Goal: Task Accomplishment & Management: Manage account settings

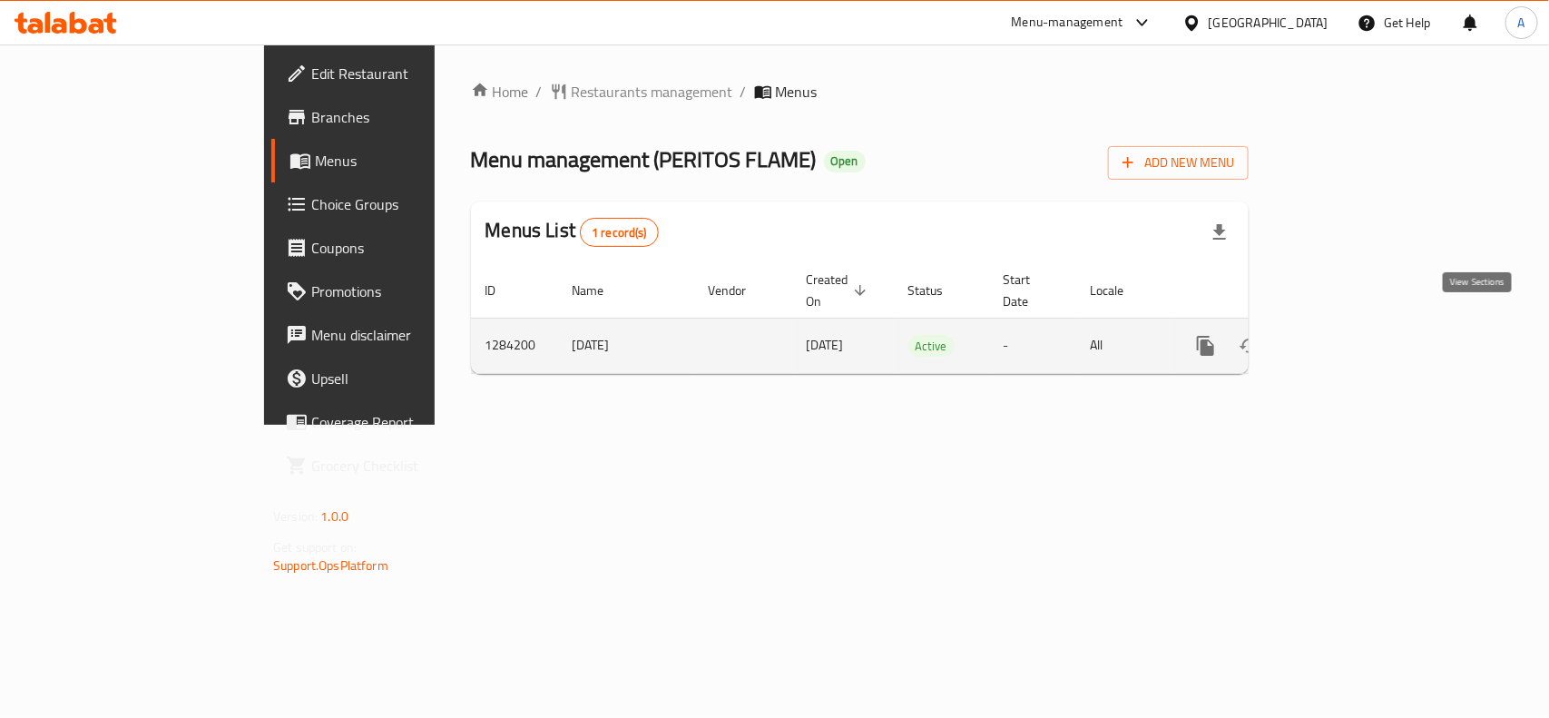
click at [1359, 343] on link "enhanced table" at bounding box center [1337, 346] width 44 height 44
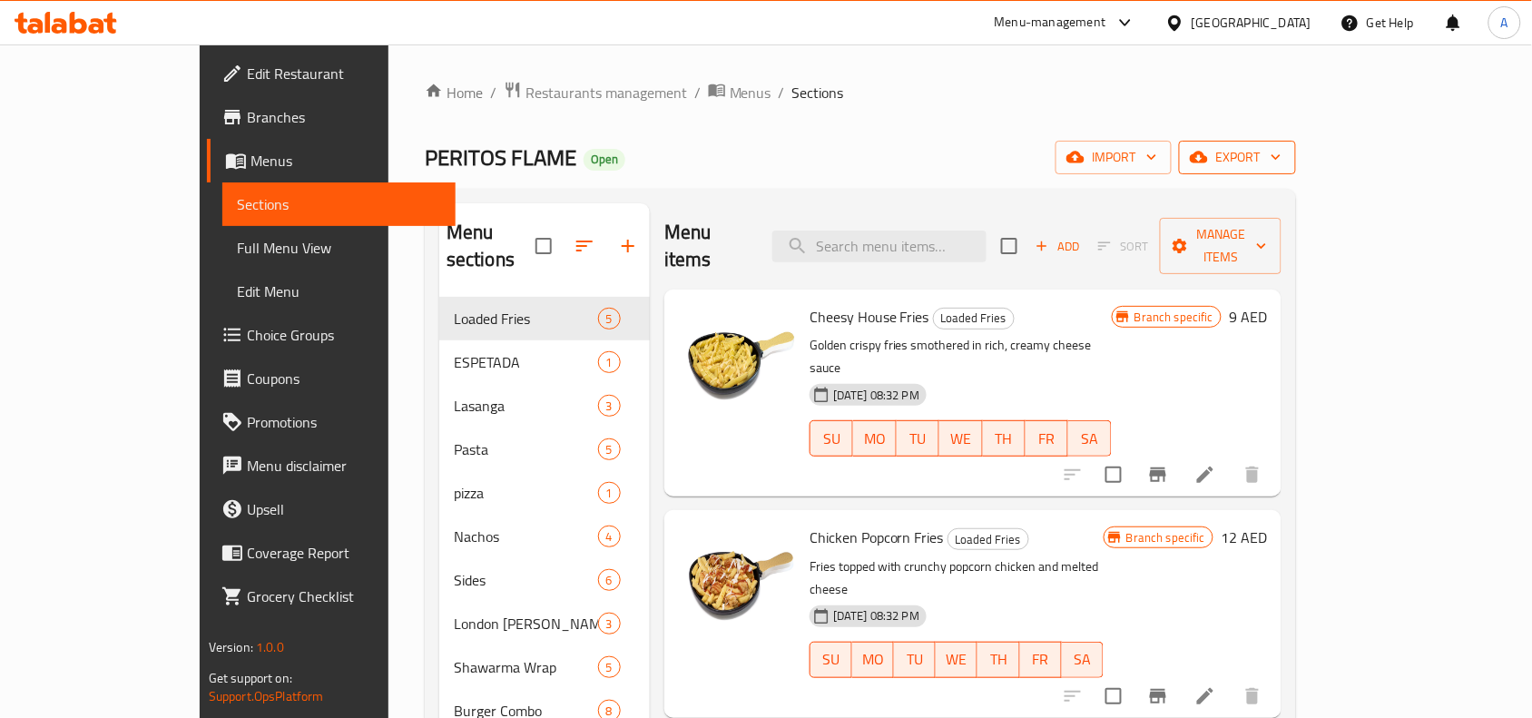
click at [1208, 152] on icon "button" at bounding box center [1199, 158] width 18 height 12
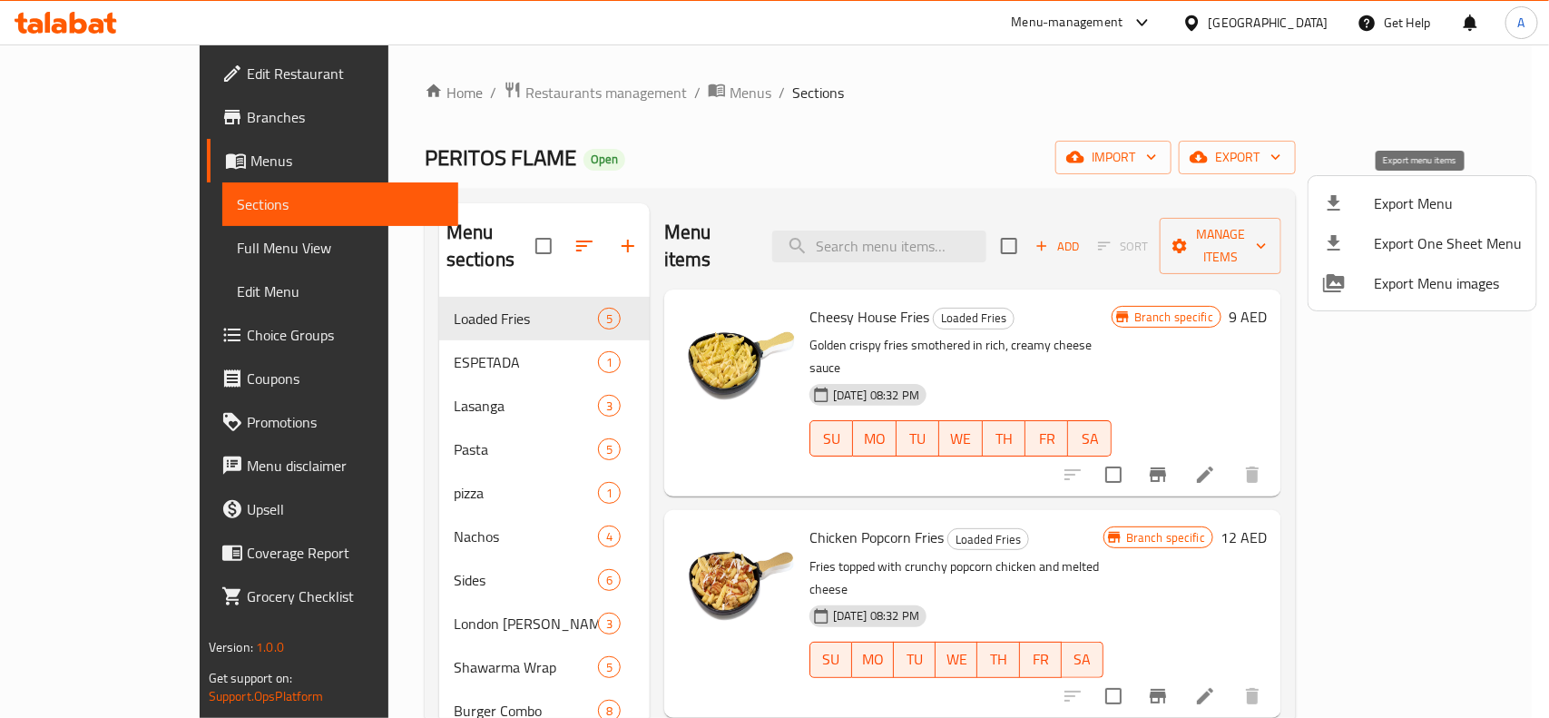
click at [1341, 193] on icon at bounding box center [1334, 203] width 22 height 22
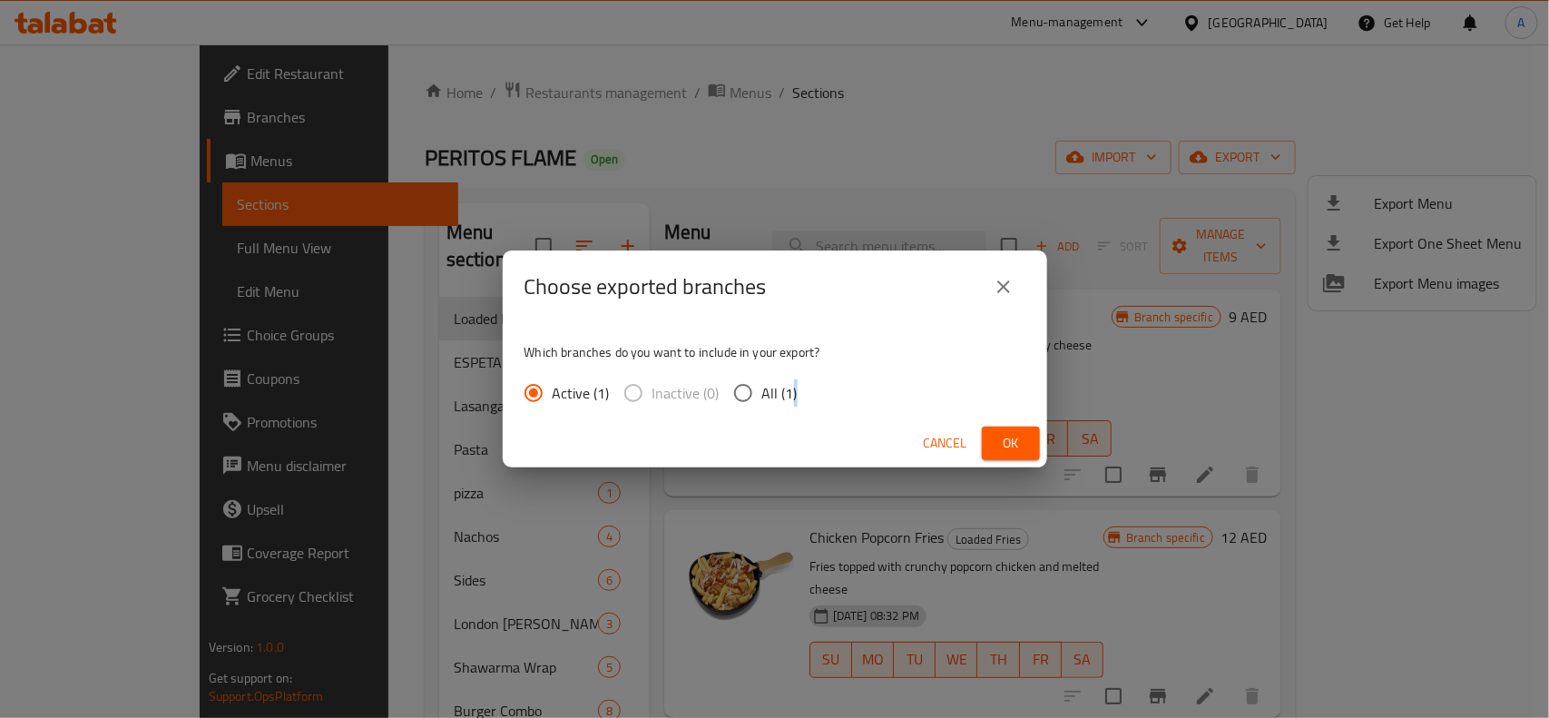
drag, startPoint x: 792, startPoint y: 401, endPoint x: 876, endPoint y: 419, distance: 85.4
click at [790, 401] on span "All (1)" at bounding box center [779, 393] width 35 height 22
drag, startPoint x: 756, startPoint y: 390, endPoint x: 844, endPoint y: 393, distance: 88.1
click at [759, 391] on input "All (1)" at bounding box center [743, 393] width 38 height 38
radio input "true"
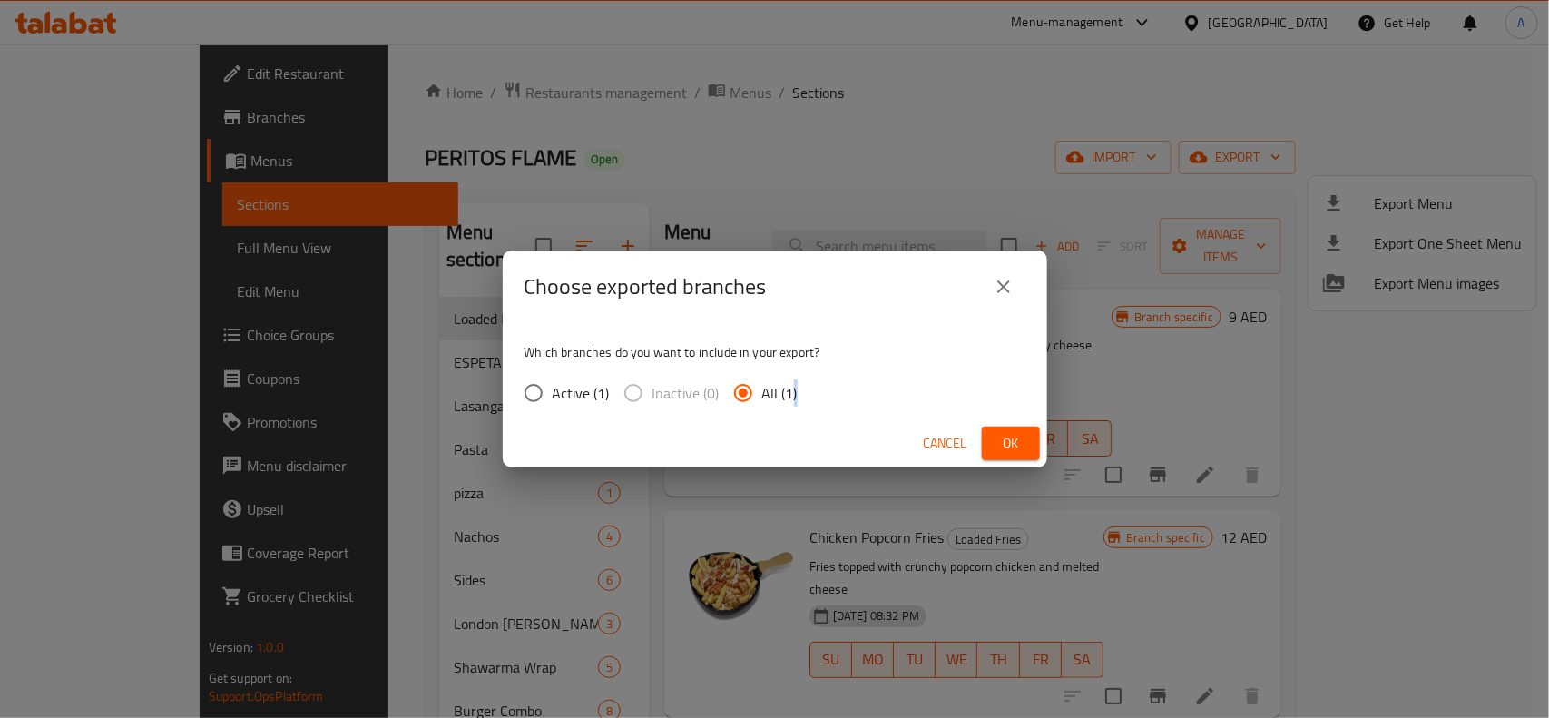
click at [1015, 442] on span "Ok" at bounding box center [1011, 443] width 29 height 23
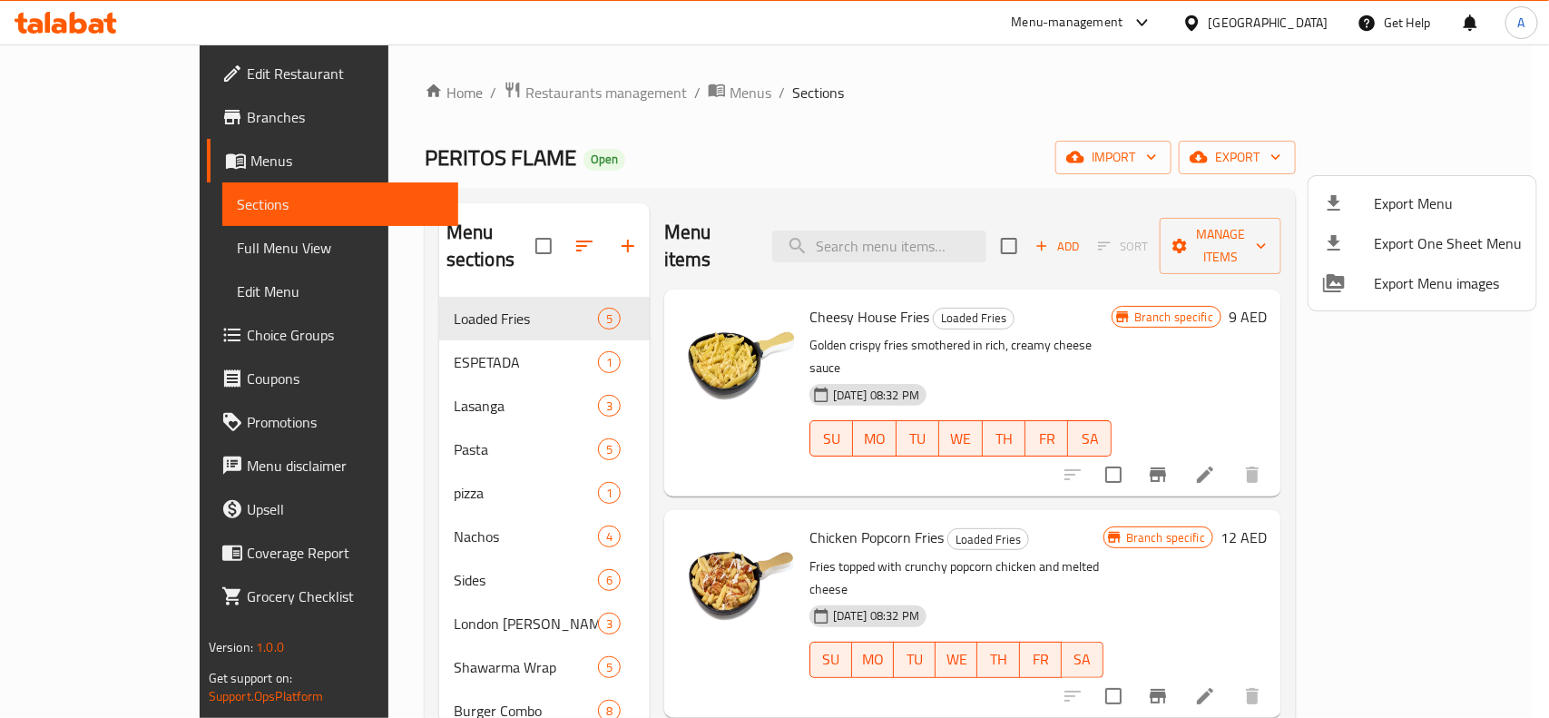
click at [954, 127] on div at bounding box center [774, 359] width 1549 height 718
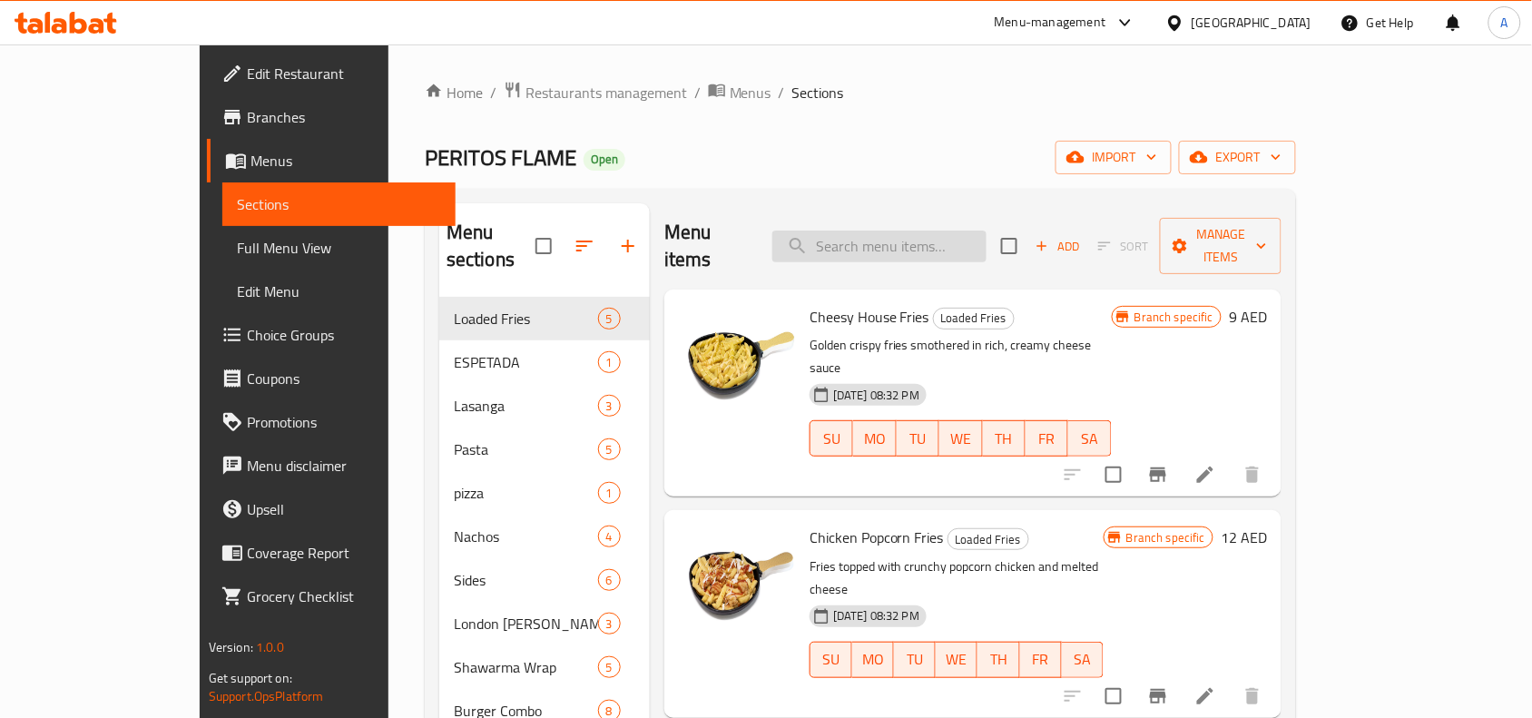
click at [901, 231] on input "search" at bounding box center [879, 247] width 214 height 32
paste input "Espetada Chicken"
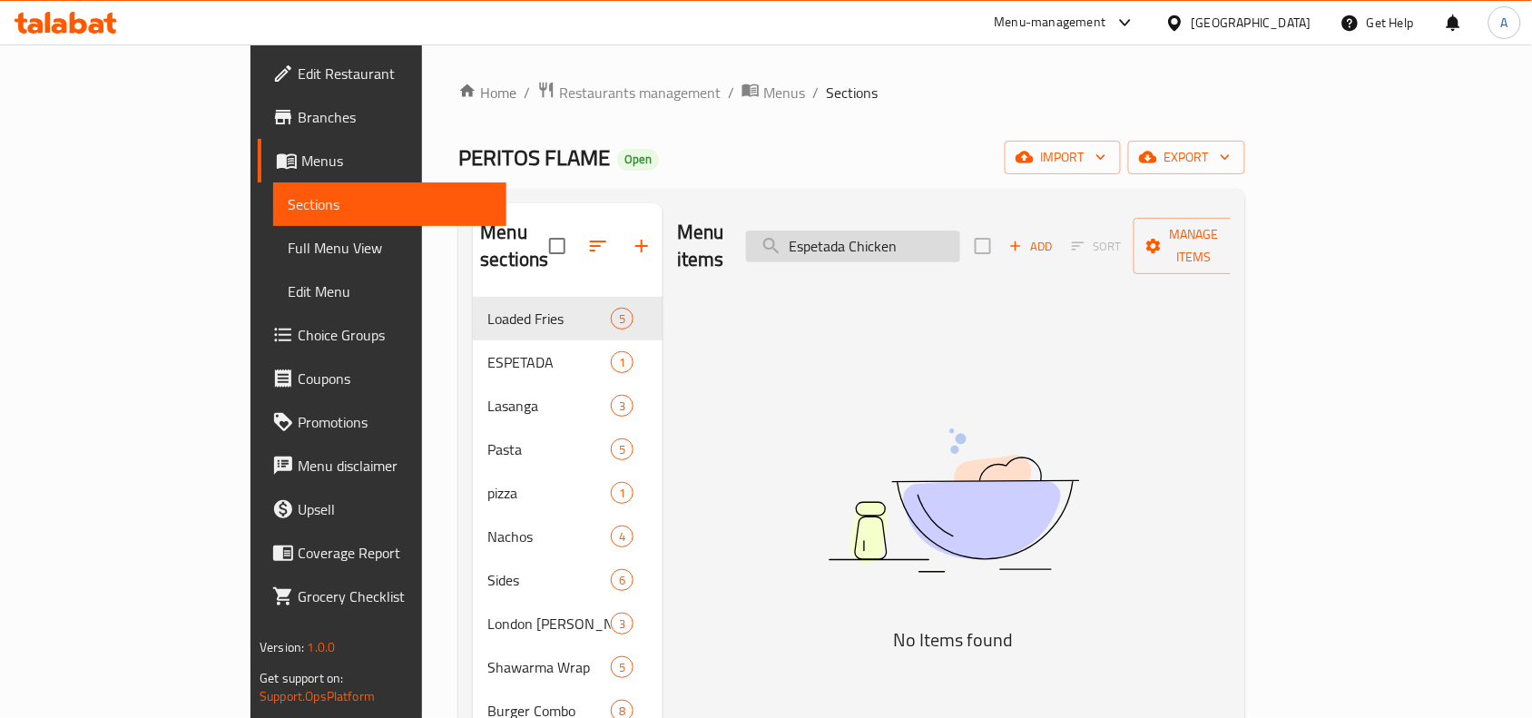
click at [877, 231] on input "Espetada Chicken" at bounding box center [853, 247] width 214 height 32
click at [942, 238] on input "Espetada Chicken" at bounding box center [853, 247] width 214 height 32
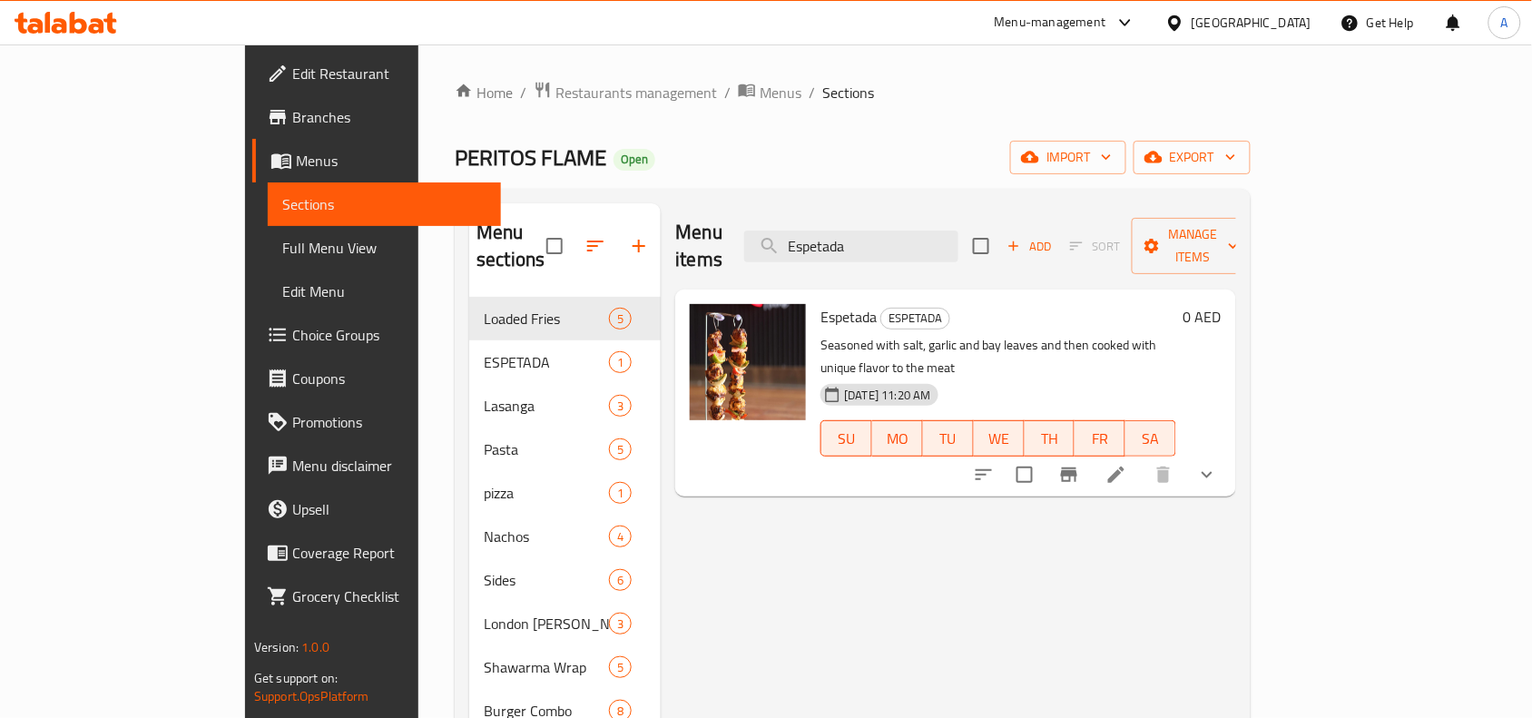
click at [820, 303] on span "Espetada" at bounding box center [848, 316] width 56 height 27
click at [1229, 453] on button "show more" at bounding box center [1207, 475] width 44 height 44
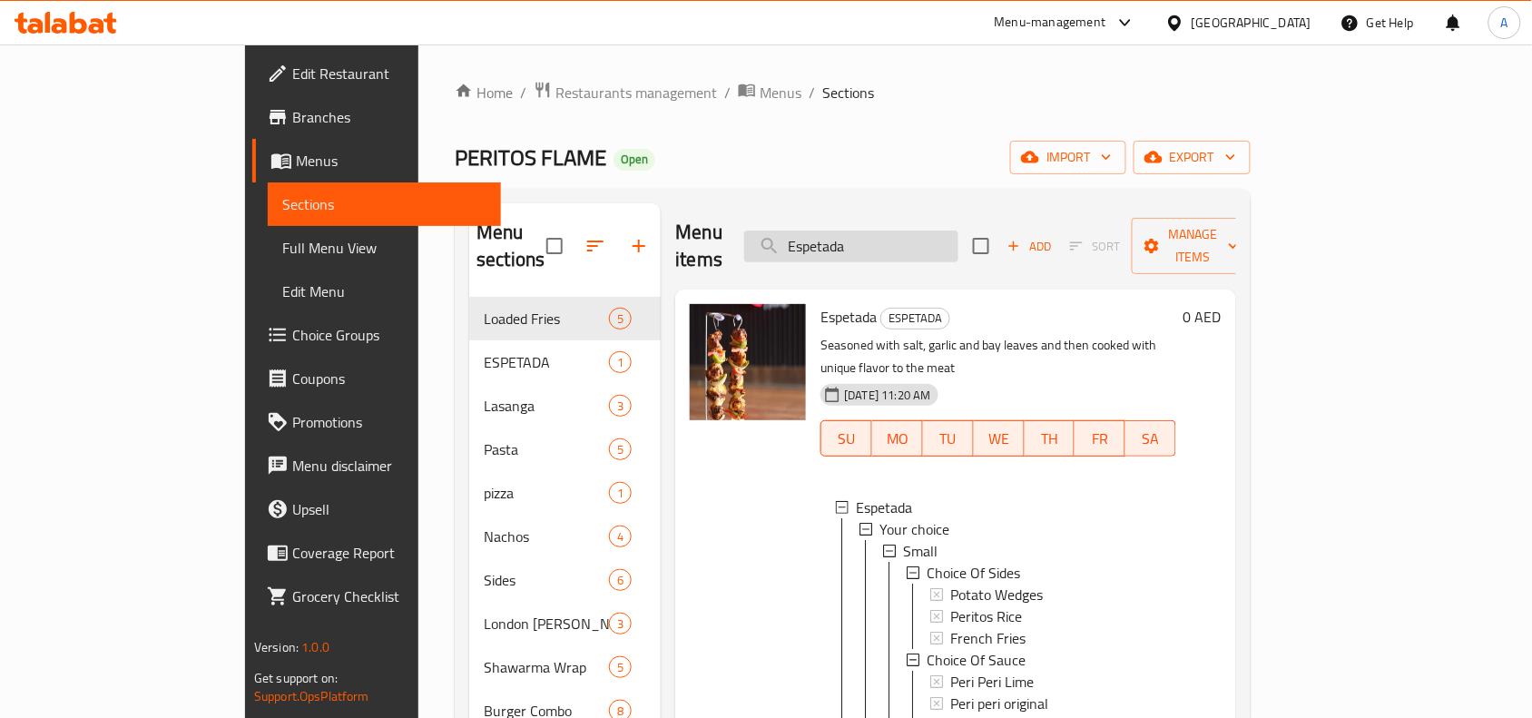
click at [903, 231] on input "Espetada" at bounding box center [851, 247] width 214 height 32
paste input "Peri Peri"
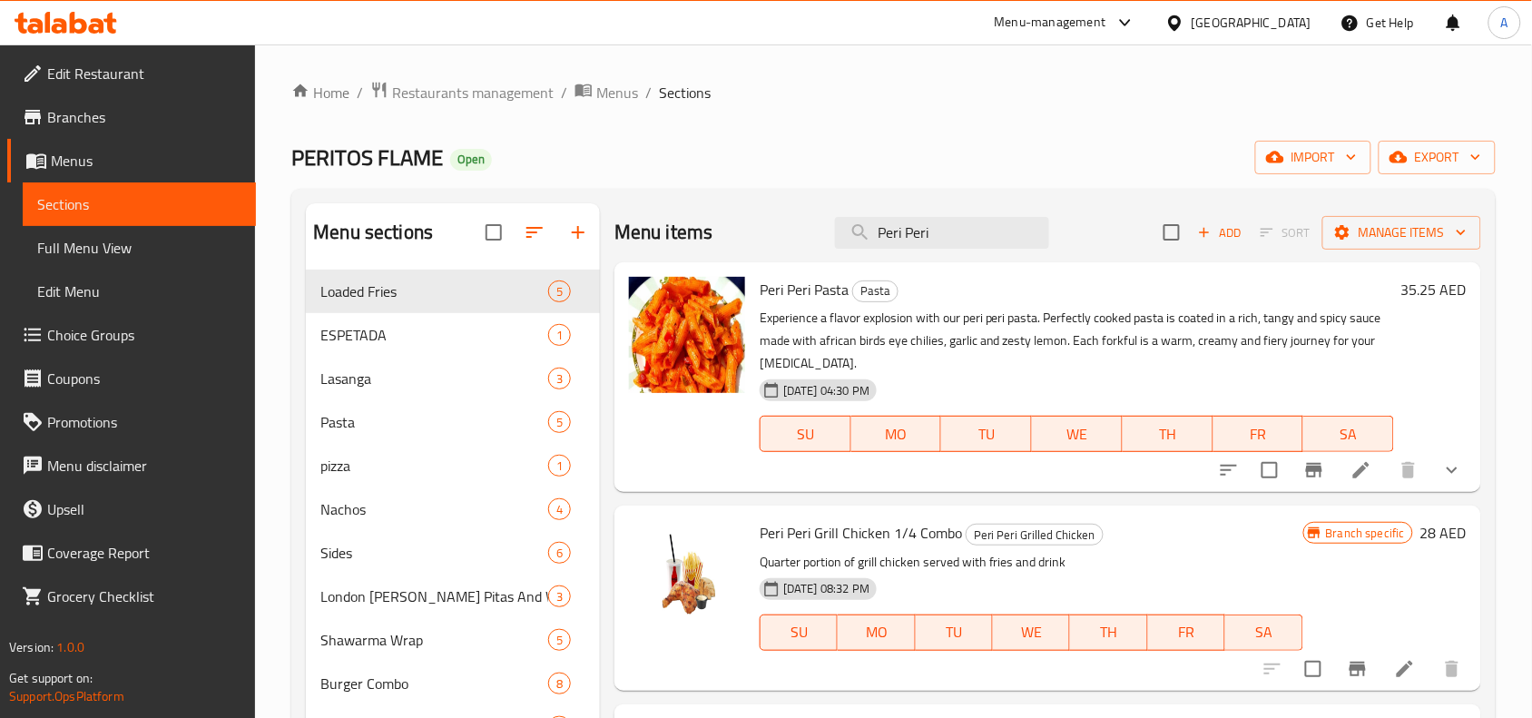
type input "Peri Peri"
click at [1435, 458] on button "show more" at bounding box center [1452, 470] width 44 height 44
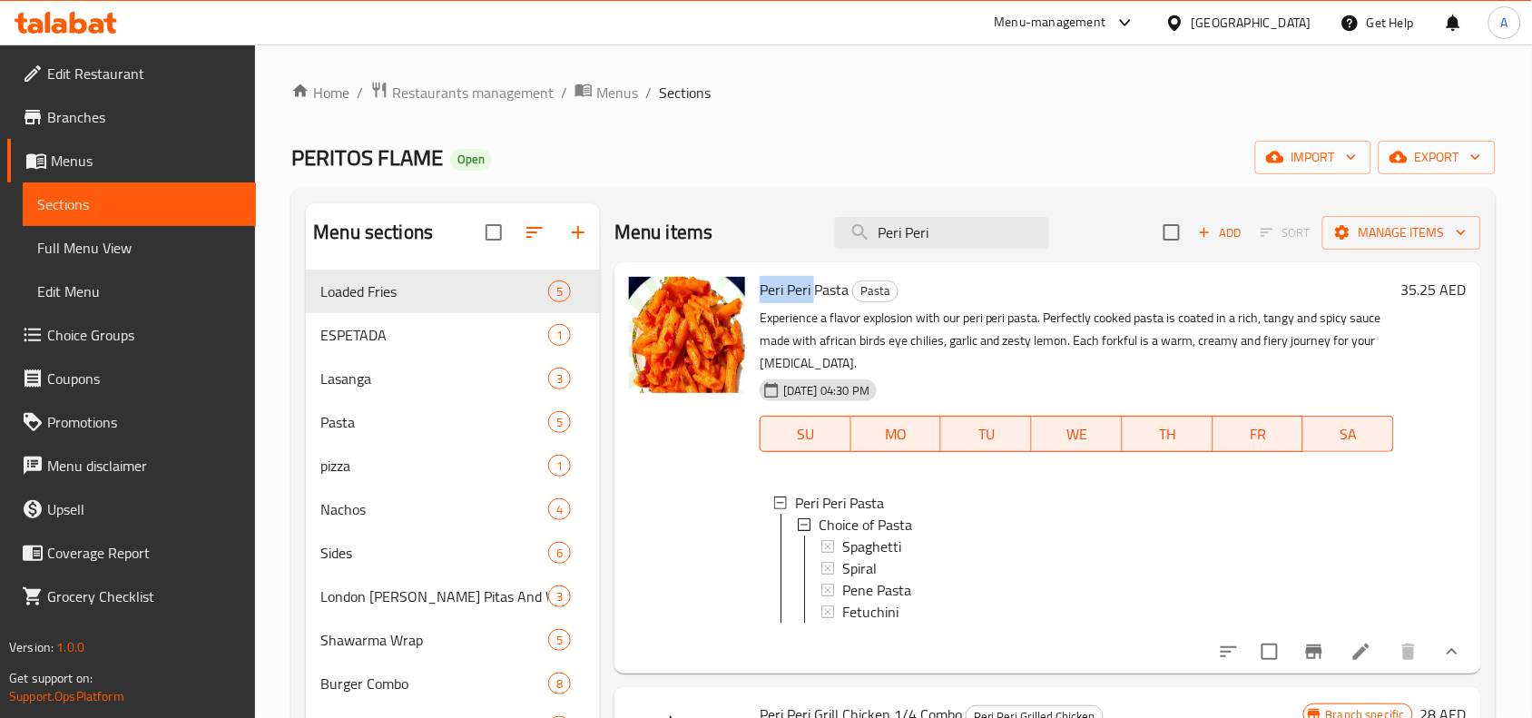
drag, startPoint x: 814, startPoint y: 286, endPoint x: 759, endPoint y: 269, distance: 58.0
click at [759, 269] on div "Peri Peri Pasta Pasta Experience a flavor explosion with our peri peri pasta. P…" at bounding box center [1047, 467] width 867 height 411
copy span "Peri Peri"
click at [829, 288] on span "Peri Peri Pasta" at bounding box center [804, 289] width 89 height 27
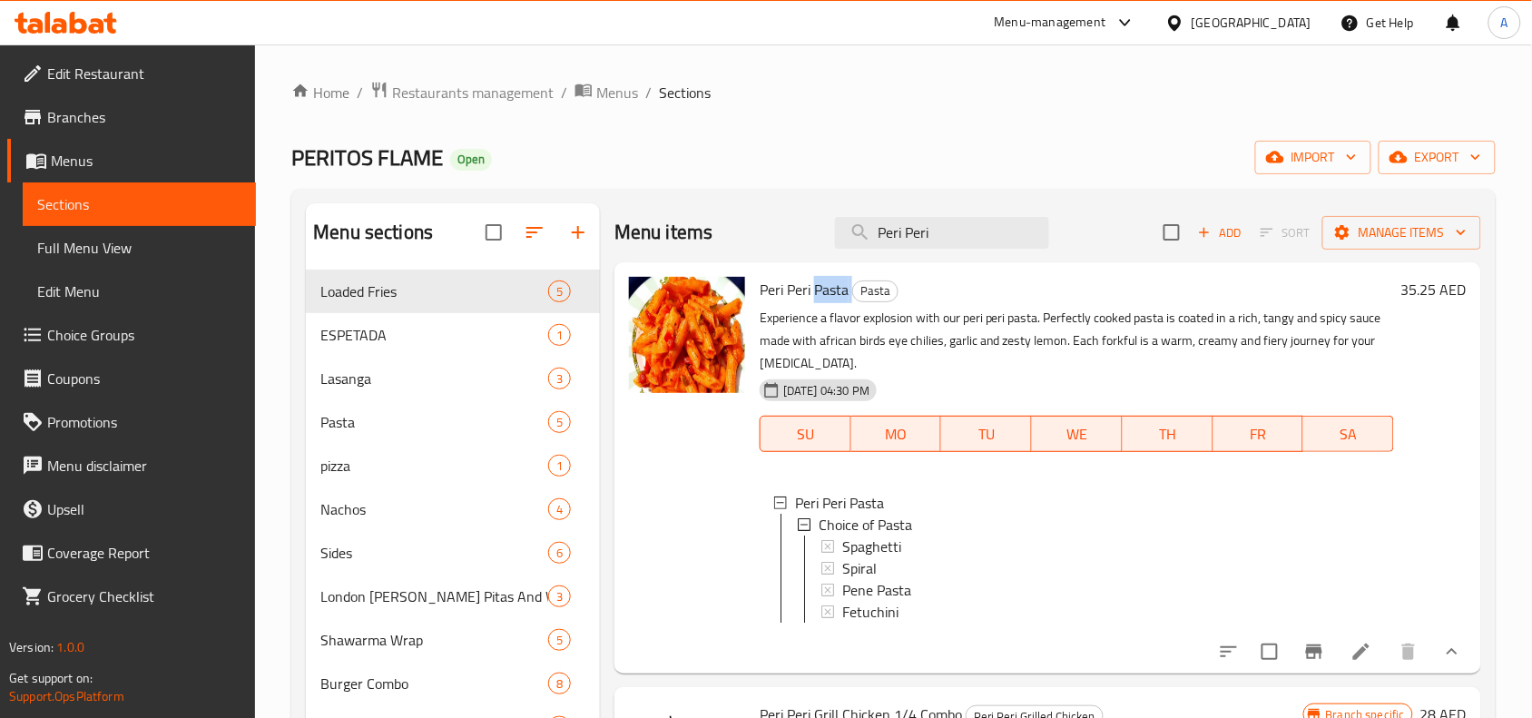
copy h6 "Pasta"
click at [1305, 663] on icon "Branch-specific-item" at bounding box center [1314, 652] width 22 height 22
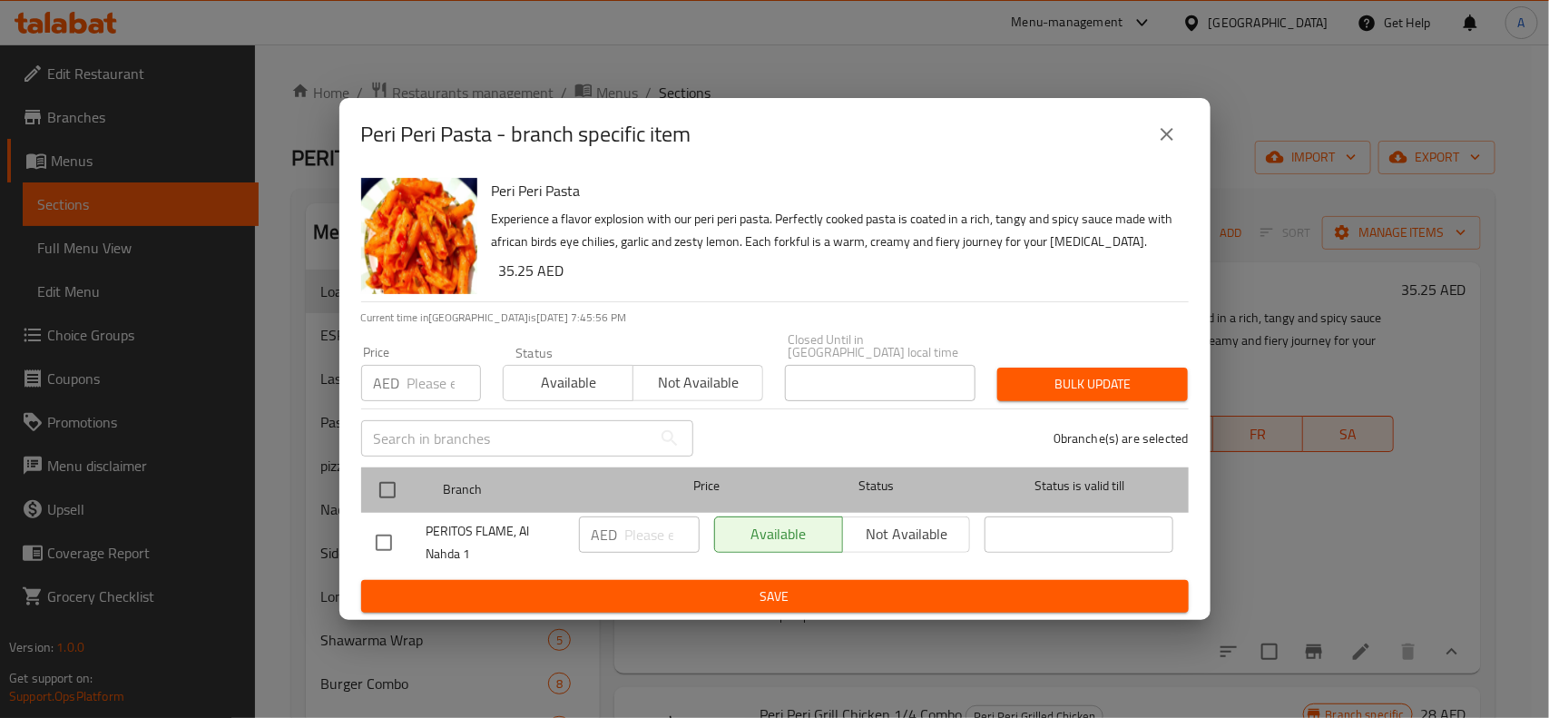
click at [407, 486] on div at bounding box center [402, 490] width 68 height 53
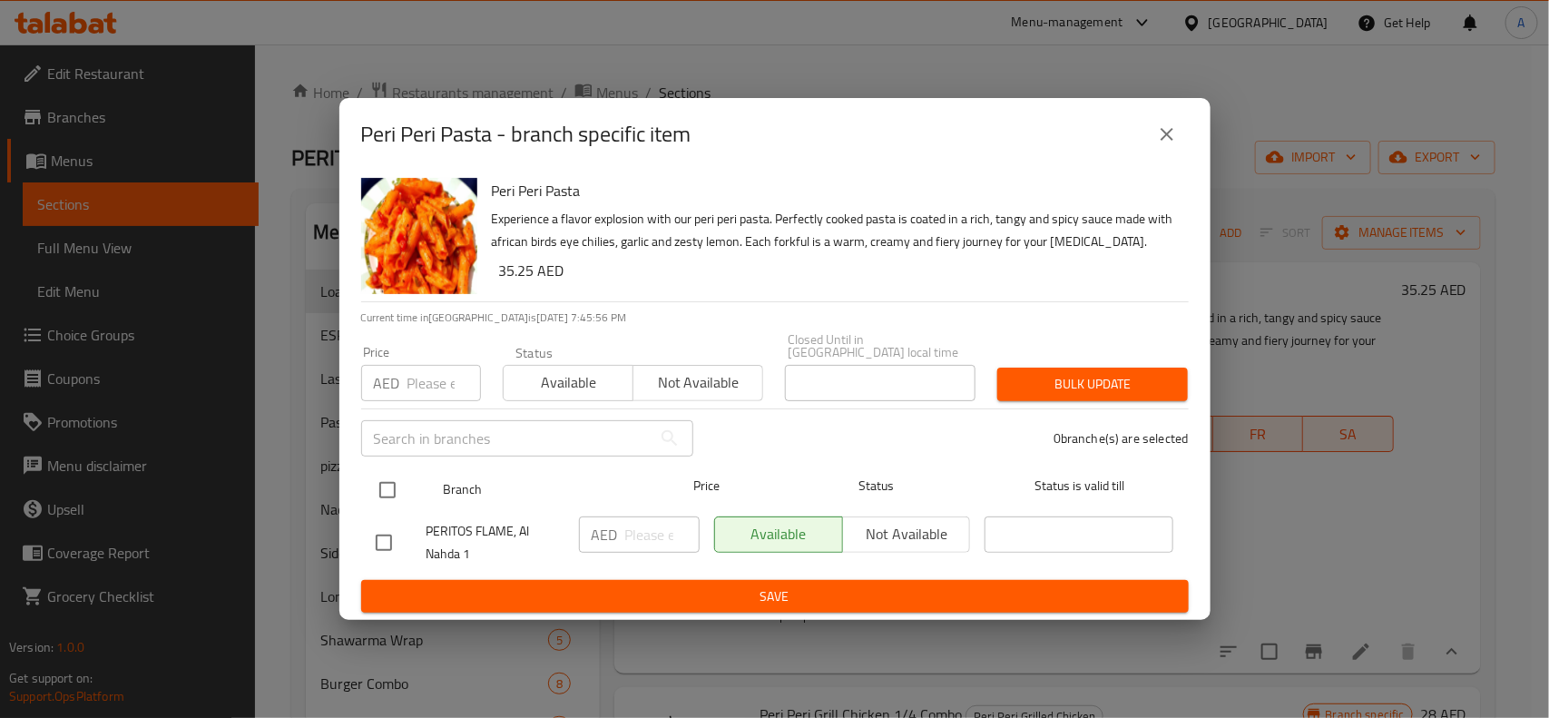
click at [383, 500] on input "checkbox" at bounding box center [387, 490] width 38 height 38
checkbox input "true"
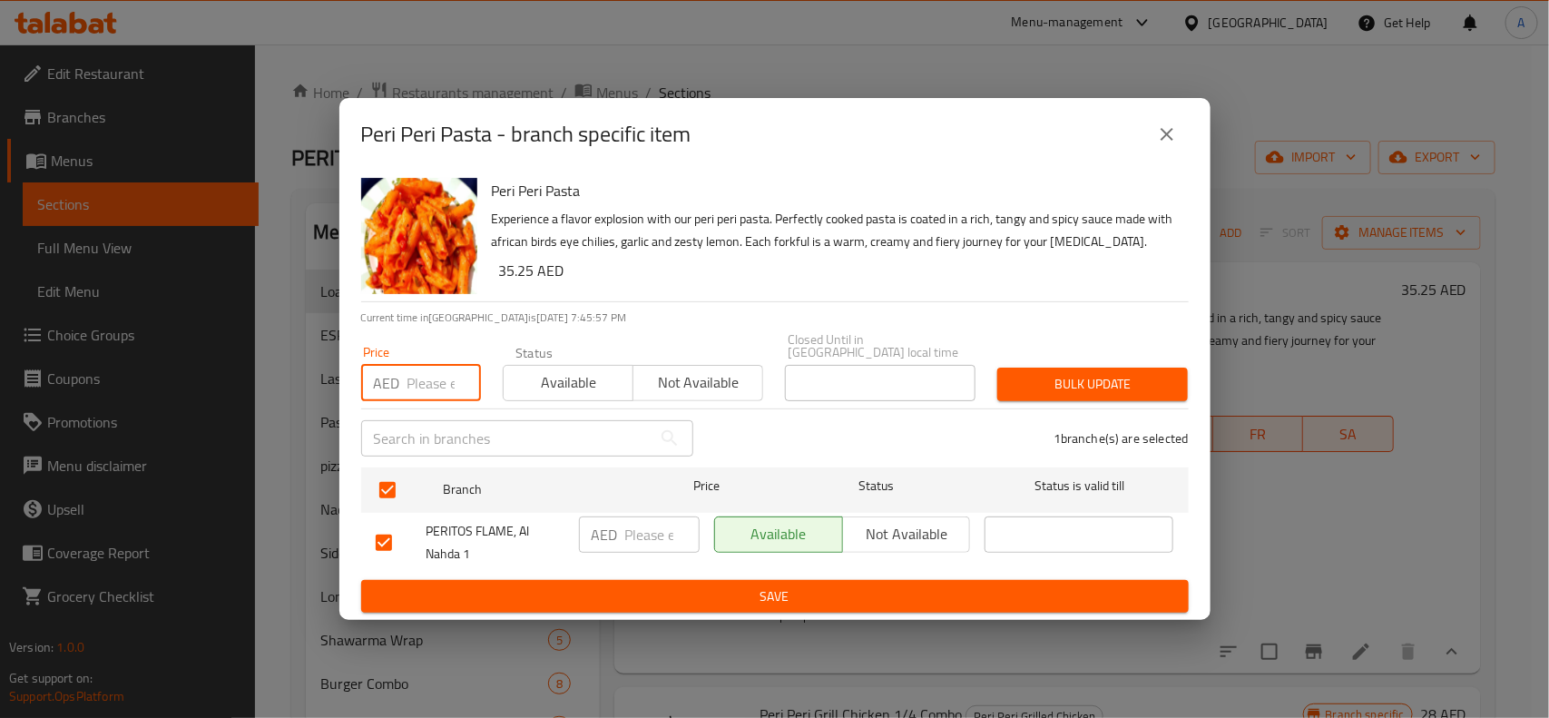
click at [425, 374] on input "number" at bounding box center [444, 383] width 74 height 36
paste input "35.250"
type input "35.250"
click at [1134, 384] on span "Bulk update" at bounding box center [1093, 384] width 162 height 23
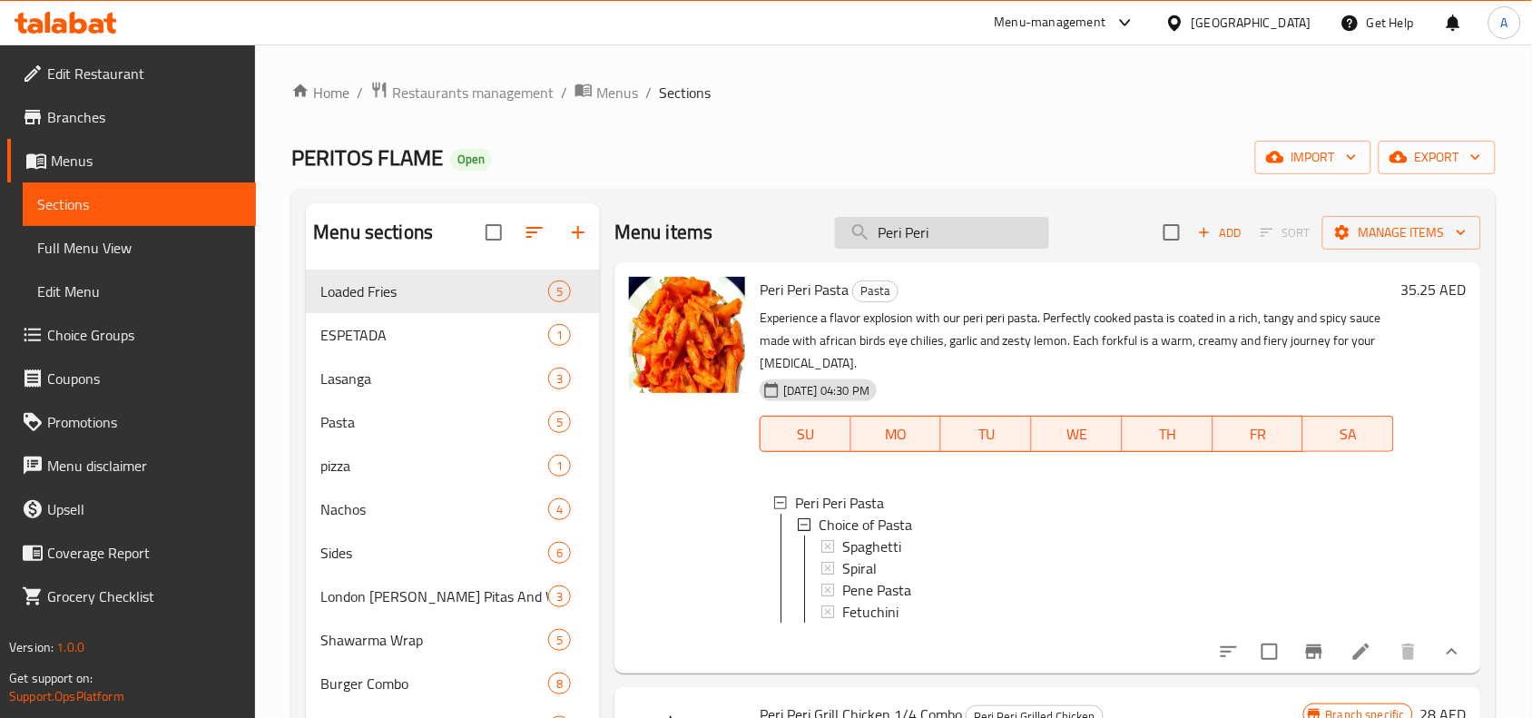
drag, startPoint x: 936, startPoint y: 201, endPoint x: 928, endPoint y: 237, distance: 37.2
click at [933, 211] on div "Menu sections Loaded Fries 5 ESPETADA 1 Lasanga 3 Pasta 5 pizza 1 Nachos 4 Side…" at bounding box center [893, 719] width 1204 height 1061
click at [928, 238] on input "Peri Peri" at bounding box center [942, 233] width 214 height 32
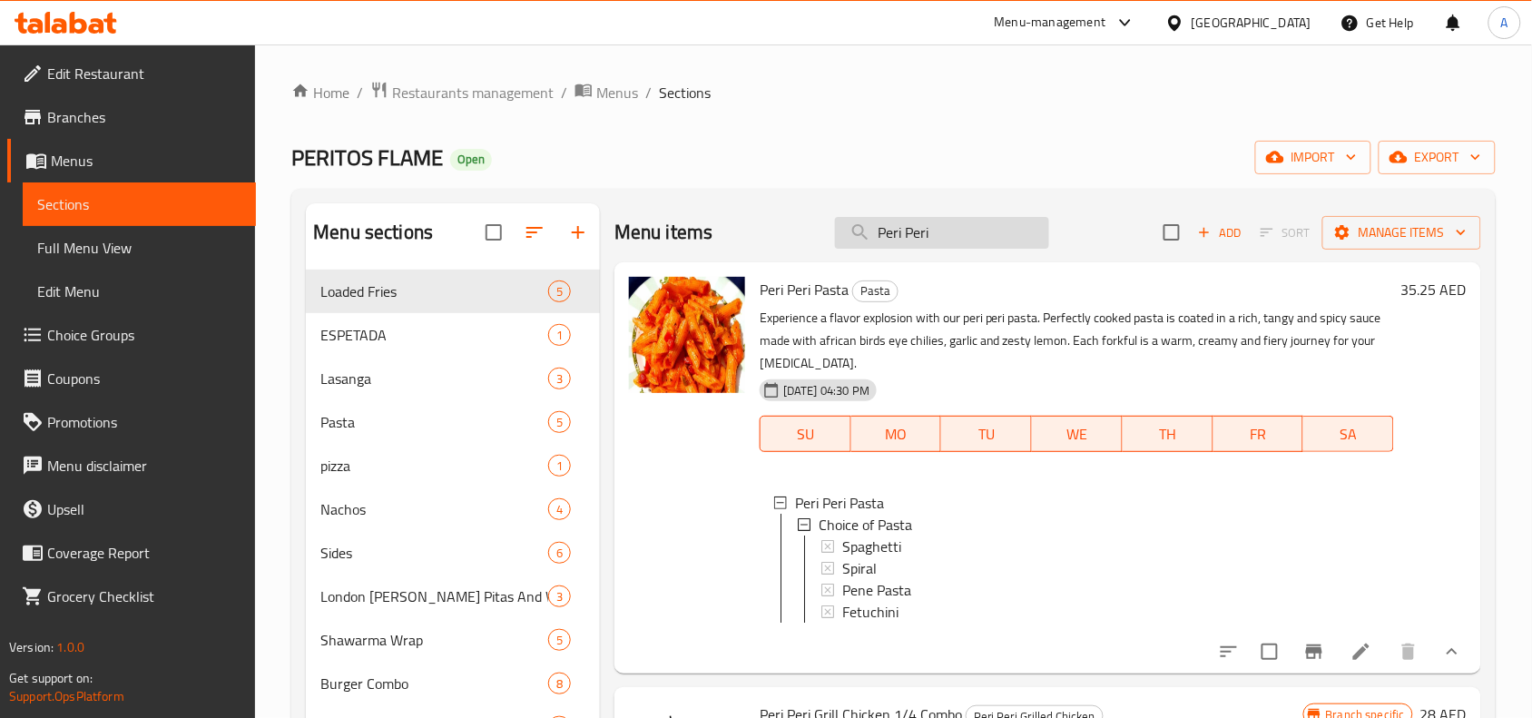
paste input "Napoletana Pasta"
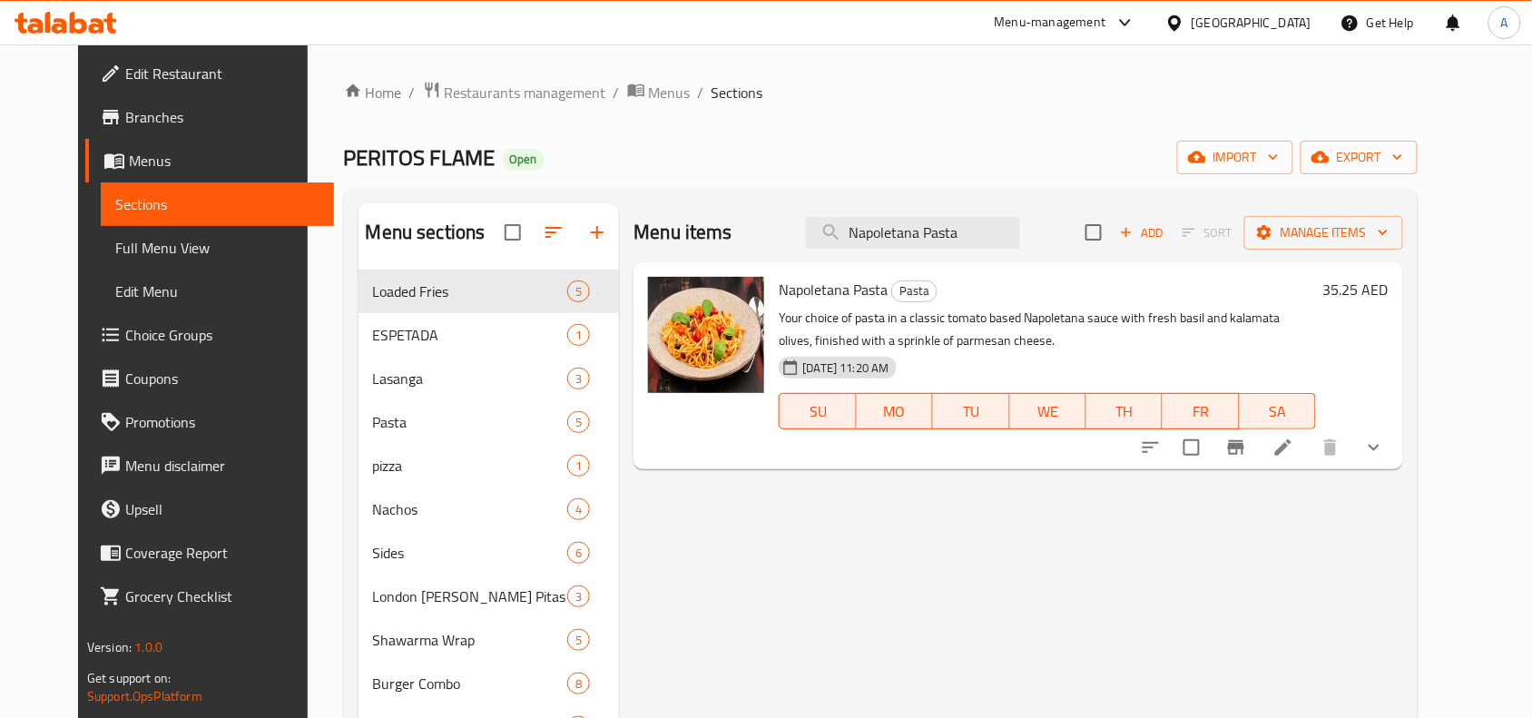
type input "Napoletana Pasta"
click at [1396, 440] on button "show more" at bounding box center [1374, 448] width 44 height 44
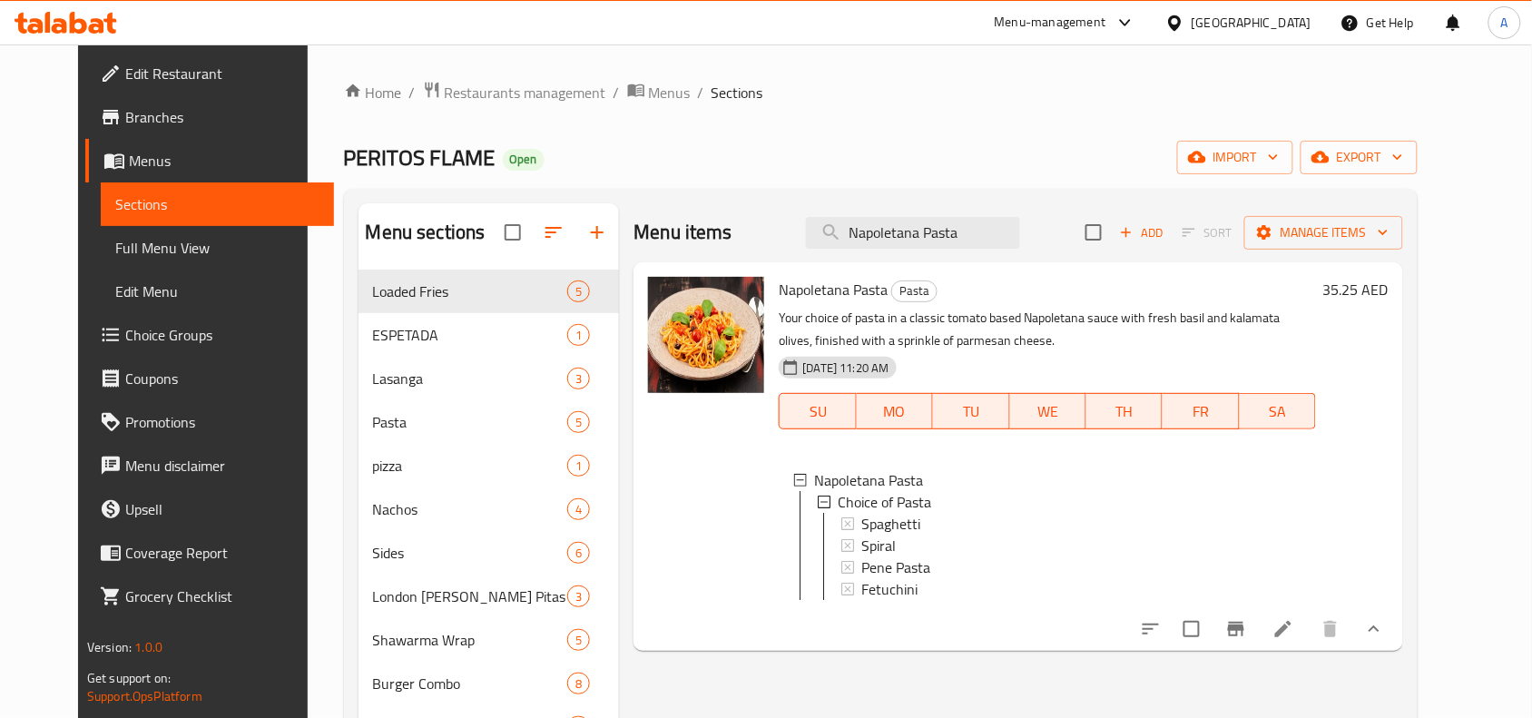
click at [1258, 642] on button "Branch-specific-item" at bounding box center [1236, 629] width 44 height 44
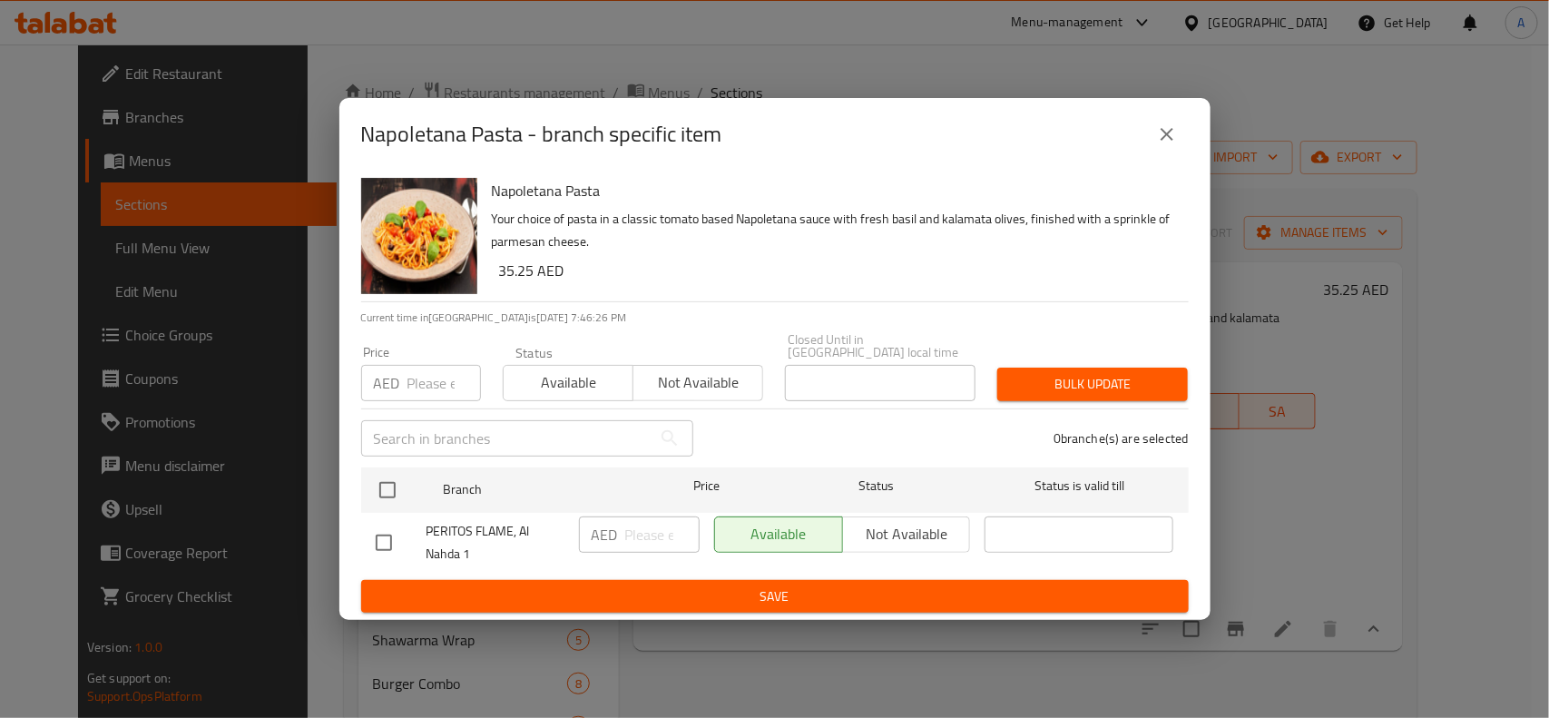
drag, startPoint x: 383, startPoint y: 497, endPoint x: 425, endPoint y: 399, distance: 106.5
click at [383, 497] on input "checkbox" at bounding box center [387, 490] width 38 height 38
checkbox input "true"
click at [436, 369] on input "number" at bounding box center [444, 383] width 74 height 36
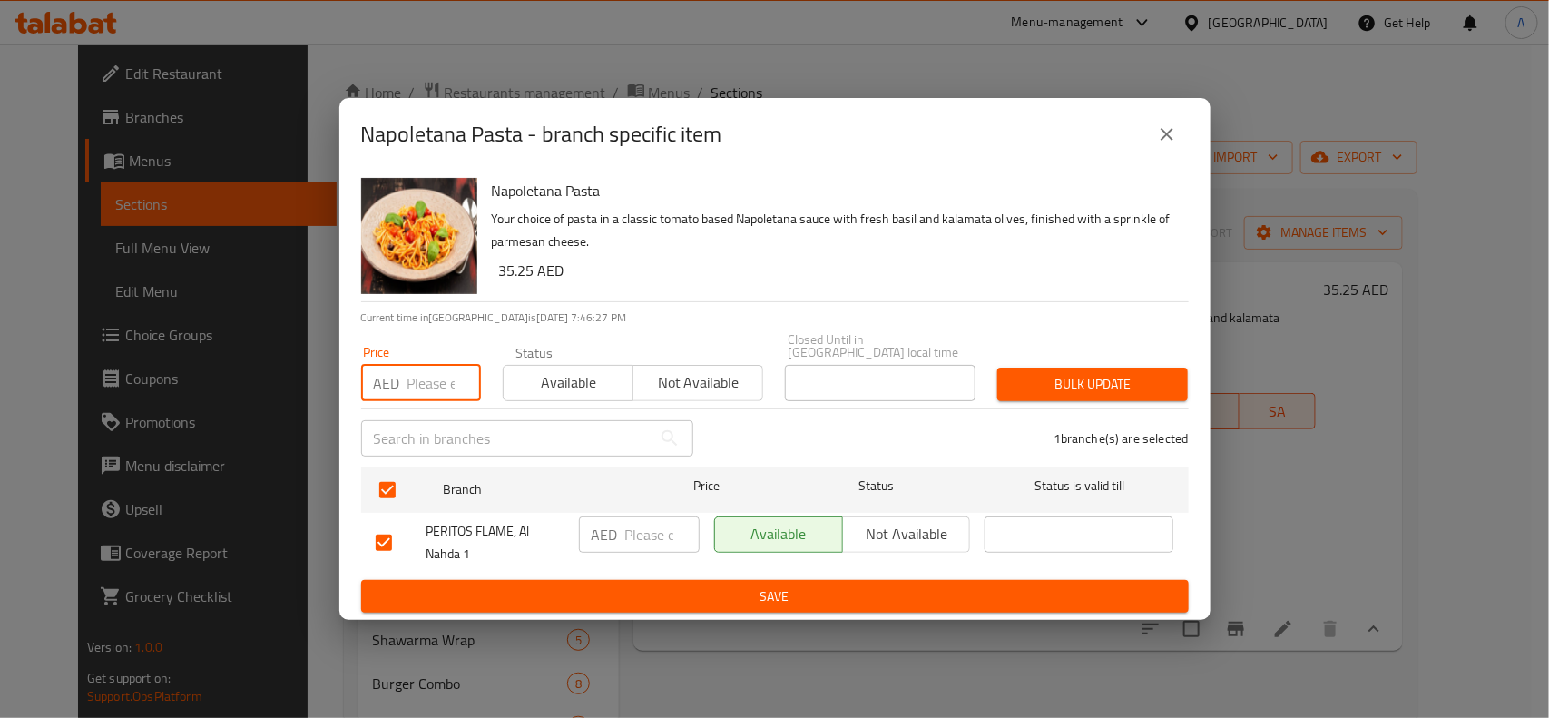
paste input "35.250"
type input "35.250"
click at [1040, 369] on button "Bulk update" at bounding box center [1092, 385] width 191 height 34
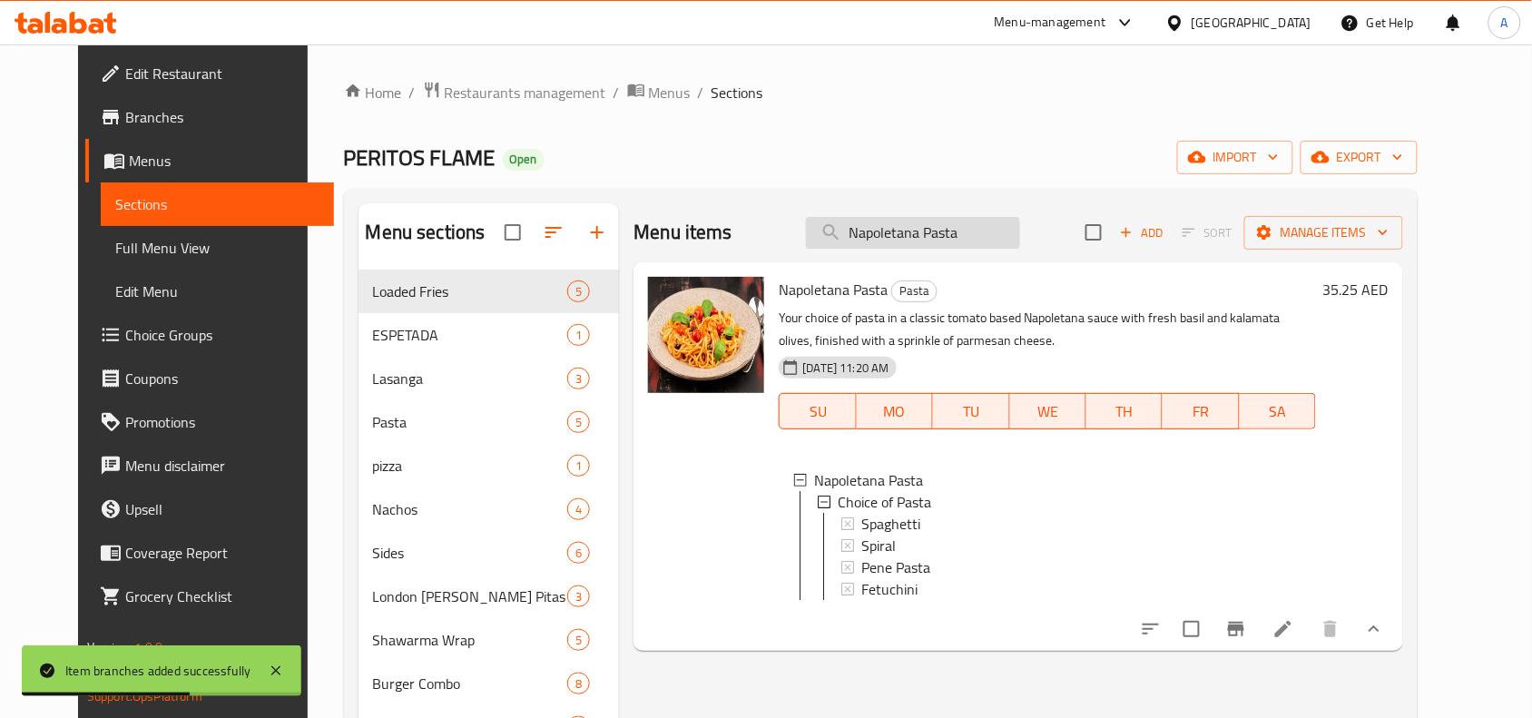
click at [977, 227] on input "Napoletana Pasta" at bounding box center [913, 233] width 214 height 32
paste input "Fetuchini Alfredo"
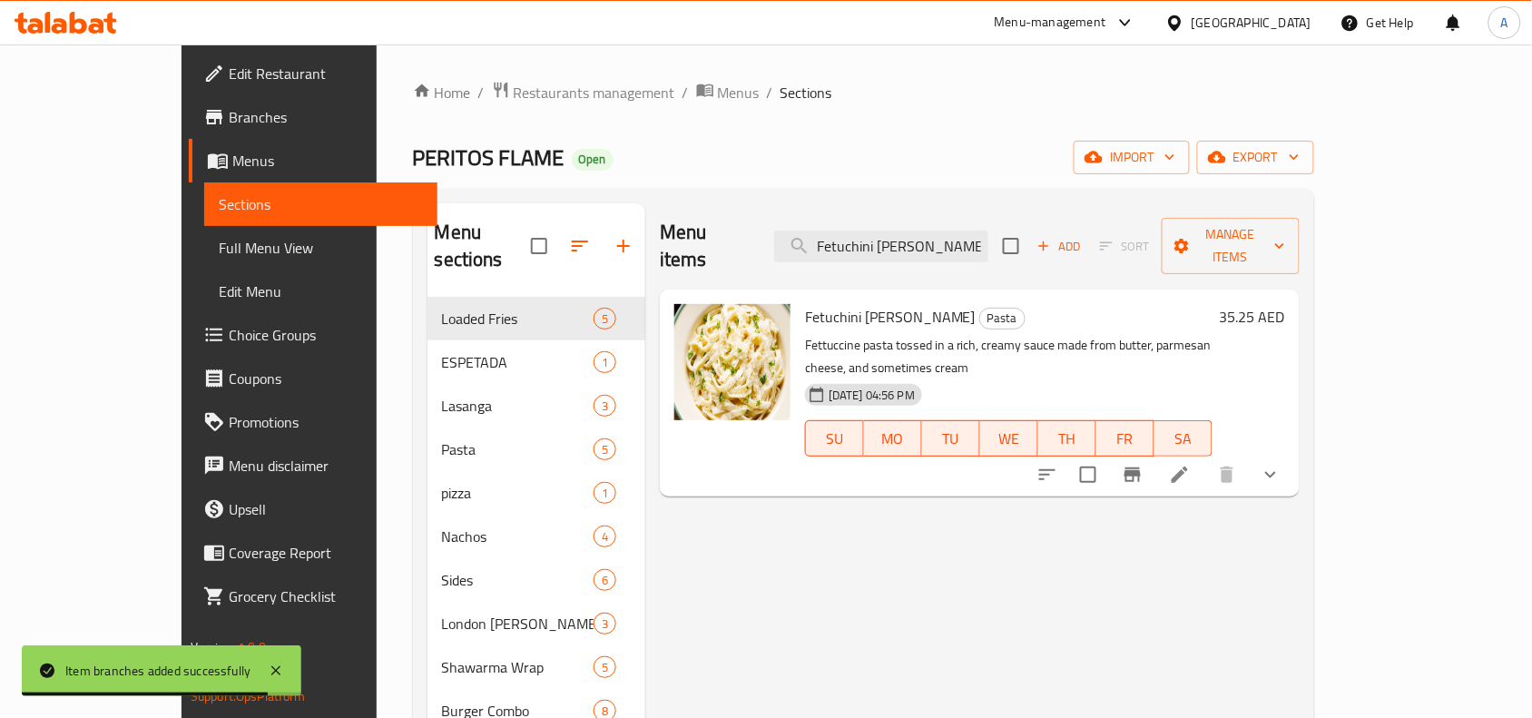
type input "Fetuchini Alfredo"
click at [1292, 453] on div at bounding box center [1159, 475] width 267 height 44
click at [1292, 453] on button "show more" at bounding box center [1271, 475] width 44 height 44
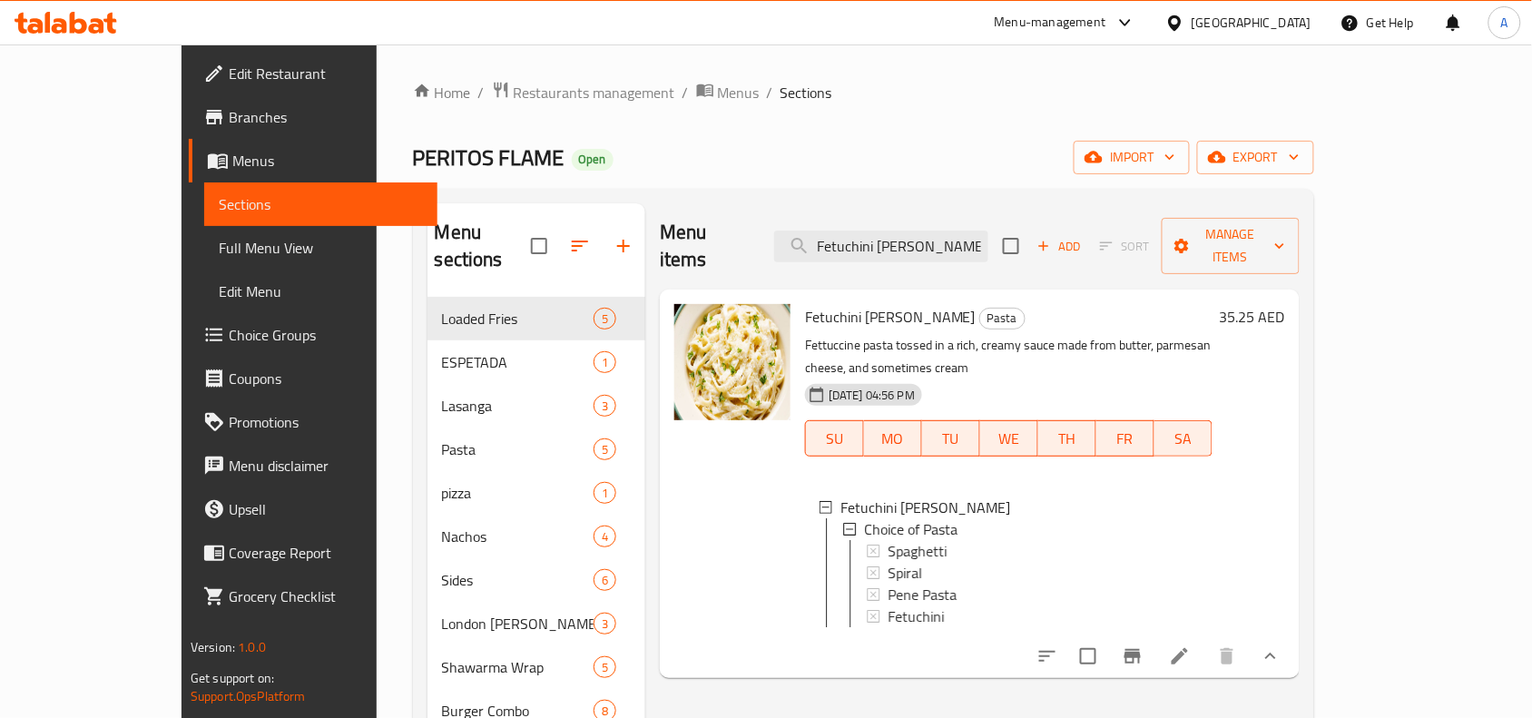
scroll to position [1, 0]
click at [1154, 634] on button "Branch-specific-item" at bounding box center [1133, 656] width 44 height 44
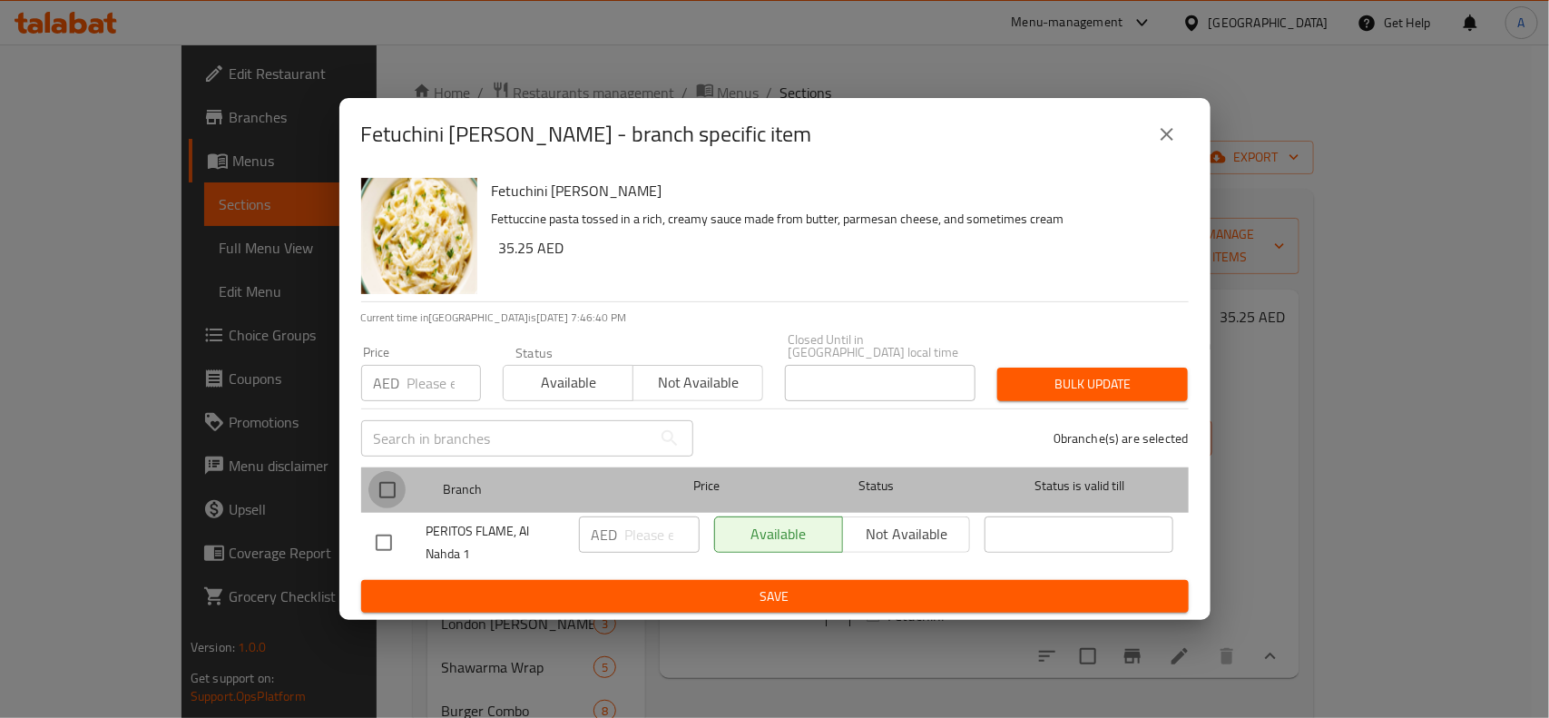
click at [390, 495] on input "checkbox" at bounding box center [387, 490] width 38 height 38
checkbox input "true"
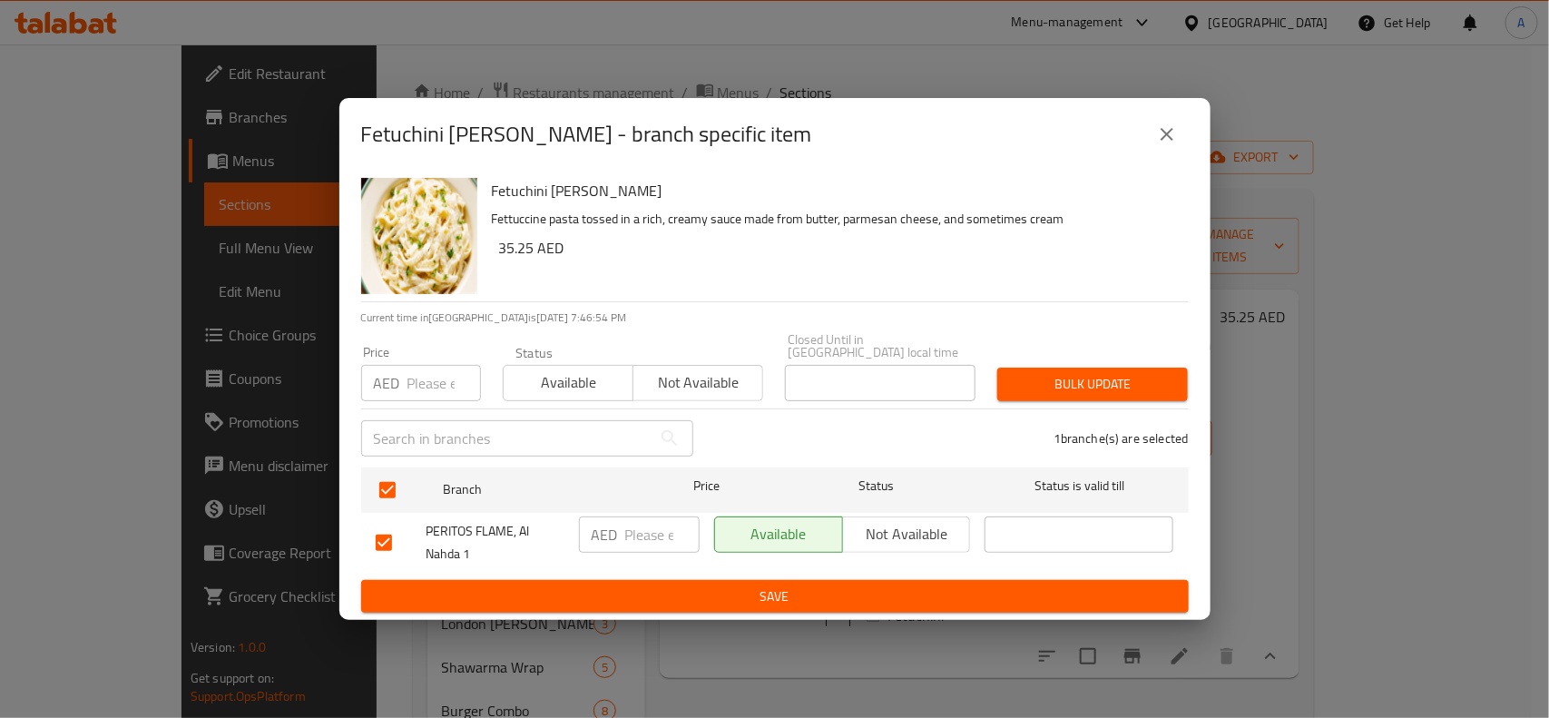
click at [502, 189] on h6 "Fetuchini Alfredo" at bounding box center [833, 190] width 682 height 25
copy h6 "Fetuchini"
click at [1369, 221] on div "Fetuchini Alfredo - branch specific item Fetuchini Alfredo Fettuccine pasta tos…" at bounding box center [774, 359] width 1549 height 718
click at [878, 218] on p "Fettuccine pasta tossed in a rich, creamy sauce made from butter, parmesan chee…" at bounding box center [833, 219] width 682 height 23
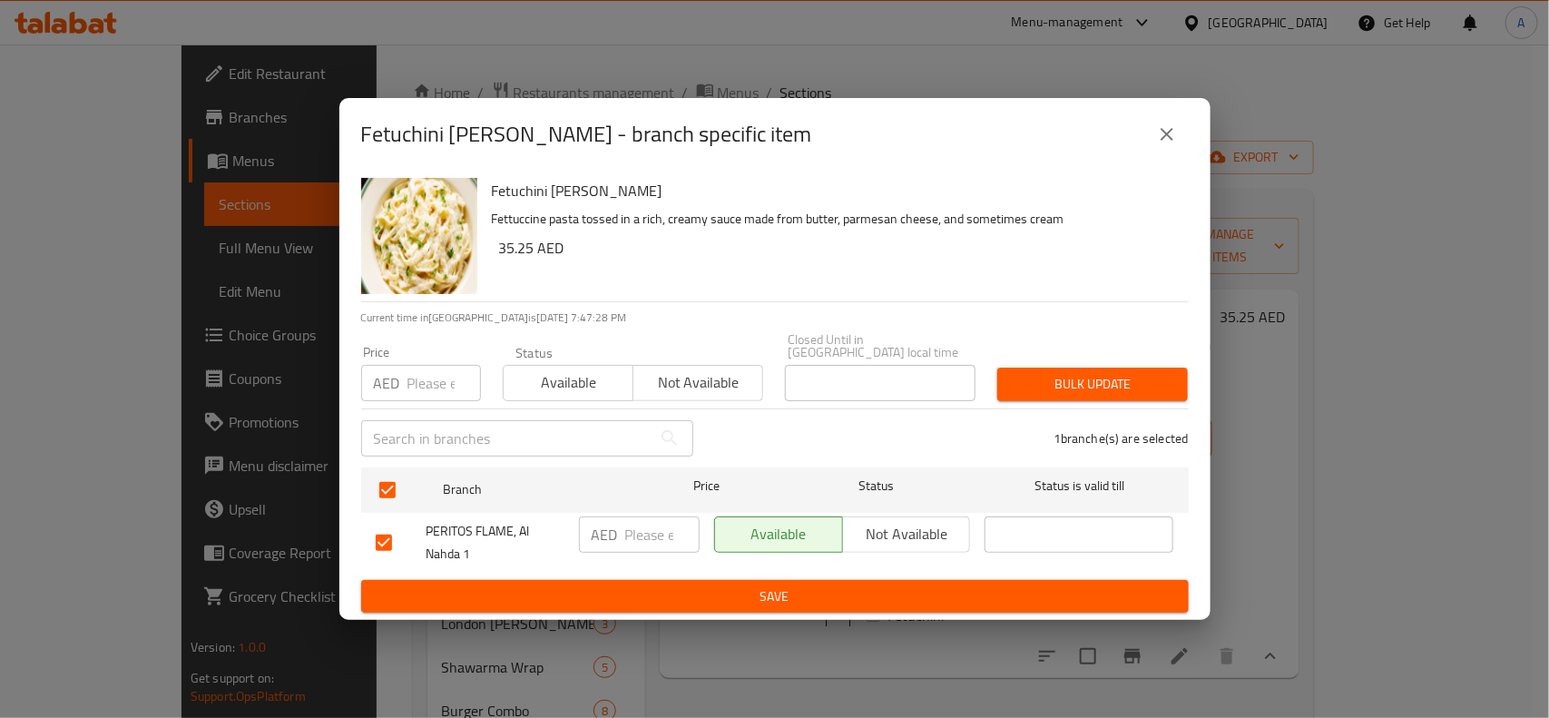
click at [414, 384] on input "number" at bounding box center [444, 383] width 74 height 36
paste input "35.250"
type input "35.250"
click at [1092, 401] on div "Bulk update" at bounding box center [1093, 384] width 212 height 55
click at [1110, 381] on span "Bulk update" at bounding box center [1093, 384] width 162 height 23
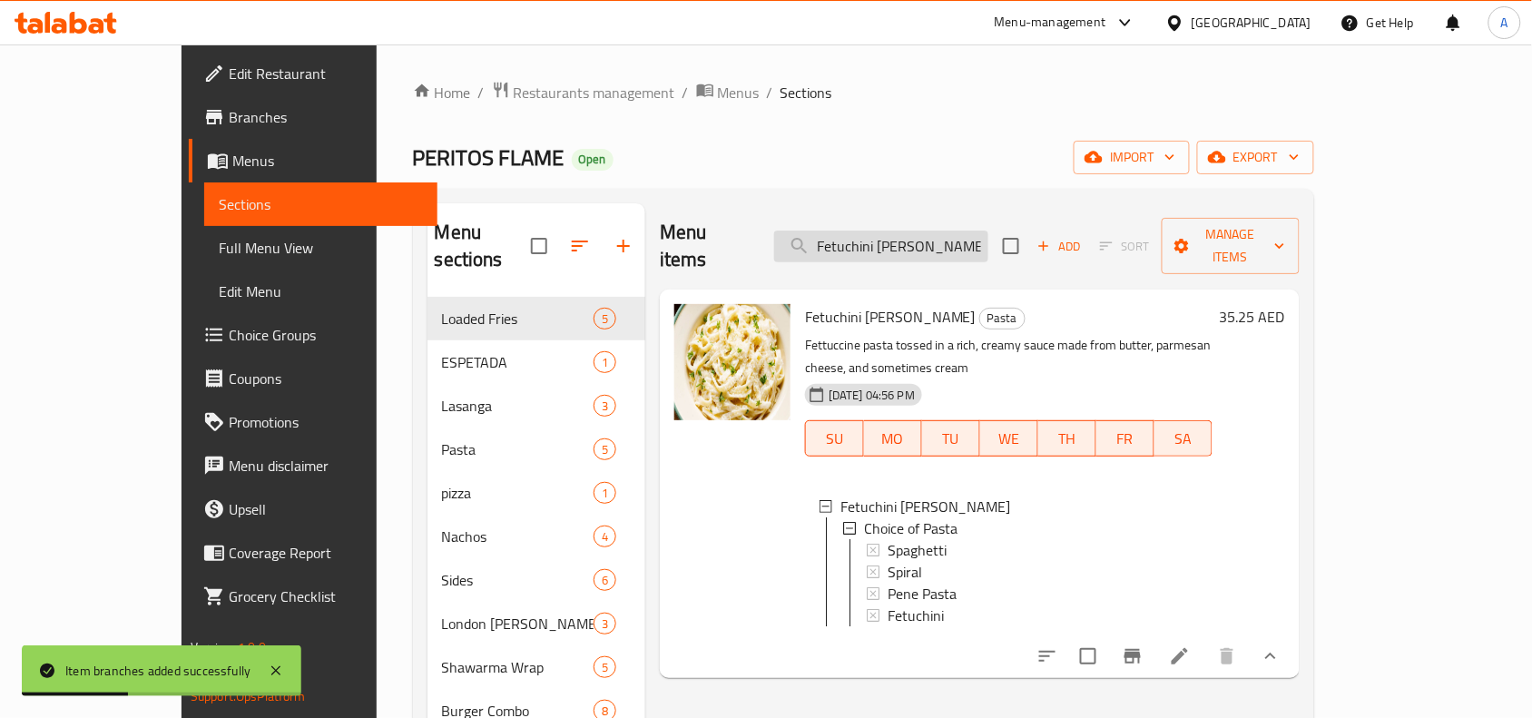
click at [936, 232] on input "Fetuchini Alfredo" at bounding box center [881, 247] width 214 height 32
paste input "Espetada"
click at [936, 232] on input "Espetada" at bounding box center [881, 247] width 214 height 32
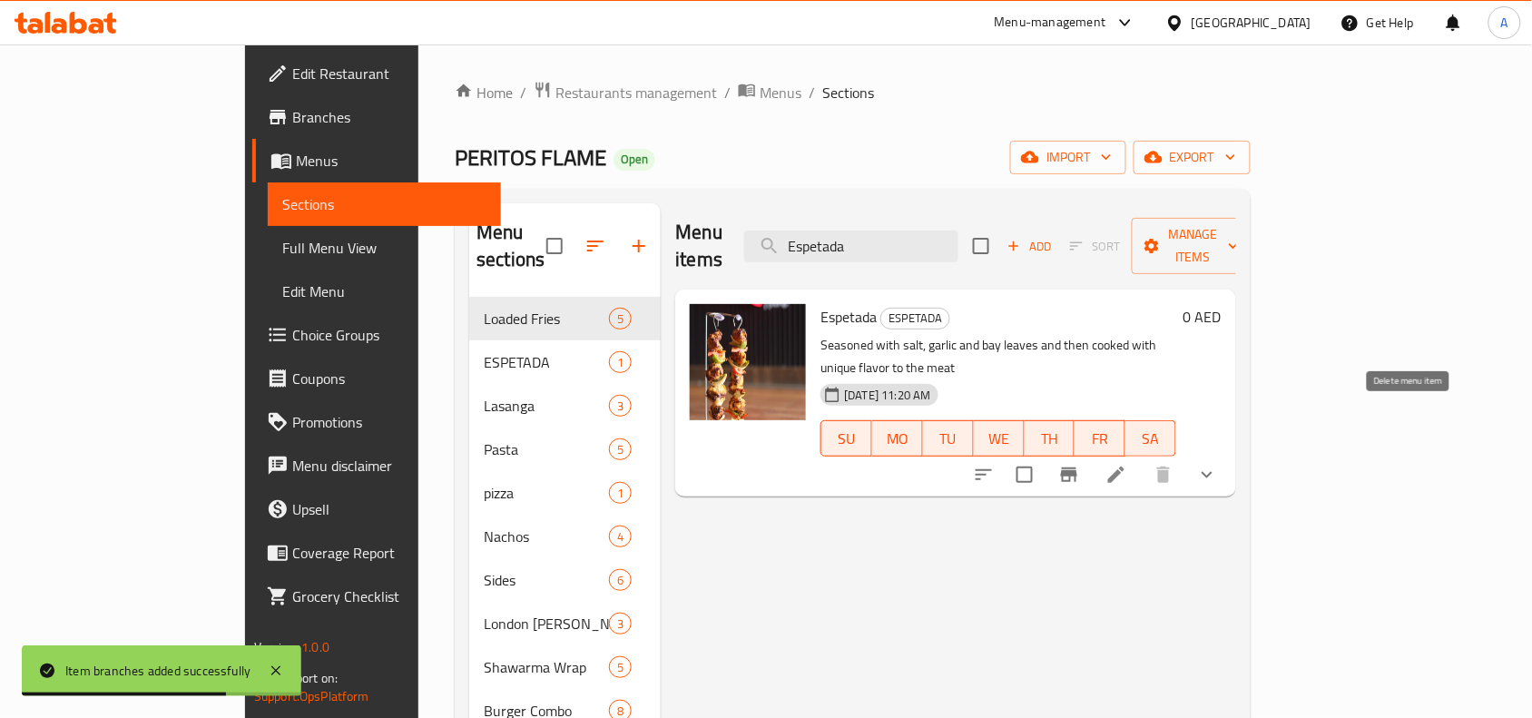
type input "Espetada"
click at [1229, 453] on button "show more" at bounding box center [1207, 475] width 44 height 44
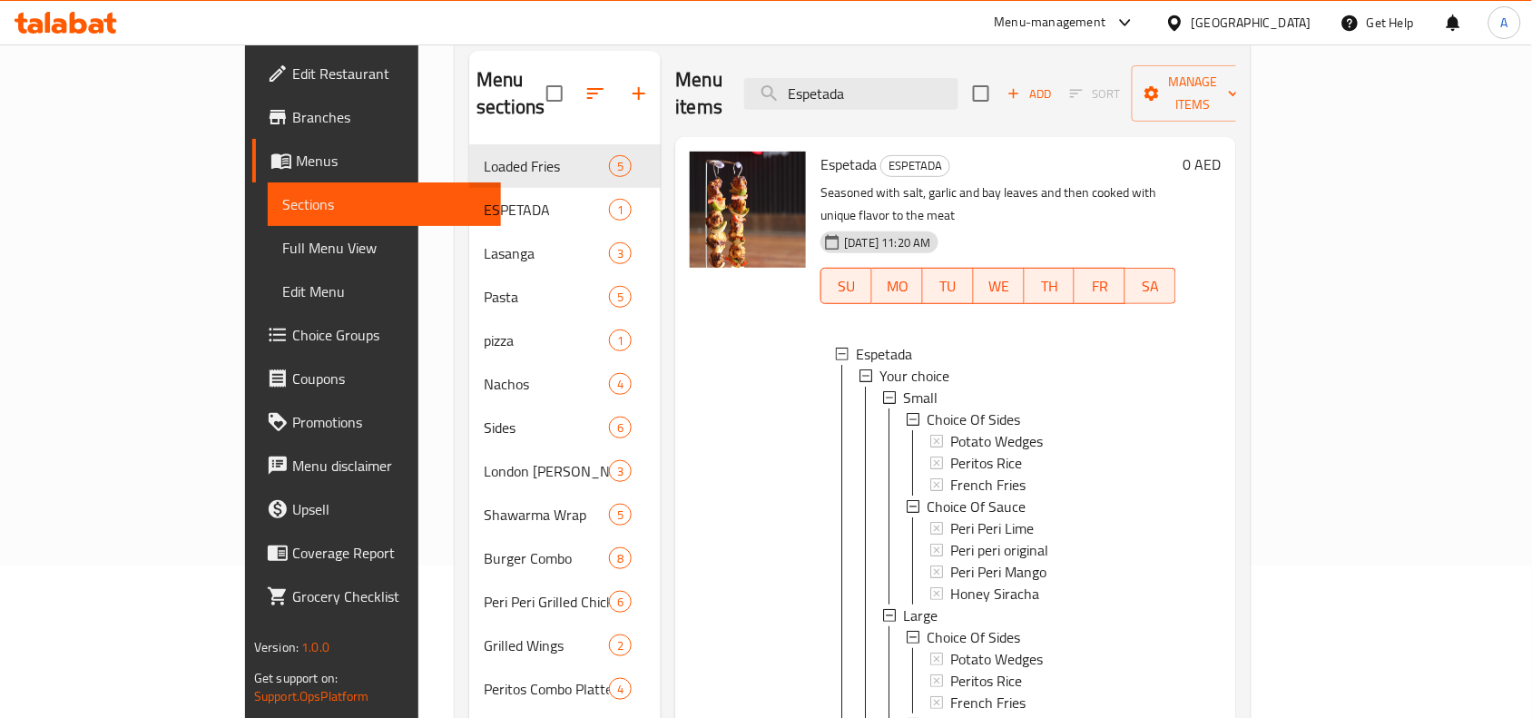
scroll to position [113, 0]
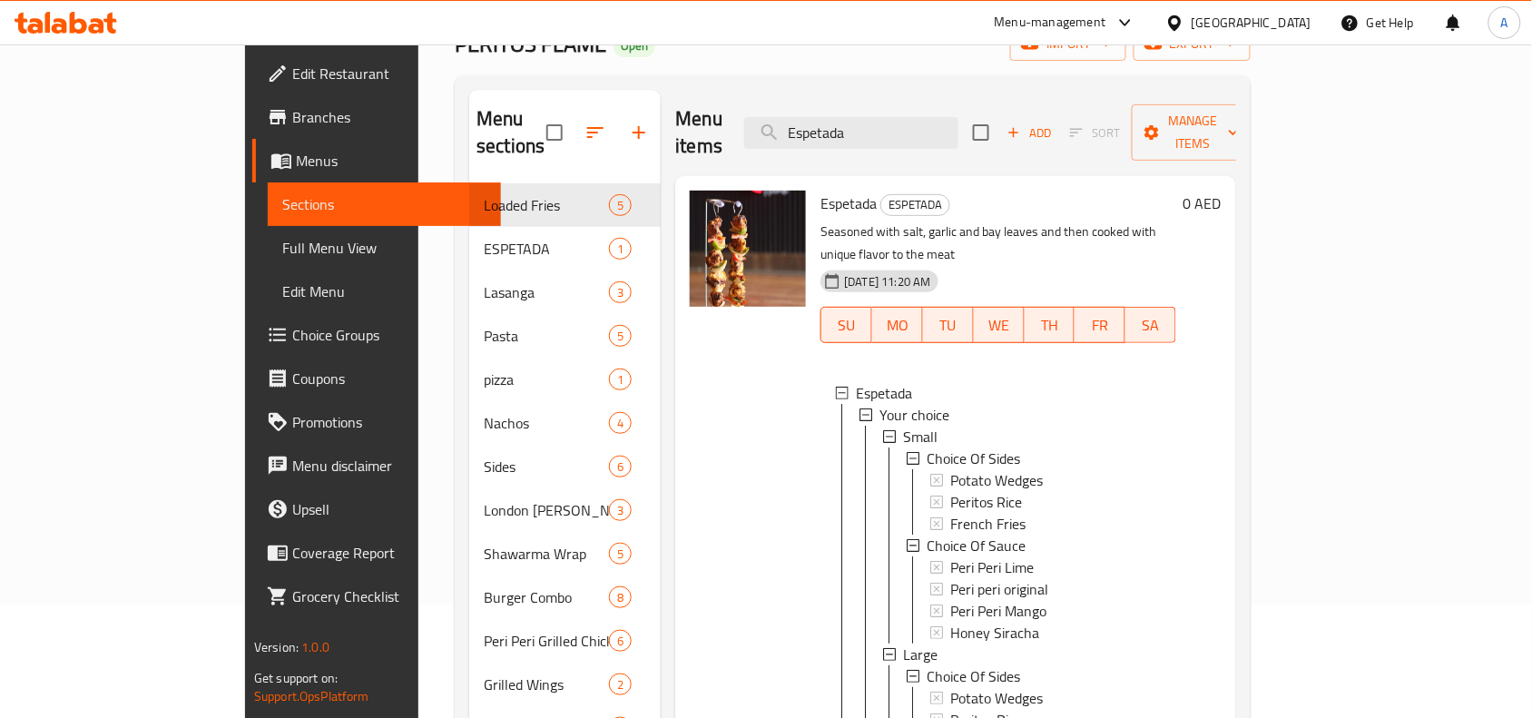
click at [820, 190] on span "Espetada" at bounding box center [848, 203] width 56 height 27
copy h6 "Espetada"
drag, startPoint x: 1171, startPoint y: 206, endPoint x: 1230, endPoint y: 218, distance: 60.2
click at [1183, 218] on div "Espetada ESPETADA Seasoned with salt, garlic and bay leaves and then cooked wit…" at bounding box center [998, 544] width 370 height 722
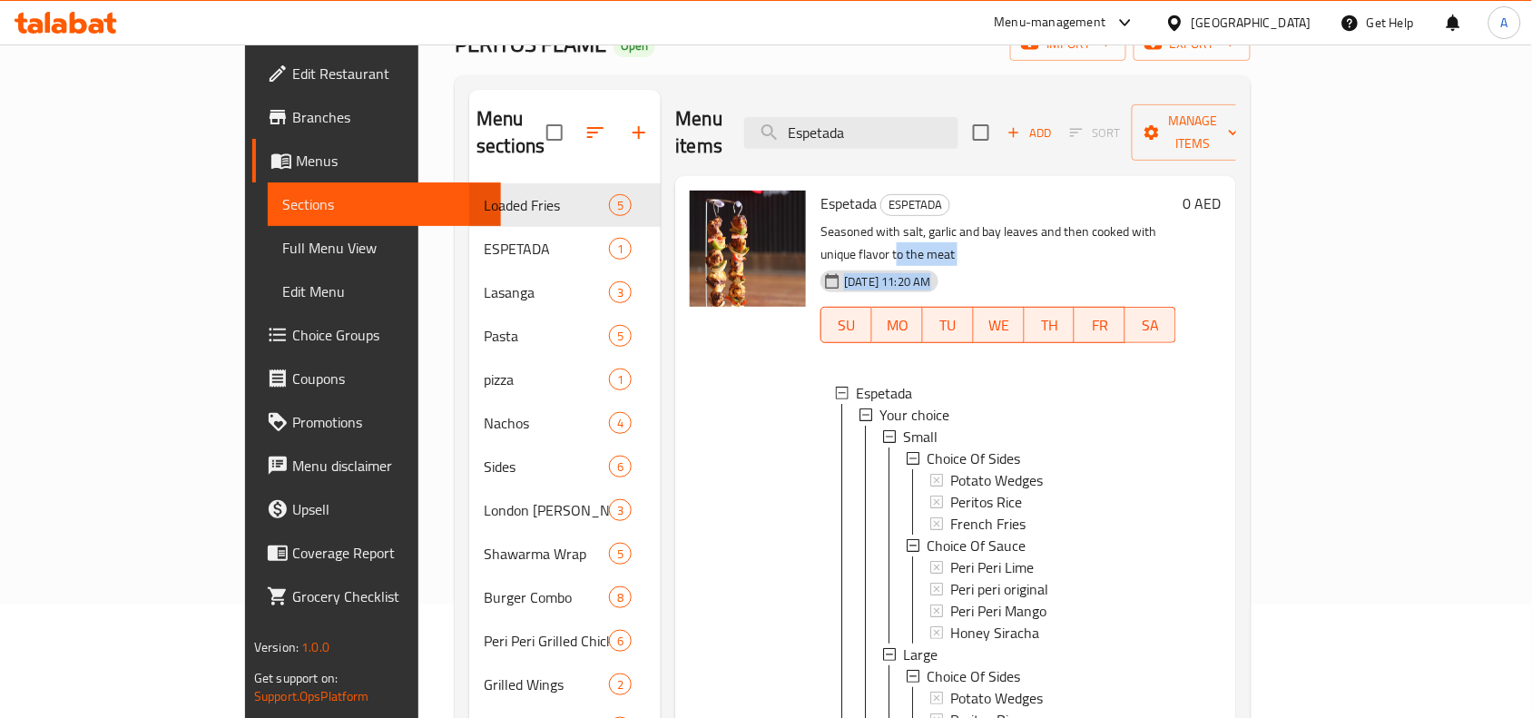
click at [1183, 263] on div "07-09-2025 11:20 AM SU MO TU WE TH FR SA" at bounding box center [998, 312] width 370 height 98
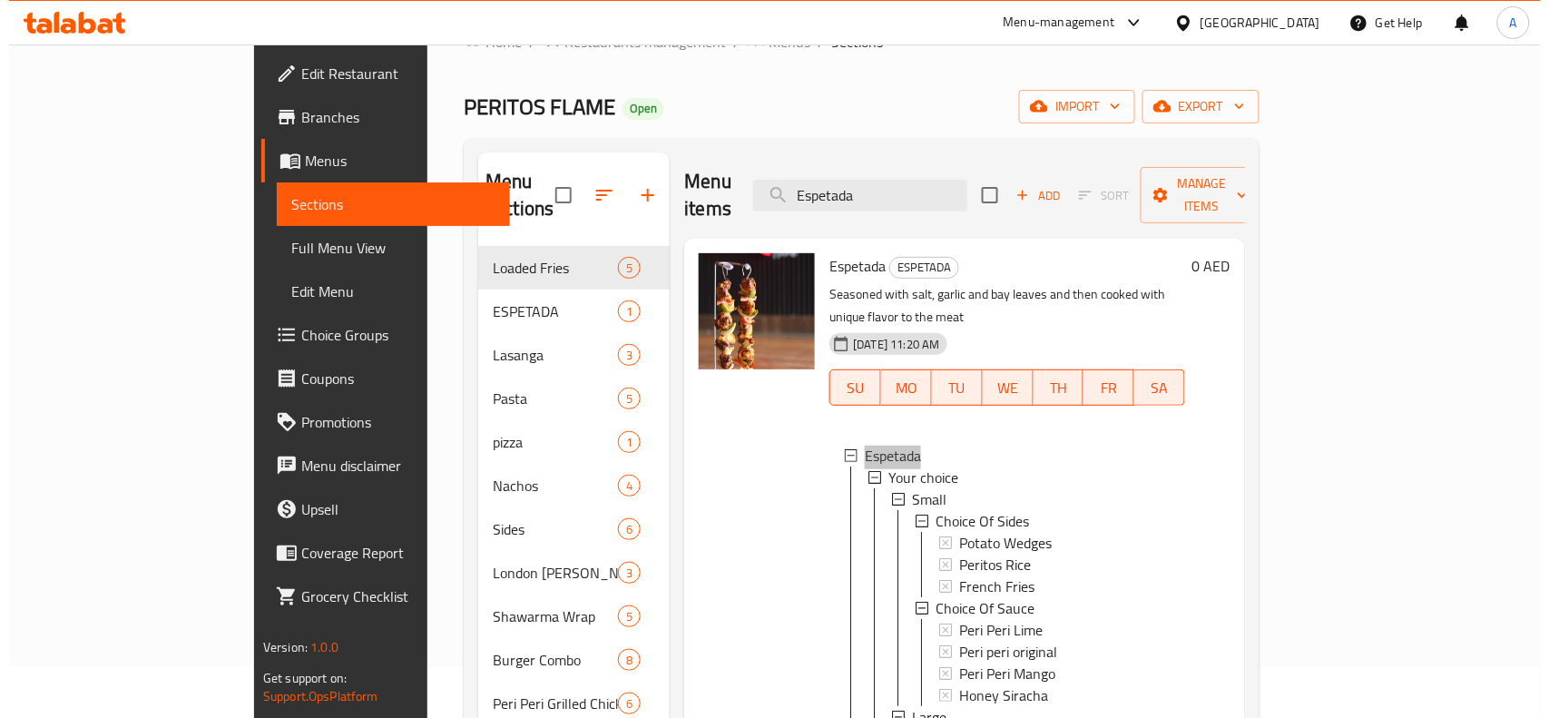
scroll to position [0, 0]
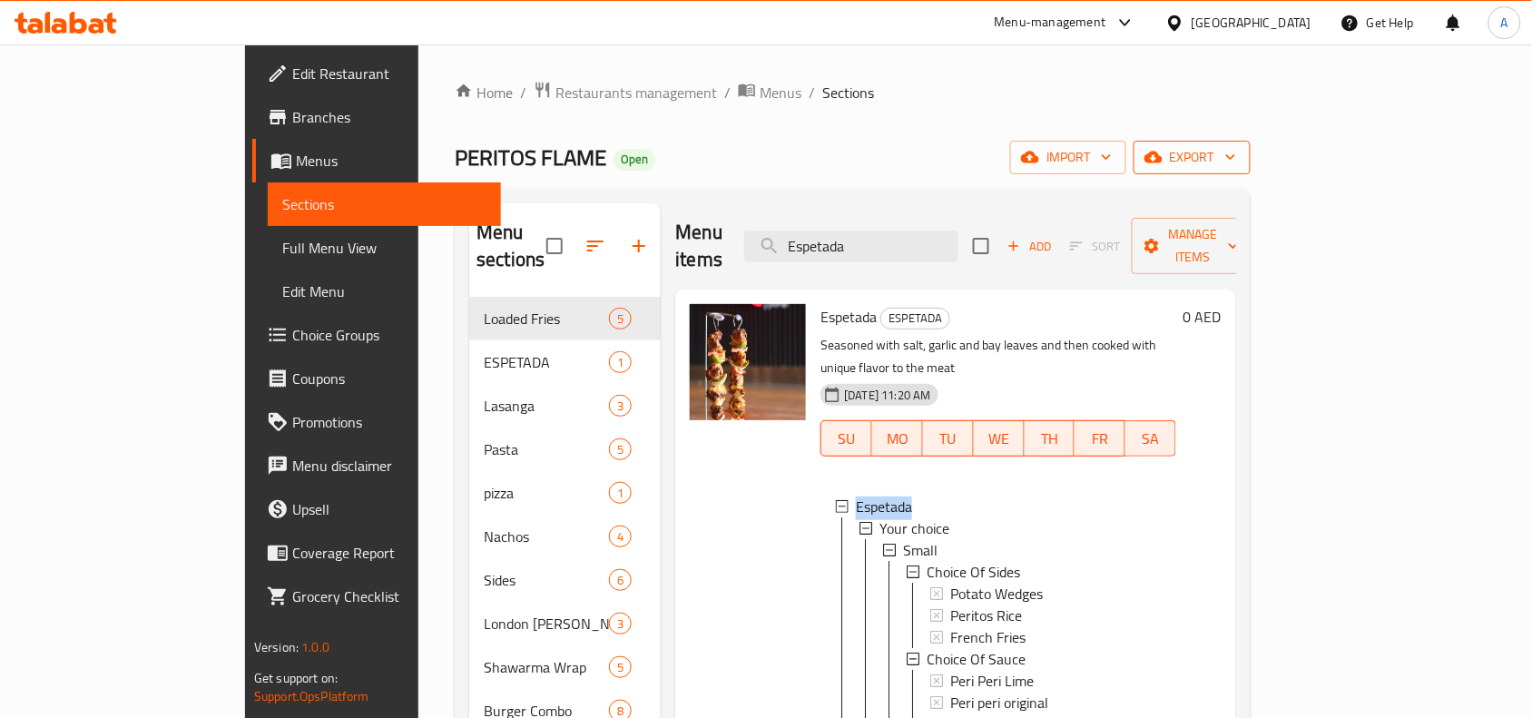
click at [1240, 160] on icon "button" at bounding box center [1231, 157] width 18 height 18
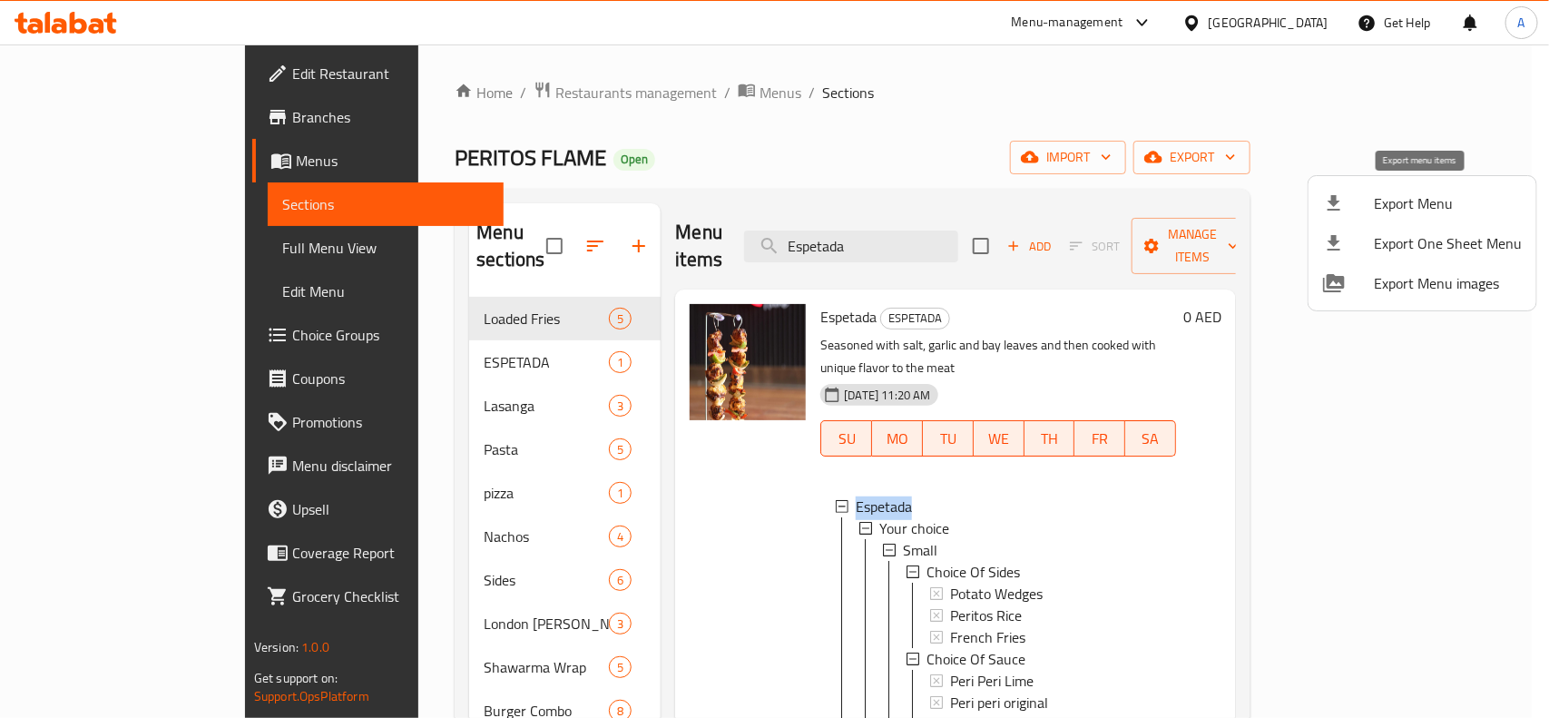
click at [1402, 197] on span "Export Menu" at bounding box center [1448, 203] width 148 height 22
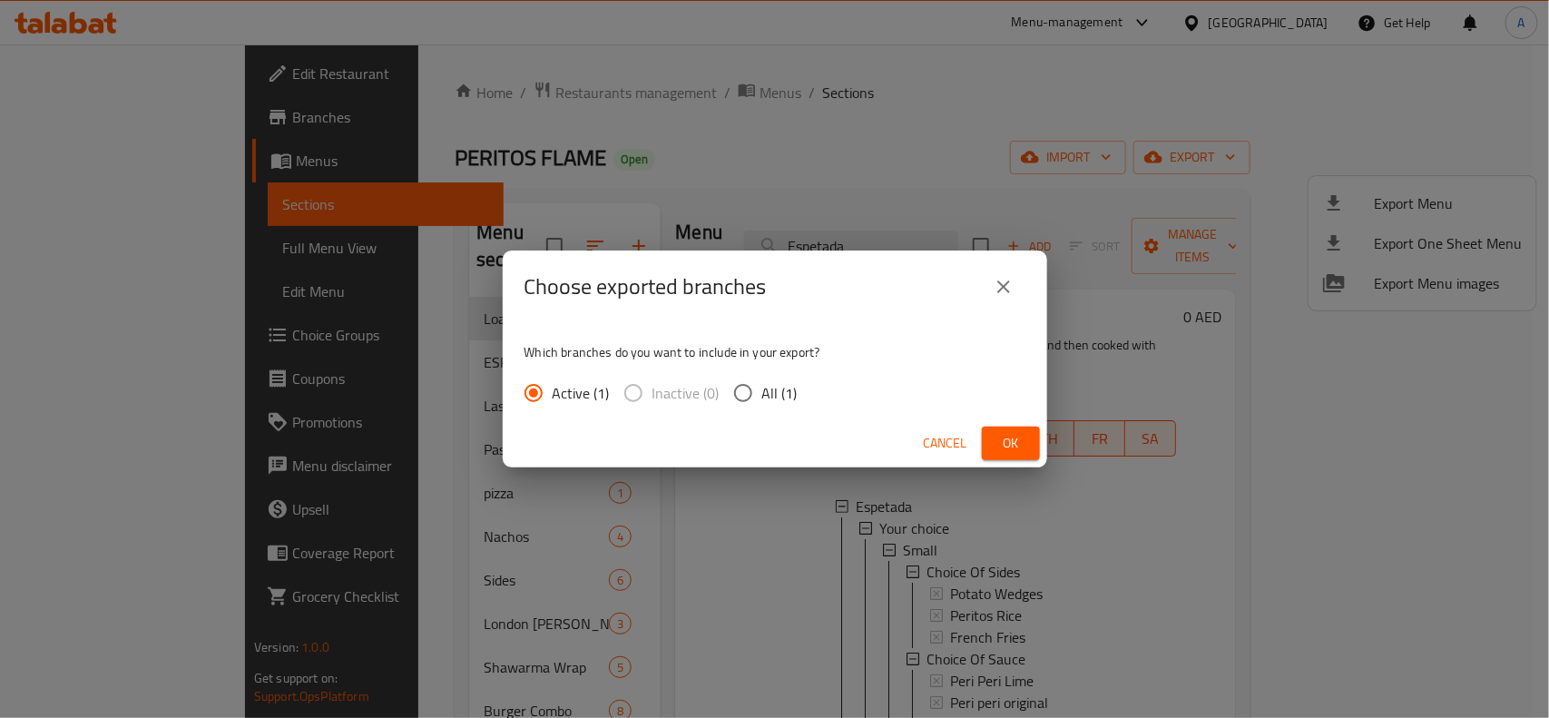
click at [781, 375] on label "All (1)" at bounding box center [761, 393] width 74 height 38
click at [762, 375] on input "All (1)" at bounding box center [743, 393] width 38 height 38
radio input "true"
click at [1003, 450] on span "Ok" at bounding box center [1011, 443] width 29 height 23
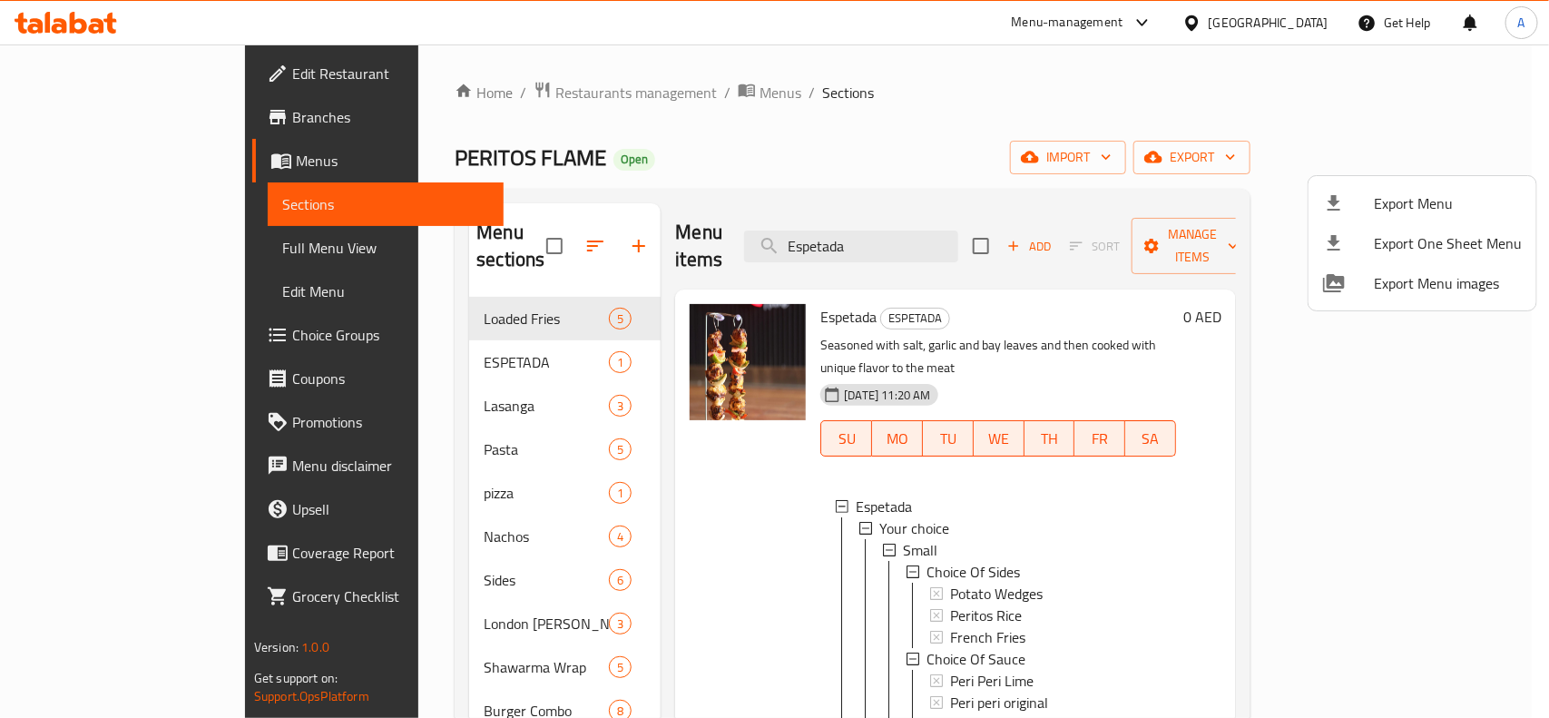
click at [785, 287] on div at bounding box center [774, 359] width 1549 height 718
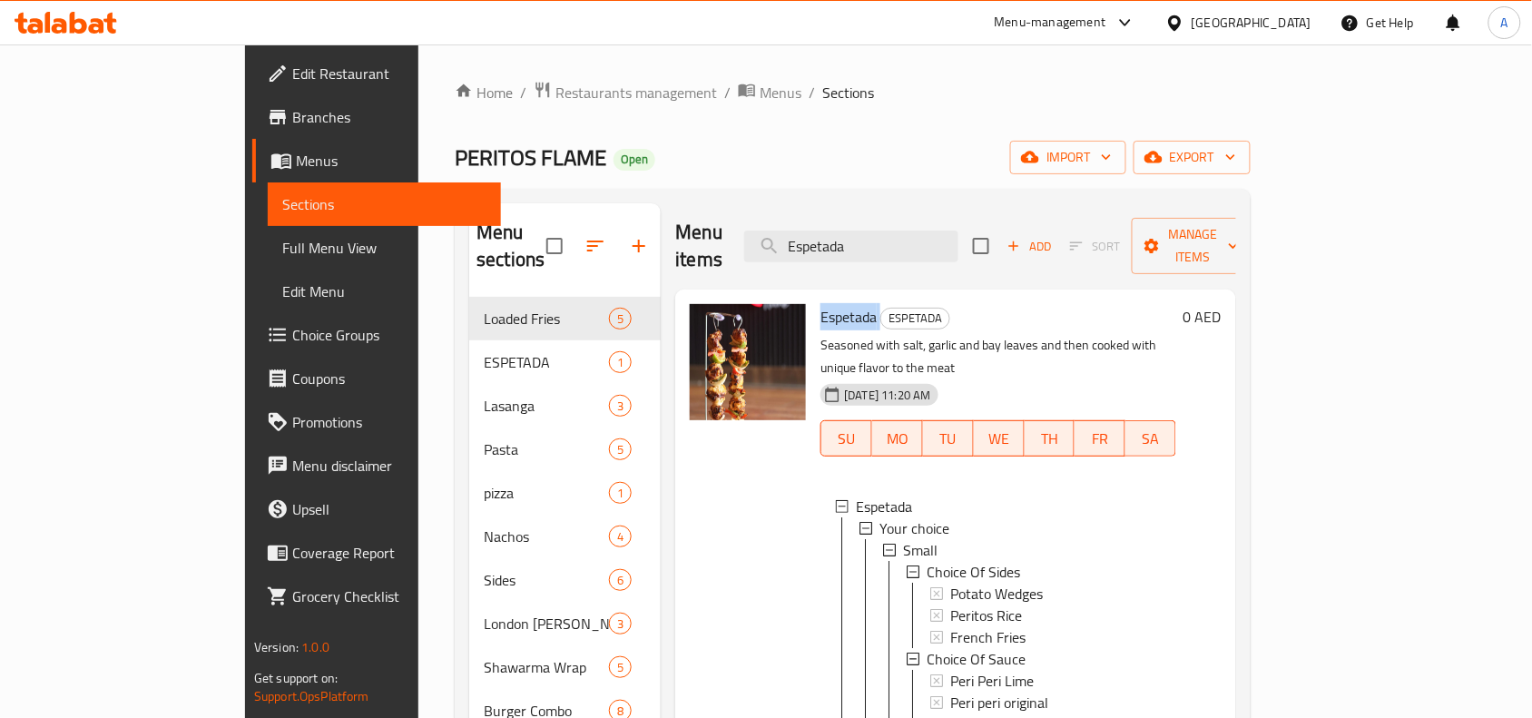
click at [820, 303] on span "Espetada" at bounding box center [848, 316] width 56 height 27
copy h6 "Espetada"
click at [899, 539] on div "Small" at bounding box center [1030, 550] width 262 height 22
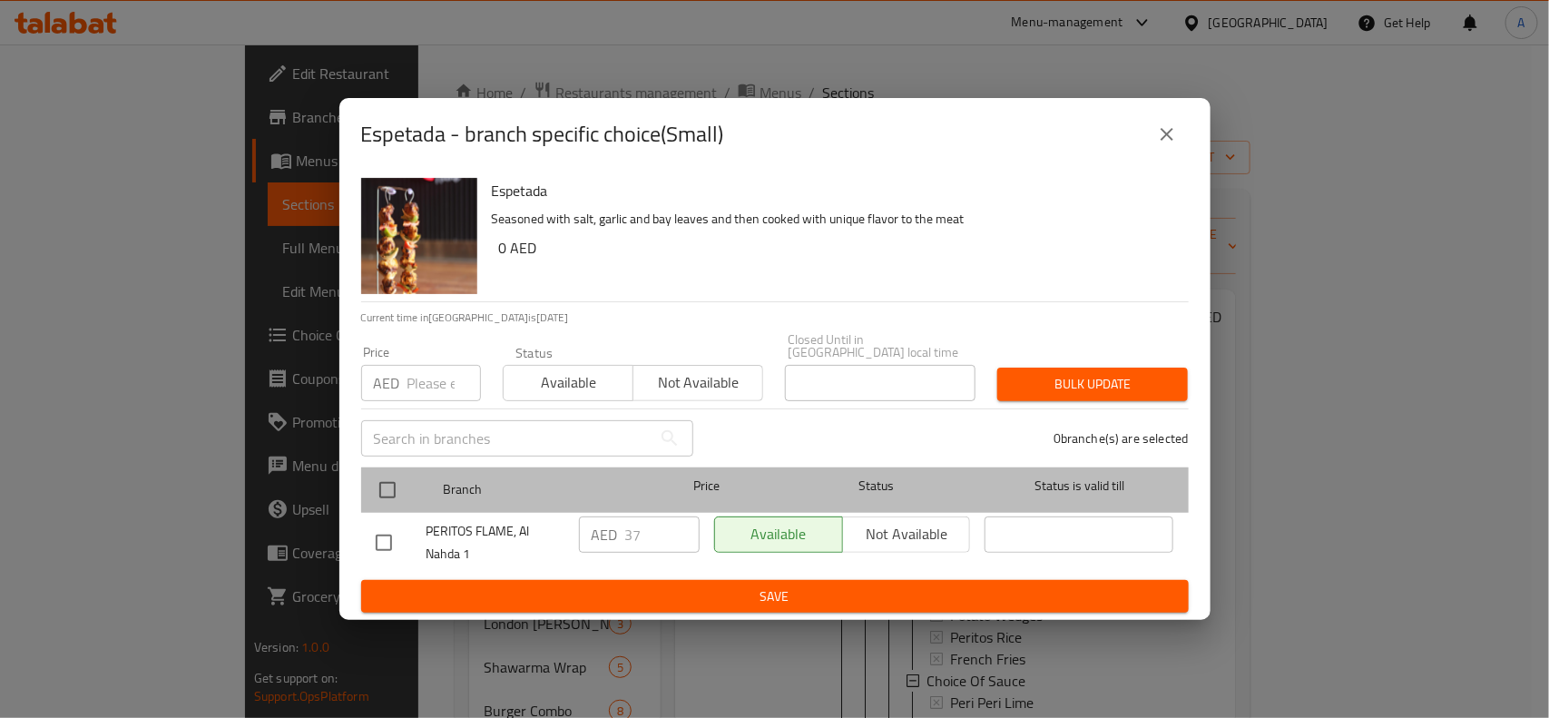
click at [361, 495] on div "Branch Price Status Status is valid till" at bounding box center [775, 489] width 828 height 45
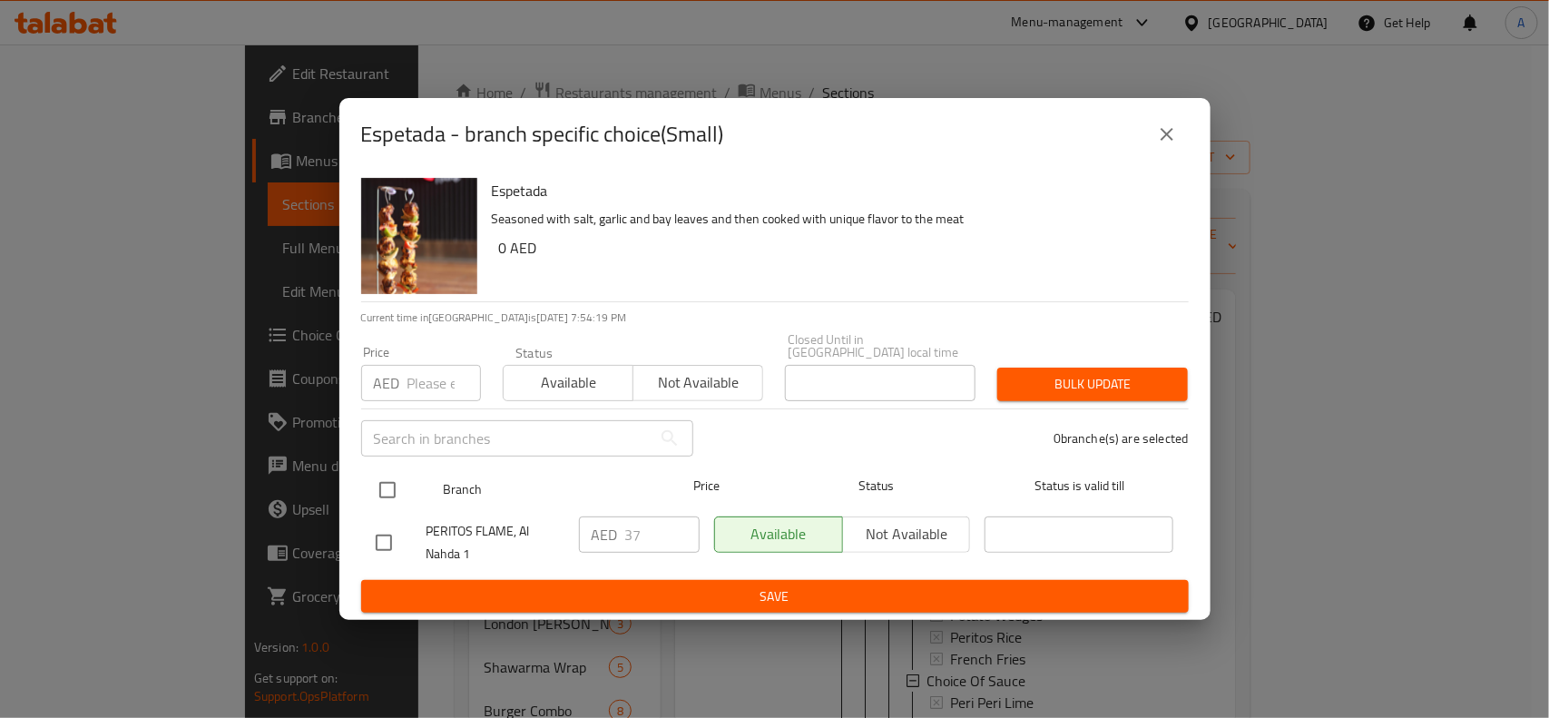
click at [398, 484] on input "checkbox" at bounding box center [387, 490] width 38 height 38
checkbox input "true"
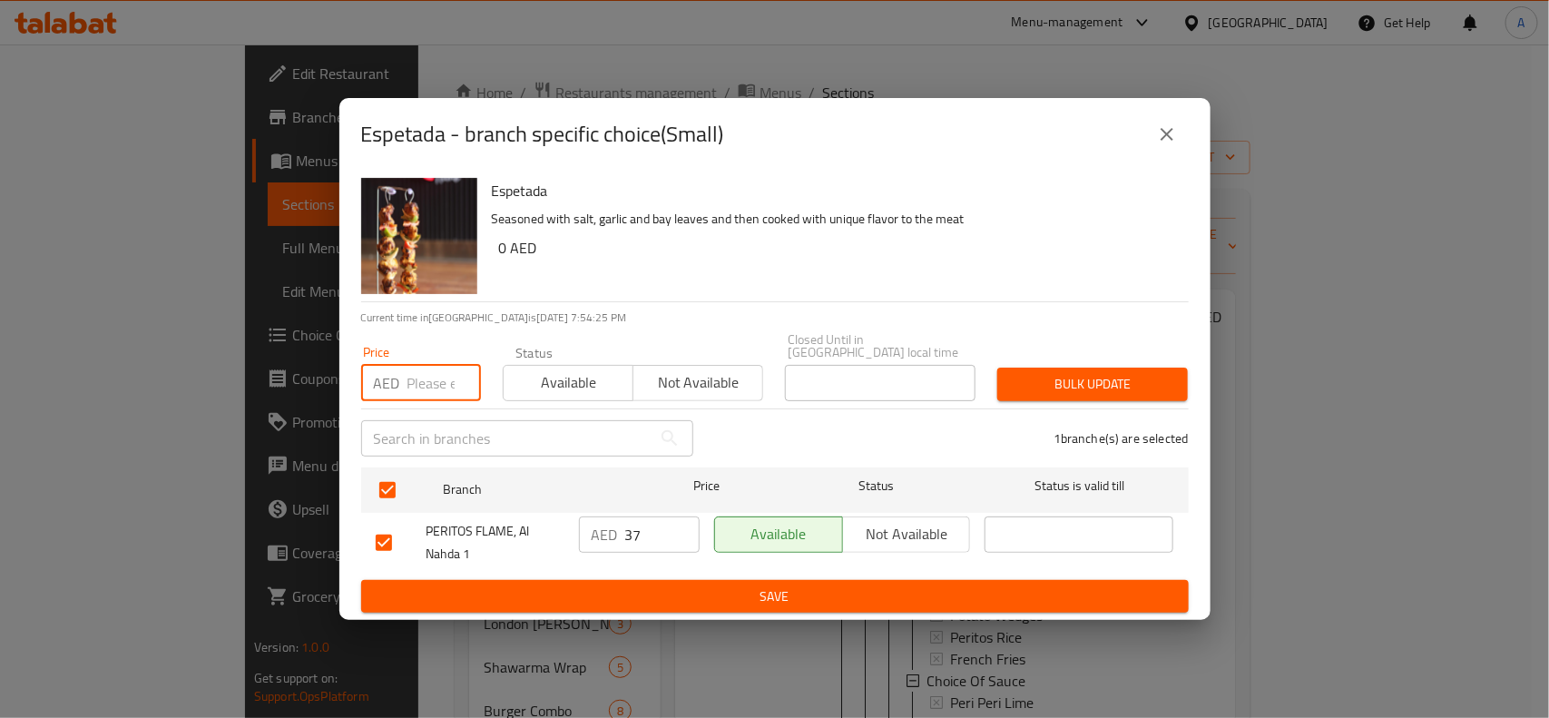
click at [419, 388] on input "number" at bounding box center [444, 383] width 74 height 36
type input "38"
click at [1103, 388] on span "Bulk update" at bounding box center [1093, 384] width 162 height 23
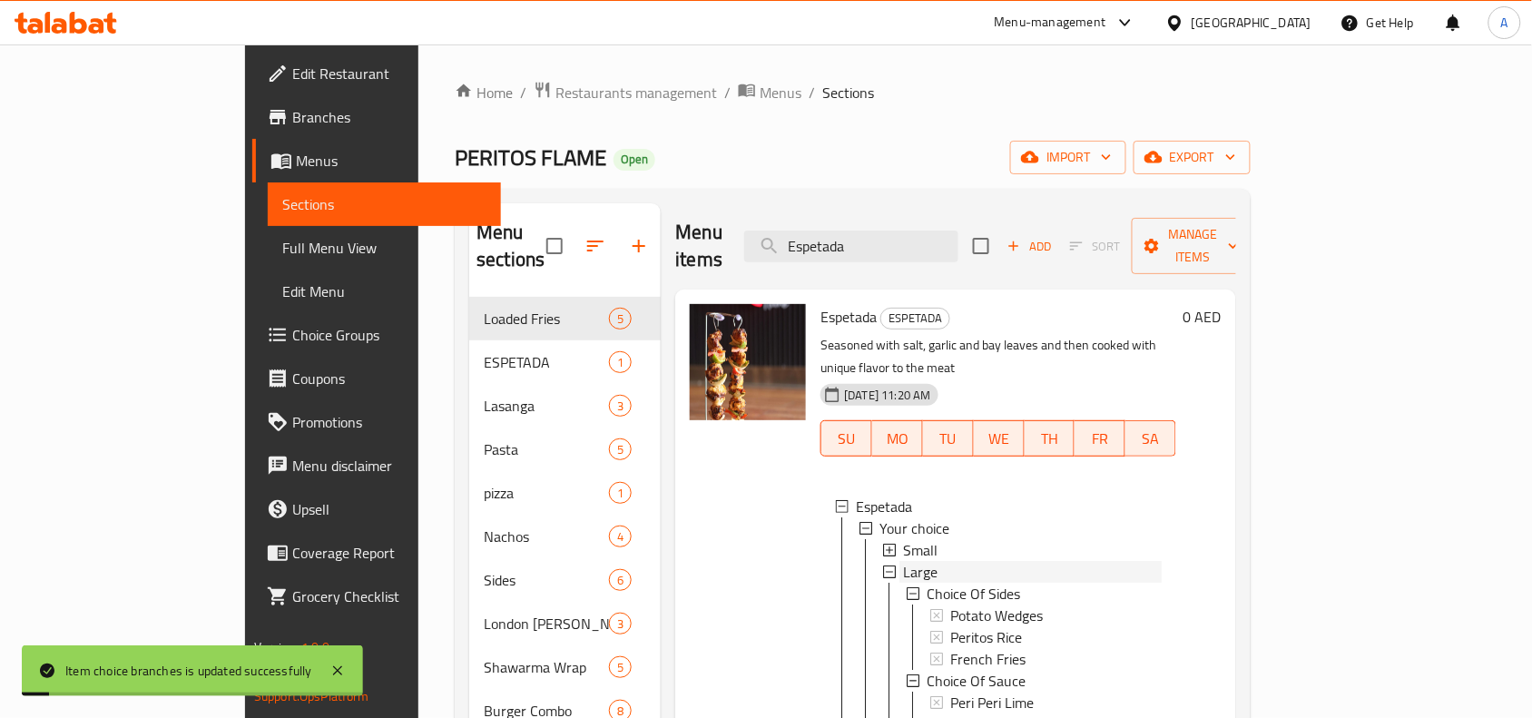
click at [903, 561] on span "Large" at bounding box center [920, 572] width 34 height 22
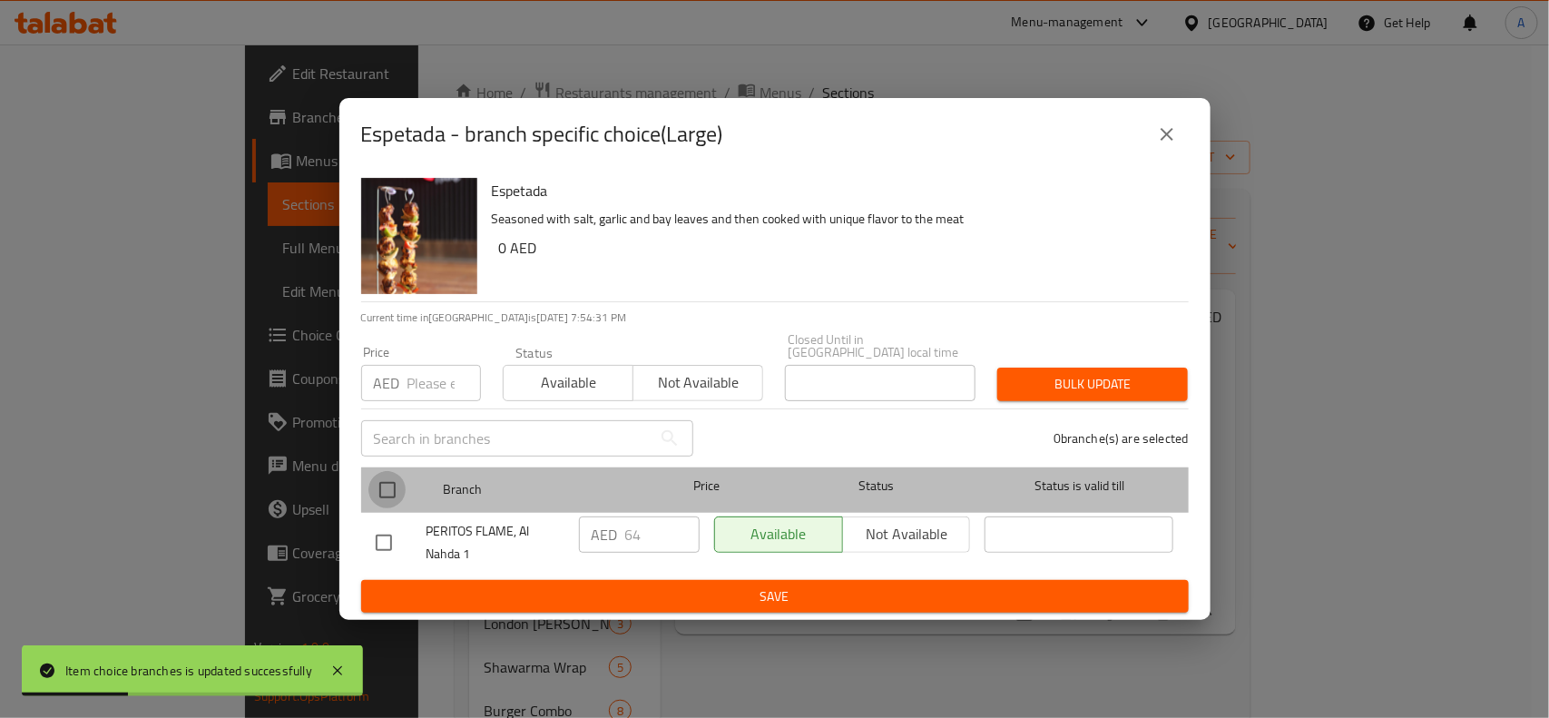
click at [378, 491] on input "checkbox" at bounding box center [387, 490] width 38 height 38
checkbox input "true"
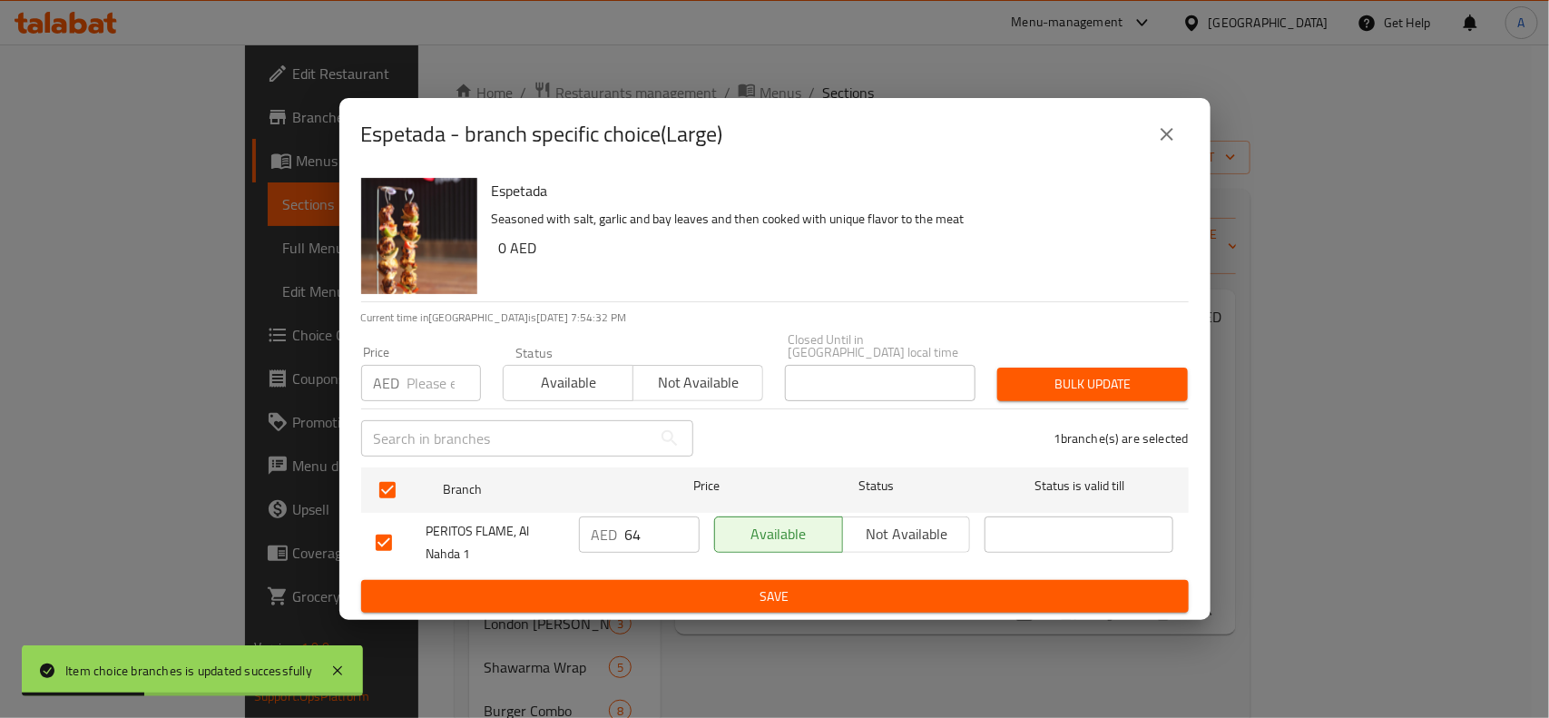
click at [427, 409] on div "​" at bounding box center [527, 438] width 354 height 58
click at [1177, 137] on icon "close" at bounding box center [1167, 134] width 22 height 22
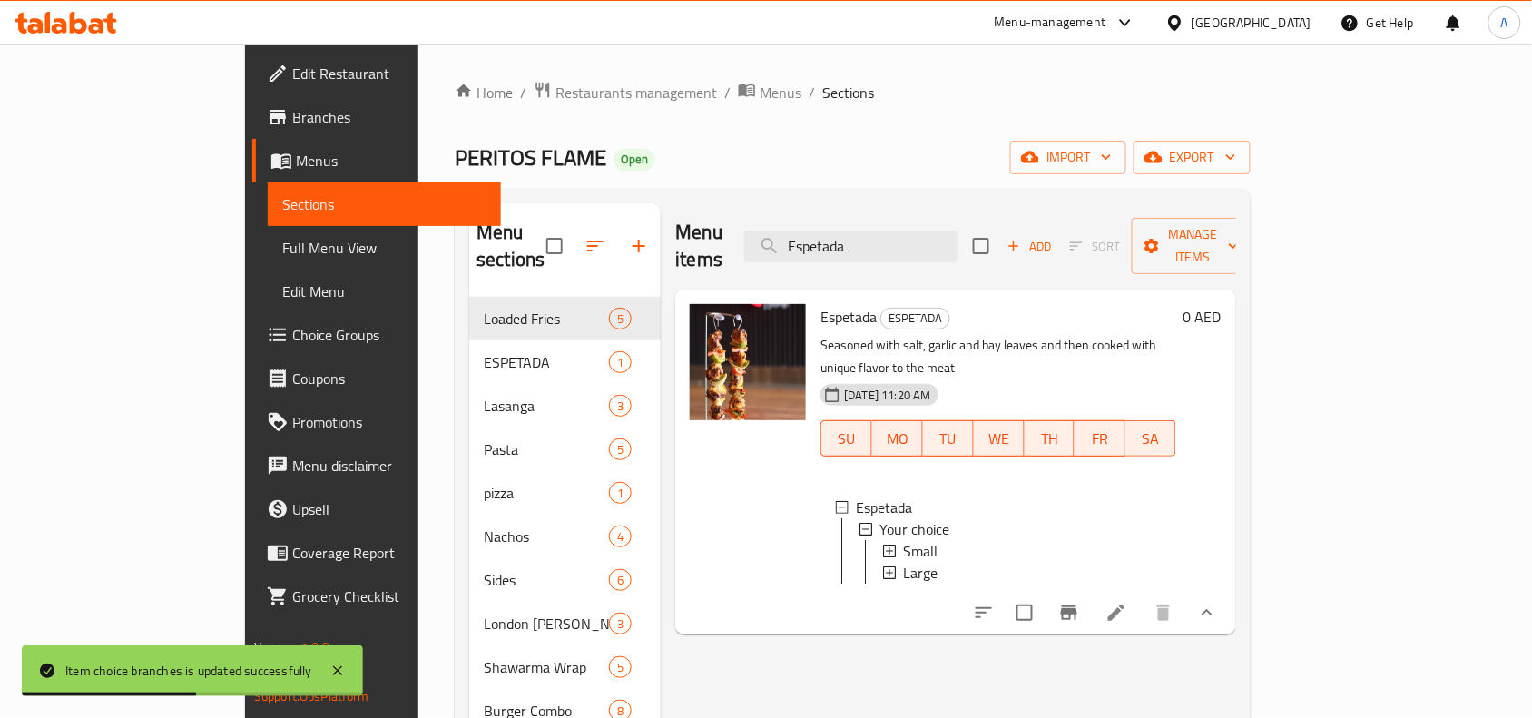
click at [969, 160] on div "PERITOS FLAME Open import export" at bounding box center [853, 158] width 796 height 34
click at [958, 231] on input "Espetada" at bounding box center [851, 247] width 214 height 32
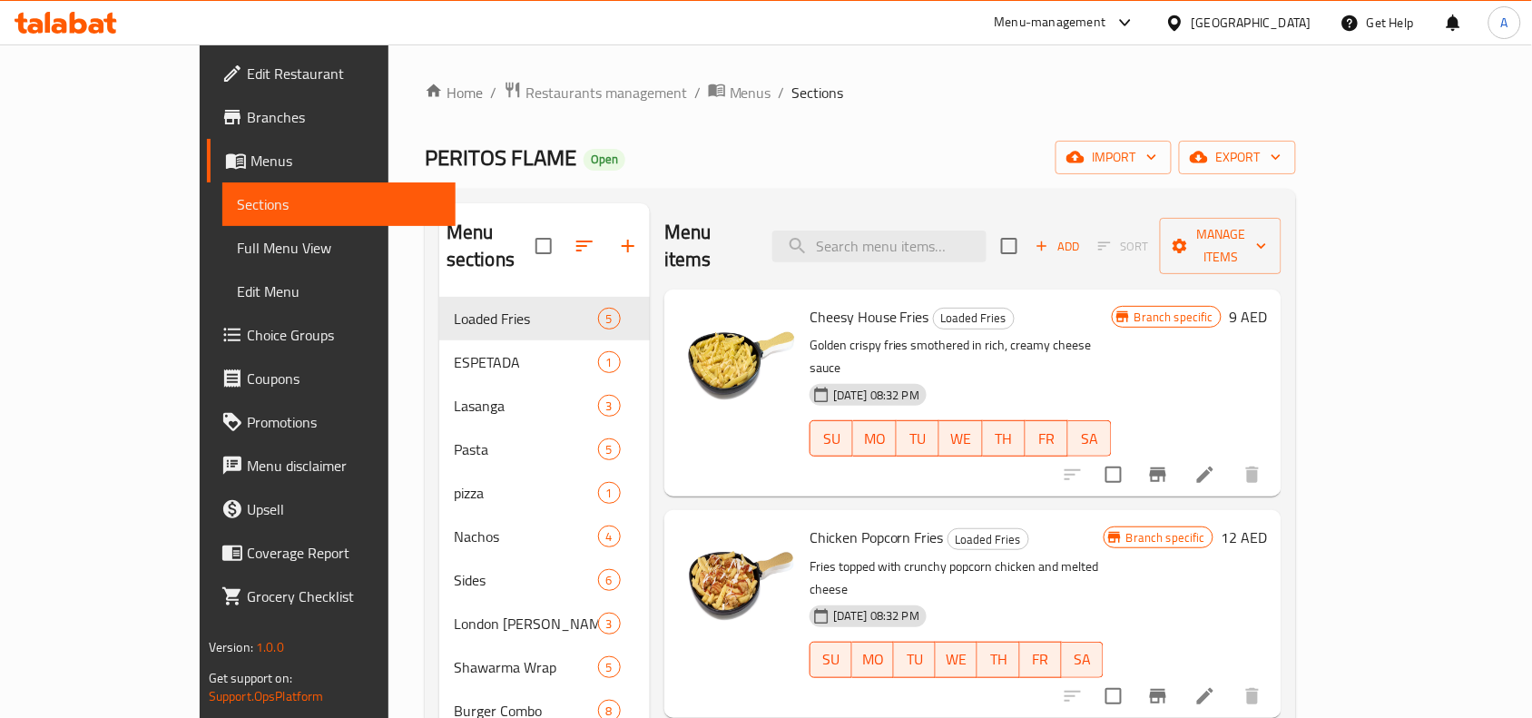
drag, startPoint x: 892, startPoint y: 231, endPoint x: 1013, endPoint y: 272, distance: 127.4
click at [892, 231] on input "search" at bounding box center [879, 247] width 214 height 32
click at [976, 241] on input "search" at bounding box center [879, 247] width 214 height 32
paste input "Fettuccine Alfredo"
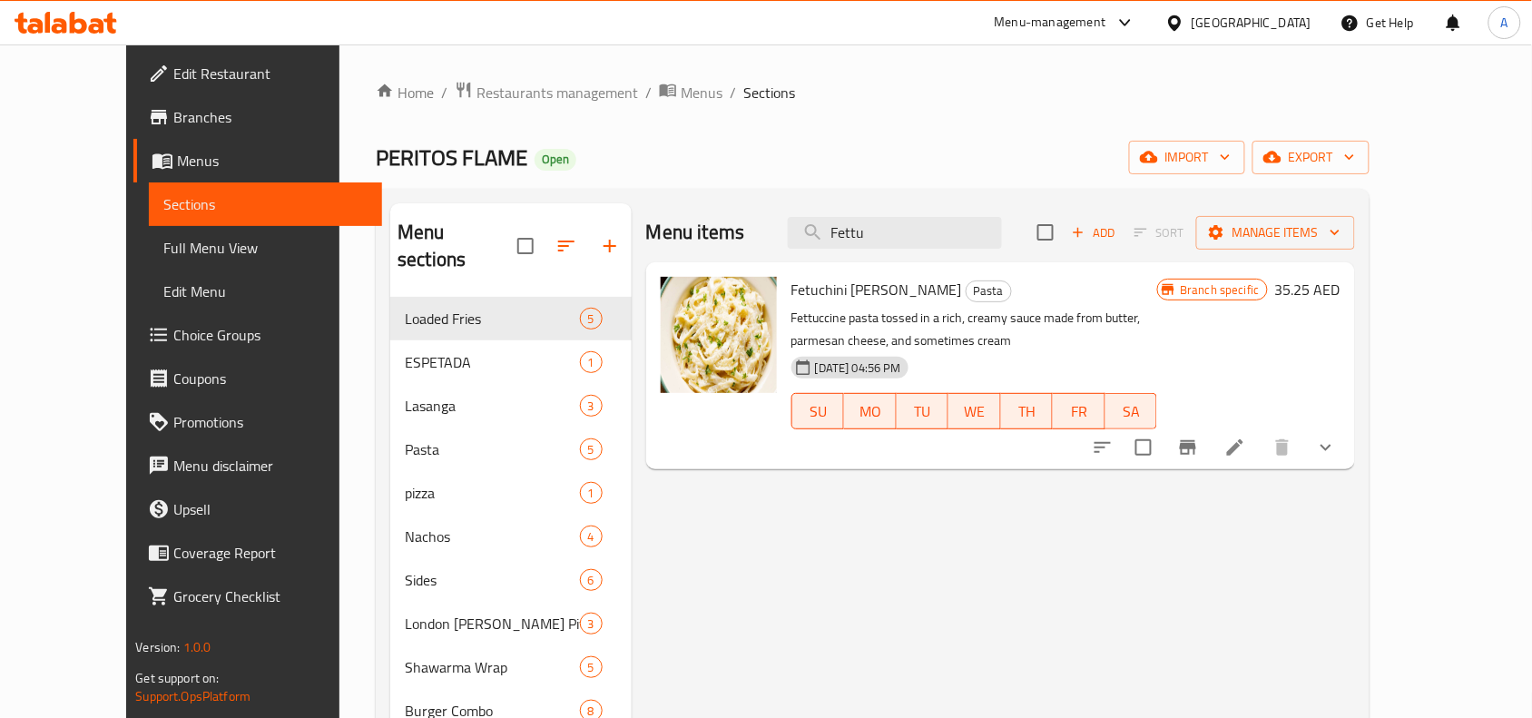
type input "Fettu"
click at [1331, 446] on icon "show more" at bounding box center [1326, 448] width 11 height 6
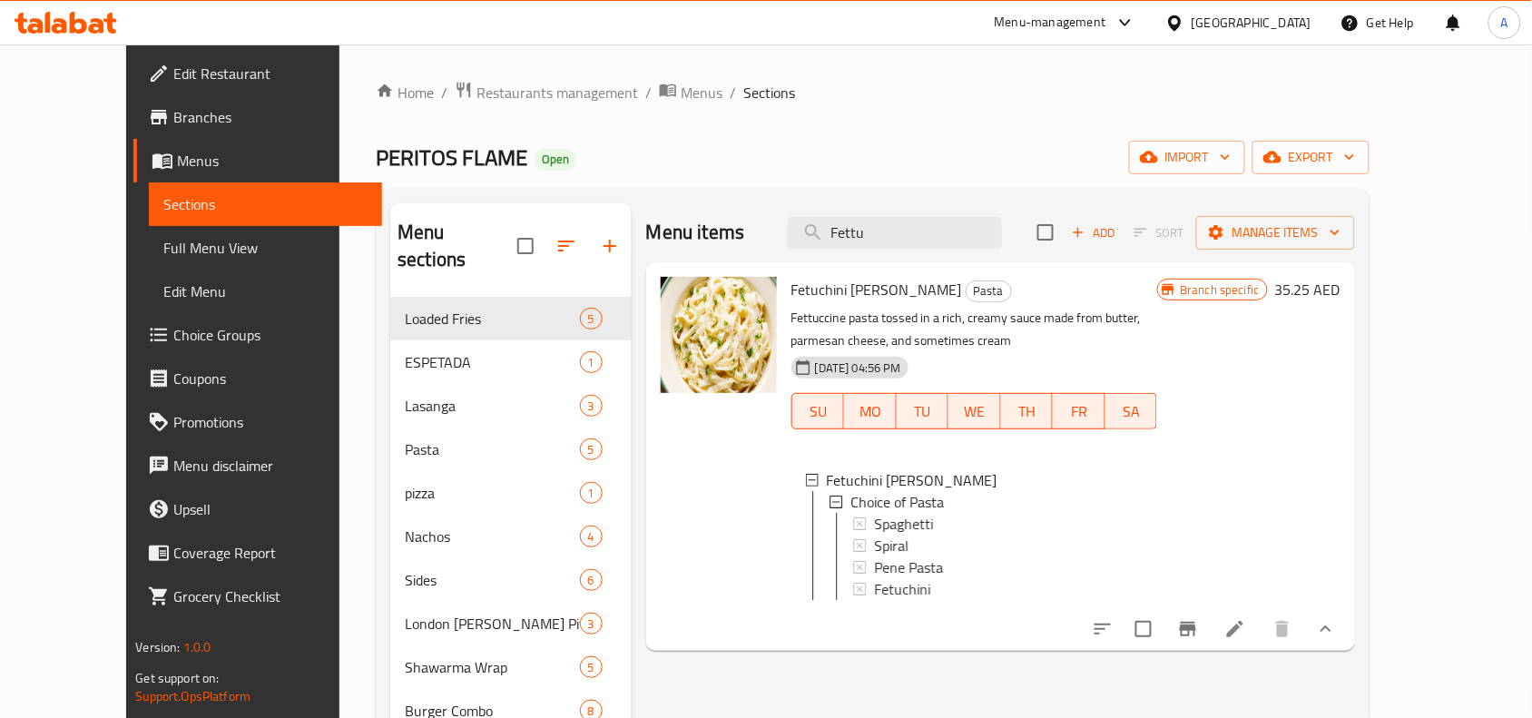
scroll to position [1, 0]
click at [1210, 651] on button "Branch-specific-item" at bounding box center [1188, 629] width 44 height 44
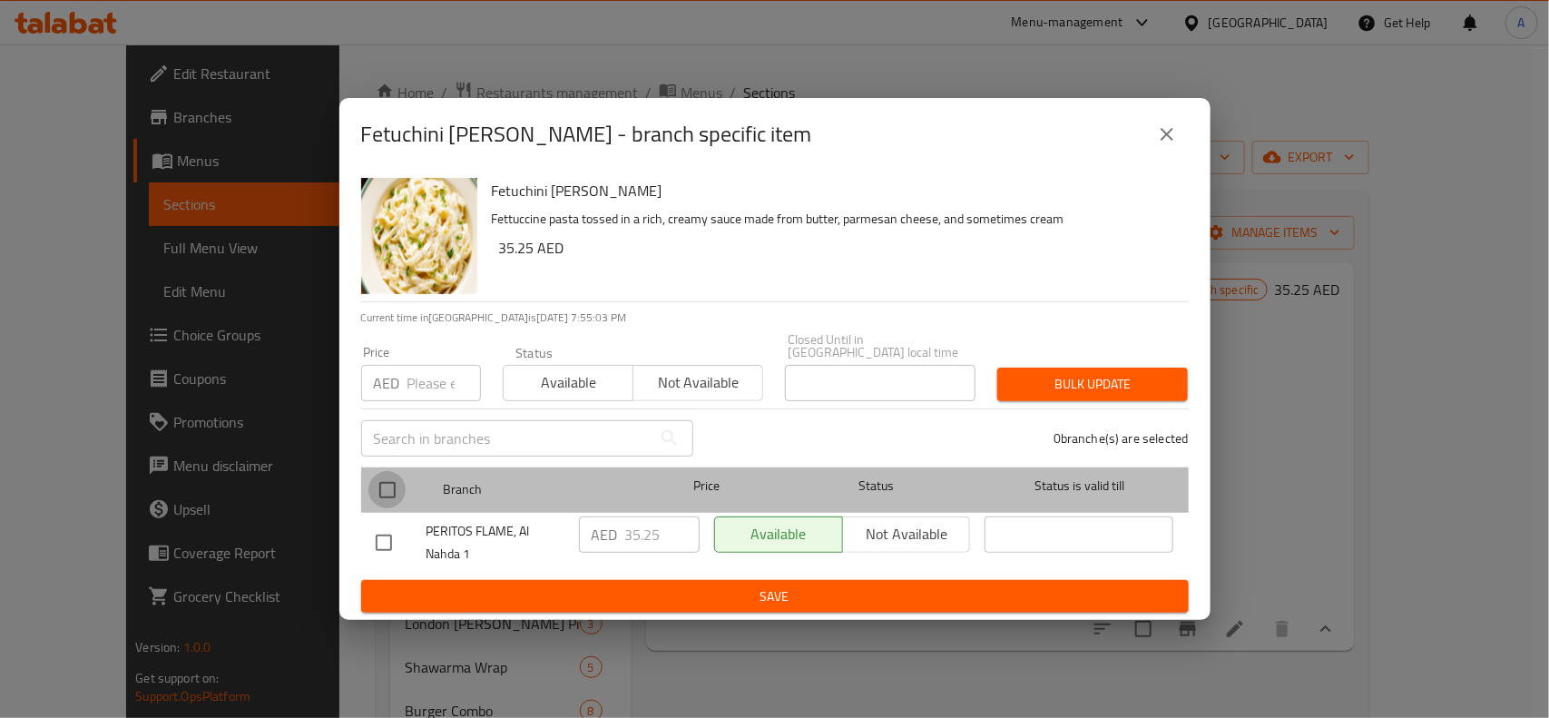
click at [400, 493] on input "checkbox" at bounding box center [387, 490] width 38 height 38
checkbox input "true"
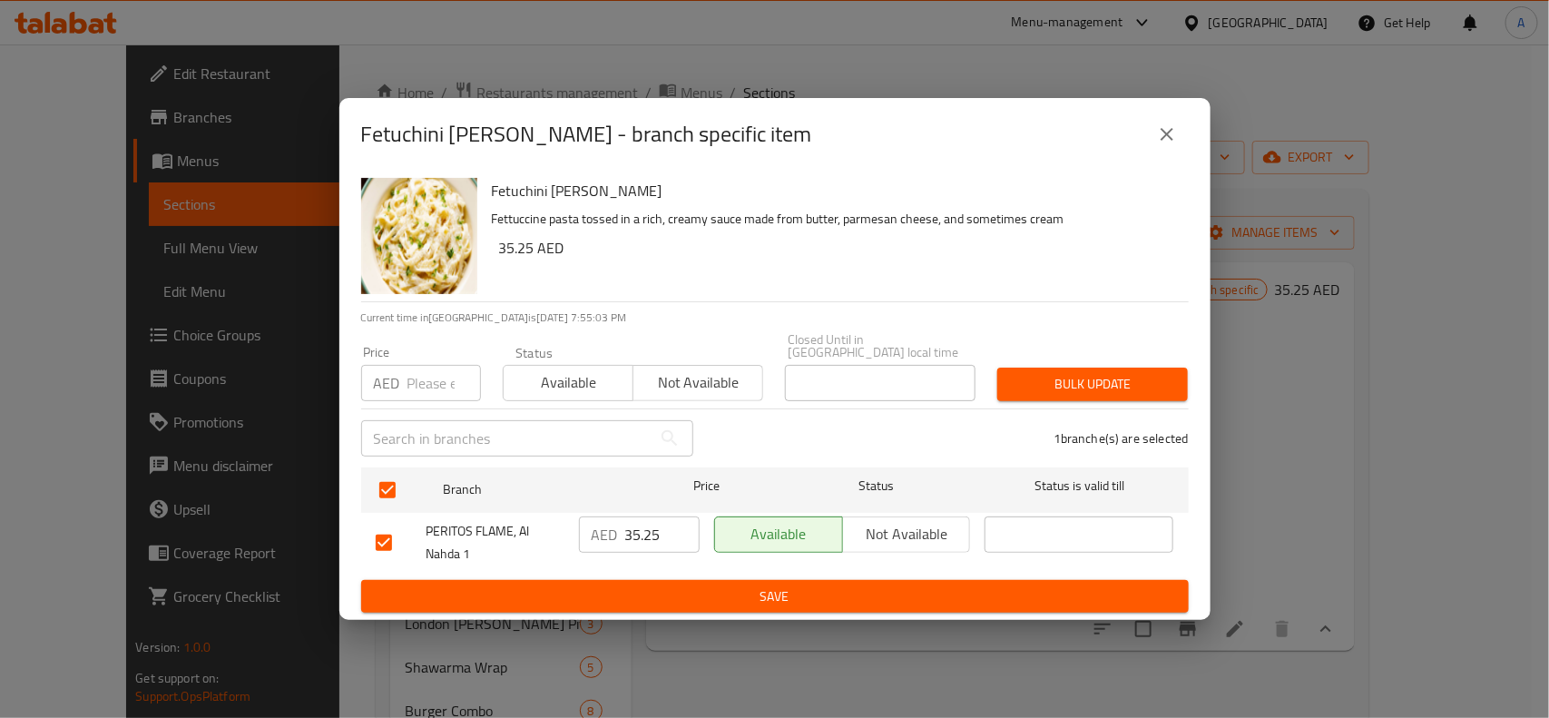
click at [411, 393] on input "number" at bounding box center [444, 383] width 74 height 36
paste input "35.250"
type input "35.250"
click at [1199, 378] on div "Bulk update" at bounding box center [1093, 384] width 212 height 55
click at [1116, 381] on span "Bulk update" at bounding box center [1093, 384] width 162 height 23
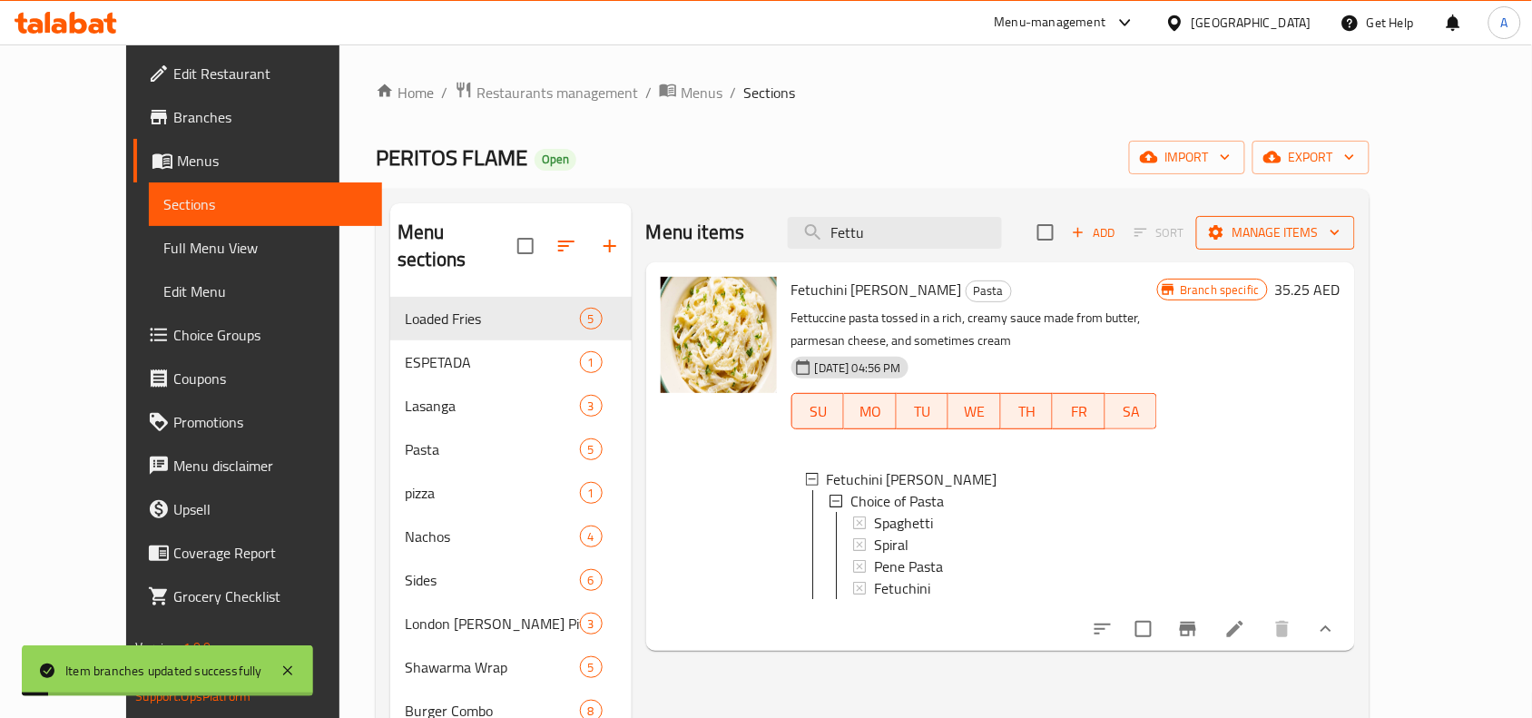
click at [1340, 236] on span "Manage items" at bounding box center [1276, 232] width 130 height 23
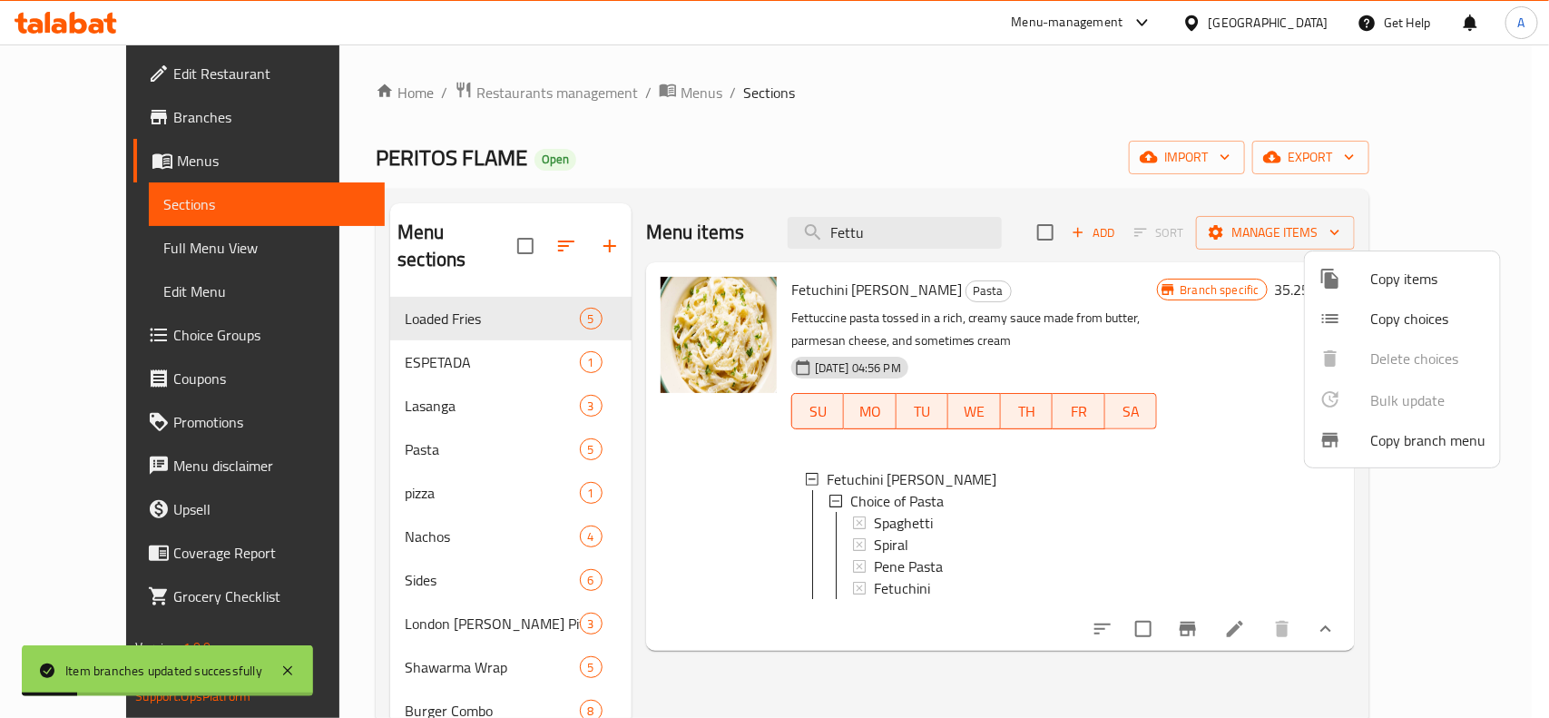
click at [1228, 164] on div at bounding box center [774, 359] width 1549 height 718
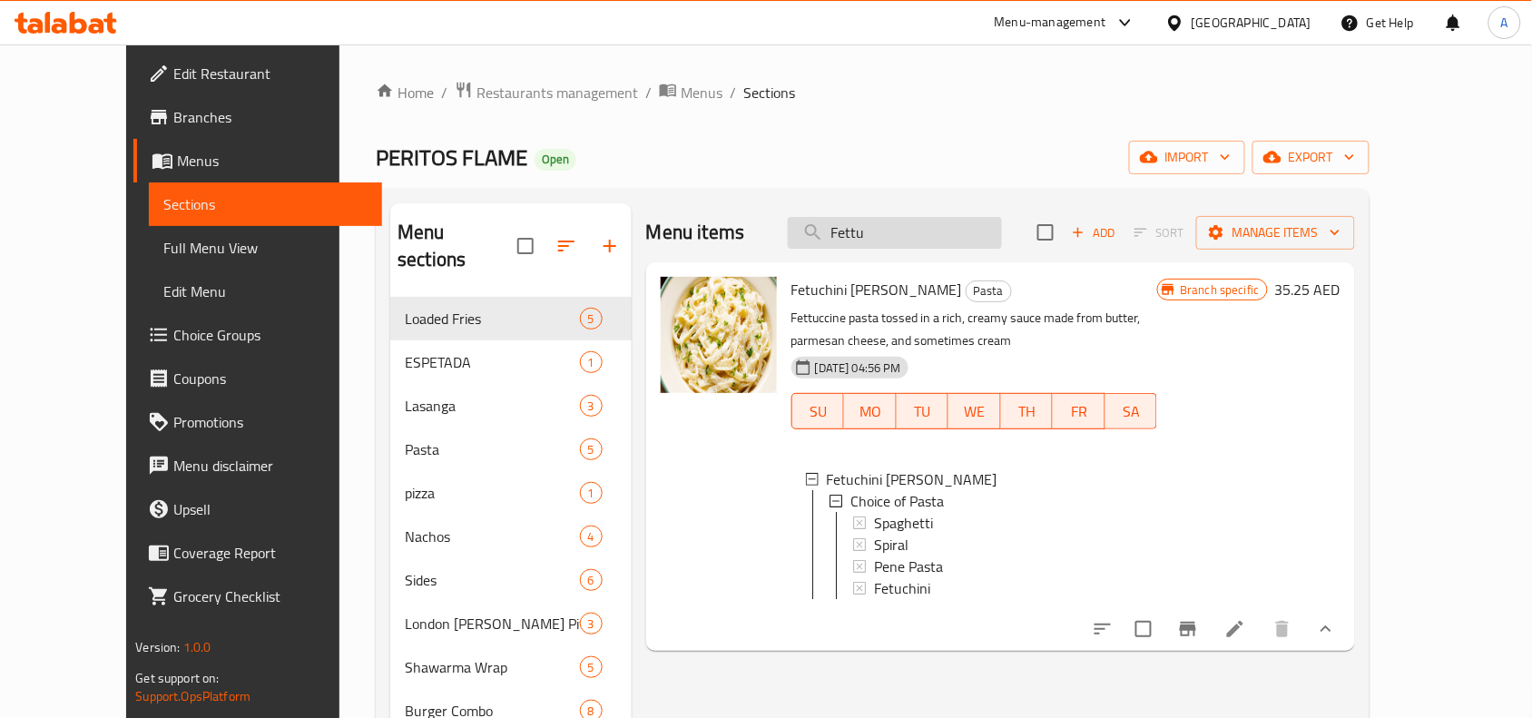
click at [980, 247] on input "Fettu" at bounding box center [895, 233] width 214 height 32
paste input "-Espetada Chicken"
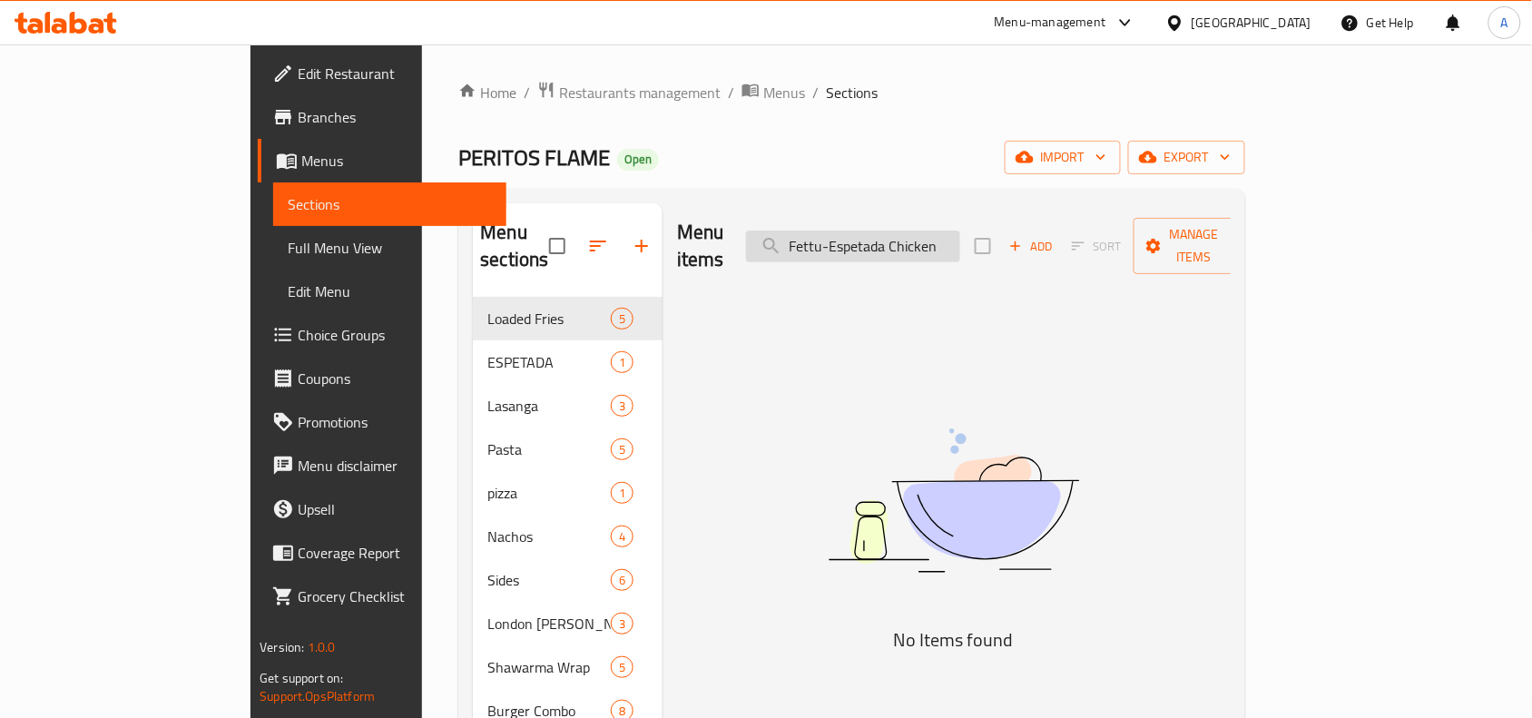
click at [945, 233] on input "Fettu-Espetada Chicken" at bounding box center [853, 247] width 214 height 32
drag, startPoint x: 914, startPoint y: 237, endPoint x: 201, endPoint y: 187, distance: 715.1
click at [677, 255] on div "Menu items Fettu-Espetada Chicken Add Sort Manage items" at bounding box center [954, 246] width 554 height 86
click at [960, 238] on input "Espetada Chicken" at bounding box center [853, 247] width 214 height 32
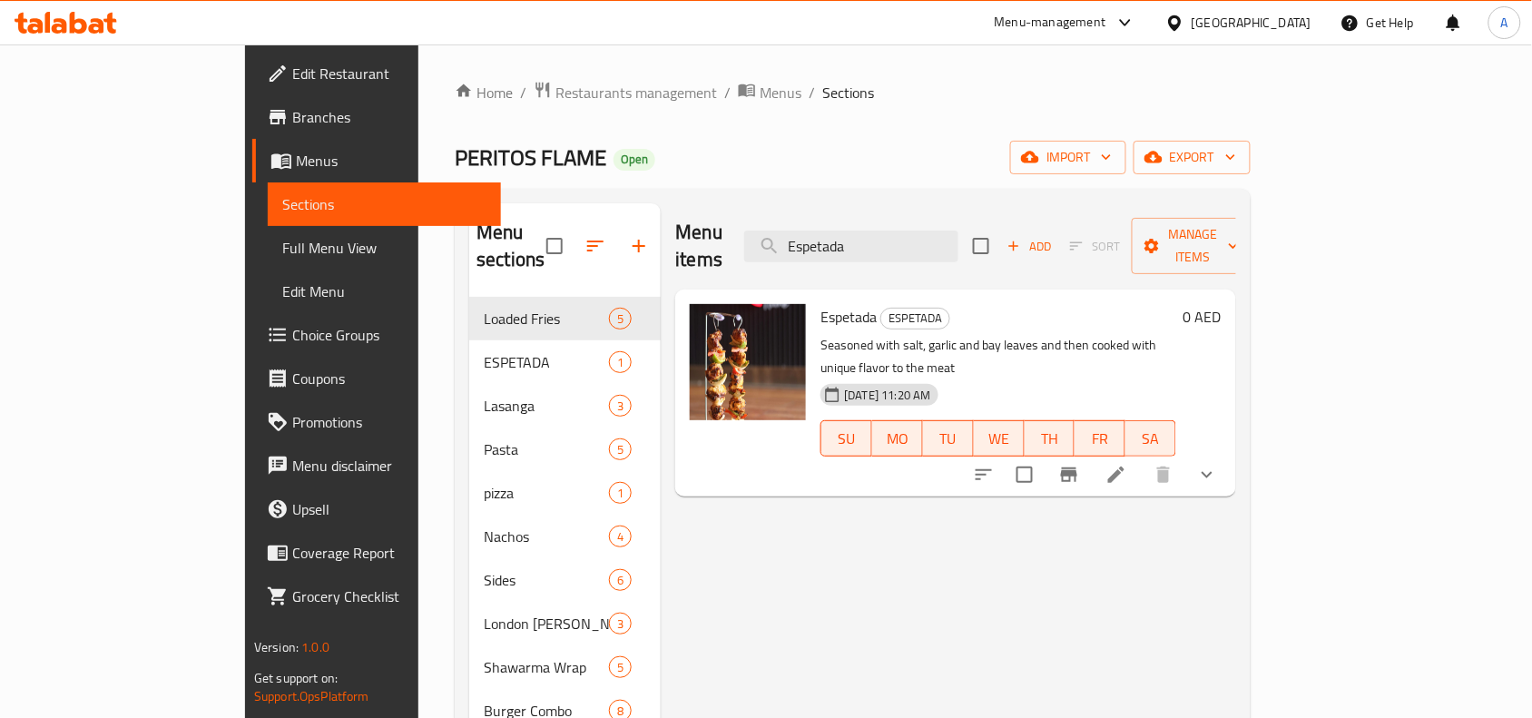
type input "Espetada"
click at [1229, 453] on button "show more" at bounding box center [1207, 475] width 44 height 44
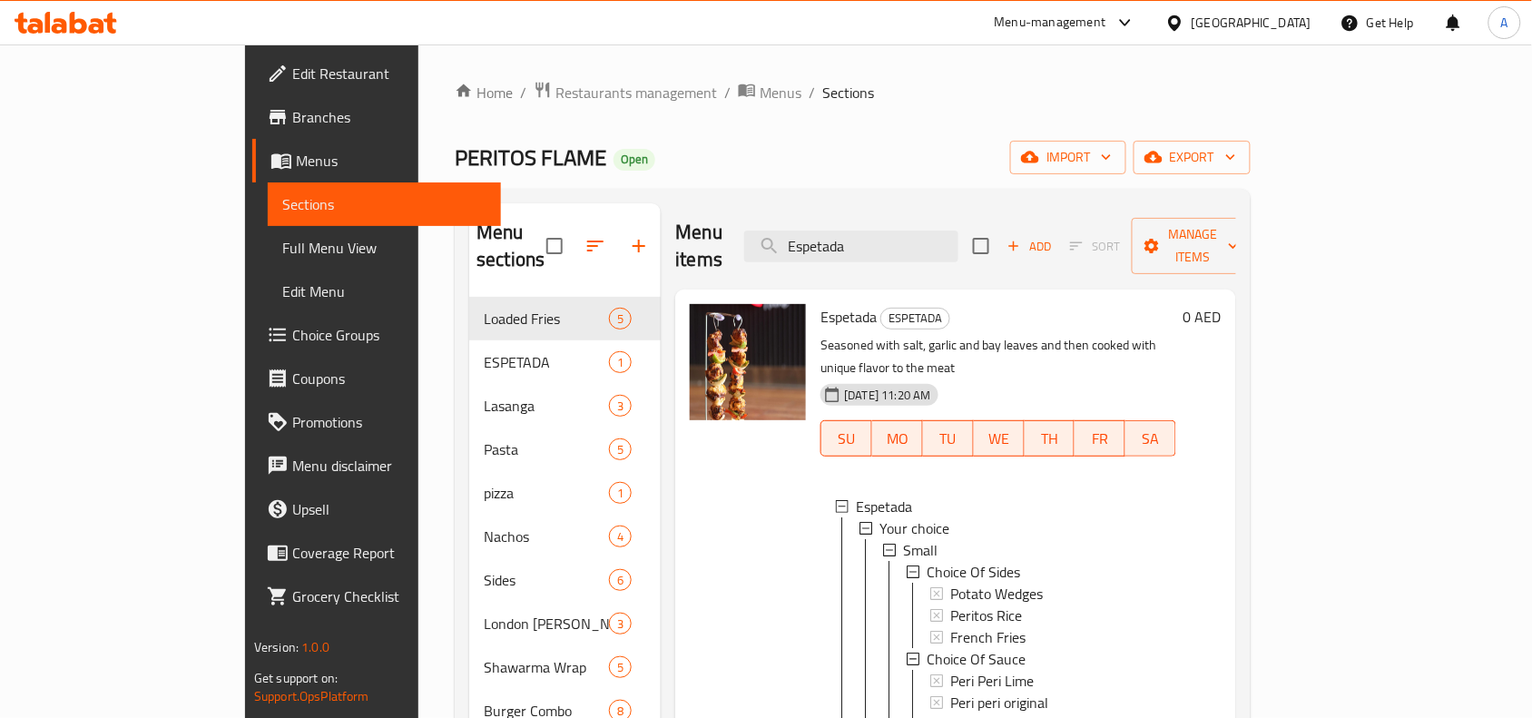
click at [820, 303] on span "Espetada" at bounding box center [848, 316] width 56 height 27
copy h6 "Espetada"
click at [969, 539] on div "Small" at bounding box center [1032, 550] width 259 height 22
click at [903, 561] on div "Large" at bounding box center [1032, 572] width 259 height 22
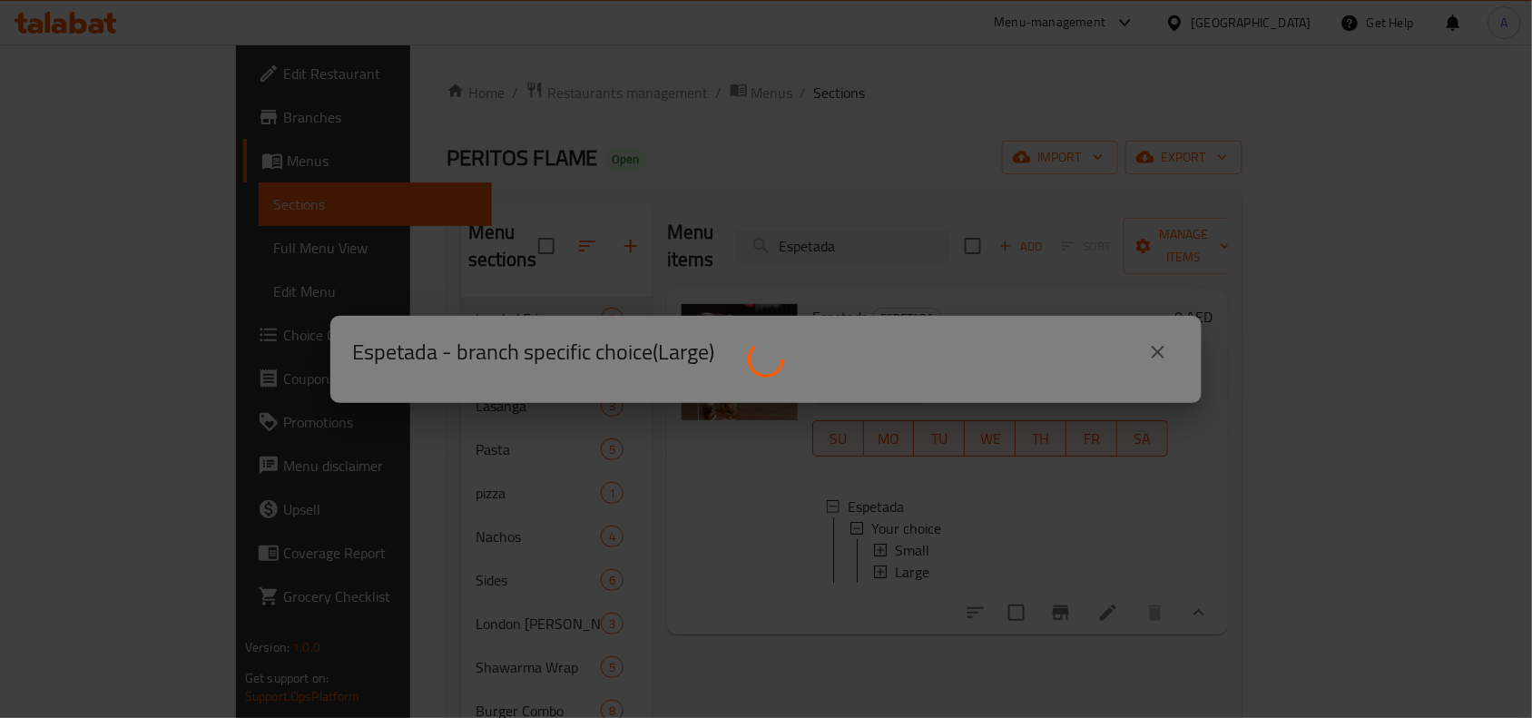
scroll to position [0, 0]
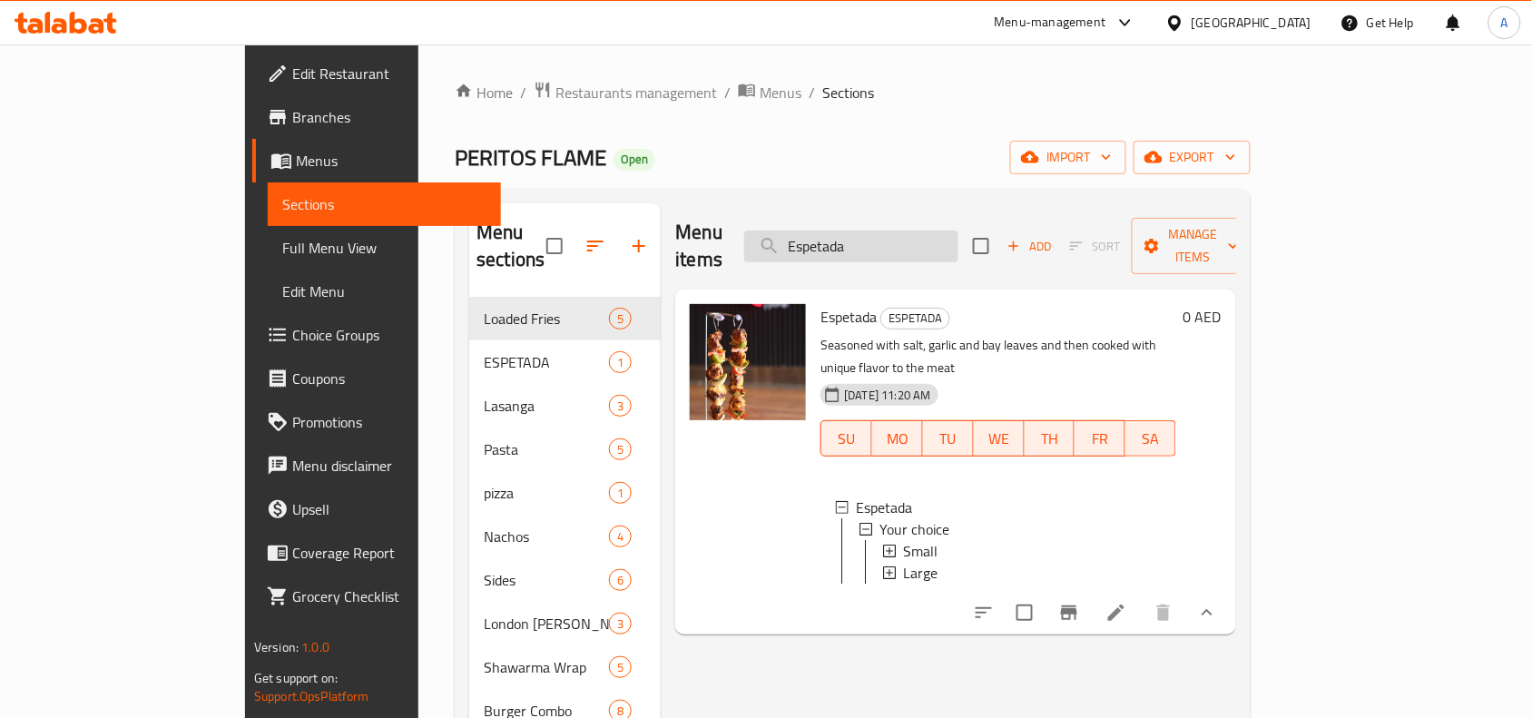
click at [958, 238] on input "Espetada" at bounding box center [851, 247] width 214 height 32
paste input "Peri Peri Past"
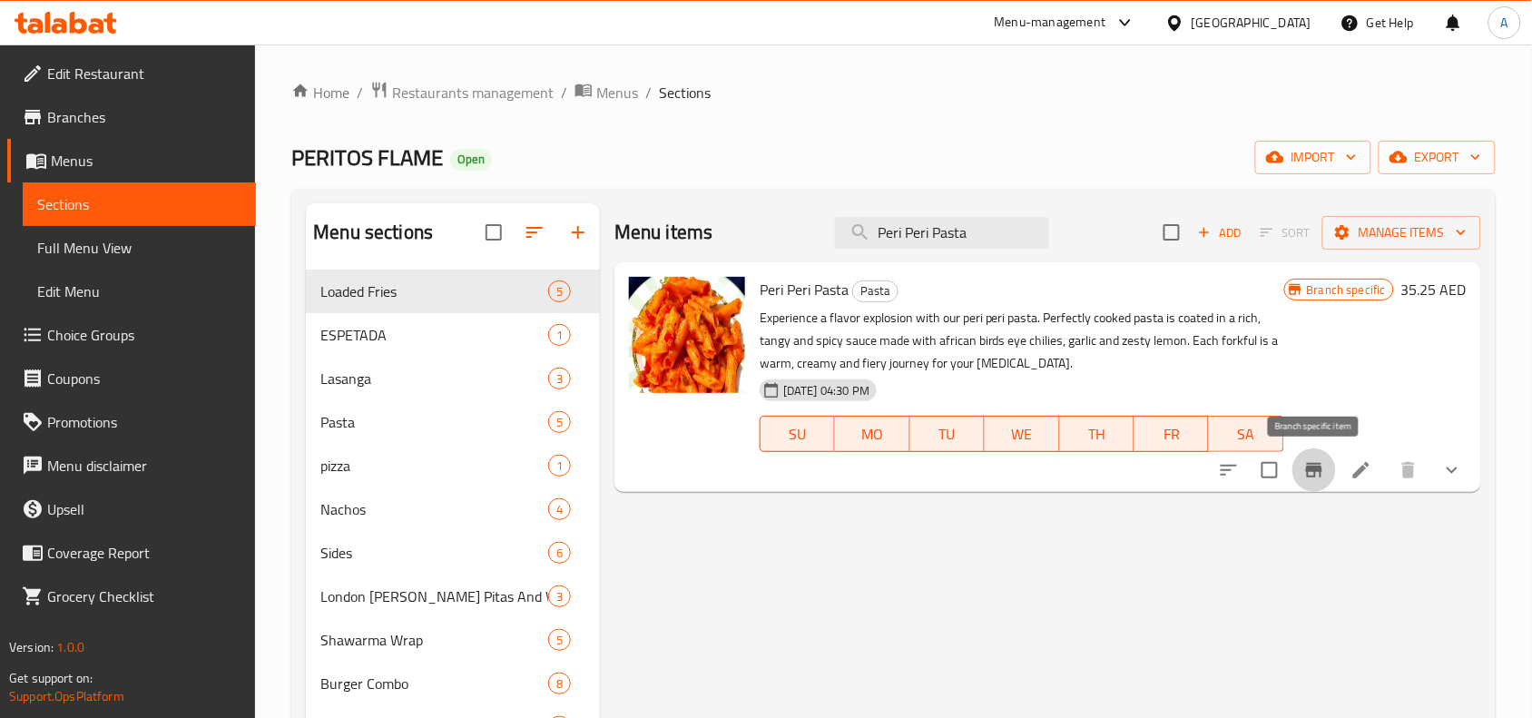
click at [1328, 474] on button "Branch-specific-item" at bounding box center [1314, 470] width 44 height 44
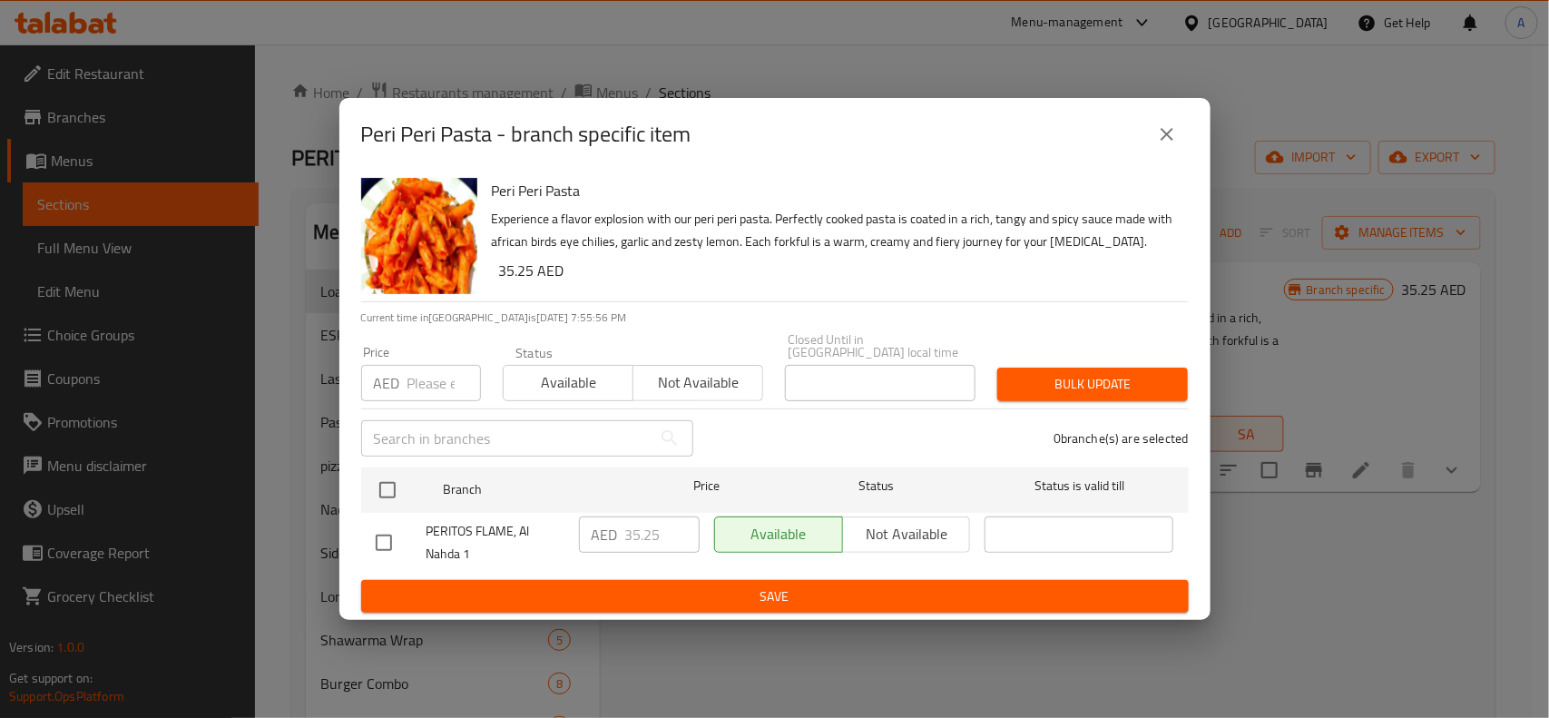
click at [1158, 145] on button "close" at bounding box center [1167, 135] width 44 height 44
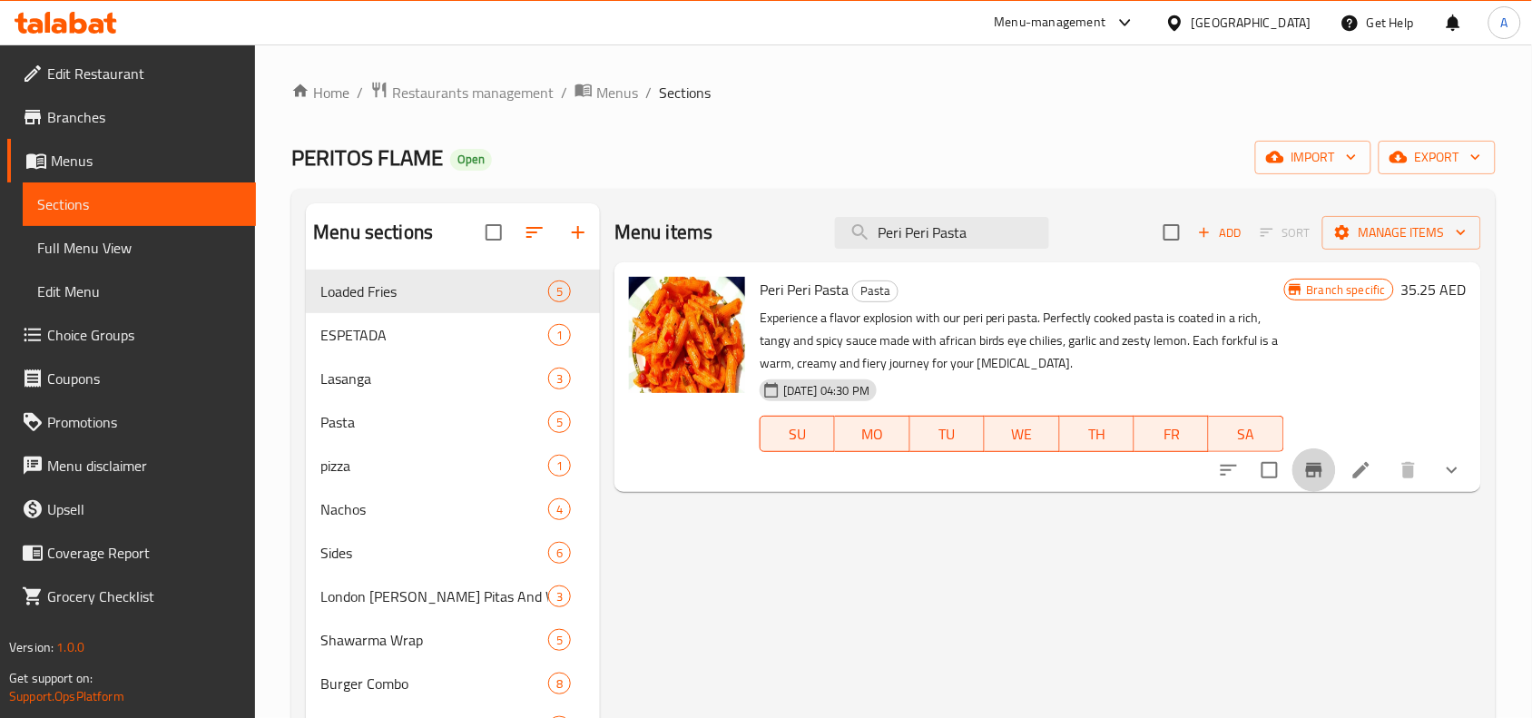
click at [1310, 473] on icon "Branch-specific-item" at bounding box center [1314, 470] width 22 height 22
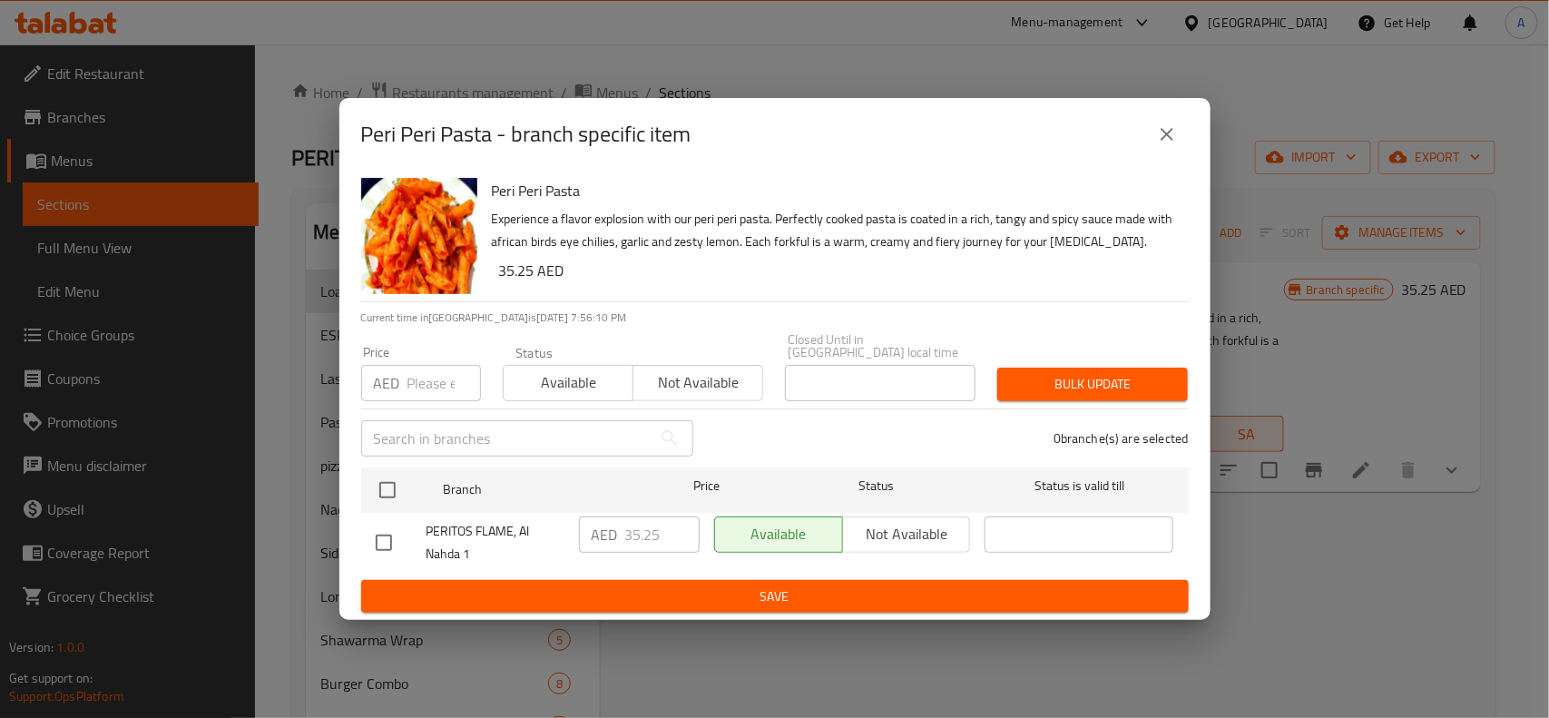
click at [1145, 147] on div "Peri Peri Pasta - branch specific item" at bounding box center [775, 135] width 828 height 44
click at [1194, 143] on div "Peri Peri Pasta - branch specific item" at bounding box center [774, 134] width 871 height 73
click at [1180, 145] on button "close" at bounding box center [1167, 135] width 44 height 44
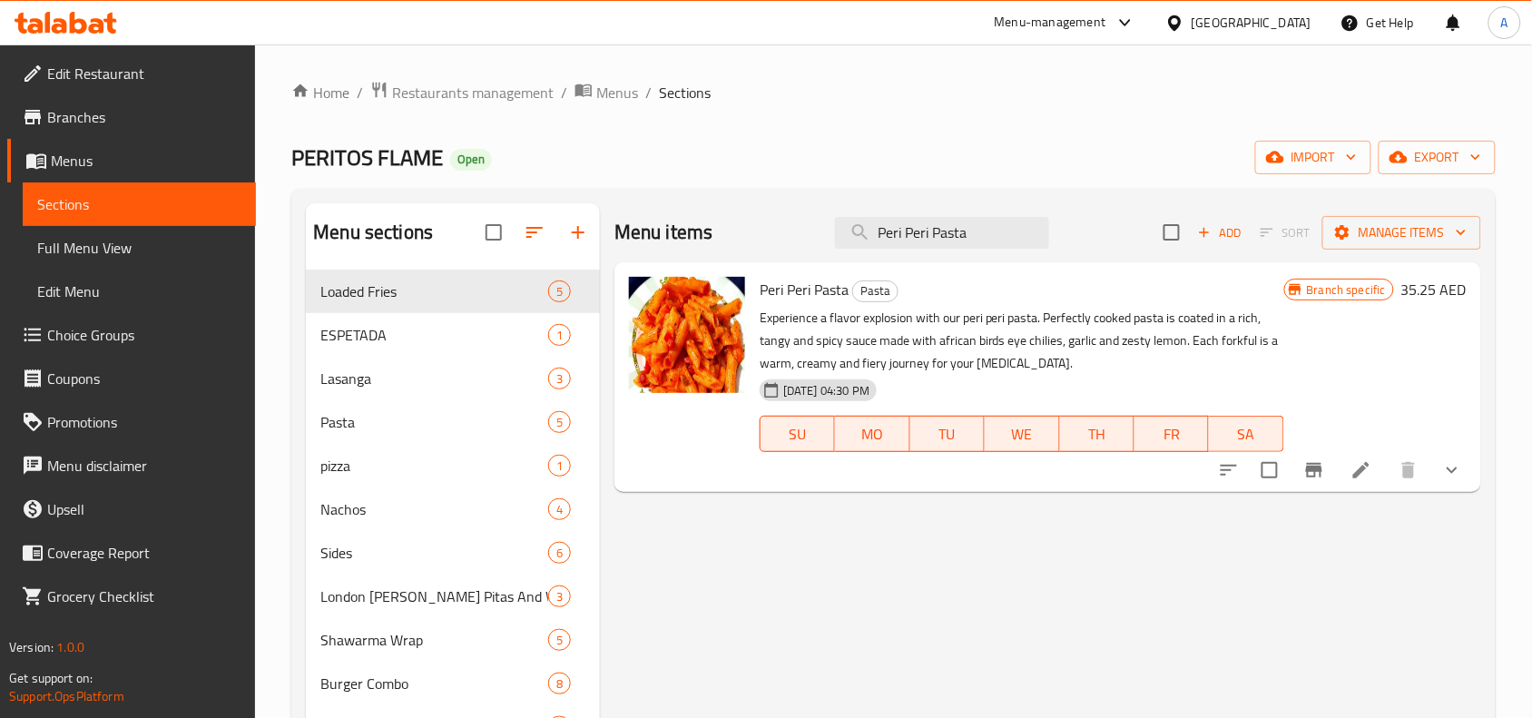
click at [1009, 213] on div "Menu items Peri Peri Pasta Add Sort Manage items" at bounding box center [1047, 232] width 867 height 59
click at [999, 225] on input "Peri Peri Pasta" at bounding box center [942, 233] width 214 height 32
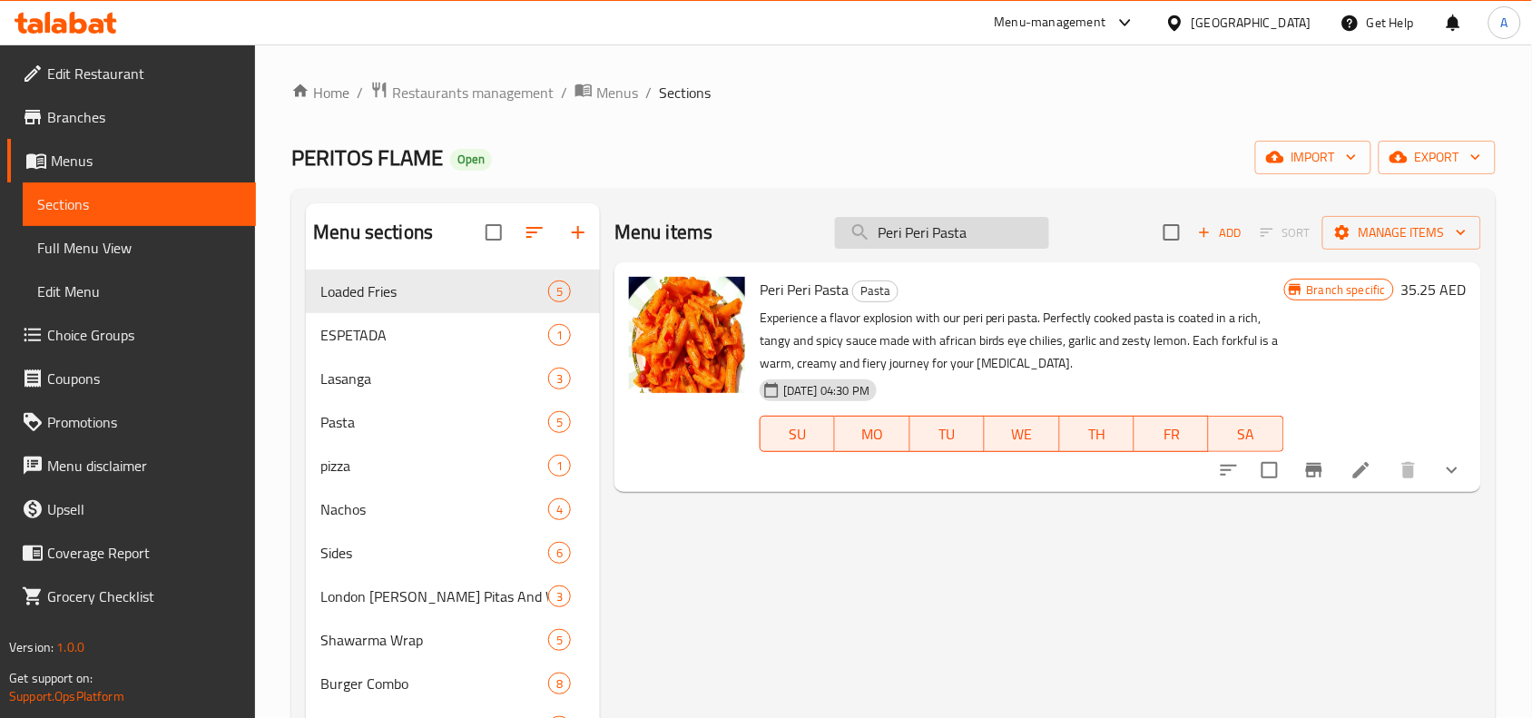
paste input "Fetuchini"
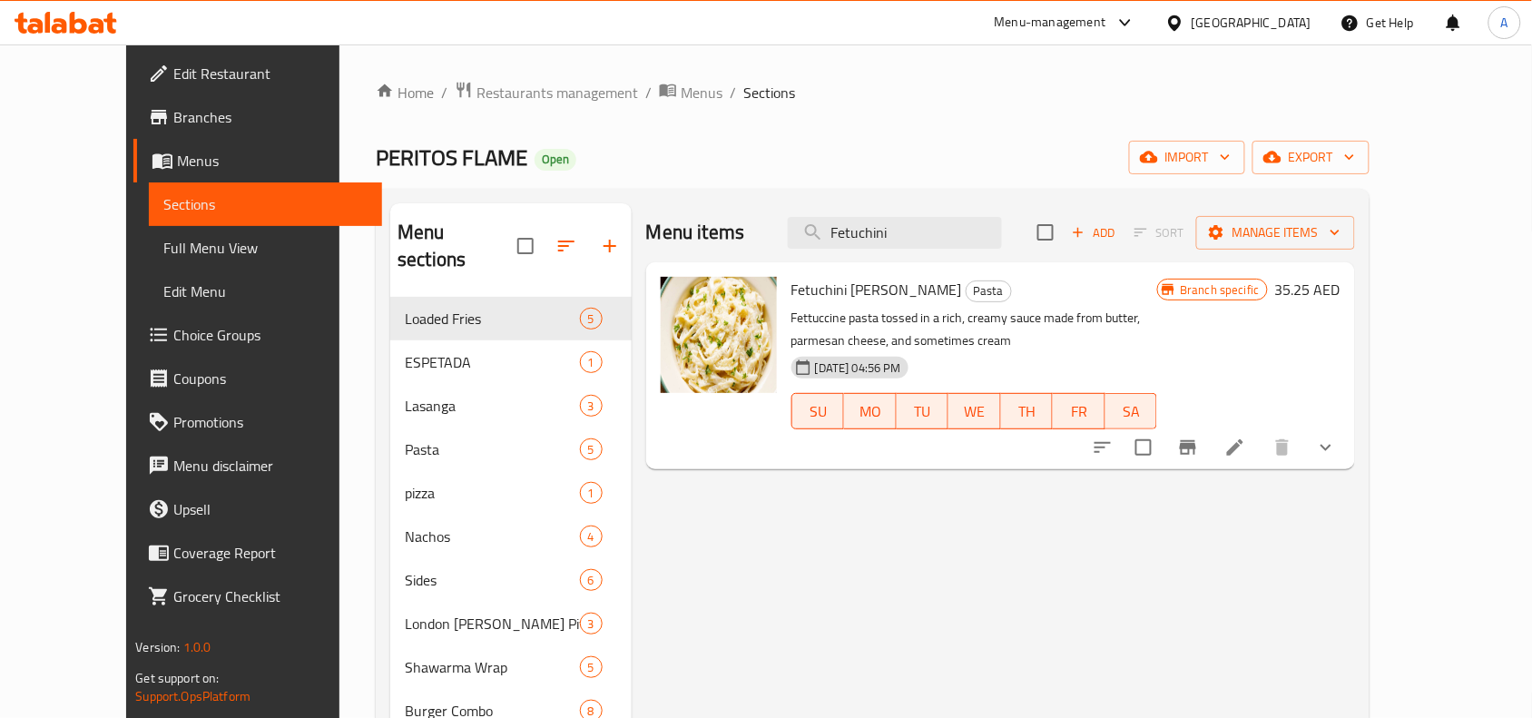
click at [1196, 447] on icon "Branch-specific-item" at bounding box center [1188, 447] width 16 height 15
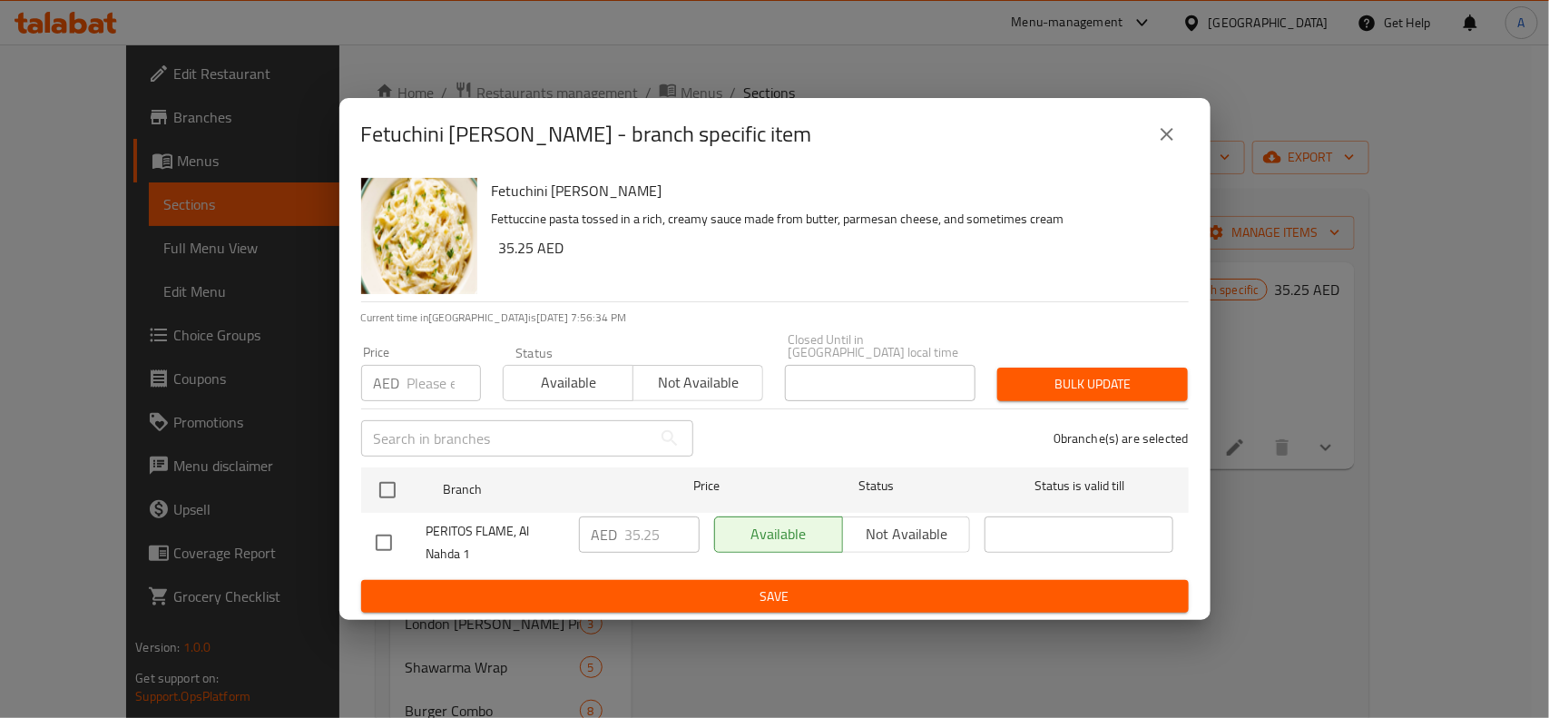
click at [1139, 154] on div "Fetuchini Alfredo - branch specific item" at bounding box center [775, 135] width 828 height 44
click at [1151, 141] on button "close" at bounding box center [1167, 135] width 44 height 44
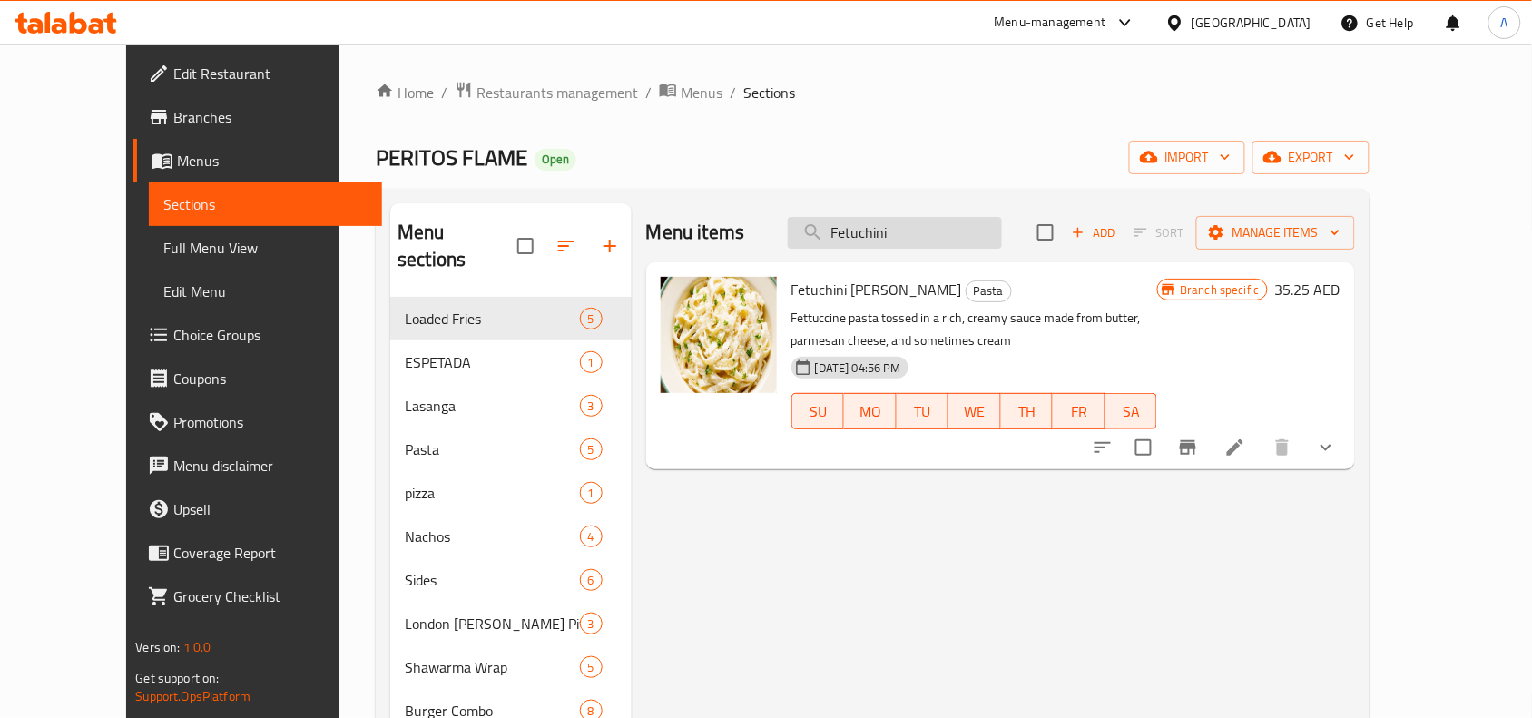
click at [951, 245] on input "Fetuchini" at bounding box center [895, 233] width 214 height 32
paste input "Arrabbiata"
click at [951, 245] on input "Arrabbiata" at bounding box center [895, 233] width 214 height 32
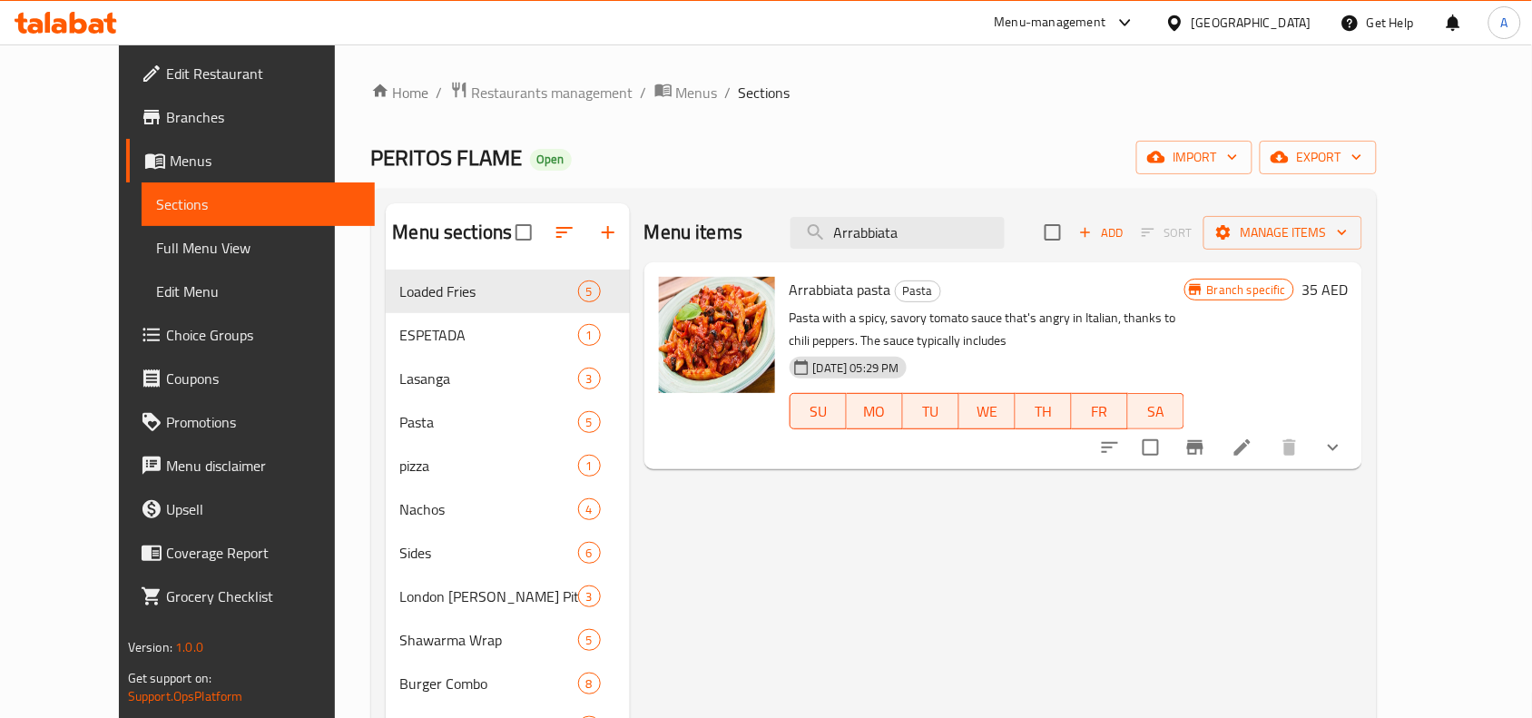
type input "Arrabbiata"
click at [1268, 446] on li at bounding box center [1242, 447] width 51 height 33
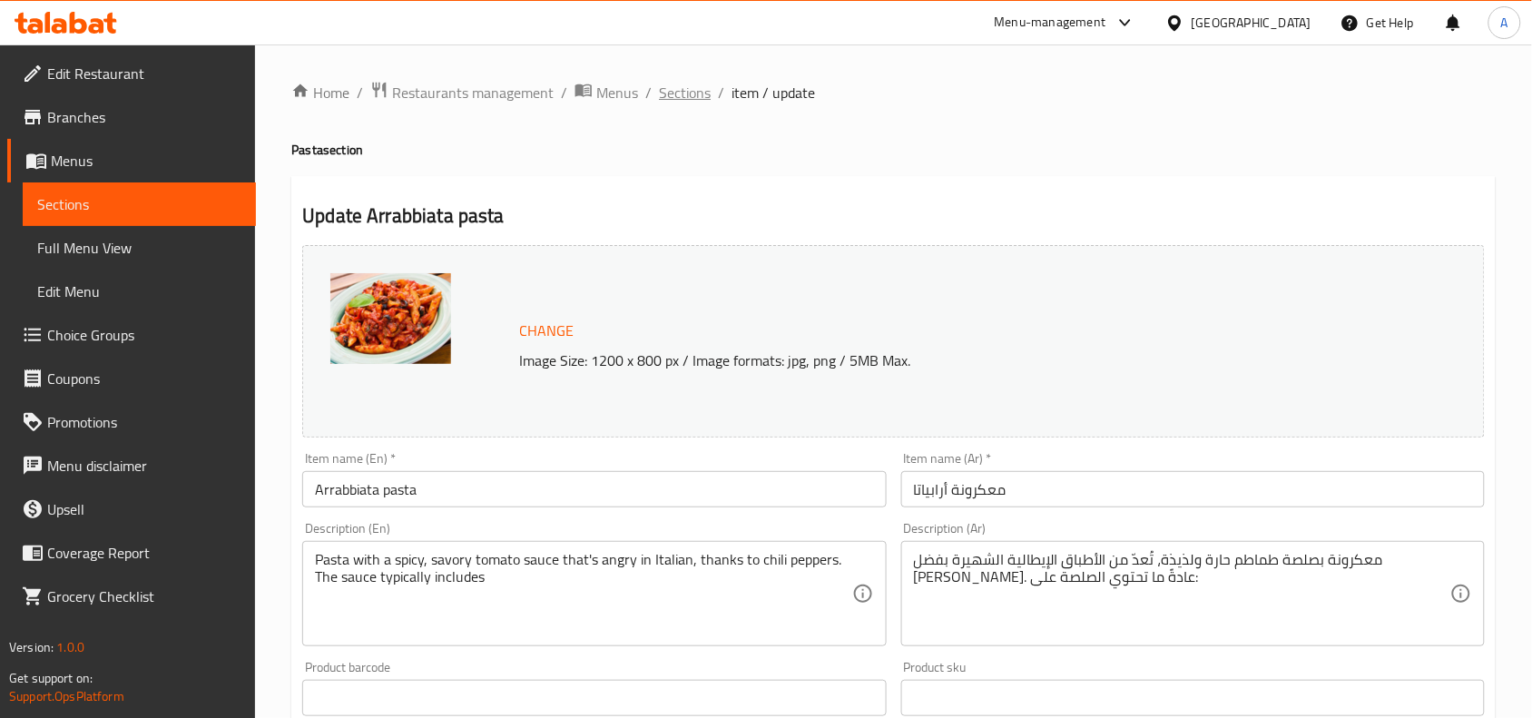
click at [692, 83] on span "Sections" at bounding box center [685, 93] width 52 height 22
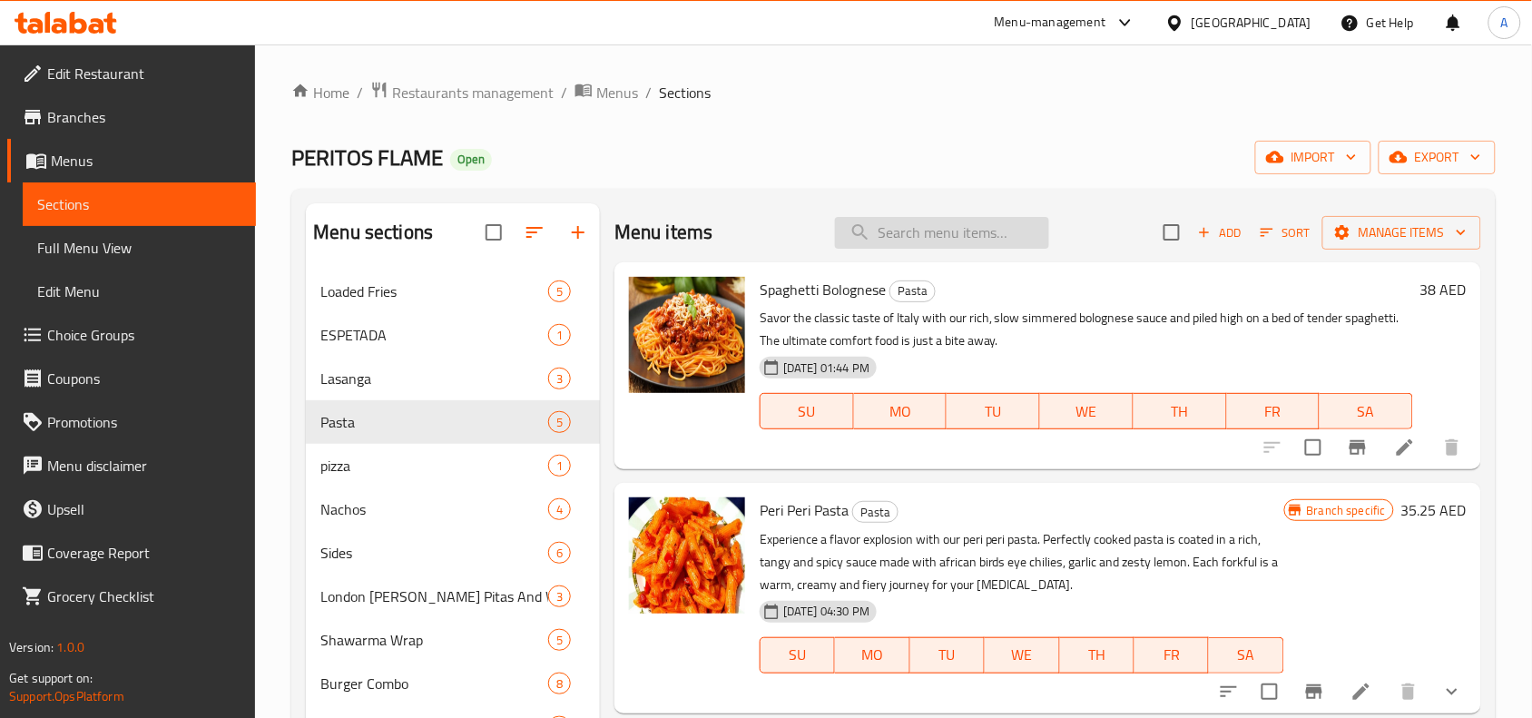
click at [928, 243] on input "search" at bounding box center [942, 233] width 214 height 32
paste input "Arrabbiata"
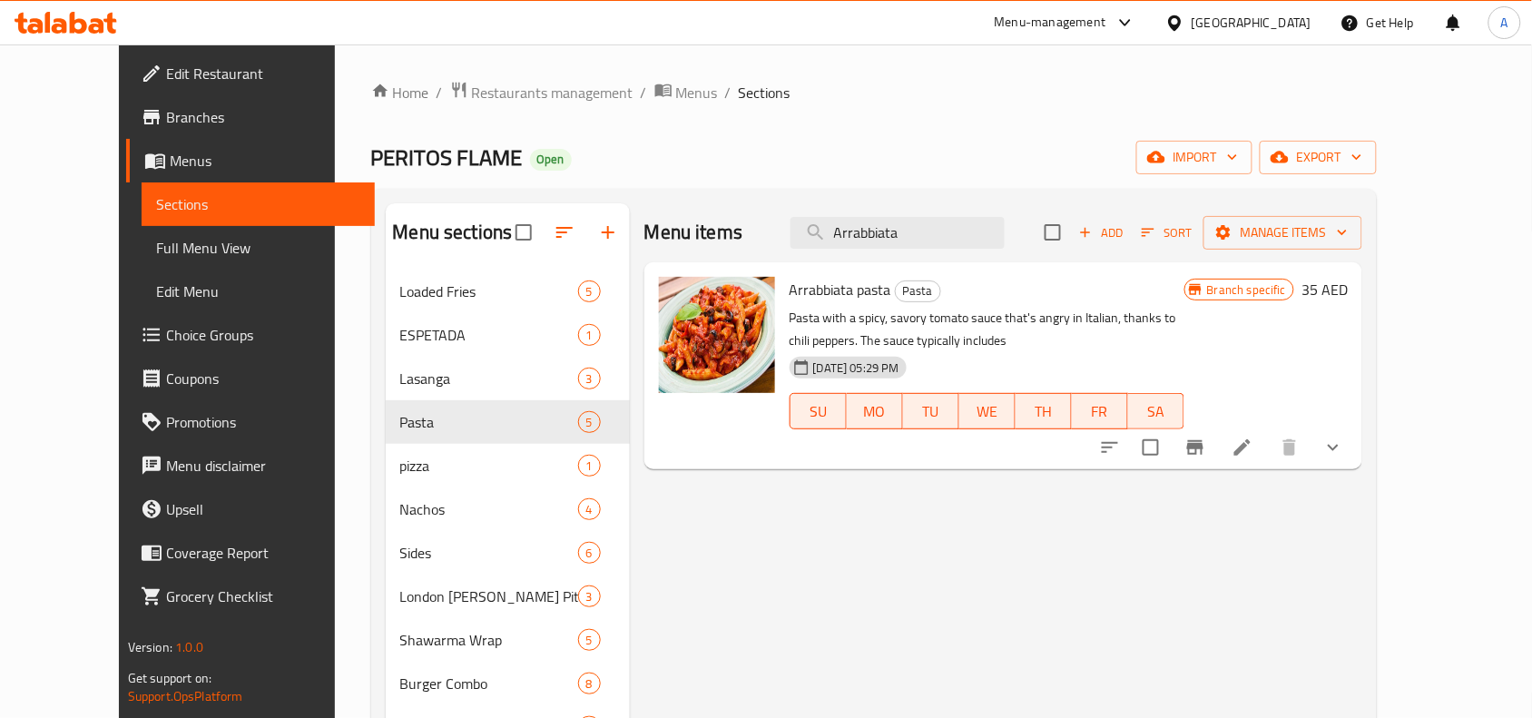
click at [1206, 438] on icon "Branch-specific-item" at bounding box center [1195, 448] width 22 height 22
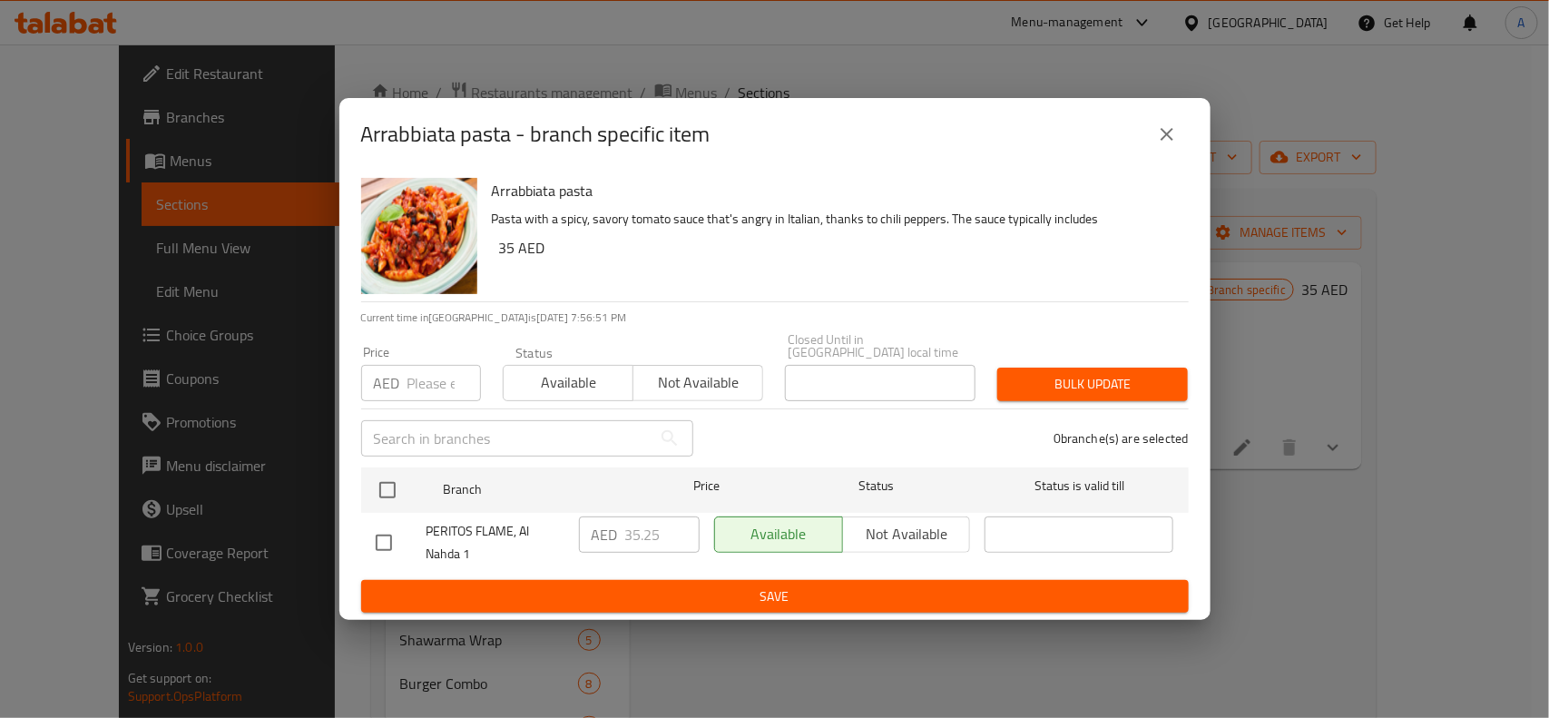
click at [1175, 130] on icon "close" at bounding box center [1167, 134] width 22 height 22
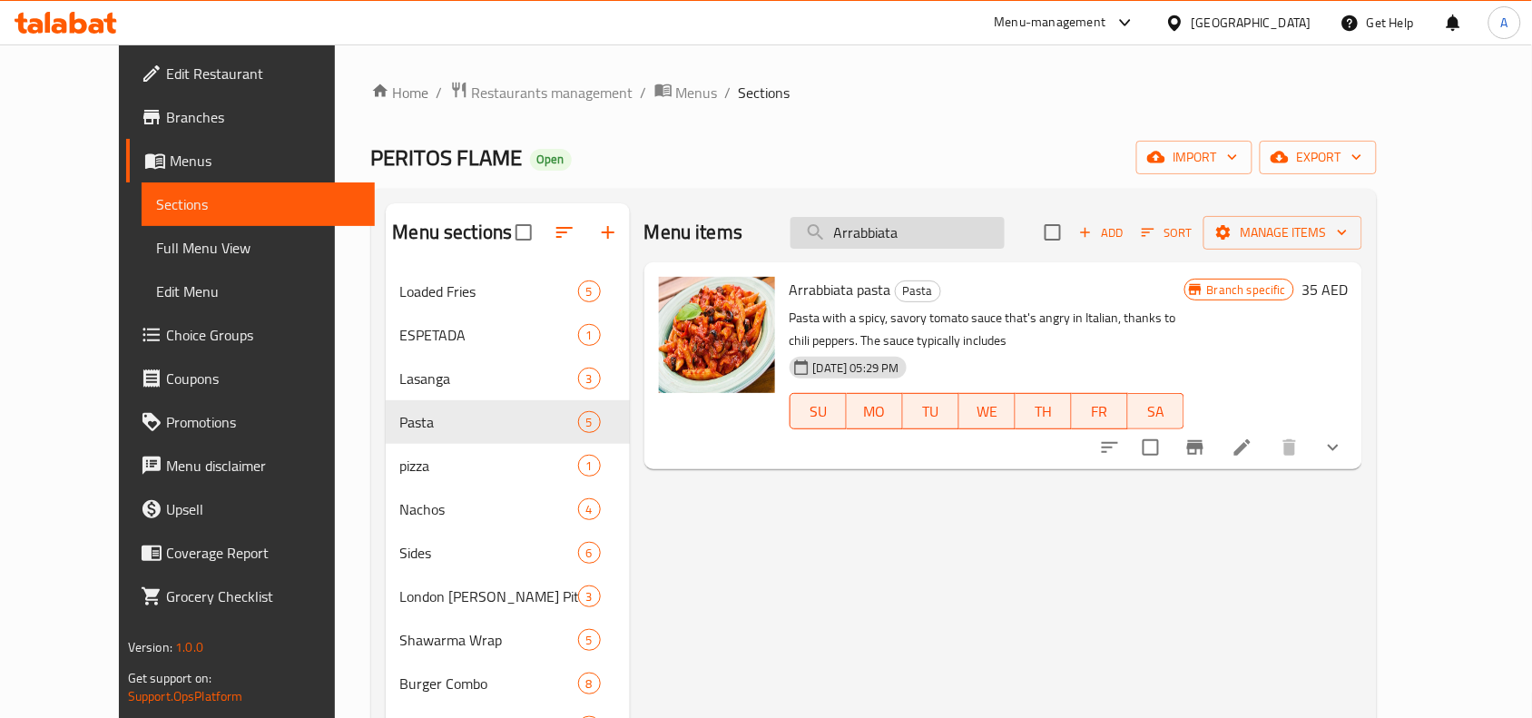
click at [978, 241] on input "Arrabbiata" at bounding box center [897, 233] width 214 height 32
paste input "Chicken"
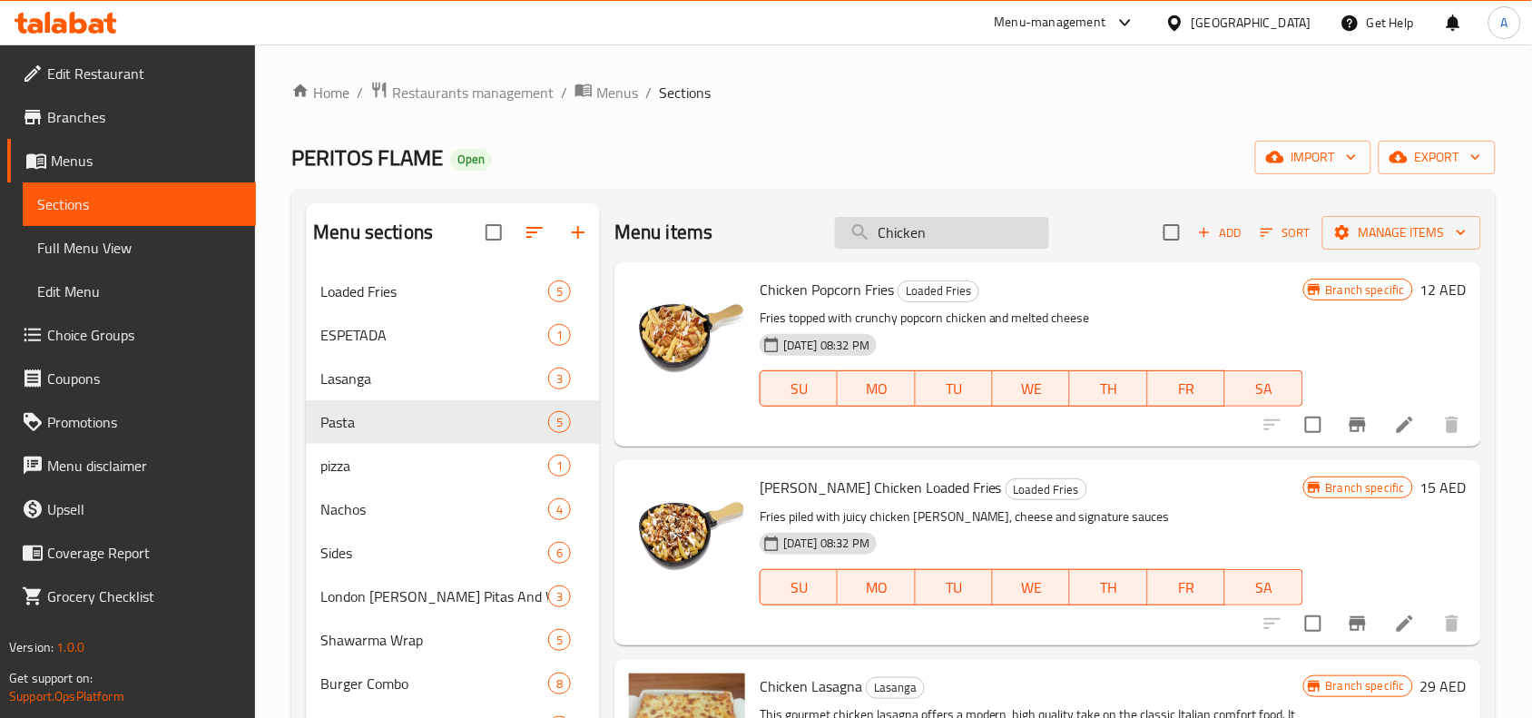
click at [914, 218] on input "Chicken" at bounding box center [942, 233] width 214 height 32
paste input "Lasagna"
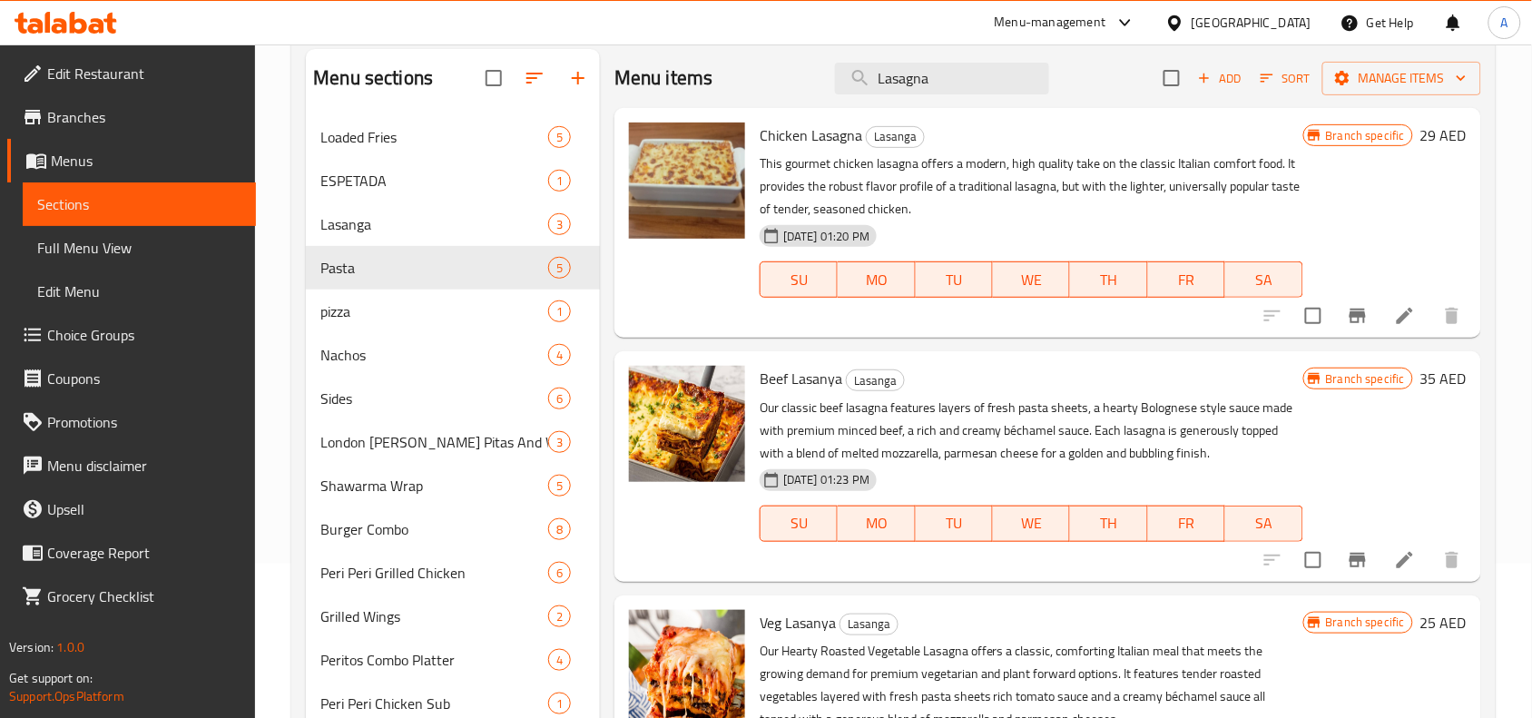
scroll to position [113, 0]
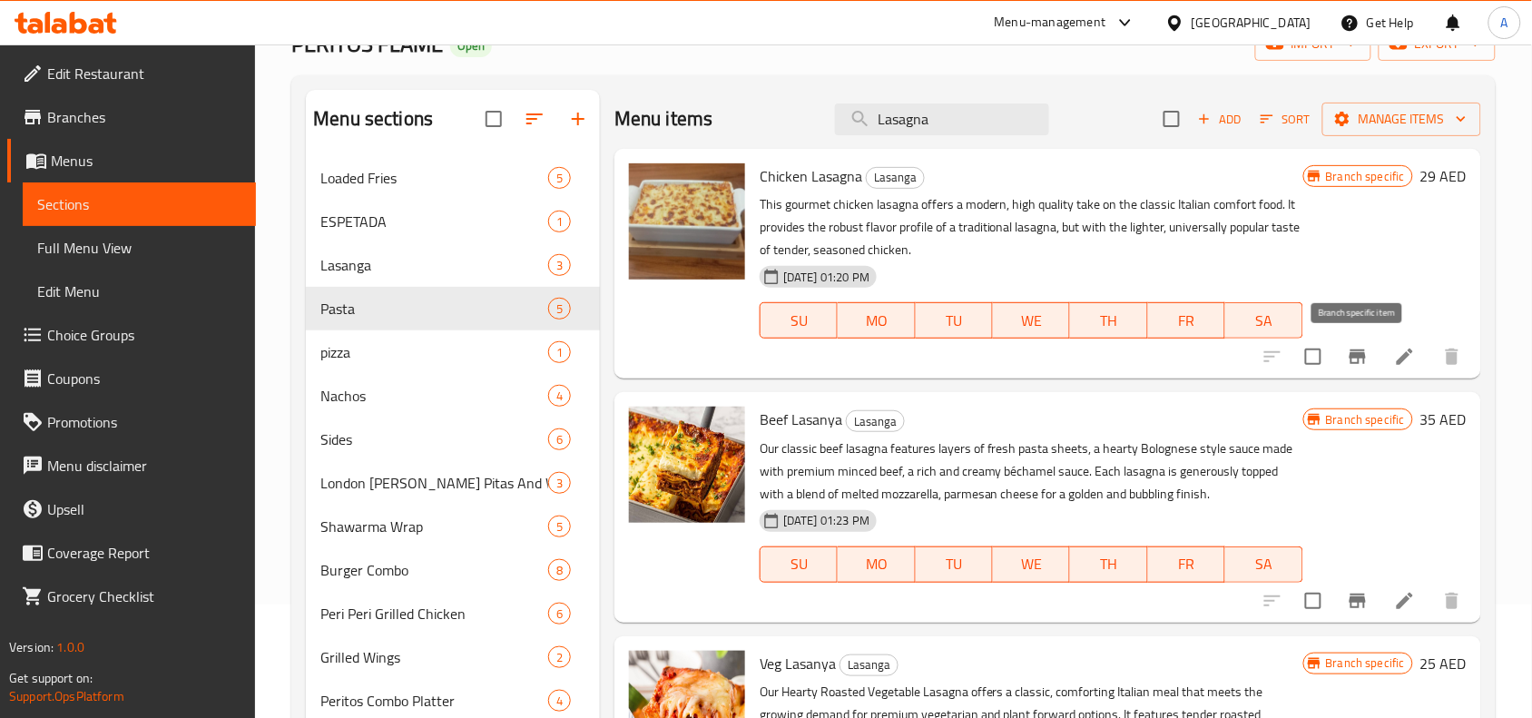
type input "Lasagna"
click at [1352, 356] on icon "Branch-specific-item" at bounding box center [1358, 356] width 16 height 15
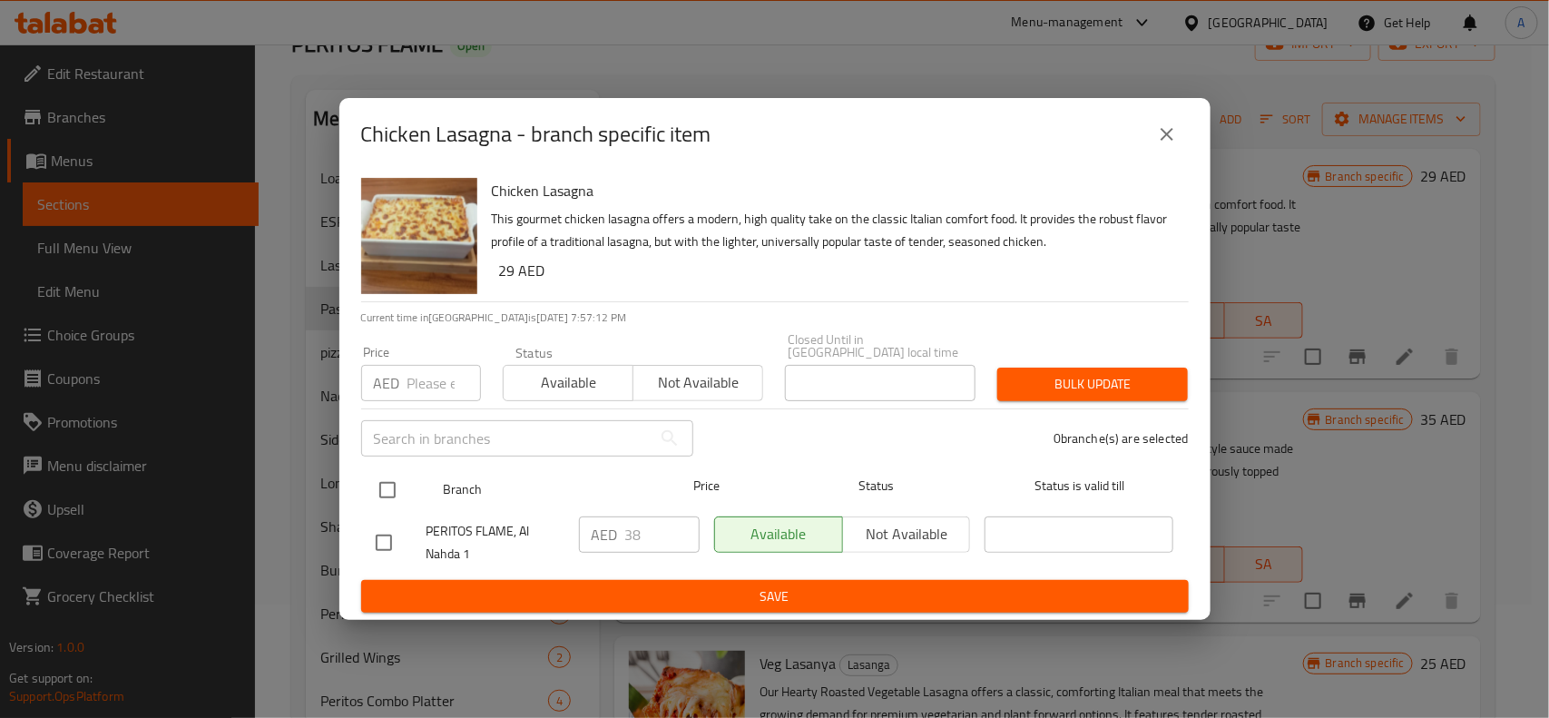
click at [402, 486] on input "checkbox" at bounding box center [387, 490] width 38 height 38
checkbox input "true"
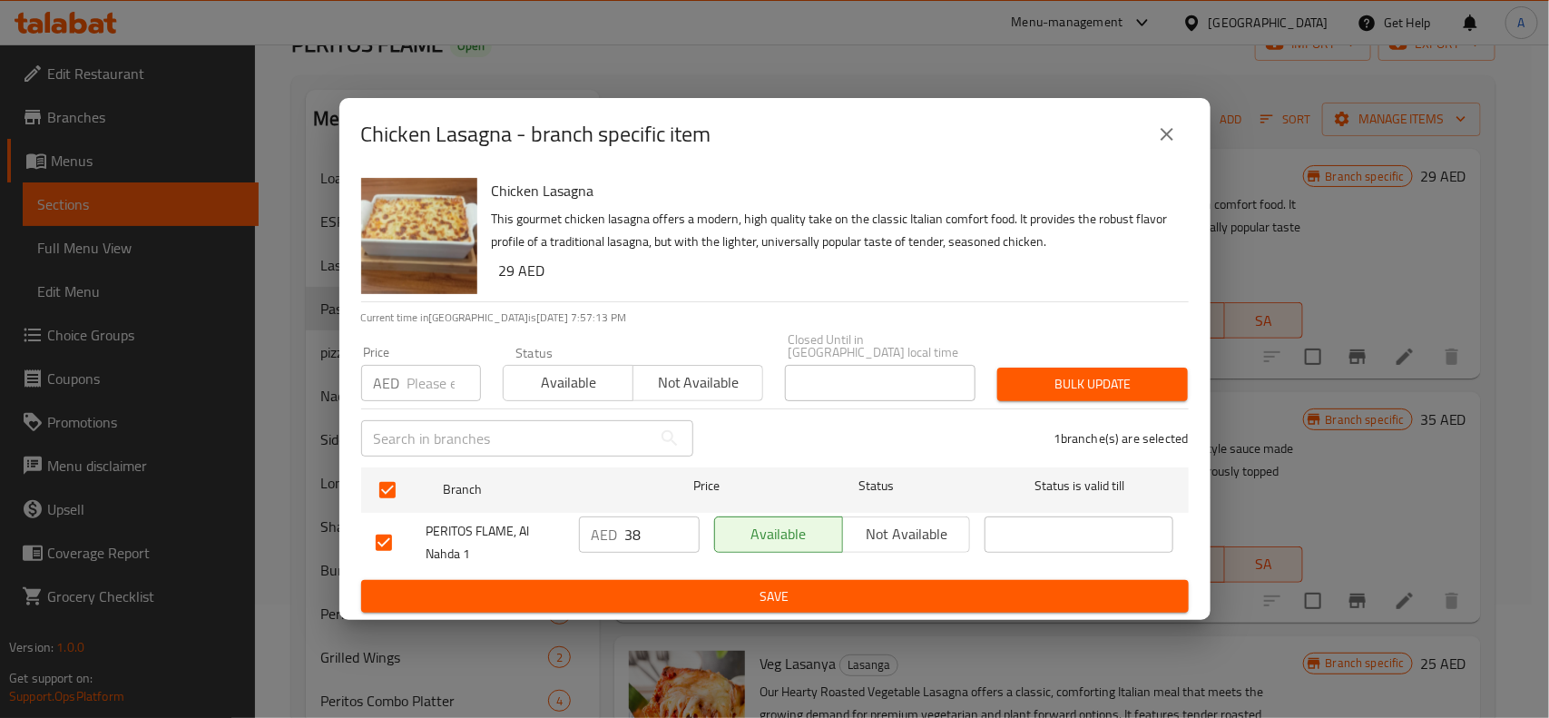
click at [436, 384] on input "number" at bounding box center [444, 383] width 74 height 36
paste input "38.000"
type input "38.000"
click at [1054, 390] on span "Bulk update" at bounding box center [1093, 384] width 162 height 23
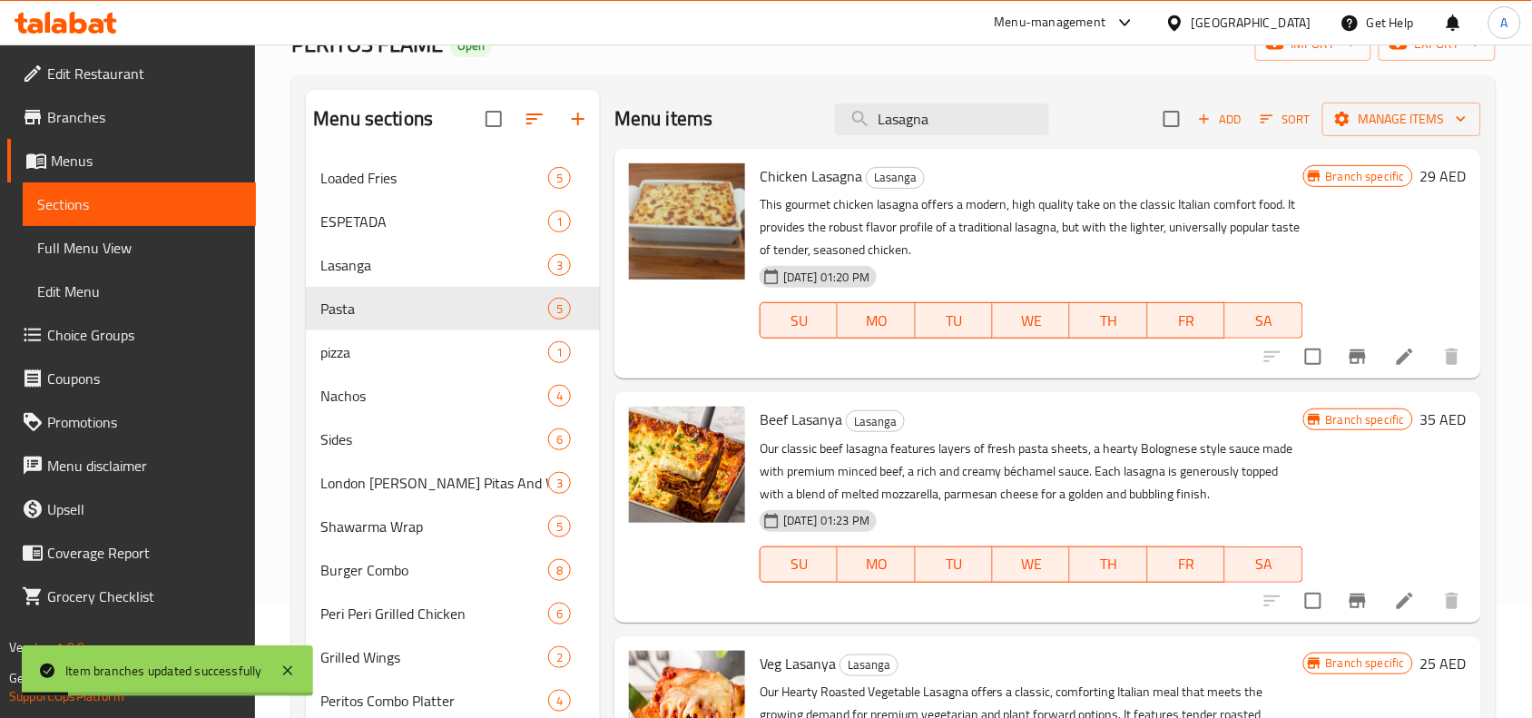
click at [1350, 373] on button "Branch-specific-item" at bounding box center [1358, 357] width 44 height 44
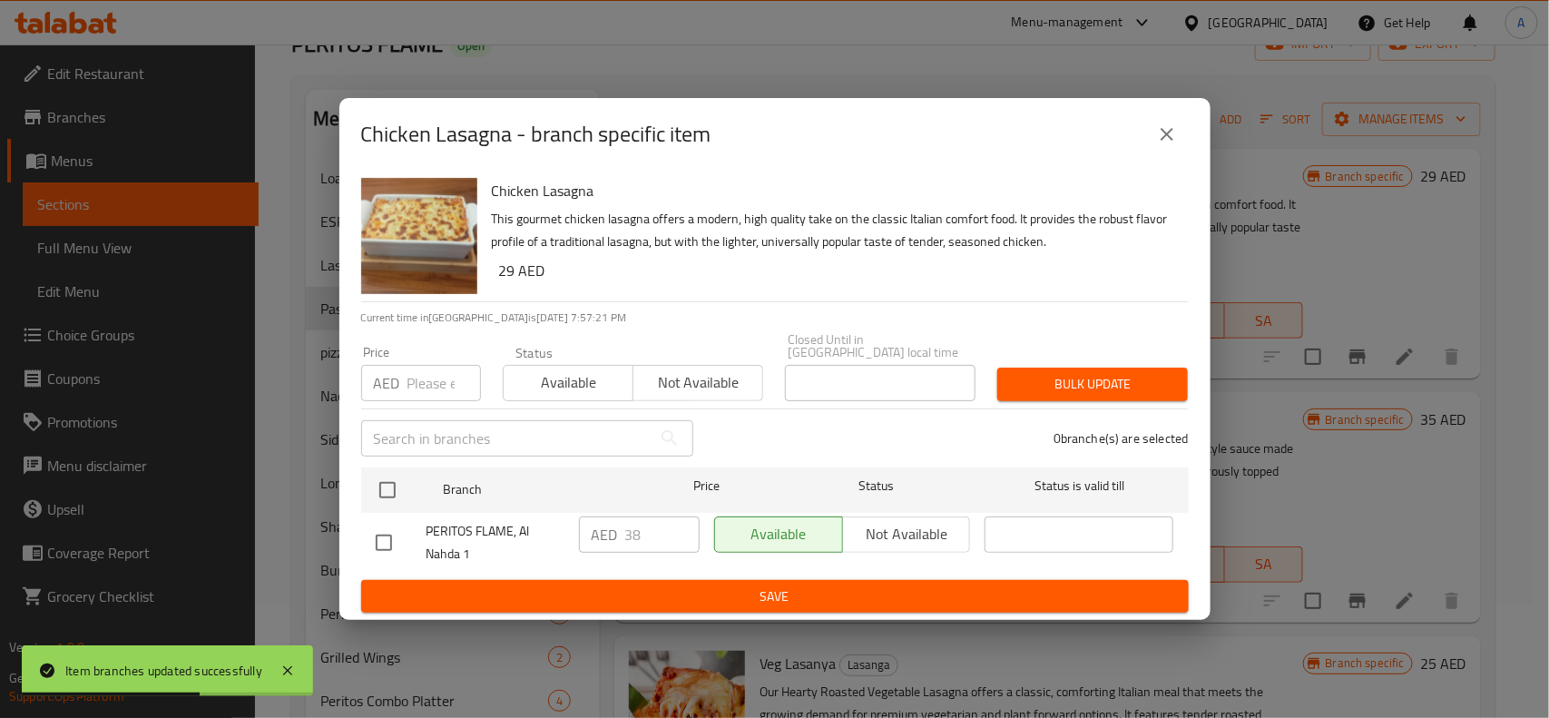
click at [1163, 133] on icon "close" at bounding box center [1167, 134] width 22 height 22
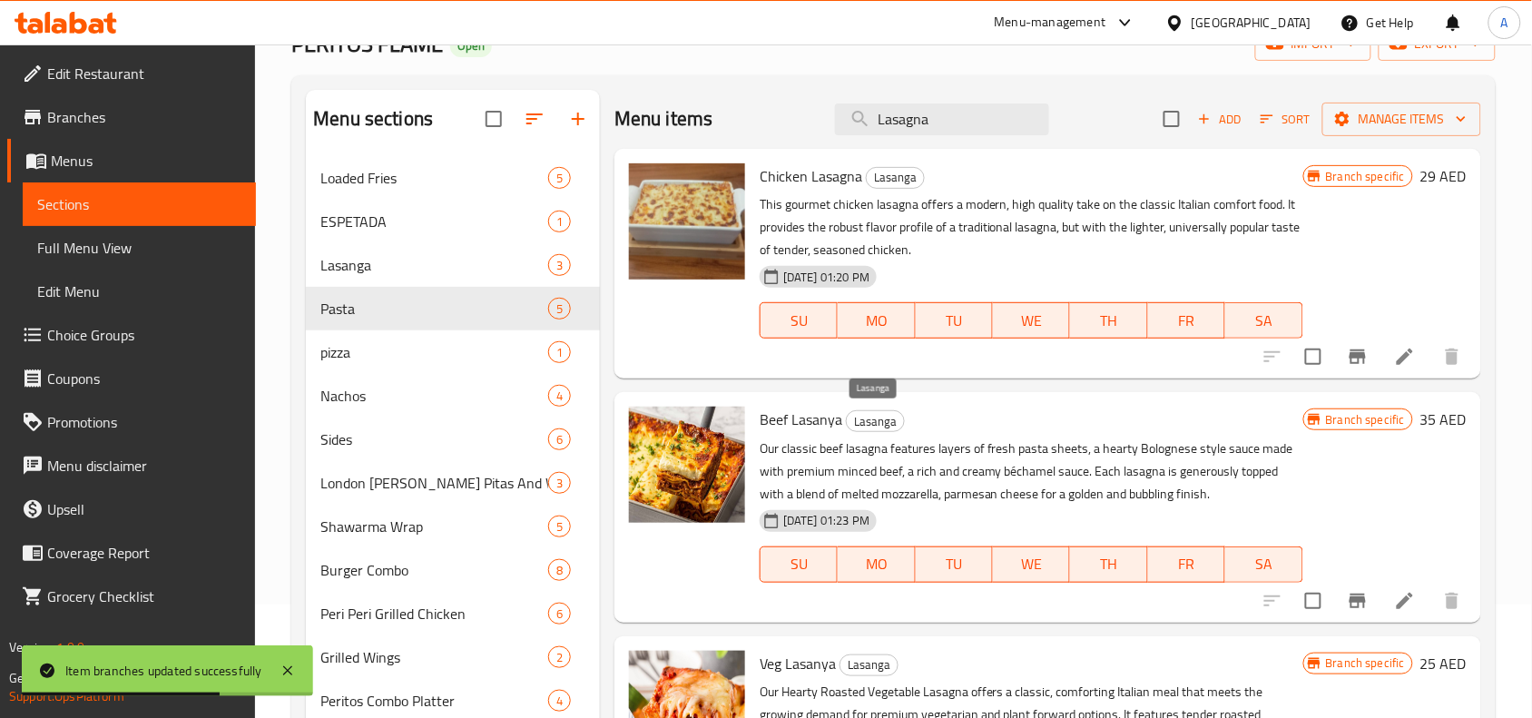
scroll to position [227, 0]
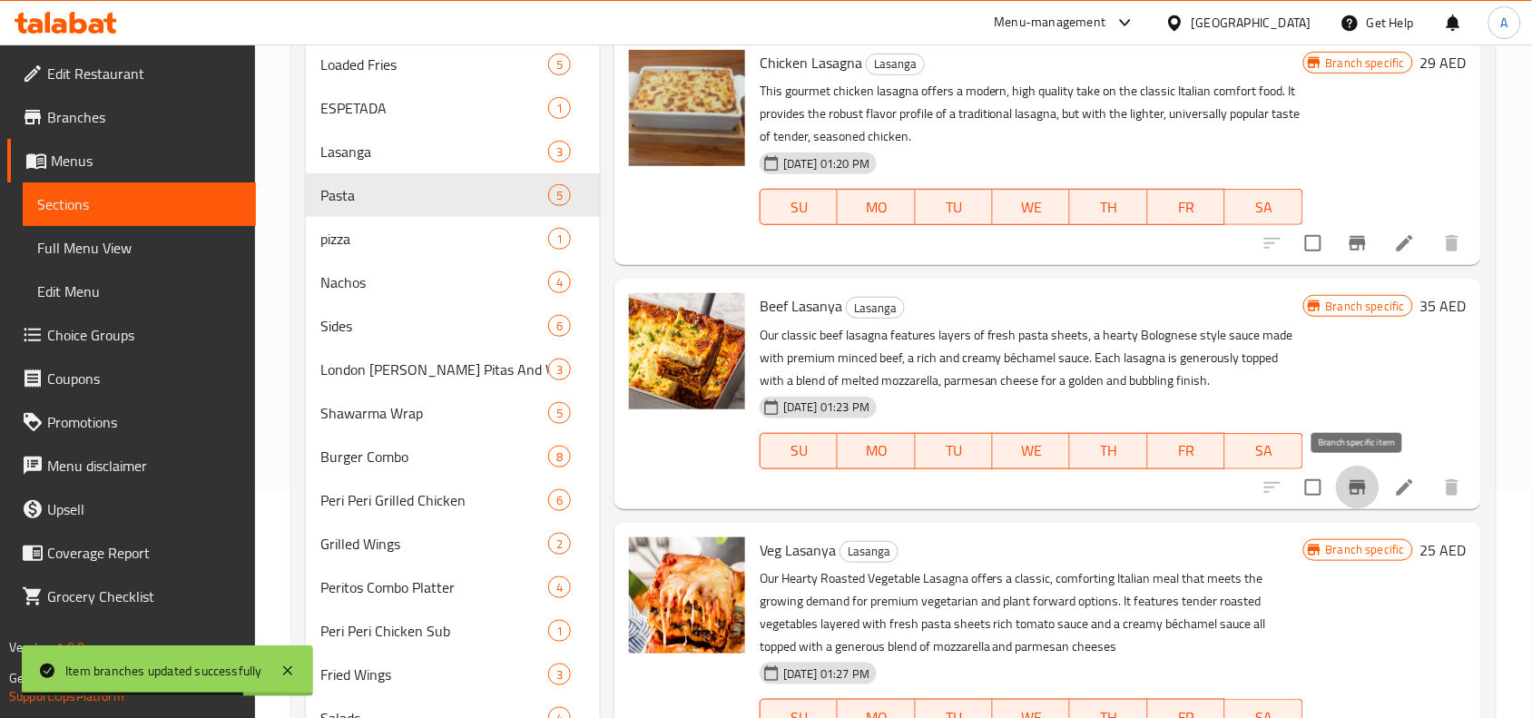
click at [1343, 482] on button "Branch-specific-item" at bounding box center [1358, 488] width 44 height 44
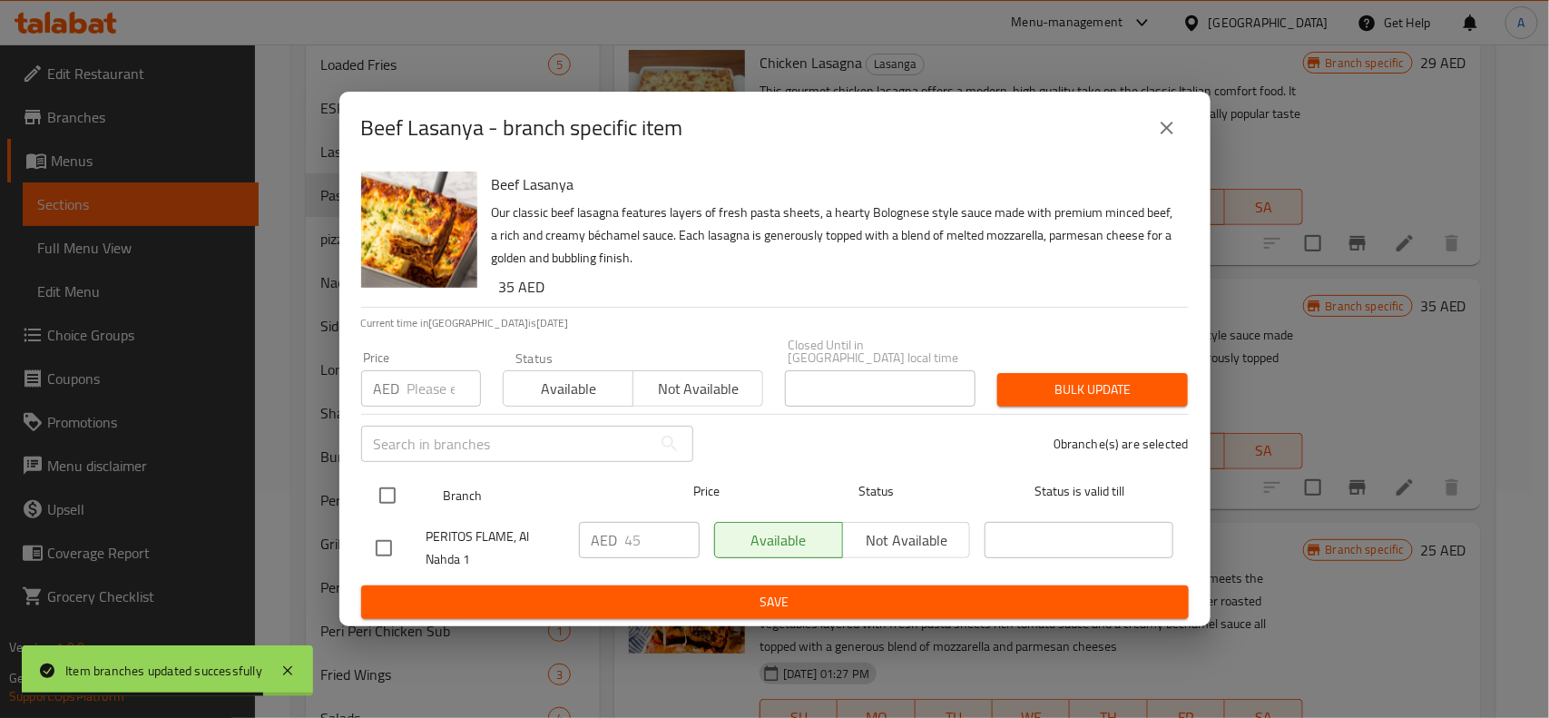
click at [396, 481] on input "checkbox" at bounding box center [387, 495] width 38 height 38
checkbox input "true"
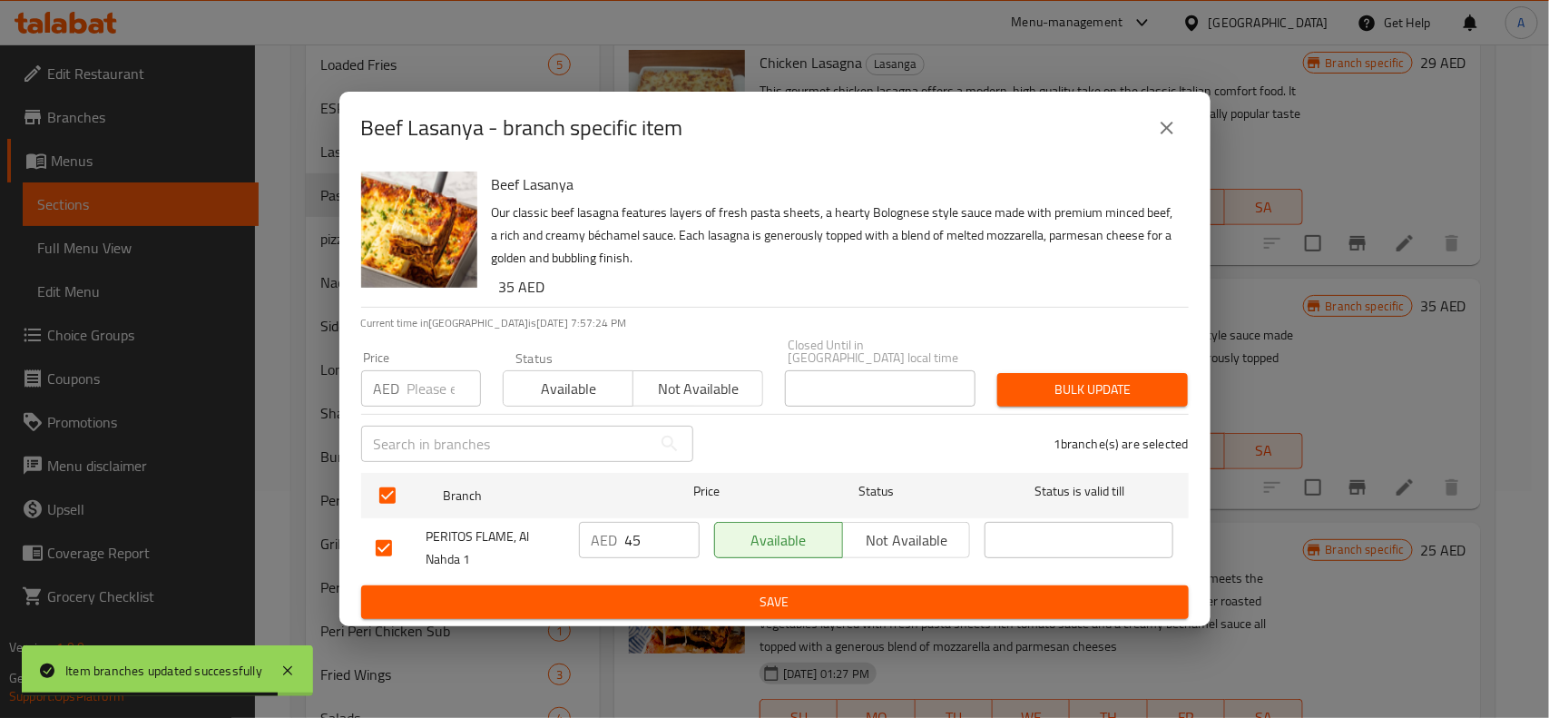
click at [438, 388] on input "number" at bounding box center [444, 388] width 74 height 36
paste input "45.500"
type input "45.500"
click at [1116, 404] on button "Bulk update" at bounding box center [1092, 390] width 191 height 34
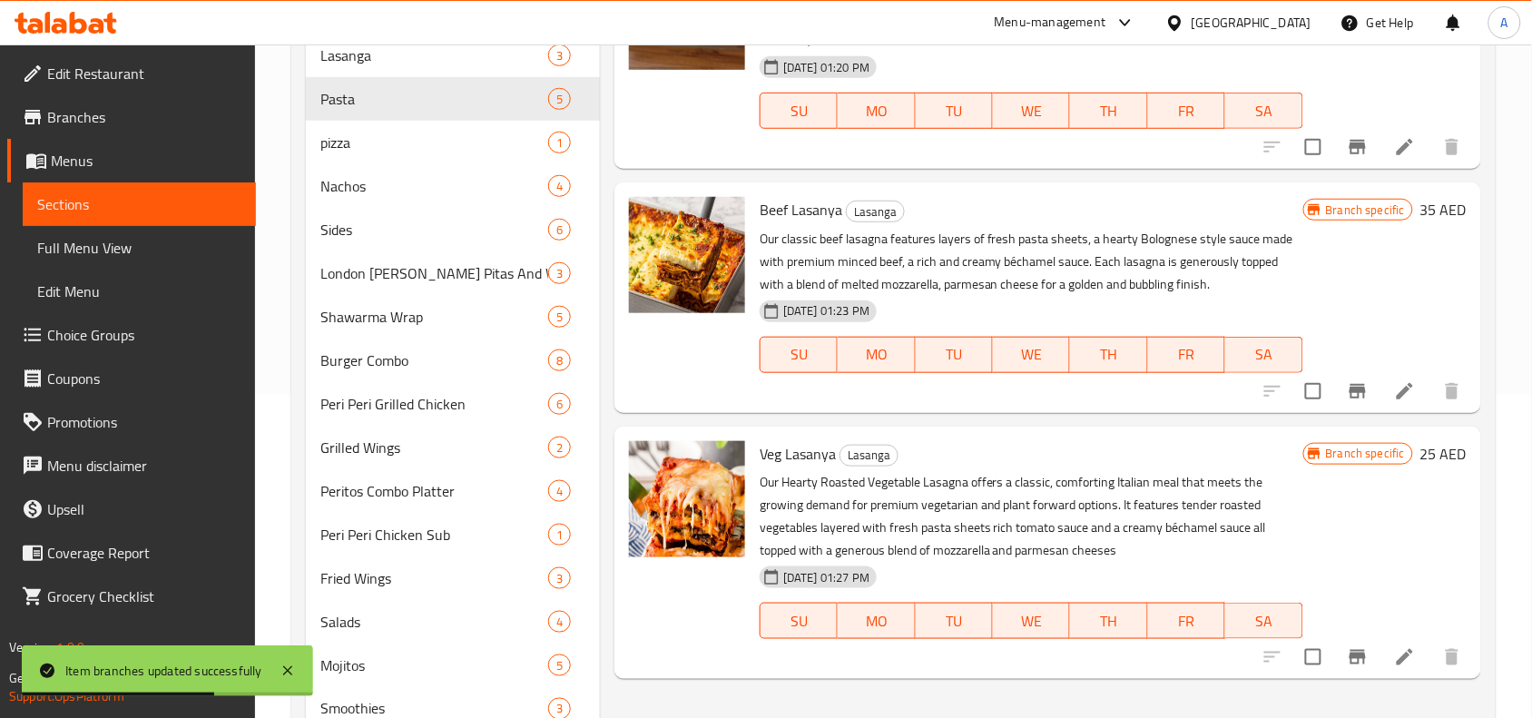
scroll to position [454, 0]
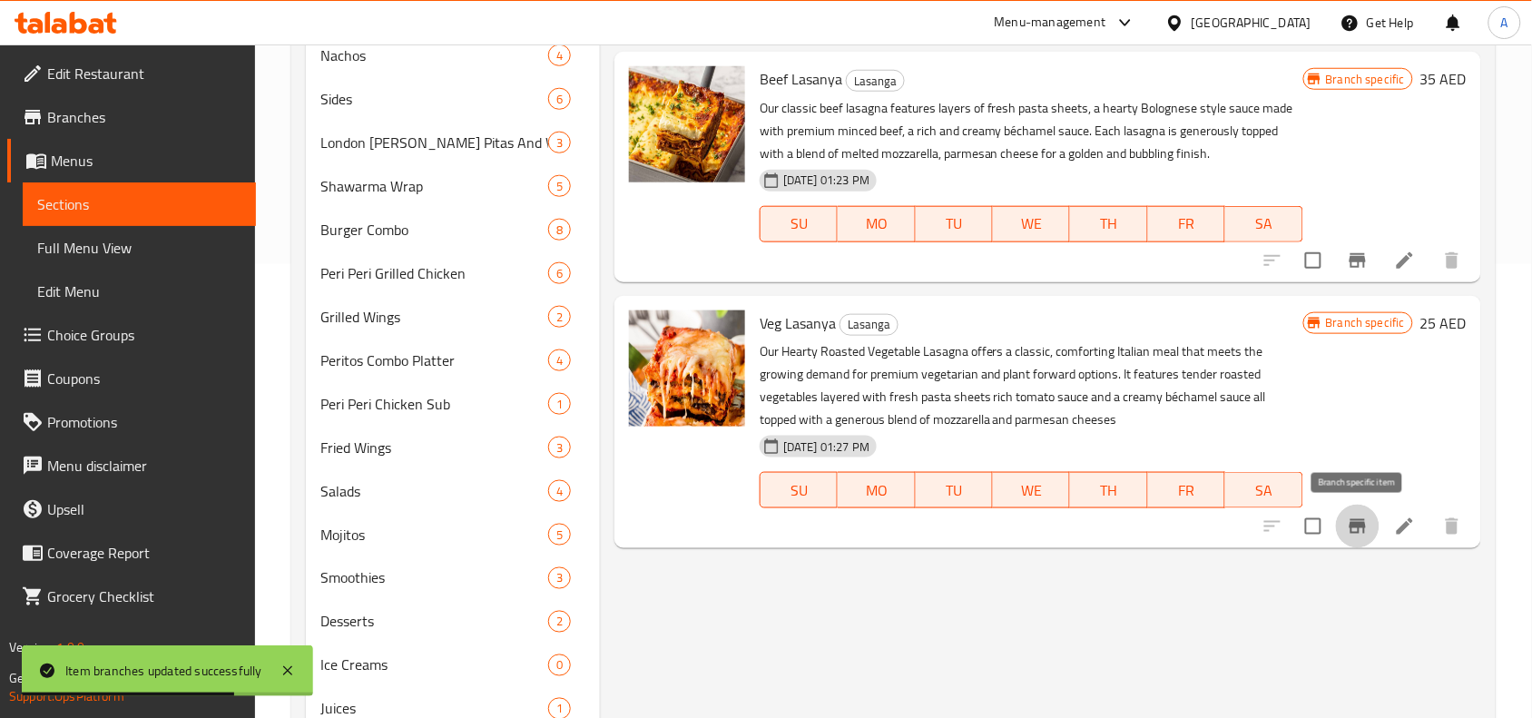
click at [1355, 537] on icon "Branch-specific-item" at bounding box center [1358, 526] width 22 height 22
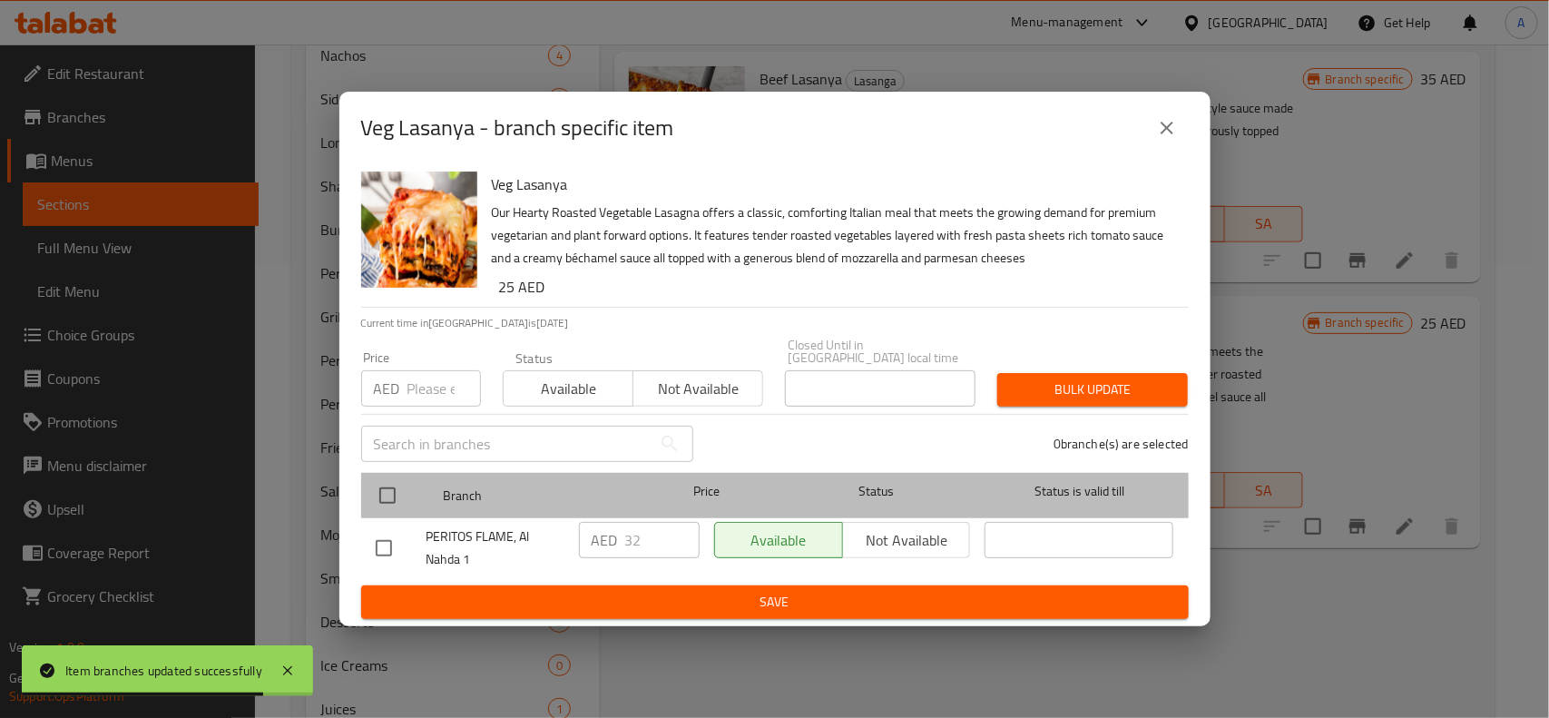
click at [411, 505] on div at bounding box center [402, 495] width 68 height 53
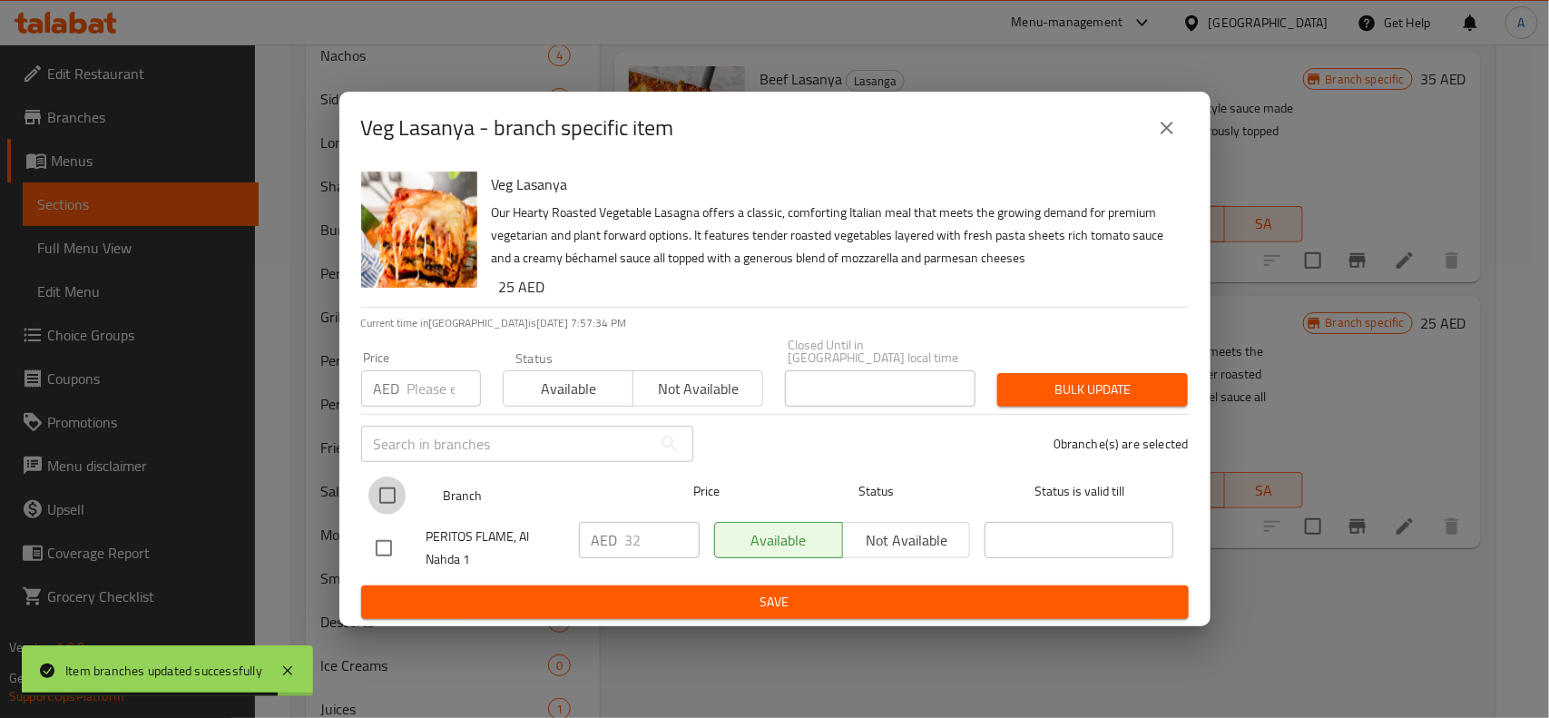
click at [402, 493] on input "checkbox" at bounding box center [387, 495] width 38 height 38
checkbox input "true"
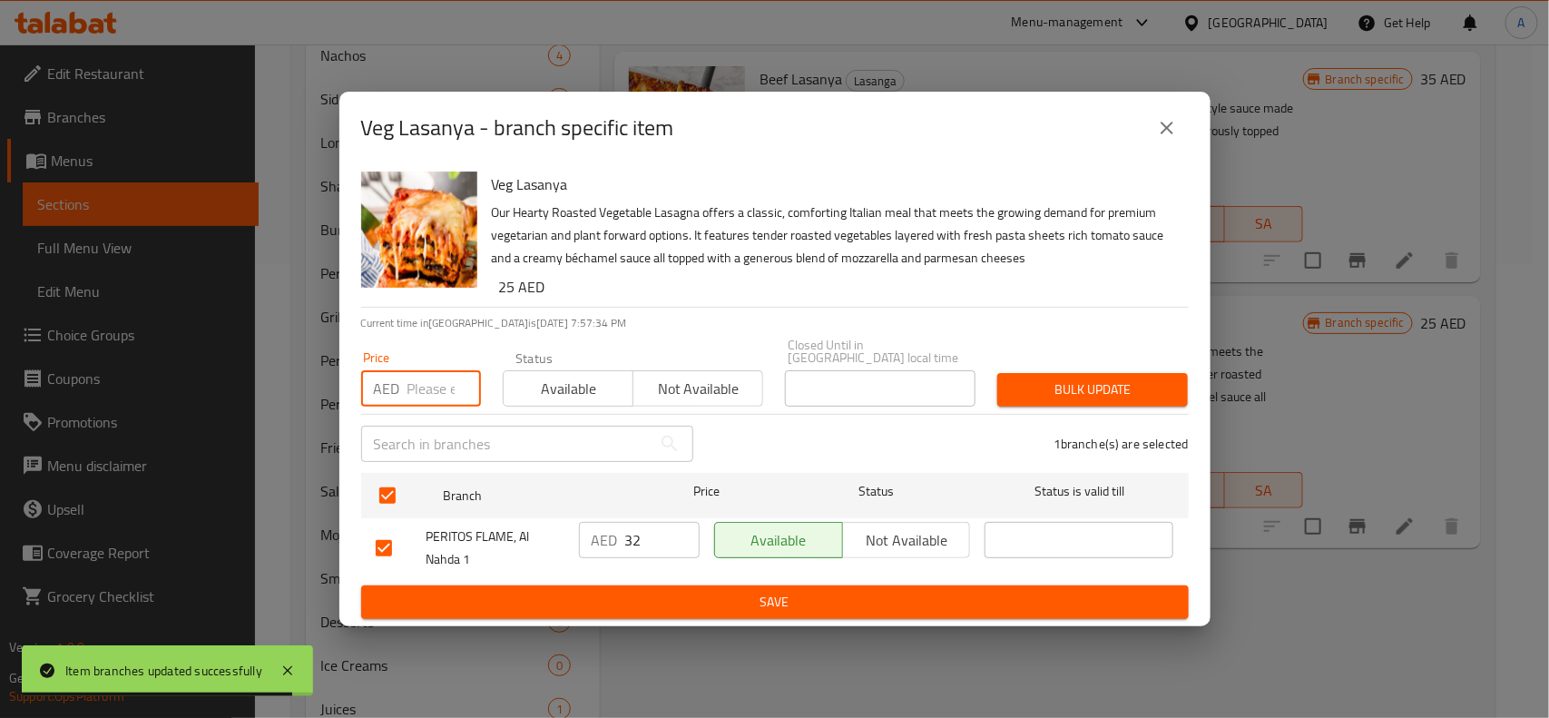
click at [437, 404] on input "number" at bounding box center [444, 388] width 74 height 36
paste input "32.500"
type input "32.500"
click at [926, 366] on div "Closed Until in United Arab Emirates local time Closed Until in United Arab Emi…" at bounding box center [880, 373] width 191 height 68
click at [1027, 365] on div "Bulk update" at bounding box center [1093, 389] width 212 height 55
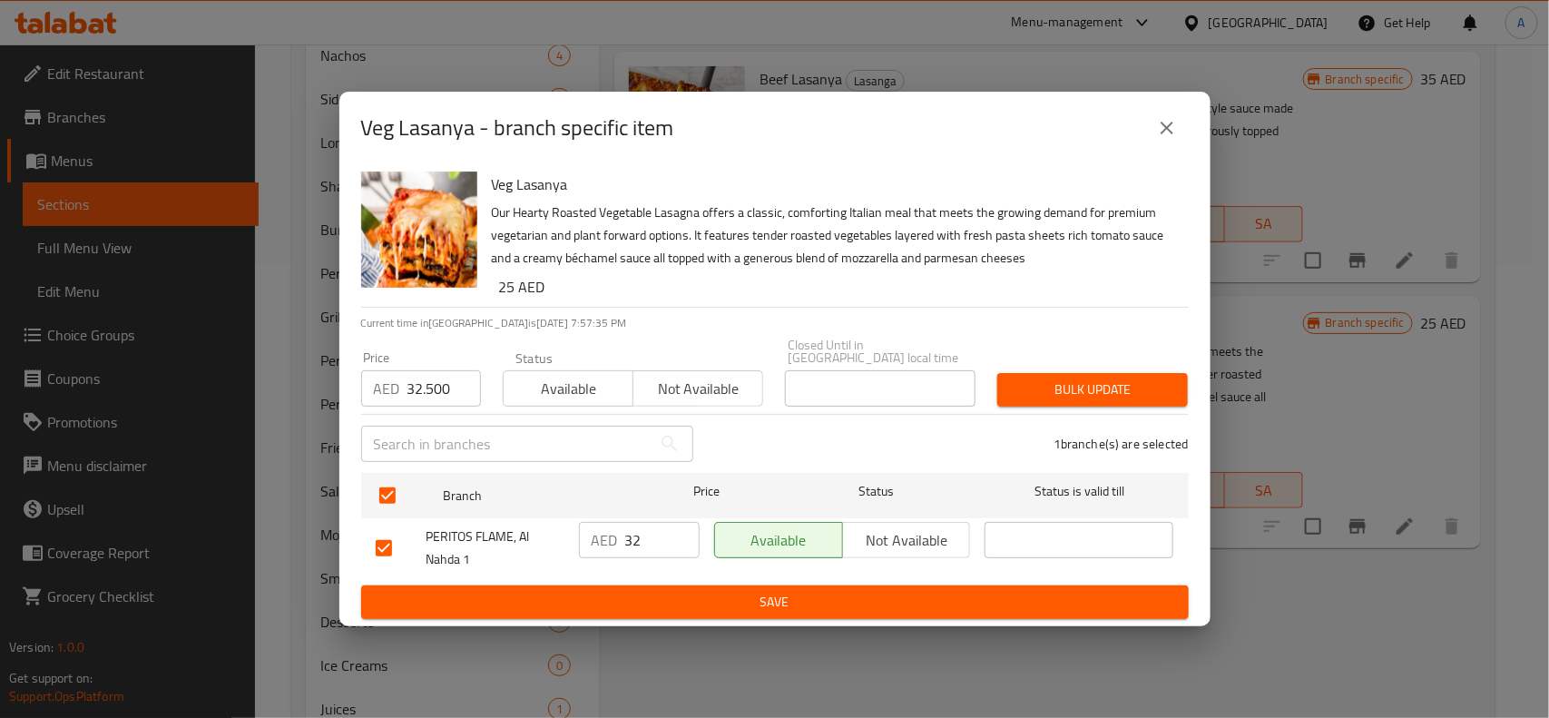
click at [1033, 370] on div "Bulk update" at bounding box center [1093, 389] width 212 height 55
click at [1049, 378] on span "Bulk update" at bounding box center [1093, 389] width 162 height 23
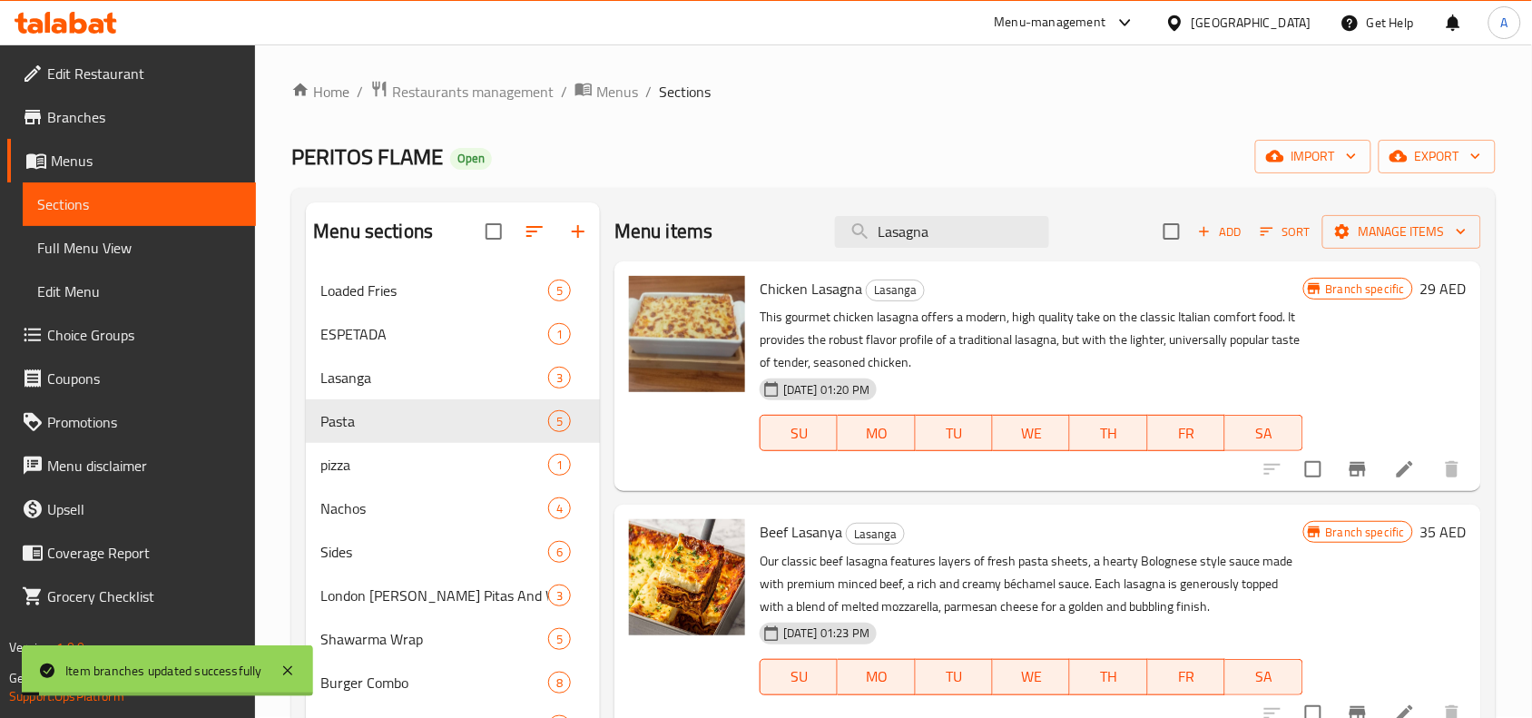
scroll to position [0, 0]
click at [1450, 183] on div "Home / Restaurants management / Menus / Sections PERITOS FLAME Open import expo…" at bounding box center [893, 665] width 1204 height 1169
click at [1450, 169] on span "export" at bounding box center [1437, 157] width 88 height 23
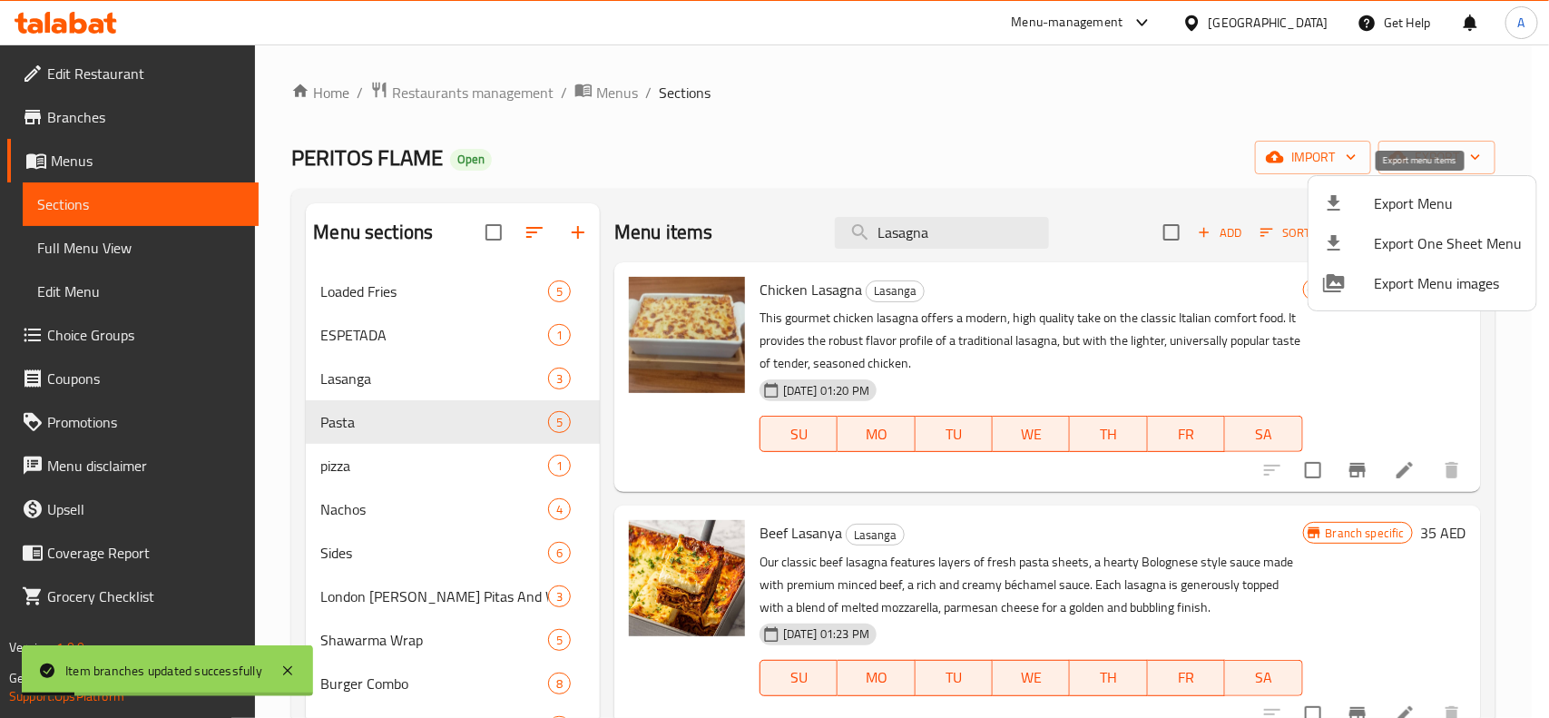
click at [1394, 201] on span "Export Menu" at bounding box center [1448, 203] width 148 height 22
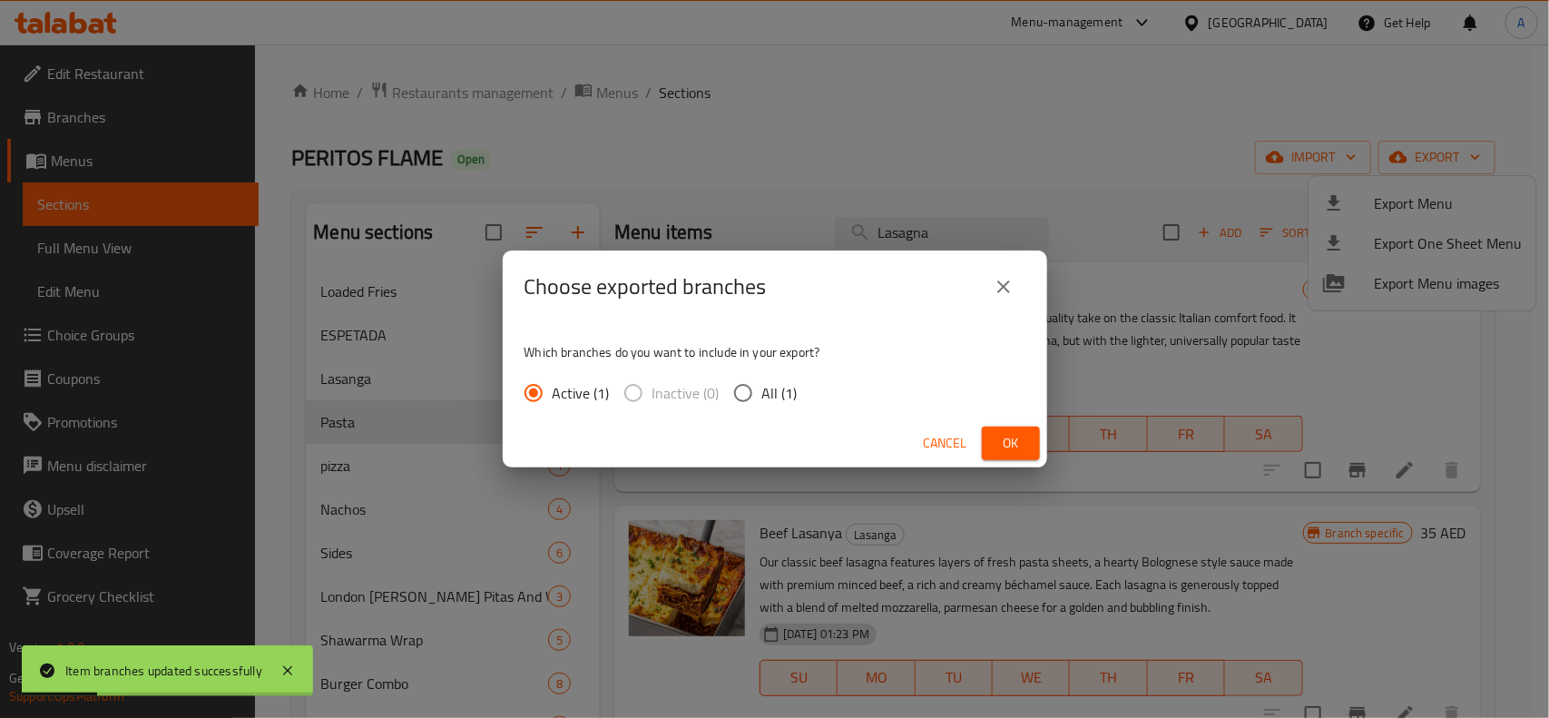
click at [768, 382] on span "All (1)" at bounding box center [779, 393] width 35 height 22
click at [762, 379] on input "All (1)" at bounding box center [743, 393] width 38 height 38
radio input "true"
click at [1009, 449] on span "Ok" at bounding box center [1011, 443] width 29 height 23
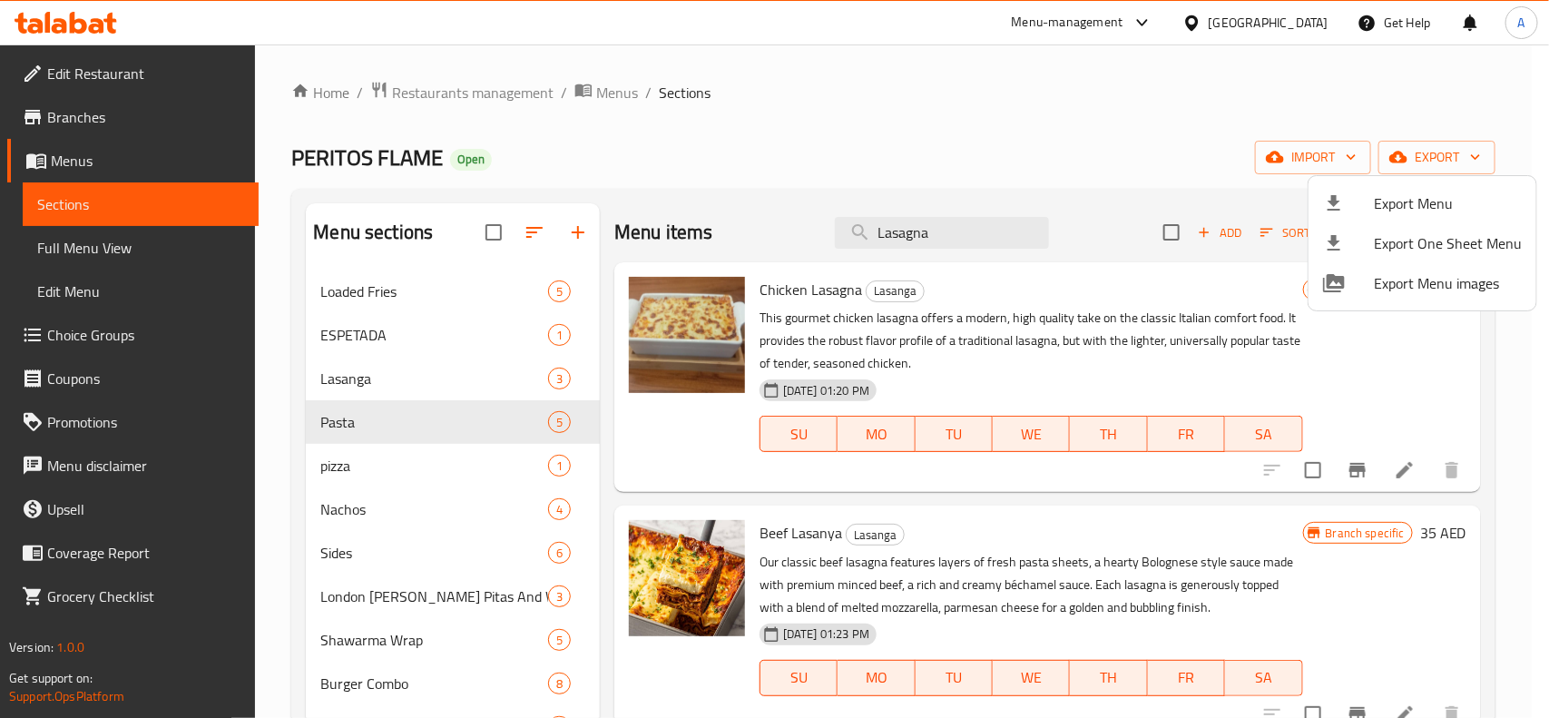
click at [1072, 100] on div at bounding box center [774, 359] width 1549 height 718
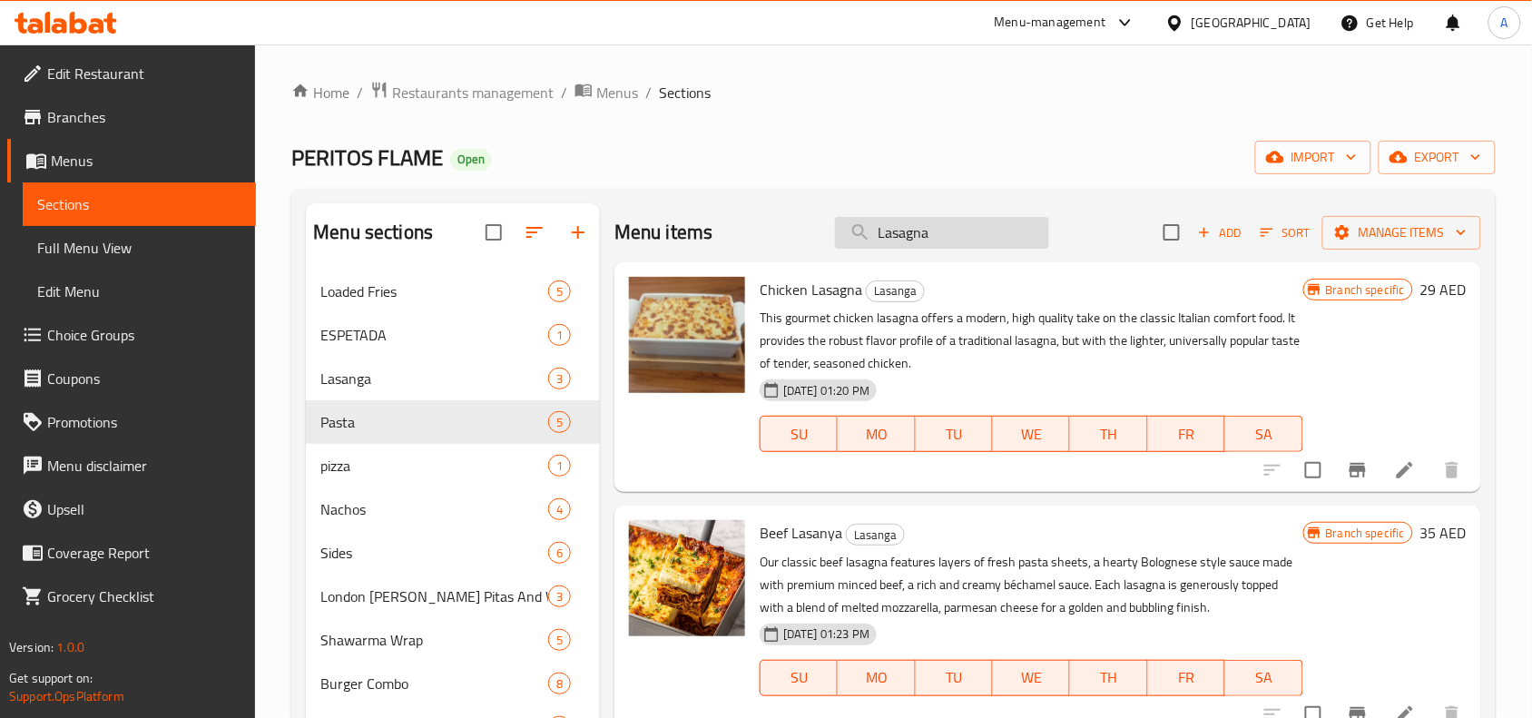
drag, startPoint x: 936, startPoint y: 241, endPoint x: 926, endPoint y: 221, distance: 23.1
click at [926, 221] on input "Lasagna" at bounding box center [942, 233] width 214 height 32
click at [1246, 20] on div "United Arab Emirates" at bounding box center [1252, 23] width 120 height 20
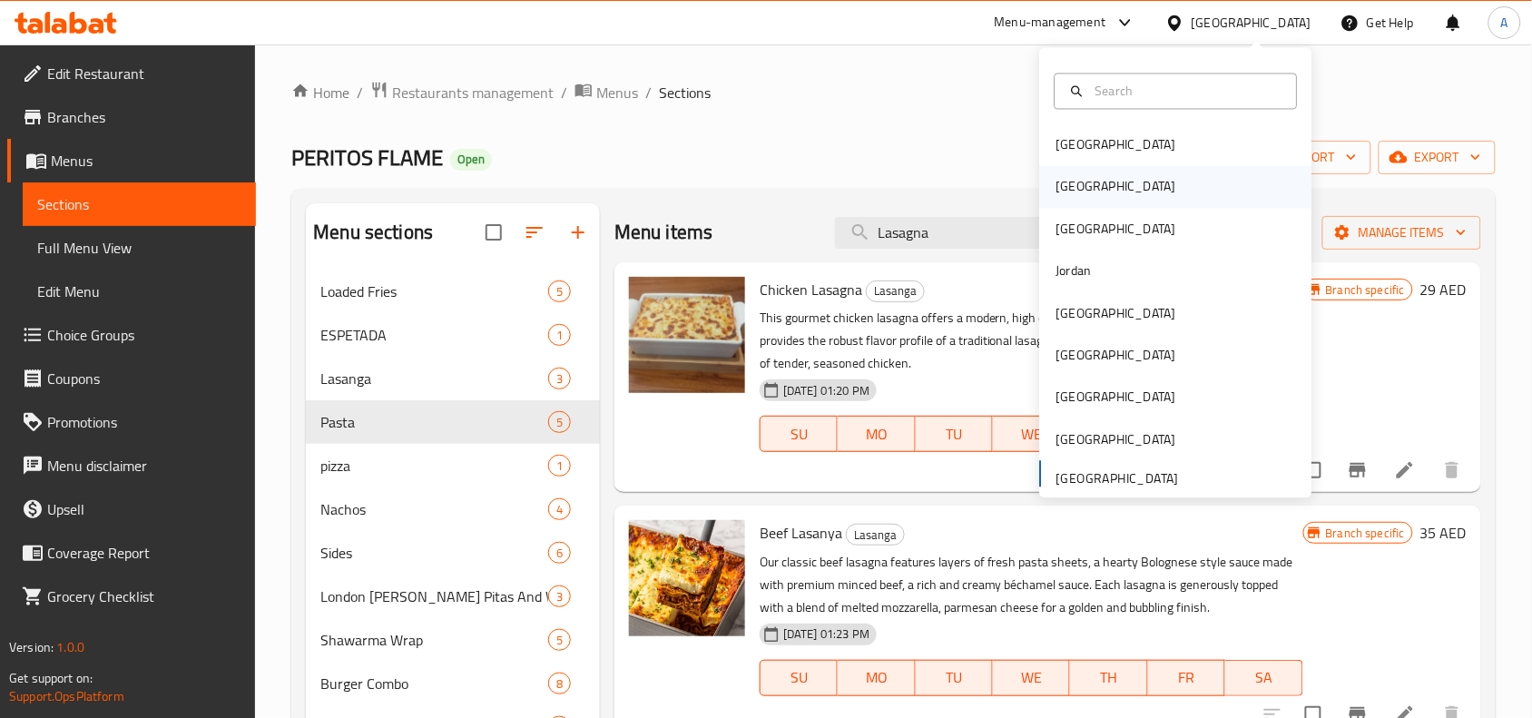
scroll to position [9, 0]
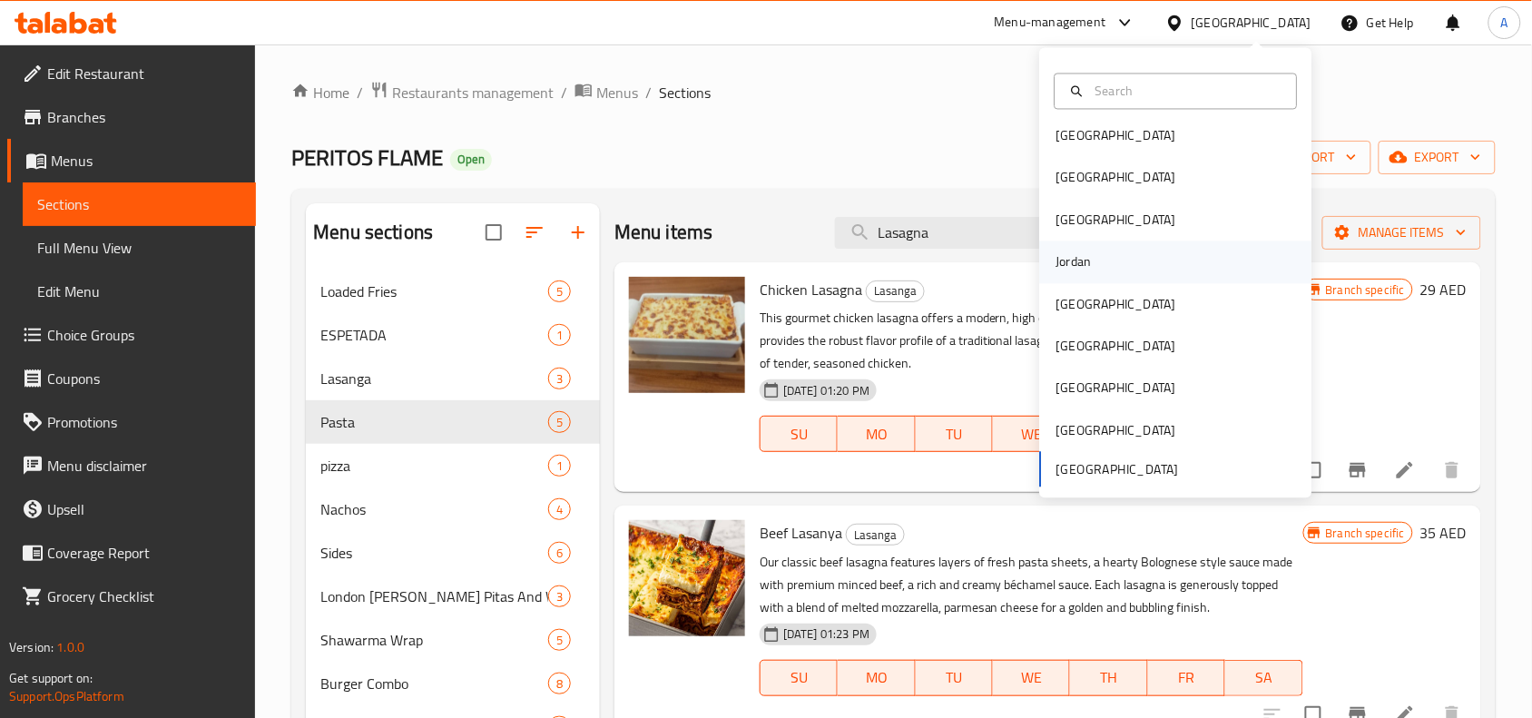
click at [1058, 269] on div "Jordan" at bounding box center [1073, 262] width 35 height 20
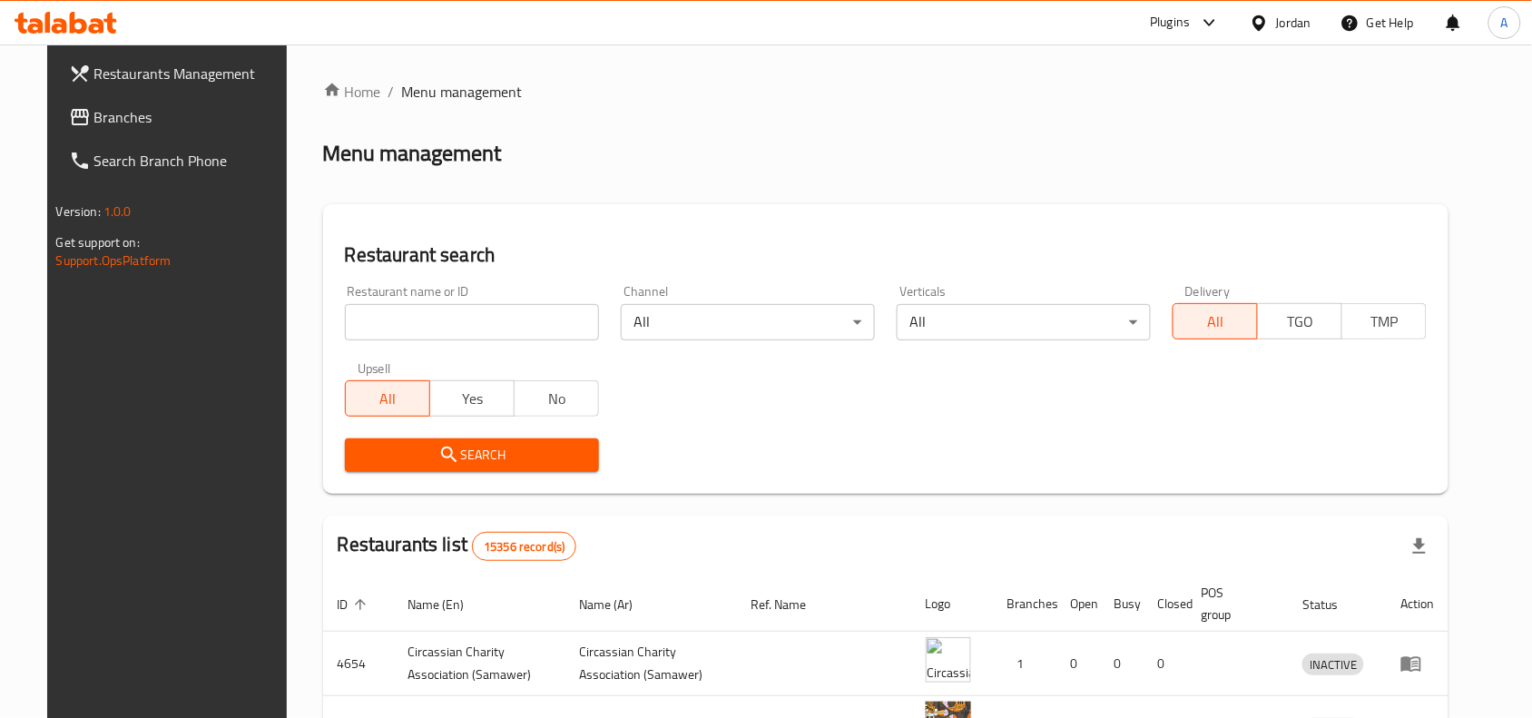
drag, startPoint x: 560, startPoint y: 297, endPoint x: 554, endPoint y: 313, distance: 17.5
click at [554, 311] on div "Restaurant name or ID Restaurant name or ID" at bounding box center [472, 312] width 254 height 55
click at [554, 313] on input "search" at bounding box center [472, 322] width 254 height 36
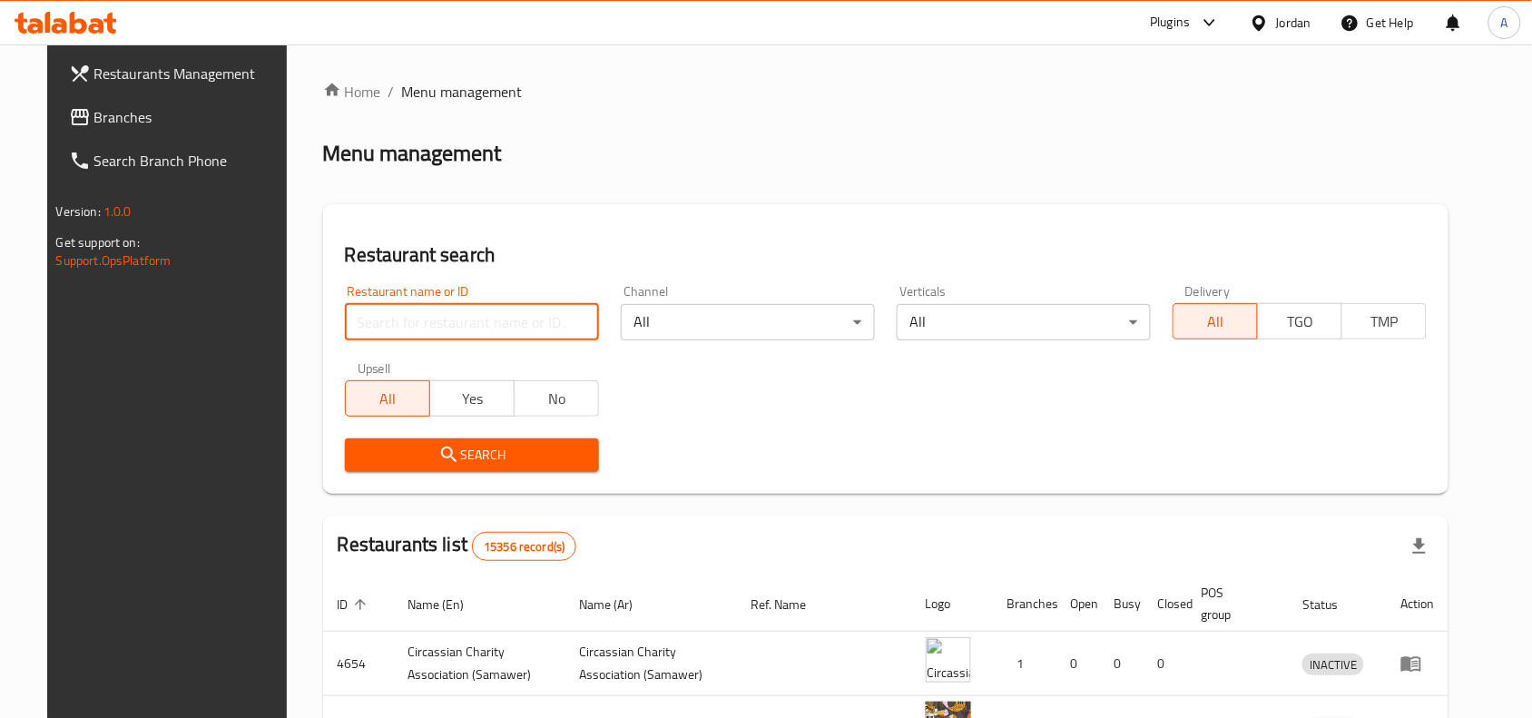
paste input "755872"
type input "755872"
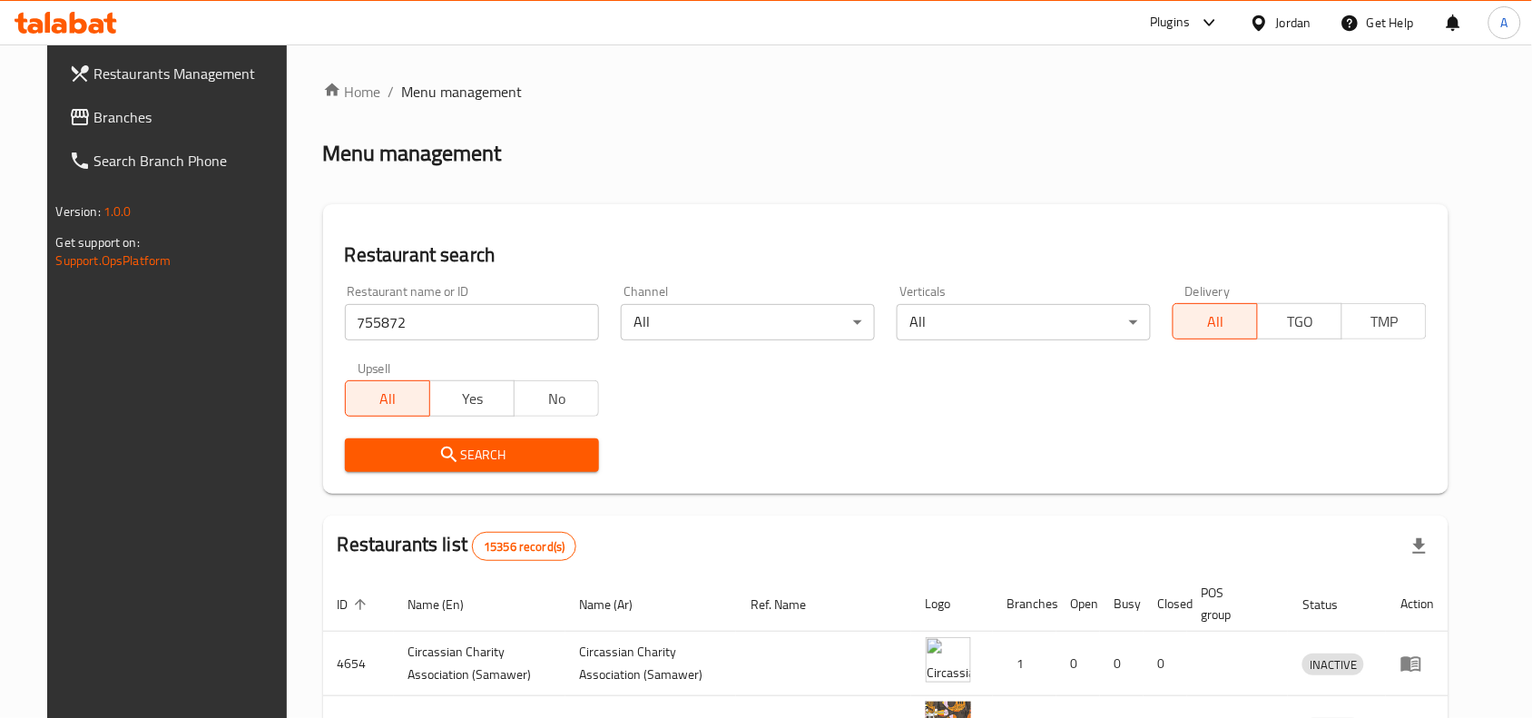
click at [517, 463] on span "Search" at bounding box center [471, 455] width 225 height 23
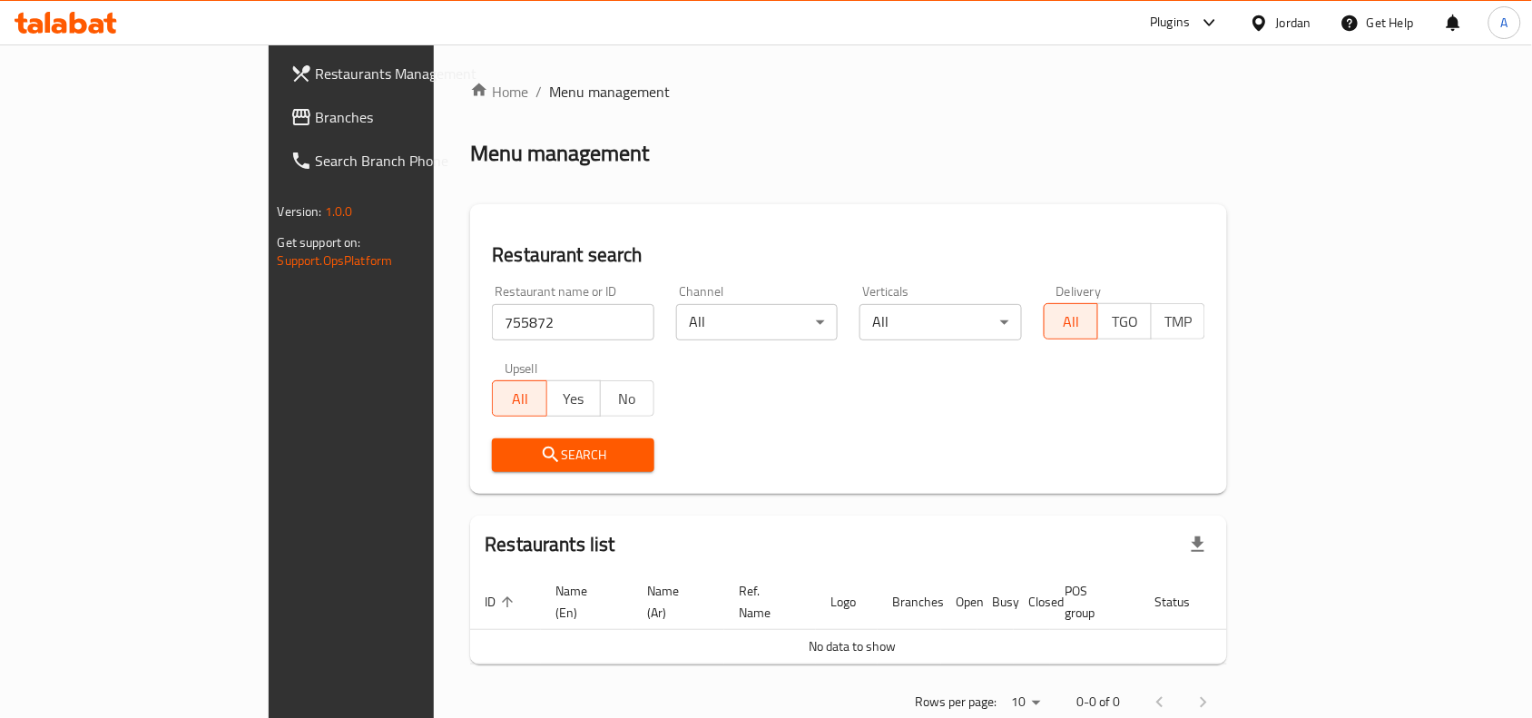
drag, startPoint x: 138, startPoint y: 100, endPoint x: 319, endPoint y: 147, distance: 187.5
click at [276, 100] on link "Branches" at bounding box center [400, 117] width 249 height 44
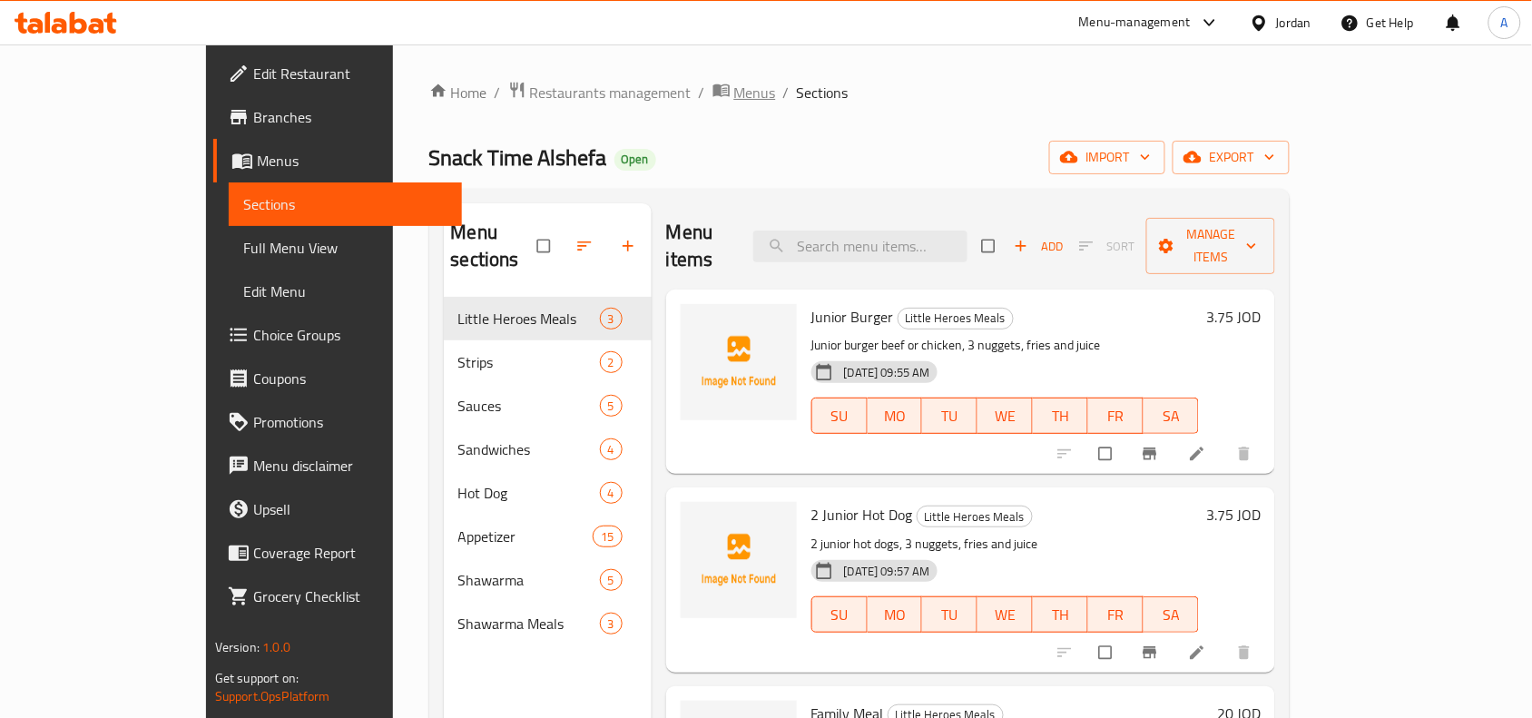
click at [734, 82] on span "Menus" at bounding box center [755, 93] width 42 height 22
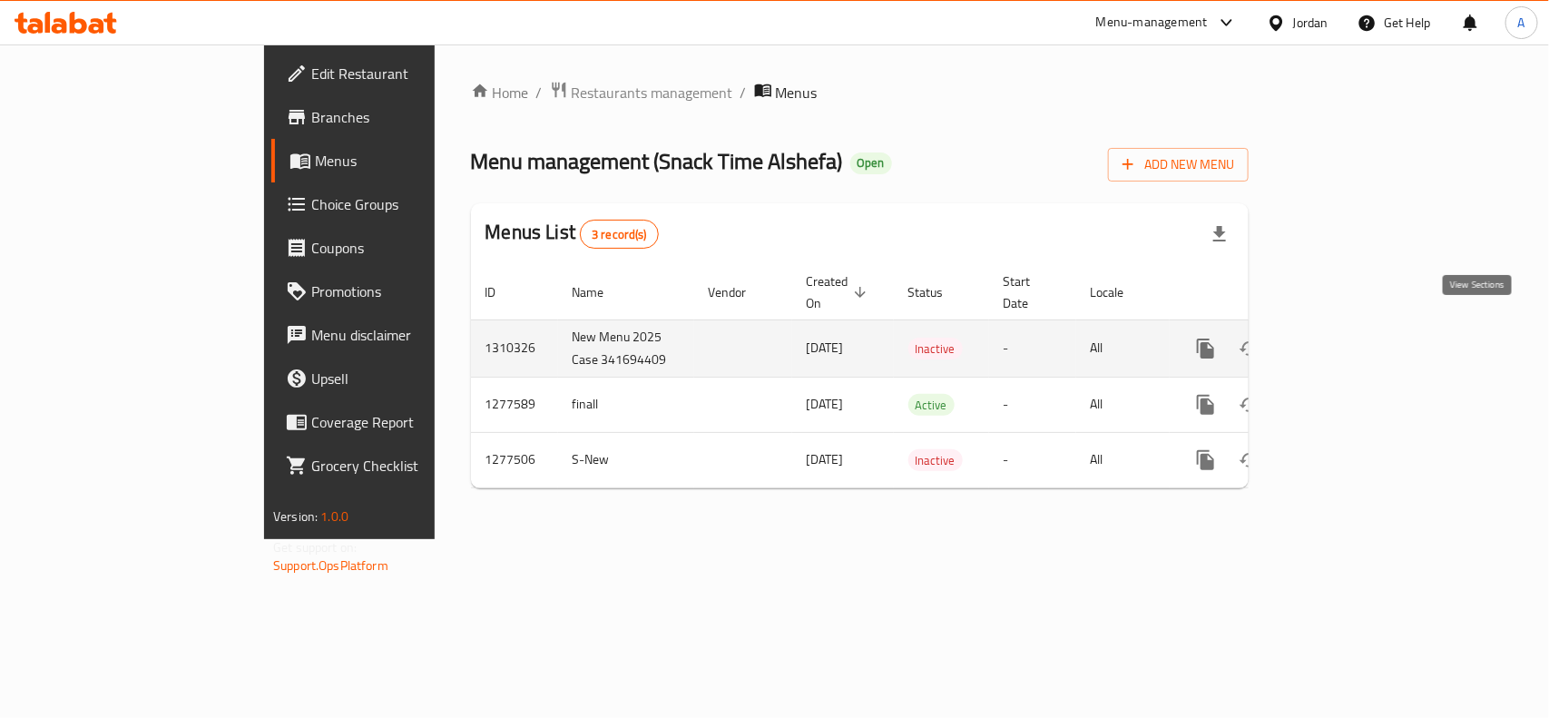
click at [1348, 338] on icon "enhanced table" at bounding box center [1337, 349] width 22 height 22
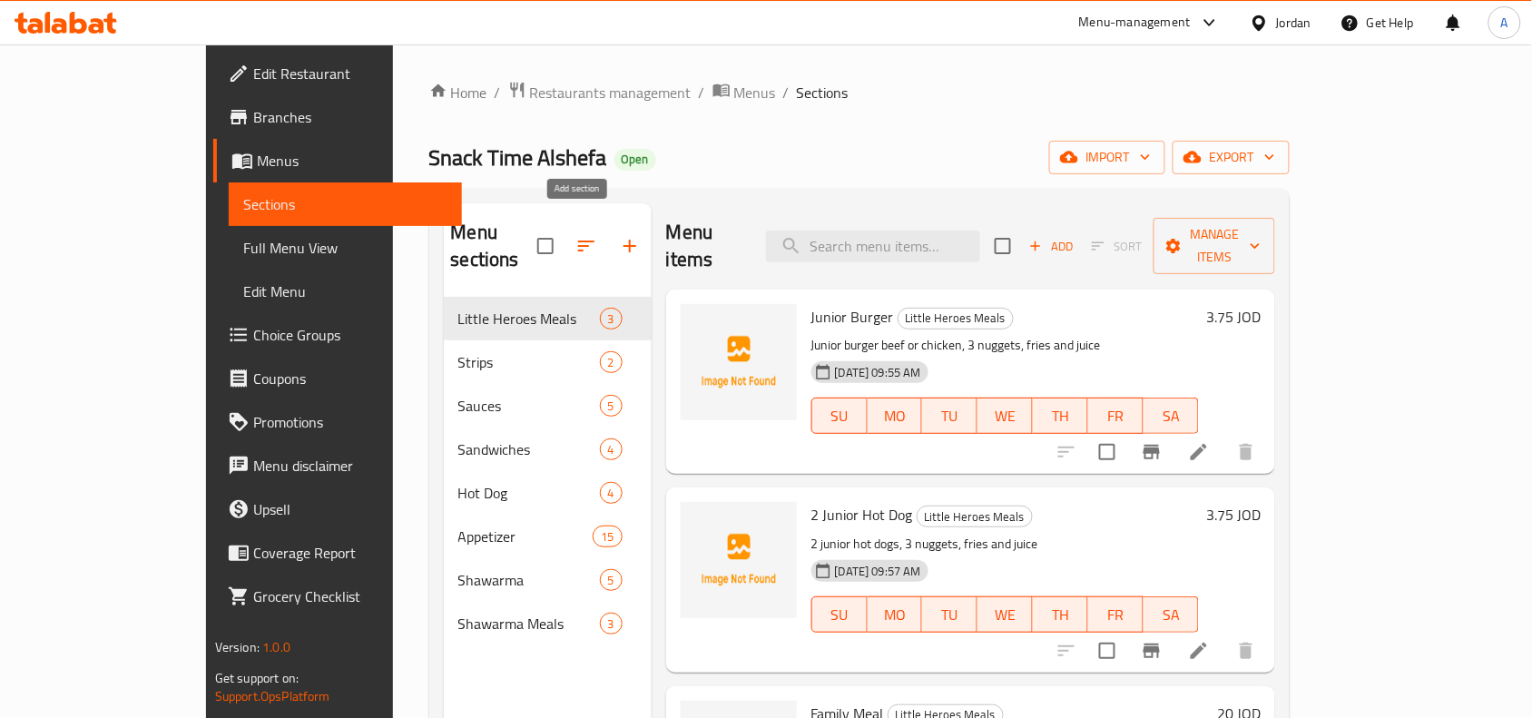
click at [608, 225] on button "button" at bounding box center [630, 246] width 44 height 44
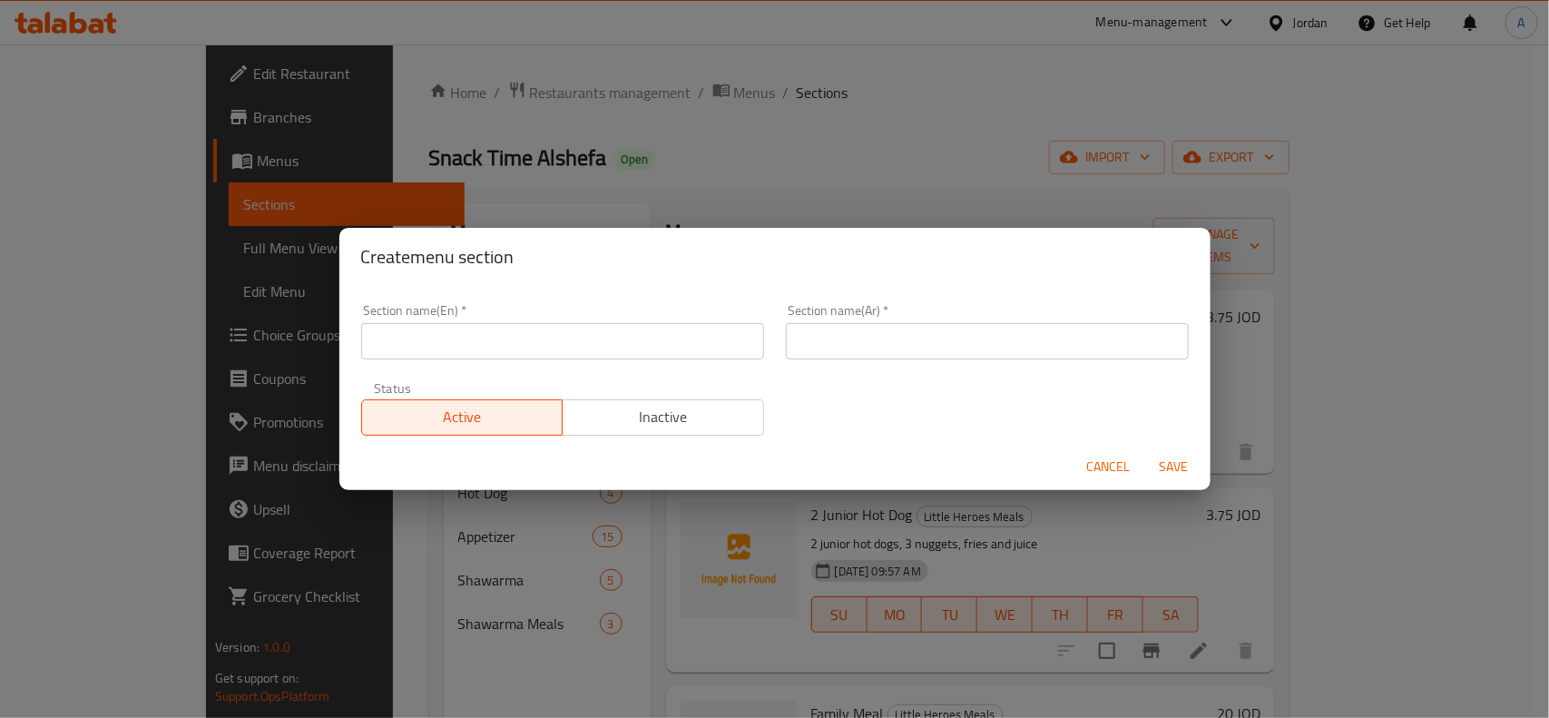
click at [645, 342] on input "text" at bounding box center [562, 341] width 403 height 36
click at [613, 337] on input "Pasta ala asolha" at bounding box center [562, 341] width 403 height 36
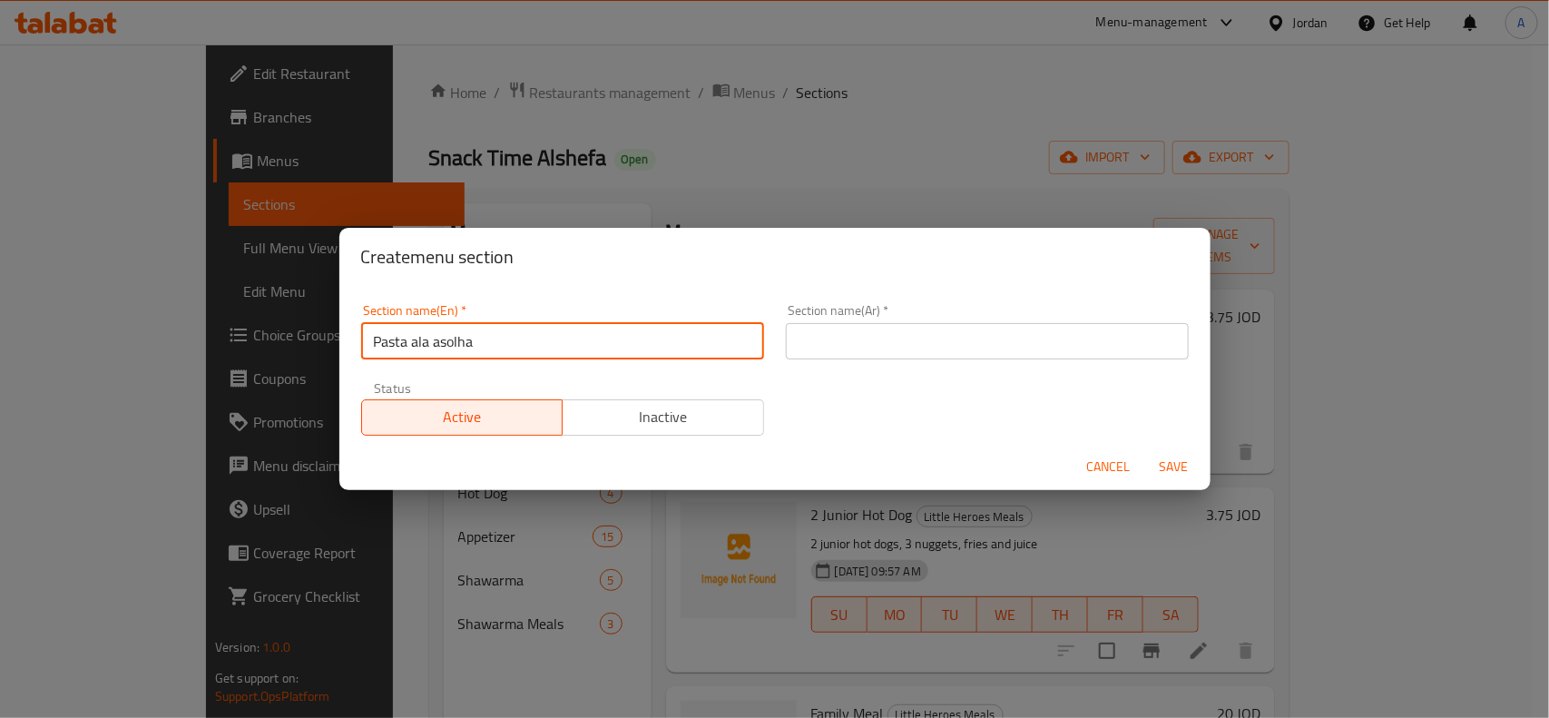
click at [613, 337] on input "Pasta ala asolha" at bounding box center [562, 341] width 403 height 36
type input "Pasta Ala Asolha"
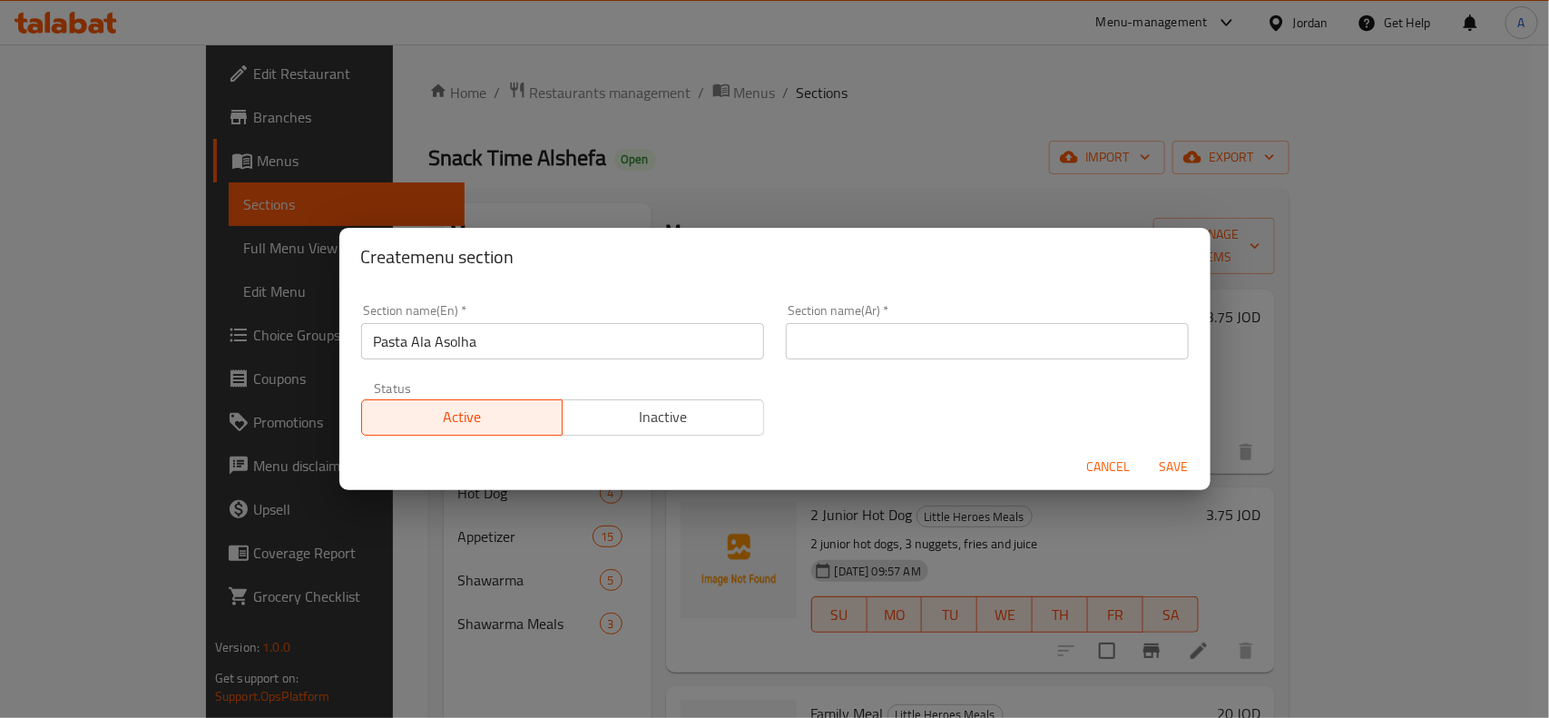
click at [833, 368] on div "Section name(Ar)   * Section name(Ar) *" at bounding box center [987, 331] width 425 height 77
click at [849, 361] on div "Section name(Ar)   * Section name(Ar) *" at bounding box center [987, 331] width 425 height 77
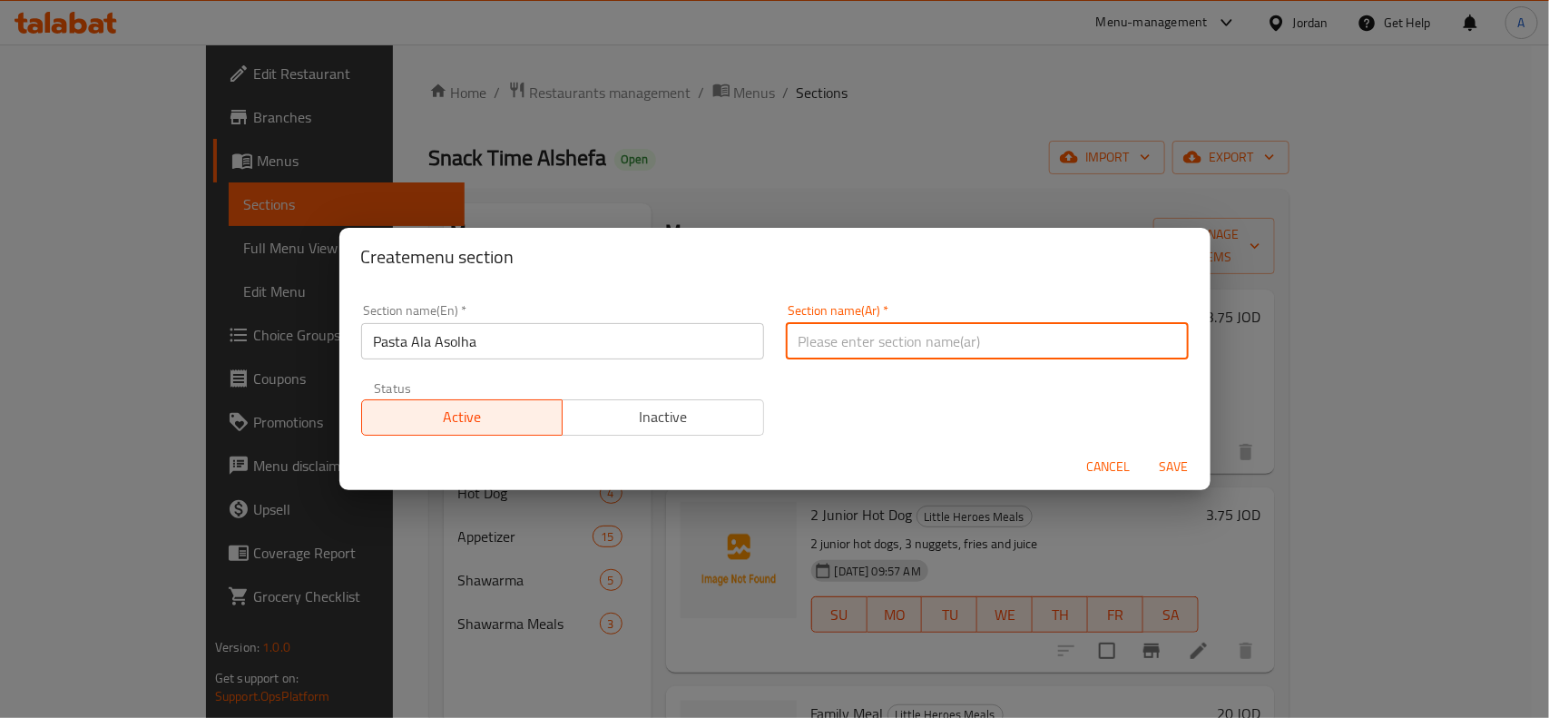
click at [904, 347] on input "text" at bounding box center [987, 341] width 403 height 36
type input "f"
type input "باستا علي اصولها"
click at [1145, 450] on button "Save" at bounding box center [1174, 467] width 58 height 34
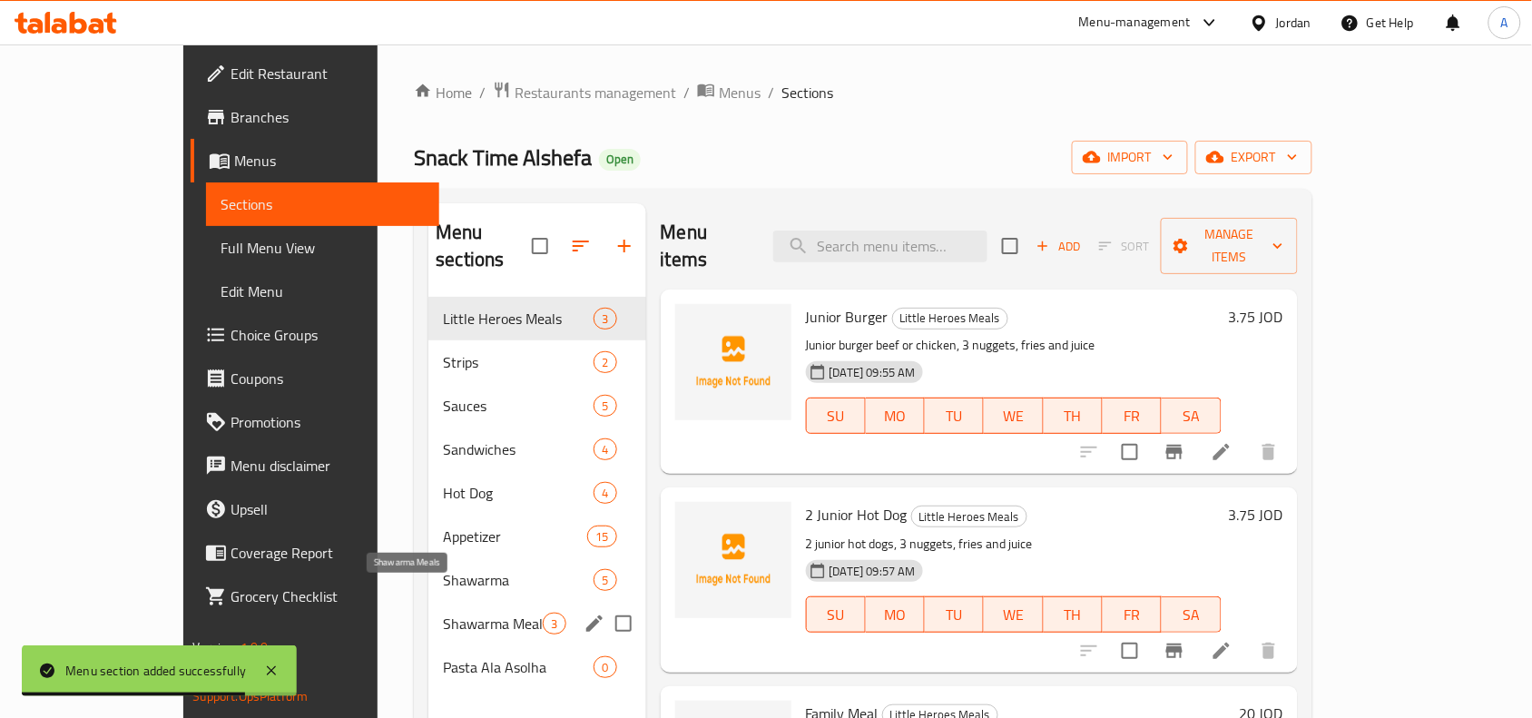
click at [443, 656] on span "Pasta Ala Asolha" at bounding box center [518, 667] width 151 height 22
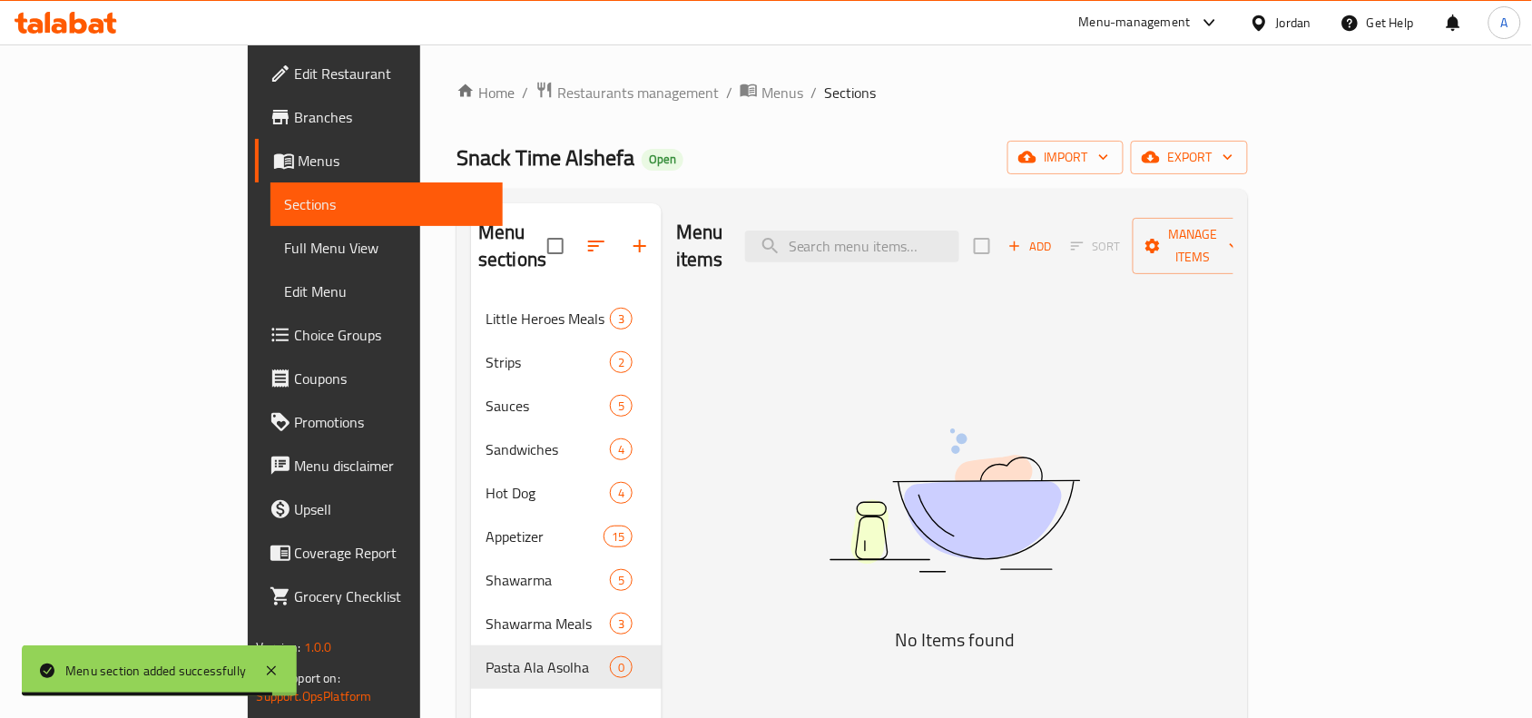
click at [1055, 236] on span "Add" at bounding box center [1030, 246] width 49 height 21
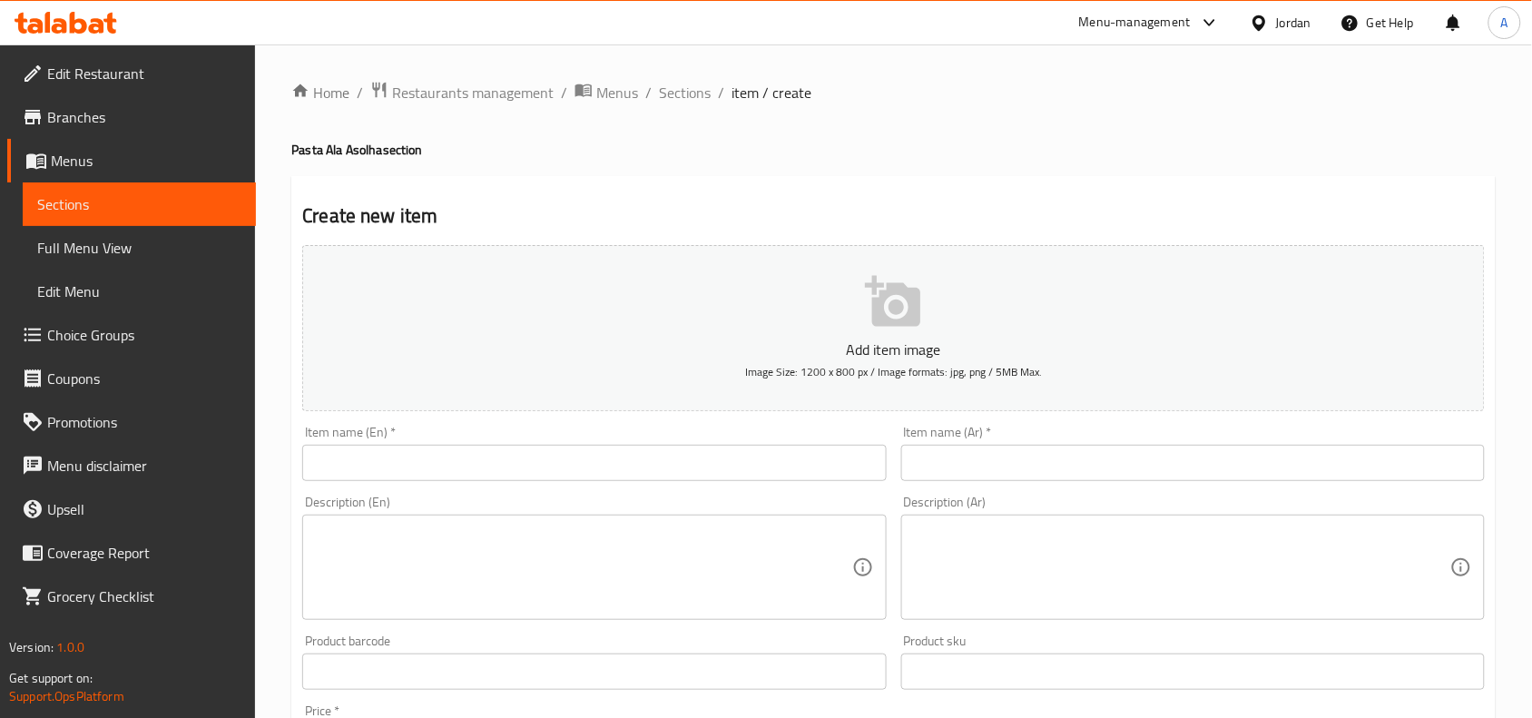
click at [1471, 482] on div "Item name (Ar)   * Item name (Ar) *" at bounding box center [1193, 453] width 598 height 70
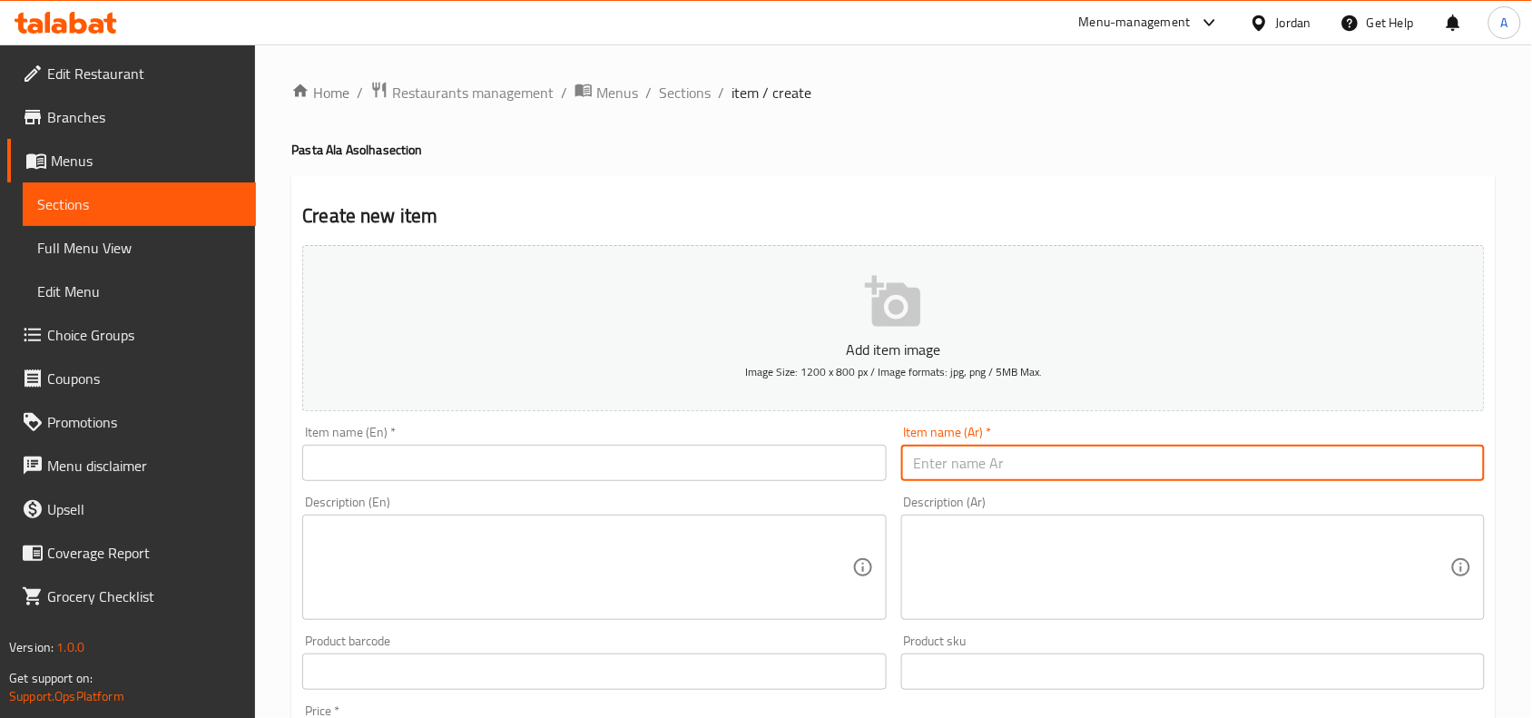
click at [1466, 476] on input "text" at bounding box center [1193, 463] width 584 height 36
paste input "فوتوتشيني"
type input "فوتوتشيني"
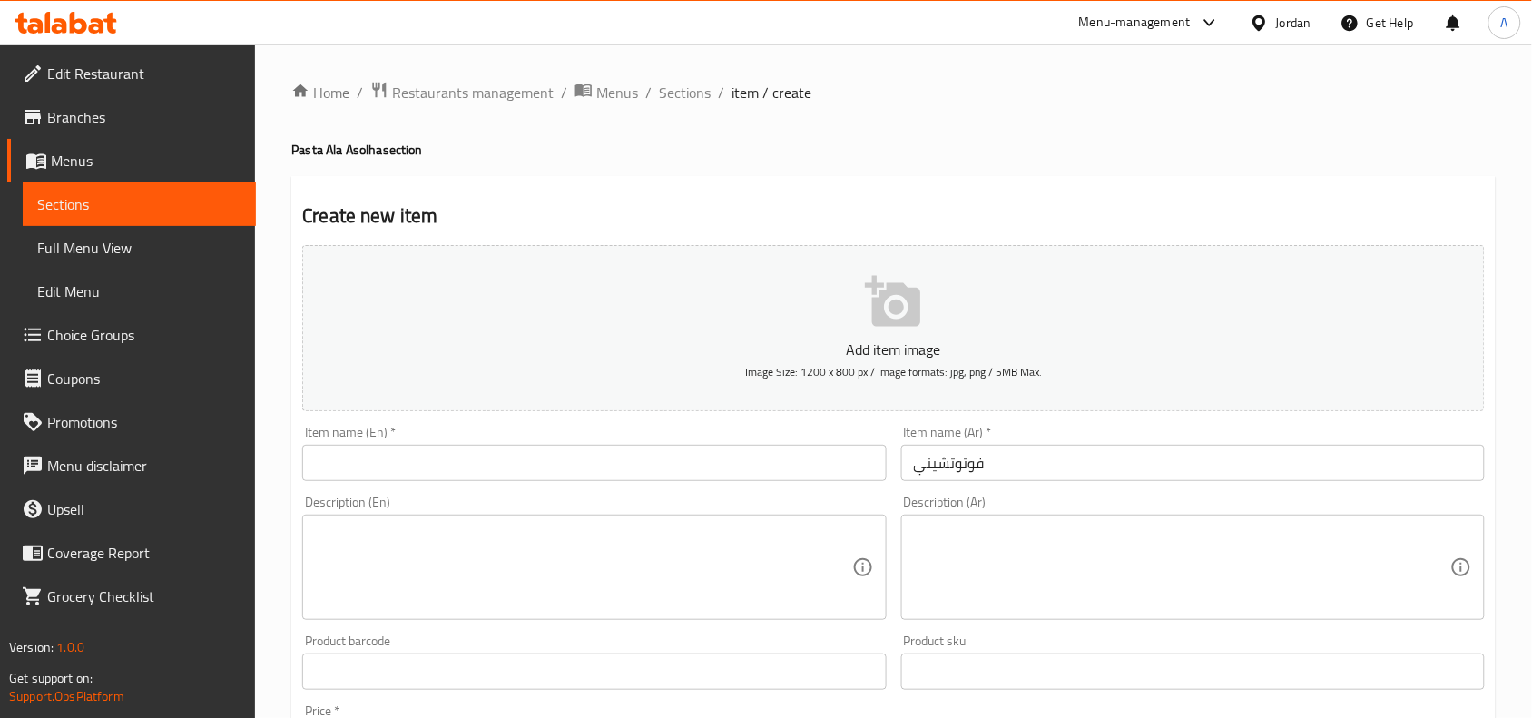
click at [772, 452] on input "text" at bounding box center [594, 463] width 584 height 36
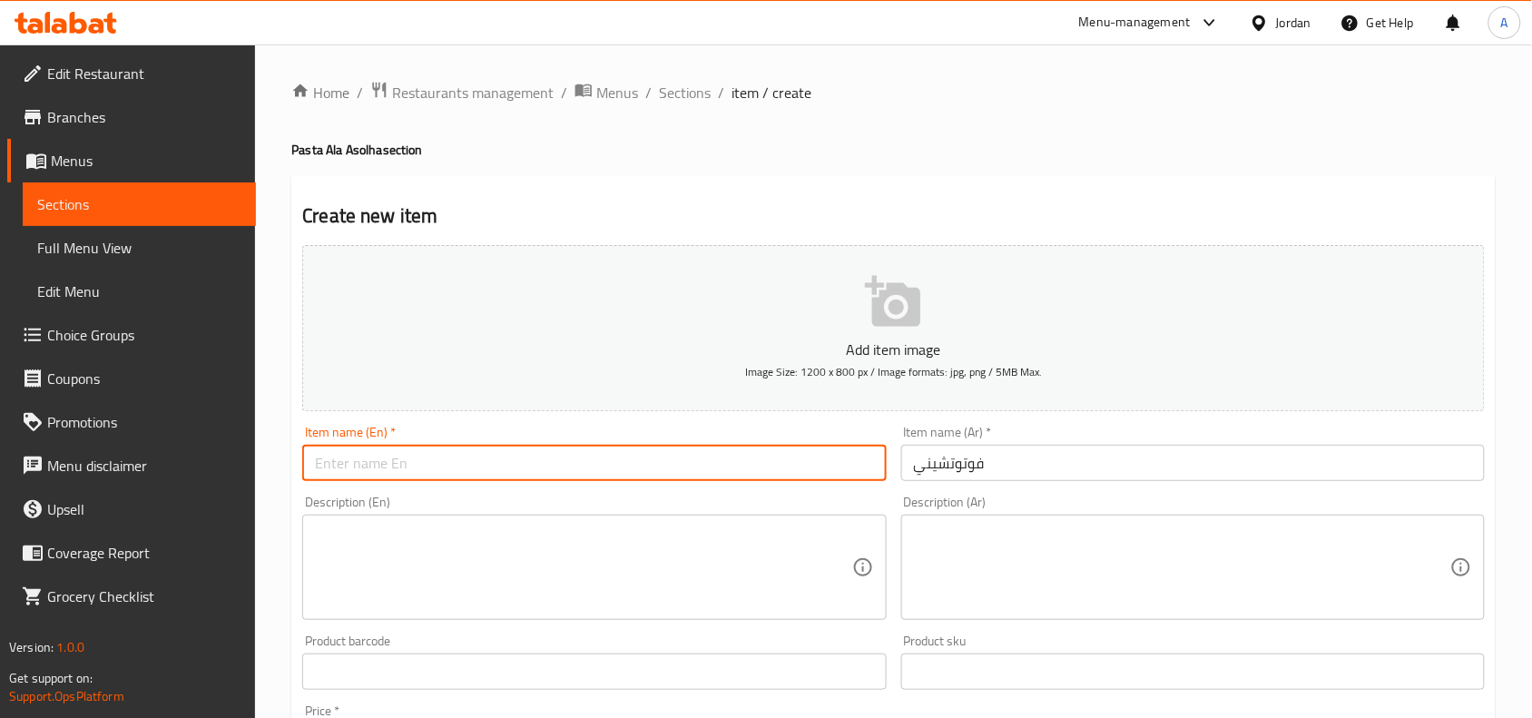
paste input "Fettuccine"
type input "Fettuccine"
click at [436, 468] on input "Fettuccine" at bounding box center [594, 463] width 584 height 36
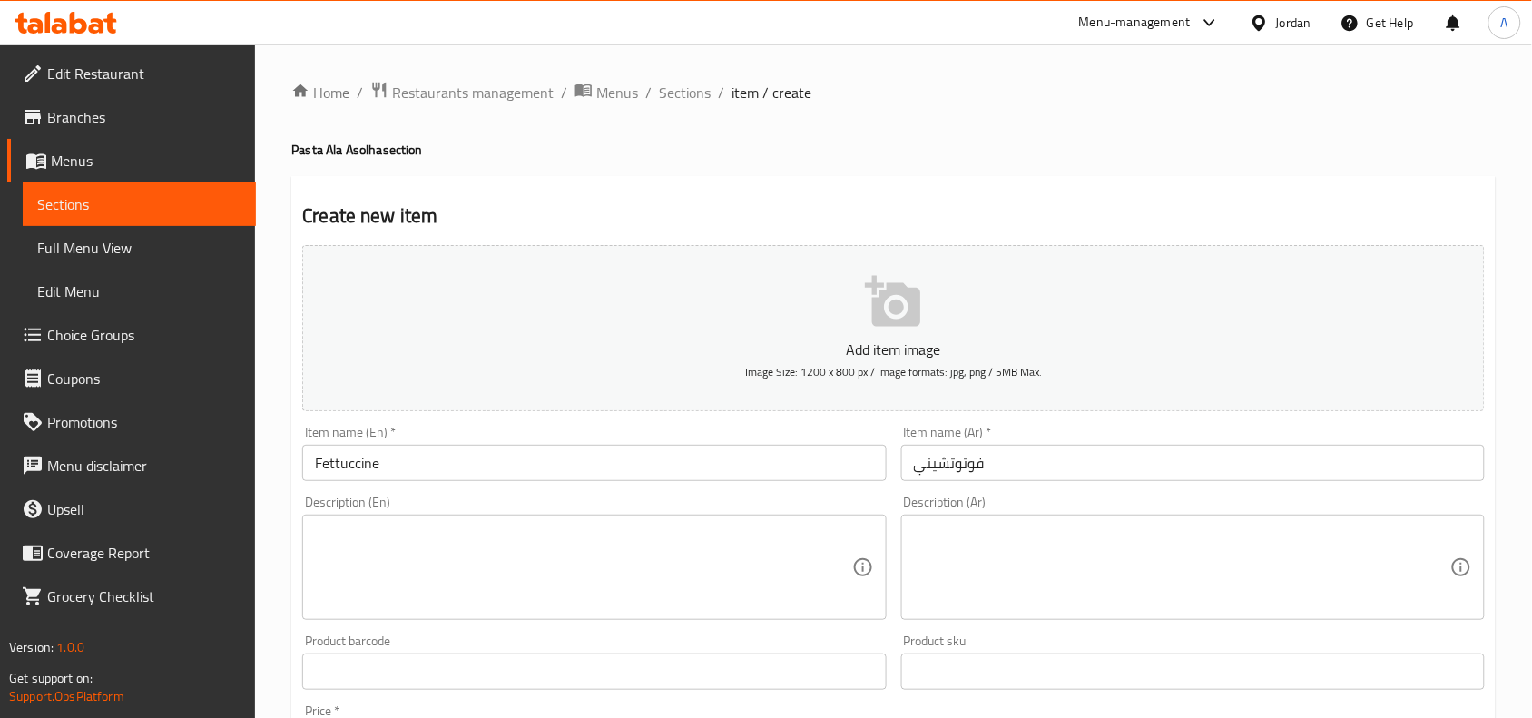
click at [1429, 528] on textarea at bounding box center [1182, 568] width 536 height 86
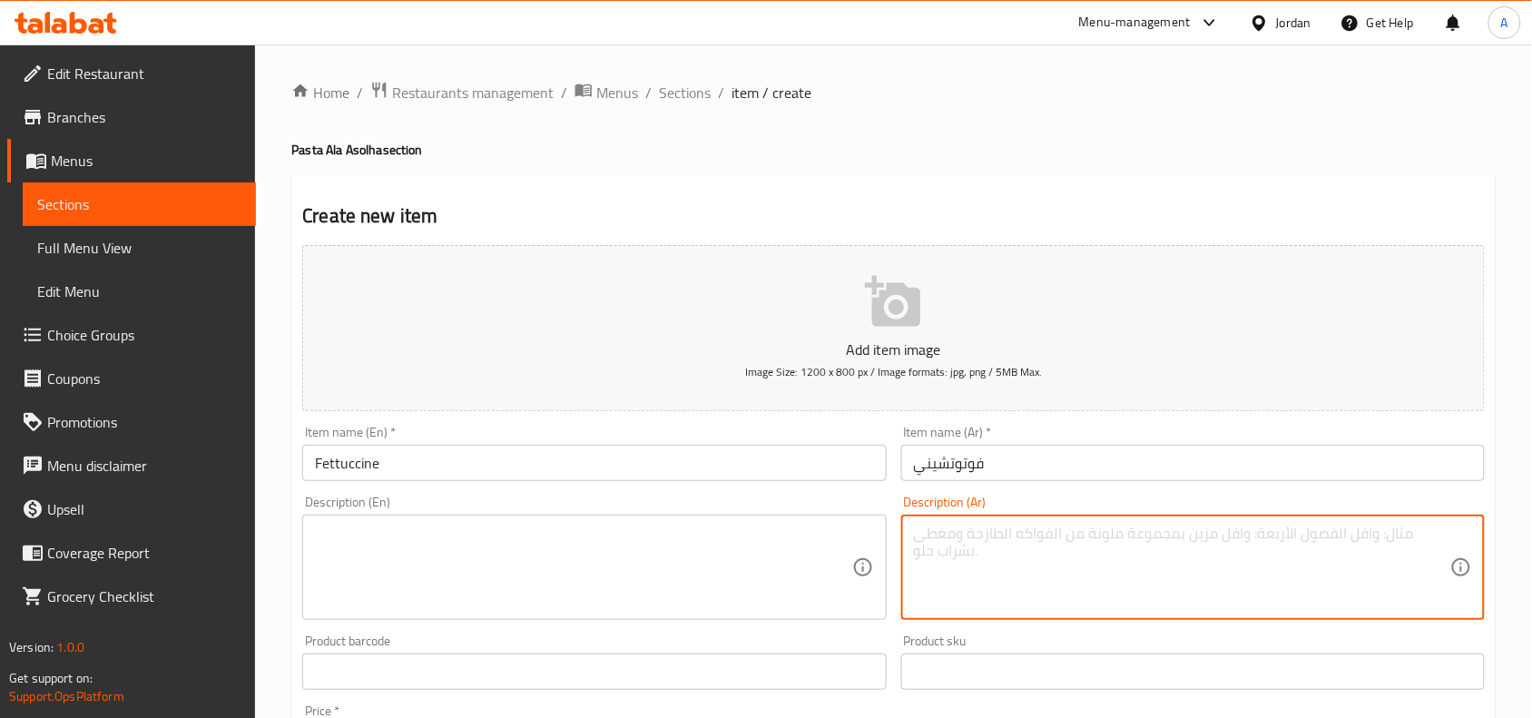
paste textarea "قطع دجاج متبلة تطبخ مع فطر وكريمة يضاف لها باستا فوتوتشيني وجبنة موزاريلا"
type textarea "قطع دجاج متبلة تطبخ مع فطر وكريمة يضاف لها باستا فوتوتشيني وجبنة موزاريلا"
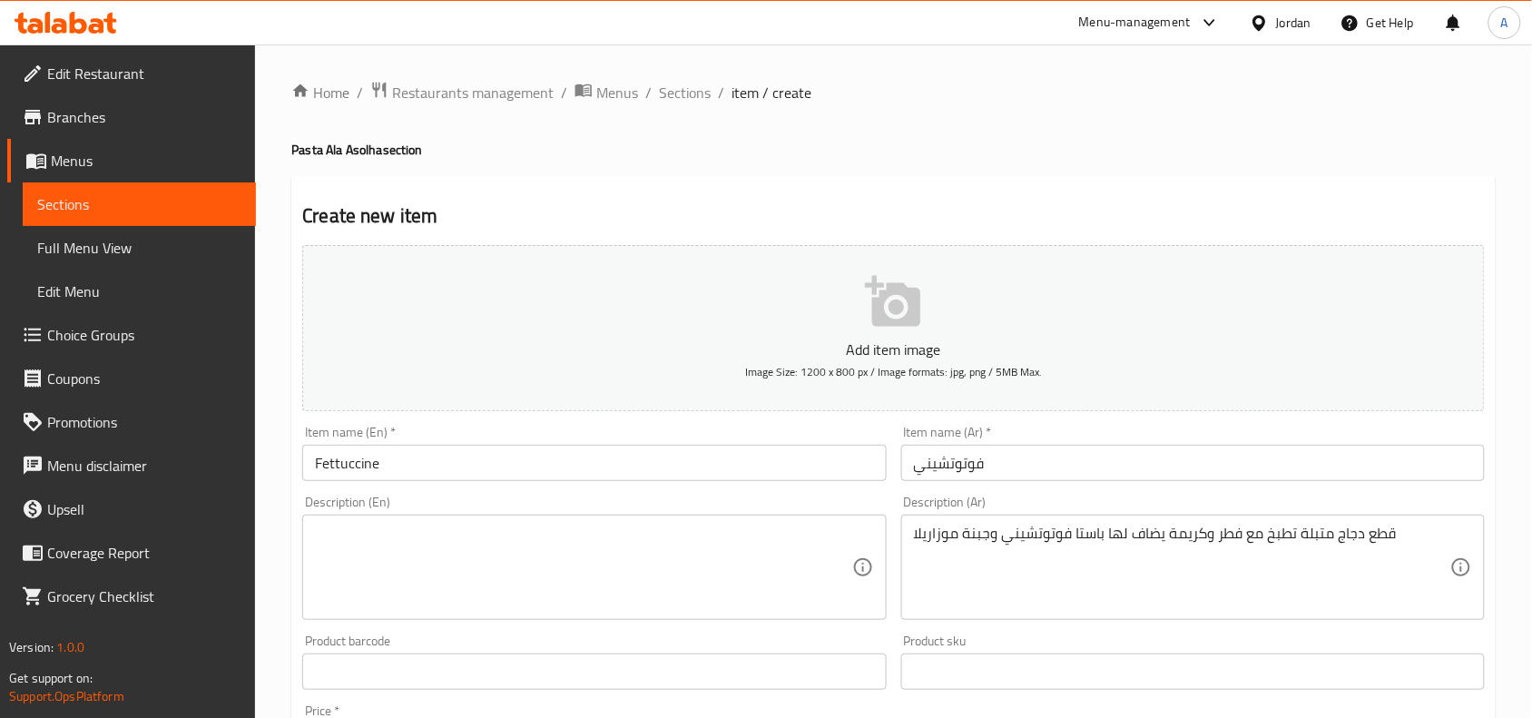
click at [461, 536] on textarea at bounding box center [583, 568] width 536 height 86
paste textarea "Marinated chicken pieces cooked with mushrooms and cream, topped with fettuccin…"
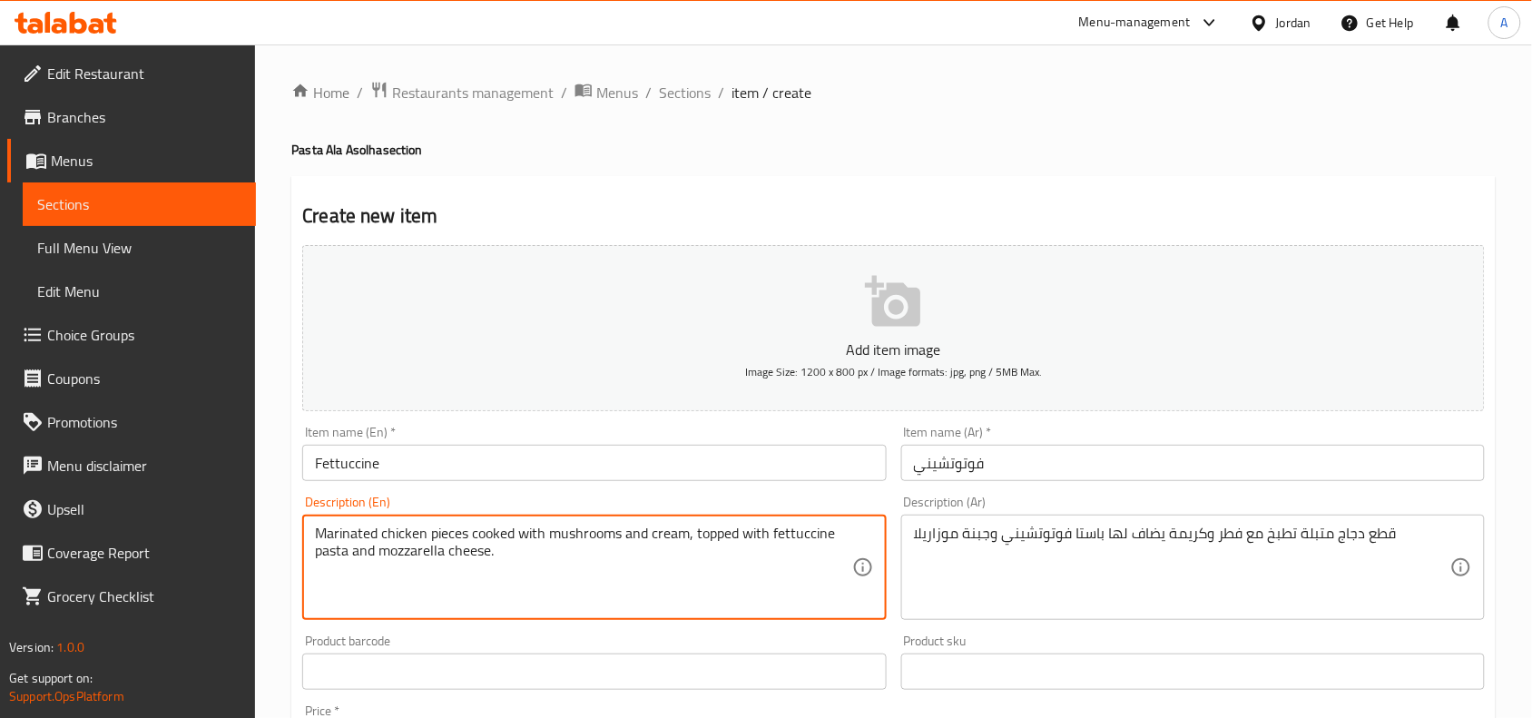
type textarea "Marinated chicken pieces cooked with mushrooms and cream, topped with fettuccin…"
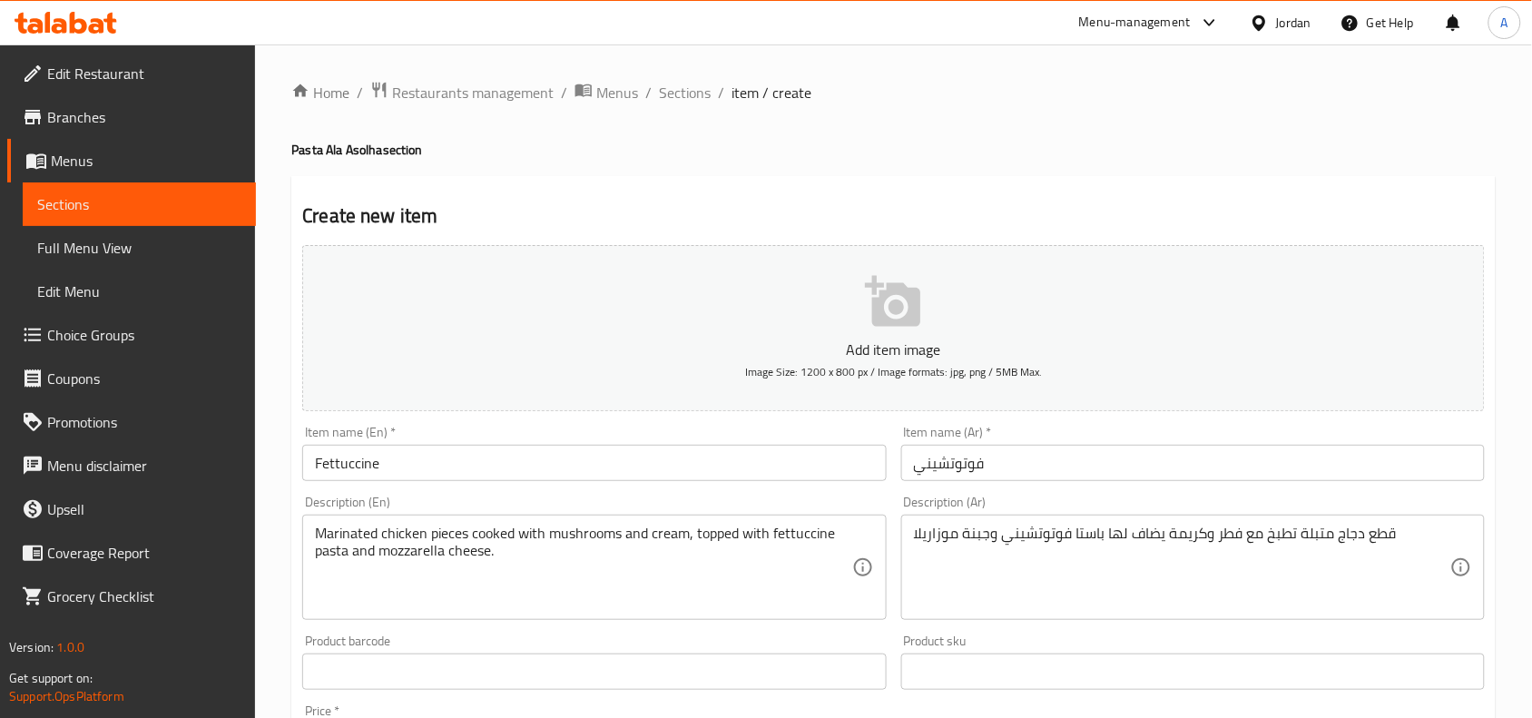
click at [1398, 98] on ol "Home / Restaurants management / Menus / Sections / item / create" at bounding box center [893, 93] width 1204 height 24
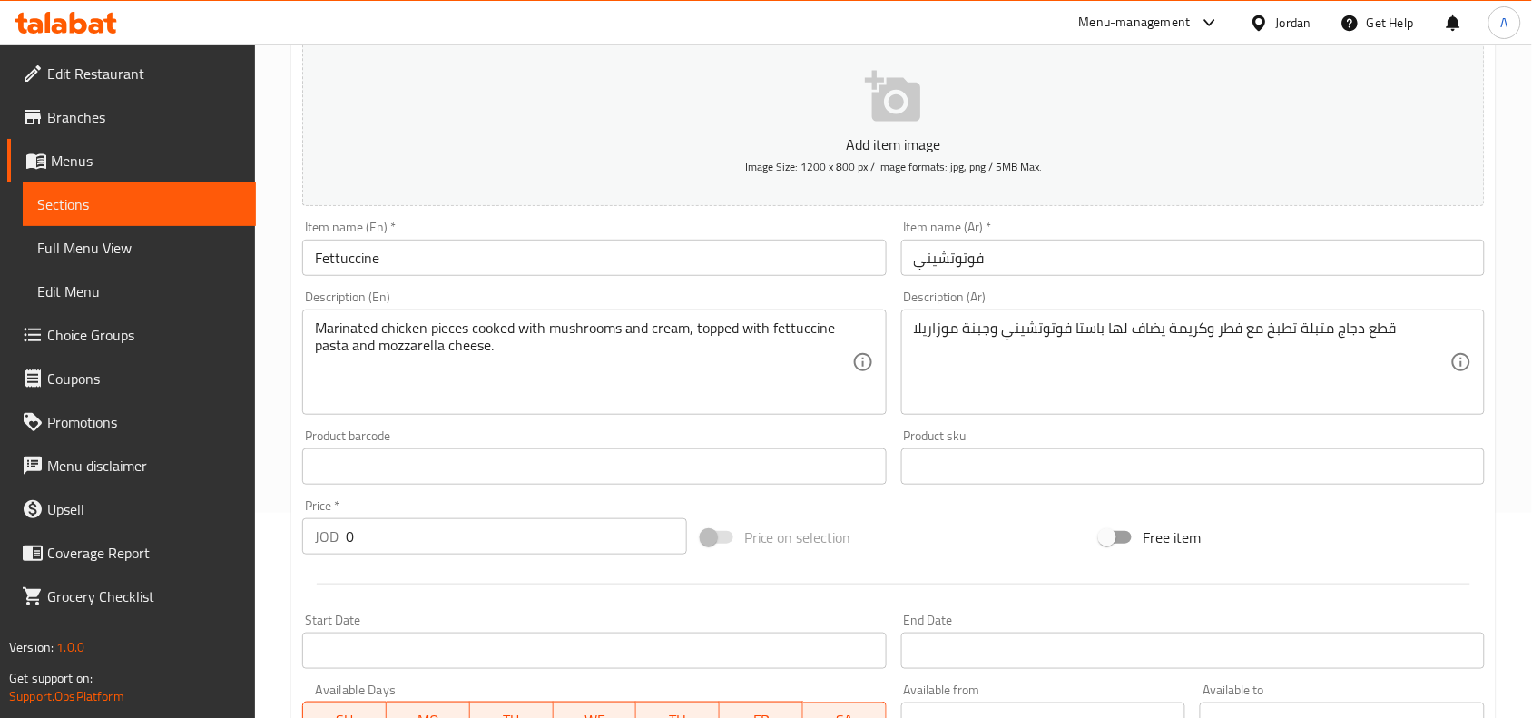
scroll to position [227, 0]
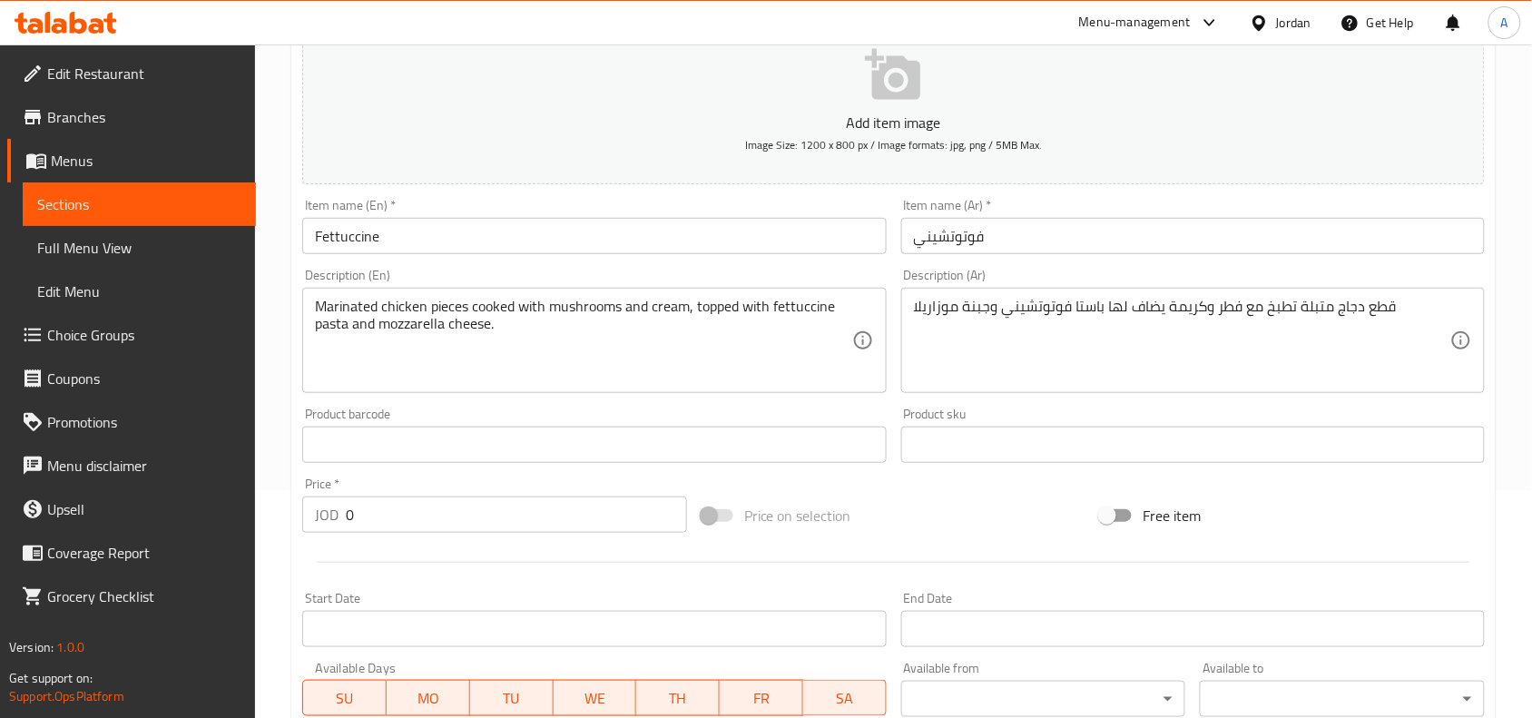
drag, startPoint x: 408, startPoint y: 523, endPoint x: 218, endPoint y: 526, distance: 190.6
click at [274, 526] on div "Home / Restaurants management / Menus / Sections / item / create Pasta Ala Asol…" at bounding box center [893, 437] width 1277 height 1238
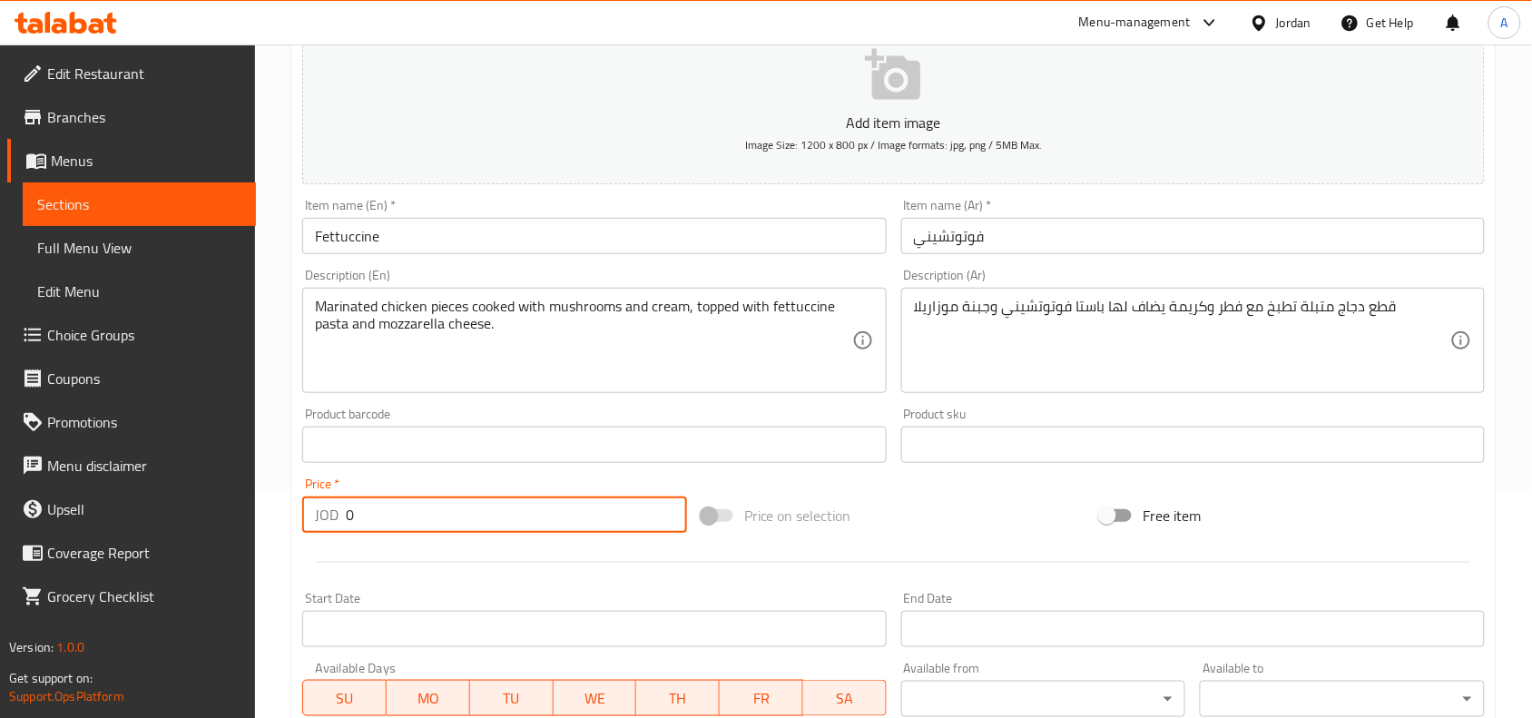
paste input "4.75"
type input "4.75"
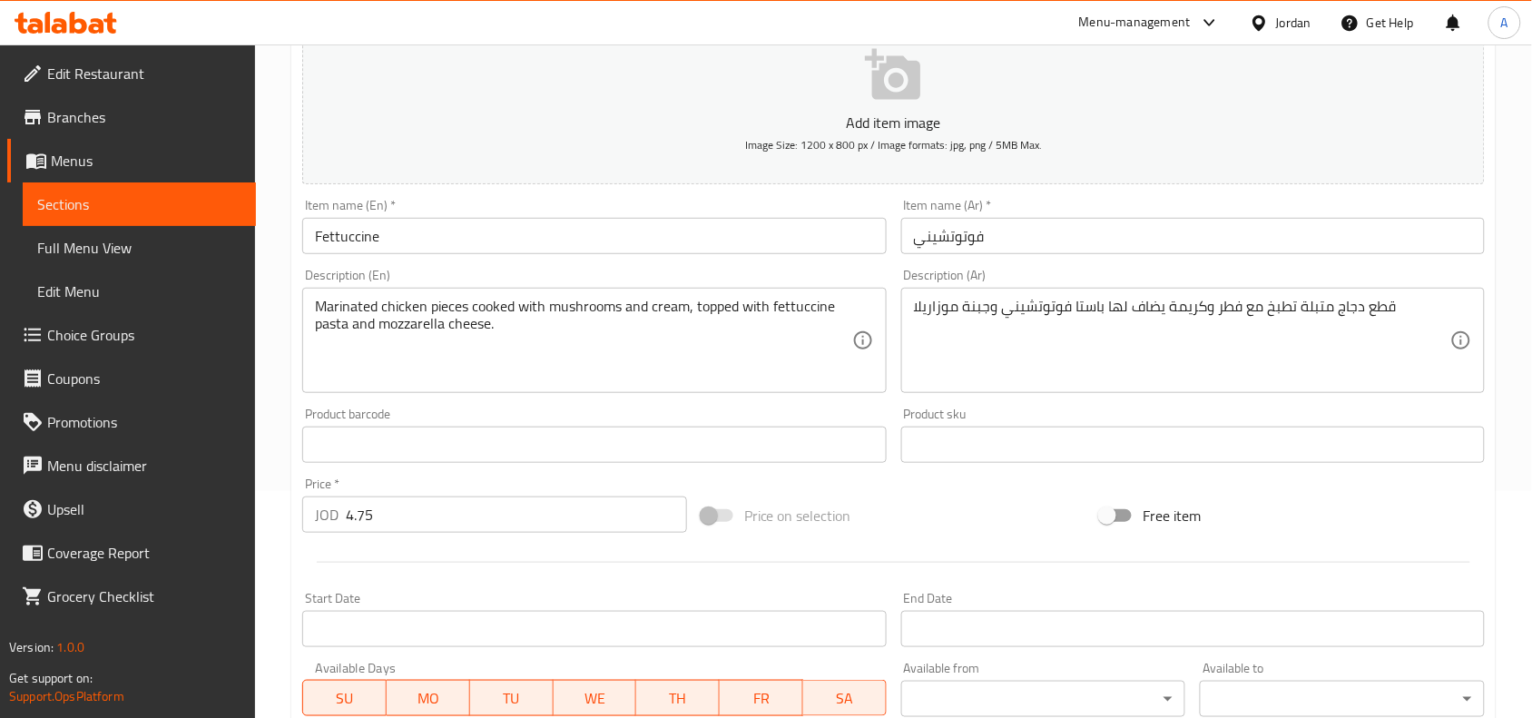
click at [581, 567] on div at bounding box center [893, 562] width 1197 height 44
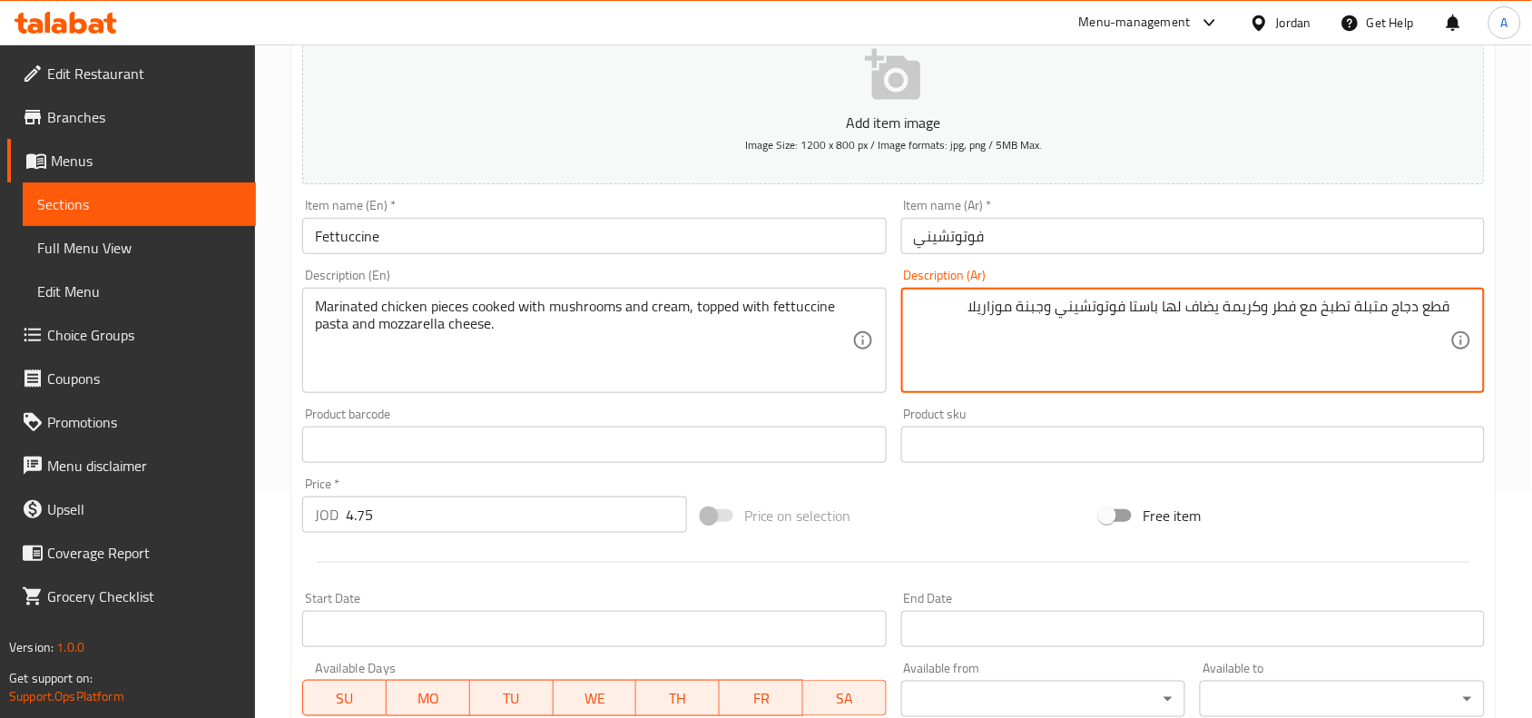
click at [1293, 313] on textarea "قطع دجاج متبلة تطبخ مع فطر وكريمة يضاف لها باستا فوتوتشيني وجبنة موزاريلا" at bounding box center [1182, 341] width 536 height 86
type textarea "قطع دجاج متبلة تطبخ مع مشروم وكريمة يضاف لها باستا فوتوتشيني وجبنة موزاريلا"
click at [1144, 238] on input "فوتوتشيني" at bounding box center [1193, 236] width 584 height 36
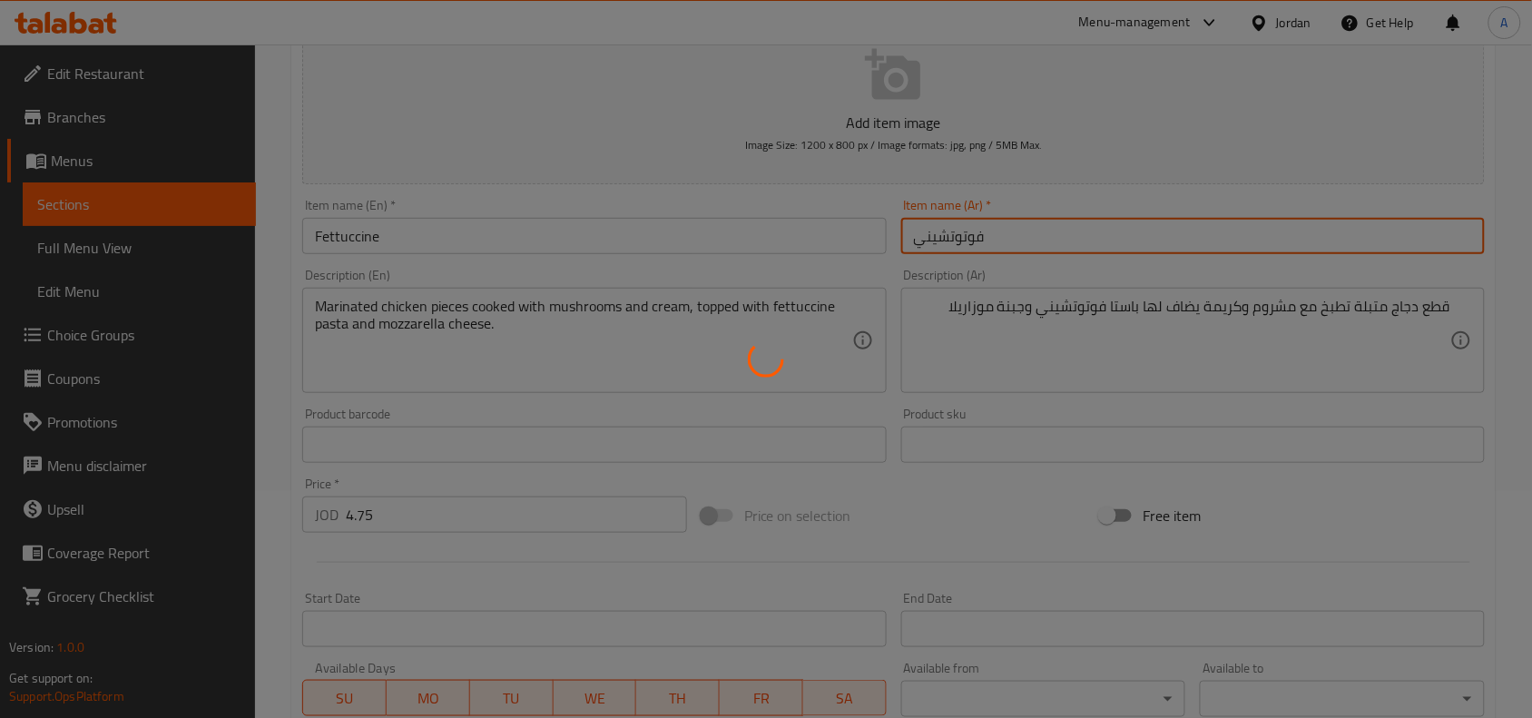
type input "0"
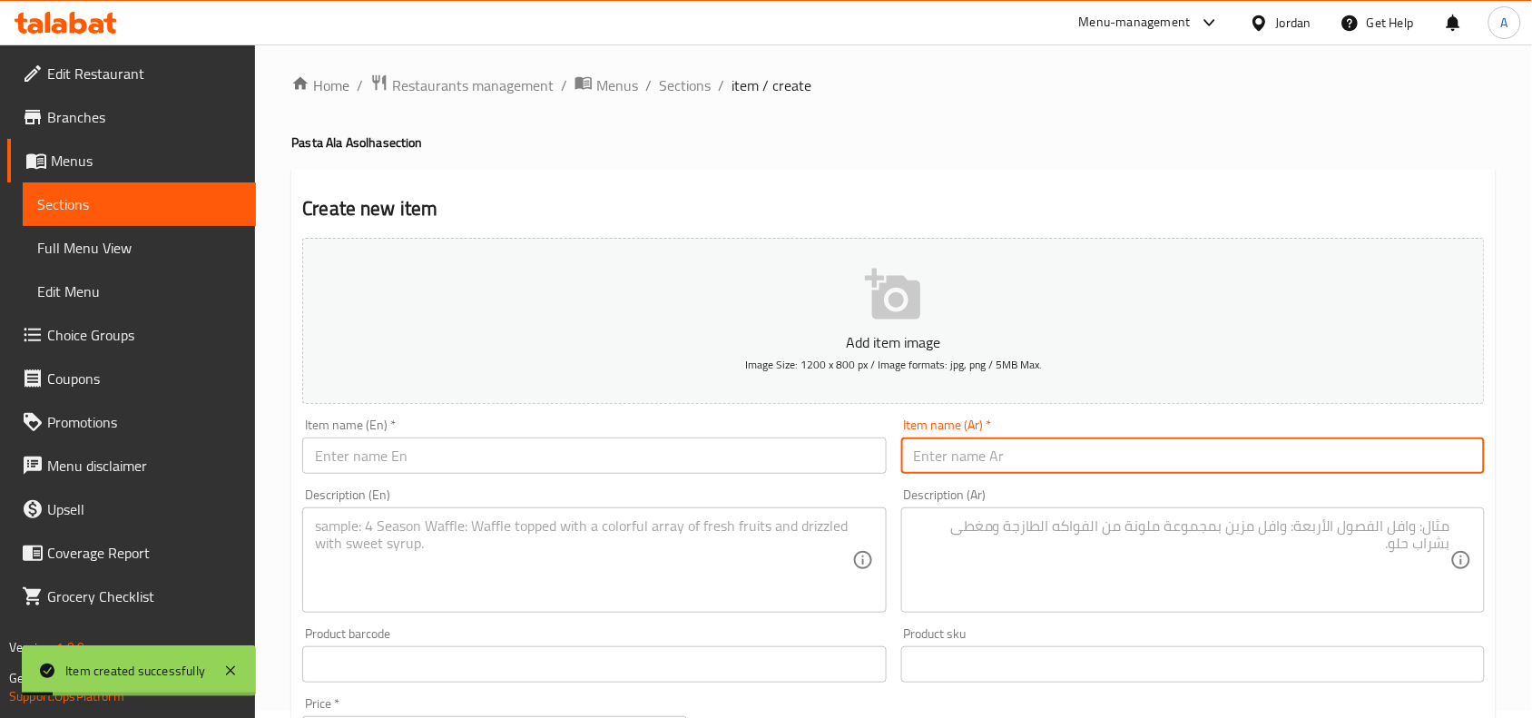
scroll to position [0, 0]
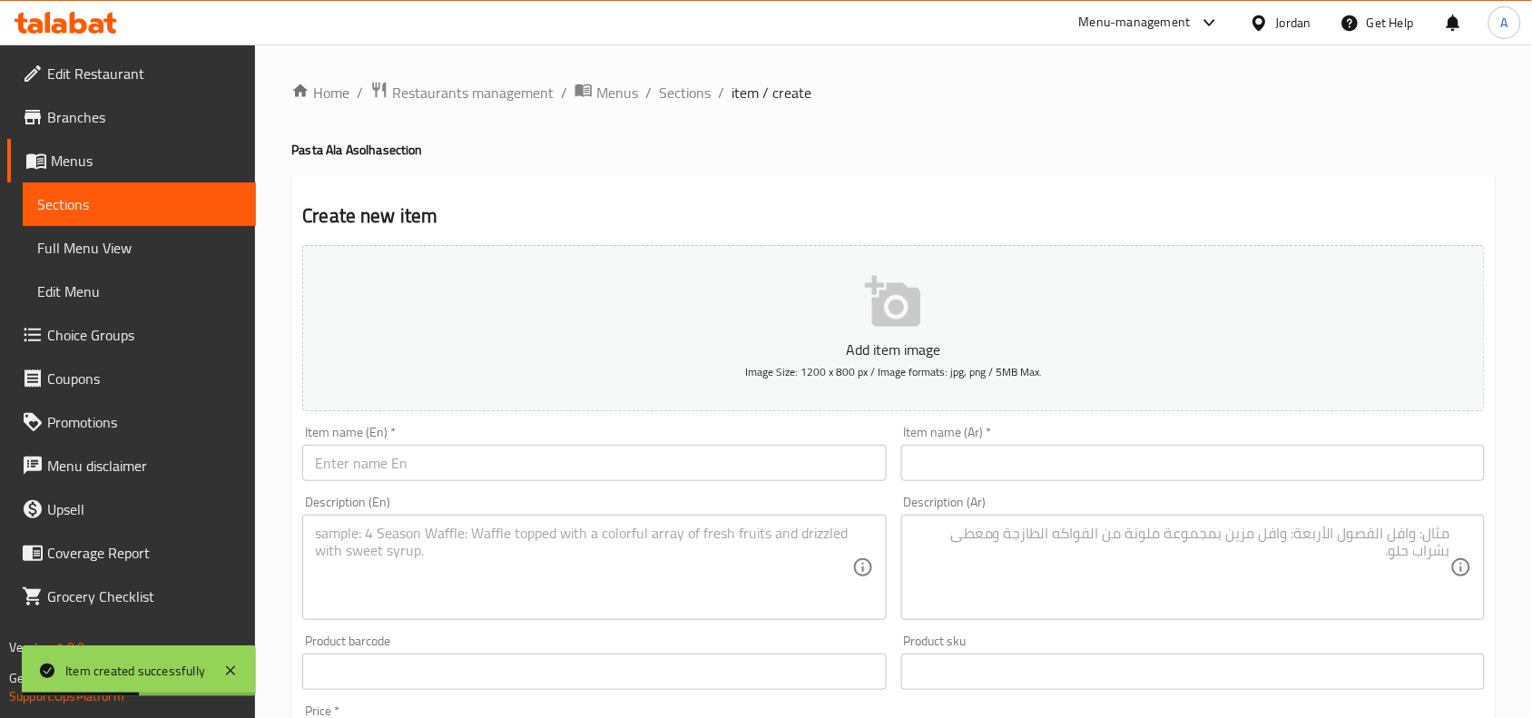
click at [1194, 468] on input "text" at bounding box center [1193, 463] width 584 height 36
paste input "ستراغانوف"
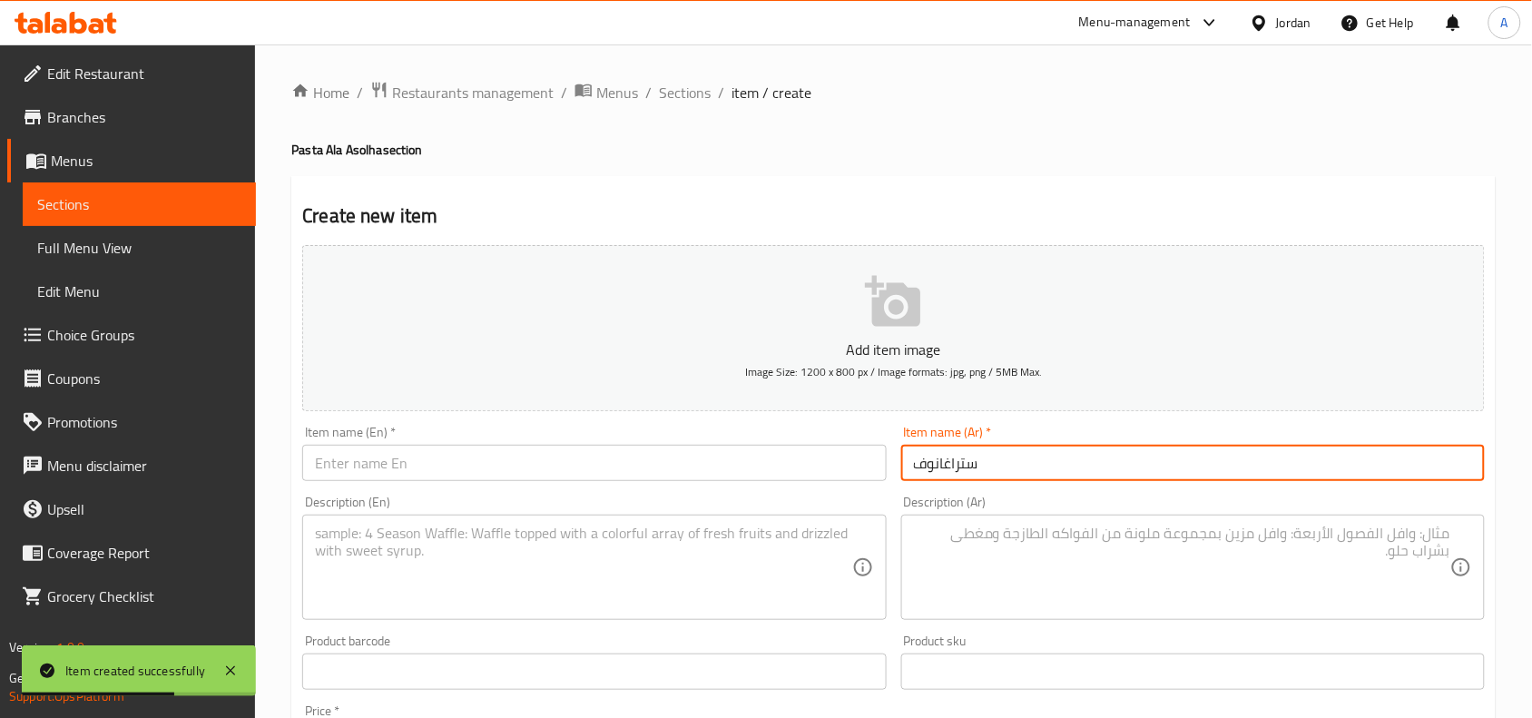
type input "ستراغانوف"
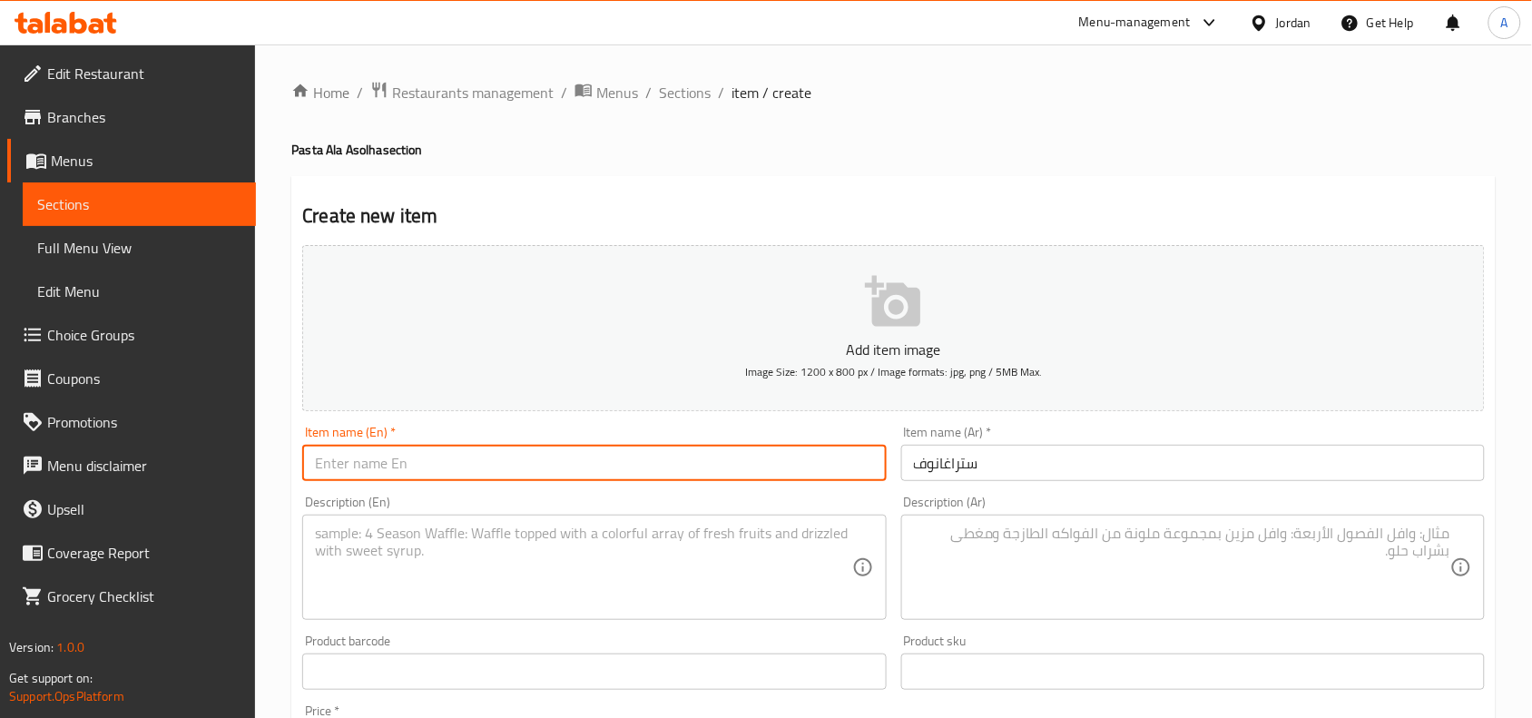
drag, startPoint x: 490, startPoint y: 474, endPoint x: 1123, endPoint y: 484, distance: 632.7
click at [508, 477] on input "text" at bounding box center [594, 463] width 584 height 36
paste input "Stroganov"
click at [942, 474] on input "ستراغانوف" at bounding box center [1193, 463] width 584 height 36
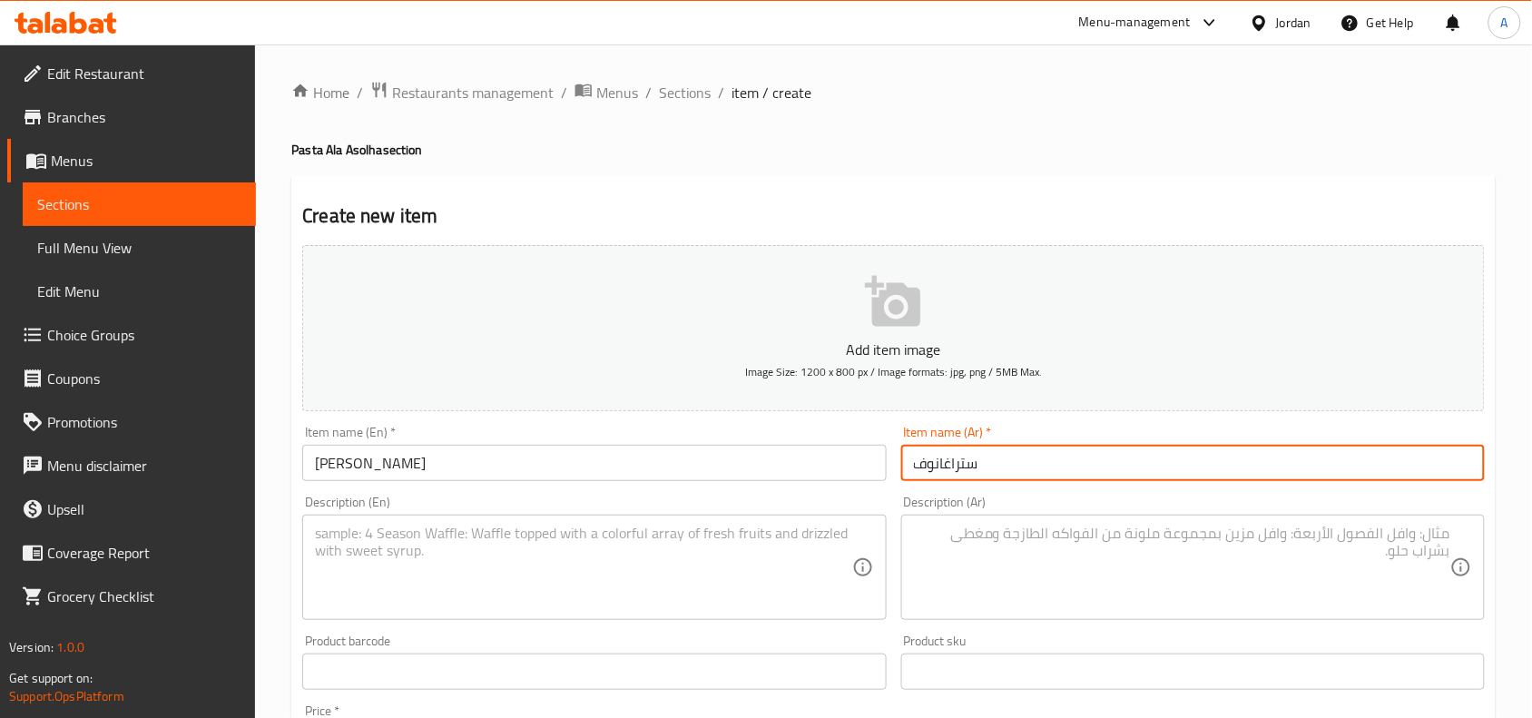
click at [942, 474] on input "ستراغانوف" at bounding box center [1193, 463] width 584 height 36
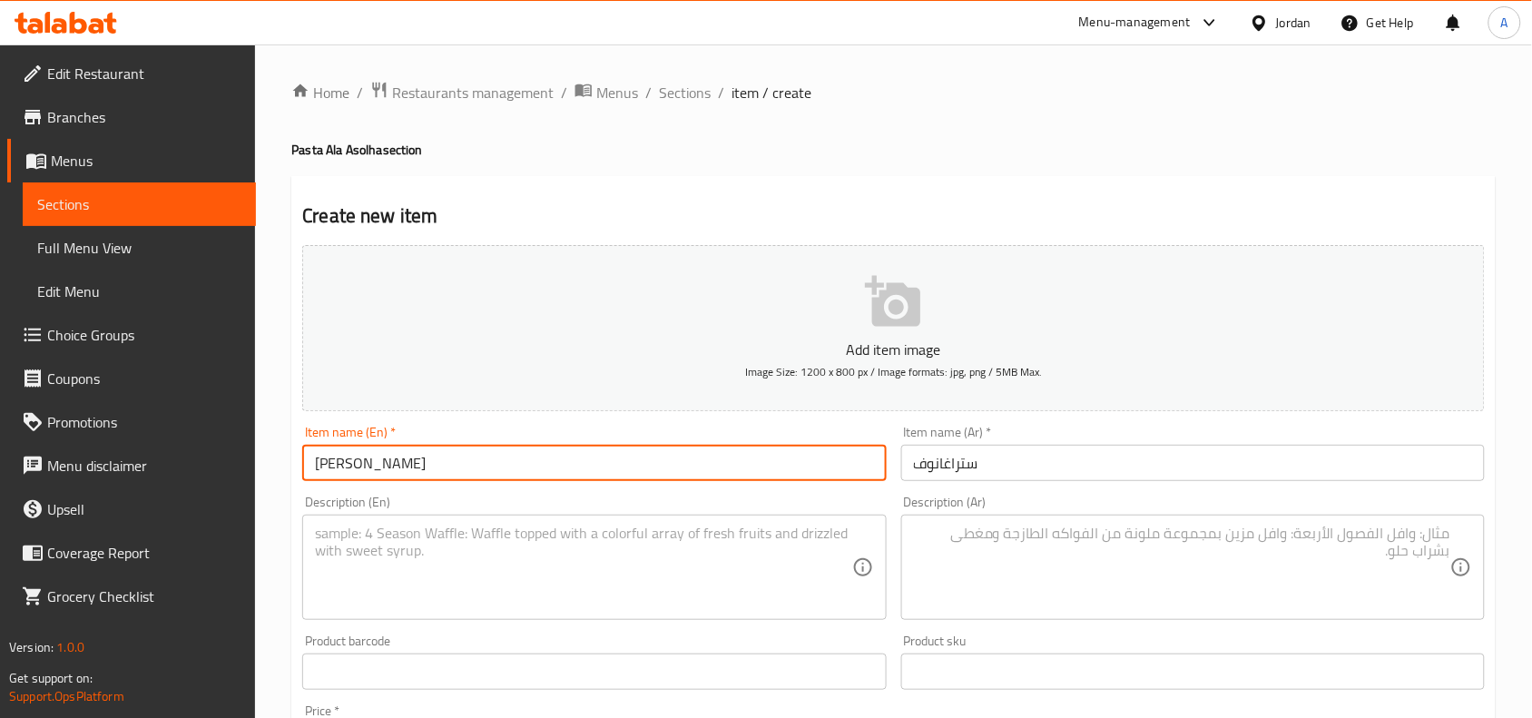
click at [475, 460] on input "Stroganov" at bounding box center [594, 463] width 584 height 36
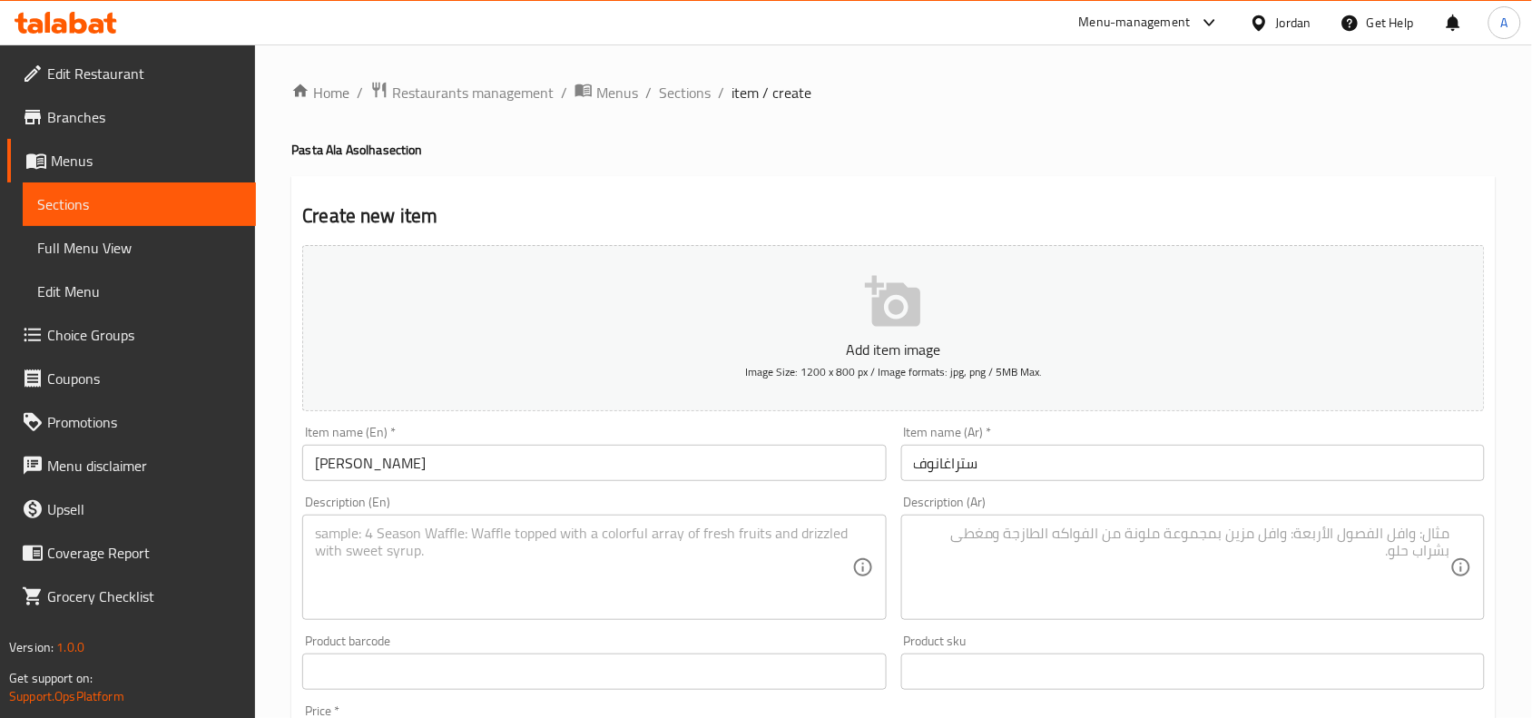
click at [991, 438] on div "Item name (Ar)   * ستراغانوف Item name (Ar) *" at bounding box center [1193, 453] width 584 height 55
click at [991, 443] on div "Item name (Ar)   * ستراغانوف Item name (Ar) *" at bounding box center [1193, 453] width 584 height 55
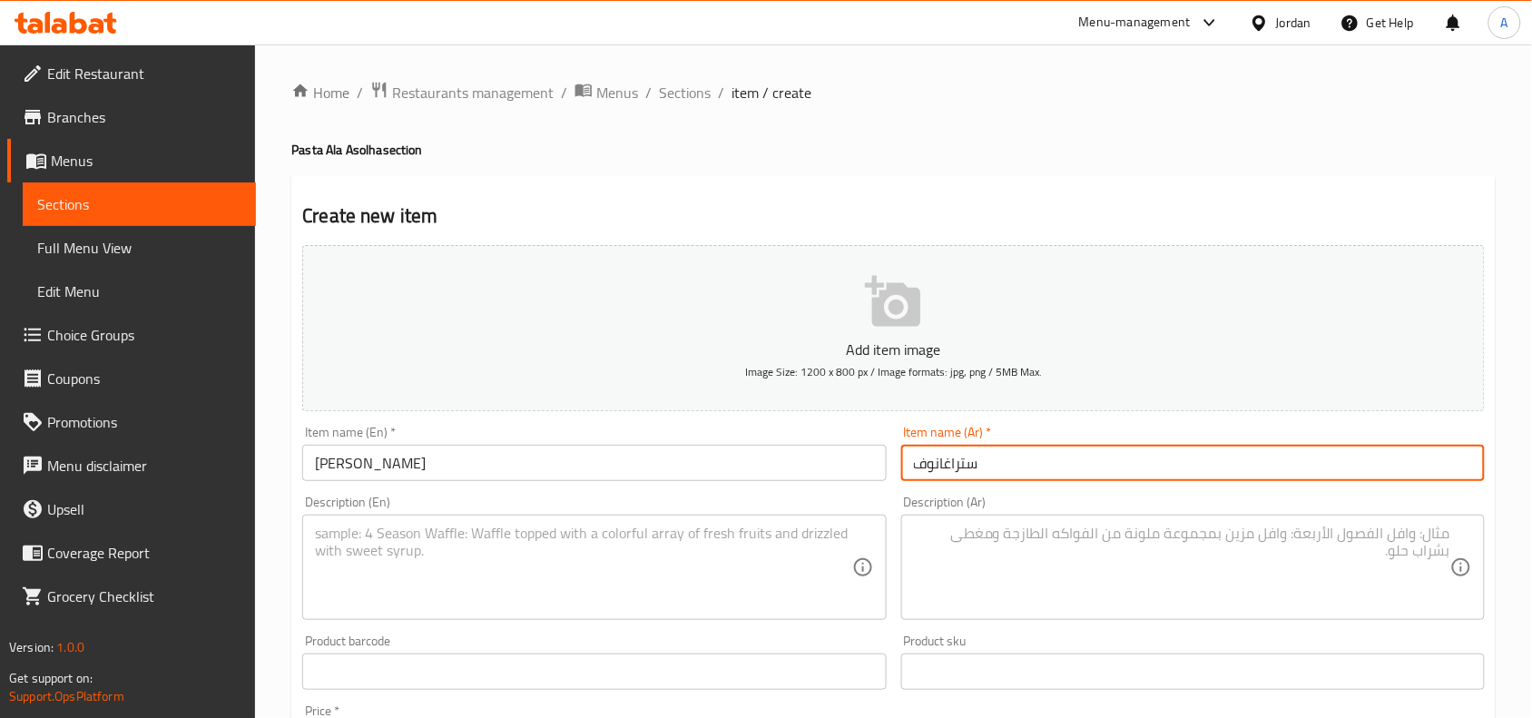
click at [990, 472] on input "ستراغانوف" at bounding box center [1193, 463] width 584 height 36
click at [423, 477] on input "Stroganov" at bounding box center [594, 463] width 584 height 36
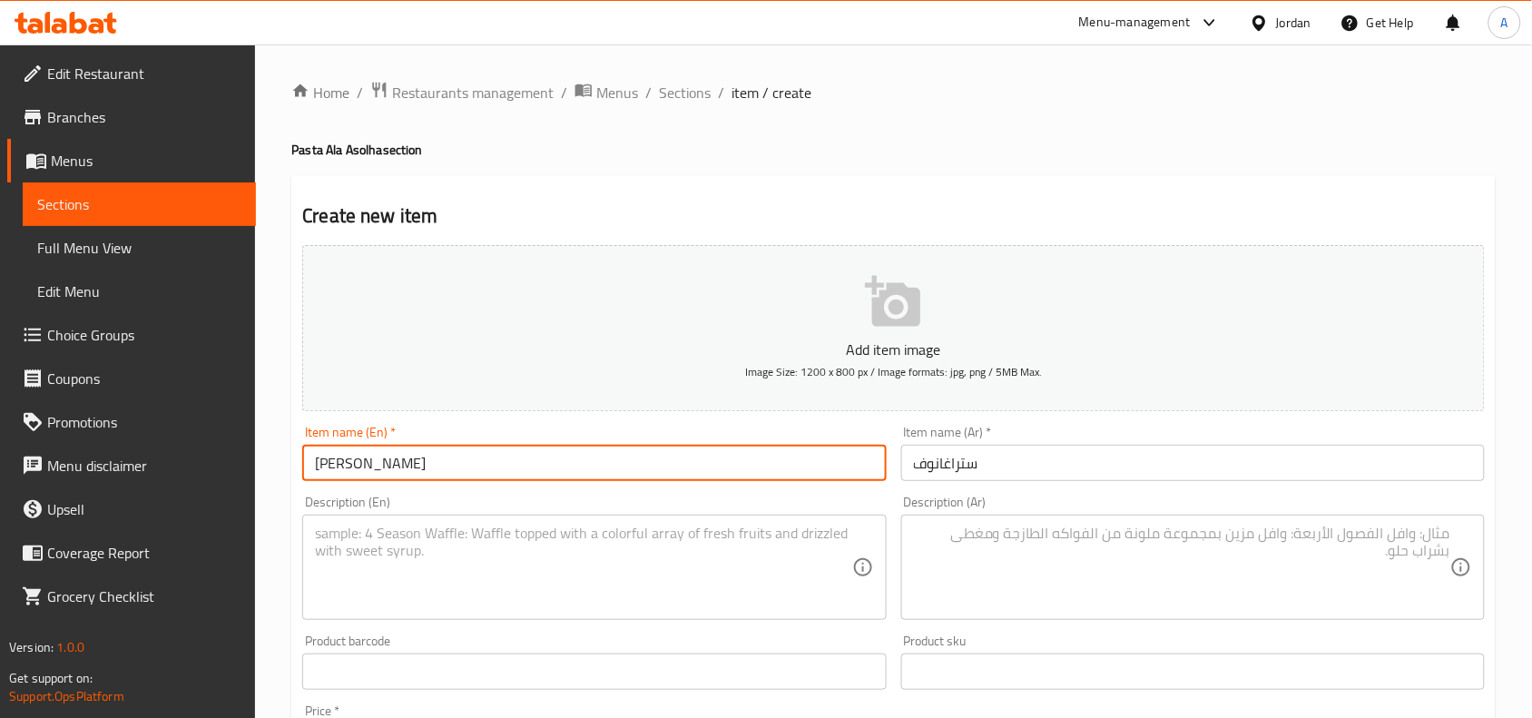
click at [423, 477] on input "Stroganov" at bounding box center [594, 463] width 584 height 36
paste input "ff"
type input "Stroganoff"
click at [452, 525] on textarea at bounding box center [583, 568] width 536 height 86
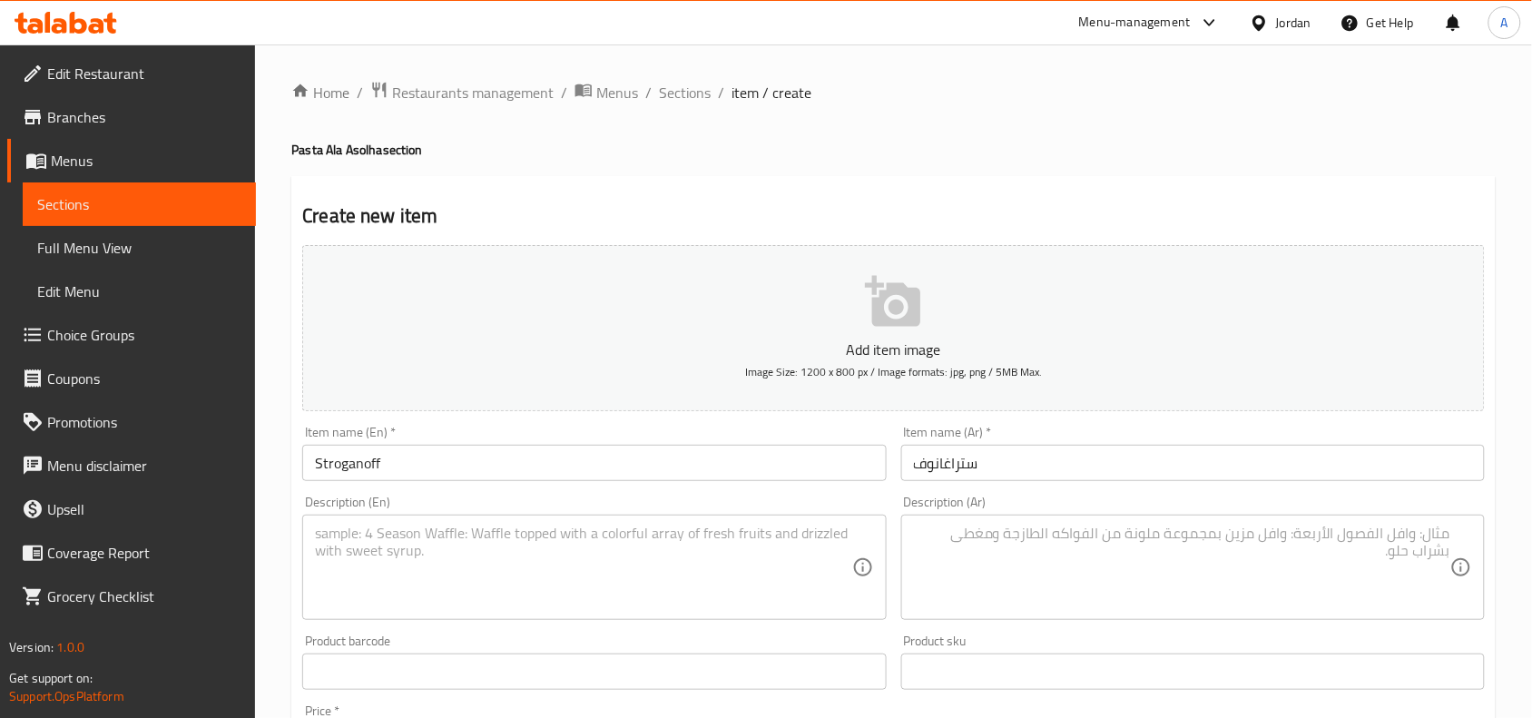
drag, startPoint x: 1332, startPoint y: 608, endPoint x: 1343, endPoint y: 604, distance: 11.8
click at [1332, 608] on textarea at bounding box center [1182, 568] width 536 height 86
click at [1376, 576] on textarea at bounding box center [1182, 568] width 536 height 86
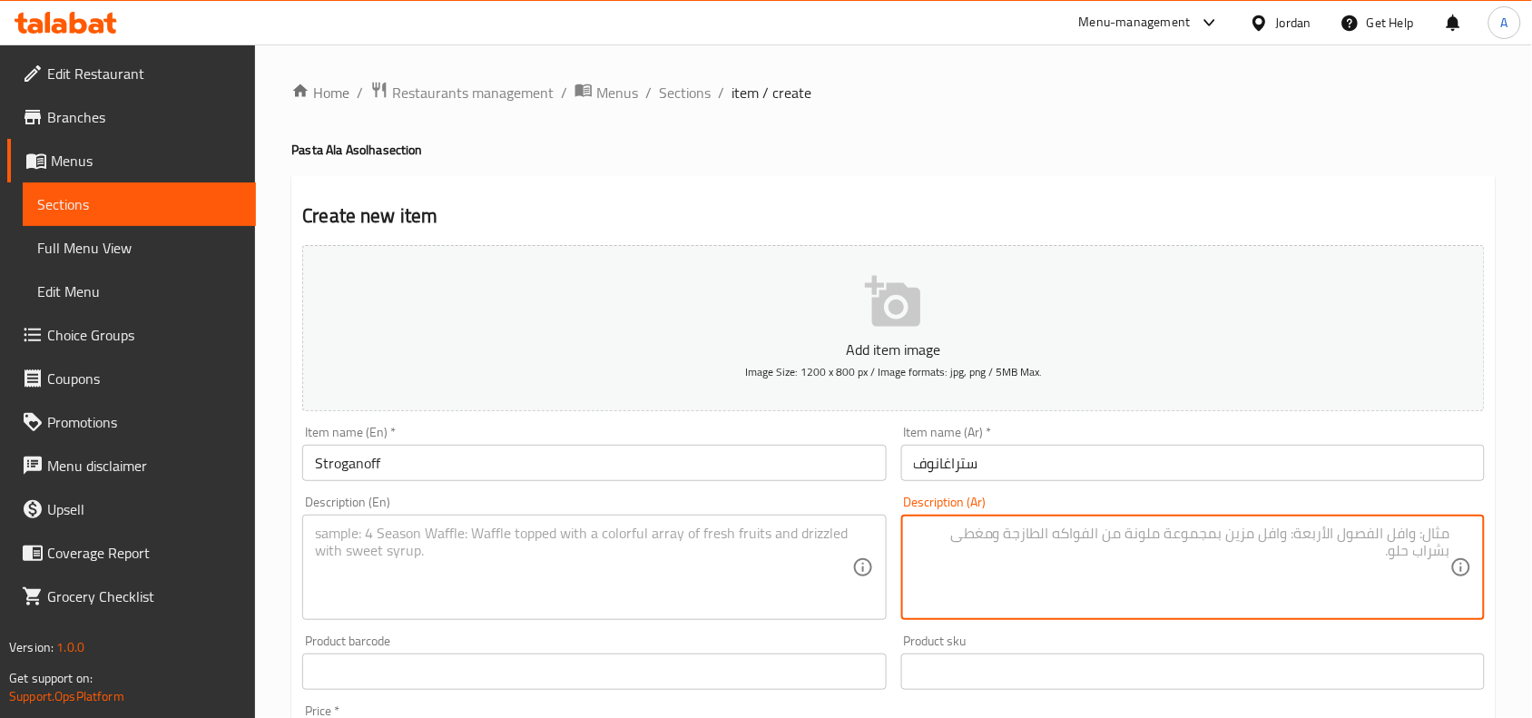
paste textarea "قطع ستيك عجل متبلة تطبخ مع قطر. بصل. فلفل حلو وباستا فارفال يضاف لها كريمة وجبن…"
type textarea "قطع ستيك عجل متبلة تطبخ مع قطر. بصل. فلفل حلو وباستا فارفال يضاف لها كريمة وجبن…"
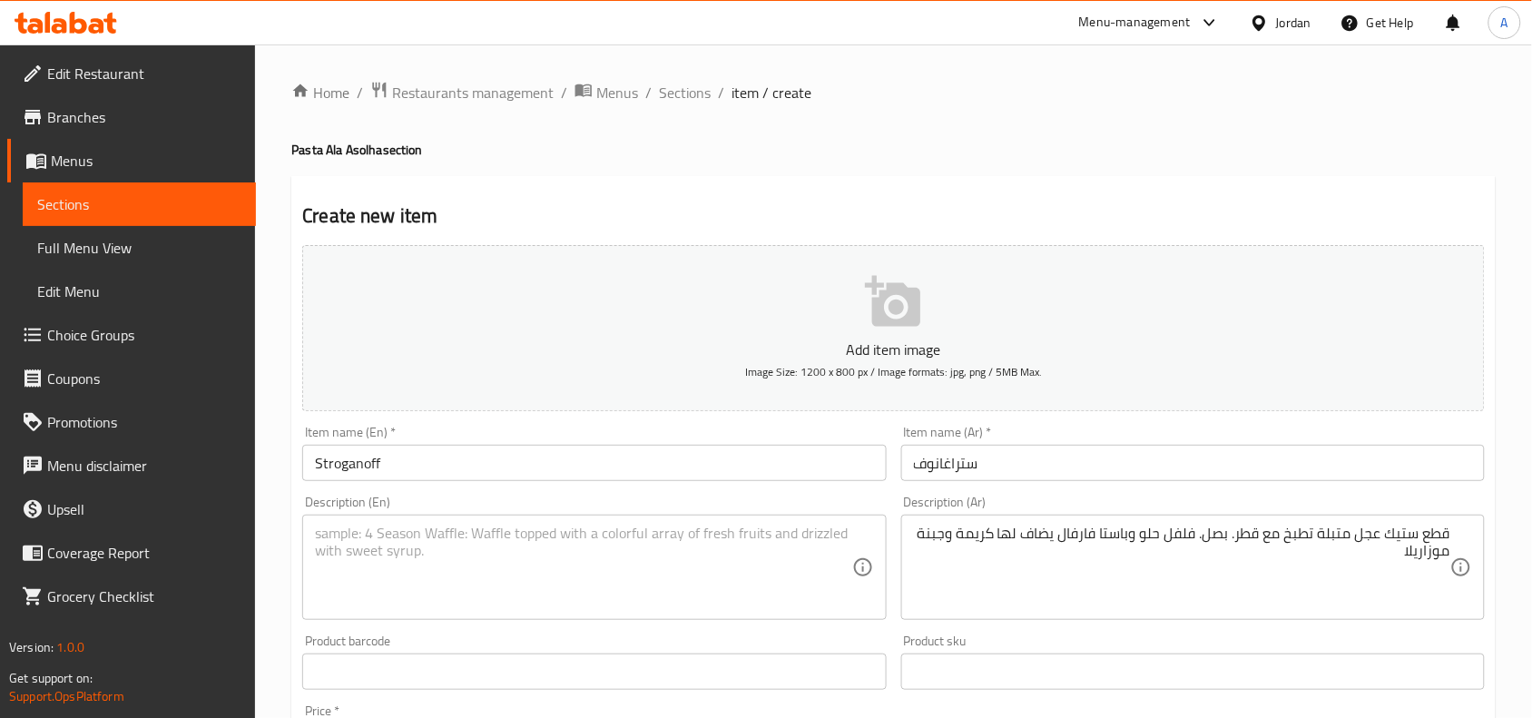
drag, startPoint x: 772, startPoint y: 592, endPoint x: 768, endPoint y: 584, distance: 9.3
click at [772, 592] on textarea at bounding box center [583, 568] width 536 height 86
paste textarea "Marinated veal steak pieces cooked with syrup, onions, bell peppers, and farfal…"
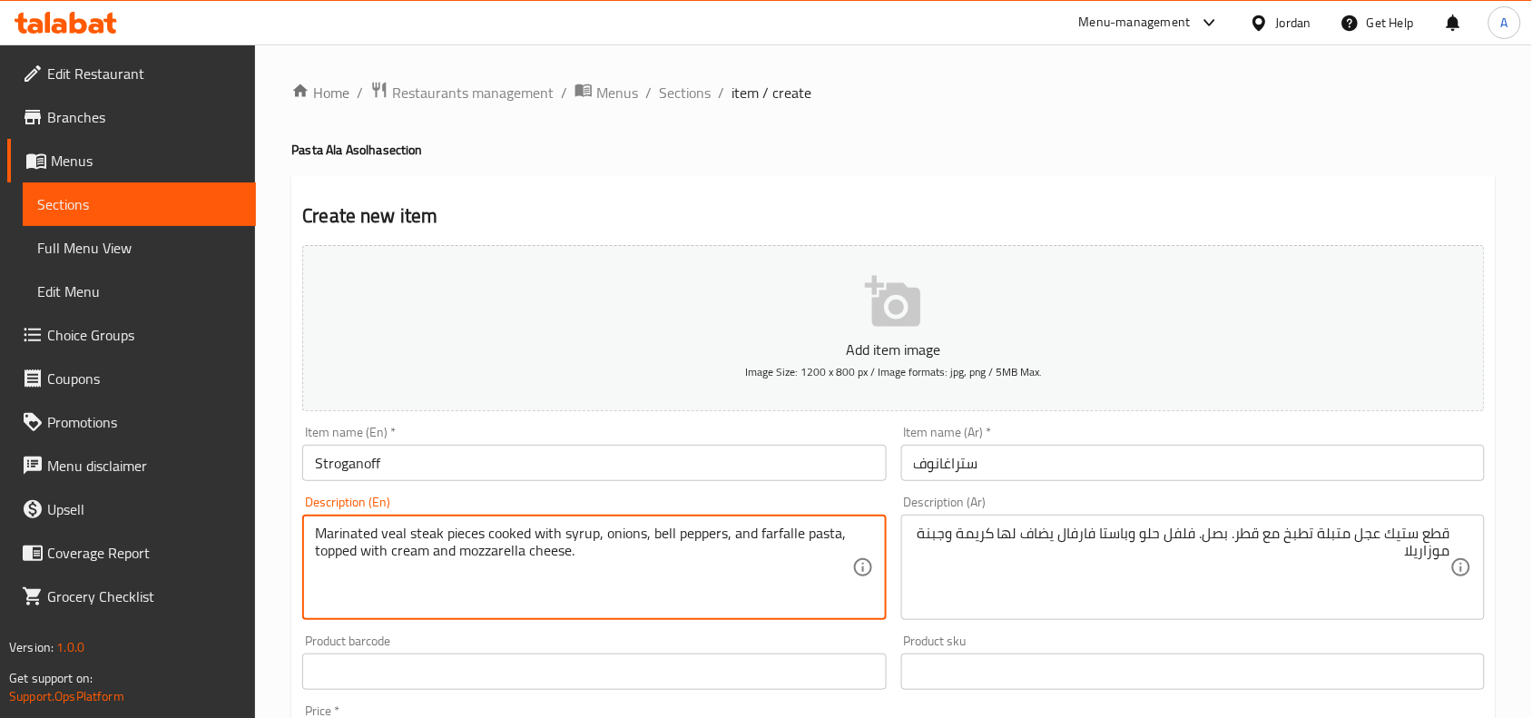
drag, startPoint x: 538, startPoint y: 536, endPoint x: 604, endPoint y: 537, distance: 66.3
click at [604, 537] on textarea "Marinated veal steak pieces cooked with syrup, onions, bell peppers, and farfal…" at bounding box center [583, 568] width 536 height 86
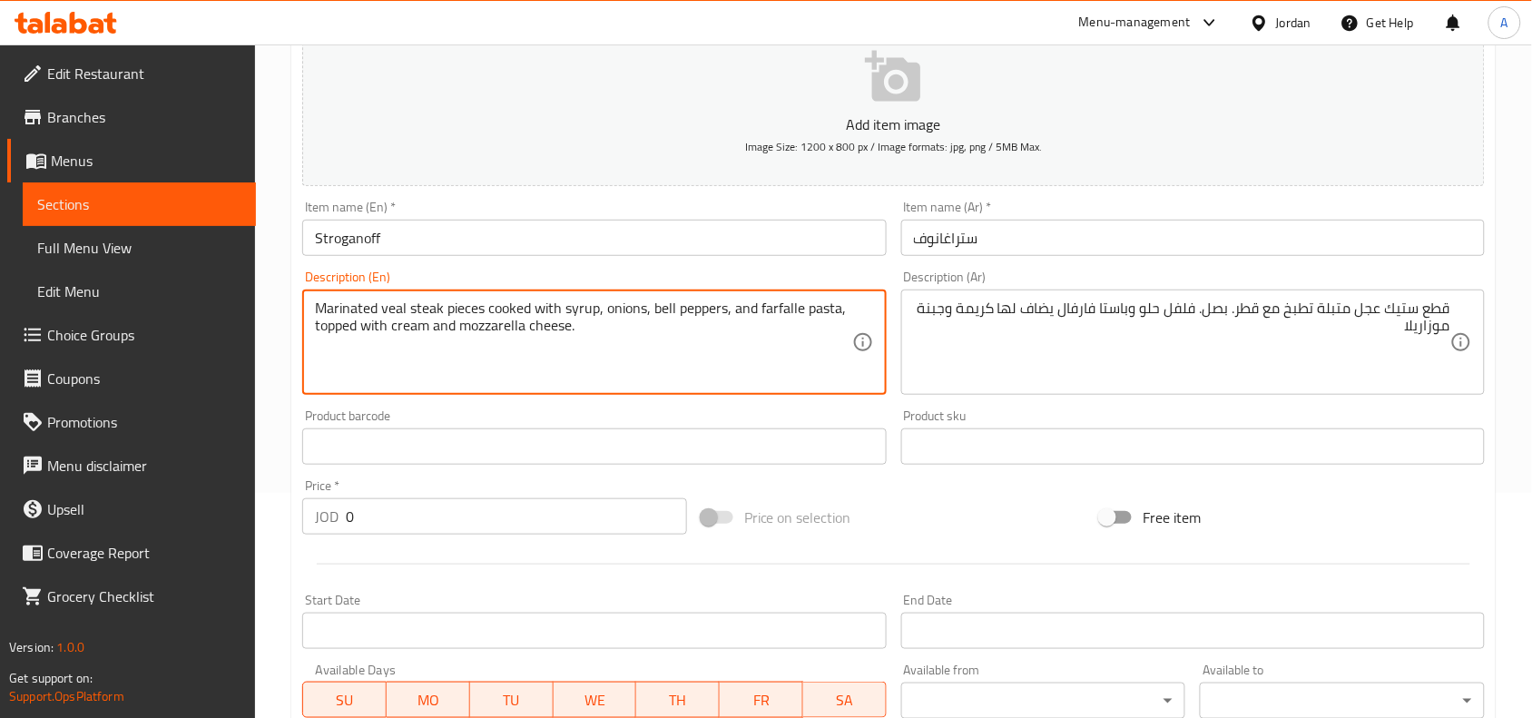
scroll to position [227, 0]
type textarea "Marinated veal steak pieces cooked with syrup, onions, bell peppers, and farfal…"
click at [1323, 523] on div "Free item" at bounding box center [1292, 515] width 399 height 49
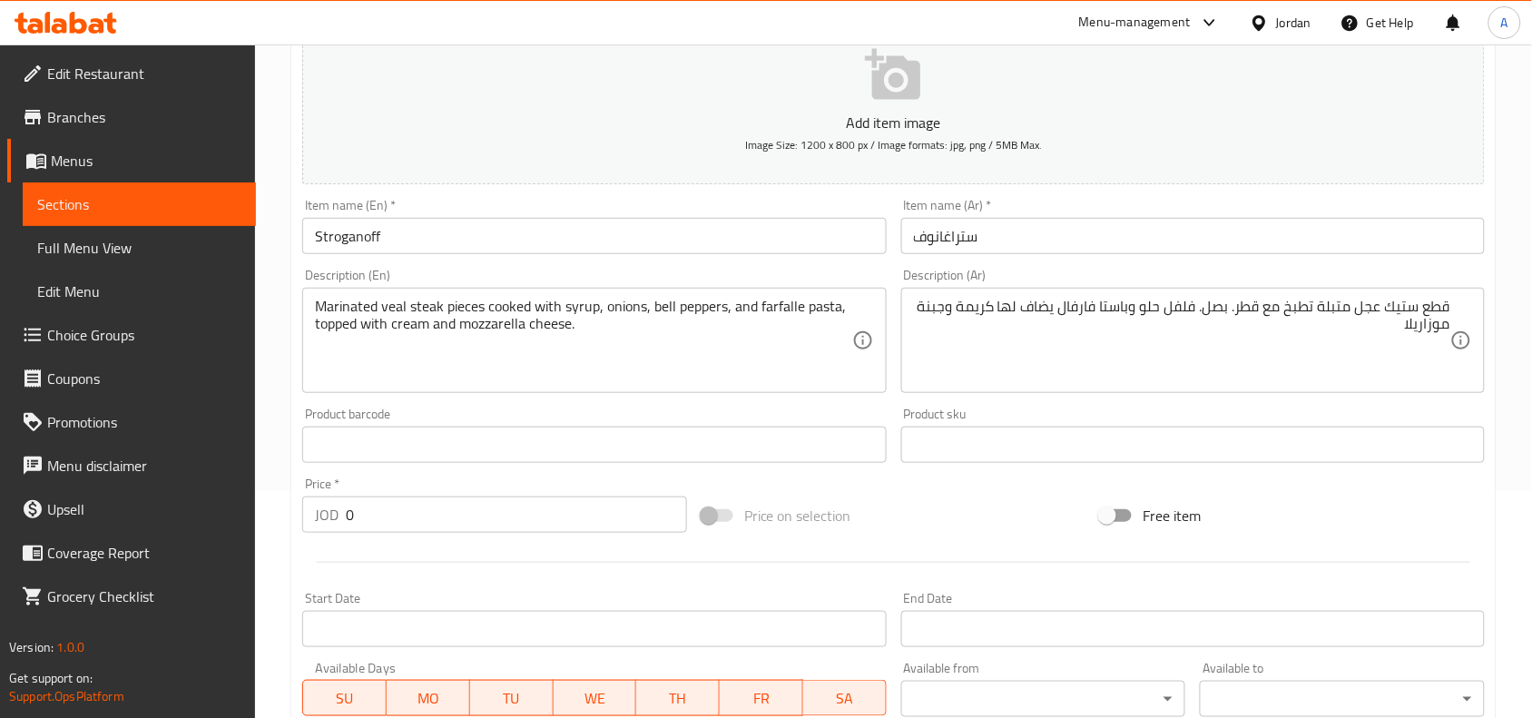
drag, startPoint x: 248, startPoint y: 519, endPoint x: 0, endPoint y: 513, distance: 247.8
click at [0, 509] on div "Edit Restaurant Branches Menus Sections Full Menu View Edit Menu Choice Groups …" at bounding box center [766, 437] width 1532 height 1238
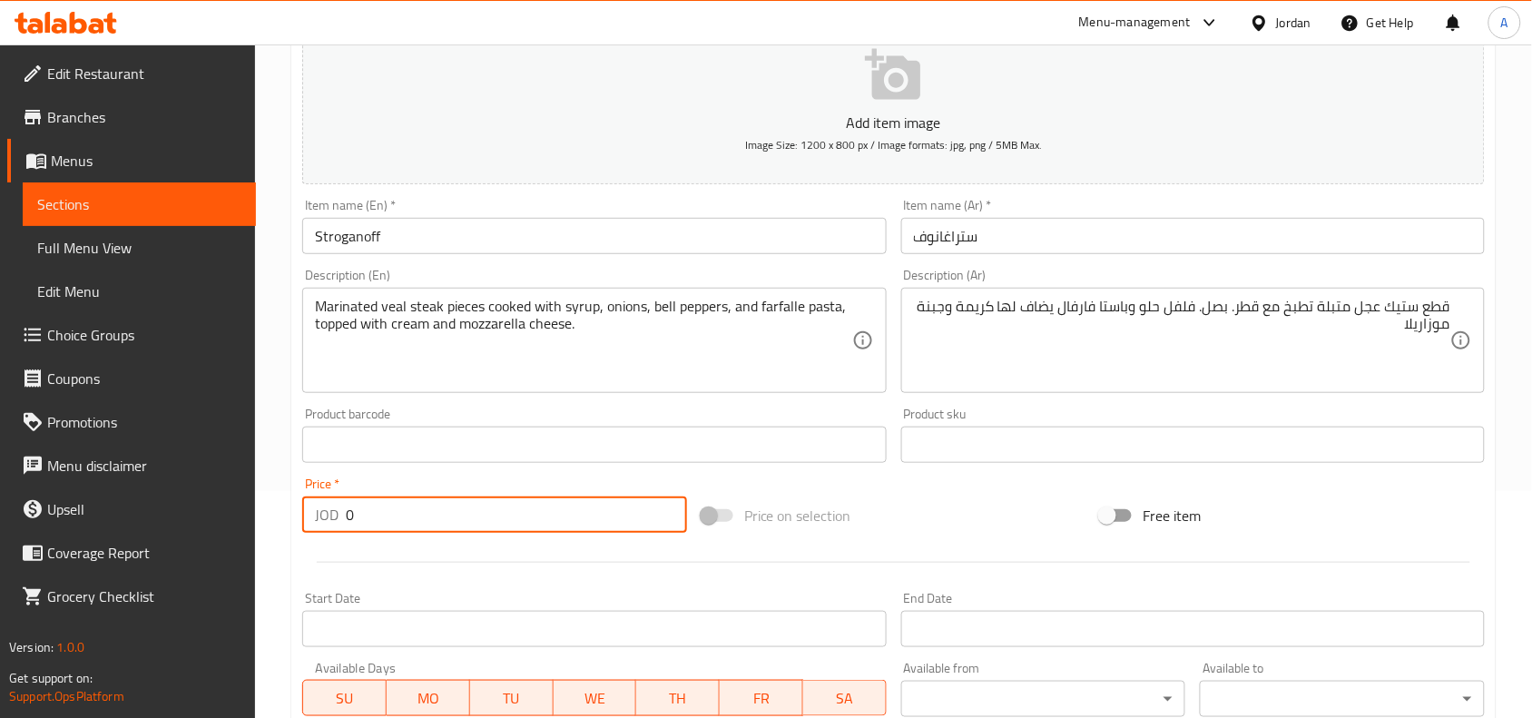
paste input "5.0"
type input "5.00"
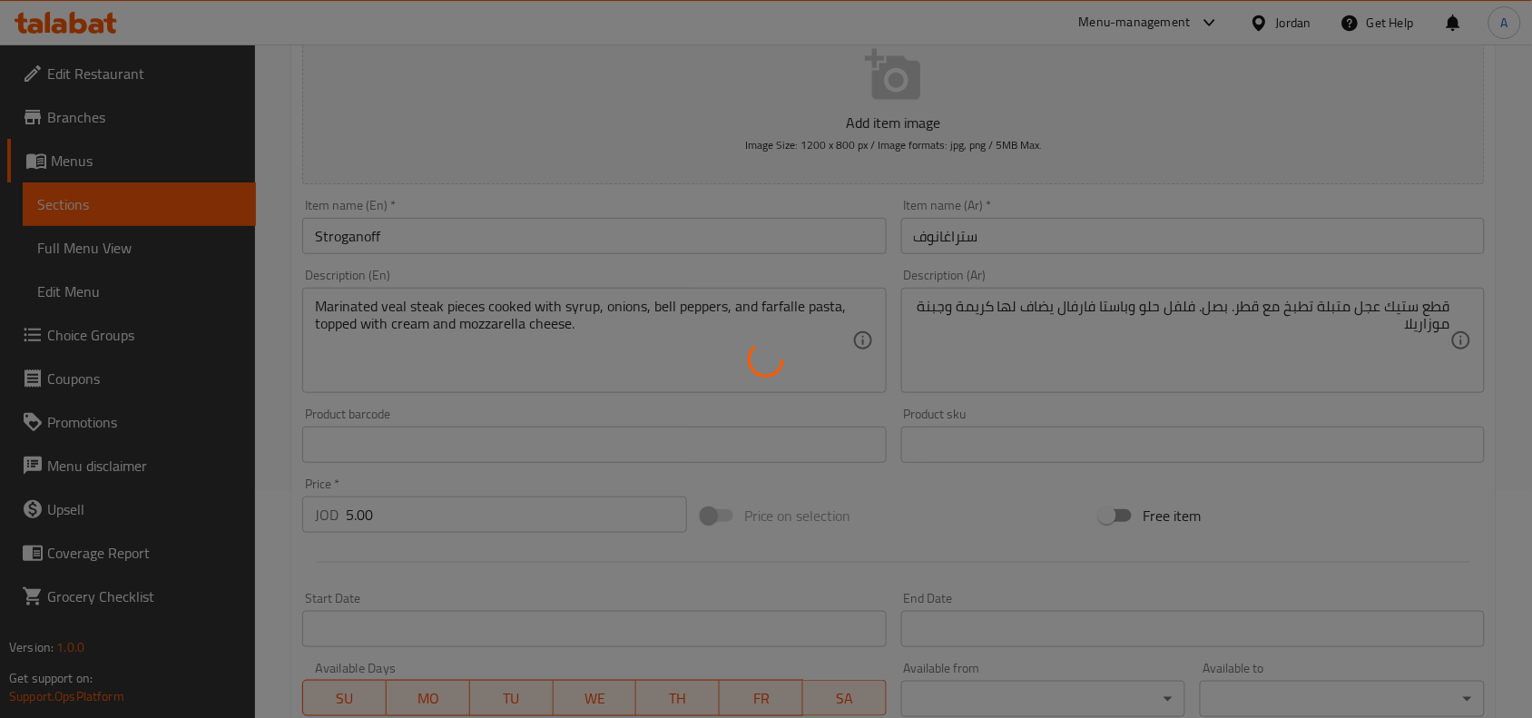
type input "0"
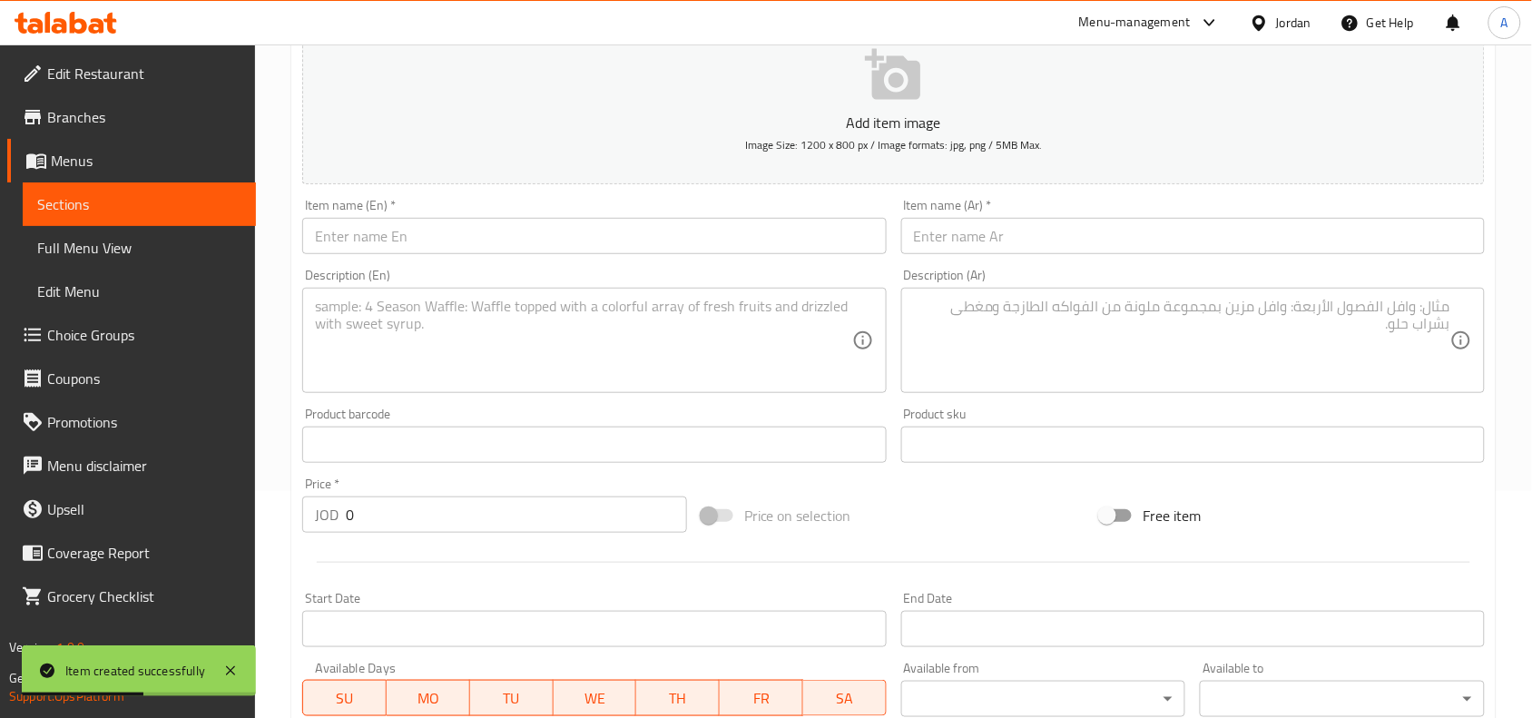
scroll to position [0, 0]
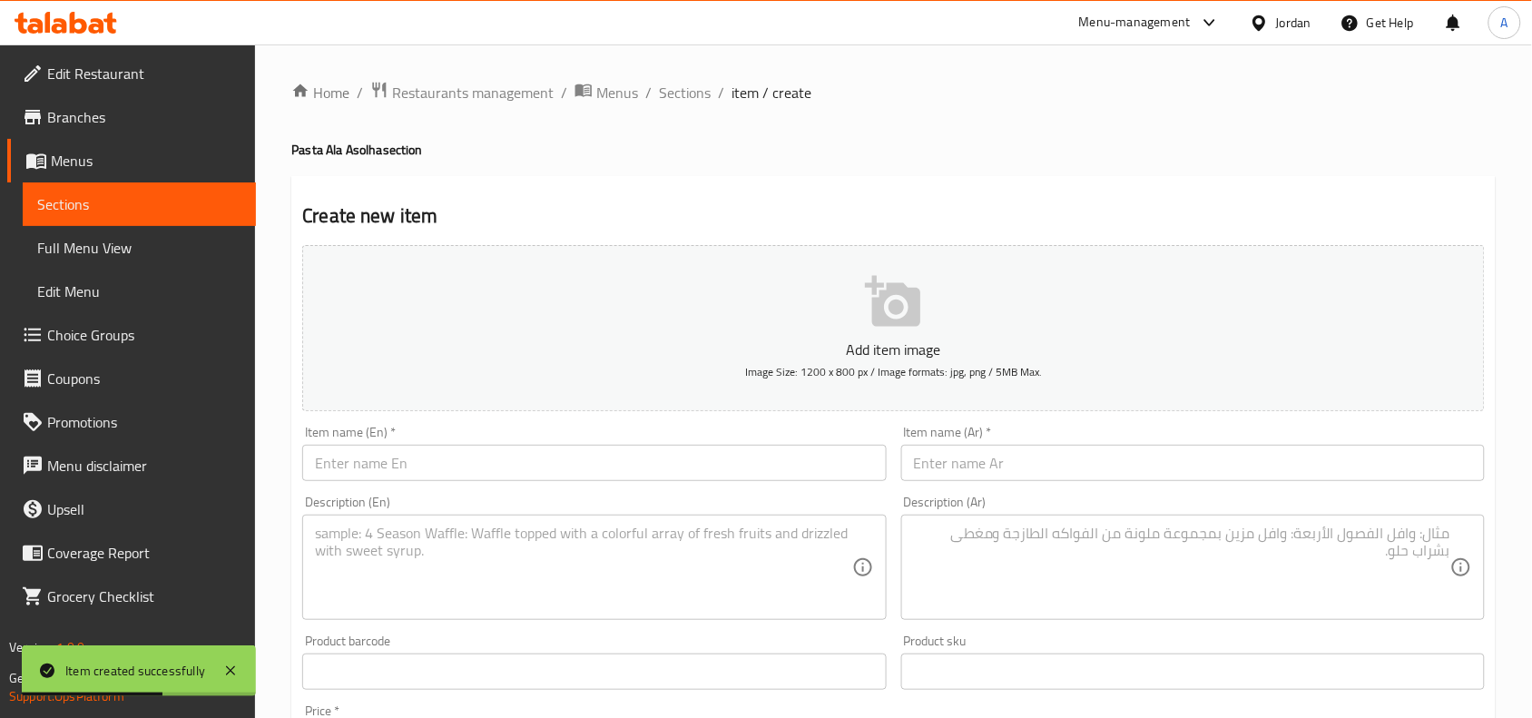
click at [1209, 441] on div "Item name (Ar)   * Item name (Ar) *" at bounding box center [1193, 453] width 584 height 55
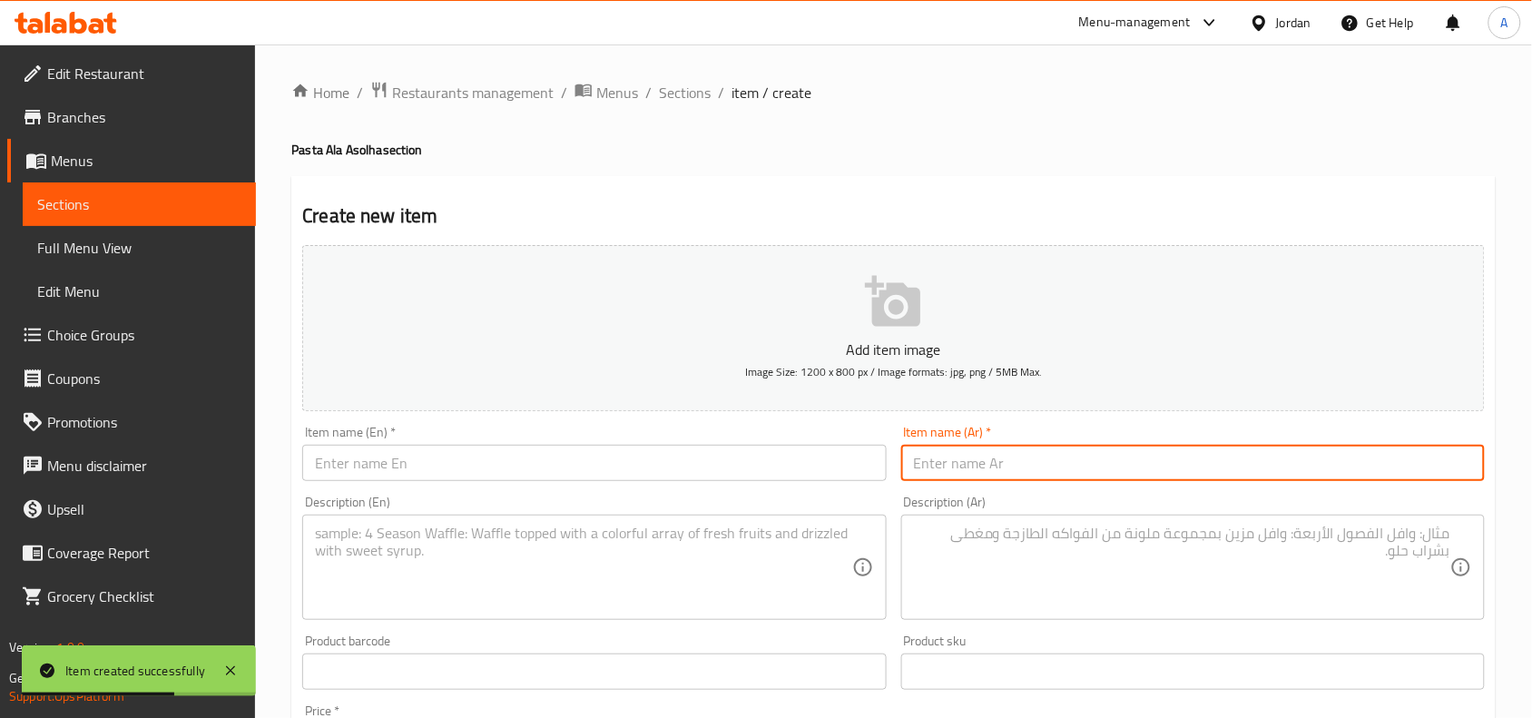
paste input "أرابياتا"
click at [1209, 458] on input "text" at bounding box center [1193, 463] width 584 height 36
type input "أرابياتا"
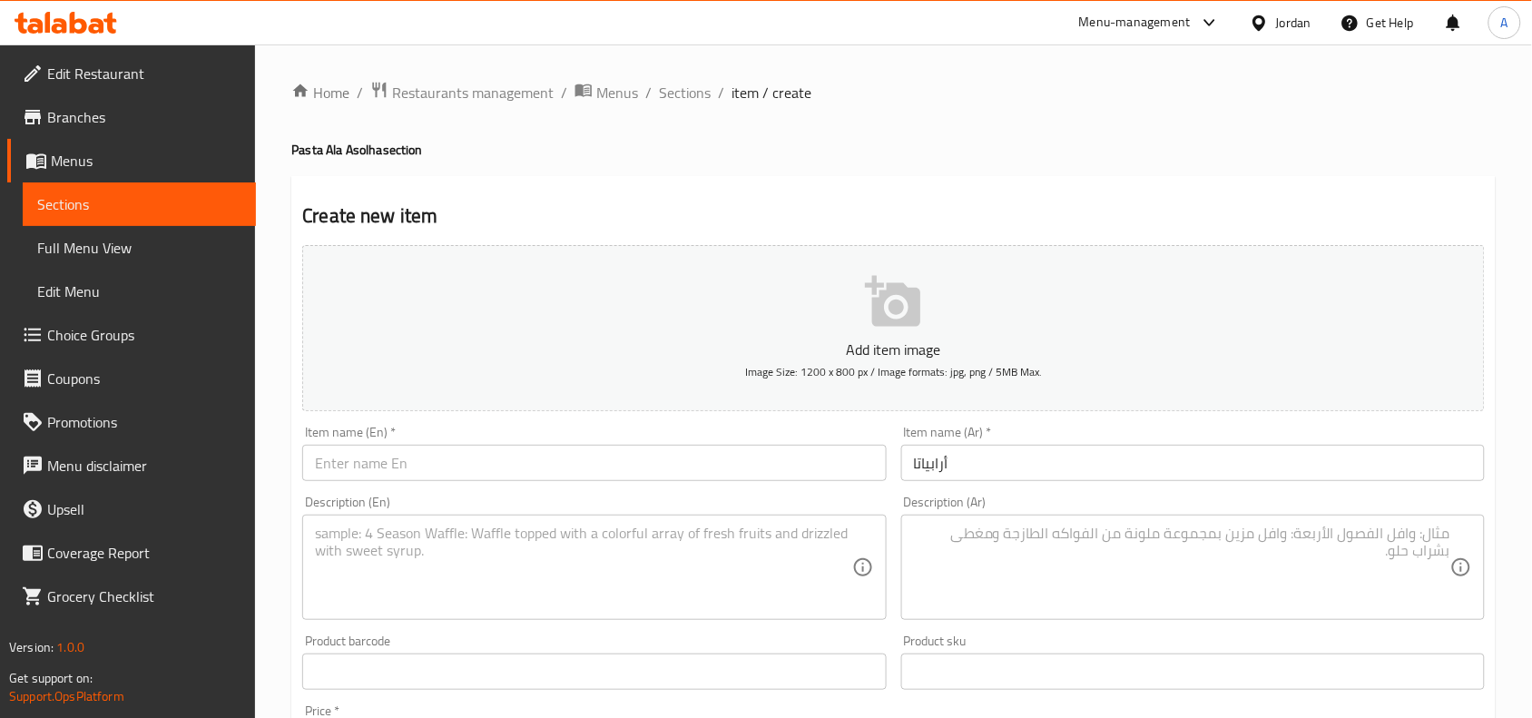
click at [502, 442] on div "Item name (En)   * Item name (En) *" at bounding box center [594, 453] width 584 height 55
paste input "Arabiata"
click at [515, 466] on input "text" at bounding box center [594, 463] width 584 height 36
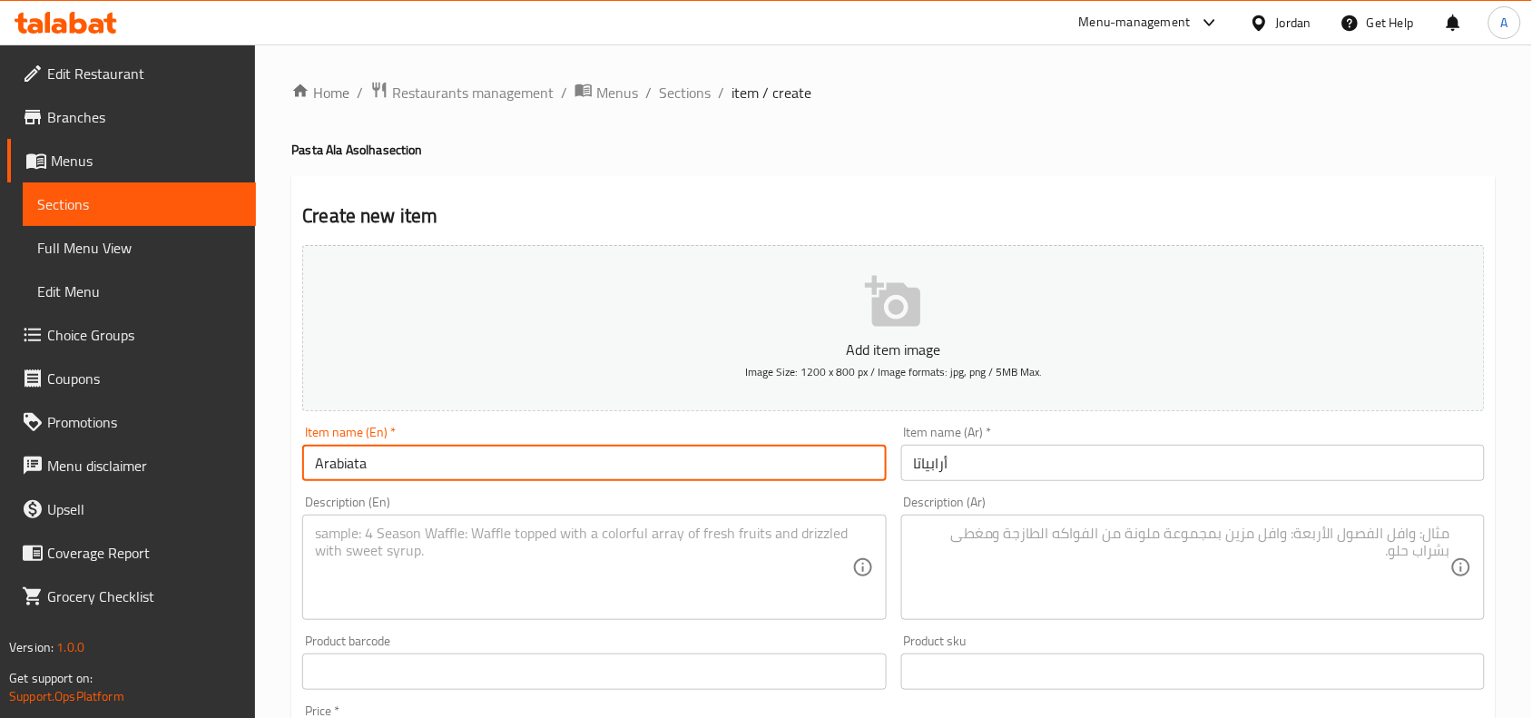
type input "Arabiata"
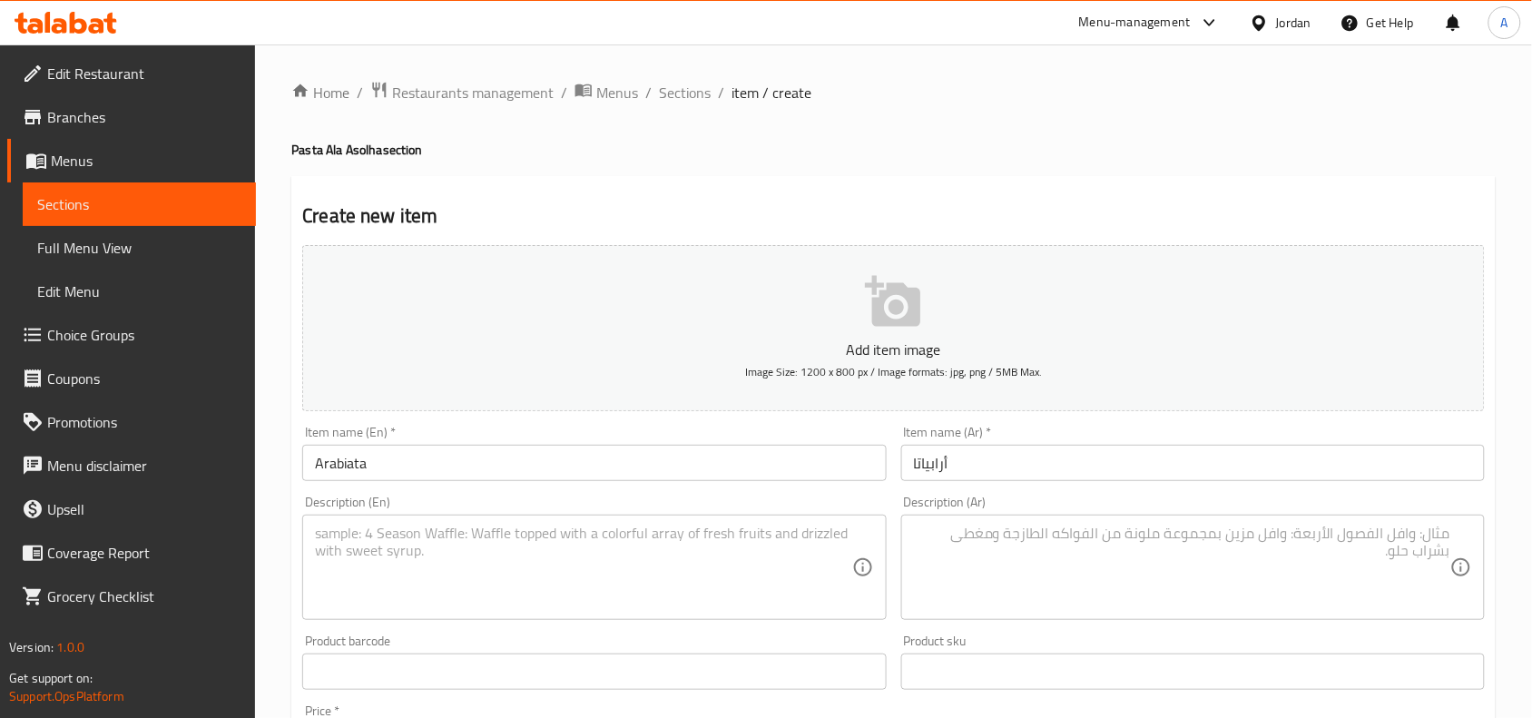
click at [1269, 518] on div "Description (Ar)" at bounding box center [1193, 567] width 584 height 105
click at [1277, 547] on textarea at bounding box center [1182, 568] width 536 height 86
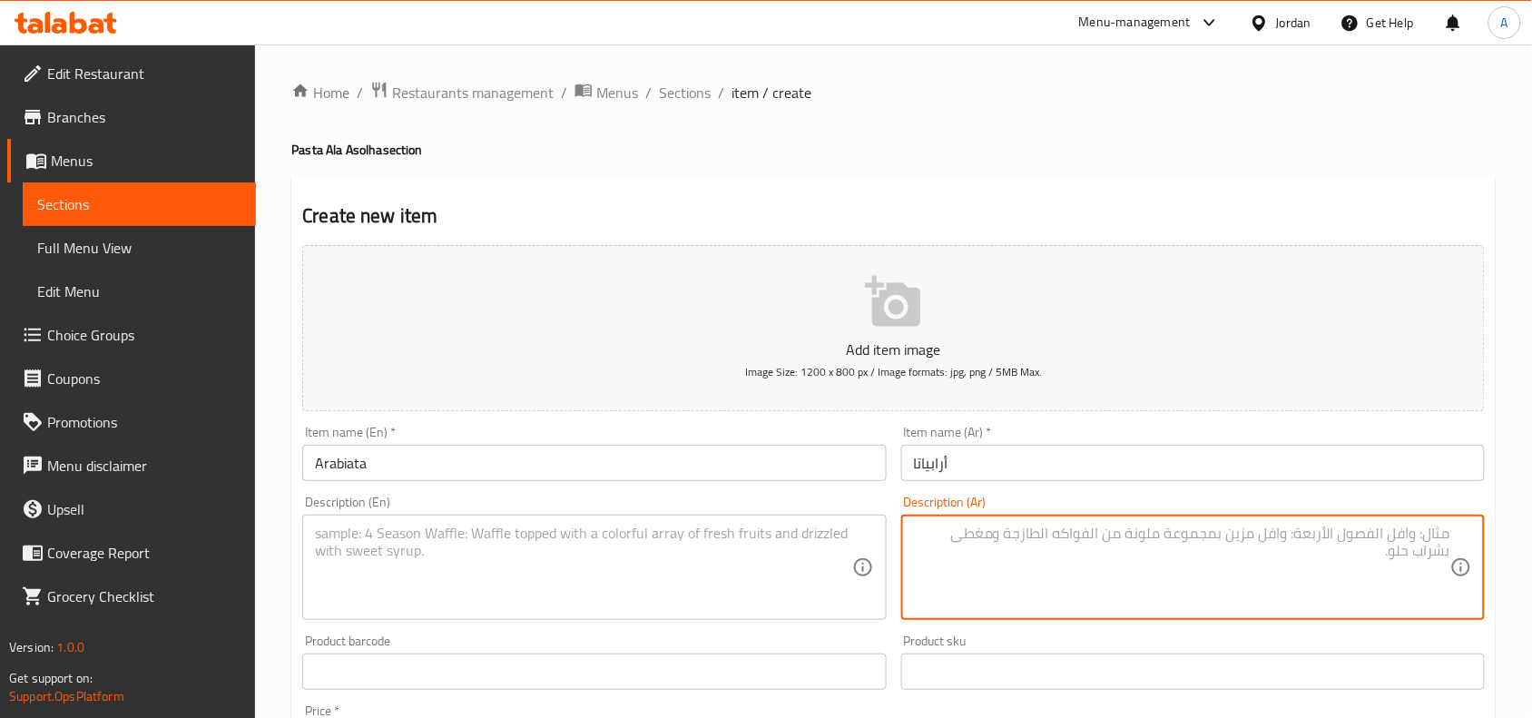
paste textarea "ستيك عجل متبلة تطبخ مع فطر. بصل. فلفل حلو يضاف لها صلصة بندورة وصوص حار. باستا …"
type textarea "ستيك عجل متبلة تطبخ مع فطر. بصل. فلفل حلو يضاف لها صلصة بندورة وصوص حار. باستا …"
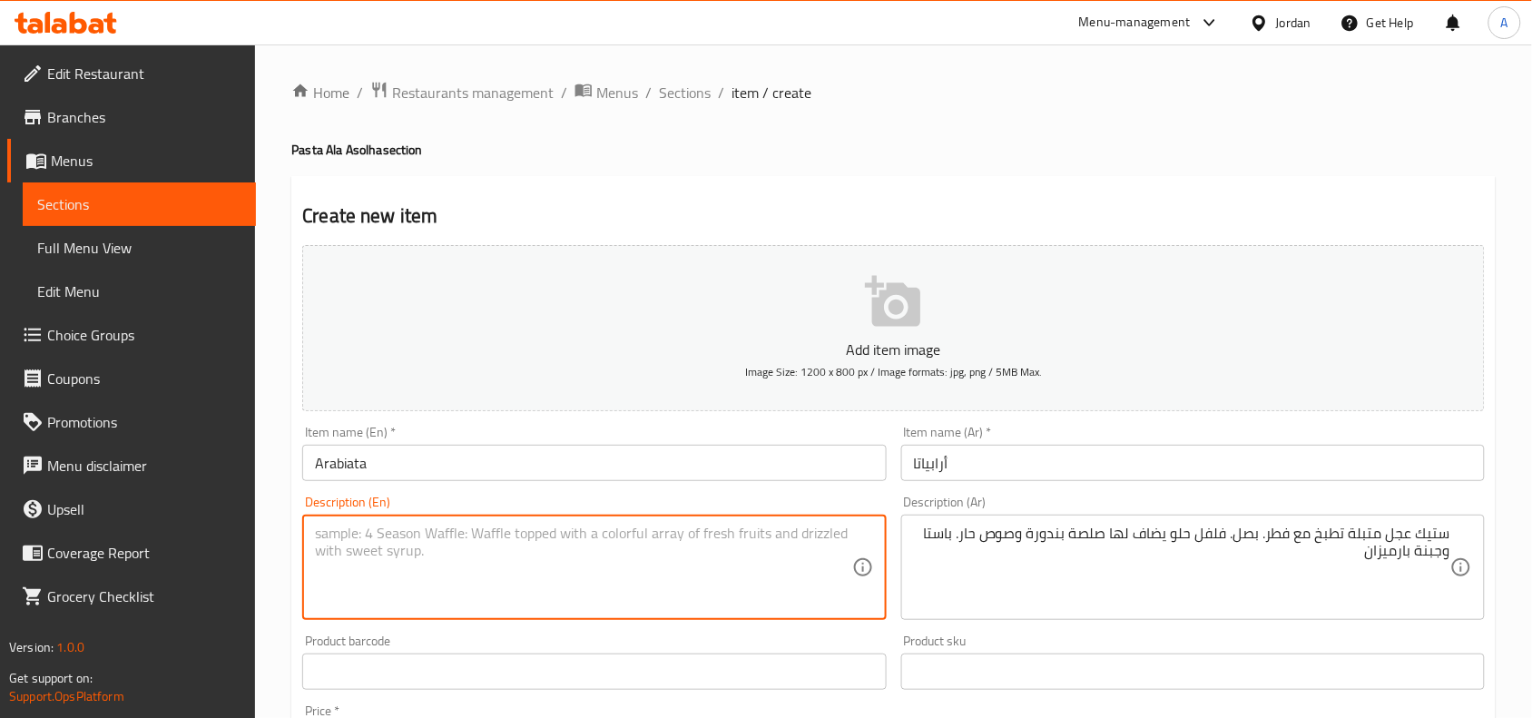
click at [681, 568] on textarea at bounding box center [583, 568] width 536 height 86
paste textarea "Seasoned veal steak cooked with mushrooms, onions, and bell peppers, topped wit…"
type textarea "Seasoned veal steak cooked with mushrooms, onions, and bell peppers, topped wit…"
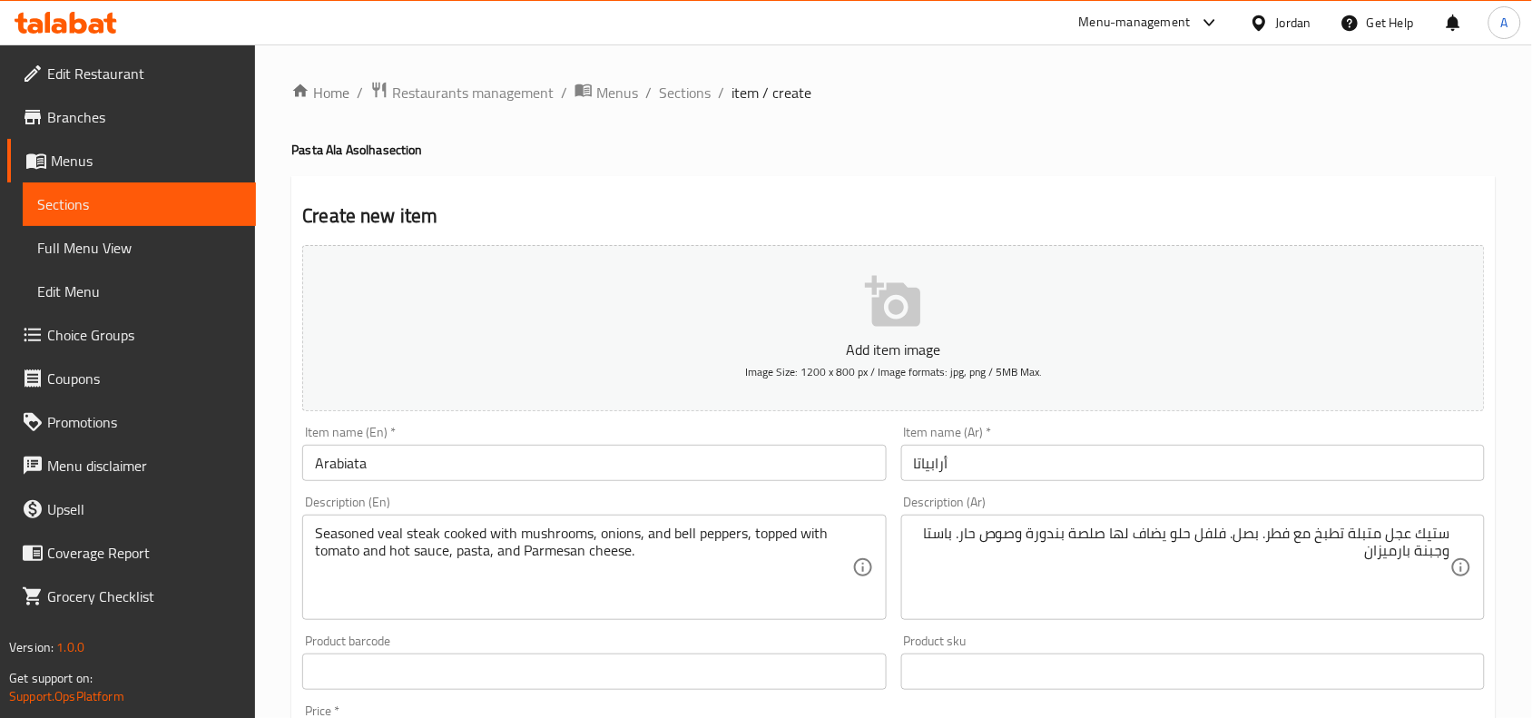
scroll to position [227, 0]
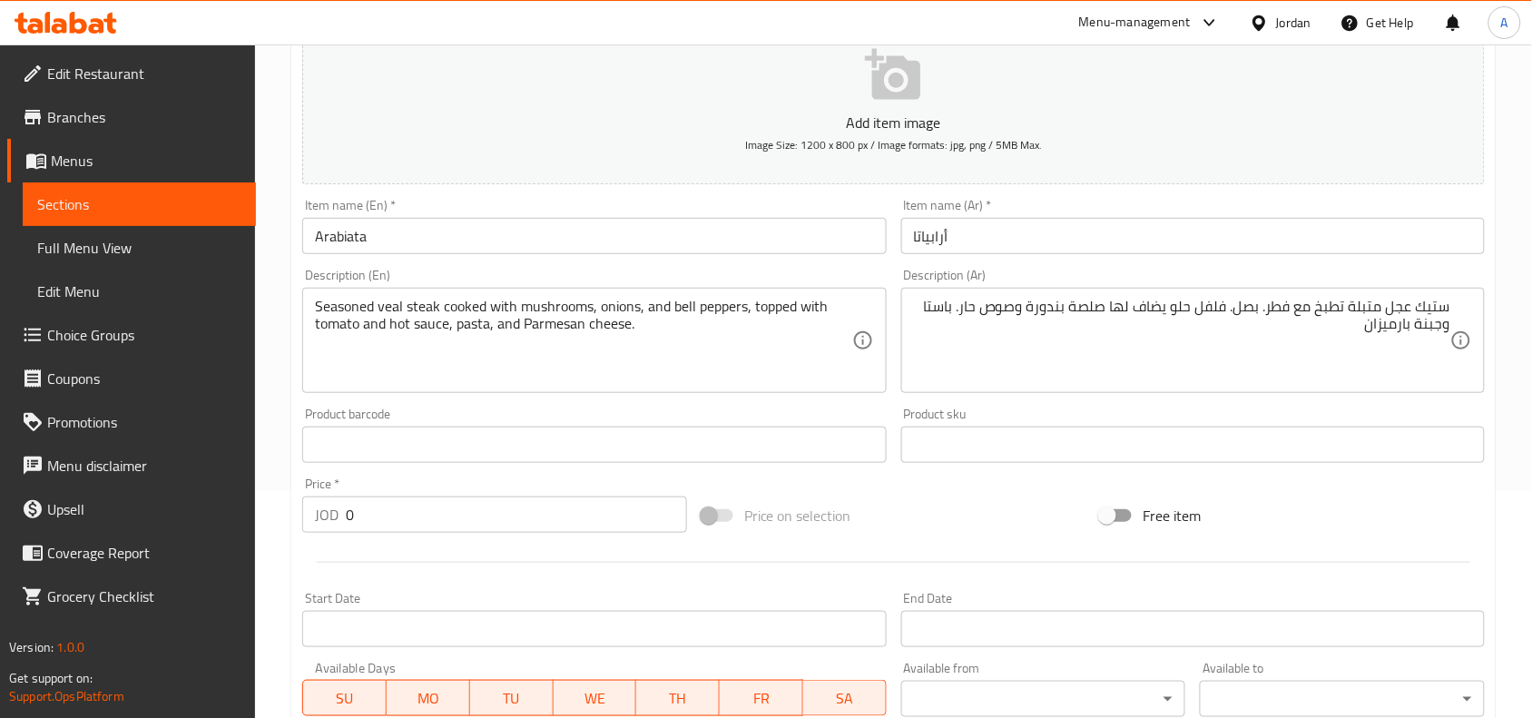
drag, startPoint x: 406, startPoint y: 519, endPoint x: 282, endPoint y: 514, distance: 123.5
click at [287, 518] on div "Home / Restaurants management / Menus / Sections / item / create Pasta Ala Asol…" at bounding box center [893, 437] width 1277 height 1238
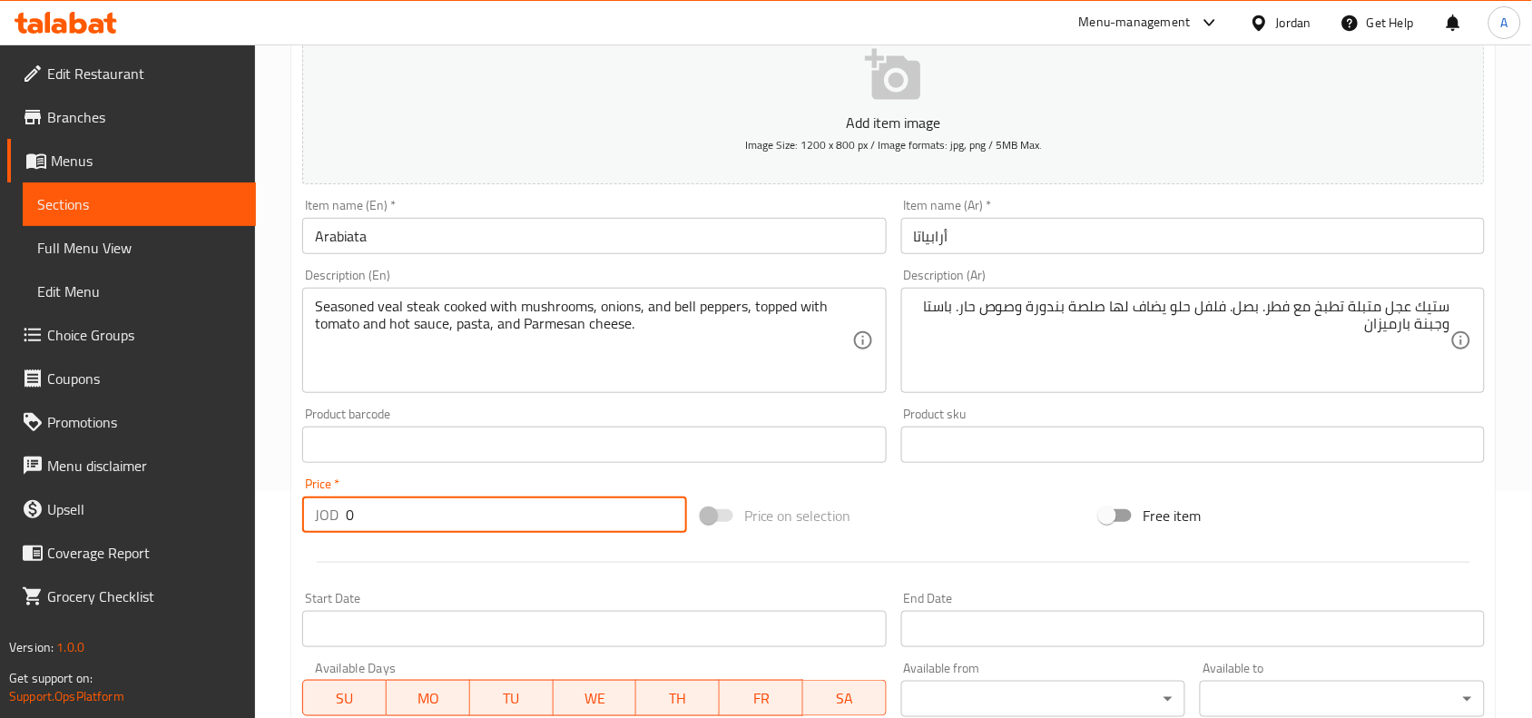
paste input "4.75"
type input "4.75"
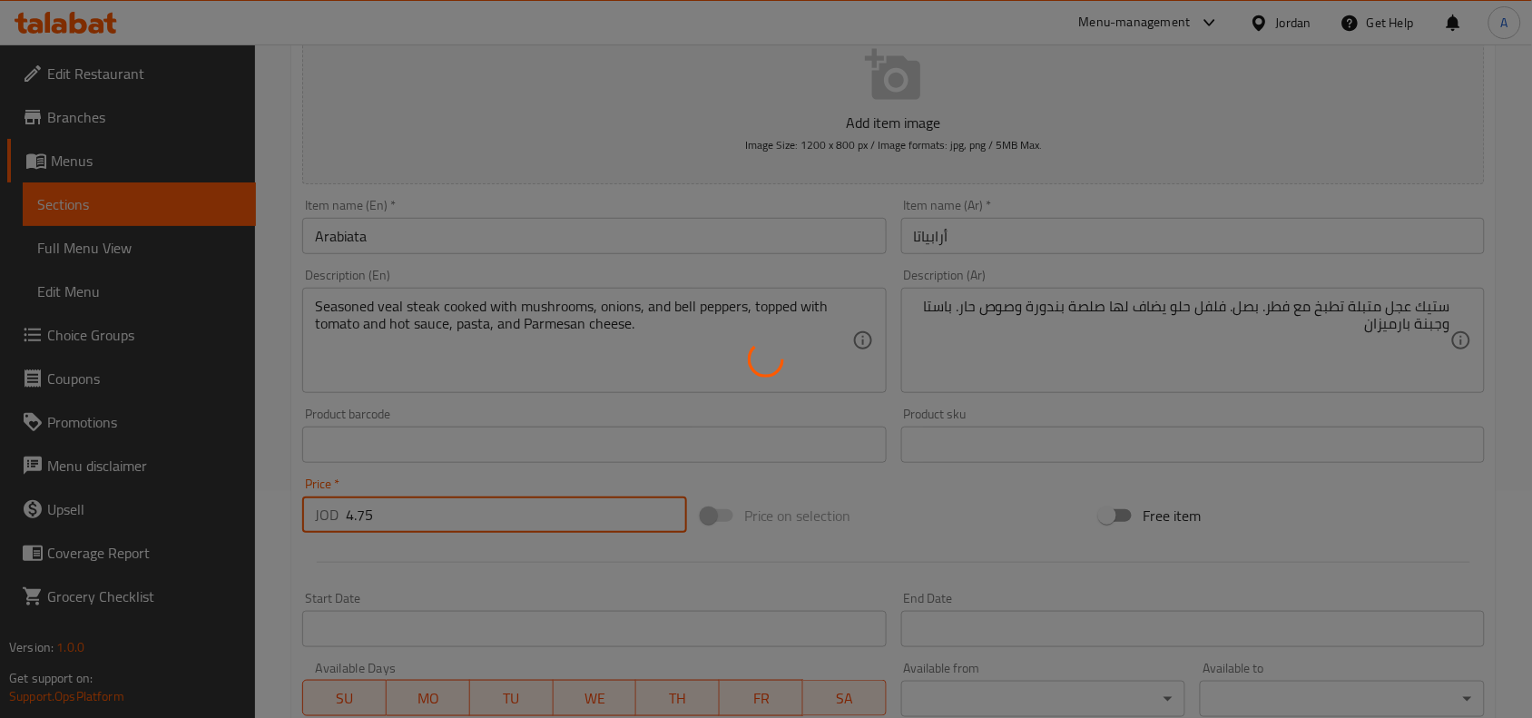
type input "0"
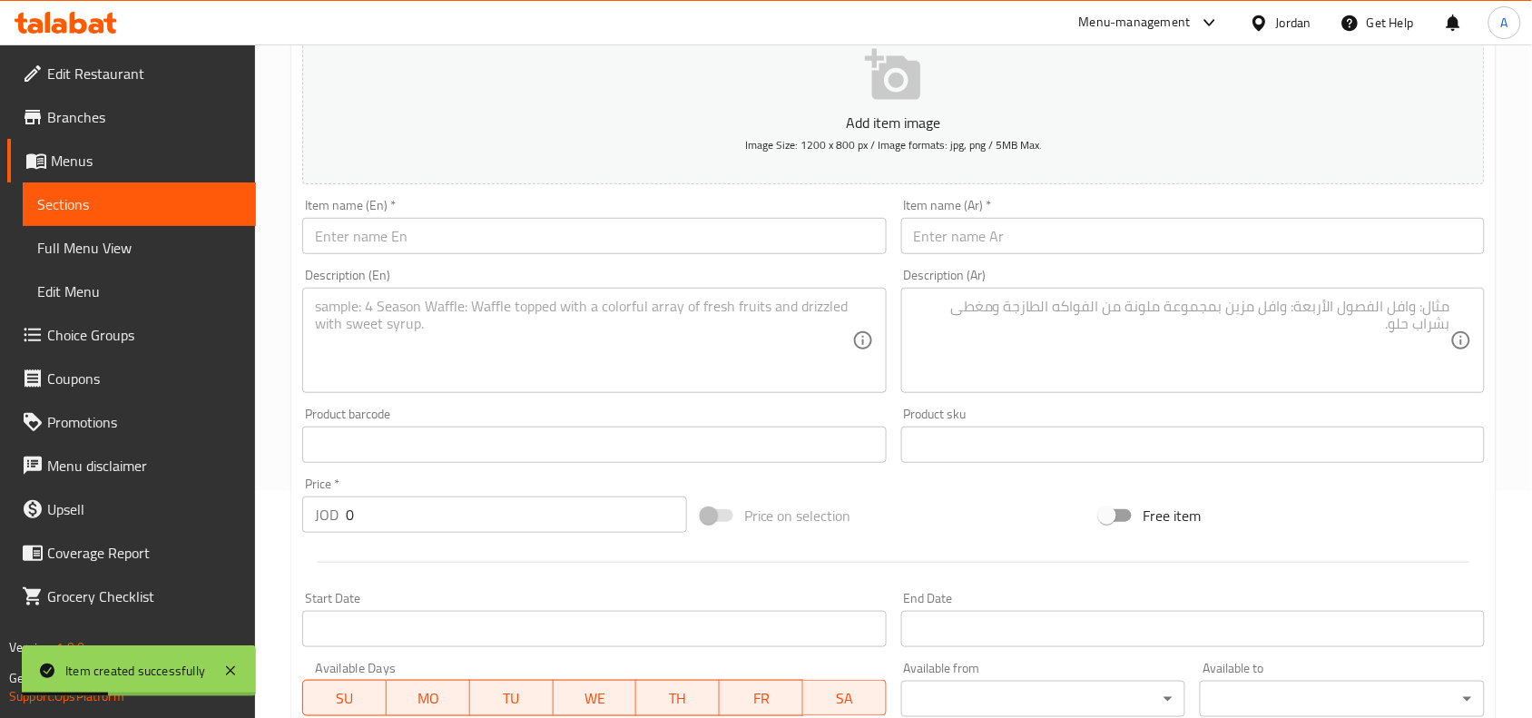
click at [1275, 363] on textarea at bounding box center [1182, 341] width 536 height 86
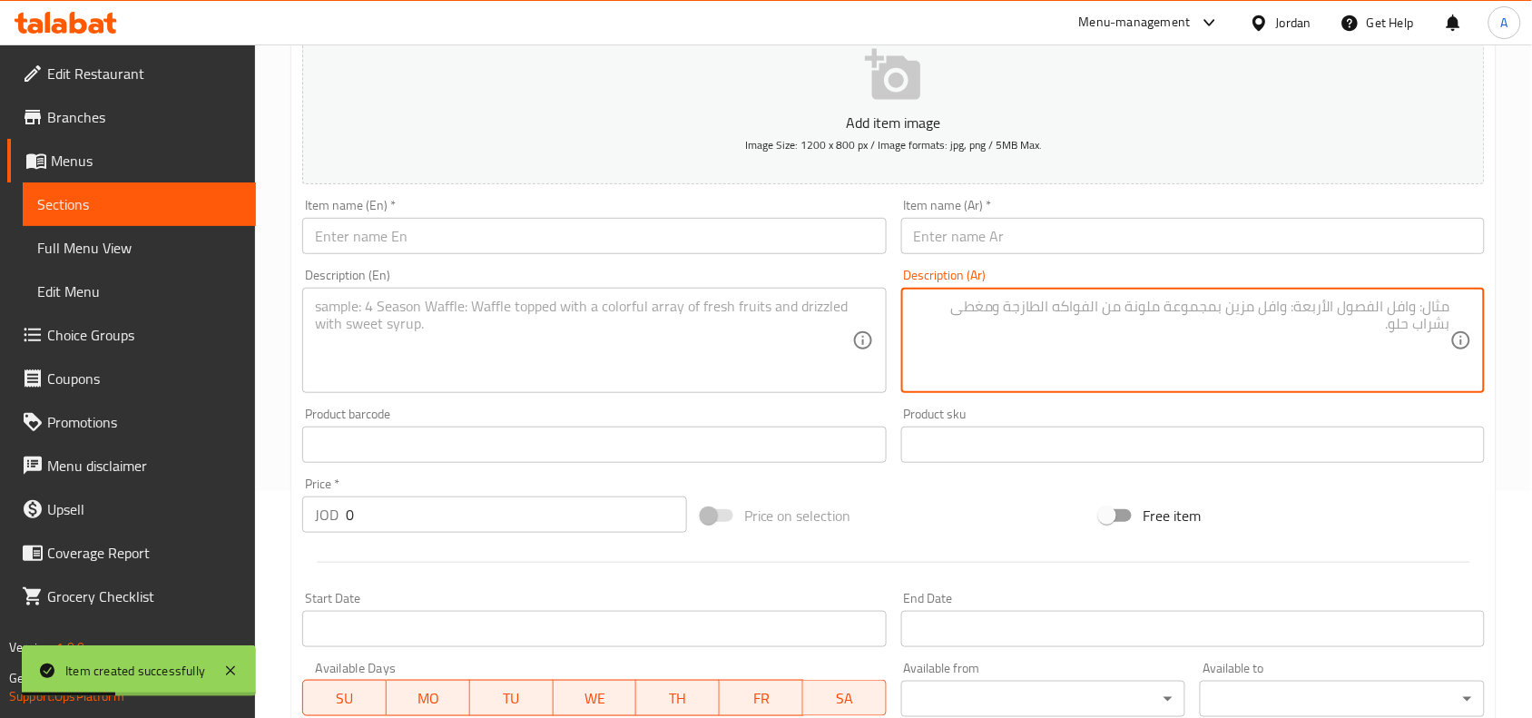
paste textarea "لحمة مفرومة تطبخ مع قطع بصل وصلصة بندورة وجبنة بارميزان وسباغيتي"
type textarea "لحمة مفرومة تطبخ مع قطع بصل وصلصة بندورة وجبنة بارميزان وسباغيتي"
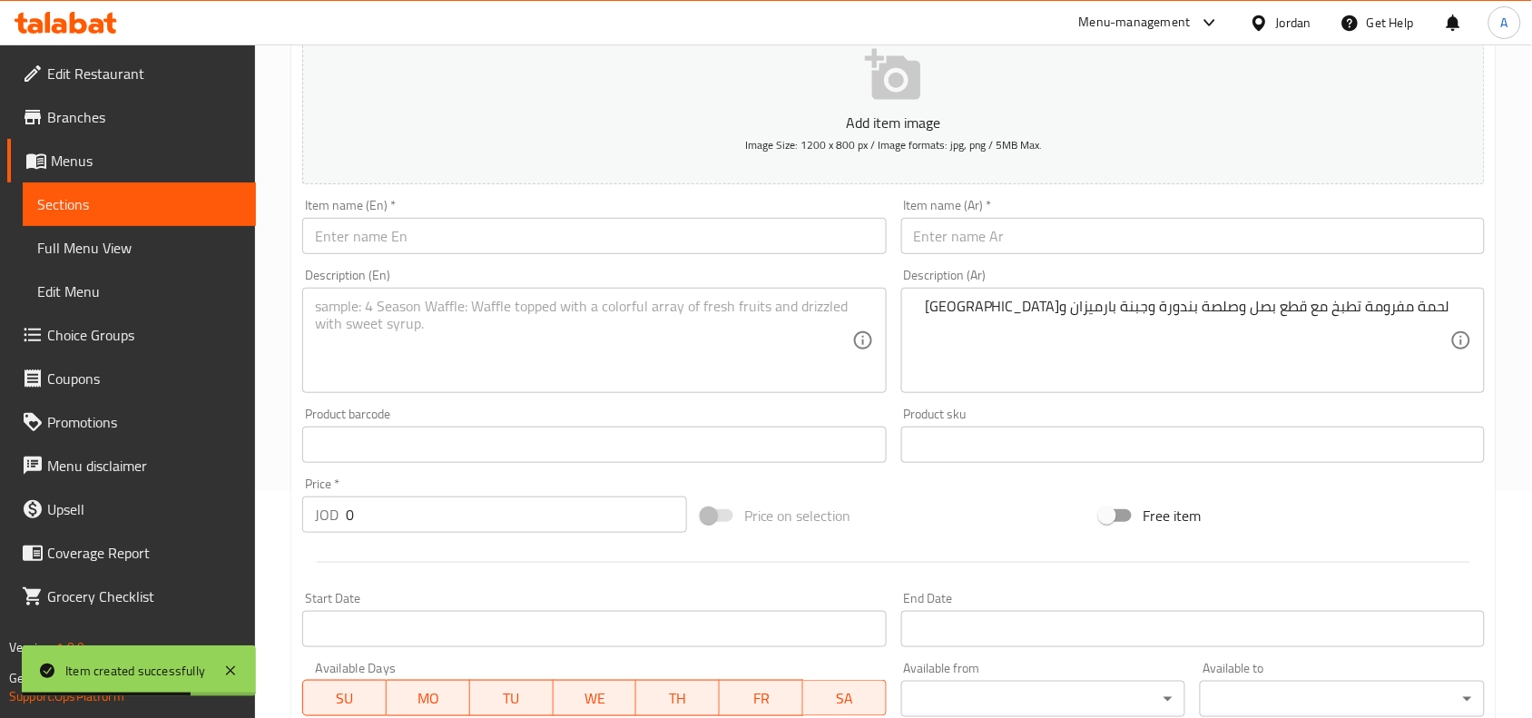
click at [1273, 257] on div "Item name (Ar)   * Item name (Ar) *" at bounding box center [1193, 226] width 598 height 70
click at [1278, 252] on input "text" at bounding box center [1193, 236] width 584 height 36
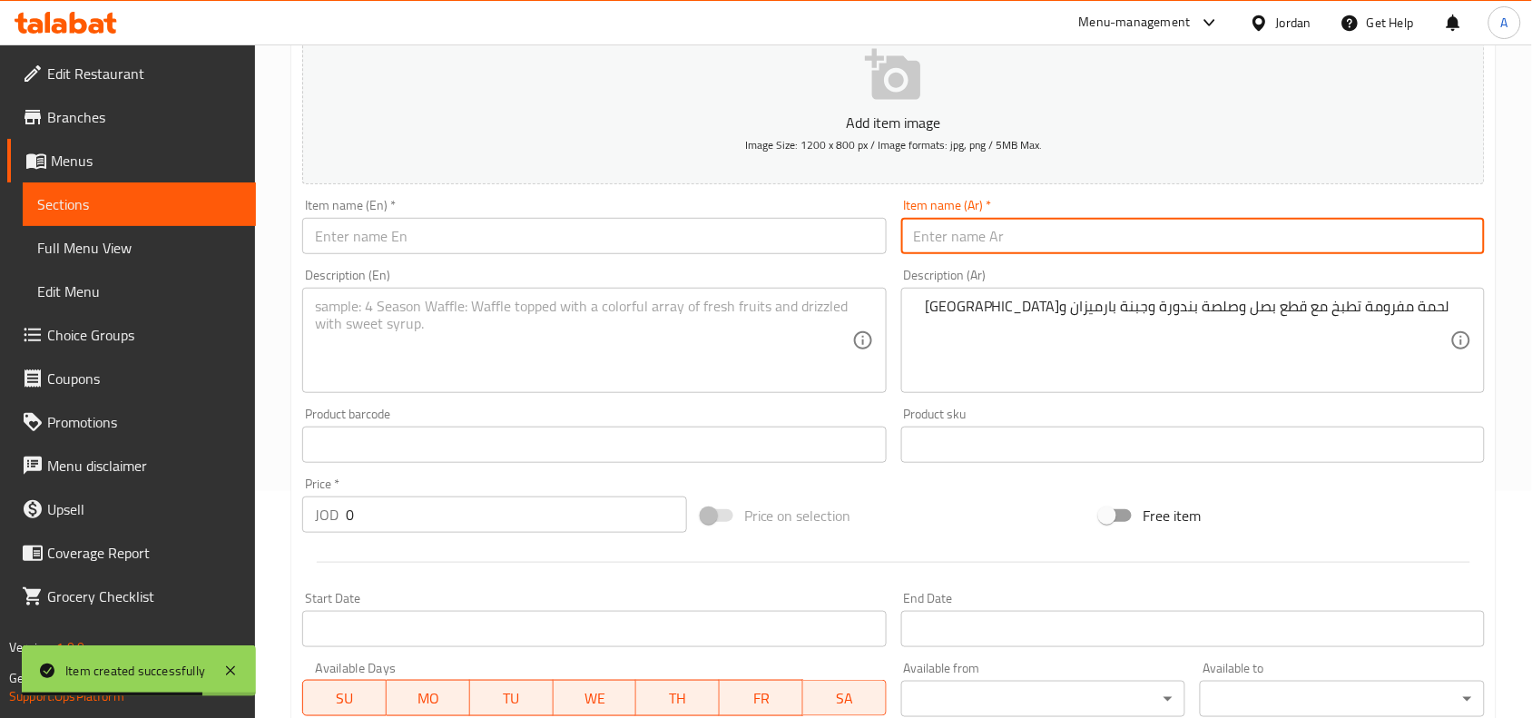
paste input "بولونيز"
type input "بولونيز"
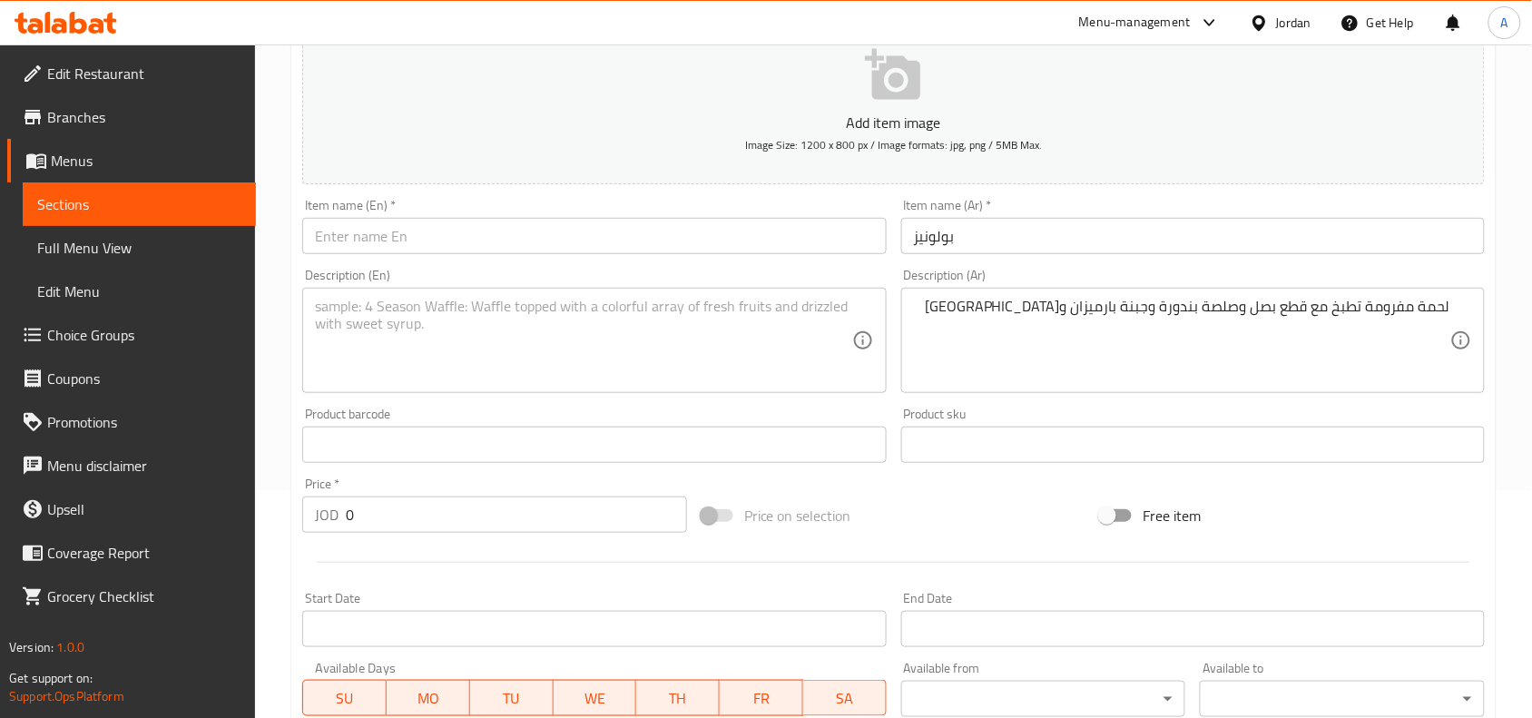
drag, startPoint x: 646, startPoint y: 232, endPoint x: 977, endPoint y: 315, distance: 341.4
click at [646, 232] on input "text" at bounding box center [594, 236] width 584 height 36
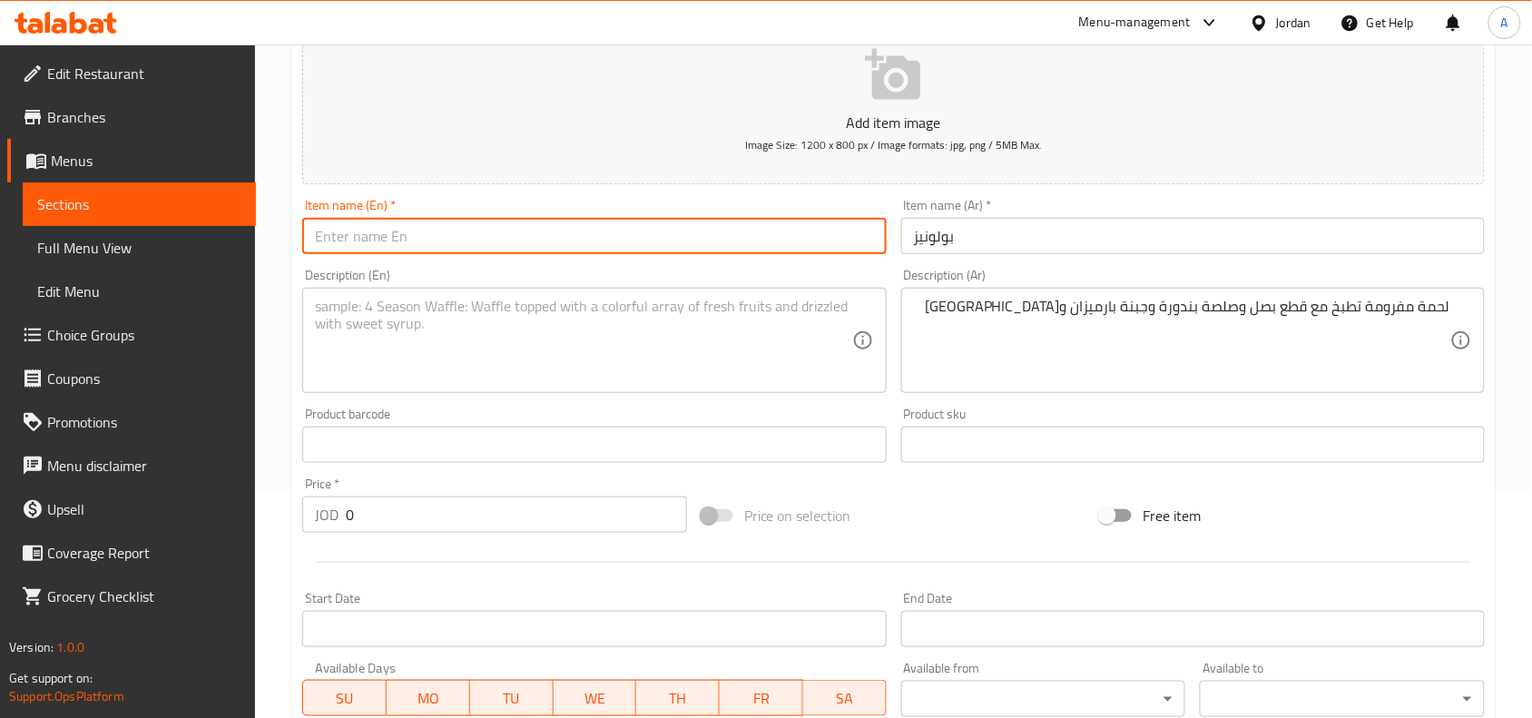
paste input "Bolognese"
type input "Bolognese"
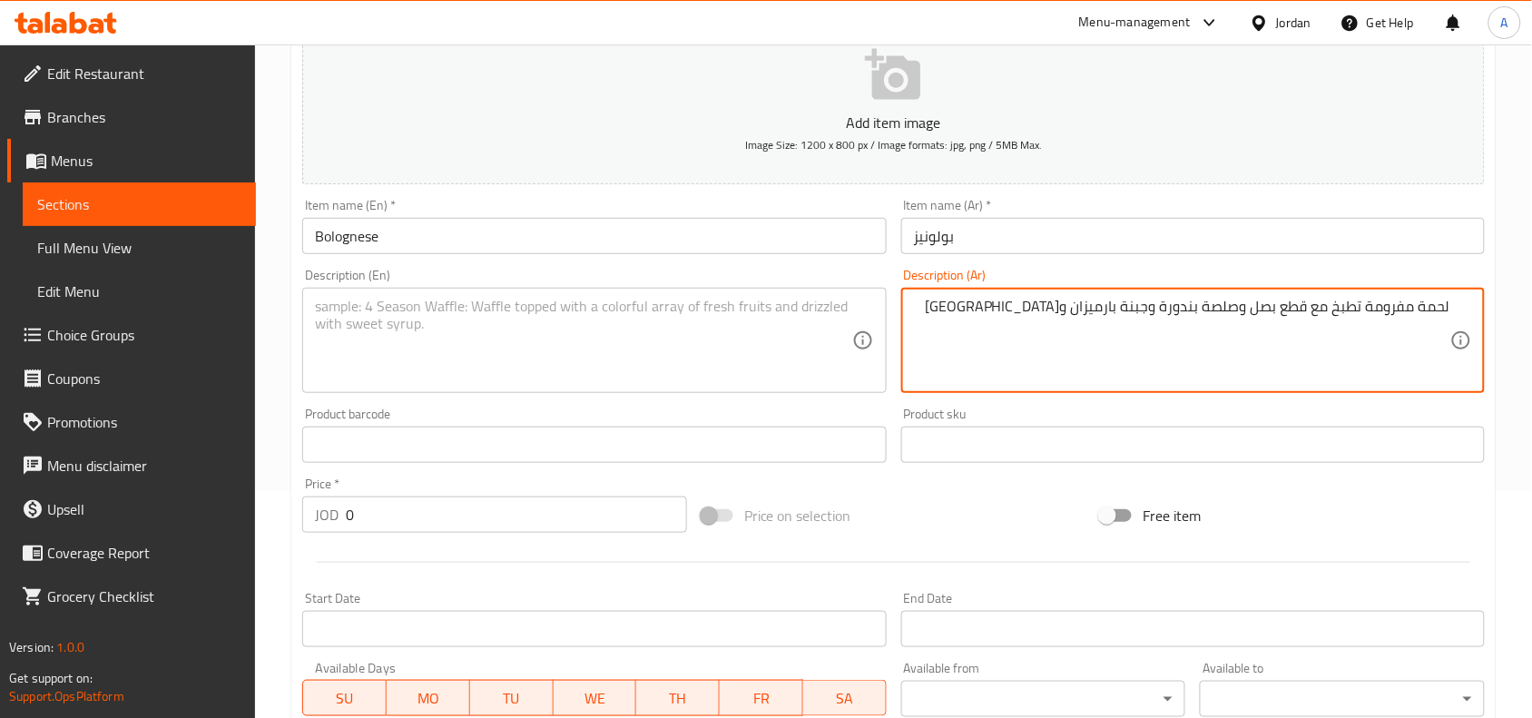
click at [1176, 322] on textarea "لحمة مفرومة تطبخ مع قطع بصل وصلصة بندورة وجبنة بارميزان وسباغيتي" at bounding box center [1182, 341] width 536 height 86
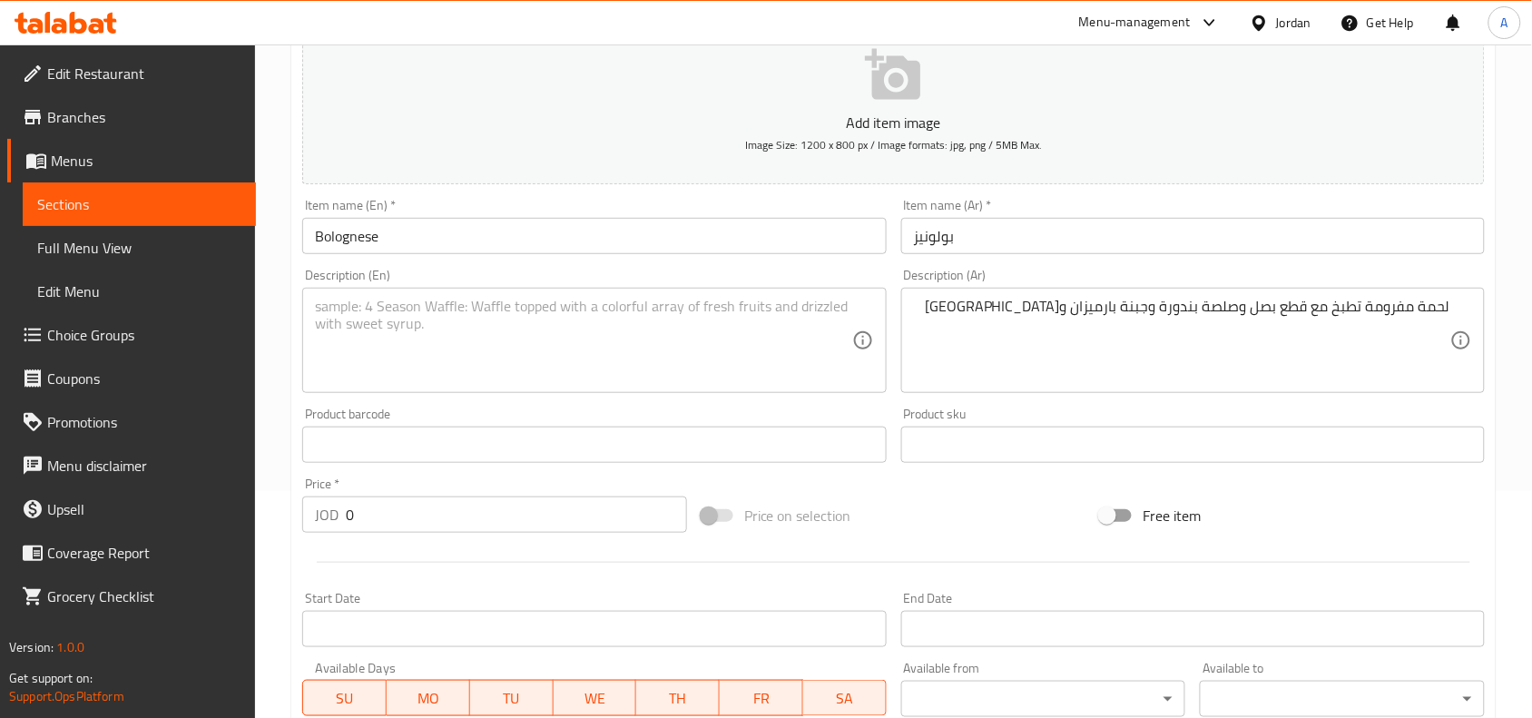
click at [551, 354] on textarea at bounding box center [583, 341] width 536 height 86
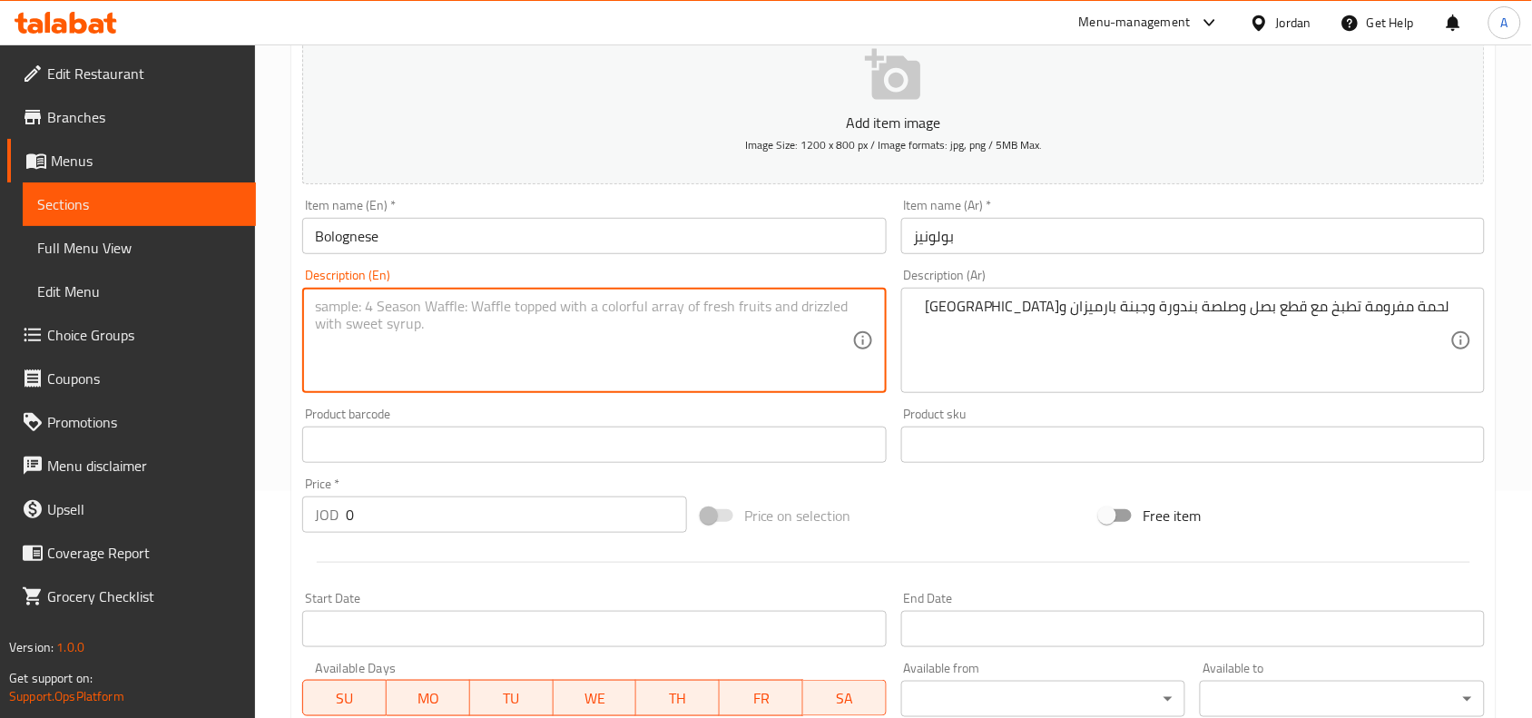
paste textarea "Minced meat cooked with onion pieces, tomato sauce, Parmesan cheese and spaghet…"
type textarea "Minced meat cooked with onion pieces, tomato sauce, Parmesan cheese and spaghet…"
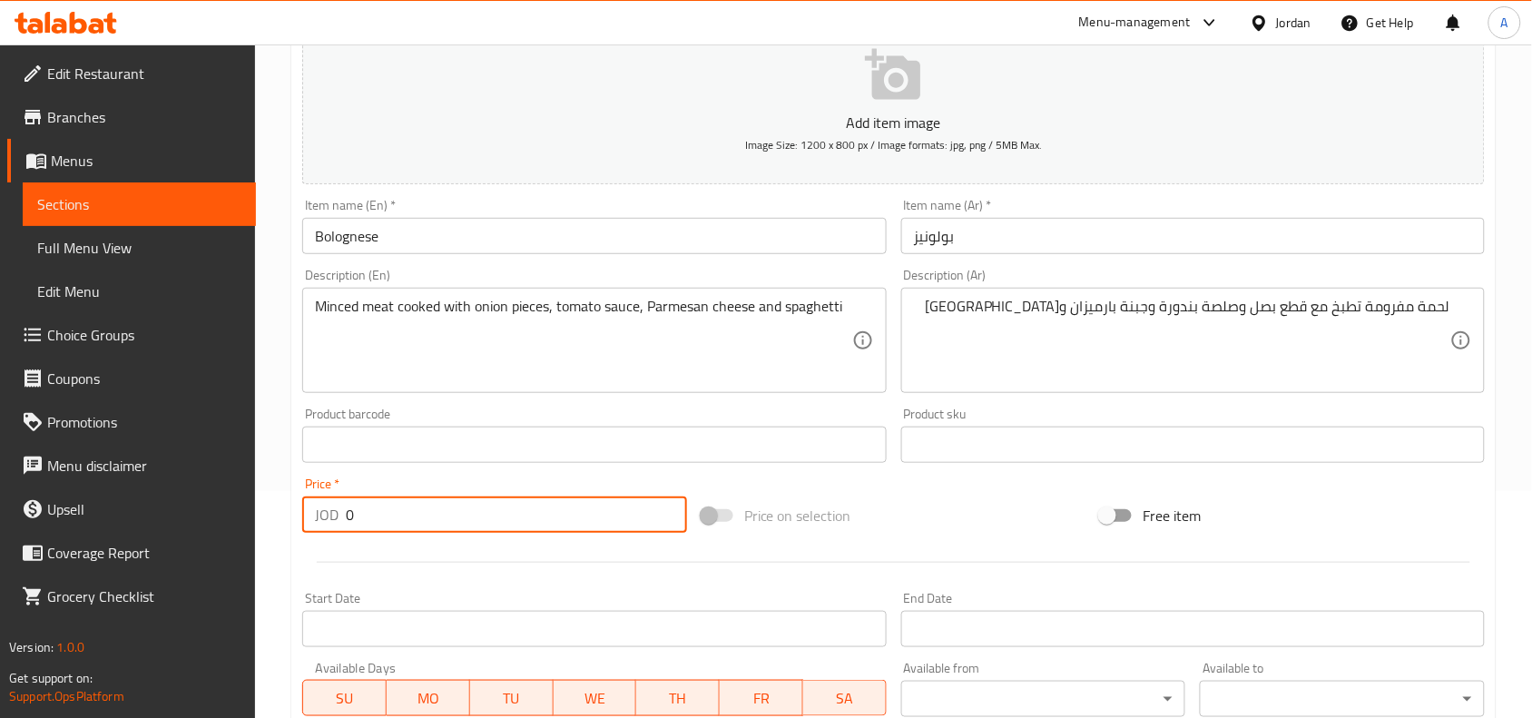
drag, startPoint x: 440, startPoint y: 518, endPoint x: 113, endPoint y: 477, distance: 329.3
click at [0, 479] on div "Edit Restaurant Branches Menus Sections Full Menu View Edit Menu Choice Groups …" at bounding box center [766, 437] width 1532 height 1238
paste input "4.25"
type input "4.25"
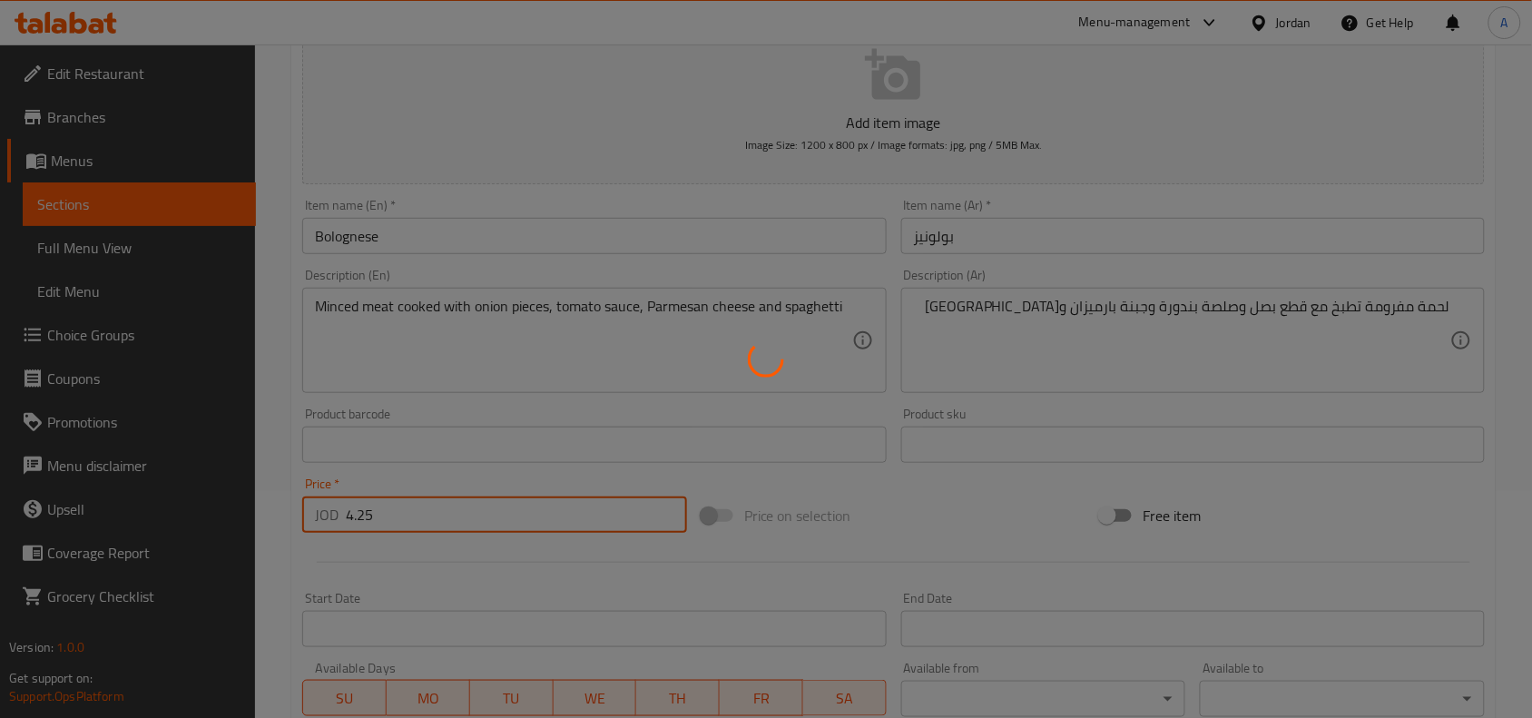
type input "0"
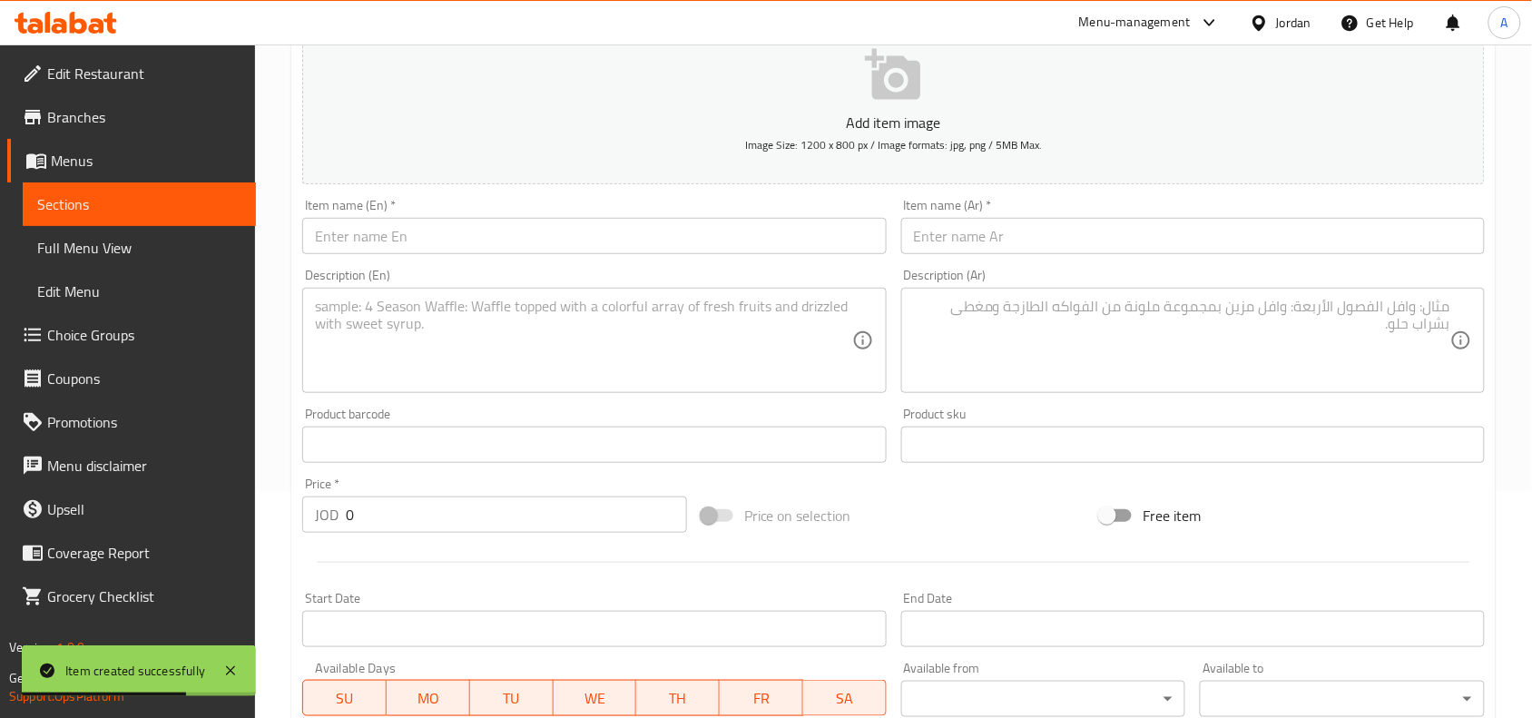
drag, startPoint x: 1240, startPoint y: 263, endPoint x: 1264, endPoint y: 250, distance: 28.0
click at [1240, 263] on div "Description (Ar) Description (Ar)" at bounding box center [1193, 330] width 598 height 139
click at [1267, 246] on input "text" at bounding box center [1193, 236] width 584 height 36
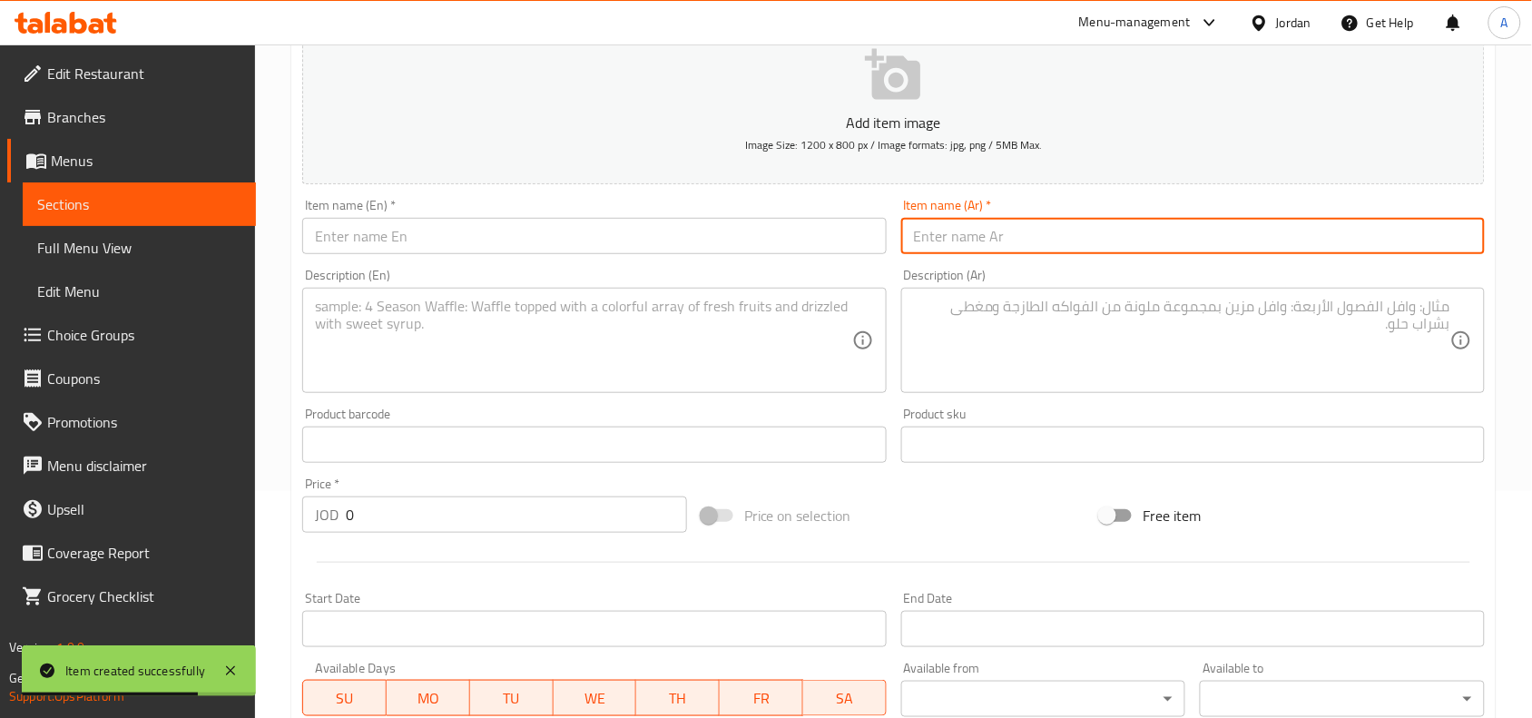
paste input "بتر تشكن"
type input "بتر تشكن"
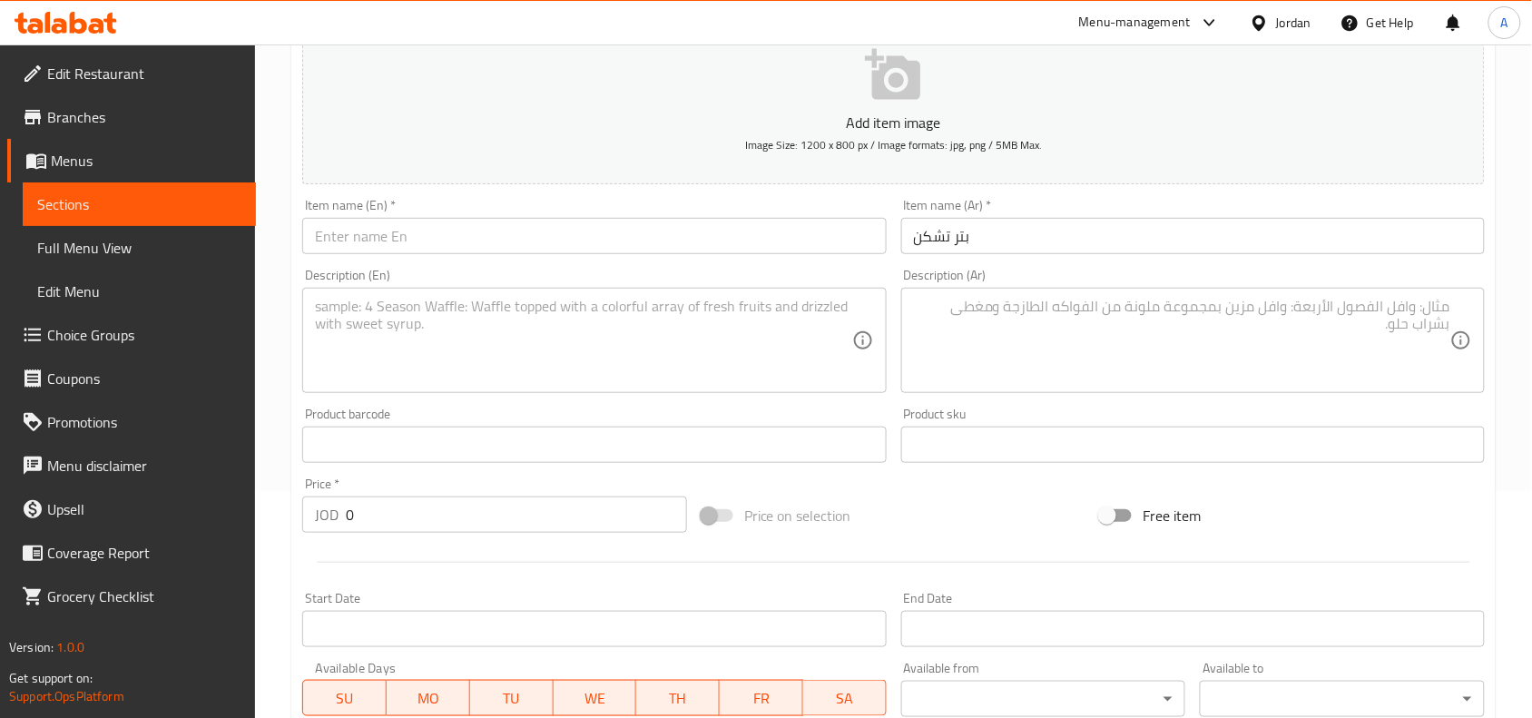
click at [686, 192] on div "Item name (En)   * Item name (En) *" at bounding box center [594, 226] width 598 height 70
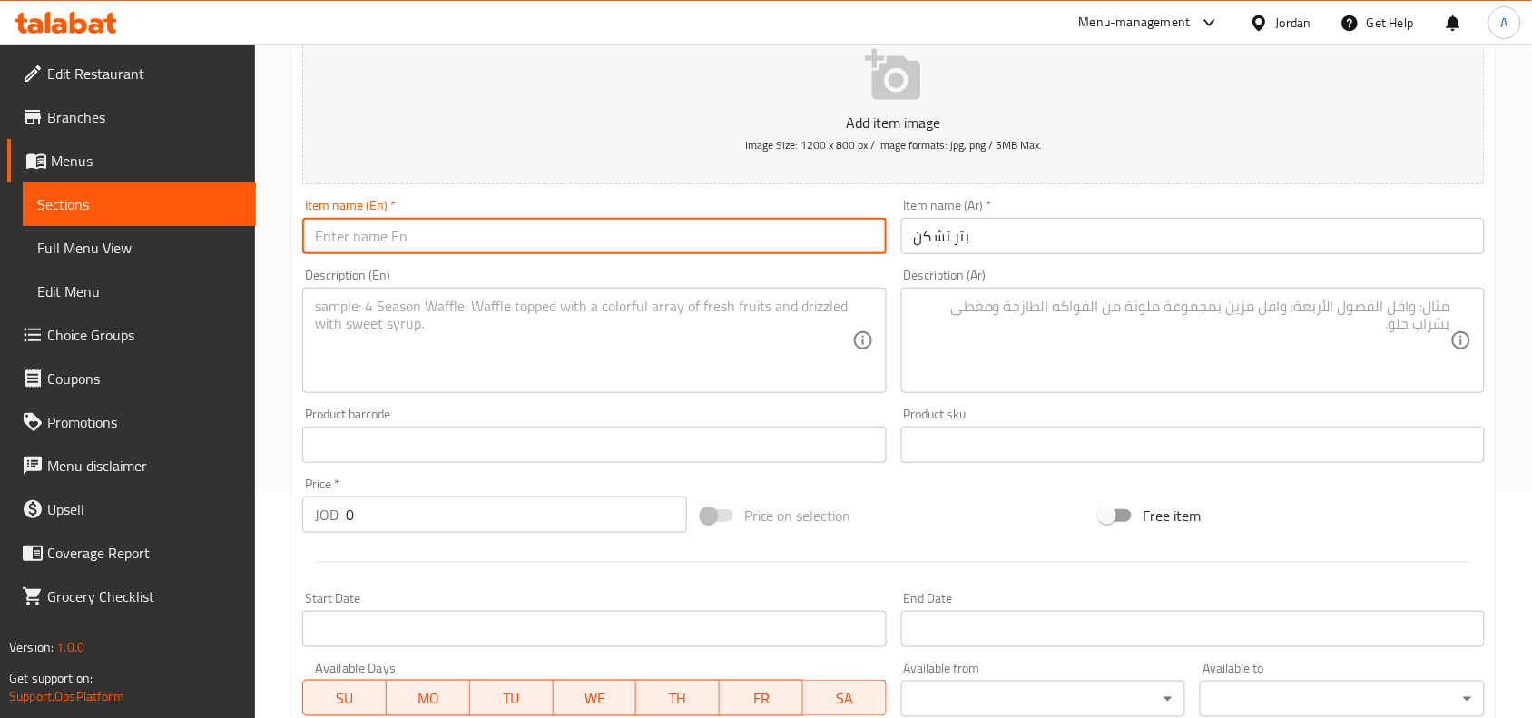
click at [697, 238] on input "text" at bounding box center [594, 236] width 584 height 36
paste input "Butter Chicken"
type input "Butter Chicken"
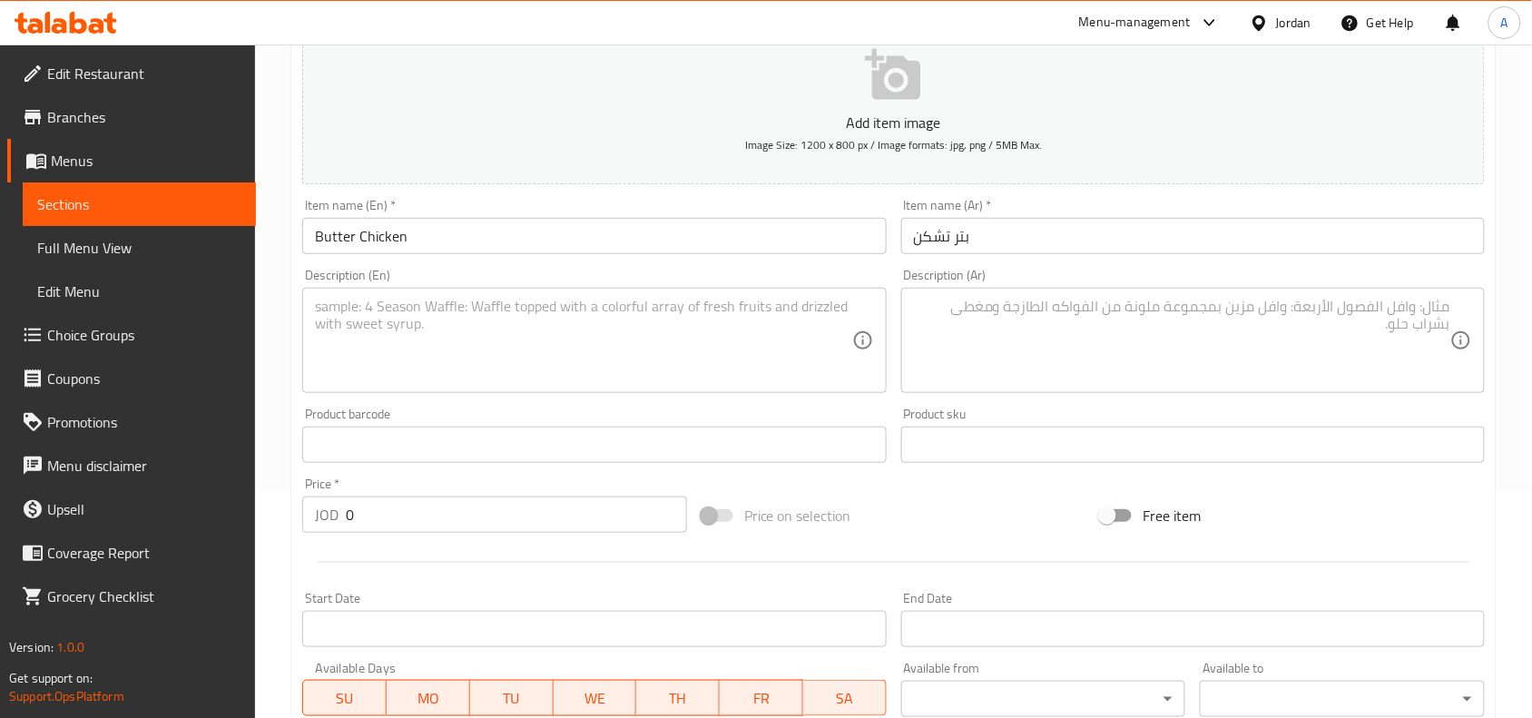
click at [1200, 390] on div "Description (Ar)" at bounding box center [1193, 340] width 584 height 105
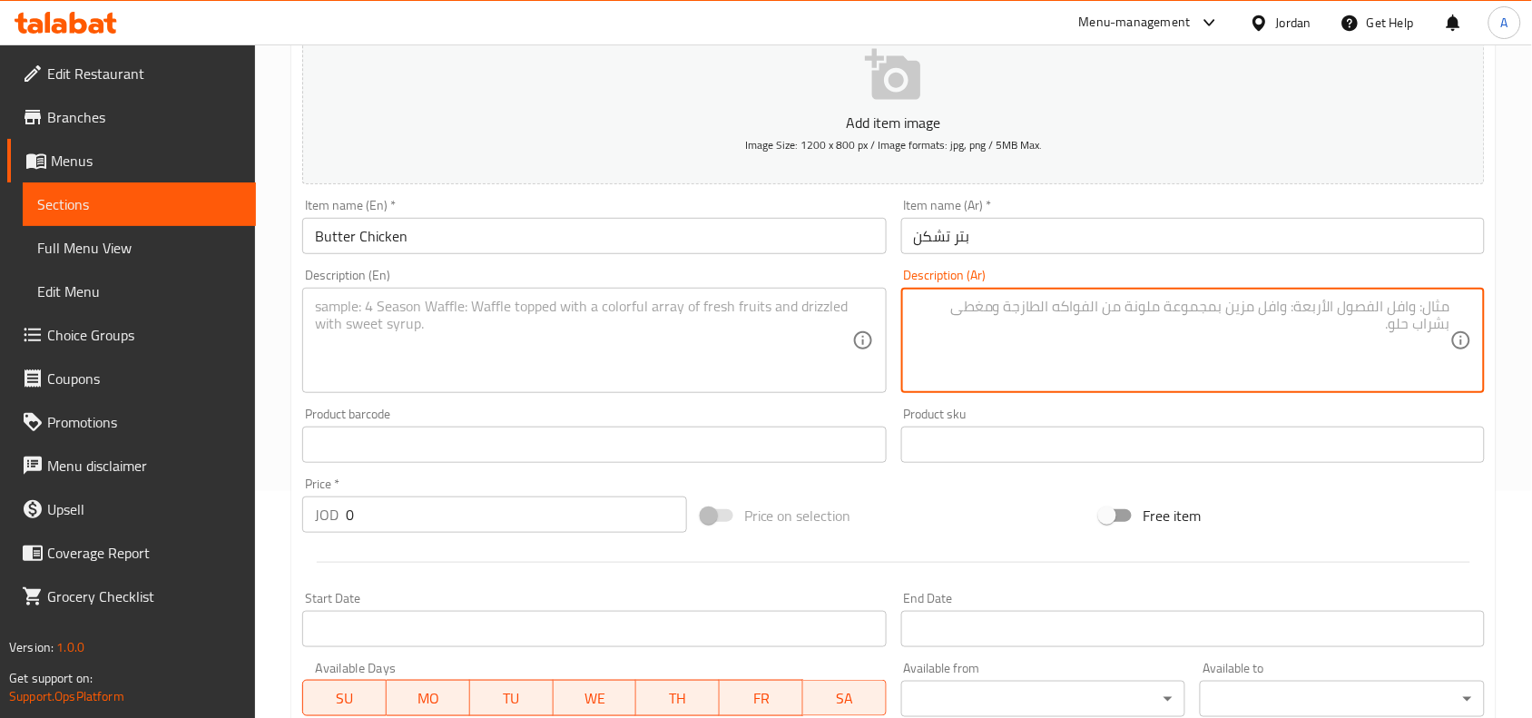
click at [1209, 355] on textarea at bounding box center [1182, 341] width 536 height 86
paste textarea "قطع دجاج متبلة تطبخ مع كريمة وصلصة وكريمة وباستا فارفال"
type textarea "قطع دجاج متبلة تطبخ مع كريمة وصلصة وكريمة وباستا فارفال"
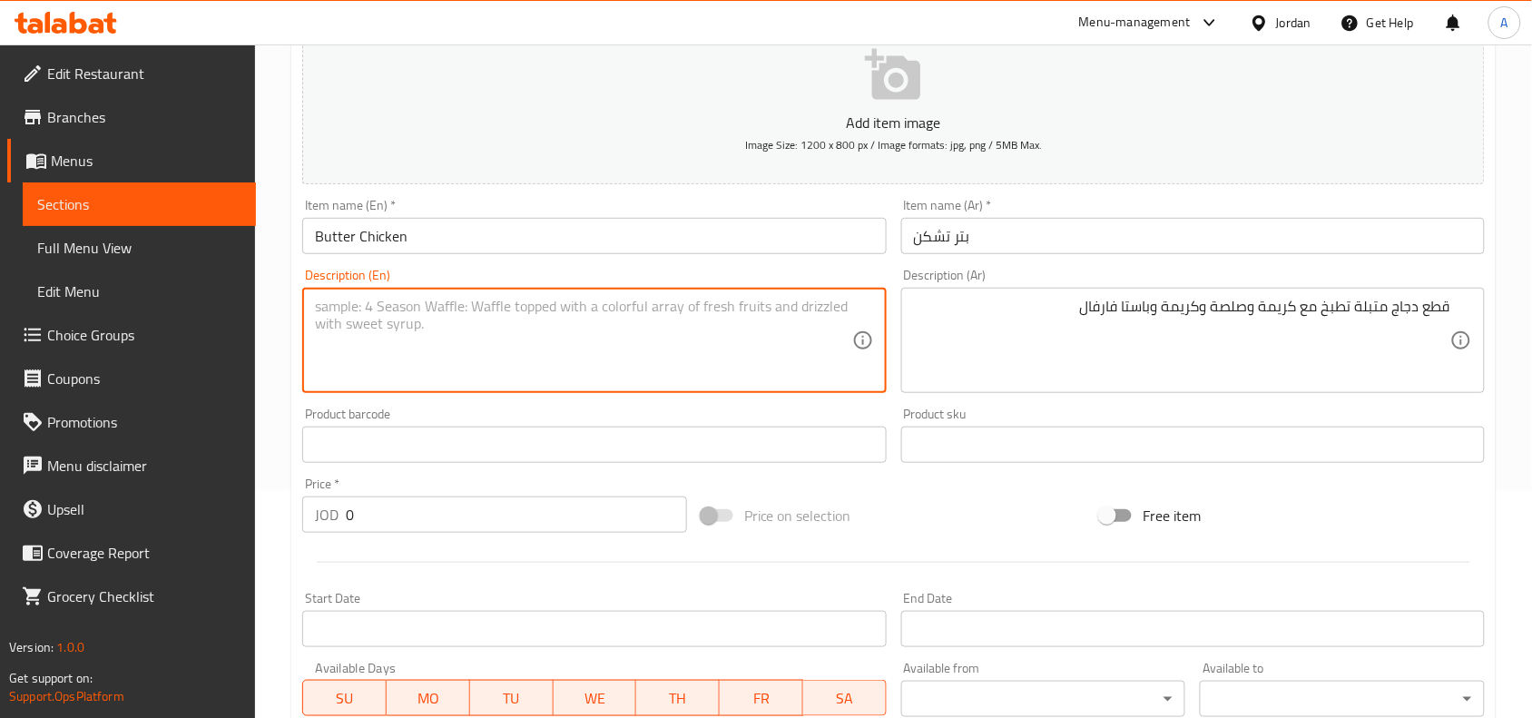
click at [718, 369] on textarea at bounding box center [583, 341] width 536 height 86
paste textarea "Marinated chicken pieces cooked with cream, sauce, cream and farfalle pasta."
type textarea "Marinated chicken pieces cooked with cream, sauce, cream and farfalle pasta."
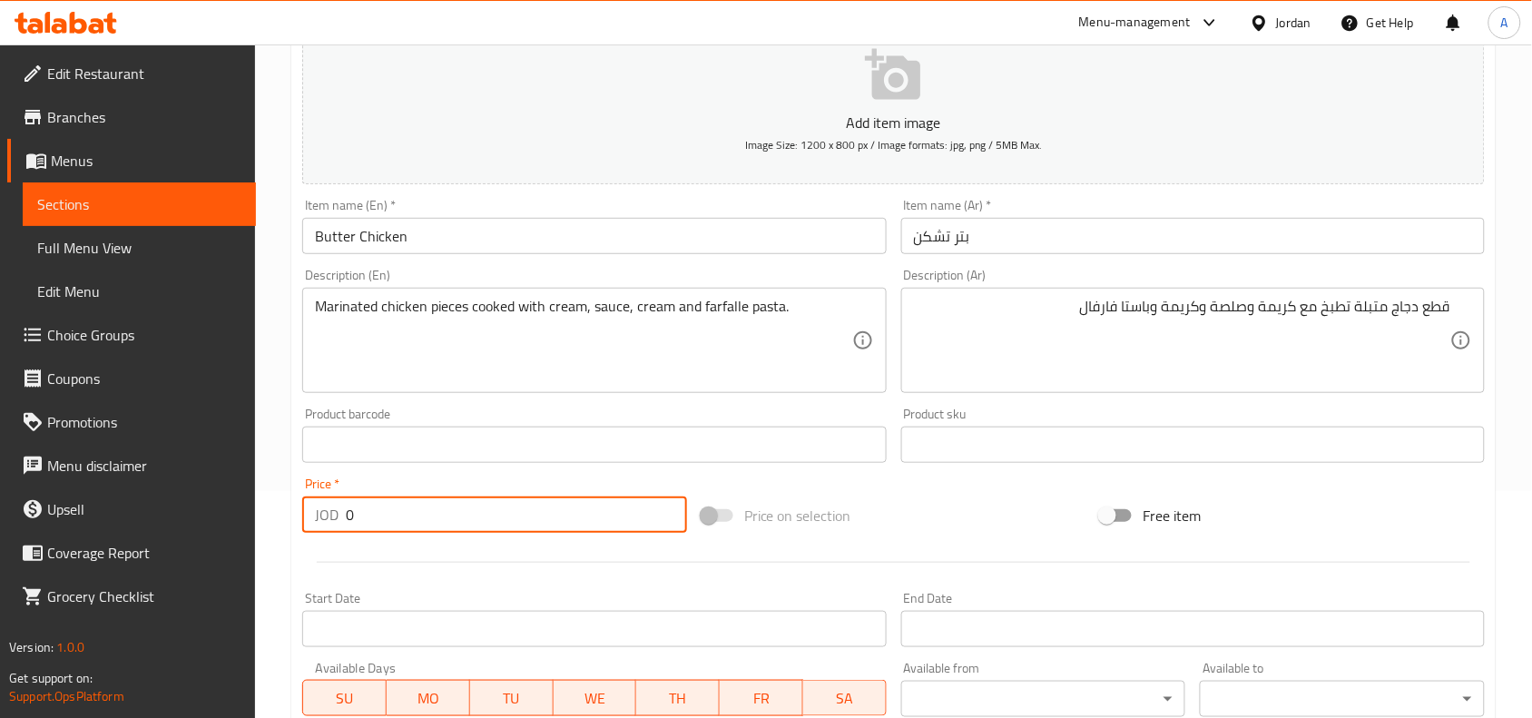
click at [535, 525] on input "0" at bounding box center [516, 514] width 341 height 36
drag, startPoint x: 535, startPoint y: 525, endPoint x: 328, endPoint y: 541, distance: 208.5
click at [332, 541] on div "Add item image Image Size: 1200 x 800 px / Image formats: jpg, png / 5MB Max. I…" at bounding box center [893, 402] width 1197 height 782
paste input "5.0"
type input "5.00"
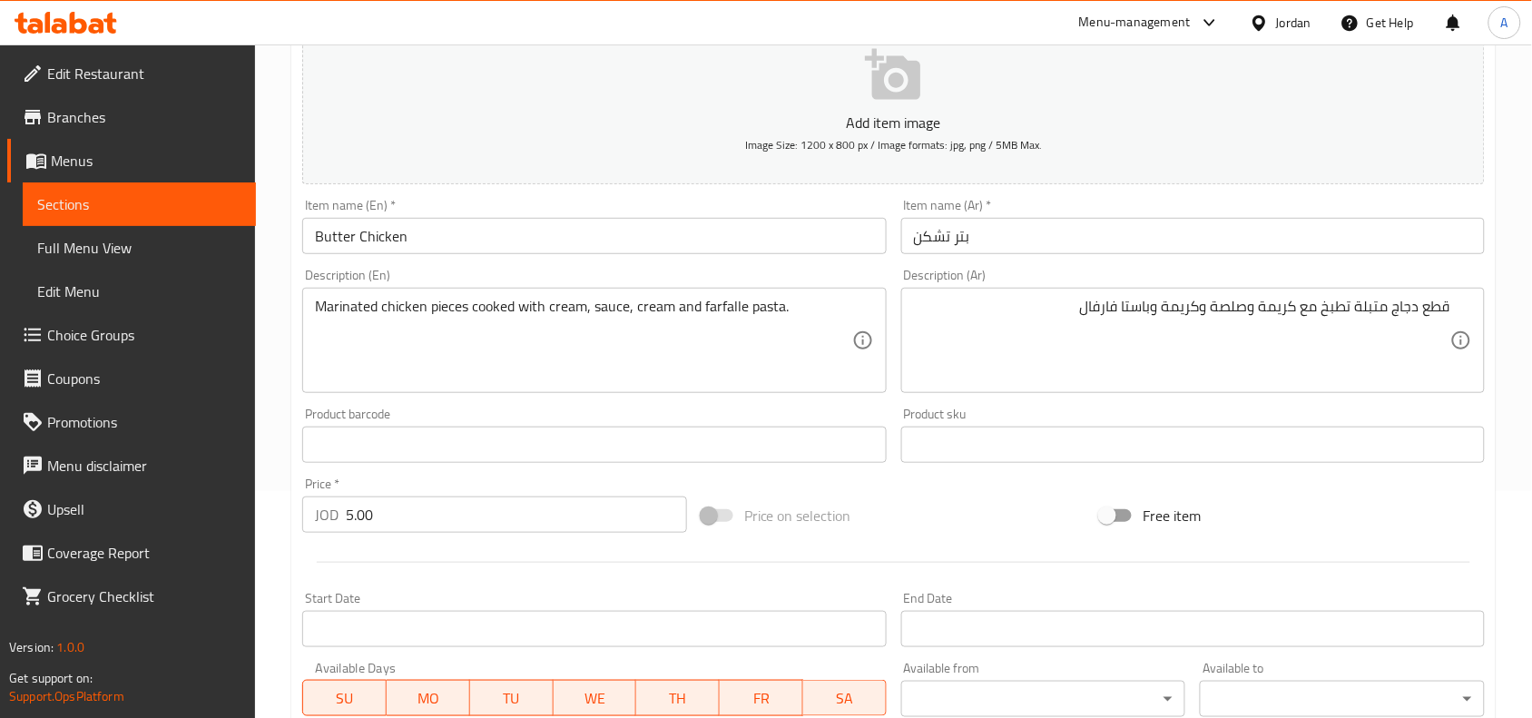
click at [1301, 284] on div "Description (Ar) قطع دجاج متبلة تطبخ مع كريمة وصلصة وكريمة وباستا فارفال Descri…" at bounding box center [1193, 331] width 584 height 124
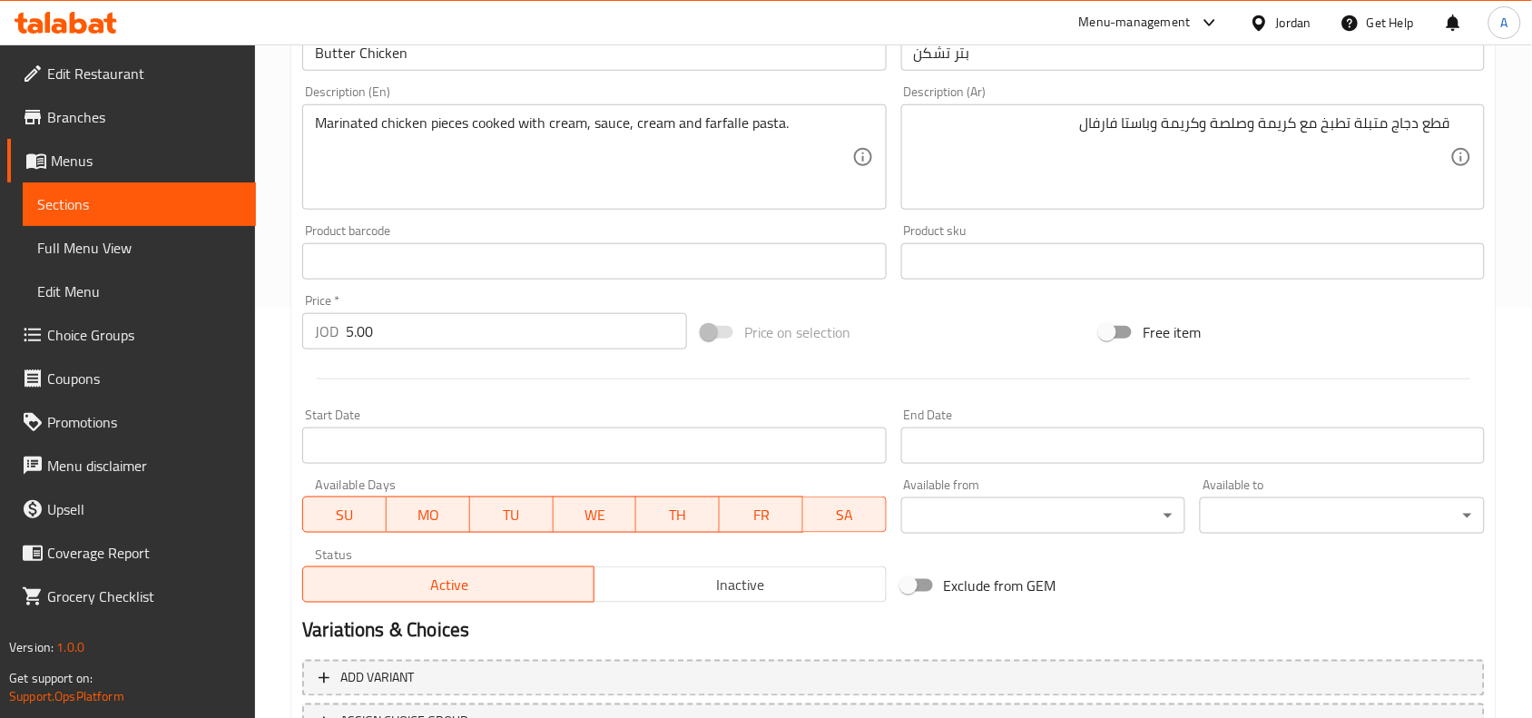
scroll to position [561, 0]
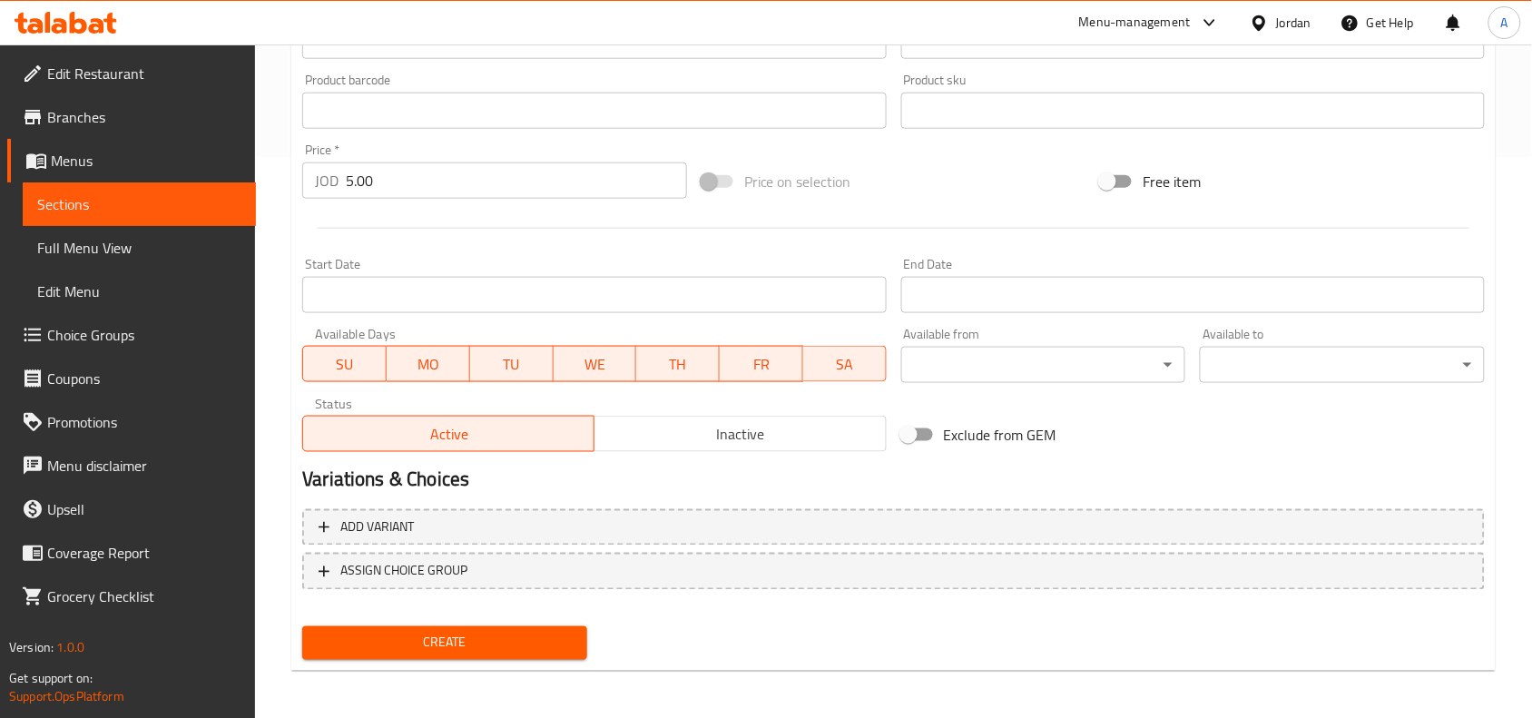
click at [382, 644] on span "Create" at bounding box center [445, 643] width 256 height 23
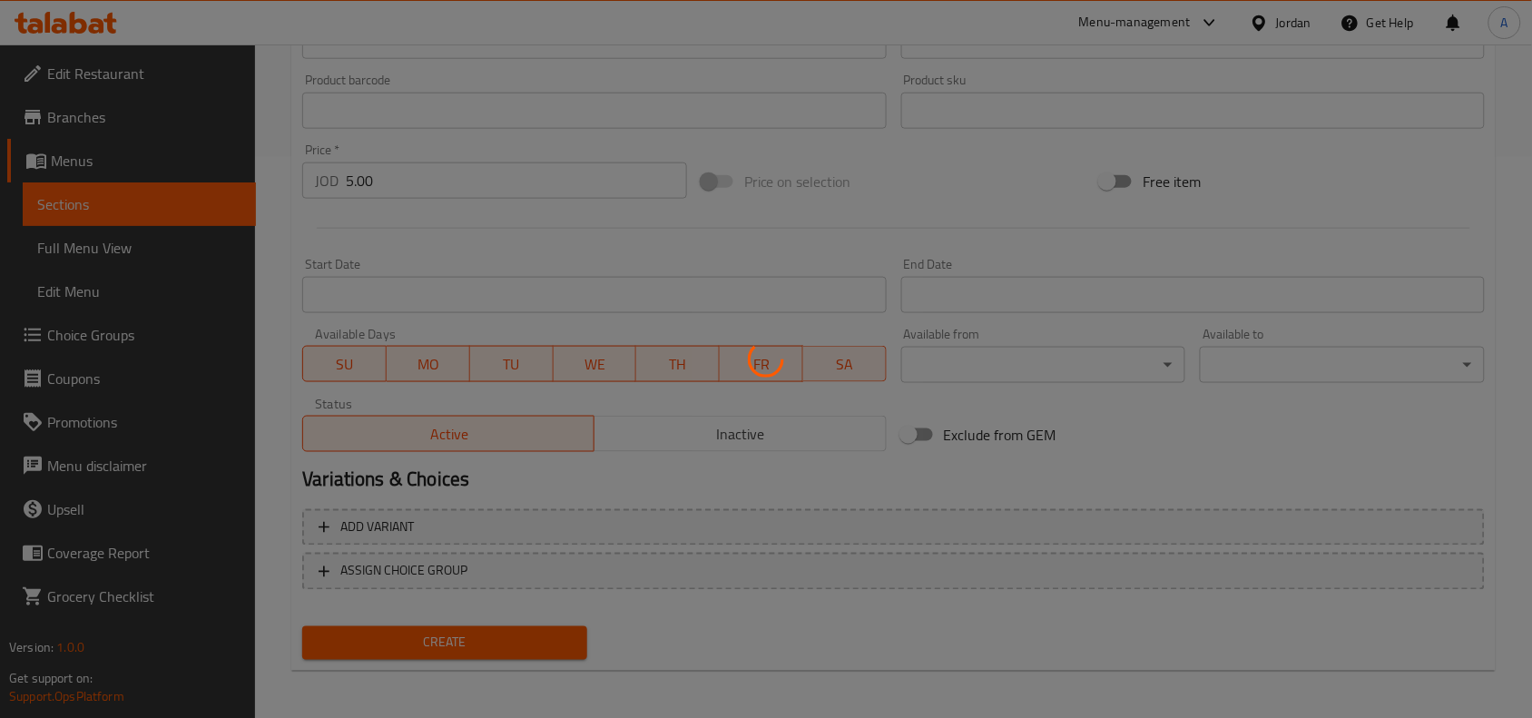
type input "0"
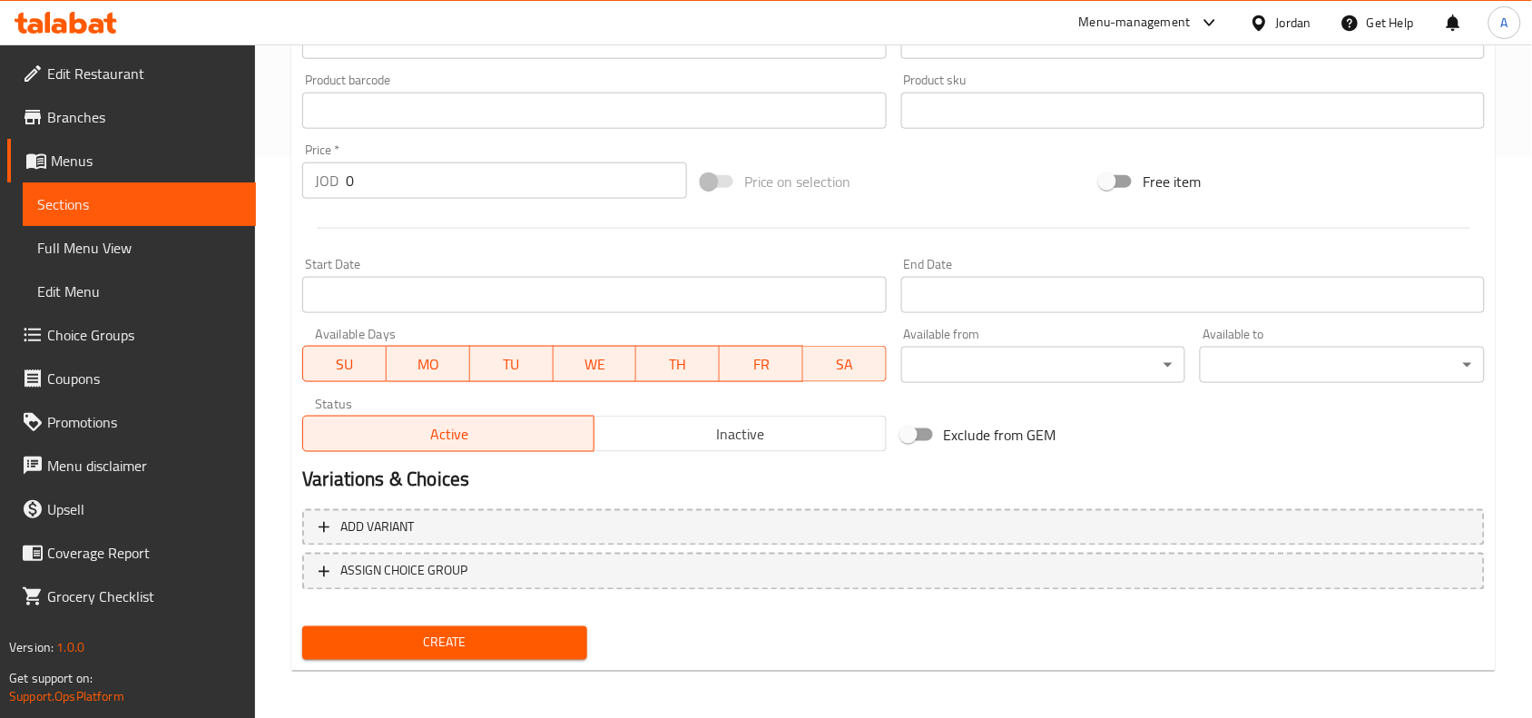
scroll to position [221, 0]
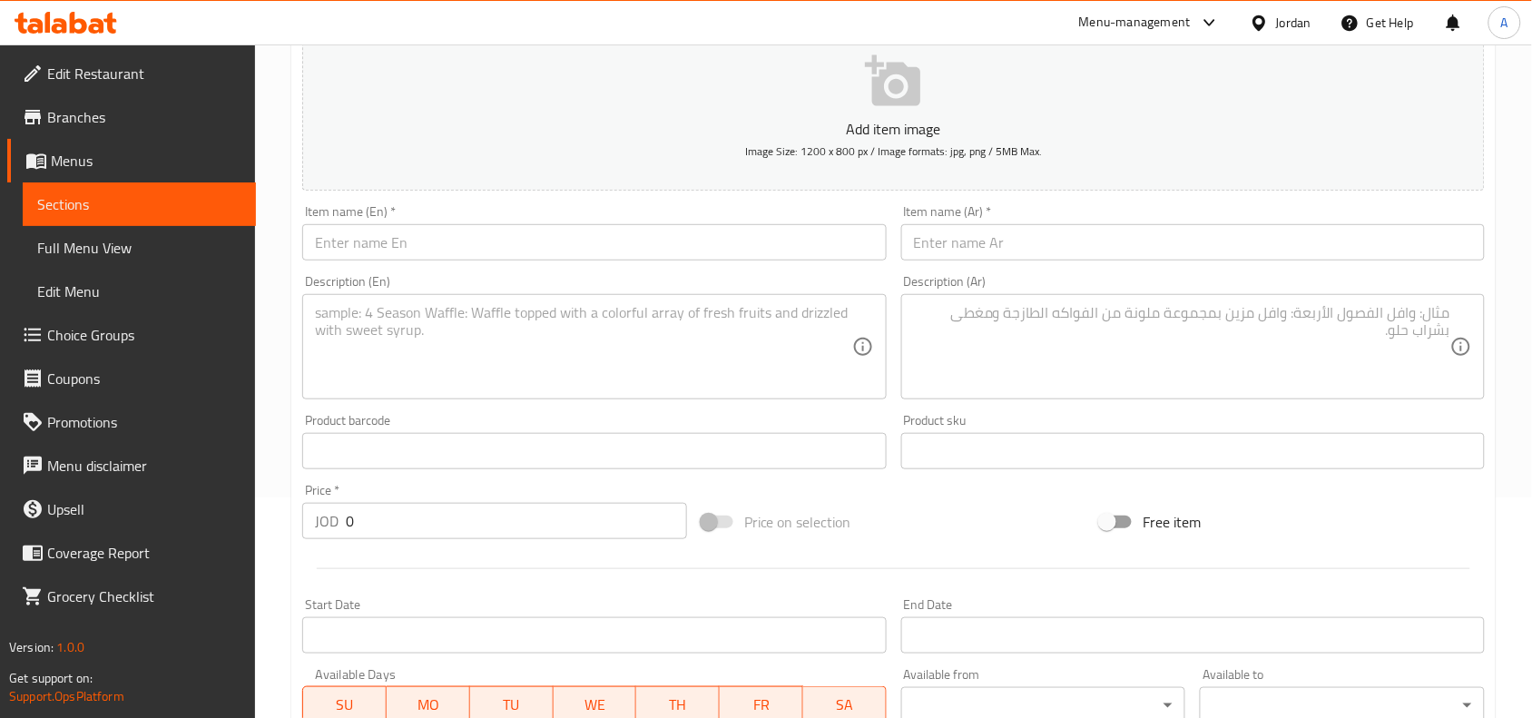
click at [1307, 265] on div "Item name (Ar)   * Item name (Ar) *" at bounding box center [1193, 233] width 598 height 70
click at [1321, 252] on input "text" at bounding box center [1193, 242] width 584 height 36
click at [1301, 227] on input "text" at bounding box center [1193, 242] width 584 height 36
paste input "ماك أن تشيز"
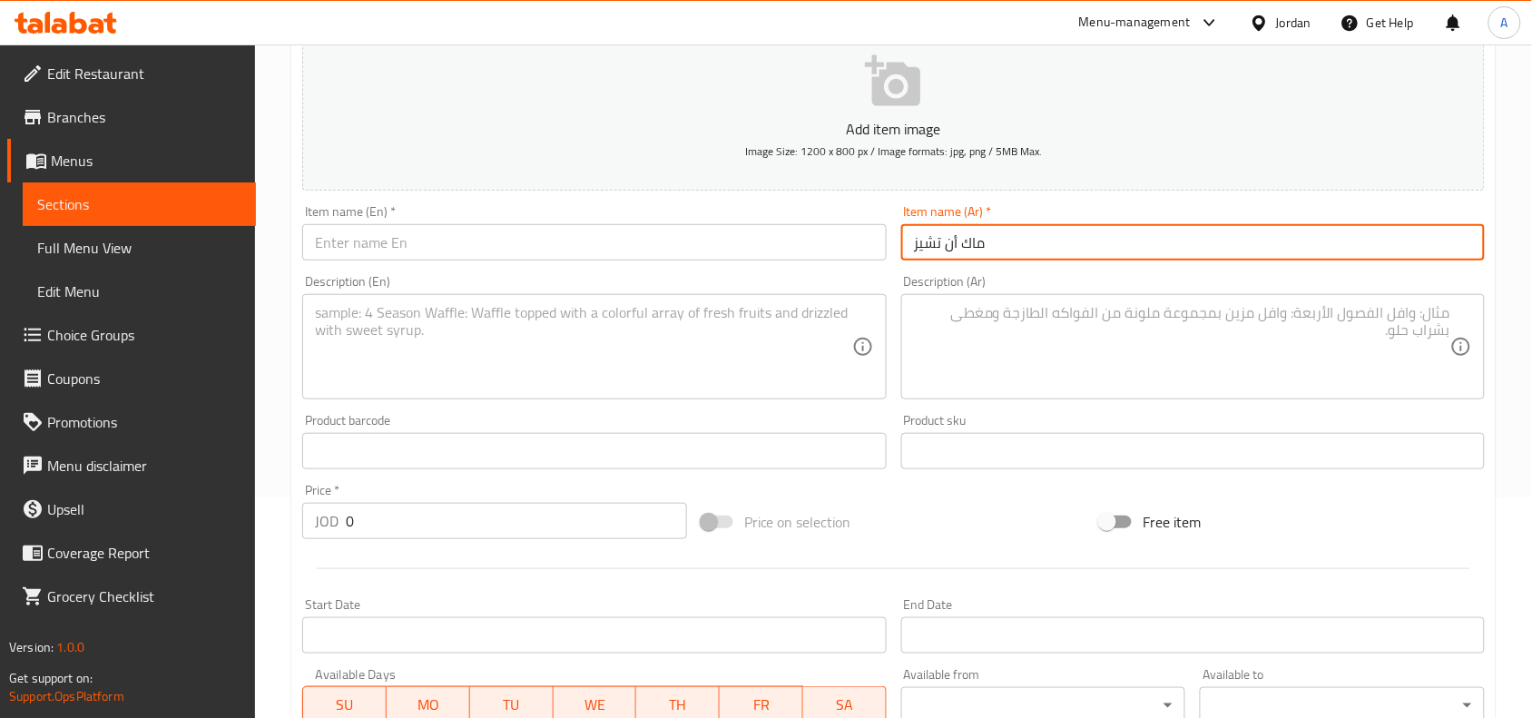
type input "ماك أن تشيز"
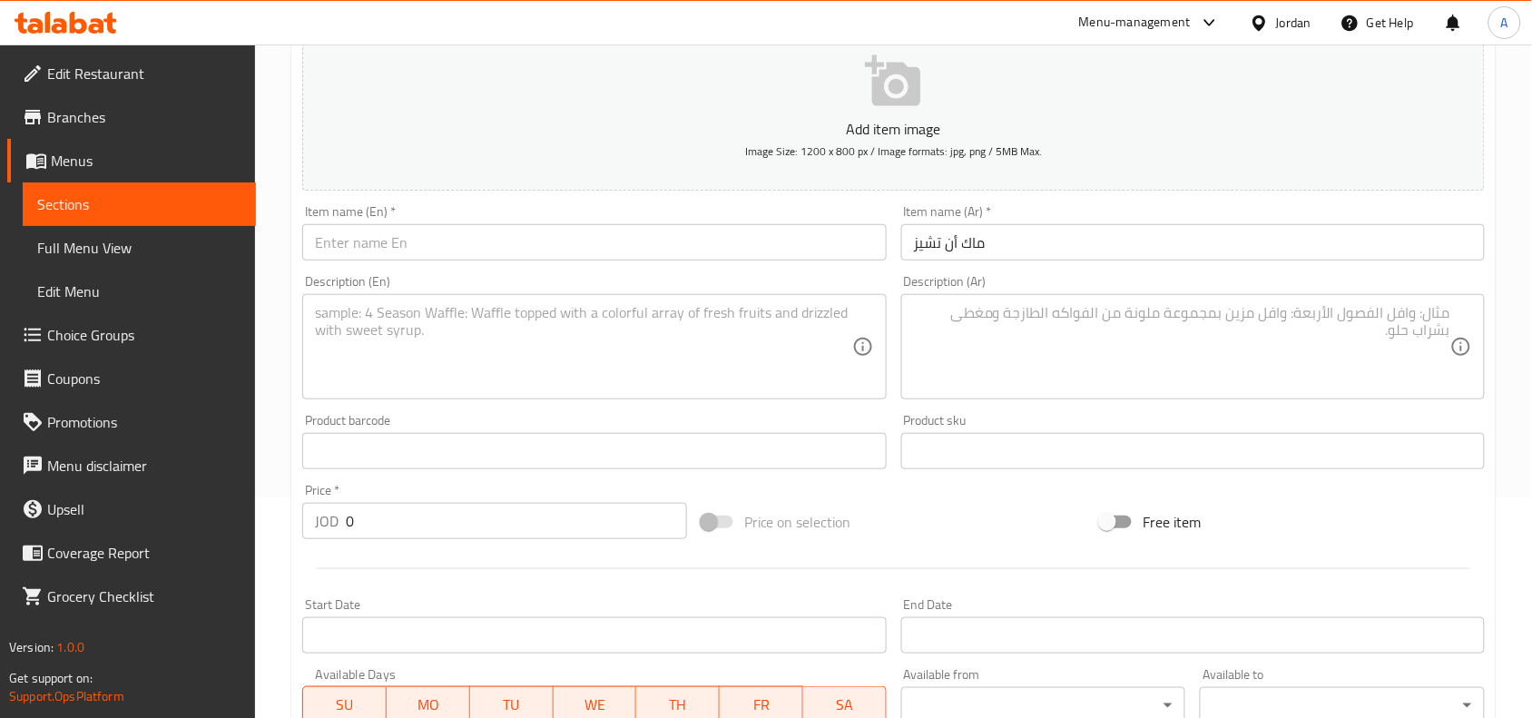
click at [812, 257] on input "text" at bounding box center [594, 242] width 584 height 36
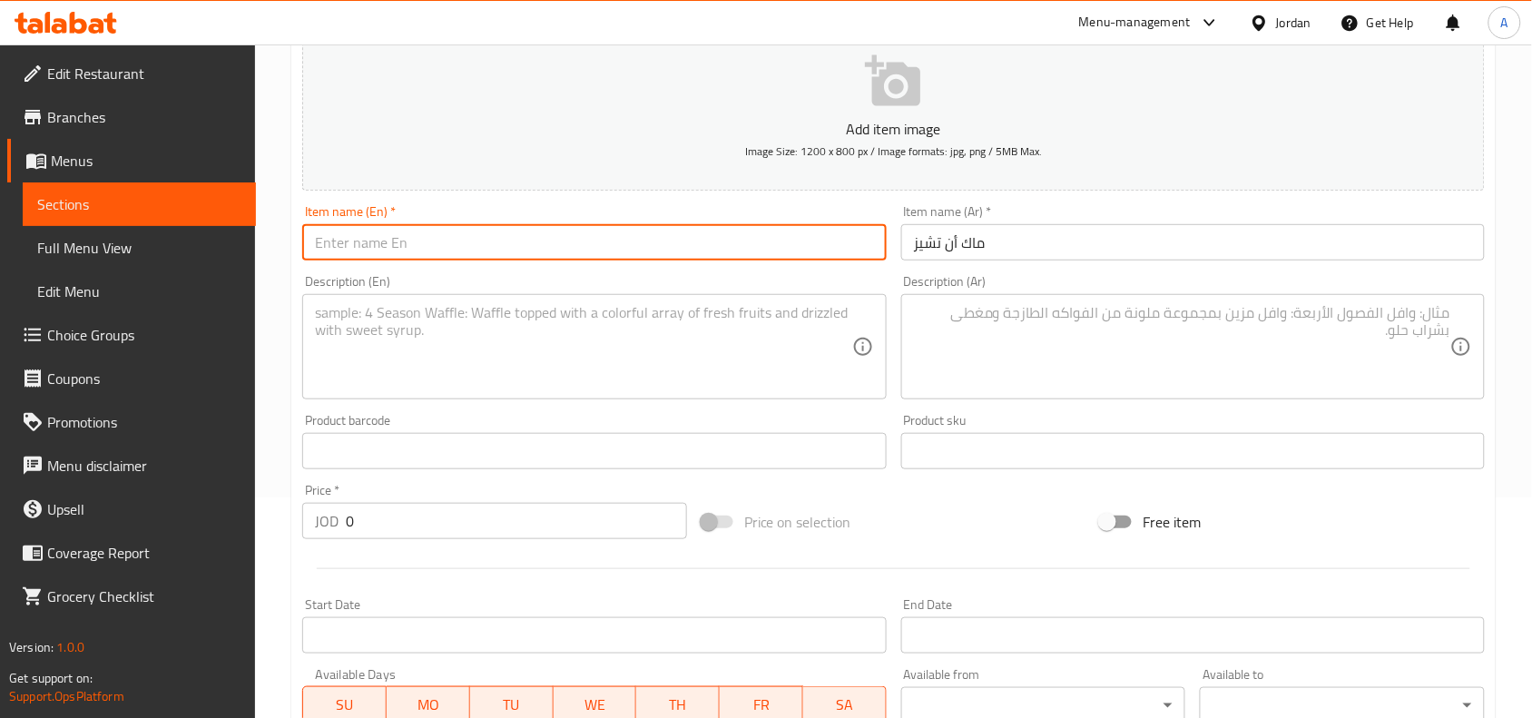
paste input "Mac and Cheese"
type input "Mac and Cheese"
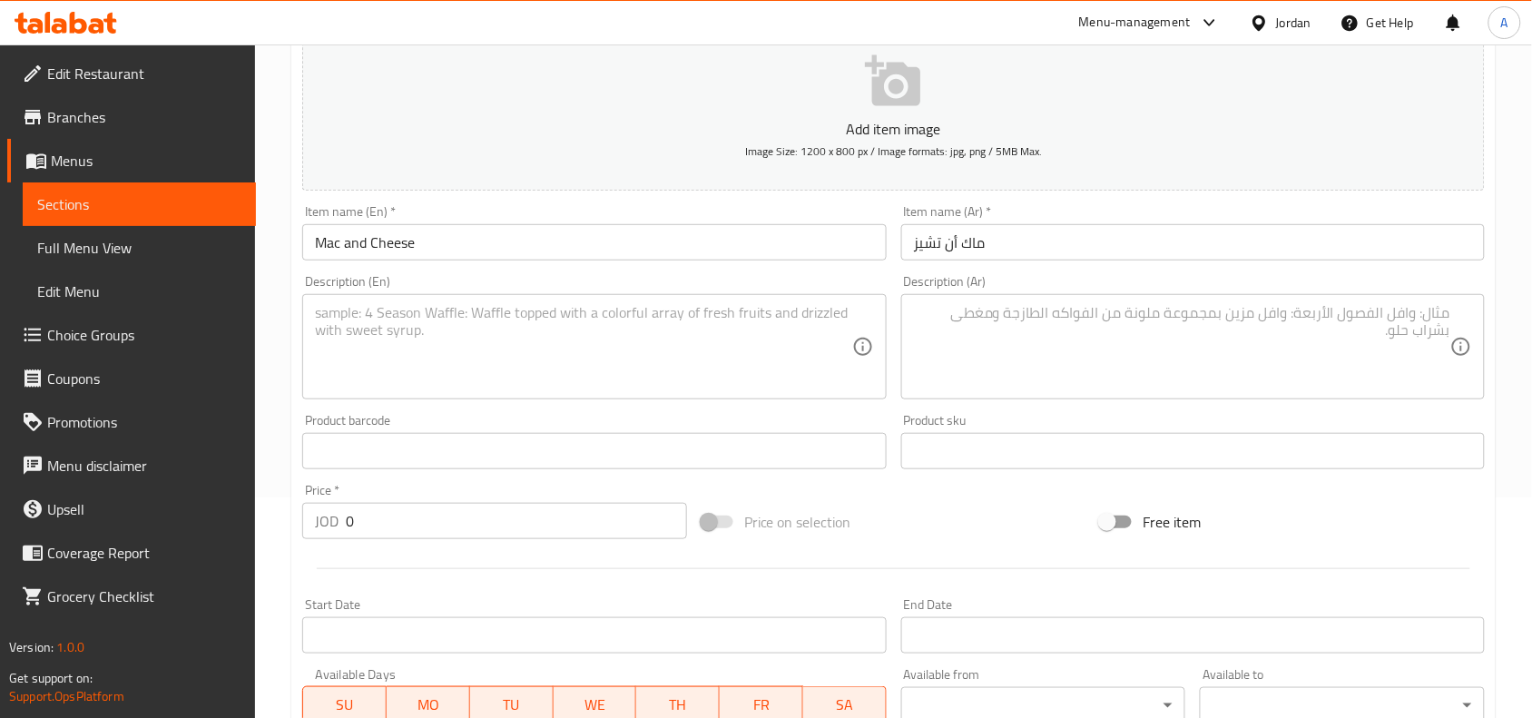
click at [1275, 352] on textarea at bounding box center [1182, 347] width 536 height 86
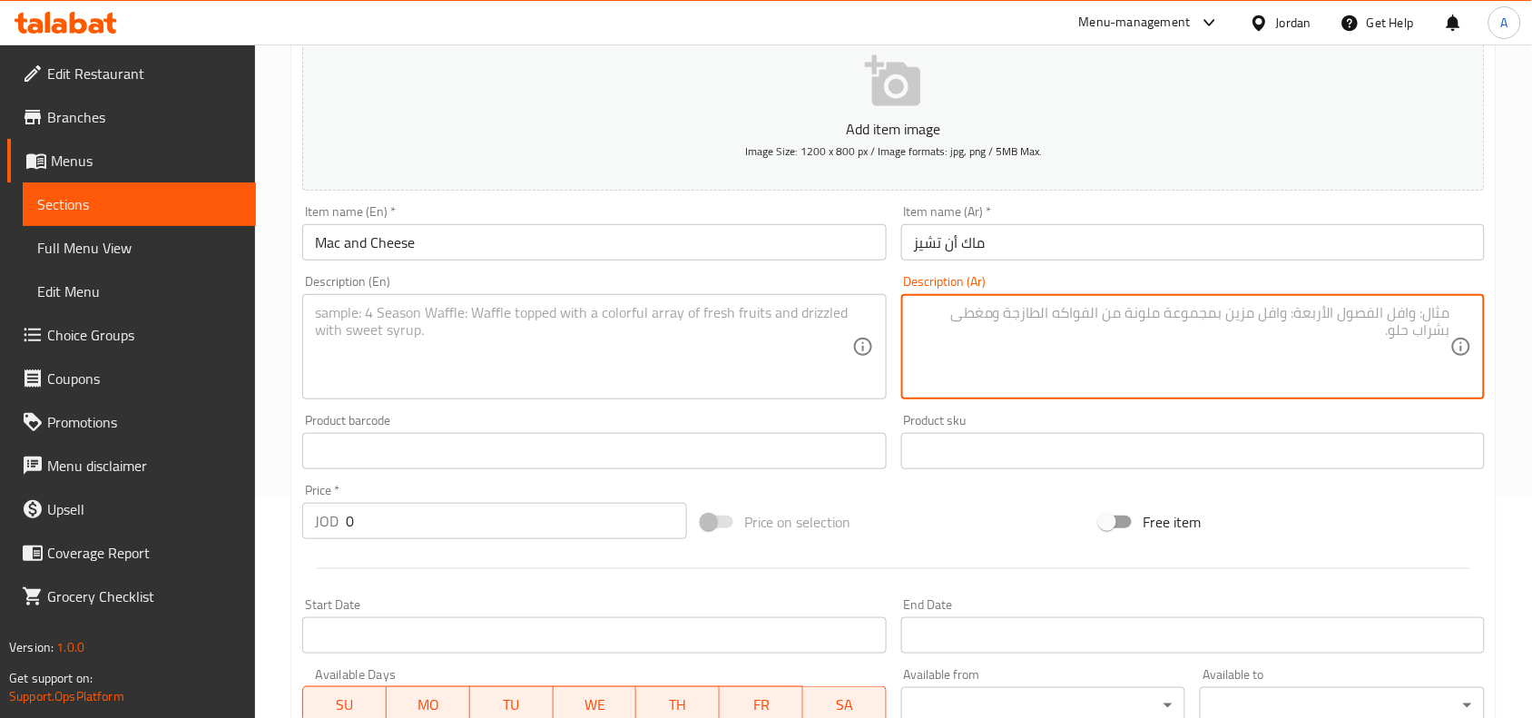
paste textarea "ماكاروني باستا تطبخ مع كريمة خاصة وجبنة موزاريلا"
type textarea "ماكاروني باستا تطبخ مع كريمة خاصة وجبنة موزاريلا"
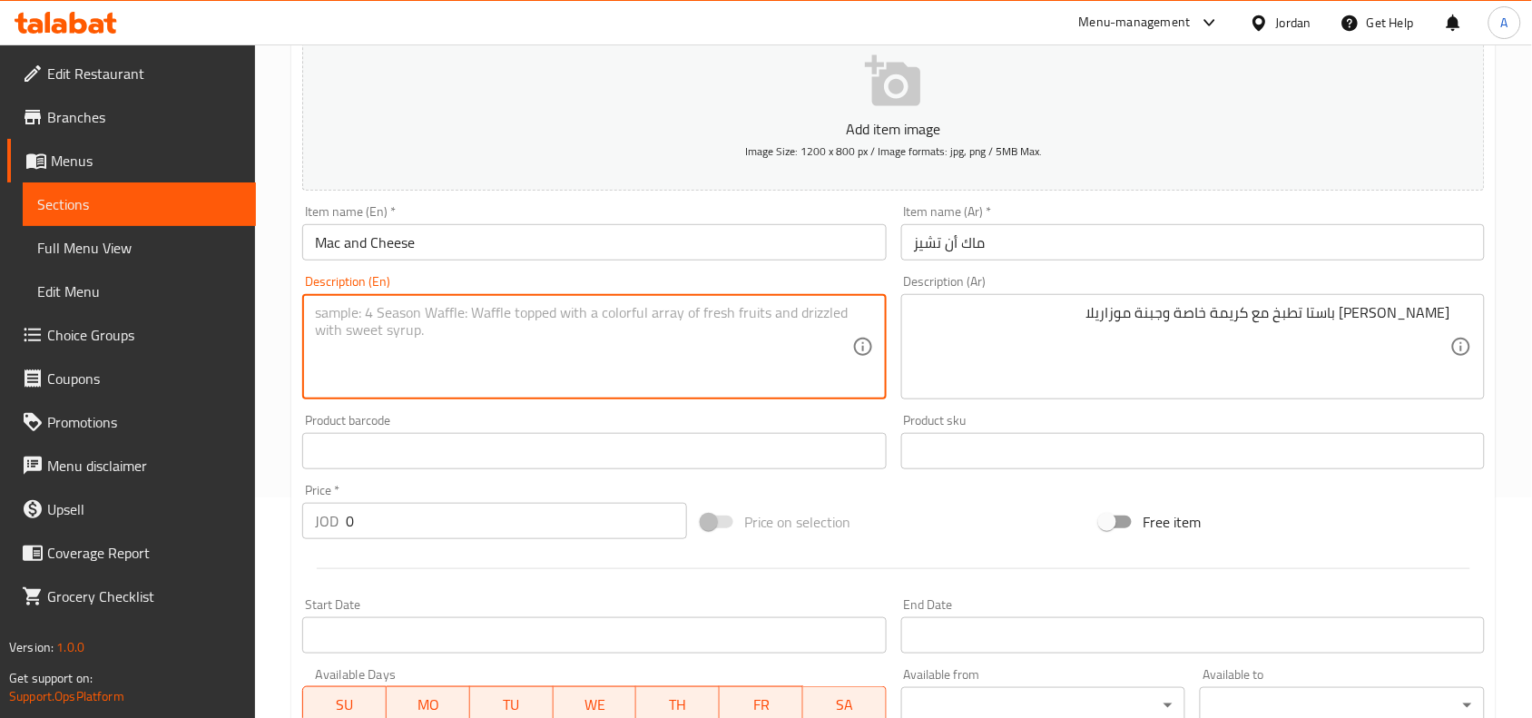
click at [664, 323] on textarea at bounding box center [583, 347] width 536 height 86
paste textarea "Macaroni pasta cooked with special cream and mozzarella cheese"
type textarea "Macaroni pasta cooked with special cream and mozzarella cheese"
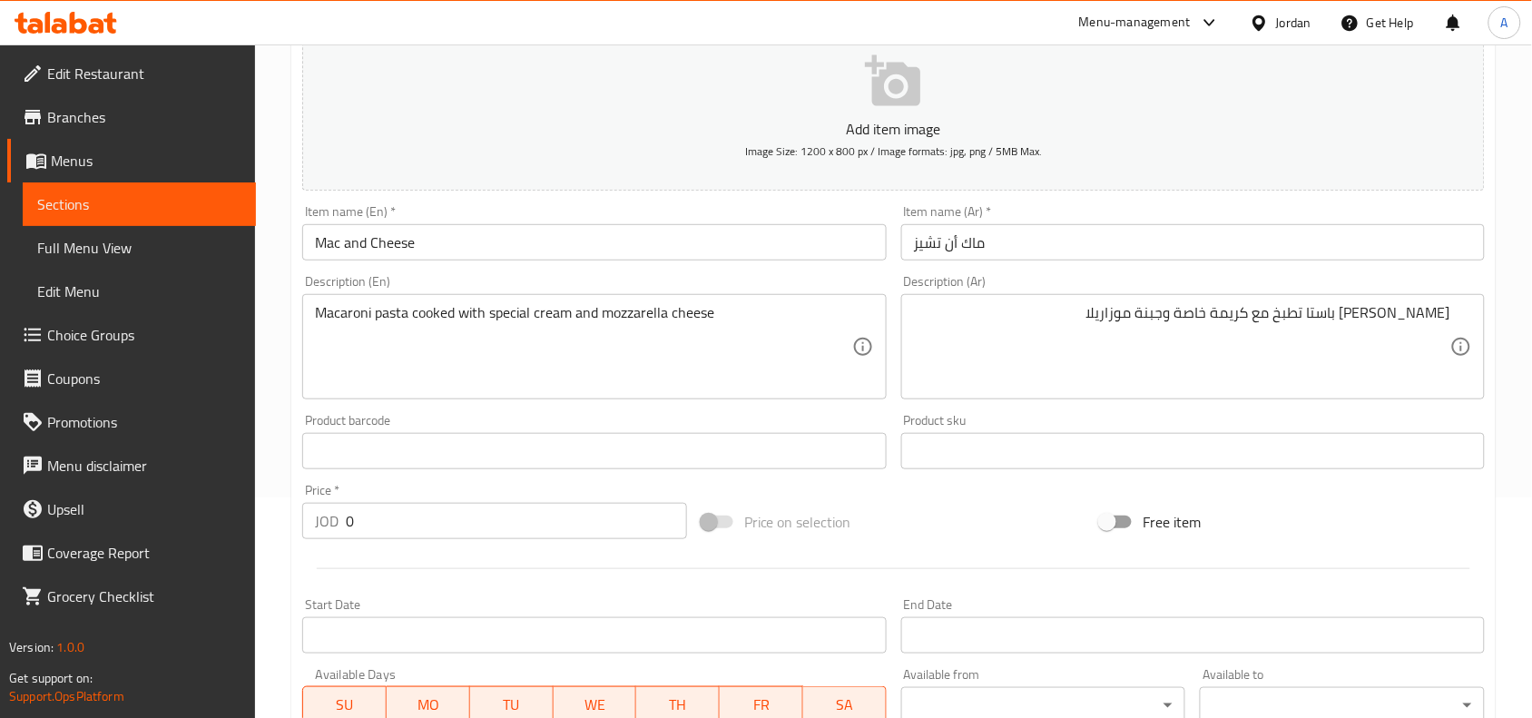
click at [0, 526] on div "Edit Restaurant Branches Menus Sections Full Menu View Edit Menu Choice Groups …" at bounding box center [766, 443] width 1532 height 1238
click at [493, 495] on div "Price   * JOD 0 Price *" at bounding box center [494, 511] width 385 height 55
click at [501, 545] on div "Price   * JOD 0 Price *" at bounding box center [494, 511] width 399 height 70
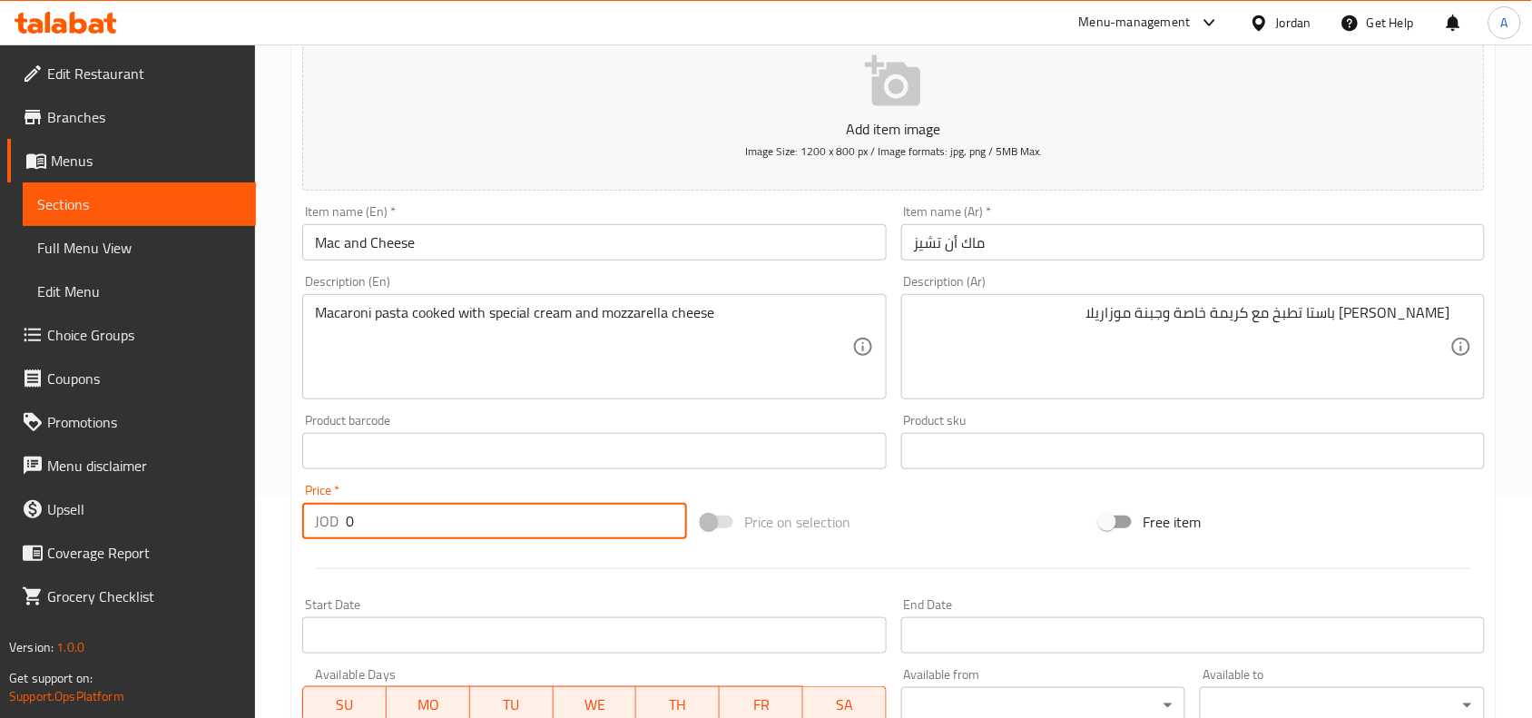
click at [558, 510] on input "0" at bounding box center [516, 521] width 341 height 36
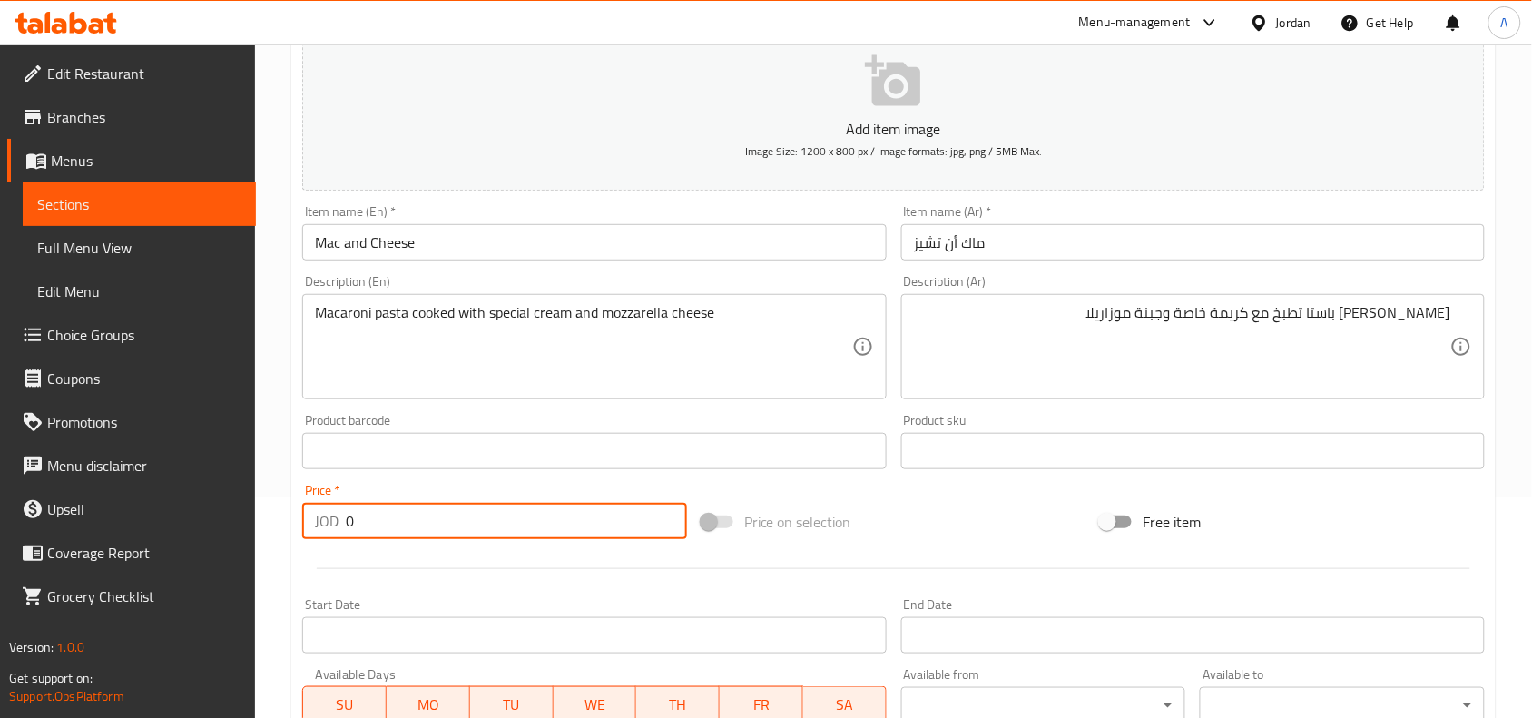
click at [558, 510] on input "0" at bounding box center [516, 521] width 341 height 36
type input "3"
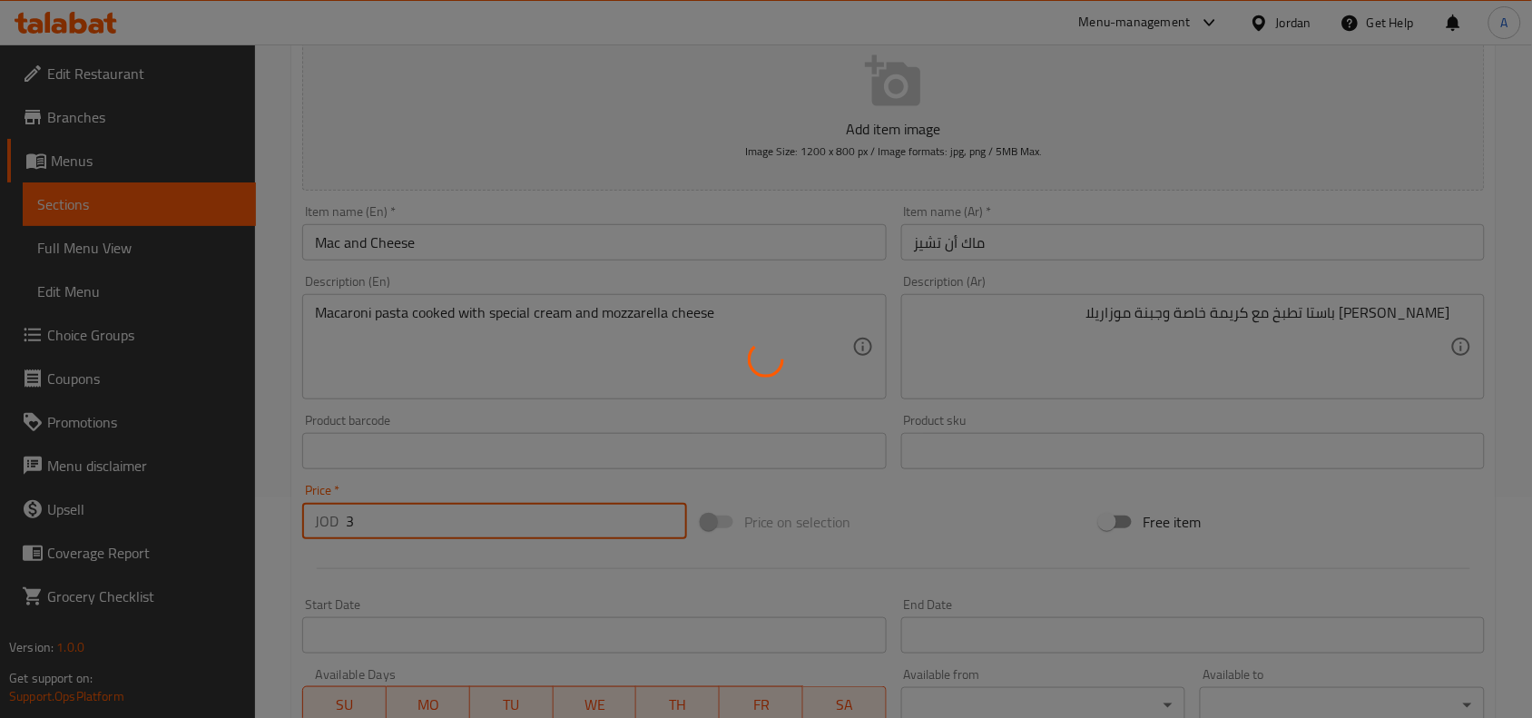
type input "0"
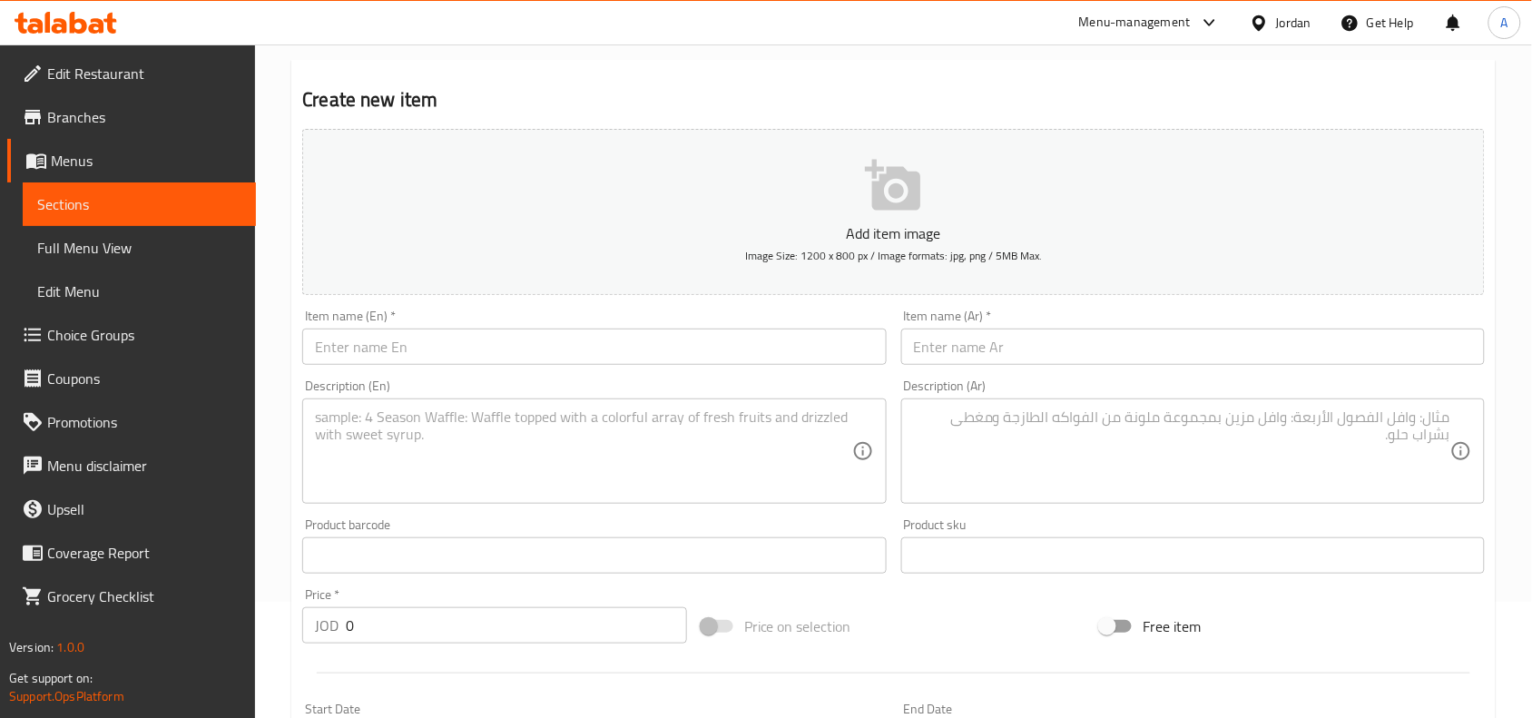
scroll to position [0, 0]
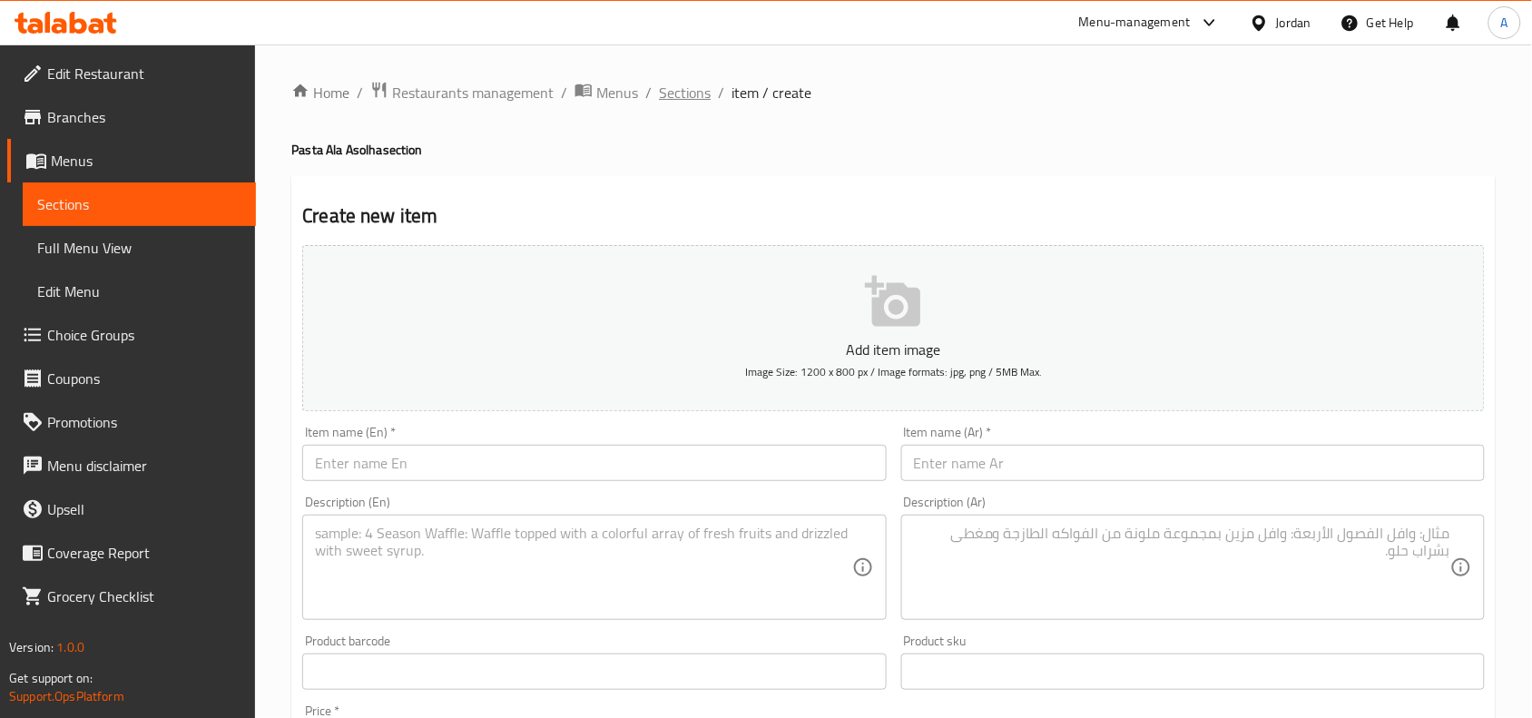
click at [682, 102] on span "Sections" at bounding box center [685, 93] width 52 height 22
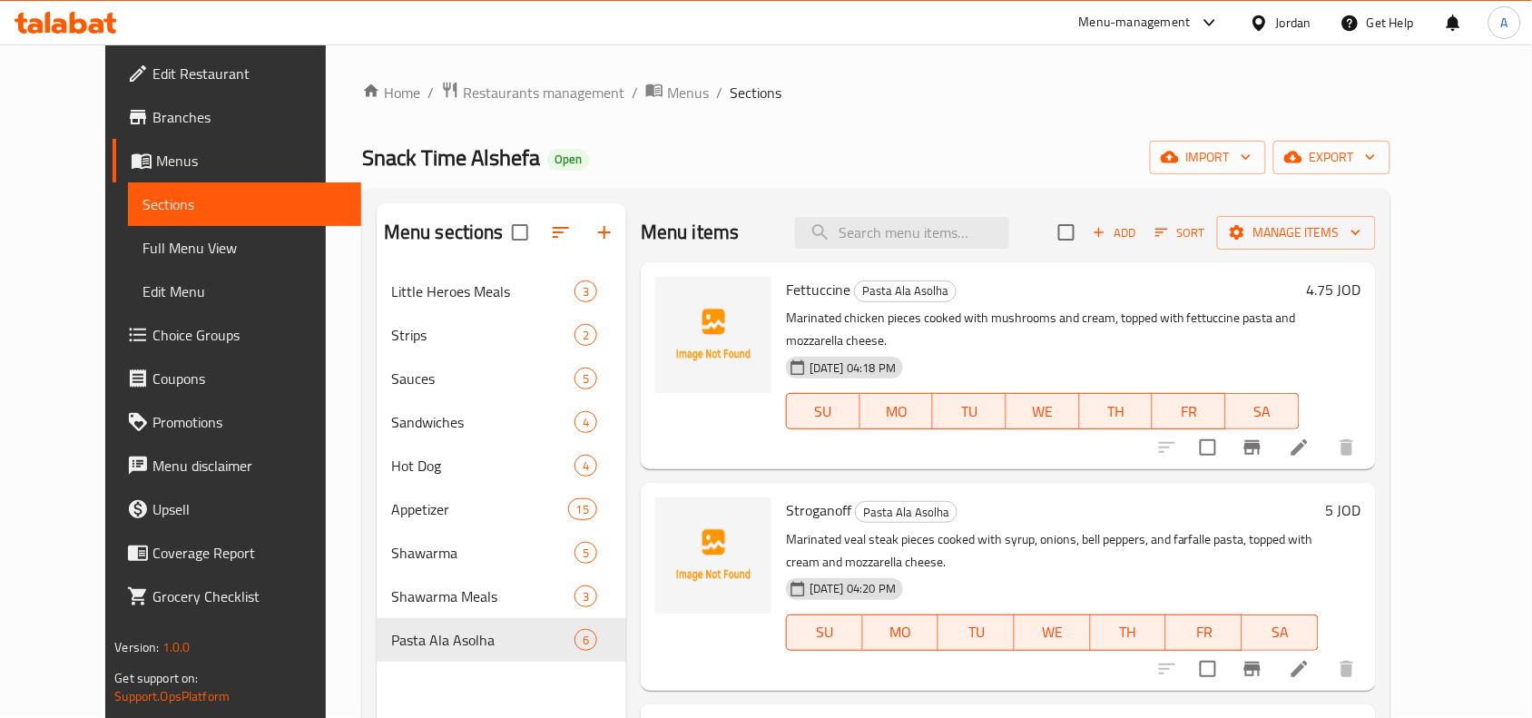
click at [594, 229] on icon "button" at bounding box center [605, 232] width 22 height 22
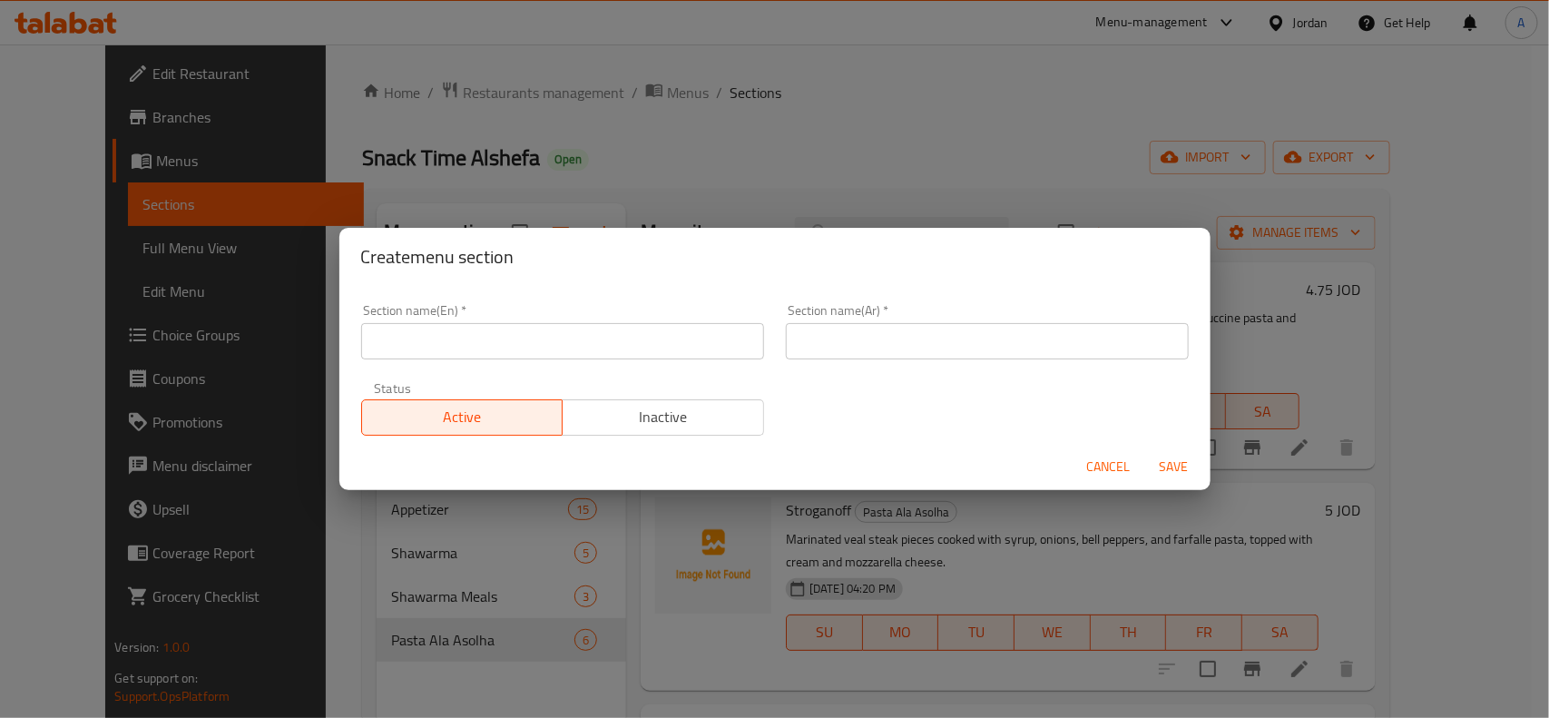
click at [714, 374] on div "Status Active Inactive" at bounding box center [562, 408] width 425 height 76
click at [724, 343] on input "text" at bounding box center [562, 341] width 403 height 36
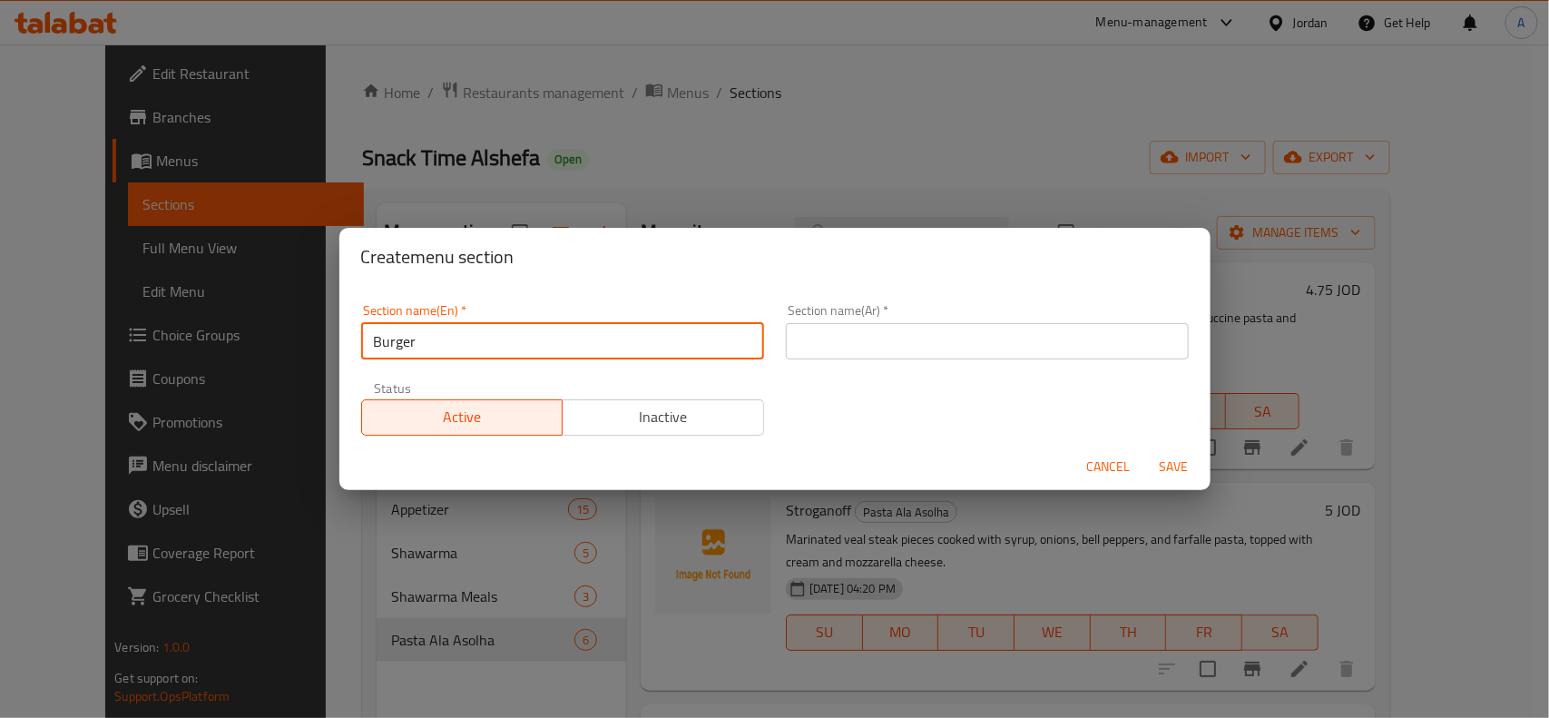
type input "Burger"
click at [1145, 450] on button "Save" at bounding box center [1174, 467] width 58 height 34
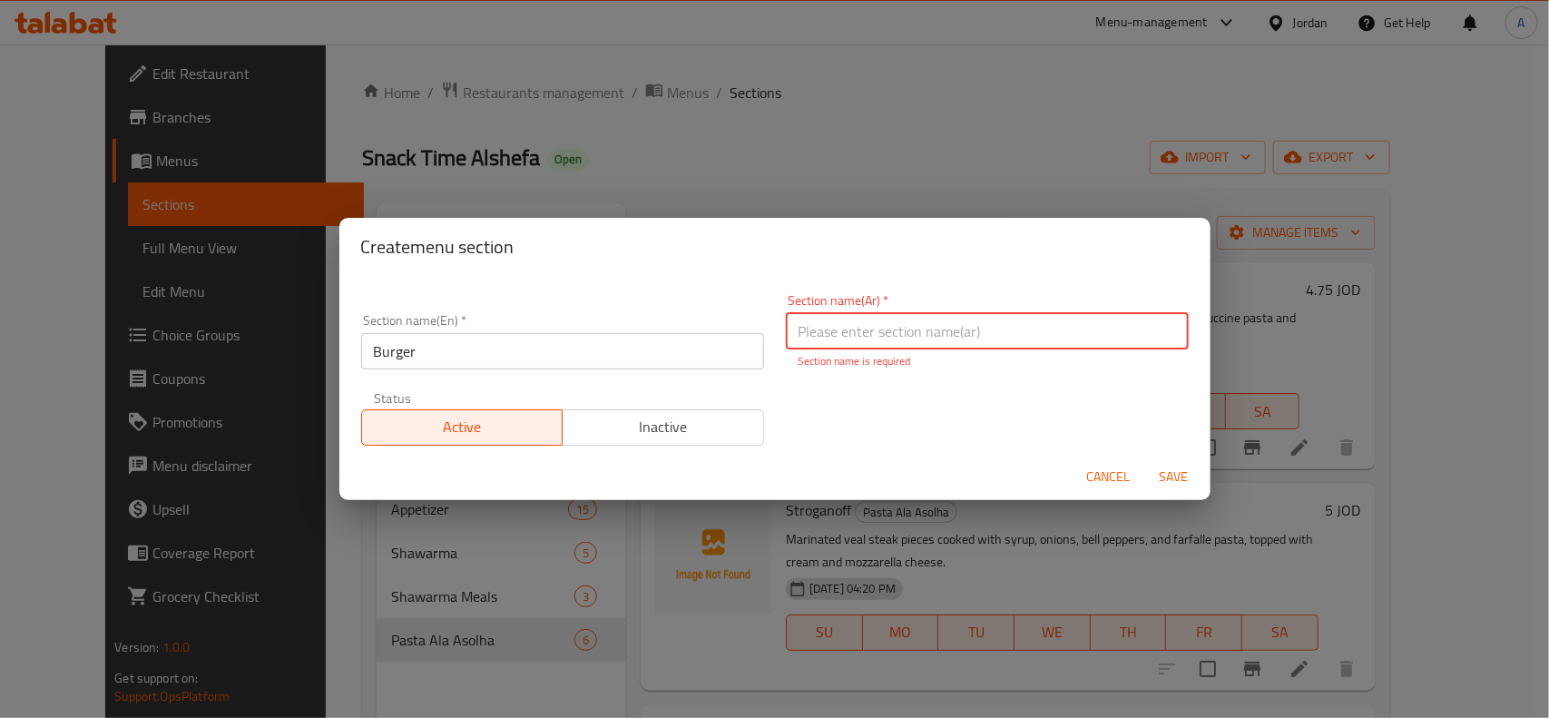
click at [1055, 309] on div "Section name(Ar)   * Section name(Ar) * Section name is required" at bounding box center [987, 331] width 403 height 75
click at [1057, 323] on input "text" at bounding box center [987, 331] width 403 height 36
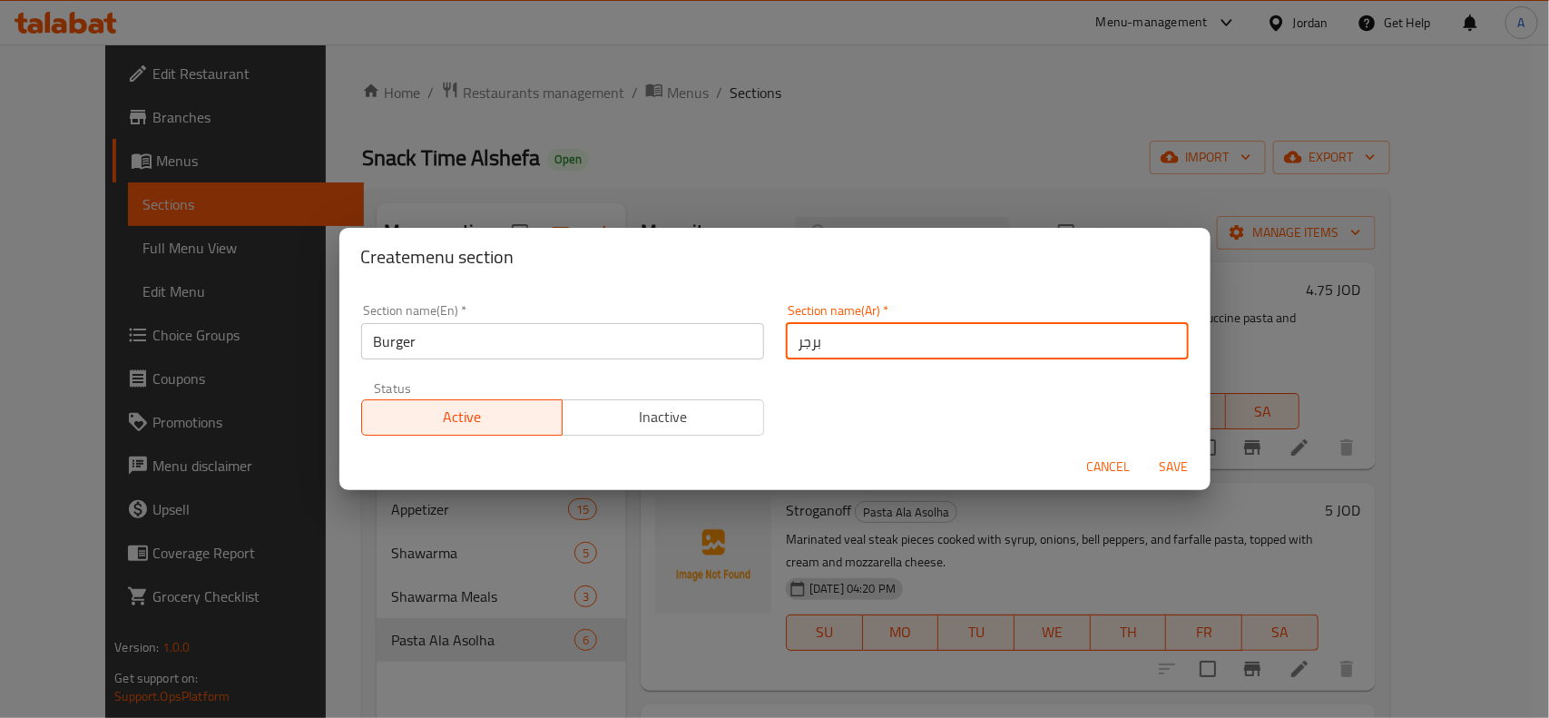
type input "برجر"
click at [1145, 450] on button "Save" at bounding box center [1174, 467] width 58 height 34
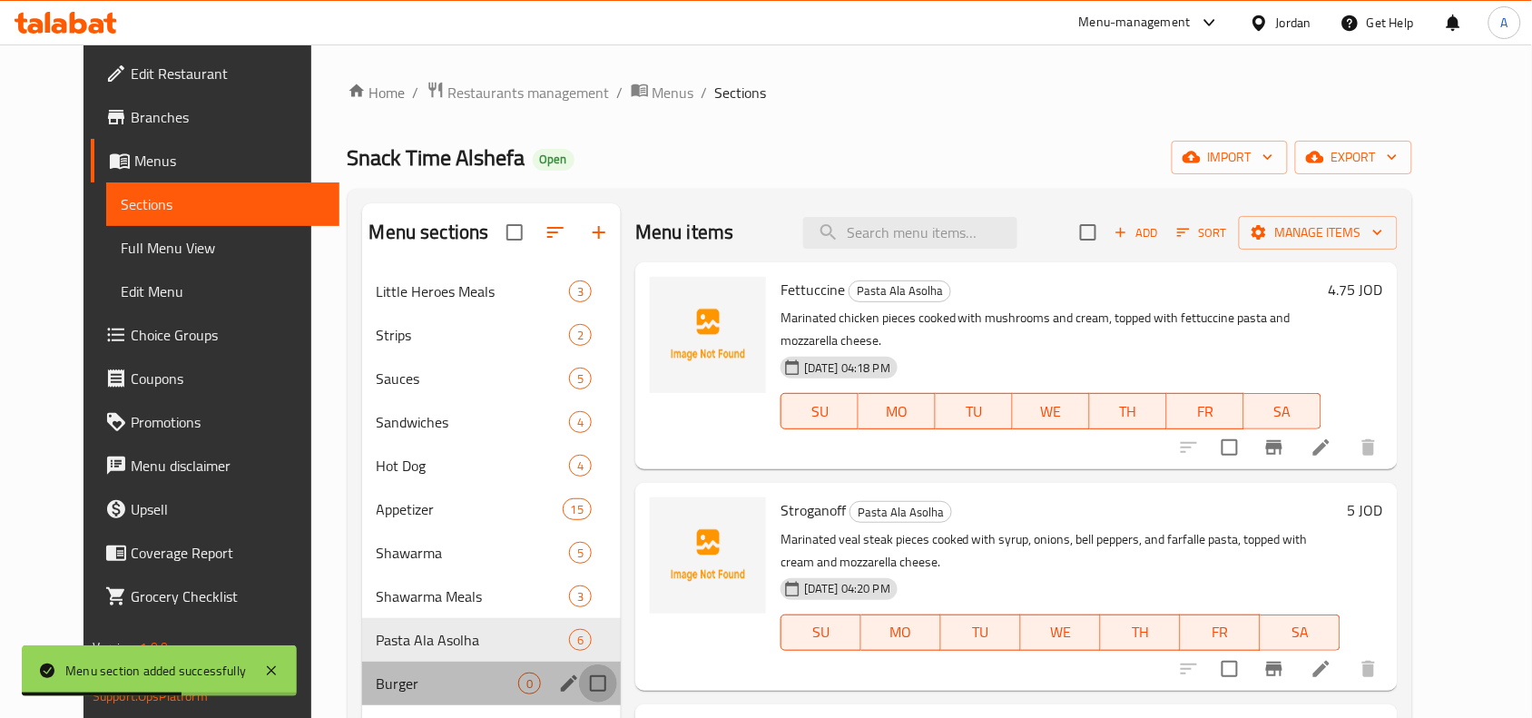
click at [579, 687] on input "Menu sections" at bounding box center [598, 683] width 38 height 38
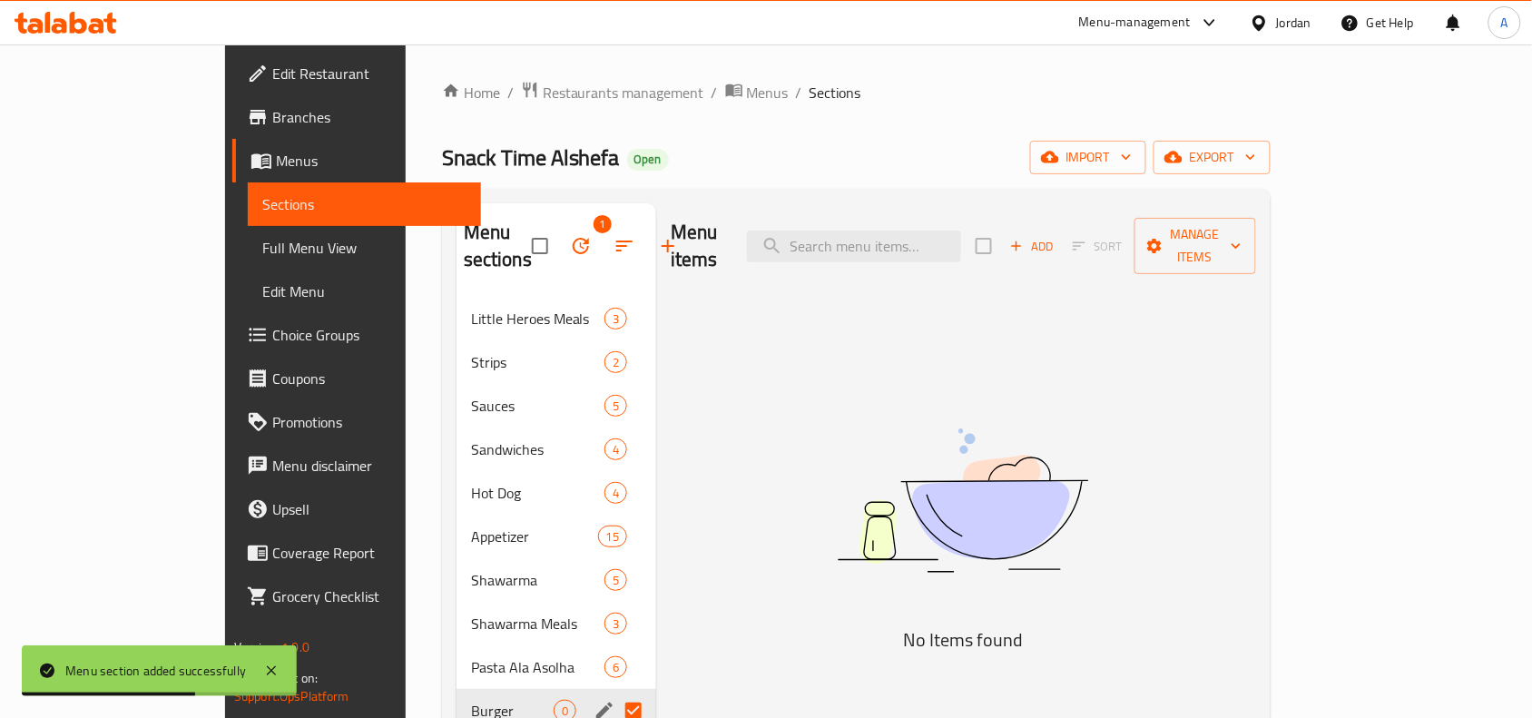
click at [614, 692] on input "Menu sections" at bounding box center [633, 711] width 38 height 38
checkbox input "false"
click at [594, 700] on icon "edit" at bounding box center [605, 711] width 22 height 22
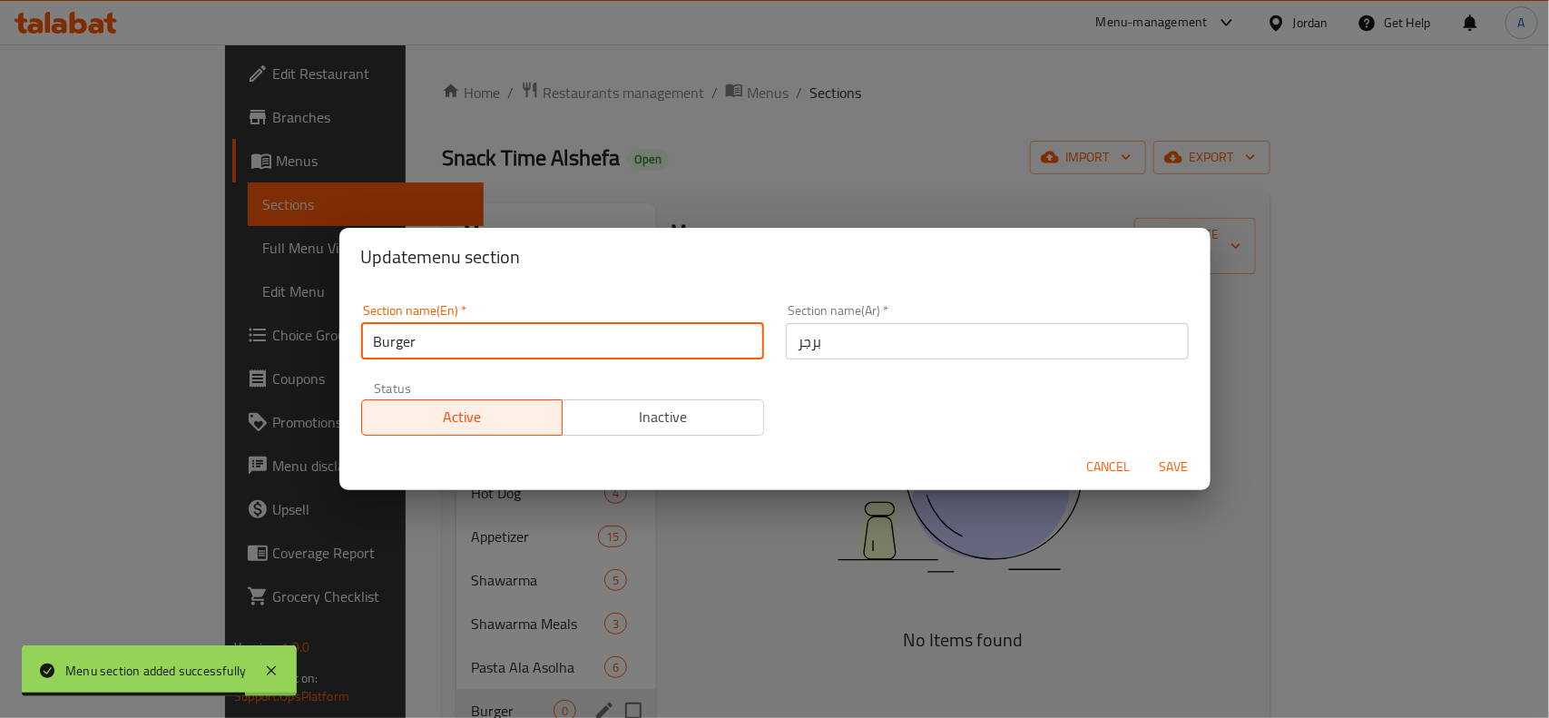
click at [374, 347] on input "Burger" at bounding box center [562, 341] width 403 height 36
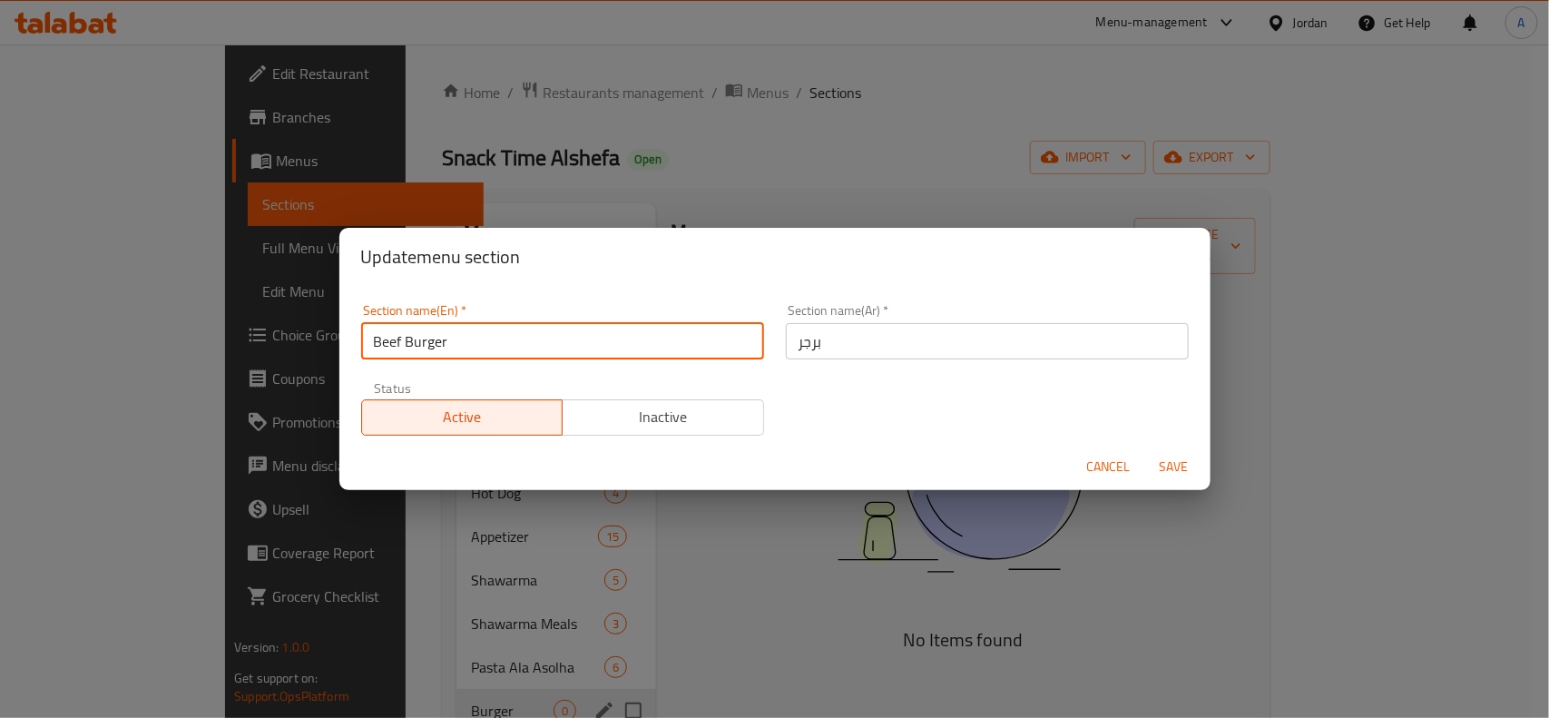
type input "Beef Burger"
click at [971, 338] on input "برجر" at bounding box center [987, 341] width 403 height 36
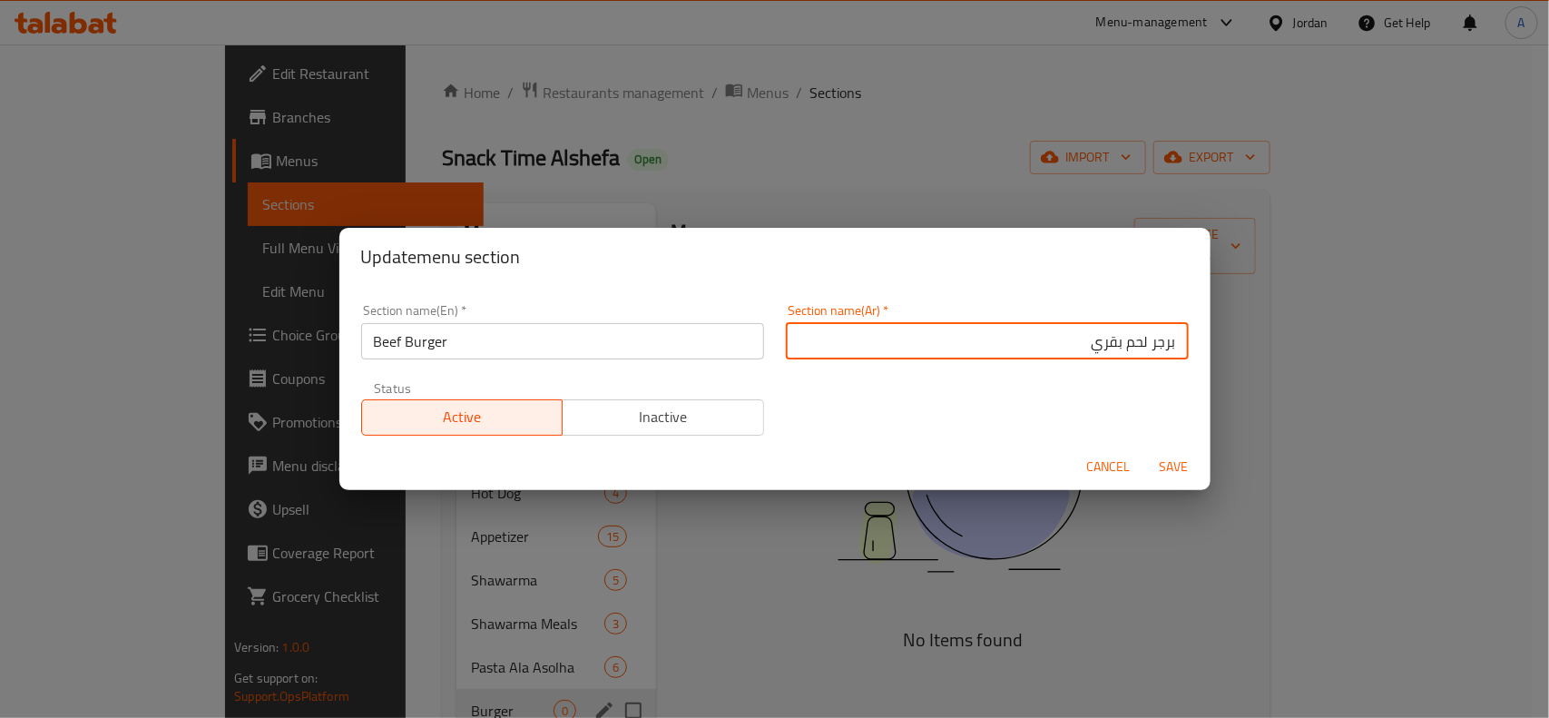
type input "برجر لحم بقري"
click at [1145, 450] on button "Save" at bounding box center [1174, 467] width 58 height 34
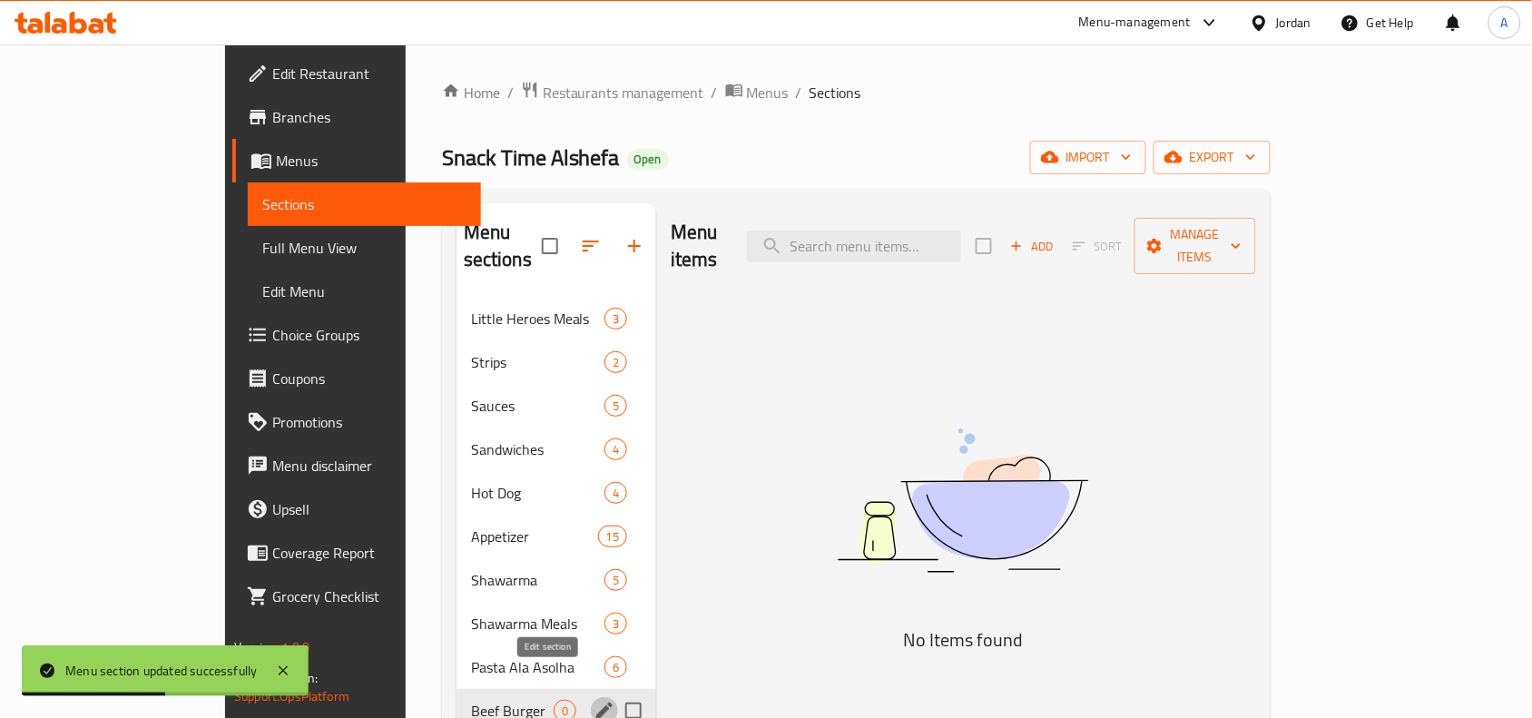
click at [1228, 206] on div "Menu items Add Sort Manage items" at bounding box center [963, 246] width 585 height 86
click at [1056, 236] on span "Add" at bounding box center [1031, 246] width 49 height 21
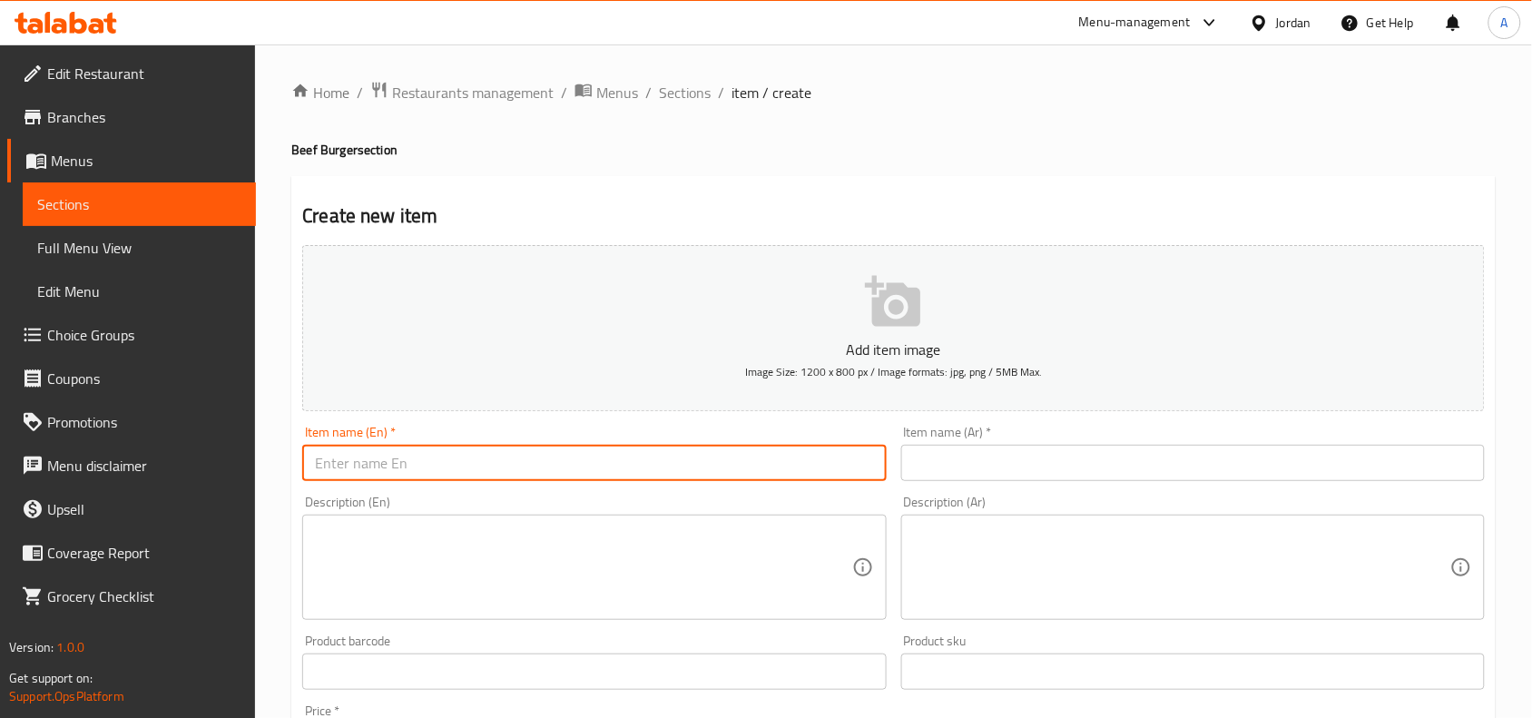
click at [545, 477] on input "text" at bounding box center [594, 463] width 584 height 36
paste input "سوبر"
type input "سوبر"
click at [1163, 442] on div "Item name (Ar)   * Item name (Ar) *" at bounding box center [1193, 453] width 584 height 55
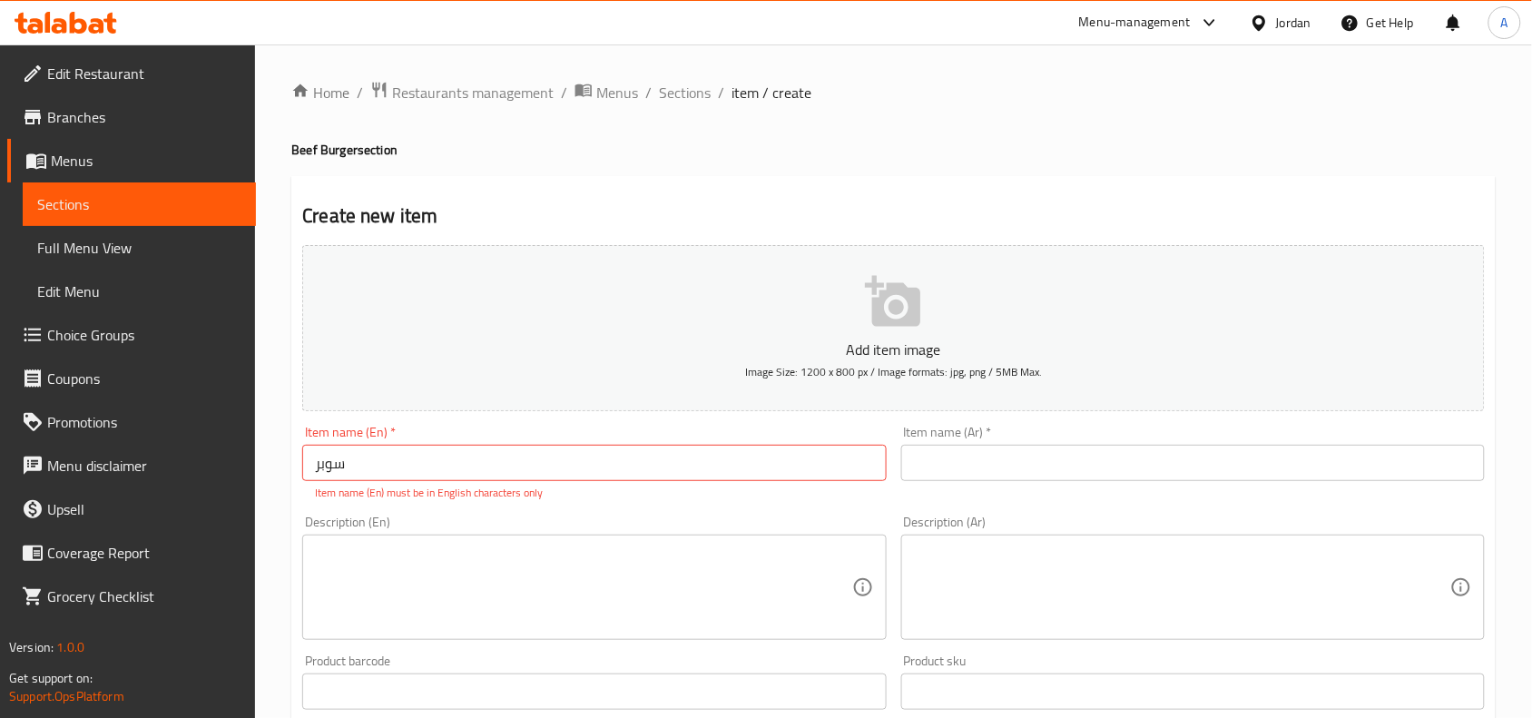
click at [1185, 470] on input "text" at bounding box center [1193, 463] width 584 height 36
paste input "سوبر"
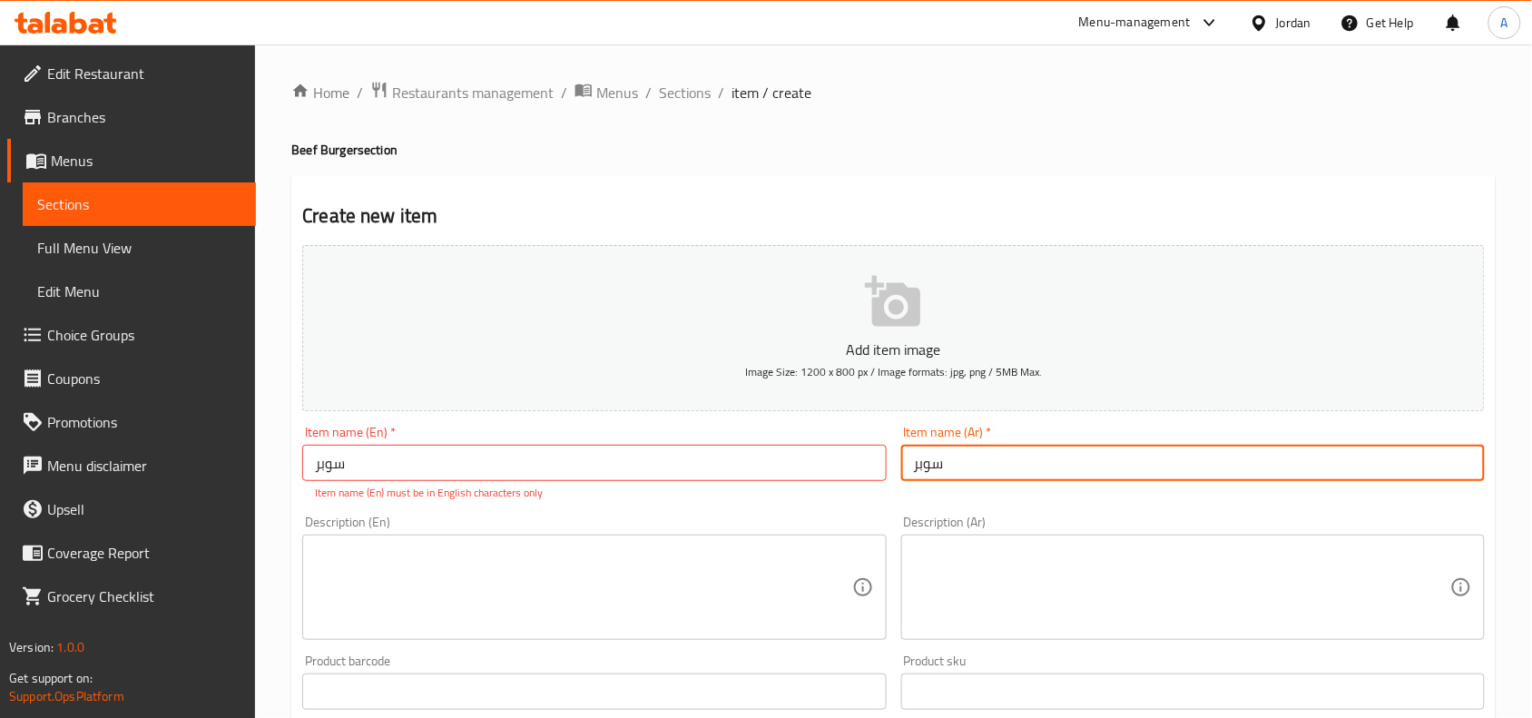
type input "سوبر"
click at [447, 474] on input "سوبر" at bounding box center [594, 463] width 584 height 36
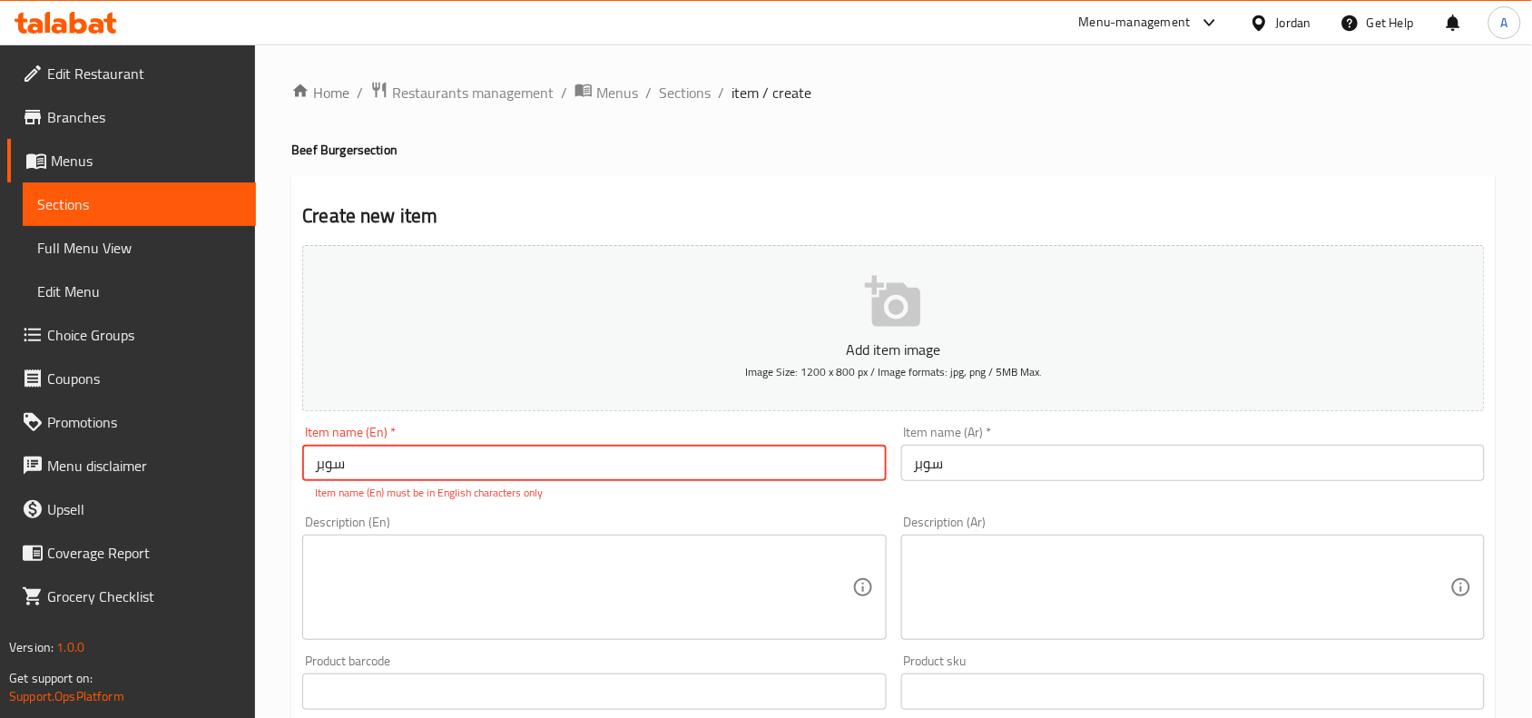
click at [447, 474] on input "سوبر" at bounding box center [594, 463] width 584 height 36
type input "Super"
click at [599, 504] on div "Add item image Image Size: 1200 x 800 px / Image formats: jpg, png / 5MB Max. I…" at bounding box center [893, 639] width 1197 height 802
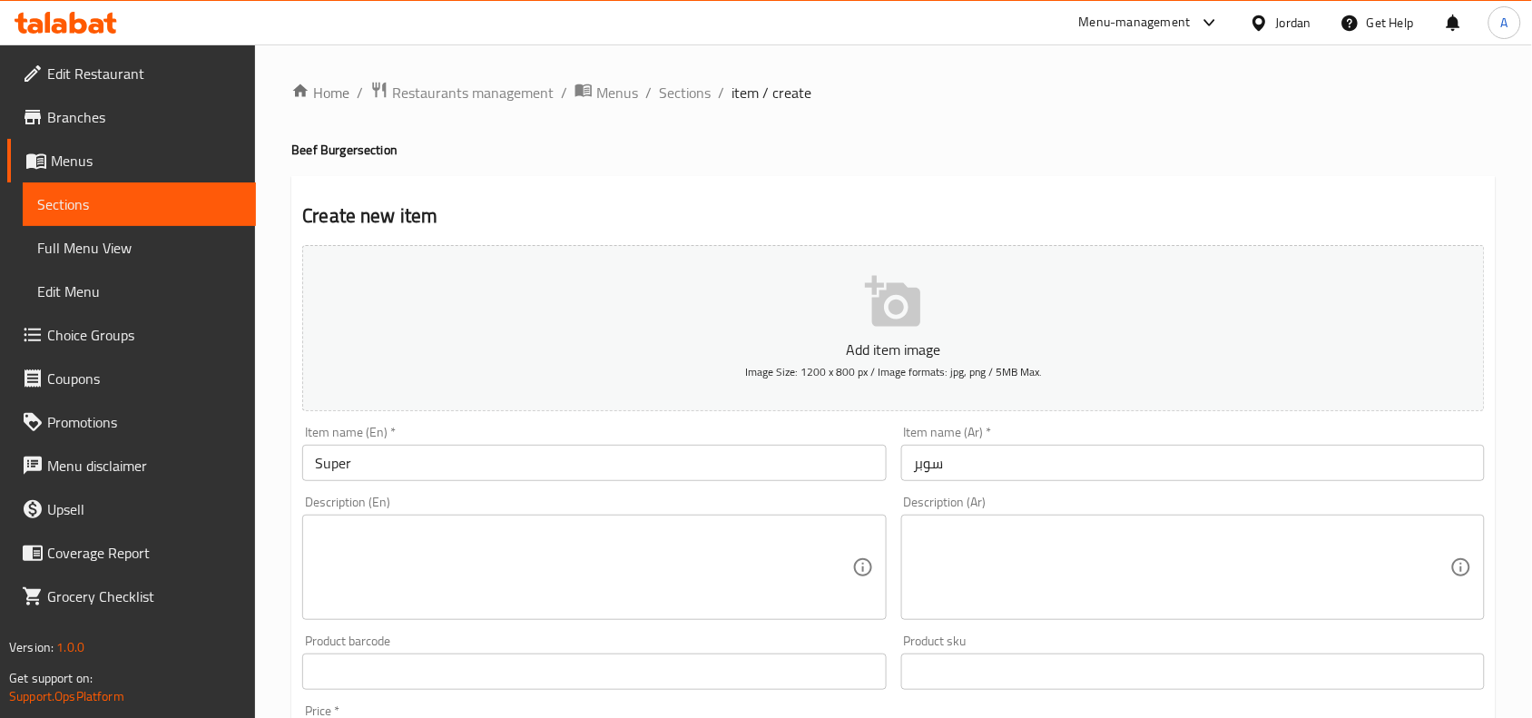
click at [1150, 609] on textarea at bounding box center [1182, 568] width 536 height 86
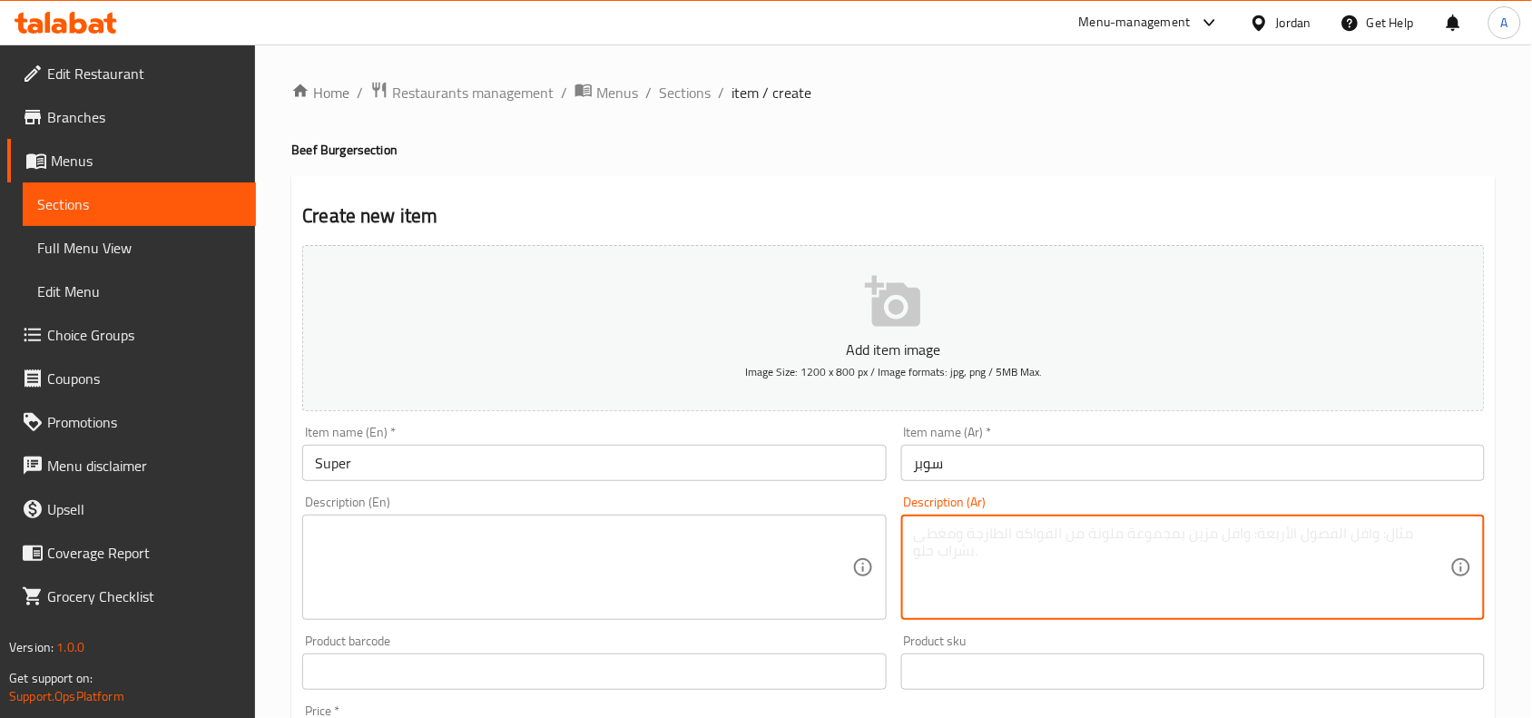
paste textarea "150 غم انجوس - صوص خاص يصل - بندورة ، كس - مخلل إكسترا شدر"
click at [1200, 584] on textarea "150 غم انجوس - صوص خاص يصل - بندورة ، كس - مخلل إكسترا شدر" at bounding box center [1182, 568] width 536 height 86
drag, startPoint x: 1200, startPoint y: 584, endPoint x: 1184, endPoint y: 550, distance: 37.0
click at [1184, 550] on textarea "150 غم انجوس - صوص خاص يصل - بندورة ، كس - مخلل إكسترا شدر" at bounding box center [1182, 568] width 536 height 86
click at [1449, 551] on div "150 غم انجوس - صوص خاص يصل - بندورة ، كس - مخلل إكسترا شدر Description (Ar)" at bounding box center [1193, 567] width 584 height 105
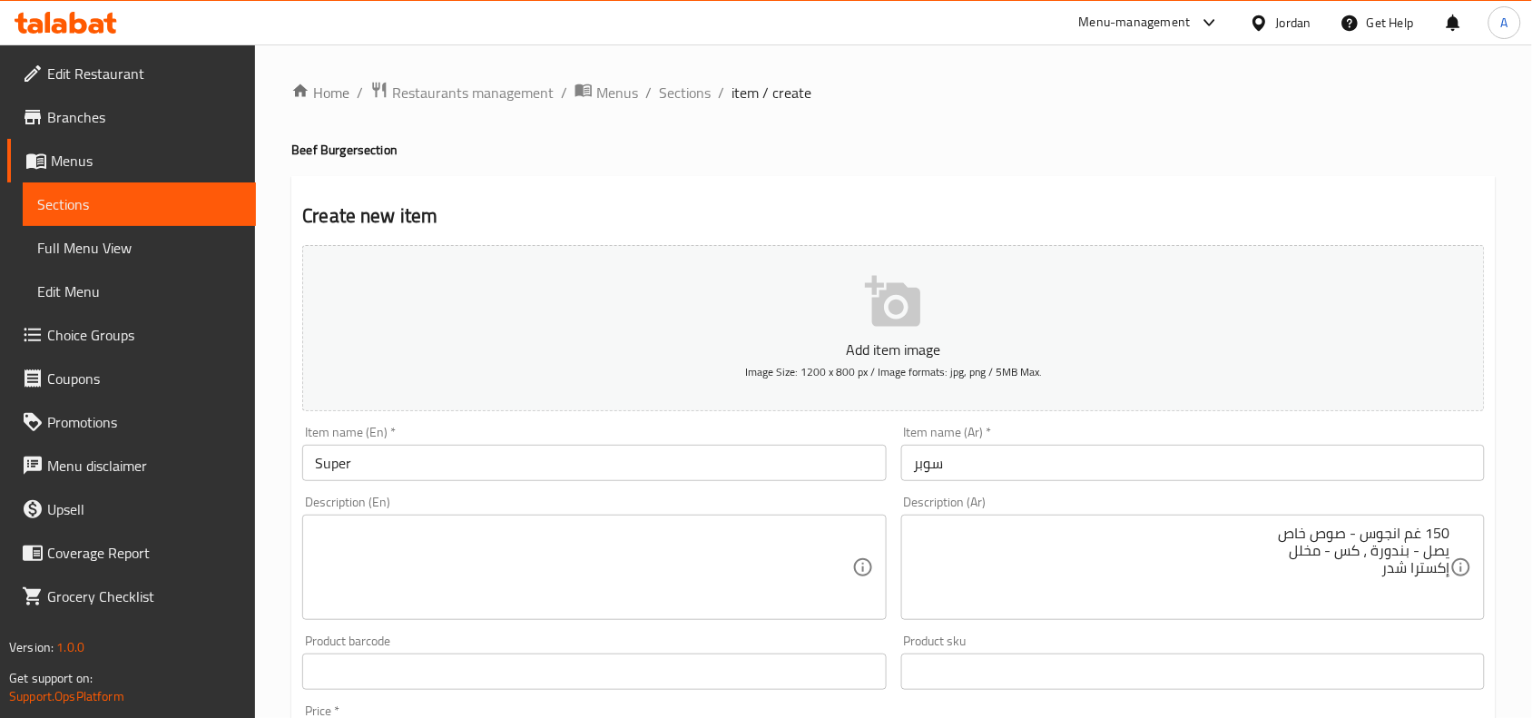
click at [1454, 550] on div "150 غم انجوس - صوص خاص يصل - بندورة ، كس - مخلل إكسترا شدر Description (Ar)" at bounding box center [1193, 567] width 584 height 105
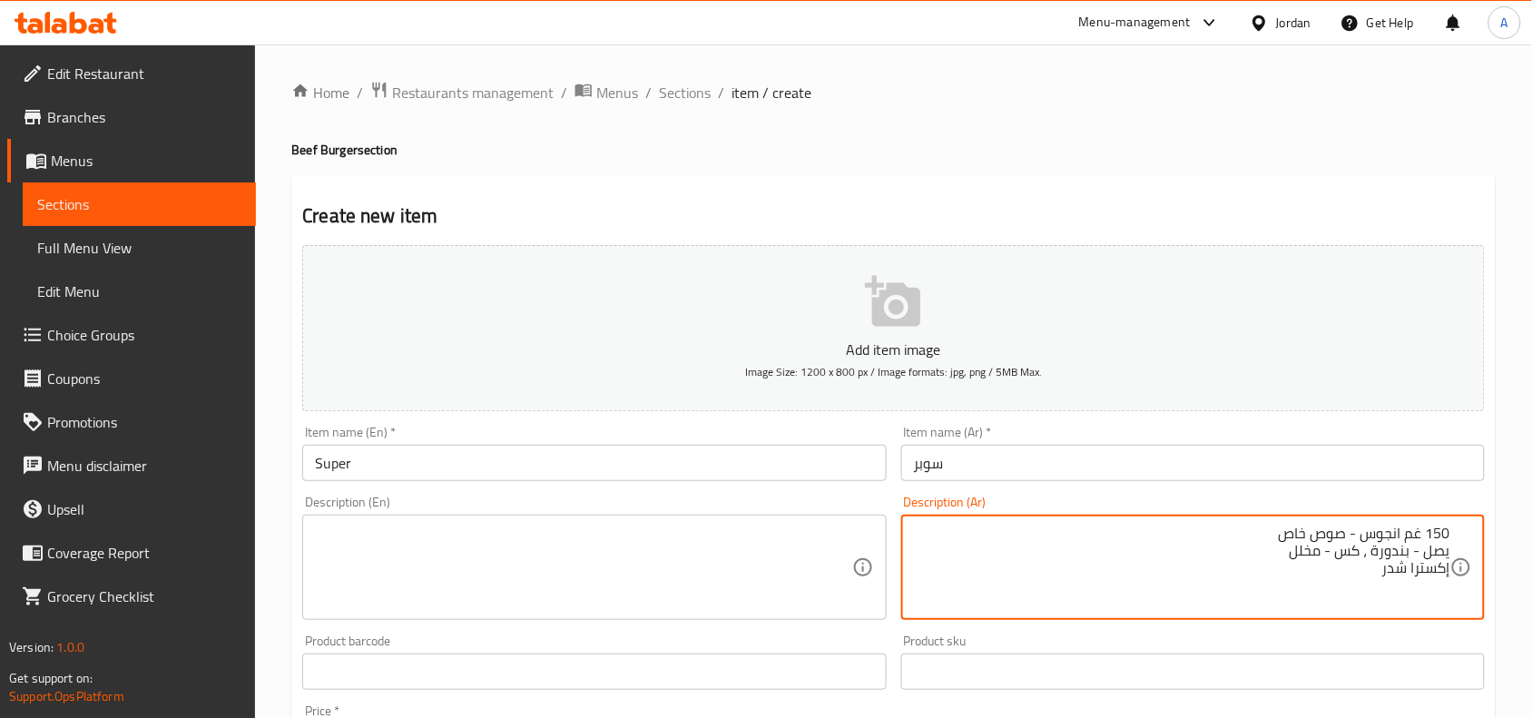
click at [1448, 554] on textarea "150 غم انجوس - صوص خاص يصل - بندورة ، كس - مخلل إكسترا شدر" at bounding box center [1182, 568] width 536 height 86
click at [1450, 549] on textarea "150 غم انجوس - صوص خاص بصل - بندورة ، كس - مخلل إكسترا شدر" at bounding box center [1182, 568] width 536 height 86
click at [1357, 525] on textarea "150 غم انجوس - صوص خاص، بصل - بندورة ، كس - مخلل إكسترا شدر" at bounding box center [1182, 568] width 536 height 86
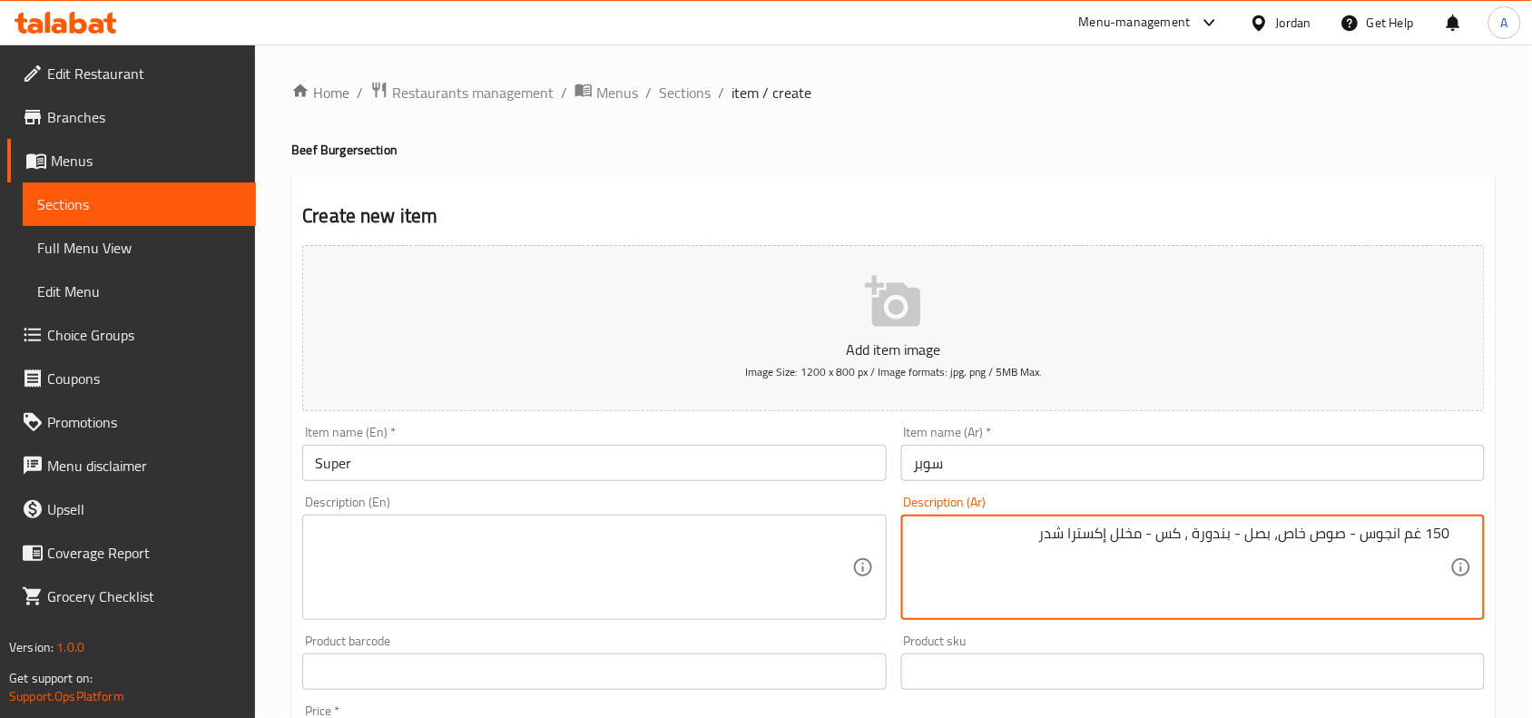
type textarea "150 غم انجوس - صوص خاص، بصل - بندورة ، كس - مخلل إكسترا شدر"
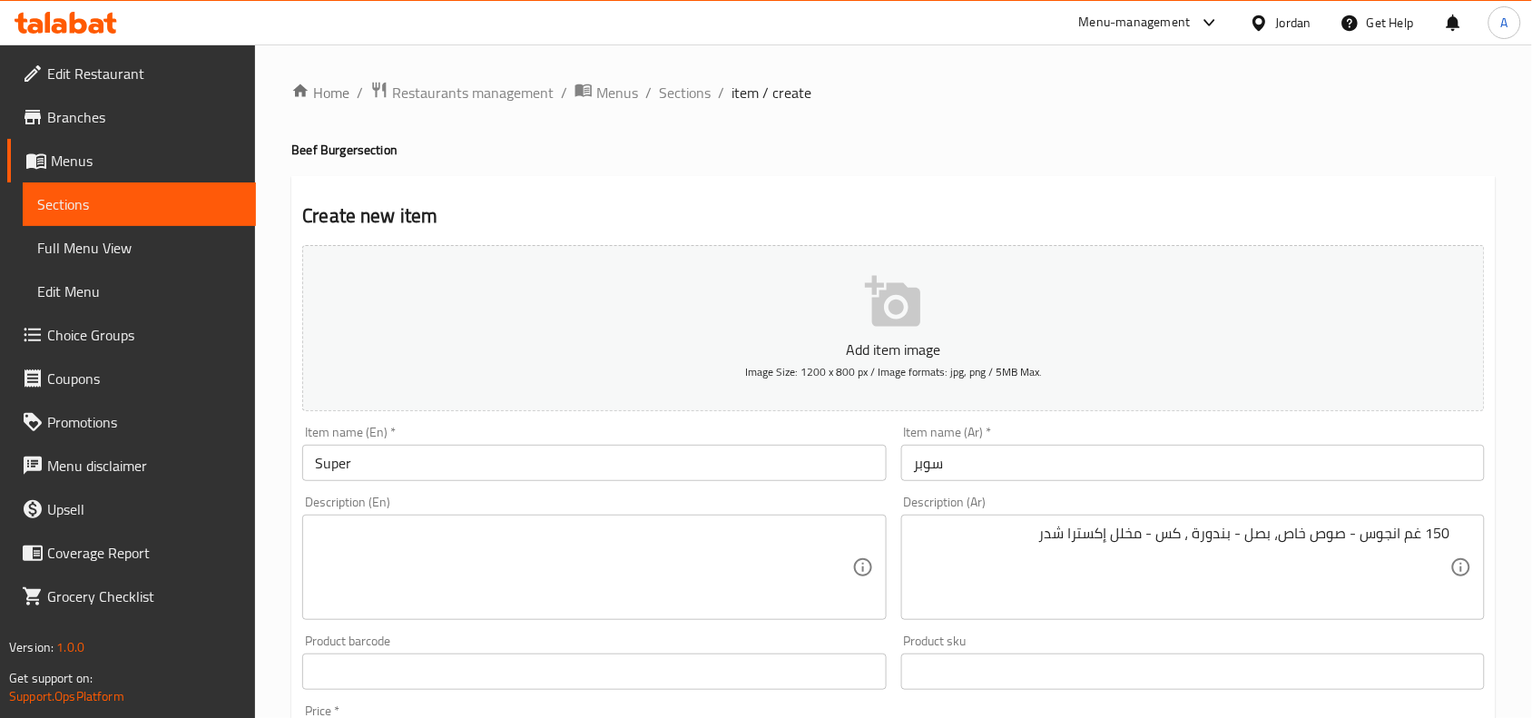
click at [706, 585] on textarea at bounding box center [583, 568] width 536 height 86
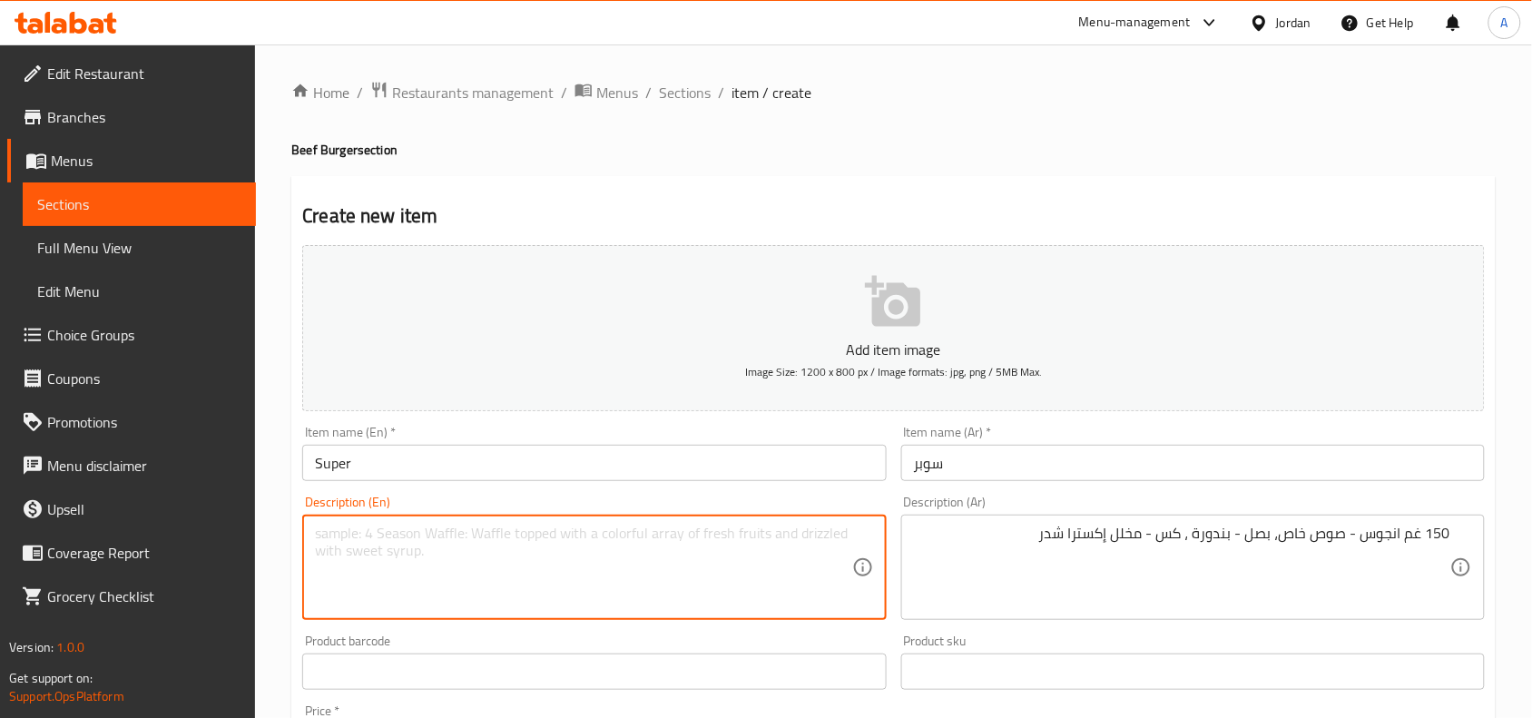
paste textarea "150g Angus - Special Sauce, Onion - Tomato - Kas - Extra Cheddar Pickles"
click at [525, 545] on textarea "150g Angus - Special Sauce, Onion - Tomato - Kas - Extra Cheddar Pickles" at bounding box center [583, 568] width 536 height 86
click at [829, 577] on textarea "150g Angus - Special Sauce, Onion - Tomato - Kas - Extra Cheddar Pickles" at bounding box center [583, 568] width 536 height 86
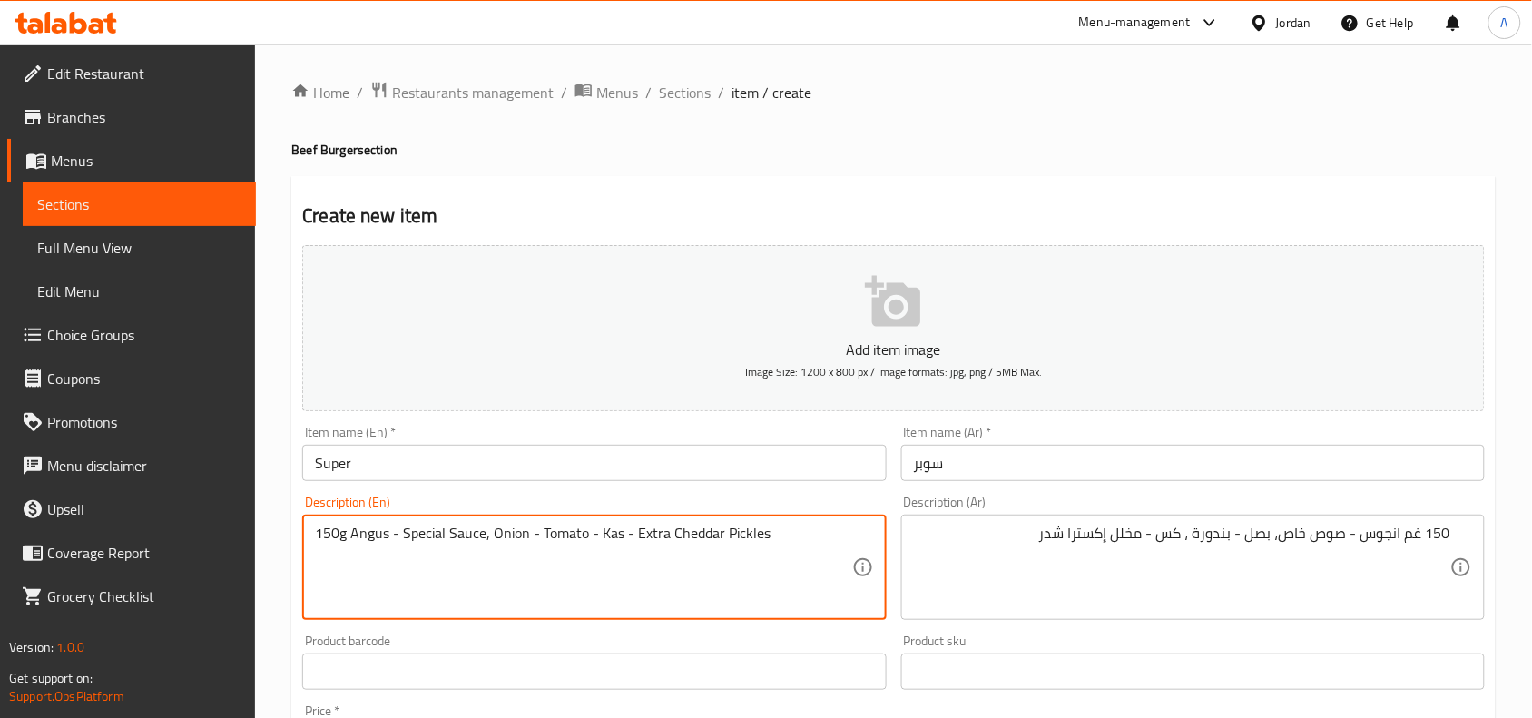
click at [829, 577] on textarea "150g Angus - Special Sauce, Onion - Tomato - Kas - Extra Cheddar Pickles" at bounding box center [583, 568] width 536 height 86
type textarea "150g angus - special sauce, onion - tomato - kas - extra cheddar pickles"
drag, startPoint x: 1178, startPoint y: 533, endPoint x: 1198, endPoint y: 533, distance: 20.0
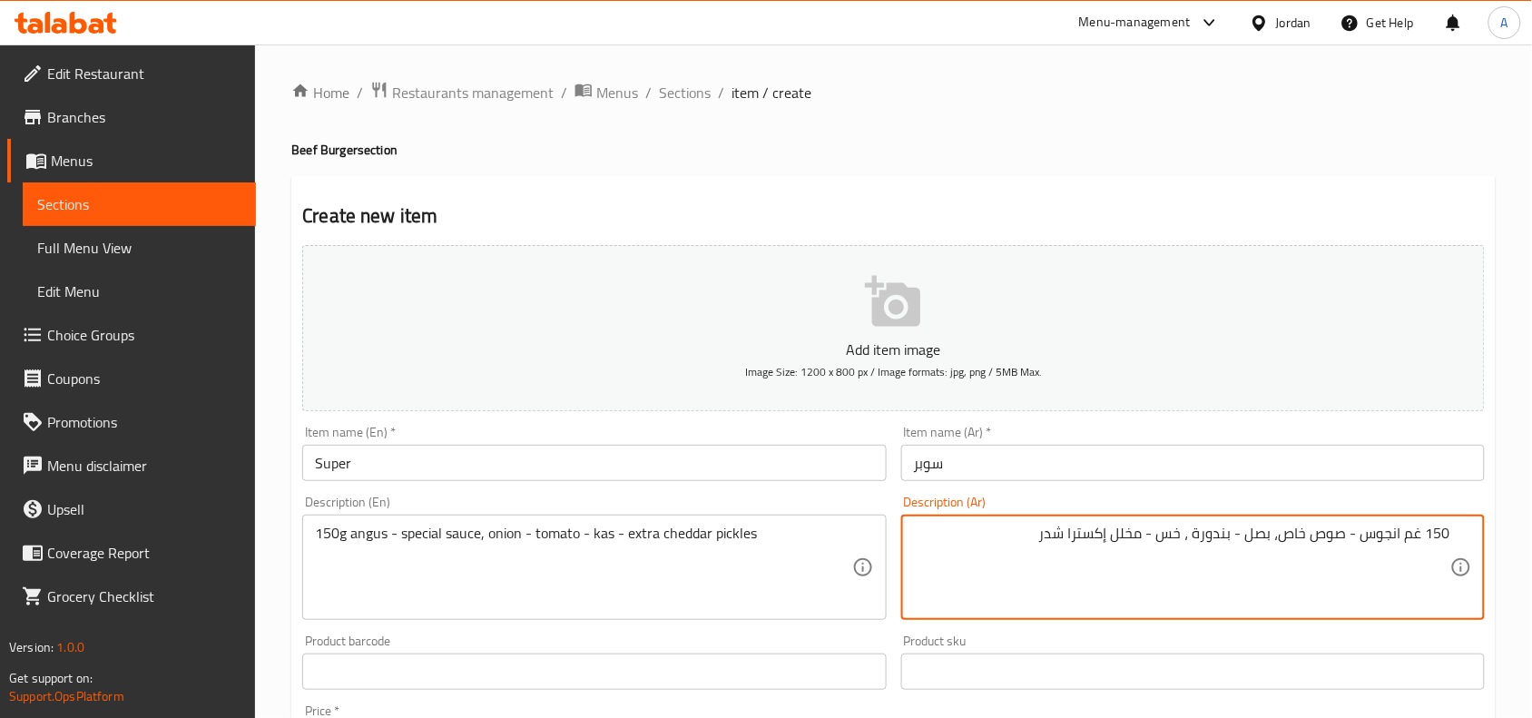
type textarea "150 غم انجوس - صوص خاص، بصل - بندورة ، خس - مخلل إكسترا شدر"
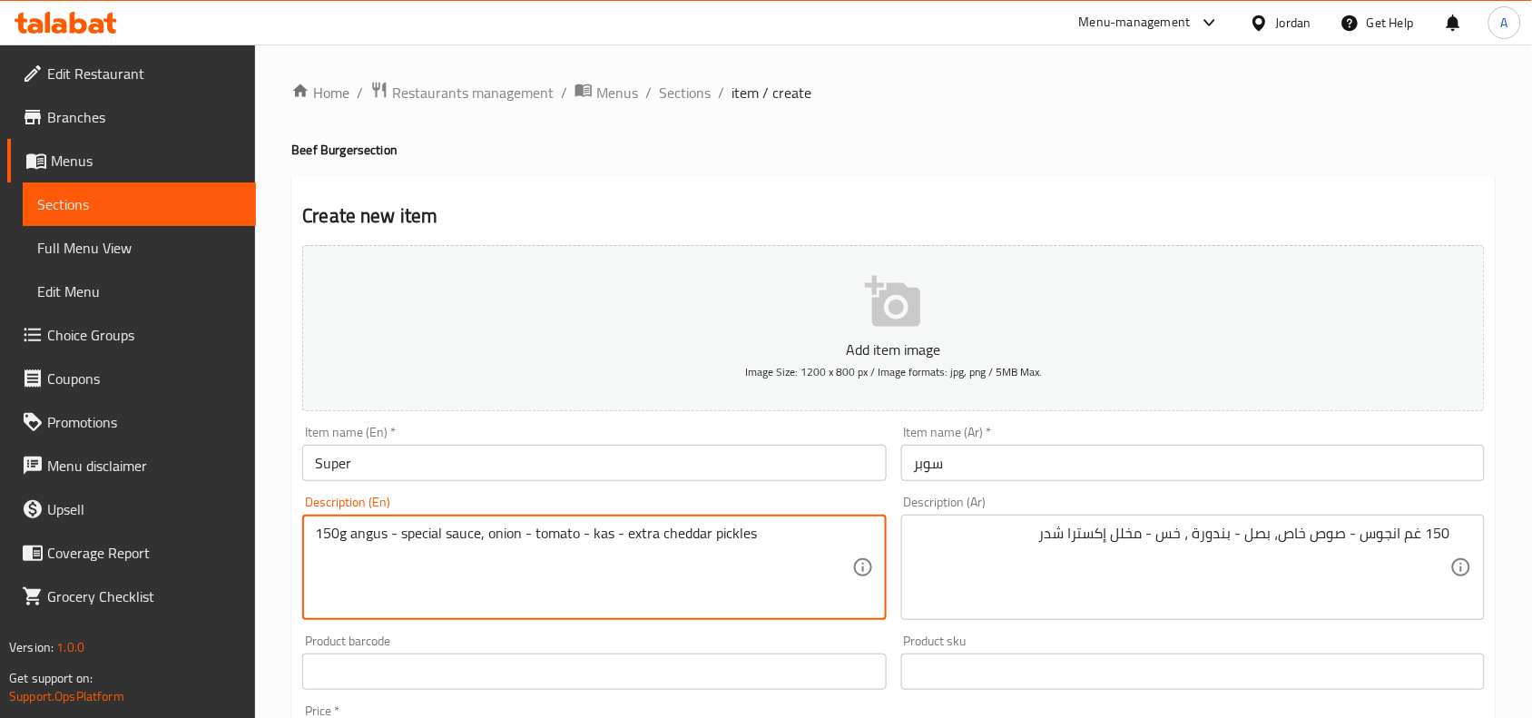
click at [601, 545] on textarea "150g angus - special sauce, onion - tomato - kas - extra cheddar pickles" at bounding box center [583, 568] width 536 height 86
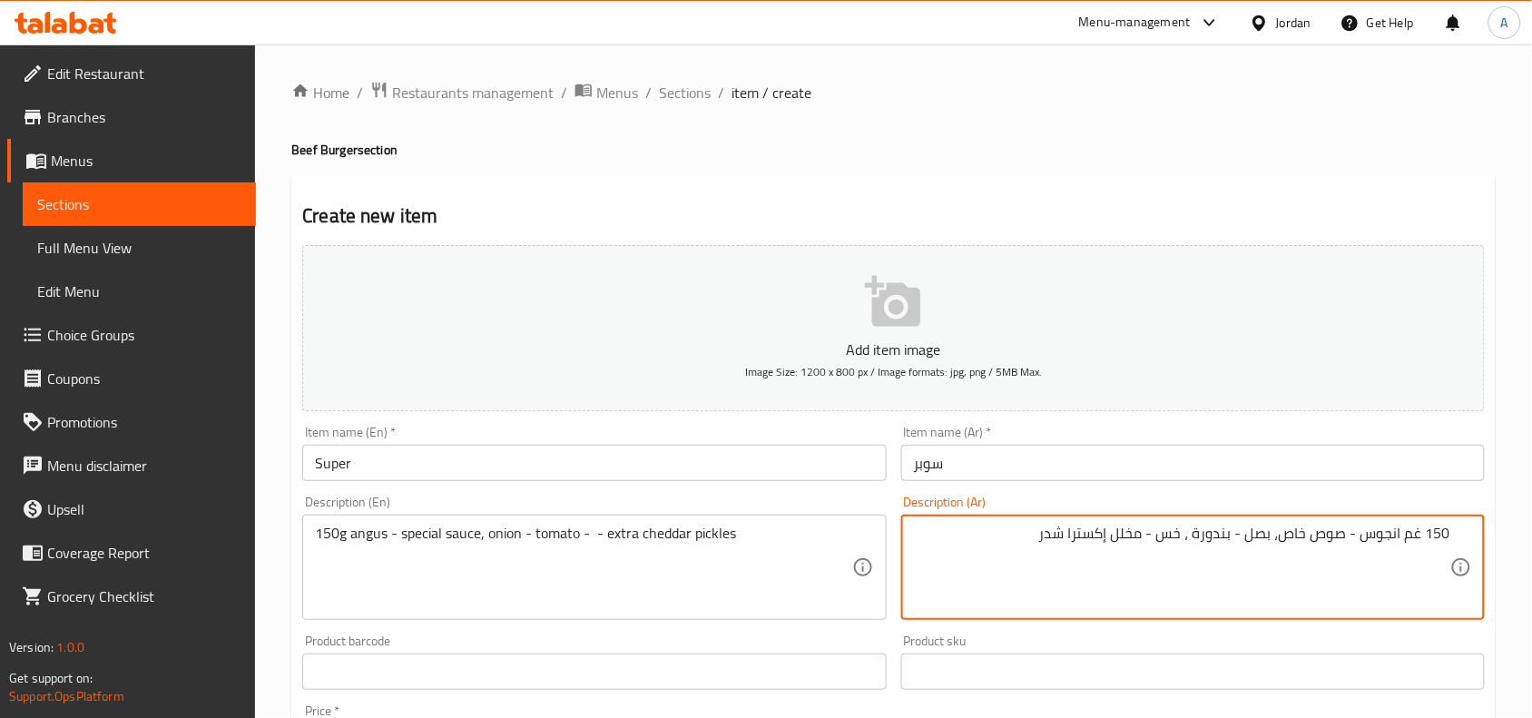
click at [1177, 545] on textarea "150 غم انجوس - صوص خاص، بصل - بندورة ، خس - مخلل إكسترا شدر" at bounding box center [1182, 568] width 536 height 86
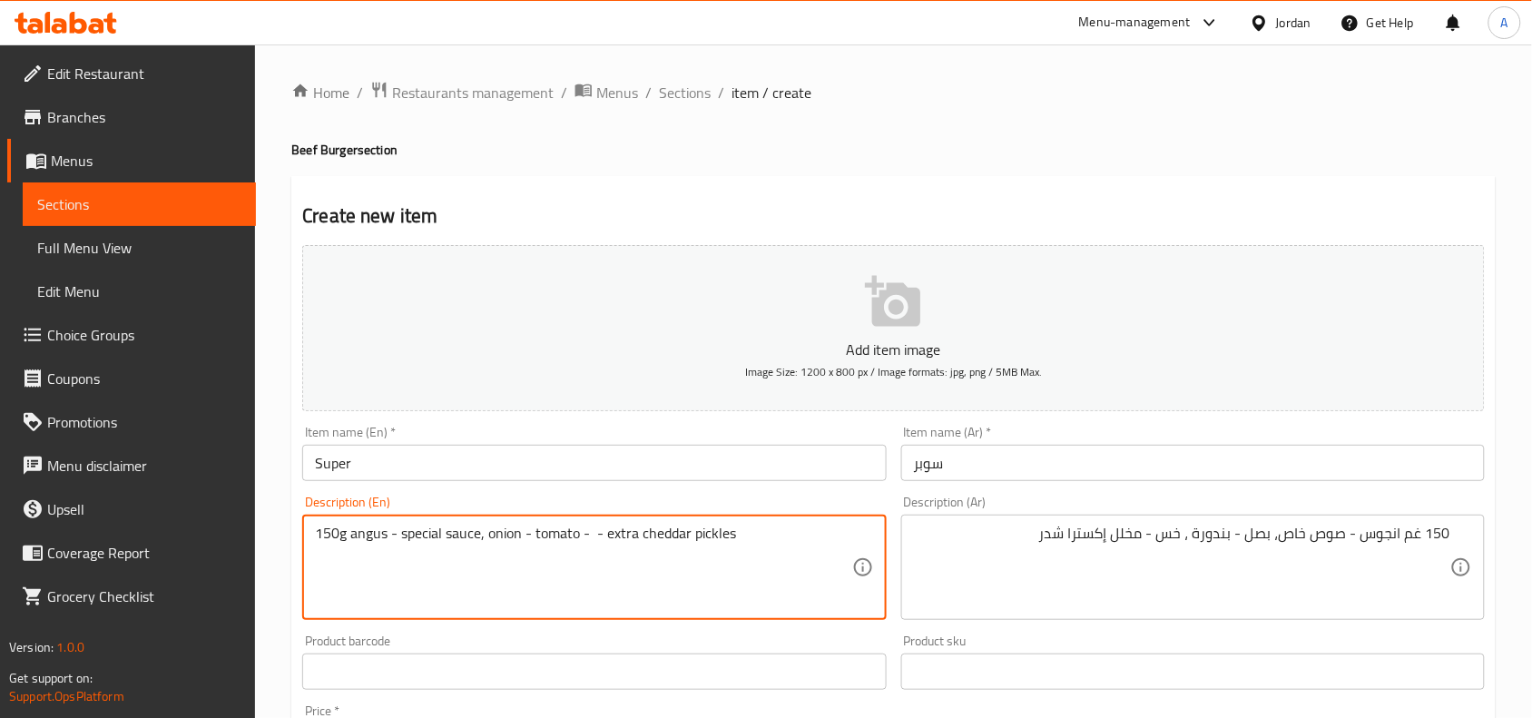
paste textarea "lettuce"
type textarea "150g angus - special sauce, onion - tomato - lettuce - extra cheddar pickles"
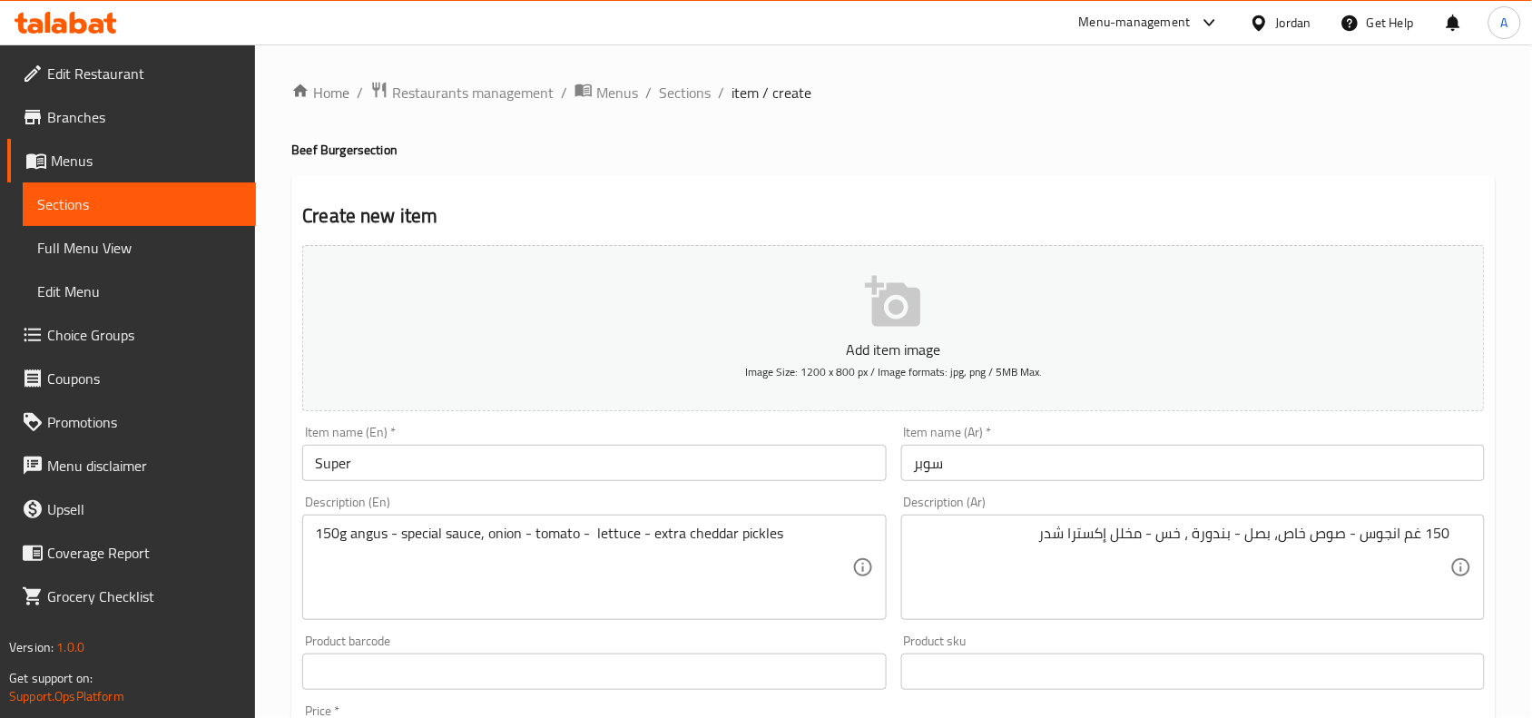
click at [758, 642] on div "Product barcode Product barcode" at bounding box center [594, 661] width 584 height 55
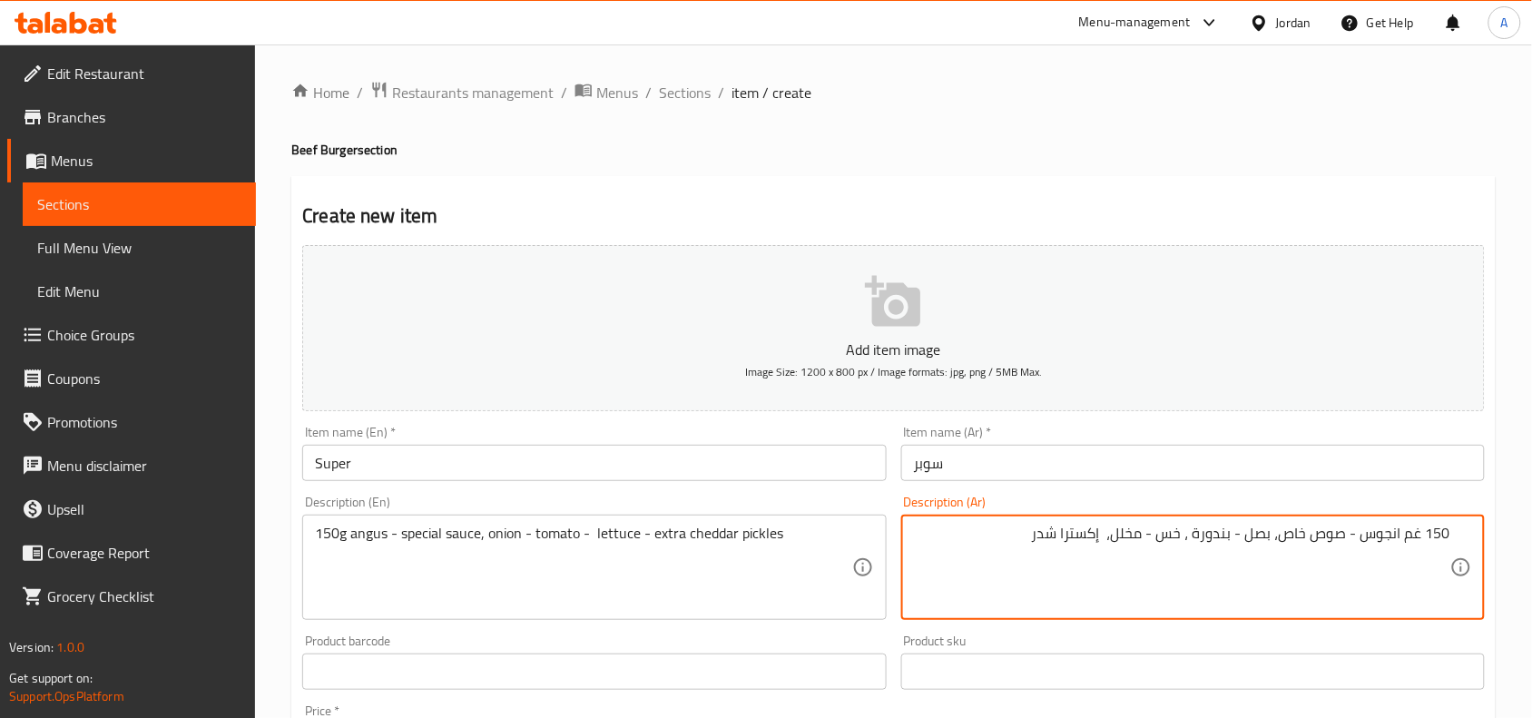
type textarea "150 غم انجوس - صوص خاص، بصل - بندورة ، خس - مخلل، إكسترا شدر"
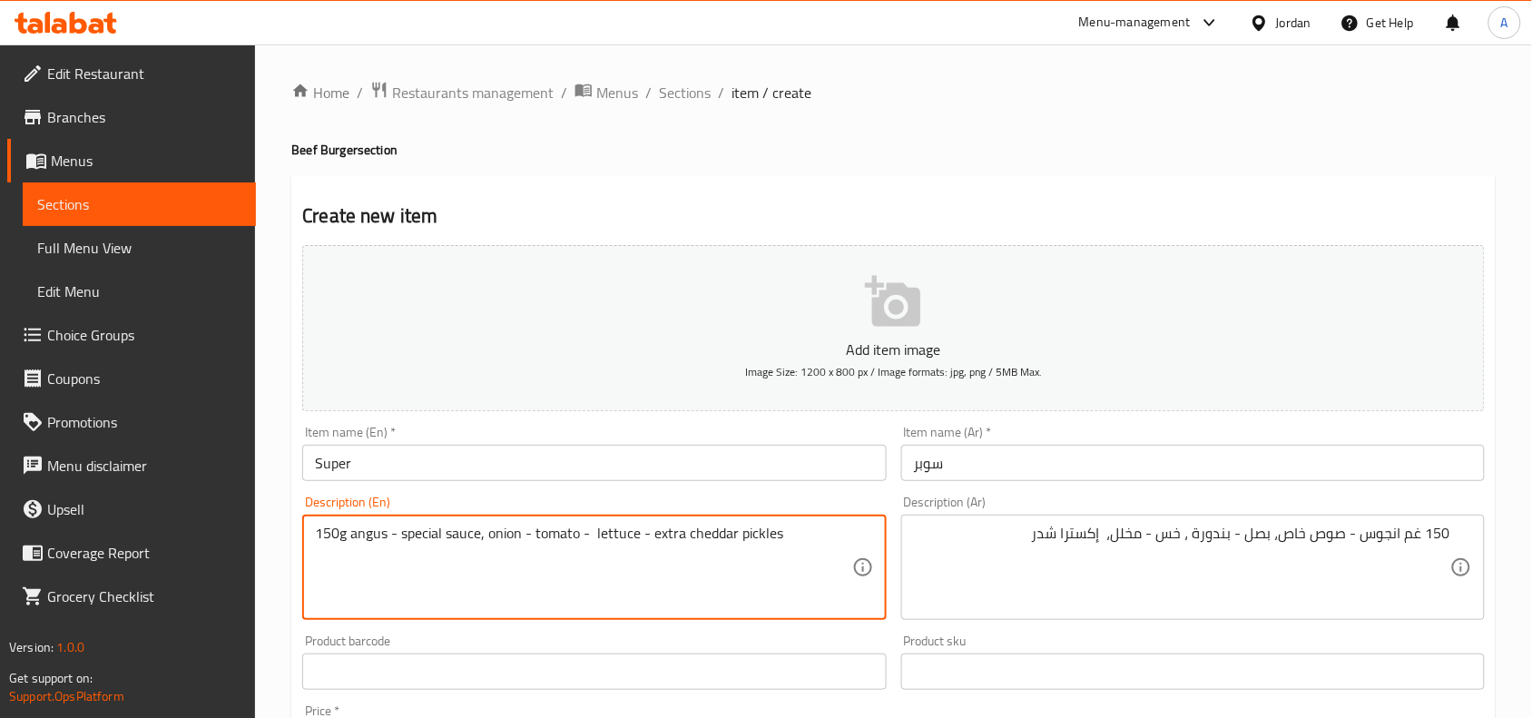
click at [736, 541] on textarea "150g angus - special sauce, onion - tomato - lettuce - extra cheddar pickles" at bounding box center [583, 568] width 536 height 86
click at [758, 537] on textarea "150g angus - special sauce, onion - tomato - lettuce - extra cheddar pickles" at bounding box center [583, 568] width 536 height 86
click at [646, 531] on textarea "150g angus - special sauce, onion - tomato - lettuce - extra cheddar pickles" at bounding box center [583, 568] width 536 height 86
paste textarea "pickles"
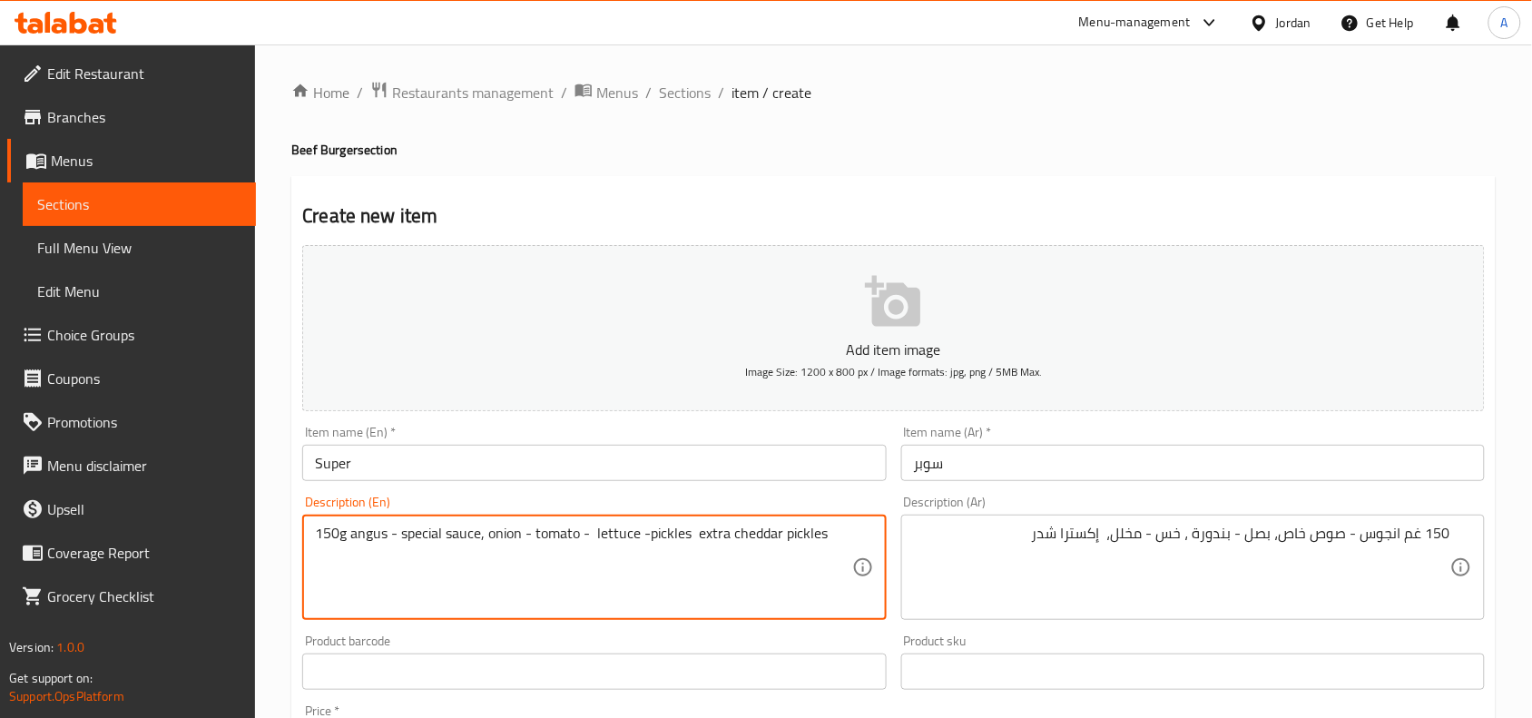
click at [813, 535] on textarea "150g angus - special sauce, onion - tomato - lettuce -pickles extra cheddar pic…" at bounding box center [583, 568] width 536 height 86
type textarea "150g angus - special sauce, onion - tomato - lettuce -pickles and extra cheddar"
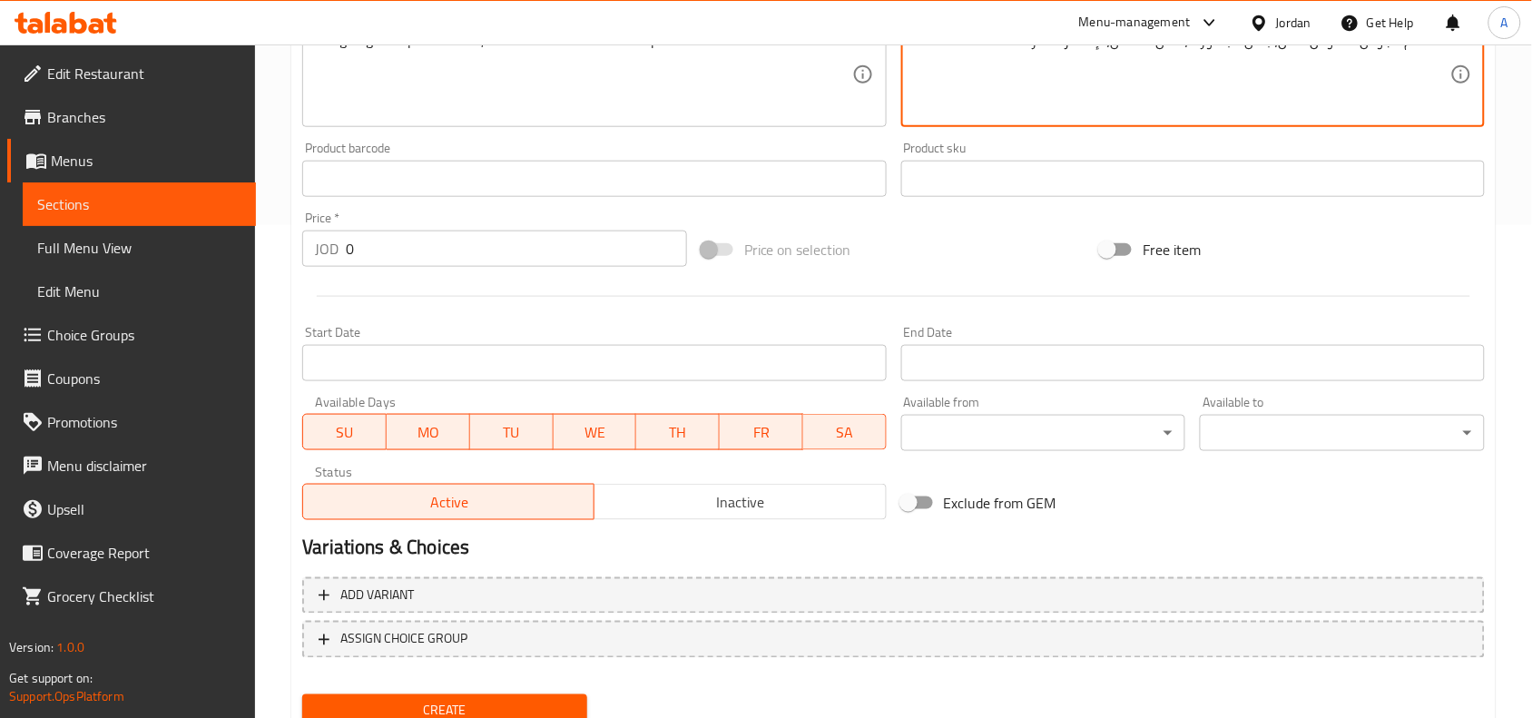
scroll to position [561, 0]
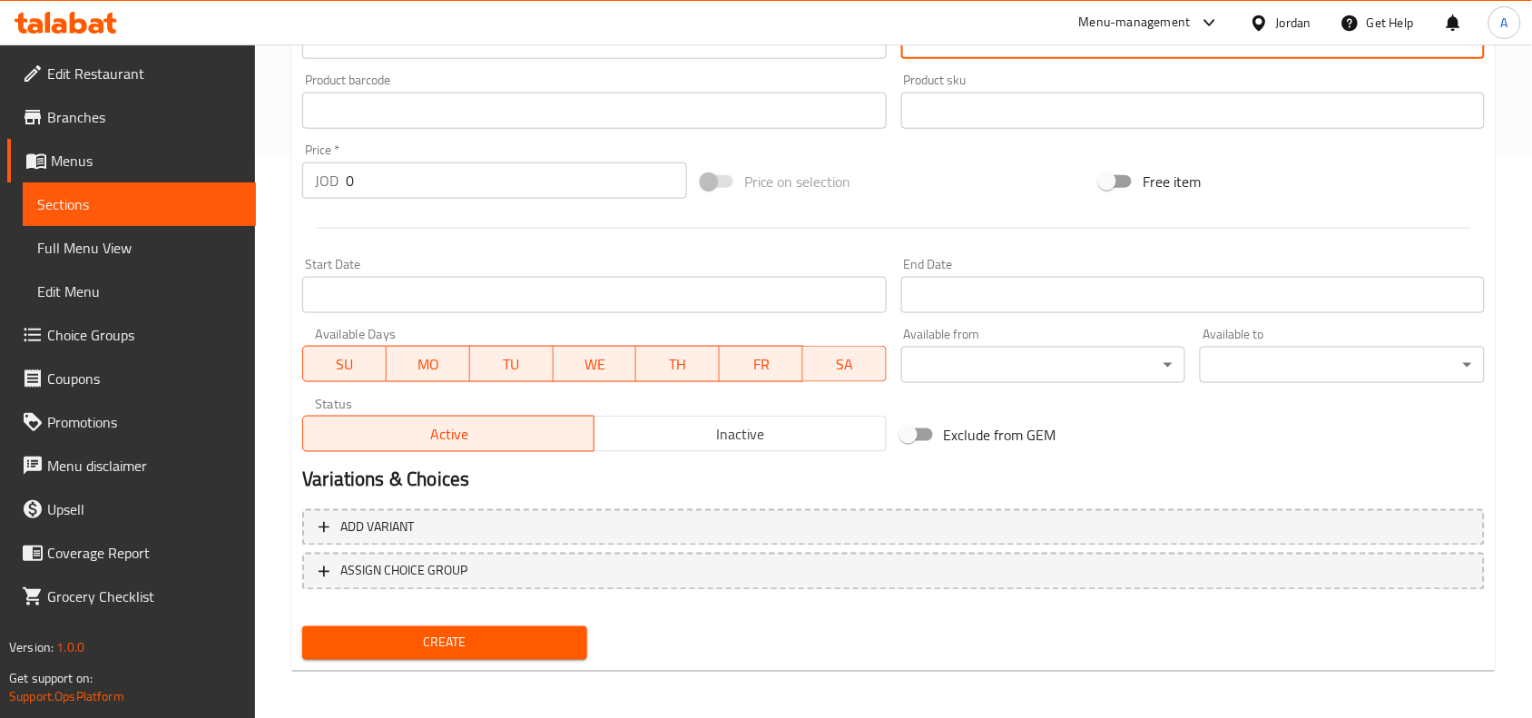
drag, startPoint x: 431, startPoint y: 186, endPoint x: 604, endPoint y: 186, distance: 173.3
click at [417, 191] on input "0" at bounding box center [516, 180] width 341 height 36
drag, startPoint x: 496, startPoint y: 172, endPoint x: 169, endPoint y: 220, distance: 330.1
click at [169, 220] on div "Edit Restaurant Branches Menus Sections Full Menu View Edit Menu Choice Groups …" at bounding box center [766, 103] width 1532 height 1238
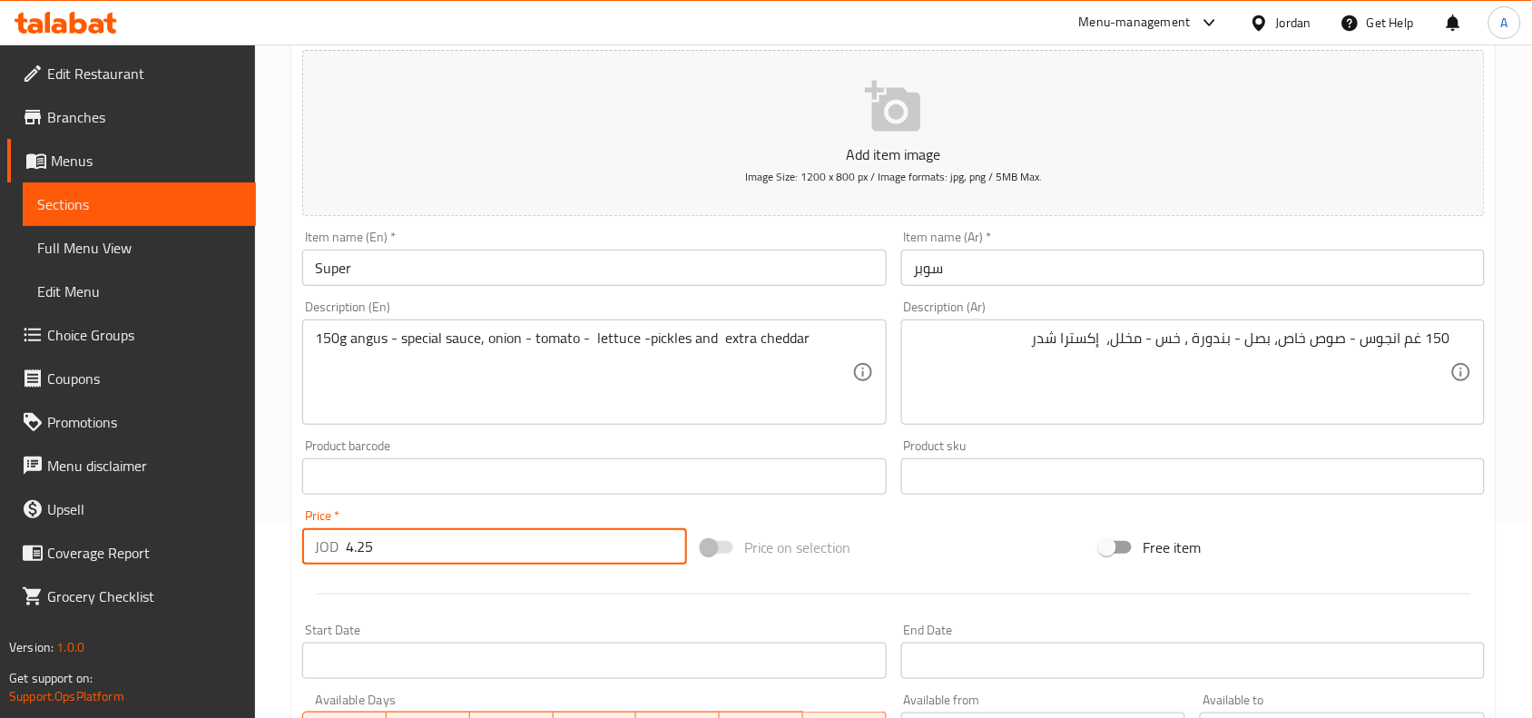
scroll to position [334, 0]
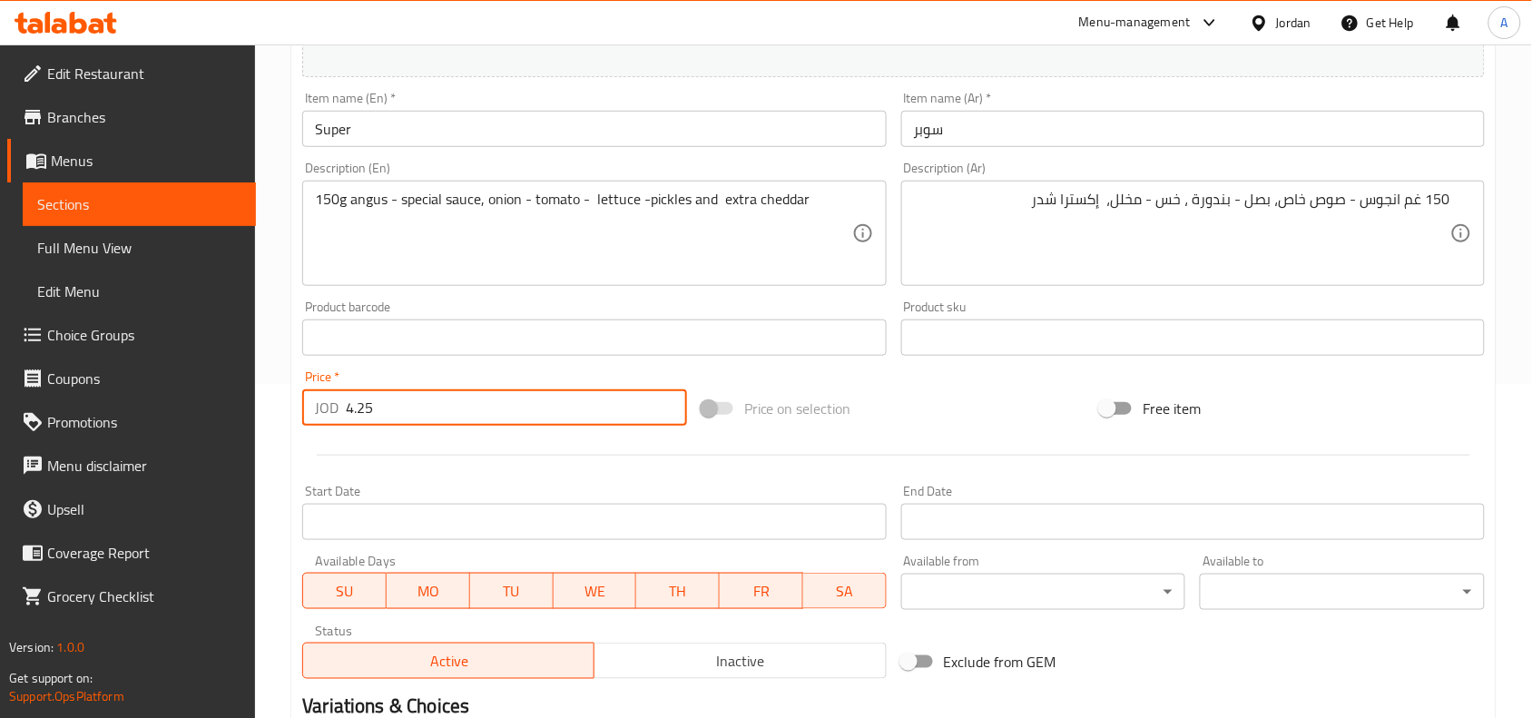
type input "4.25"
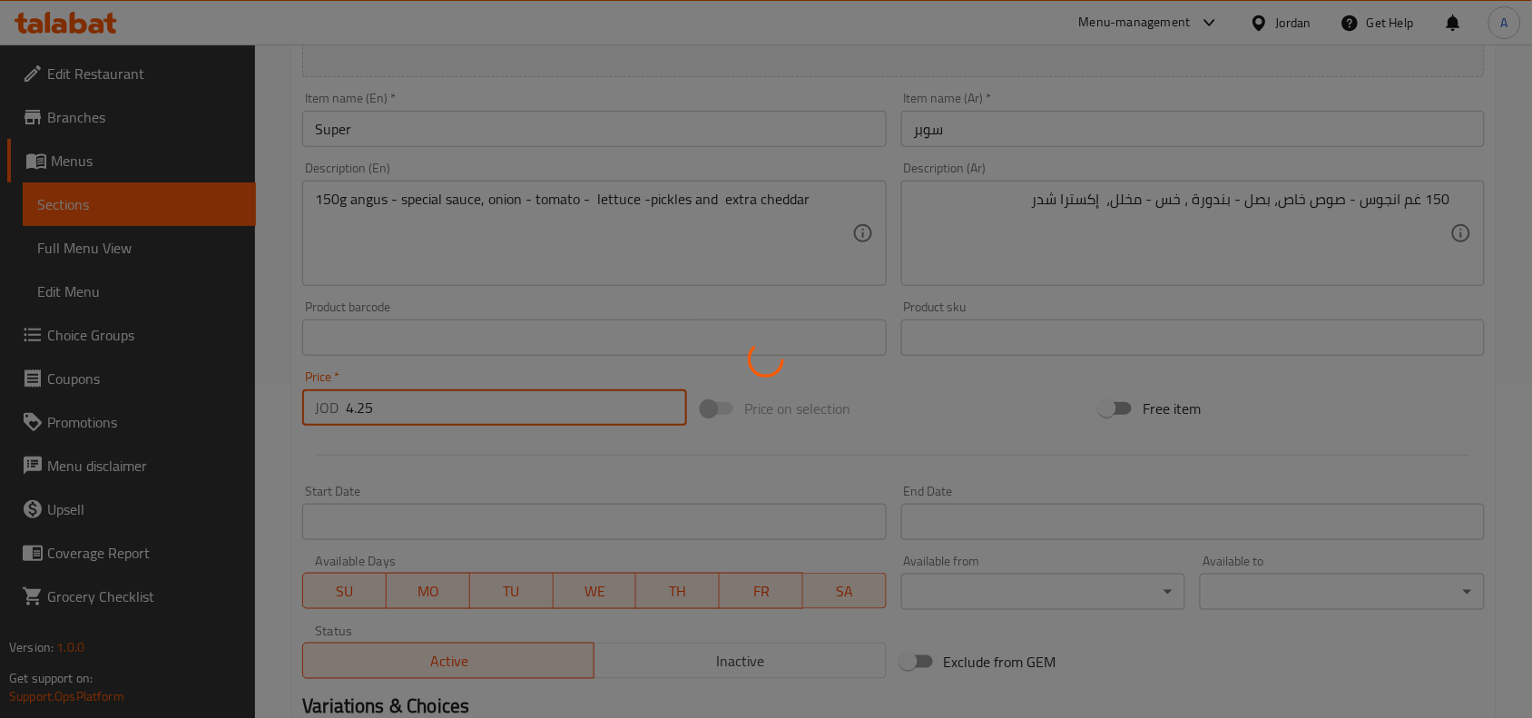
type input "0"
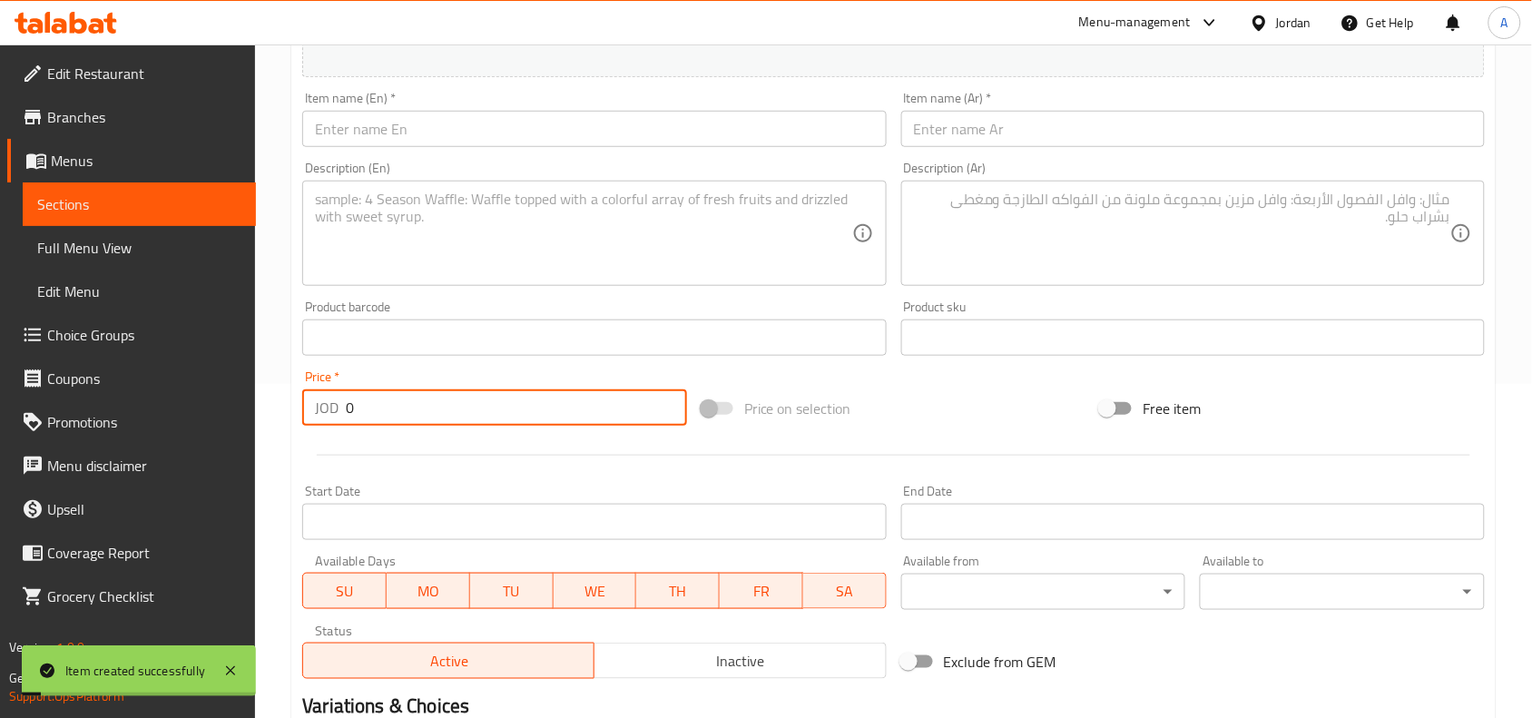
click at [1287, 152] on div "Item name (Ar)   * Item name (Ar) *" at bounding box center [1193, 119] width 598 height 70
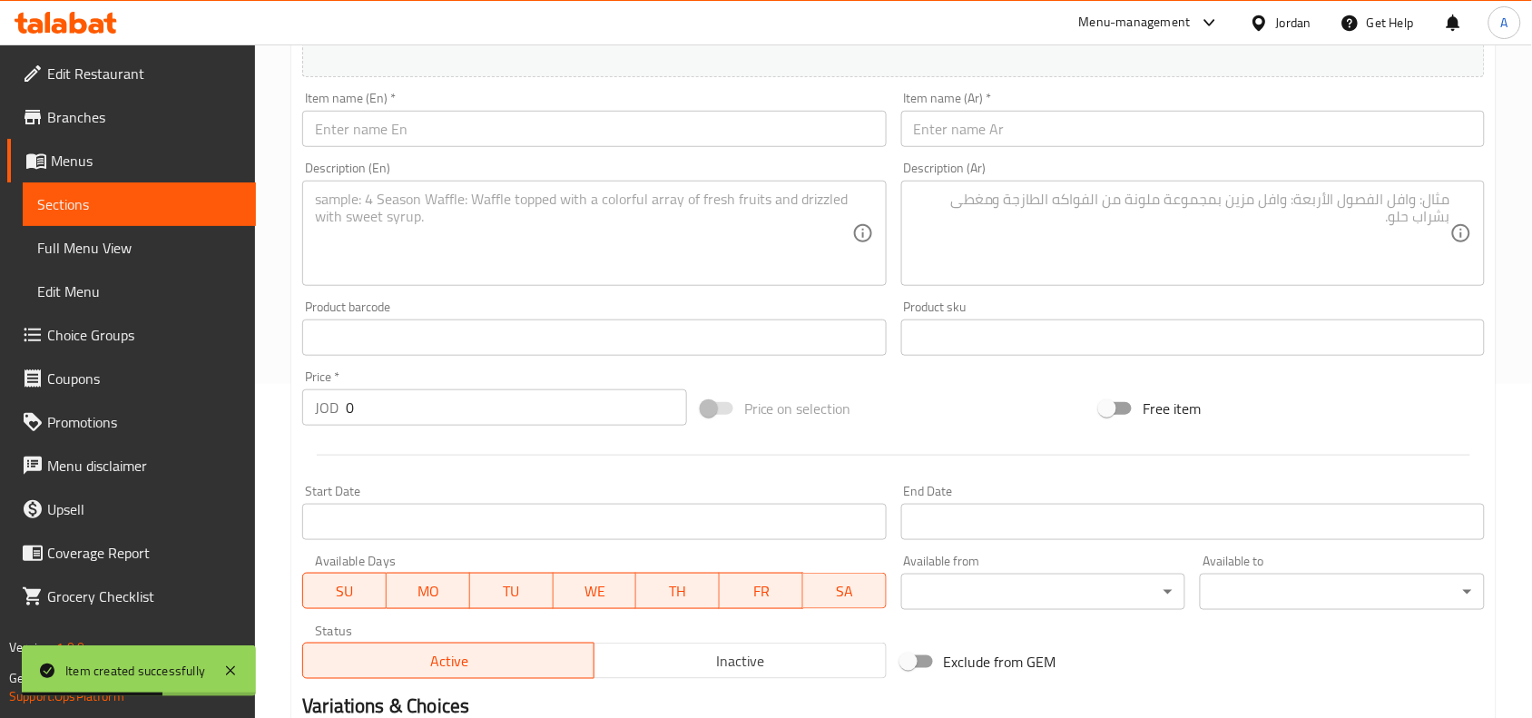
click at [1359, 147] on div "Item name (Ar)   * Item name (Ar) *" at bounding box center [1193, 119] width 598 height 70
click at [1373, 141] on input "text" at bounding box center [1193, 129] width 584 height 36
paste input "سبشل"
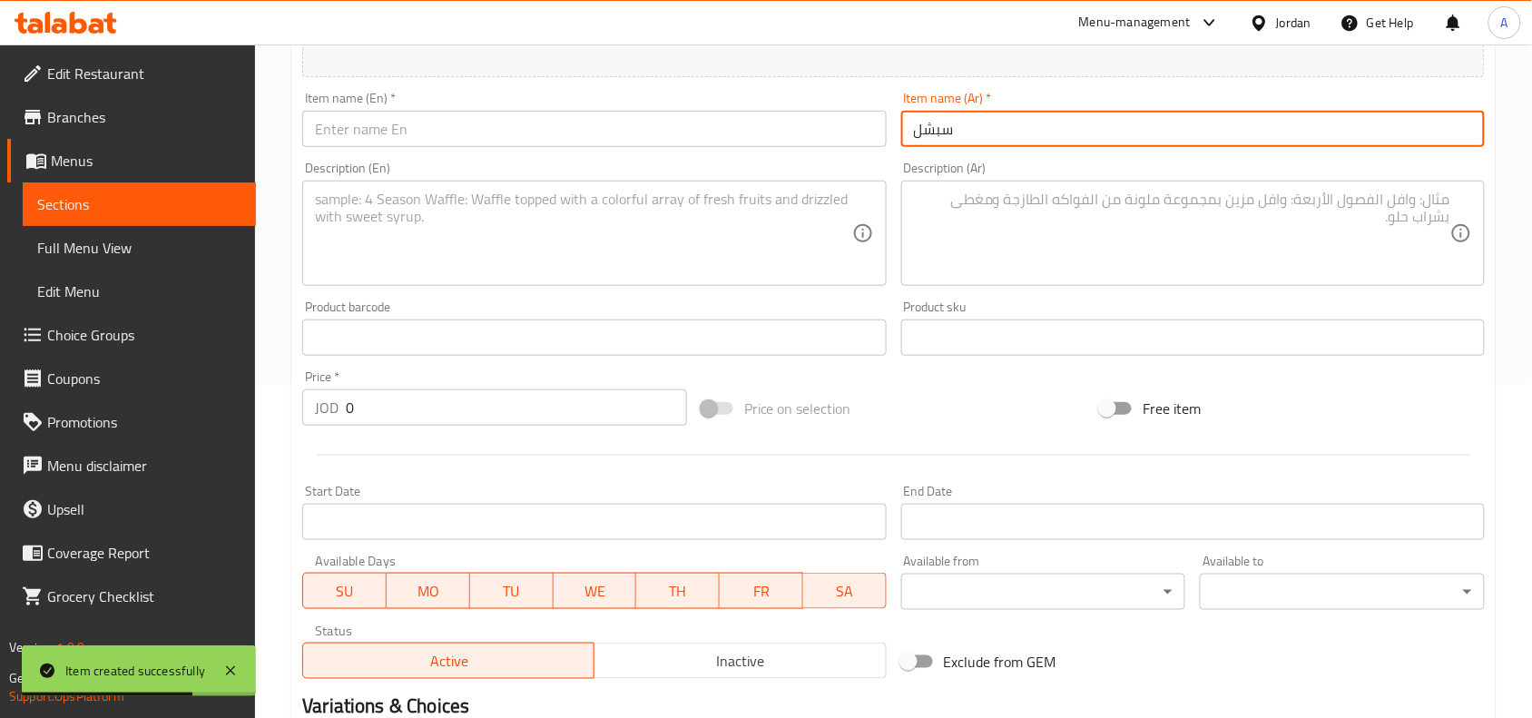
type input "سبشل"
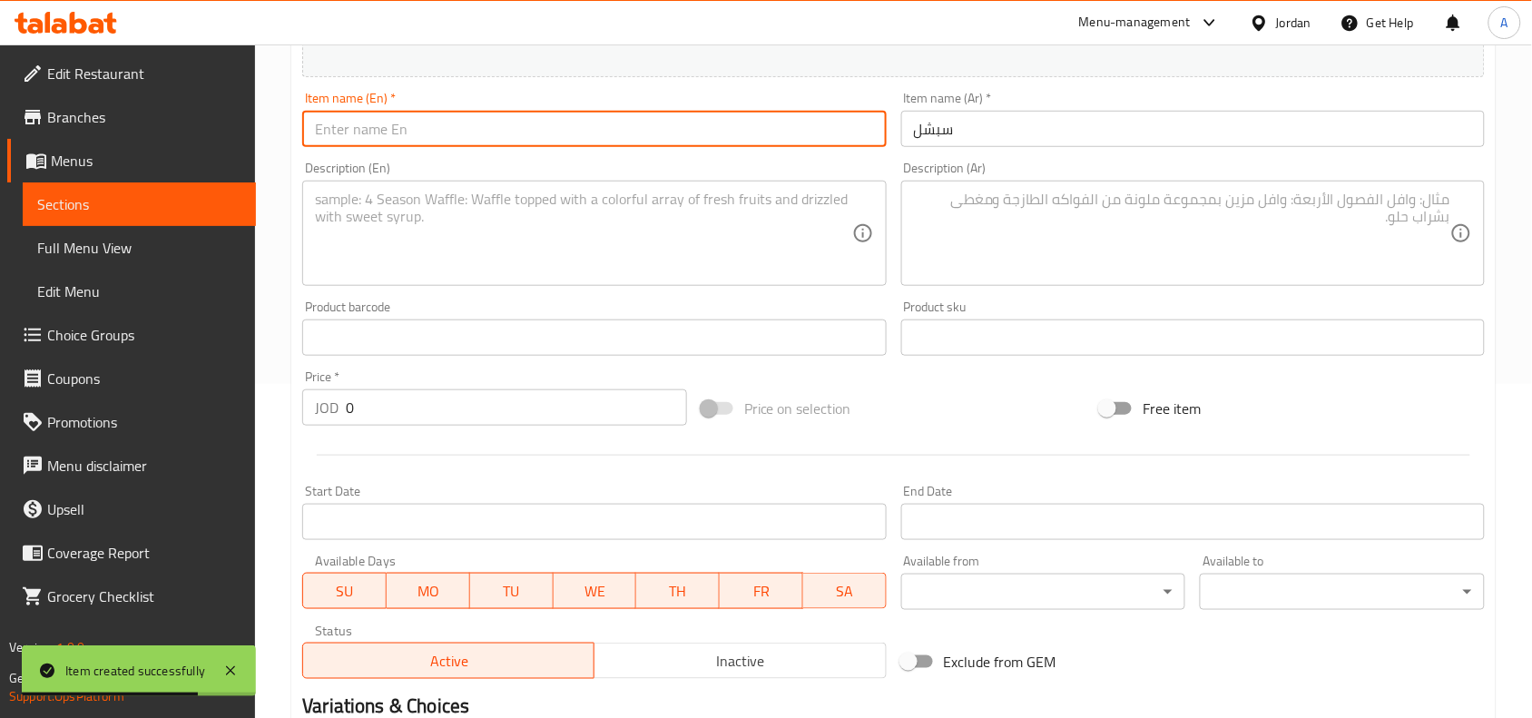
click at [437, 120] on input "text" at bounding box center [594, 129] width 584 height 36
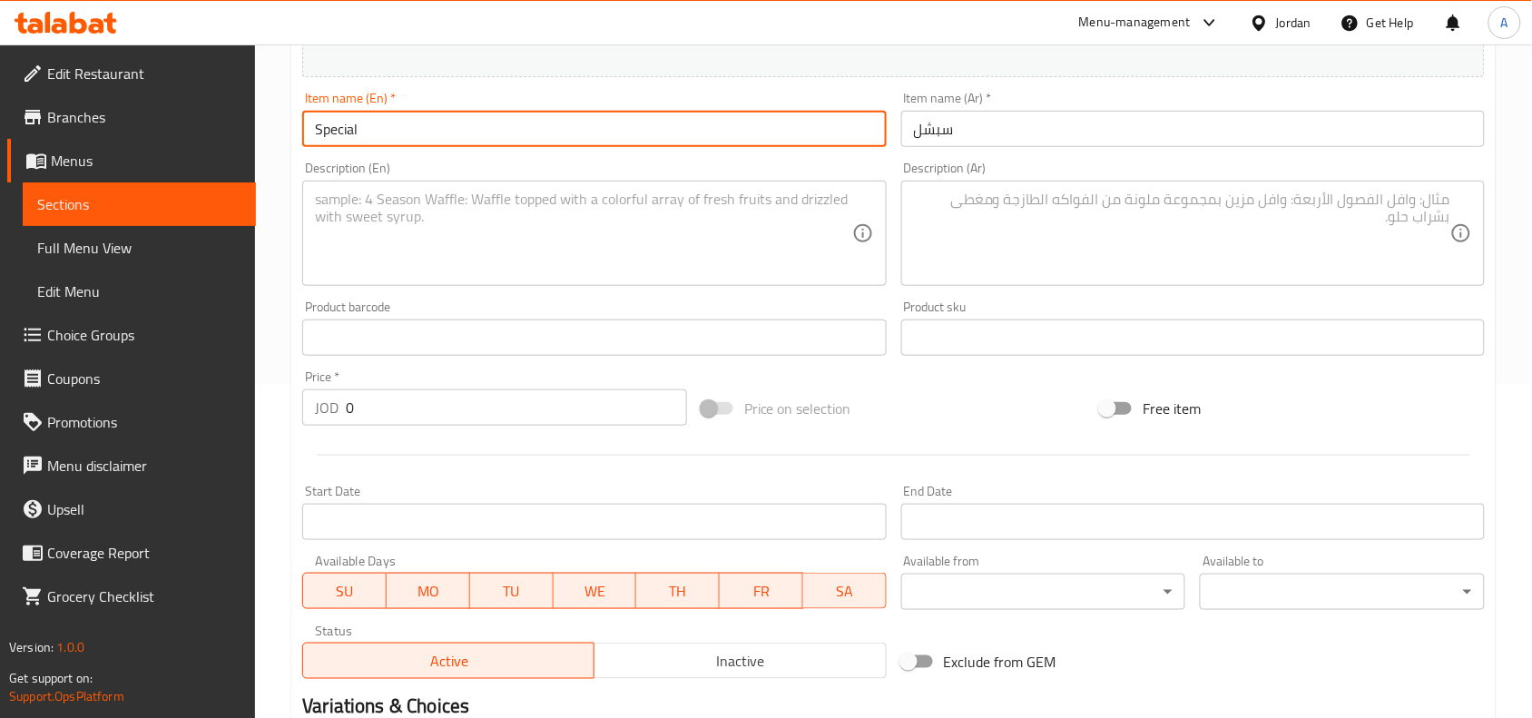
type input "Special"
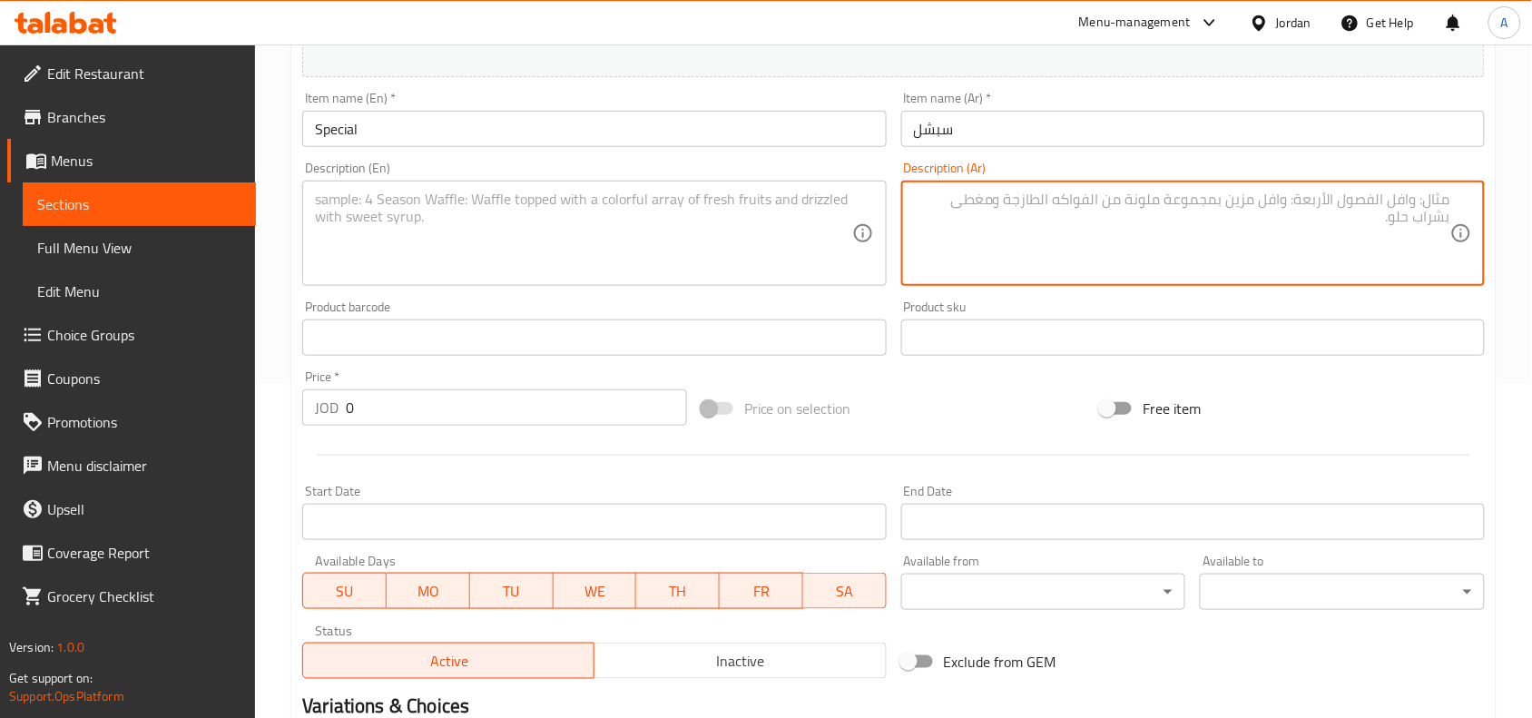
click at [1209, 263] on textarea at bounding box center [1182, 234] width 536 height 86
paste textarea "150 غم انجوس - بصل مكرمل - قطر صوص خاص - مخاتل - كس - اكسترا شدر د"
click at [1091, 205] on textarea "150 غم انجوس - بصل مكرمل - قطر صوص خاص - مخاتل - كس - اكسترا شدر د" at bounding box center [1182, 234] width 536 height 86
click at [983, 207] on textarea "150 غم انجوس - بصل مكرمل - قطر صوص خاص - مخاتل - خس - اكسترا شدر د" at bounding box center [1182, 234] width 536 height 86
click at [1245, 201] on textarea "150 غم انجوس - بصل مكرمل - قطر صوص خاص - مخاتل - خس - اكسترا شدر" at bounding box center [1182, 234] width 536 height 86
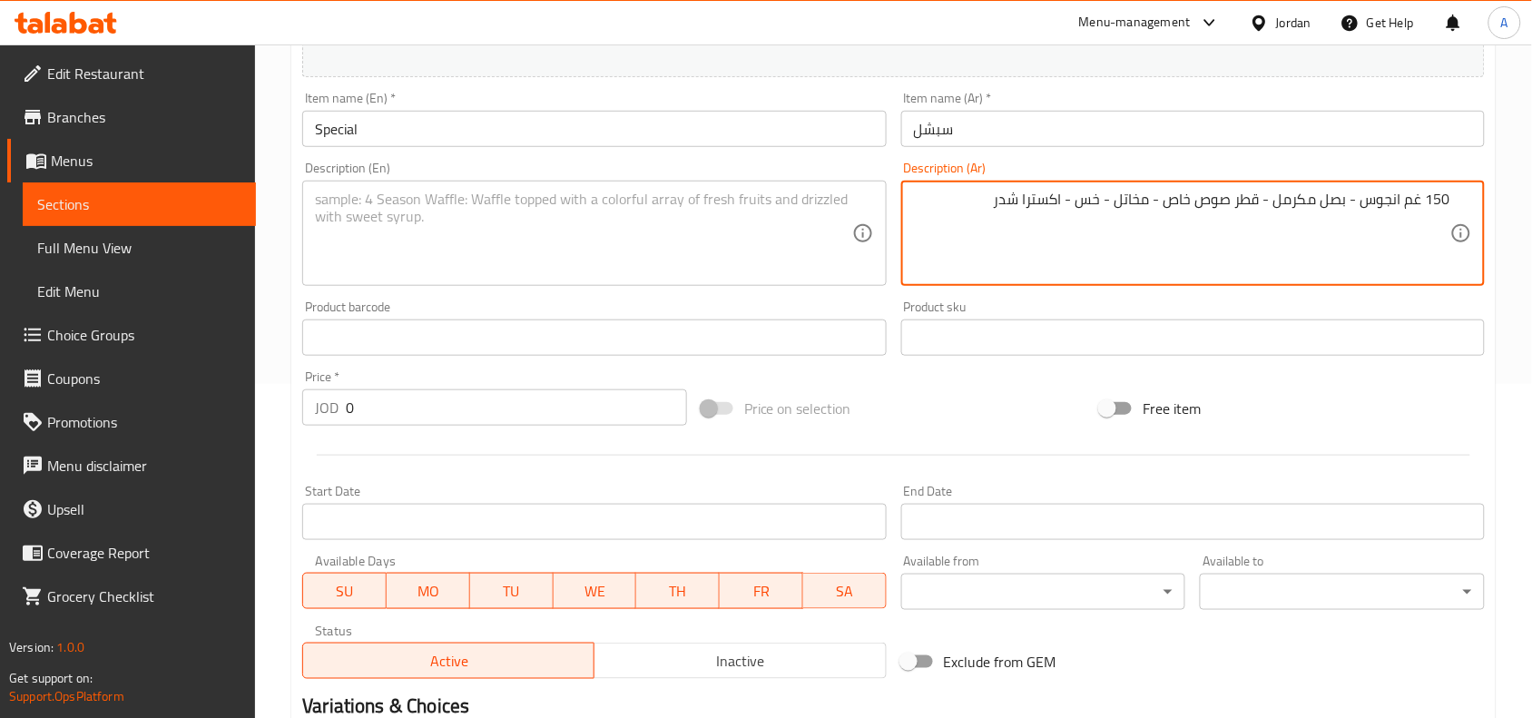
click at [1237, 201] on textarea "150 غم انجوس - بصل مكرمل - قطر صوص خاص - مخاتل - خس - اكسترا شدر" at bounding box center [1182, 234] width 536 height 86
click at [1177, 221] on textarea "150 غم انجوس - بصل مكرمل - قطر، صوص خاص - مخاتل - خس - اكسترا شدر" at bounding box center [1182, 234] width 536 height 86
drag, startPoint x: 1112, startPoint y: 202, endPoint x: 1126, endPoint y: 198, distance: 15.2
click at [1116, 201] on textarea "150 غم انجوس - بصل مكرمل - قطر، صوص خاص - مخاتل - خس - اكسترا شدر" at bounding box center [1182, 234] width 536 height 86
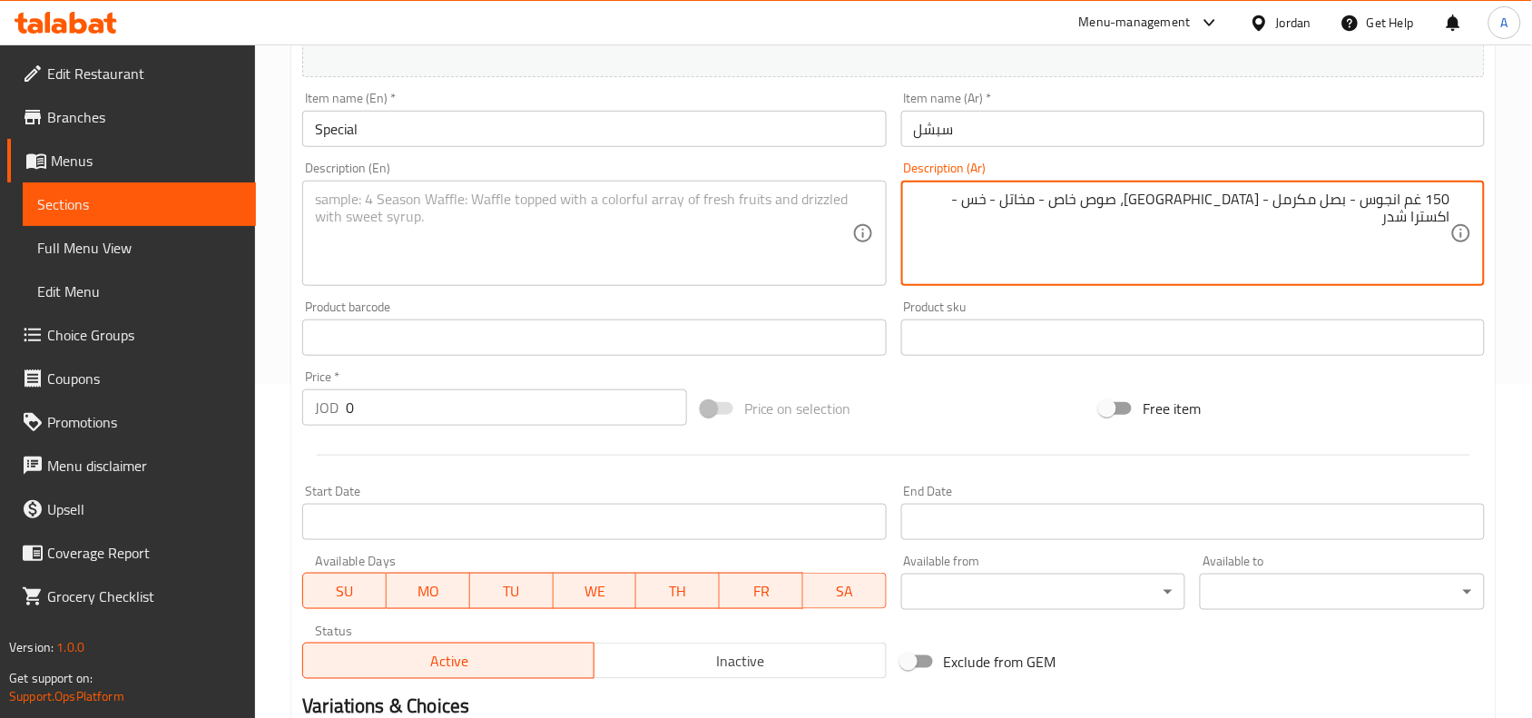
click at [1126, 198] on textarea "150 غم انجوس - بصل مكرمل - قطر، صوص خاص - مخاتل - خس - اكسترا شدر" at bounding box center [1182, 234] width 536 height 86
click at [1158, 219] on textarea "150 غم انجوس - بصل مكرمل - قطر، صوص خاص - مخلل - خس - اكسترا شدر" at bounding box center [1182, 234] width 536 height 86
type textarea "150 غم انجوس - بصل مكرمل - قطر، صوص خاص - مخلل - خس - اكسترا شدر"
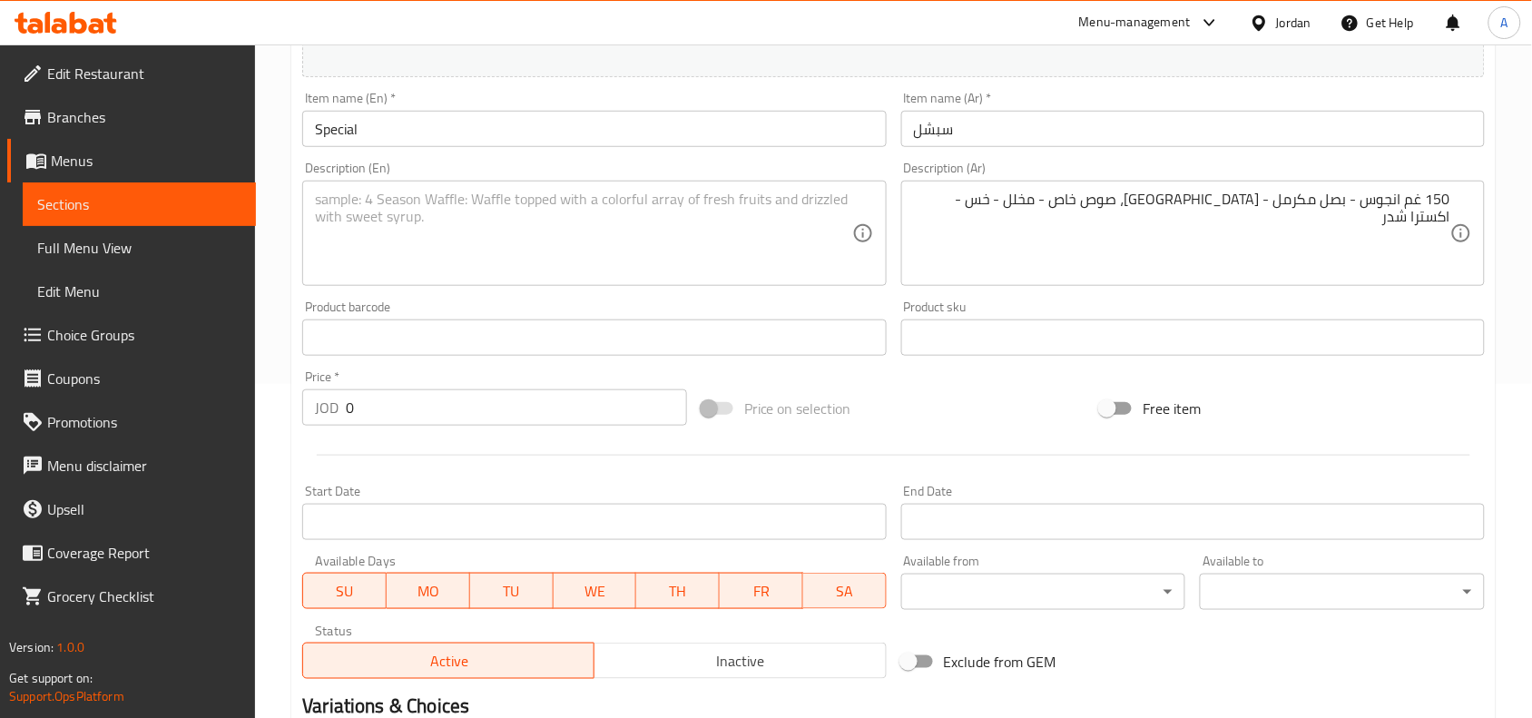
click at [664, 200] on textarea at bounding box center [583, 234] width 536 height 86
paste textarea "150g Angus - Caramelized Onions - Syrup, Special Sauce - Pickles - Lettuce - Ex…"
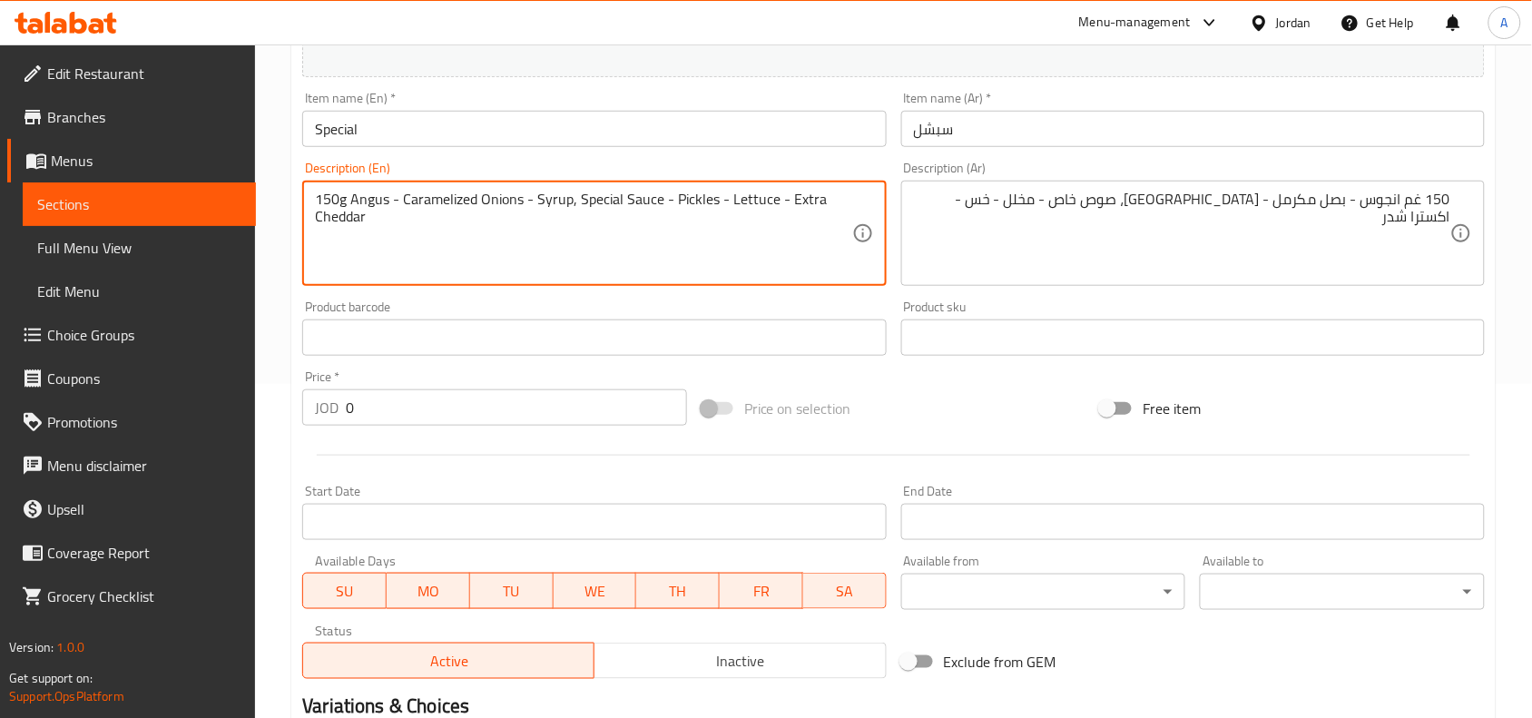
click at [669, 314] on div "Product barcode Product barcode" at bounding box center [594, 327] width 584 height 55
click at [817, 195] on textarea "150g Angus - Caramelized Onions - Syrup, Special Sauce - Pickles - Lettuce - Ex…" at bounding box center [583, 234] width 536 height 86
drag, startPoint x: 817, startPoint y: 195, endPoint x: 659, endPoint y: 219, distance: 159.7
click at [659, 219] on textarea "150g Angus - Caramelized Onions - Syrup, Special Sauce - Pickles - Lettuce - Ex…" at bounding box center [583, 234] width 536 height 86
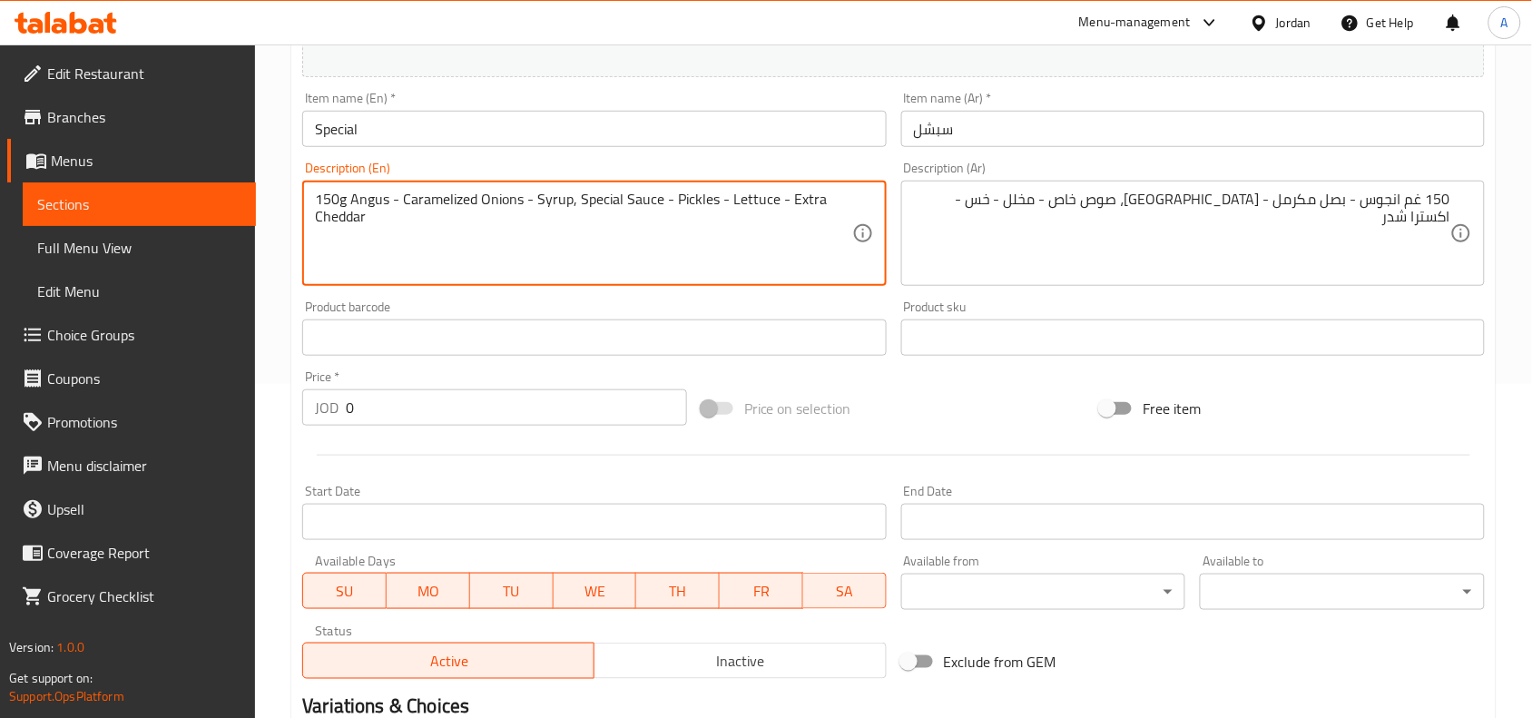
click at [659, 219] on textarea "150g Angus - Caramelized Onions - Syrup, Special Sauce - Pickles - Lettuce - Ex…" at bounding box center [583, 234] width 536 height 86
type textarea "150g angus - caramelized onions - syrup, special sauce - pickles - lettuce - ex…"
click at [659, 219] on textarea "150g angus - caramelized onions - syrup, special sauce - pickles - lettuce - ex…" at bounding box center [583, 234] width 536 height 86
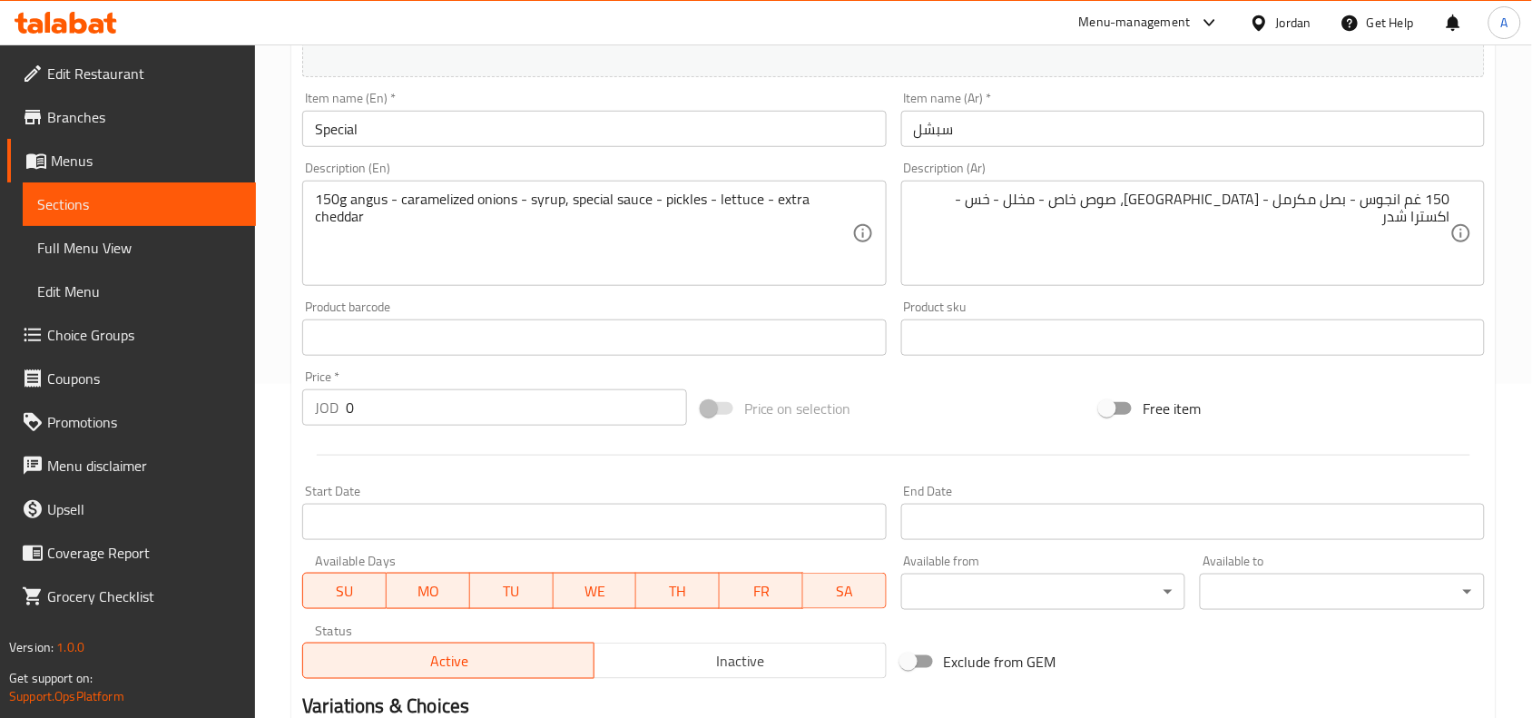
drag, startPoint x: 364, startPoint y: 405, endPoint x: 105, endPoint y: 415, distance: 258.8
click at [143, 409] on div "Edit Restaurant Branches Menus Sections Full Menu View Edit Menu Choice Groups …" at bounding box center [766, 329] width 1532 height 1238
type input "4.50"
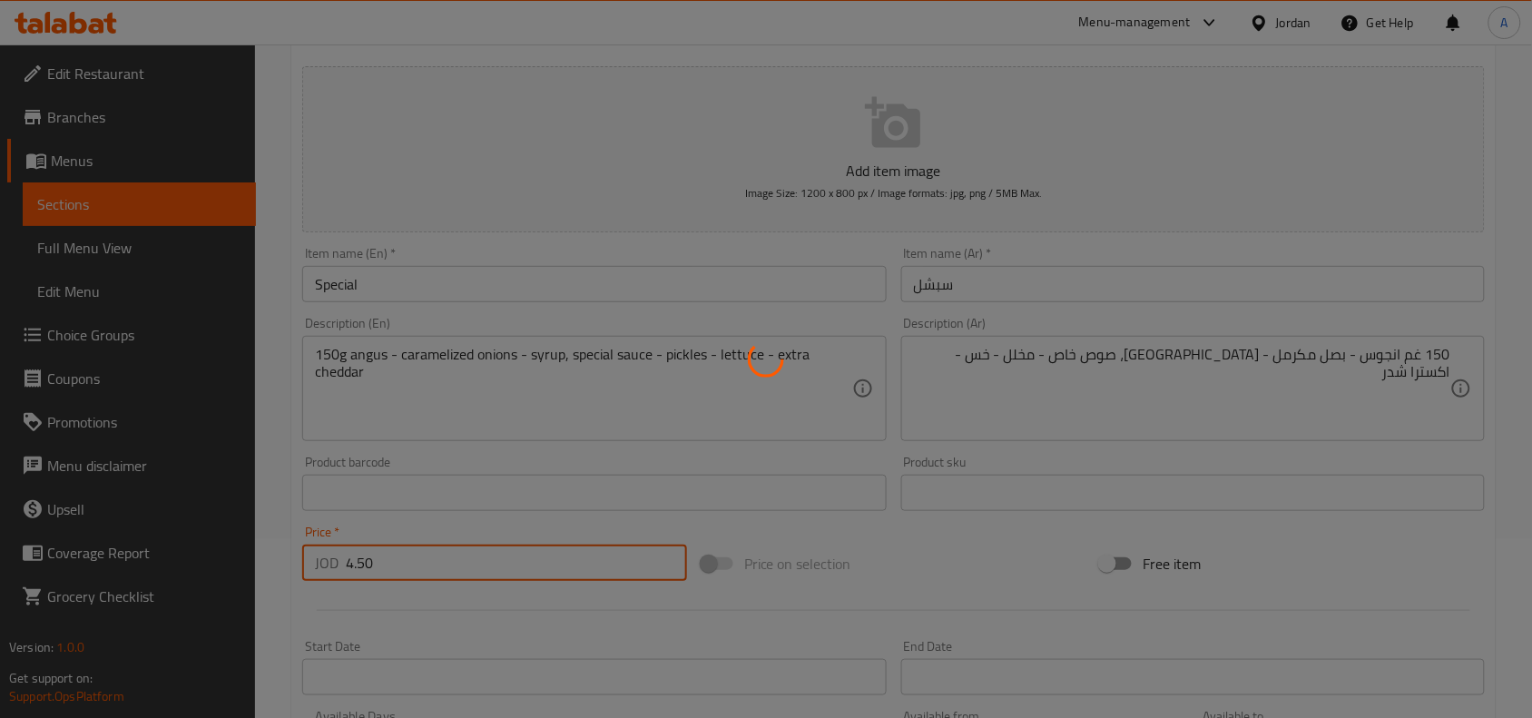
scroll to position [227, 0]
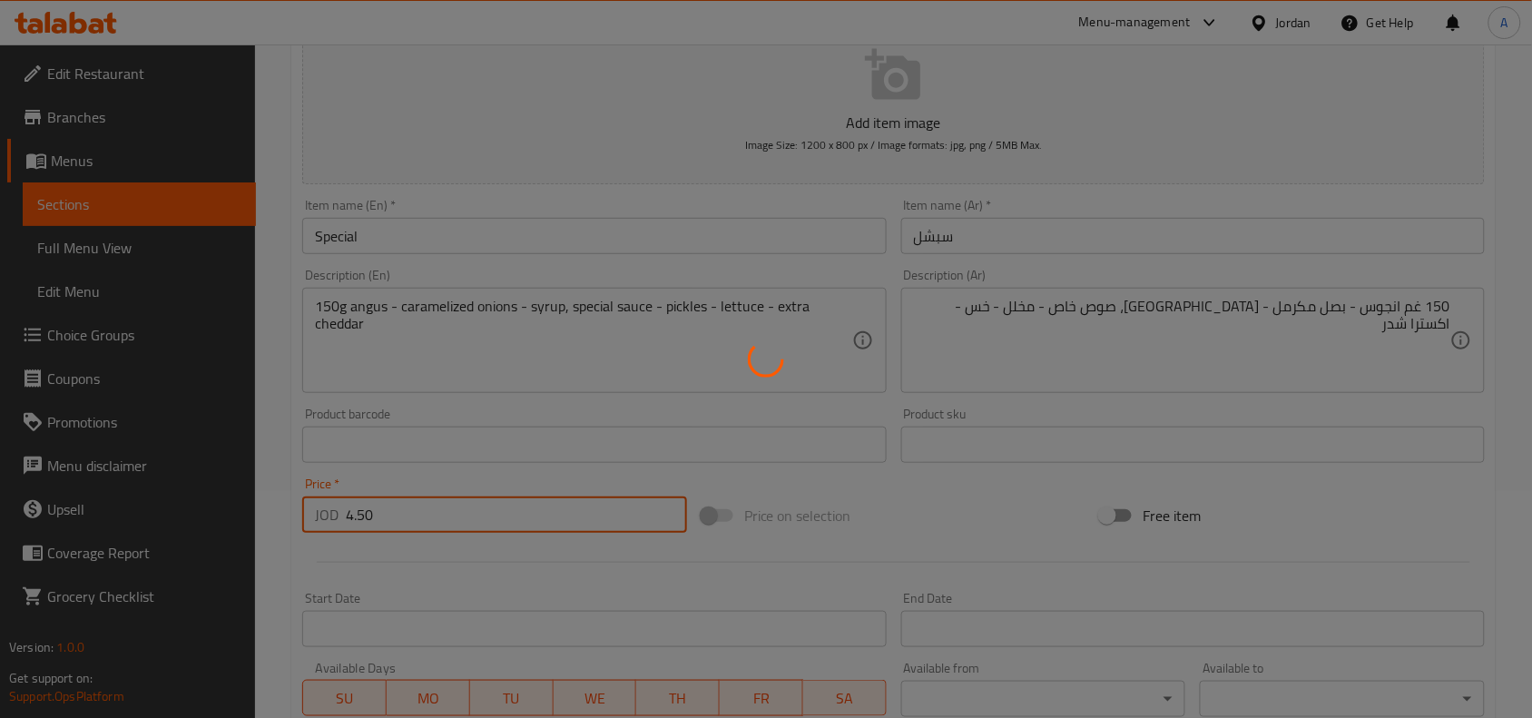
type input "0"
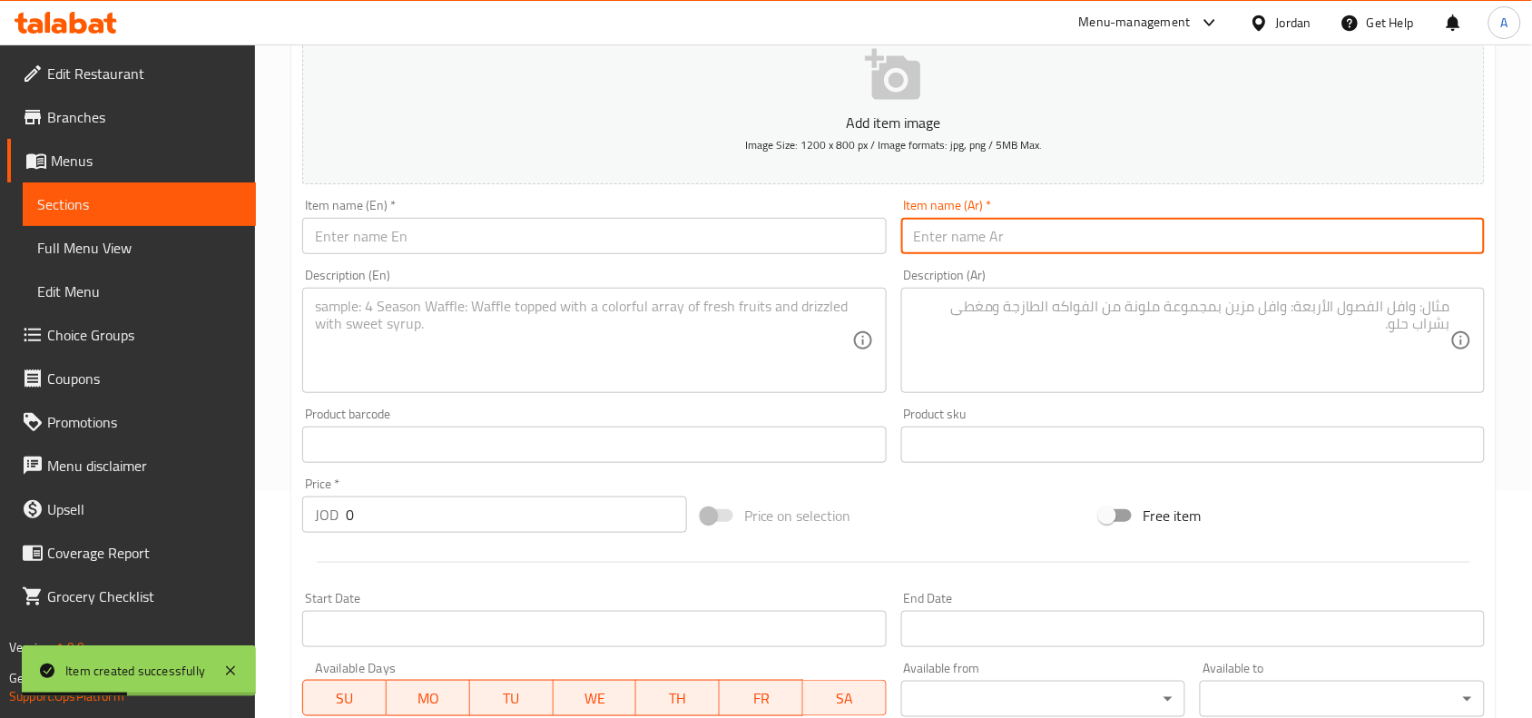
click at [1099, 223] on input "text" at bounding box center [1193, 236] width 584 height 36
paste input "ديلوكس"
type input "ديلوكس"
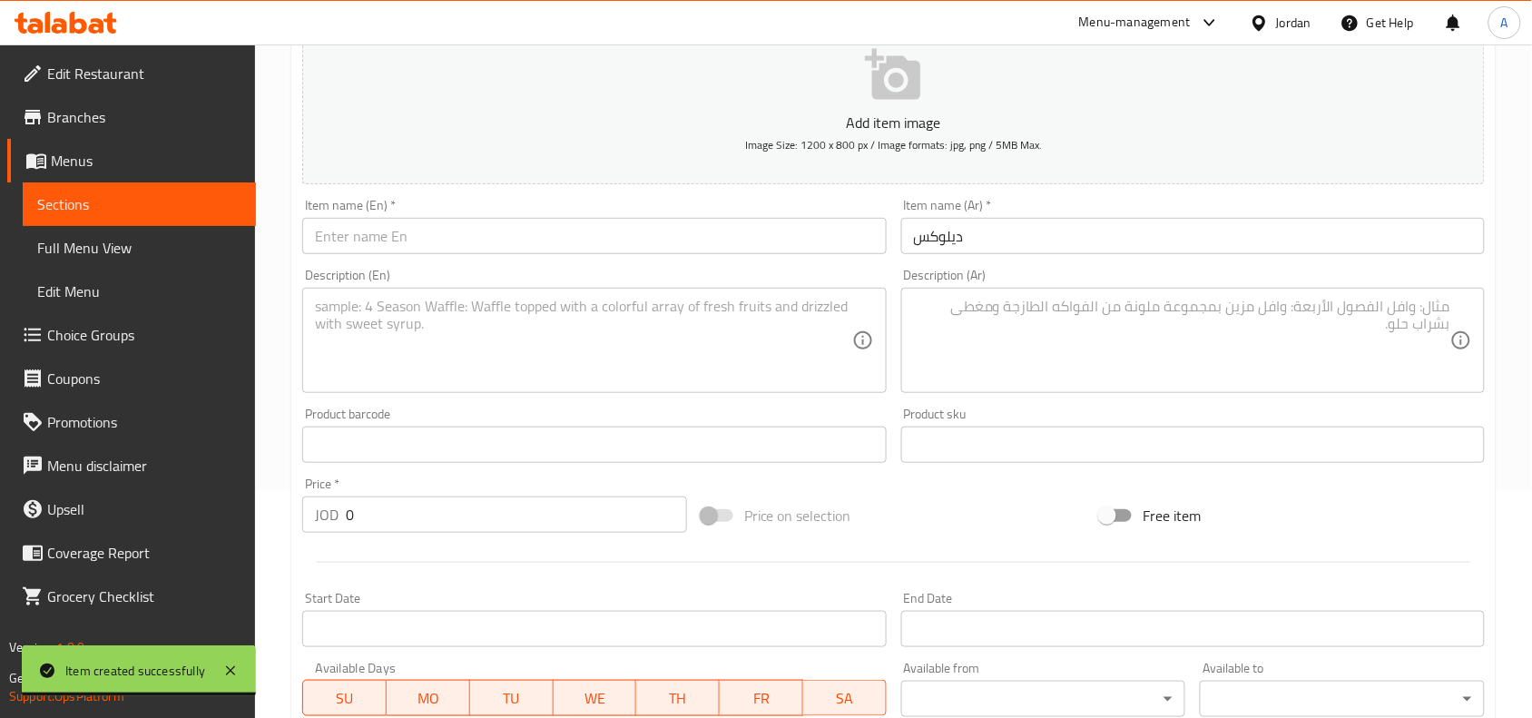
click at [822, 237] on input "text" at bounding box center [594, 236] width 584 height 36
paste input "Deluxe"
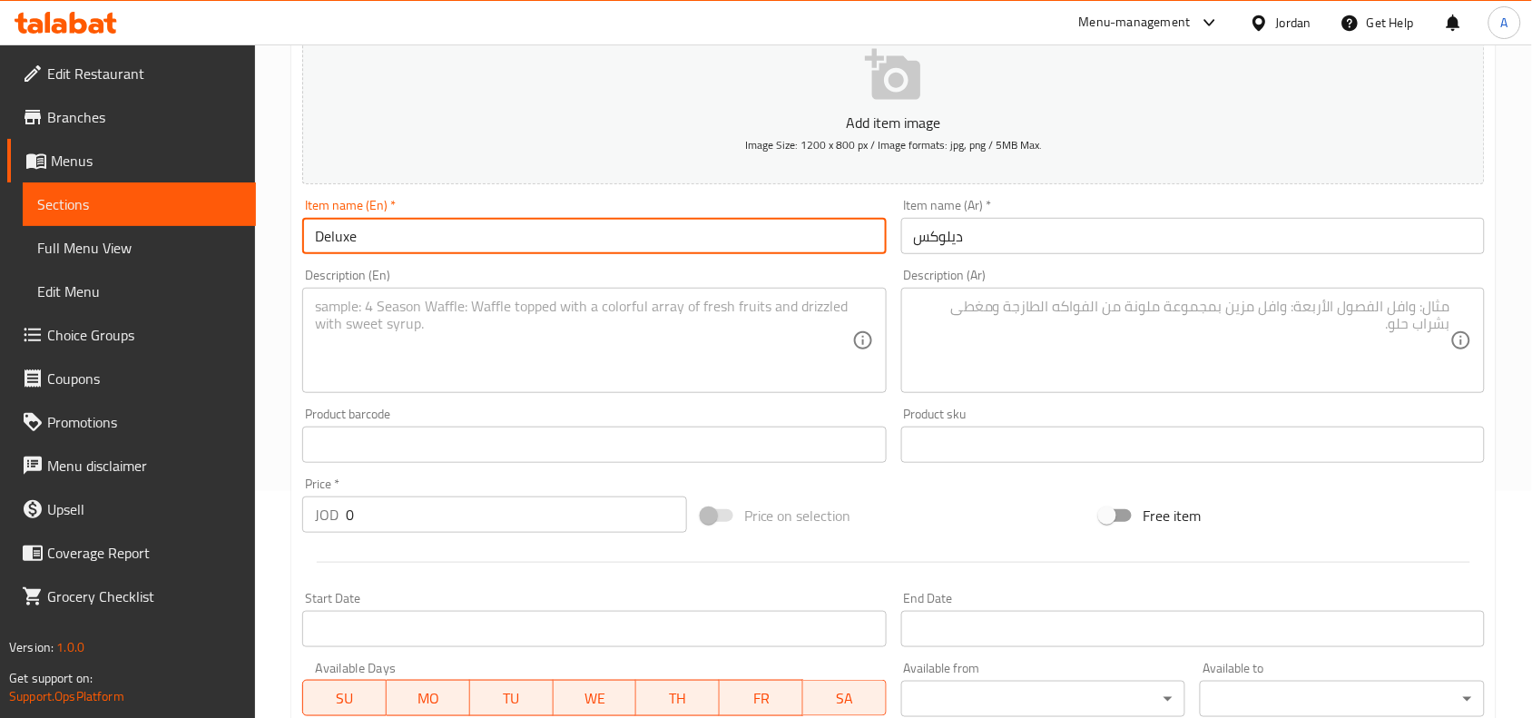
type input "Deluxe"
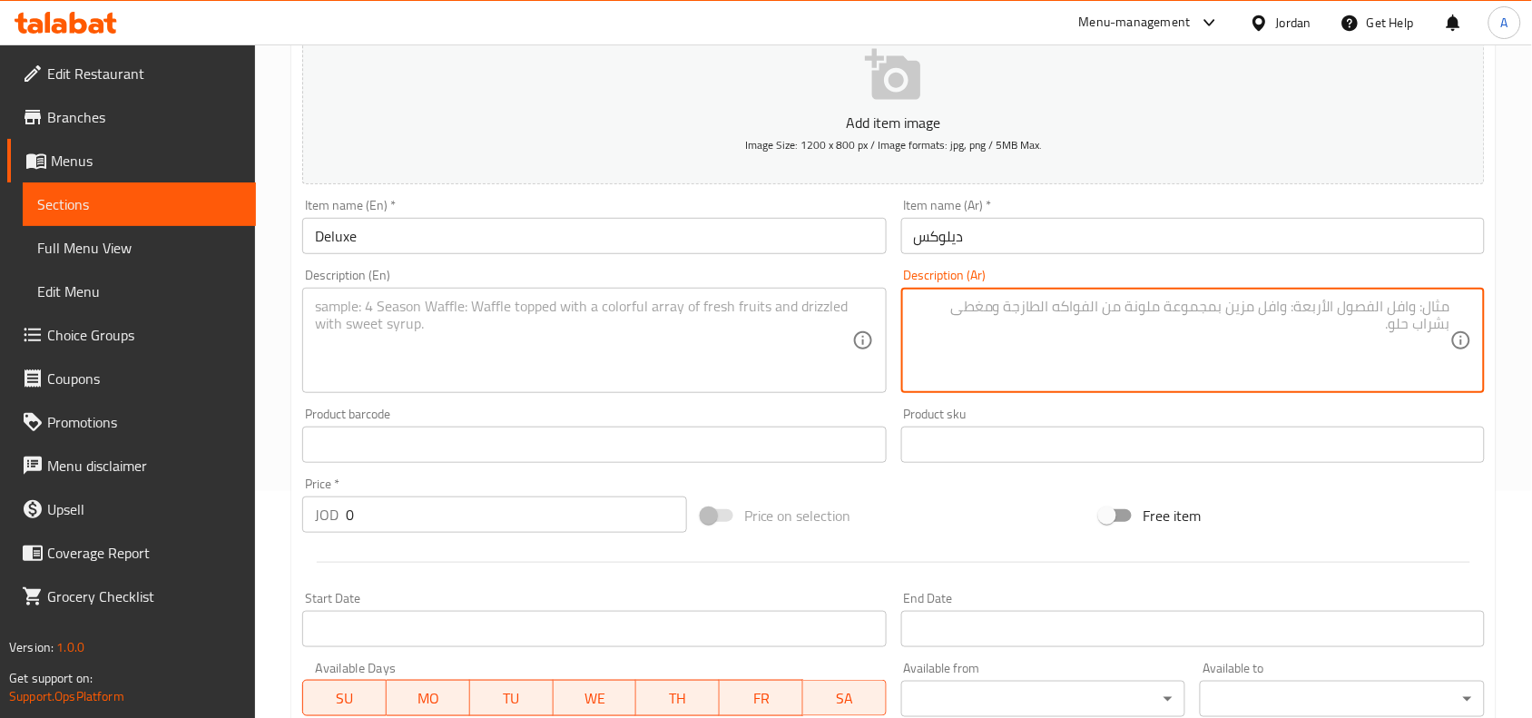
click at [969, 343] on textarea at bounding box center [1182, 341] width 536 height 86
click at [1408, 331] on textarea at bounding box center [1182, 341] width 536 height 86
paste textarea "طبقتين لحم 200 عم أنجوس صوص خاص - خس - موزاريلا - شعر"
click at [1091, 309] on textarea "طبقتين لحم 200 عم أنجوس صوص خاص - خس - موزاريلا - شعر" at bounding box center [1182, 341] width 536 height 86
click at [1350, 305] on textarea "طبقتين لحم 200 عم أنجوس صوص خاص - خس - موزاريلا - شدر" at bounding box center [1182, 341] width 536 height 86
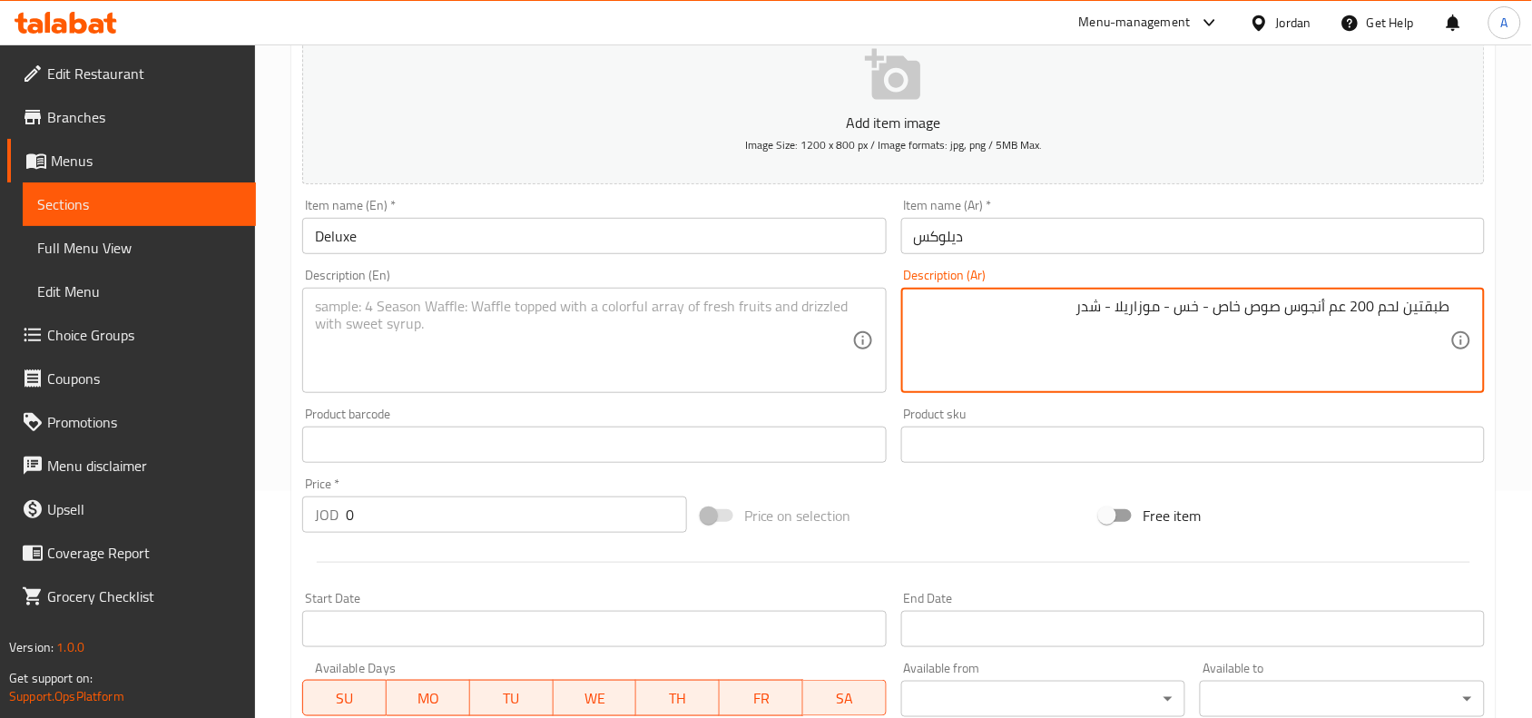
click at [1350, 305] on textarea "طبقتين لحم 200 عم أنجوس صوص خاص - خس - موزاريلا - شدر" at bounding box center [1182, 341] width 536 height 86
type textarea "طبقتين لحم 200 عم أنجوس صوص خاص - خس - موزاريلا - شدر"
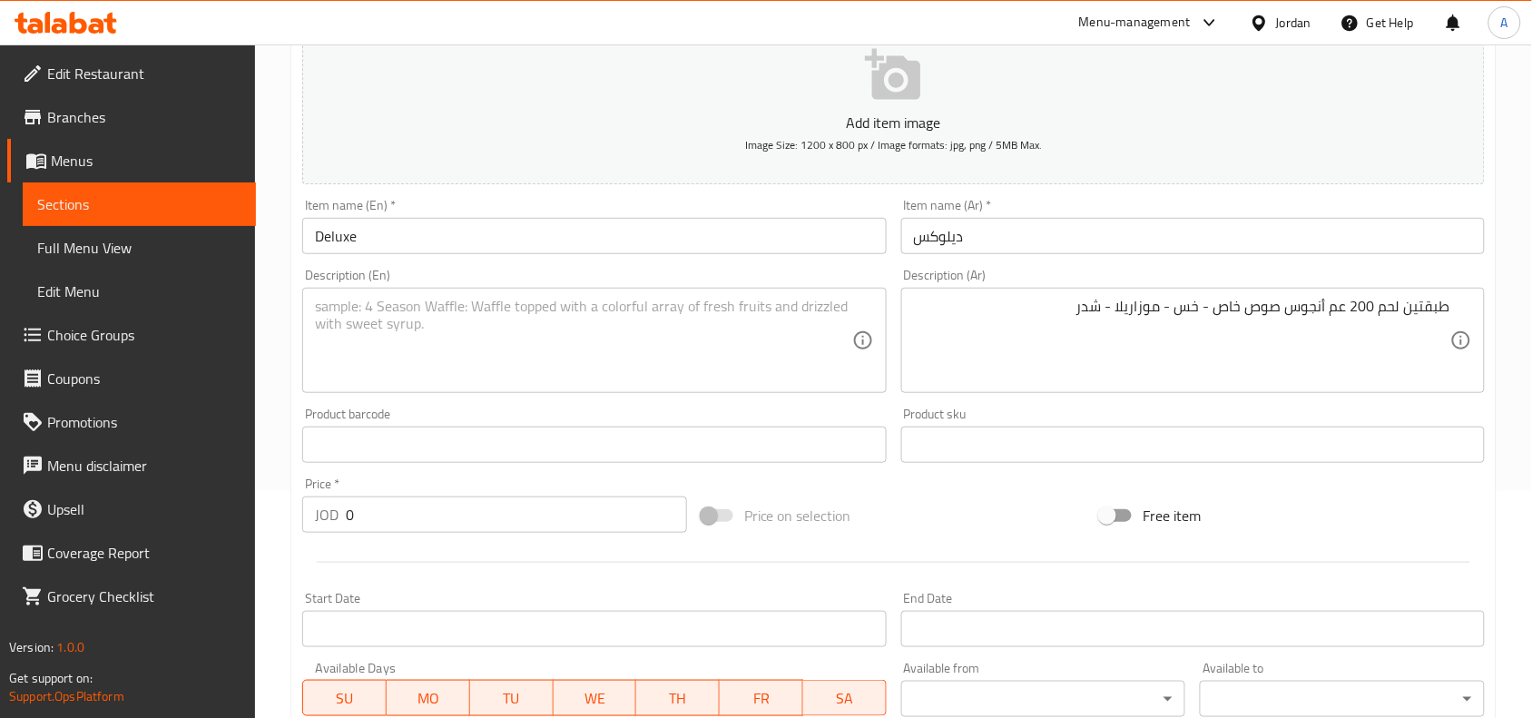
click at [685, 355] on textarea at bounding box center [583, 341] width 536 height 86
paste textarea "Two layers of 200g Angus beef, special sauce, lettuce, mozzarella, and cheddar."
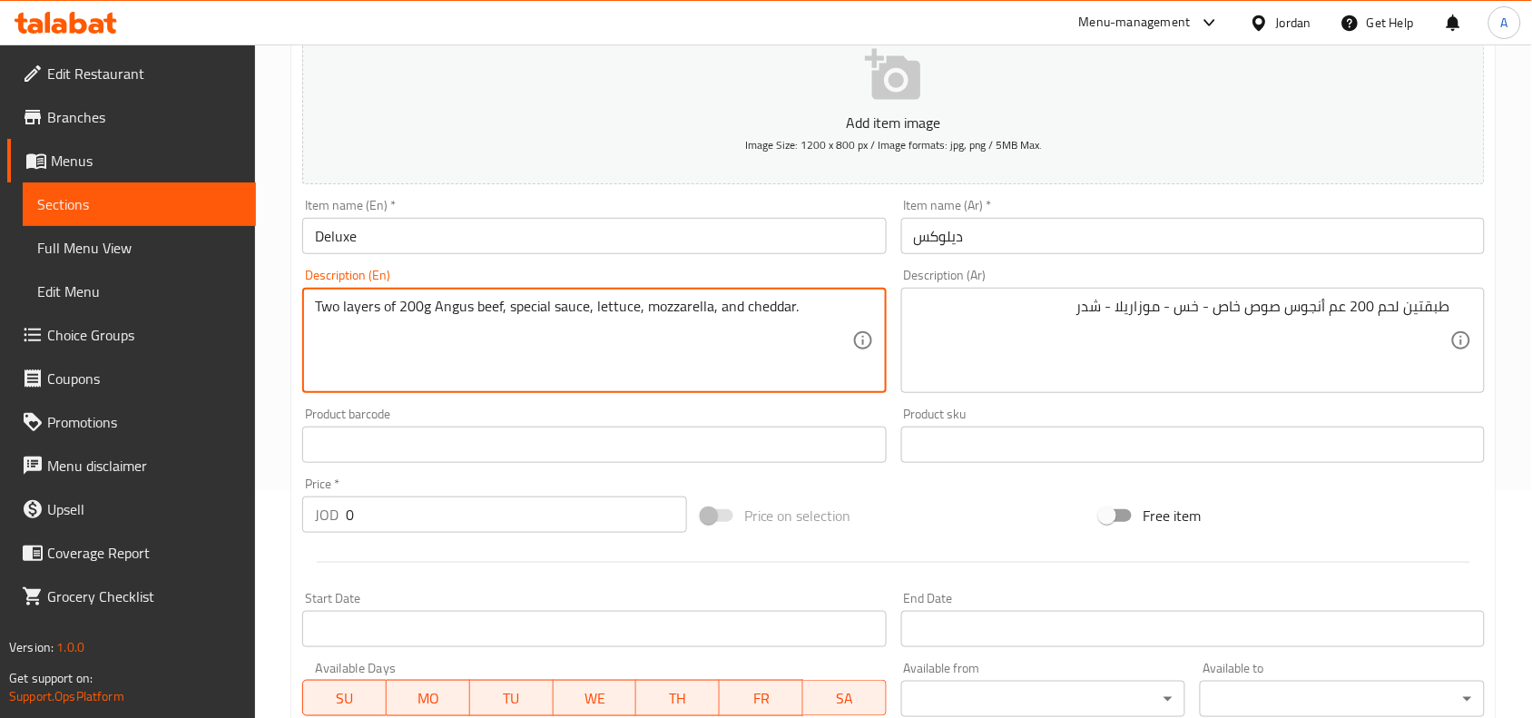
type textarea "Two layers of 200g Angus beef, special sauce, lettuce, mozzarella, and cheddar."
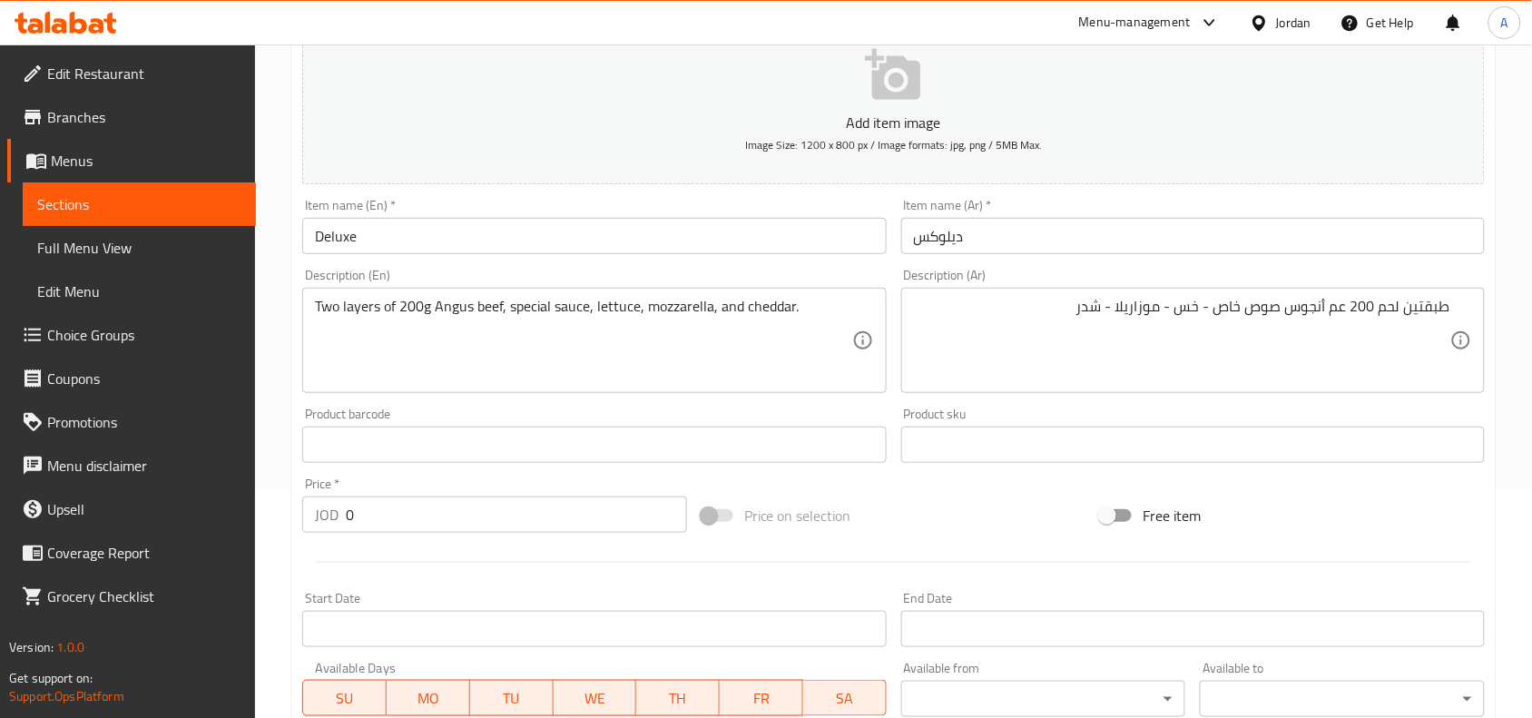
drag, startPoint x: 428, startPoint y: 493, endPoint x: 332, endPoint y: 522, distance: 100.5
click at [336, 522] on div "Price   * JOD 0 Price *" at bounding box center [494, 504] width 385 height 55
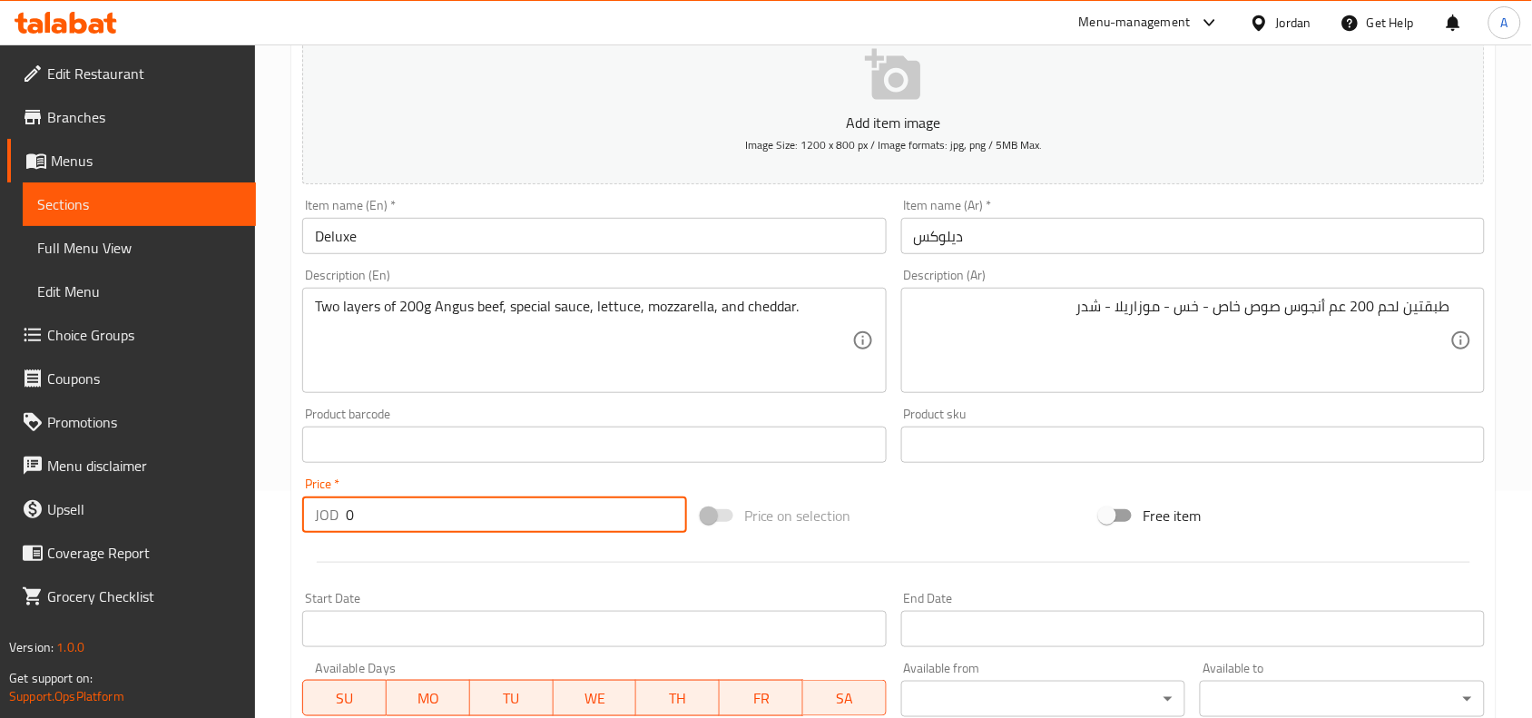
paste input "4.5"
type input "4.50"
click at [537, 484] on div "Price   * JOD 4.50 Price *" at bounding box center [494, 504] width 385 height 55
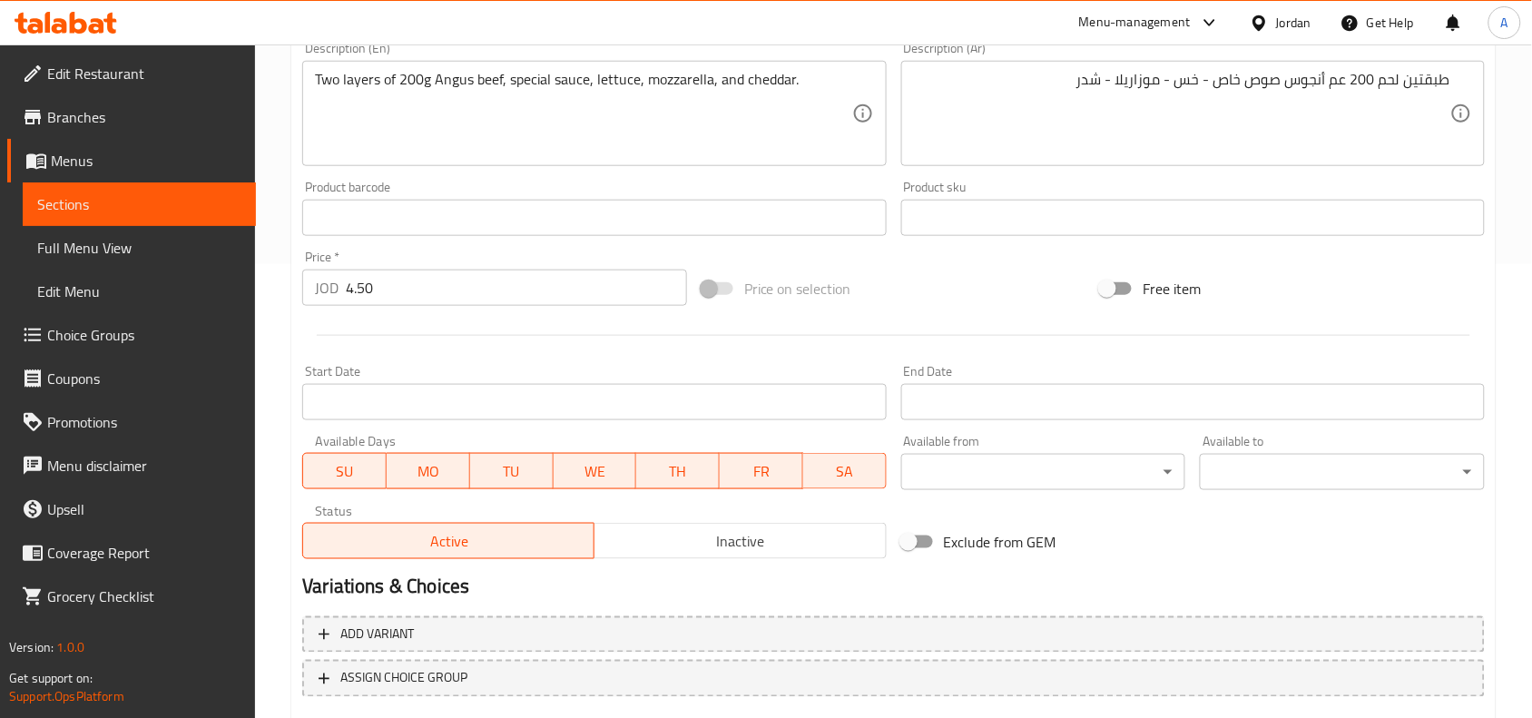
scroll to position [113, 0]
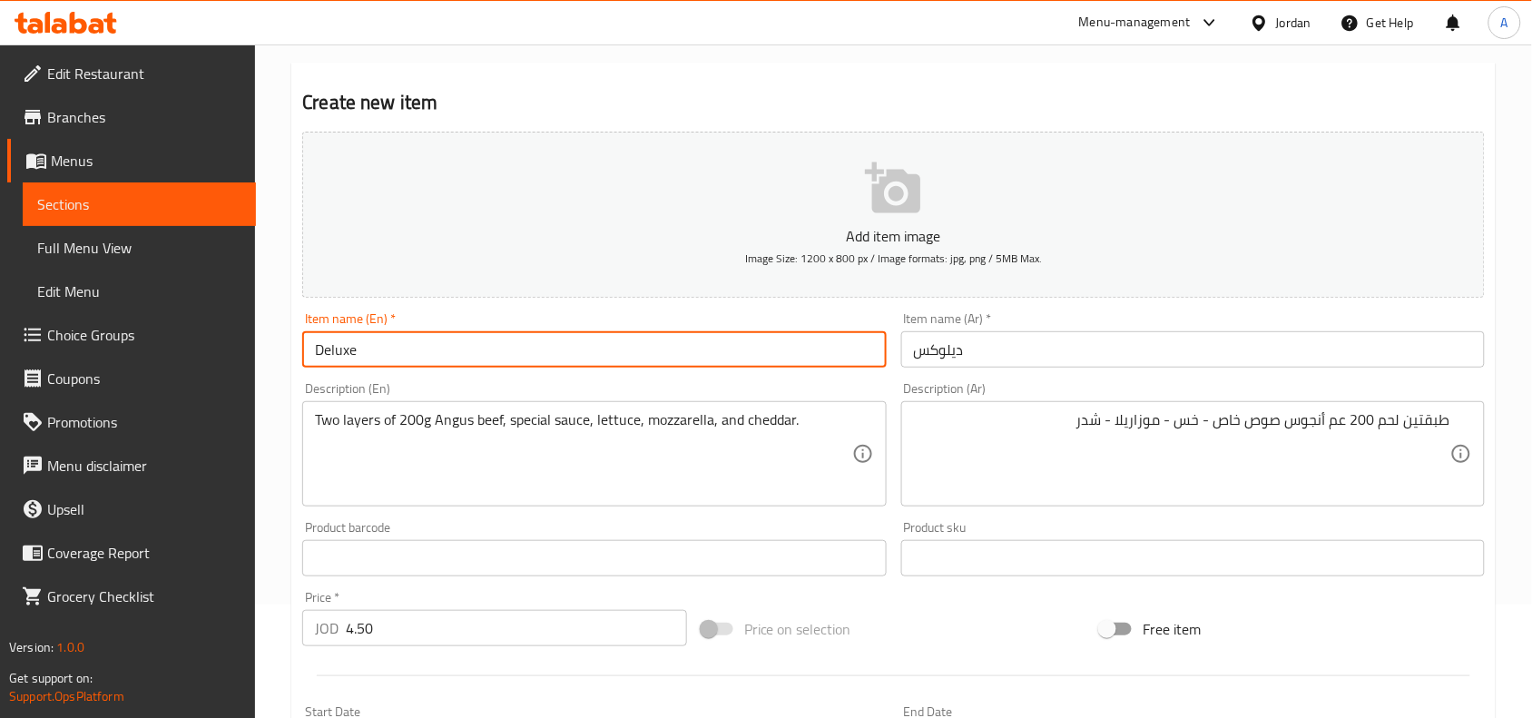
click at [572, 368] on input "Deluxe" at bounding box center [594, 349] width 584 height 36
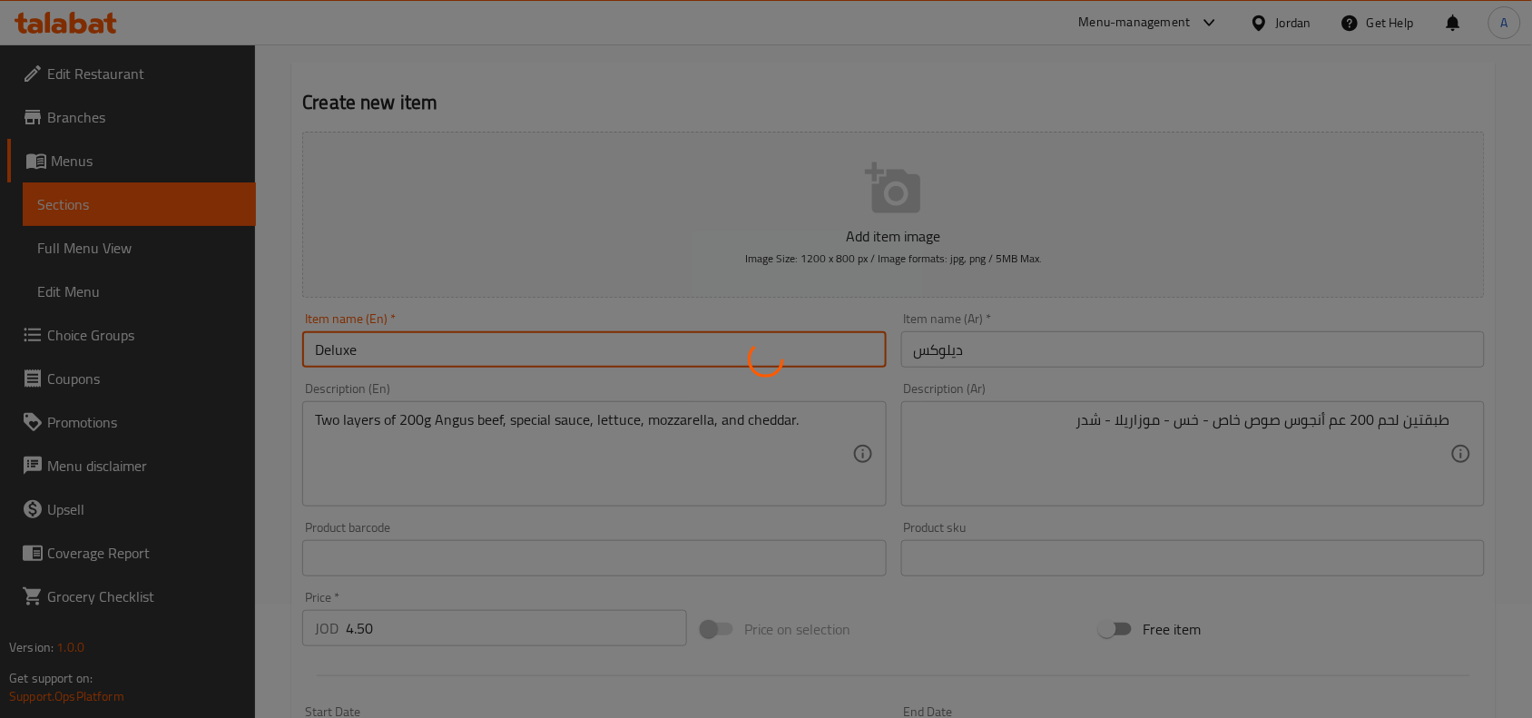
type input "0"
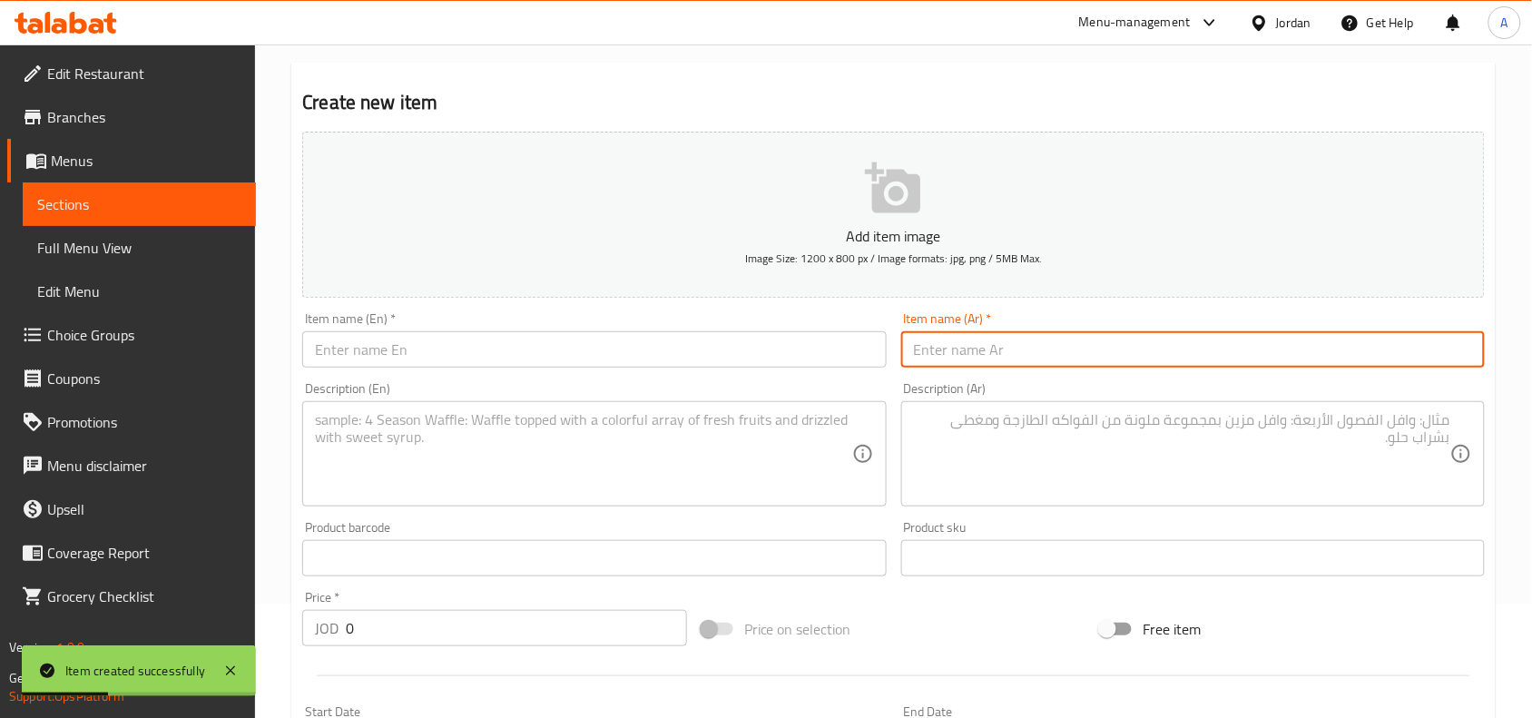
click at [1453, 356] on input "text" at bounding box center [1193, 349] width 584 height 36
paste input "وايت مشروم"
type input "وايت مشروم"
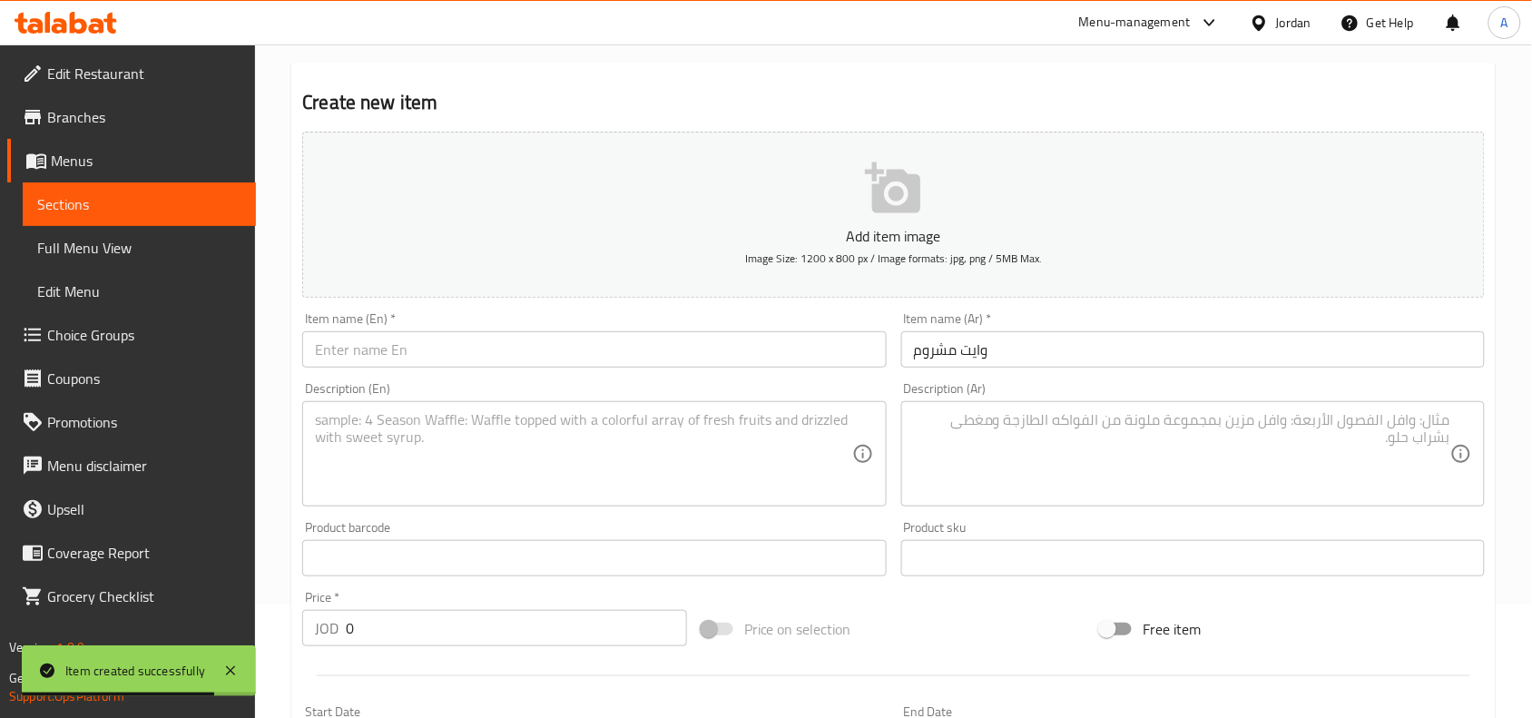
click at [791, 366] on input "text" at bounding box center [594, 349] width 584 height 36
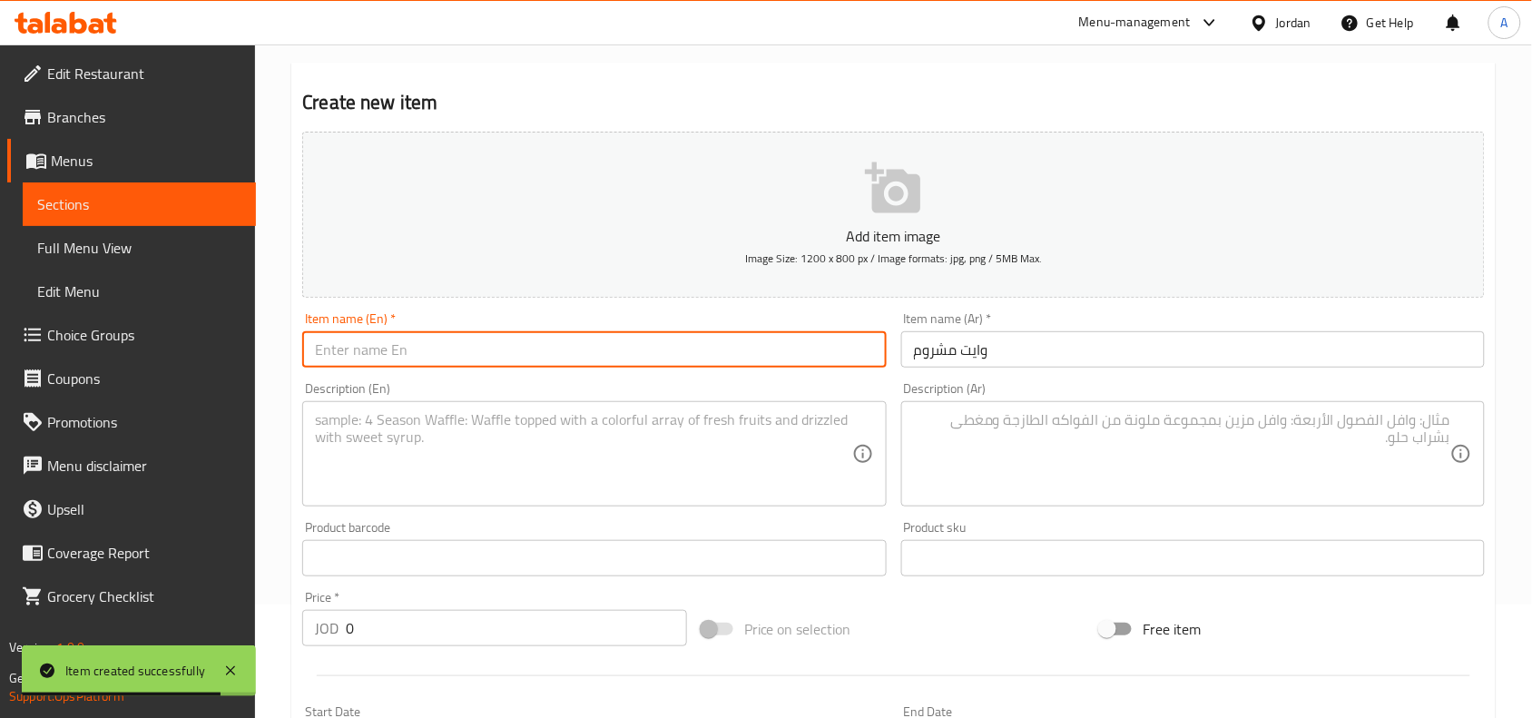
paste input "White mushroom"
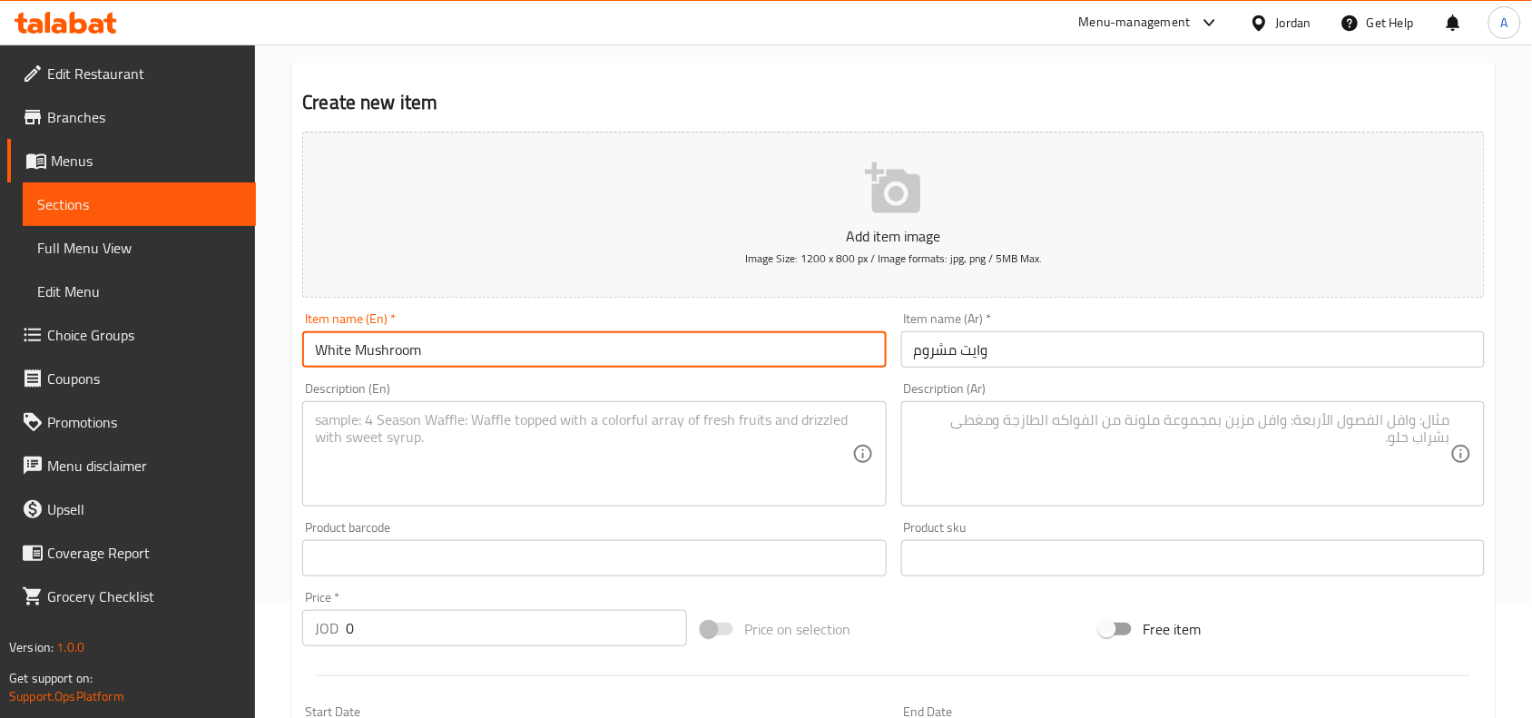
type input "White Mushroom"
click at [782, 407] on div "Description (En)" at bounding box center [594, 453] width 584 height 105
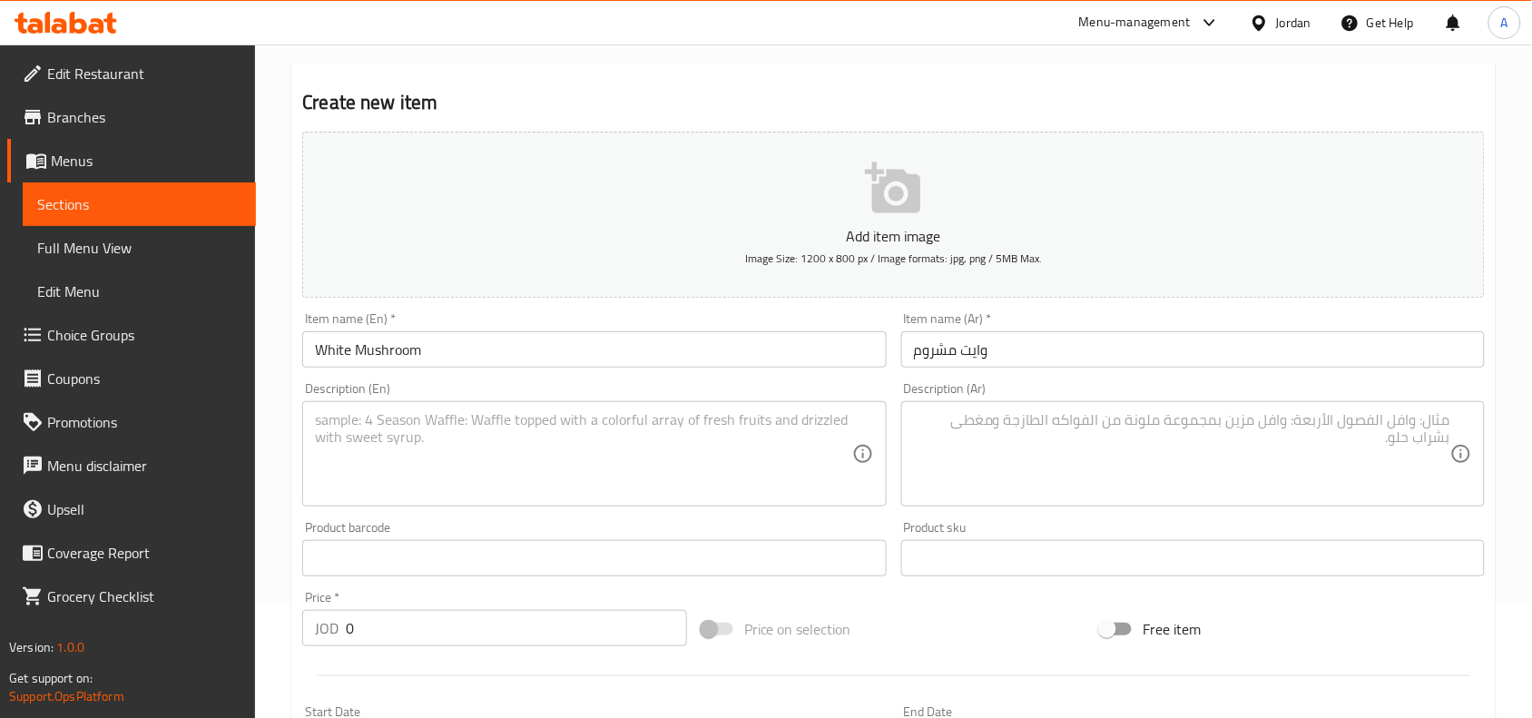
click at [1511, 466] on div "Home / Restaurants management / Menus / Sections / item / create Beef Burger se…" at bounding box center [893, 550] width 1277 height 1238
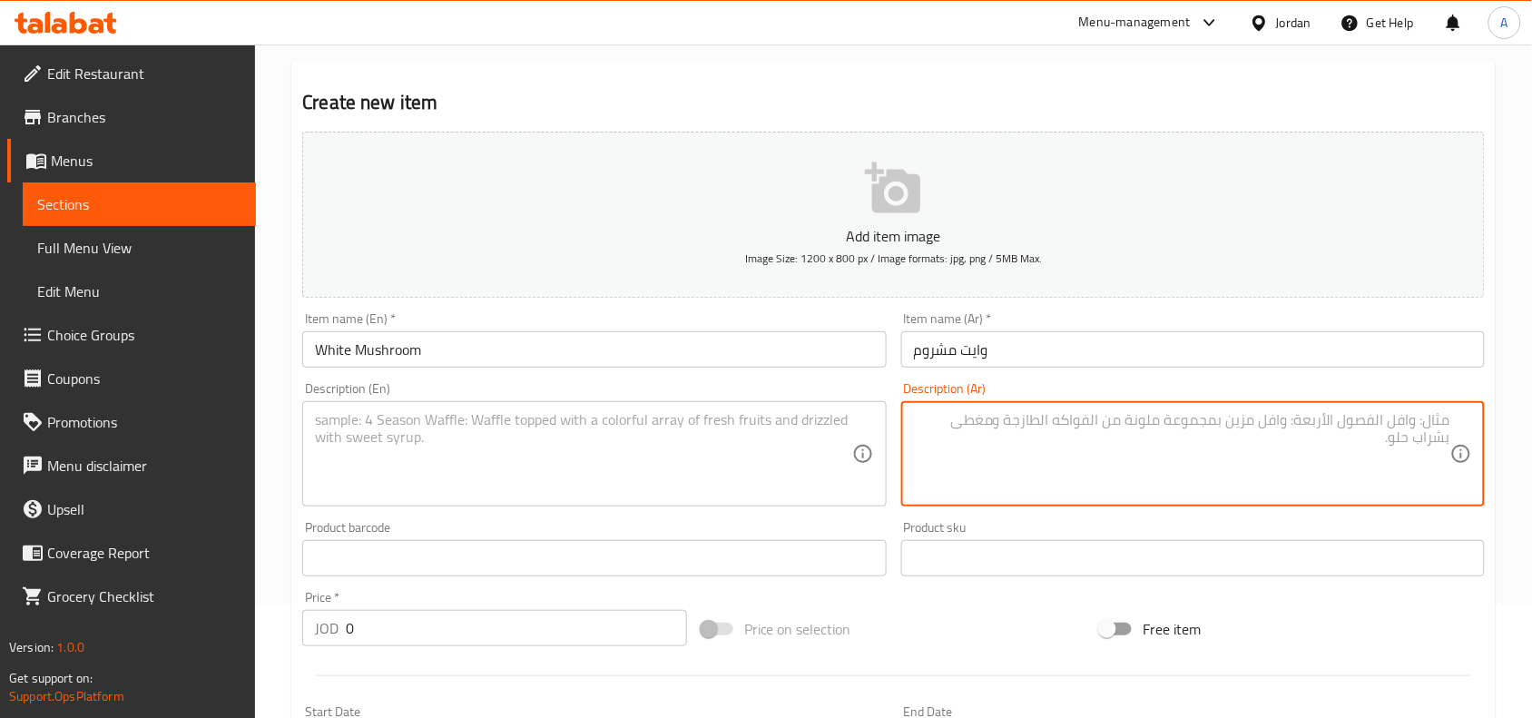
click at [1426, 450] on textarea at bounding box center [1182, 454] width 536 height 86
paste textarea "150 غم انجوس قطر - كريمة - موزاريلا"
click at [1459, 438] on div "150 غم انجوس قطر - كريمة - موزاريلا Description (Ar)" at bounding box center [1193, 453] width 584 height 105
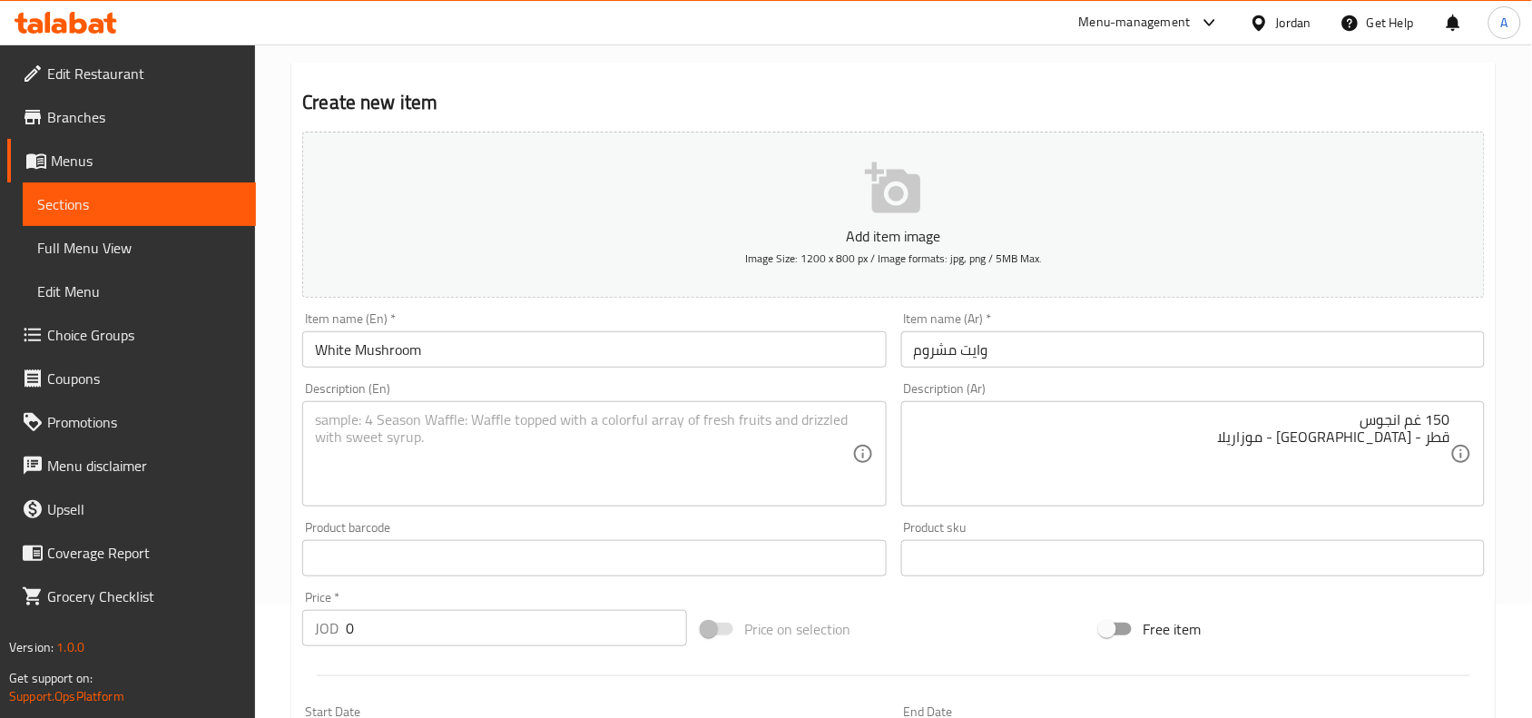
click at [1453, 438] on div "150 غم انجوس قطر - كريمة - موزاريلا Description (Ar)" at bounding box center [1193, 453] width 584 height 105
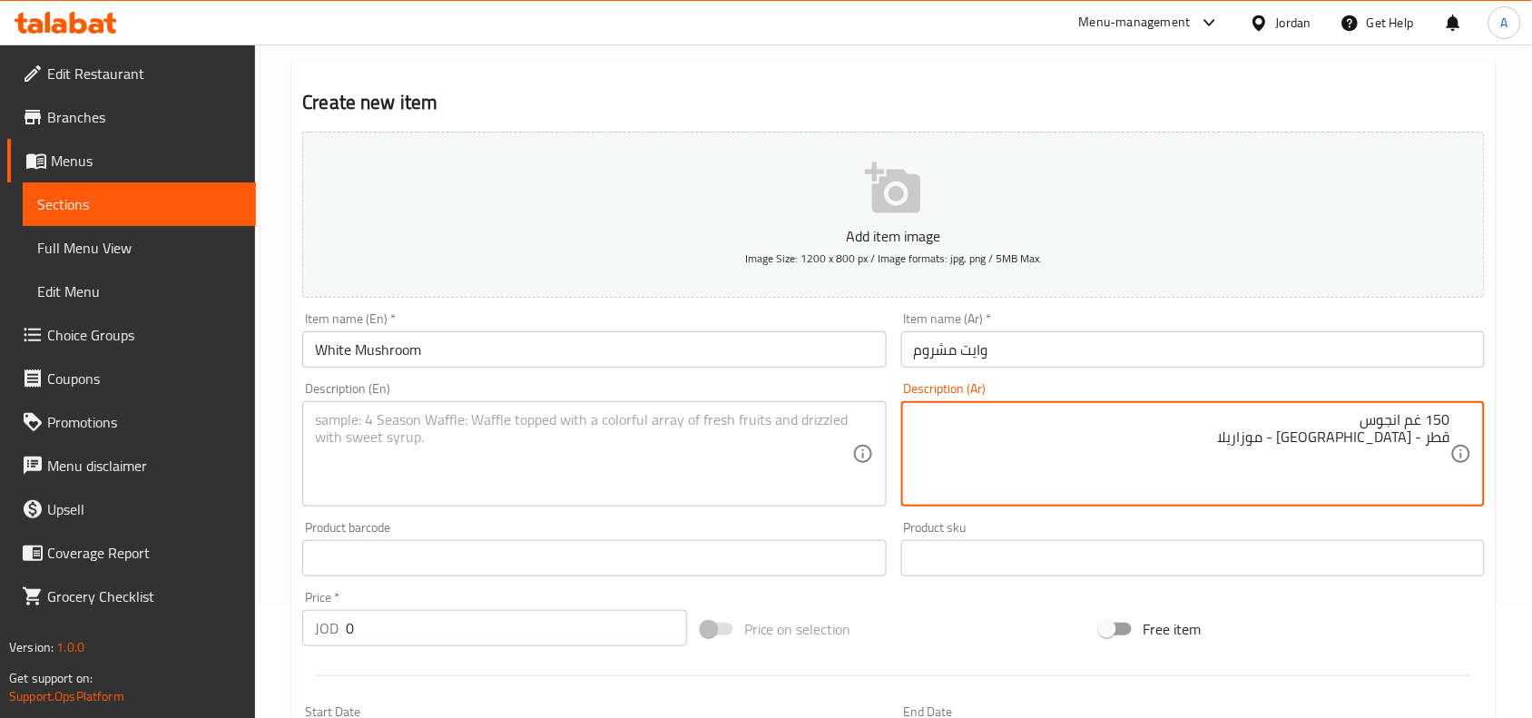
click at [1448, 445] on textarea "150 غم انجوس قطر - كريمة - موزاريلا" at bounding box center [1182, 454] width 536 height 86
click at [1137, 419] on textarea "150 غم انجوس ، قطر - كريمة - موزاريلا" at bounding box center [1182, 454] width 536 height 86
type textarea "150 غم انجوس ، قطر - كريمة - موزاريلا"
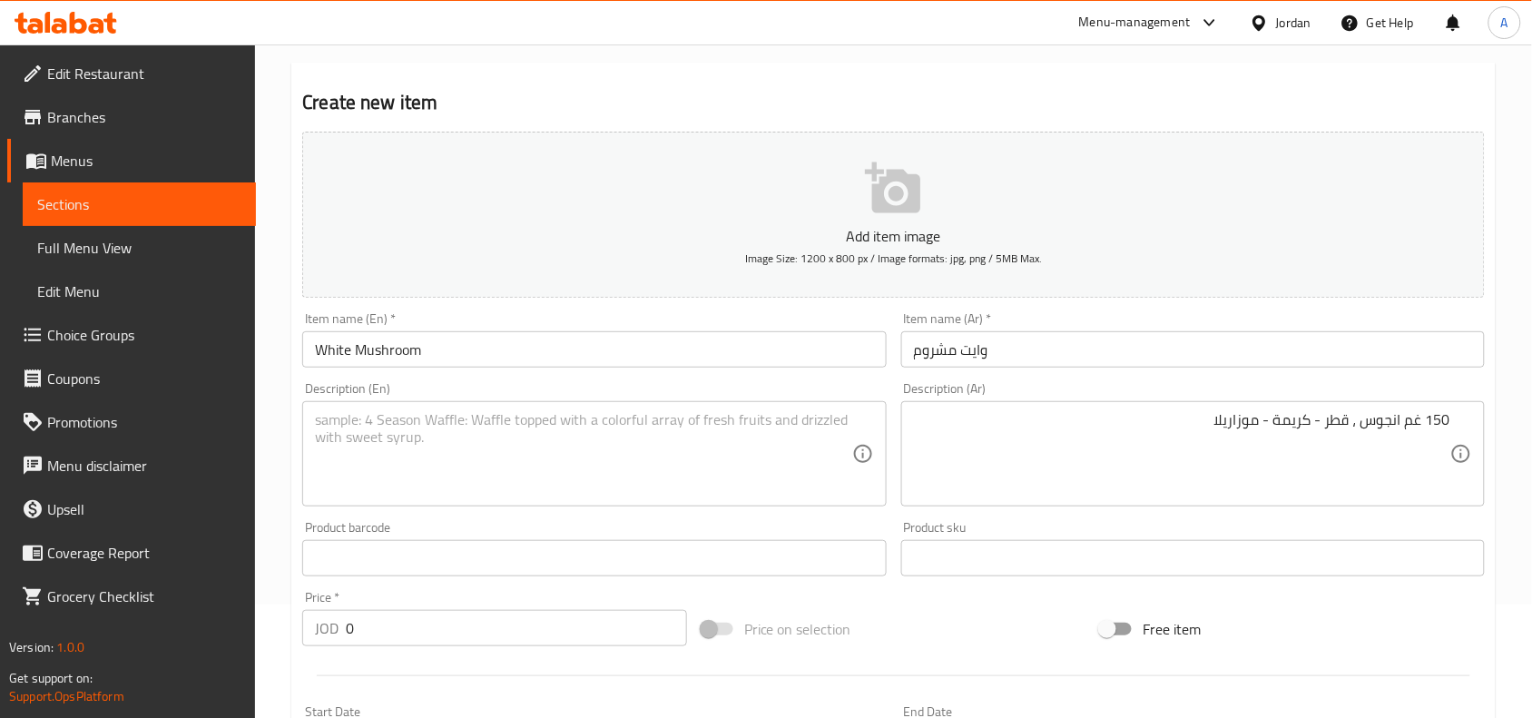
click at [787, 406] on div "Description (En)" at bounding box center [594, 453] width 584 height 105
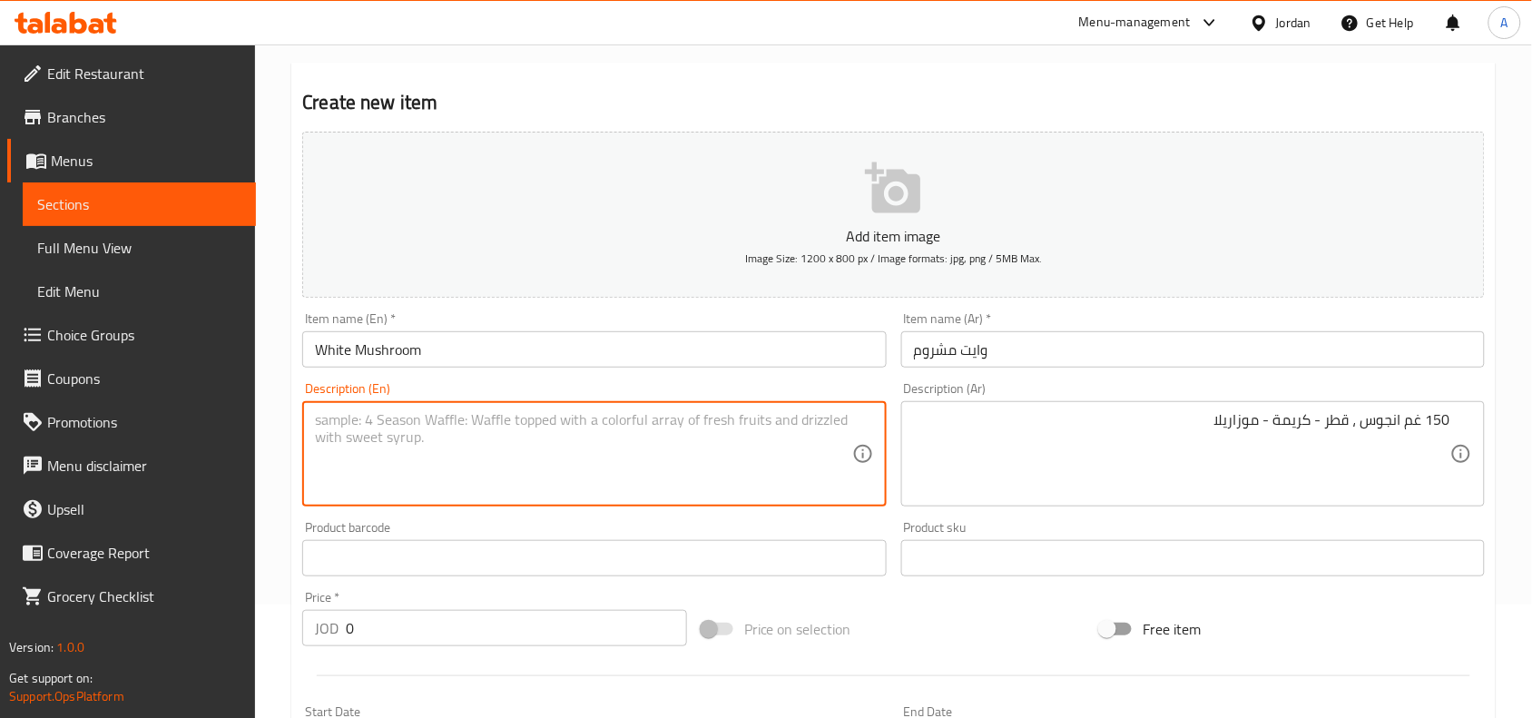
paste textarea "150g Angus, Qatar - Cream - Mozzarella"
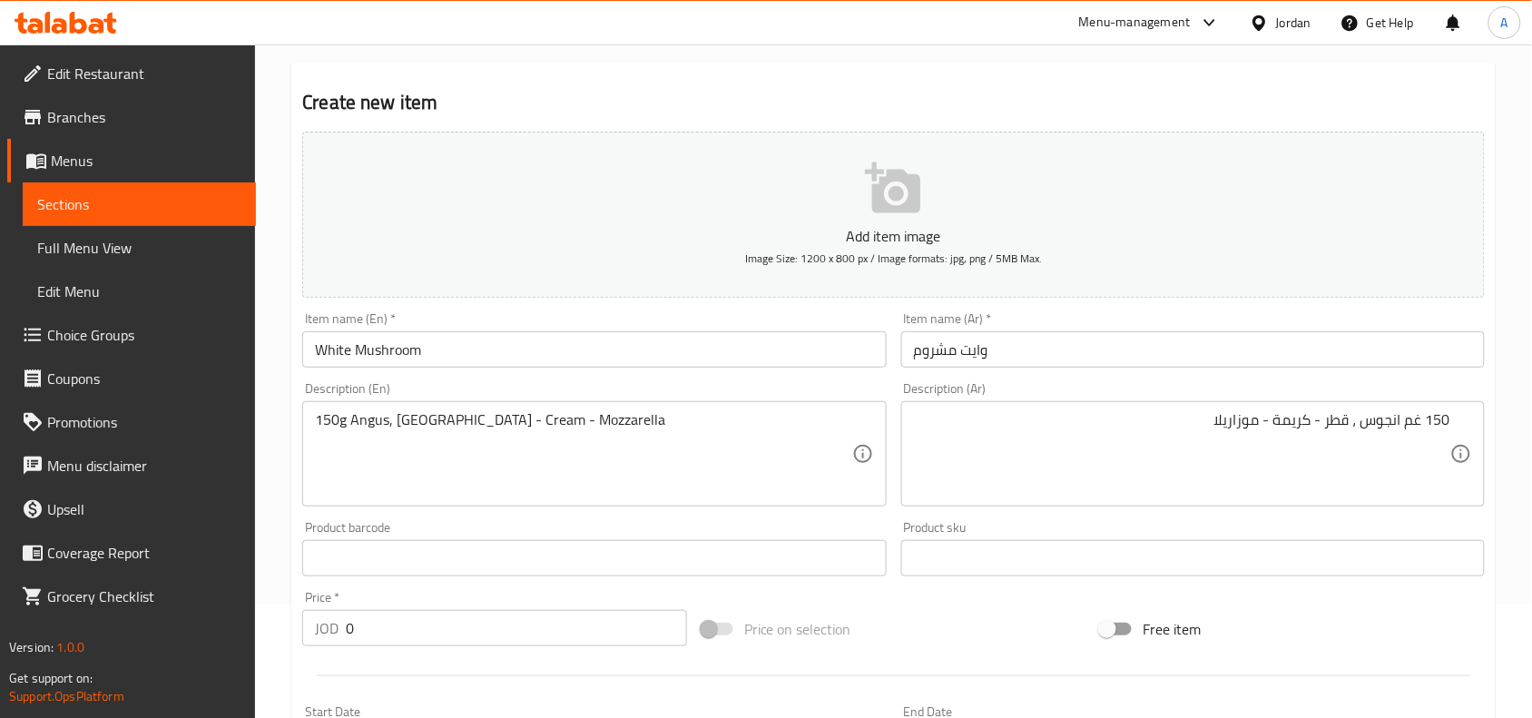
click at [409, 424] on textarea "150g Angus, Qatar - Cream - Mozzarella" at bounding box center [583, 454] width 536 height 86
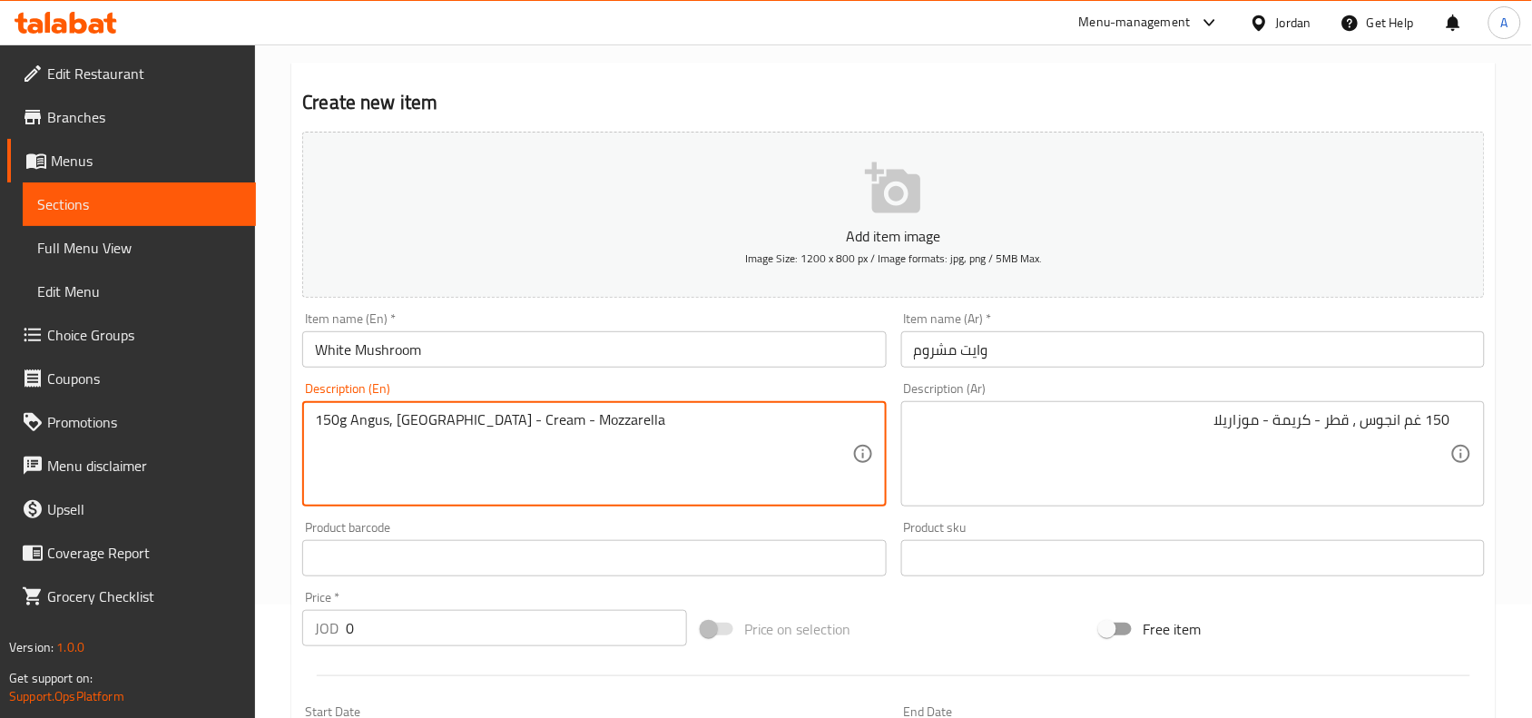
click at [409, 424] on textarea "150g Angus, Qatar - Cream - Mozzarella" at bounding box center [583, 454] width 536 height 86
click at [378, 425] on textarea "150g Angus, syrup- Cream - Mozzarella" at bounding box center [583, 454] width 536 height 86
drag, startPoint x: 583, startPoint y: 424, endPoint x: 195, endPoint y: 458, distance: 389.1
click at [195, 458] on div "Edit Restaurant Branches Menus Sections Full Menu View Edit Menu Choice Groups …" at bounding box center [766, 550] width 1532 height 1238
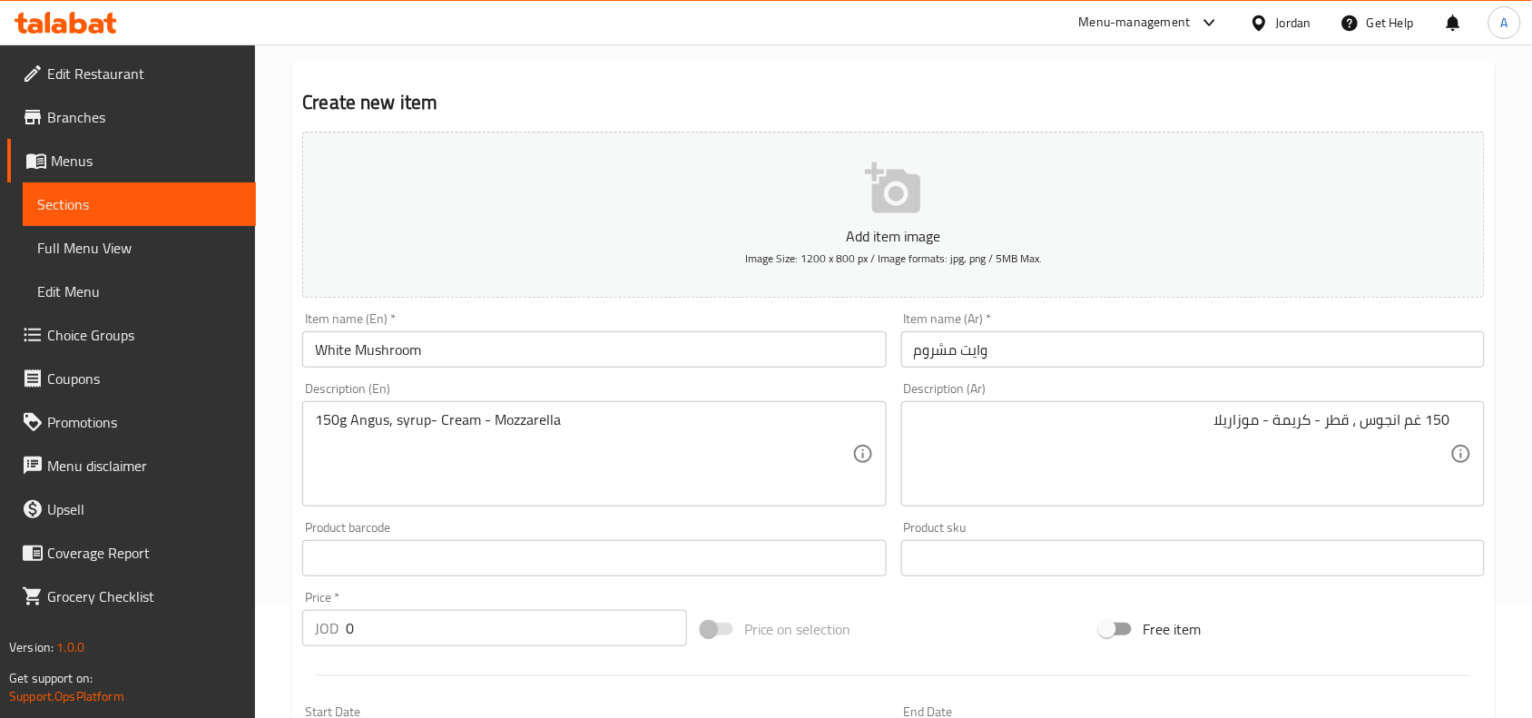
click at [327, 429] on textarea "150g Angus, syrup- Cream - Mozzarella" at bounding box center [583, 454] width 536 height 86
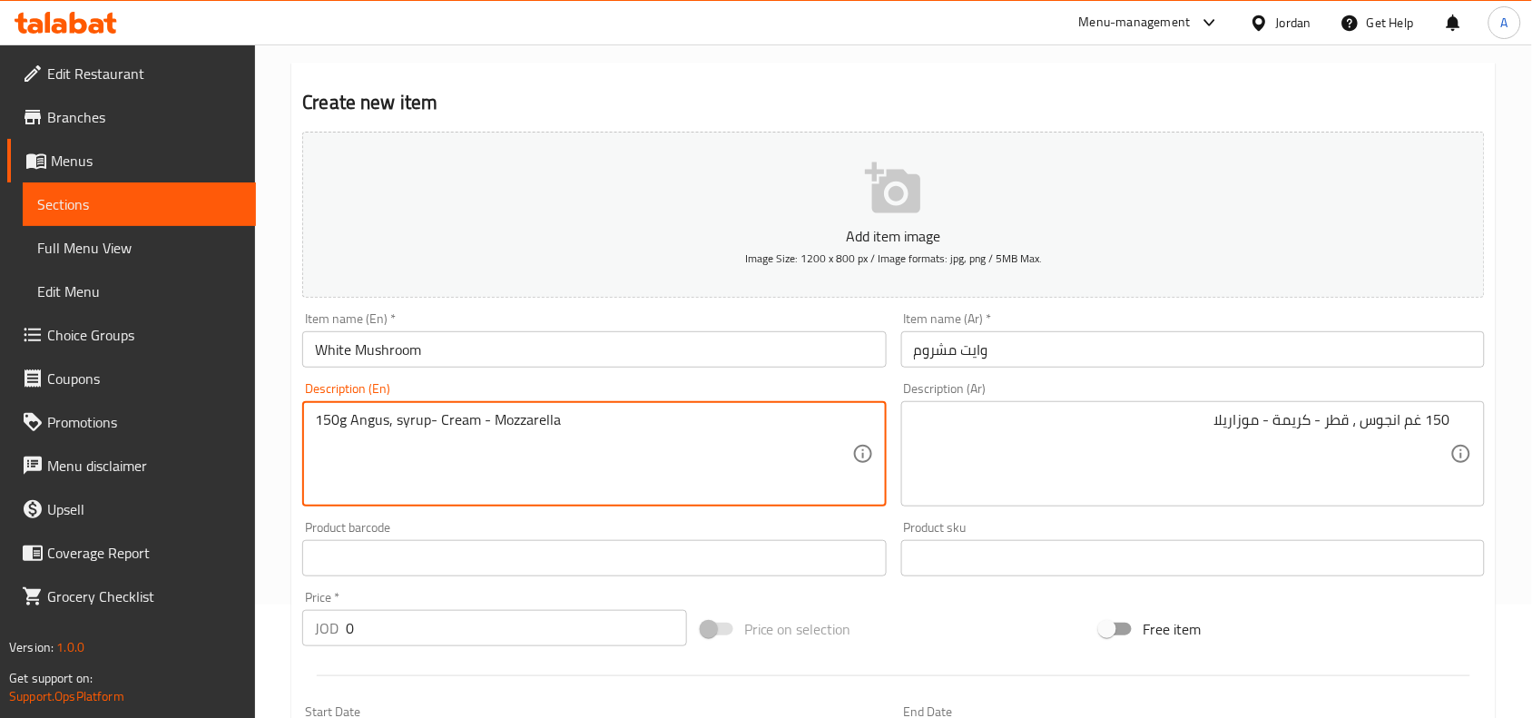
click at [327, 429] on textarea "150g Angus, syrup- Cream - Mozzarella" at bounding box center [583, 454] width 536 height 86
click at [346, 423] on textarea "150g angus, syrup- cream - mozzarella" at bounding box center [583, 454] width 536 height 86
click at [379, 415] on textarea "150g angus, syrup- cream - mozzarella" at bounding box center [583, 454] width 536 height 86
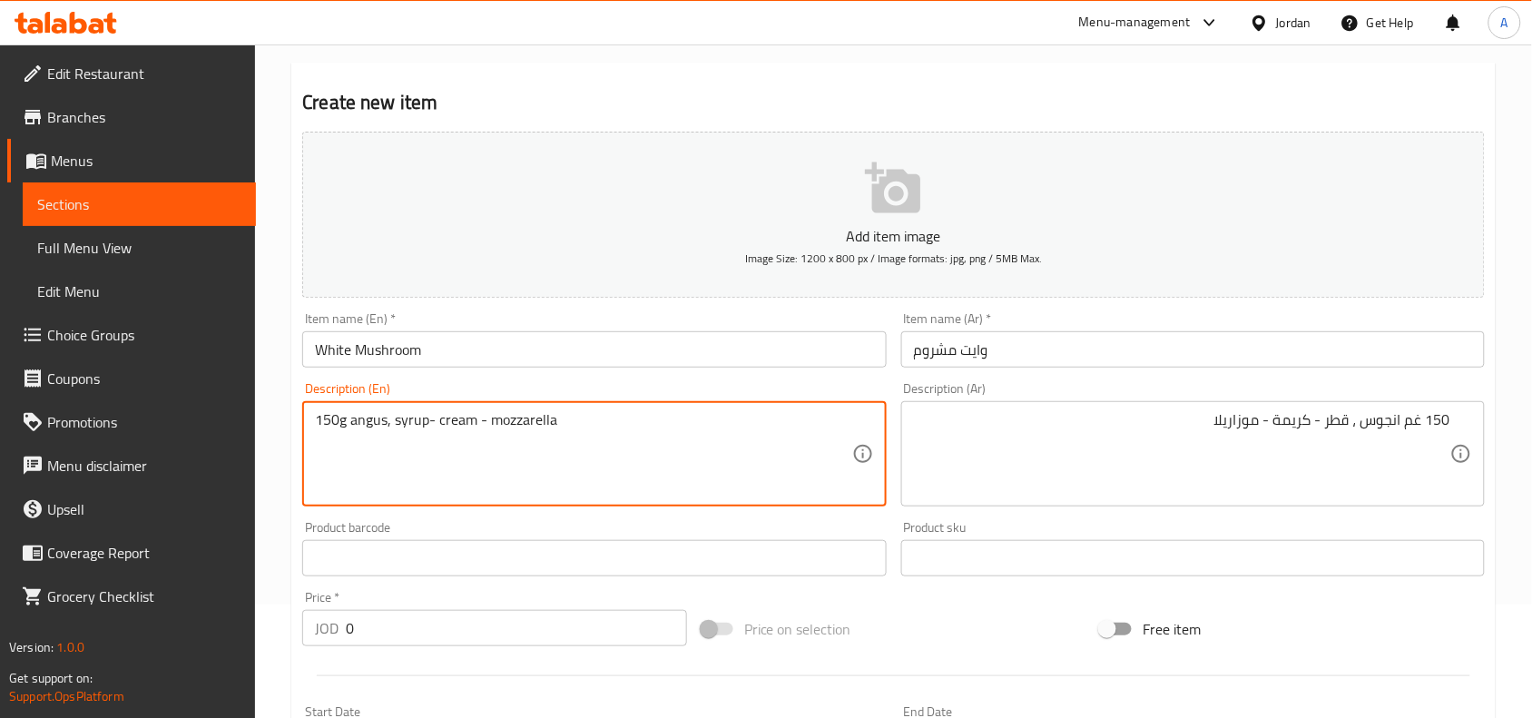
type textarea "150g Angus, syrup- cream - mozzarella"
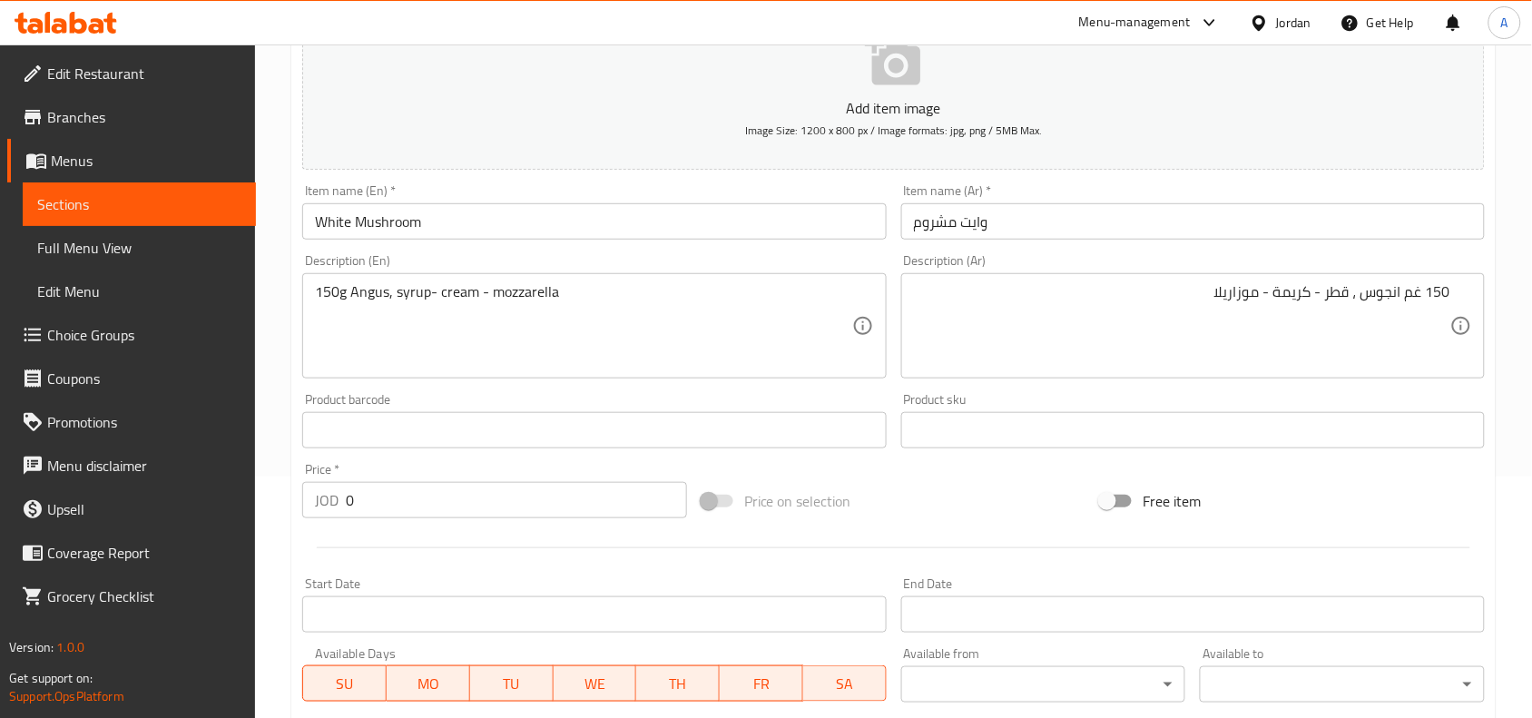
scroll to position [340, 0]
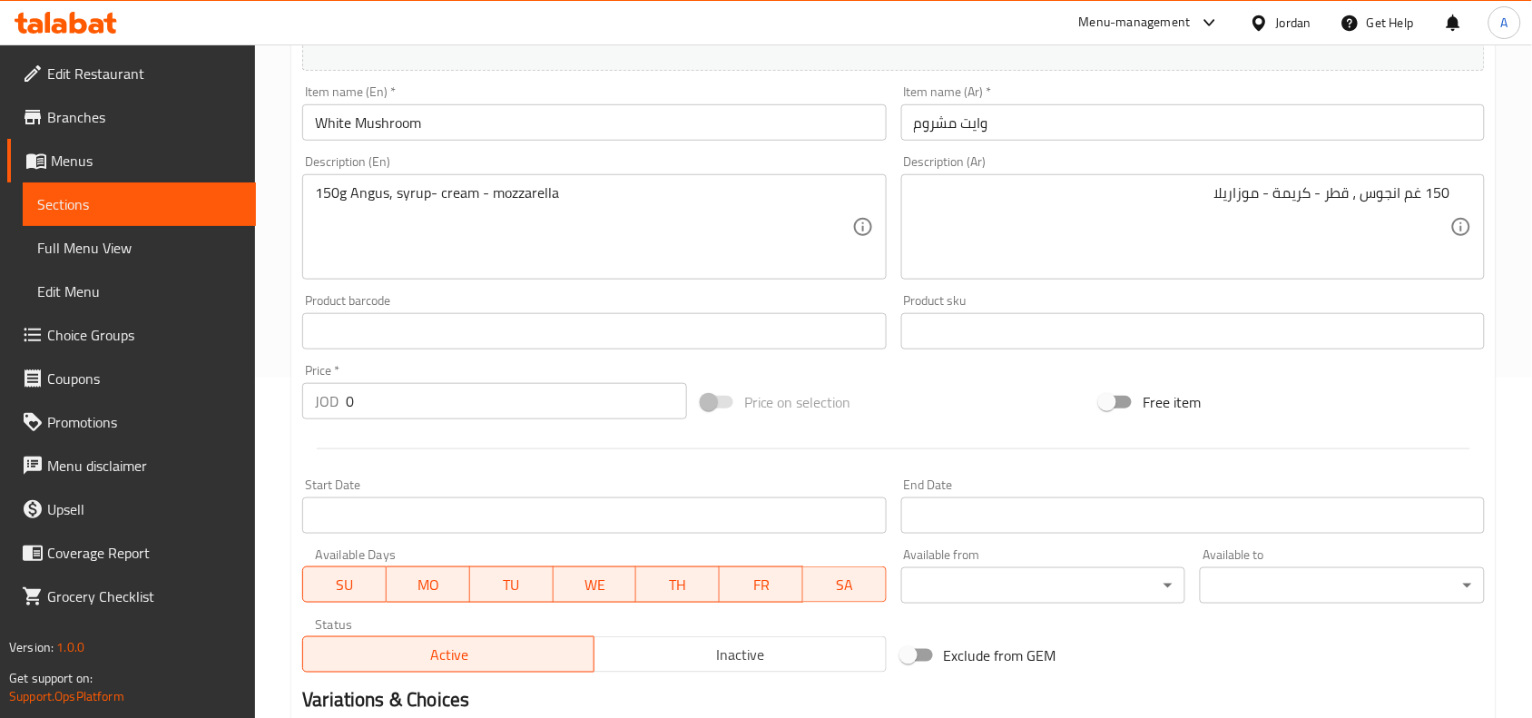
drag, startPoint x: 463, startPoint y: 391, endPoint x: 152, endPoint y: 417, distance: 312.4
click at [173, 420] on div "Edit Restaurant Branches Menus Sections Full Menu View Edit Menu Choice Groups …" at bounding box center [766, 323] width 1532 height 1238
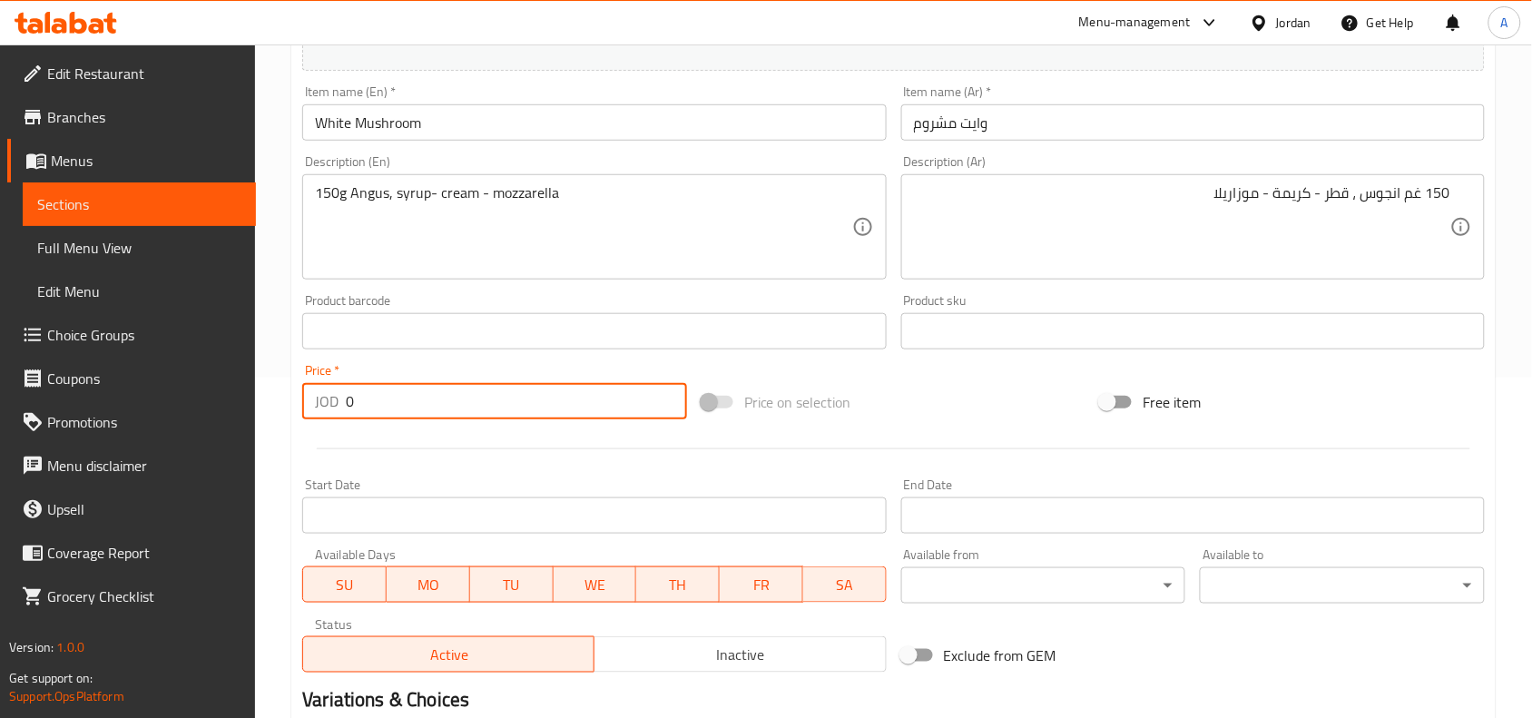
paste input "4.5"
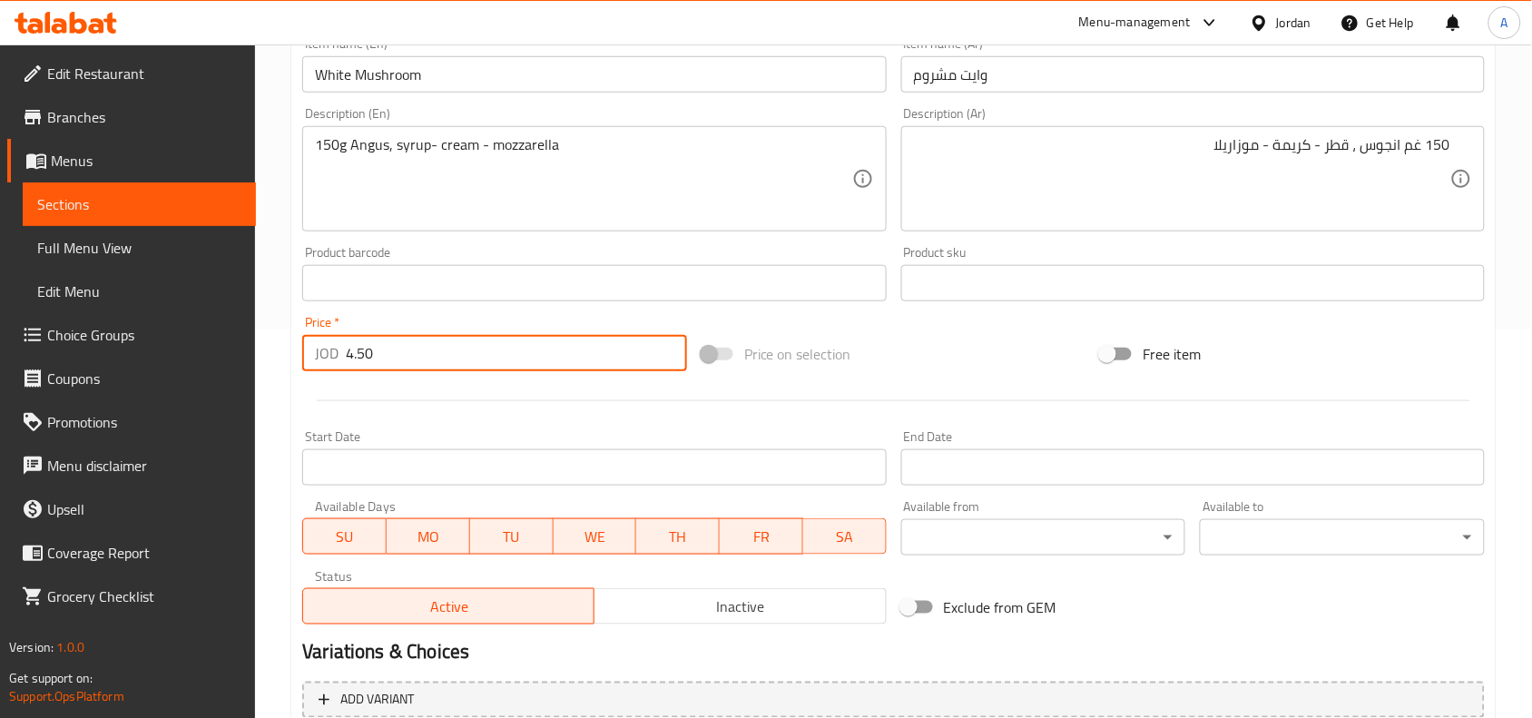
scroll to position [561, 0]
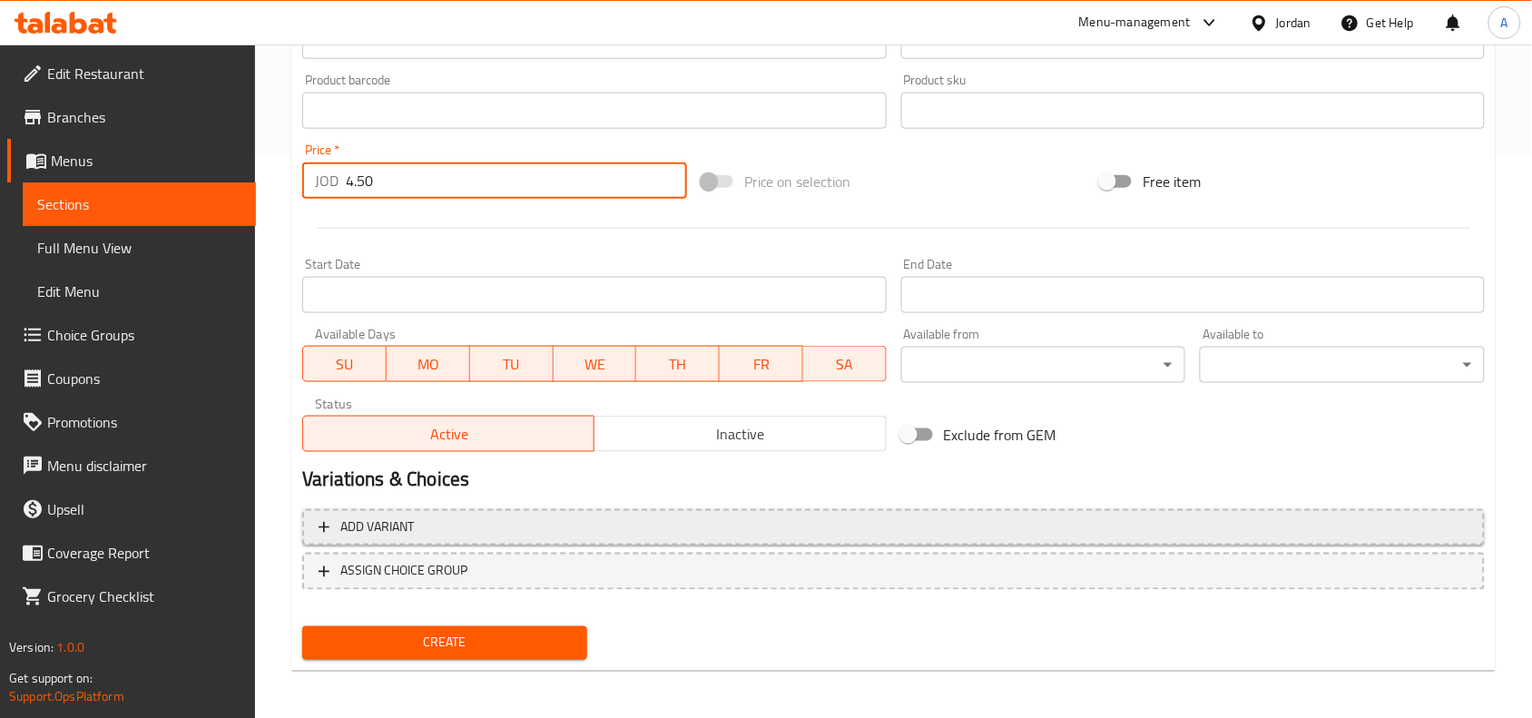
type input "4.50"
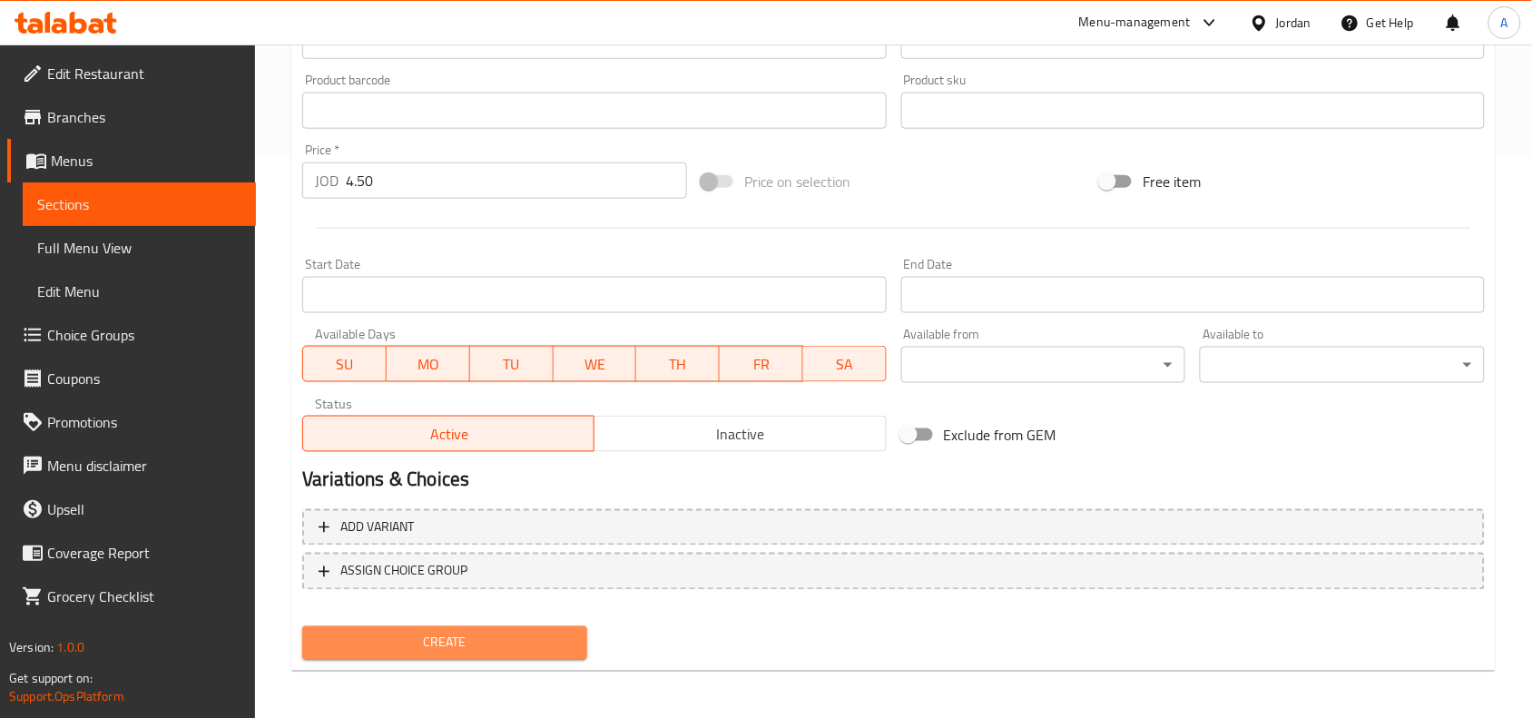
drag, startPoint x: 390, startPoint y: 635, endPoint x: 833, endPoint y: 638, distance: 442.9
click at [391, 635] on span "Create" at bounding box center [445, 643] width 256 height 23
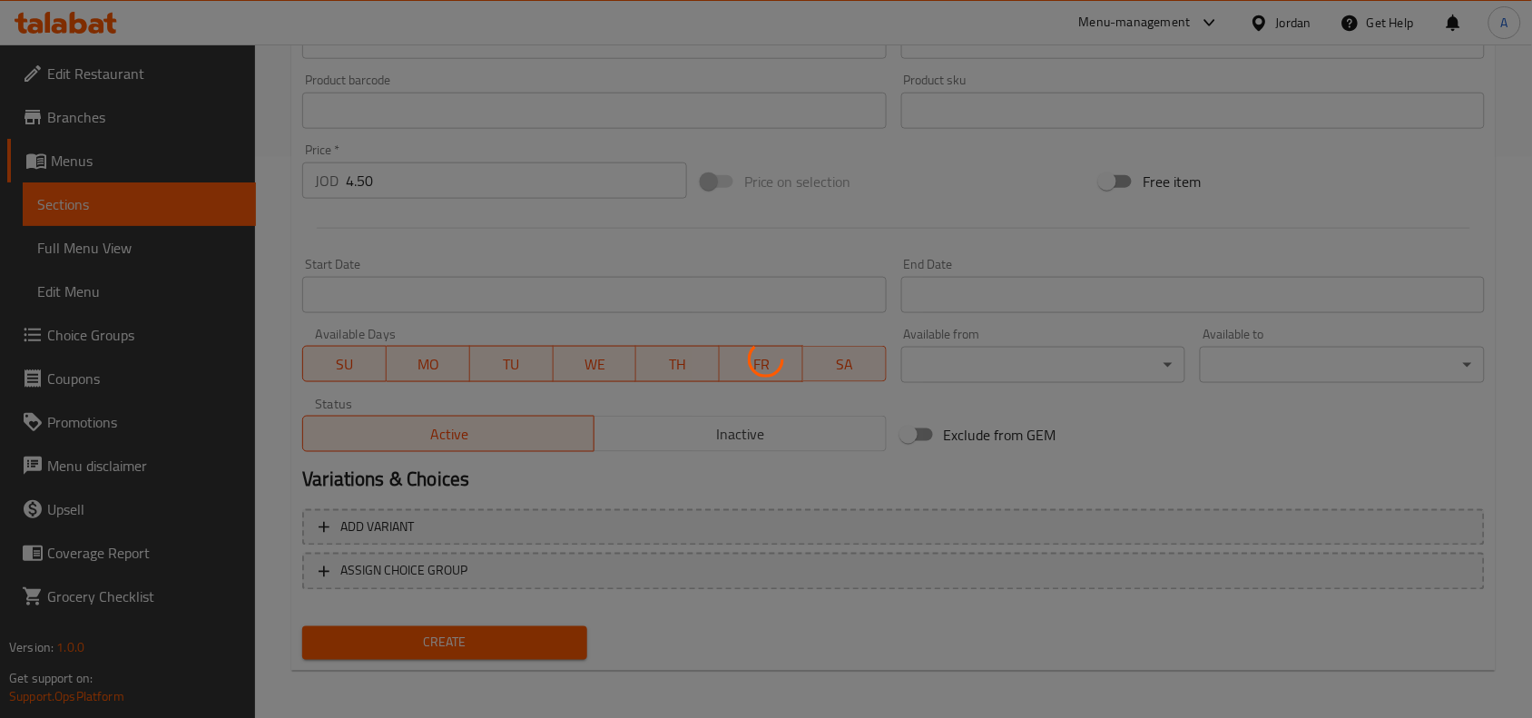
type input "0"
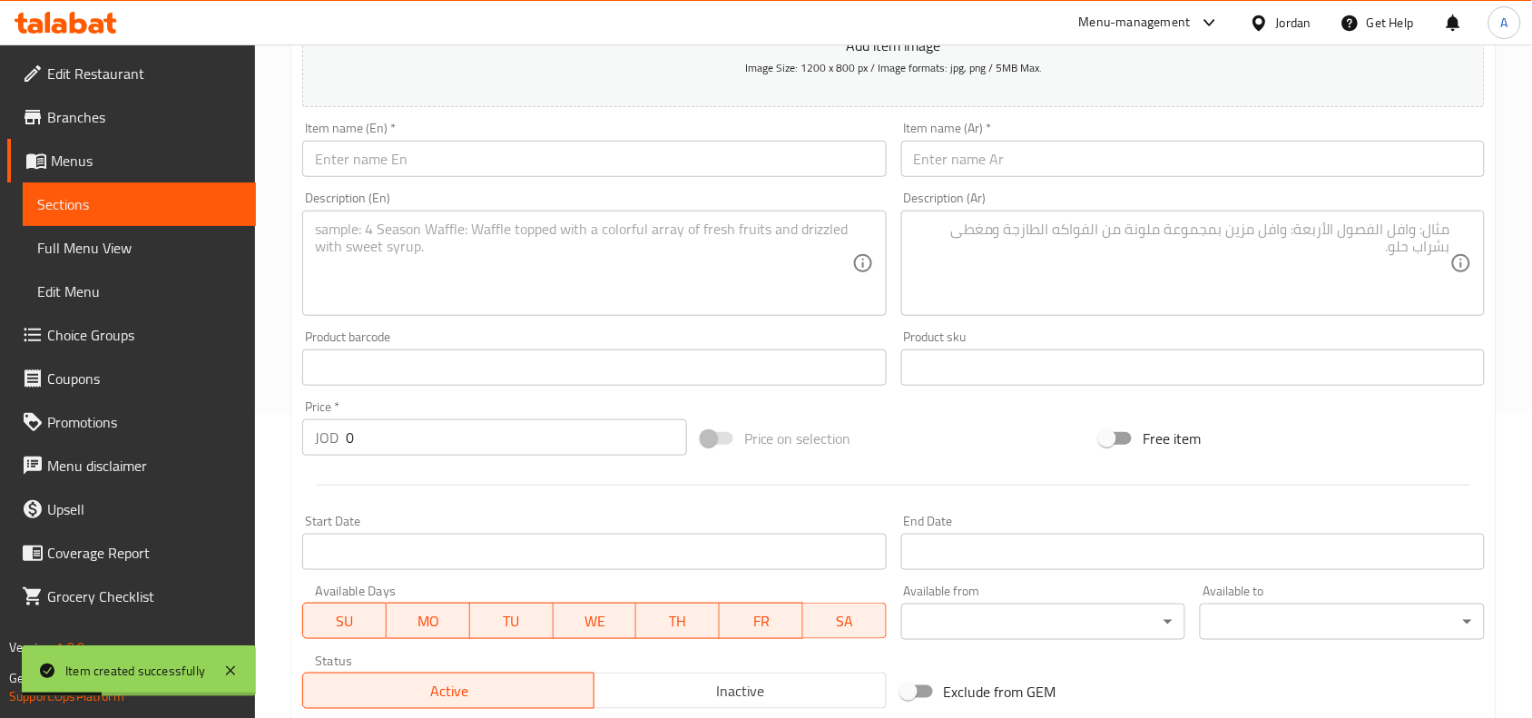
scroll to position [107, 0]
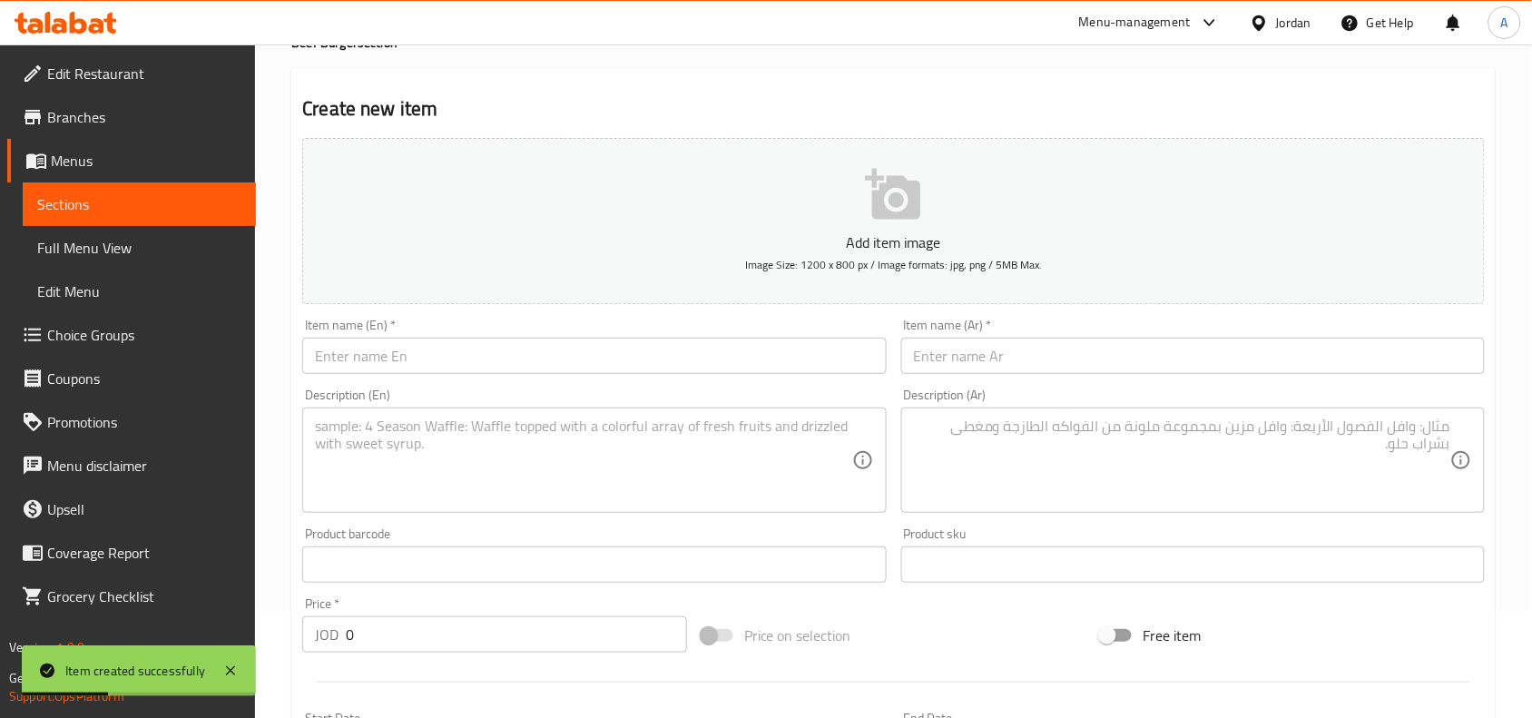
click at [1132, 375] on div "Item name (Ar)   * Item name (Ar) *" at bounding box center [1193, 346] width 598 height 70
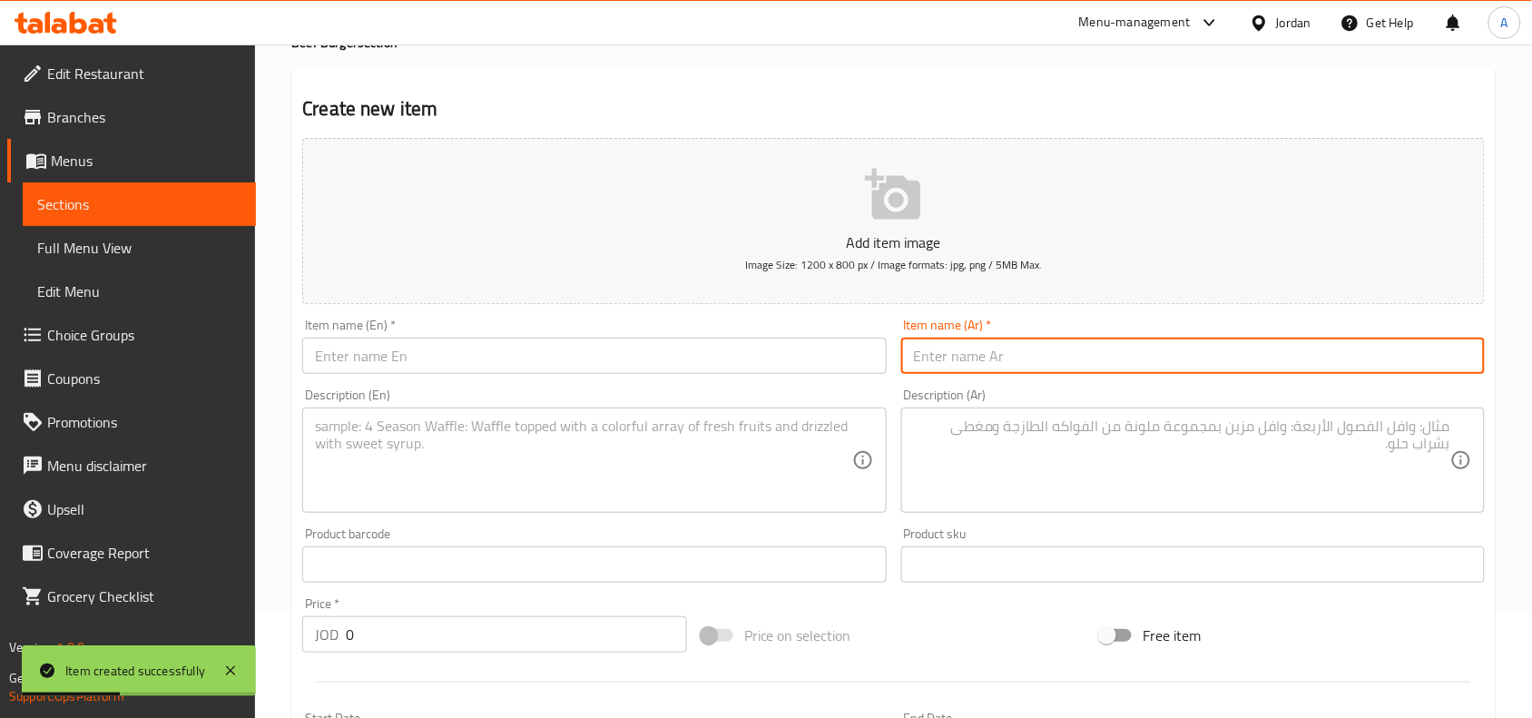
click at [1157, 365] on input "text" at bounding box center [1193, 356] width 584 height 36
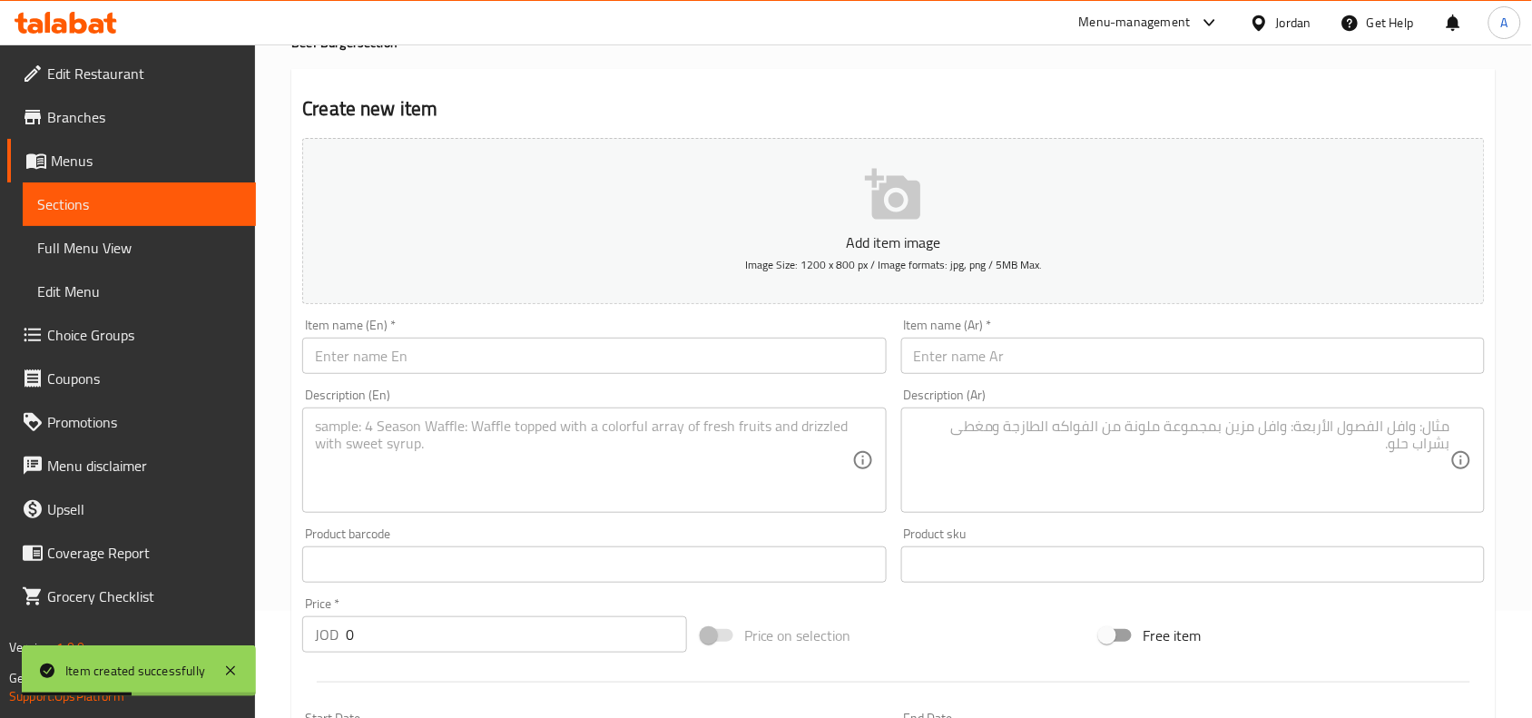
click at [1157, 365] on input "text" at bounding box center [1193, 356] width 584 height 36
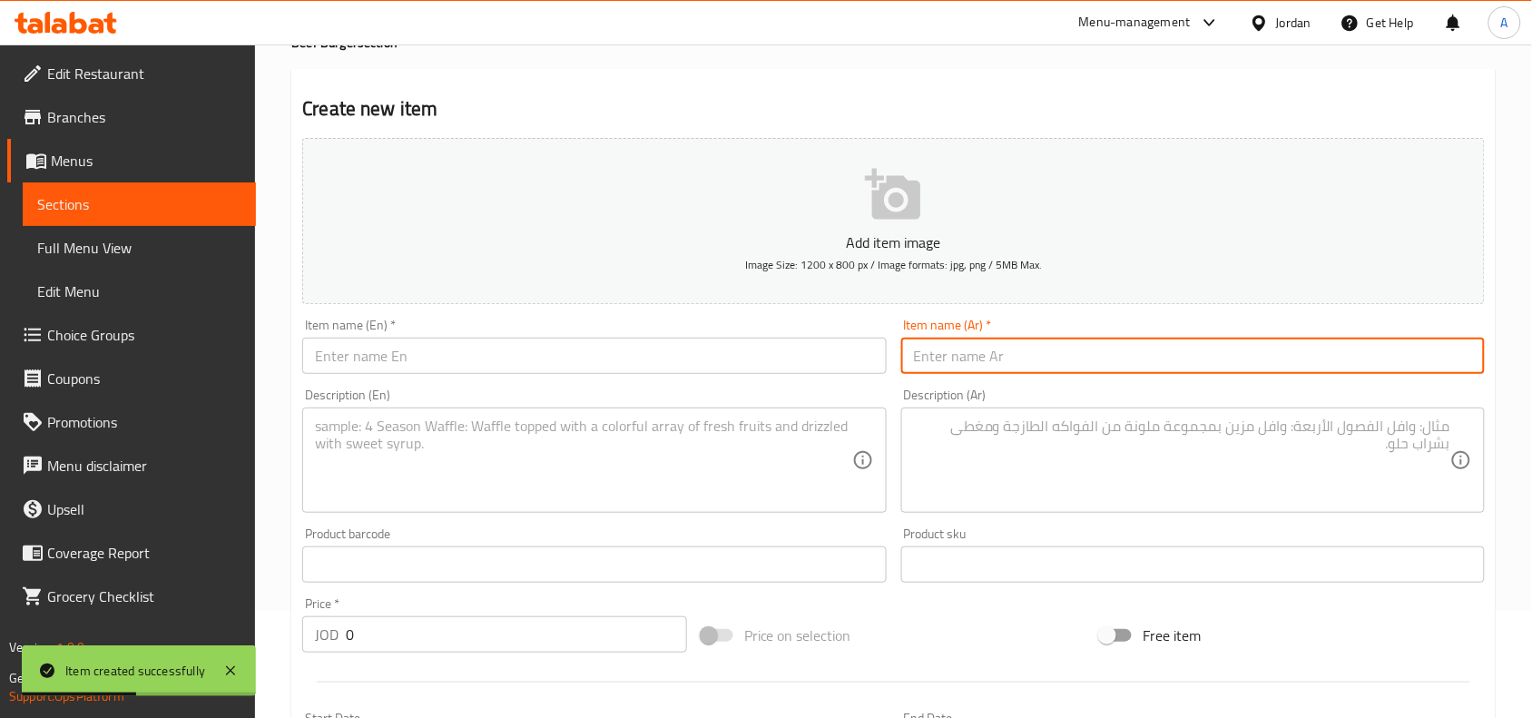
paste input "أمريكان"
type input "أمريكان"
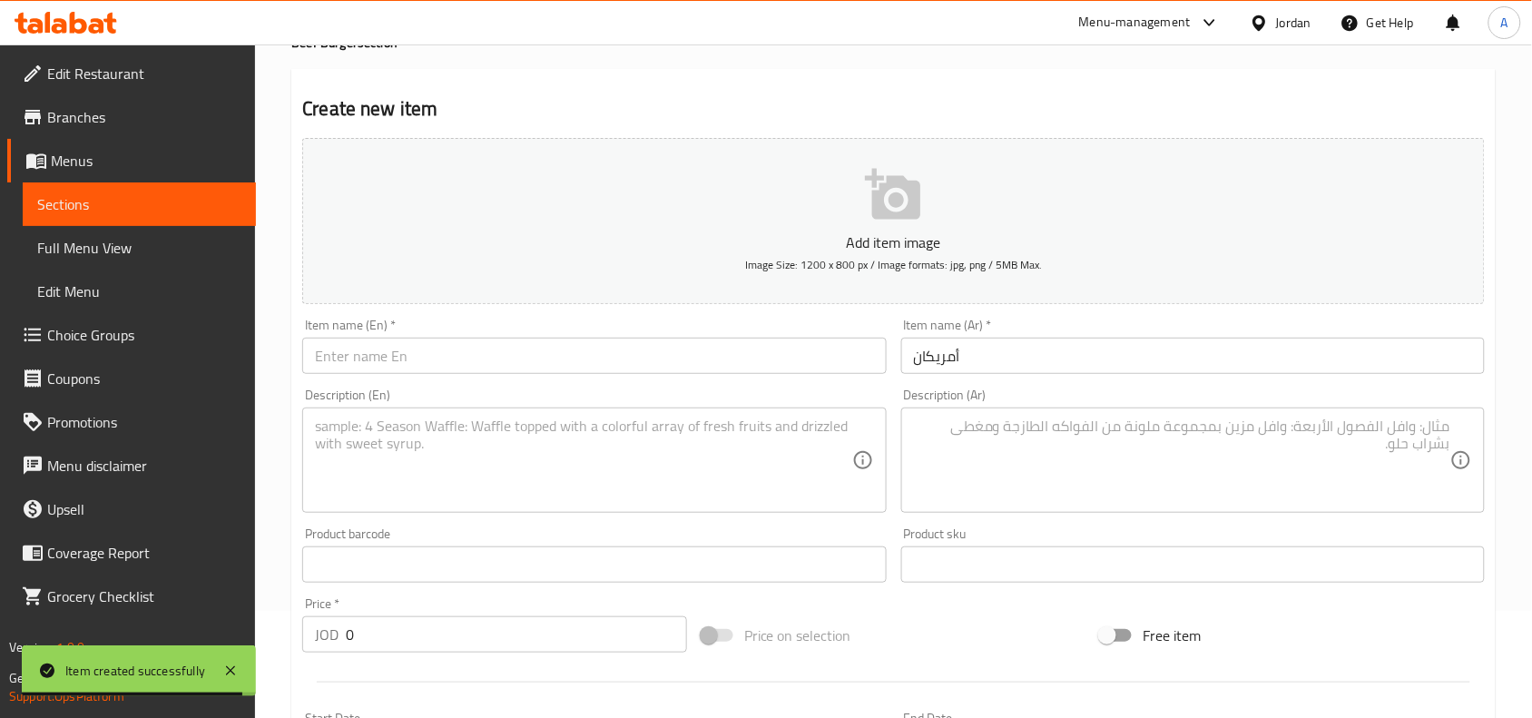
click at [565, 351] on input "text" at bounding box center [594, 356] width 584 height 36
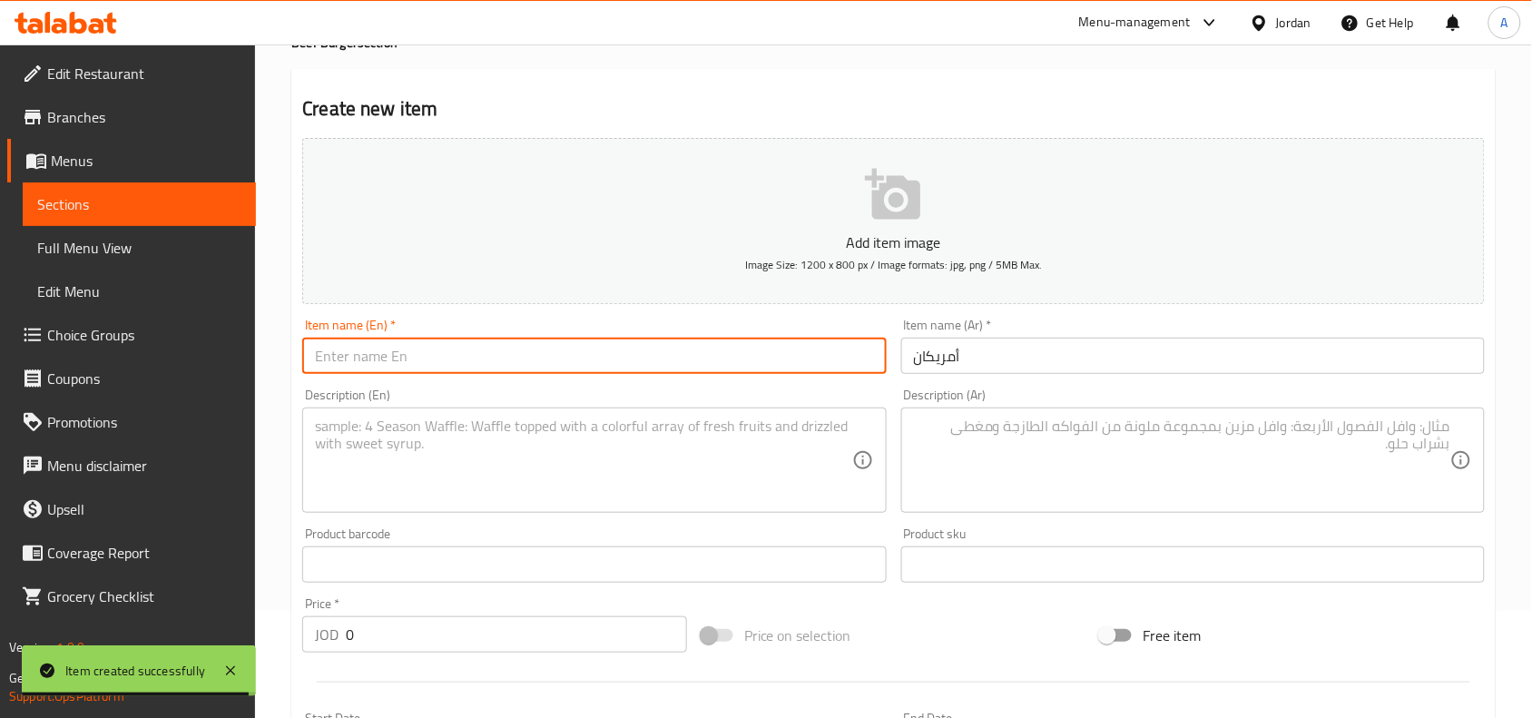
paste input "[DEMOGRAPHIC_DATA]"
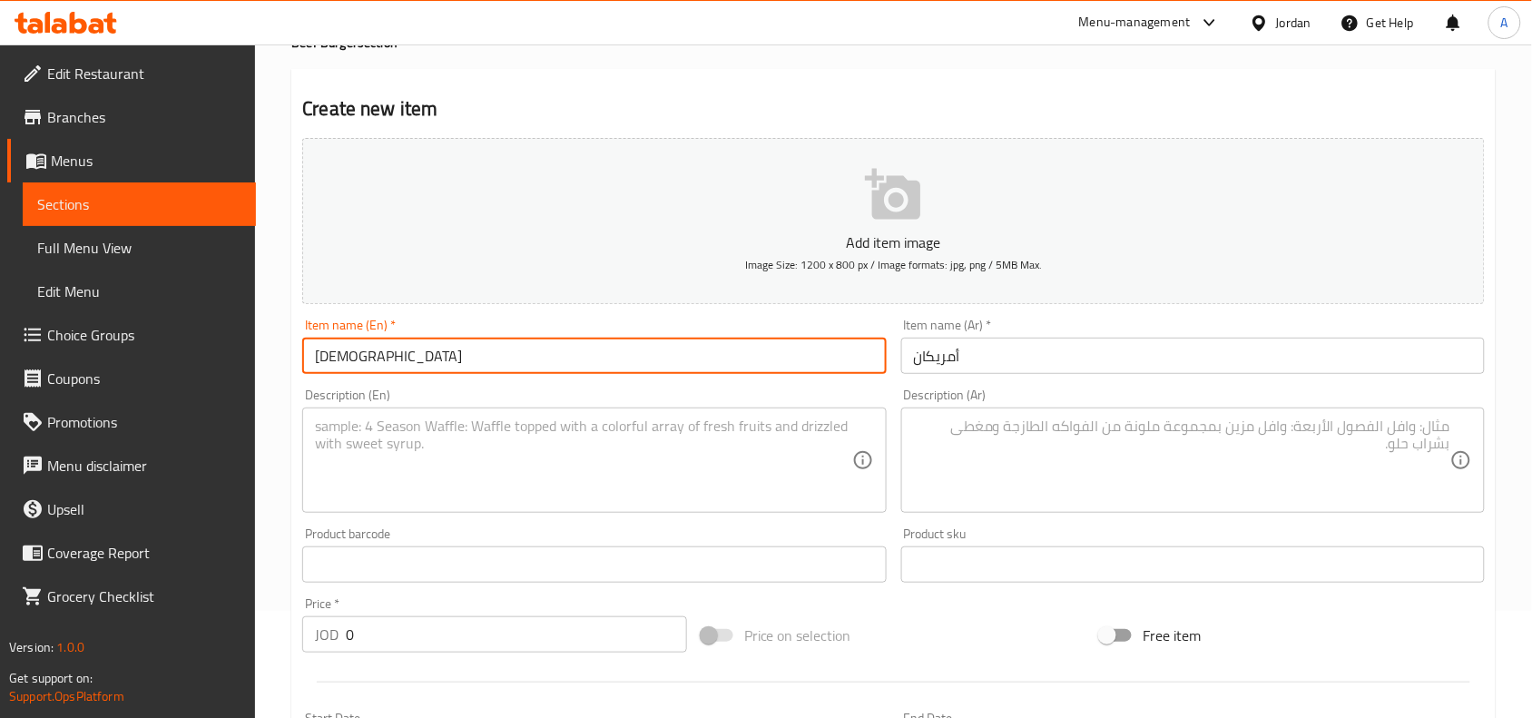
type input "[DEMOGRAPHIC_DATA]"
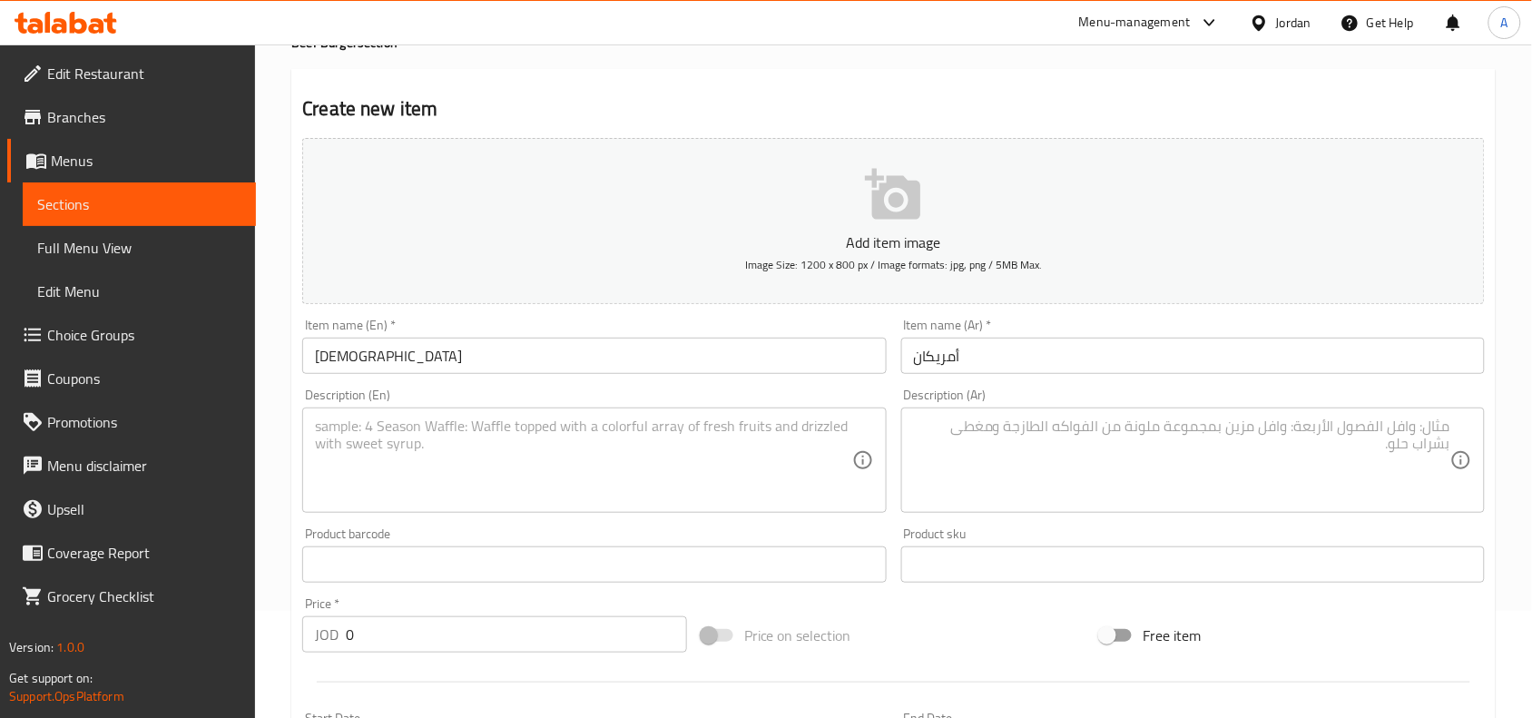
click at [1349, 492] on textarea at bounding box center [1182, 460] width 536 height 86
click at [1412, 455] on textarea at bounding box center [1182, 460] width 536 height 86
paste textarea "100 غم لحم انجوس - مايونيز كاتشاب - ماسترد - بصل - محلل كس إكسترا شدر"
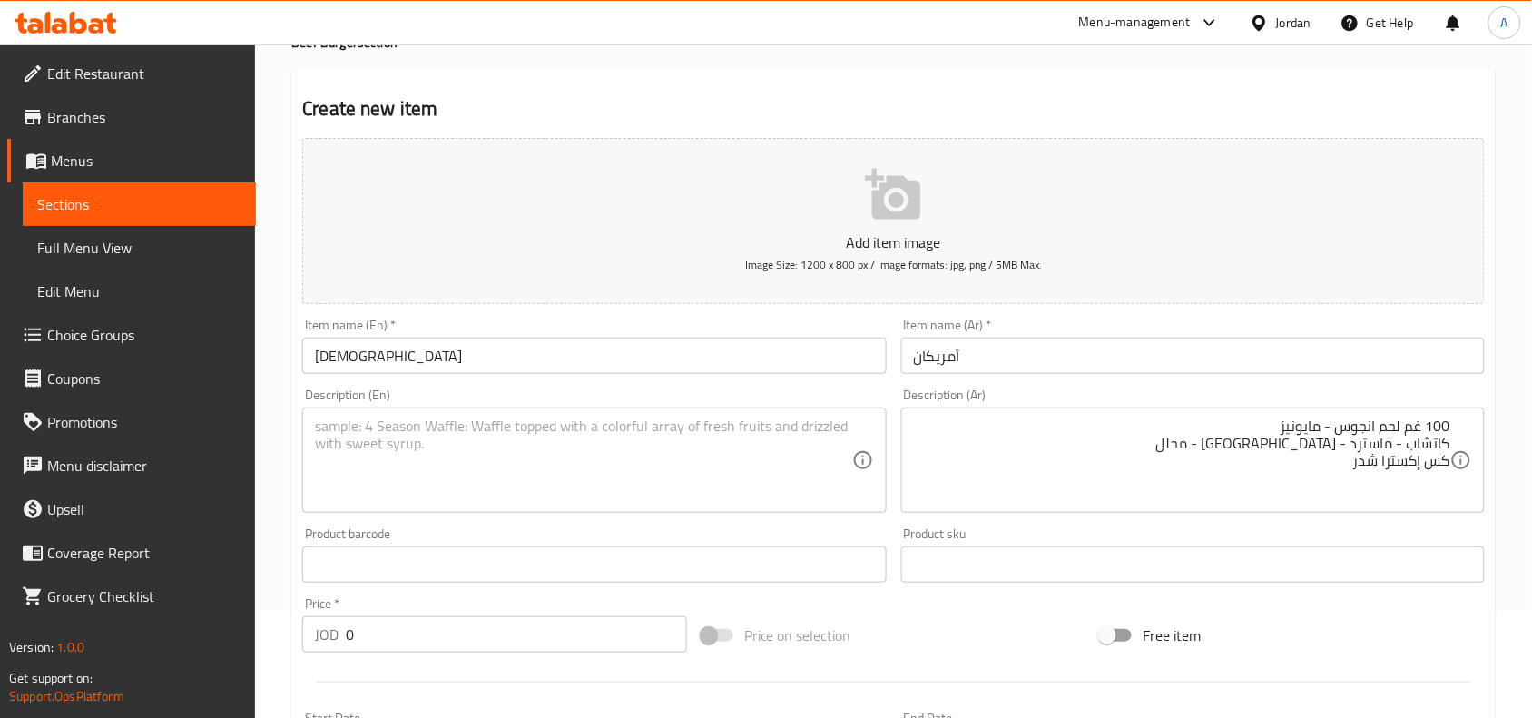
click at [1454, 434] on div "100 غم لحم انجوس - مايونيز كاتشاب - ماسترد - بصل - محلل كس إكسترا شدر Descripti…" at bounding box center [1193, 459] width 584 height 105
click at [1453, 441] on div "100 غم لحم انجوس - مايونيز كاتشاب - ماسترد - بصل - محلل كس إكسترا شدر Descripti…" at bounding box center [1193, 459] width 584 height 105
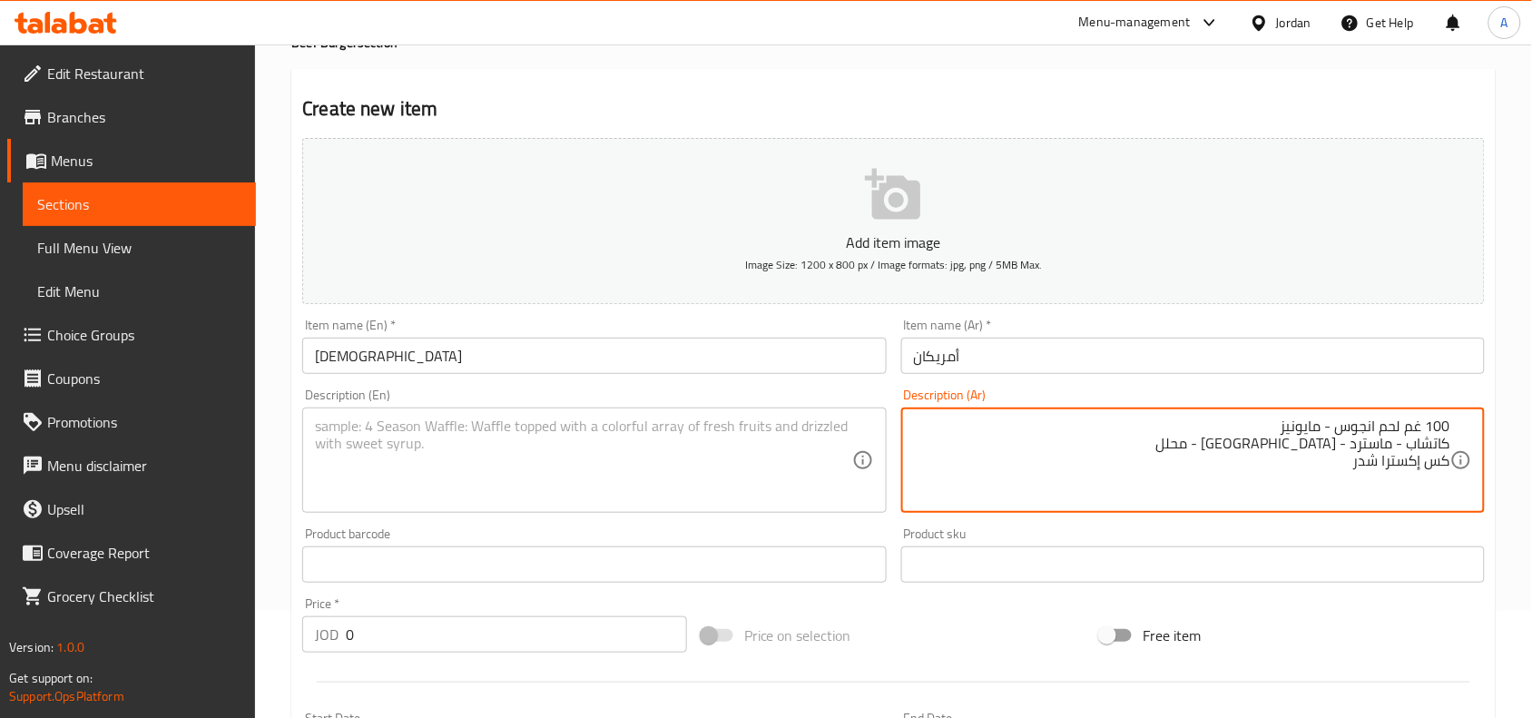
click at [1446, 440] on textarea "100 غم لحم انجوس - مايونيز كاتشاب - ماسترد - بصل - محلل كس إكسترا شدر" at bounding box center [1182, 460] width 536 height 86
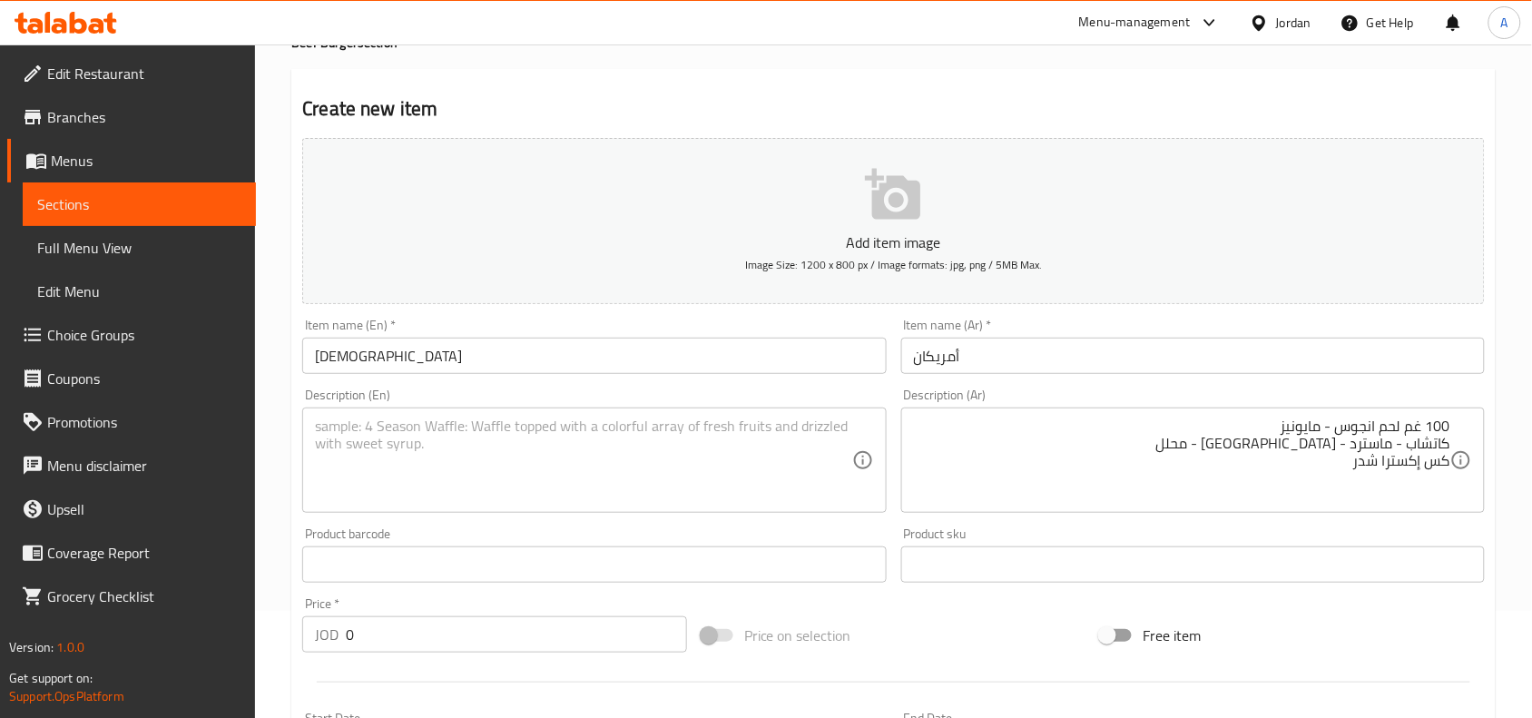
click at [1458, 442] on div "100 غم لحم انجوس - مايونيز كاتشاب - ماسترد - بصل - محلل كس إكسترا شدر Descripti…" at bounding box center [1193, 459] width 584 height 105
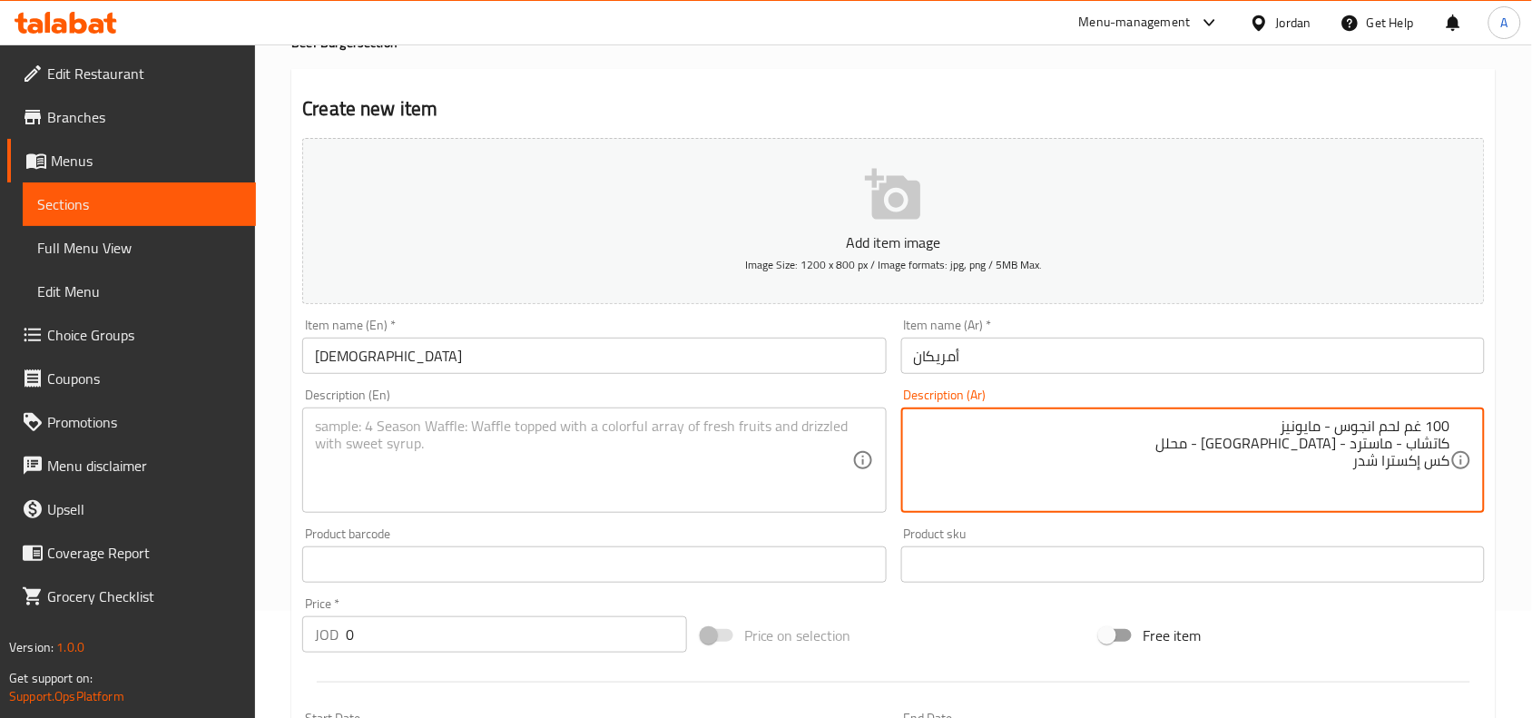
click at [1448, 441] on textarea "100 غم لحم انجوس - مايونيز كاتشاب - ماسترد - بصل - محلل كس إكسترا شدر" at bounding box center [1182, 460] width 536 height 86
click at [1101, 432] on textarea "100 غم لحم انجوس - مايونيز ، كاتشاب - ماسترد - بصل - محلل كس إكسترا شدر" at bounding box center [1182, 460] width 536 height 86
drag, startPoint x: 1438, startPoint y: 437, endPoint x: 1449, endPoint y: 437, distance: 10.9
click at [1449, 437] on textarea "100 غم لحم انجوس - مايونيز ، كاتشاب - ماسترد - بصل - مخلل كس إكسترا شدر" at bounding box center [1182, 460] width 536 height 86
click at [1425, 460] on textarea "100 غم لحم انجوس - مايونيز ، كاتشاب - ماسترد - بصل - مخلل خس إكسترا شدر" at bounding box center [1182, 460] width 536 height 86
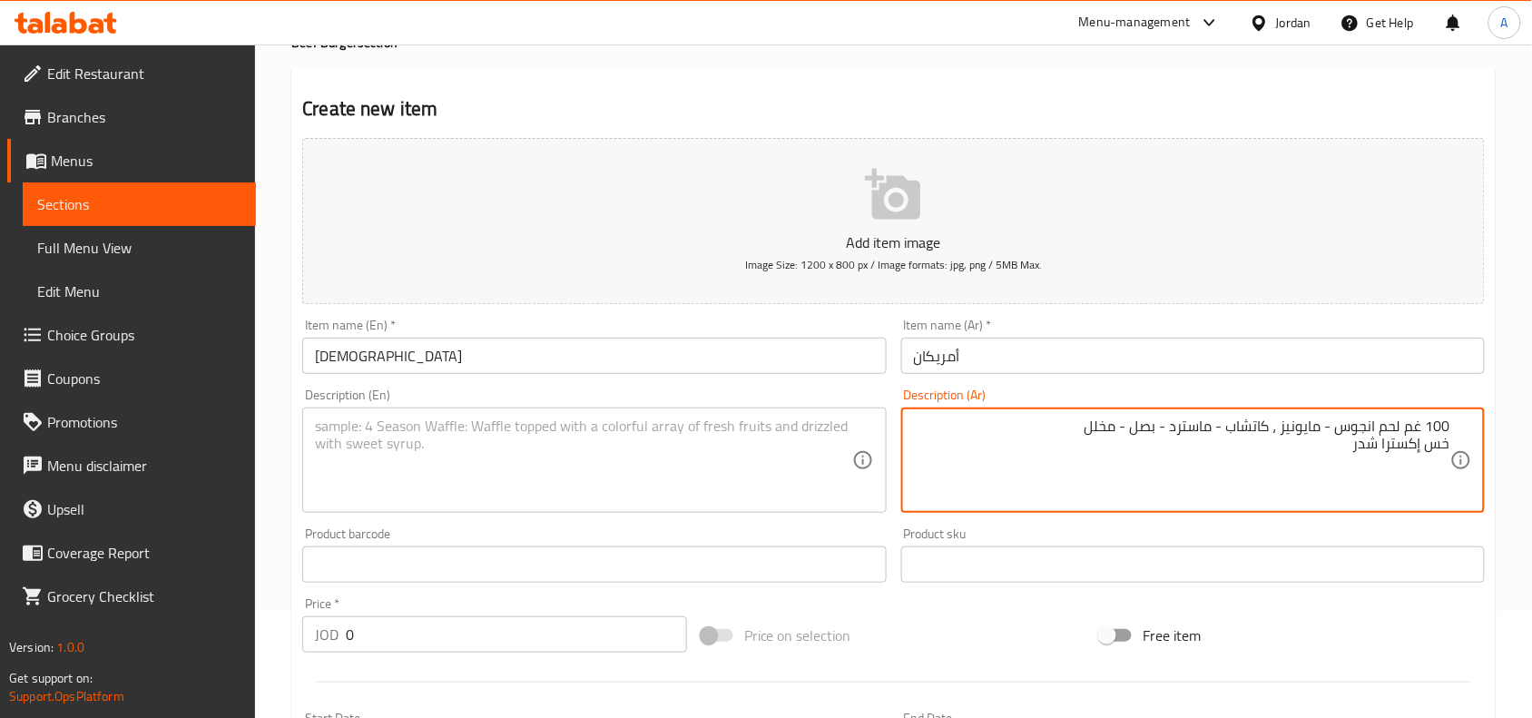
click at [1308, 454] on textarea "100 غم لحم انجوس - مايونيز ، كاتشاب - ماسترد - بصل - مخلل خس إكسترا شدر" at bounding box center [1182, 460] width 536 height 86
click at [1434, 449] on textarea "100 غم لحم انجوس - مايونيز ، كاتشاب - ماسترد - بصل - مخلل خس إكسترا شدر" at bounding box center [1182, 460] width 536 height 86
click at [1453, 424] on div "100 غم لحم انجوس - مايونيز ، كاتشاب - ماسترد - بصل - مخلل خس إكسترا شدر Descrip…" at bounding box center [1193, 459] width 584 height 105
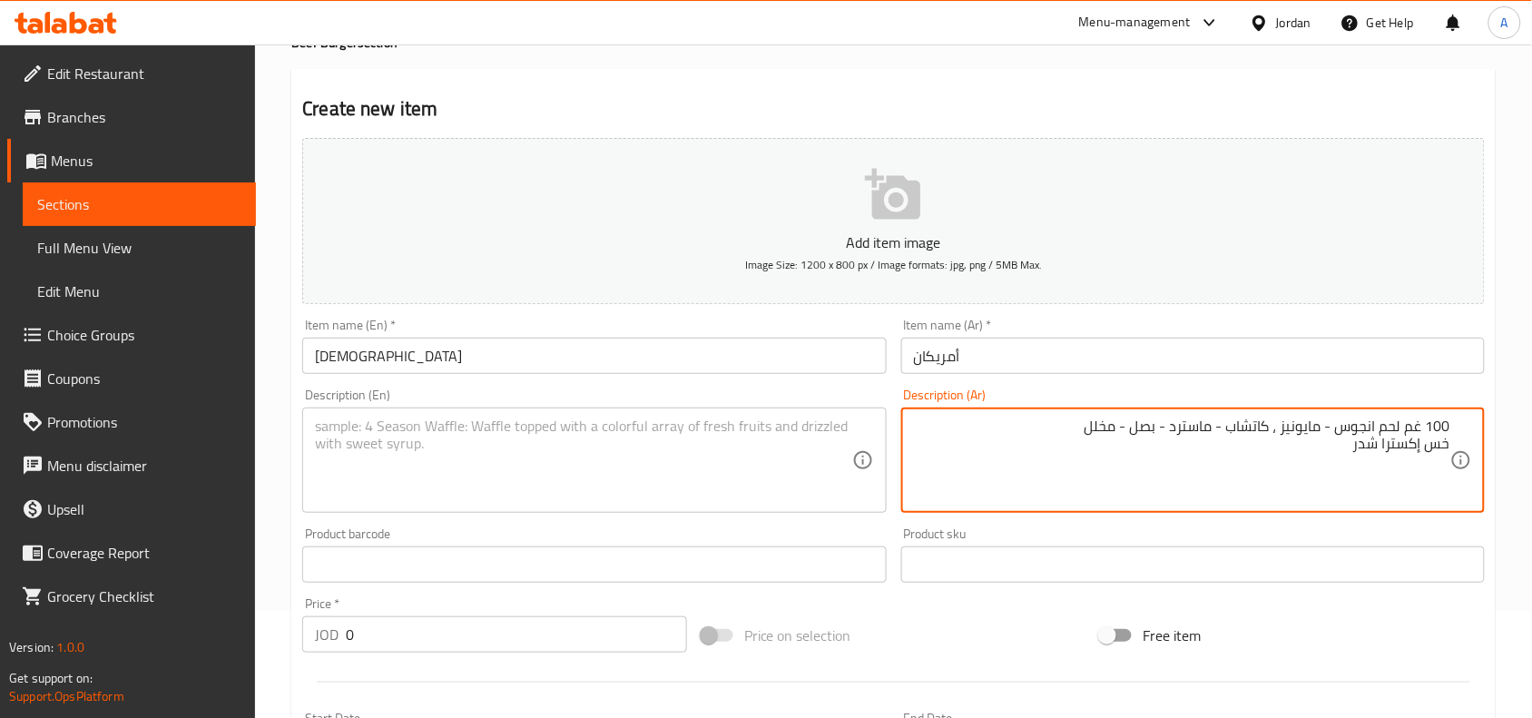
click at [1453, 424] on div "100 غم لحم انجوس - مايونيز ، كاتشاب - ماسترد - بصل - مخلل خس إكسترا شدر Descrip…" at bounding box center [1193, 459] width 584 height 105
click at [1455, 447] on div "100 غم لحم انجوس - مايونيز ، كاتشاب - ماسترد - بصل - مخلل خس إكسترا شدر Descrip…" at bounding box center [1193, 459] width 584 height 105
click at [1452, 441] on div "100 غم لحم انجوس - مايونيز ، كاتشاب - ماسترد - بصل - مخلل خس إكسترا شدر Descrip…" at bounding box center [1193, 459] width 584 height 105
type textarea "100 غم لحم انجوس - مايونيز ، كاتشاب - ماسترد - بصل - مخلل خس إكسترا شدر"
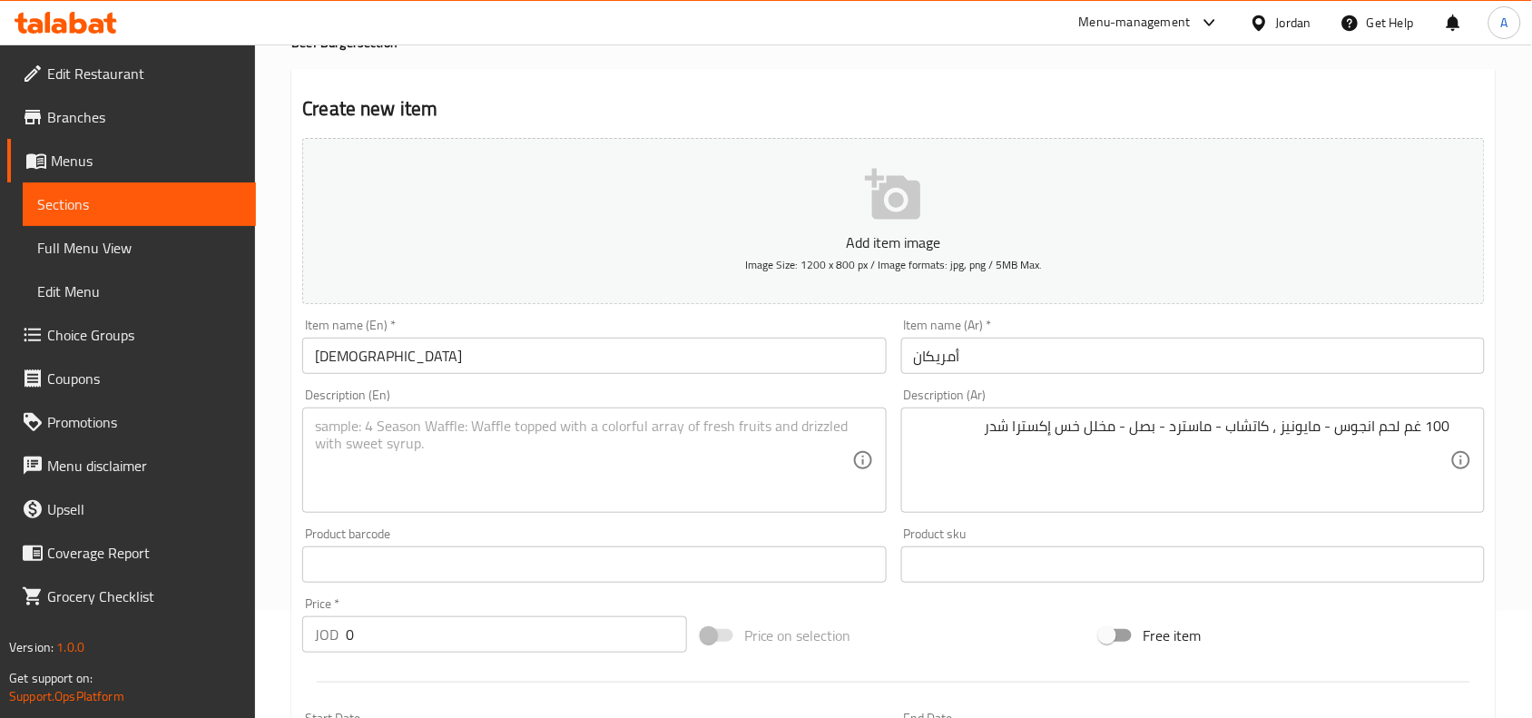
click at [747, 474] on textarea at bounding box center [583, 460] width 536 height 86
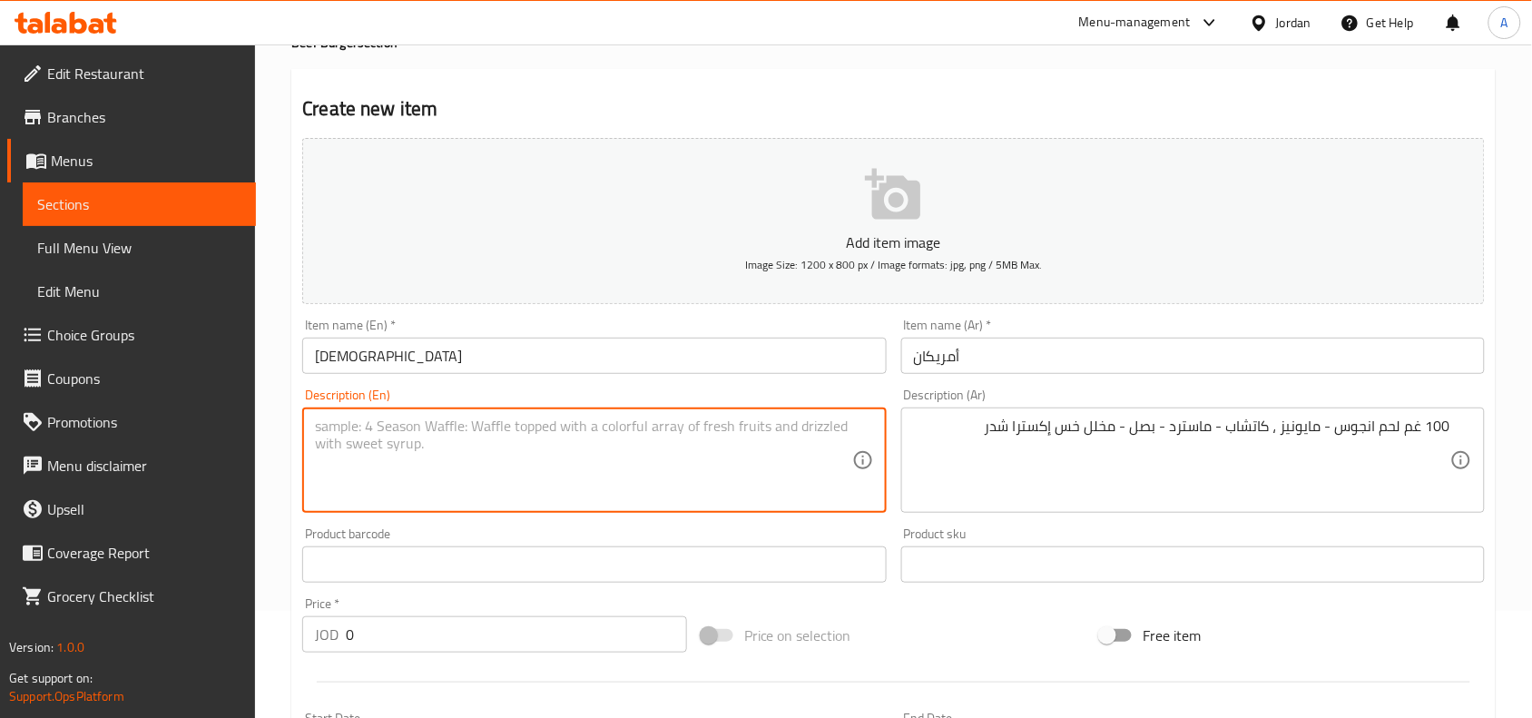
paste textarea "100g Angus beef - mayonnaise, ketchup, mustard, onions, pickles, extra lettuce,…"
click at [728, 420] on textarea "100g Angus beef - mayonnaise, ketchup, mustard, onions, pickles, extra lettuce,…" at bounding box center [583, 460] width 536 height 86
paste textarea "extra"
type textarea "100g Angus beef - mayonnaise, ketchup, mustard, onions, pickles, lettuce, extra…"
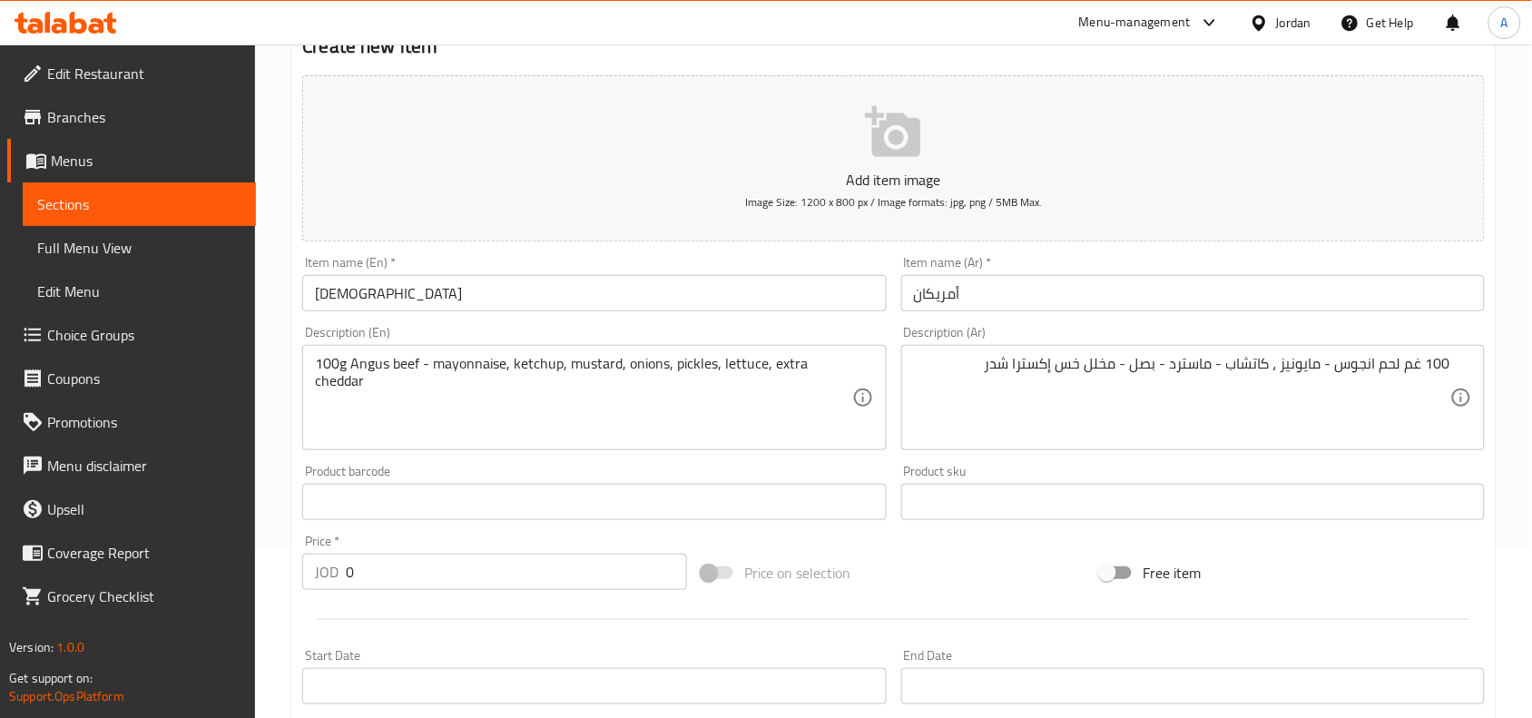
scroll to position [221, 0]
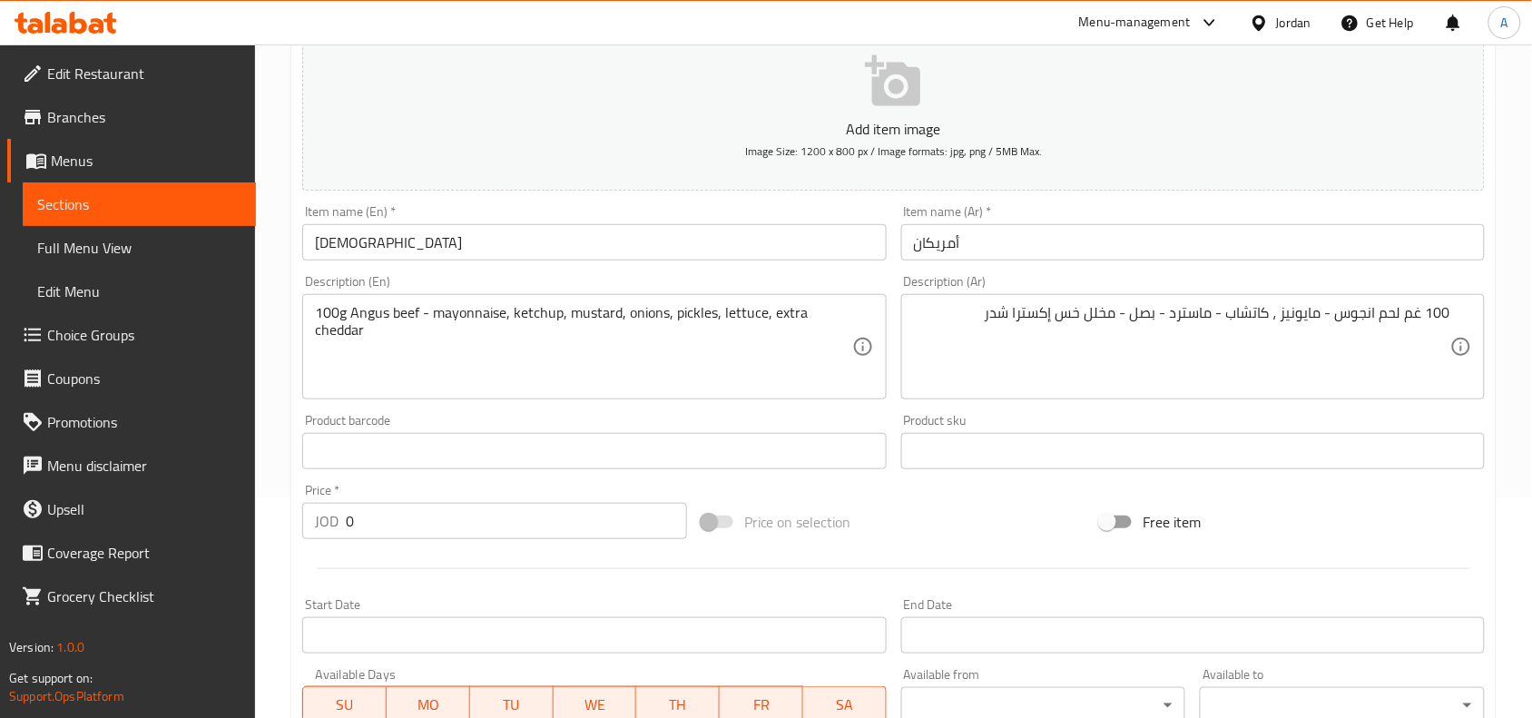
drag, startPoint x: 482, startPoint y: 526, endPoint x: 12, endPoint y: 506, distance: 470.6
click at [311, 526] on div "JOD 0 Price *" at bounding box center [494, 521] width 385 height 36
click at [450, 531] on input "0" at bounding box center [516, 521] width 341 height 36
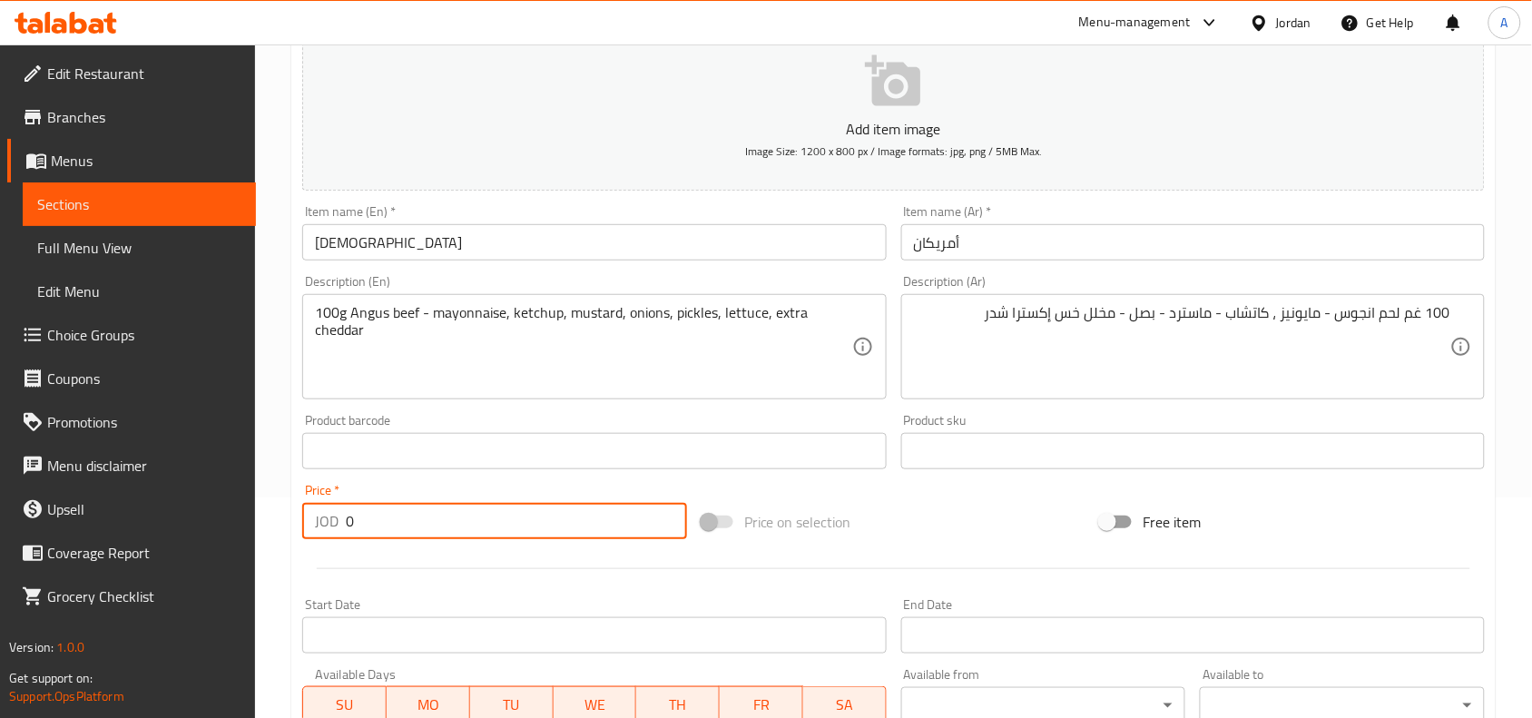
click at [450, 531] on input "0" at bounding box center [516, 521] width 341 height 36
paste input "3.5"
type input "3.50"
click at [464, 559] on div at bounding box center [893, 568] width 1197 height 44
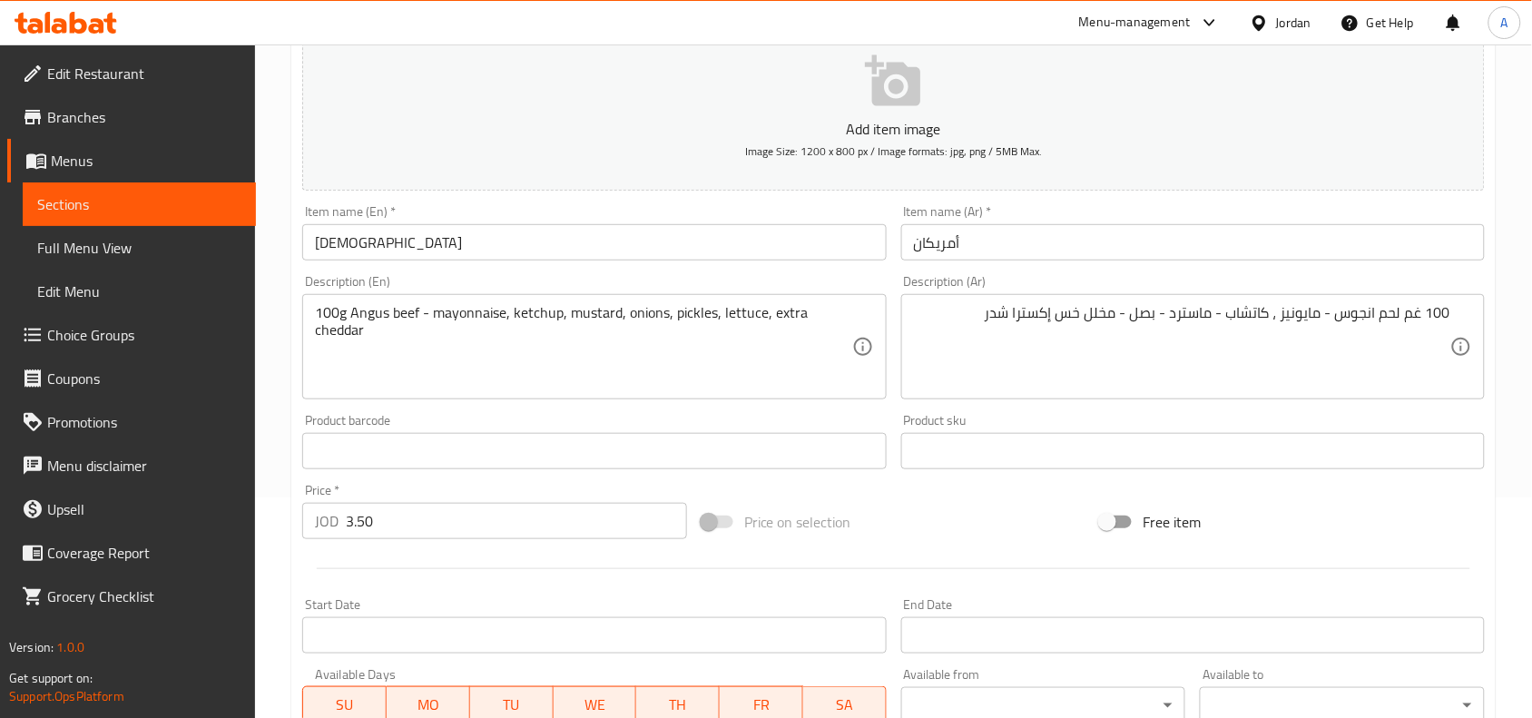
click at [496, 547] on div at bounding box center [893, 568] width 1197 height 44
click at [538, 519] on input "3.50" at bounding box center [516, 521] width 341 height 36
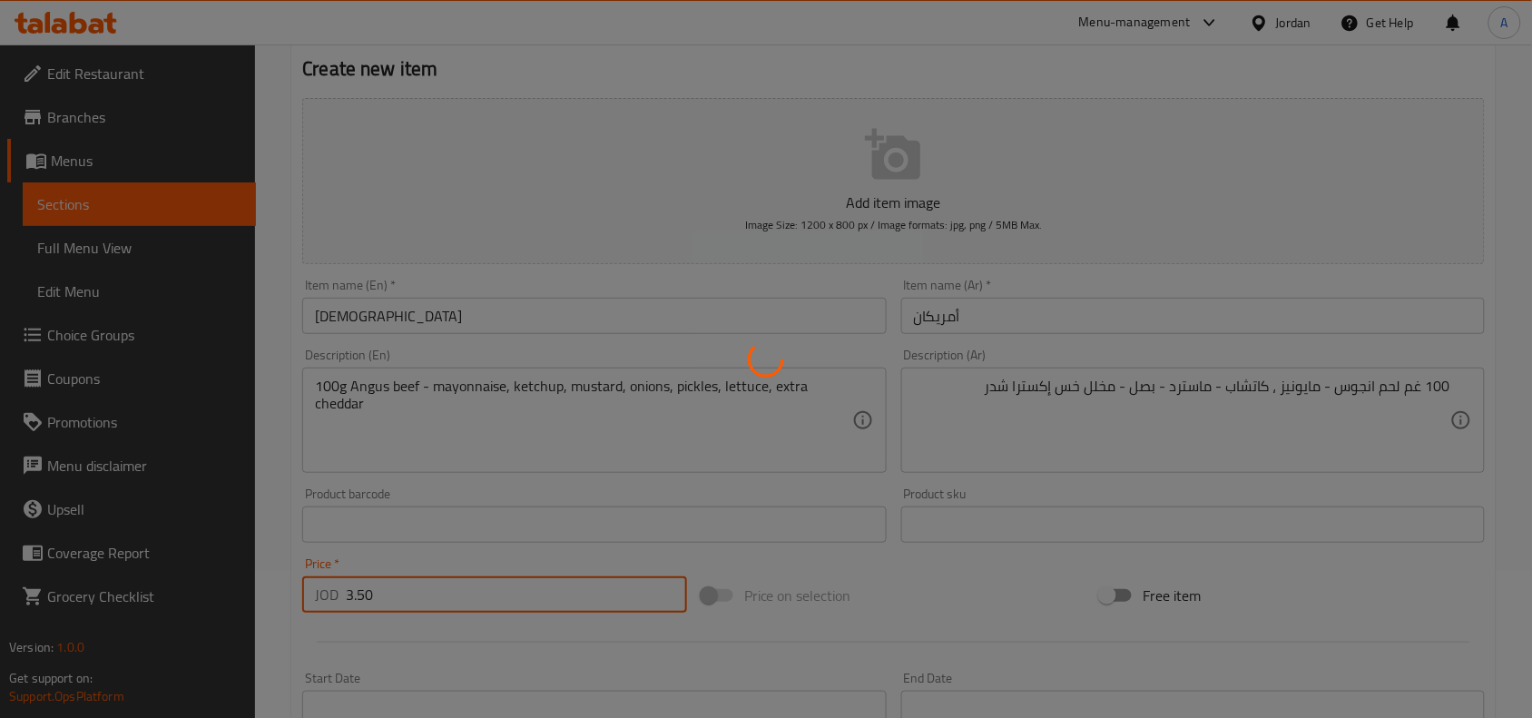
scroll to position [107, 0]
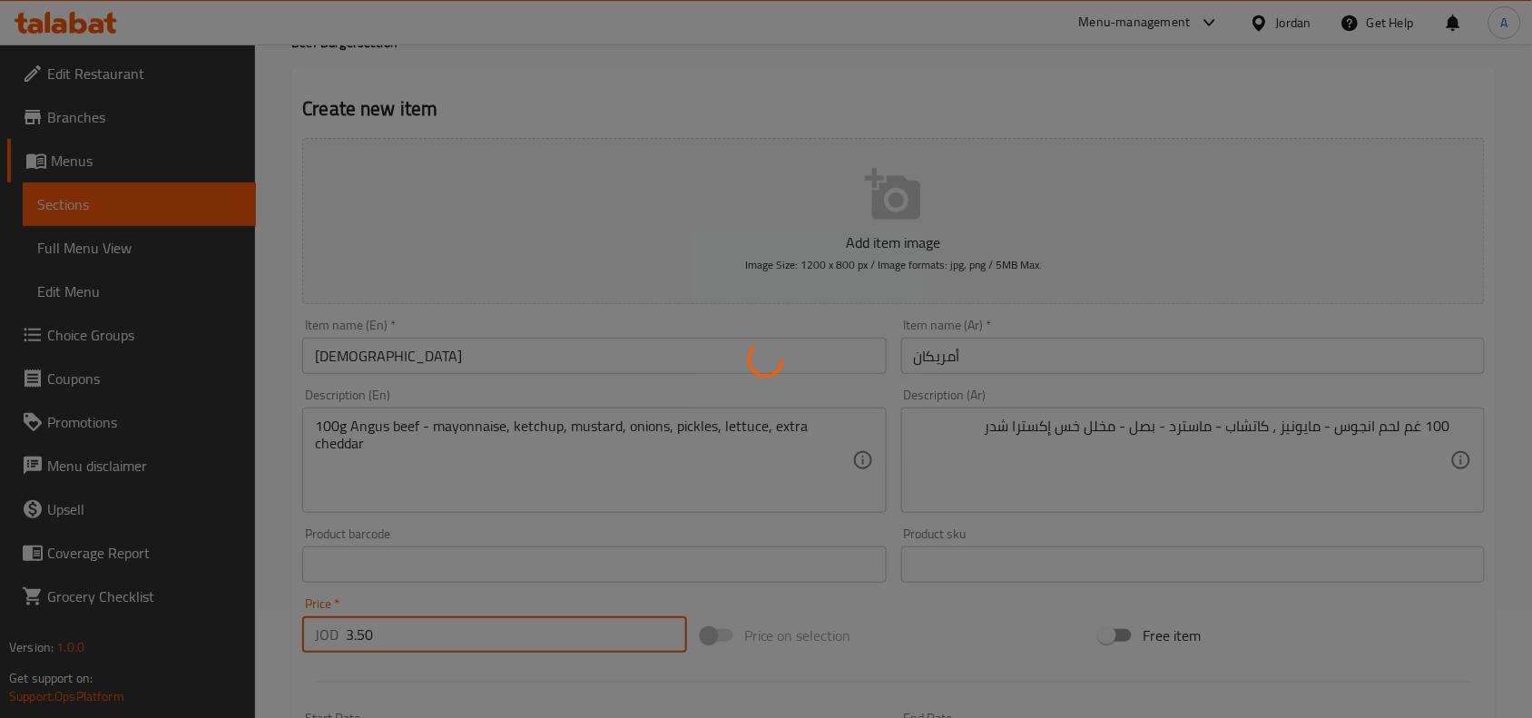
type input "0"
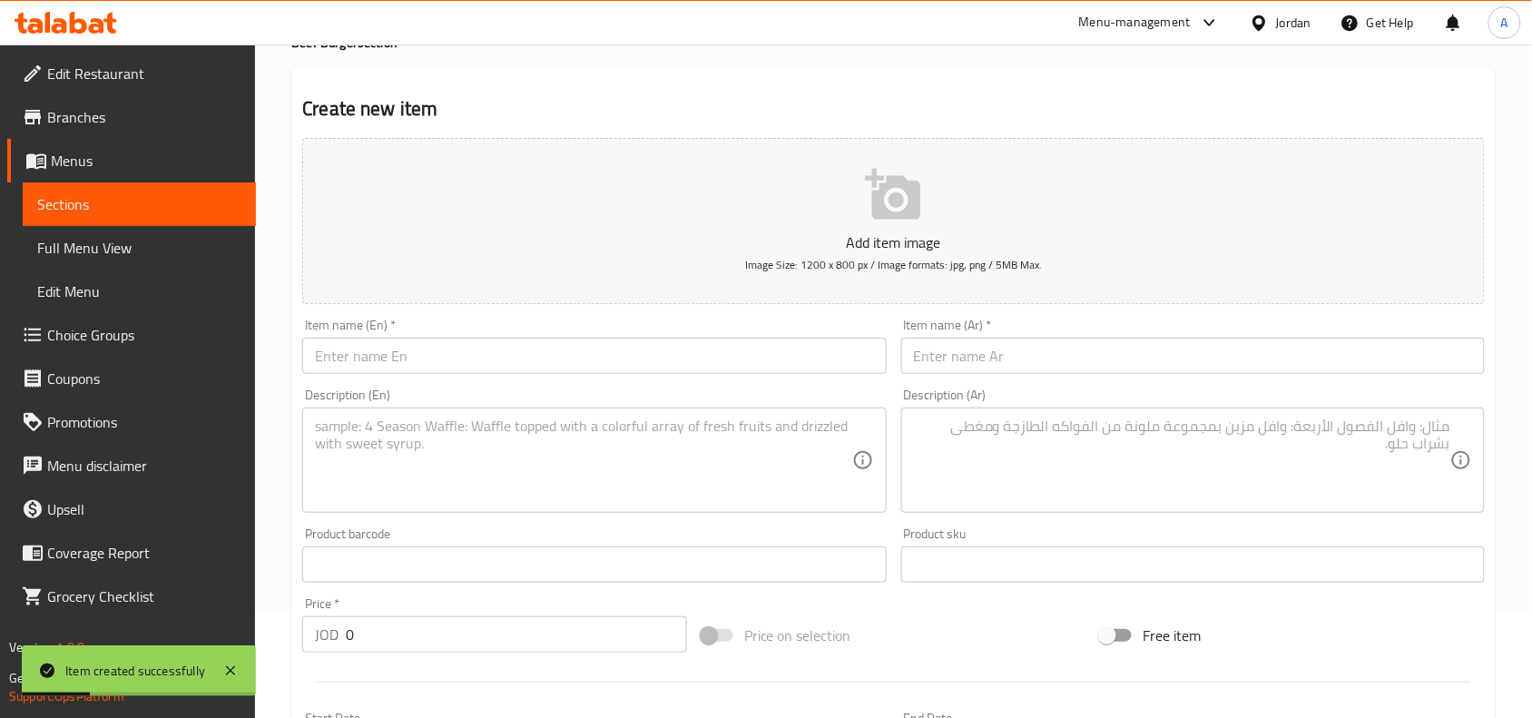
drag, startPoint x: 1204, startPoint y: 375, endPoint x: 1223, endPoint y: 368, distance: 20.1
click at [1204, 375] on div "Item name (Ar)   * Item name (Ar) *" at bounding box center [1193, 346] width 598 height 70
click at [1241, 360] on input "text" at bounding box center [1193, 356] width 584 height 36
paste input "كلاسيك"
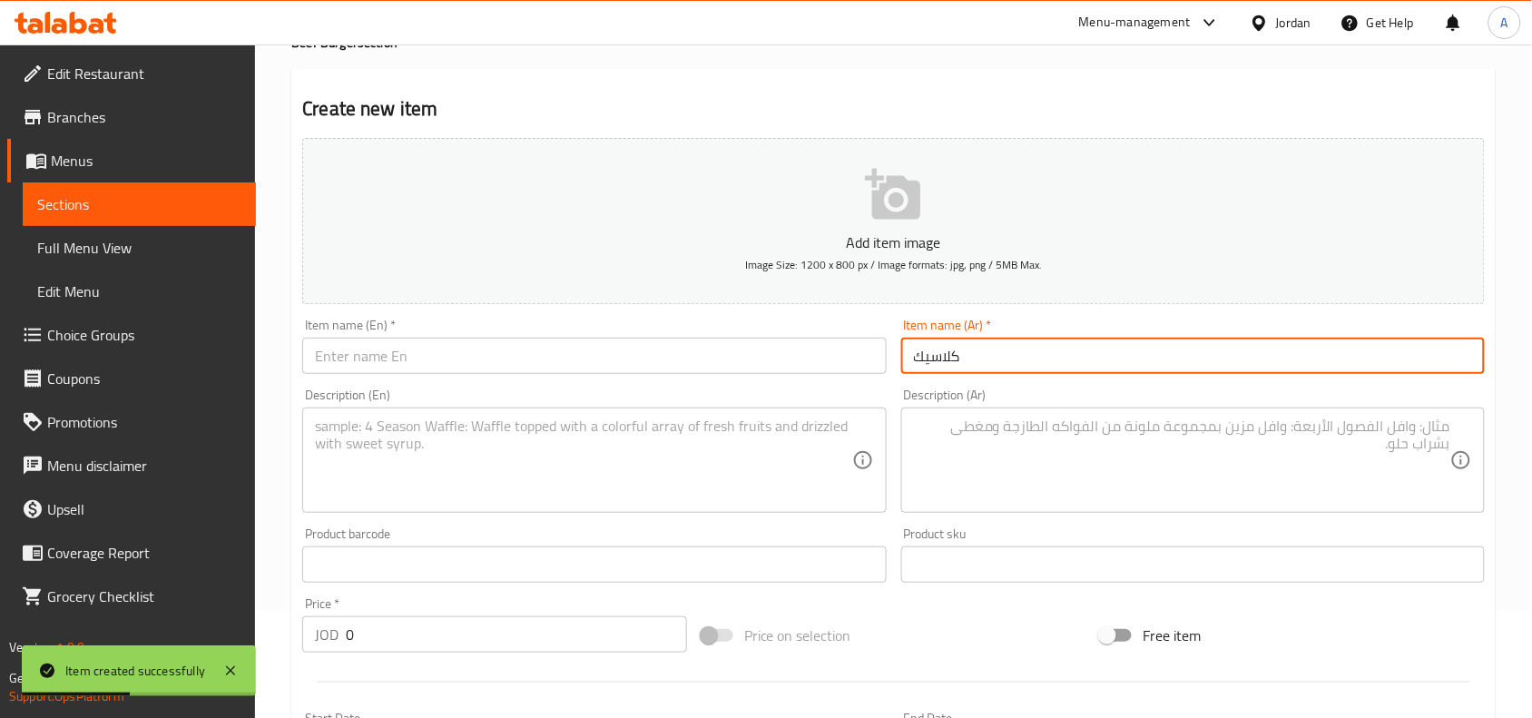
type input "كلاسيك"
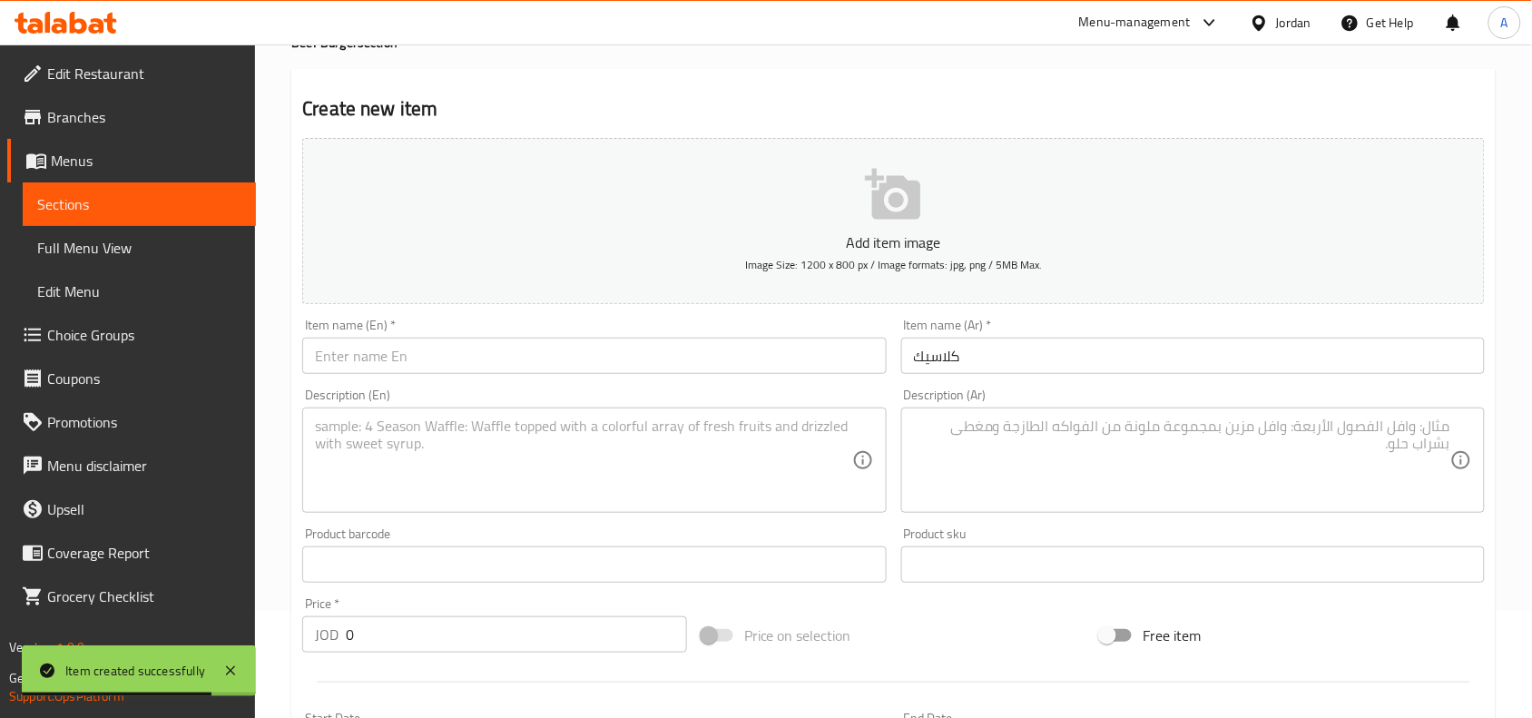
click at [727, 332] on div "Item name (En)   * Item name (En) *" at bounding box center [594, 346] width 584 height 55
paste input "classic"
click at [727, 370] on input "classic" at bounding box center [594, 356] width 584 height 36
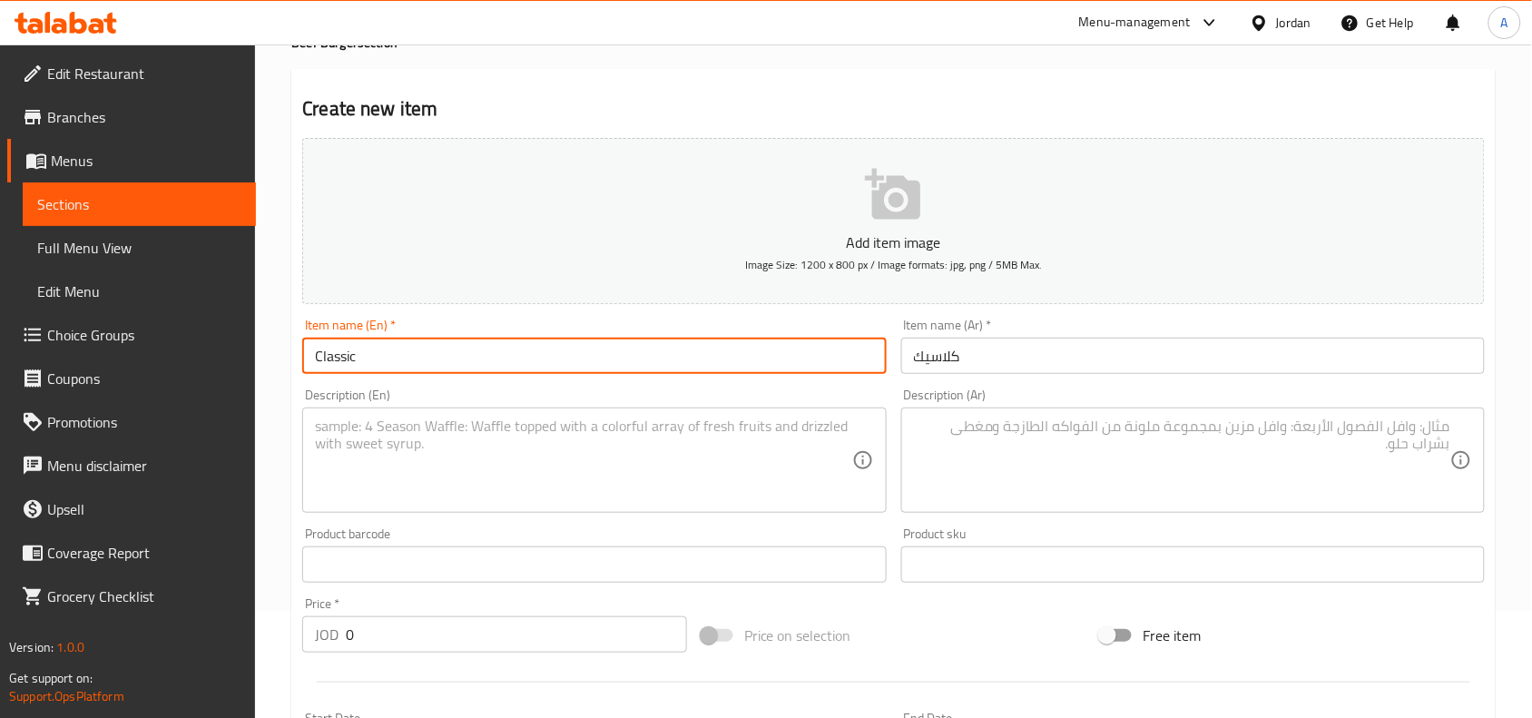
type input "Classic"
click at [761, 392] on div "Description (En) Description (En)" at bounding box center [594, 450] width 584 height 124
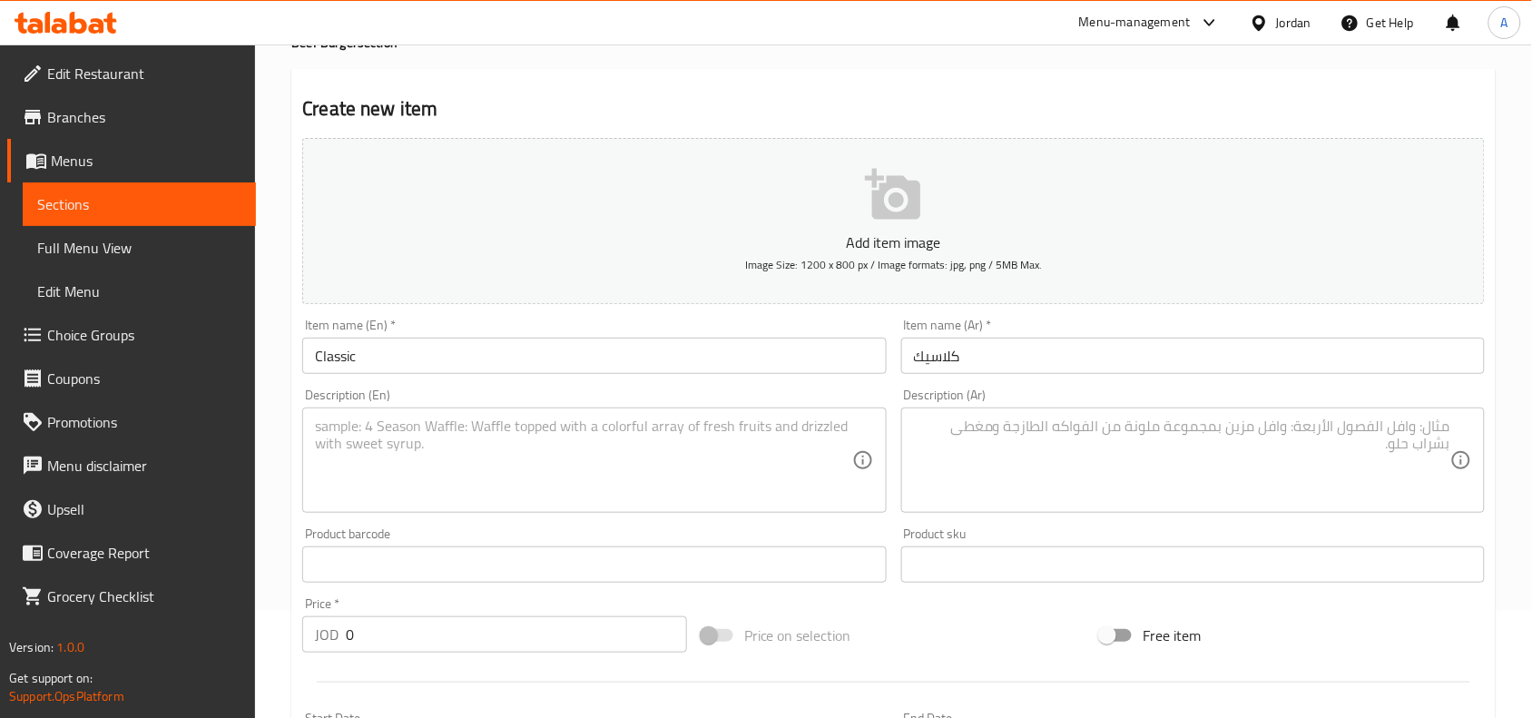
click at [1300, 450] on textarea at bounding box center [1182, 460] width 536 height 86
click at [1321, 450] on textarea at bounding box center [1182, 460] width 536 height 86
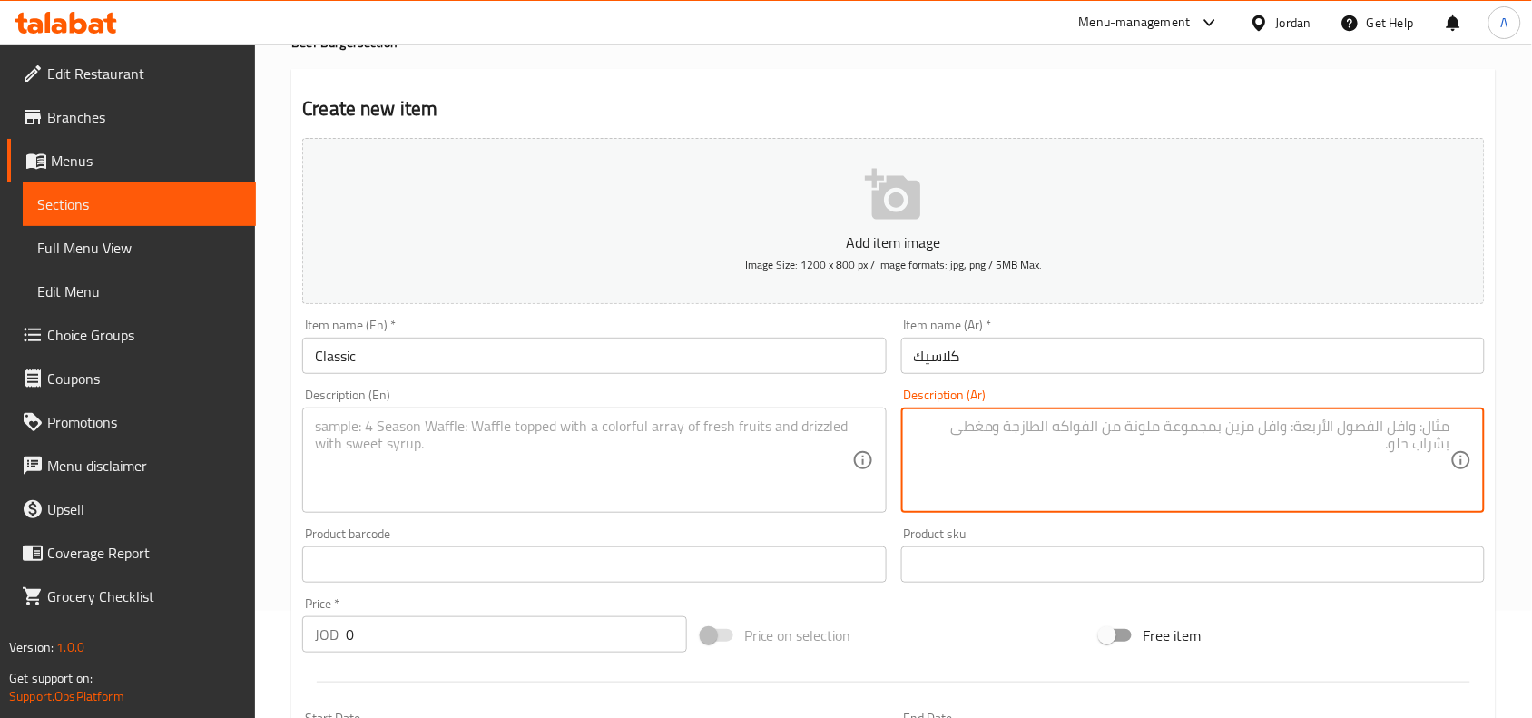
paste textarea "130 عم لحم - صوص خاص . مخلل - بصل - كس - شعر"
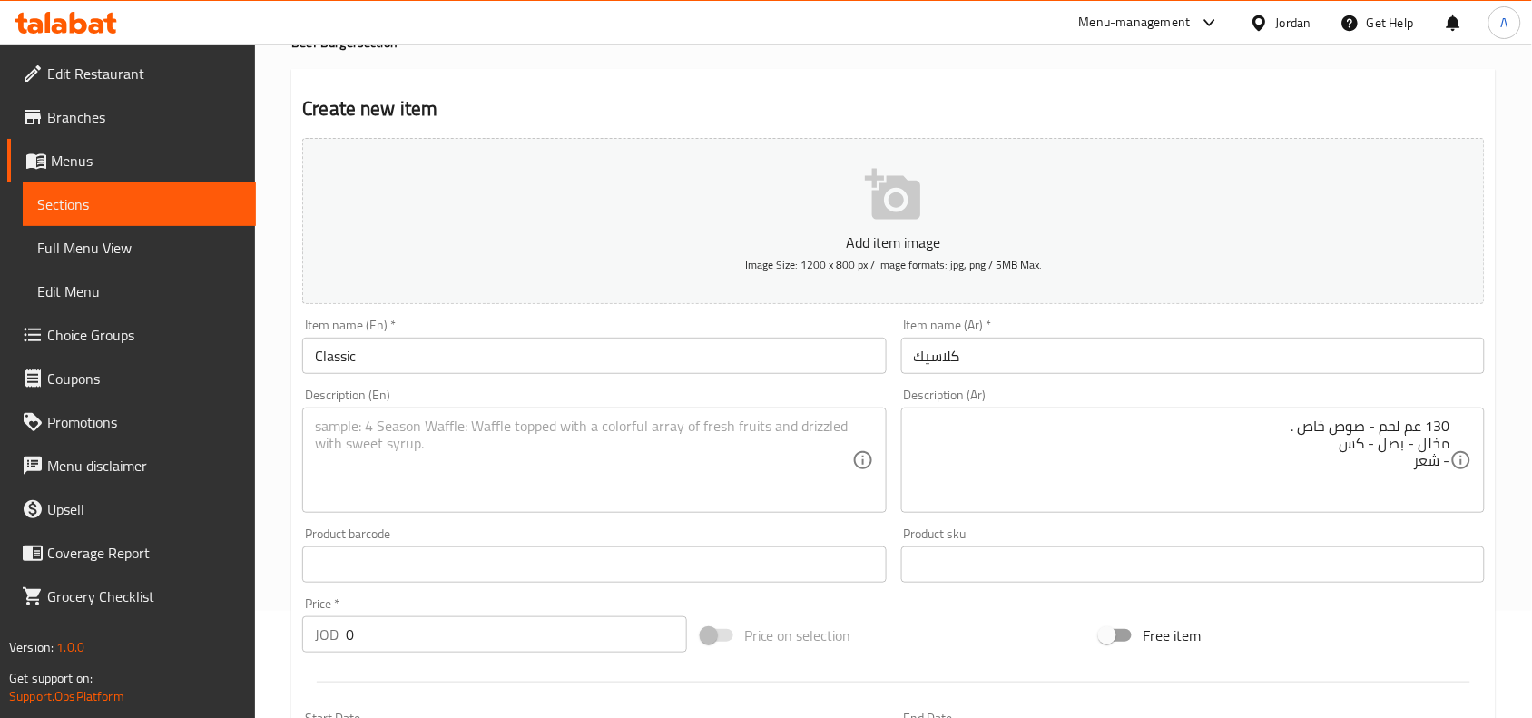
click at [1458, 442] on div "130 عم لحم - صوص خاص . مخلل - بصل - كس - شعر Description (Ar)" at bounding box center [1193, 459] width 584 height 105
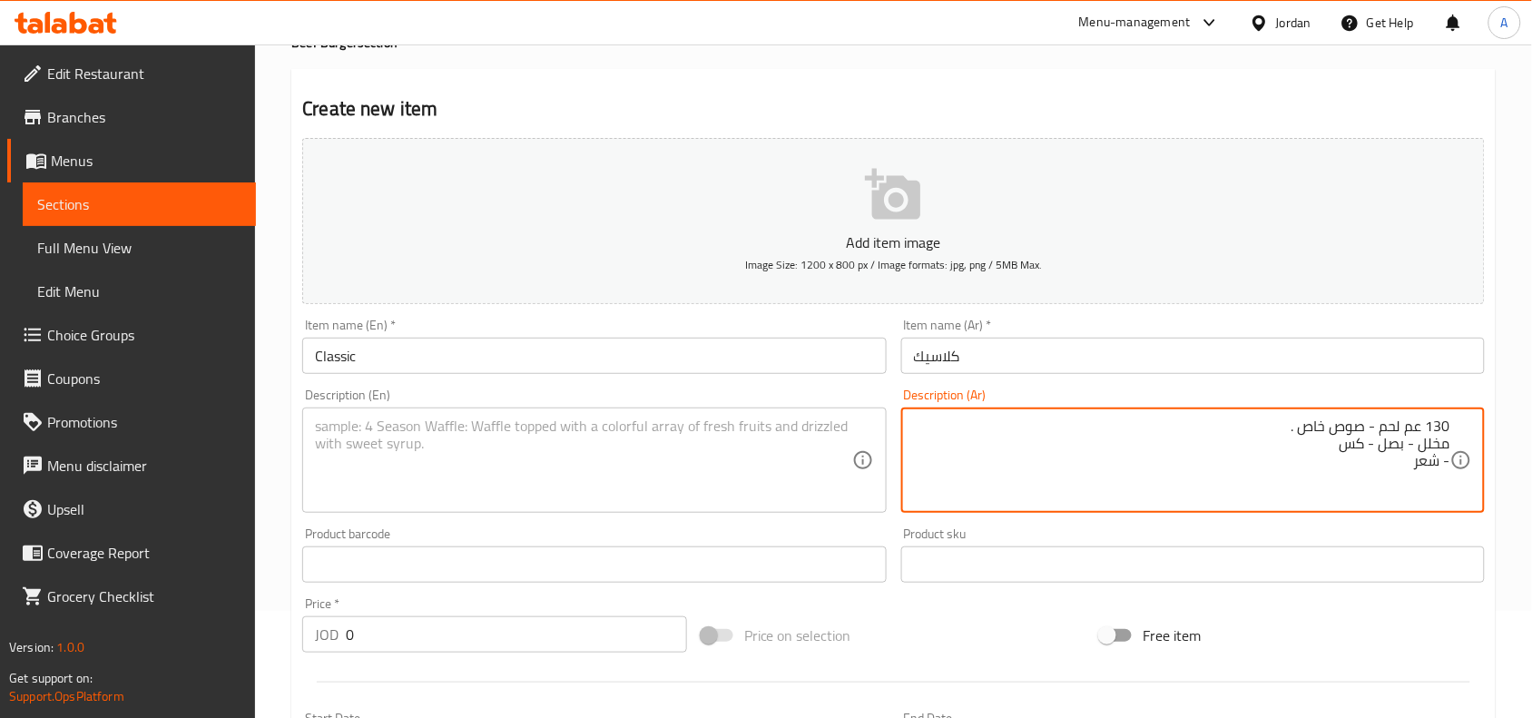
click at [1450, 437] on textarea "130 عم لحم - صوص خاص . مخلل - بصل - كس - شعر" at bounding box center [1182, 460] width 536 height 86
click at [1200, 422] on textarea "130 عم لحم - صوص خاص .مخلل - بصل - كس - شعر" at bounding box center [1182, 460] width 536 height 86
click at [1464, 447] on div "130 عم لحم - صوص خاص .مخلل - بصل - خس - شعر Description (Ar)" at bounding box center [1193, 459] width 584 height 105
click at [1455, 441] on div "130 عم لحم - صوص خاص .مخلل - بصل - خس - شعر Description (Ar)" at bounding box center [1193, 459] width 584 height 105
click at [1448, 446] on textarea "130 عم لحم - صوص خاص .مخلل - بصل - خس - شعر" at bounding box center [1182, 460] width 536 height 86
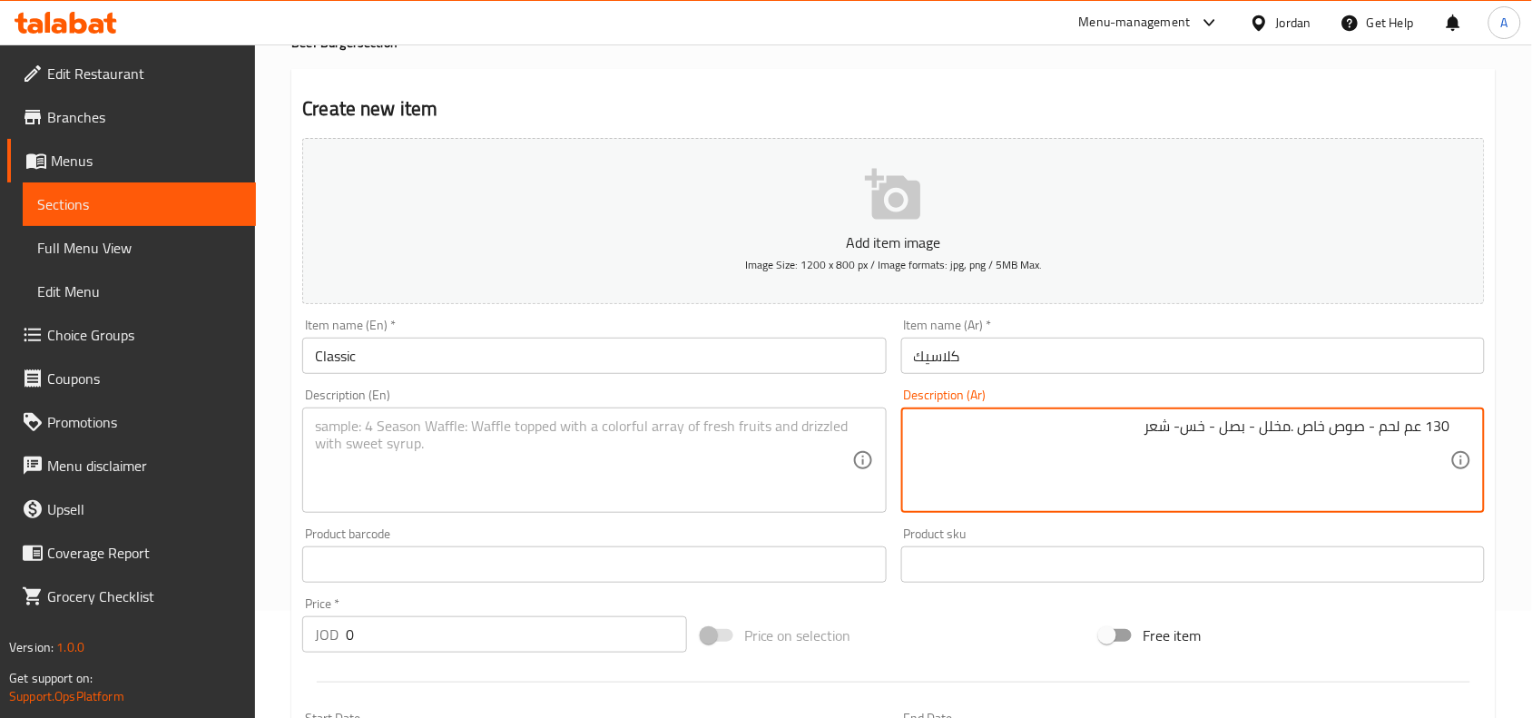
click at [1157, 428] on textarea "130 عم لحم - صوص خاص .مخلل - بصل - خس- شعر" at bounding box center [1182, 460] width 536 height 86
type textarea "130 عم لحم - صوص خاص .مخلل - بصل - خس- شدر"
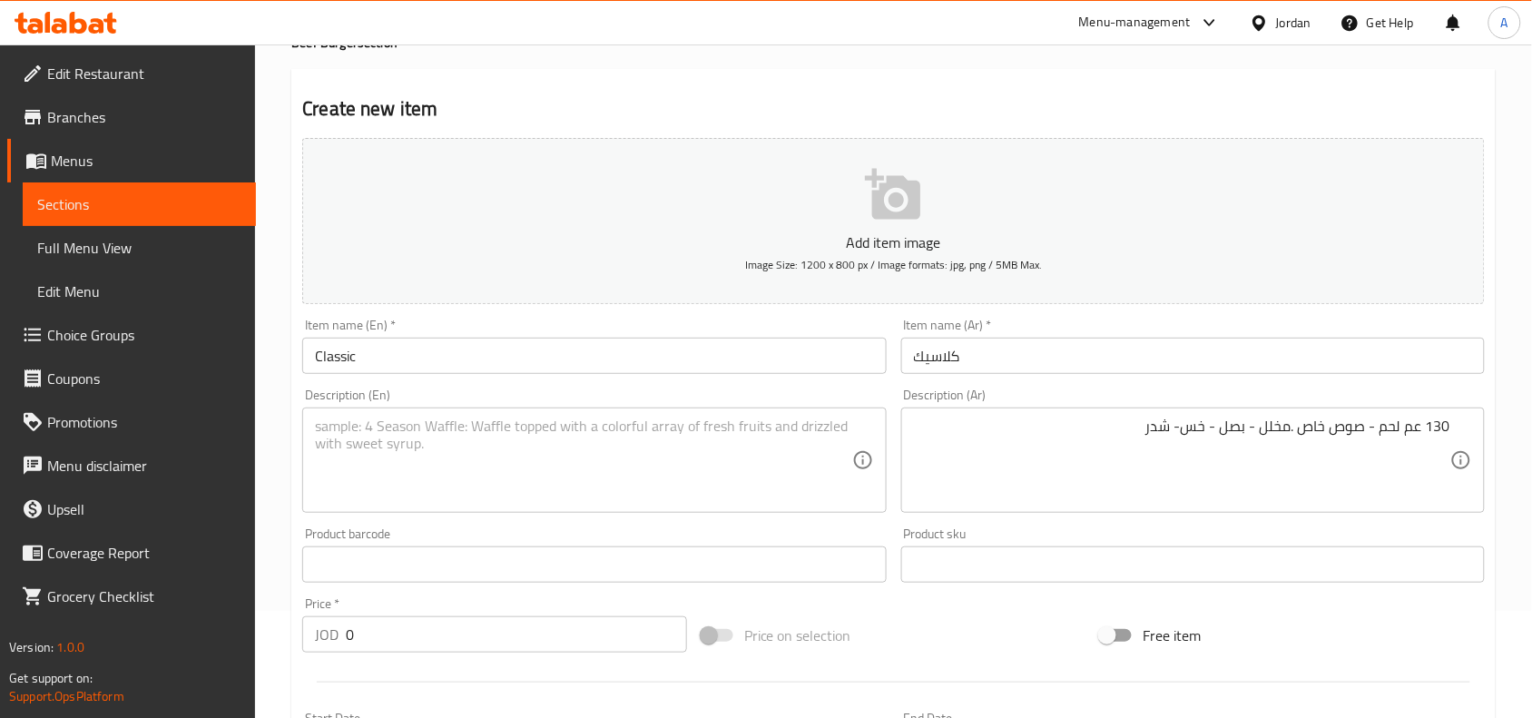
click at [520, 436] on textarea at bounding box center [583, 460] width 536 height 86
paste textarea "130 pcs of meat - special sauce - pickles - onions - lettuce - cheddar"
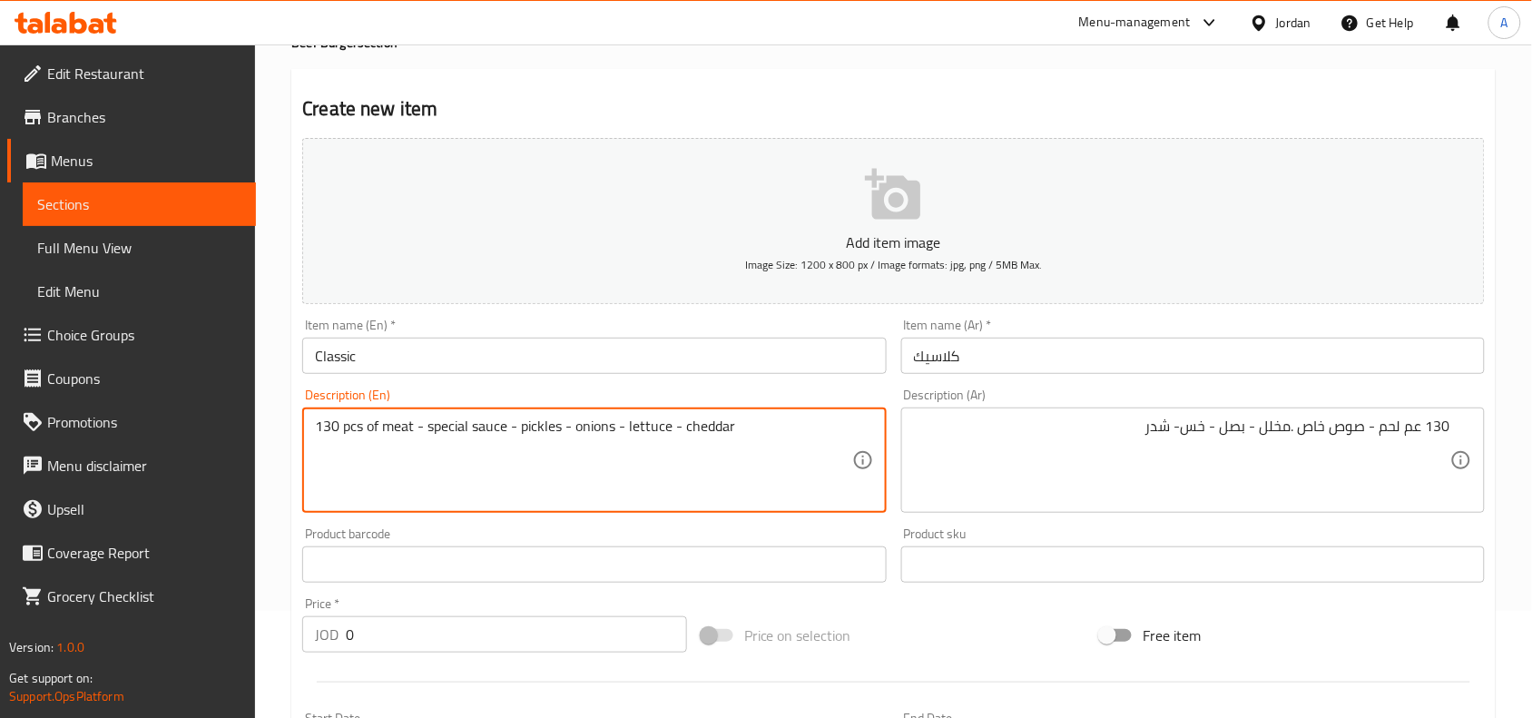
type textarea "130 pcs of meat - special sauce - pickles - onions - lettuce - cheddar"
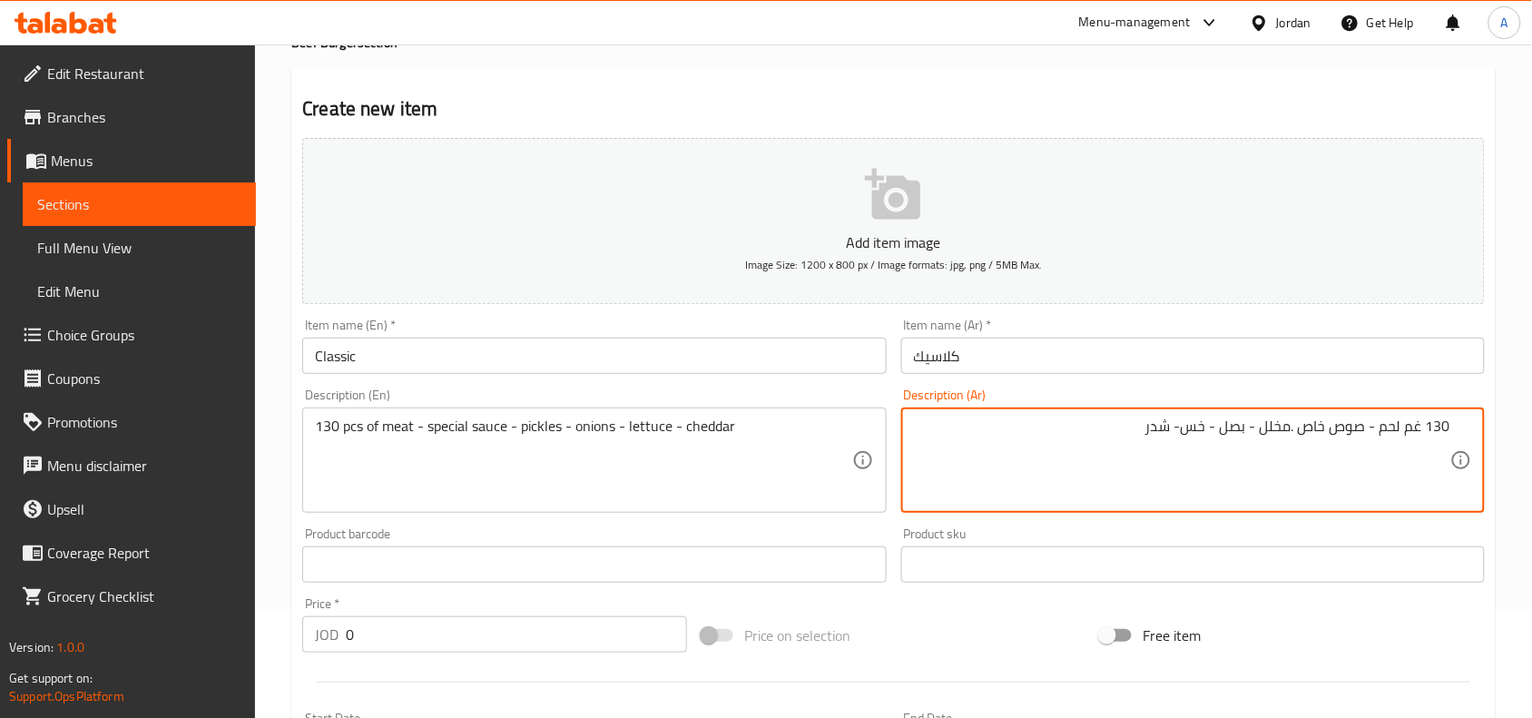
click at [1429, 433] on textarea "130 غم لحم - صوص خاص .مخلل - بصل - خس- شدر" at bounding box center [1182, 460] width 536 height 86
type textarea "130 غم لحم - صوص خاص .مخلل - بصل - خس- شدر"
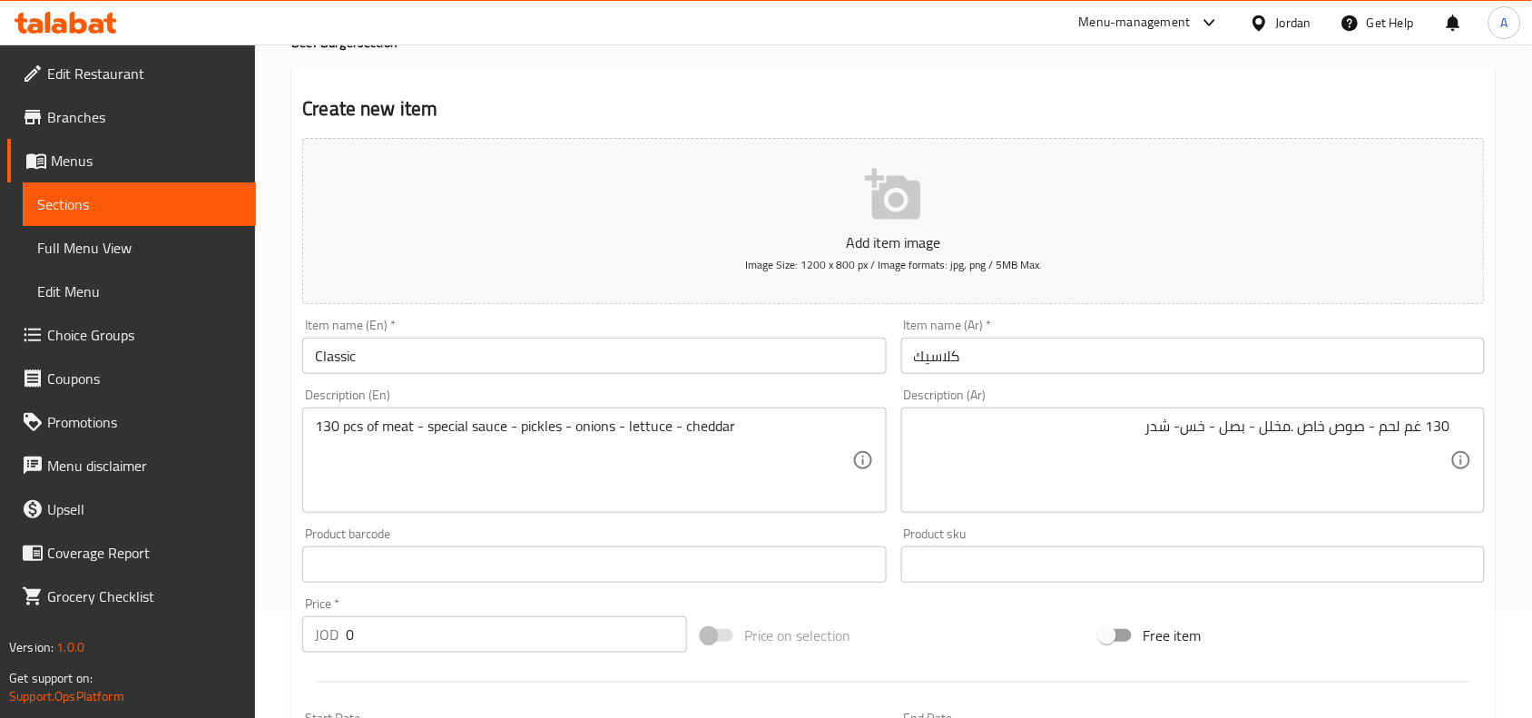
click at [506, 401] on div "Description (En) 130 pcs of meat - special sauce - pickles - onions - lettuce -…" at bounding box center [594, 450] width 584 height 124
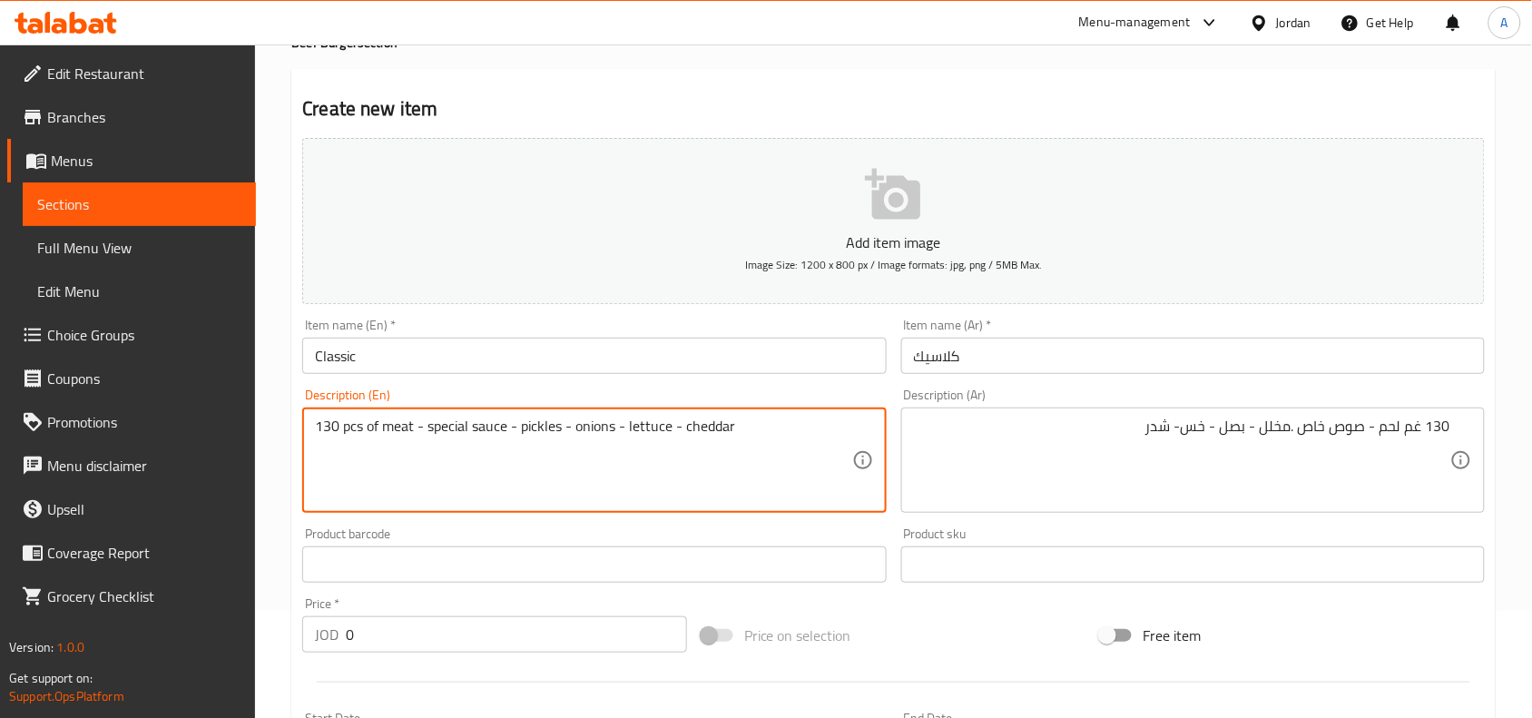
click at [514, 436] on textarea "130 pcs of meat - special sauce - pickles - onions - lettuce - cheddar" at bounding box center [583, 460] width 536 height 86
paste textarea "g"
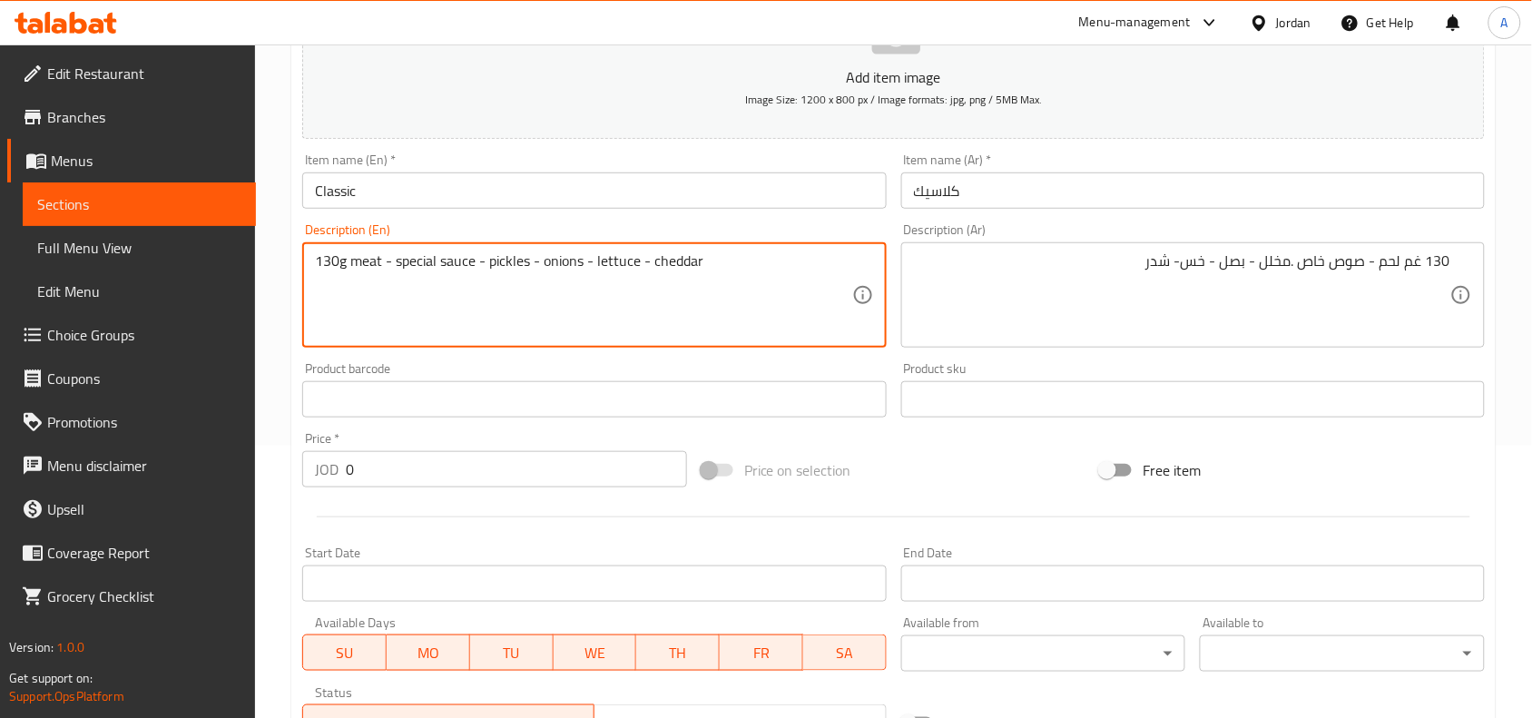
scroll to position [561, 0]
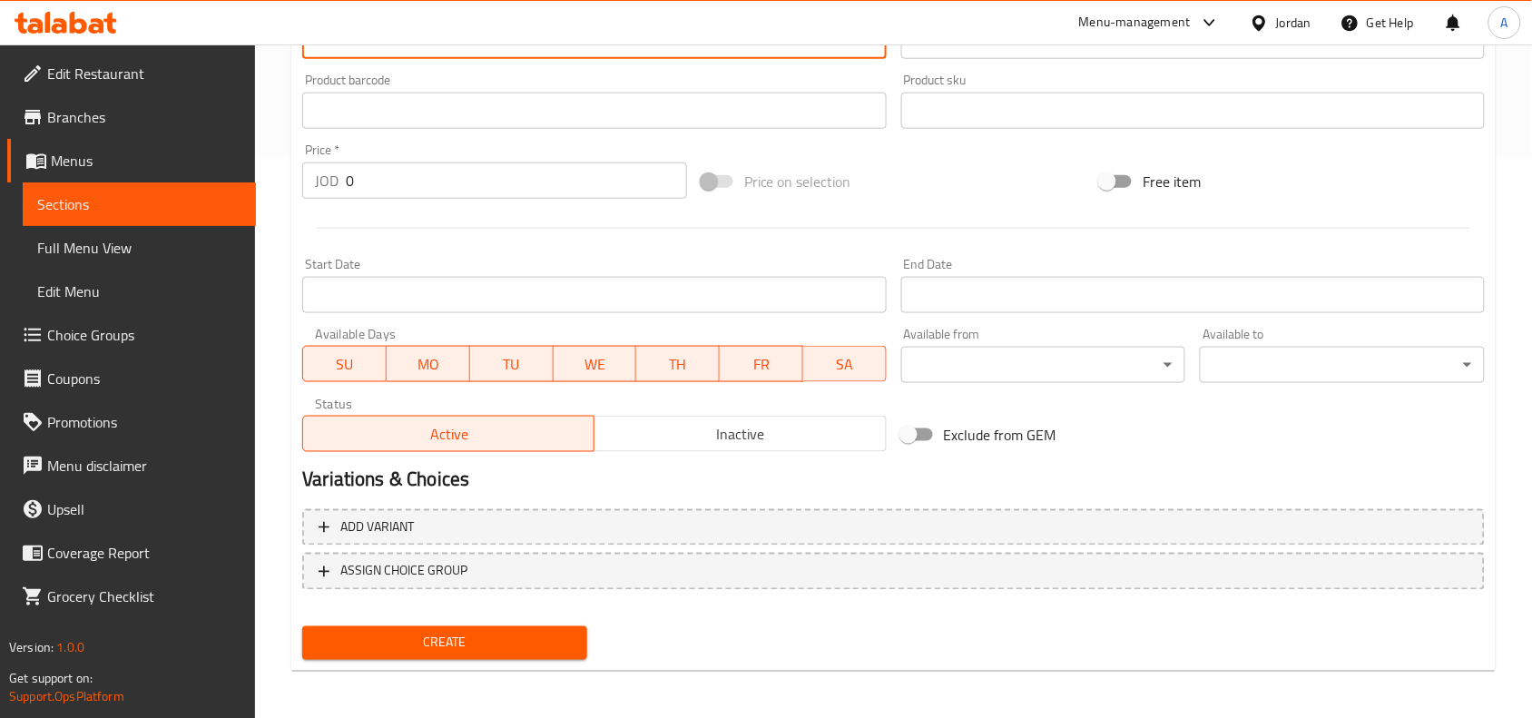
type textarea "130g meat - special sauce - pickles - onions - lettuce - cheddar"
click at [372, 188] on input "0" at bounding box center [516, 180] width 341 height 36
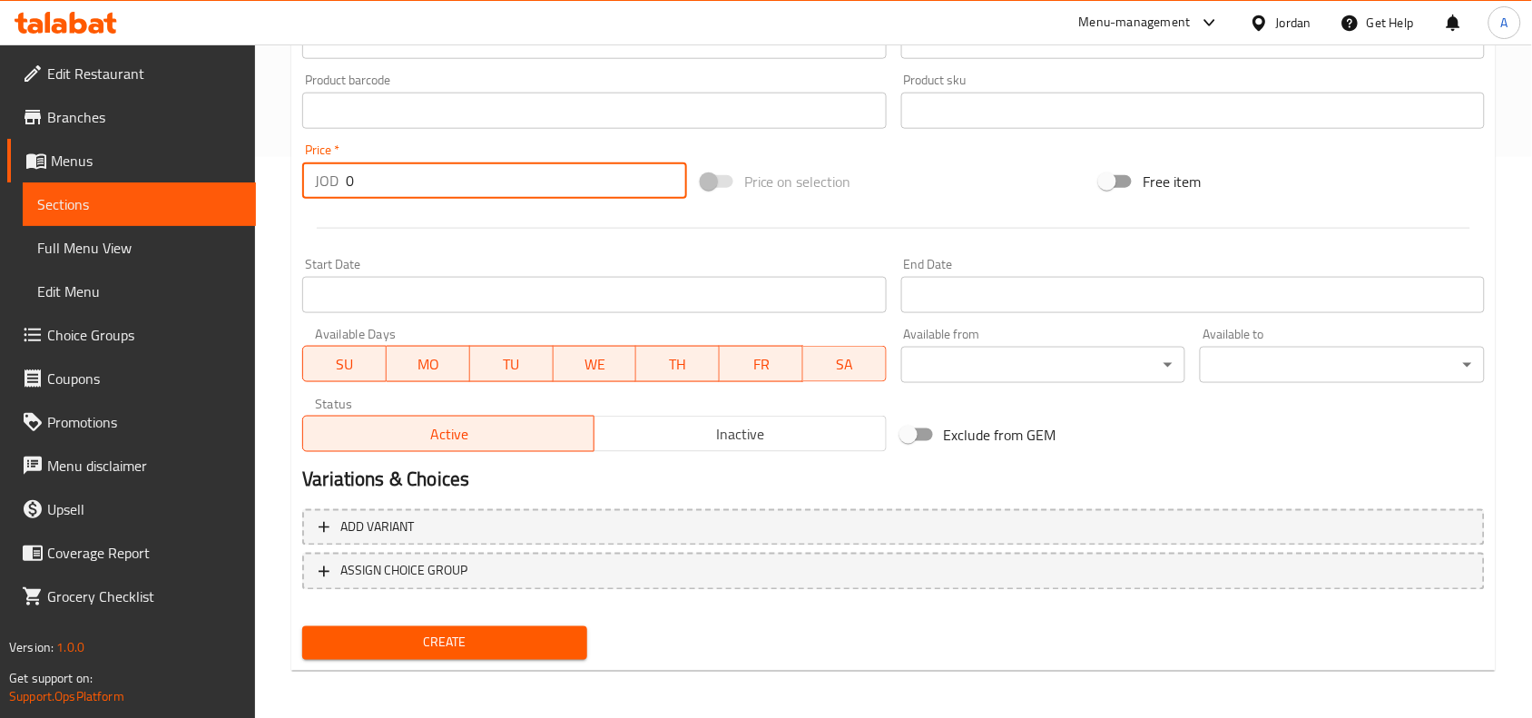
click at [372, 188] on input "0" at bounding box center [516, 180] width 341 height 36
paste input "-3.0"
click at [372, 188] on input "0" at bounding box center [516, 180] width 341 height 36
click at [354, 177] on input "-3.00" at bounding box center [516, 180] width 341 height 36
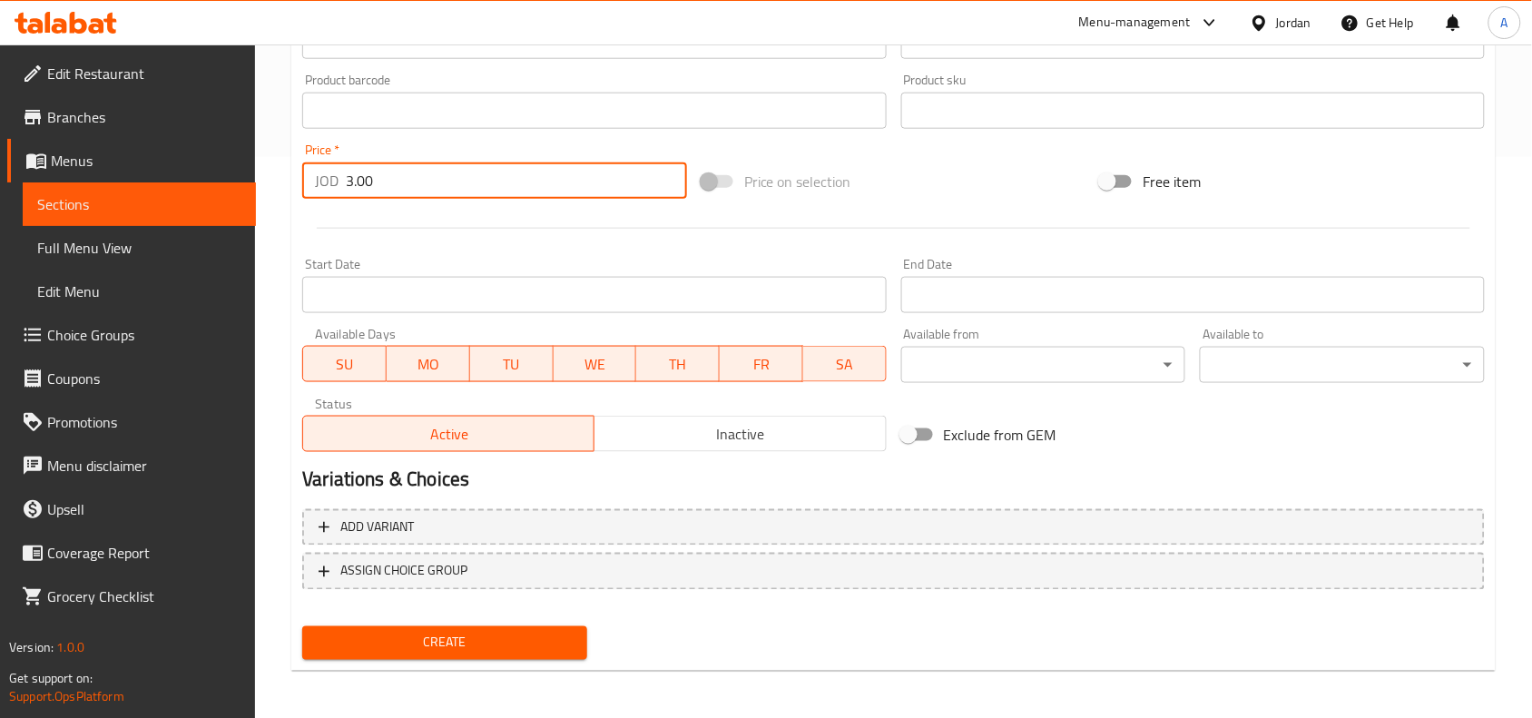
type input "3.00"
click at [302, 626] on button "Create" at bounding box center [444, 643] width 285 height 34
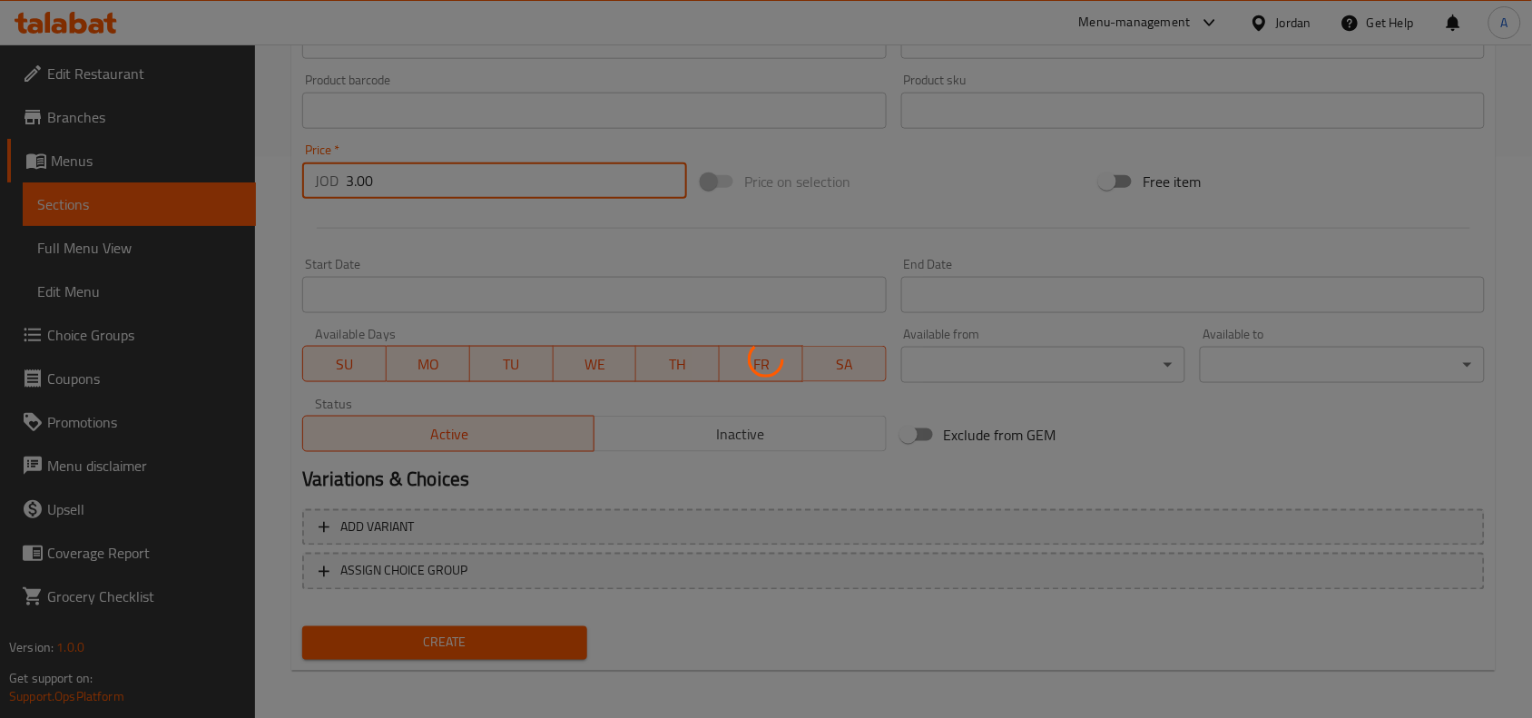
type input "0"
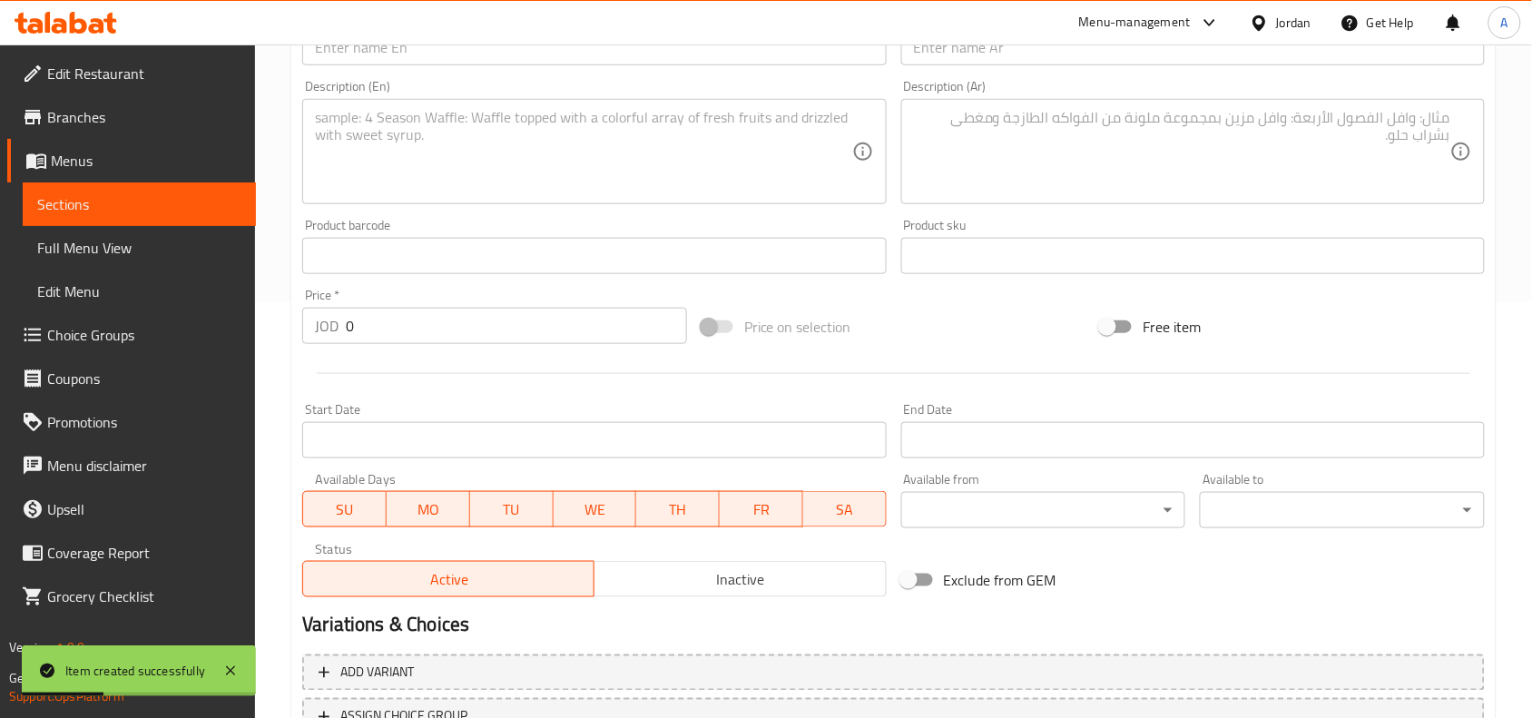
scroll to position [221, 0]
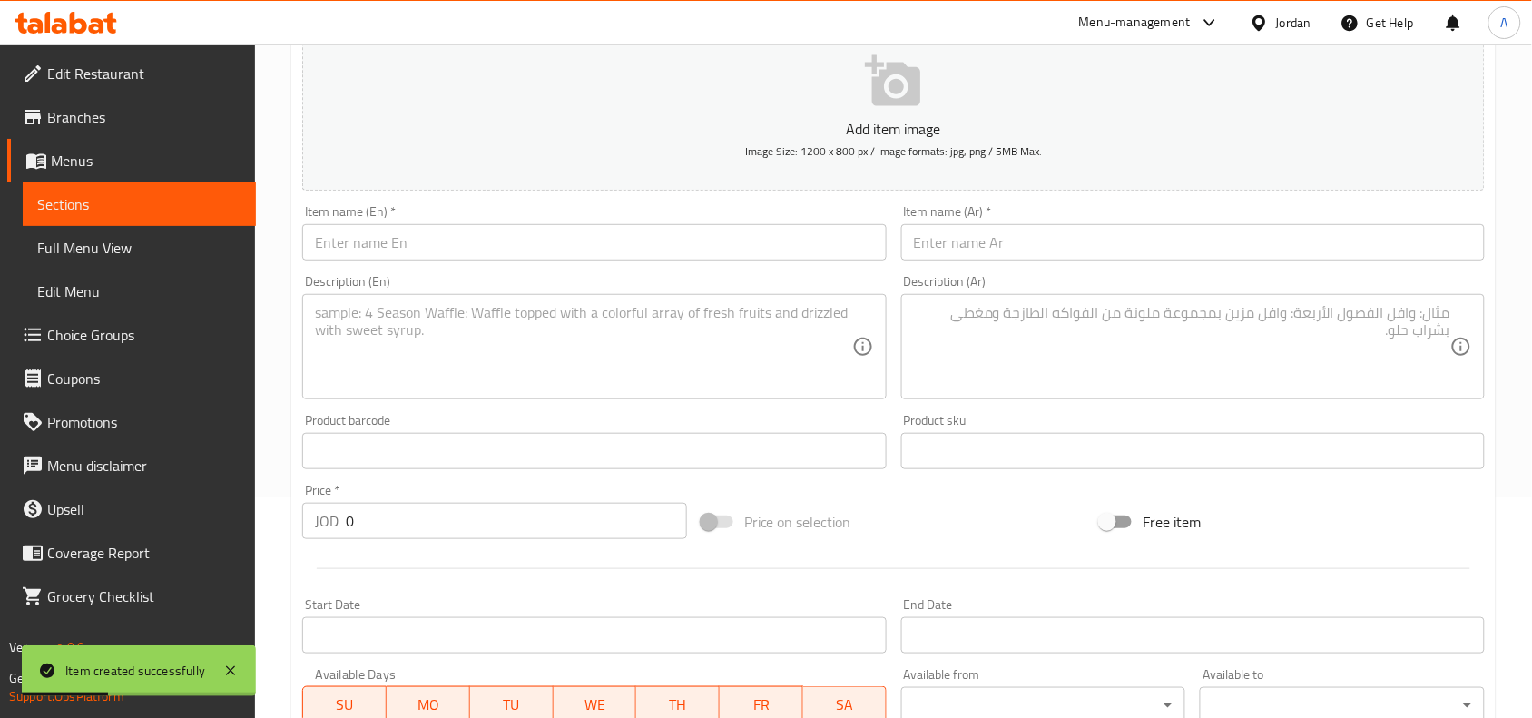
click at [1377, 248] on input "text" at bounding box center [1193, 242] width 584 height 36
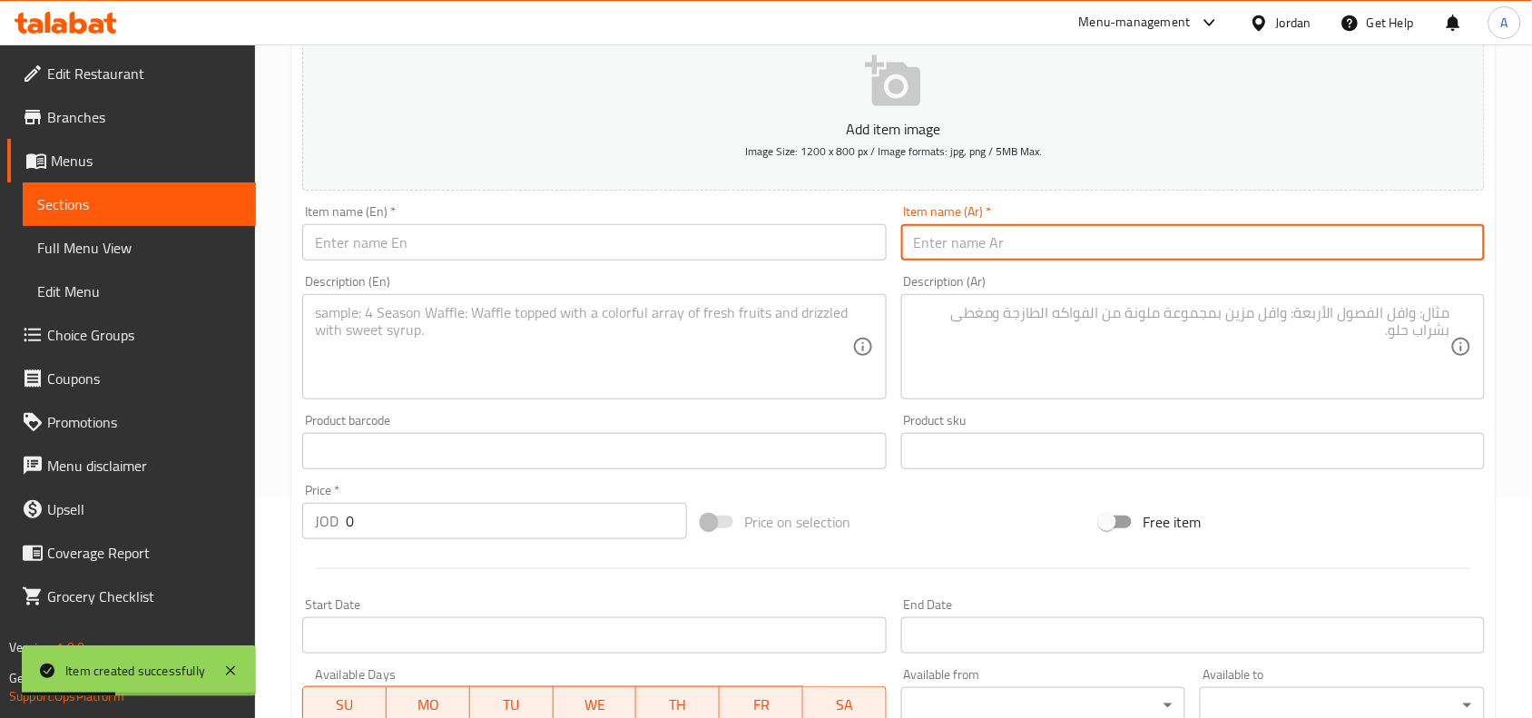
paste input "فلات"
type input "فلات"
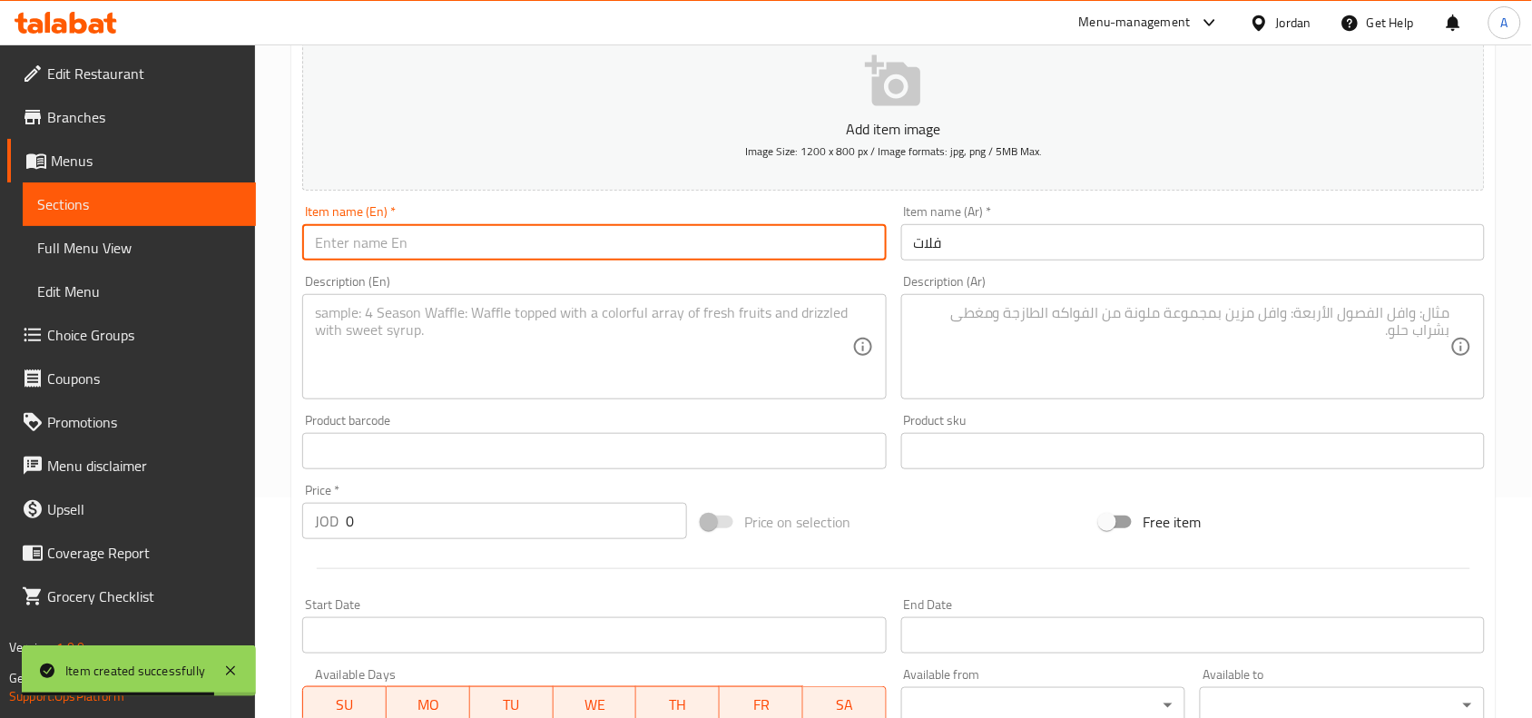
click at [664, 251] on input "text" at bounding box center [594, 242] width 584 height 36
paste input "Flat"
type input "Flat"
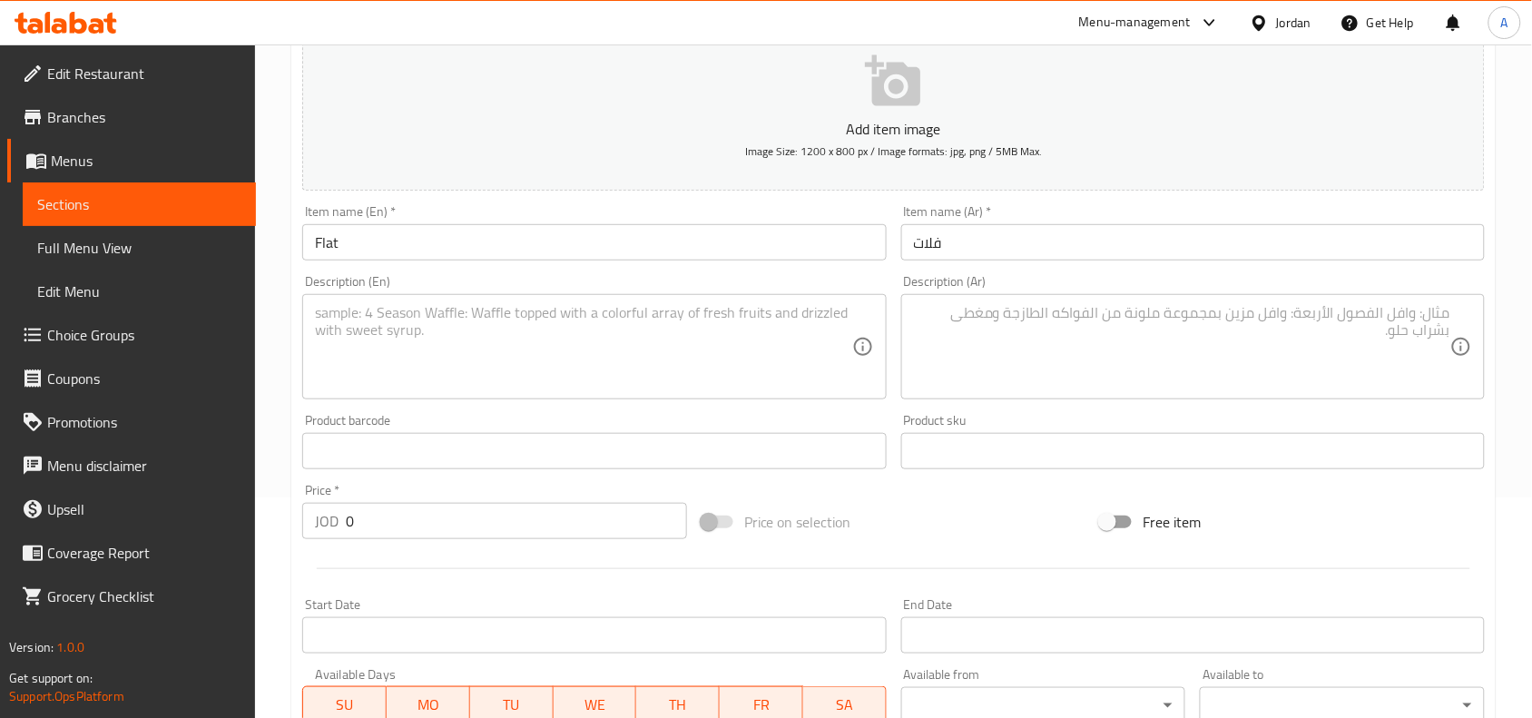
click at [1441, 360] on textarea at bounding box center [1182, 347] width 536 height 86
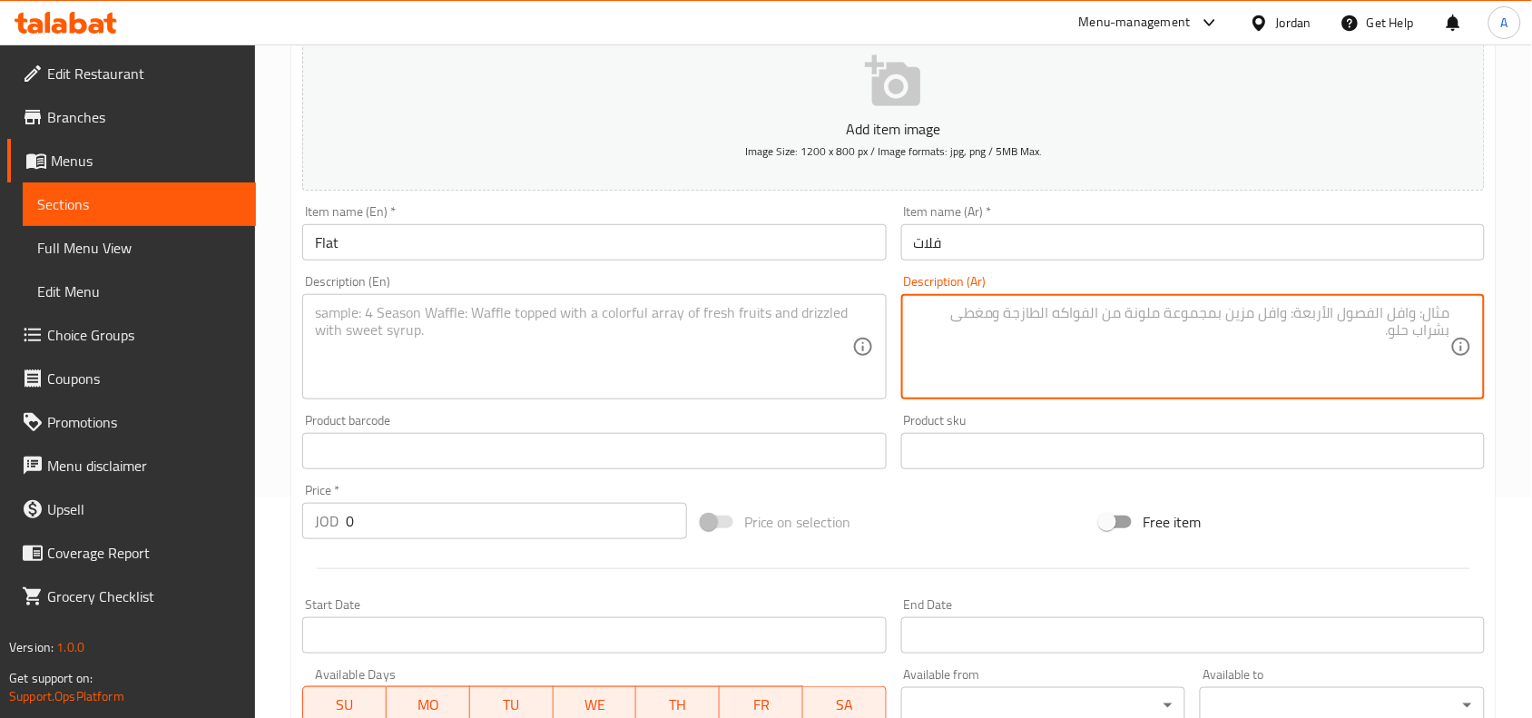
click at [1393, 313] on textarea at bounding box center [1182, 347] width 536 height 86
paste textarea "100 غم انجوس صوص خاص اكسترا شدر"
click at [1454, 327] on div "100 غم انجوس صوص خاص اكسترا شدر Description (Ar)" at bounding box center [1193, 346] width 584 height 105
click at [1448, 327] on textarea "100 غم انجوس صوص خاص اكسترا شدر" at bounding box center [1182, 347] width 536 height 86
click at [1343, 304] on textarea "100 غم انجوس صوص خاص اكسترا شدر" at bounding box center [1182, 347] width 536 height 86
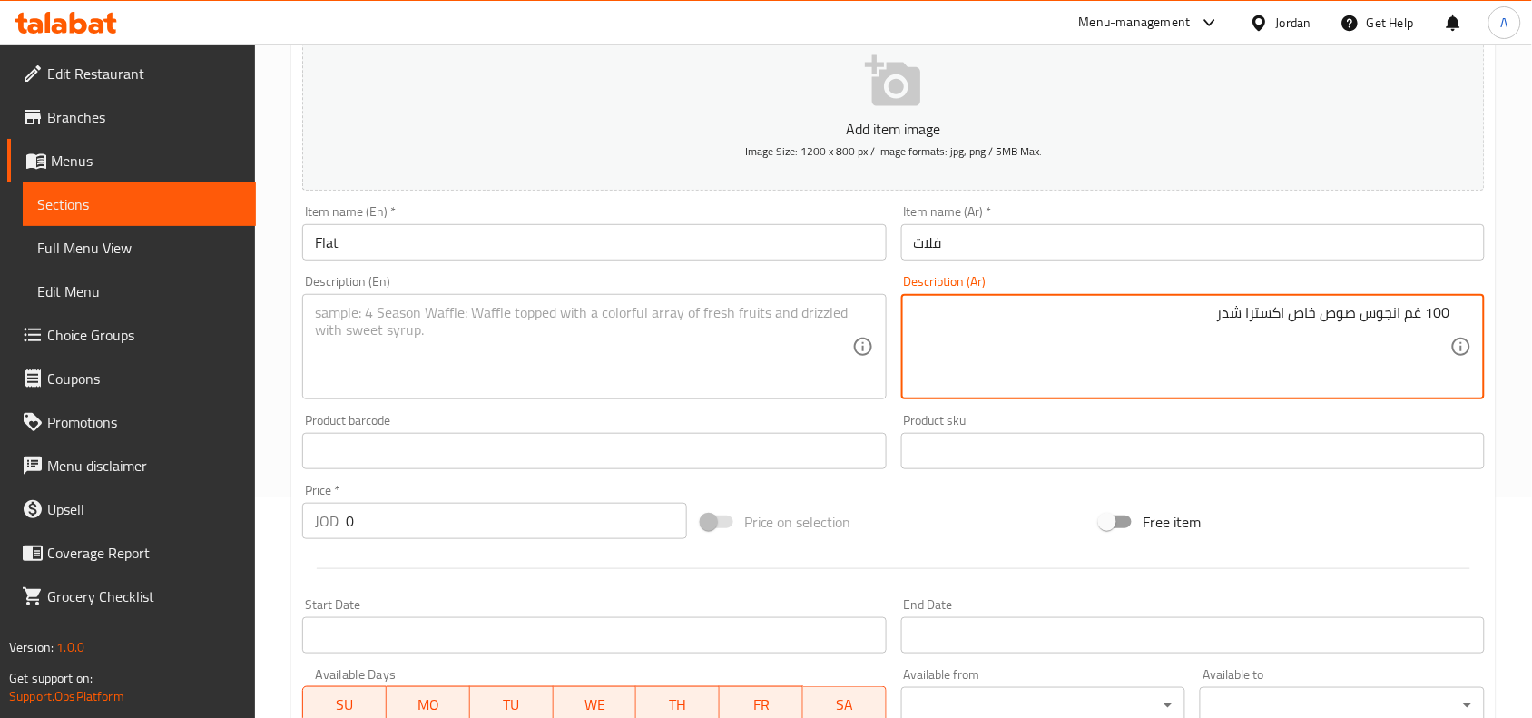
click at [1343, 304] on textarea "100 غم انجوس صوص خاص اكسترا شدر" at bounding box center [1182, 347] width 536 height 86
type textarea "100 غم انجوس صوص خاص اكسترا شدر"
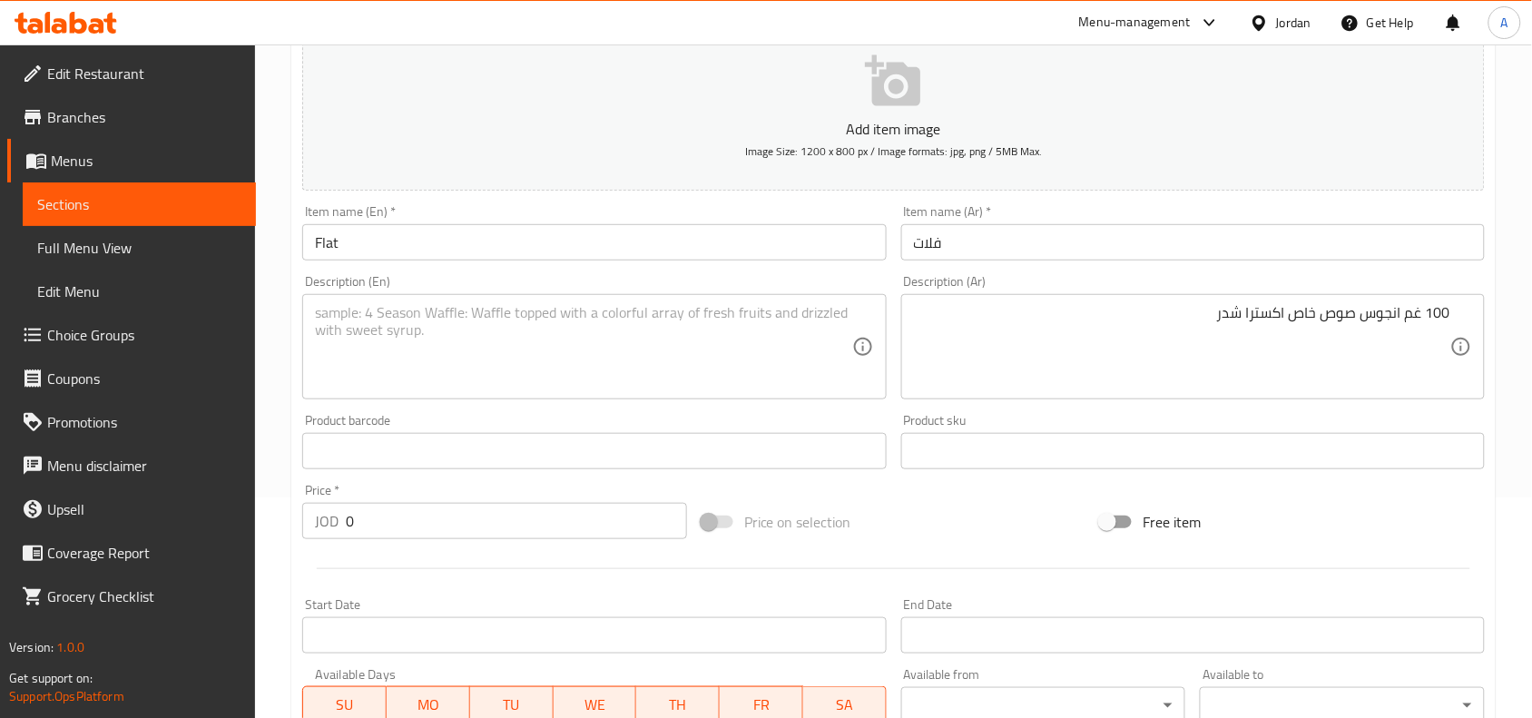
click at [759, 369] on textarea at bounding box center [583, 347] width 536 height 86
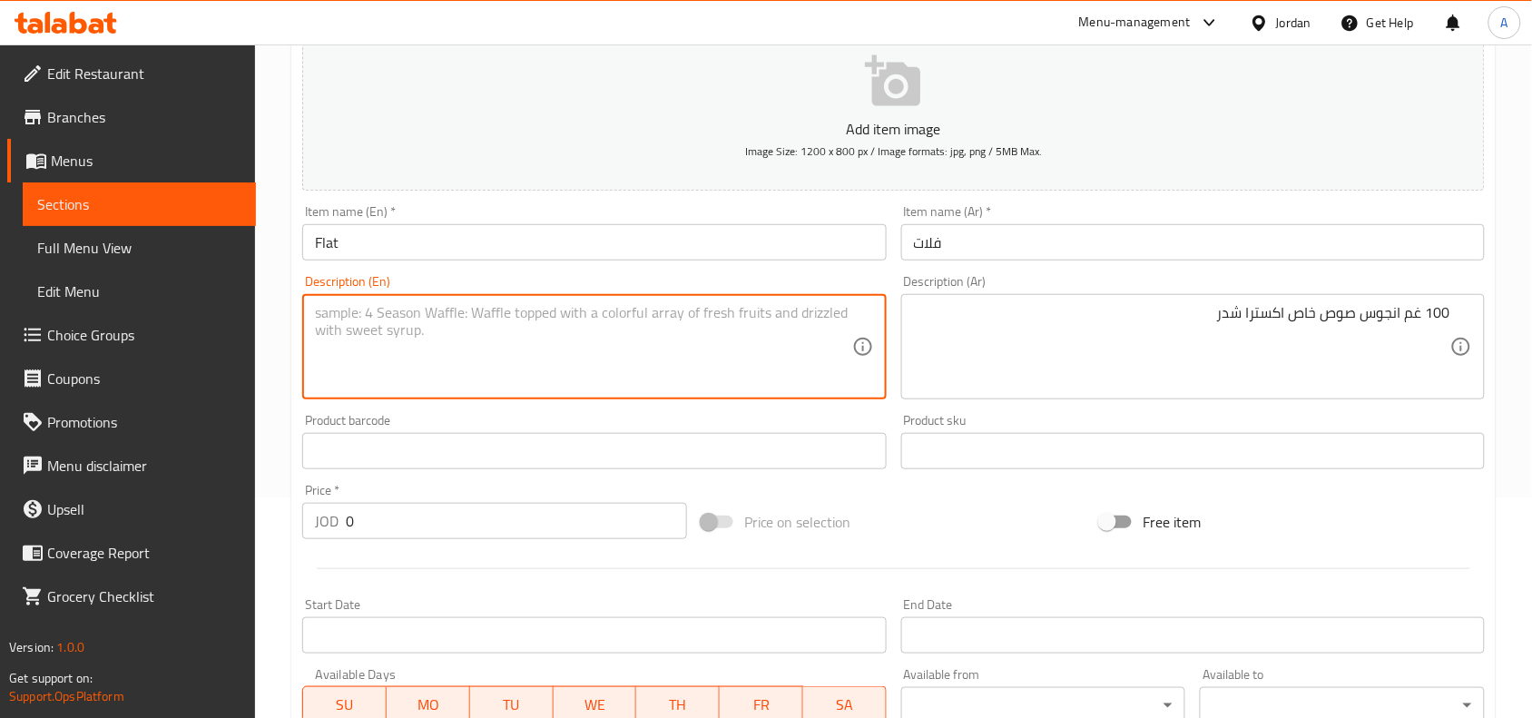
paste textarea "100g Angus Special Sauce Extra Cheddar"
type textarea "100g Angus Special Sauce Extra Cheddar"
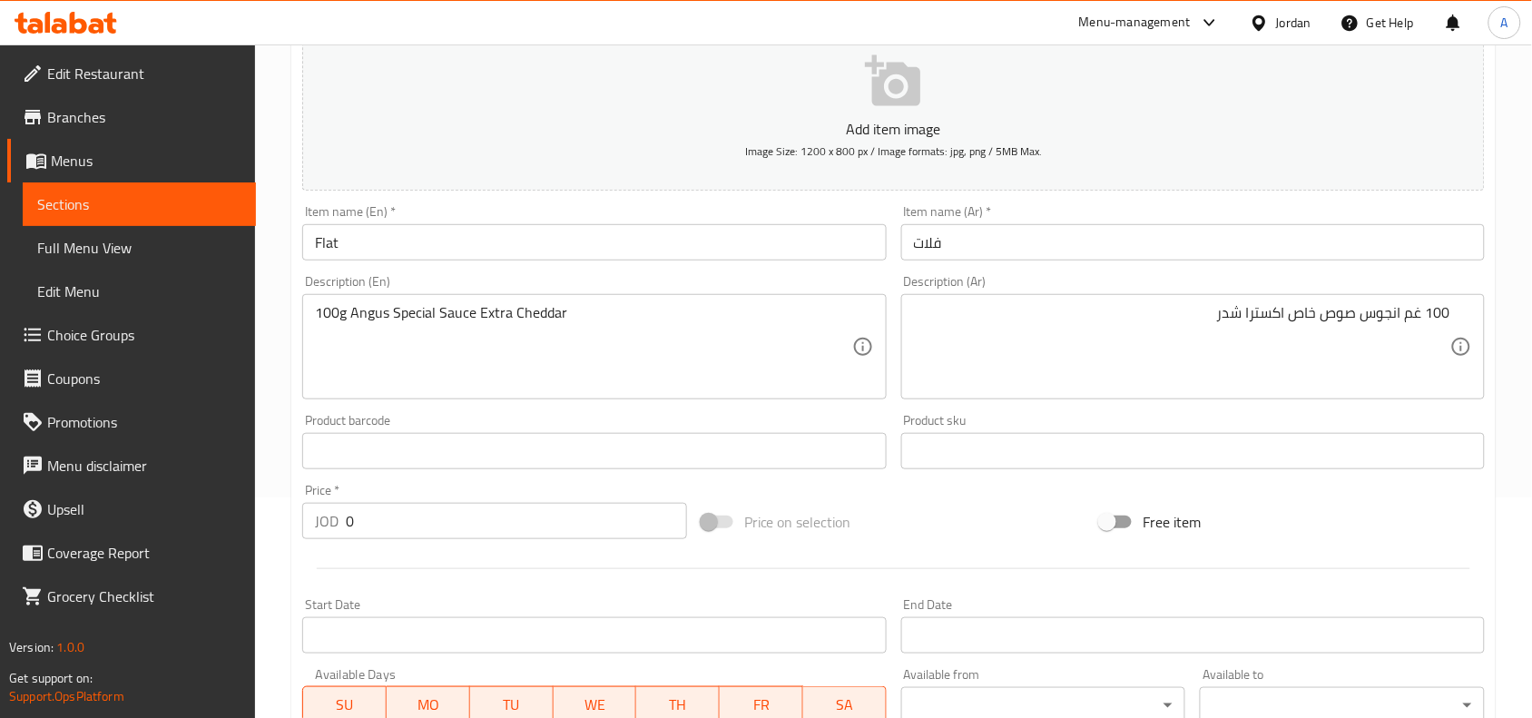
click at [432, 533] on input "0" at bounding box center [516, 521] width 341 height 36
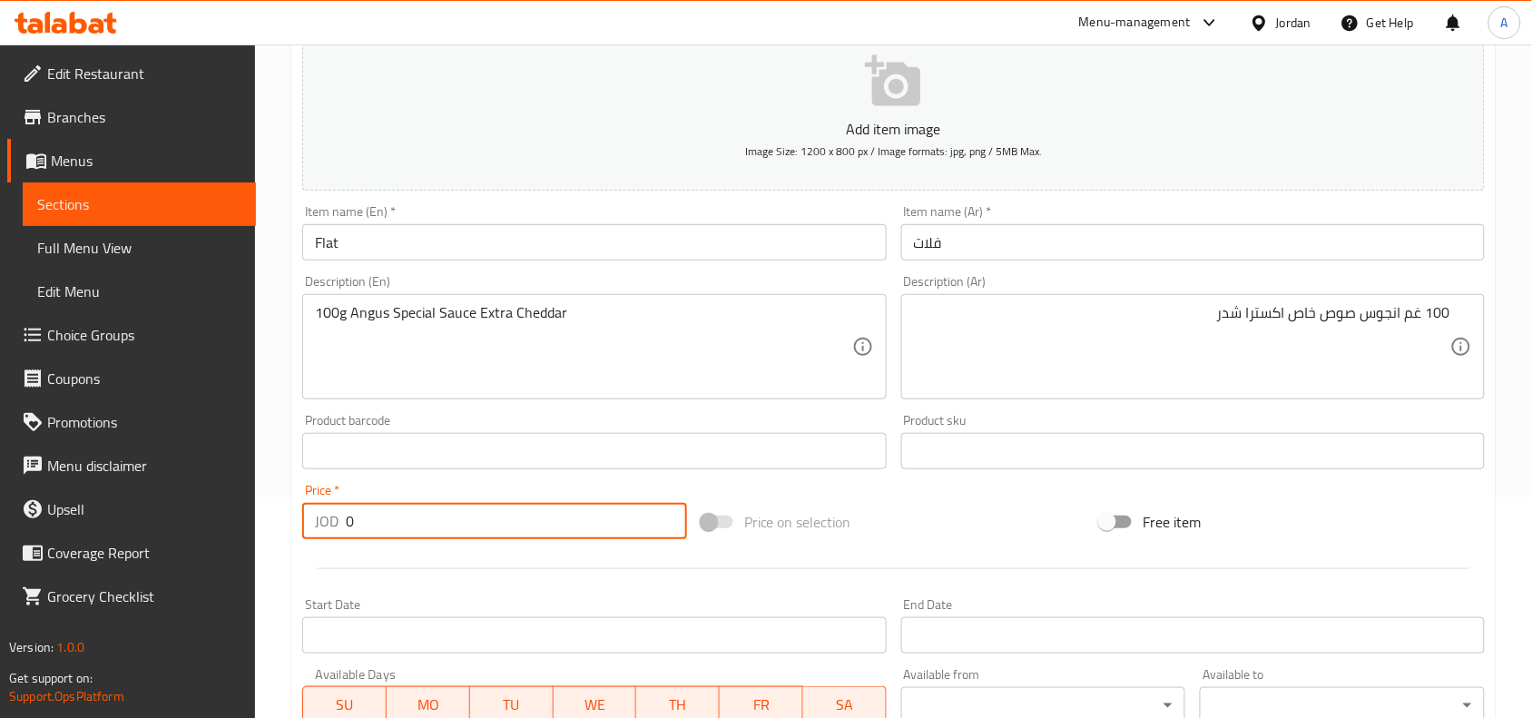
click at [432, 533] on input "0" at bounding box center [516, 521] width 341 height 36
paste input "22.5"
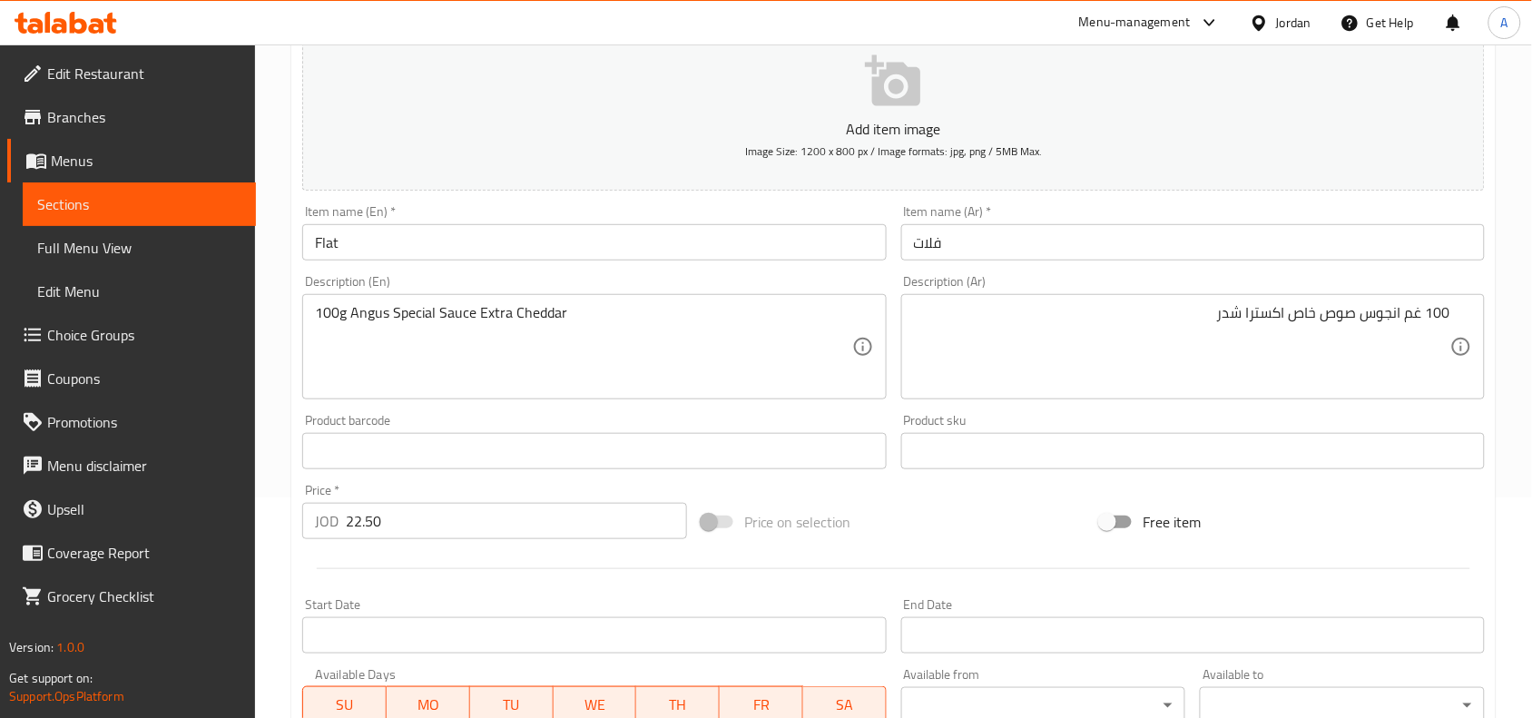
click at [349, 527] on input "22.50" at bounding box center [516, 521] width 341 height 36
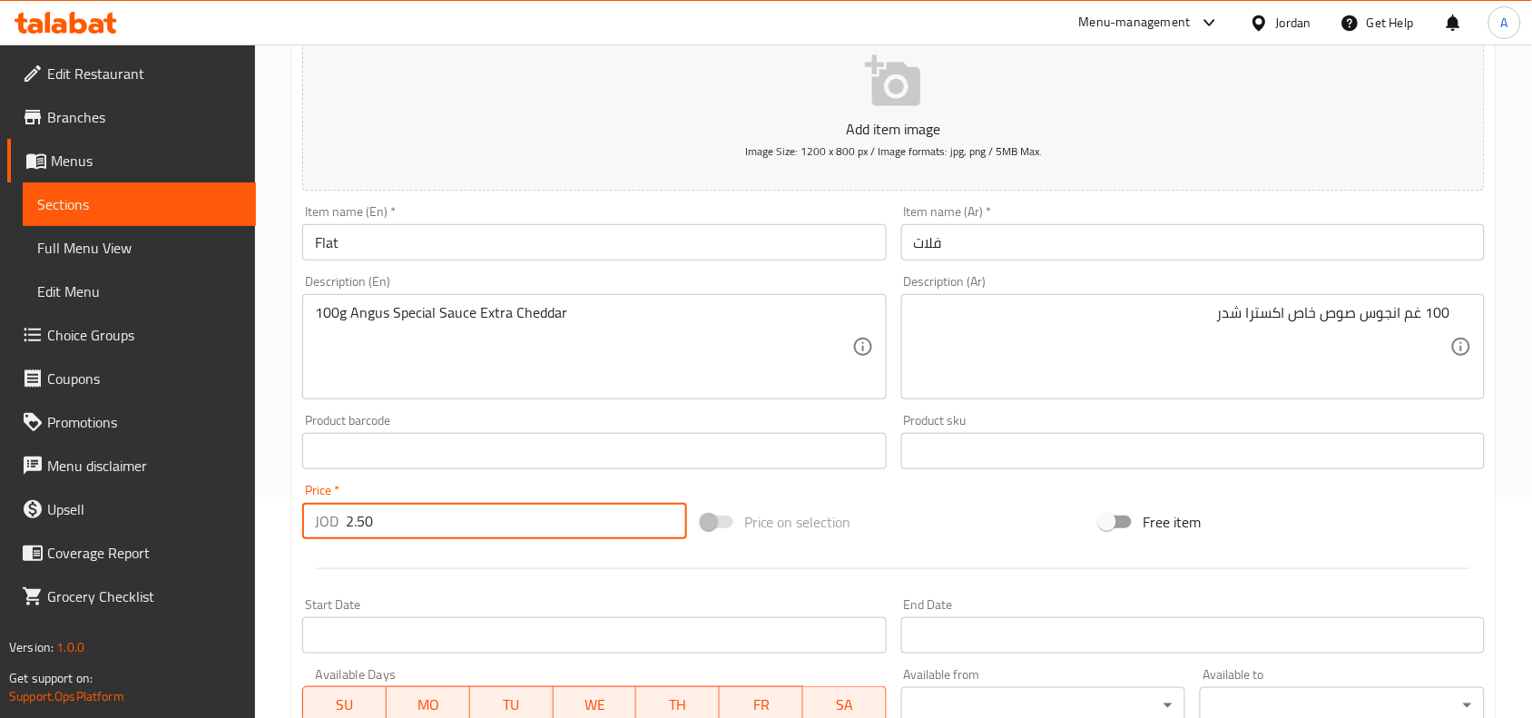
type input "2.50"
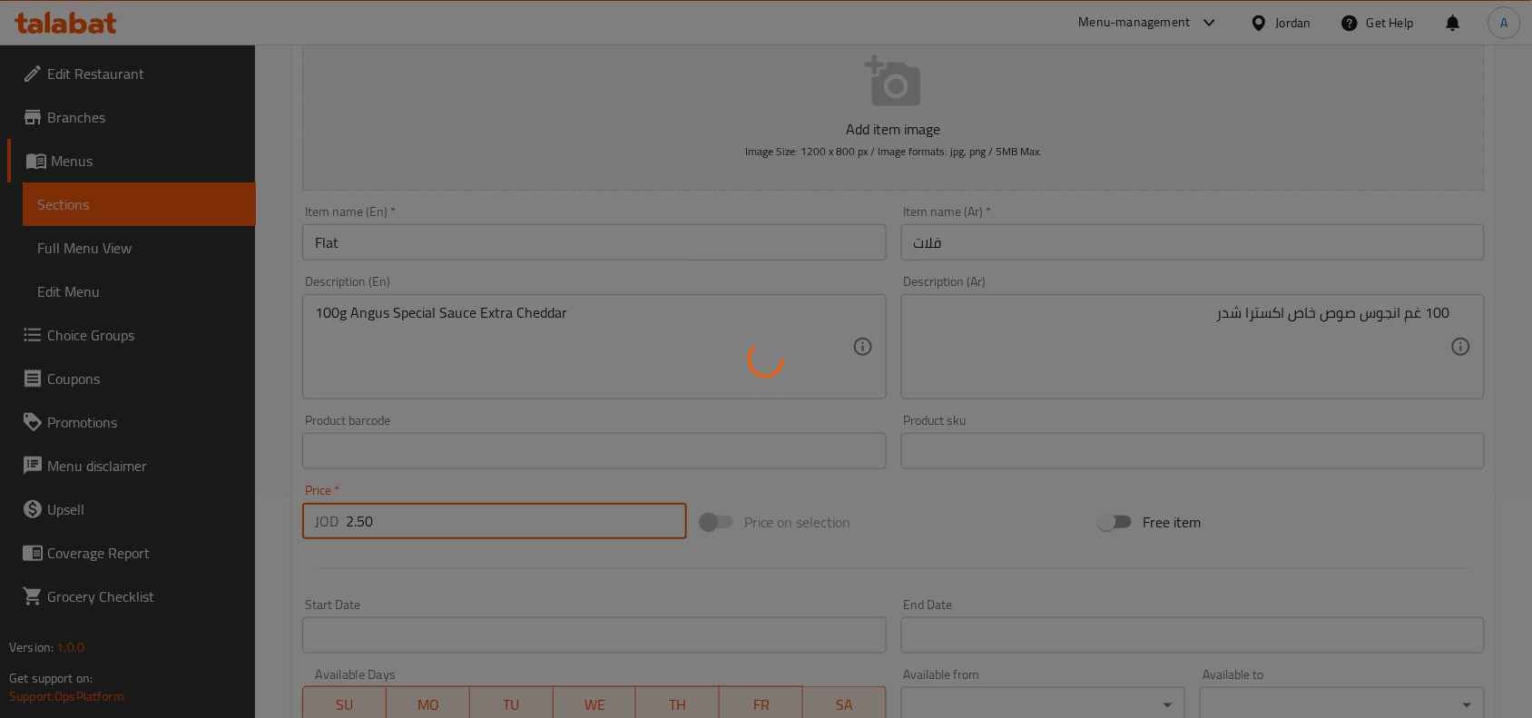
type input "0"
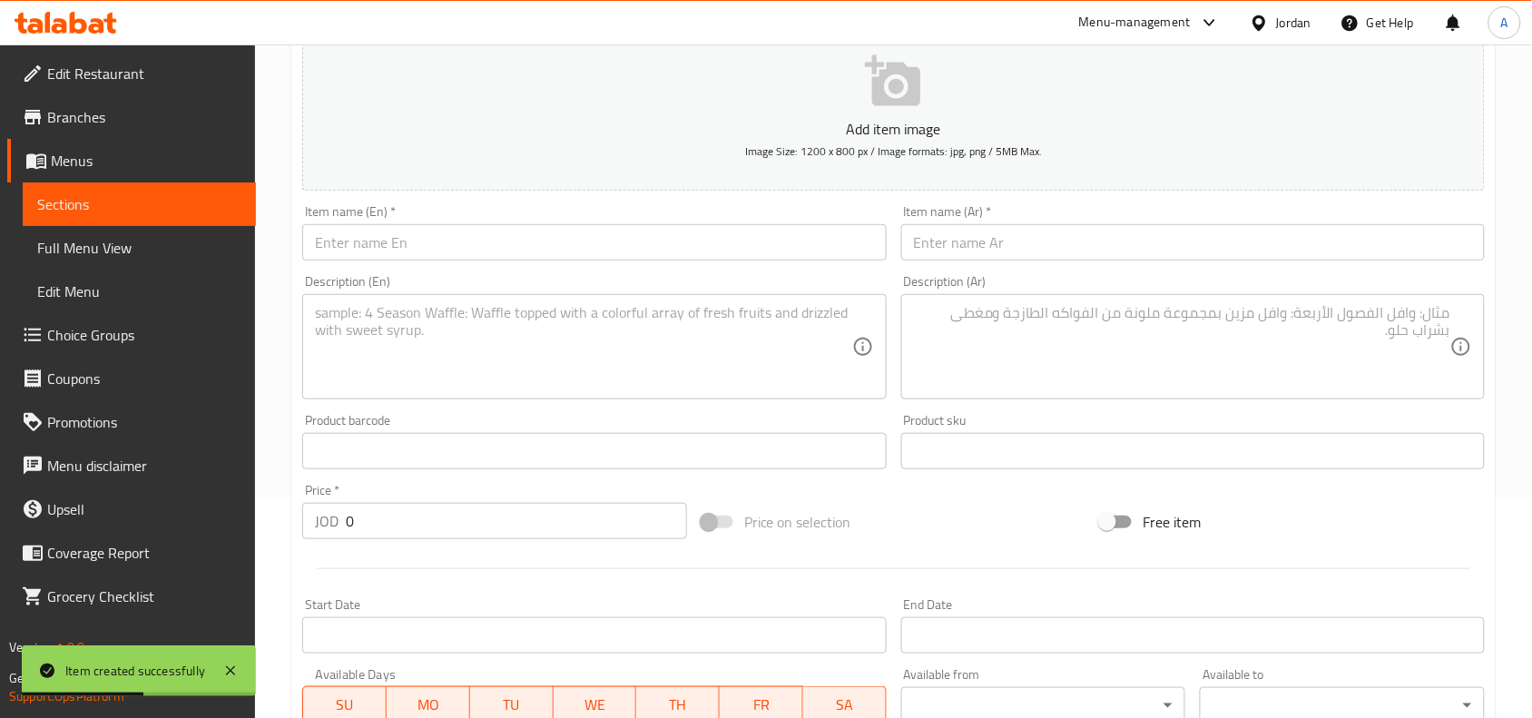
click at [1360, 248] on input "text" at bounding box center [1193, 242] width 584 height 36
click at [1287, 280] on div "Description (Ar) Description (Ar)" at bounding box center [1193, 337] width 584 height 124
click at [1291, 266] on div "Item name (Ar)   * Item name (Ar) *" at bounding box center [1193, 233] width 598 height 70
paste input "جونيور"
click at [1302, 254] on input "text" at bounding box center [1193, 242] width 584 height 36
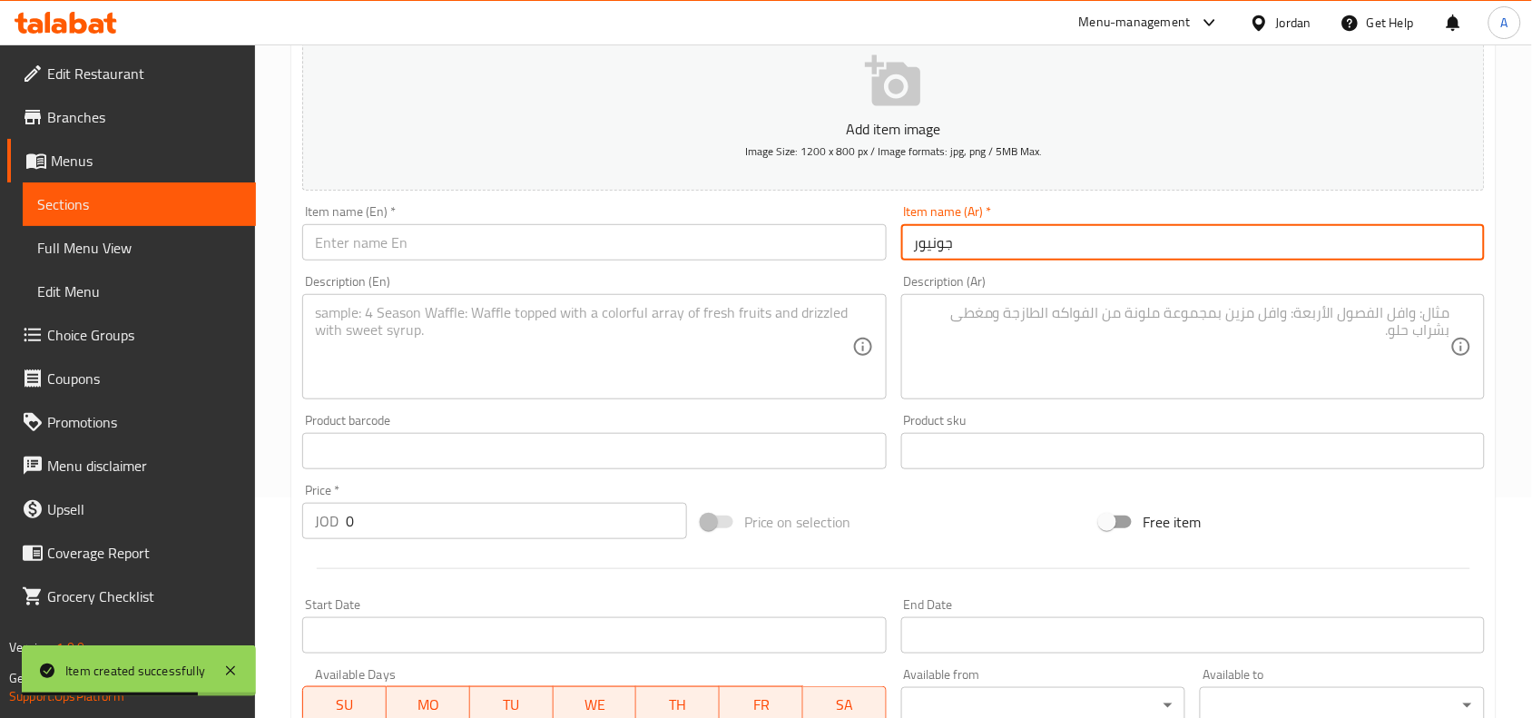
type input "جونيور"
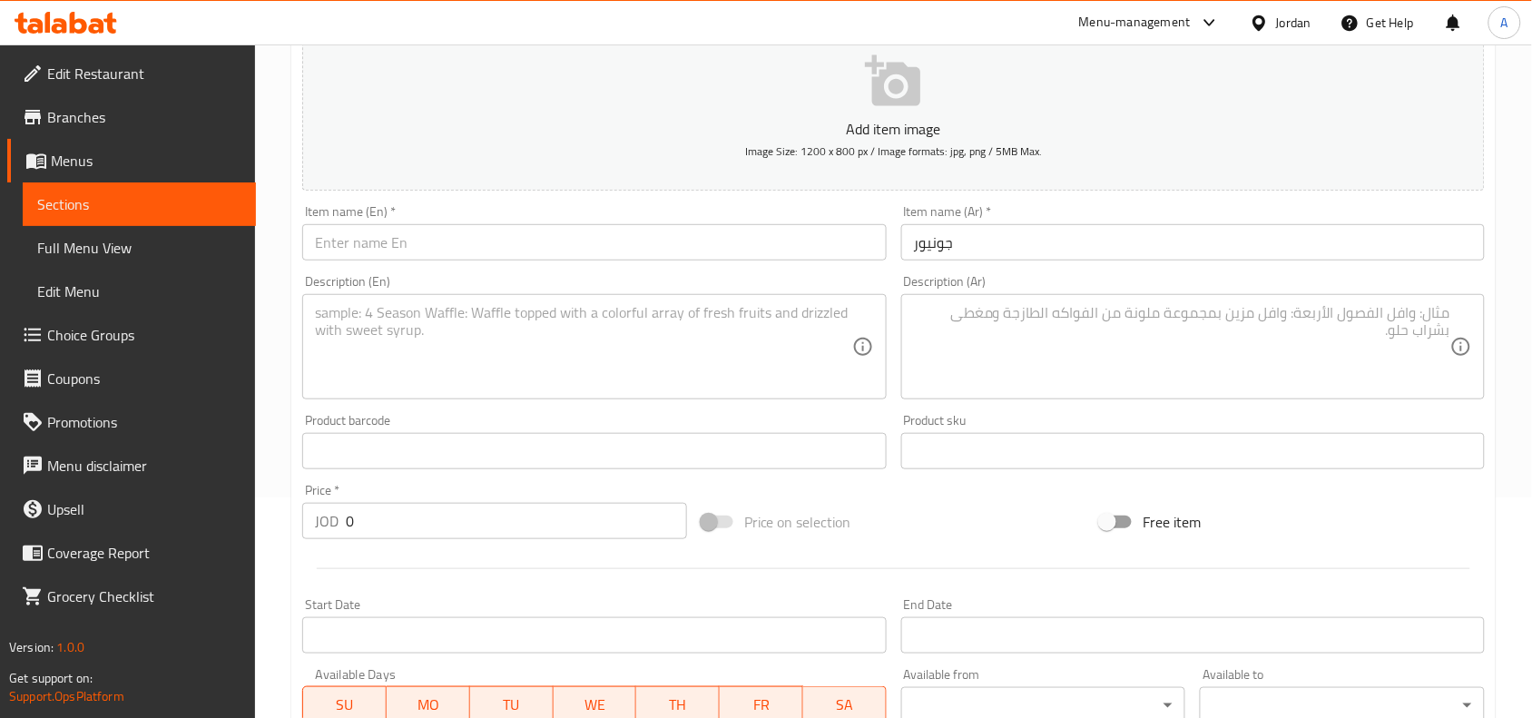
drag, startPoint x: 722, startPoint y: 309, endPoint x: 731, endPoint y: 278, distance: 32.8
click at [722, 309] on textarea at bounding box center [583, 347] width 536 height 86
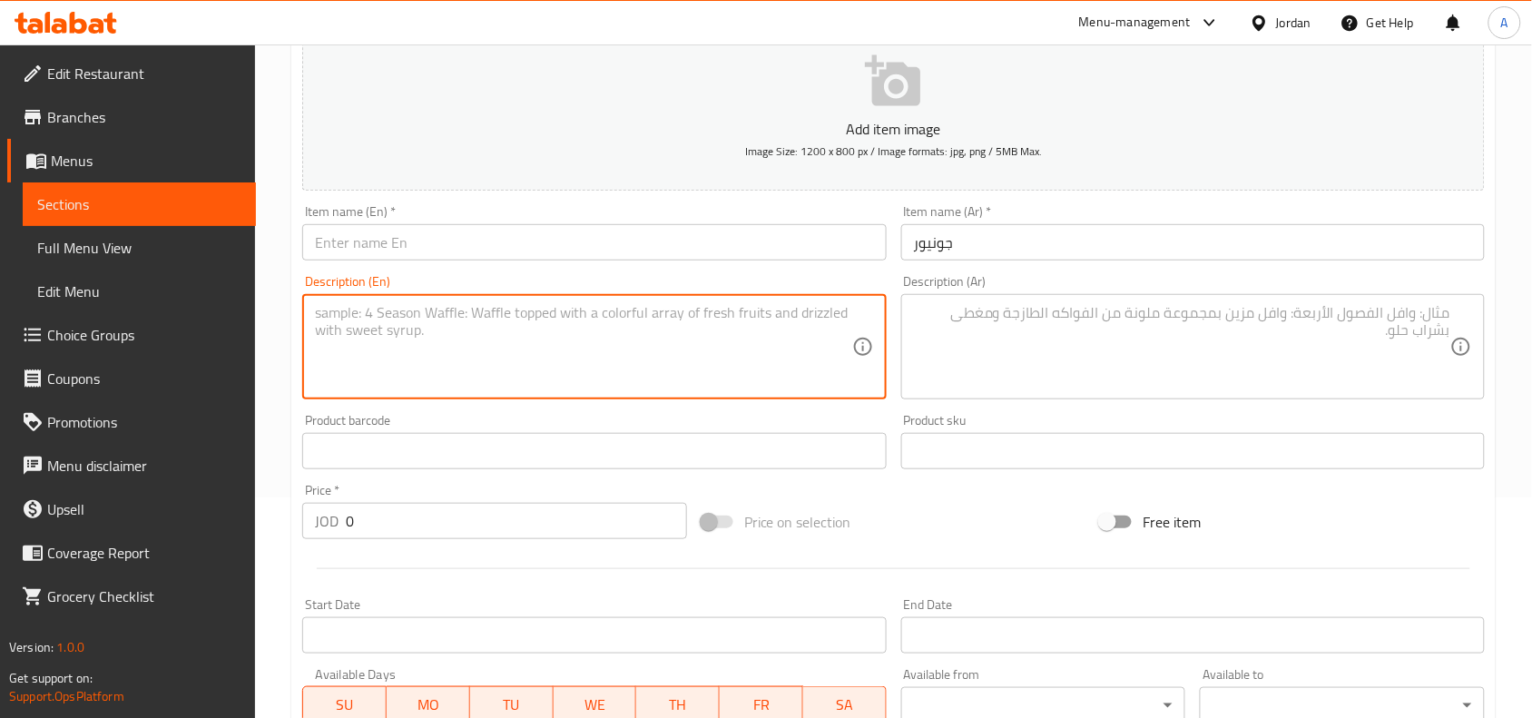
click at [731, 268] on div "Description (En) Description (En)" at bounding box center [594, 337] width 598 height 139
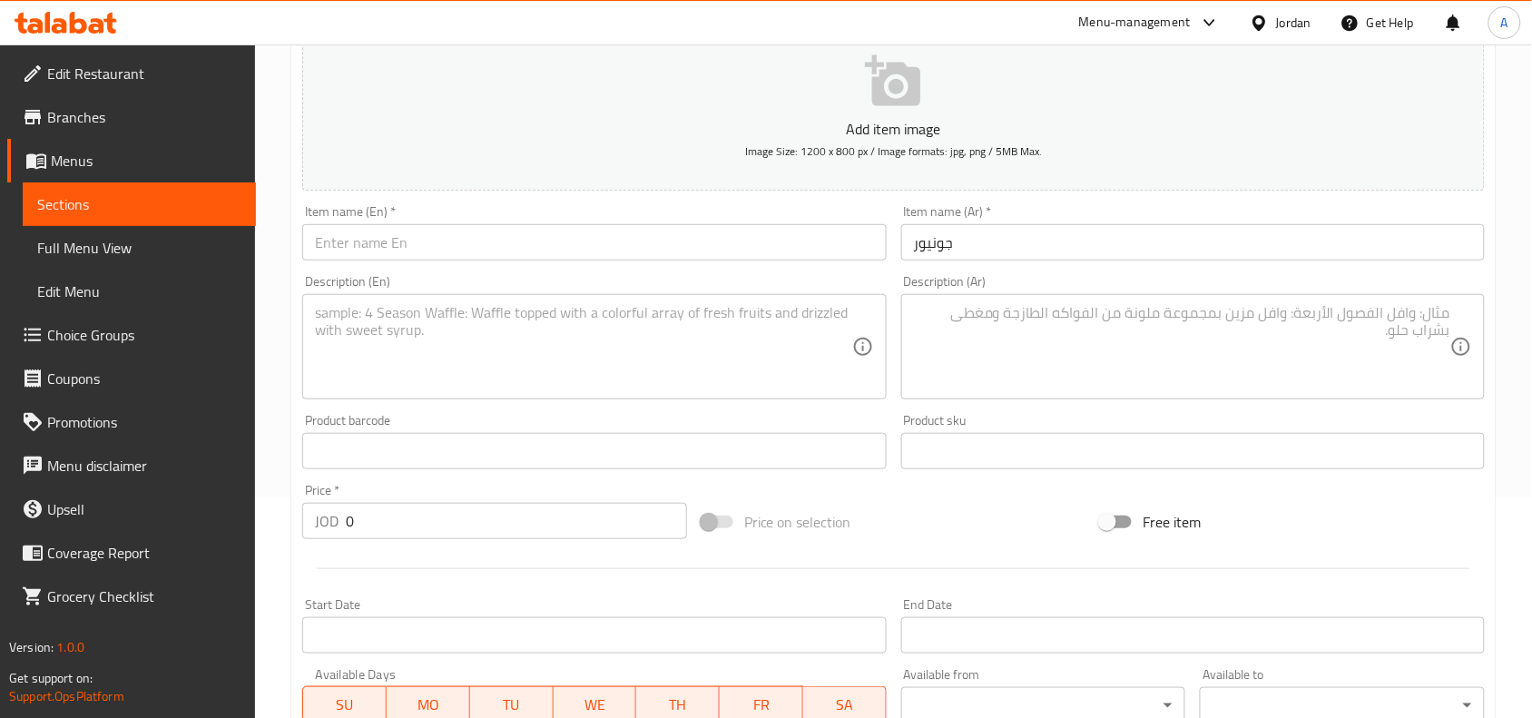
paste input "Junior"
click at [738, 250] on input "text" at bounding box center [594, 242] width 584 height 36
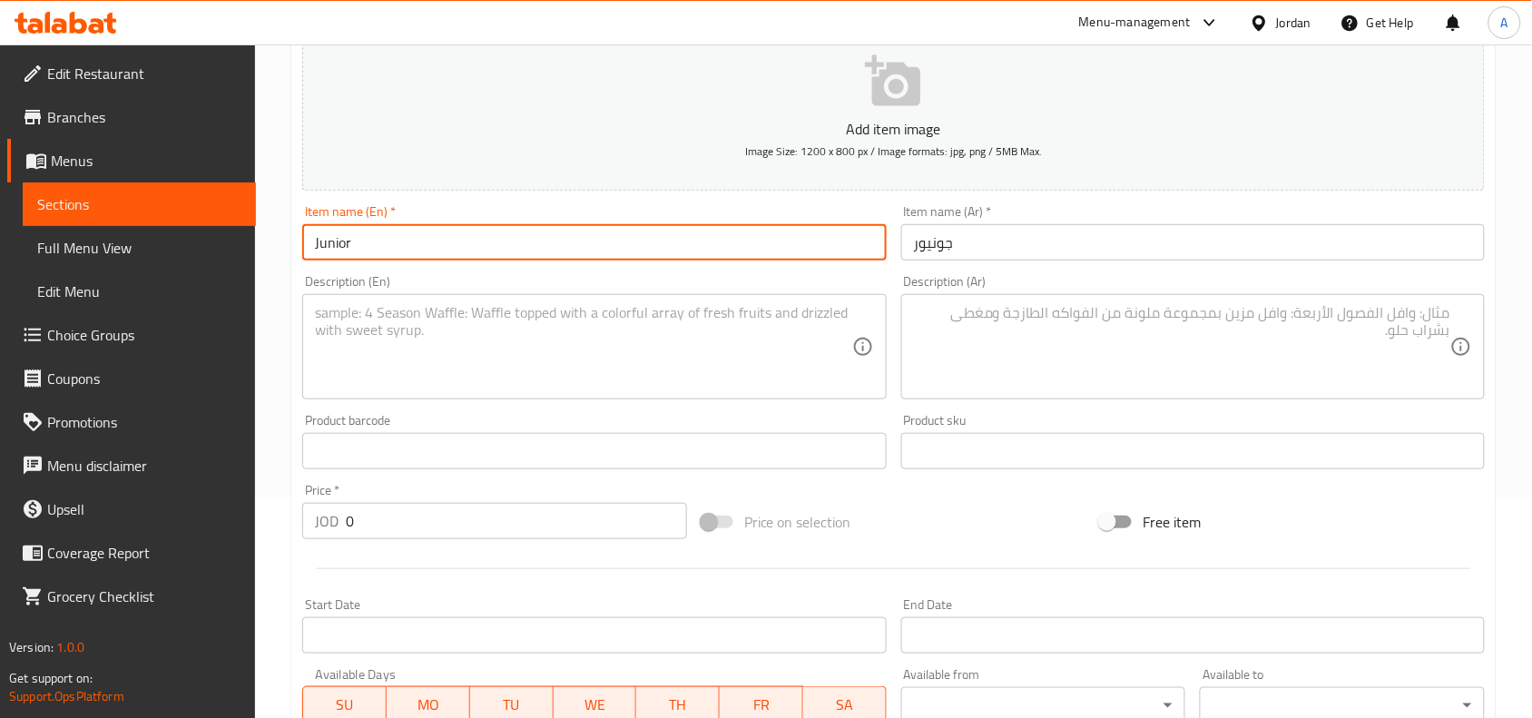
type input "Junior"
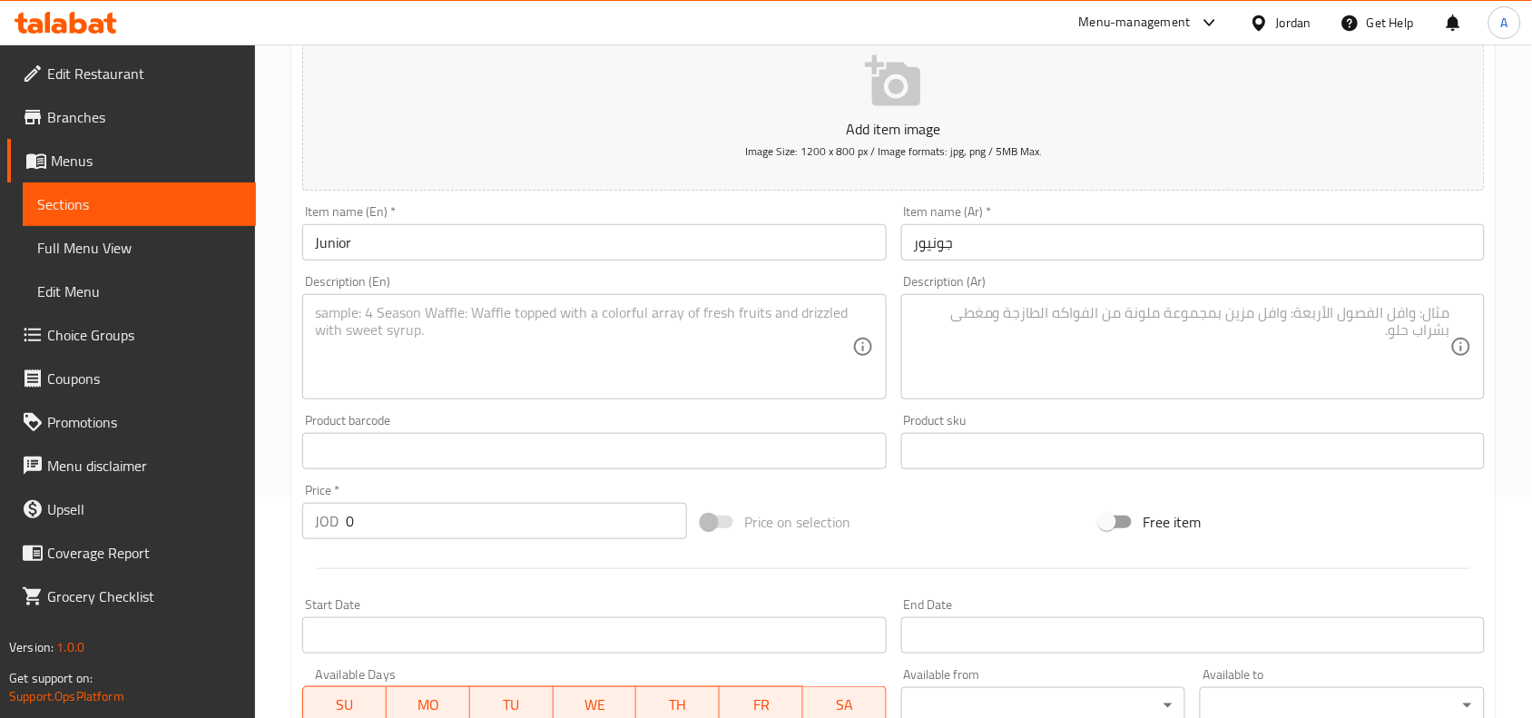
click at [1391, 378] on textarea at bounding box center [1182, 347] width 536 height 86
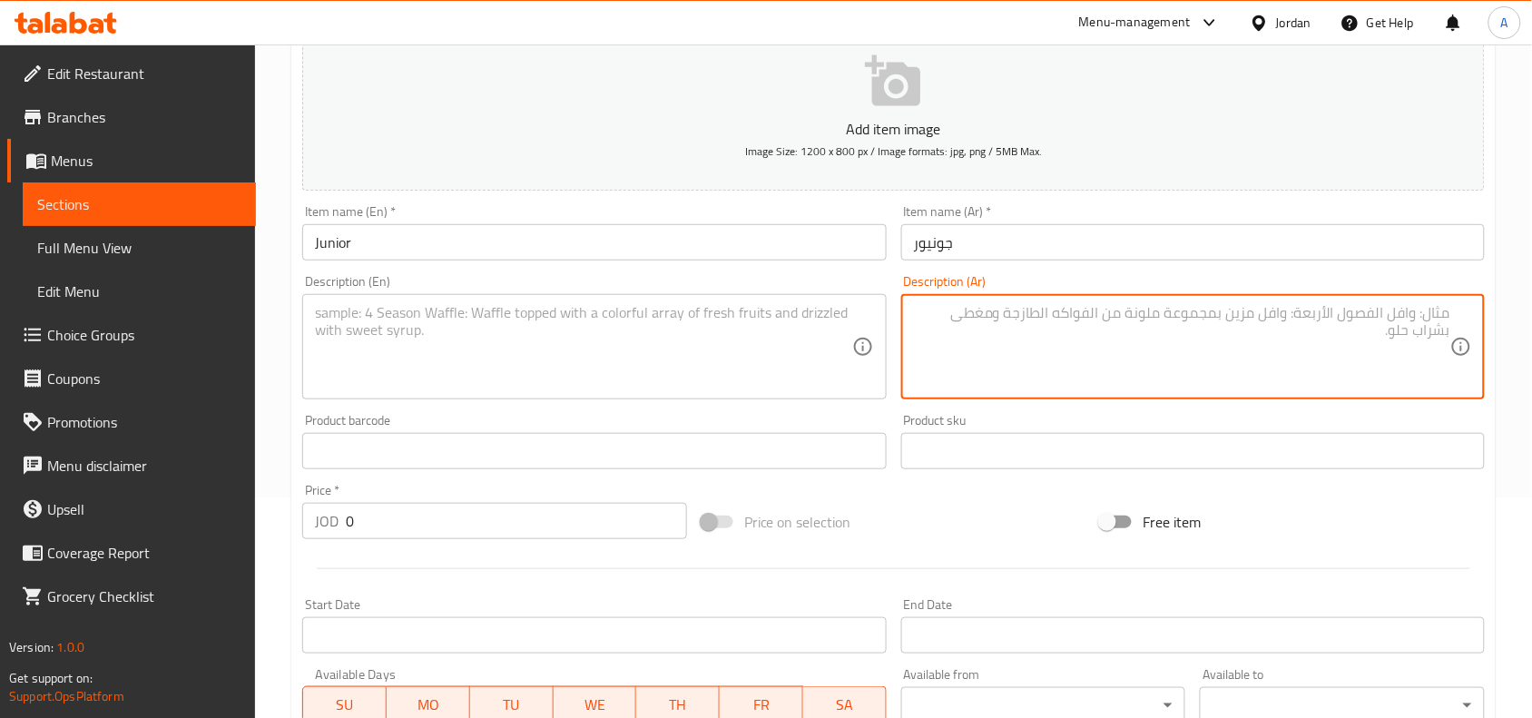
click at [1400, 318] on textarea at bounding box center [1182, 347] width 536 height 86
paste textarea "90 عم لحم صوص خاص - كس - شعر"
click at [1452, 332] on div "90 عم لحم صوص خاص - كس - شعر Description (Ar)" at bounding box center [1193, 346] width 584 height 105
click at [1448, 329] on textarea "90 عم لحم صوص خاص - كس - شعر" at bounding box center [1182, 347] width 536 height 86
click at [1420, 314] on textarea "90 عم لحم صوص خاص - كس - شعر" at bounding box center [1182, 347] width 536 height 86
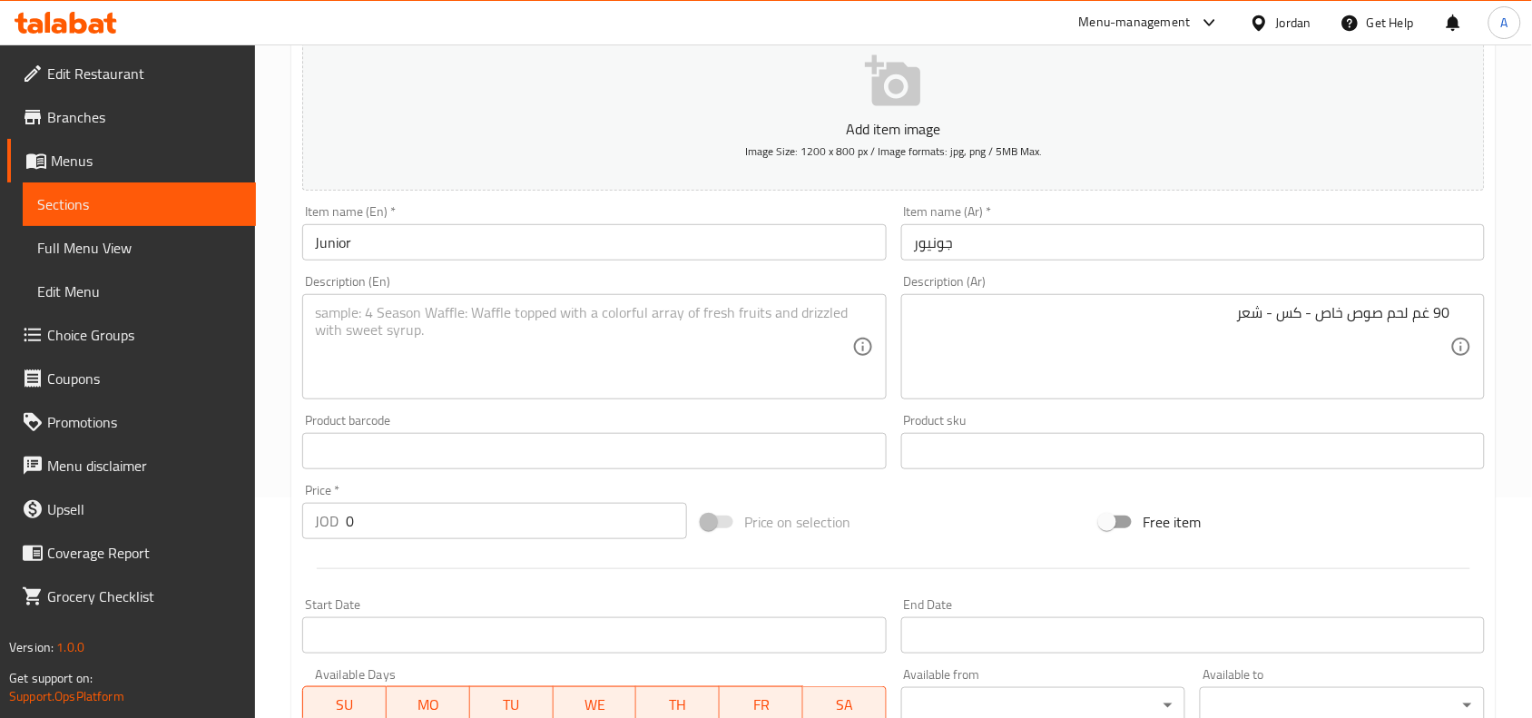
click at [1417, 301] on div "90 غم لحم صوص خاص - كس - شعر Description (Ar)" at bounding box center [1193, 346] width 584 height 105
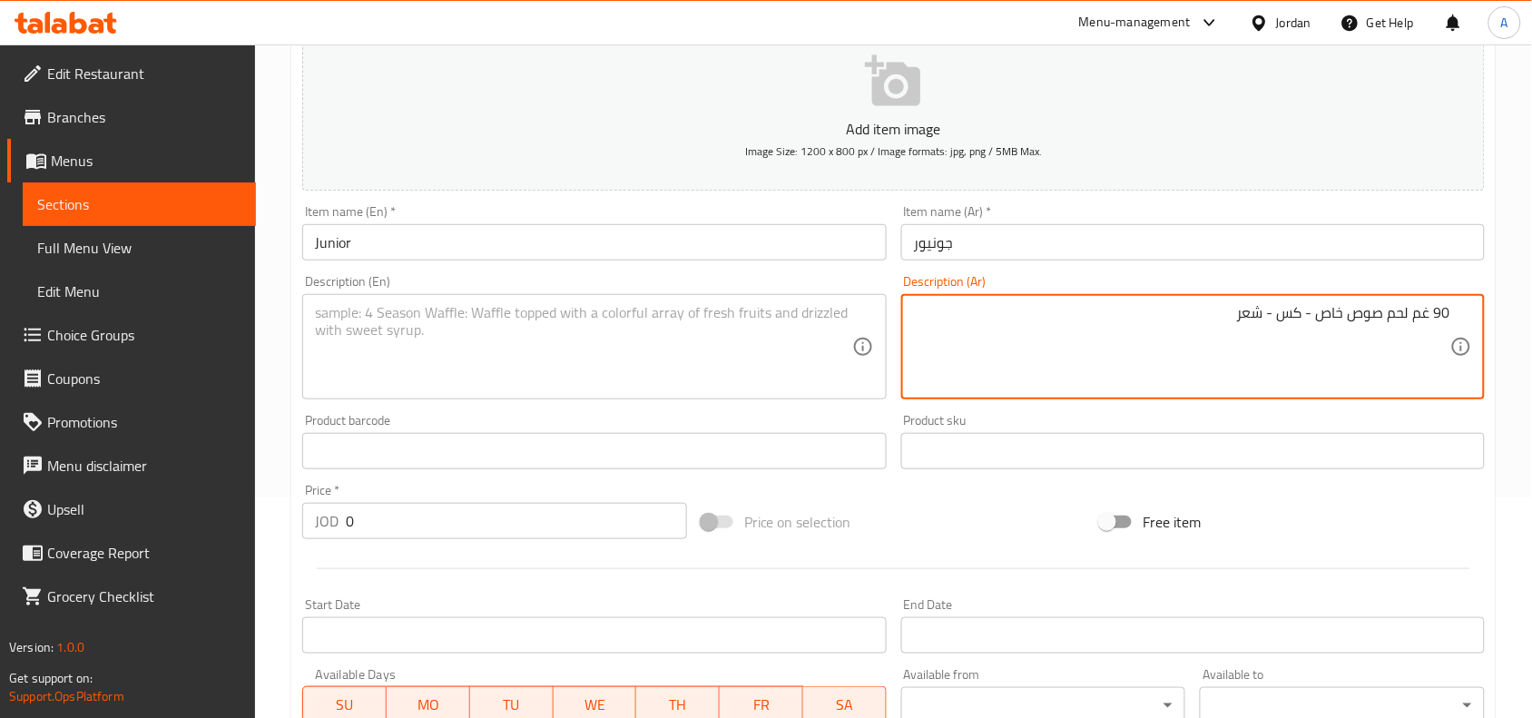
drag, startPoint x: 1296, startPoint y: 311, endPoint x: 1307, endPoint y: 313, distance: 11.0
click at [1307, 313] on textarea "90 غم لحم صوص خاص - كس - شعر" at bounding box center [1182, 347] width 536 height 86
click at [1255, 315] on textarea "90 غم لحم صوص خاص -خس - شعر" at bounding box center [1182, 347] width 536 height 86
click at [1253, 315] on textarea "90 غم لحم صوص خاص -خس - شعر" at bounding box center [1182, 347] width 536 height 86
click at [1089, 316] on textarea "90 غم لحم صوص خاص -خس - شدر" at bounding box center [1182, 347] width 536 height 86
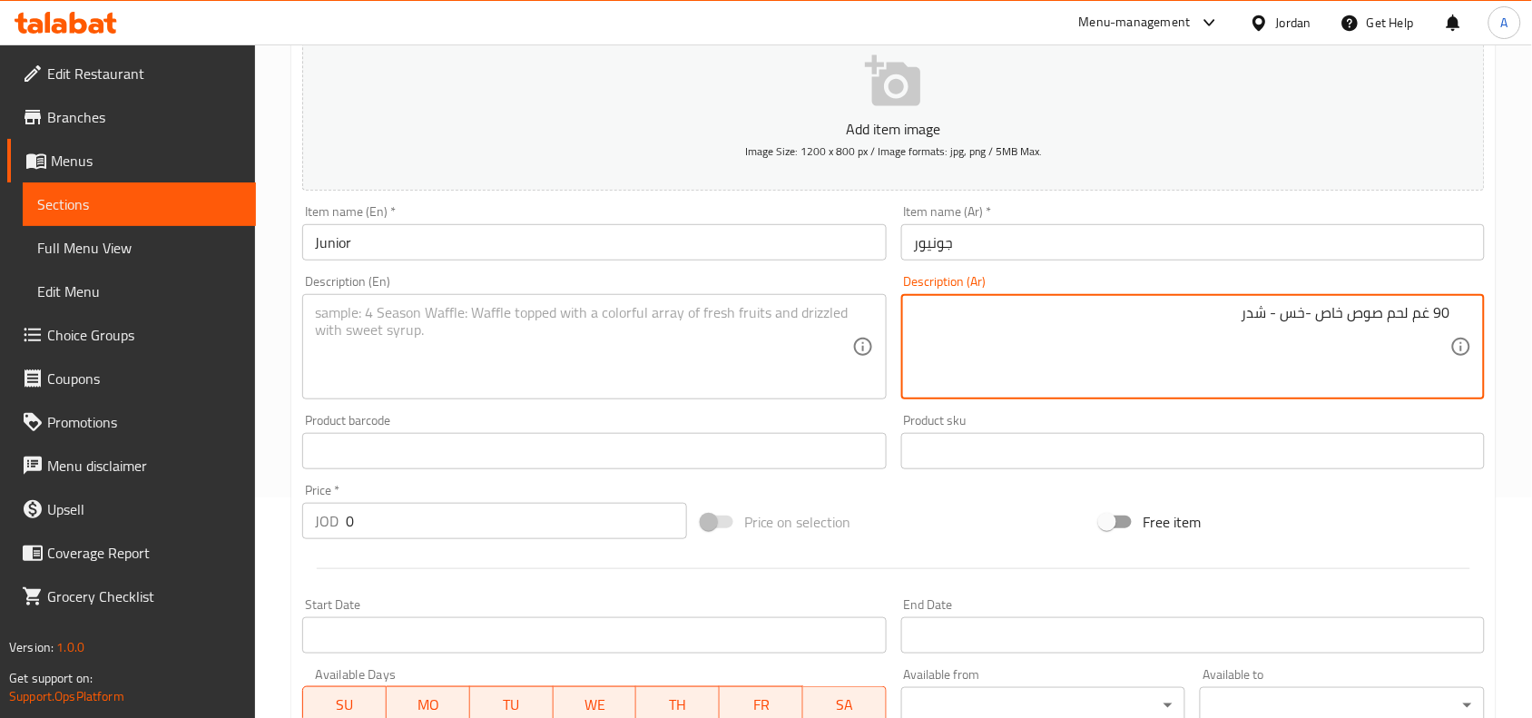
click at [1089, 316] on textarea "90 غم لحم صوص خاص -خس - شدر" at bounding box center [1182, 347] width 536 height 86
type textarea "90 غم لحم صوص خاص -خس - شدر"
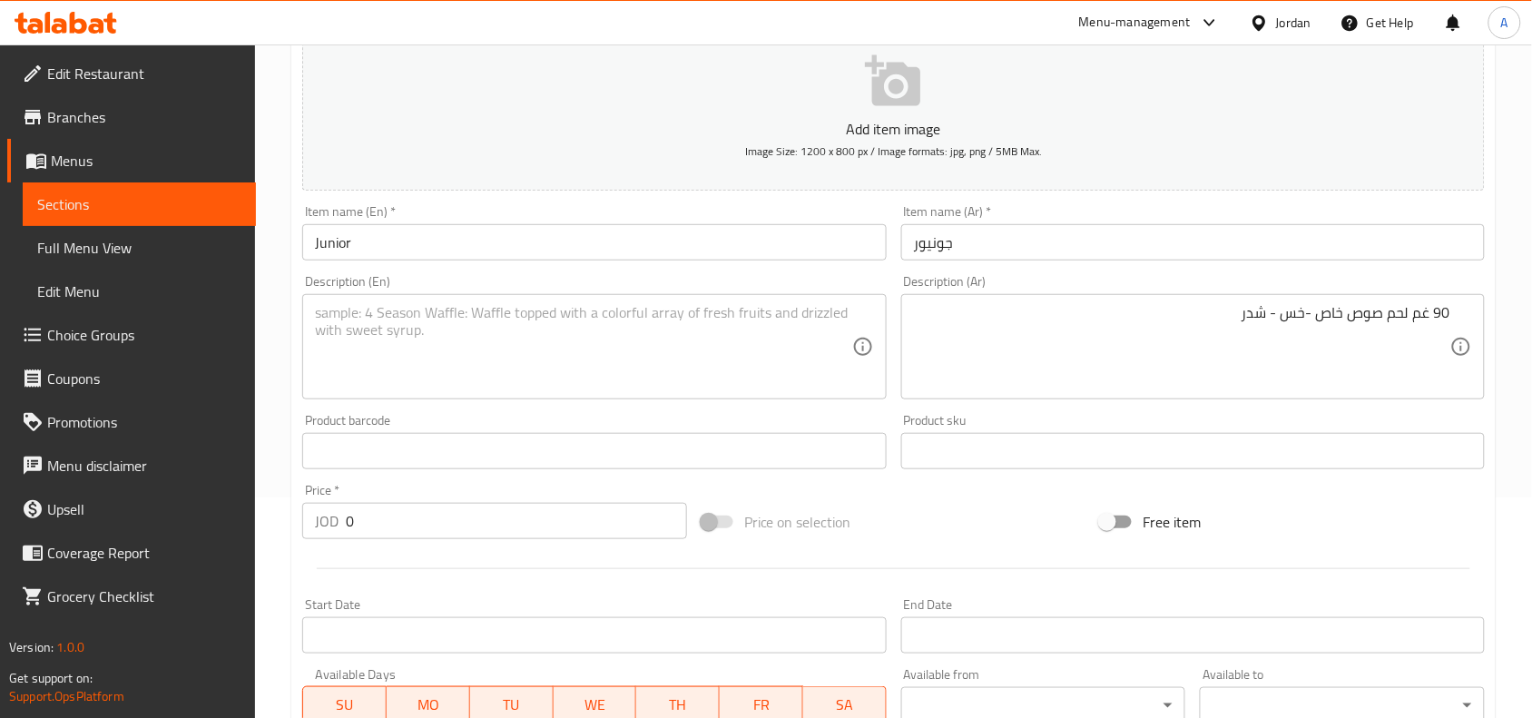
drag, startPoint x: 646, startPoint y: 358, endPoint x: 697, endPoint y: 352, distance: 51.2
click at [646, 358] on textarea at bounding box center [583, 347] width 536 height 86
paste textarea "90g special sauce meat - lettuce - cheddar"
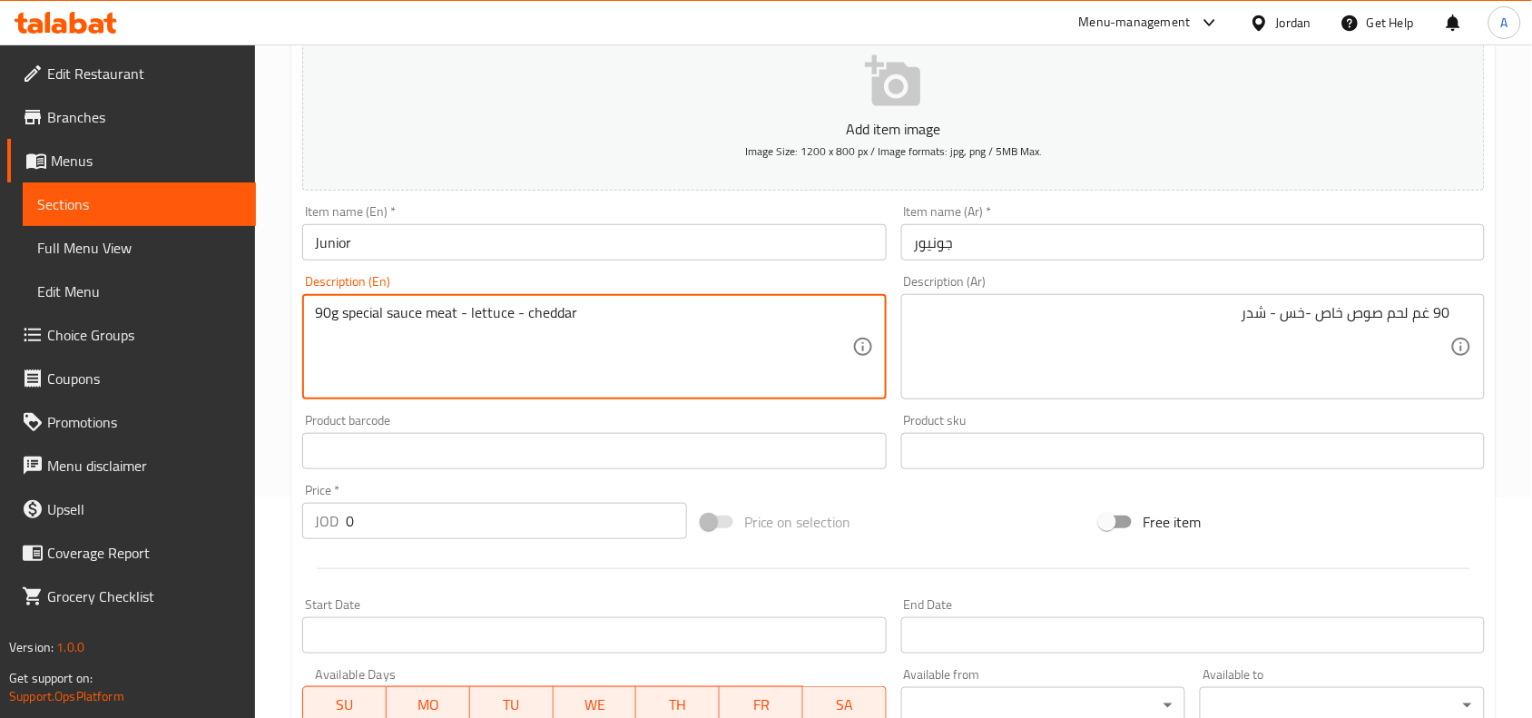
click at [478, 313] on textarea "90g special sauce meat - lettuce - cheddar" at bounding box center [583, 347] width 536 height 86
click at [451, 311] on textarea "90g special sauce meat - lettuce - cheddar" at bounding box center [583, 347] width 536 height 86
click at [337, 325] on textarea "90g special sauce meat - lettuce - cheddar" at bounding box center [583, 347] width 536 height 86
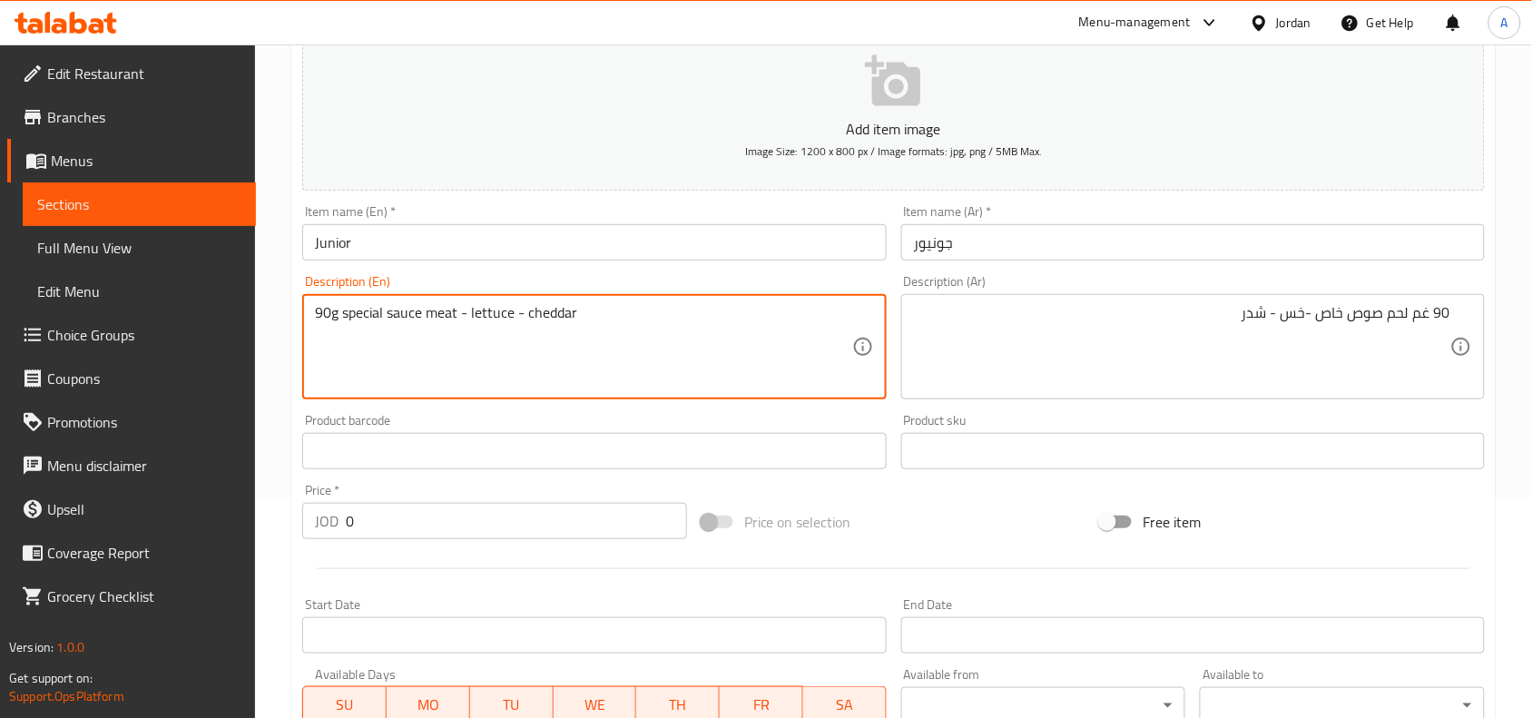
paste textarea "meat"
click at [483, 316] on textarea "90gmeat special sauce meat - lettuce - cheddar" at bounding box center [583, 347] width 536 height 86
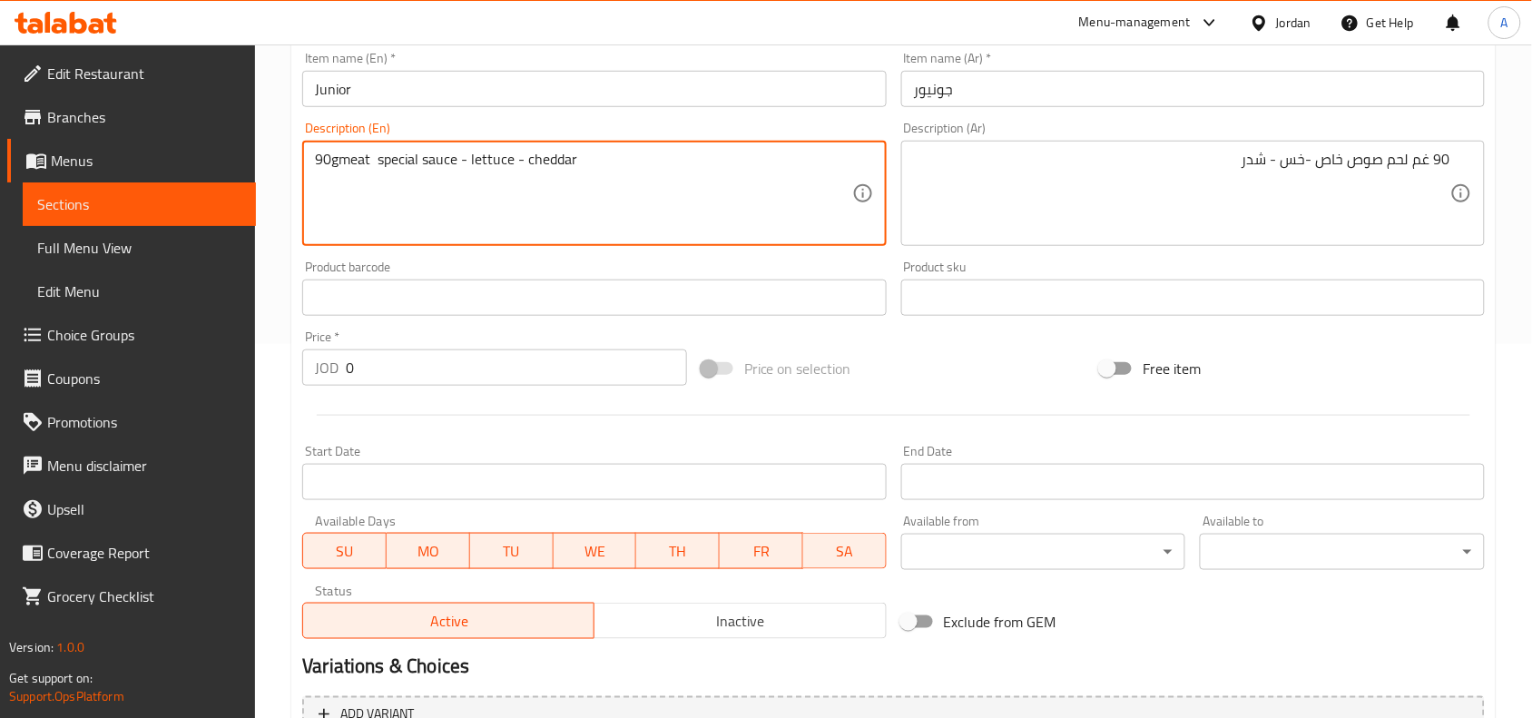
scroll to position [334, 0]
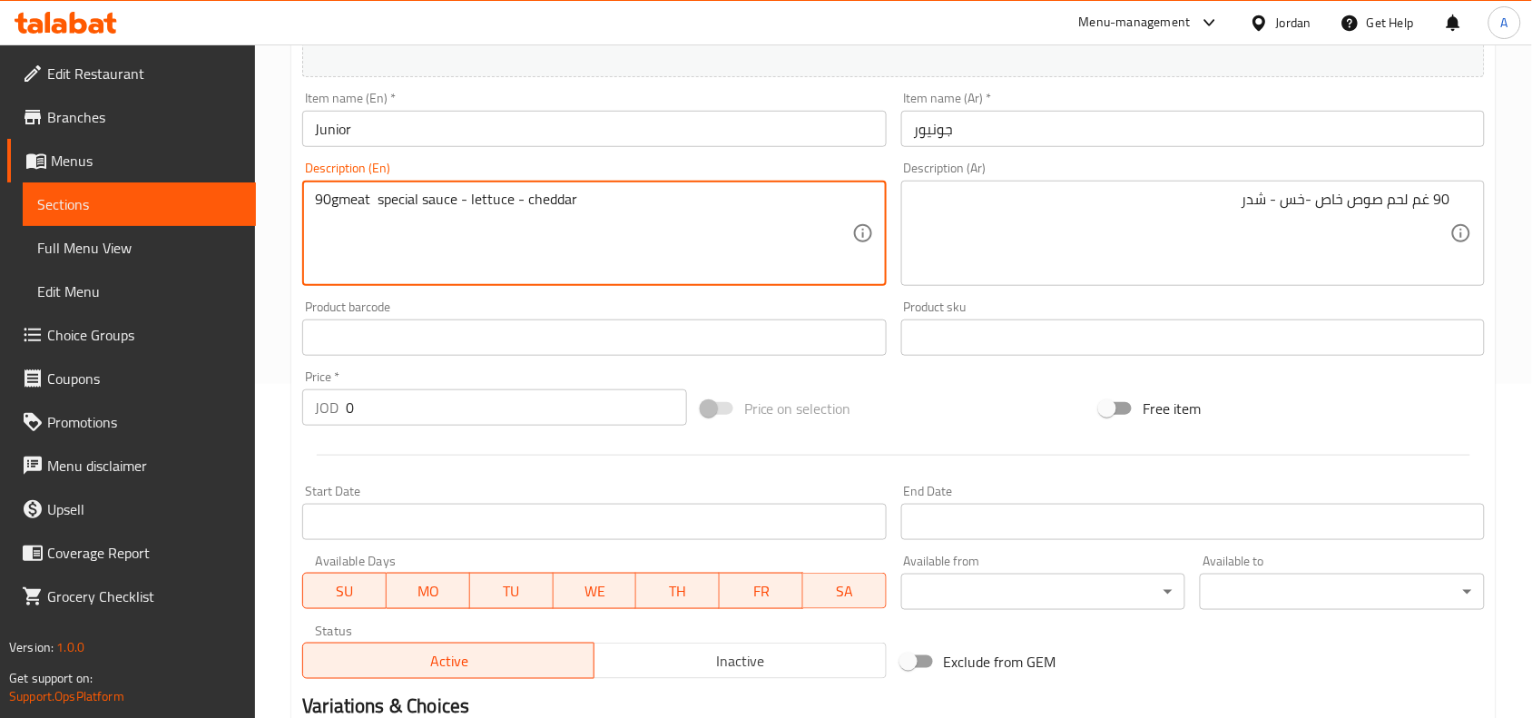
type textarea "90gmeat special sauce - lettuce - cheddar"
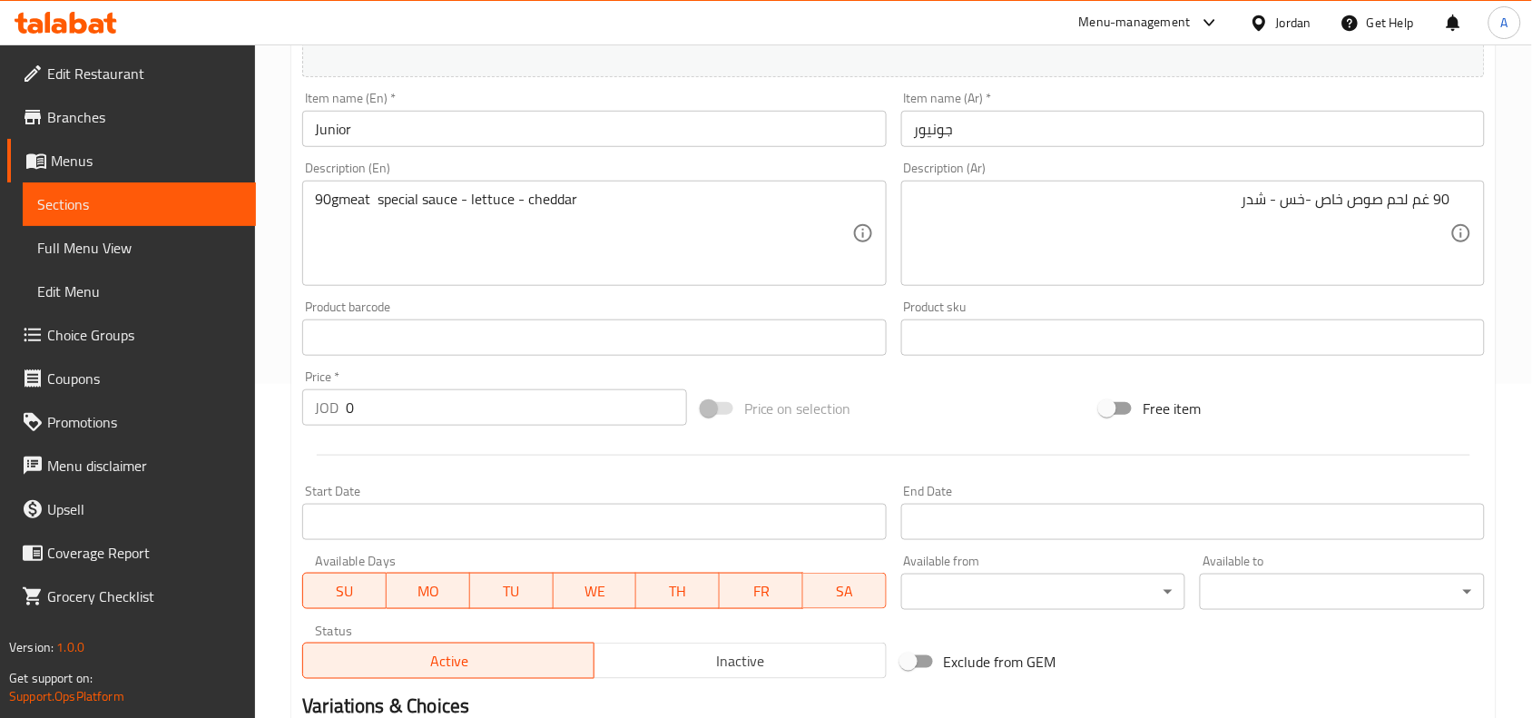
drag, startPoint x: 382, startPoint y: 398, endPoint x: 256, endPoint y: 406, distance: 126.4
click at [270, 406] on div "Home / Restaurants management / Menus / Sections / item / create Beef Burger se…" at bounding box center [893, 329] width 1277 height 1238
click at [377, 404] on input "1.75" at bounding box center [516, 407] width 341 height 36
type input "1.75"
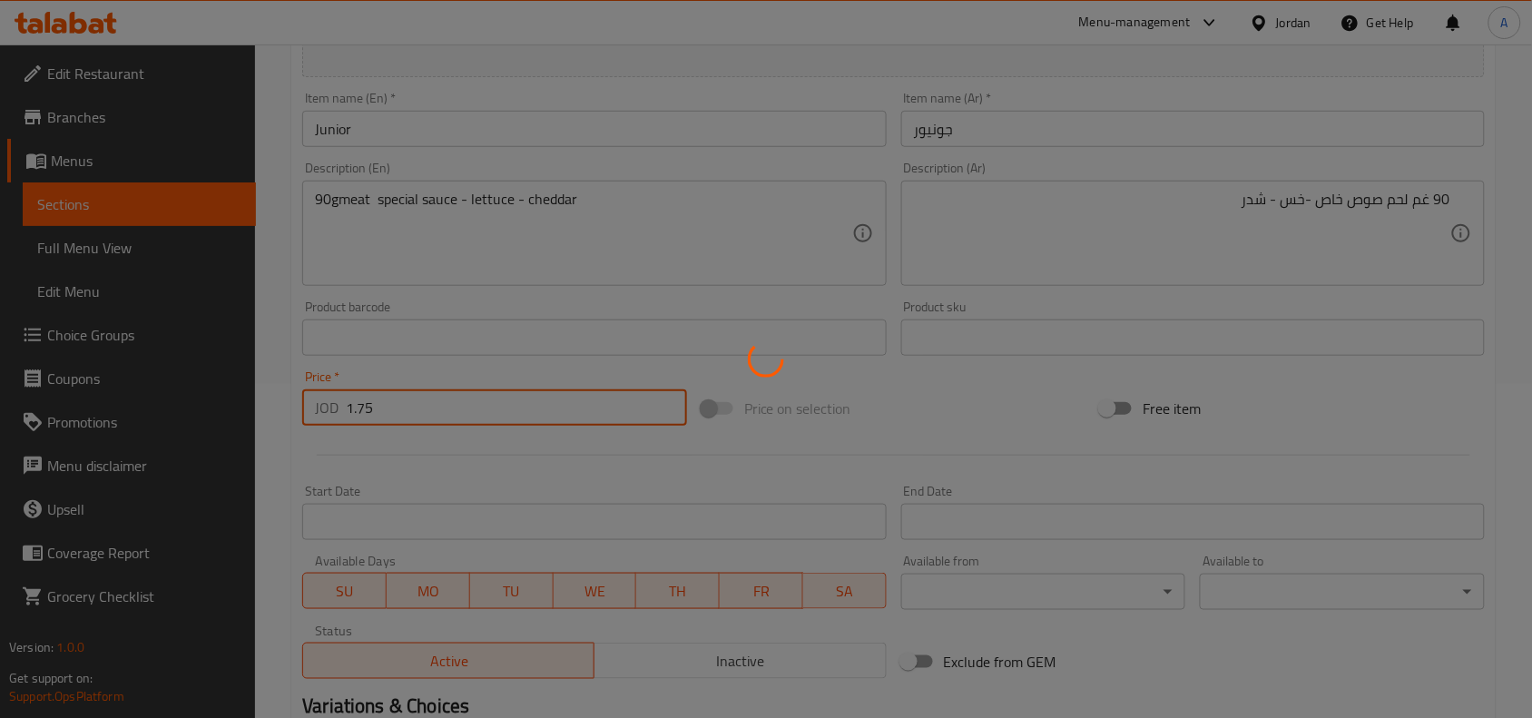
type input "0"
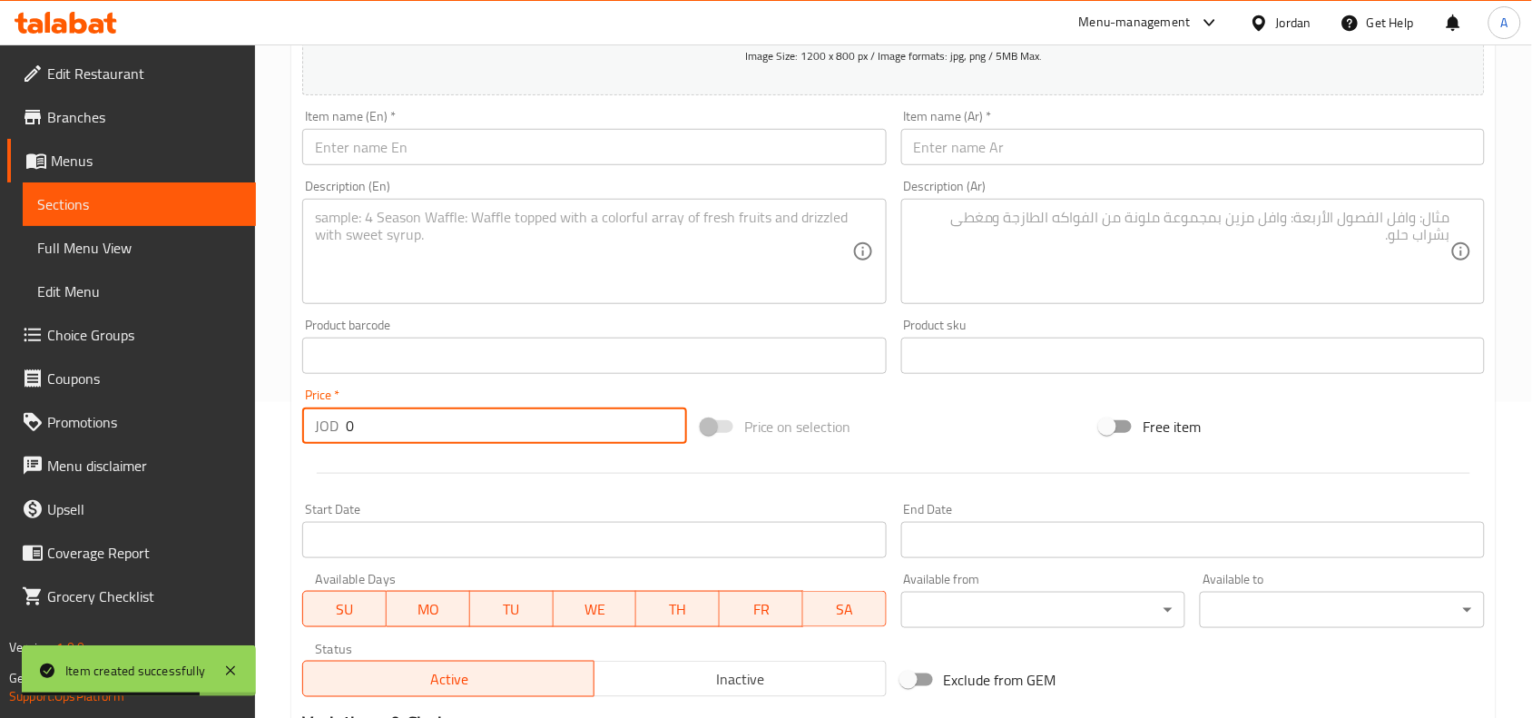
scroll to position [0, 0]
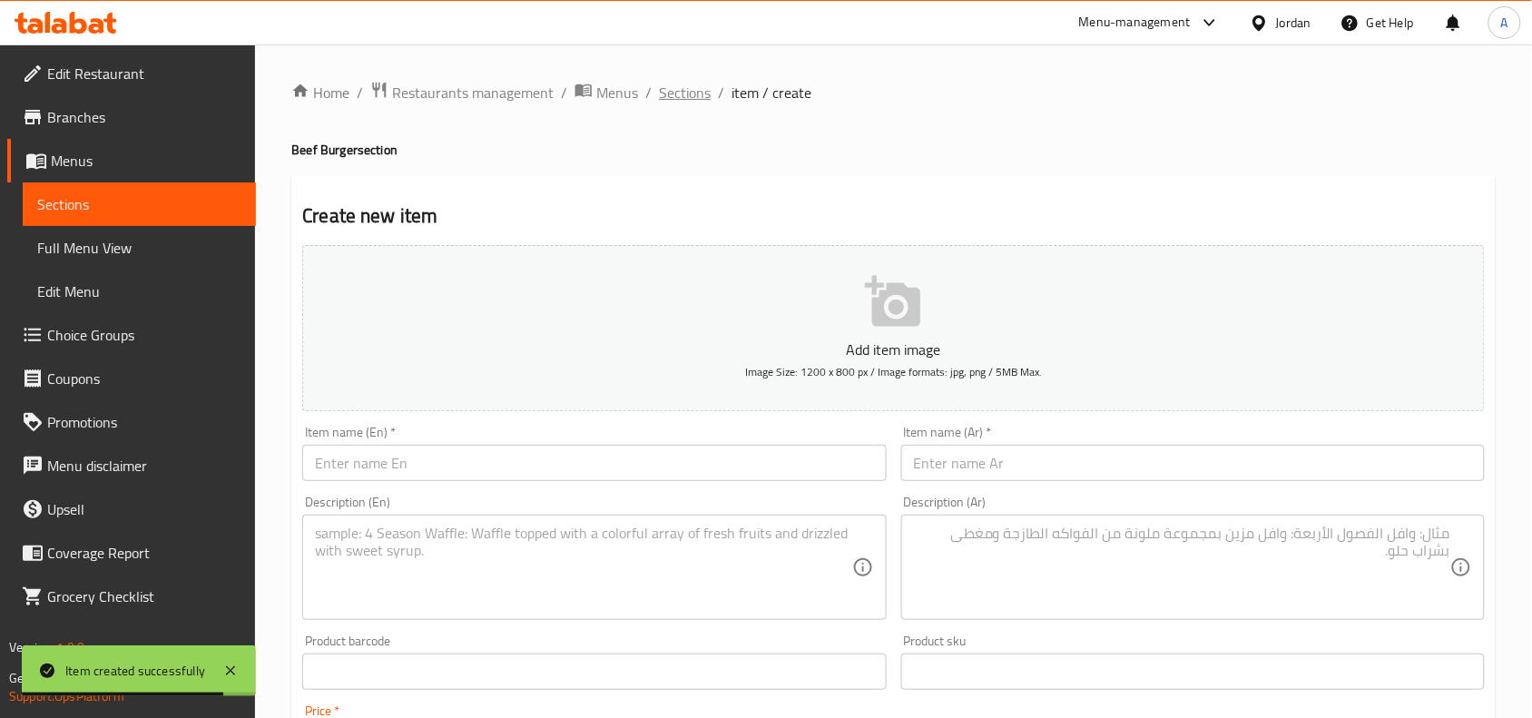
click at [695, 86] on span "Sections" at bounding box center [685, 93] width 52 height 22
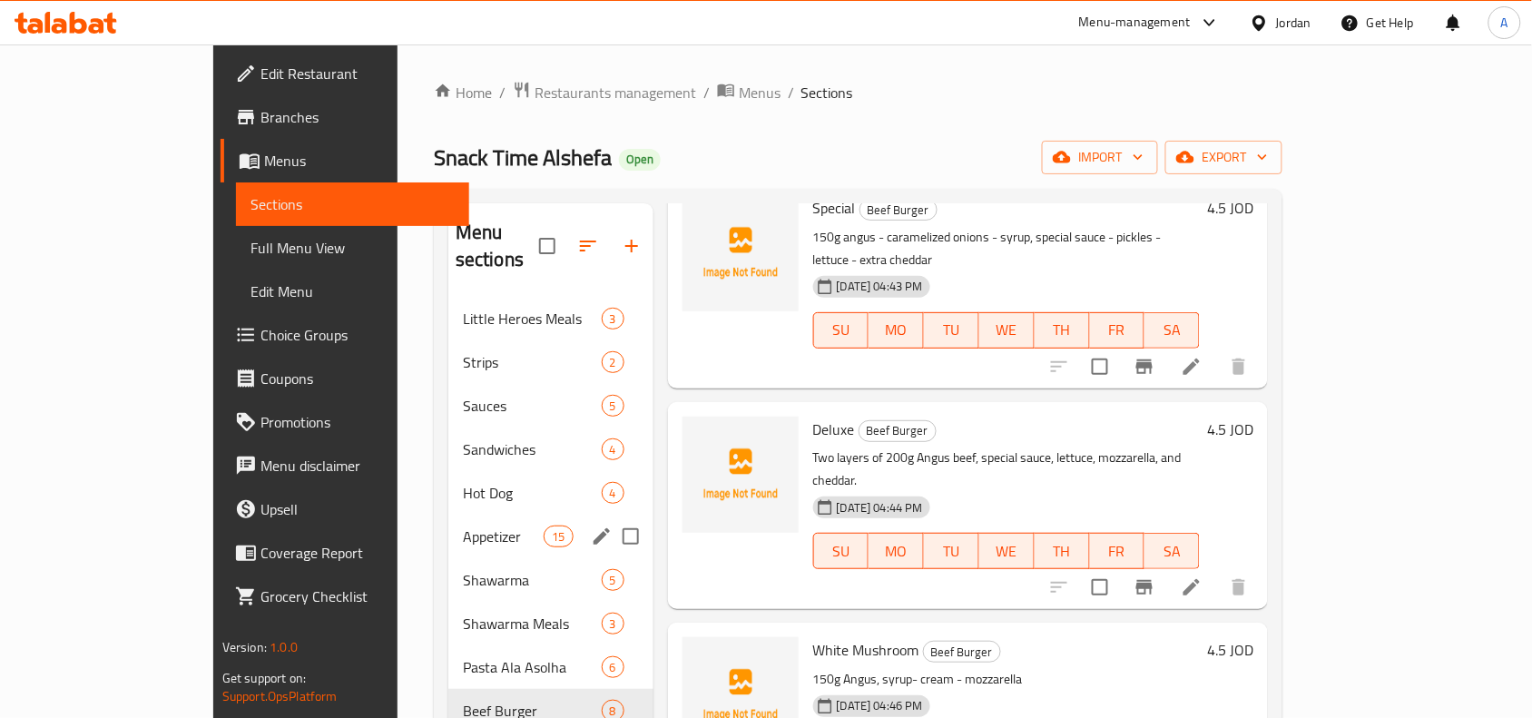
scroll to position [340, 0]
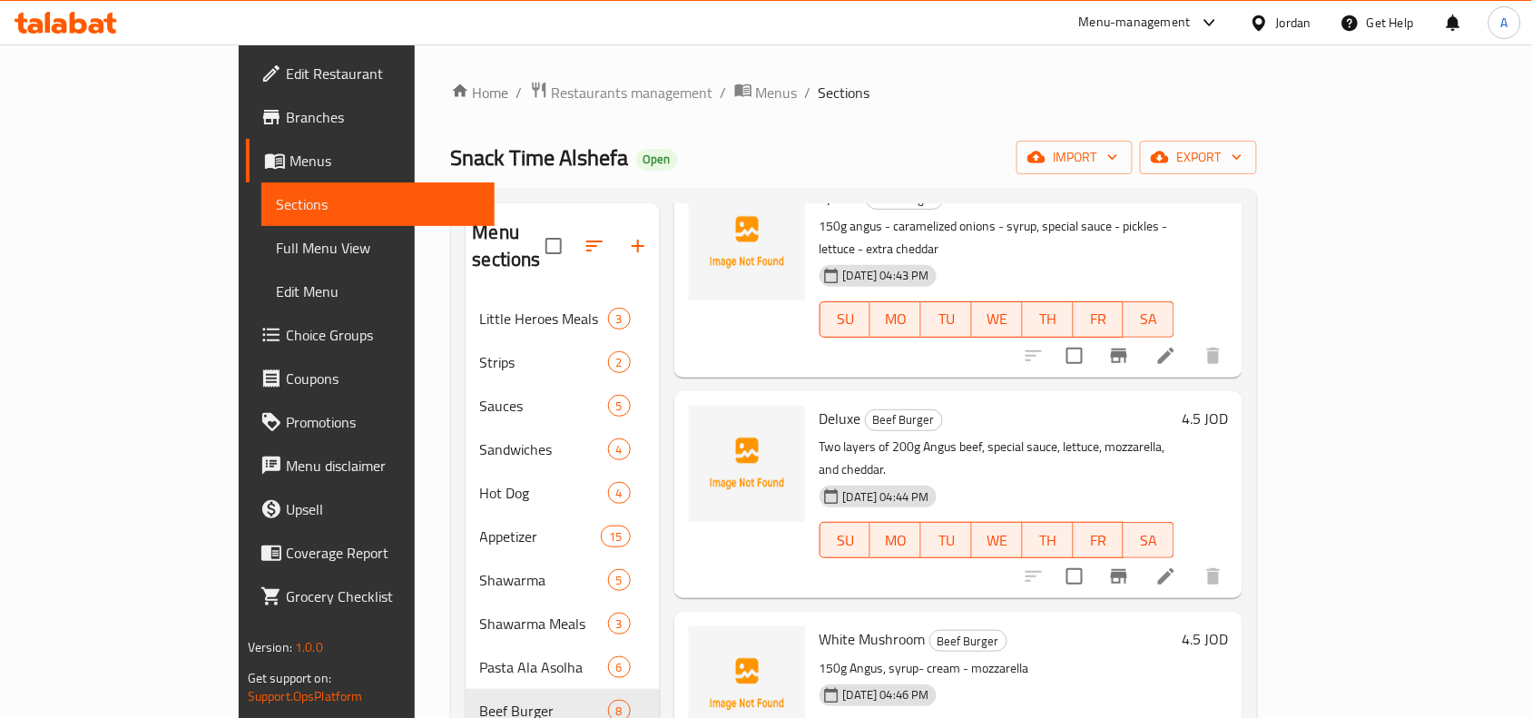
click at [286, 329] on span "Choice Groups" at bounding box center [383, 335] width 194 height 22
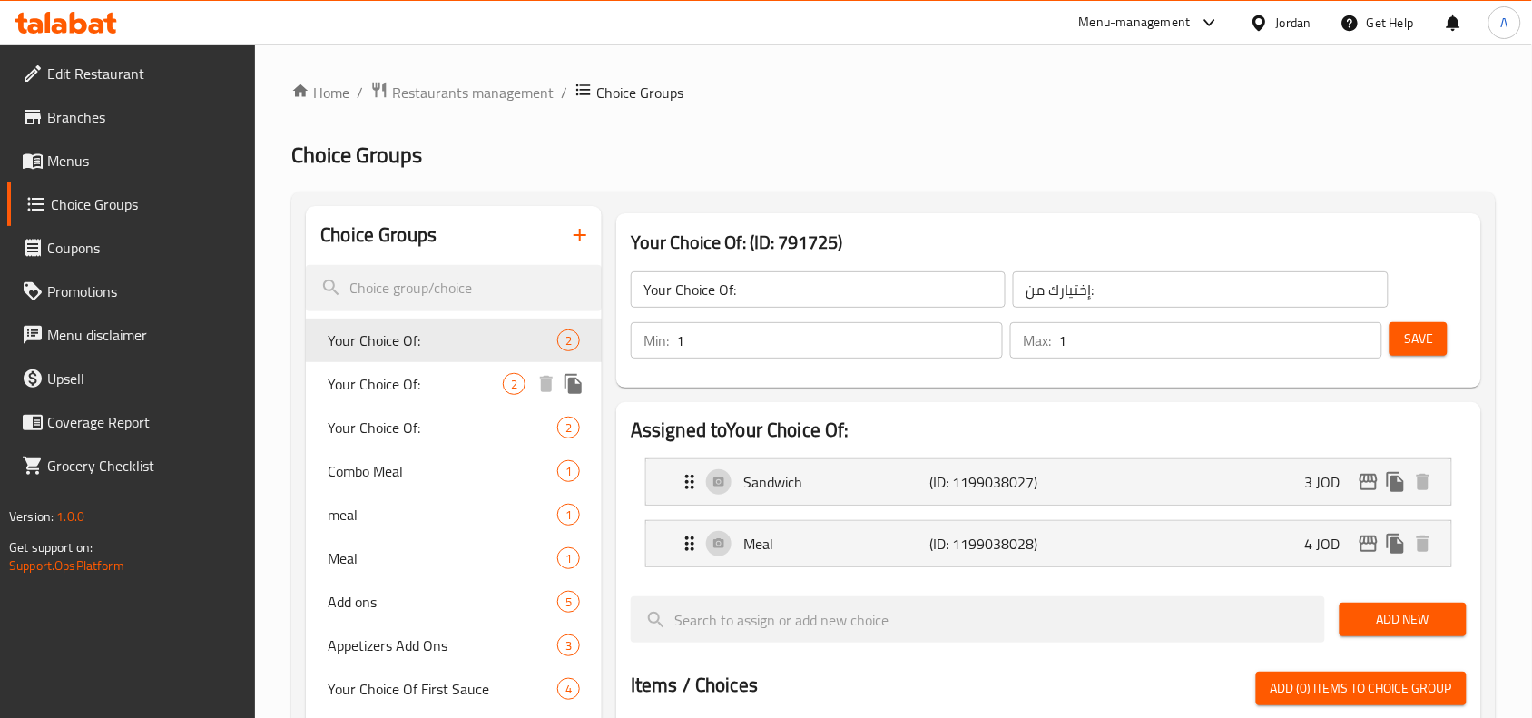
click at [345, 368] on div "Your Choice Of: 2" at bounding box center [454, 384] width 296 height 44
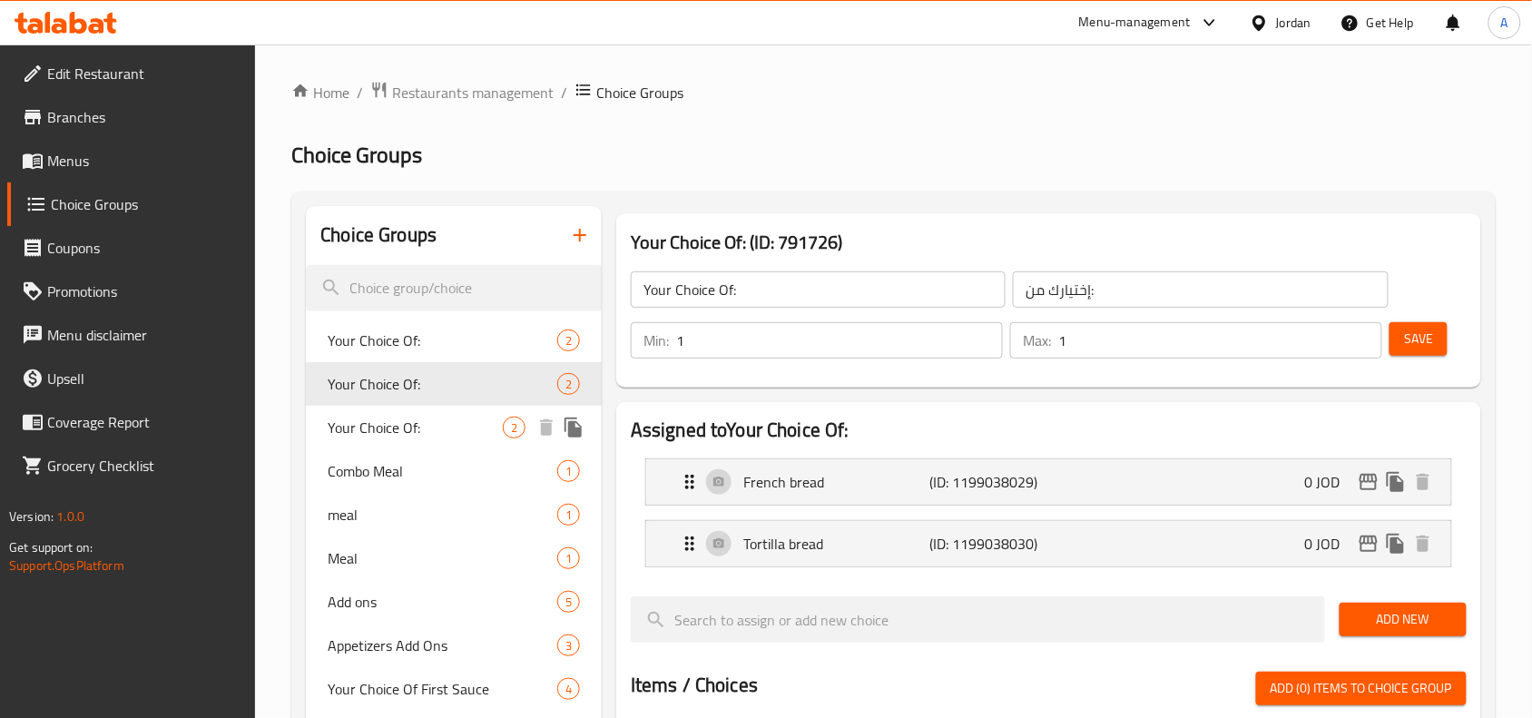
click at [391, 438] on span "Your Choice Of:" at bounding box center [415, 428] width 175 height 22
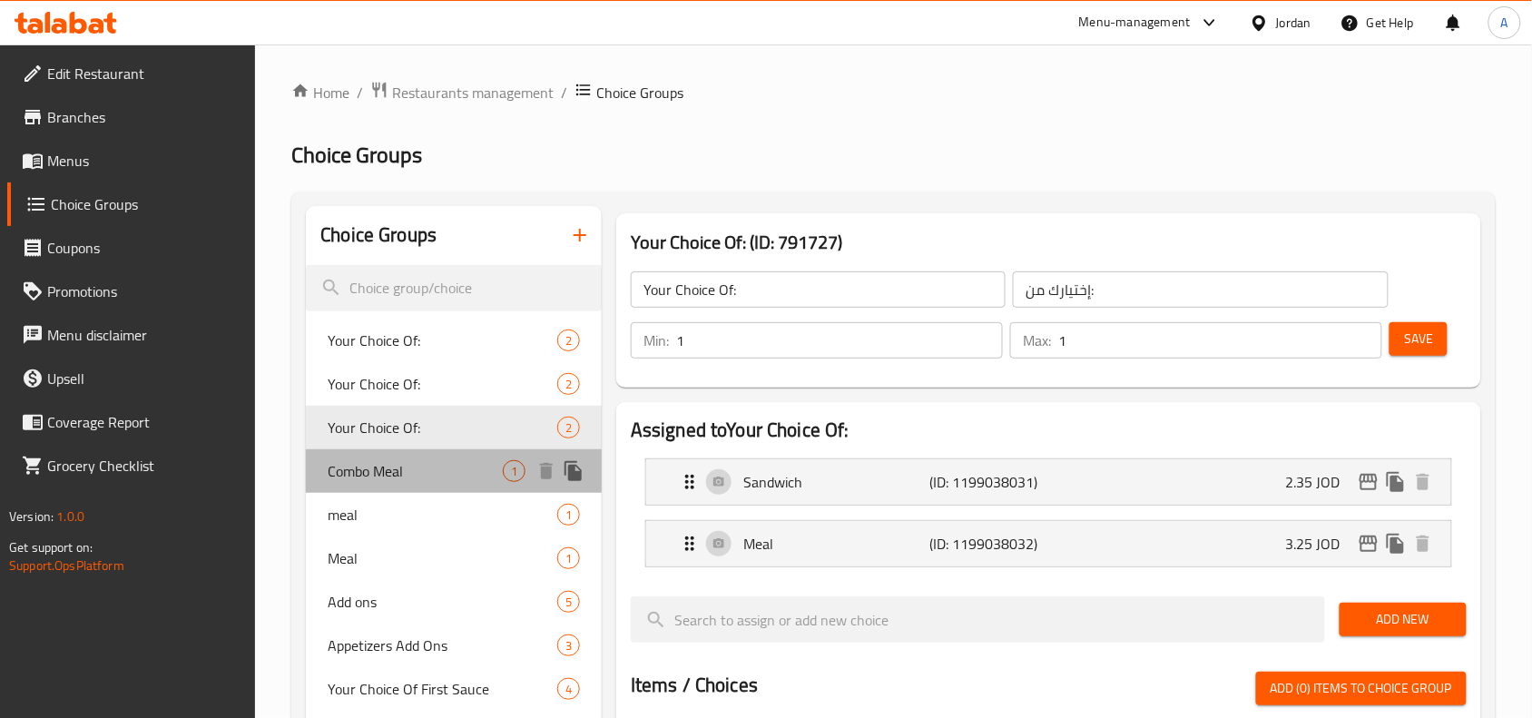
click at [441, 470] on span "Combo Meal" at bounding box center [415, 471] width 175 height 22
type input "Combo Meal"
type input "وجبة كامبو"
type input "0"
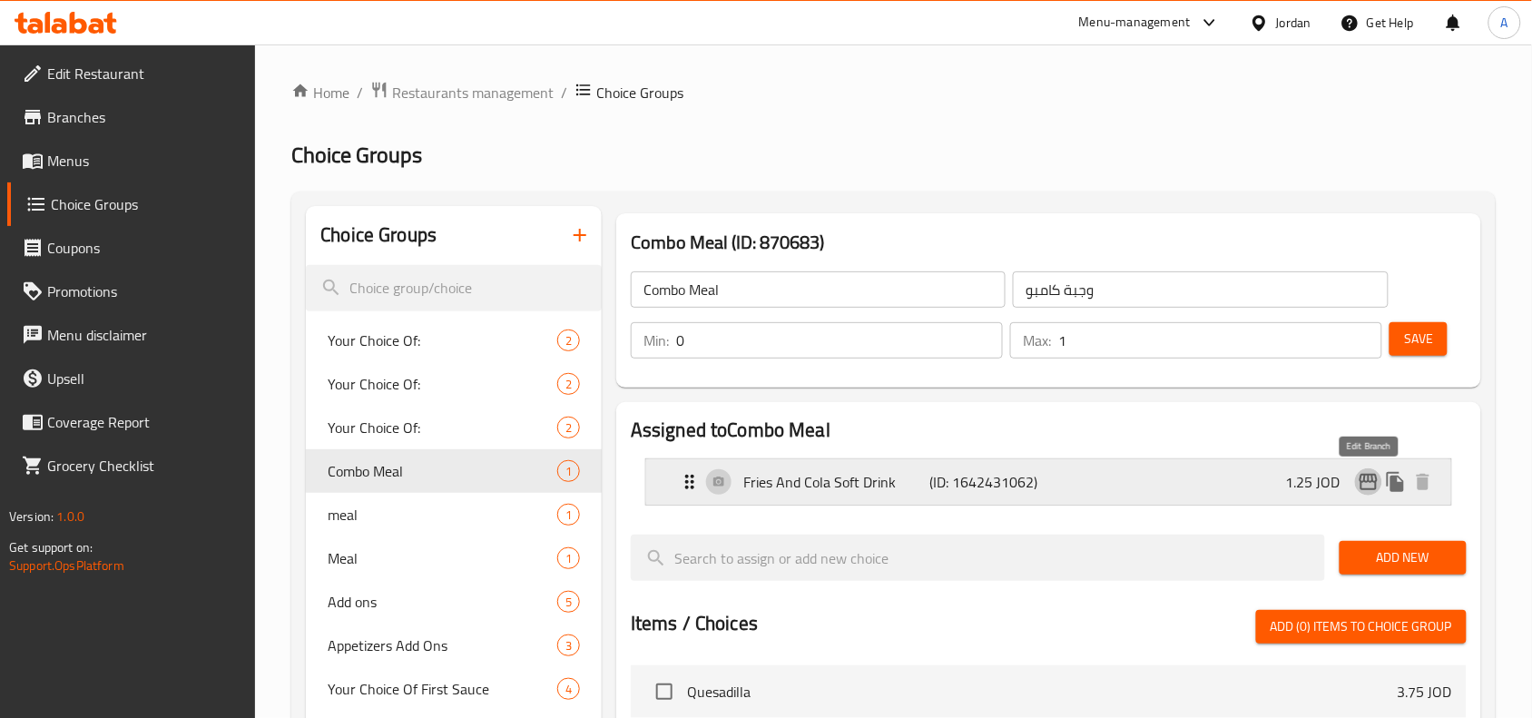
click at [1373, 482] on icon "edit" at bounding box center [1369, 482] width 18 height 16
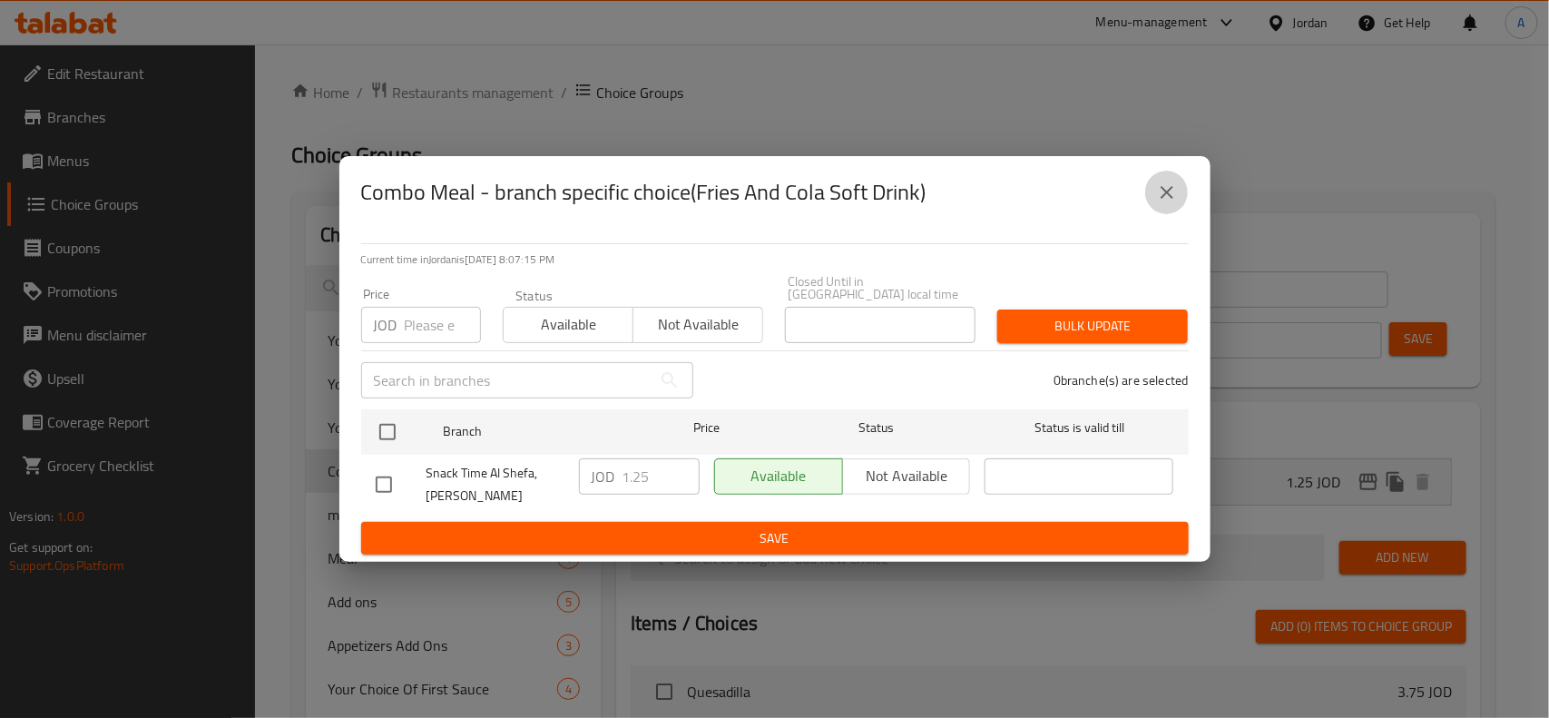
click at [1162, 203] on icon "close" at bounding box center [1167, 193] width 22 height 22
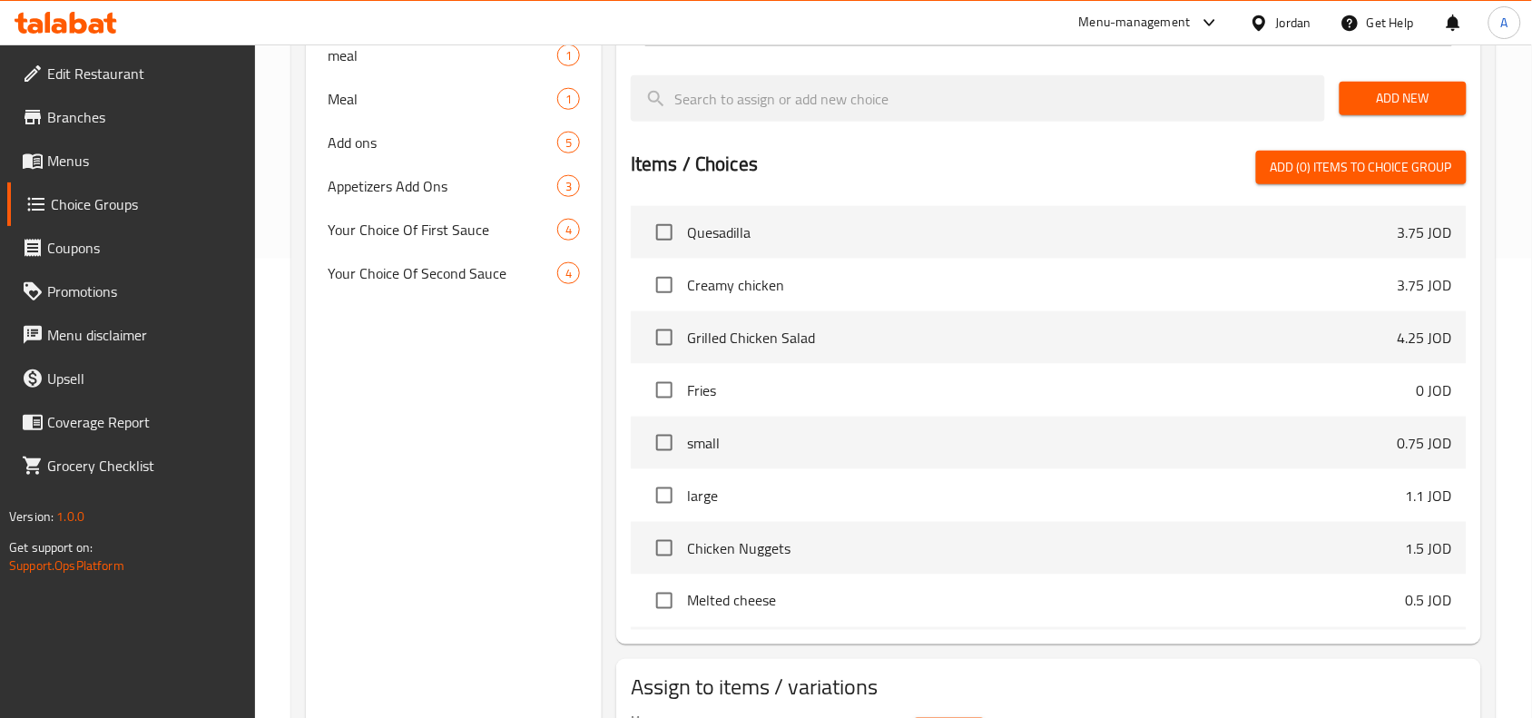
scroll to position [570, 0]
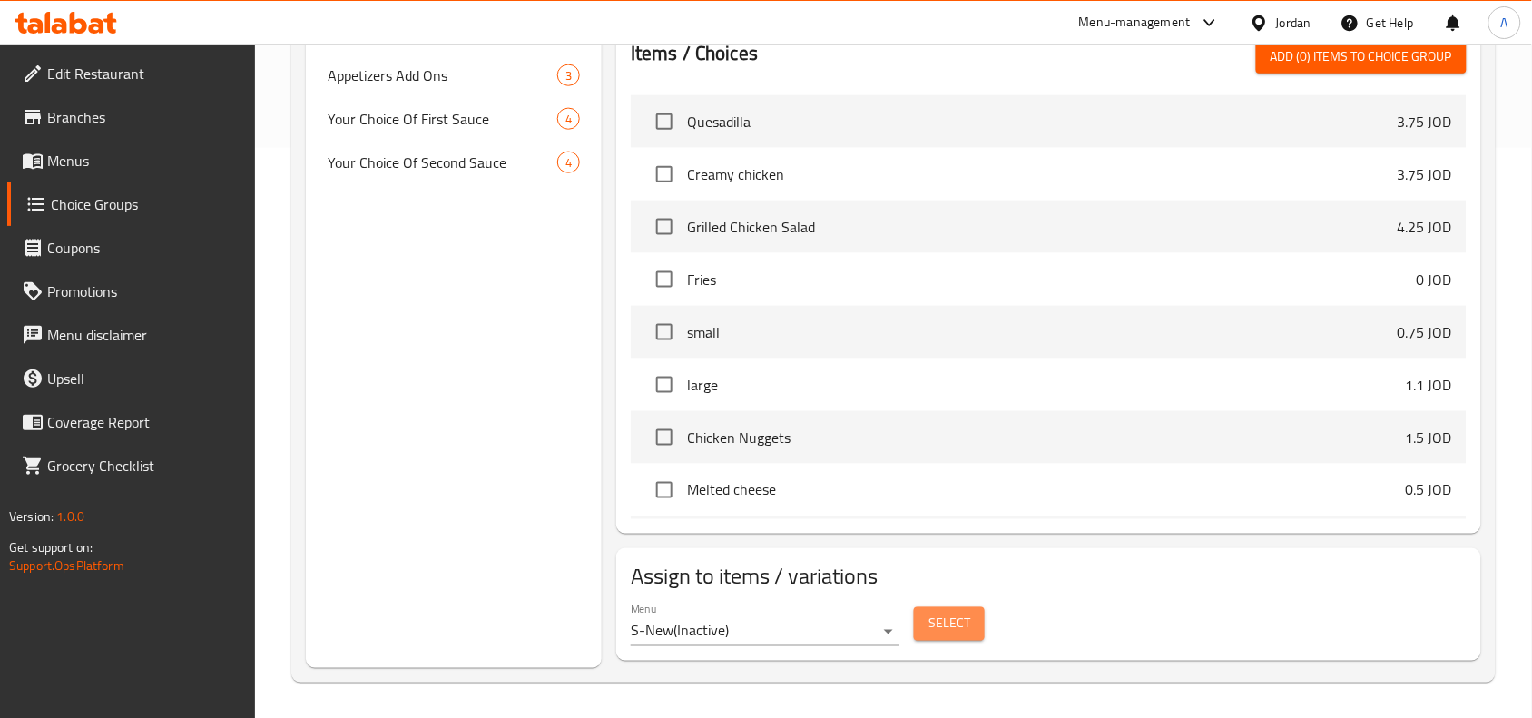
click at [942, 623] on span "Select" at bounding box center [949, 624] width 42 height 23
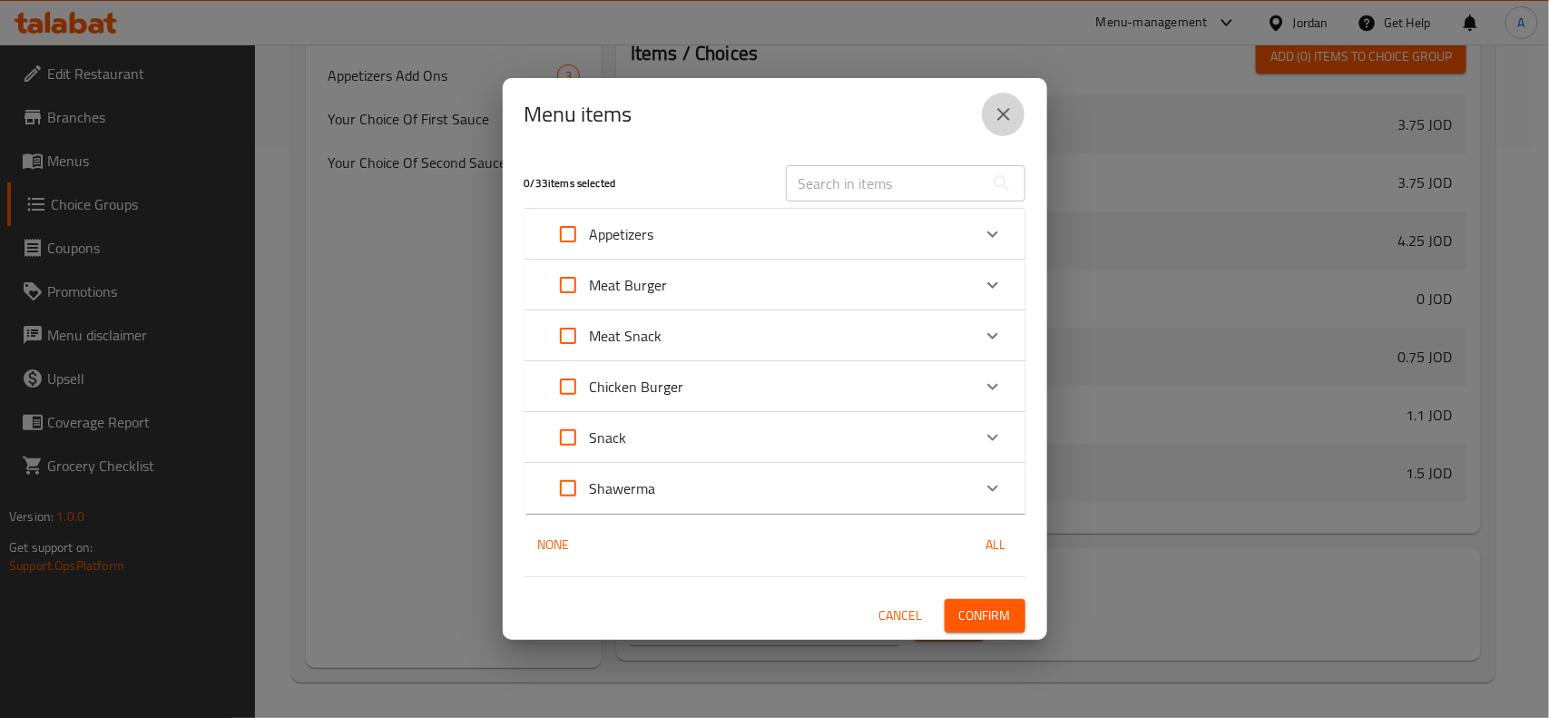
click at [987, 111] on button "close" at bounding box center [1004, 115] width 44 height 44
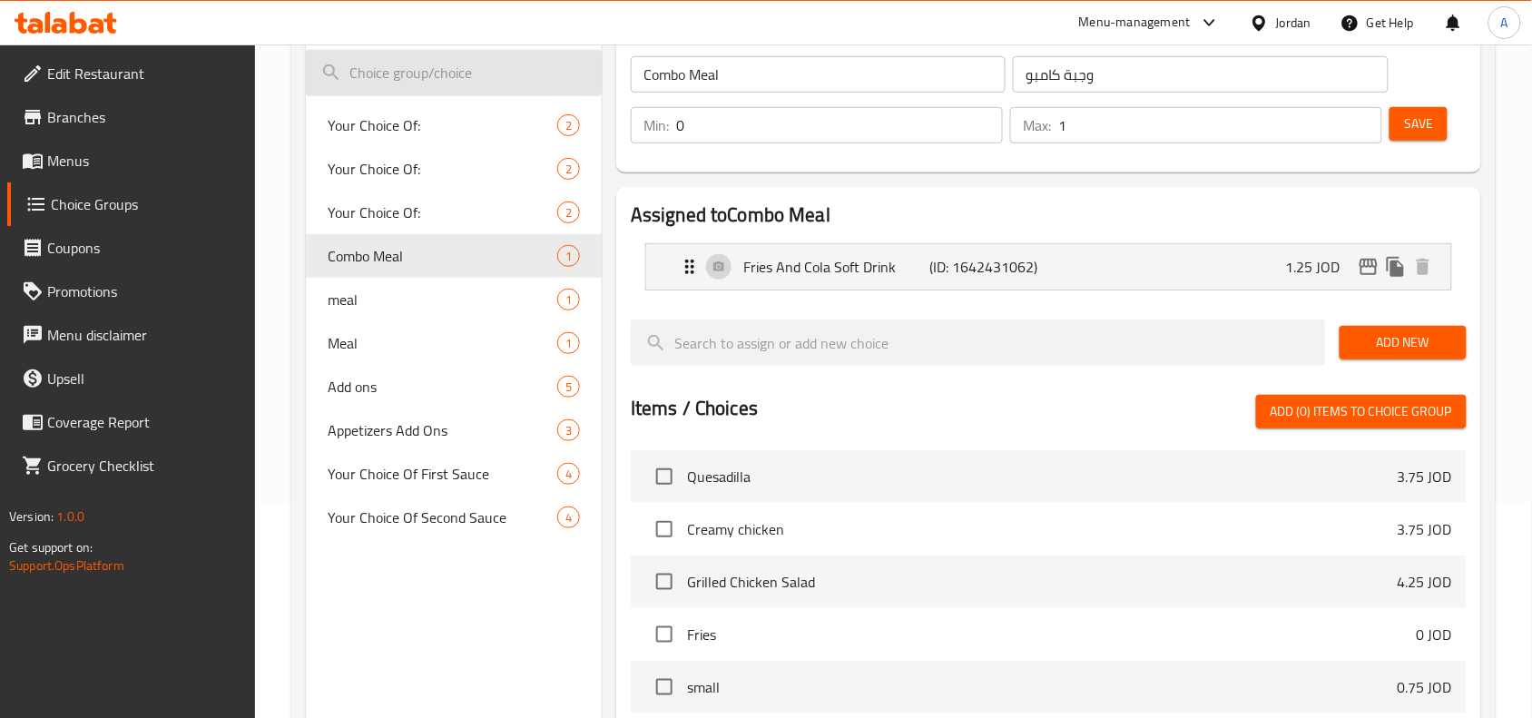
scroll to position [116, 0]
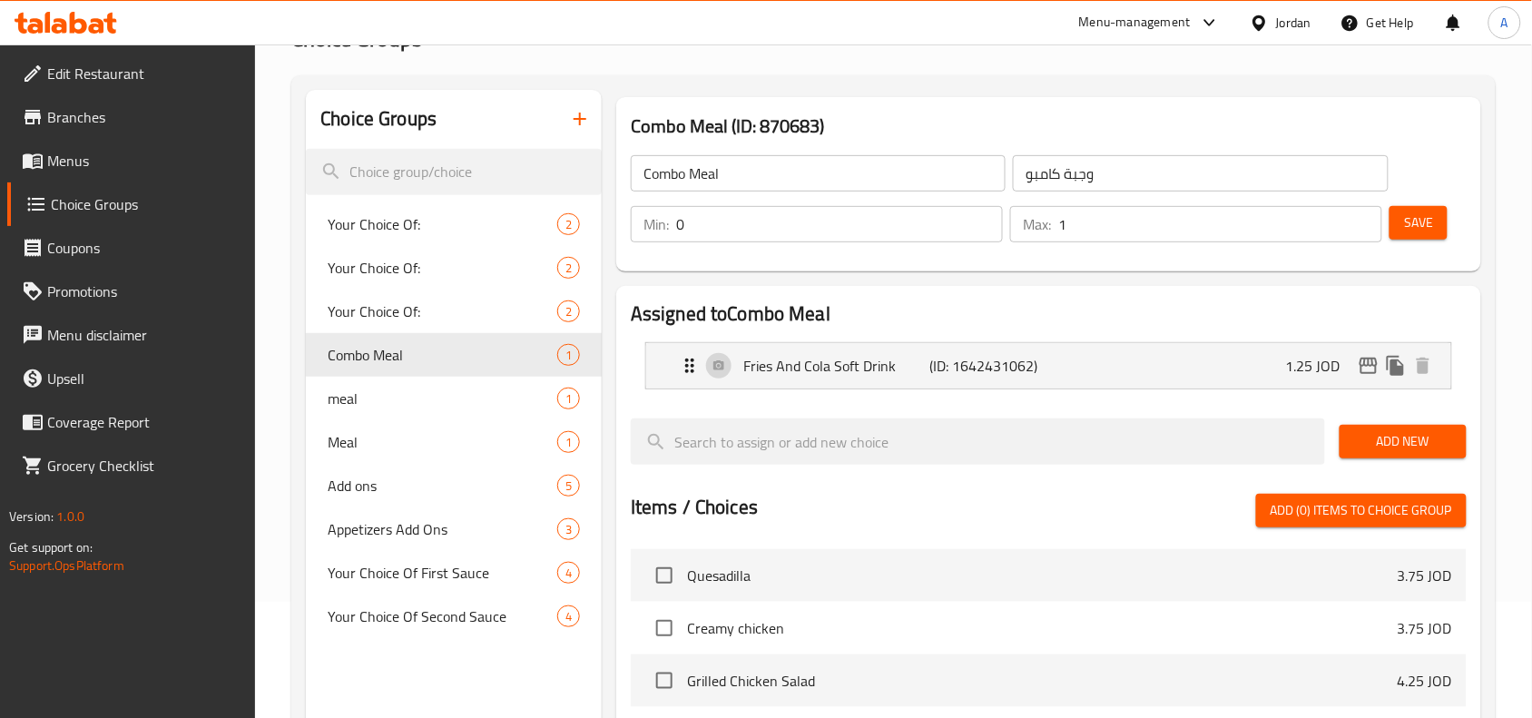
click at [588, 119] on icon "button" at bounding box center [580, 119] width 22 height 22
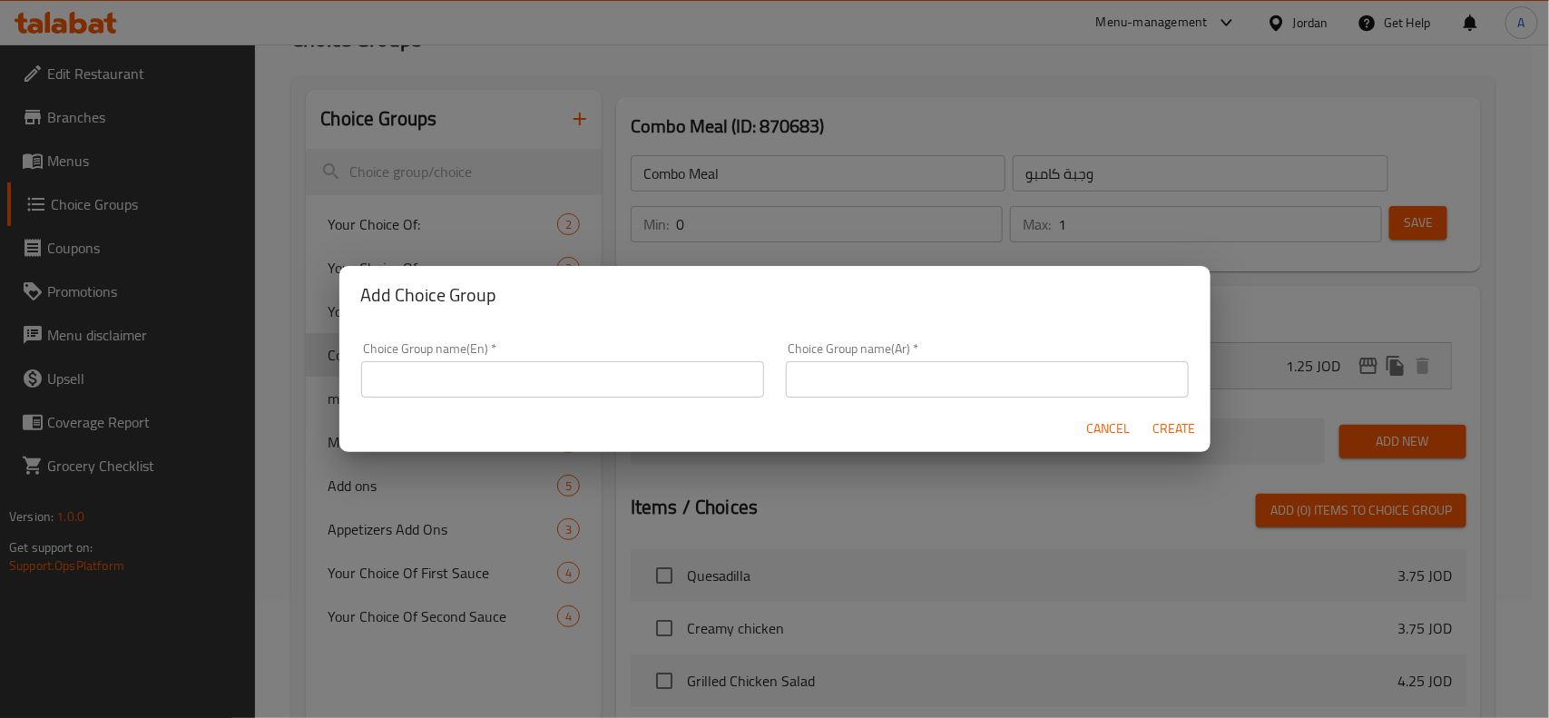
click at [669, 372] on input "text" at bounding box center [562, 379] width 403 height 36
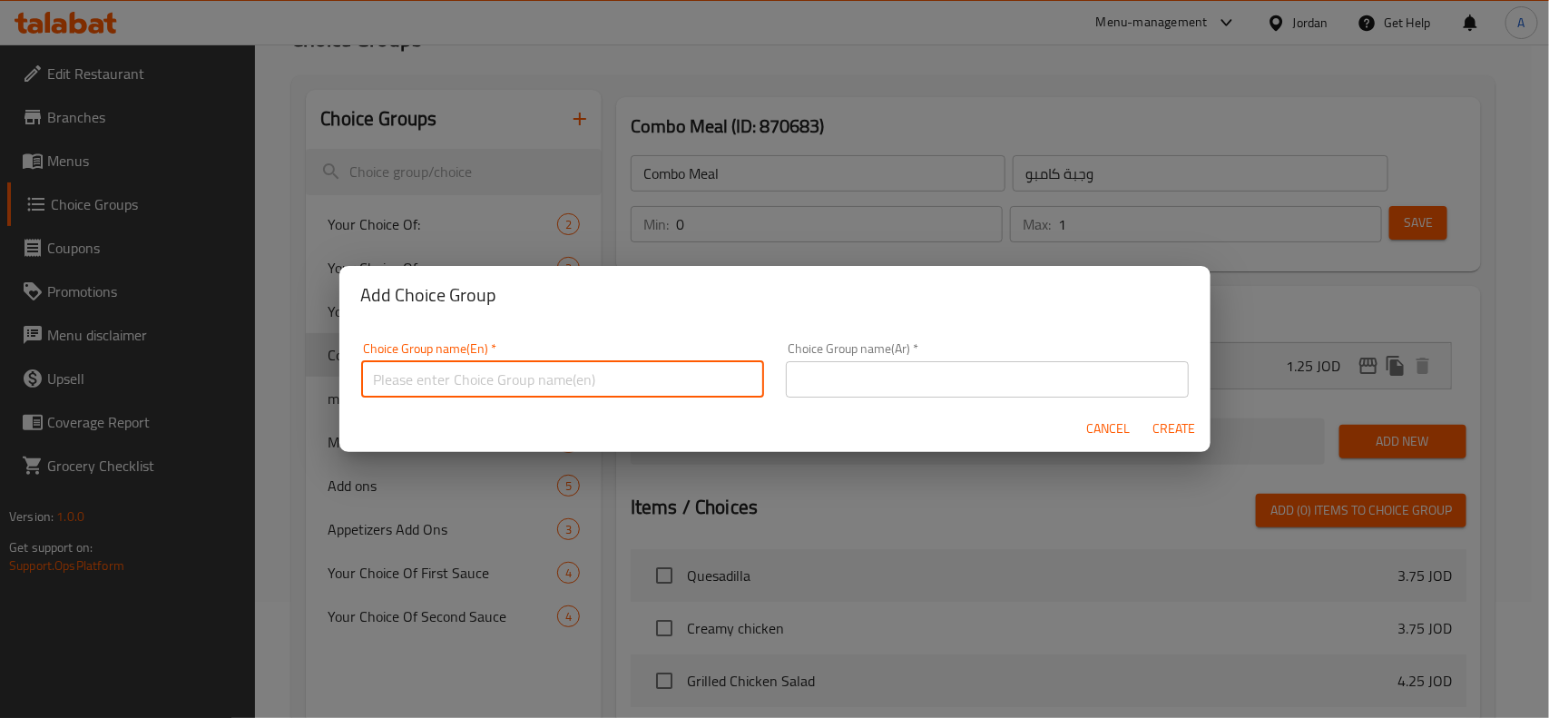
type input "ة"
click at [381, 366] on input "Make it meal" at bounding box center [562, 379] width 403 height 36
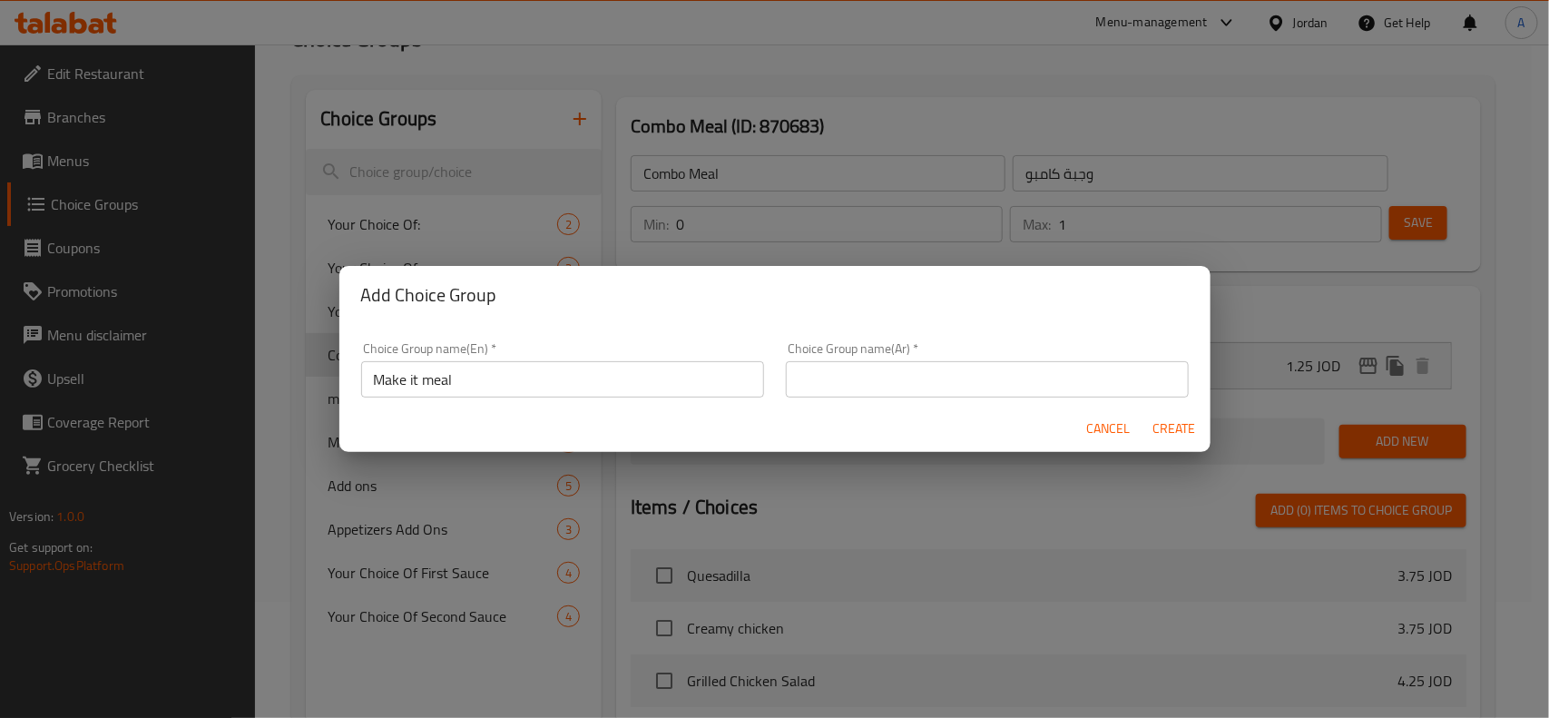
click at [381, 366] on input "Make it meal" at bounding box center [562, 379] width 403 height 36
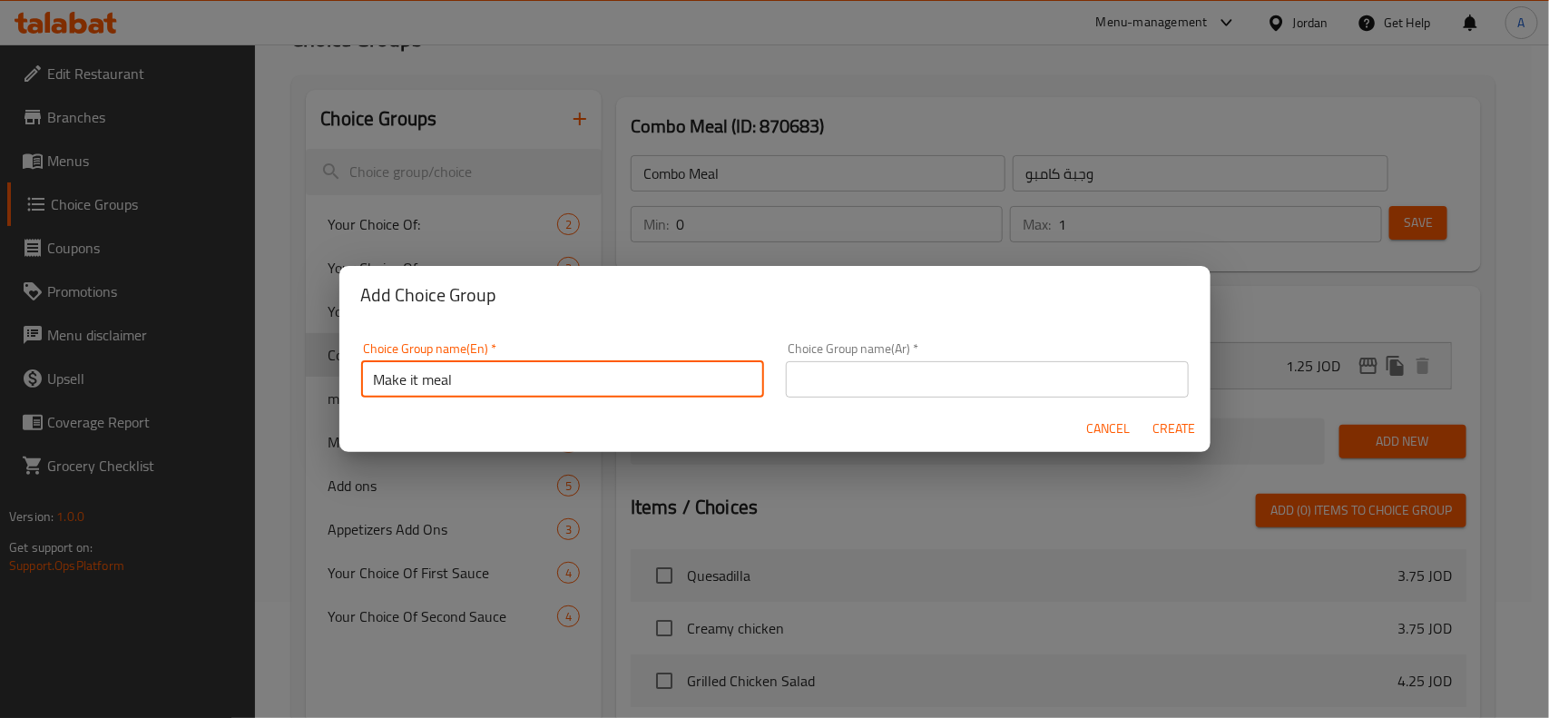
click at [381, 366] on input "Make it meal" at bounding box center [562, 379] width 403 height 36
type input "Make It Meal"
click at [1024, 363] on input "text" at bounding box center [987, 379] width 403 height 36
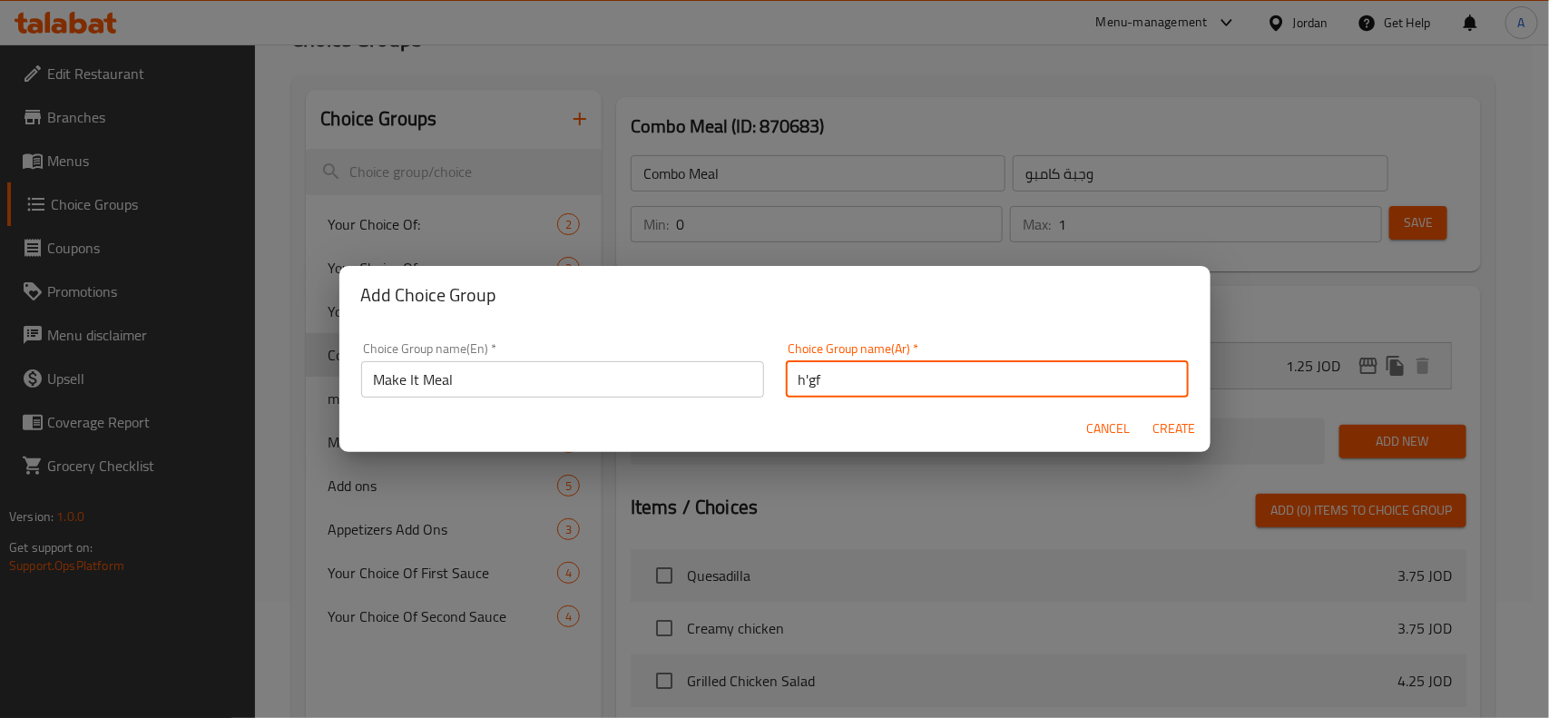
type input "h'gfi"
type input "اطلبها وجبه"
click at [1145, 412] on button "Create" at bounding box center [1174, 429] width 58 height 34
type input "Make It Meal"
type input "اطلبها وجبه"
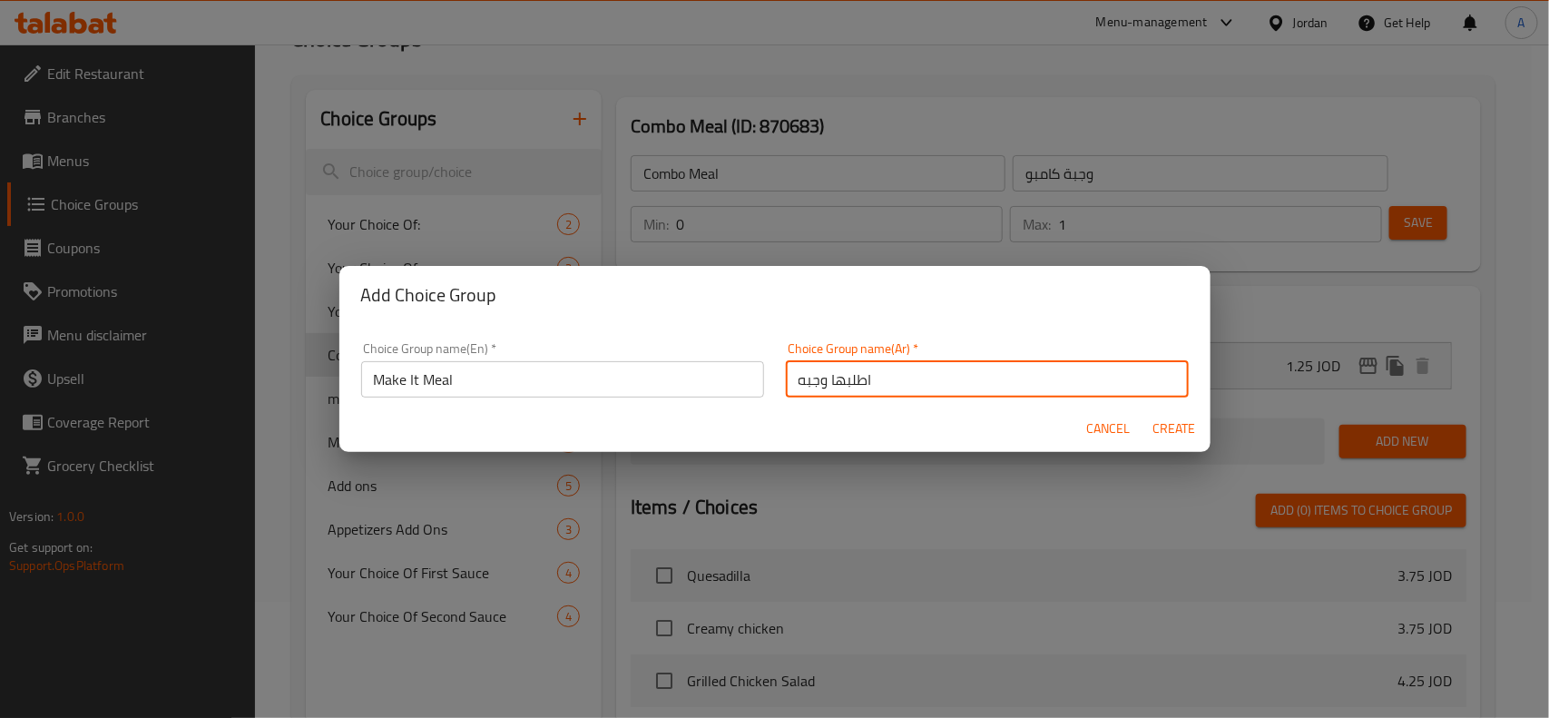
type input "0"
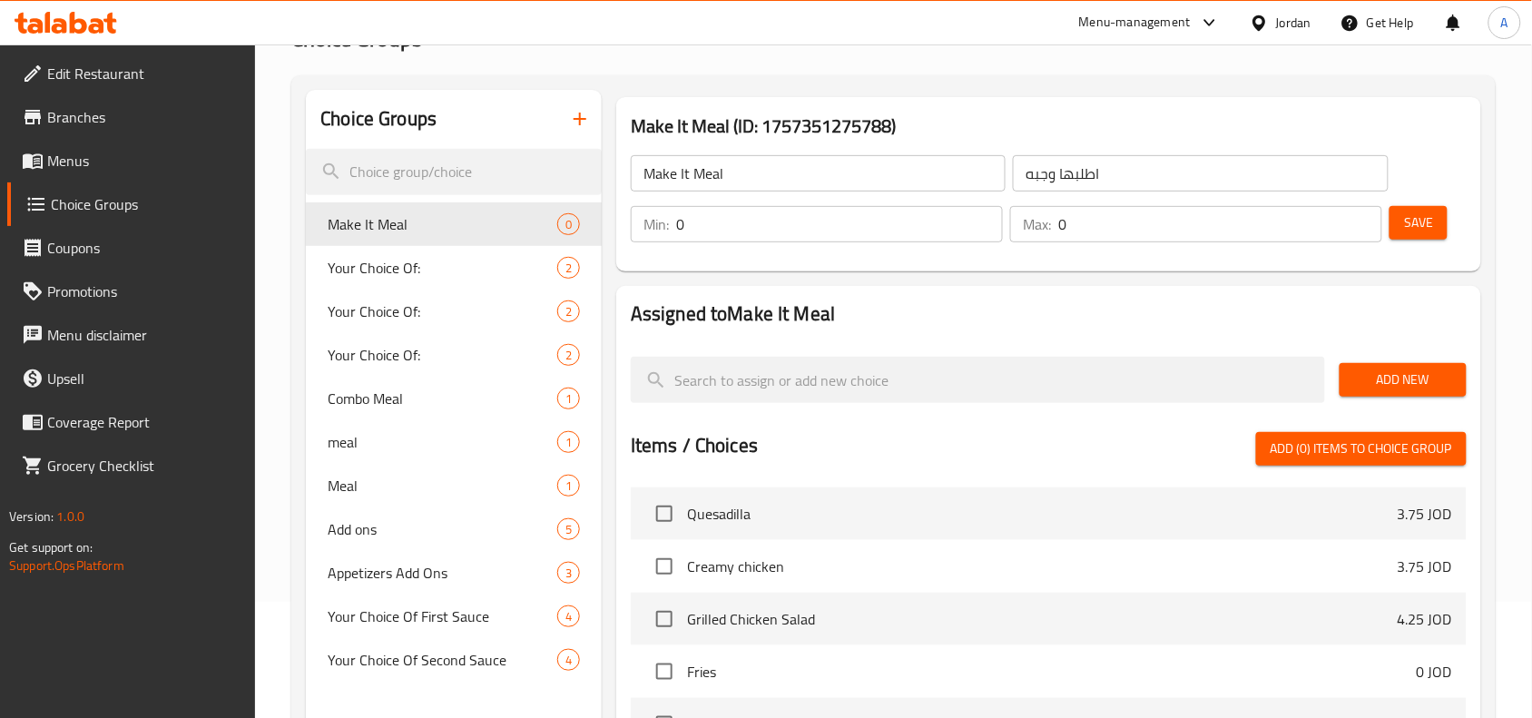
drag, startPoint x: 1112, startPoint y: 243, endPoint x: 1159, endPoint y: 257, distance: 49.1
click at [909, 260] on div "Make It Meal ​ اطلبها وجبه ​ Min: 0 ​ Max: 0 ​ Save" at bounding box center [1048, 198] width 850 height 131
click at [1203, 239] on input "0" at bounding box center [1220, 224] width 324 height 36
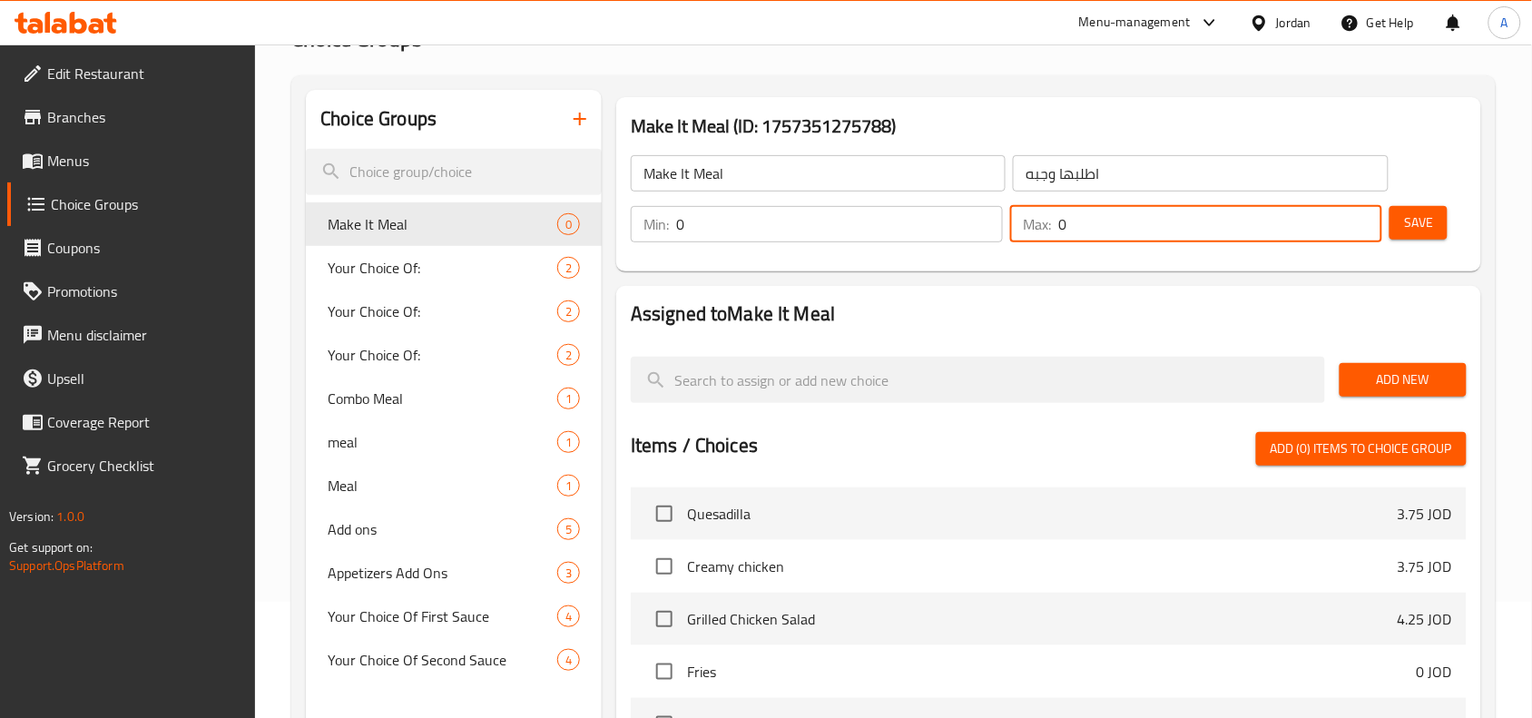
click at [1203, 239] on input "0" at bounding box center [1220, 224] width 324 height 36
type input "1"
click at [1407, 368] on span "Add New" at bounding box center [1403, 379] width 98 height 23
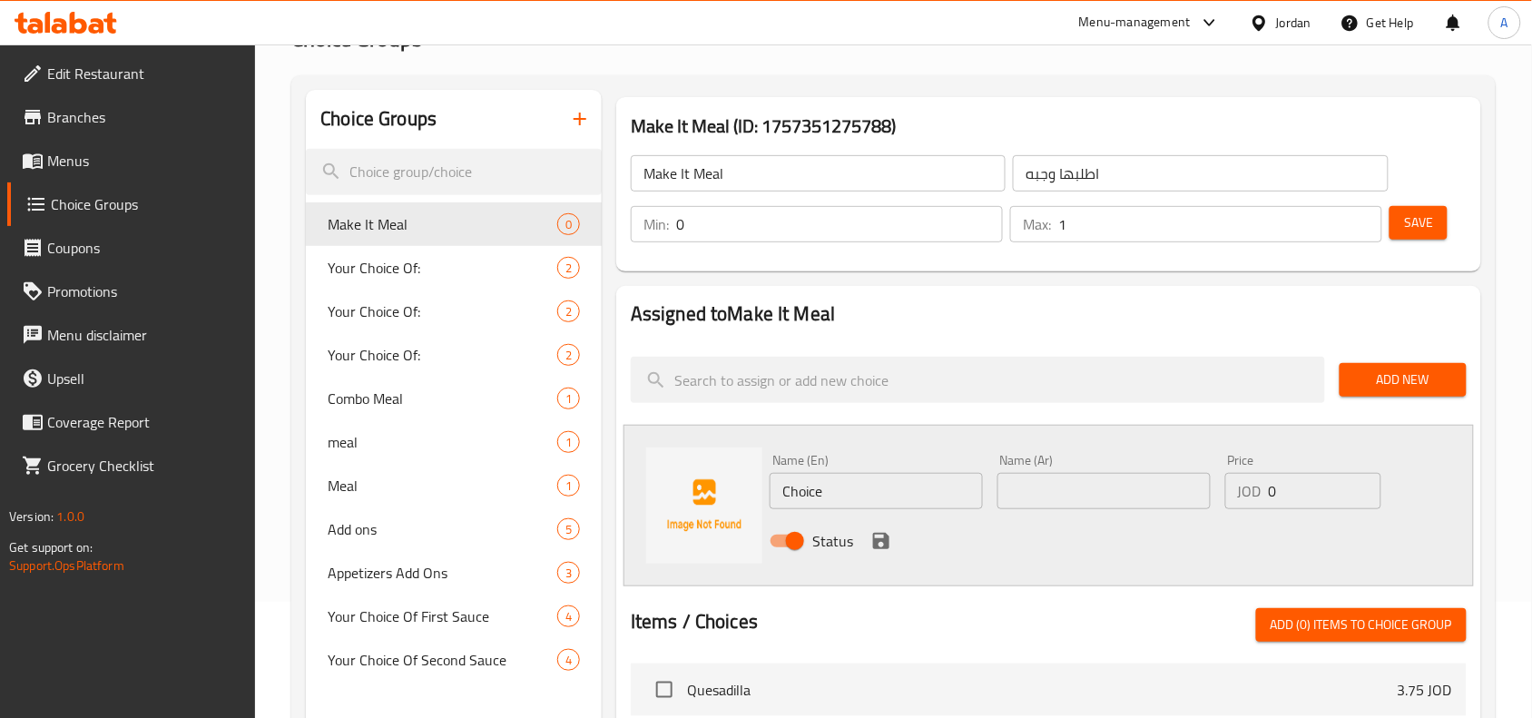
click at [1081, 492] on input "text" at bounding box center [1103, 491] width 213 height 36
paste input "بطاطا صغيرة ومشروب غازي"
type input "بطاطا صغيرة ومشروب غازي"
click at [908, 468] on div "Name (En) Choice Name (En)" at bounding box center [876, 481] width 213 height 55
click at [864, 516] on div "Status" at bounding box center [1103, 540] width 682 height 49
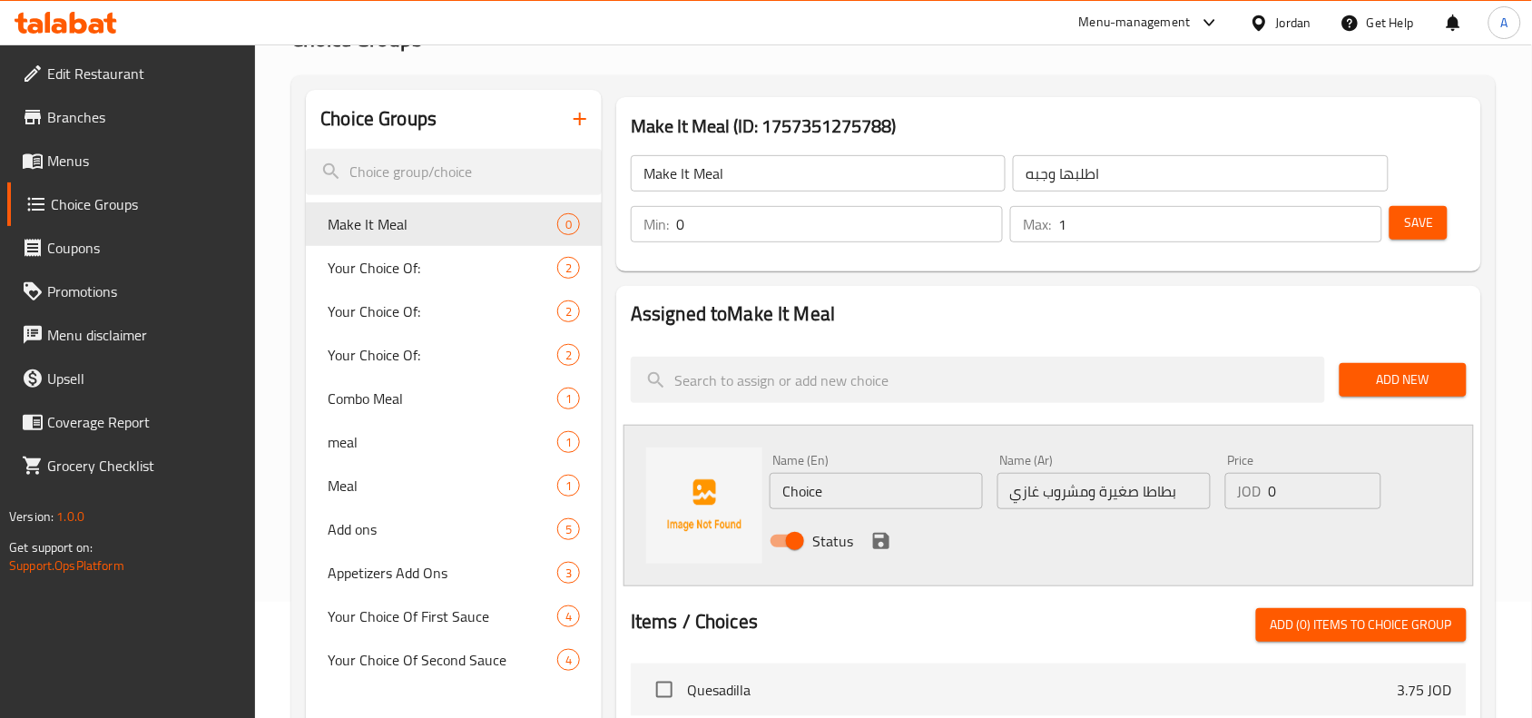
click at [874, 501] on input "Choice" at bounding box center [876, 491] width 213 height 36
paste input "small fries and a soft drink"
type input "Small Fries and A Soft Drink"
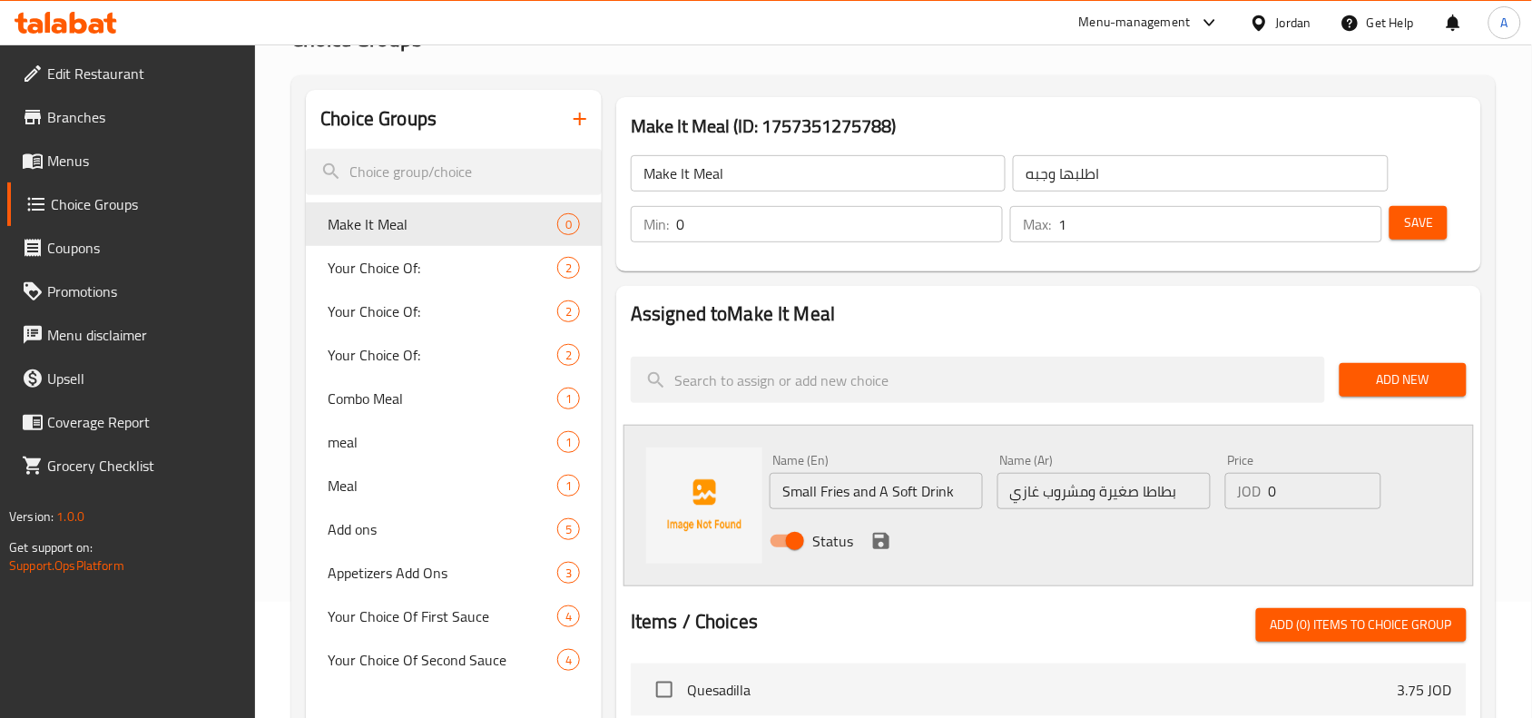
click at [1214, 492] on div "Name (En) Small Fries and A Soft Drink Name (En) Name (Ar) بطاطا صغيرة ومشروب غ…" at bounding box center [1103, 506] width 682 height 119
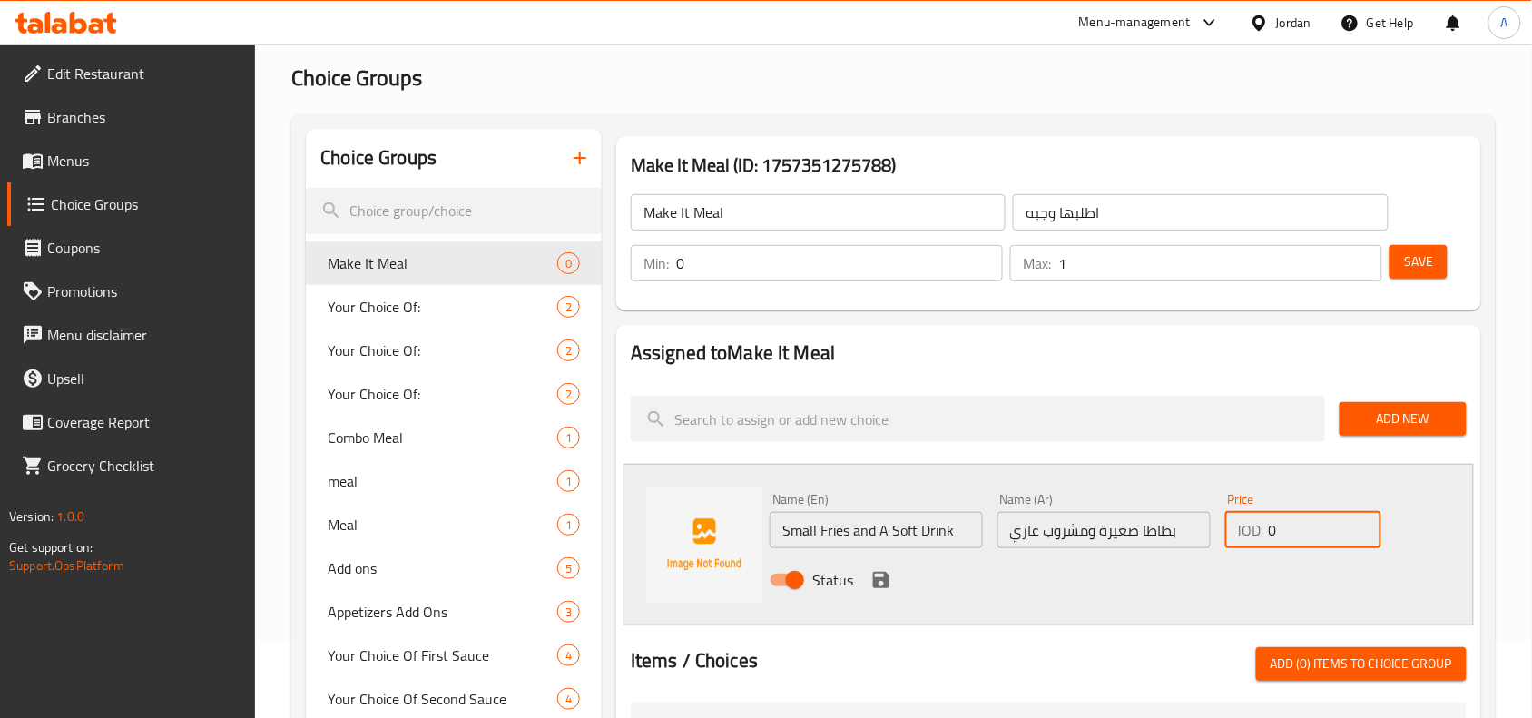
scroll to position [113, 0]
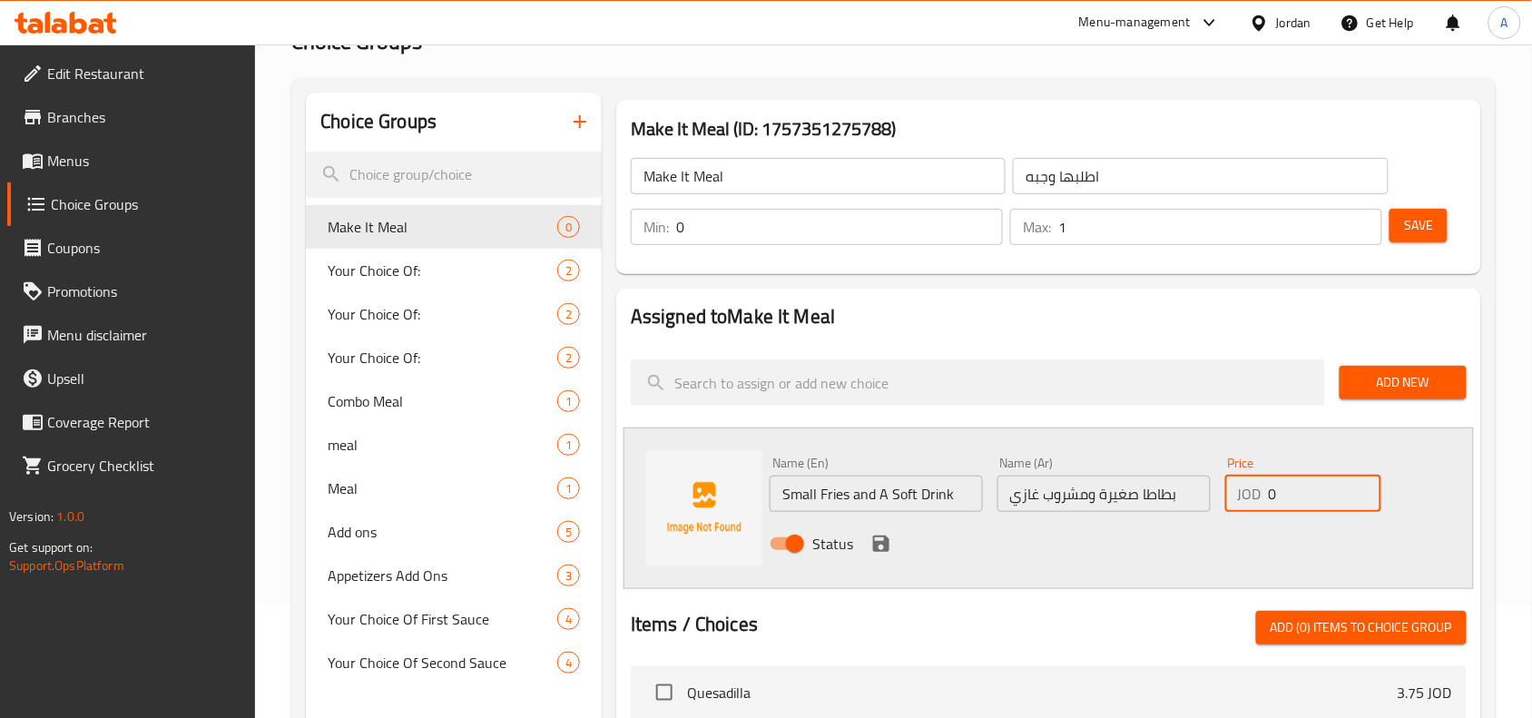
click at [1321, 486] on input "0" at bounding box center [1325, 494] width 113 height 36
paste input "5.75"
click at [1321, 486] on input "0" at bounding box center [1325, 494] width 113 height 36
type input "5.75"
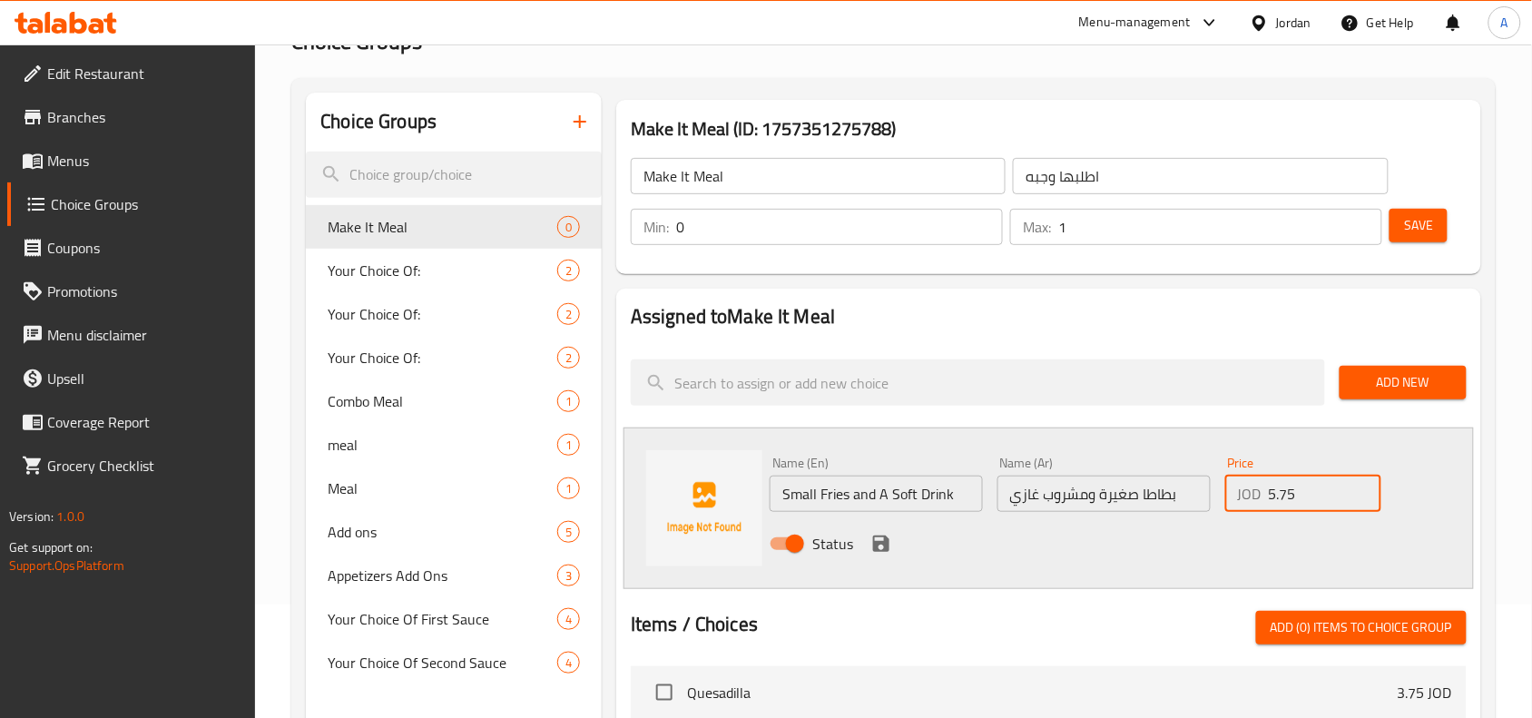
click at [868, 545] on button "save" at bounding box center [881, 543] width 27 height 27
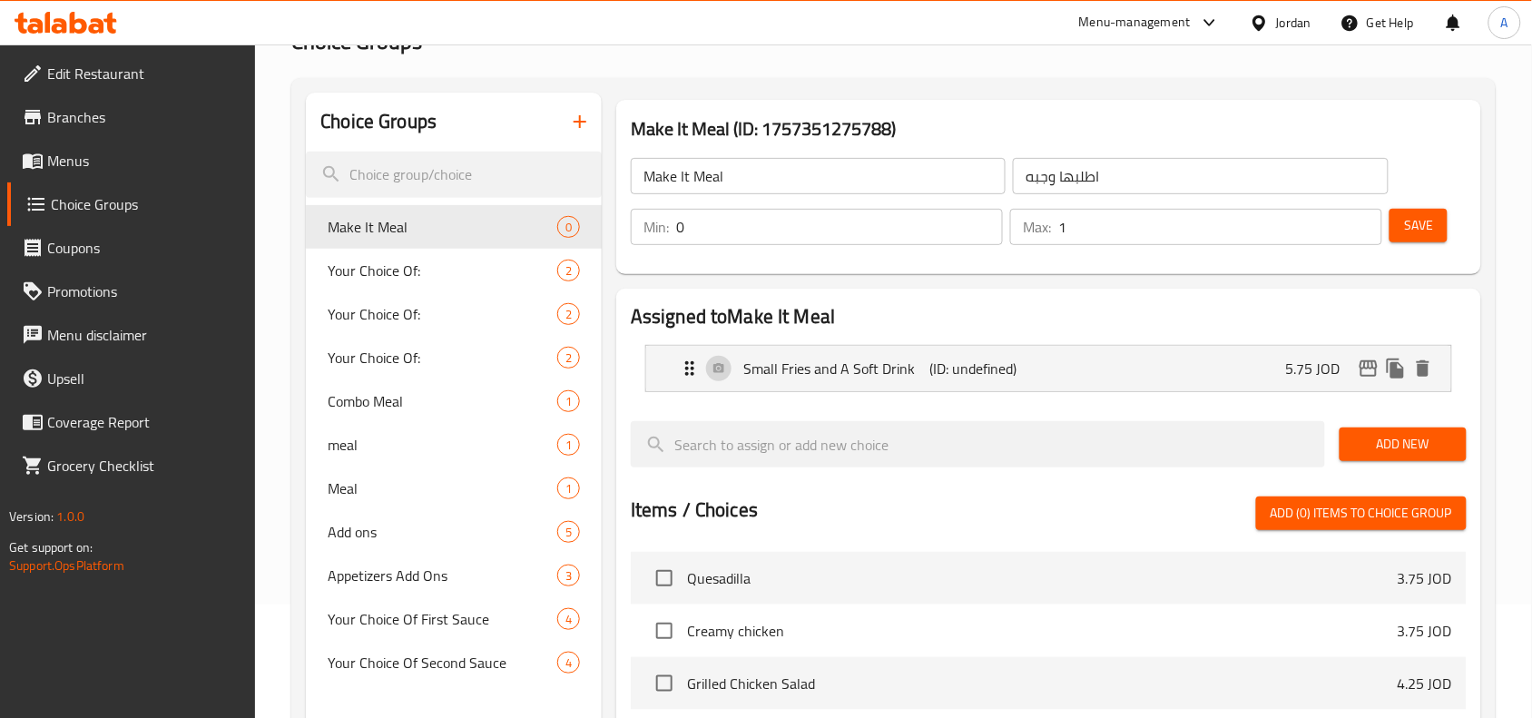
click at [1399, 440] on span "Add New" at bounding box center [1403, 444] width 98 height 23
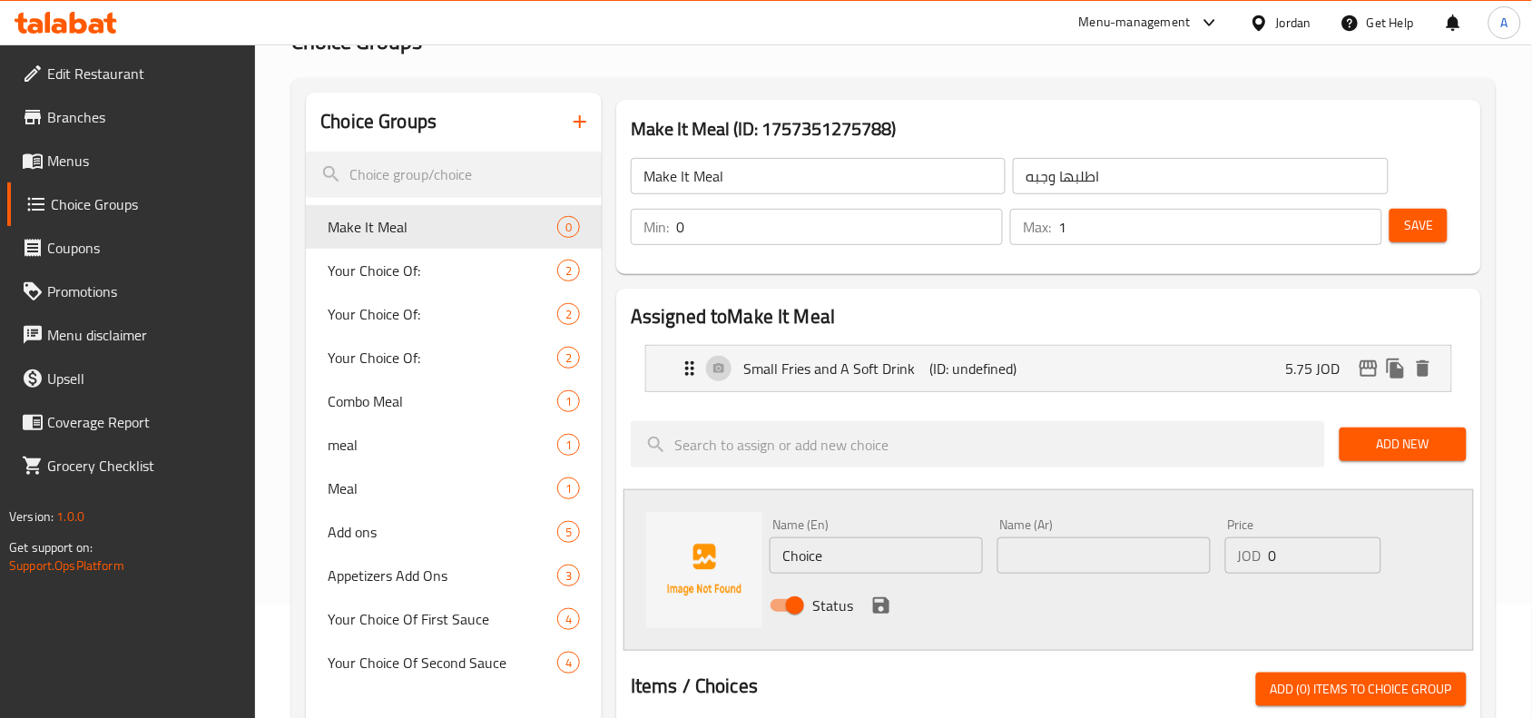
click at [942, 573] on input "Choice" at bounding box center [876, 555] width 213 height 36
click at [946, 570] on input "Choice" at bounding box center [876, 555] width 213 height 36
type input "Sandwich"
click at [1071, 529] on div "Name (Ar) Name (Ar)" at bounding box center [1103, 545] width 213 height 55
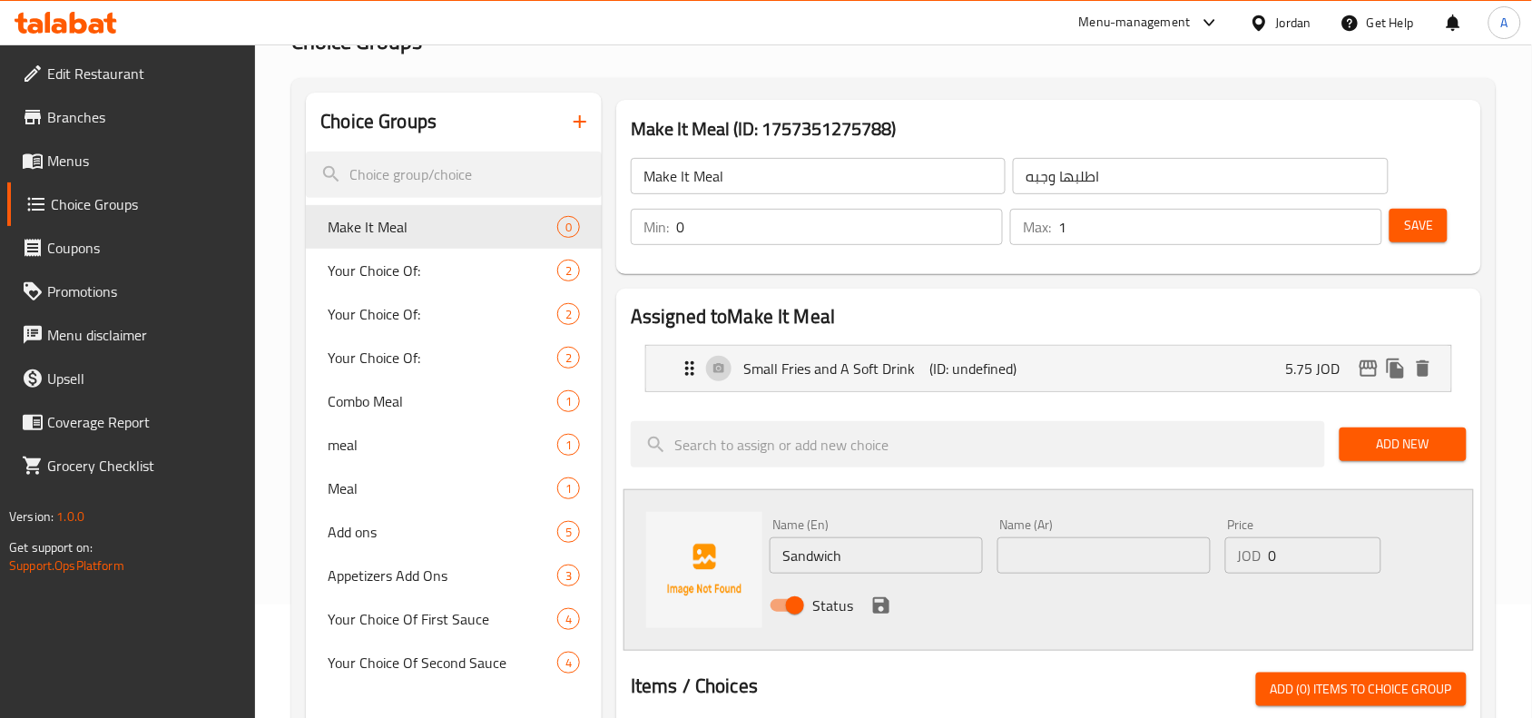
click at [1085, 547] on input "text" at bounding box center [1103, 555] width 213 height 36
type input "s"
type input "سندويتش"
drag, startPoint x: 1294, startPoint y: 572, endPoint x: 1105, endPoint y: 585, distance: 189.3
click at [1077, 590] on div "Name (En) Sandwich Name (En) Name (Ar) سندويتش Name (Ar) Price JOD 0 Price Stat…" at bounding box center [1103, 570] width 682 height 119
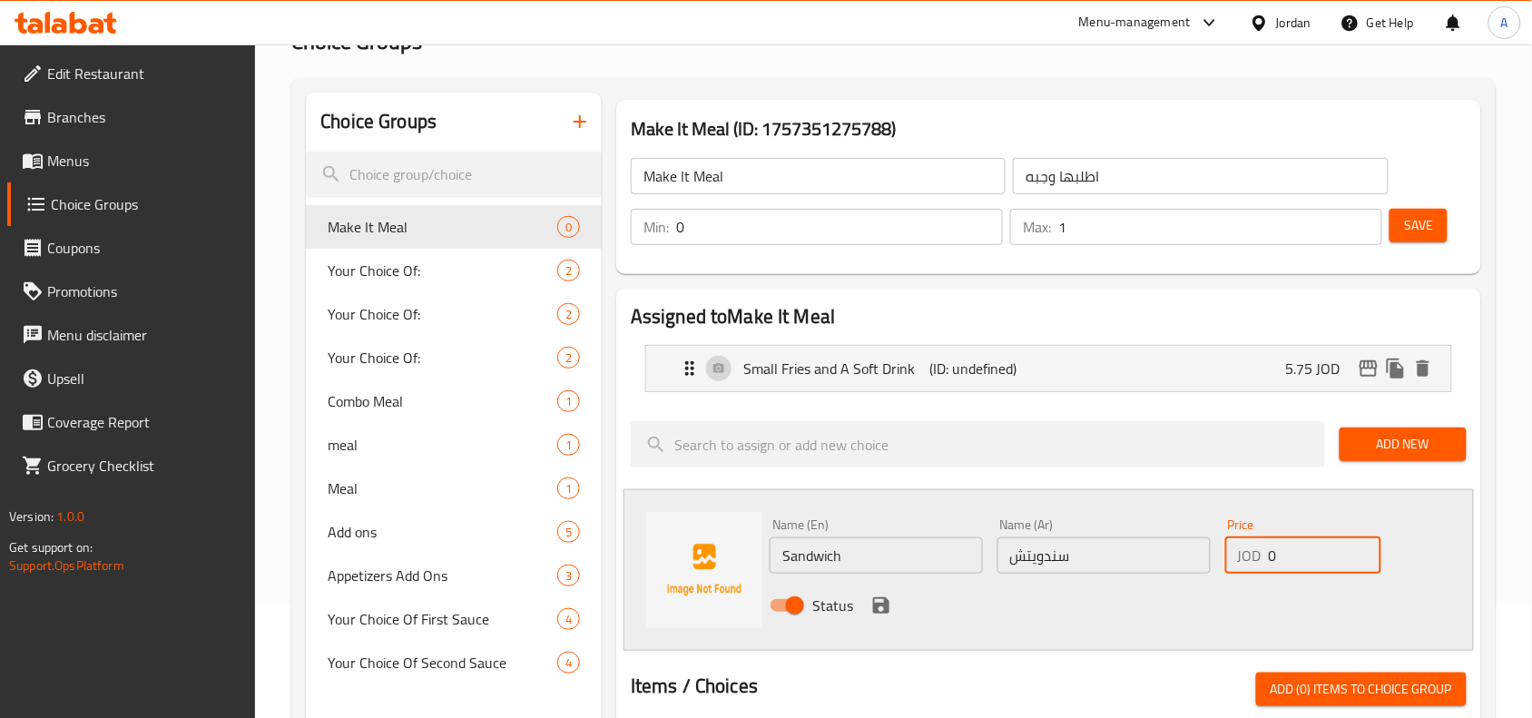
paste input "4.25"
type input "4.25"
click at [870, 602] on icon "save" at bounding box center [881, 605] width 22 height 22
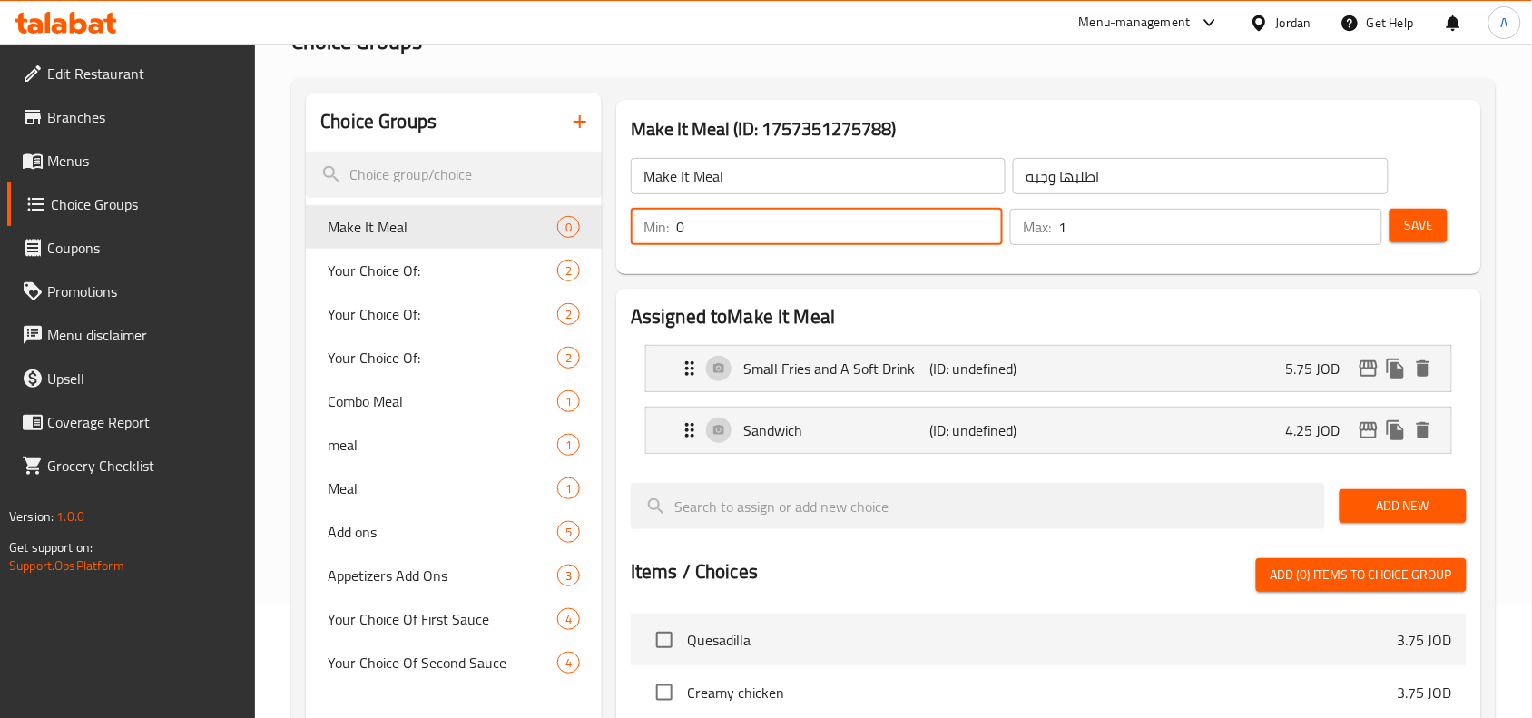
drag, startPoint x: 889, startPoint y: 231, endPoint x: 109, endPoint y: 270, distance: 781.4
click at [137, 274] on div "Edit Restaurant Branches Menus Choice Groups Coupons Promotions Menu disclaimer…" at bounding box center [766, 584] width 1532 height 1306
type input "1"
click at [1398, 238] on button "Save" at bounding box center [1418, 226] width 58 height 34
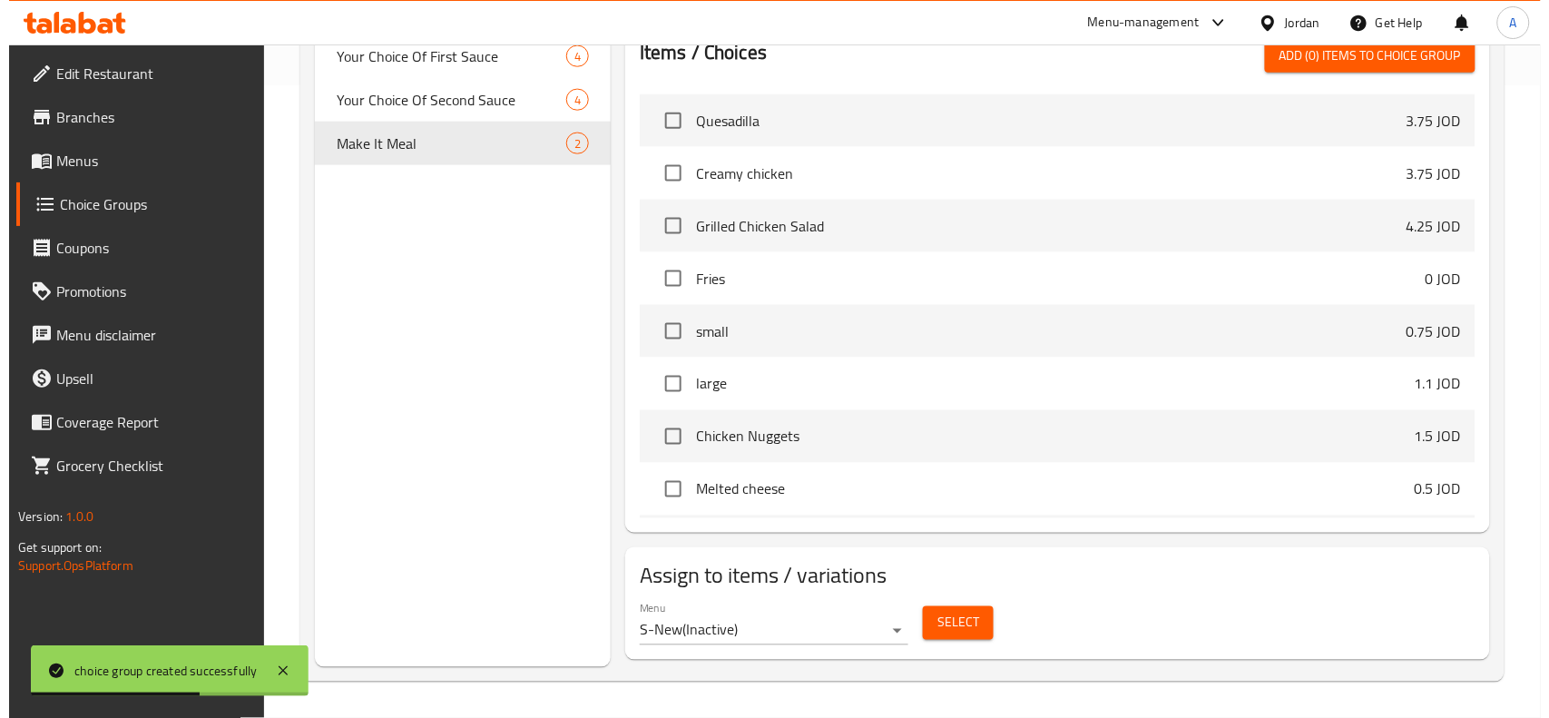
scroll to position [567, 0]
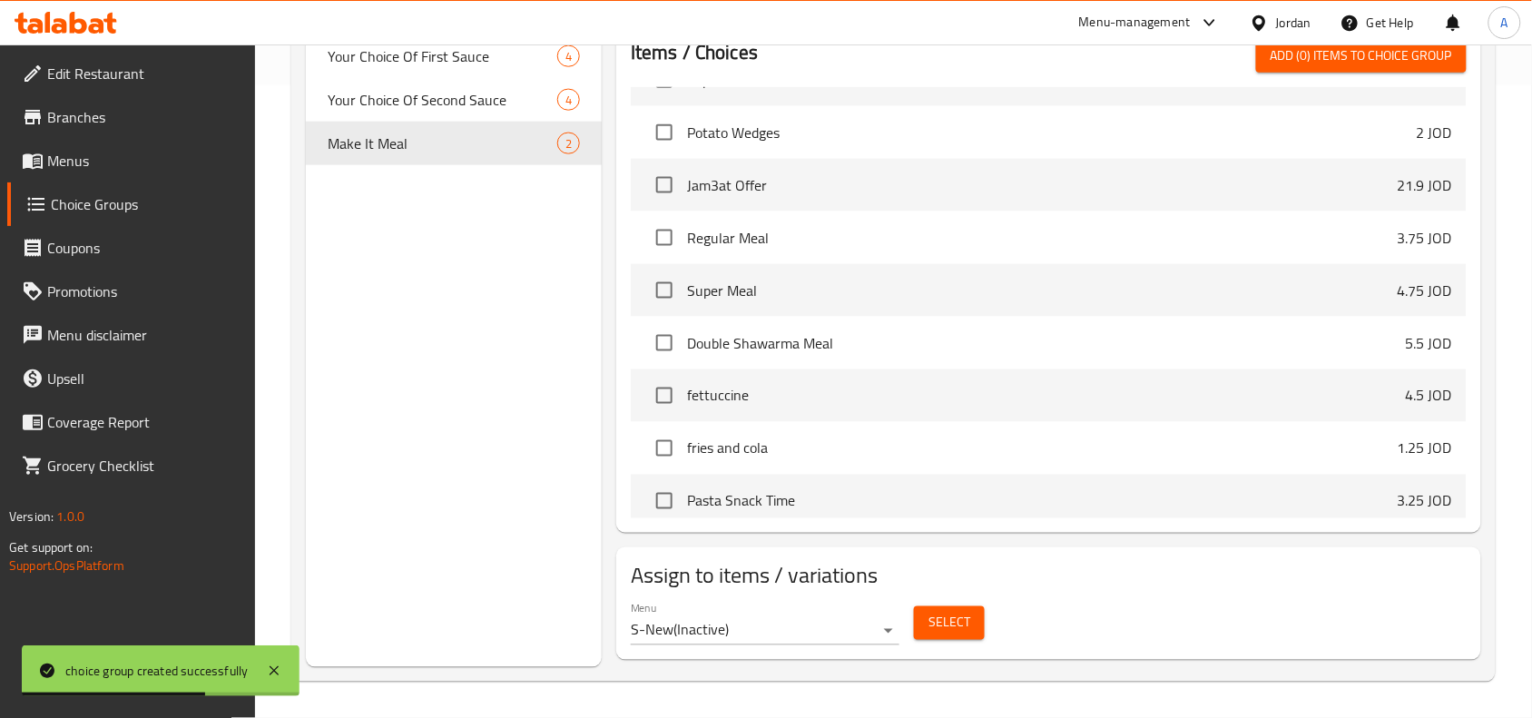
click at [969, 614] on button "Select" at bounding box center [949, 623] width 71 height 34
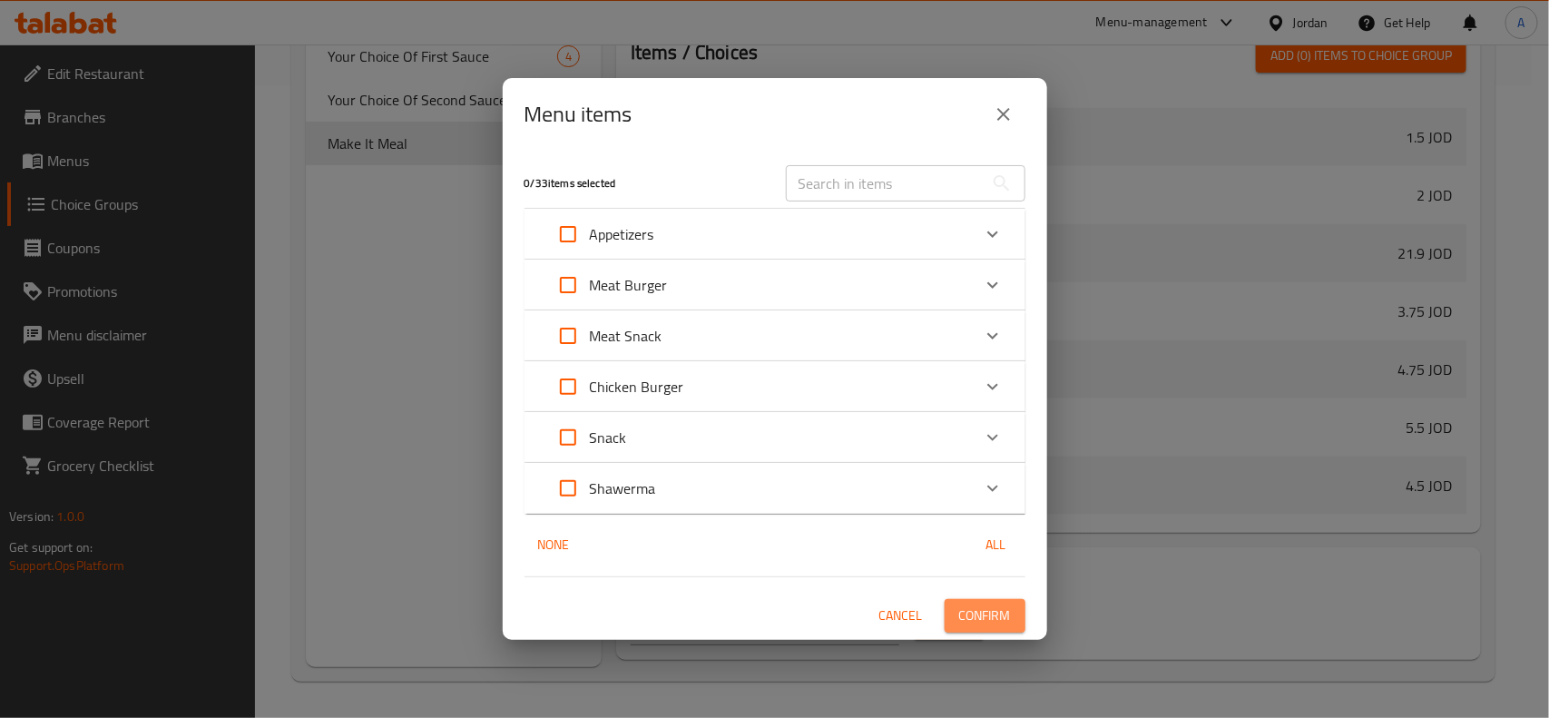
click at [948, 602] on button "Confirm" at bounding box center [985, 616] width 81 height 34
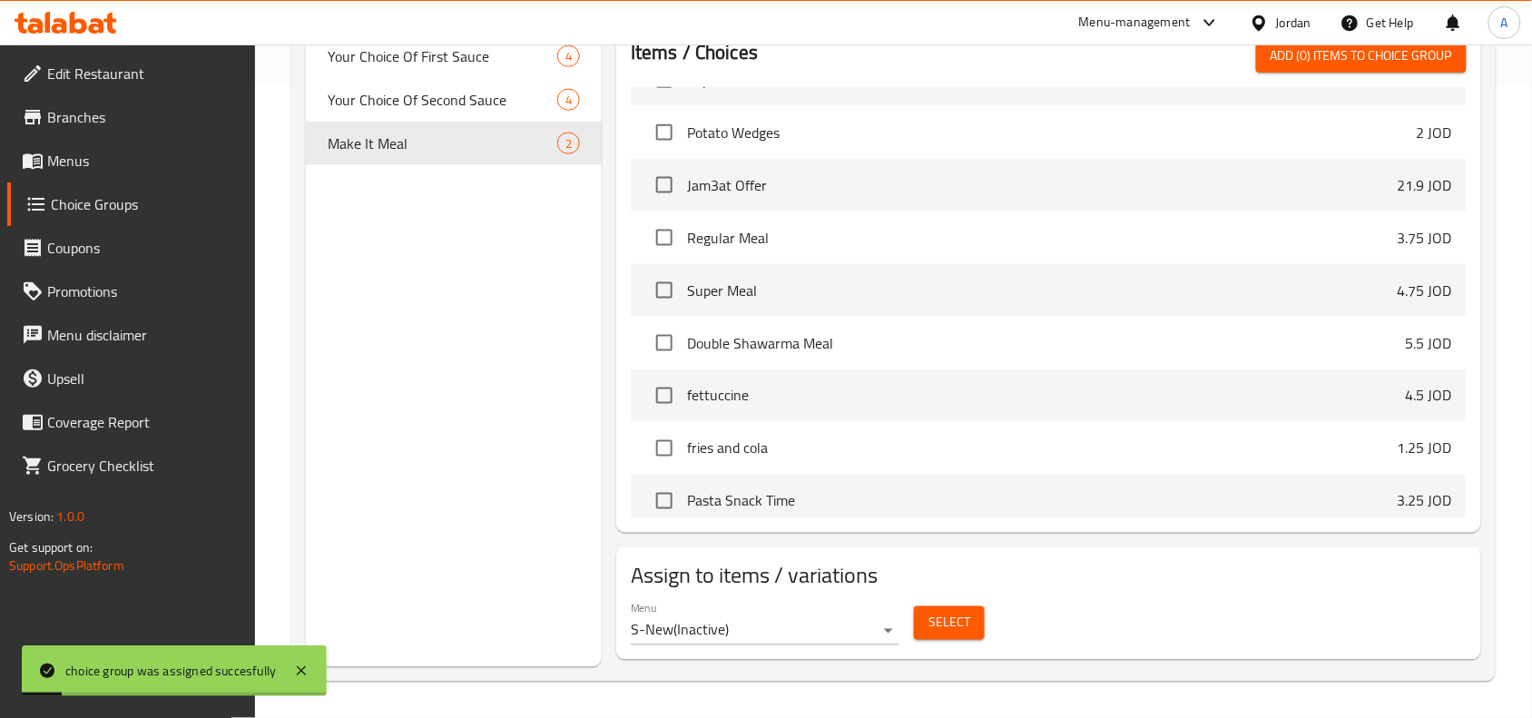
click at [302, 663] on icon at bounding box center [301, 671] width 22 height 22
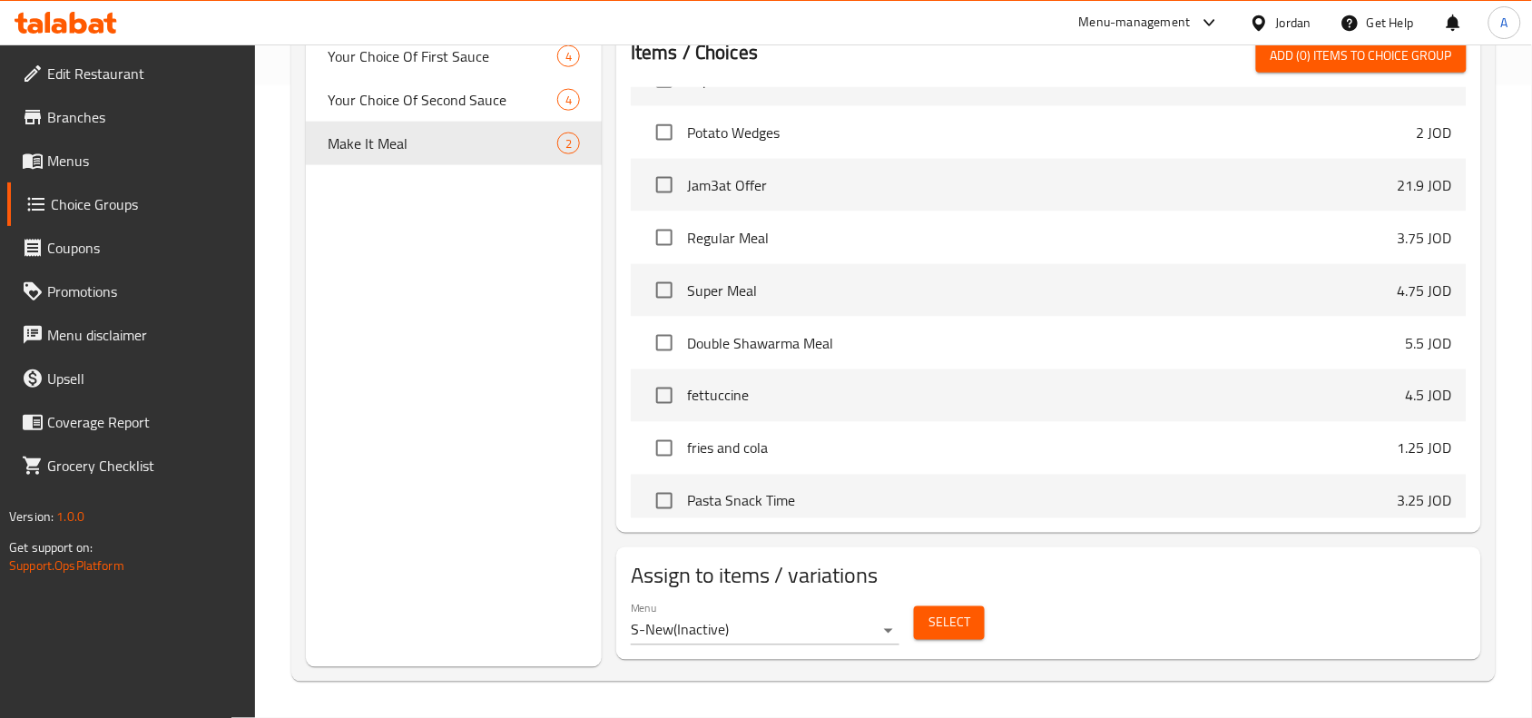
click at [915, 628] on button "Select" at bounding box center [949, 623] width 71 height 34
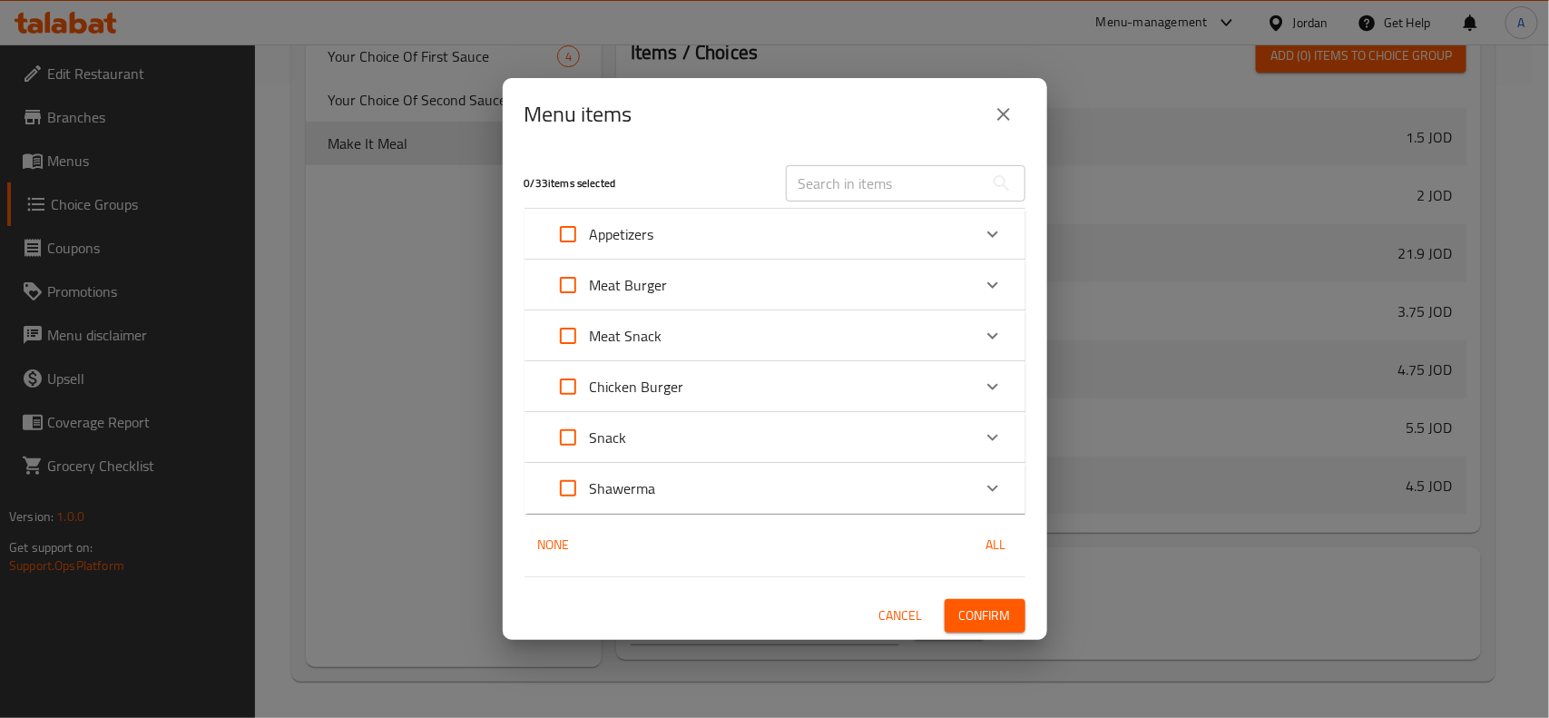
drag, startPoint x: 1023, startPoint y: 103, endPoint x: 1018, endPoint y: 113, distance: 11.8
click at [1023, 104] on div "Menu items" at bounding box center [775, 115] width 501 height 44
click at [1018, 113] on button "close" at bounding box center [1004, 115] width 44 height 44
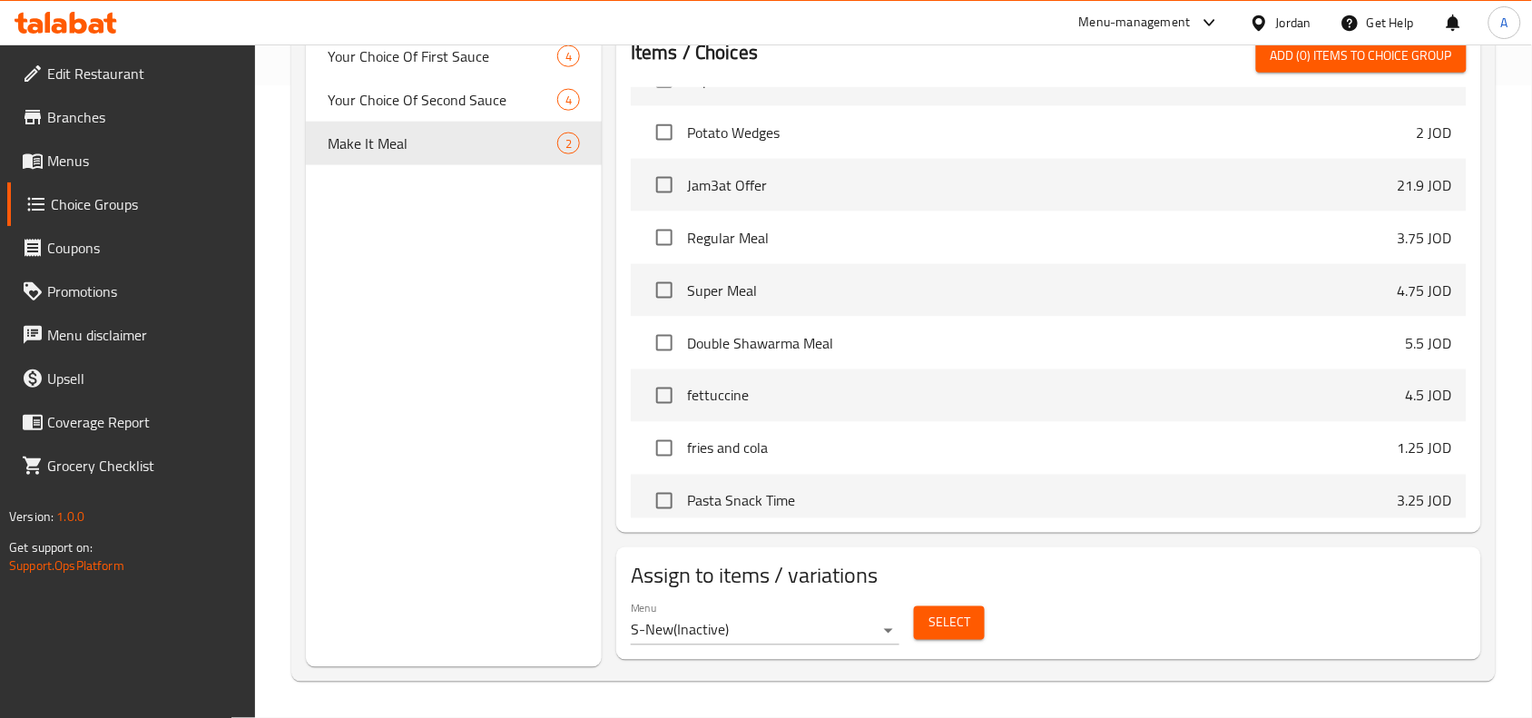
click at [930, 623] on span "Select" at bounding box center [949, 623] width 42 height 23
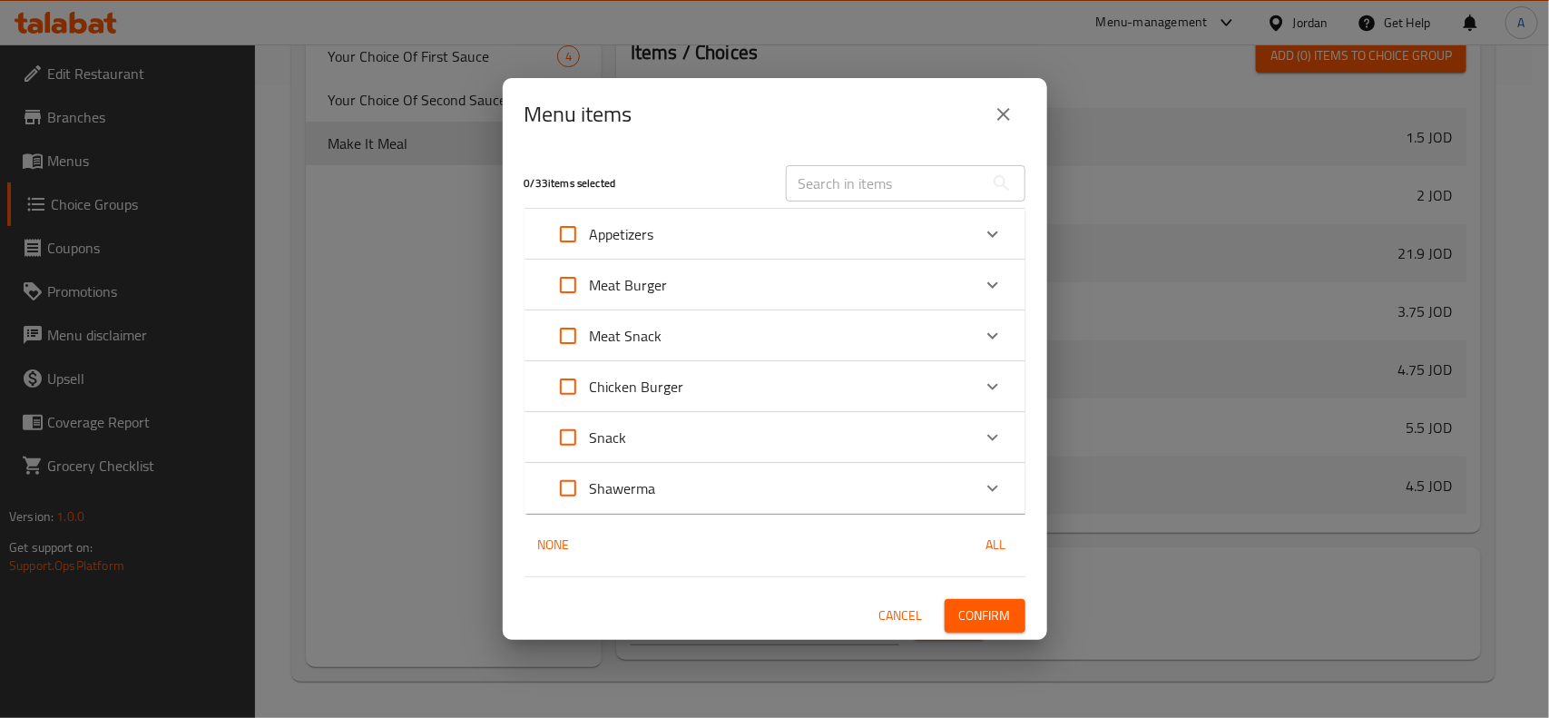
click at [758, 391] on div "Chicken Burger" at bounding box center [758, 387] width 425 height 44
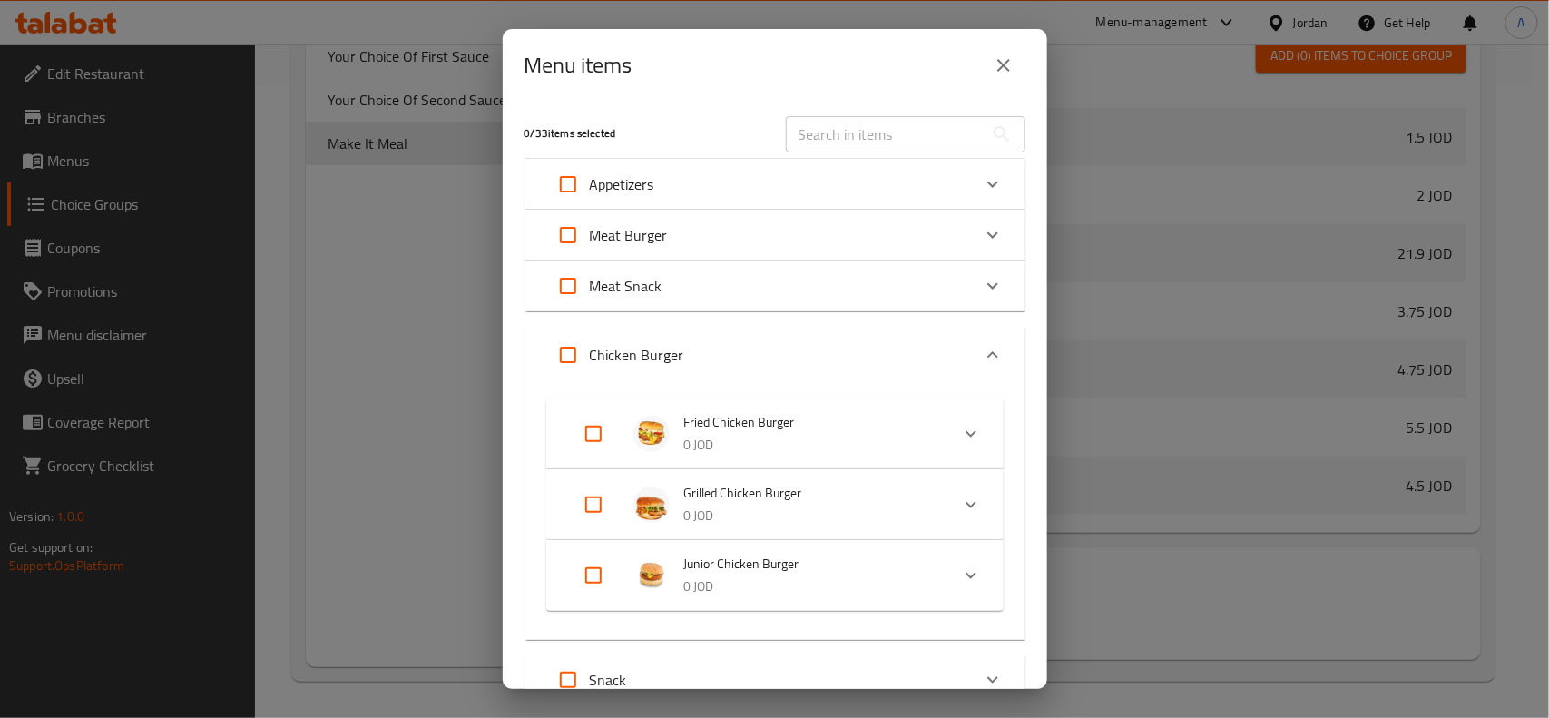
click at [792, 307] on div "Meat Snack" at bounding box center [758, 286] width 425 height 44
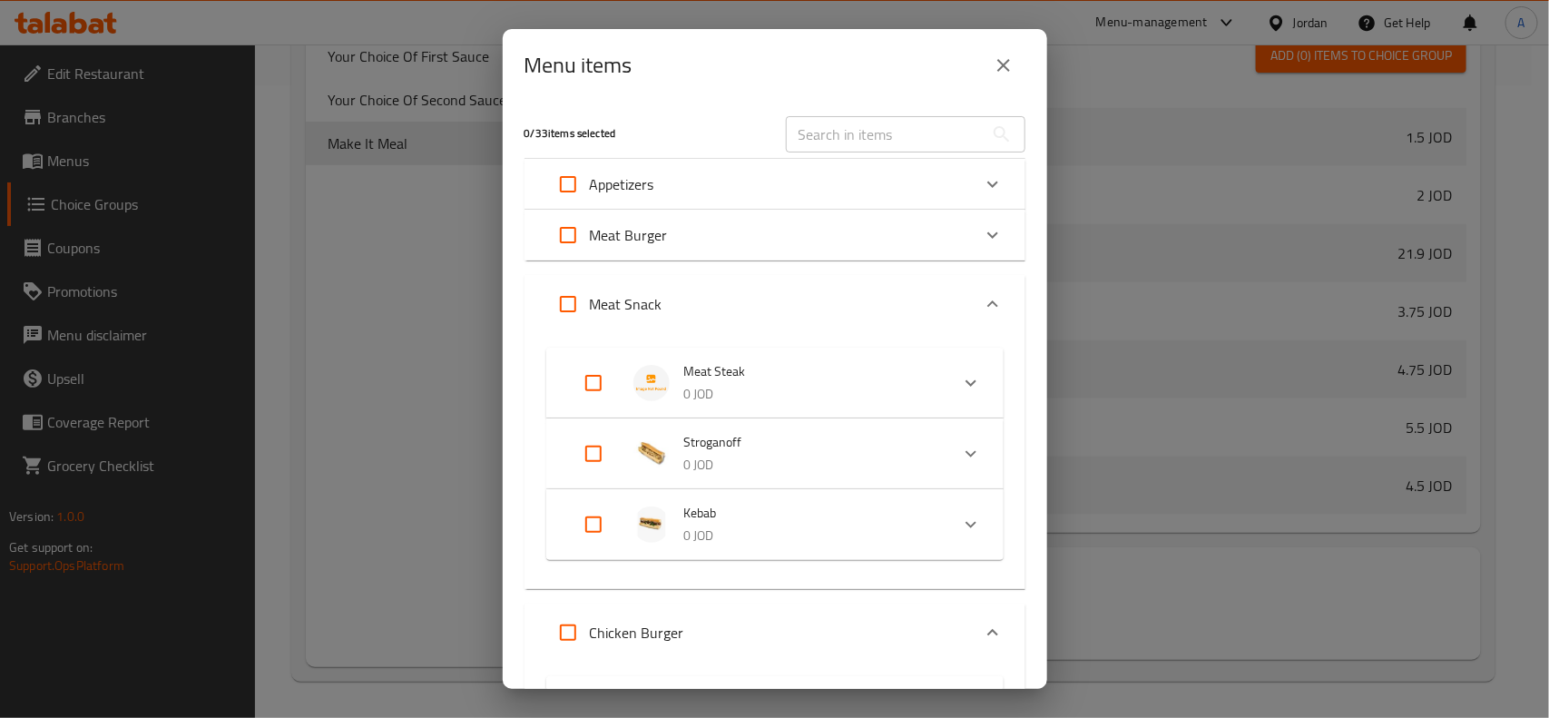
click at [792, 307] on div "Meat Snack" at bounding box center [758, 304] width 425 height 44
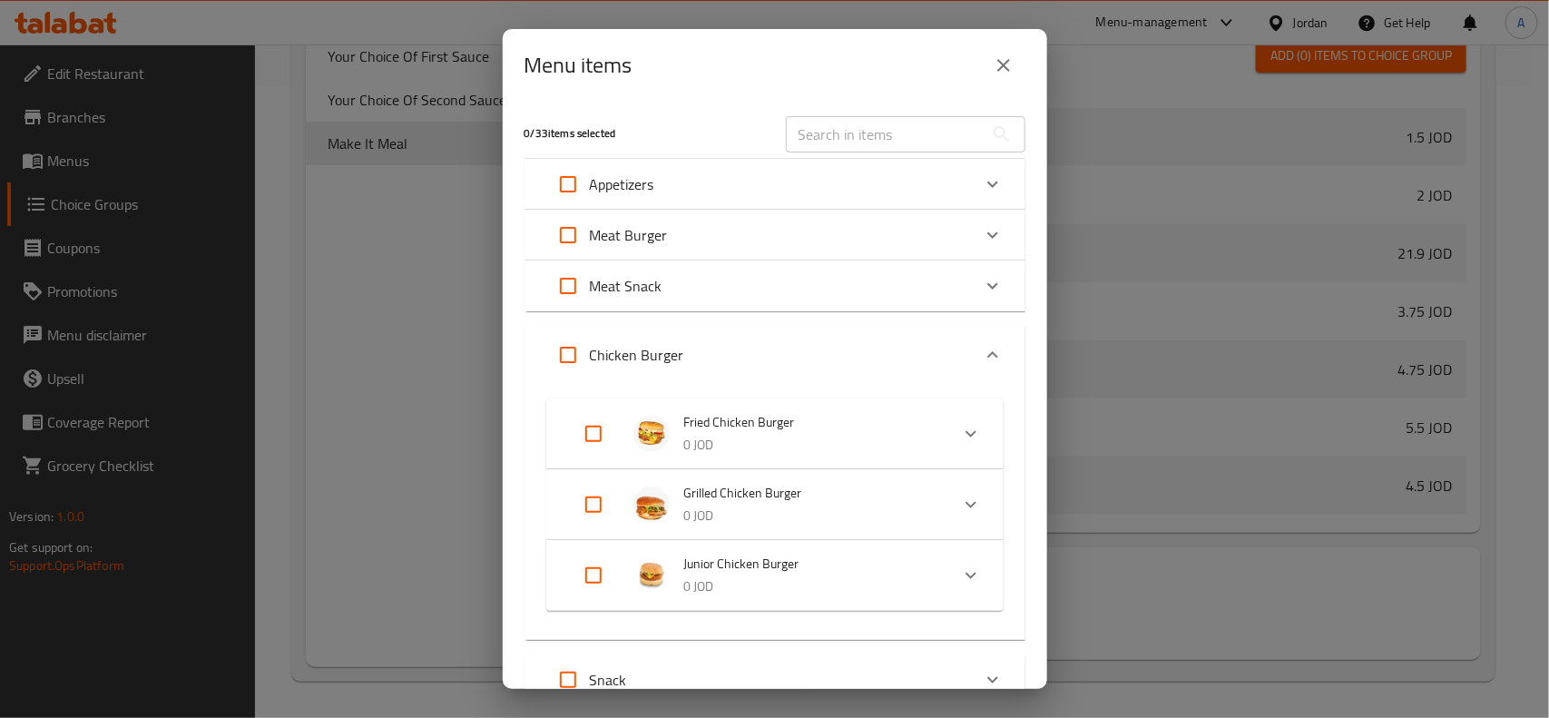
click at [792, 307] on div "Meat Snack" at bounding box center [758, 286] width 425 height 44
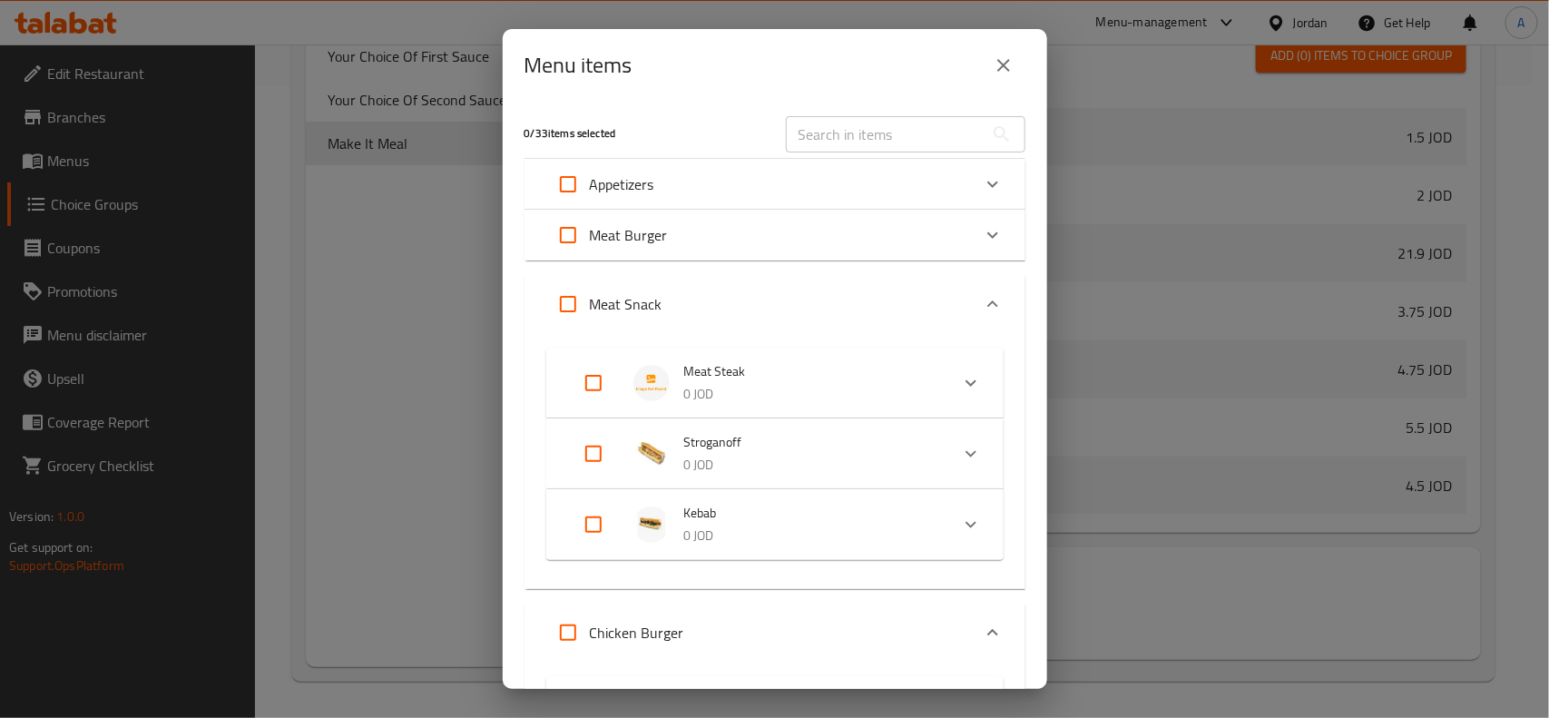
click at [792, 307] on div "Meat Snack" at bounding box center [758, 304] width 425 height 44
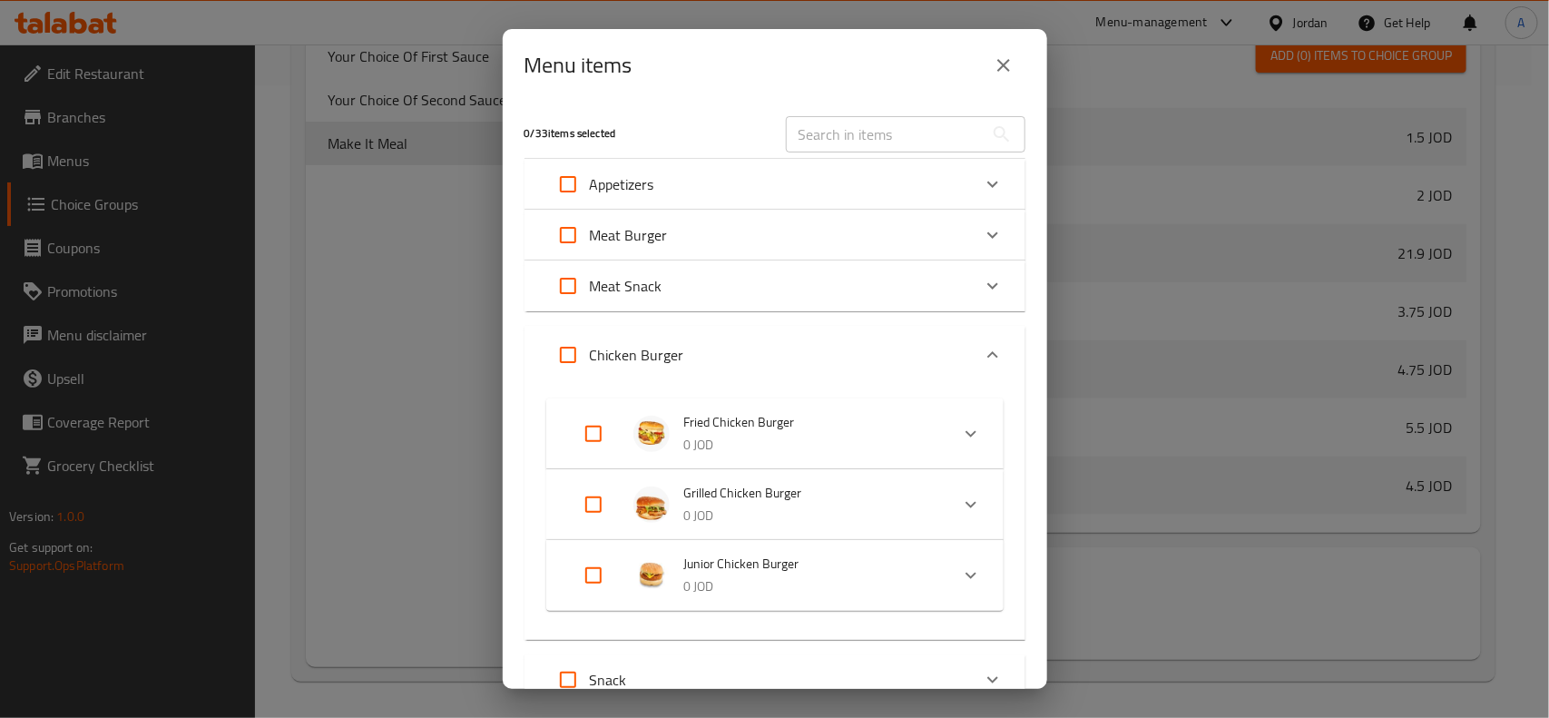
click at [833, 243] on div "Meat Burger" at bounding box center [758, 235] width 425 height 44
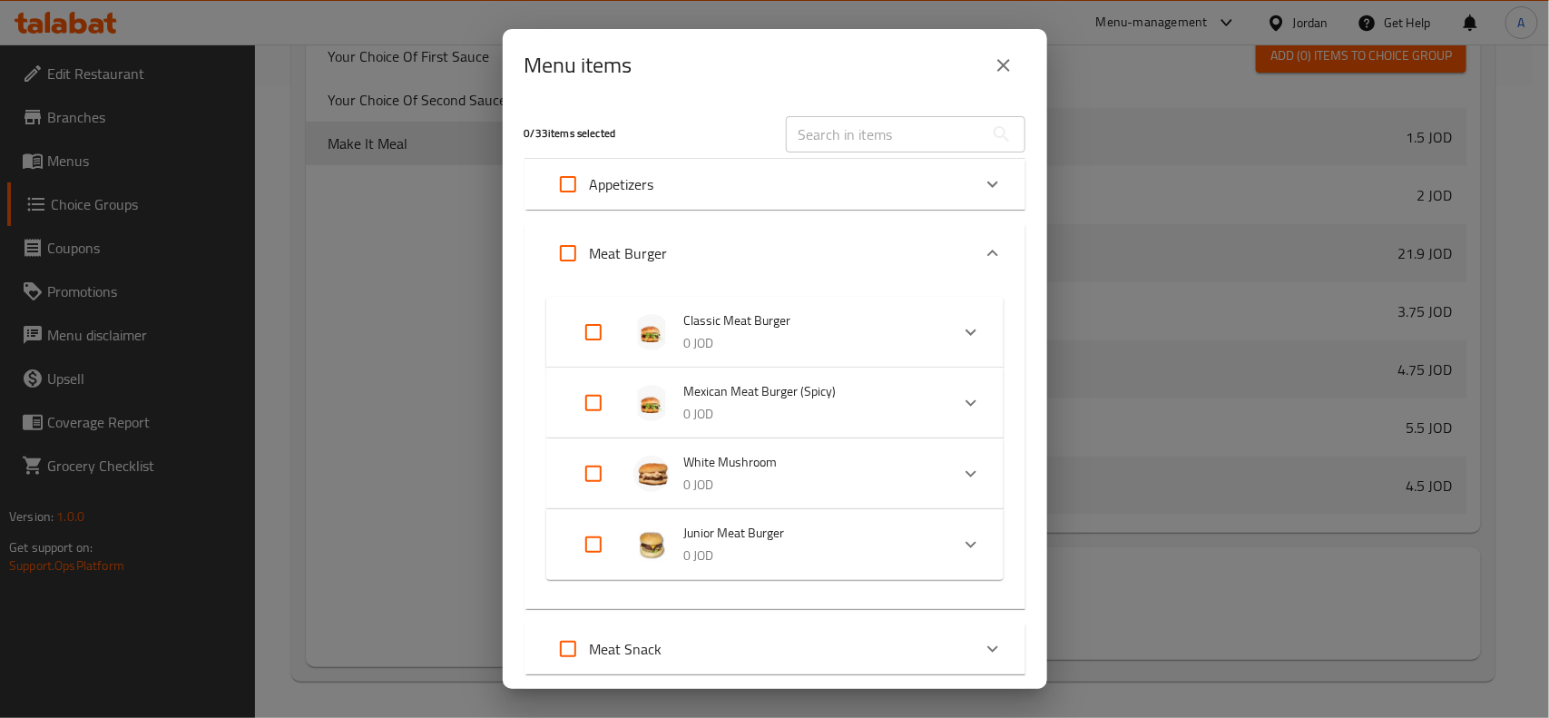
click at [997, 64] on icon "close" at bounding box center [1004, 65] width 22 height 22
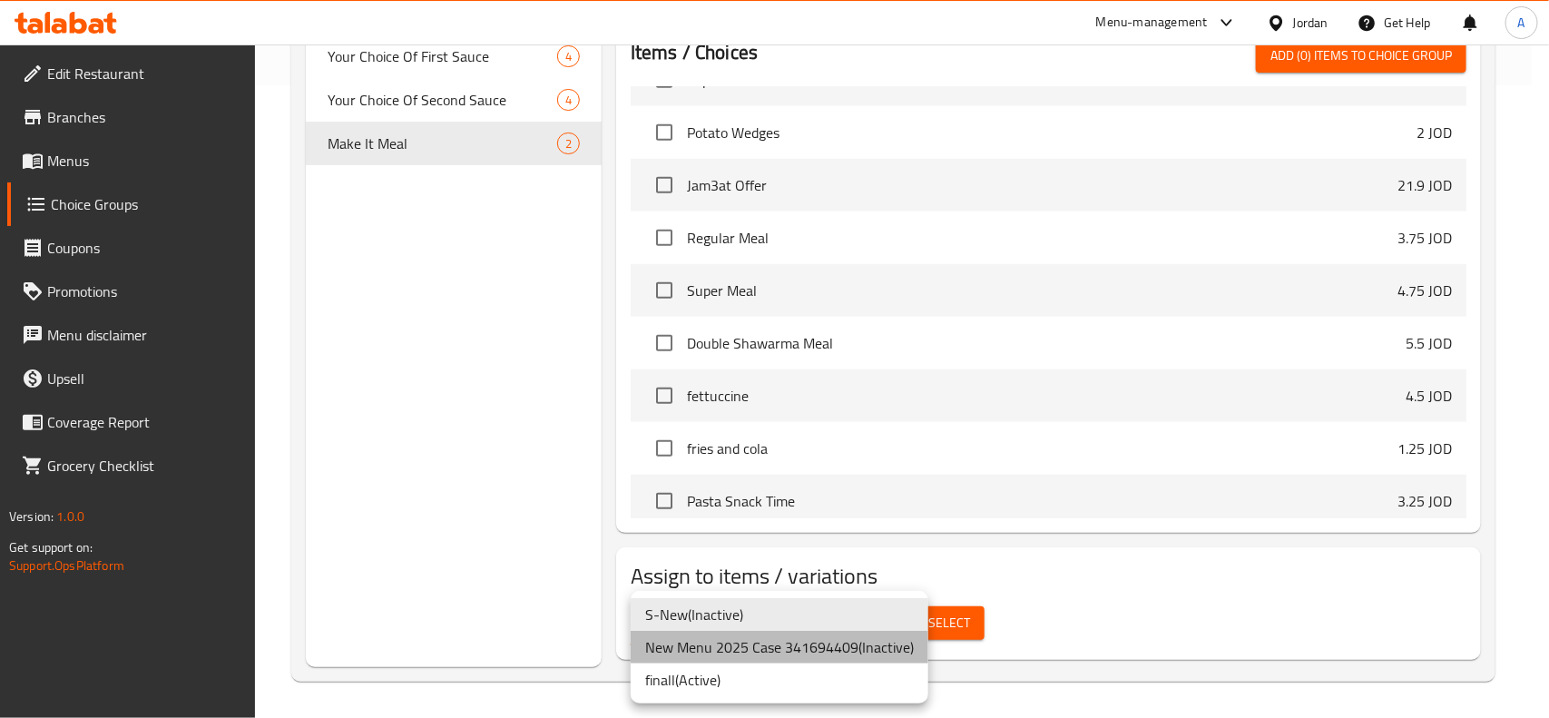
click at [823, 652] on li "New Menu 2025 Case 341694409 ( Inactive )" at bounding box center [780, 647] width 298 height 33
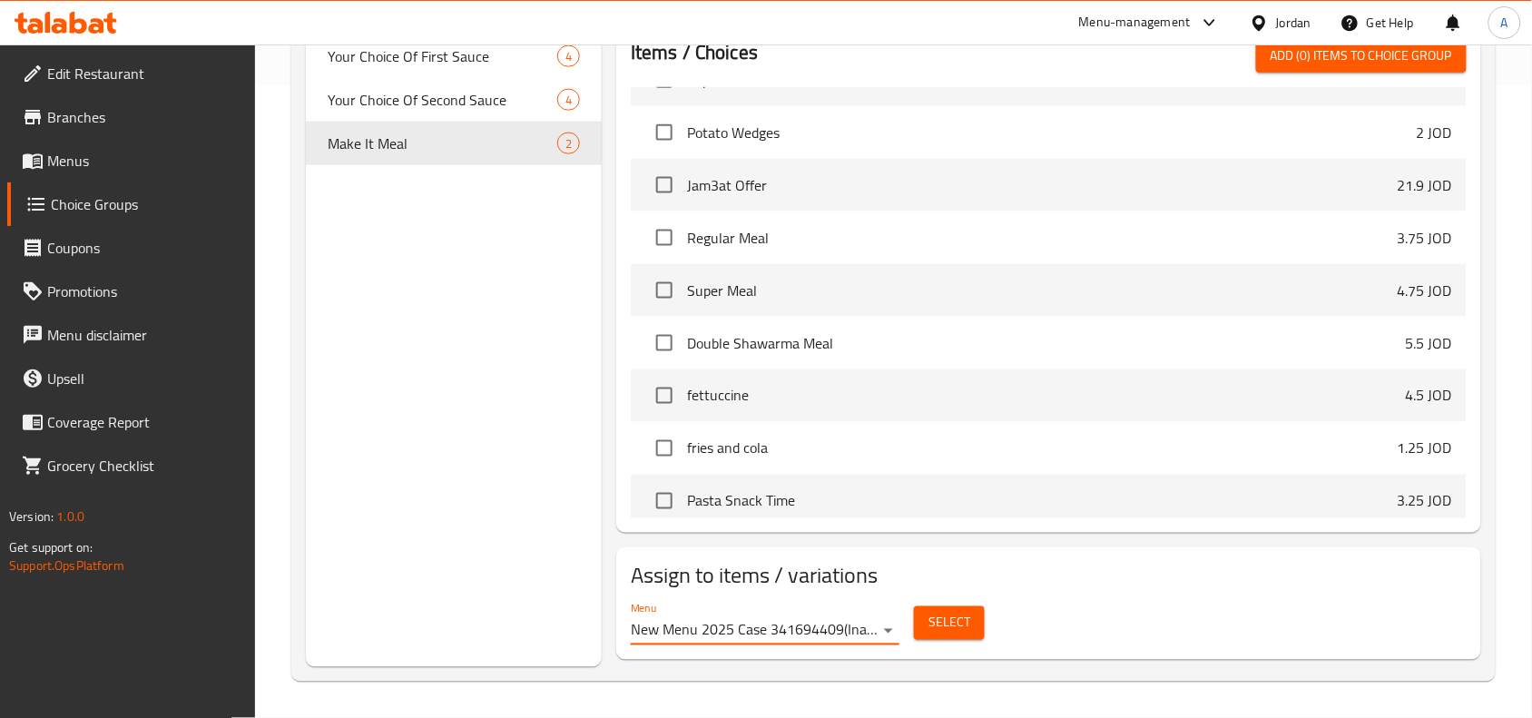
click at [972, 633] on button "Select" at bounding box center [949, 623] width 71 height 34
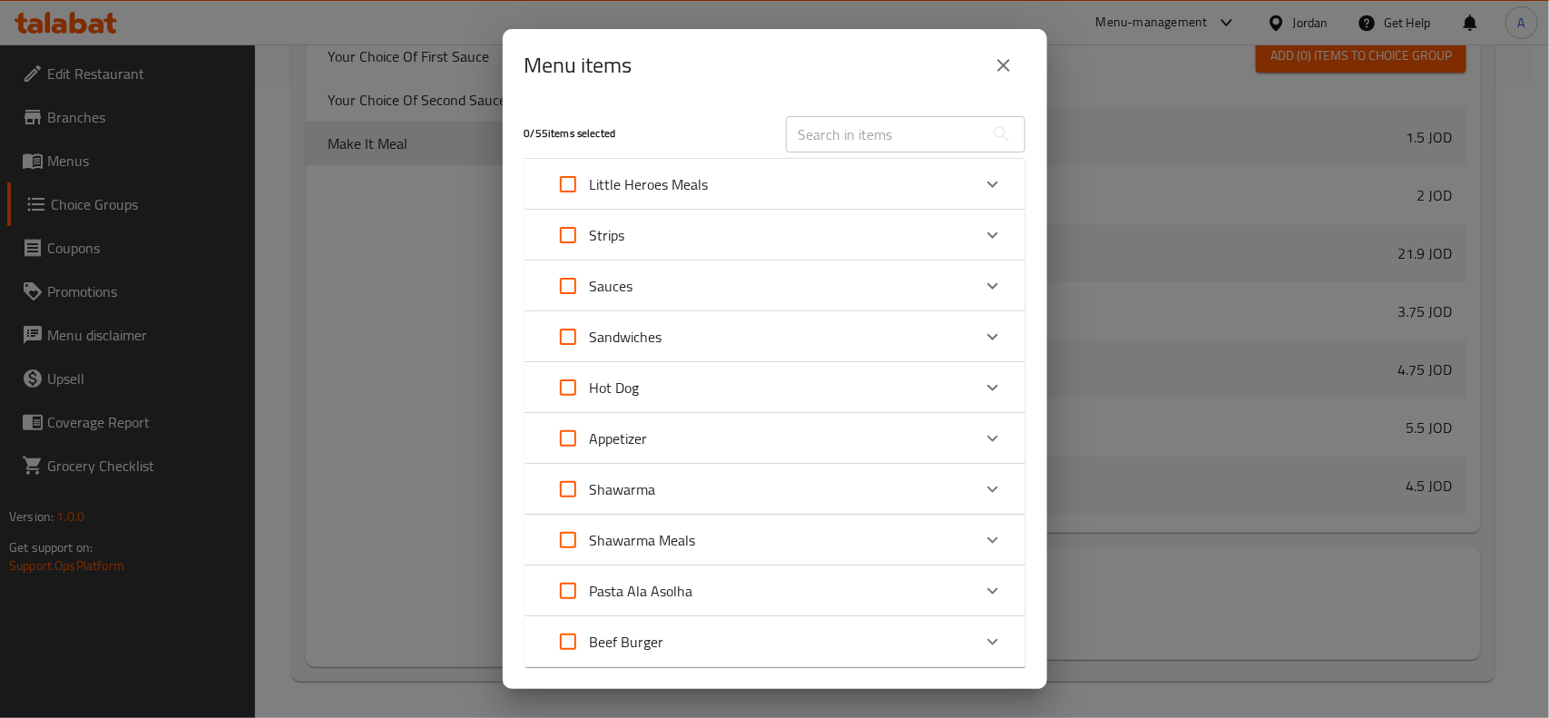
scroll to position [103, 0]
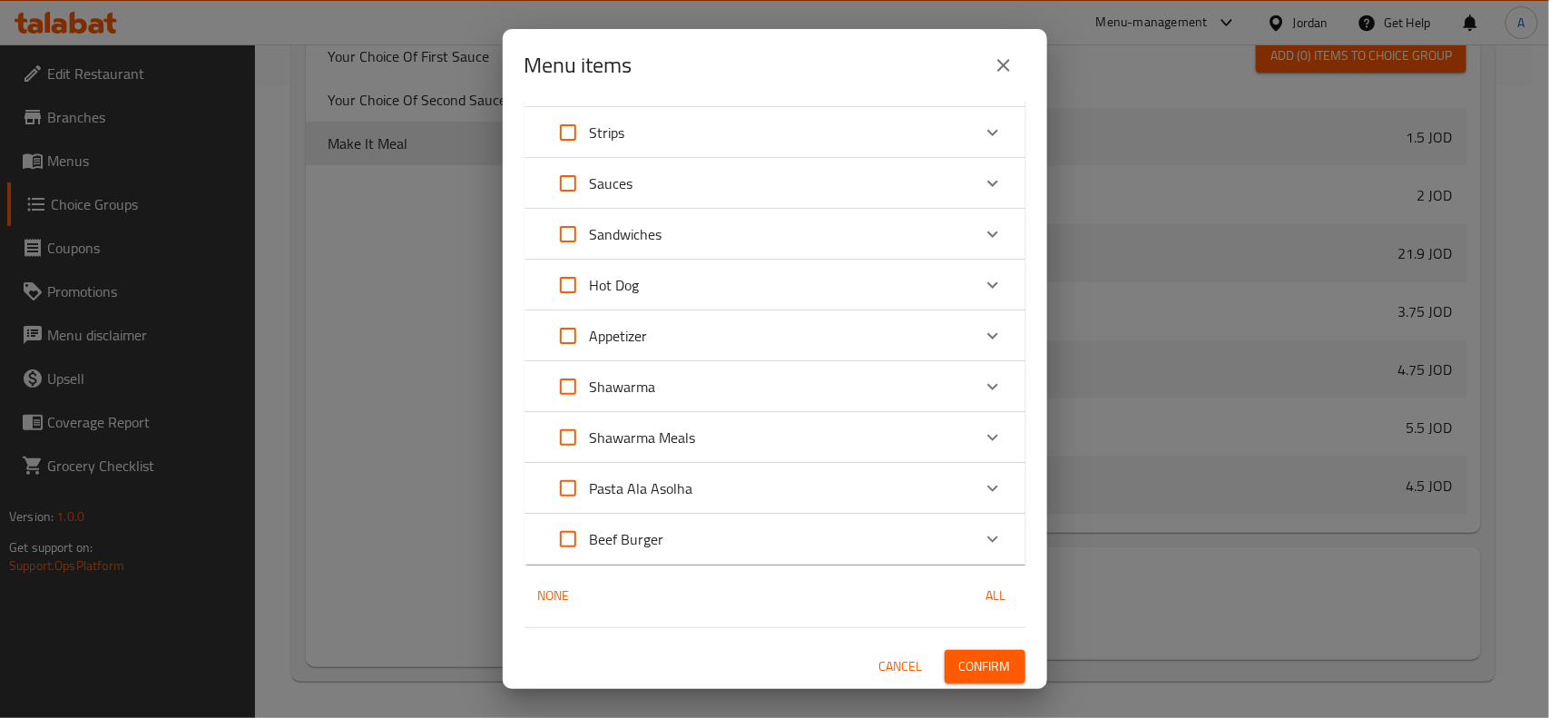
click at [674, 546] on div "Beef Burger" at bounding box center [758, 539] width 425 height 44
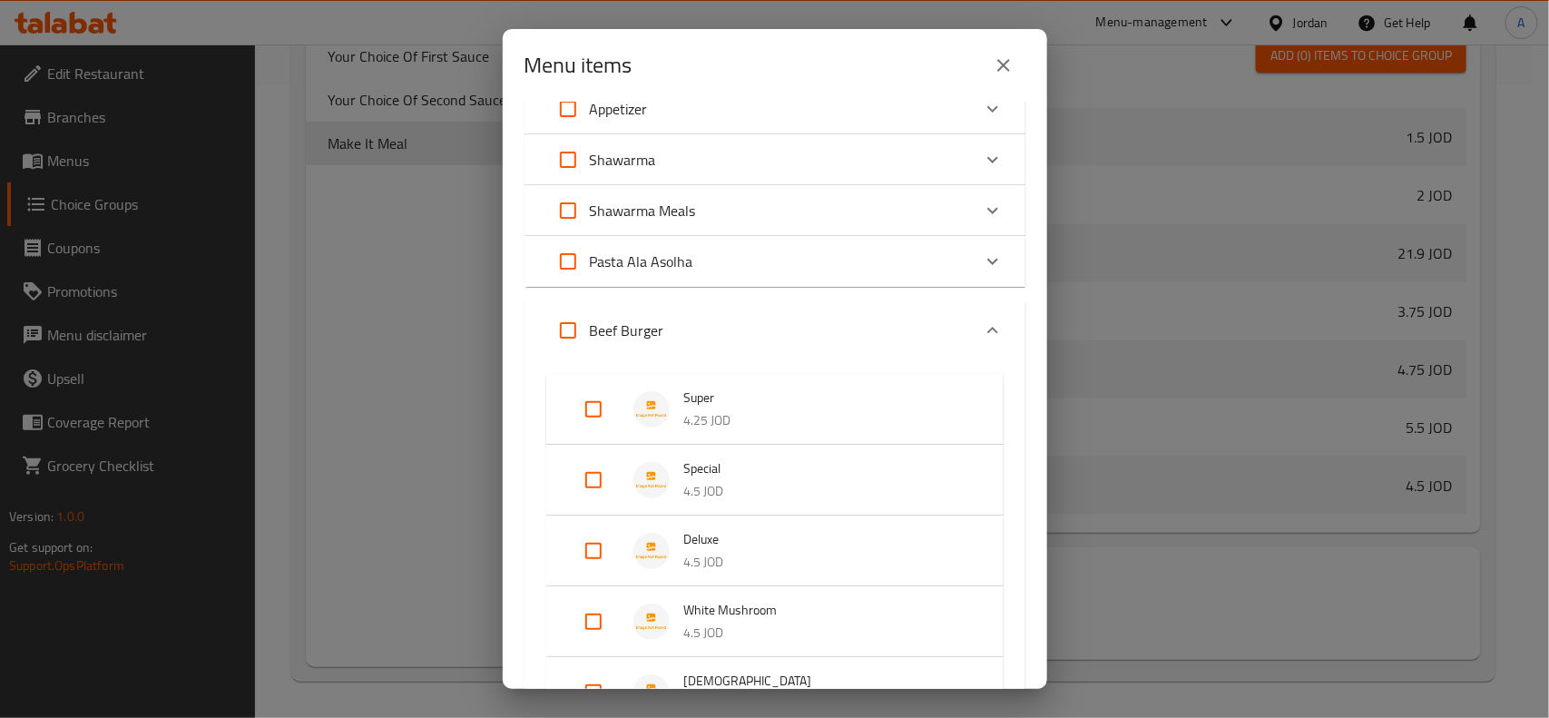
drag, startPoint x: 591, startPoint y: 404, endPoint x: 769, endPoint y: 420, distance: 178.6
click at [590, 404] on input "Expand" at bounding box center [594, 410] width 44 height 44
checkbox input "true"
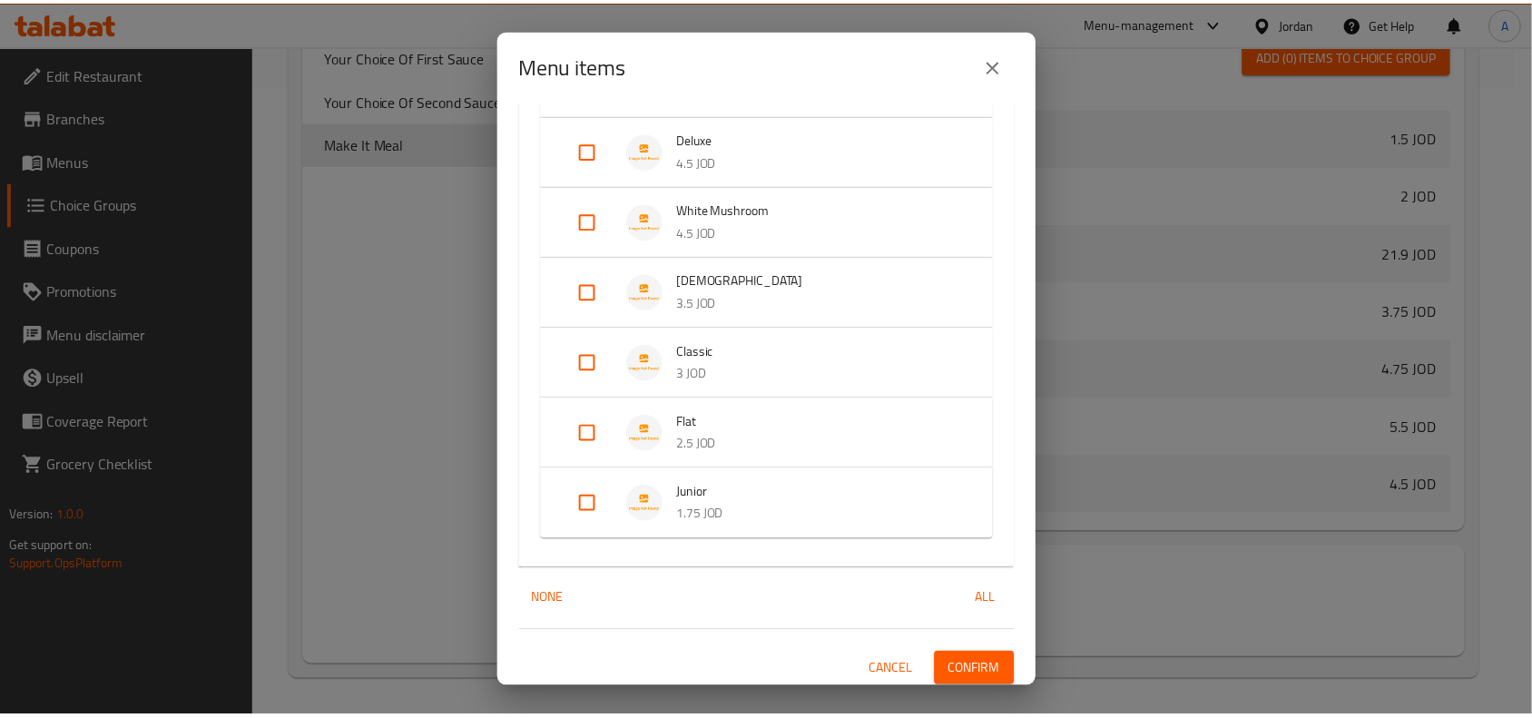
scroll to position [749, 0]
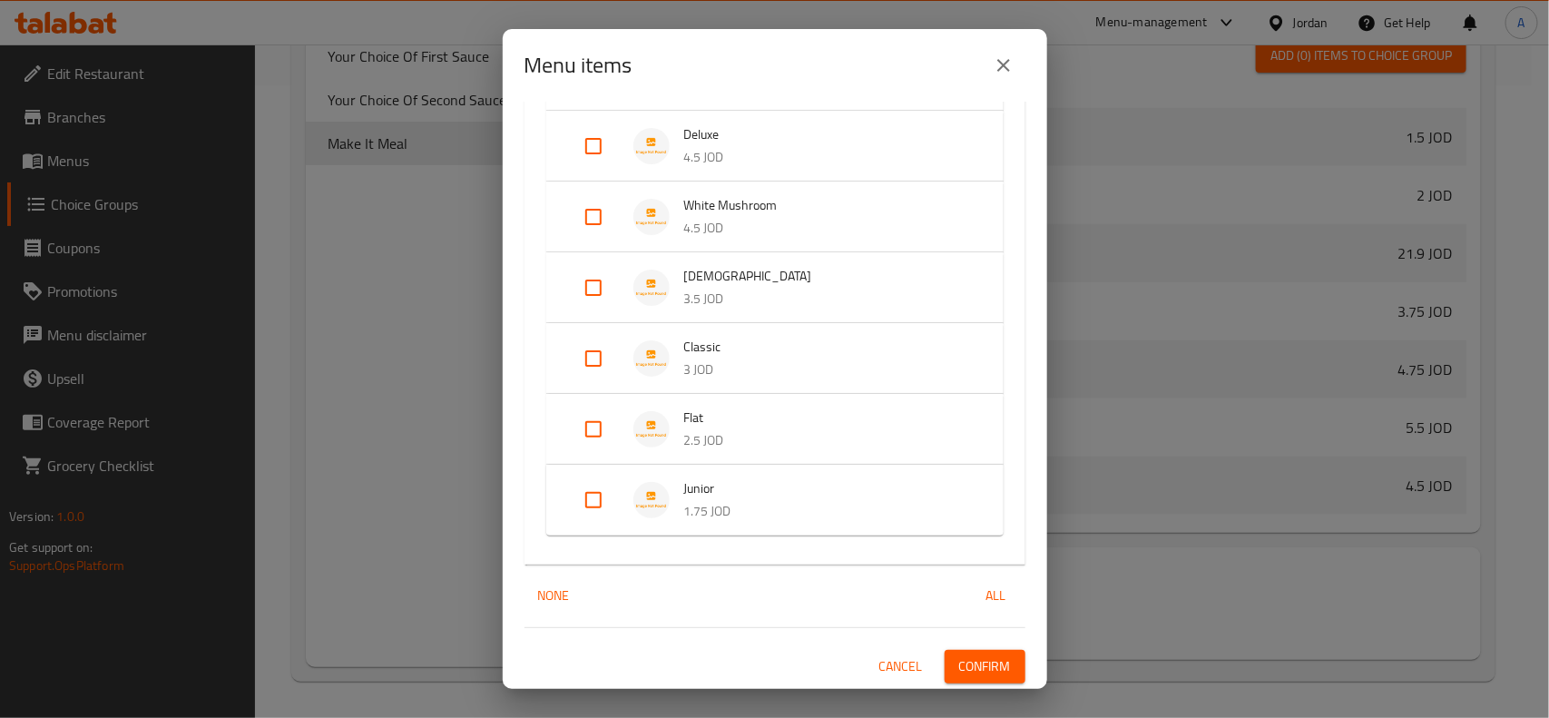
click at [959, 655] on span "Confirm" at bounding box center [985, 666] width 52 height 23
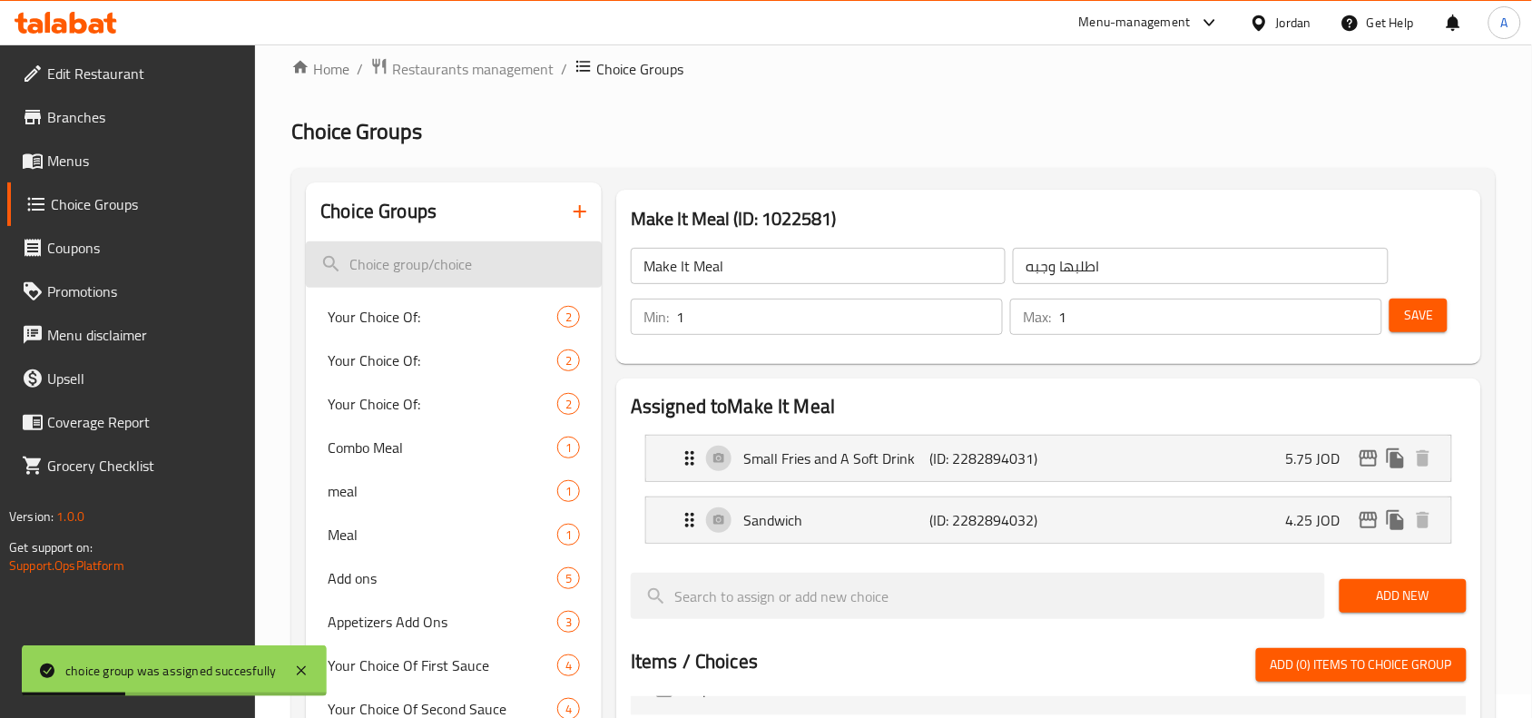
scroll to position [0, 0]
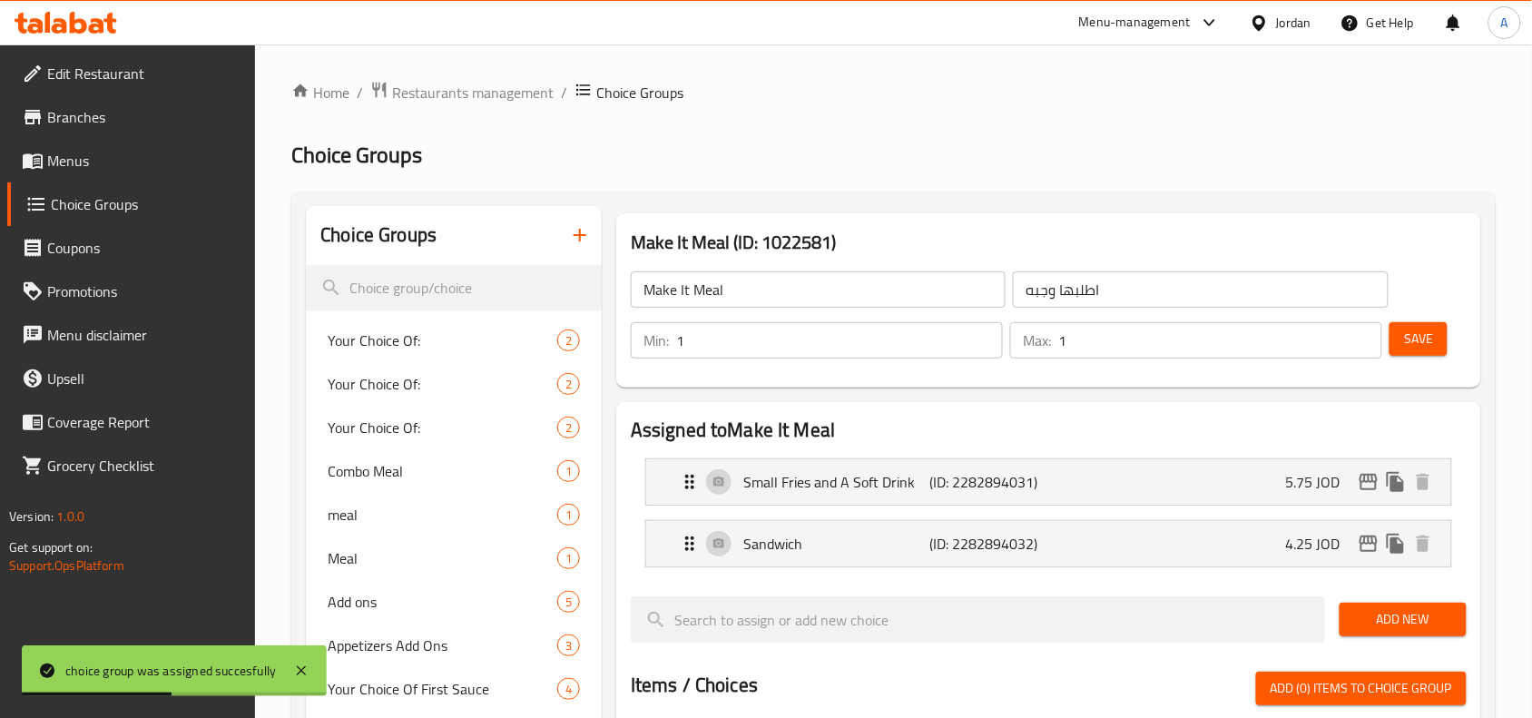
click at [563, 248] on button "button" at bounding box center [580, 235] width 44 height 44
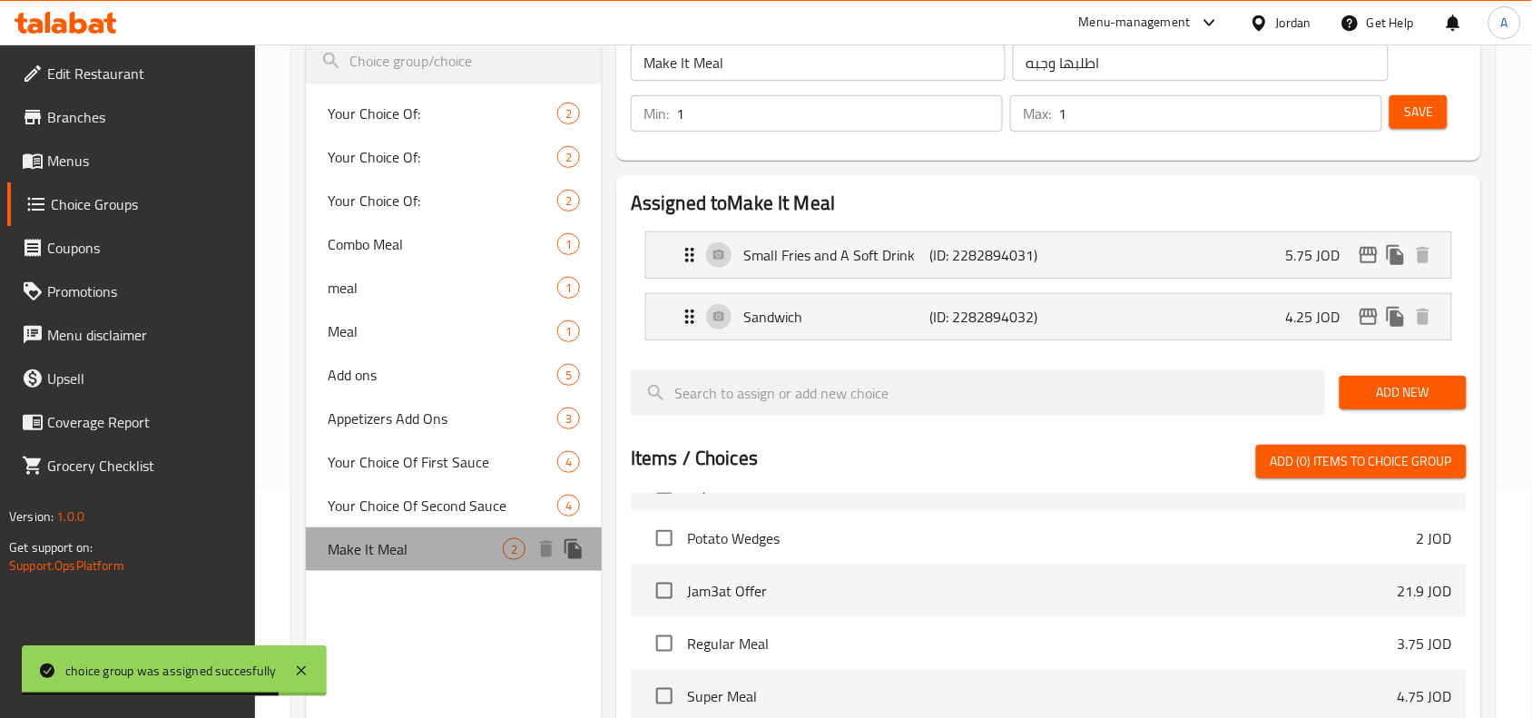
click at [454, 541] on span "Make It Meal" at bounding box center [415, 549] width 175 height 22
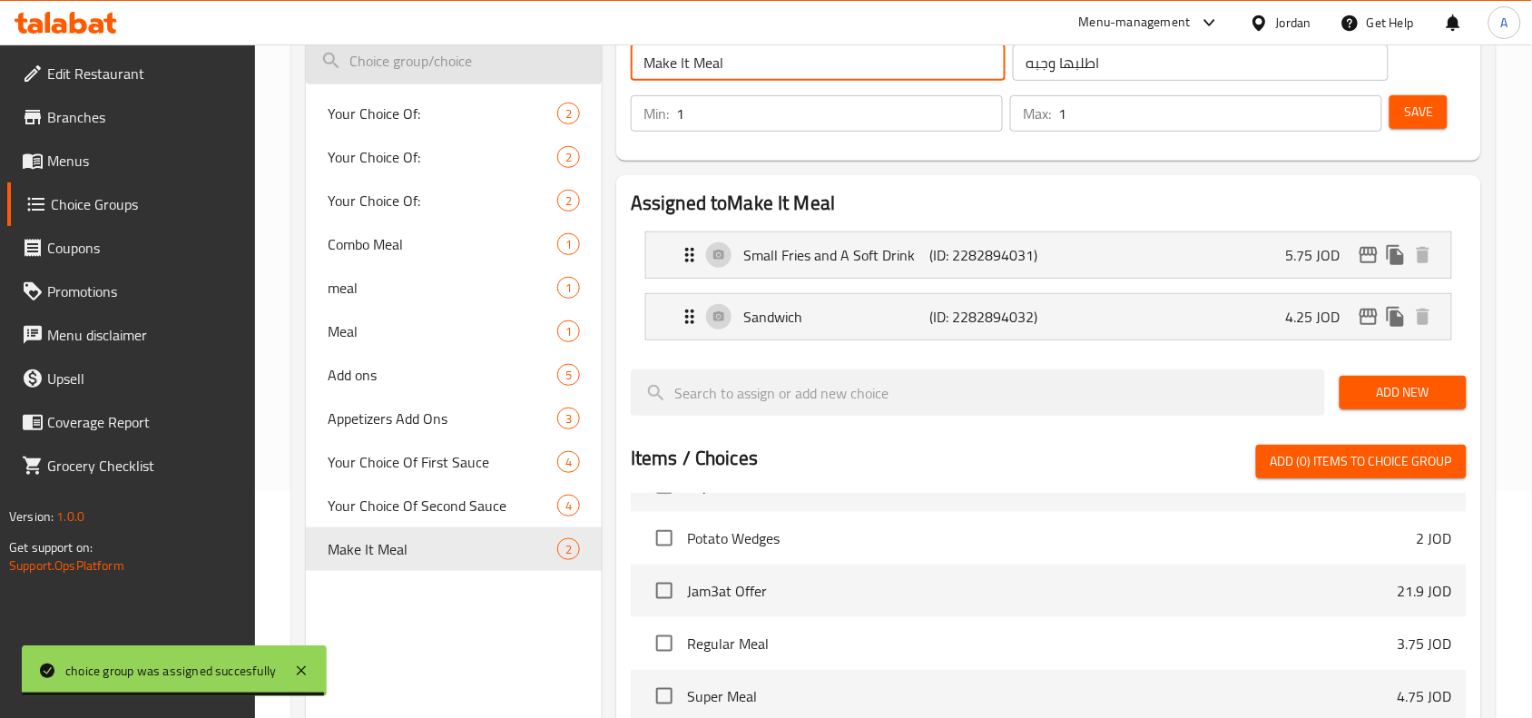
drag, startPoint x: 804, startPoint y: 64, endPoint x: 356, endPoint y: 74, distance: 448.4
click at [356, 74] on div "Choice Groups Your Choice Of: 2 Your Choice Of: 2 Your Choice Of: 2 Combo Meal …" at bounding box center [897, 526] width 1183 height 1094
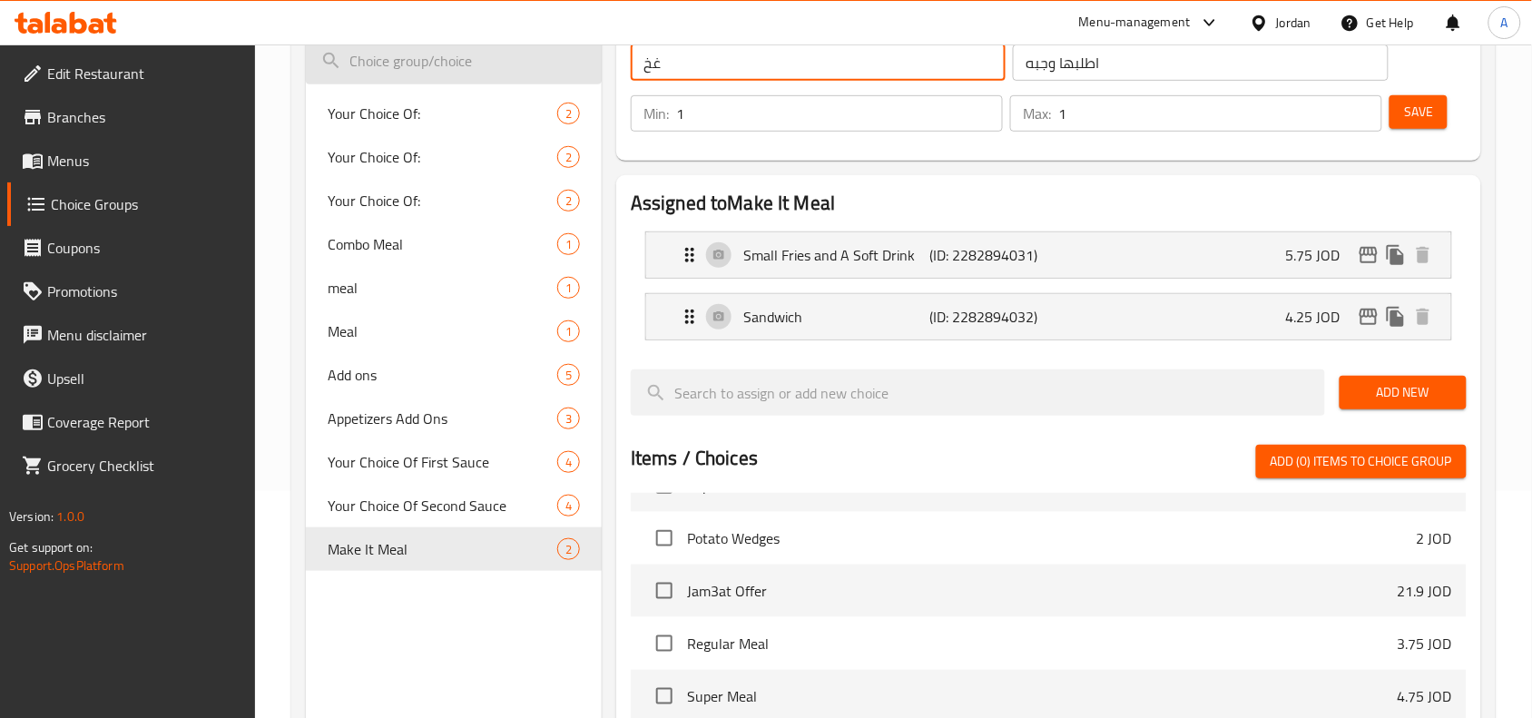
type input "غخه"
type input "Your choice of"
click at [1235, 64] on input "اطلبها وجبه" at bounding box center [1200, 62] width 375 height 36
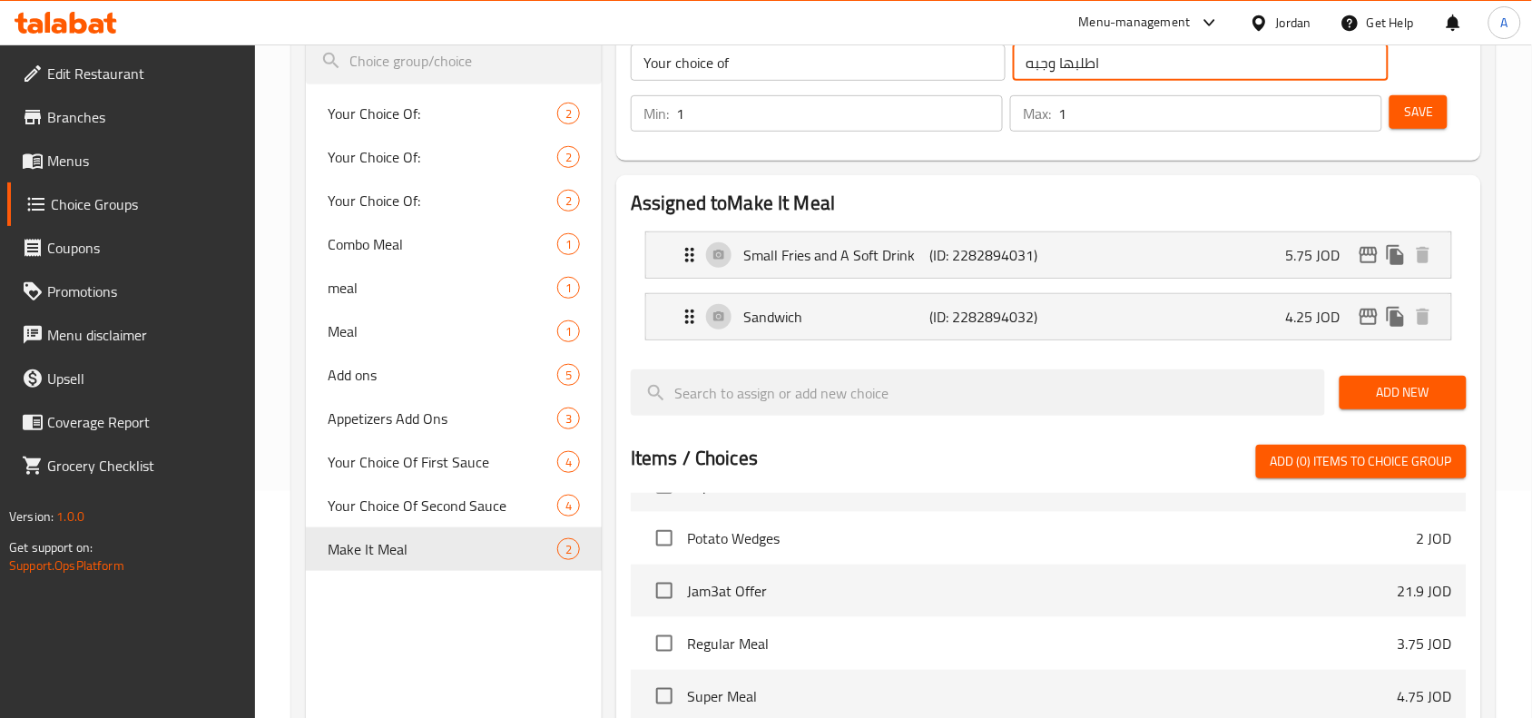
click at [1235, 64] on input "اطلبها وجبه" at bounding box center [1200, 62] width 375 height 36
type input "hojdhv"
type input "اختيارك من"
click at [898, 257] on p "Small Fries and A Soft Drink" at bounding box center [836, 255] width 186 height 22
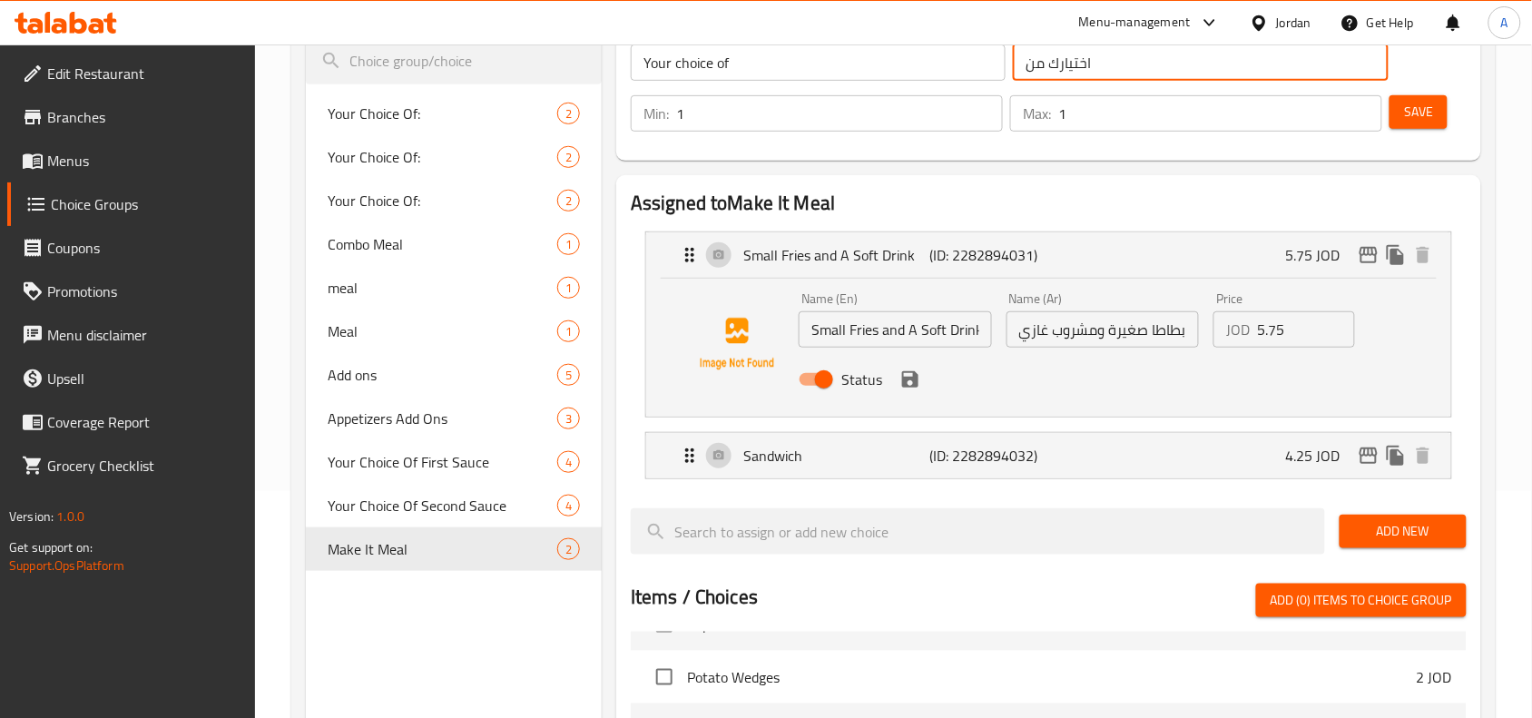
click at [1060, 327] on input "بطاطا صغيرة ومشروب غازي" at bounding box center [1102, 329] width 193 height 36
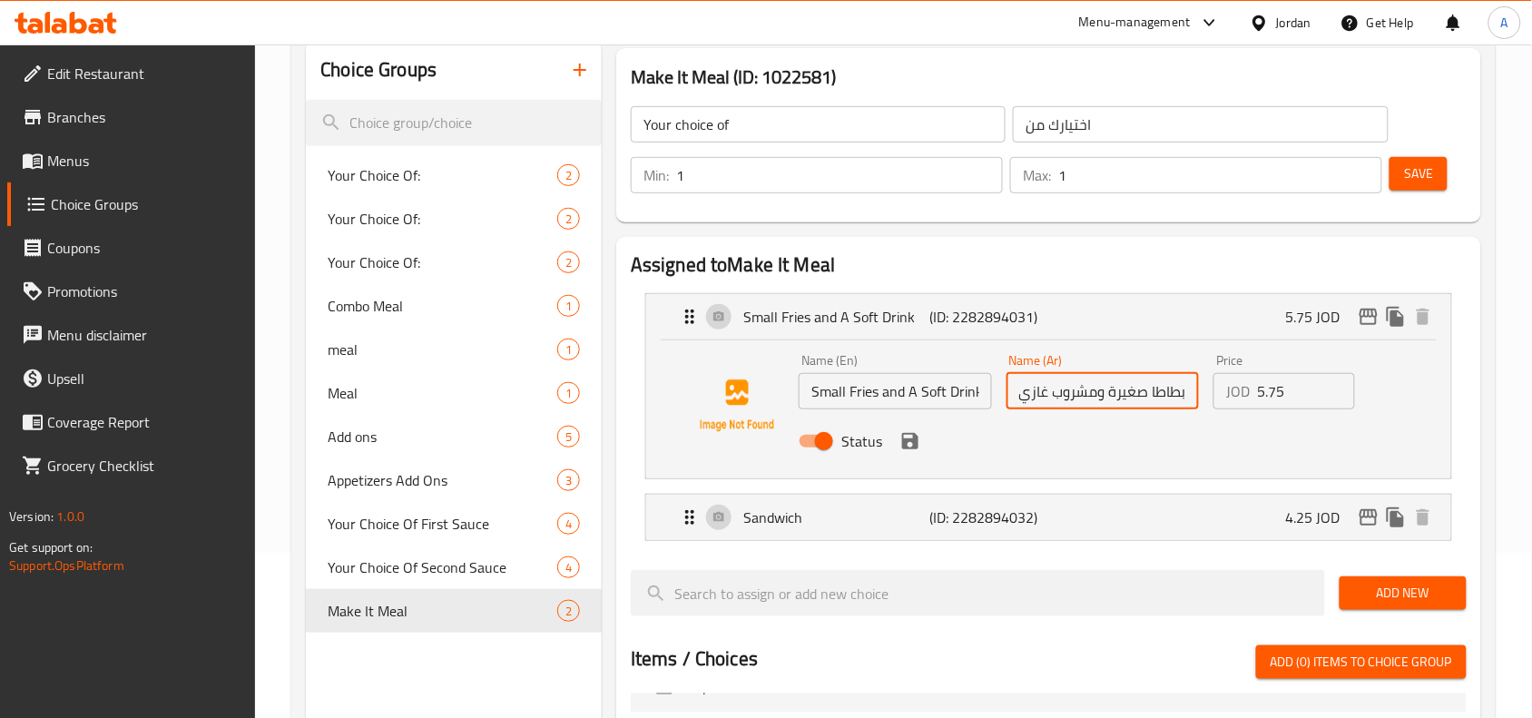
scroll to position [113, 0]
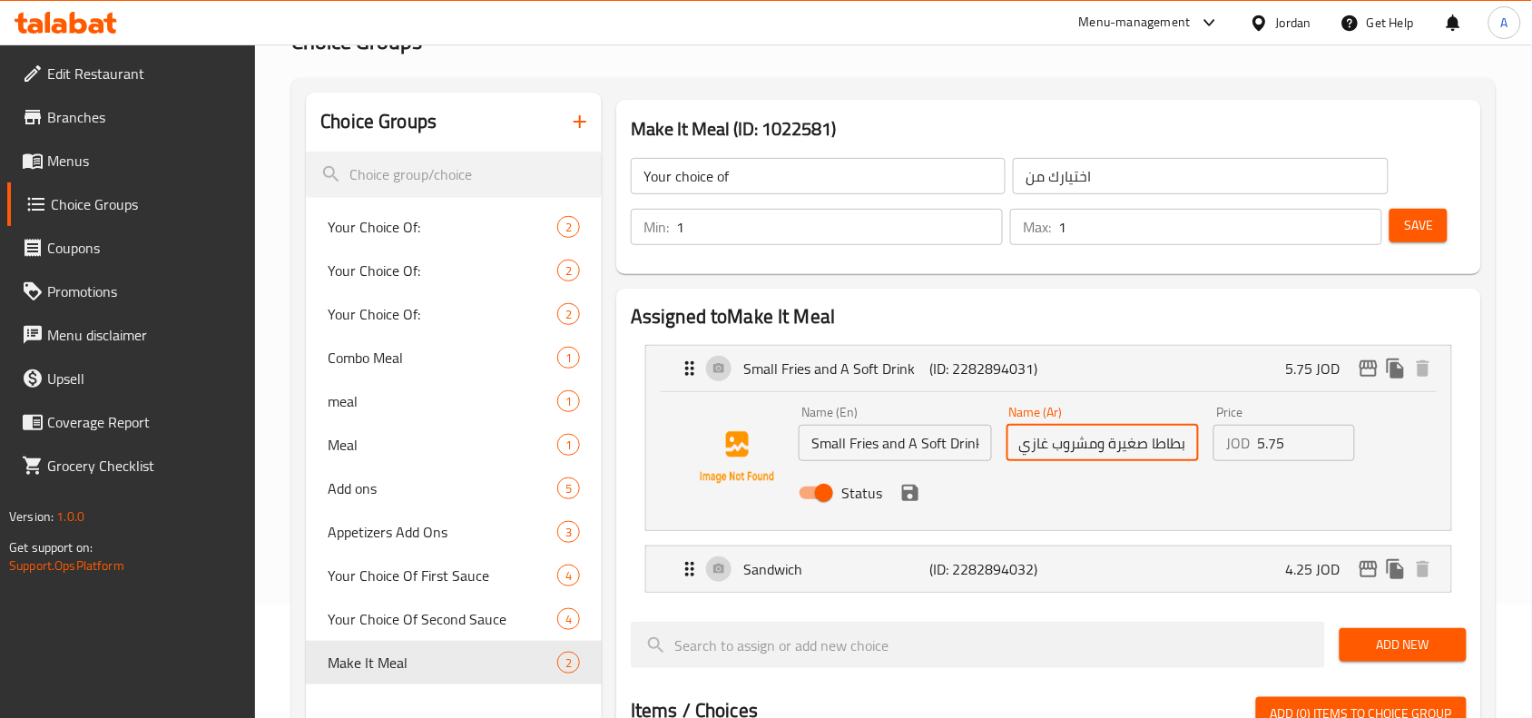
click at [809, 441] on input "Small Fries and A Soft Drink" at bounding box center [895, 443] width 193 height 36
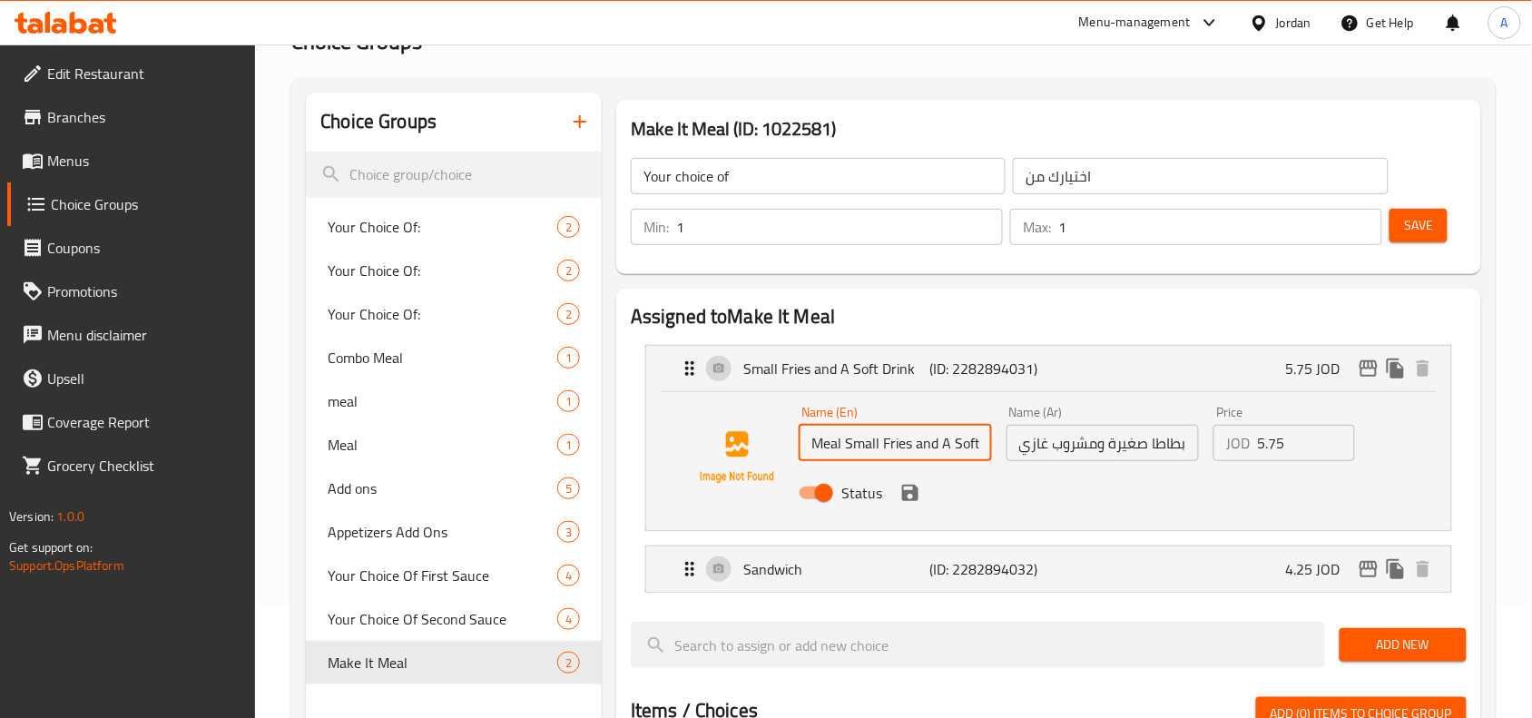
type input "Meal Small Fries and A Soft Drink"
click at [1142, 445] on input "بطاطا صغيرة ومشروب غازي" at bounding box center [1102, 443] width 193 height 36
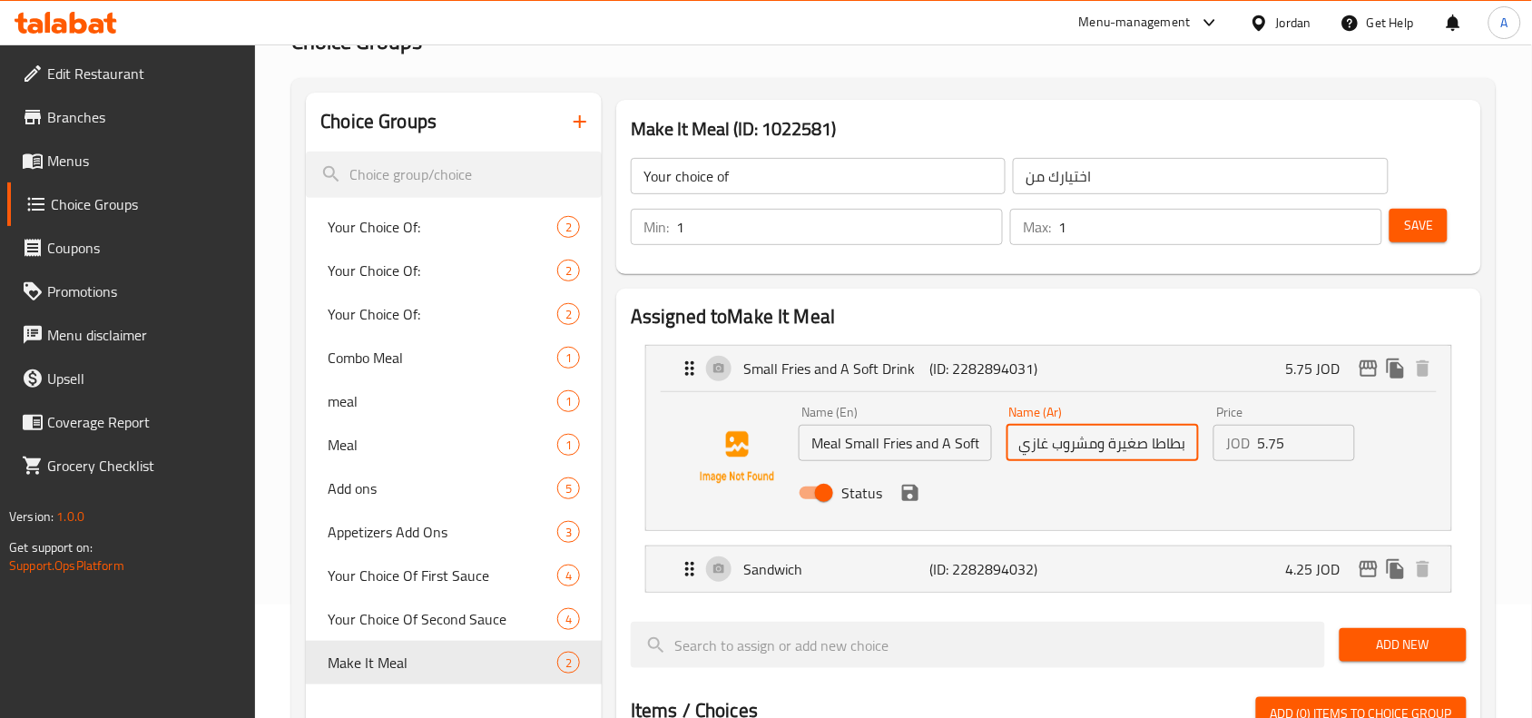
click at [1189, 440] on input "بطاطا صغيرة ومشروب غازي" at bounding box center [1102, 443] width 193 height 36
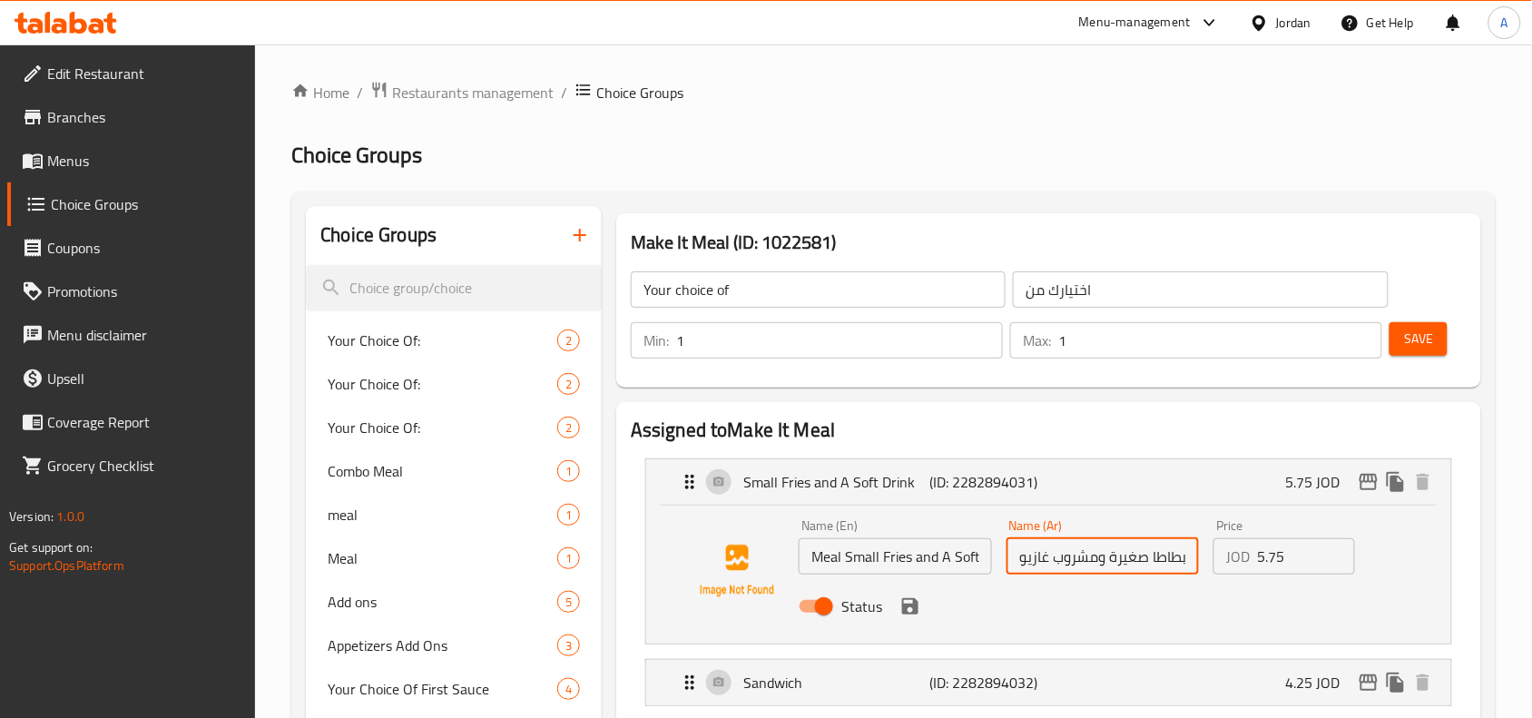
scroll to position [0, -24]
drag, startPoint x: 1022, startPoint y: 561, endPoint x: 1005, endPoint y: 565, distance: 17.6
click at [1005, 565] on div "Name (Ar) بطاطا صغيرة ومشروب غازيوجبه Name (Ar)" at bounding box center [1103, 547] width 208 height 70
click at [1189, 554] on input "بطاطا صغيرة ومشروب غازي" at bounding box center [1102, 556] width 193 height 36
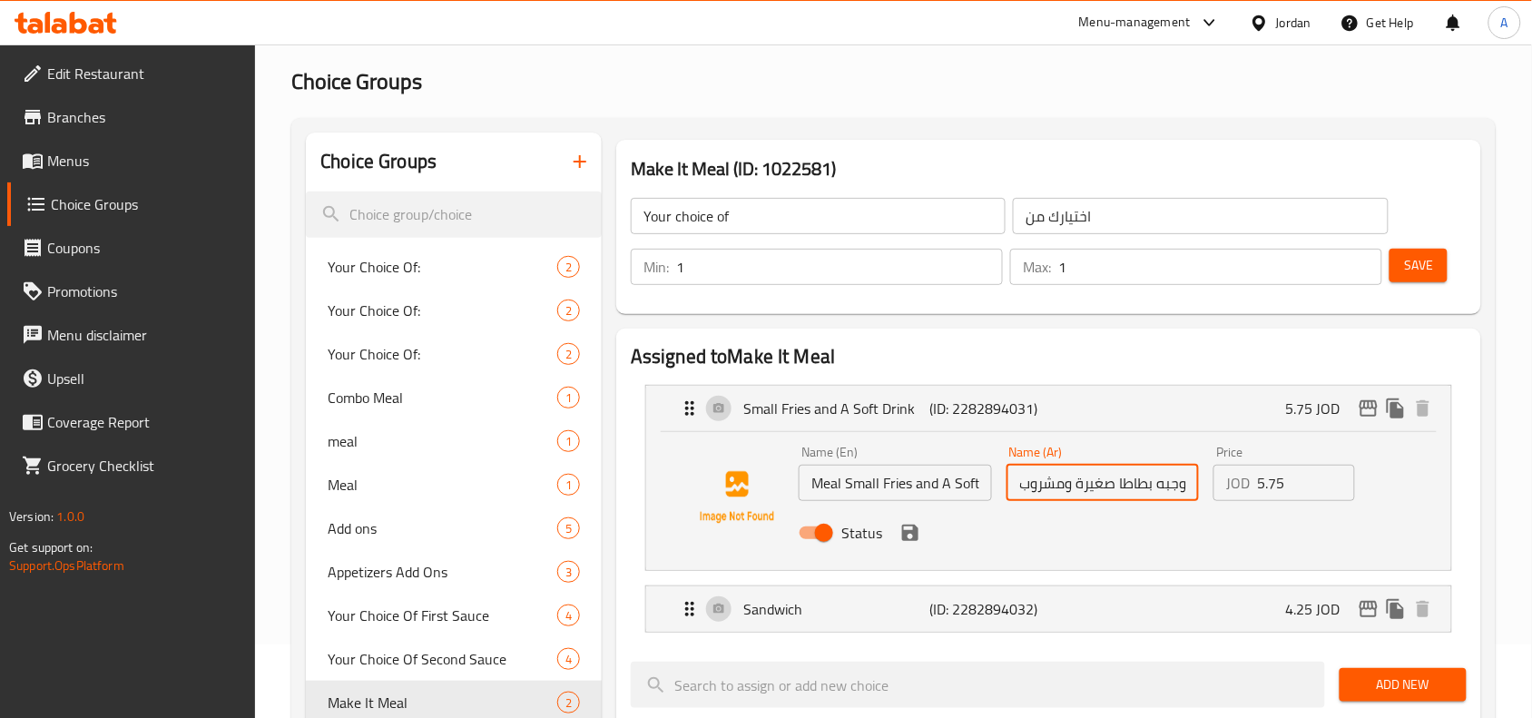
scroll to position [113, 0]
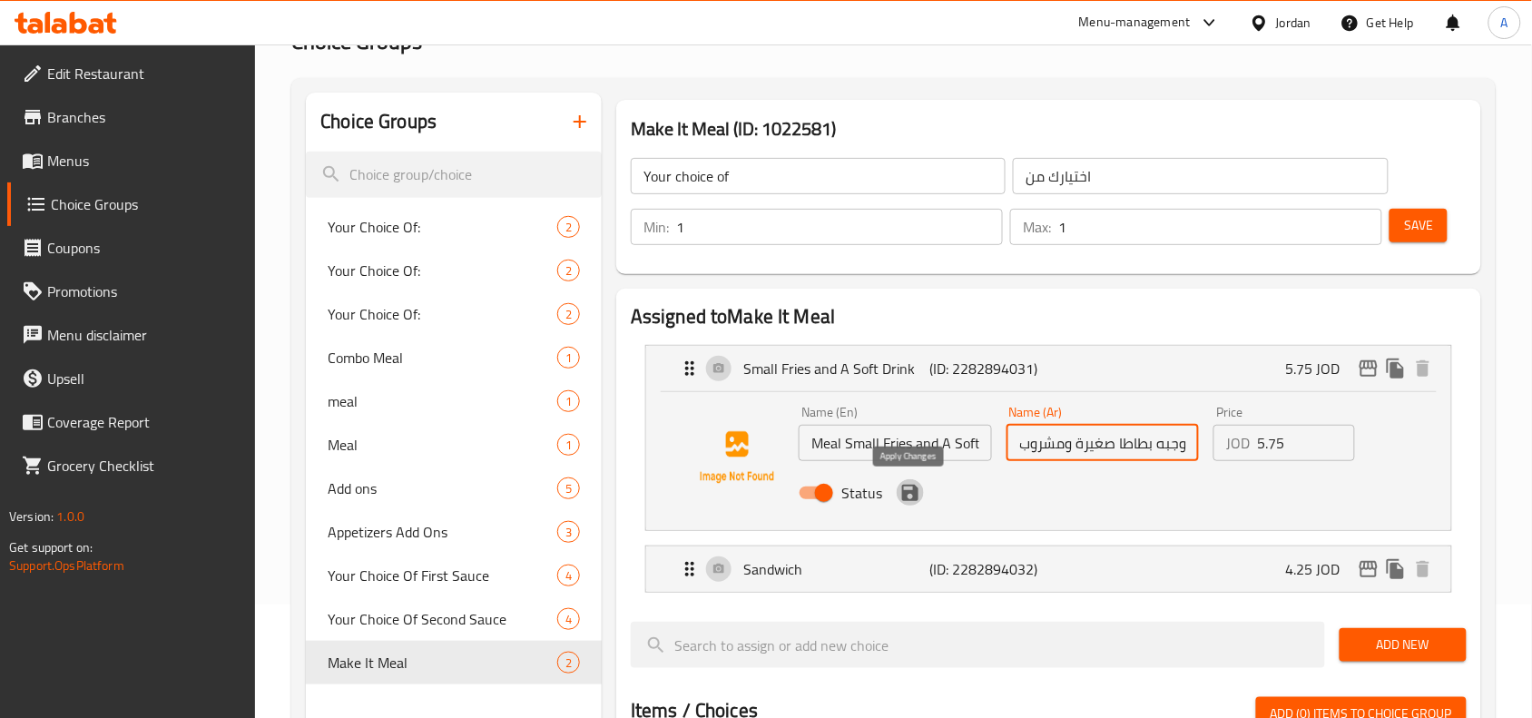
click at [902, 493] on icon "save" at bounding box center [910, 493] width 16 height 16
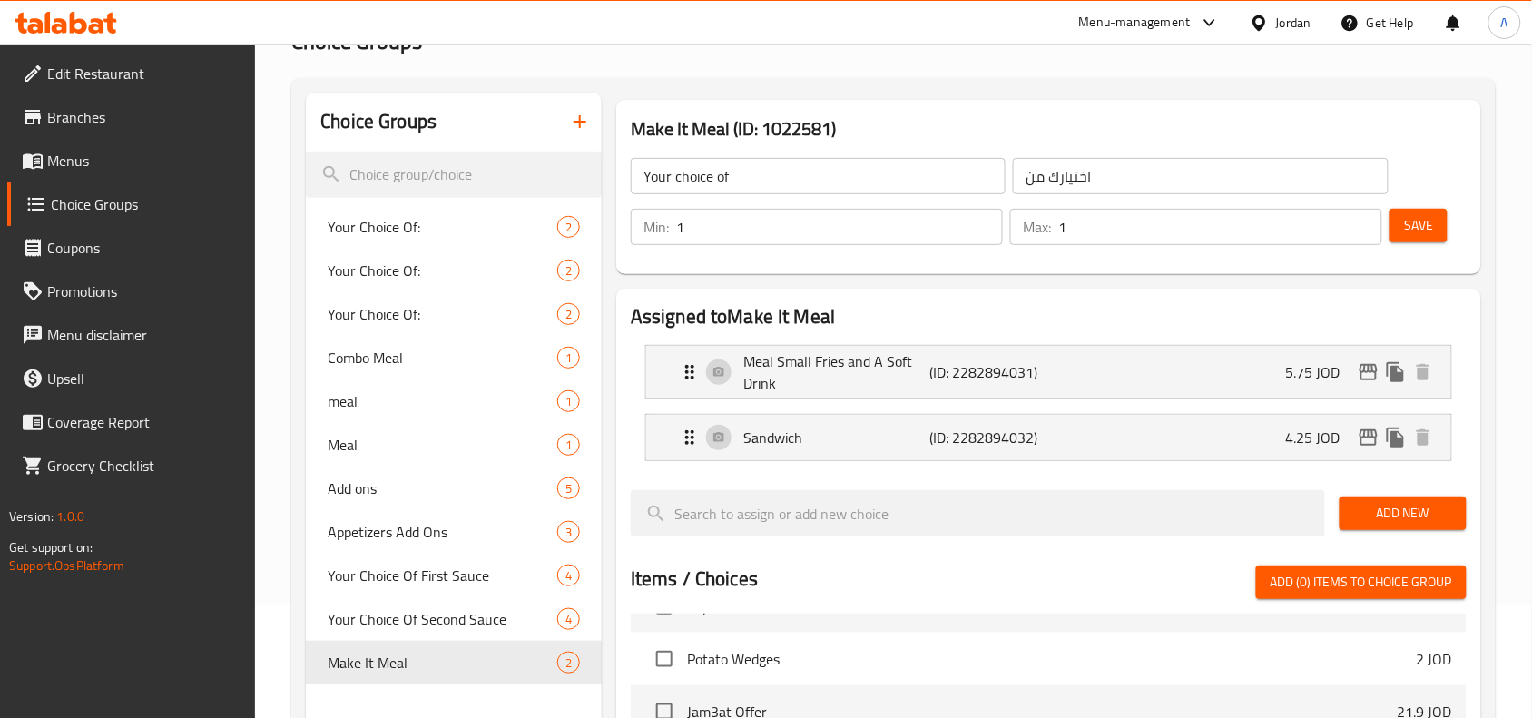
type input "وجبه بطاطا صغيرة ومشروب غازي"
click at [1434, 234] on button "Save" at bounding box center [1418, 226] width 58 height 34
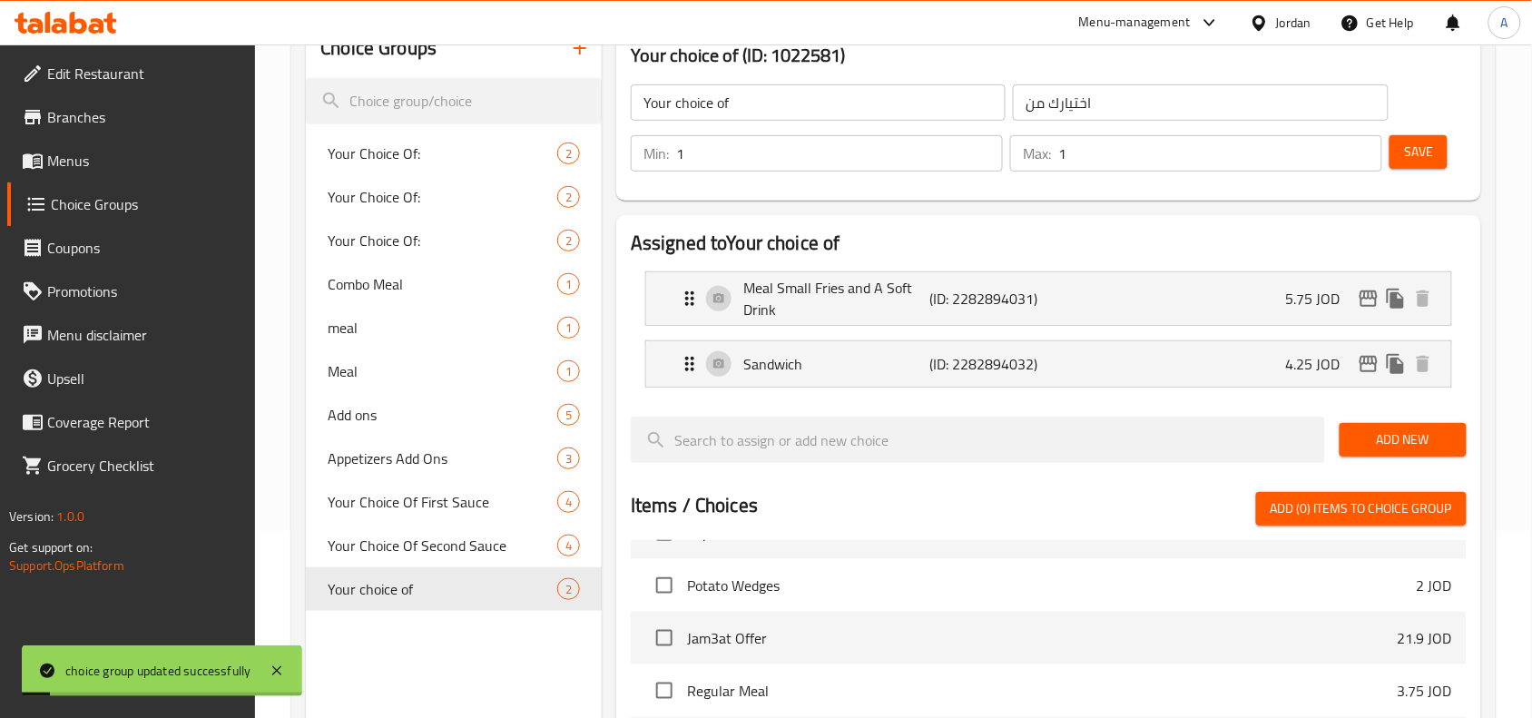
scroll to position [227, 0]
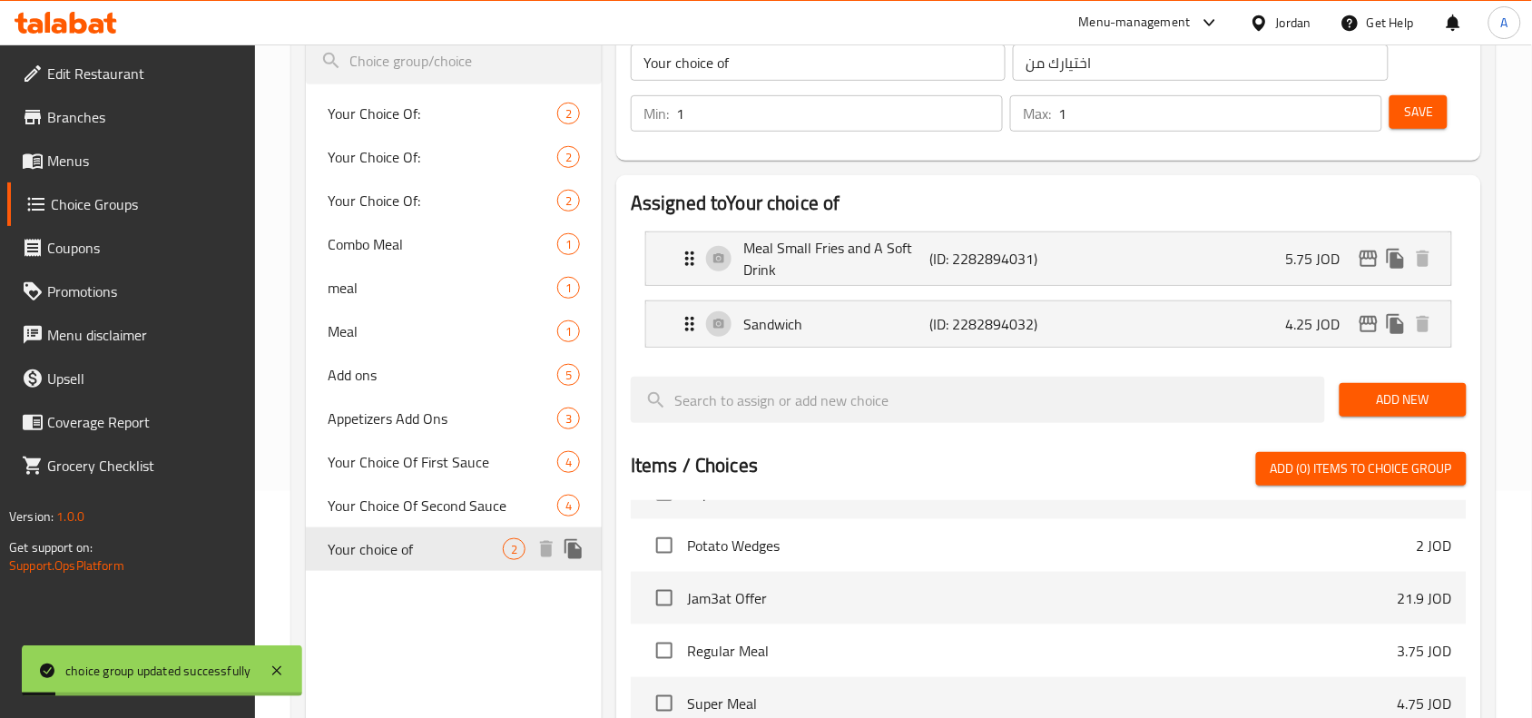
click at [496, 559] on span "Your choice of" at bounding box center [415, 549] width 175 height 22
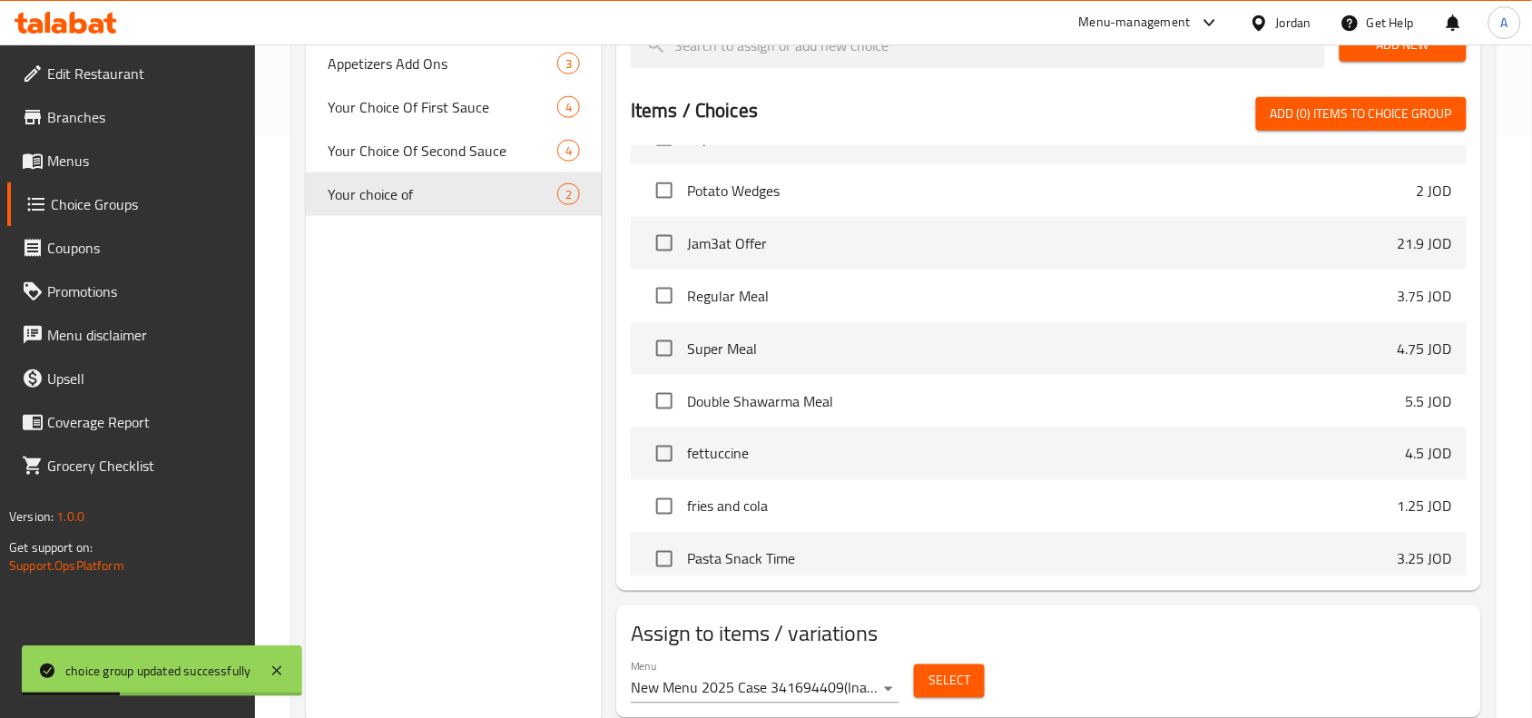
scroll to position [526, 0]
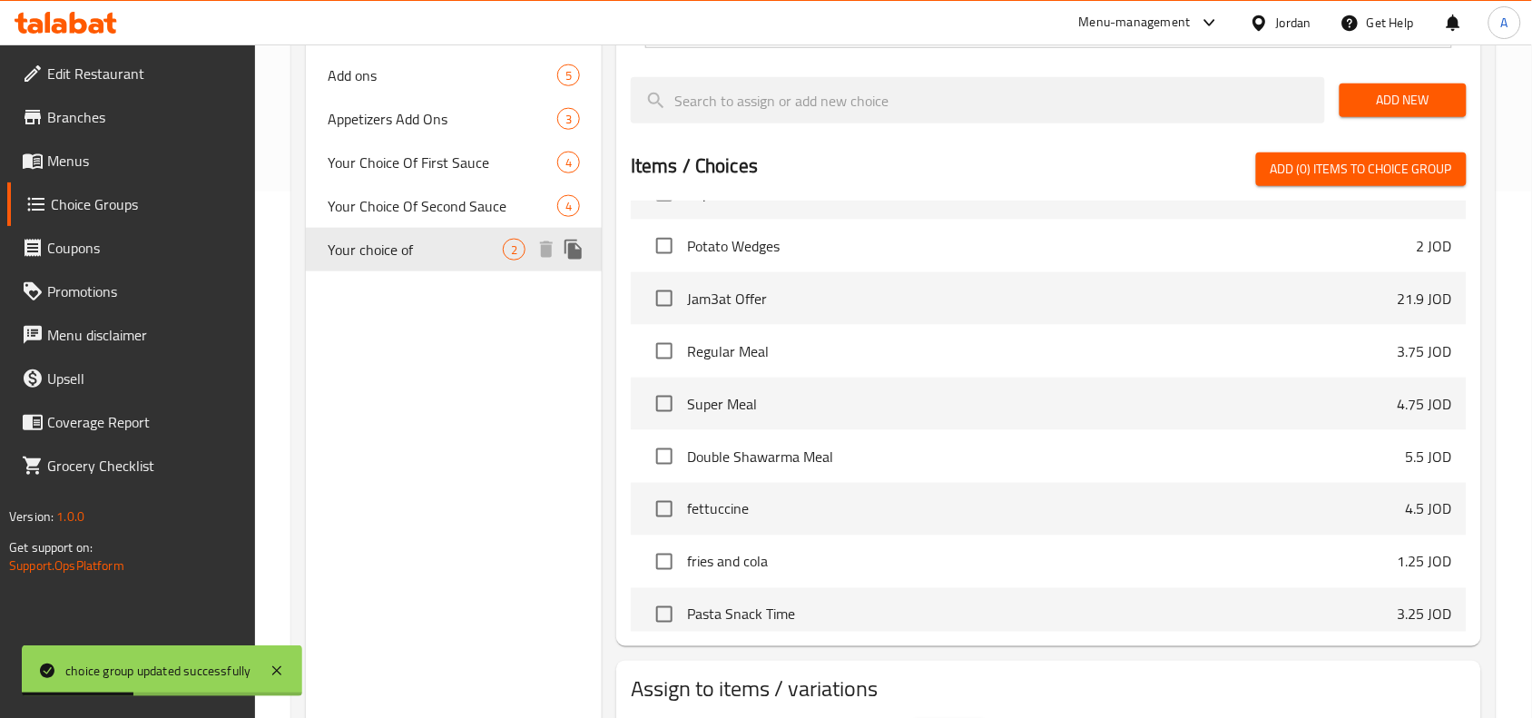
click at [569, 260] on button "duplicate" at bounding box center [573, 249] width 27 height 27
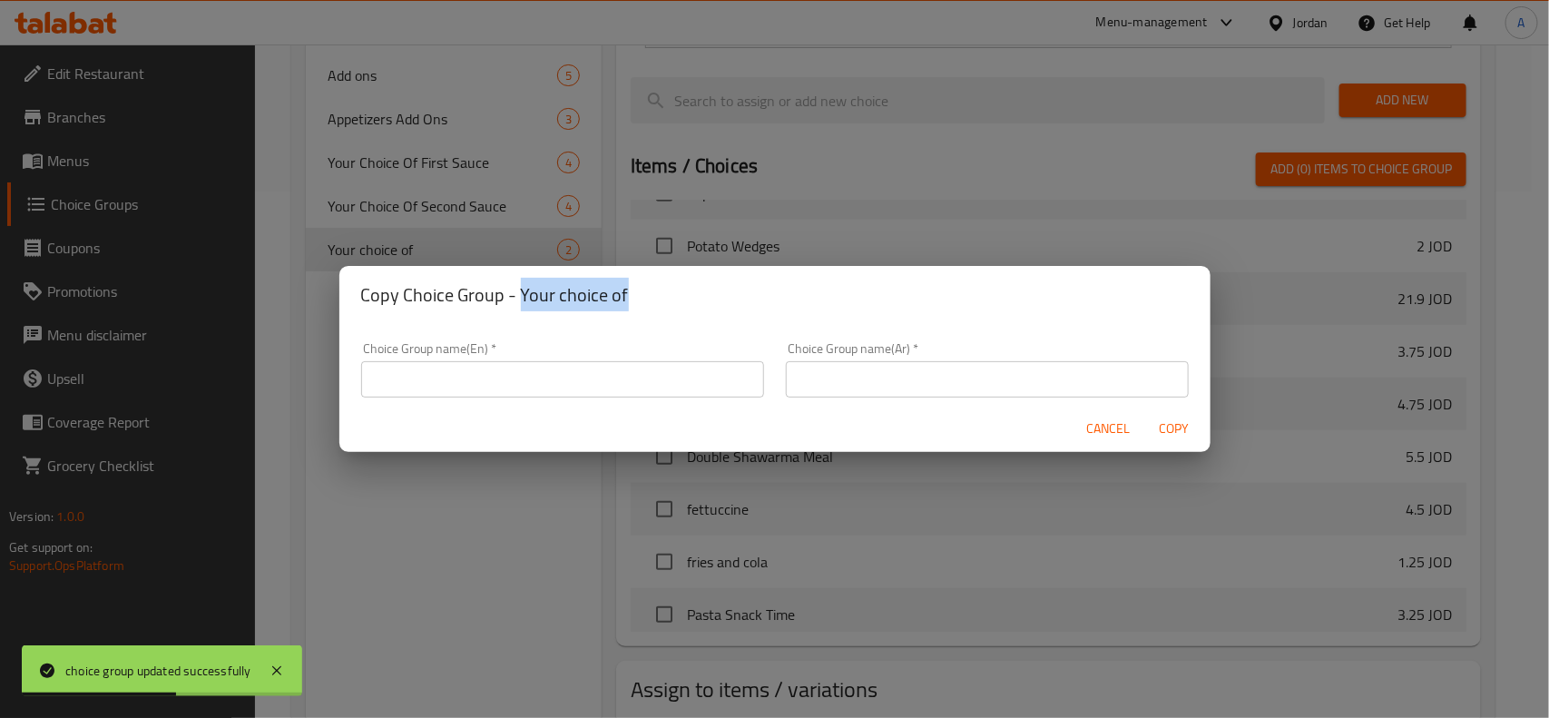
drag, startPoint x: 520, startPoint y: 295, endPoint x: 679, endPoint y: 302, distance: 159.0
click at [679, 302] on h2 "Copy Choice Group - Your choice of" at bounding box center [775, 294] width 828 height 29
copy h2 "Your choice of"
drag, startPoint x: 643, startPoint y: 390, endPoint x: 824, endPoint y: 375, distance: 182.2
click at [643, 390] on input "text" at bounding box center [562, 379] width 403 height 36
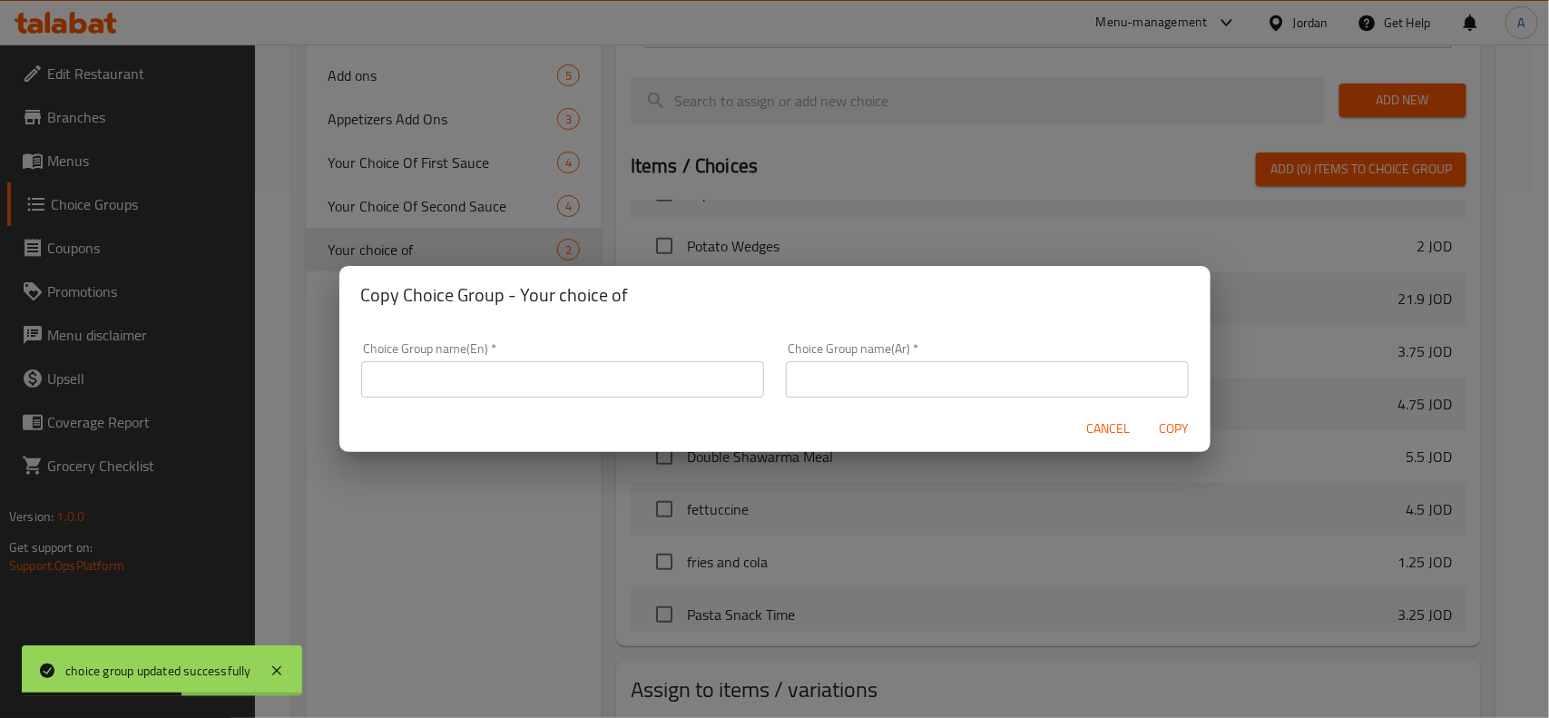
paste input "Your choice of"
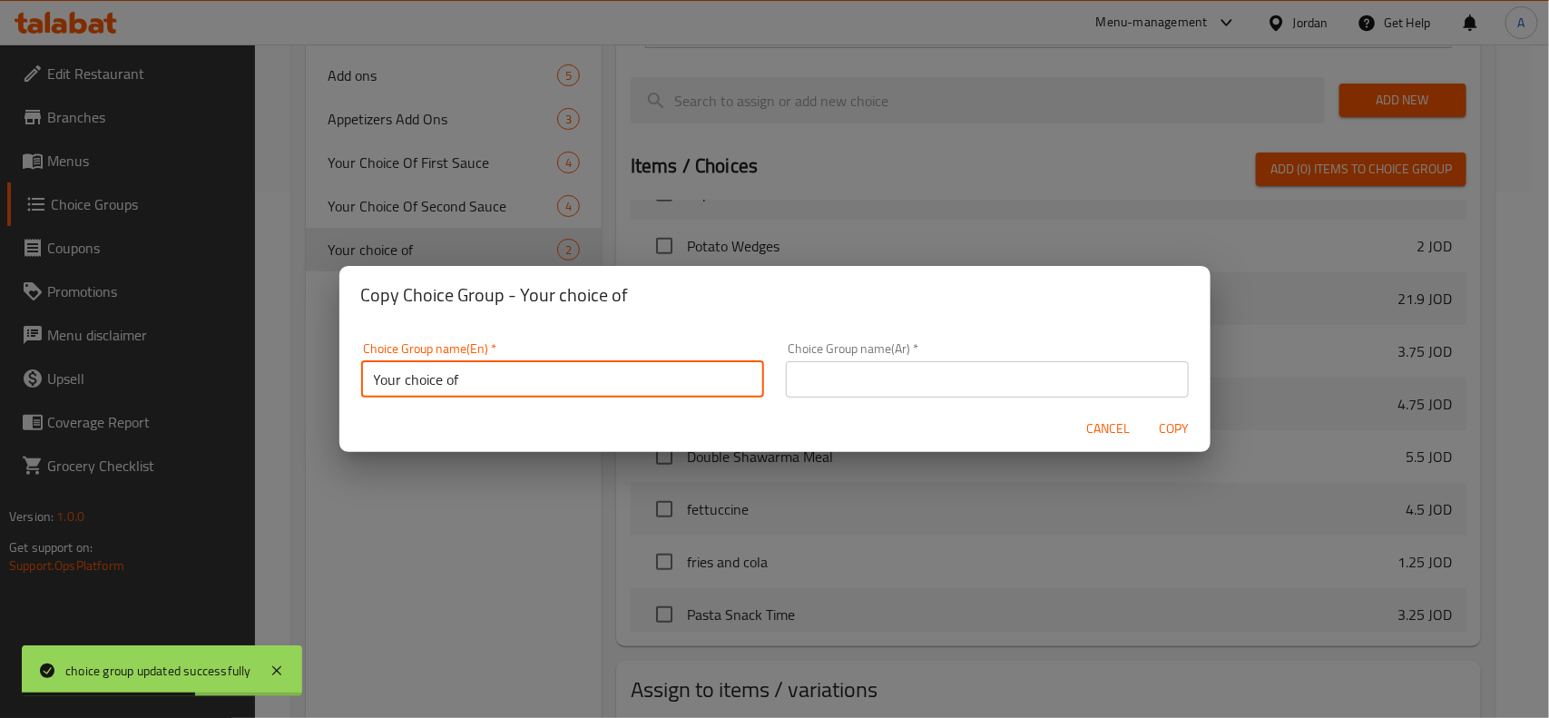
type input "Your choice of"
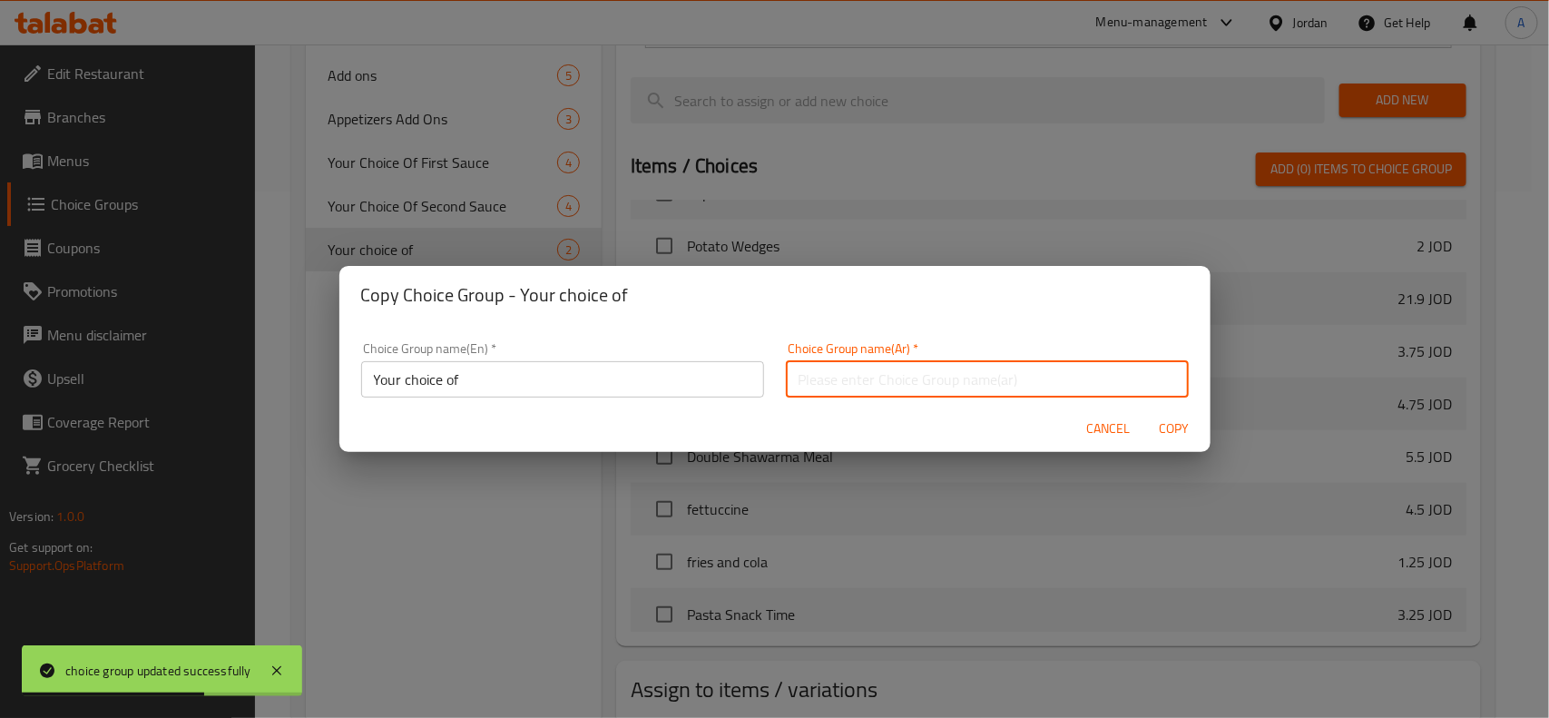
click at [939, 384] on input "text" at bounding box center [987, 379] width 403 height 36
type input "اختيارك من"
click at [1181, 438] on span "Copy" at bounding box center [1175, 428] width 44 height 23
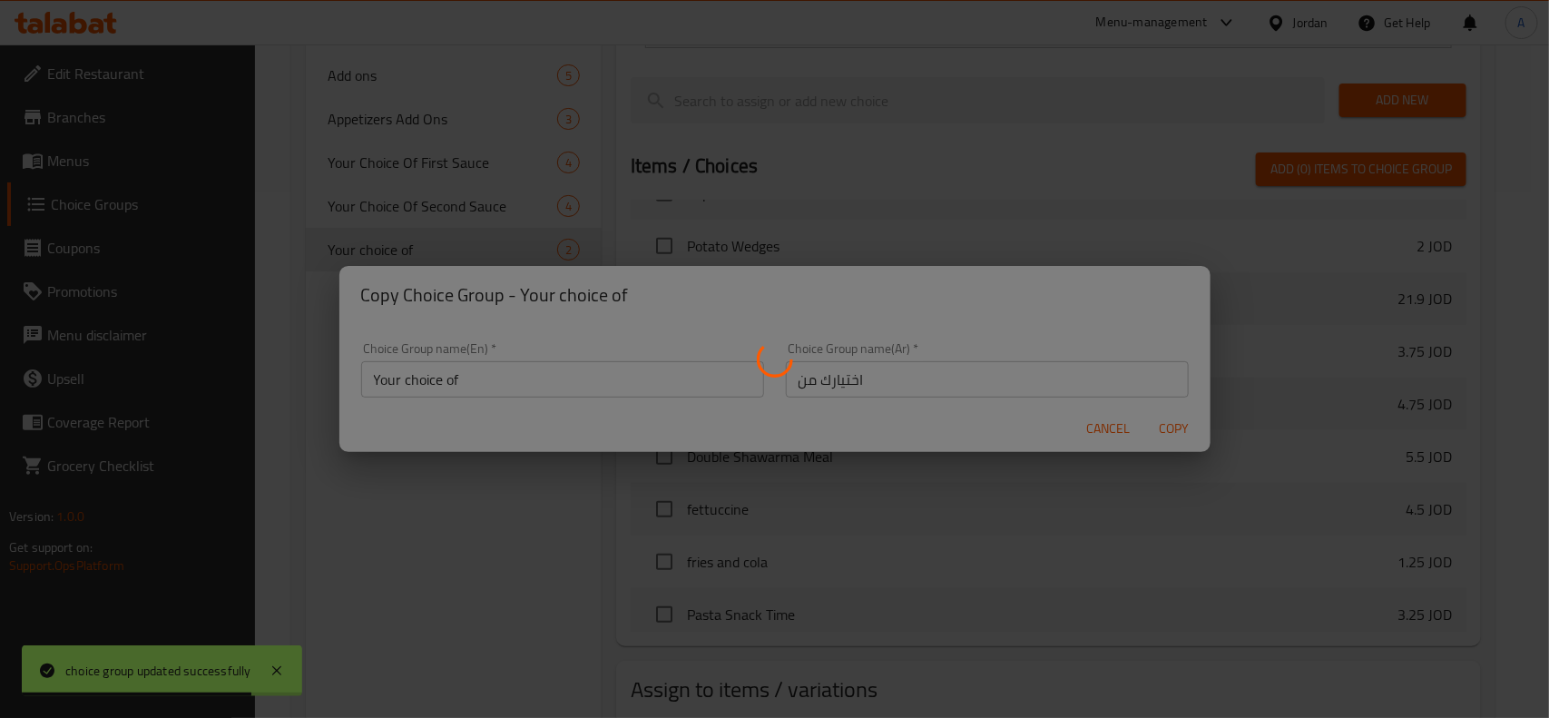
type input "Your choice of"
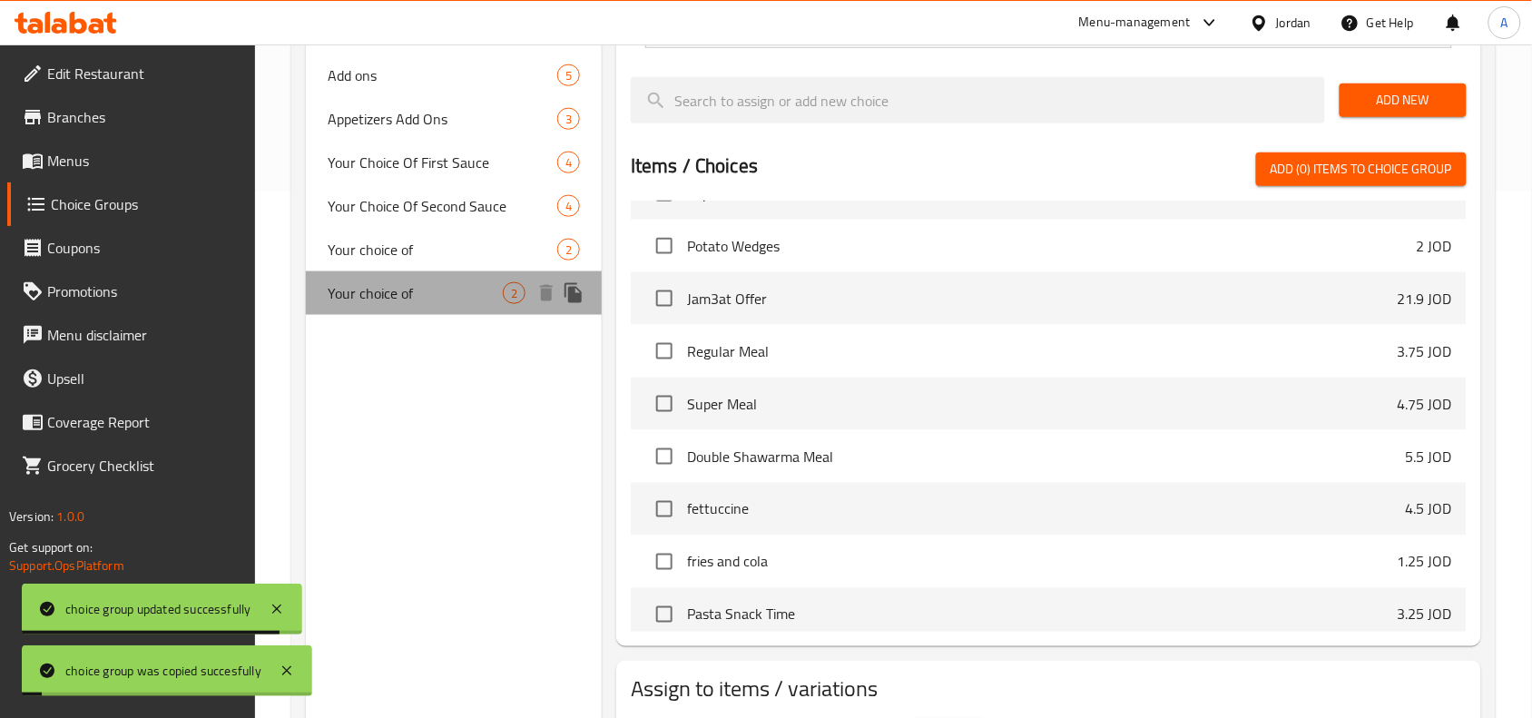
click at [432, 283] on span "Your choice of" at bounding box center [415, 293] width 175 height 22
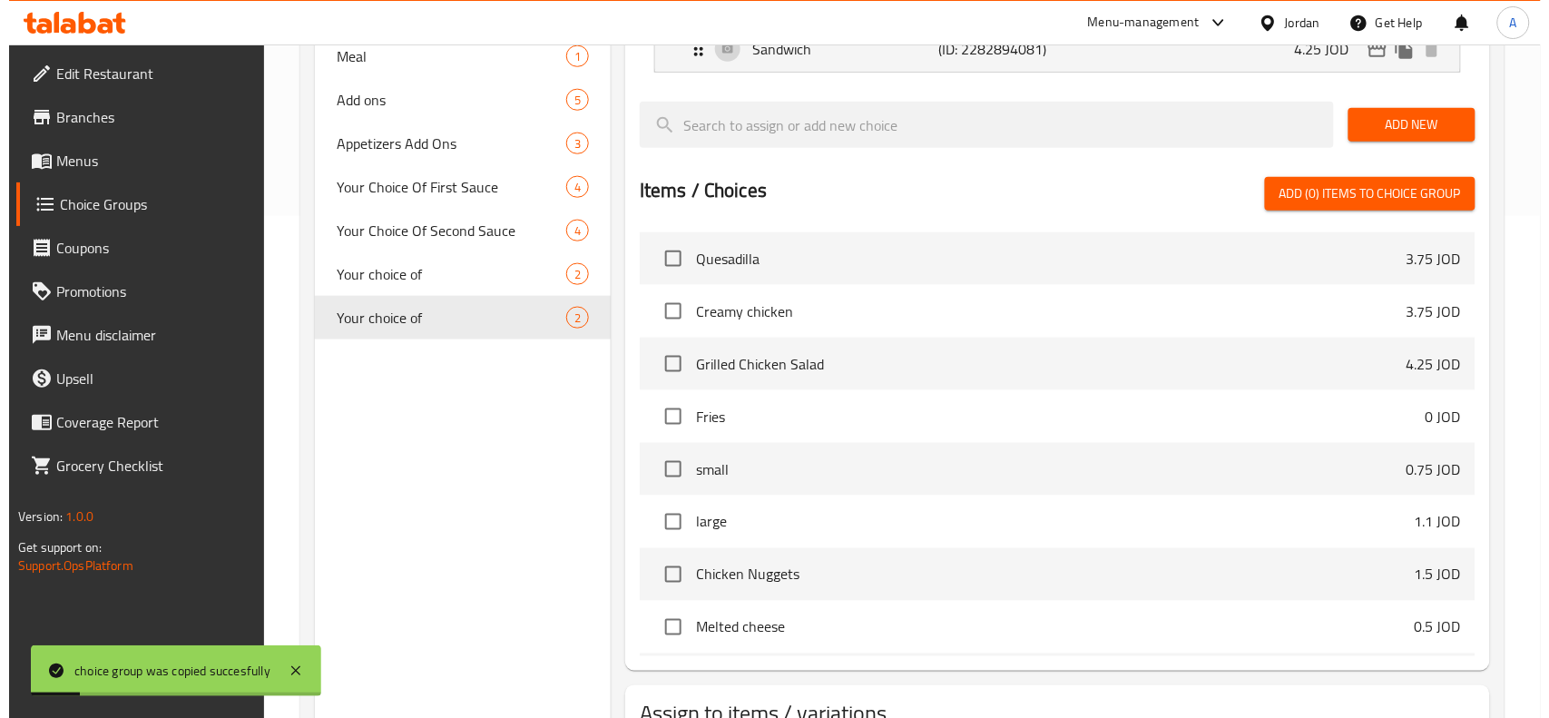
scroll to position [0, 0]
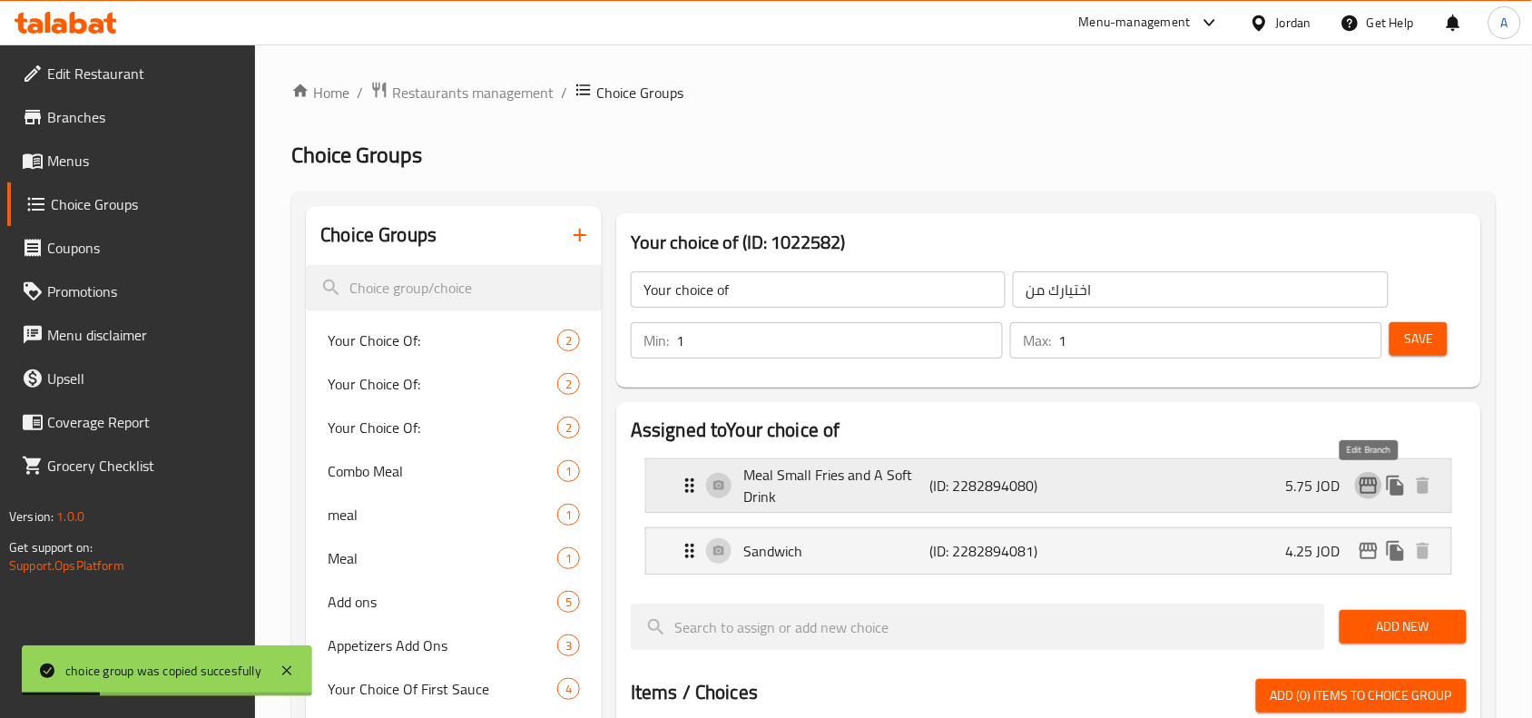
click at [1369, 477] on icon "edit" at bounding box center [1369, 486] width 22 height 22
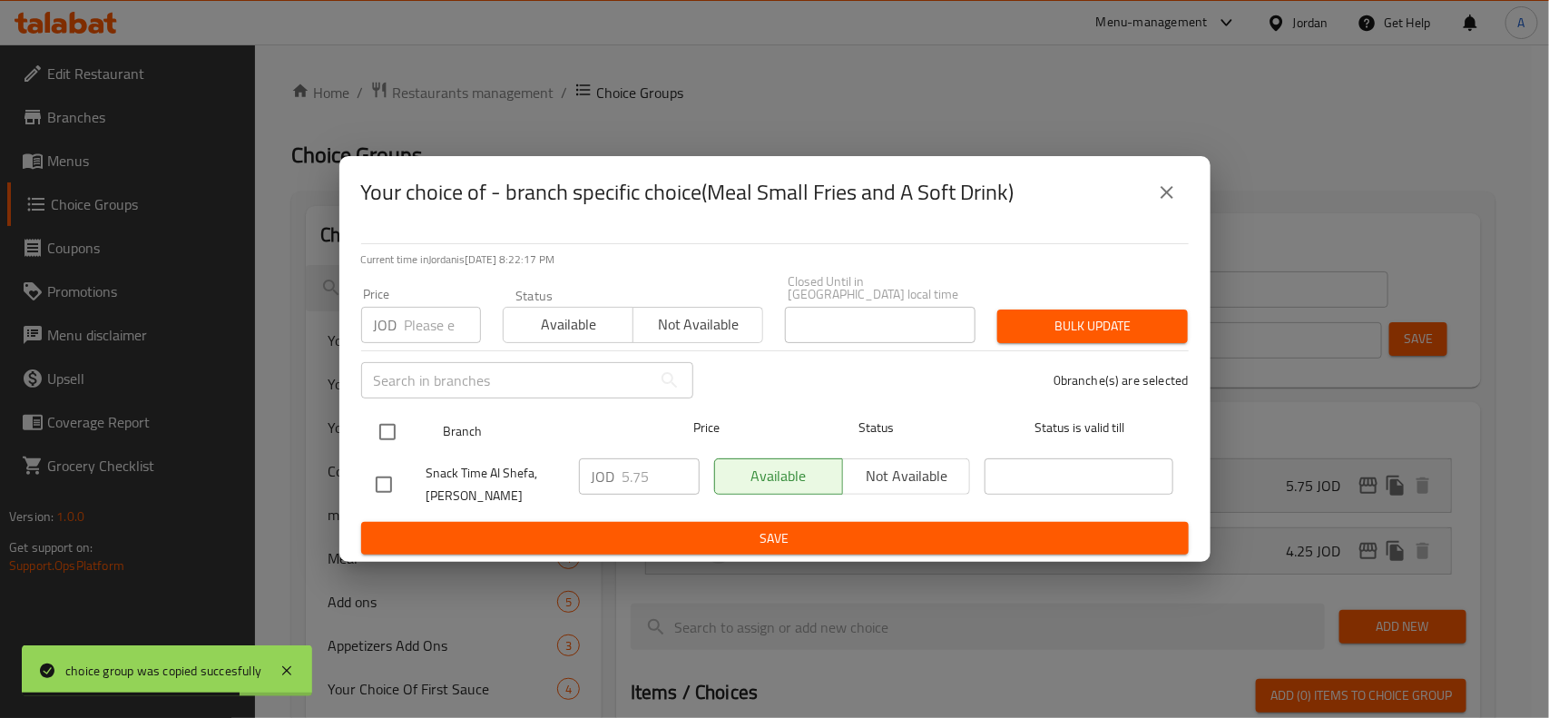
click at [361, 427] on div "Branch Price Status Status is valid till" at bounding box center [775, 431] width 828 height 45
click at [383, 451] on div "Snack Time Al Shefa, [PERSON_NAME]" at bounding box center [469, 484] width 203 height 67
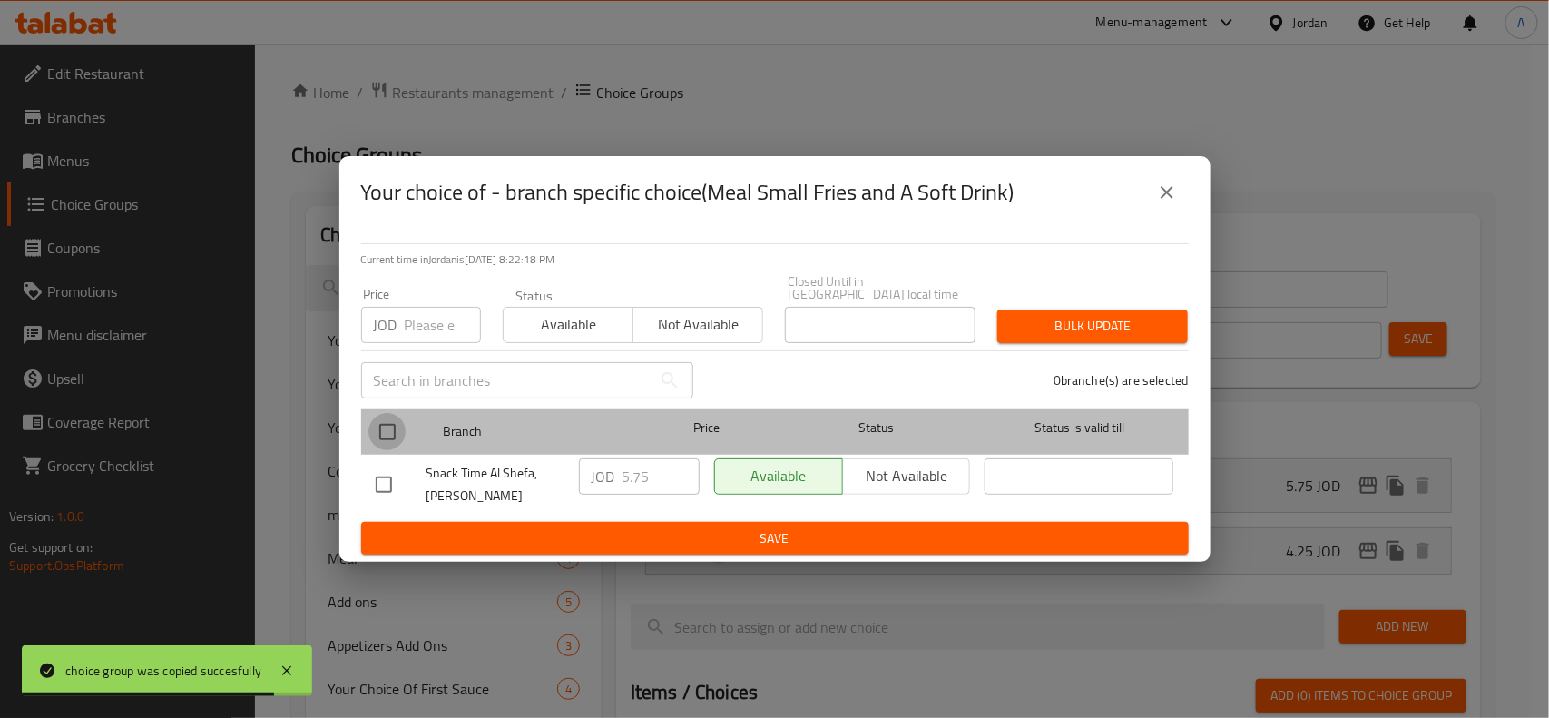
click at [388, 433] on input "checkbox" at bounding box center [387, 432] width 38 height 38
checkbox input "true"
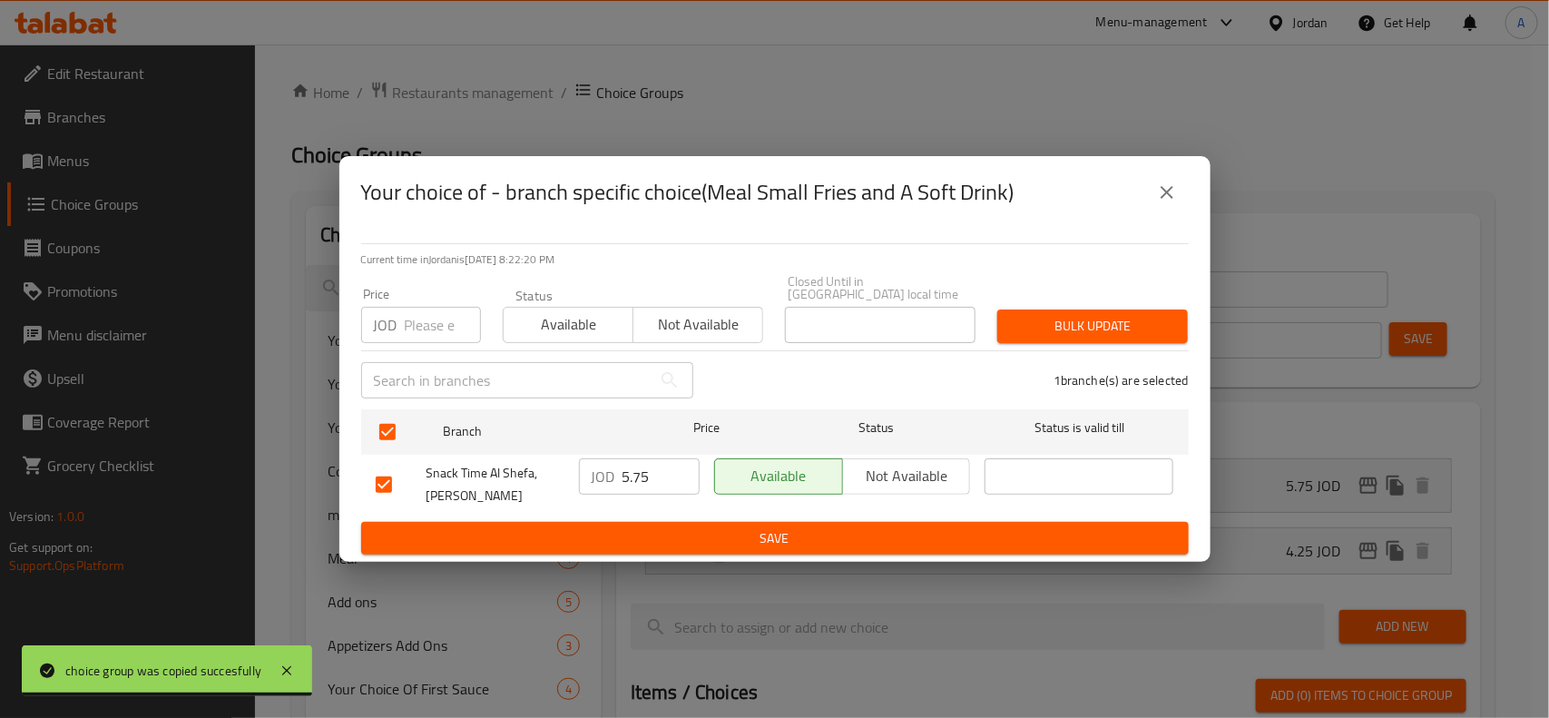
click at [1159, 195] on icon "close" at bounding box center [1167, 193] width 22 height 22
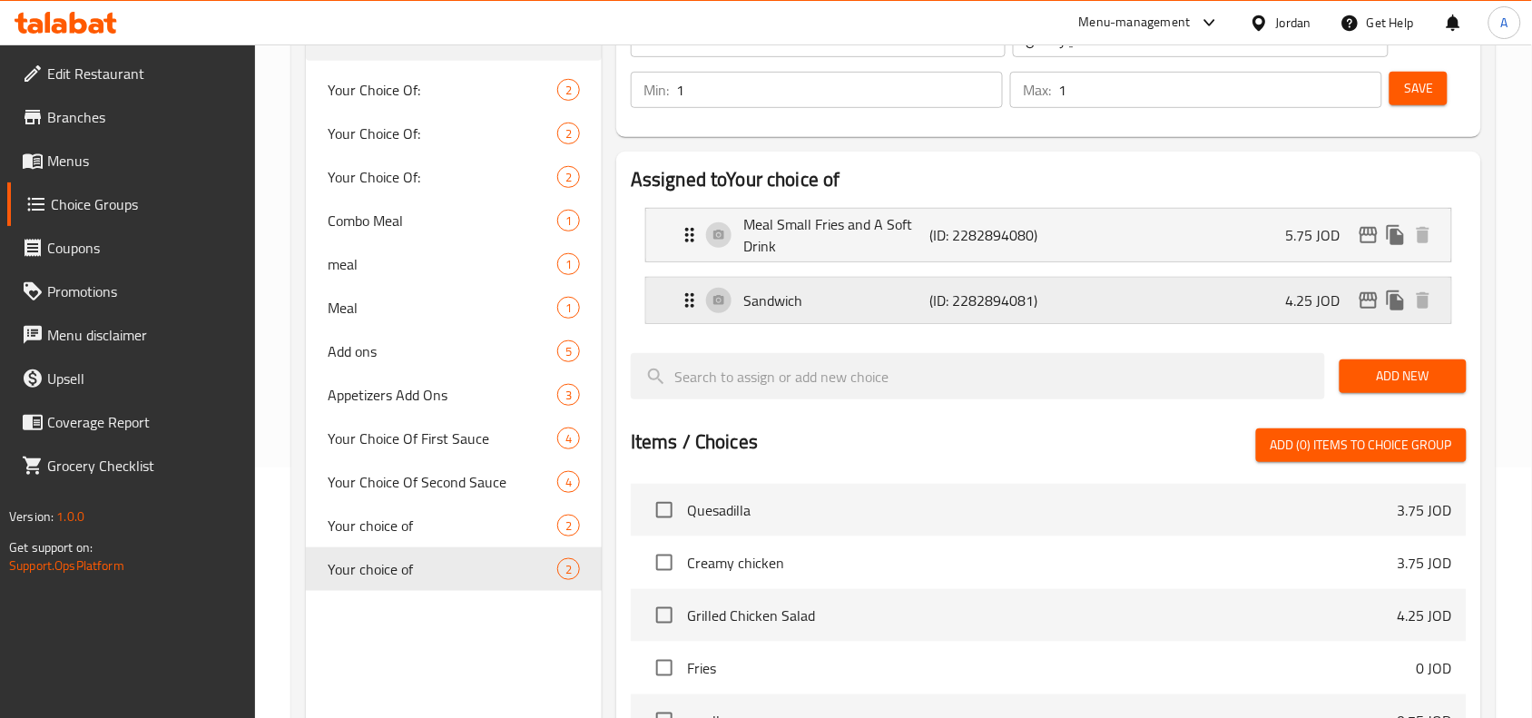
scroll to position [232, 0]
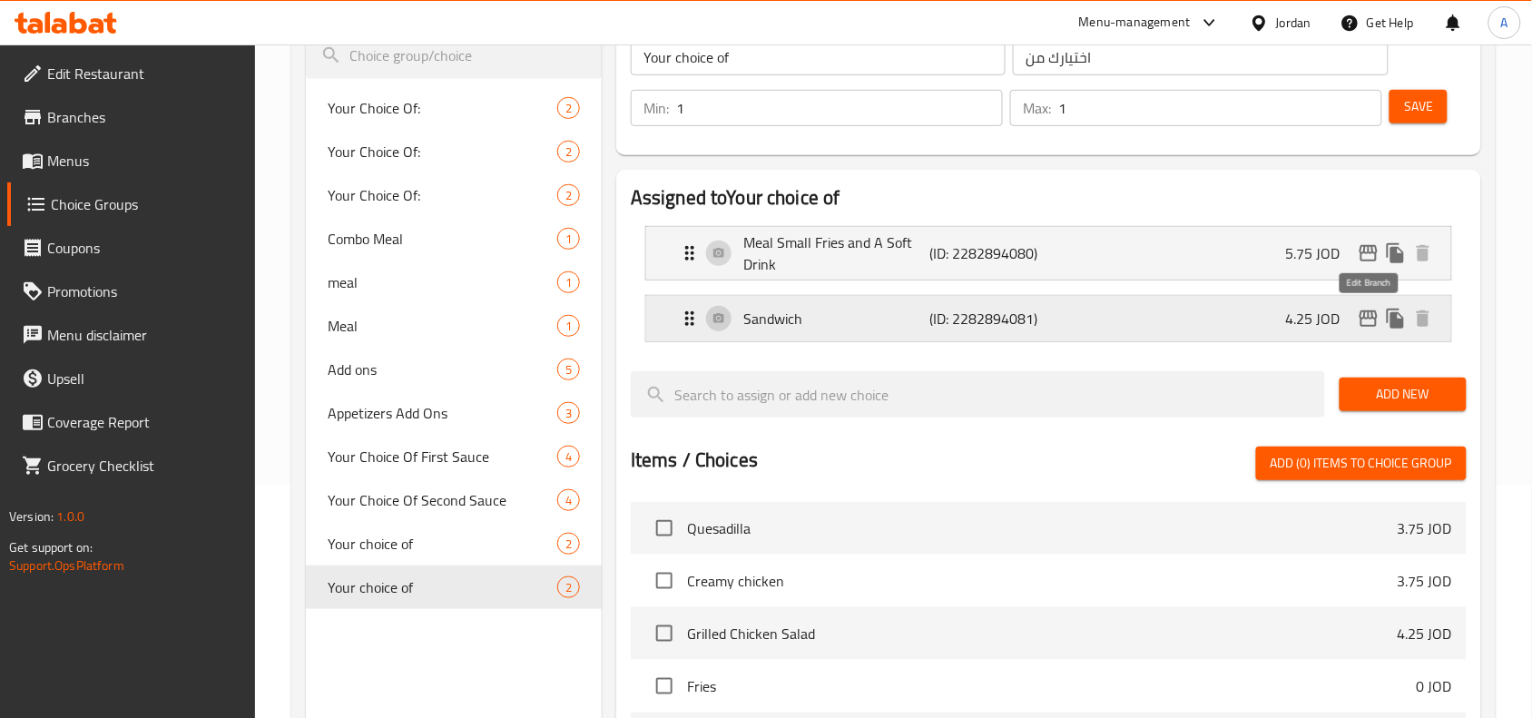
click at [1372, 322] on icon "edit" at bounding box center [1369, 319] width 22 height 22
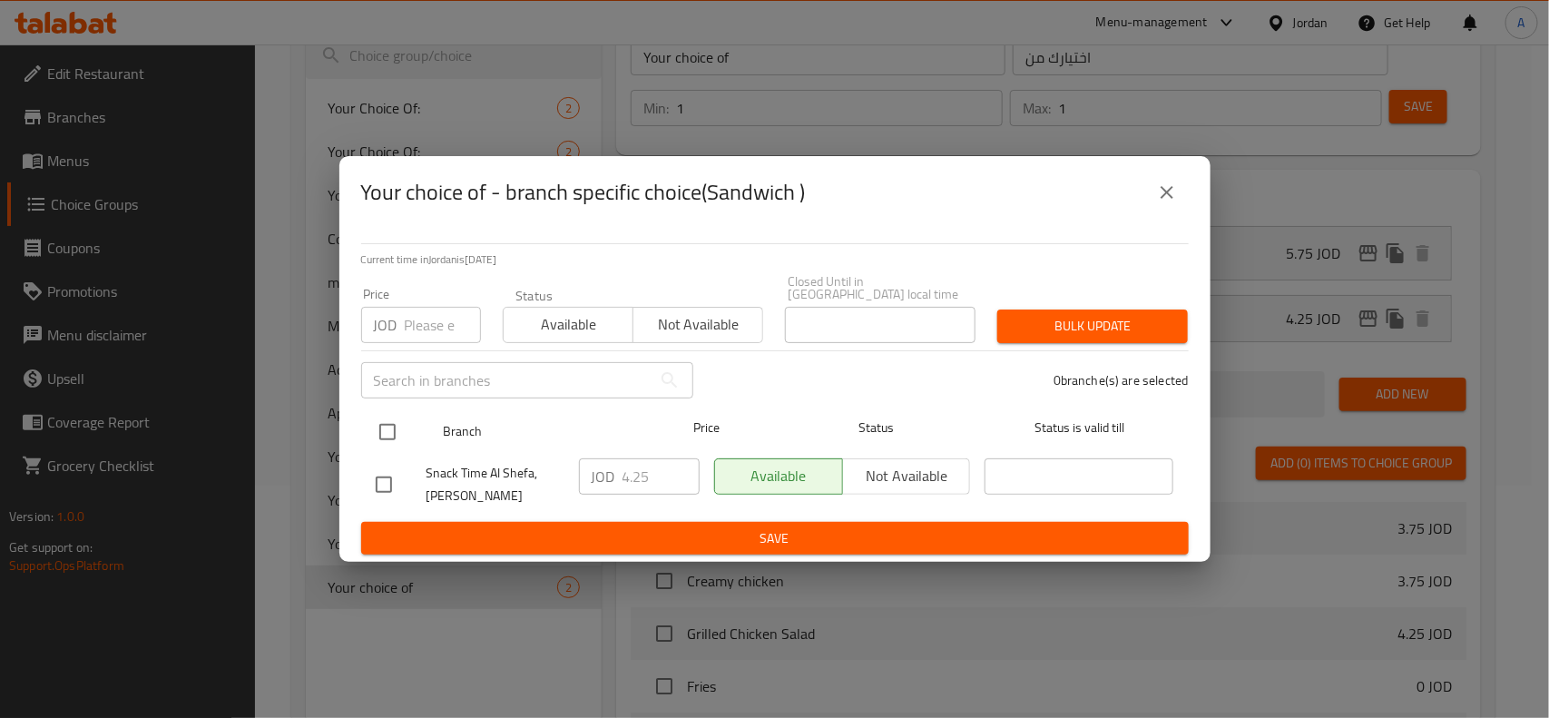
click at [419, 428] on div at bounding box center [402, 432] width 68 height 53
click at [402, 428] on input "checkbox" at bounding box center [387, 432] width 38 height 38
checkbox input "true"
click at [424, 322] on input "number" at bounding box center [443, 325] width 76 height 36
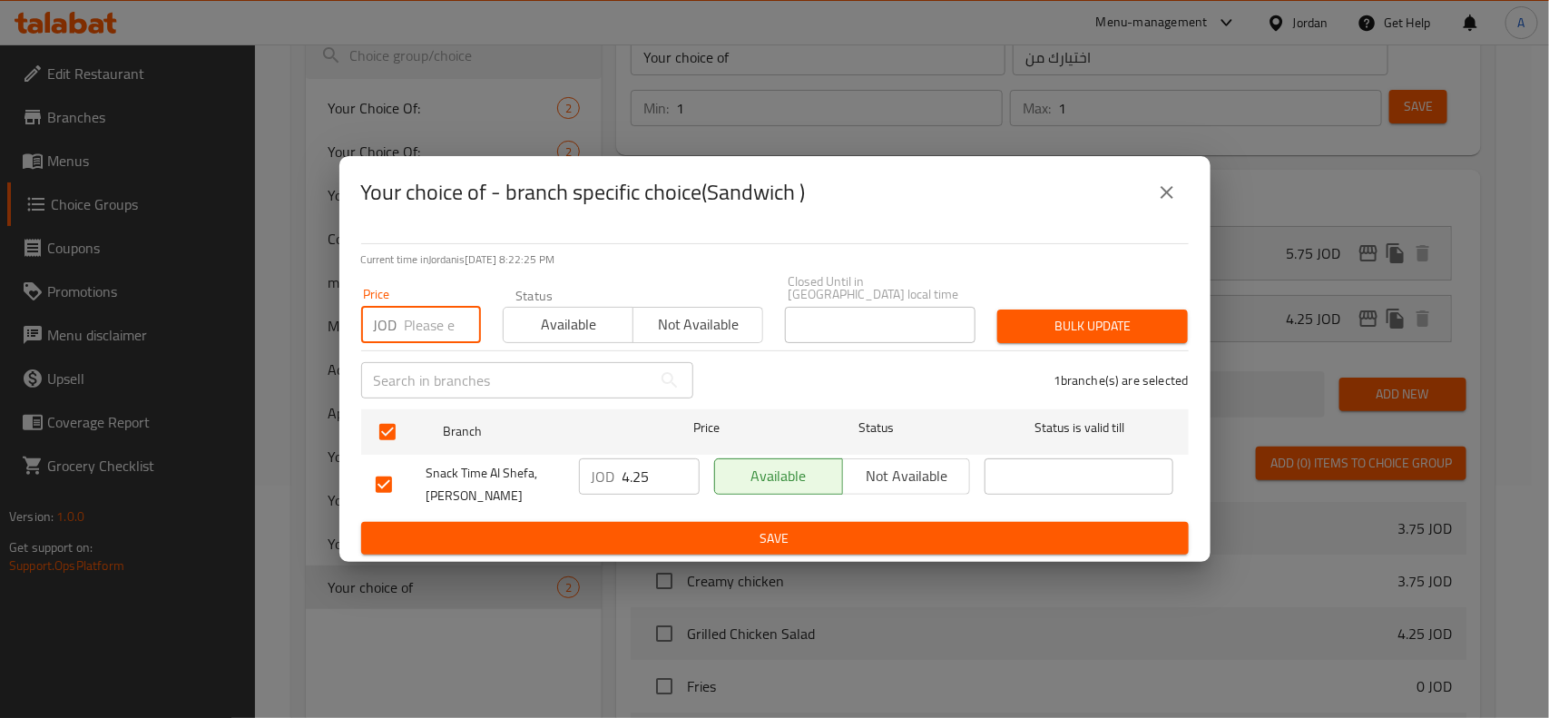
paste input "4.50"
type input "4.50"
click at [1108, 299] on div "Bulk update" at bounding box center [1093, 326] width 212 height 55
click at [1103, 315] on span "Bulk update" at bounding box center [1093, 326] width 162 height 23
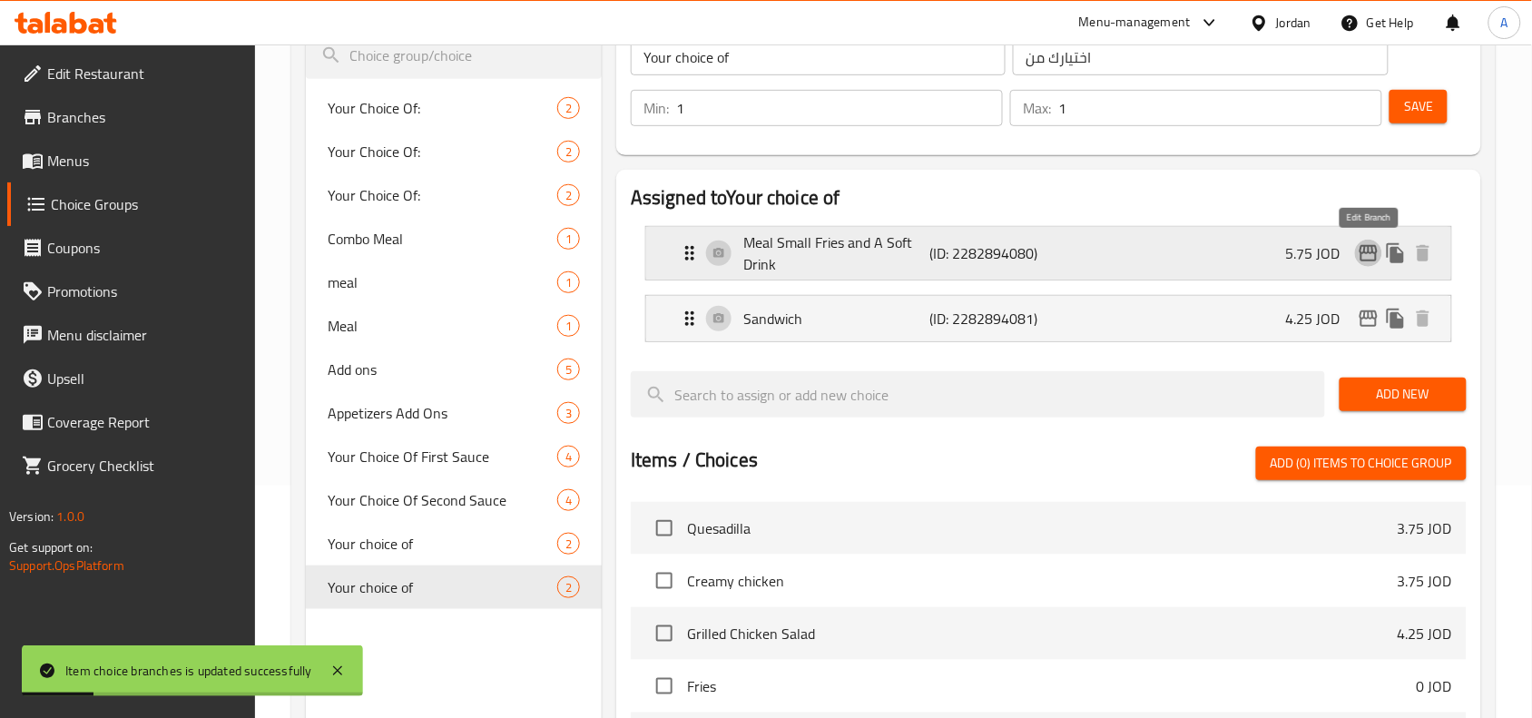
click at [1376, 255] on icon "edit" at bounding box center [1369, 253] width 18 height 16
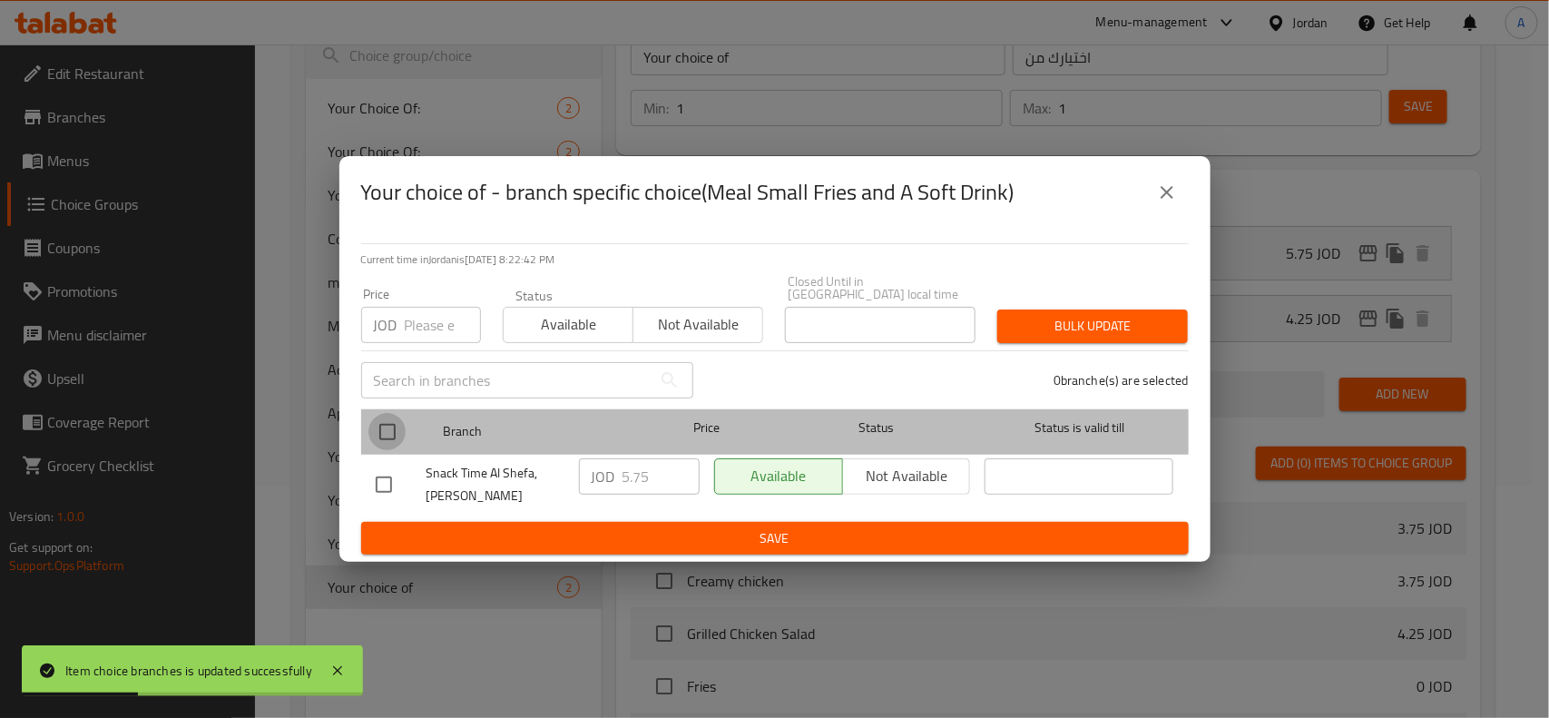
click at [374, 432] on input "checkbox" at bounding box center [387, 432] width 38 height 38
checkbox input "true"
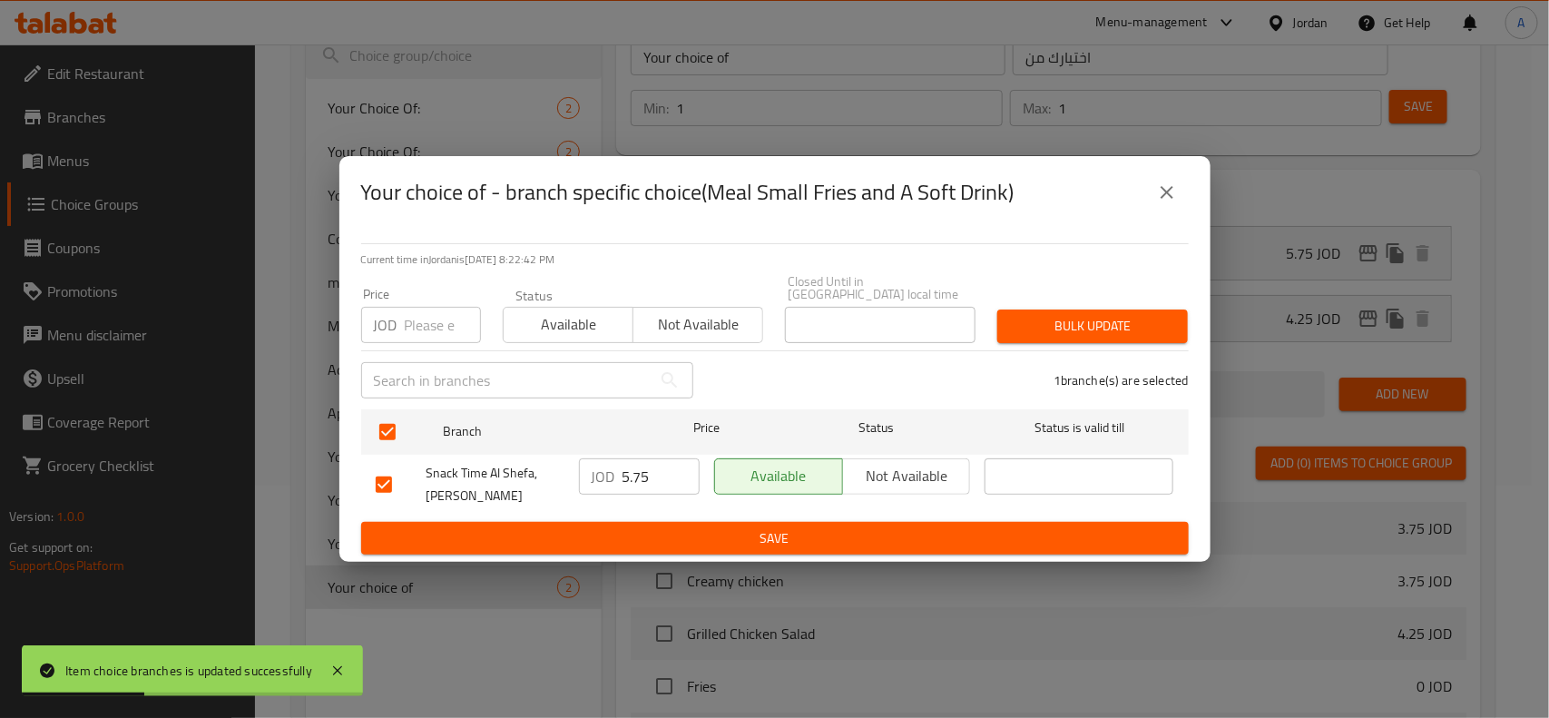
click at [409, 328] on input "number" at bounding box center [443, 325] width 76 height 36
paste input "6.00"
type input "6.00"
click at [1132, 315] on span "Bulk update" at bounding box center [1093, 326] width 162 height 23
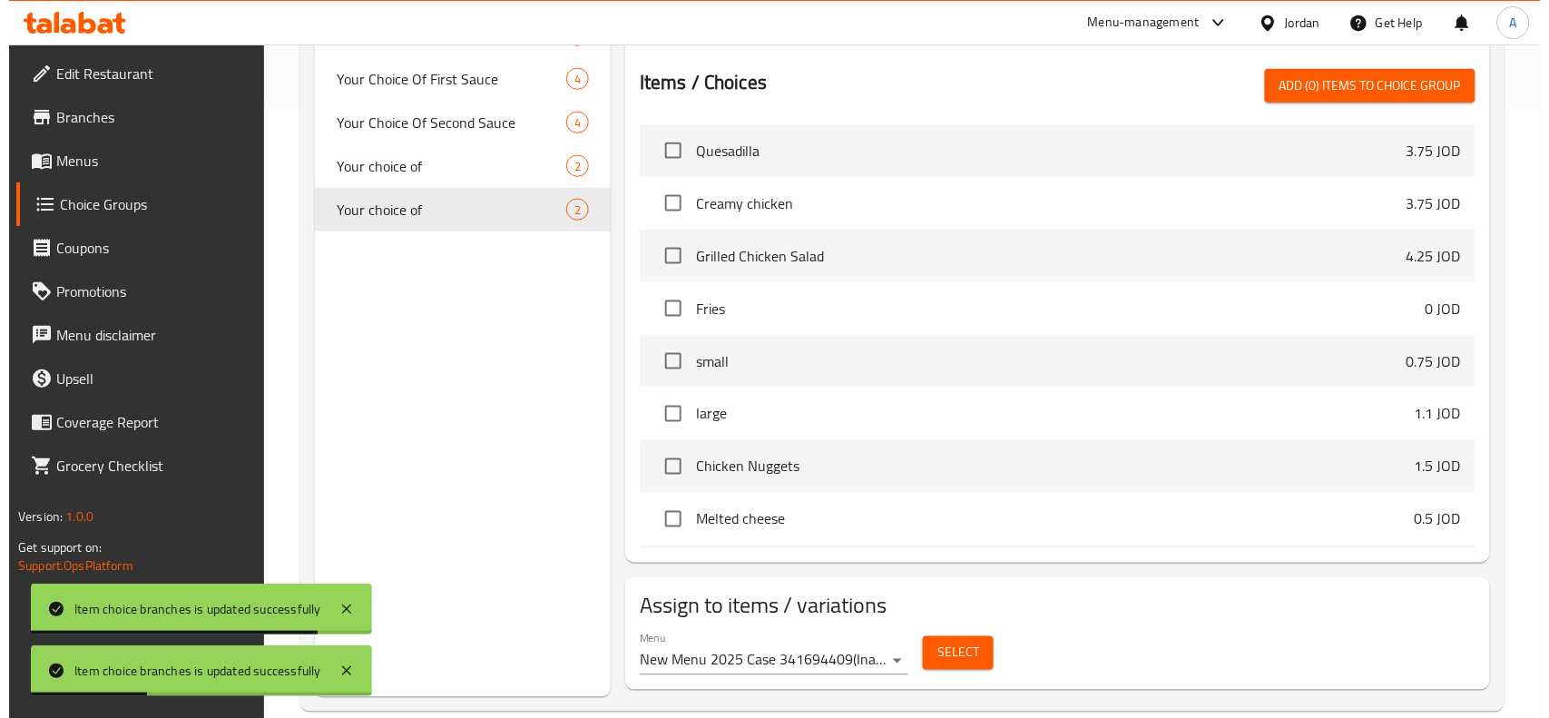
scroll to position [640, 0]
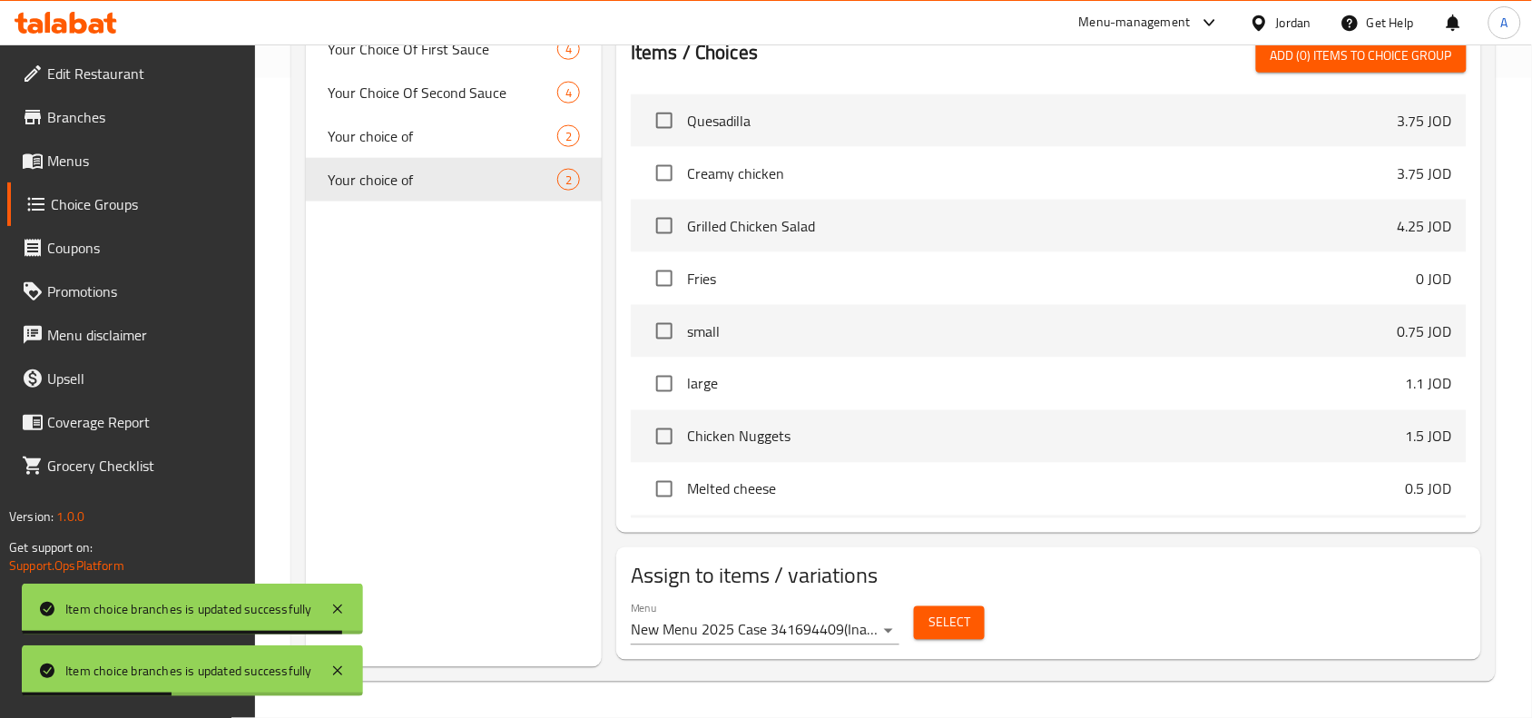
click at [941, 623] on span "Select" at bounding box center [949, 623] width 42 height 23
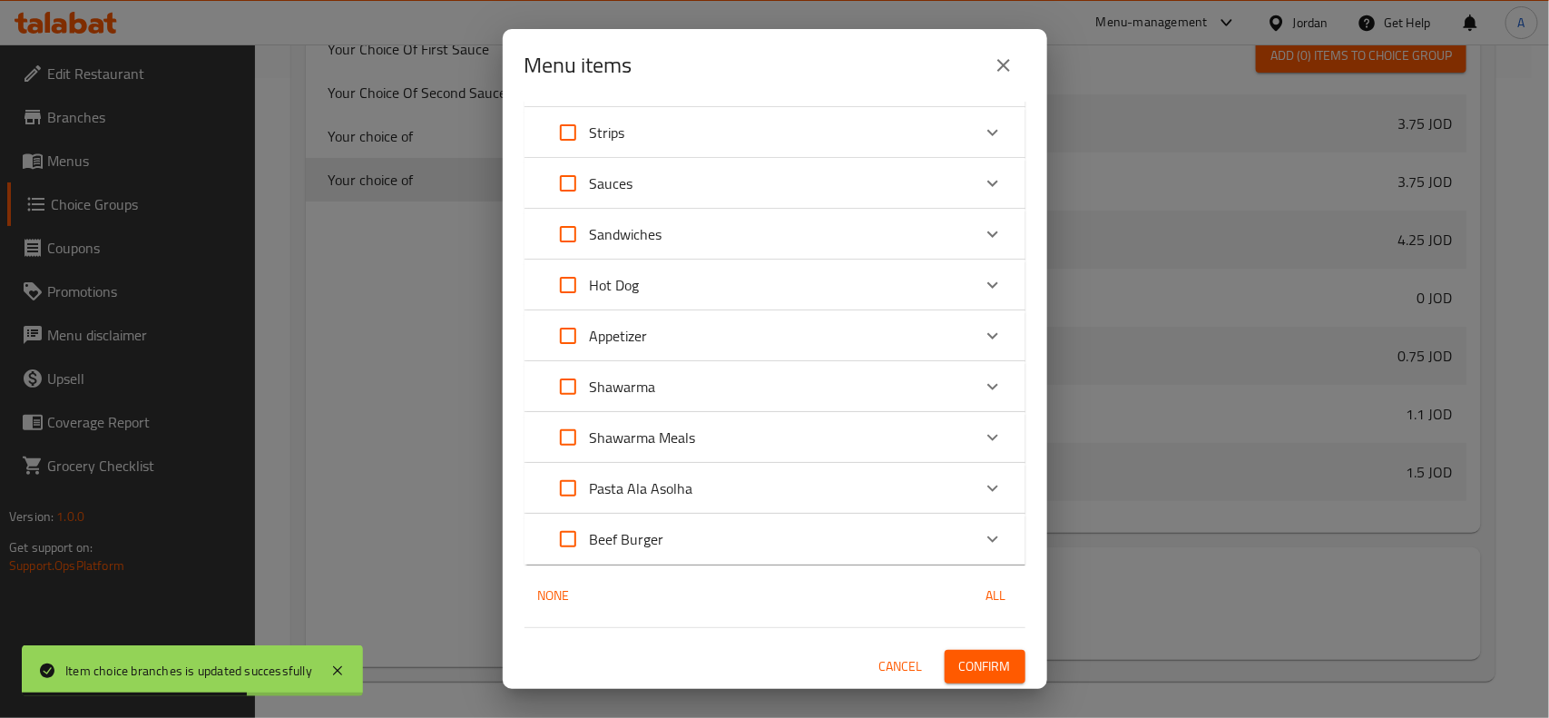
click at [844, 546] on div "Beef Burger" at bounding box center [758, 539] width 425 height 44
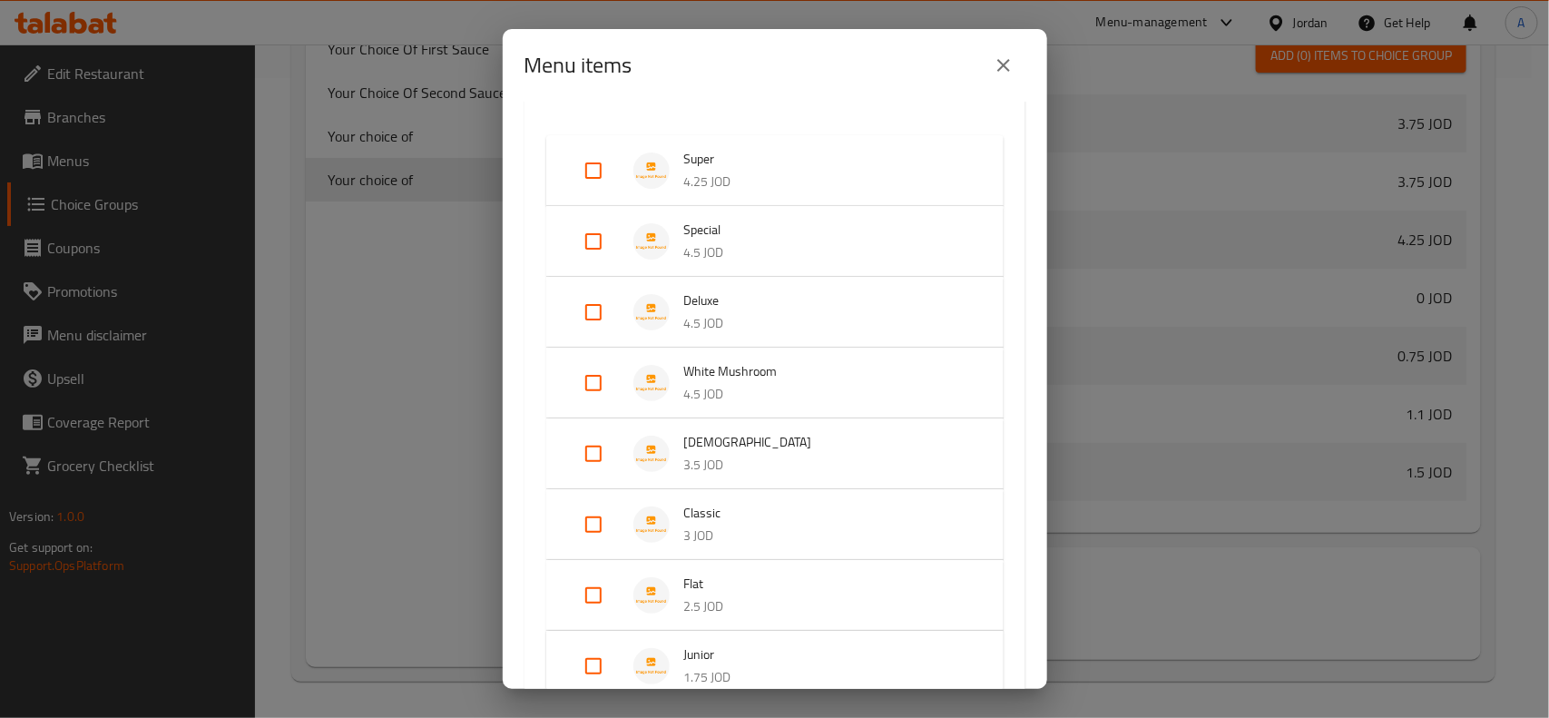
scroll to position [567, 0]
click at [617, 231] on div "Expand" at bounding box center [608, 243] width 51 height 44
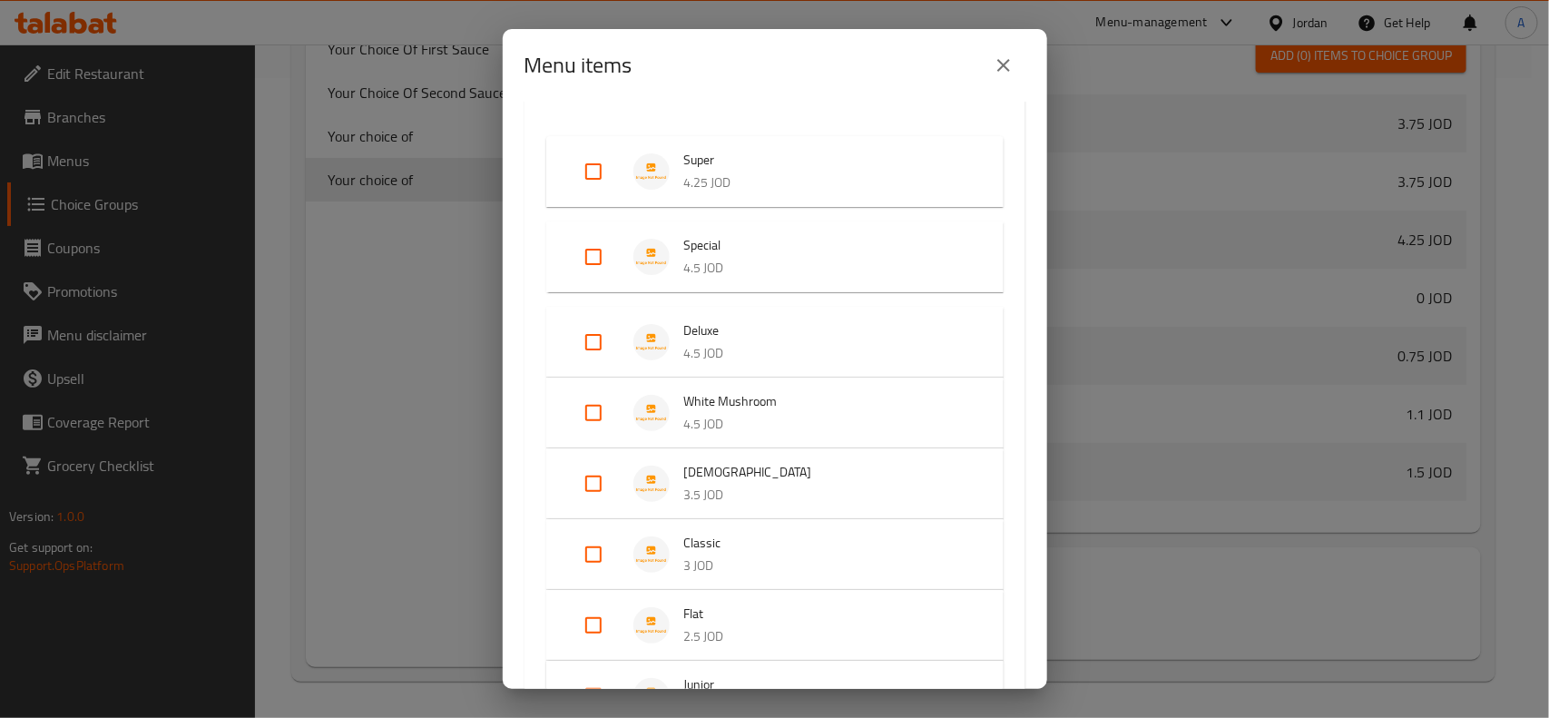
click at [592, 265] on input "Expand" at bounding box center [594, 257] width 44 height 44
checkbox input "true"
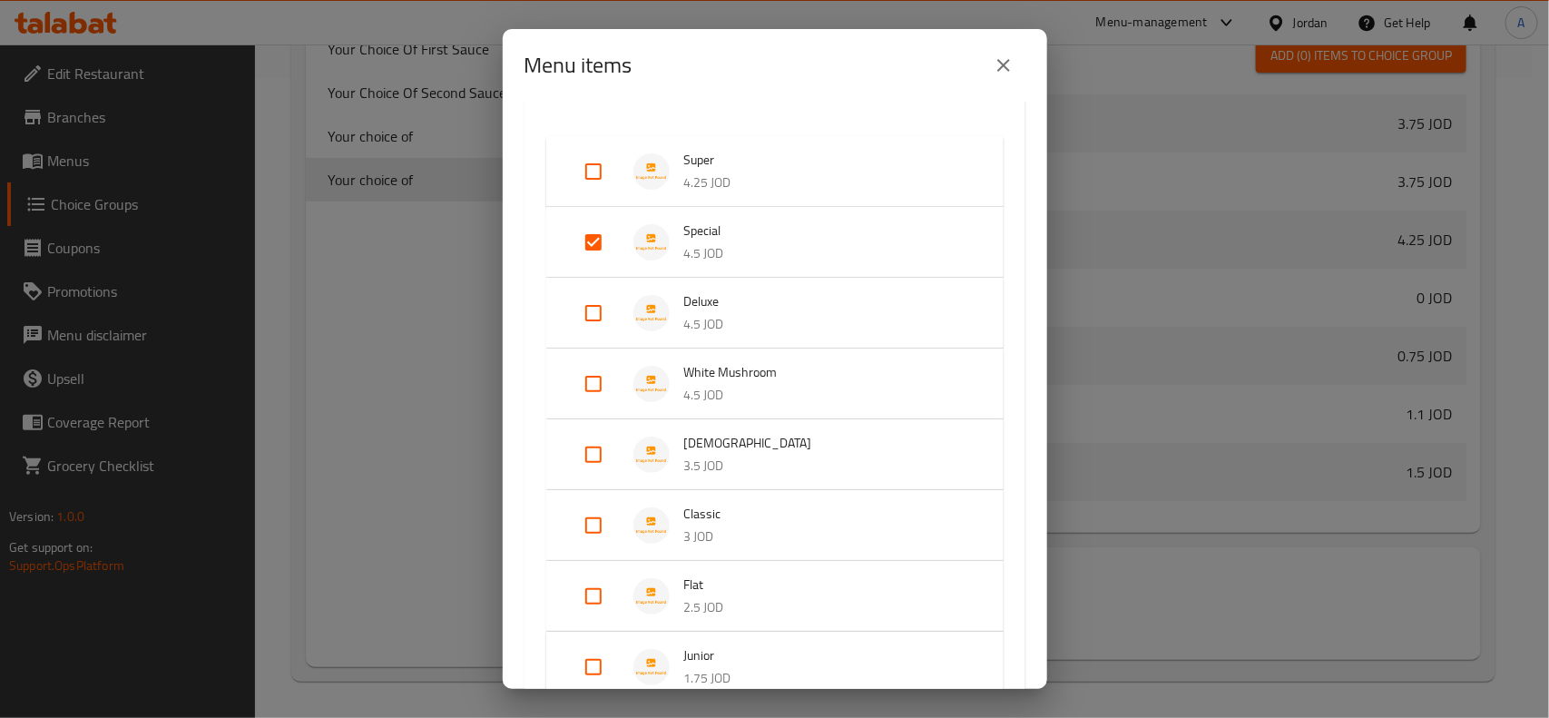
click at [594, 307] on input "Expand" at bounding box center [594, 313] width 44 height 44
checkbox input "true"
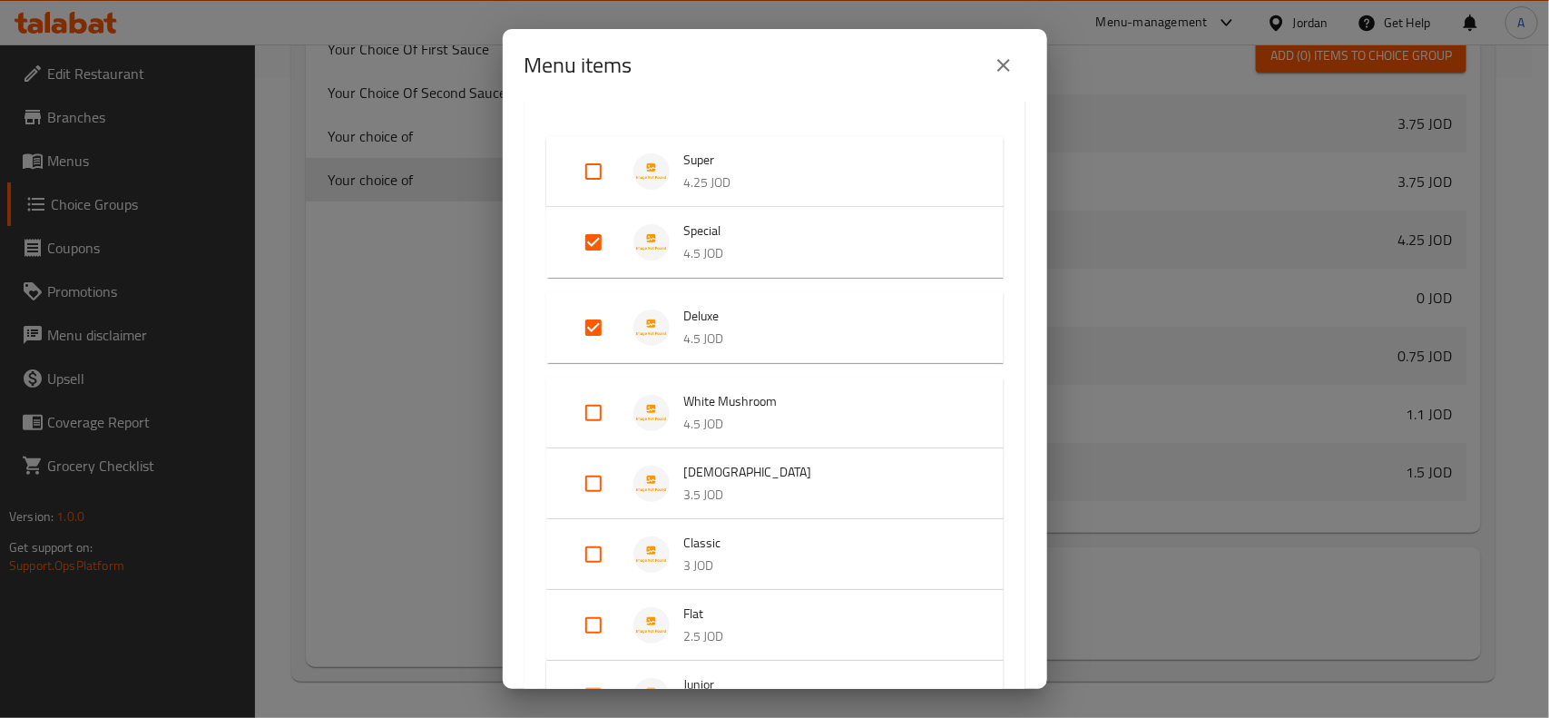
click at [601, 411] on input "Expand" at bounding box center [594, 413] width 44 height 44
checkbox input "true"
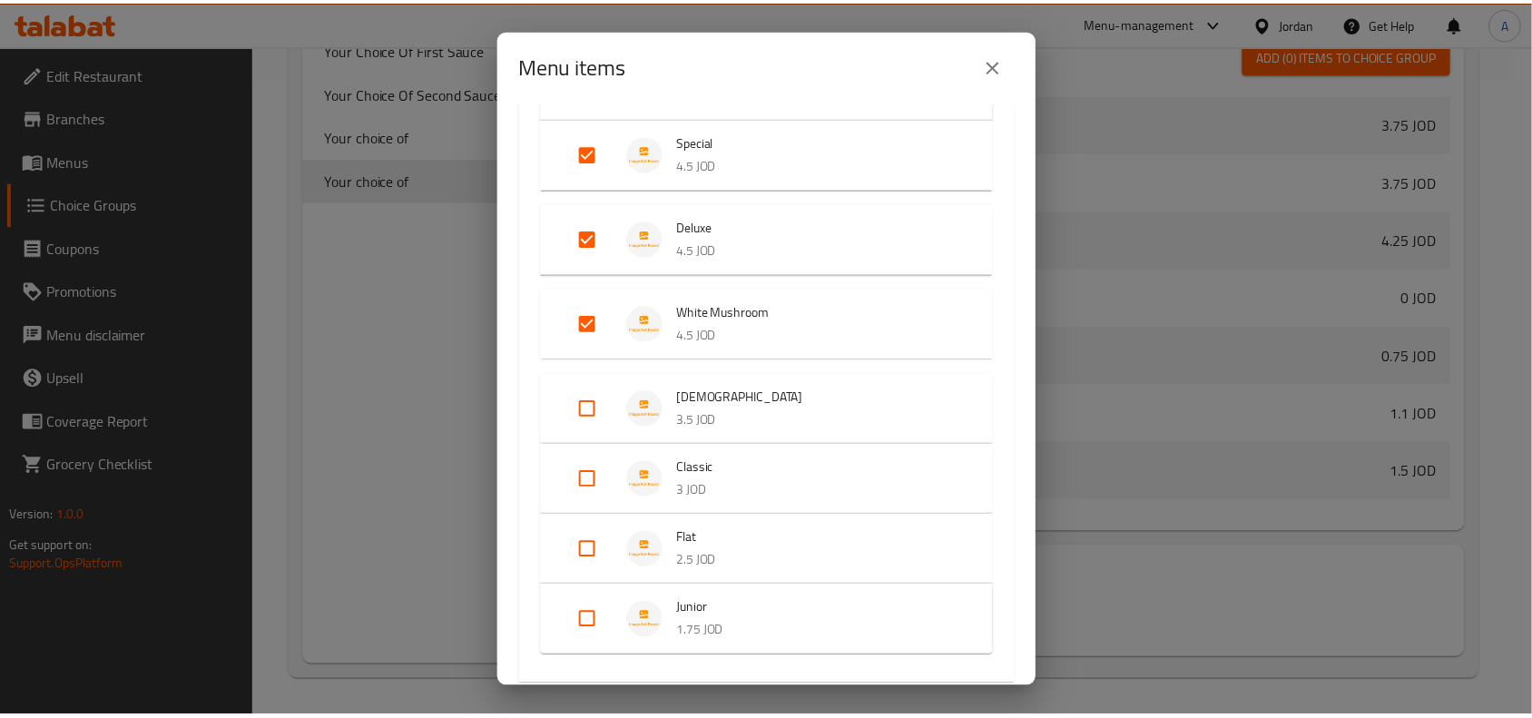
scroll to position [778, 0]
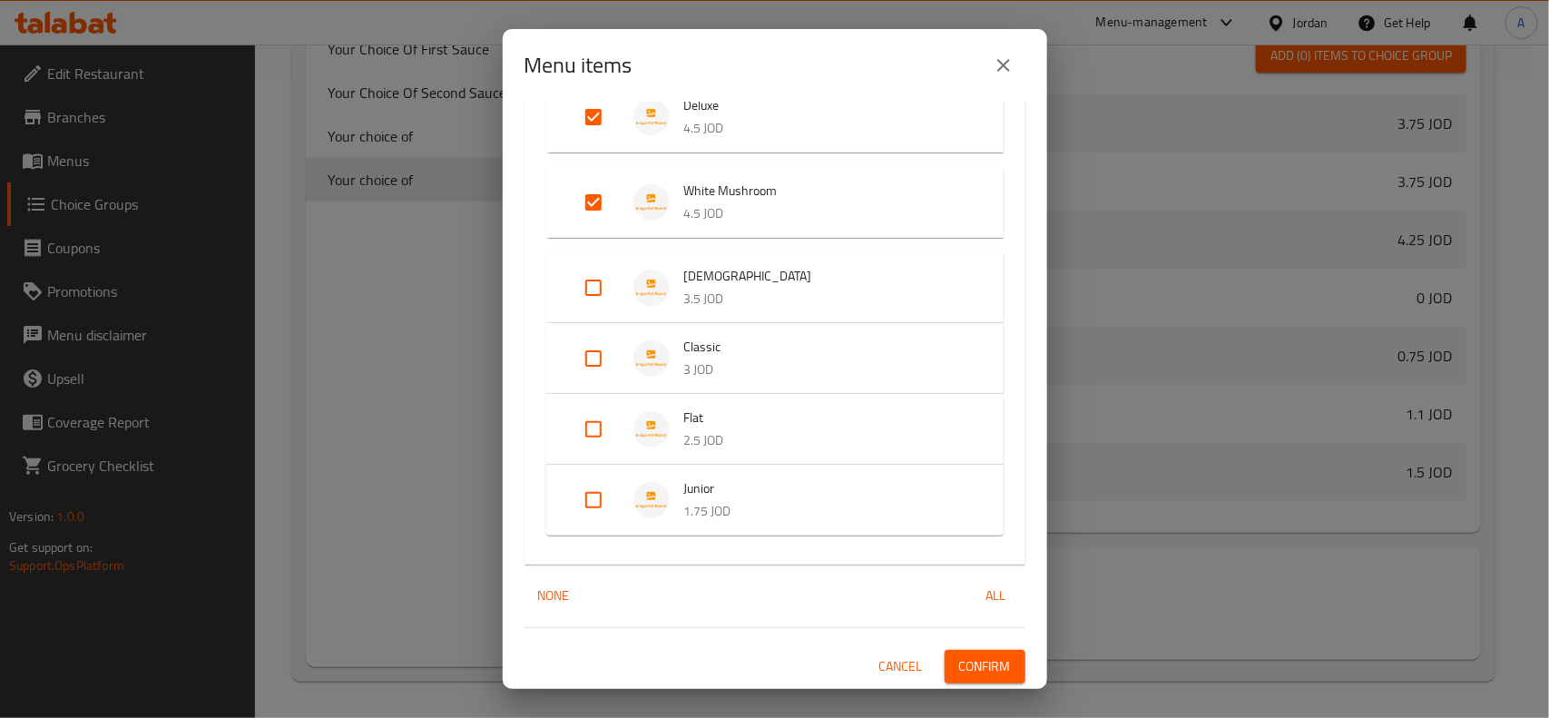
click at [974, 655] on span "Confirm" at bounding box center [985, 666] width 52 height 23
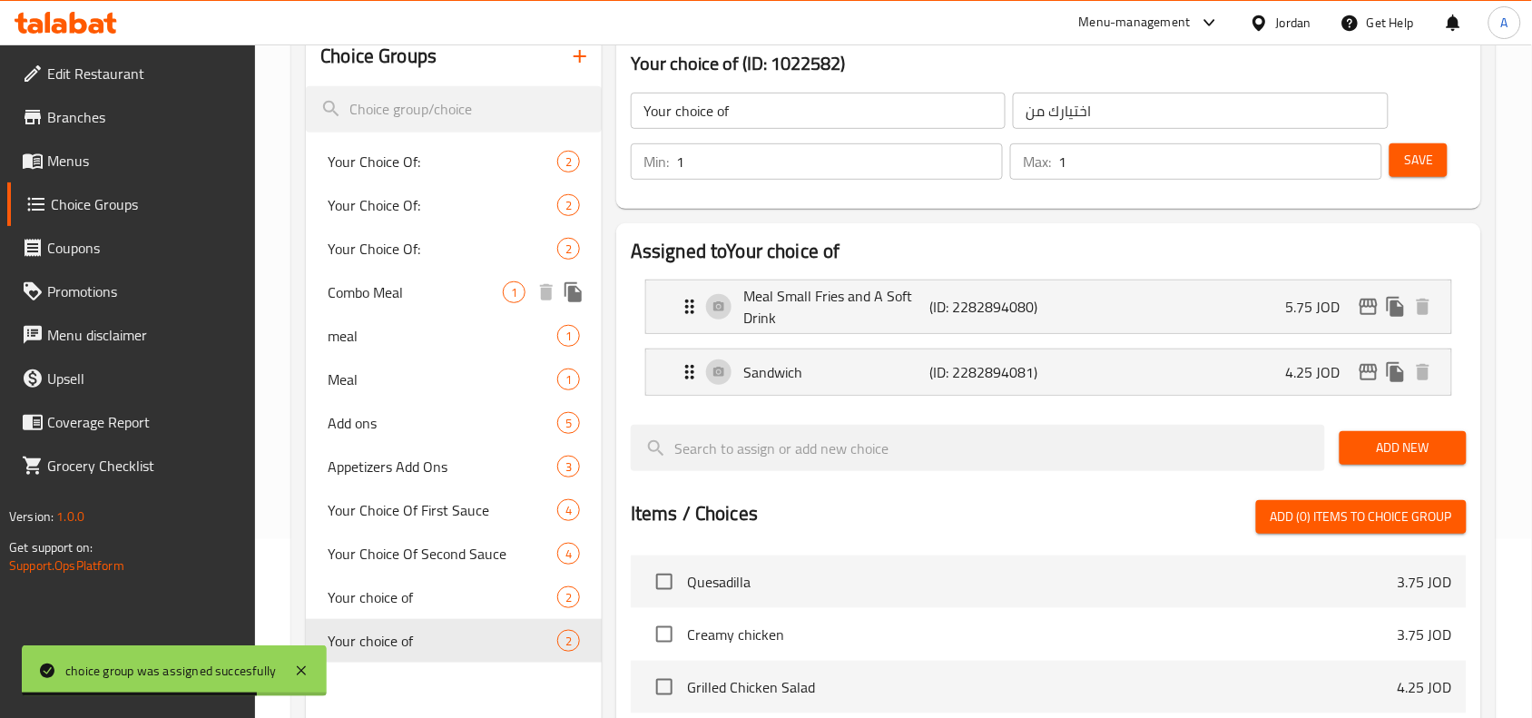
scroll to position [0, 0]
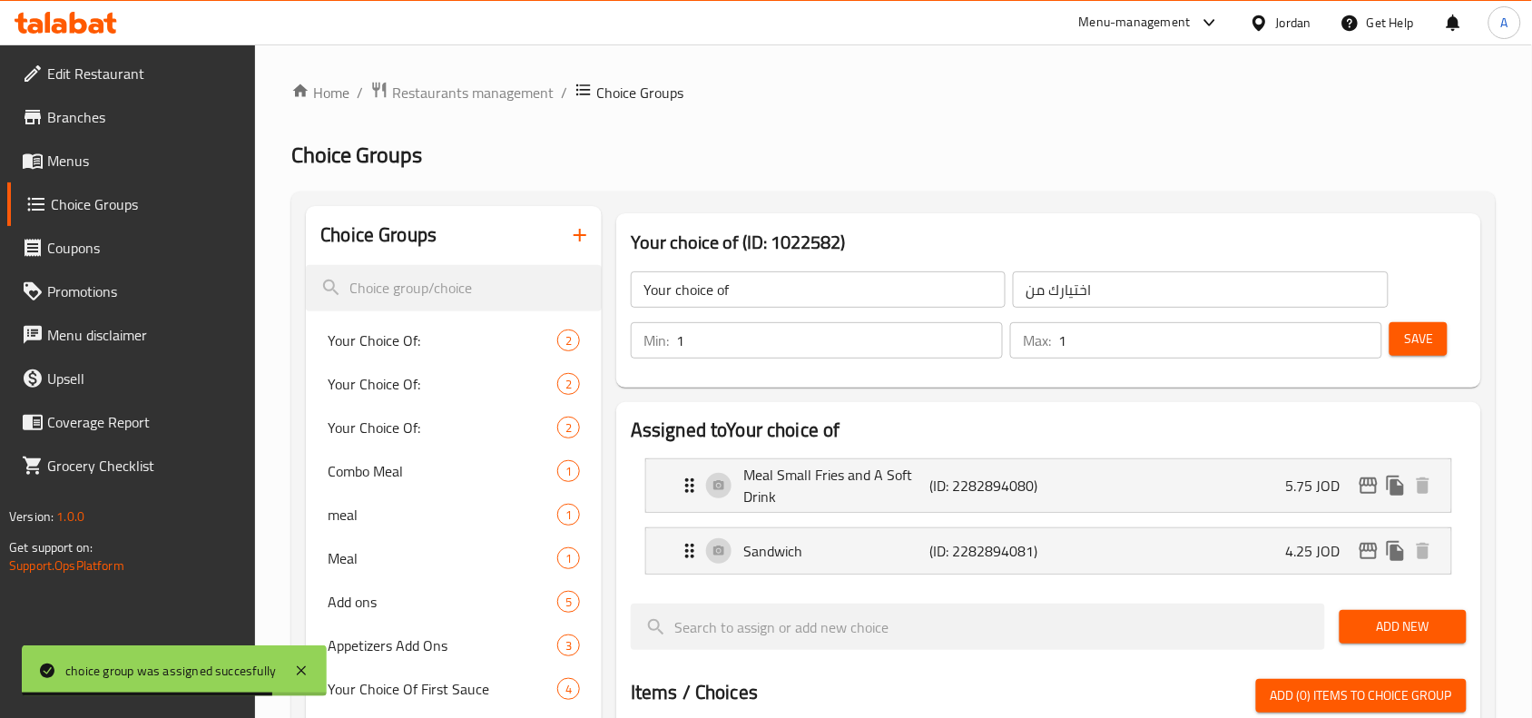
click at [586, 241] on icon "button" at bounding box center [580, 235] width 22 height 22
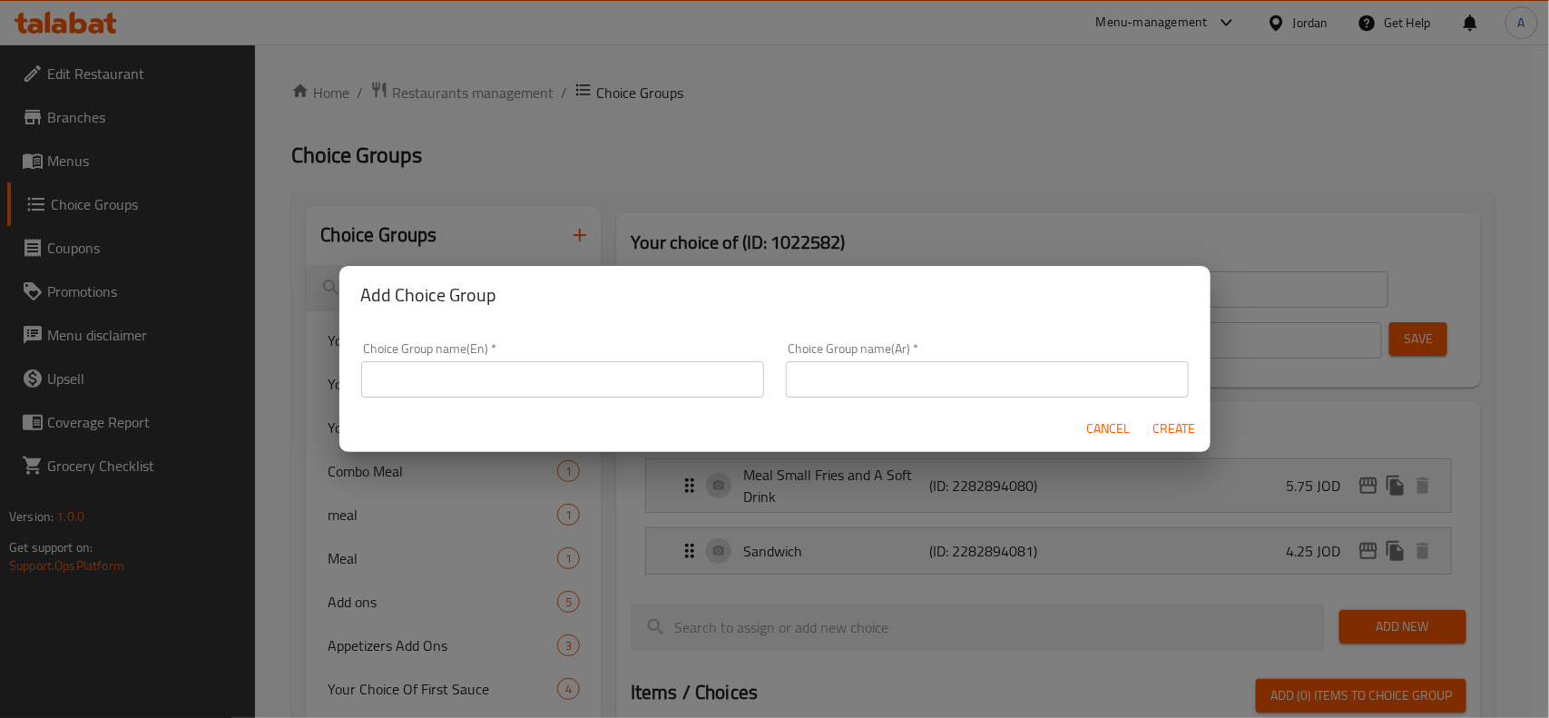
click at [710, 119] on div "Add Choice Group Choice Group name(En)   * Choice Group name(En) * Choice Group…" at bounding box center [774, 359] width 1549 height 718
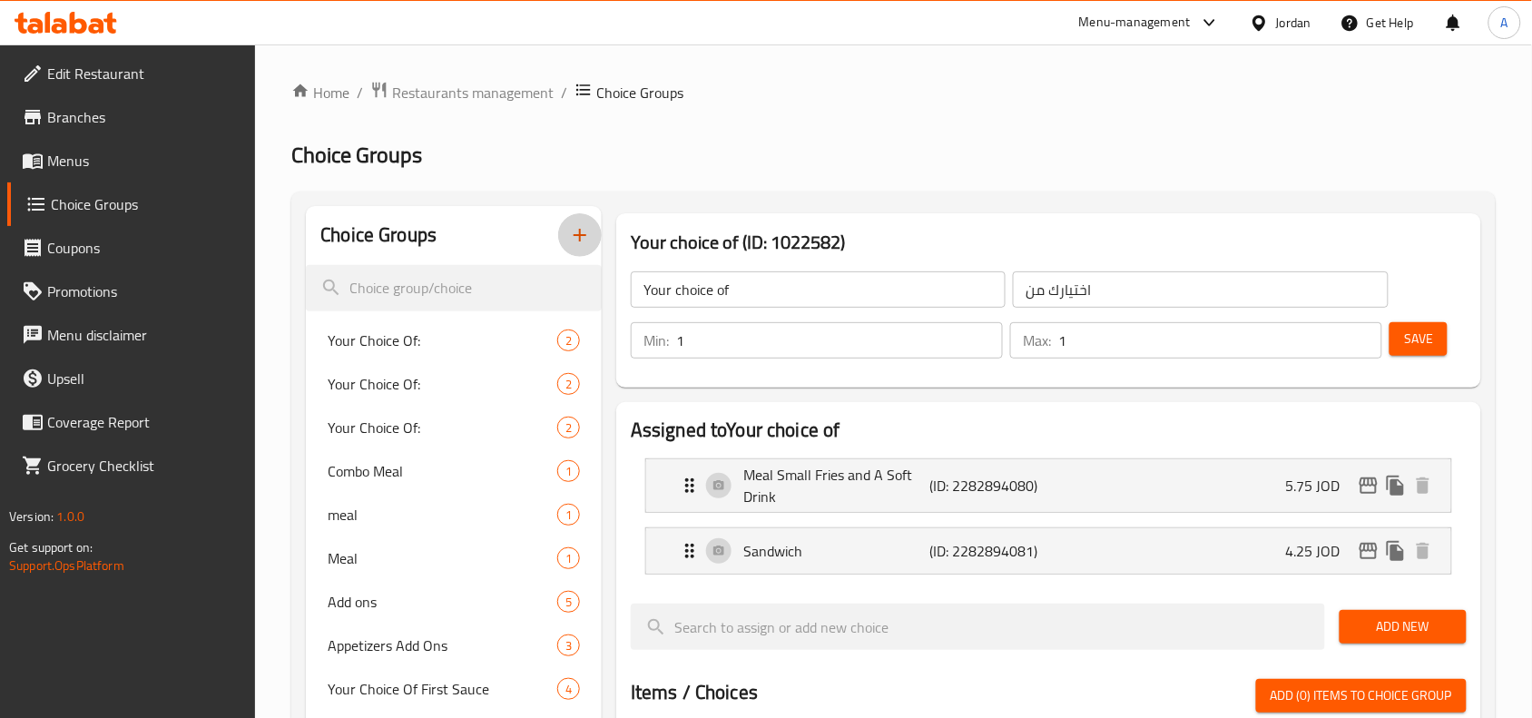
click at [594, 246] on button "button" at bounding box center [580, 235] width 44 height 44
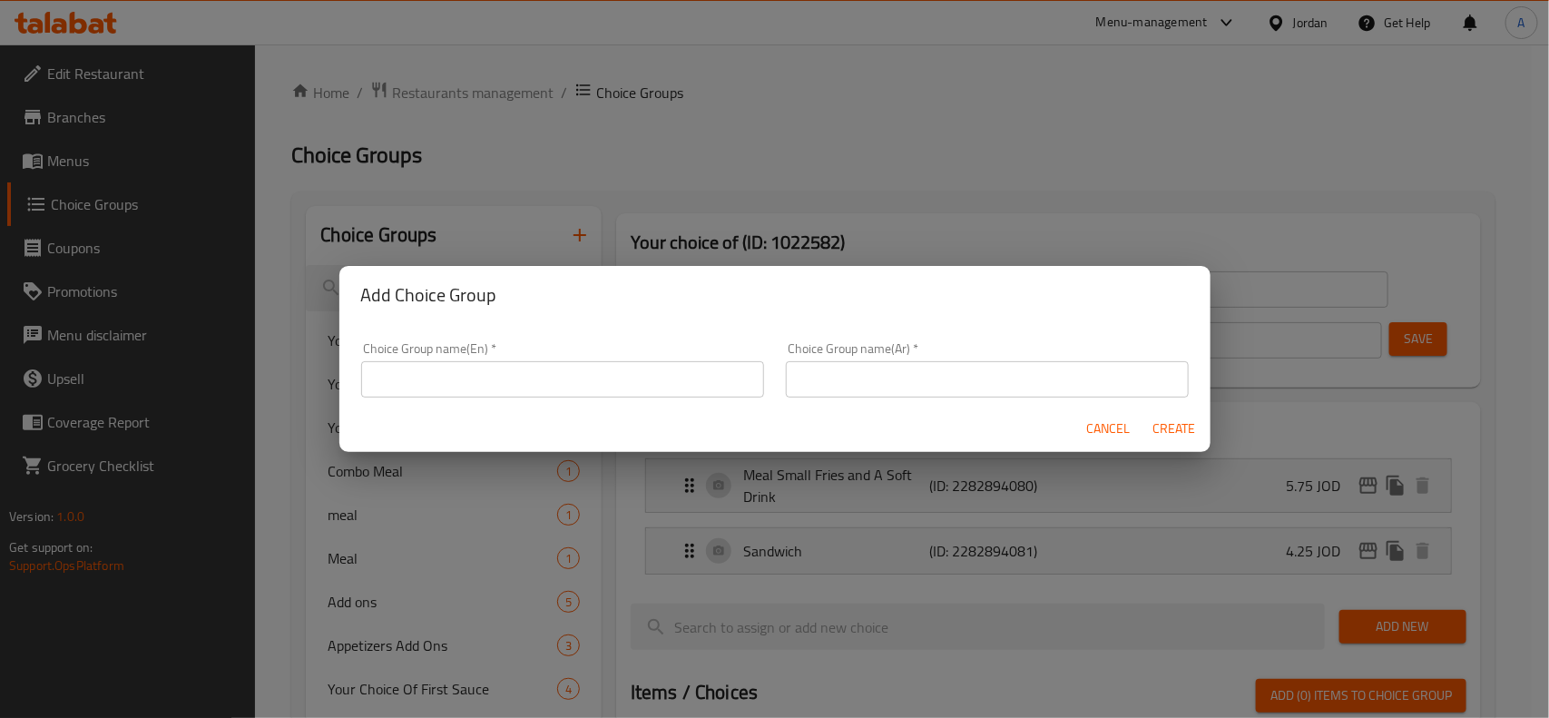
click at [582, 402] on div "Choice Group name(En)   * Choice Group name(En) *" at bounding box center [562, 369] width 425 height 77
click at [617, 370] on input "text" at bounding box center [562, 379] width 403 height 36
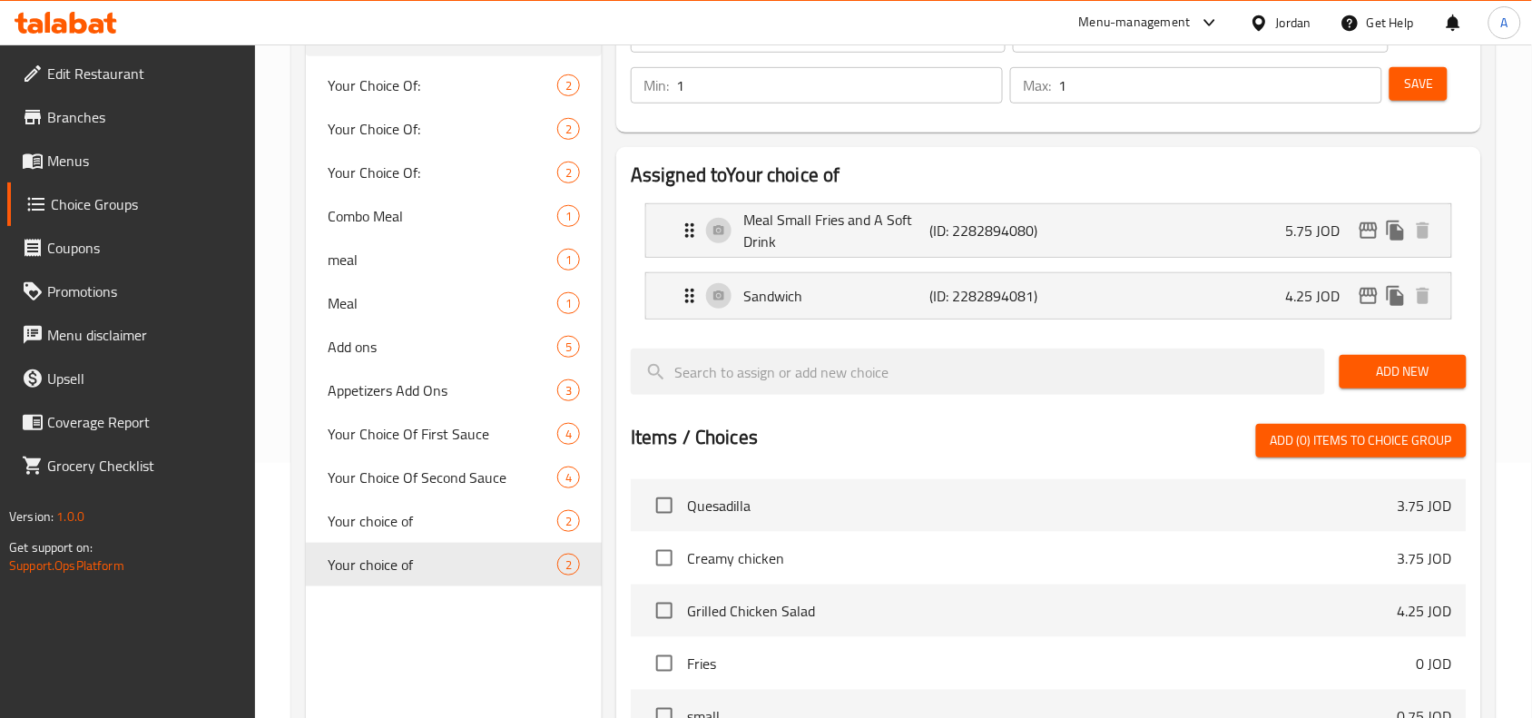
scroll to position [454, 0]
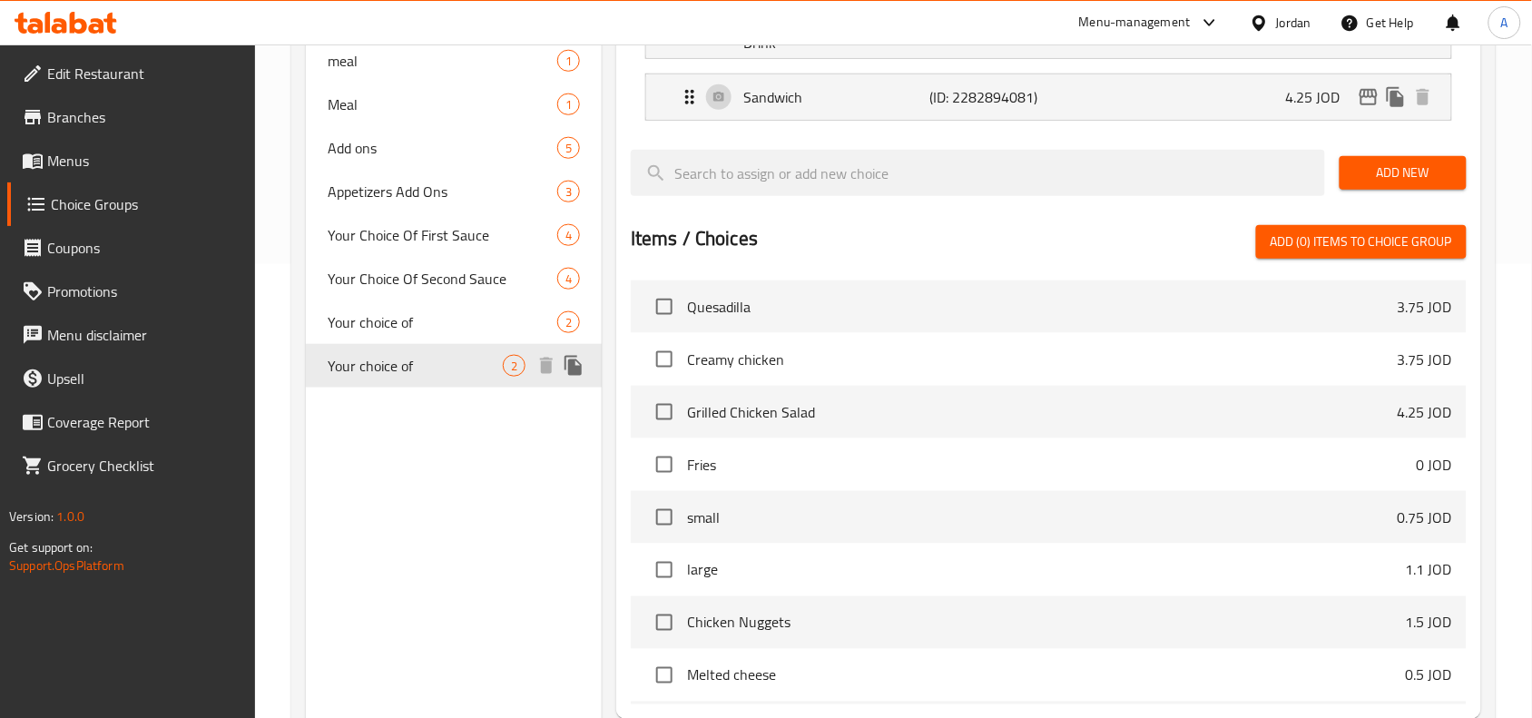
click at [563, 370] on icon "duplicate" at bounding box center [574, 366] width 22 height 22
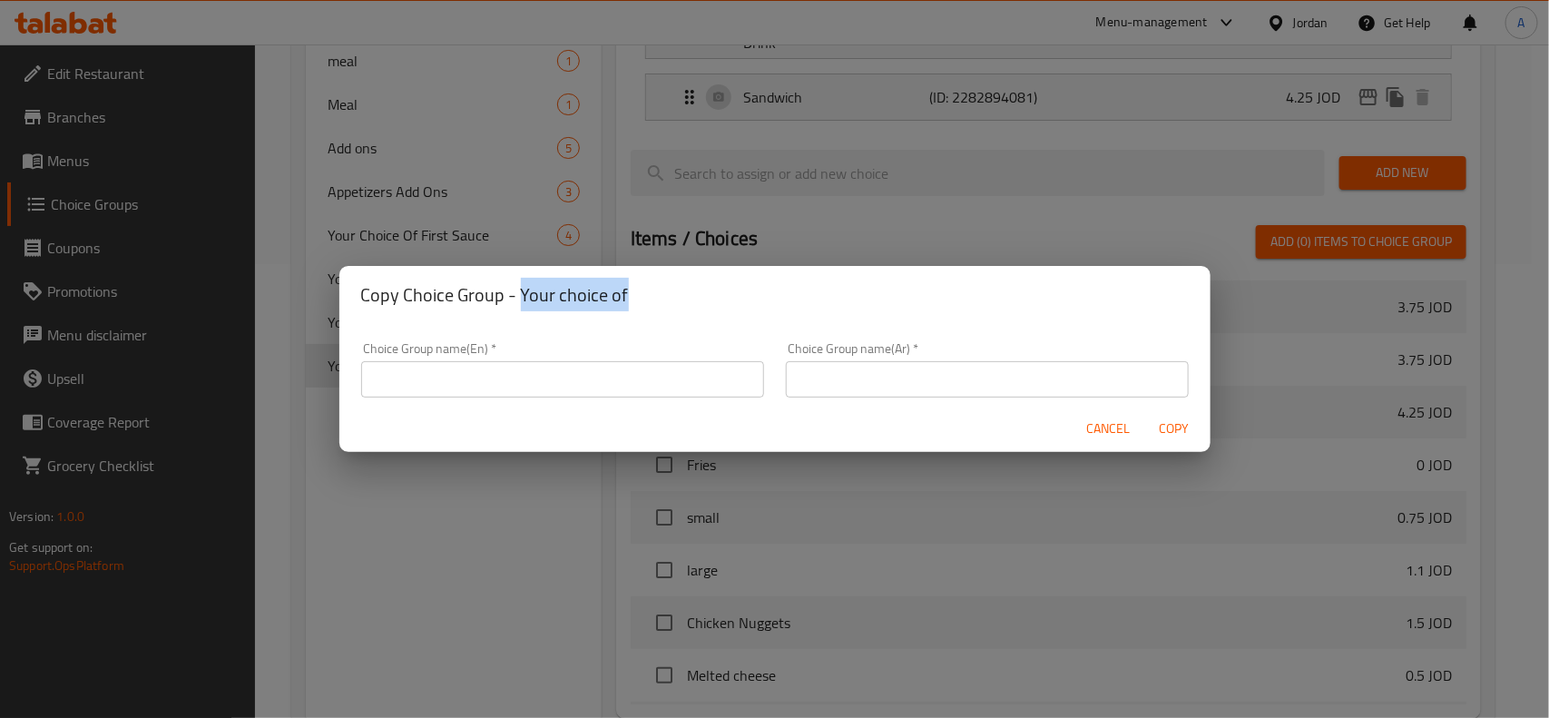
drag, startPoint x: 518, startPoint y: 290, endPoint x: 726, endPoint y: 270, distance: 208.8
click at [726, 270] on div "Copy Choice Group - Your choice of" at bounding box center [774, 295] width 871 height 58
copy h2 "Your choice of"
click at [602, 390] on input "text" at bounding box center [562, 379] width 403 height 36
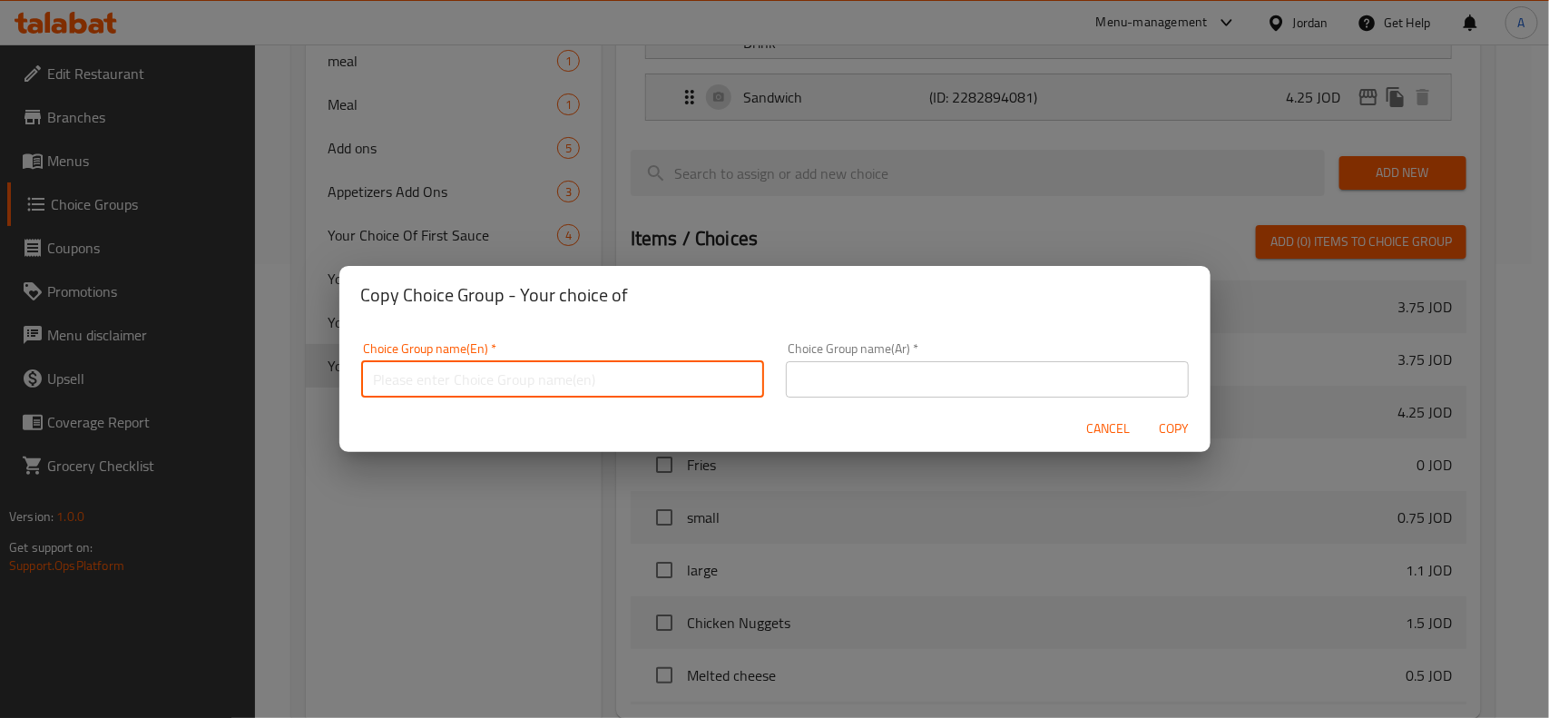
paste input "Your choice of"
click at [1003, 391] on input "text" at bounding box center [987, 379] width 403 height 36
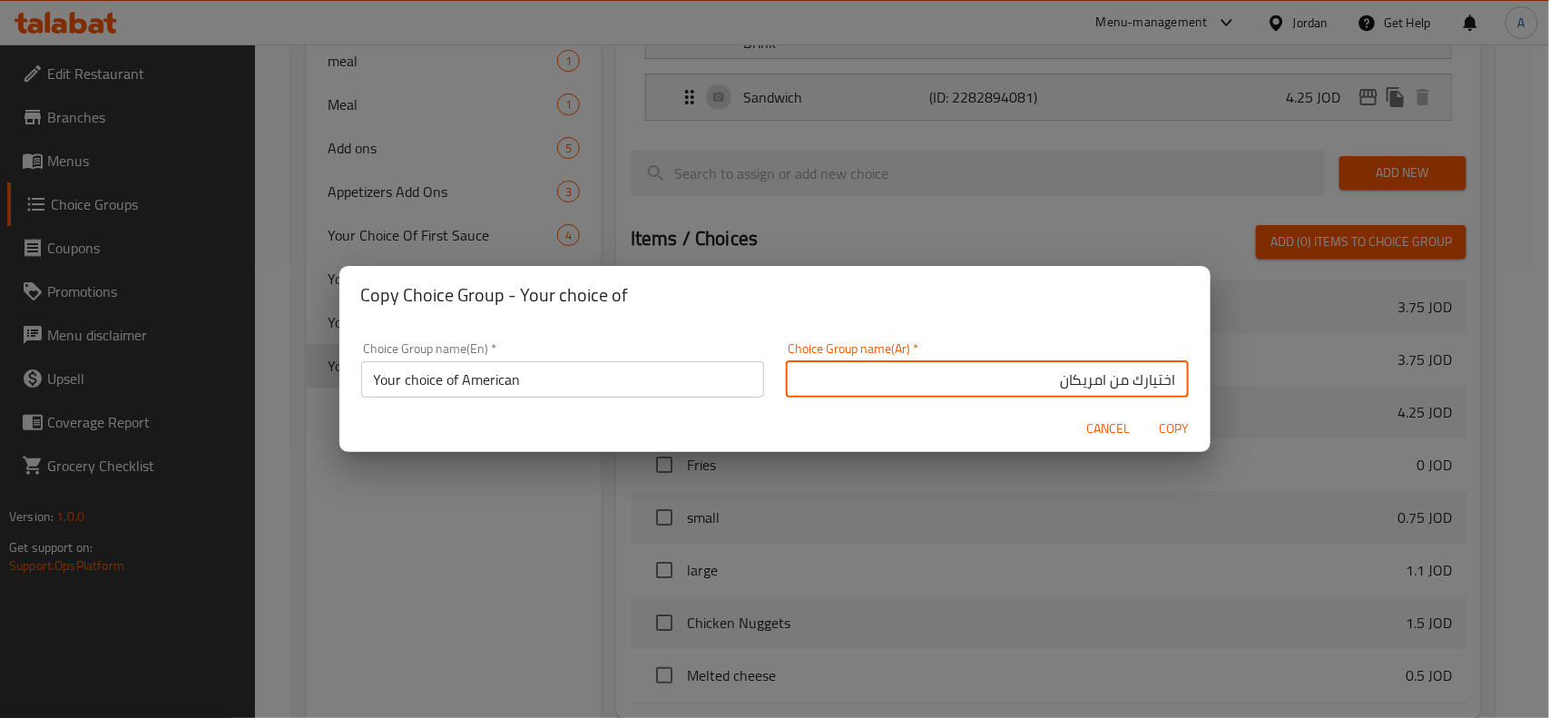
click at [1145, 412] on button "Copy" at bounding box center [1174, 429] width 58 height 34
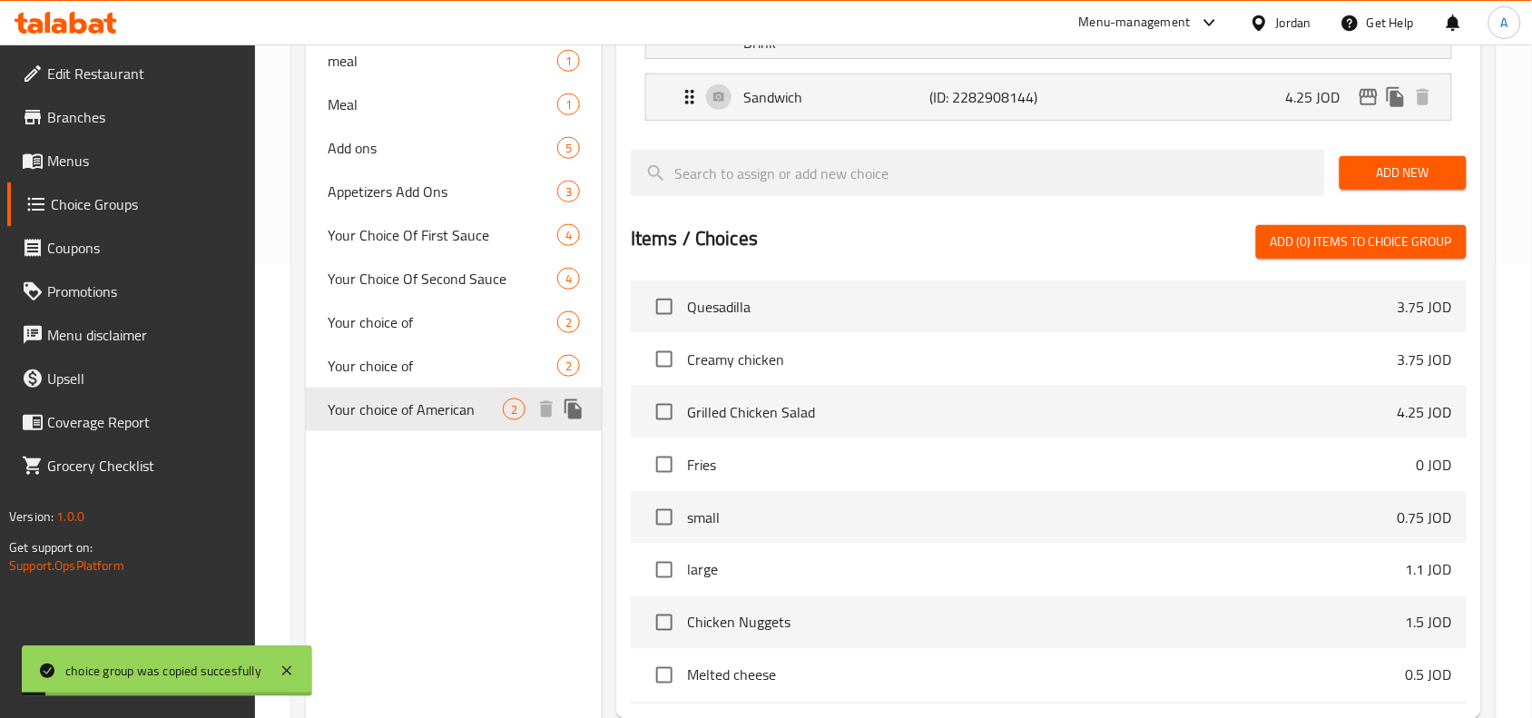
click at [487, 418] on span "Your choice of American" at bounding box center [415, 409] width 175 height 22
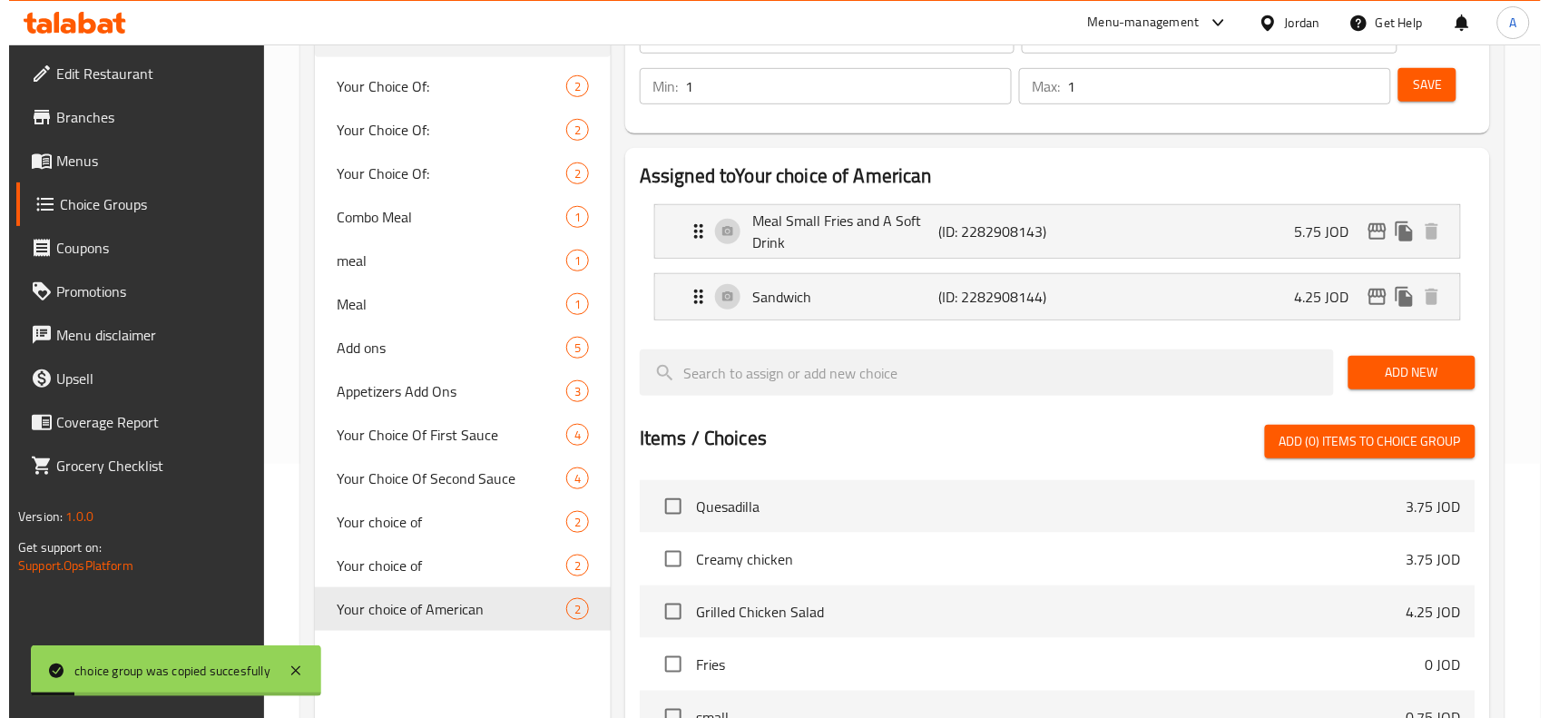
scroll to position [0, 0]
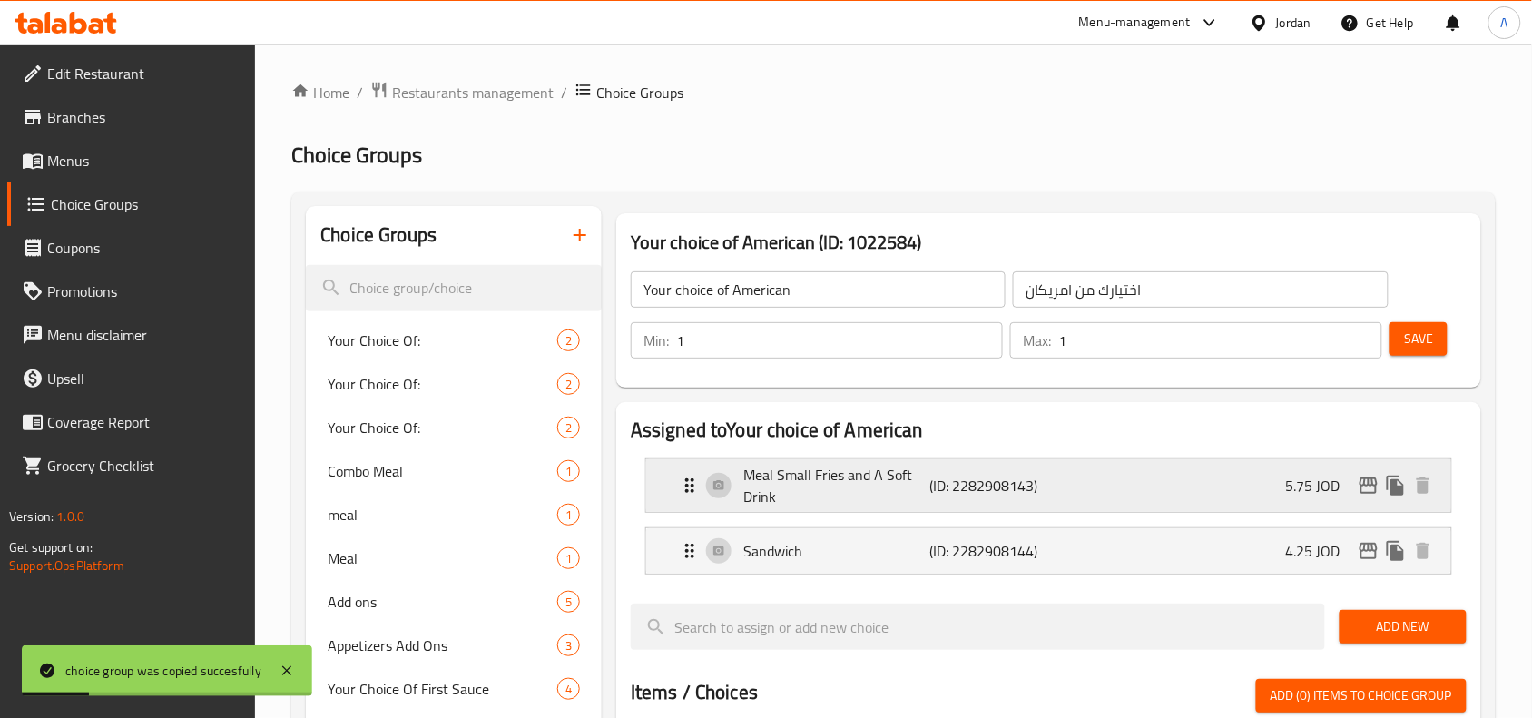
click at [1360, 477] on icon "edit" at bounding box center [1369, 486] width 22 height 22
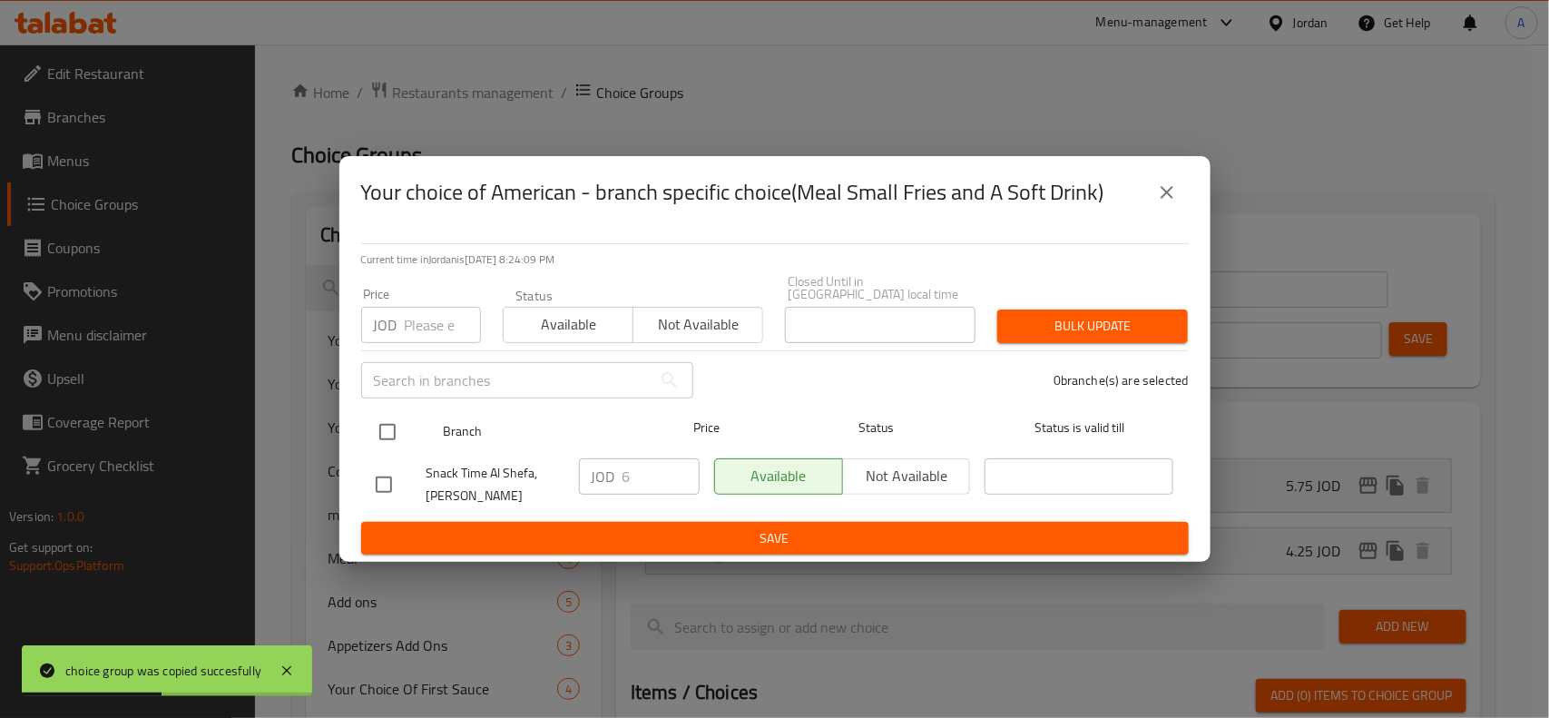
click at [433, 416] on div at bounding box center [402, 432] width 68 height 53
click at [391, 413] on input "checkbox" at bounding box center [387, 432] width 38 height 38
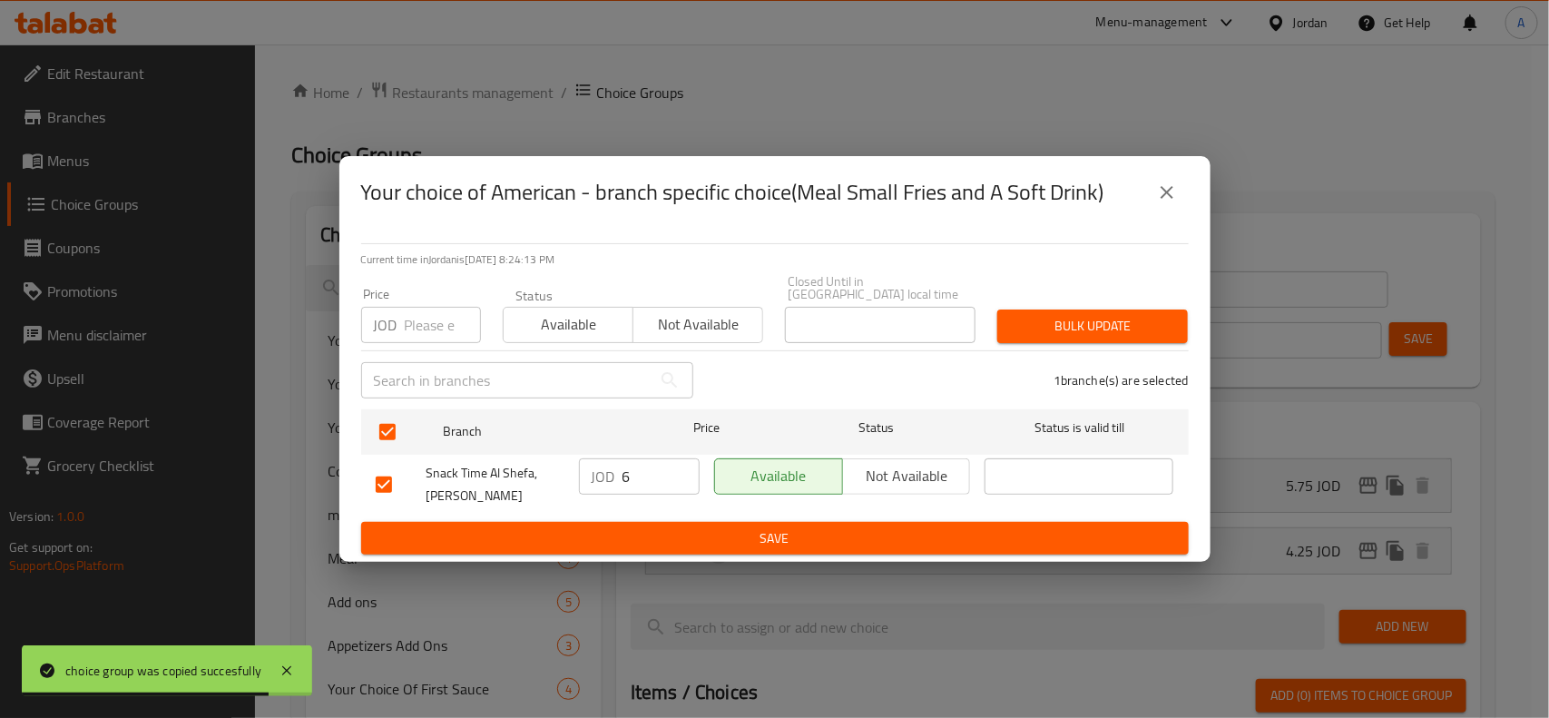
click at [440, 327] on input "number" at bounding box center [443, 325] width 76 height 36
click at [1130, 348] on div "1 branche(s) are selected" at bounding box center [952, 380] width 496 height 65
click at [1128, 331] on button "Bulk update" at bounding box center [1092, 326] width 191 height 34
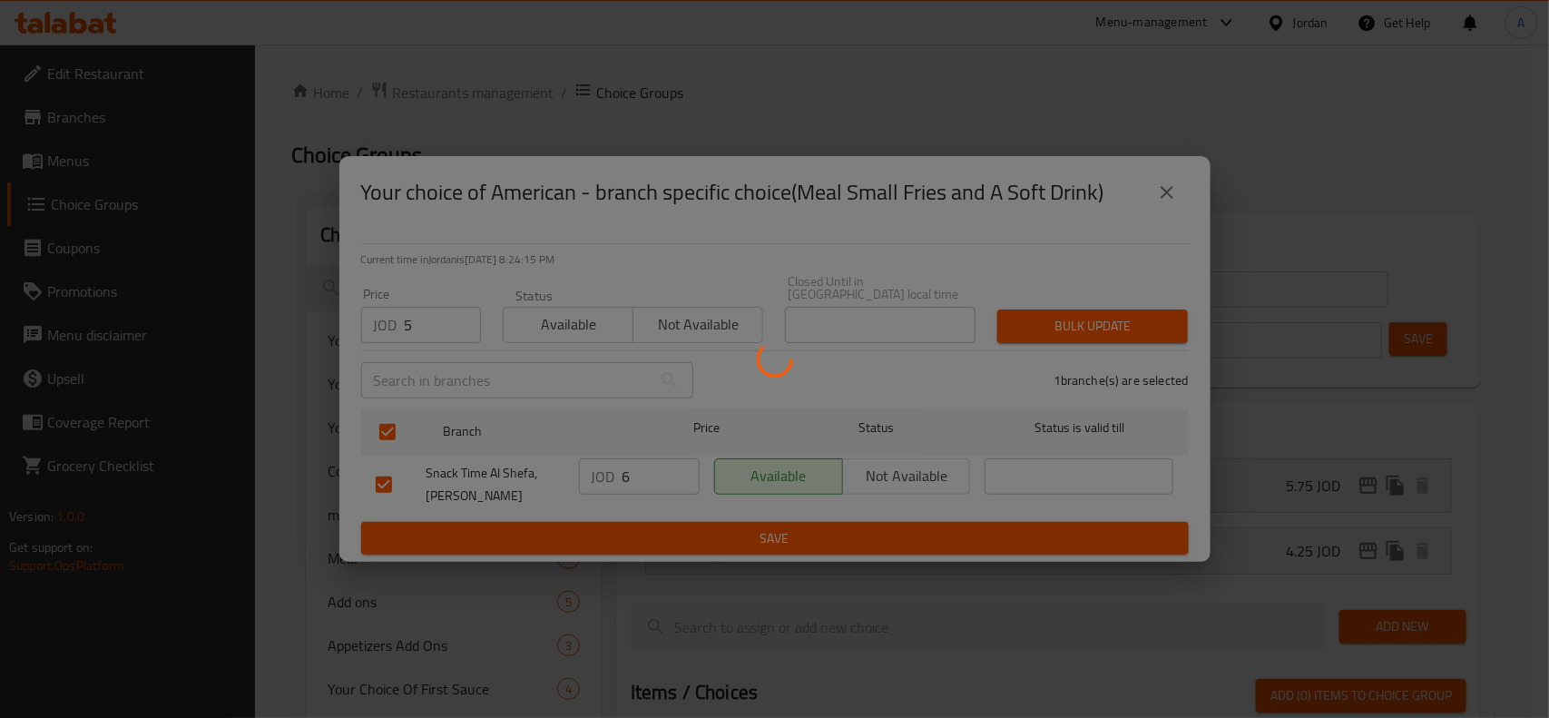
click at [1359, 554] on div at bounding box center [774, 359] width 1549 height 718
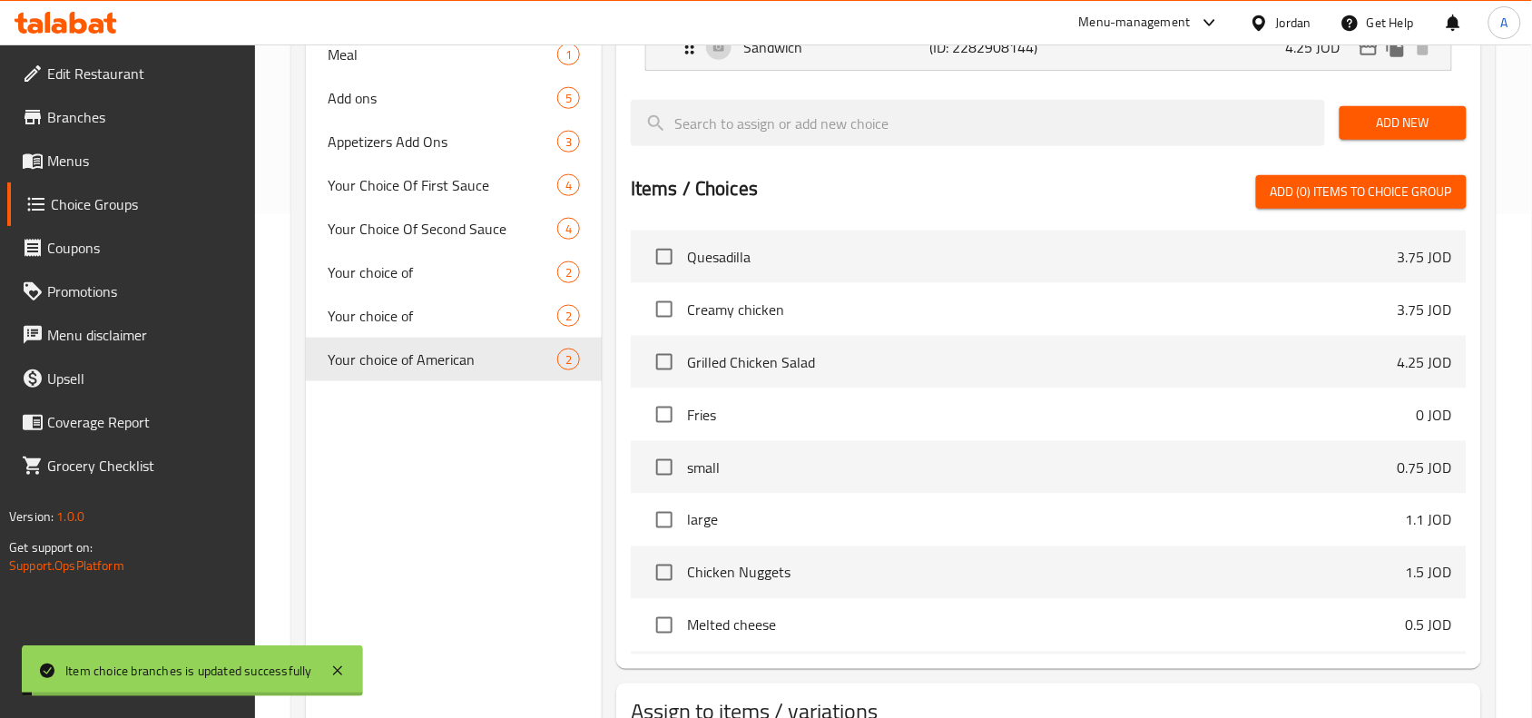
click at [1368, 555] on li "Chicken Nuggets 1.5 JOD" at bounding box center [1049, 572] width 836 height 53
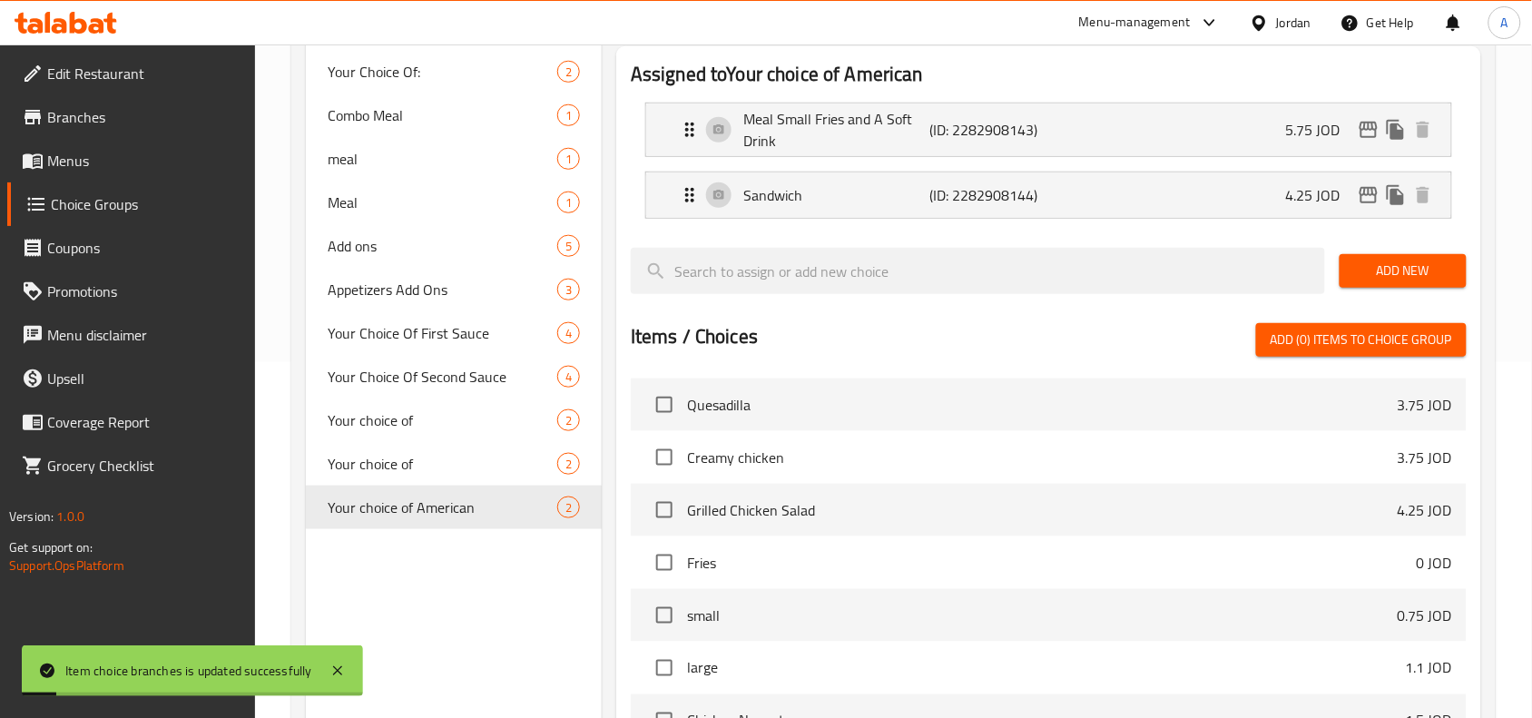
scroll to position [50, 0]
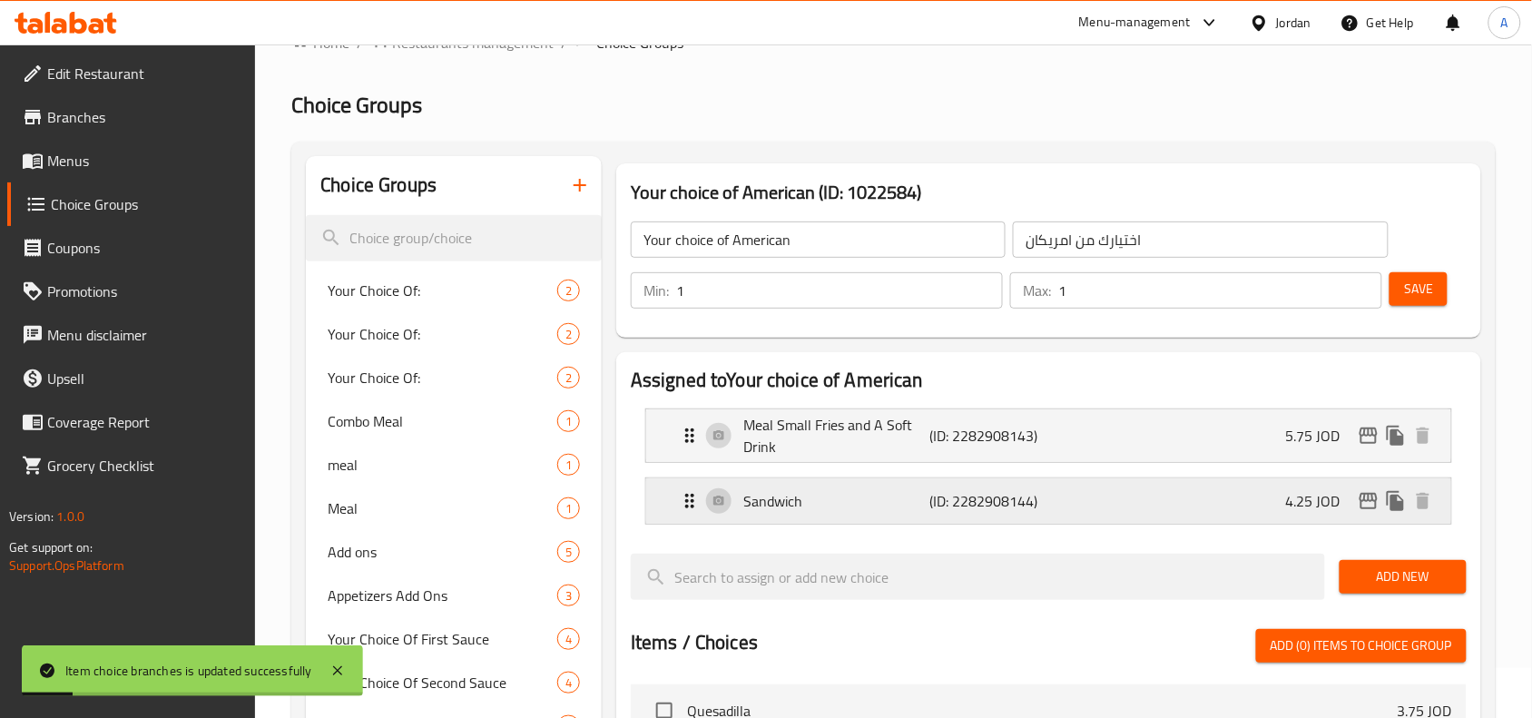
click at [1362, 513] on button "edit" at bounding box center [1368, 500] width 27 height 27
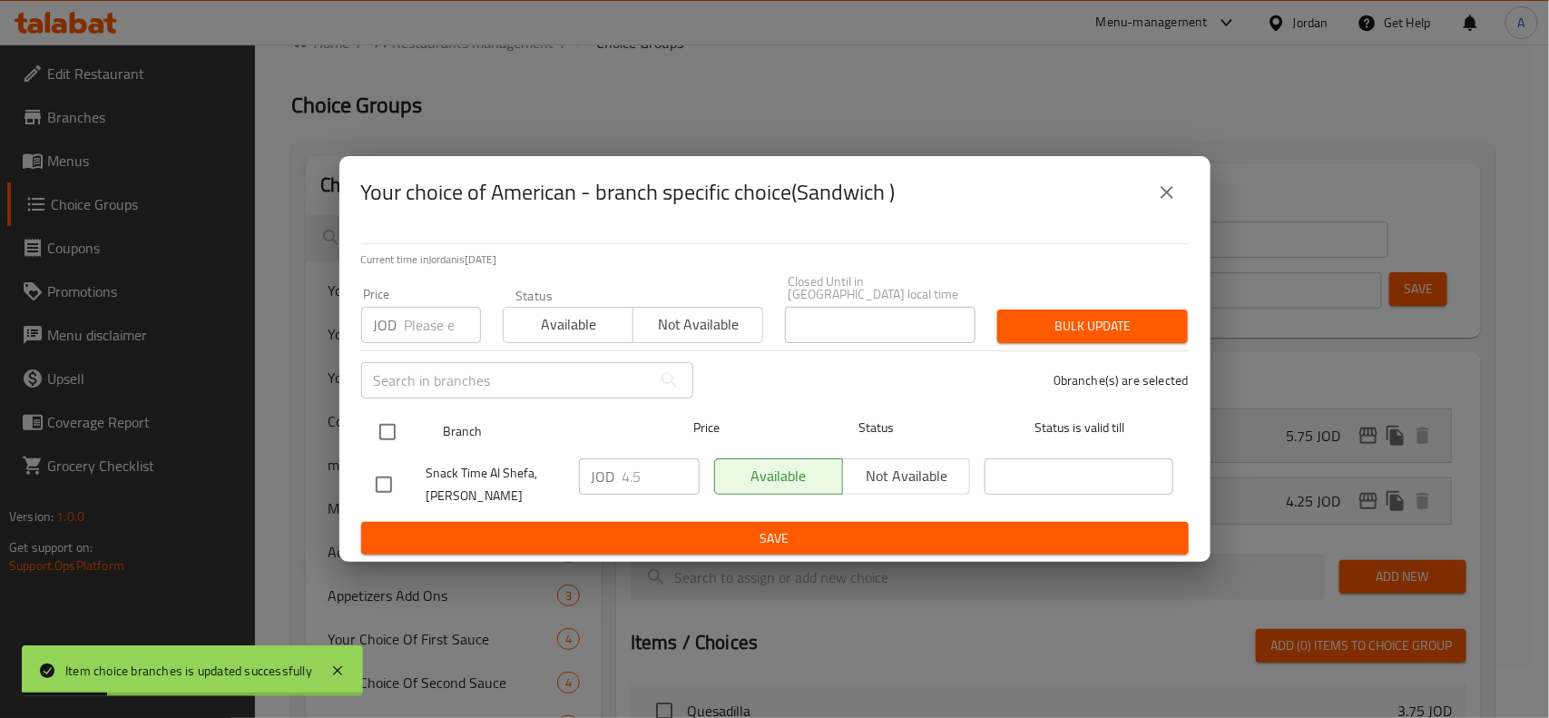
click at [388, 433] on input "checkbox" at bounding box center [387, 432] width 38 height 38
click at [438, 328] on input "number" at bounding box center [443, 325] width 76 height 36
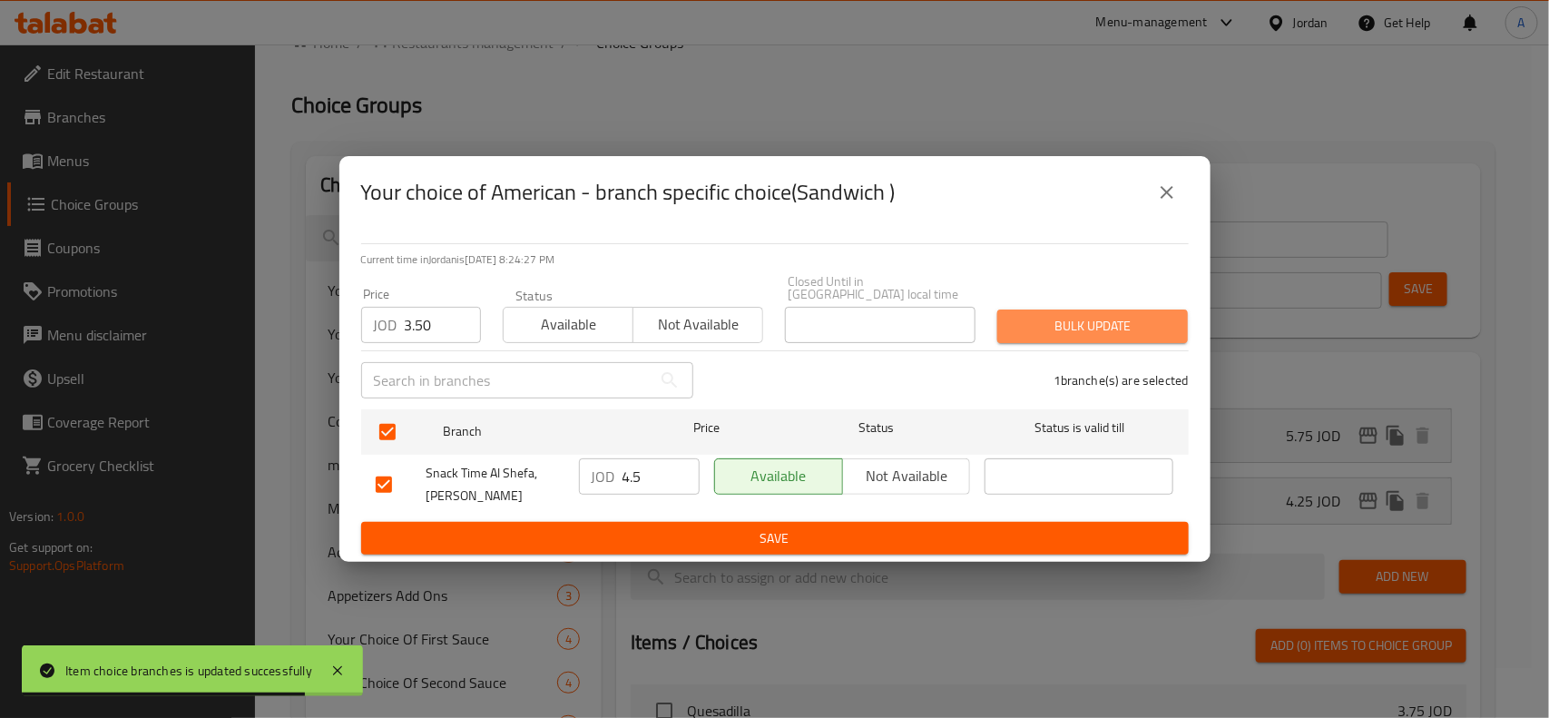
click at [1026, 315] on span "Bulk update" at bounding box center [1093, 326] width 162 height 23
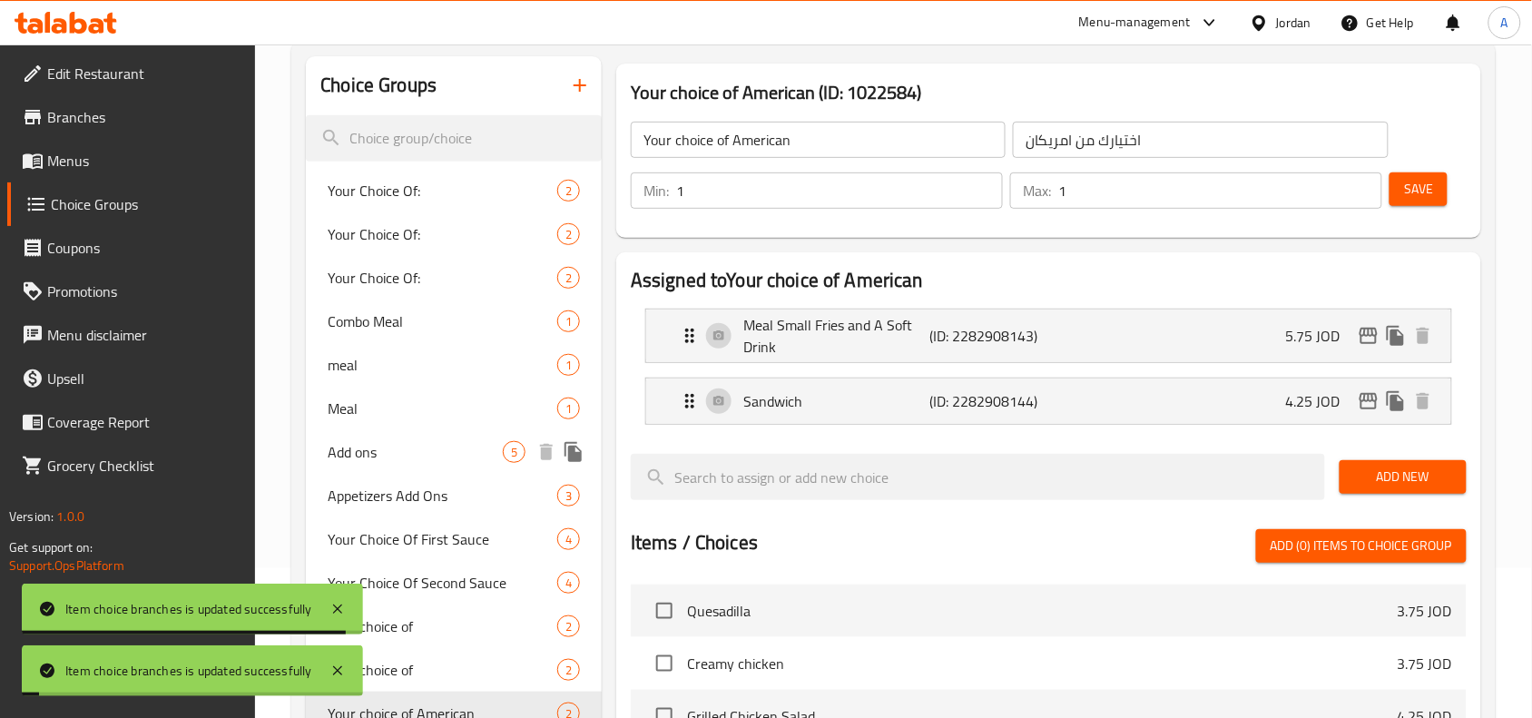
scroll to position [277, 0]
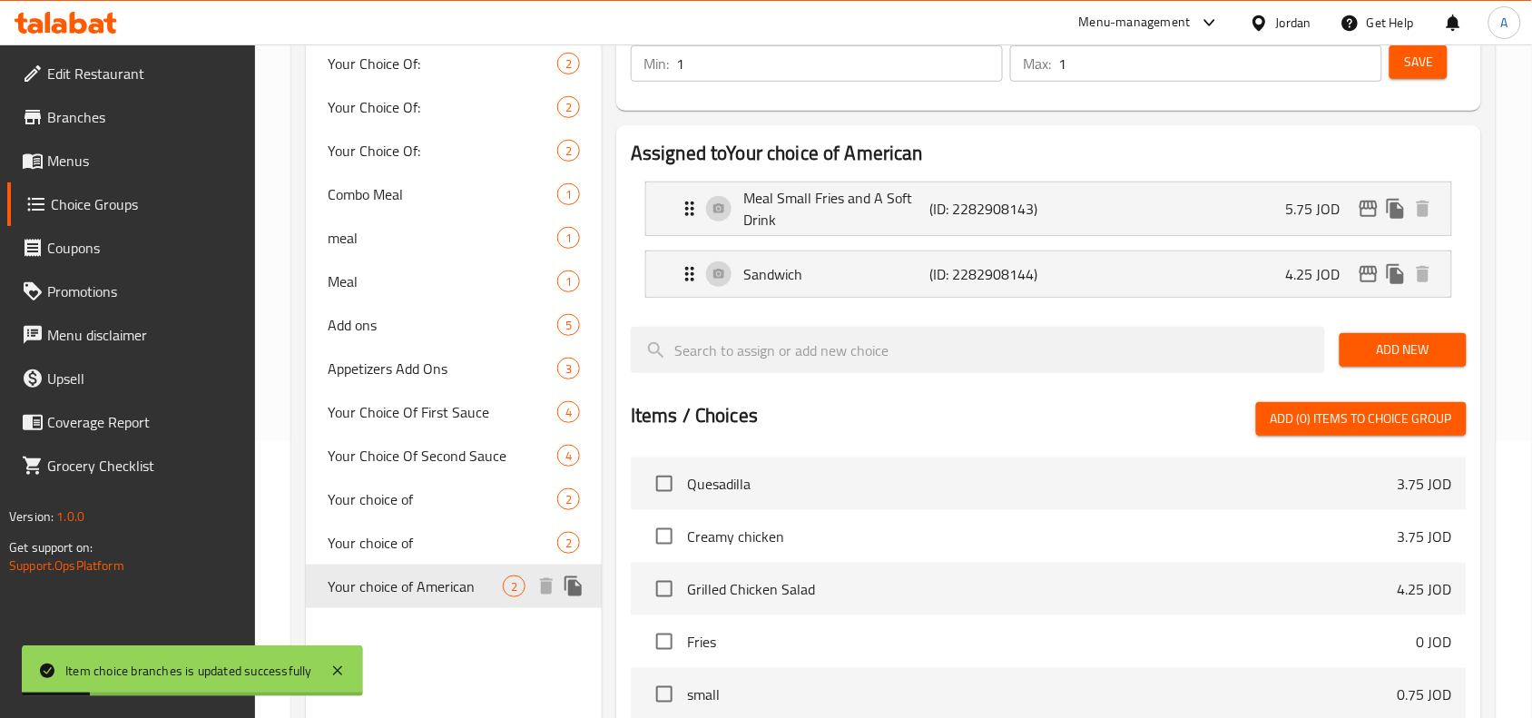
click at [582, 587] on icon "duplicate" at bounding box center [573, 586] width 17 height 20
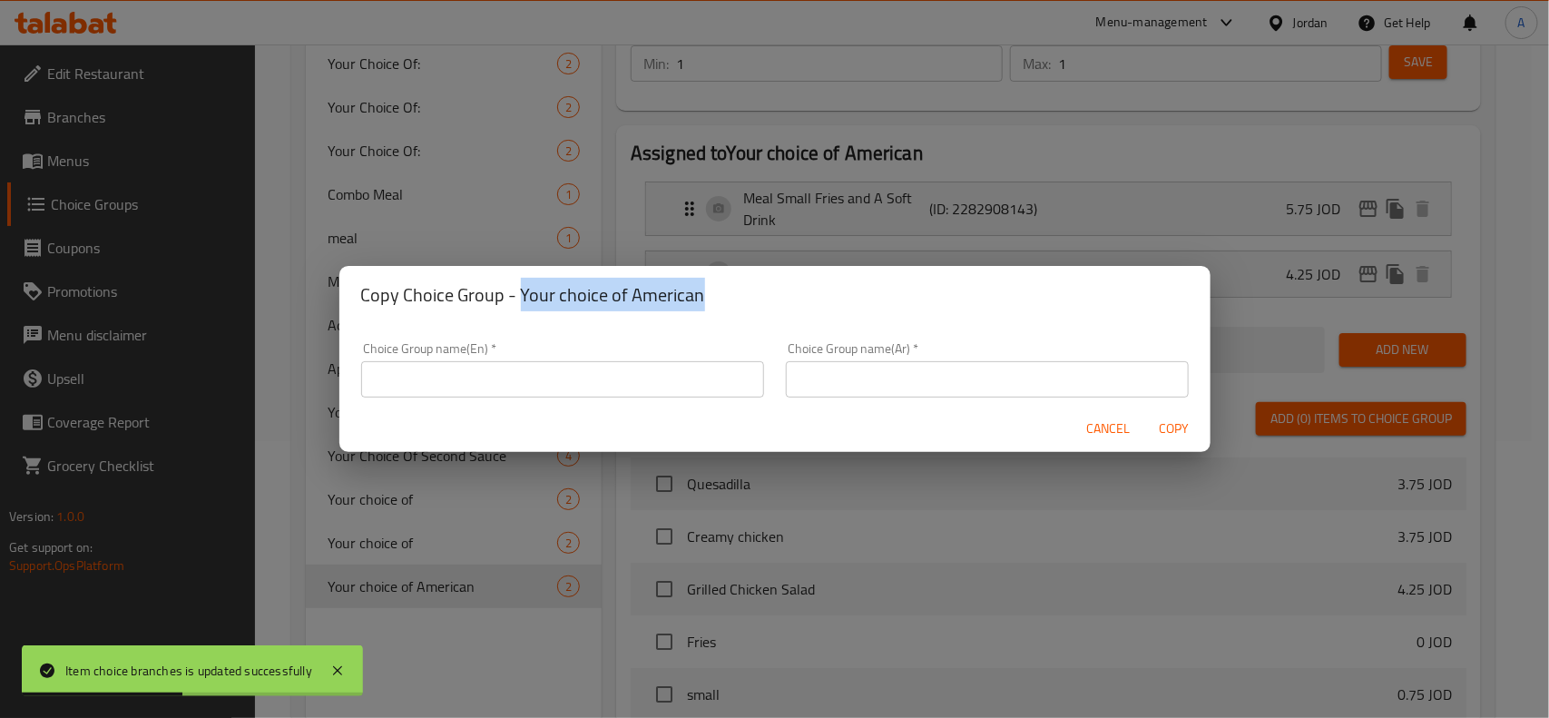
copy h2 "Your choice of American"
drag, startPoint x: 699, startPoint y: 292, endPoint x: 519, endPoint y: 298, distance: 179.8
click at [519, 298] on h2 "Copy Choice Group - Your choice of American" at bounding box center [775, 294] width 828 height 29
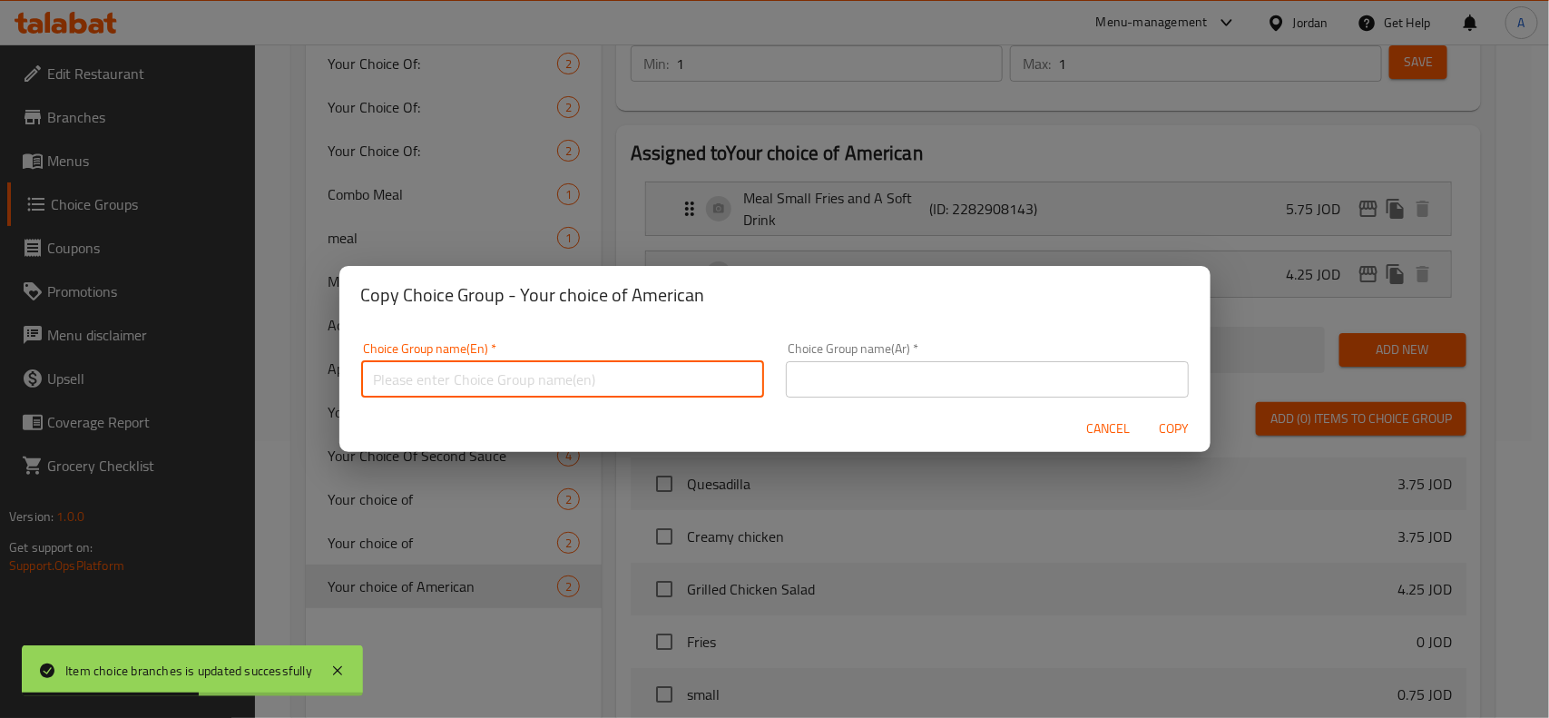
click at [579, 390] on input "text" at bounding box center [562, 379] width 403 height 36
paste input "Your choice of American"
click at [623, 381] on input "Your choice of American" at bounding box center [562, 379] width 403 height 36
click at [479, 393] on input "Your choice of American" at bounding box center [562, 379] width 403 height 36
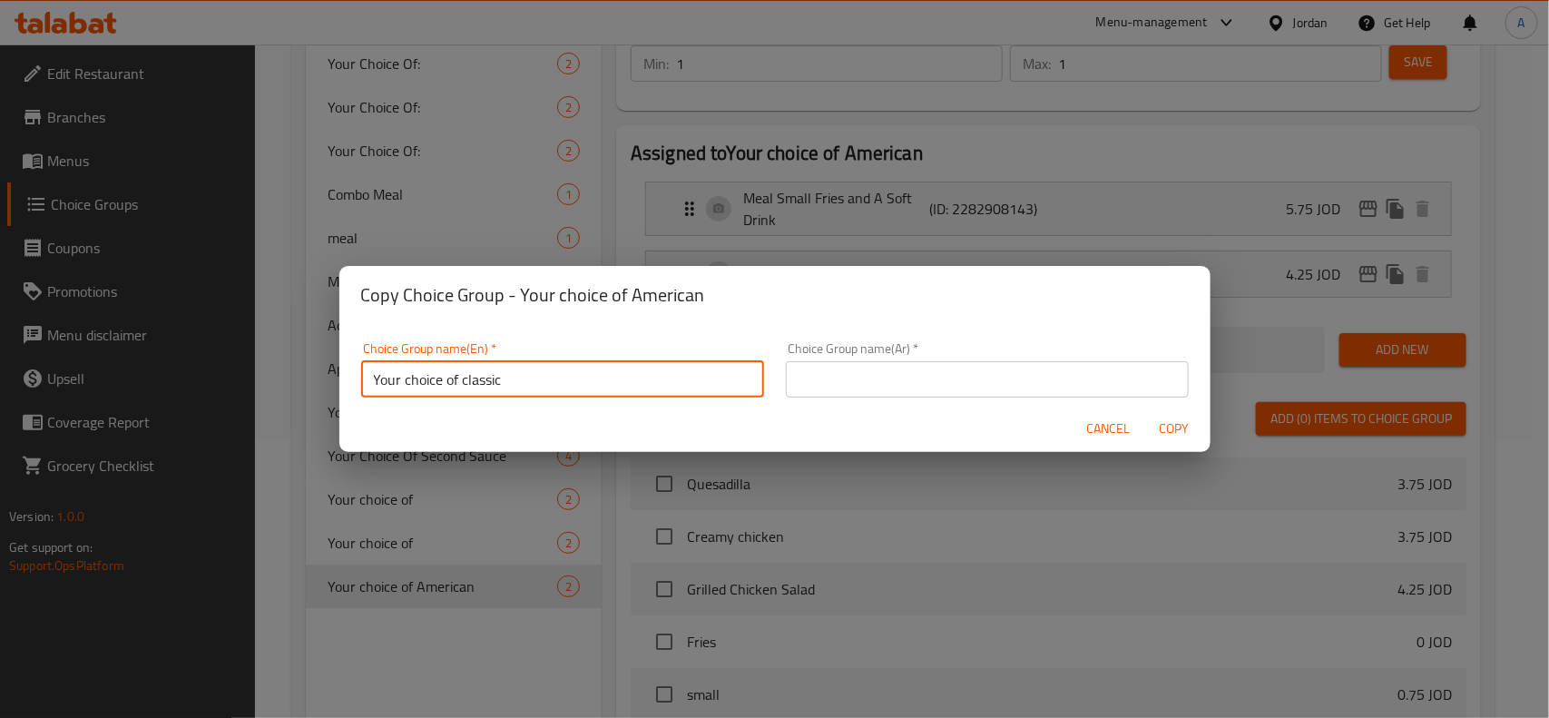
click at [611, 390] on input "Your choice of classic" at bounding box center [562, 379] width 403 height 36
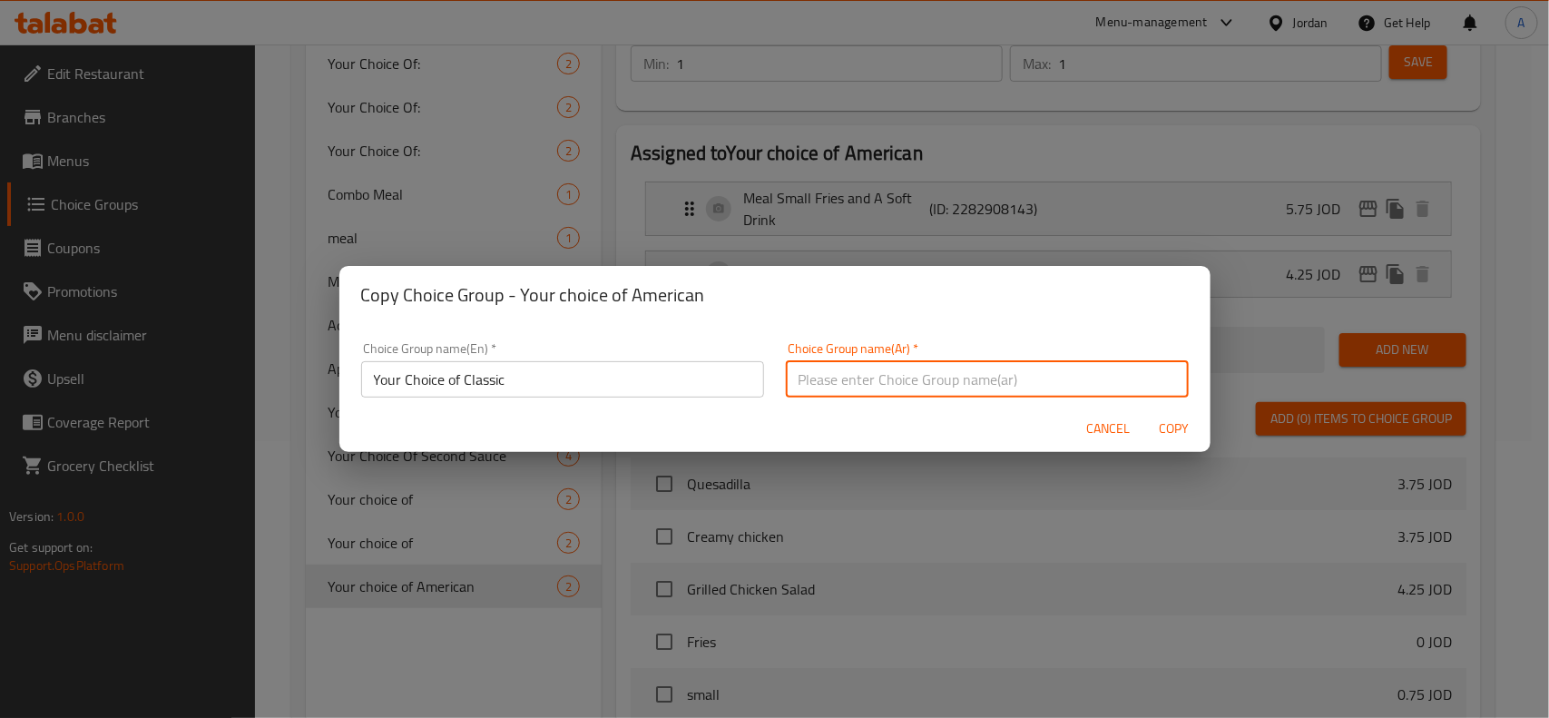
click at [927, 379] on input "text" at bounding box center [987, 379] width 403 height 36
click at [1145, 412] on button "Copy" at bounding box center [1174, 429] width 58 height 34
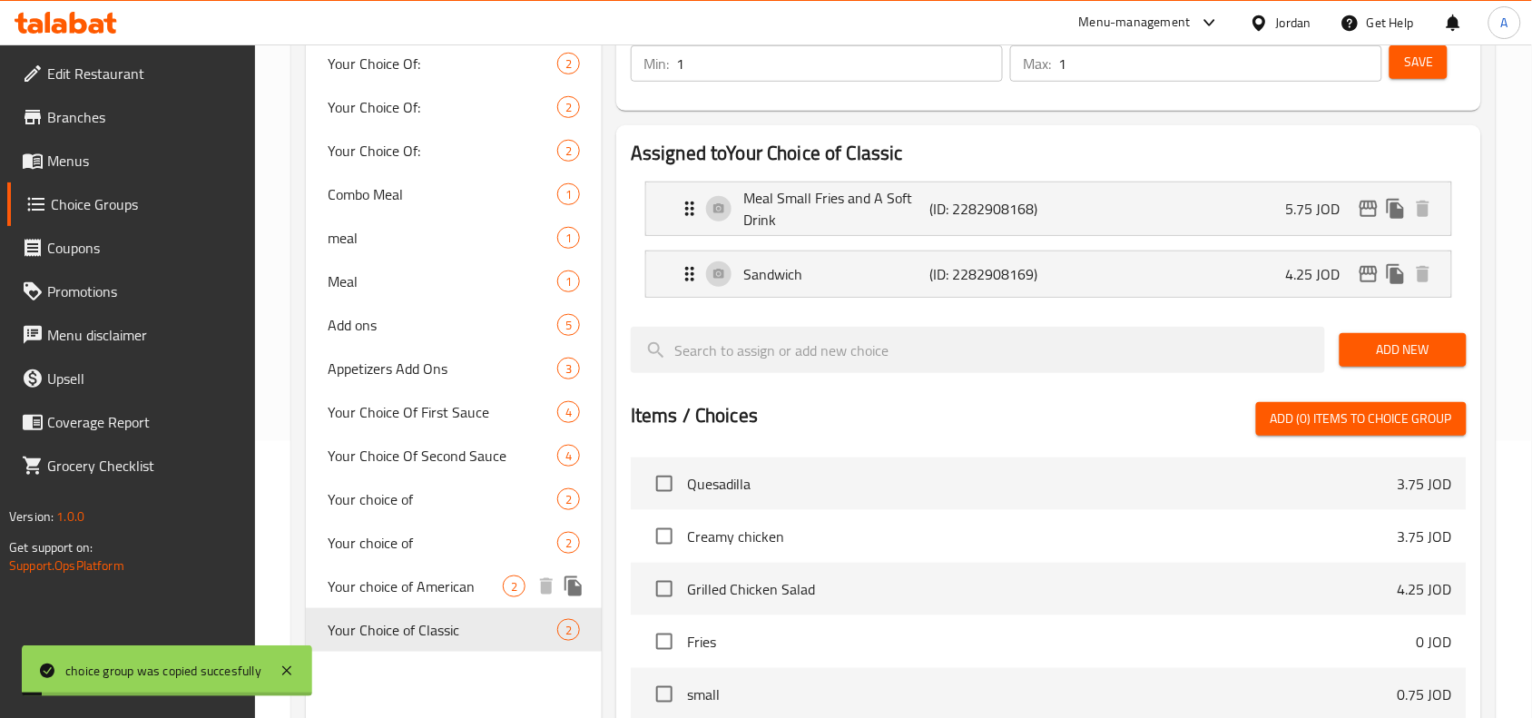
click at [451, 579] on span "Your choice of American" at bounding box center [415, 586] width 175 height 22
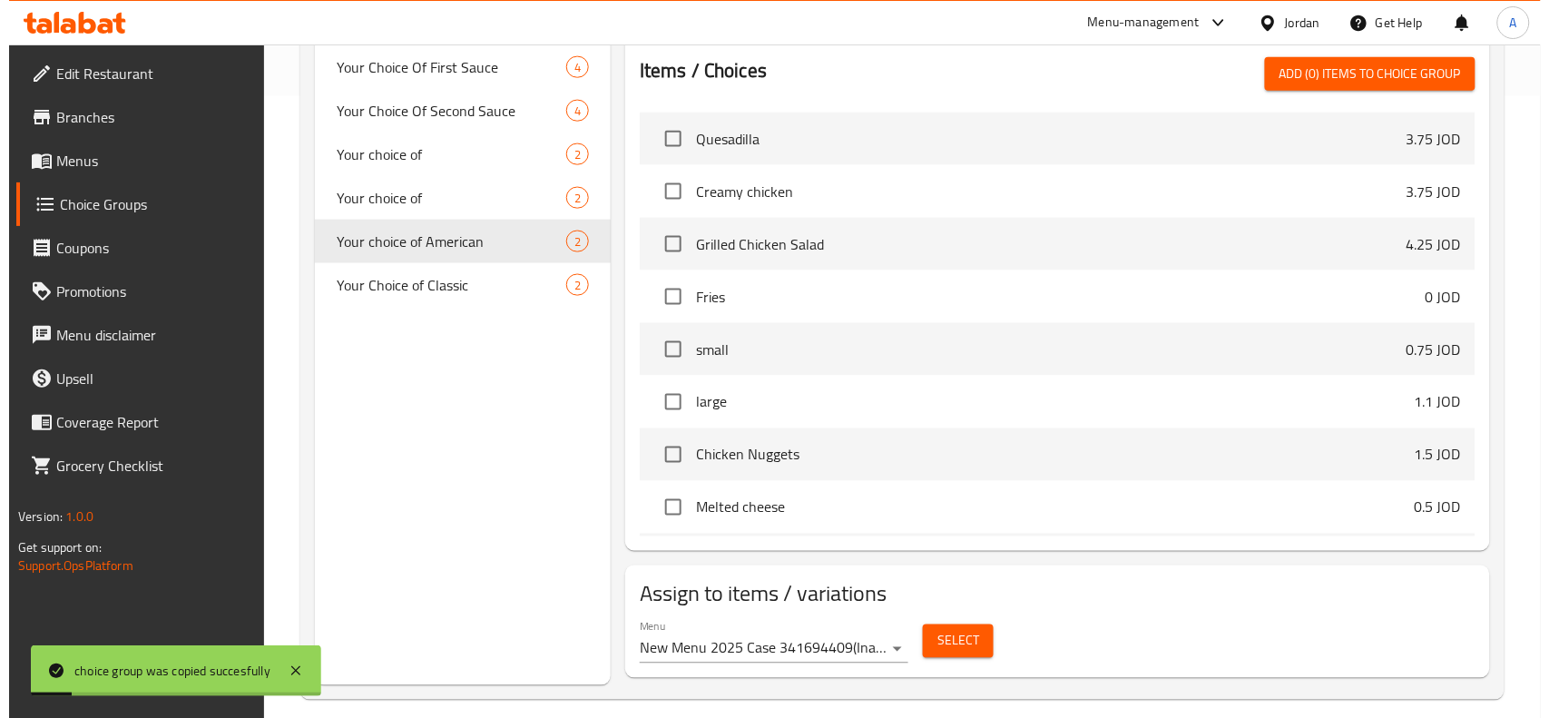
scroll to position [640, 0]
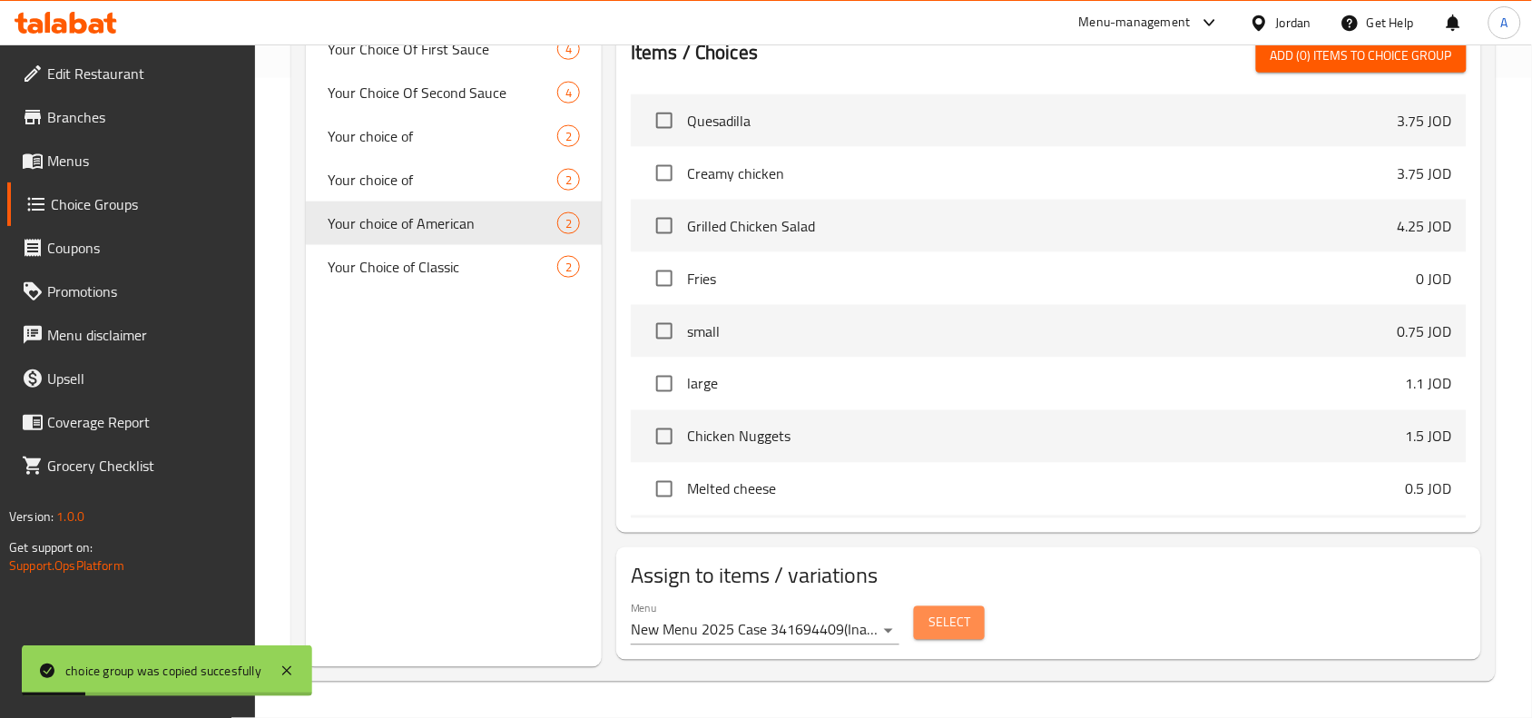
click at [946, 640] on button "Select" at bounding box center [949, 623] width 71 height 34
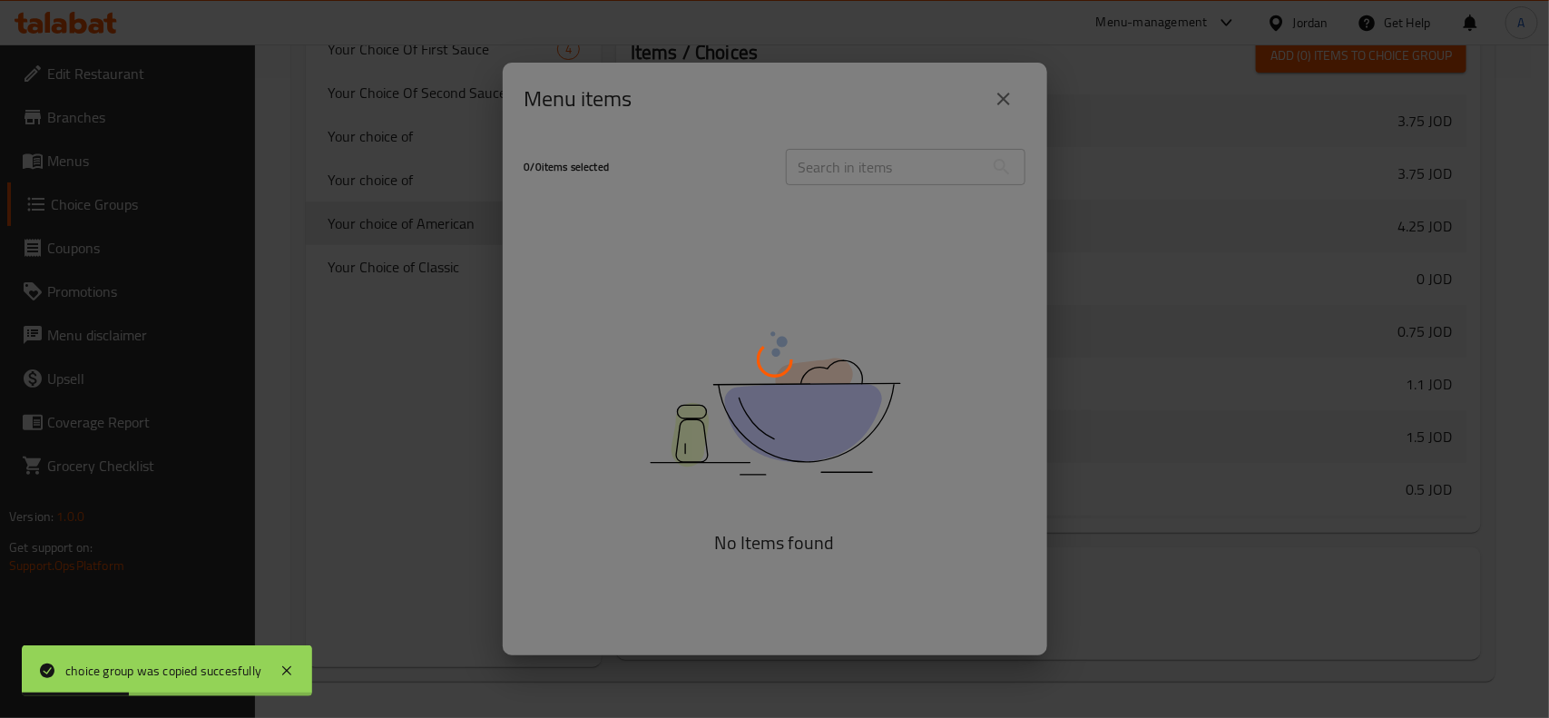
drag, startPoint x: 653, startPoint y: 568, endPoint x: 650, endPoint y: 558, distance: 10.6
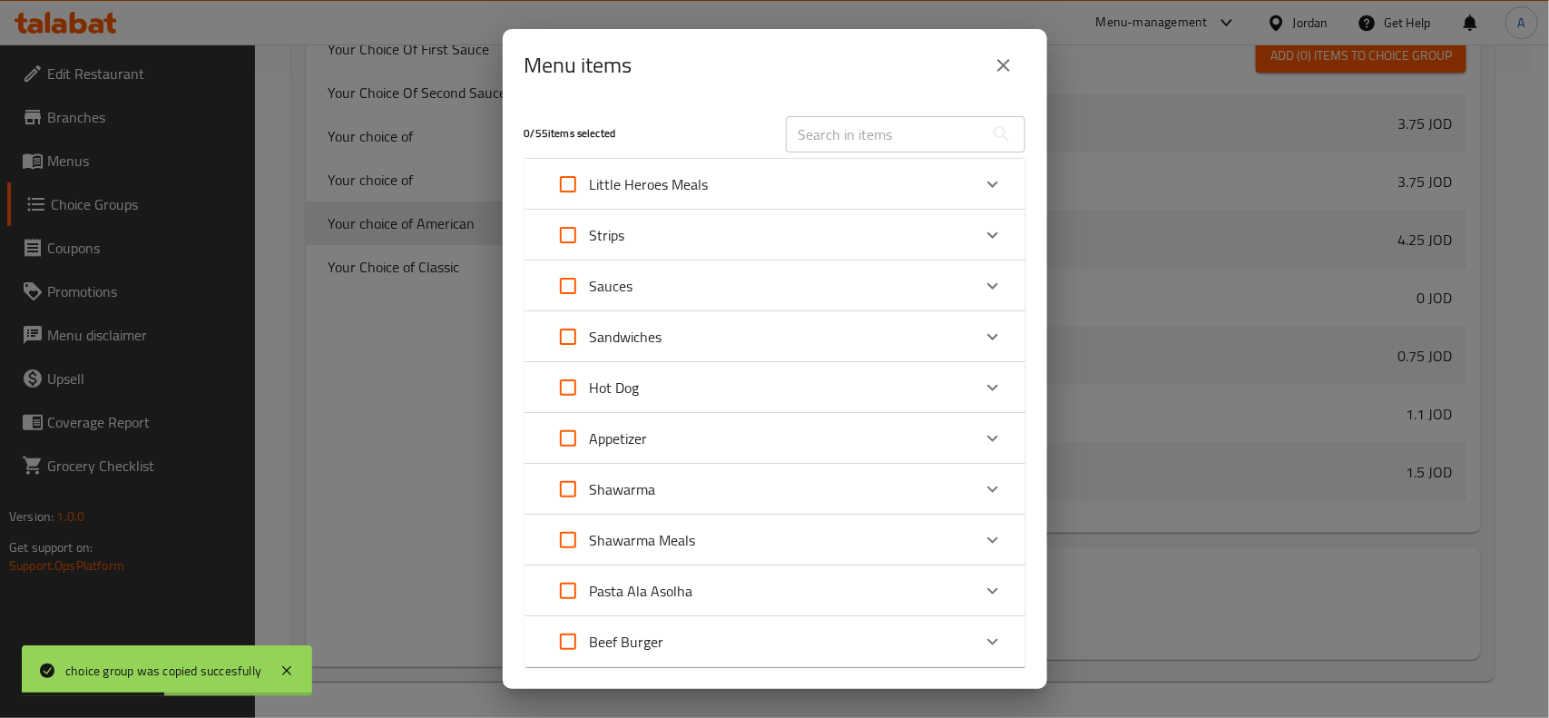
drag, startPoint x: 650, startPoint y: 558, endPoint x: 631, endPoint y: 119, distance: 439.7
click at [631, 119] on div "0 / 55 items selected" at bounding box center [644, 134] width 261 height 72
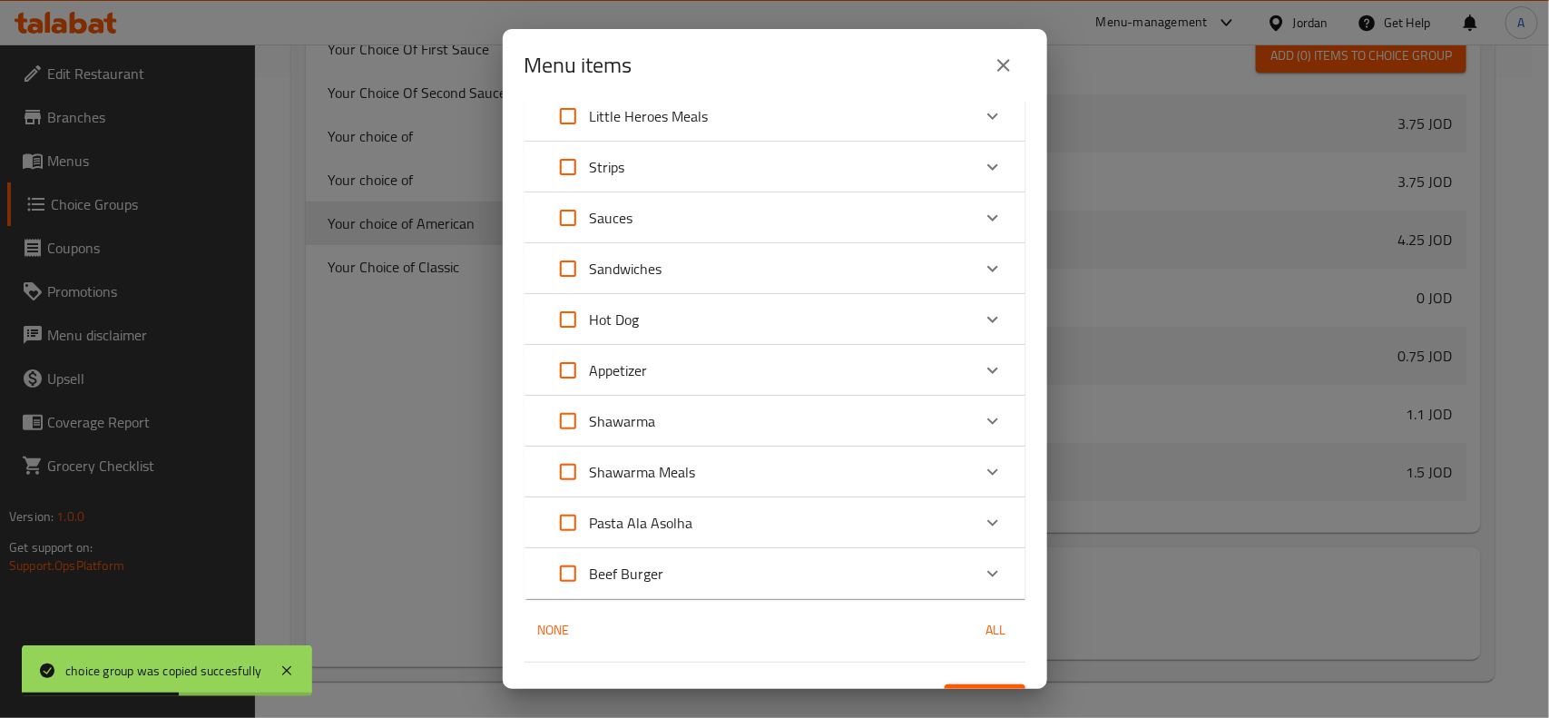
scroll to position [103, 0]
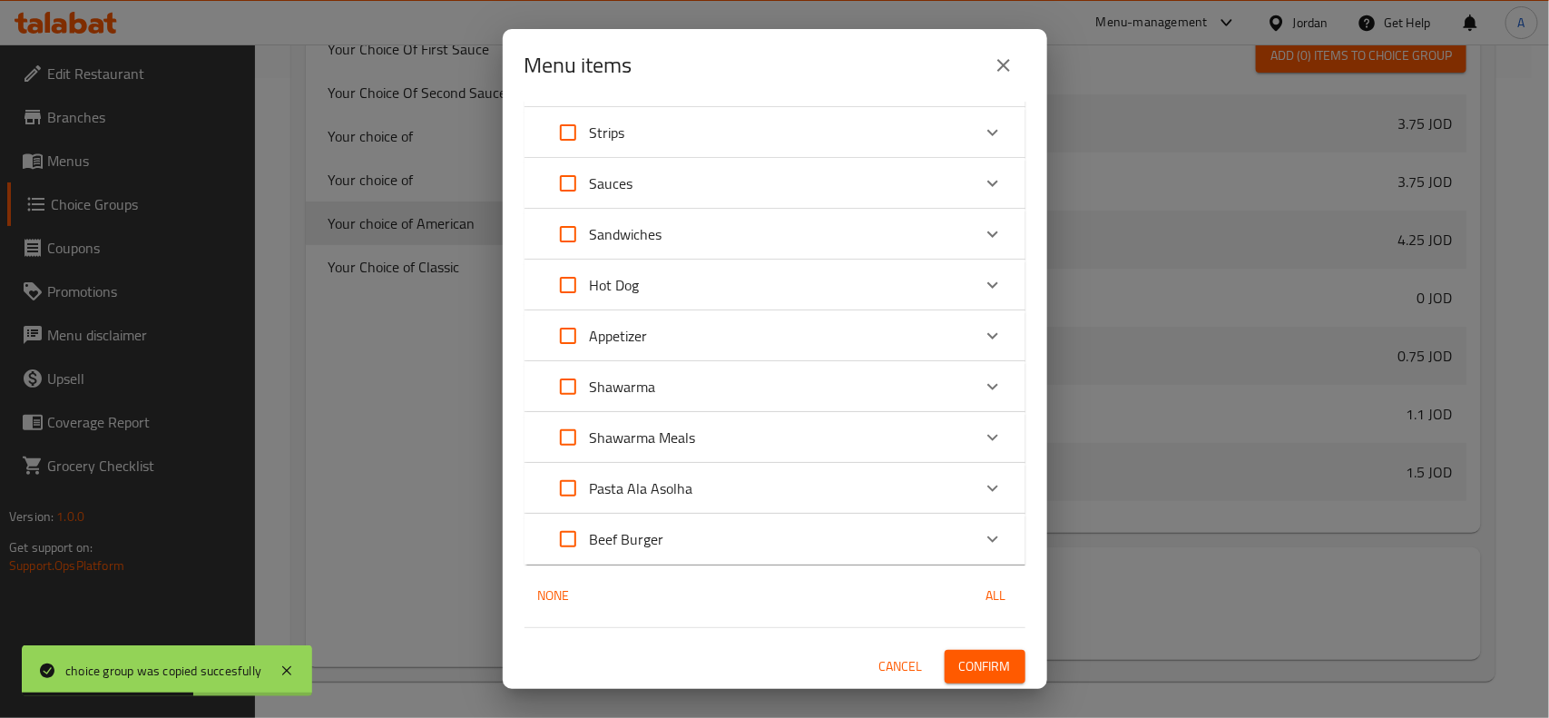
click at [650, 537] on p "Beef Burger" at bounding box center [627, 539] width 74 height 22
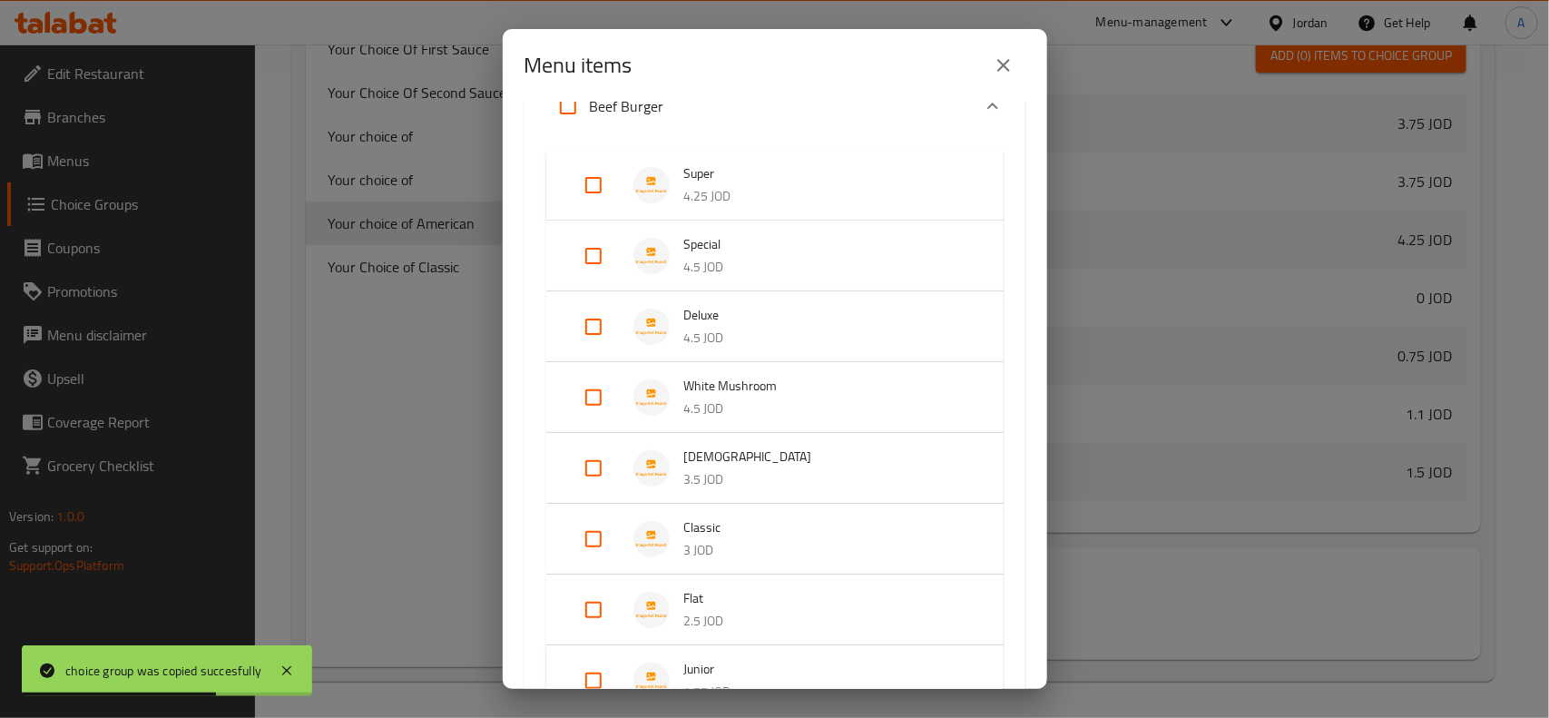
scroll to position [556, 0]
click at [593, 459] on input "Expand" at bounding box center [594, 466] width 44 height 44
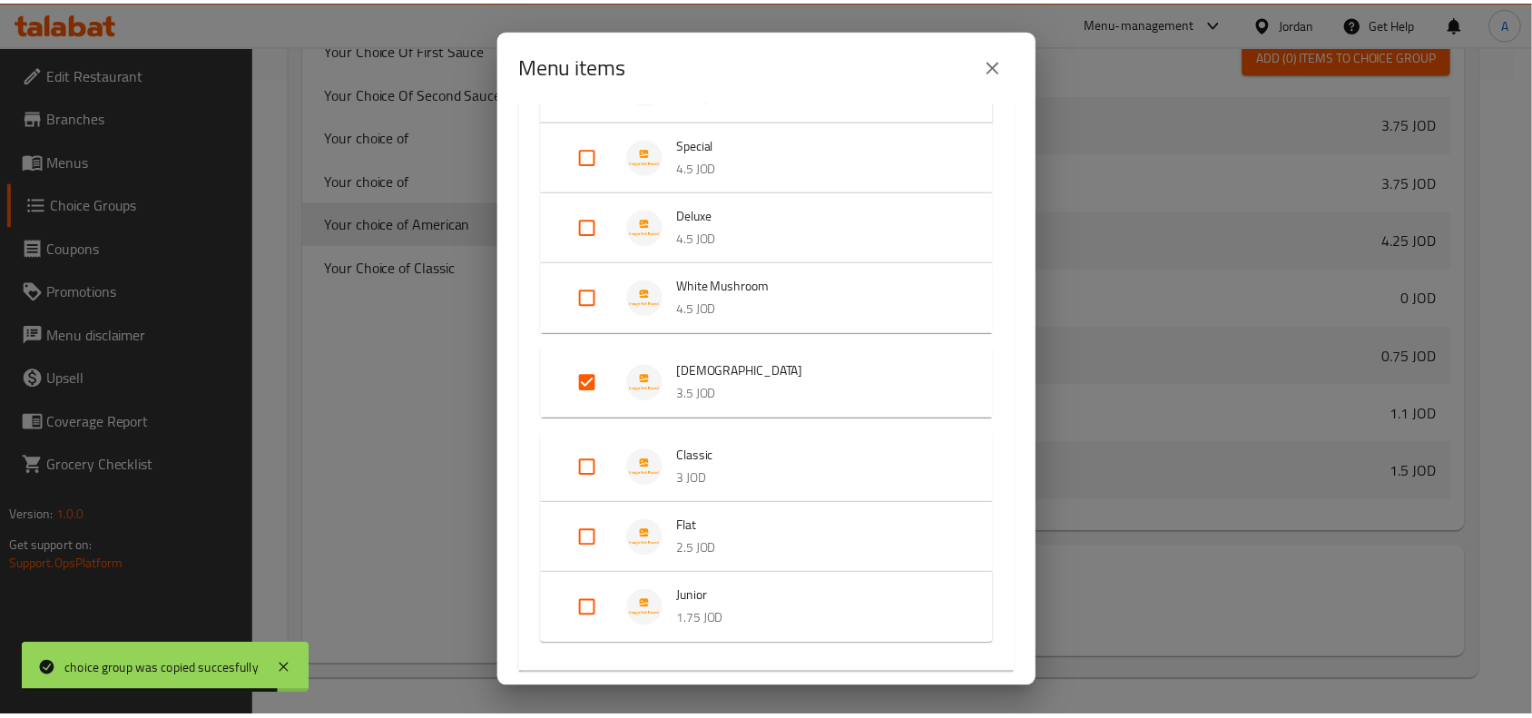
scroll to position [763, 0]
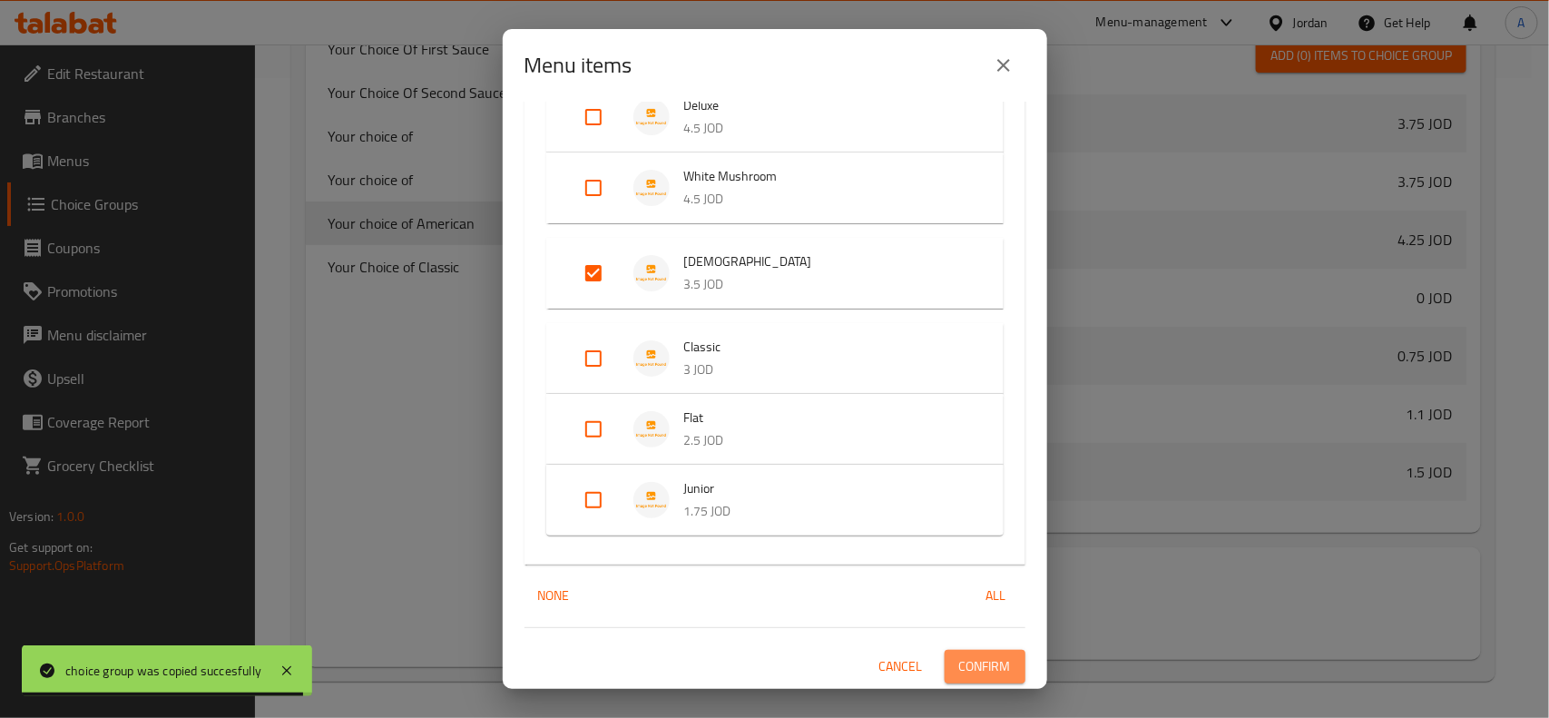
click at [997, 650] on button "Confirm" at bounding box center [985, 667] width 81 height 34
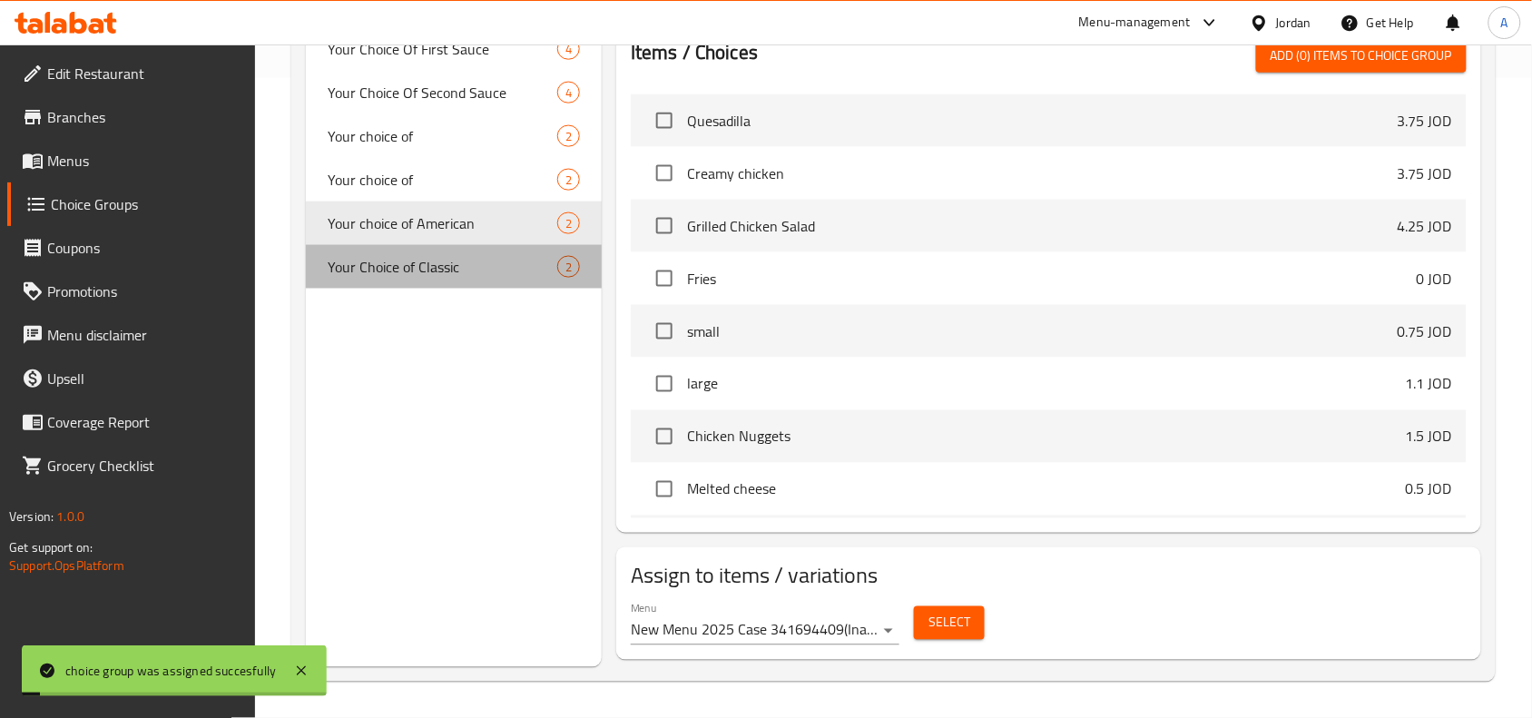
click at [396, 269] on span "Your Choice of Classic" at bounding box center [443, 267] width 230 height 22
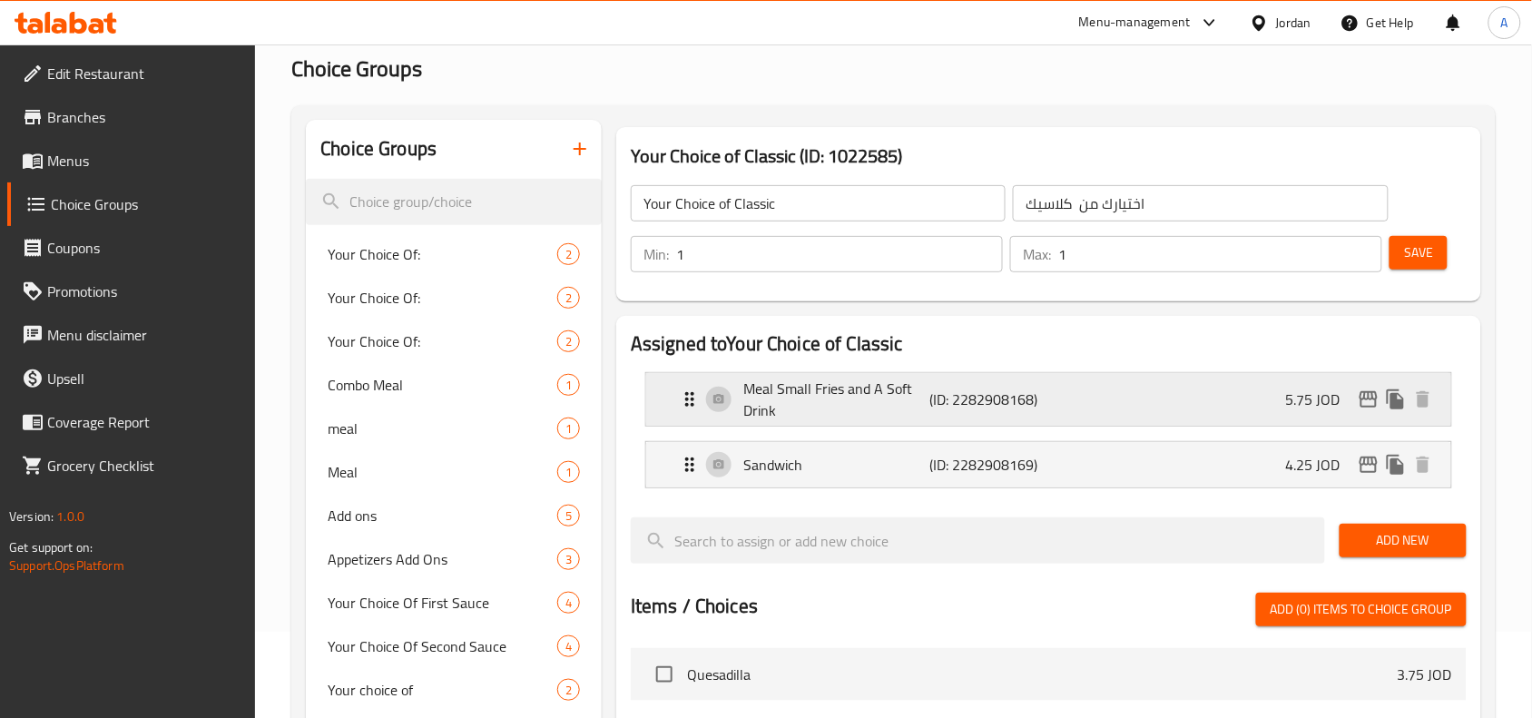
scroll to position [73, 0]
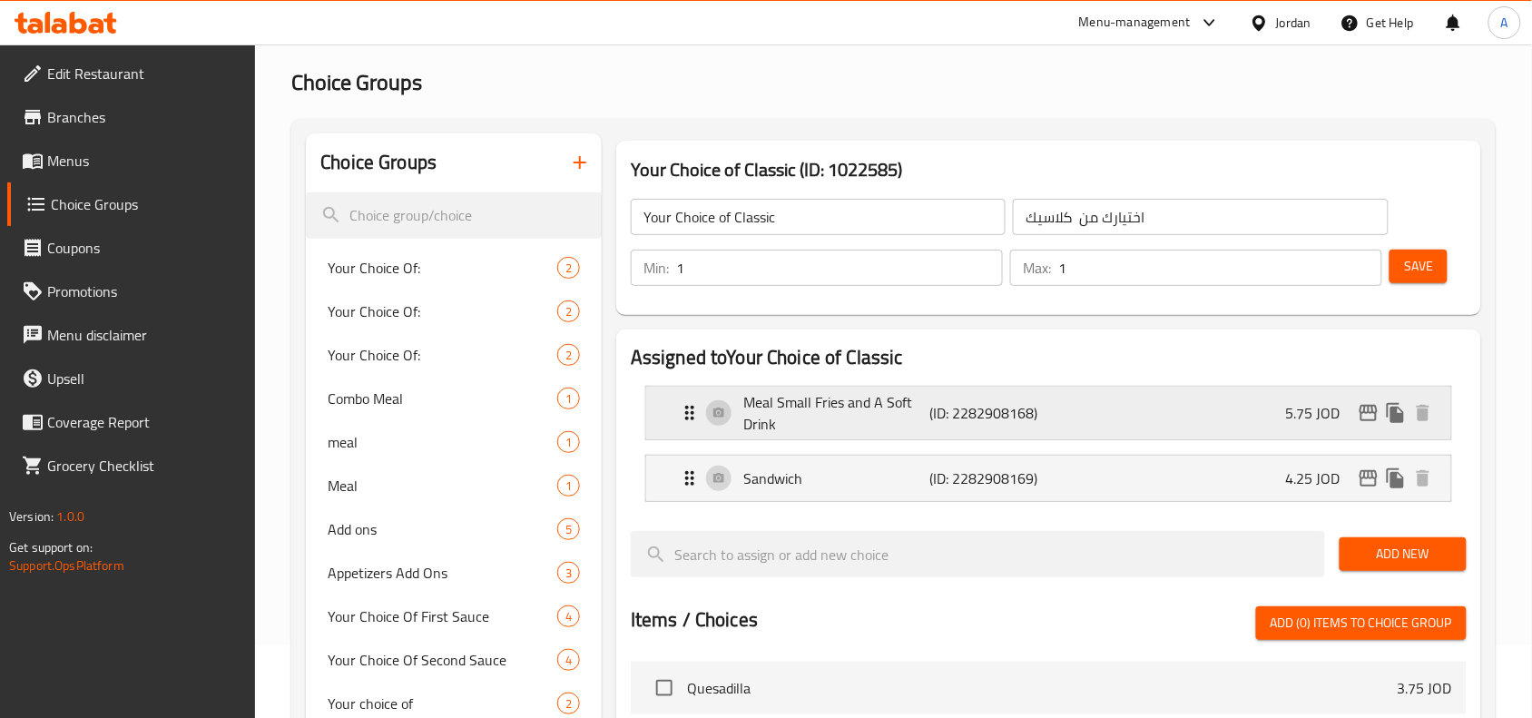
click at [1372, 424] on button "edit" at bounding box center [1368, 412] width 27 height 27
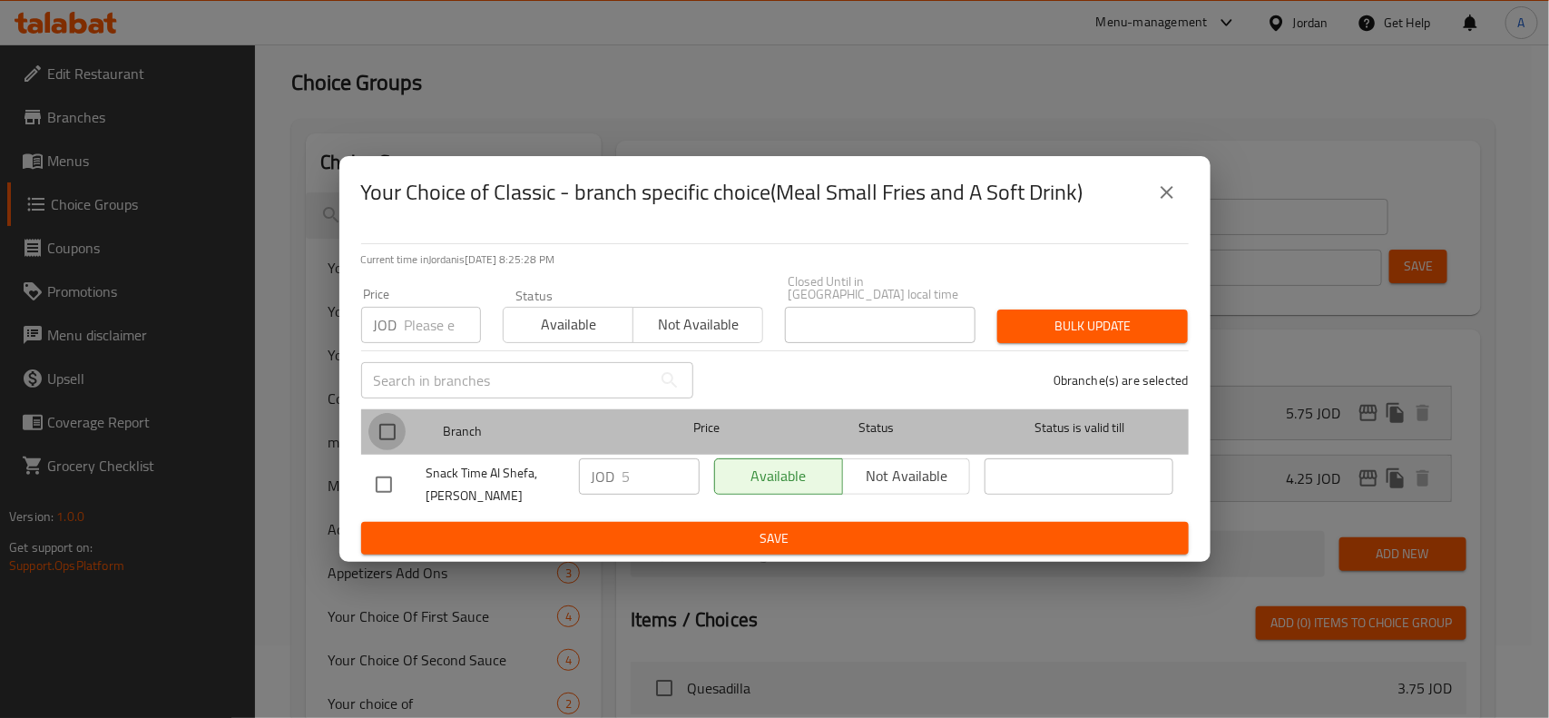
click at [375, 420] on input "checkbox" at bounding box center [387, 432] width 38 height 38
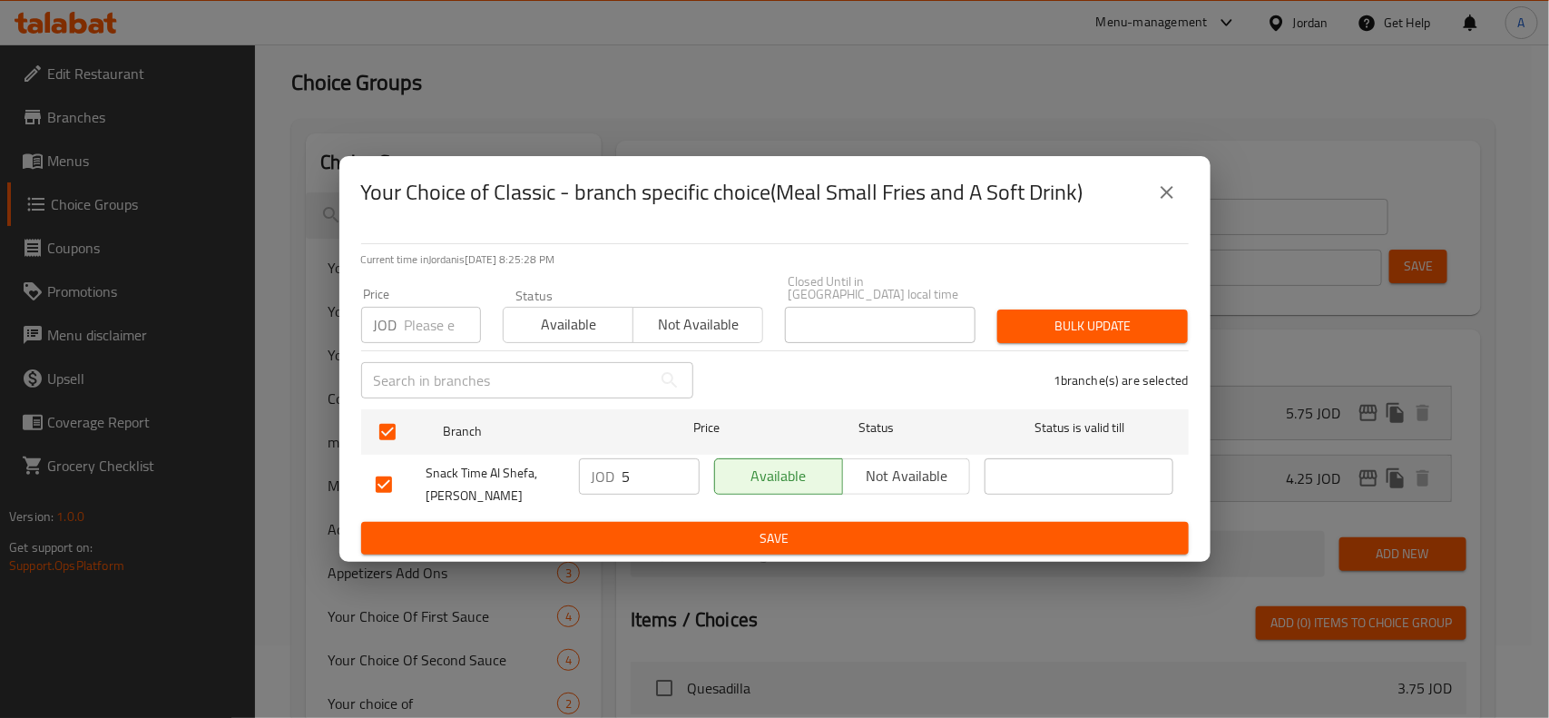
click at [442, 310] on input "number" at bounding box center [443, 325] width 76 height 36
click at [1075, 336] on button "Bulk update" at bounding box center [1092, 326] width 191 height 34
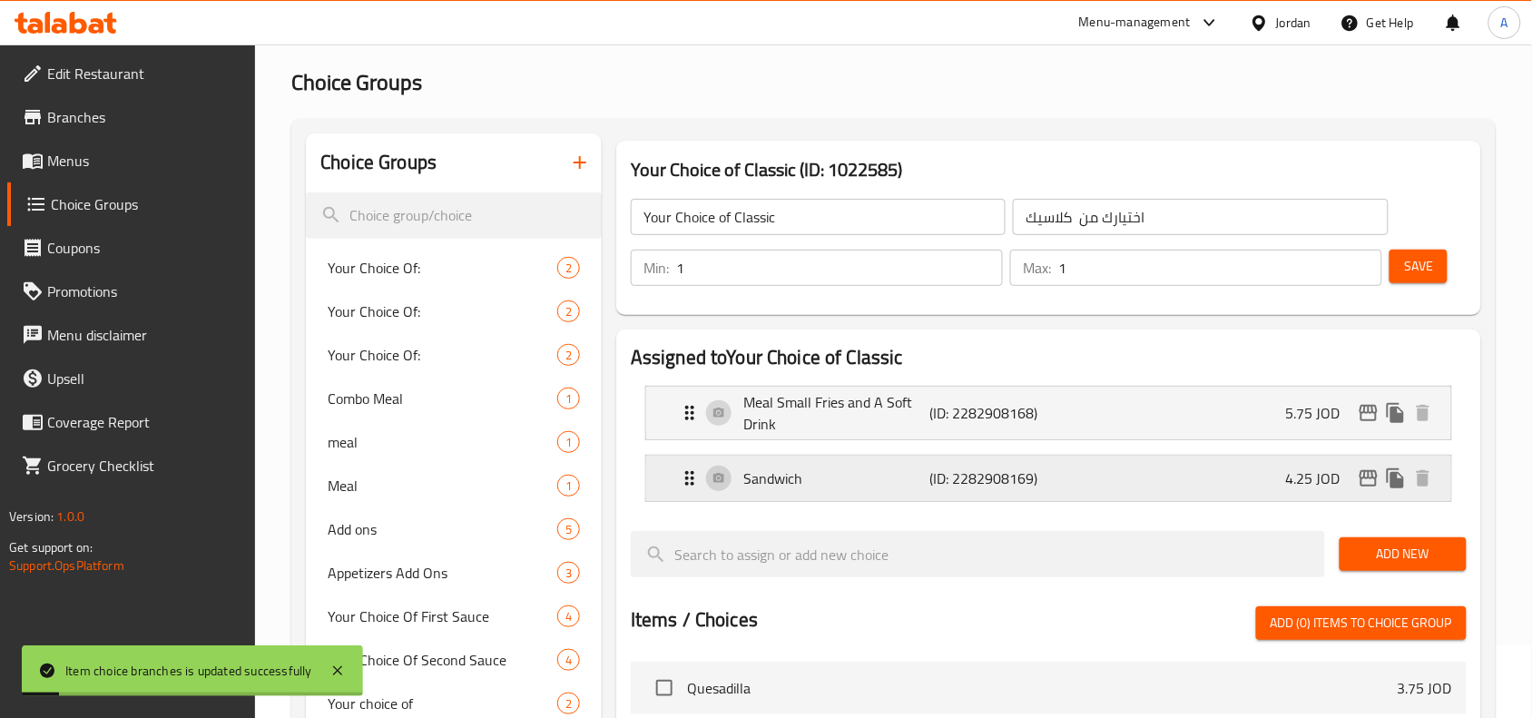
click at [1362, 476] on icon "edit" at bounding box center [1369, 478] width 22 height 22
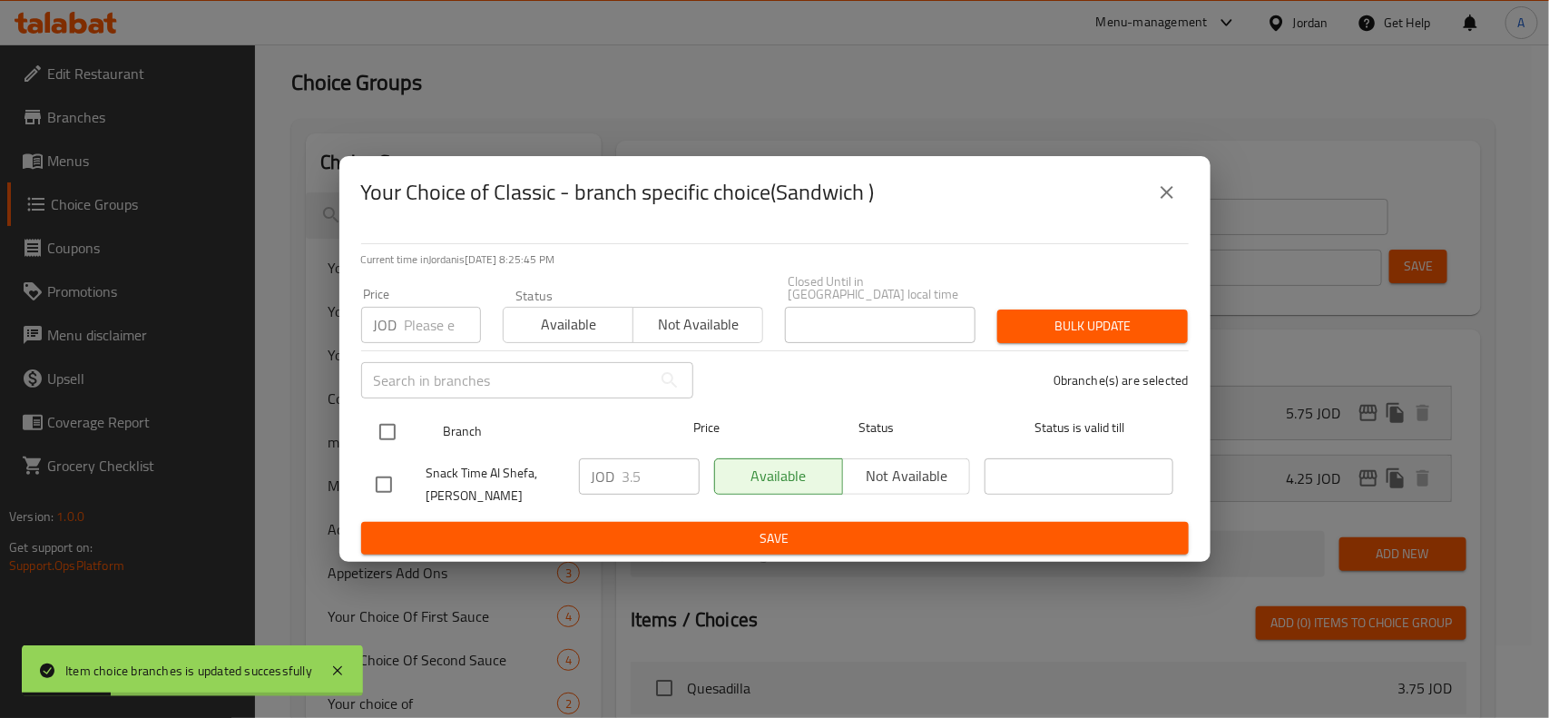
click at [378, 437] on input "checkbox" at bounding box center [387, 432] width 38 height 38
click at [410, 333] on input "number" at bounding box center [443, 325] width 76 height 36
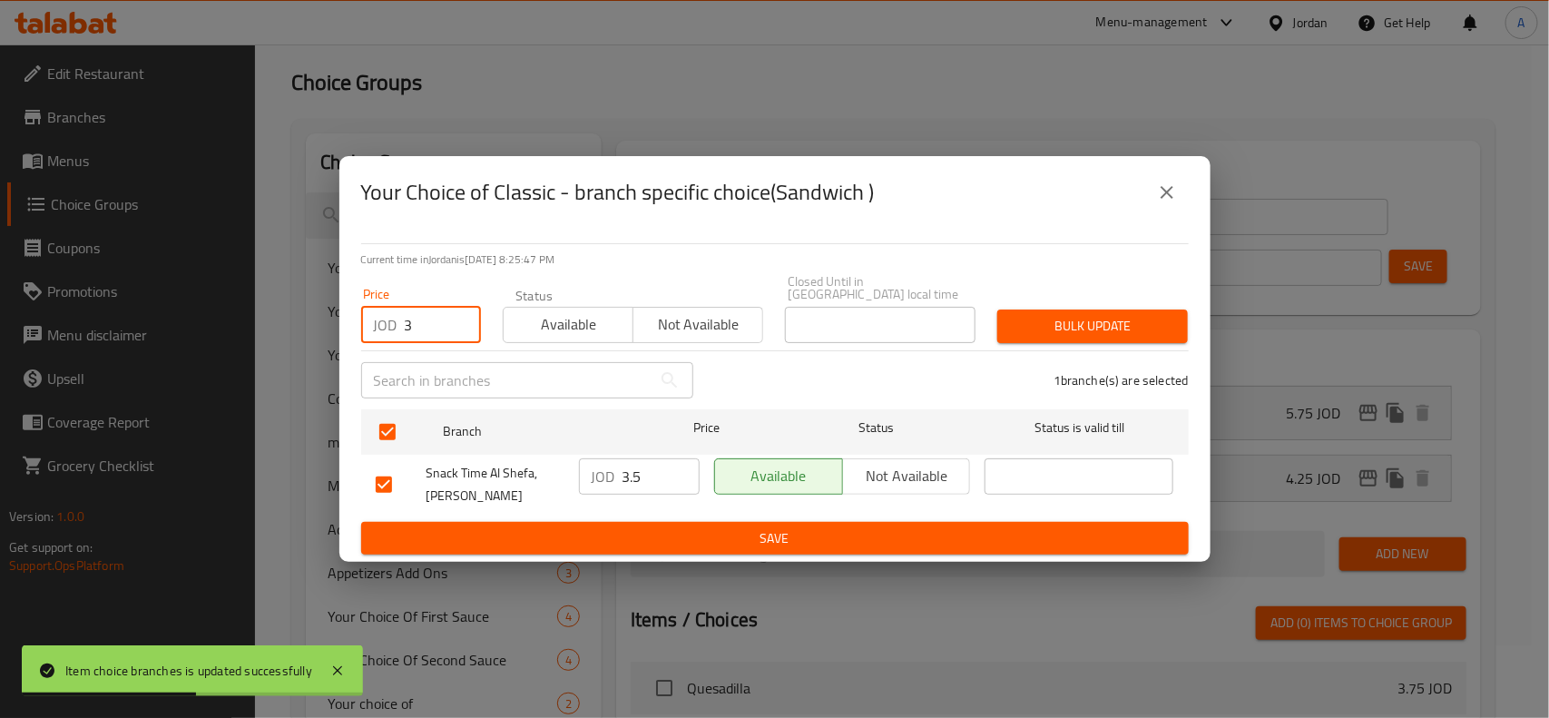
click at [1132, 316] on span "Bulk update" at bounding box center [1093, 326] width 162 height 23
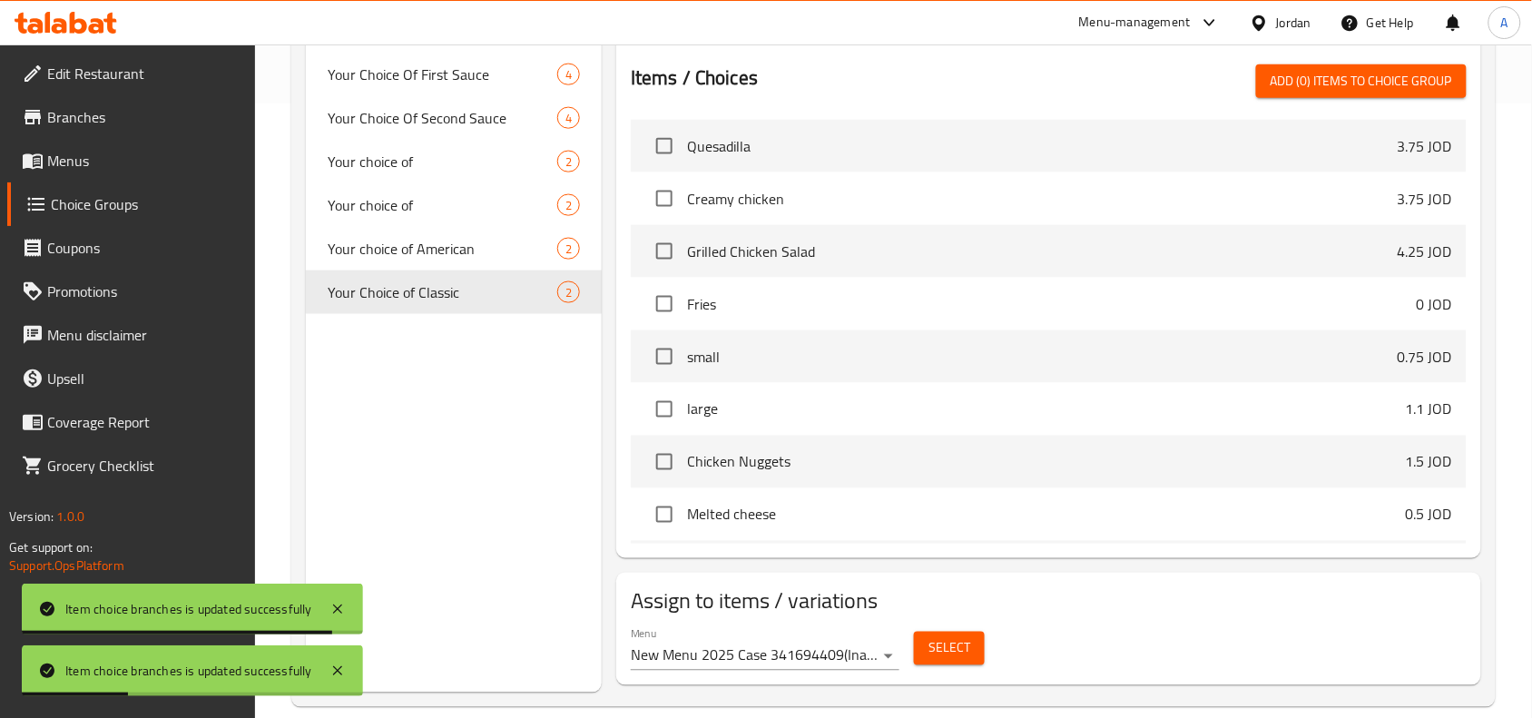
scroll to position [640, 0]
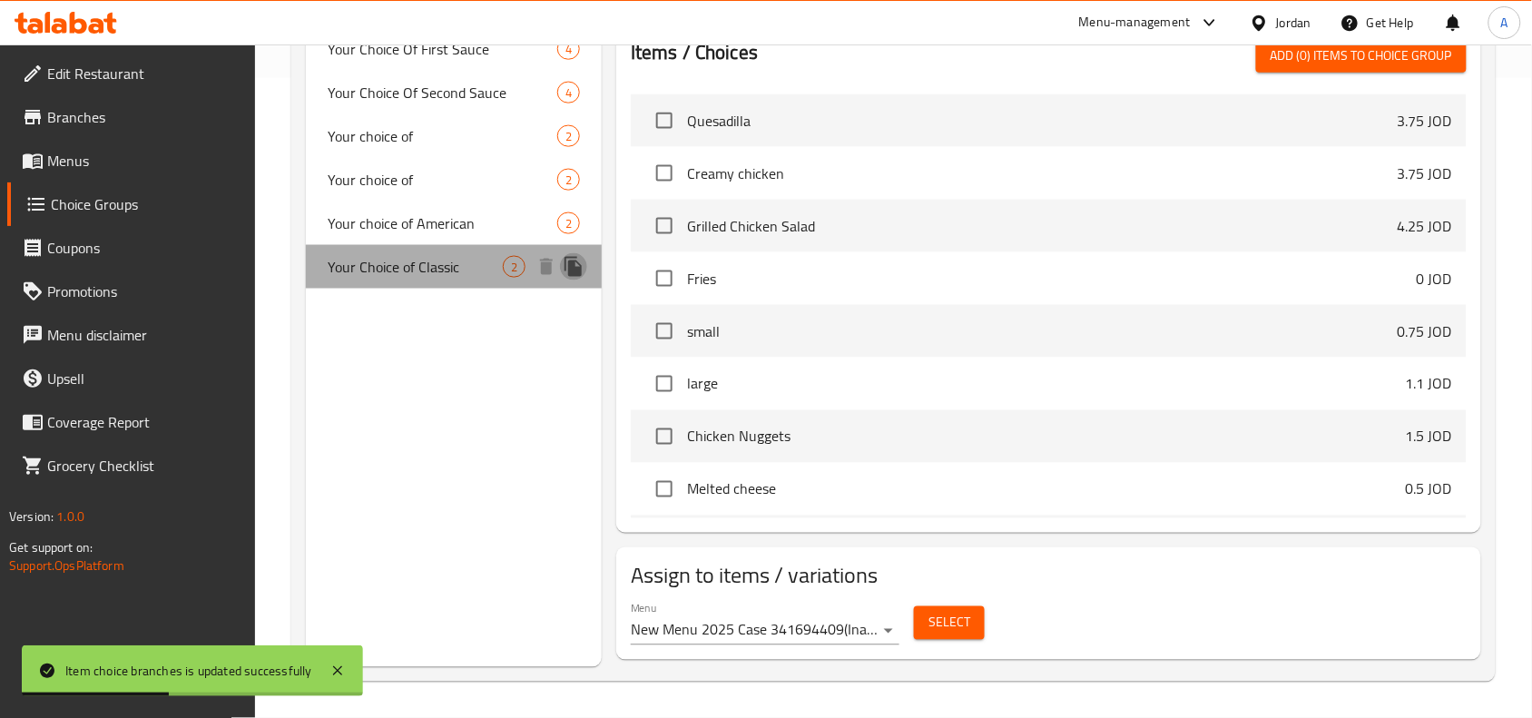
click at [572, 273] on icon "duplicate" at bounding box center [573, 267] width 17 height 20
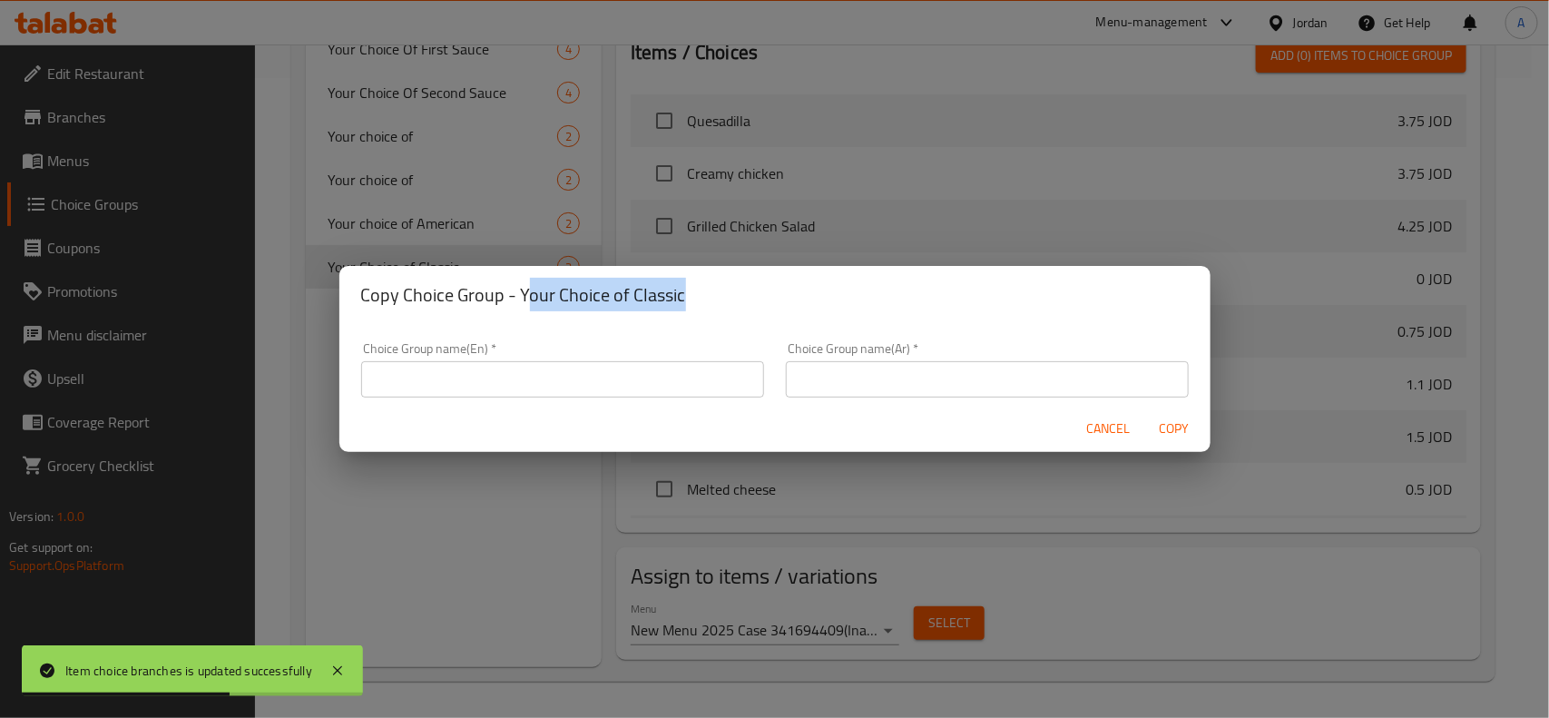
drag, startPoint x: 524, startPoint y: 293, endPoint x: 687, endPoint y: 299, distance: 163.5
click at [687, 299] on h2 "Copy Choice Group - Your Choice of Classic" at bounding box center [775, 294] width 828 height 29
click at [690, 299] on h2 "Copy Choice Group - Your Choice of Classic" at bounding box center [775, 294] width 828 height 29
drag, startPoint x: 520, startPoint y: 293, endPoint x: 697, endPoint y: 287, distance: 177.1
click at [697, 287] on h2 "Copy Choice Group - Your Choice of Classic" at bounding box center [775, 294] width 828 height 29
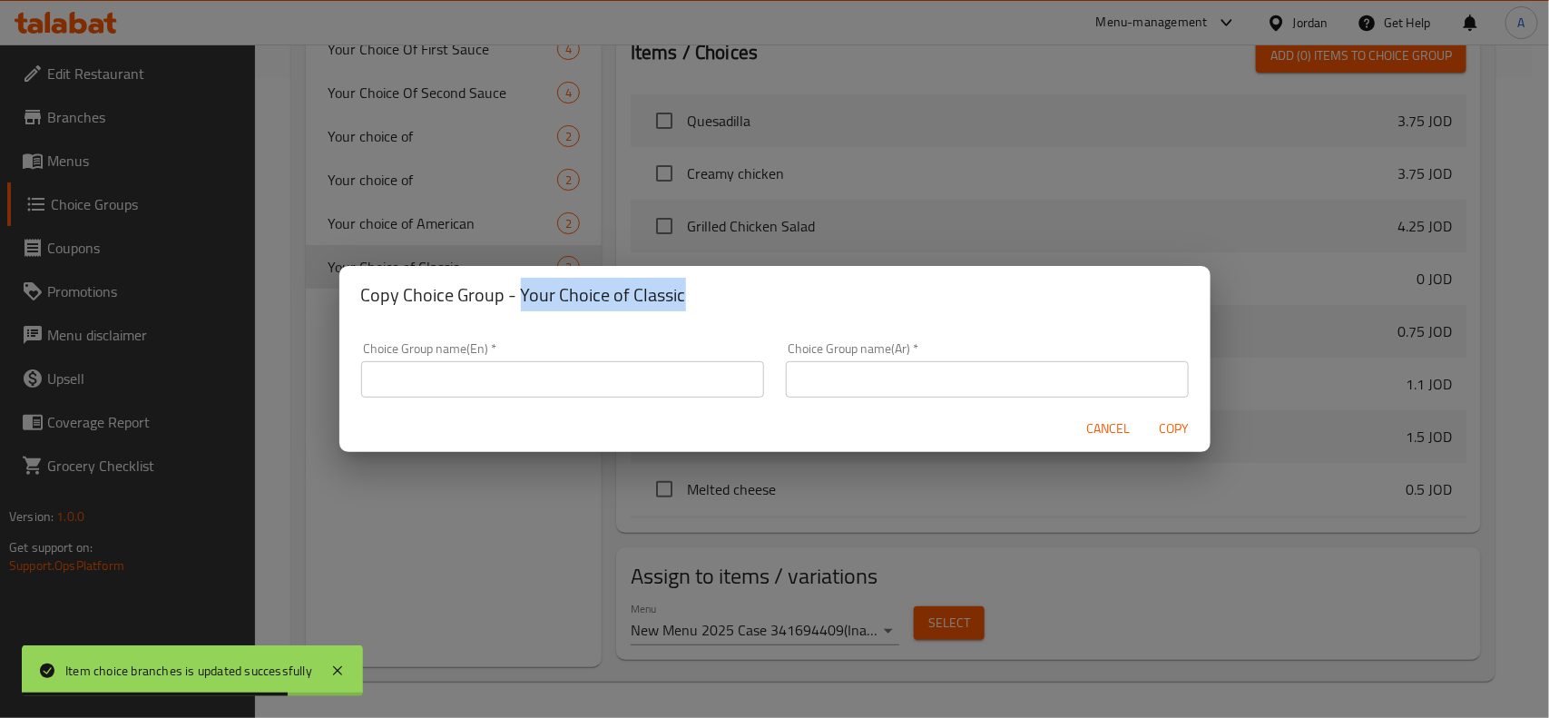
copy h2 "Your Choice of Classic"
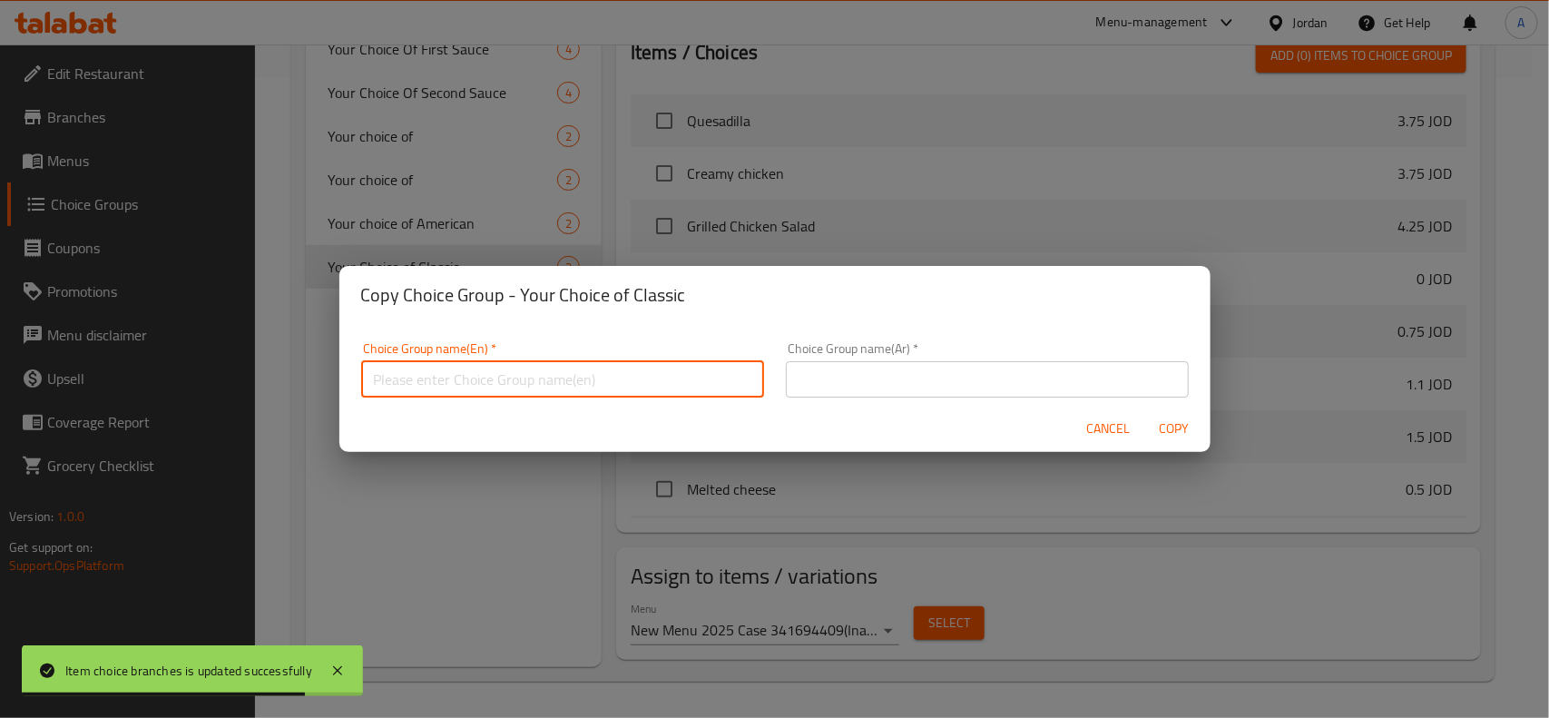
click at [676, 379] on input "text" at bounding box center [562, 379] width 403 height 36
paste input "Your Choice of Classic"
click at [496, 387] on input "Your Choice of Classic" at bounding box center [562, 379] width 403 height 36
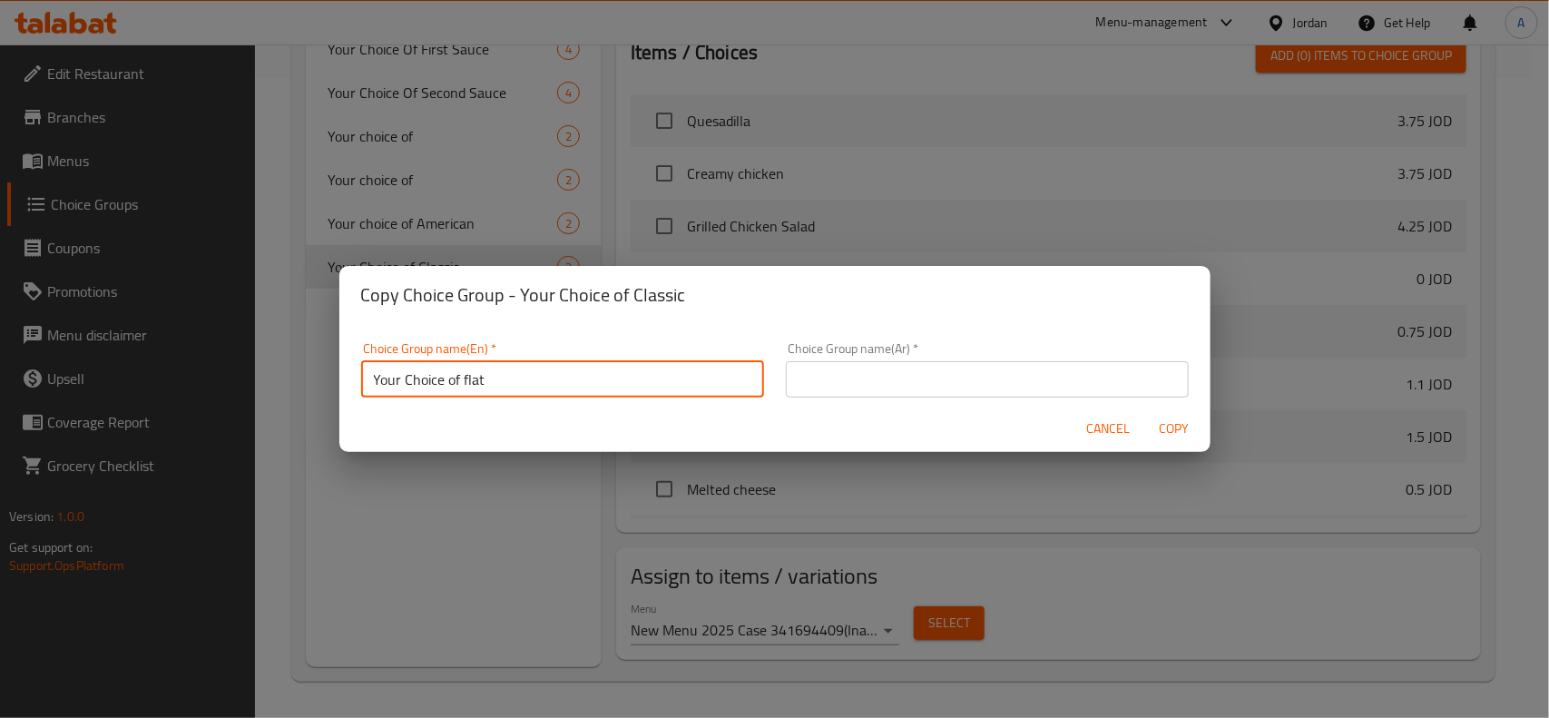
click at [556, 383] on input "Your Choice of flat" at bounding box center [562, 379] width 403 height 36
click at [986, 377] on input "text" at bounding box center [987, 379] width 403 height 36
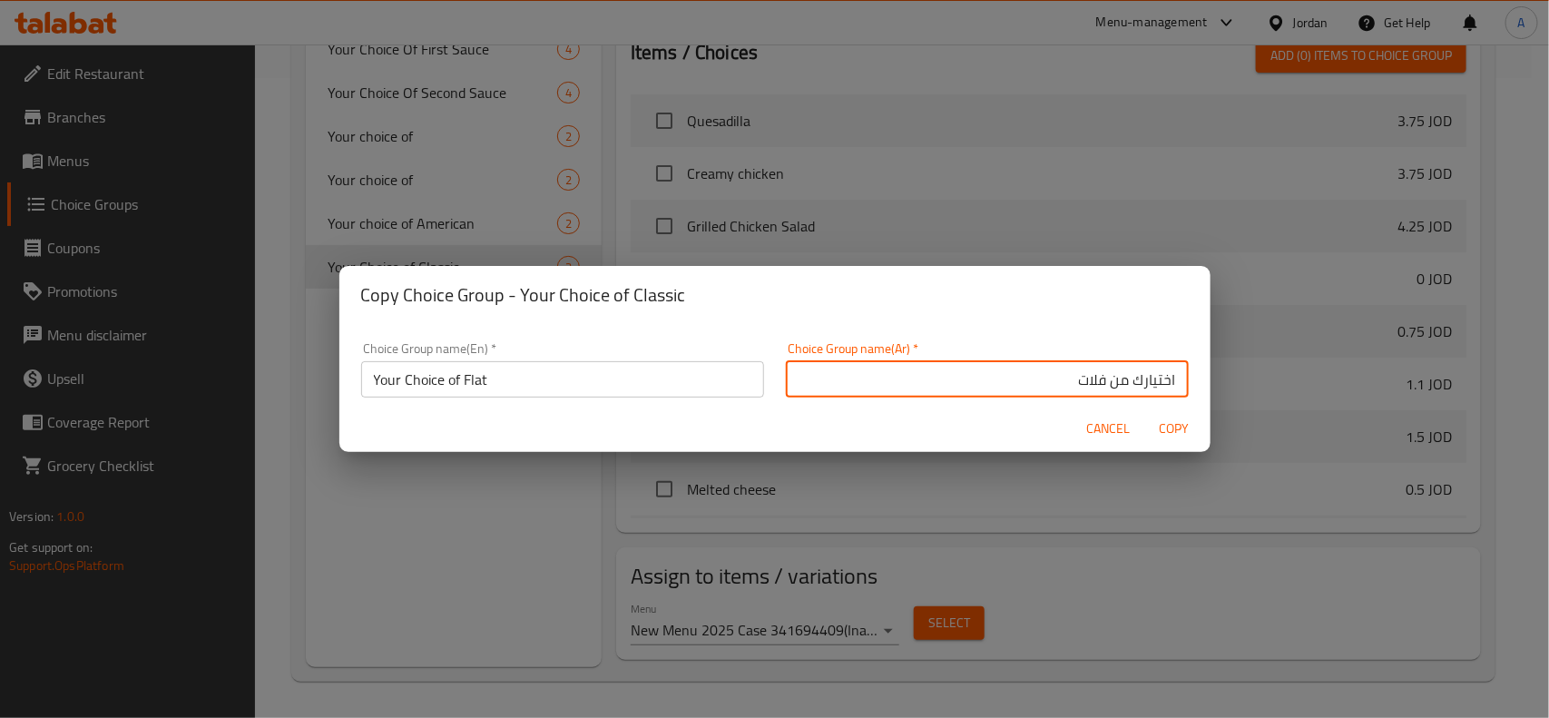
click at [1145, 412] on button "Copy" at bounding box center [1174, 429] width 58 height 34
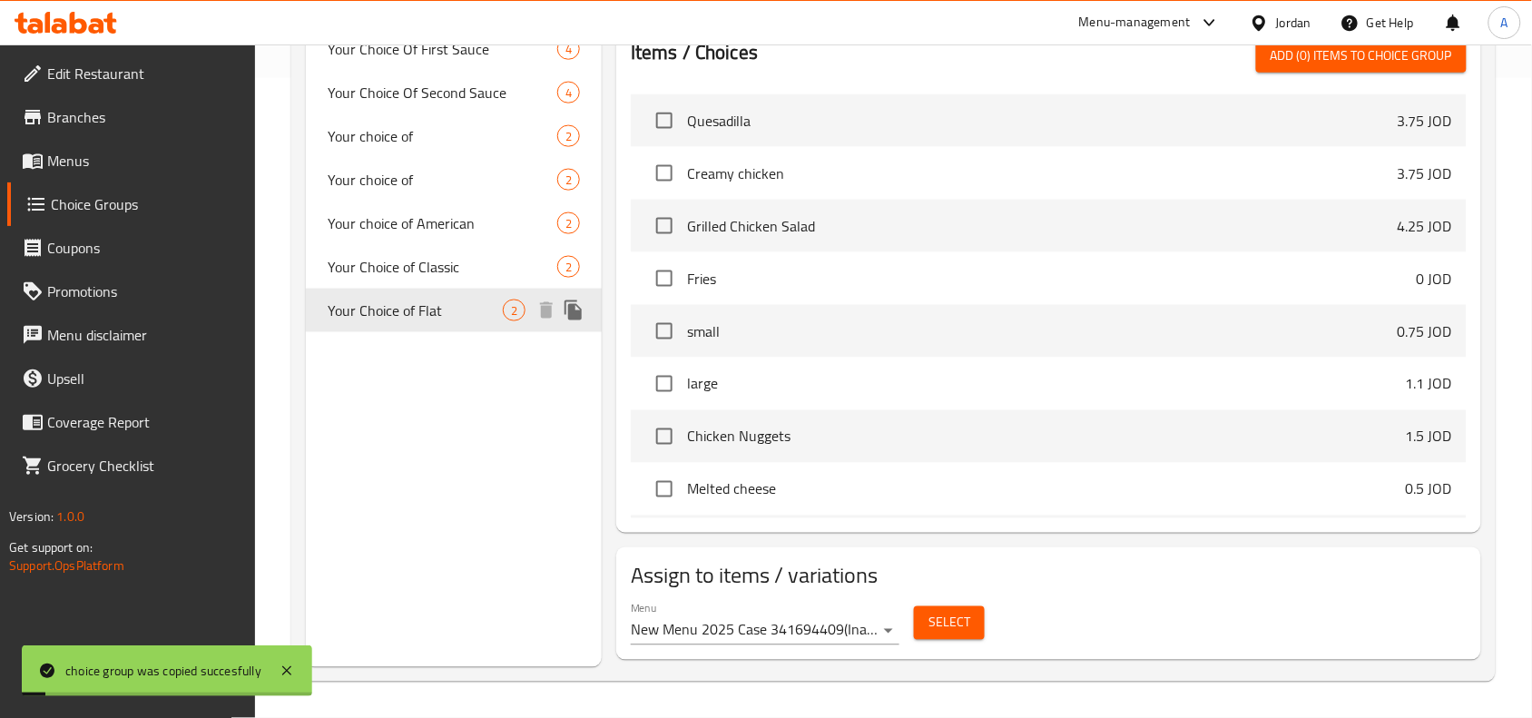
click at [414, 304] on span "Your Choice of Flat" at bounding box center [415, 310] width 175 height 22
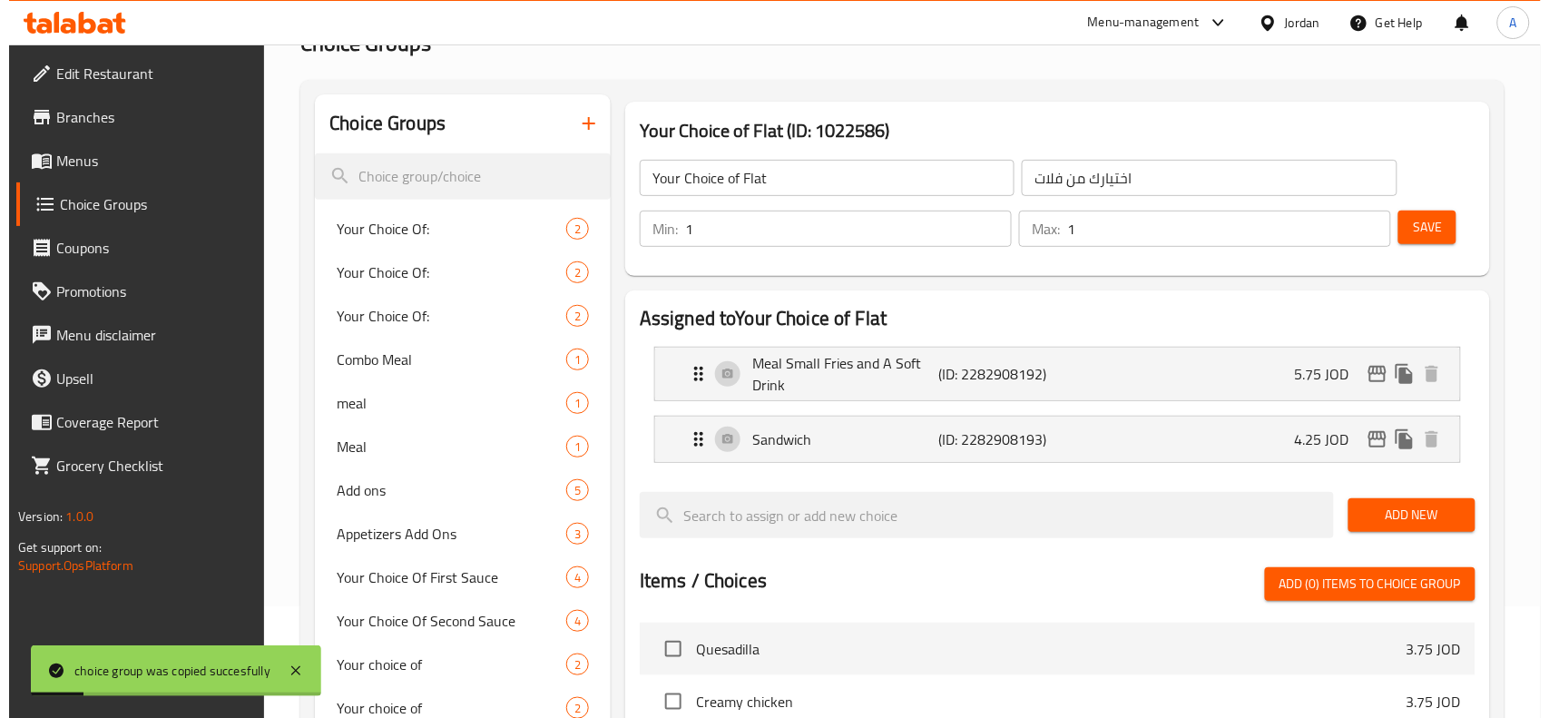
scroll to position [73, 0]
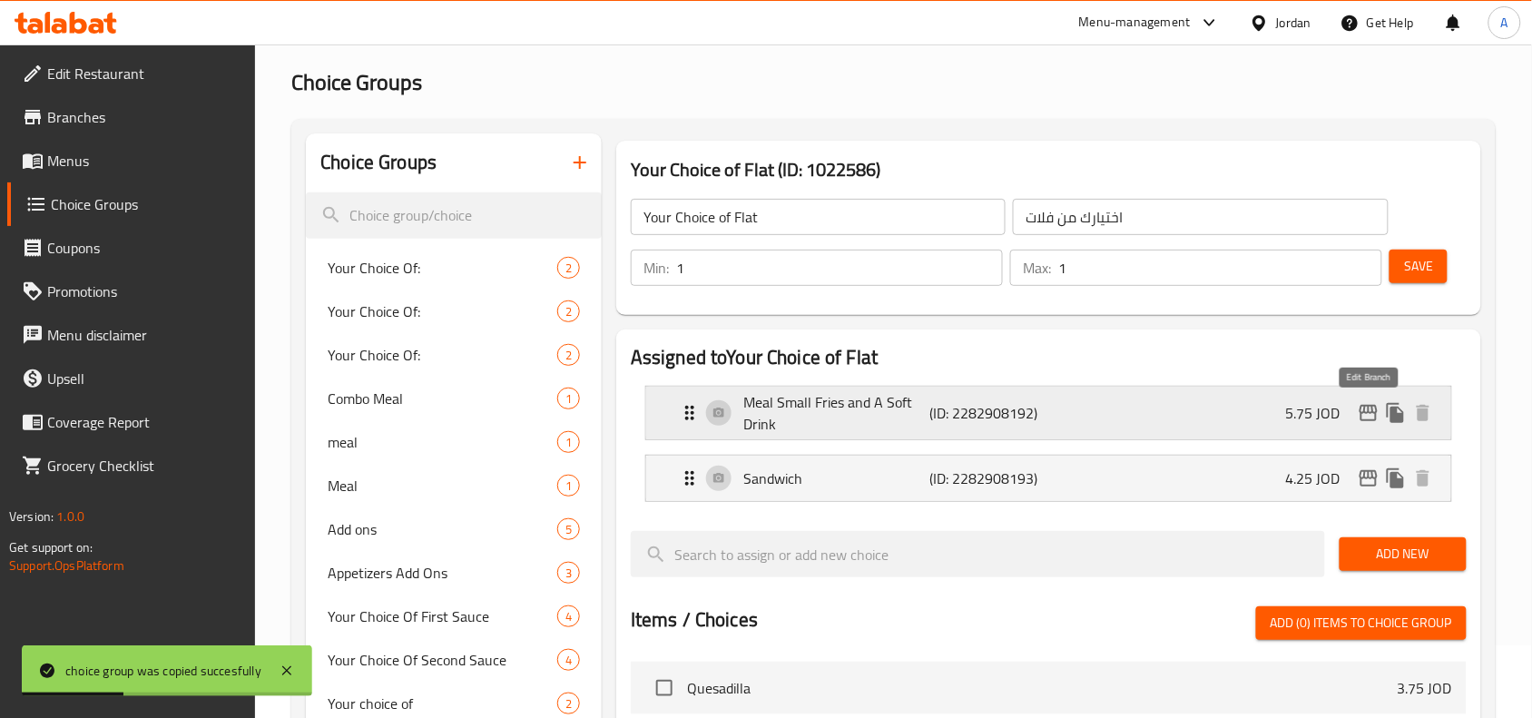
click at [1362, 409] on icon "edit" at bounding box center [1369, 413] width 22 height 22
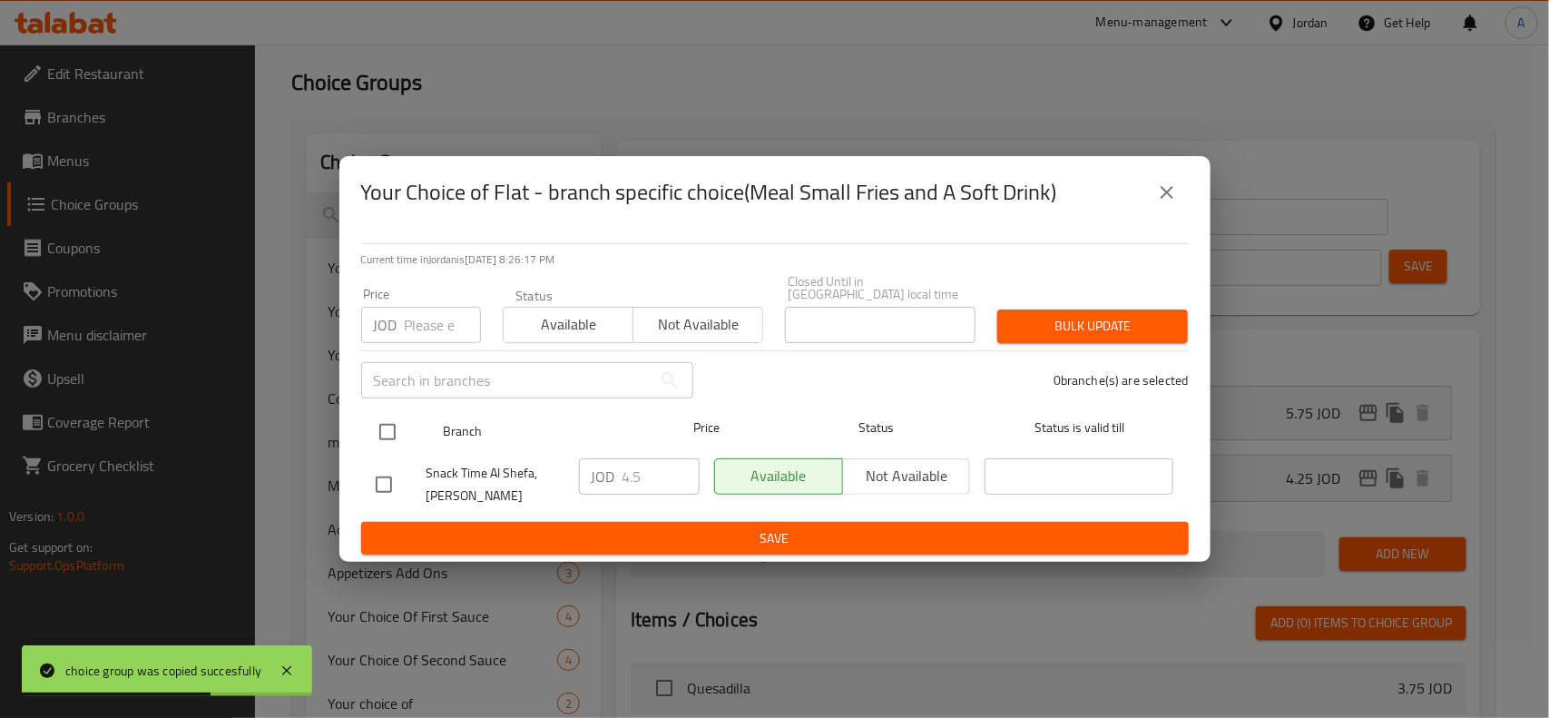
click at [381, 440] on input "checkbox" at bounding box center [387, 432] width 38 height 38
click at [440, 337] on div "Price JOD Price" at bounding box center [421, 315] width 142 height 77
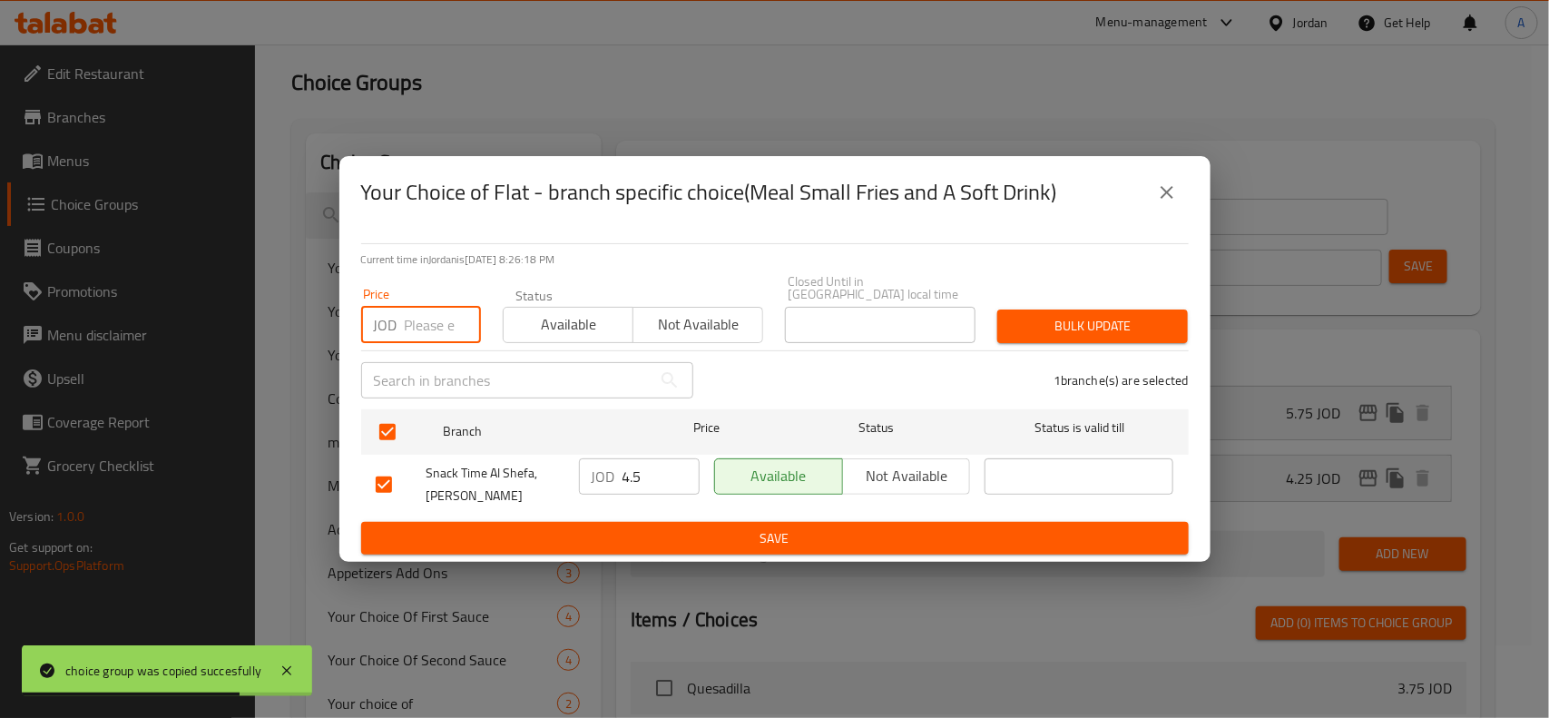
click at [440, 324] on input "number" at bounding box center [443, 325] width 76 height 36
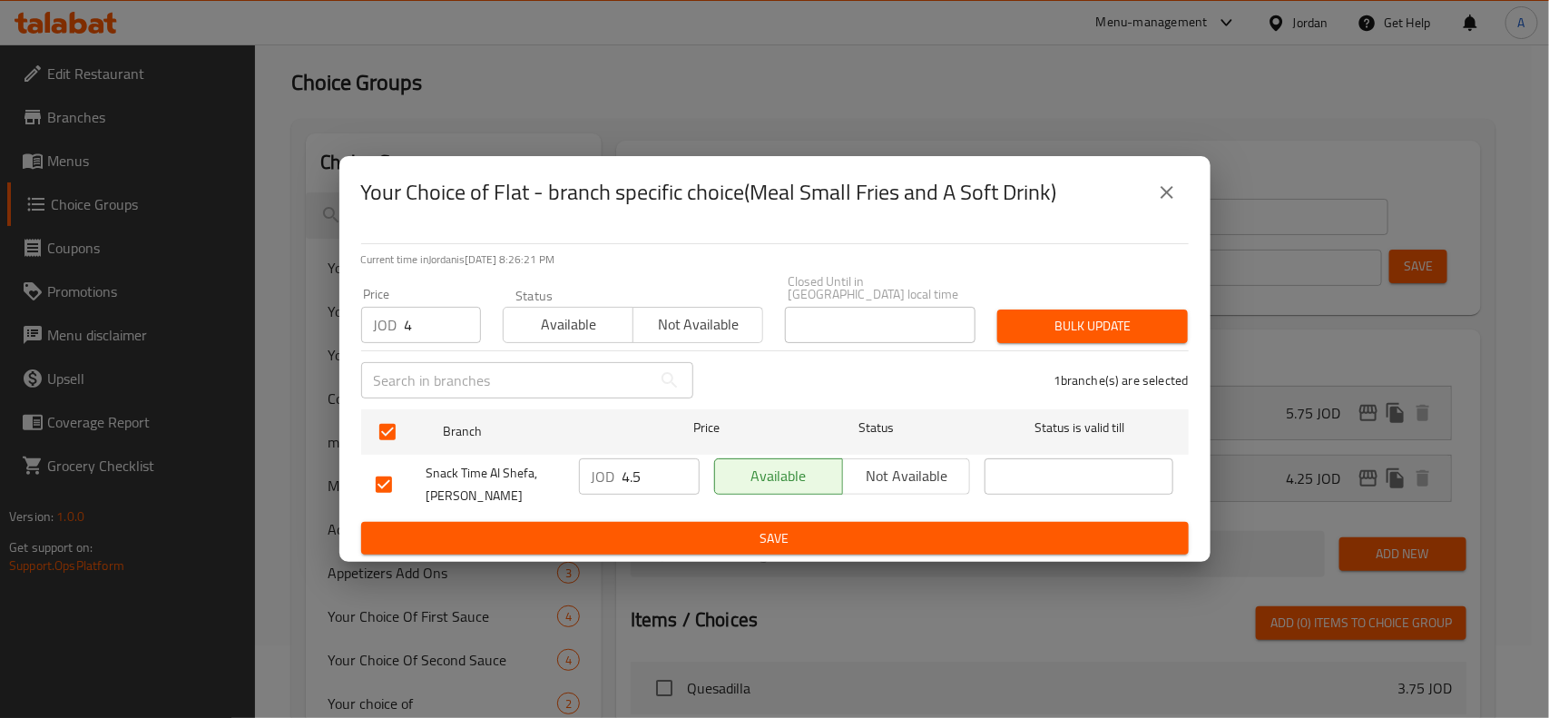
click at [1074, 337] on div "Bulk update" at bounding box center [1093, 326] width 212 height 55
click at [1089, 323] on span "Bulk update" at bounding box center [1093, 326] width 162 height 23
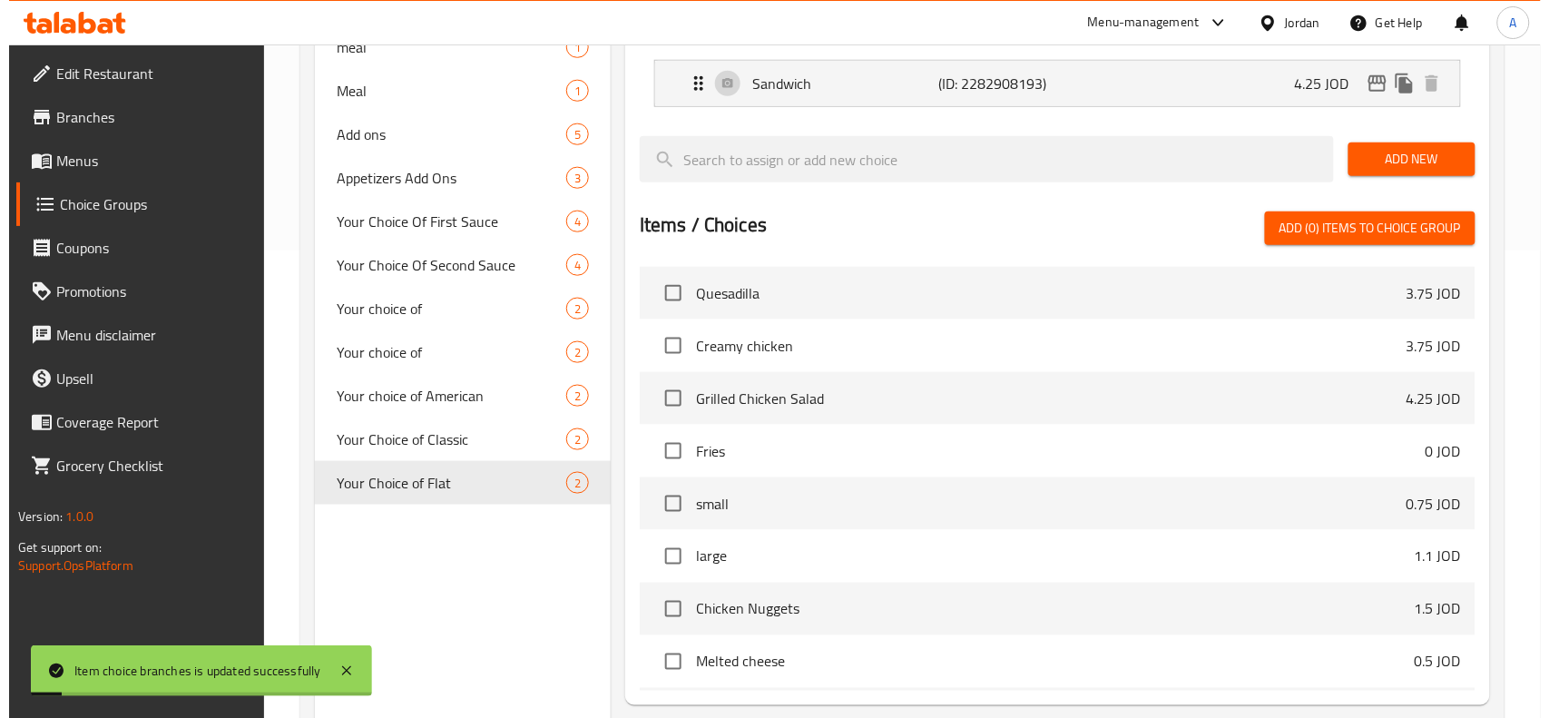
scroll to position [250, 0]
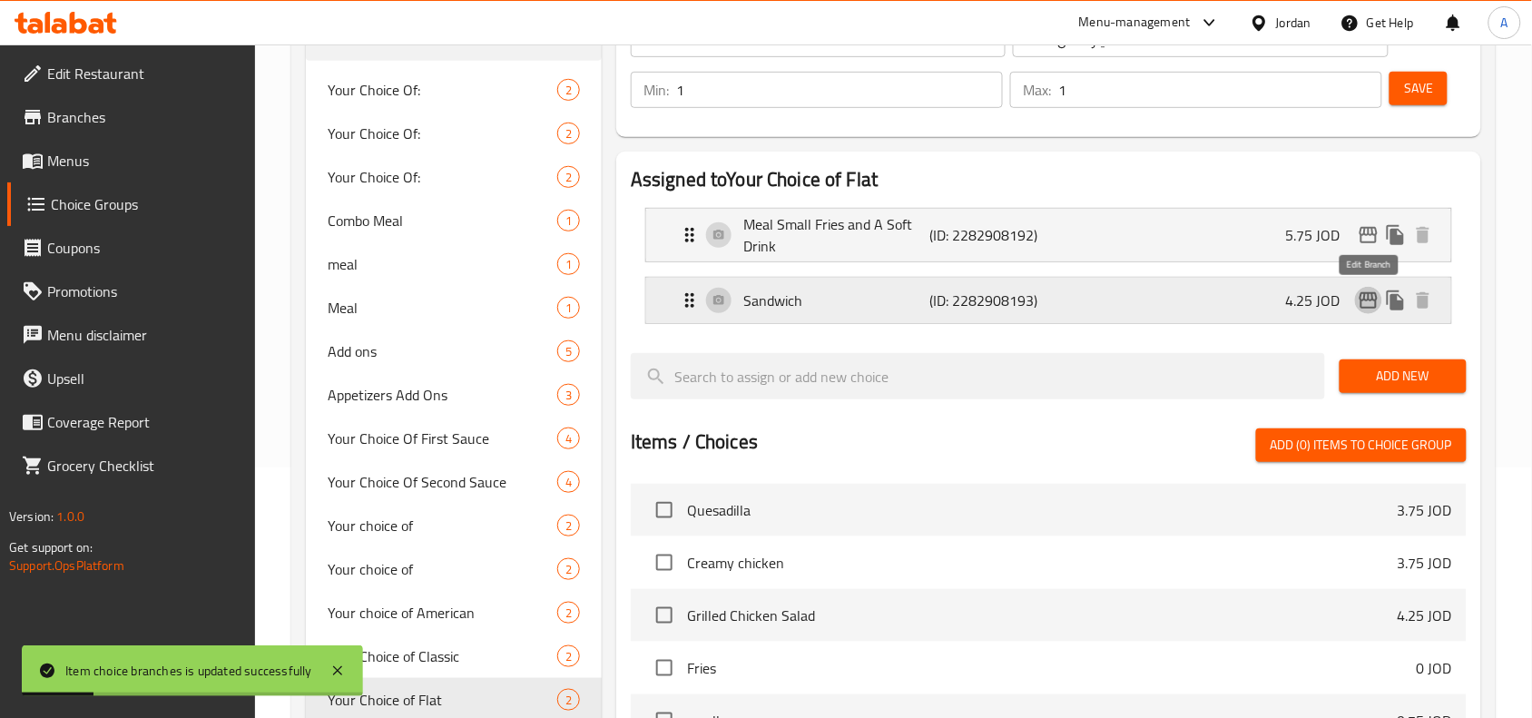
click at [1375, 301] on icon "edit" at bounding box center [1369, 300] width 18 height 16
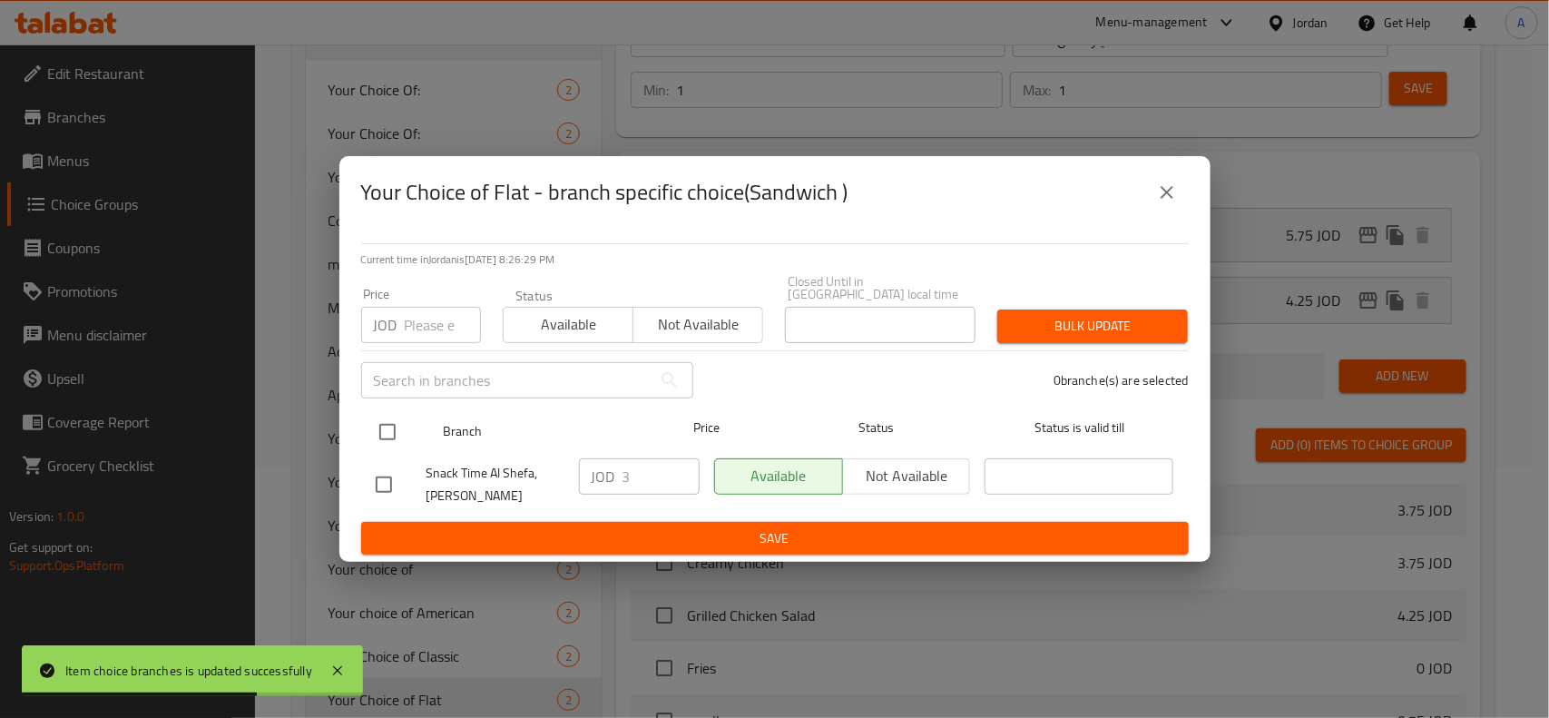
click at [396, 437] on input "checkbox" at bounding box center [387, 432] width 38 height 38
drag, startPoint x: 388, startPoint y: 365, endPoint x: 402, endPoint y: 337, distance: 31.3
click at [388, 365] on input "text" at bounding box center [506, 380] width 290 height 36
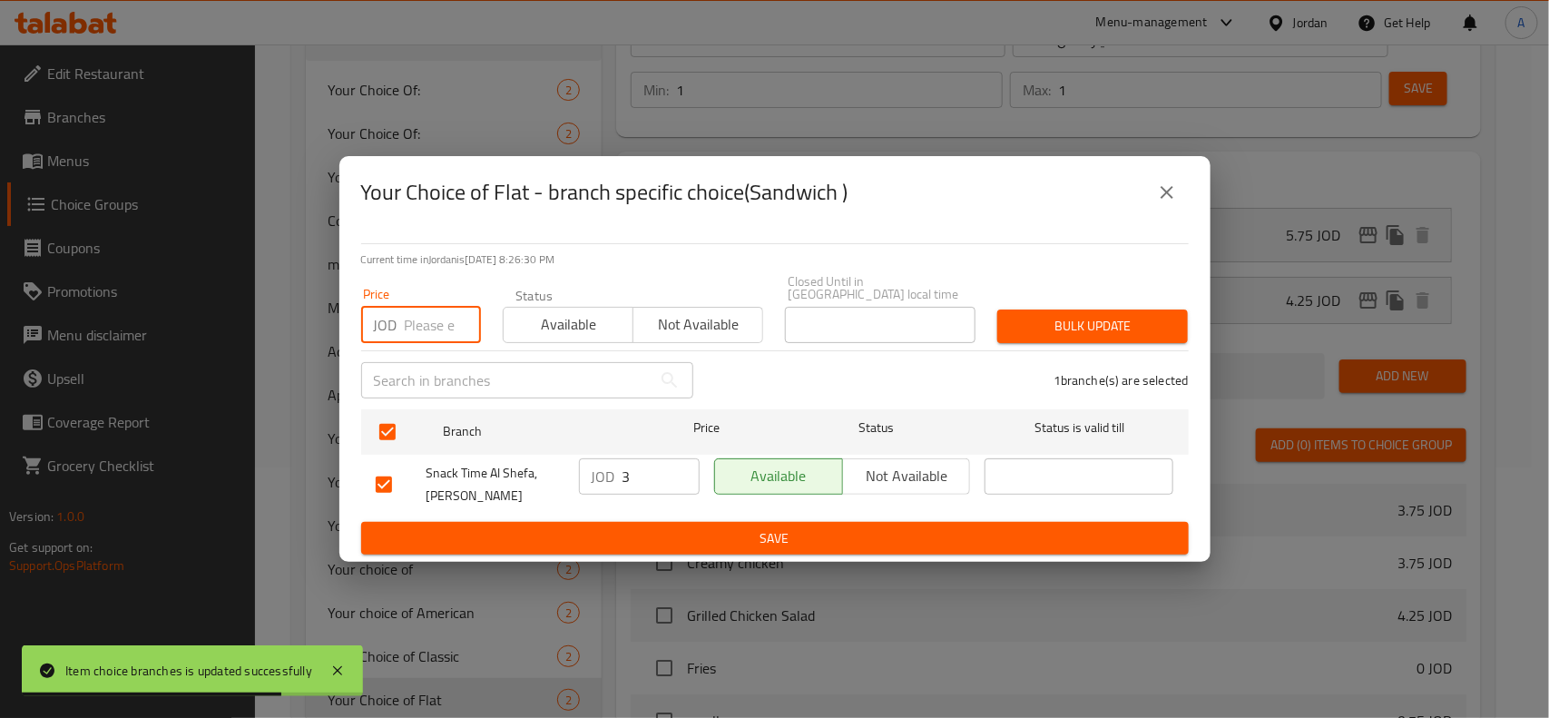
click at [405, 325] on input "number" at bounding box center [443, 325] width 76 height 36
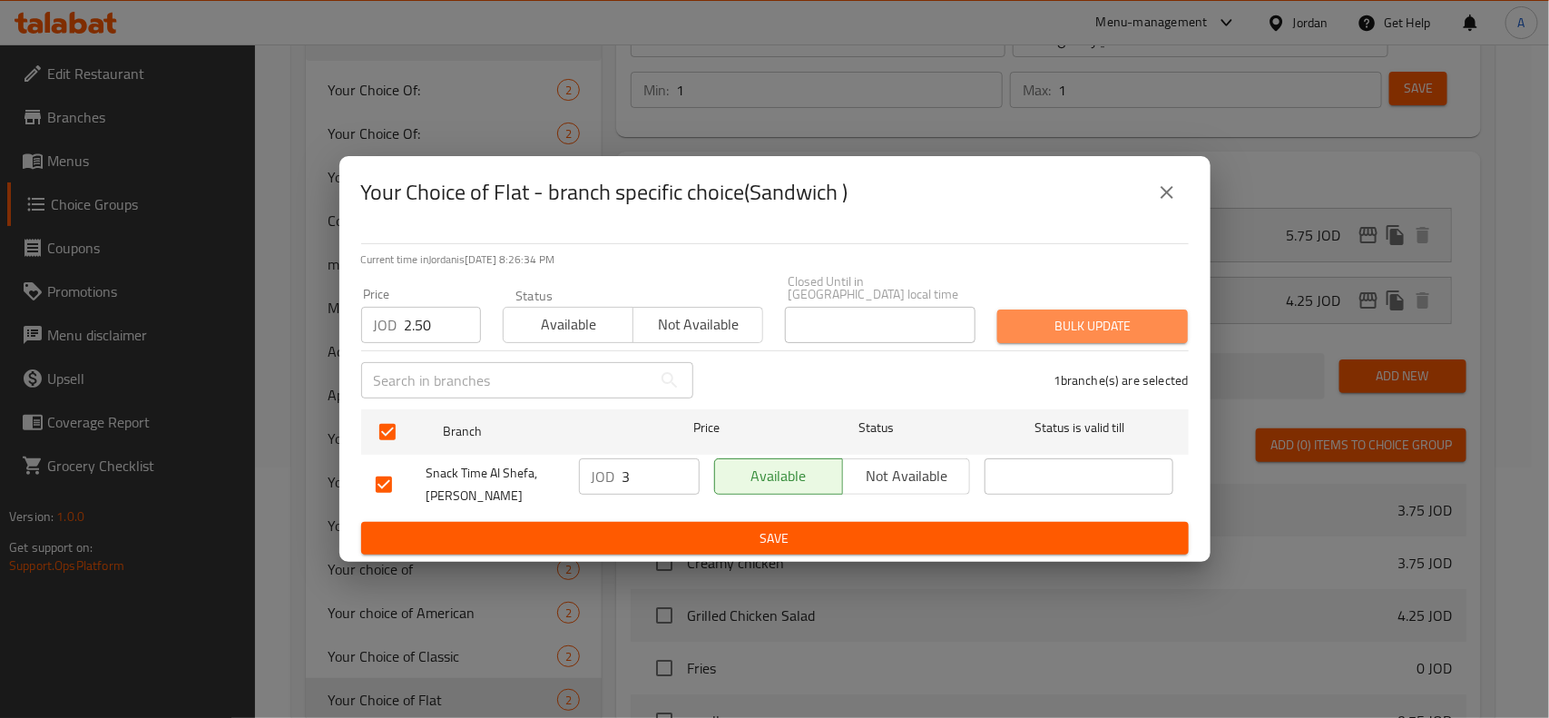
click at [1182, 323] on button "Bulk update" at bounding box center [1092, 326] width 191 height 34
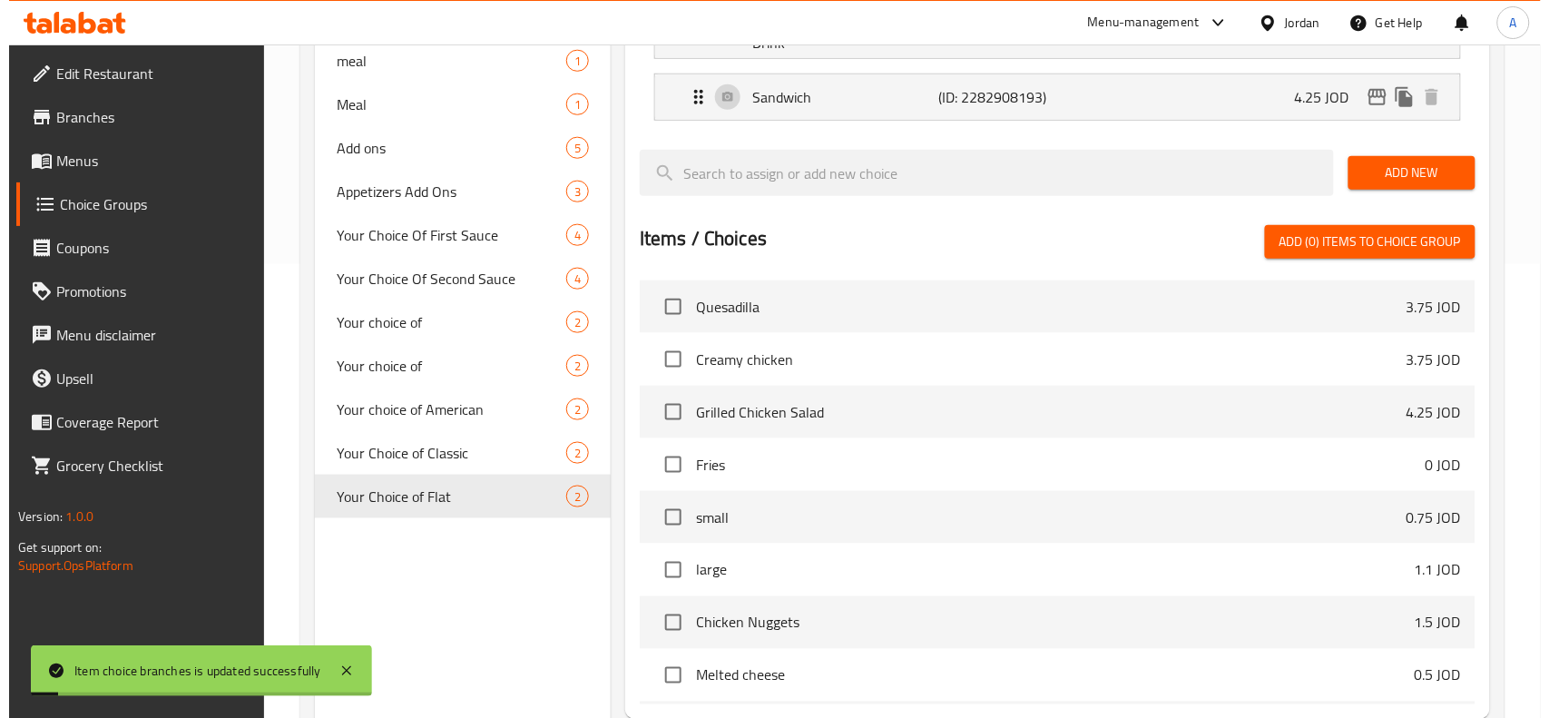
scroll to position [640, 0]
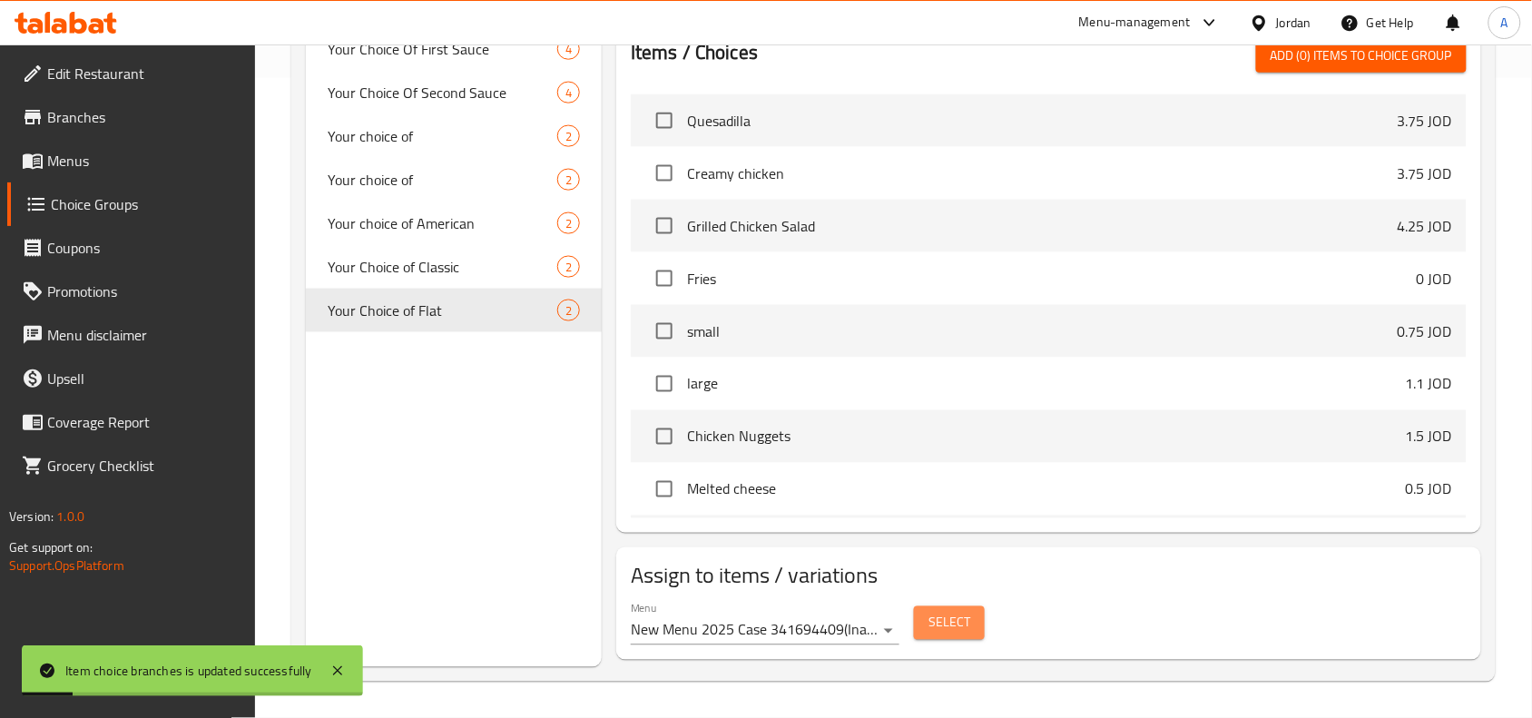
click at [941, 622] on span "Select" at bounding box center [949, 623] width 42 height 23
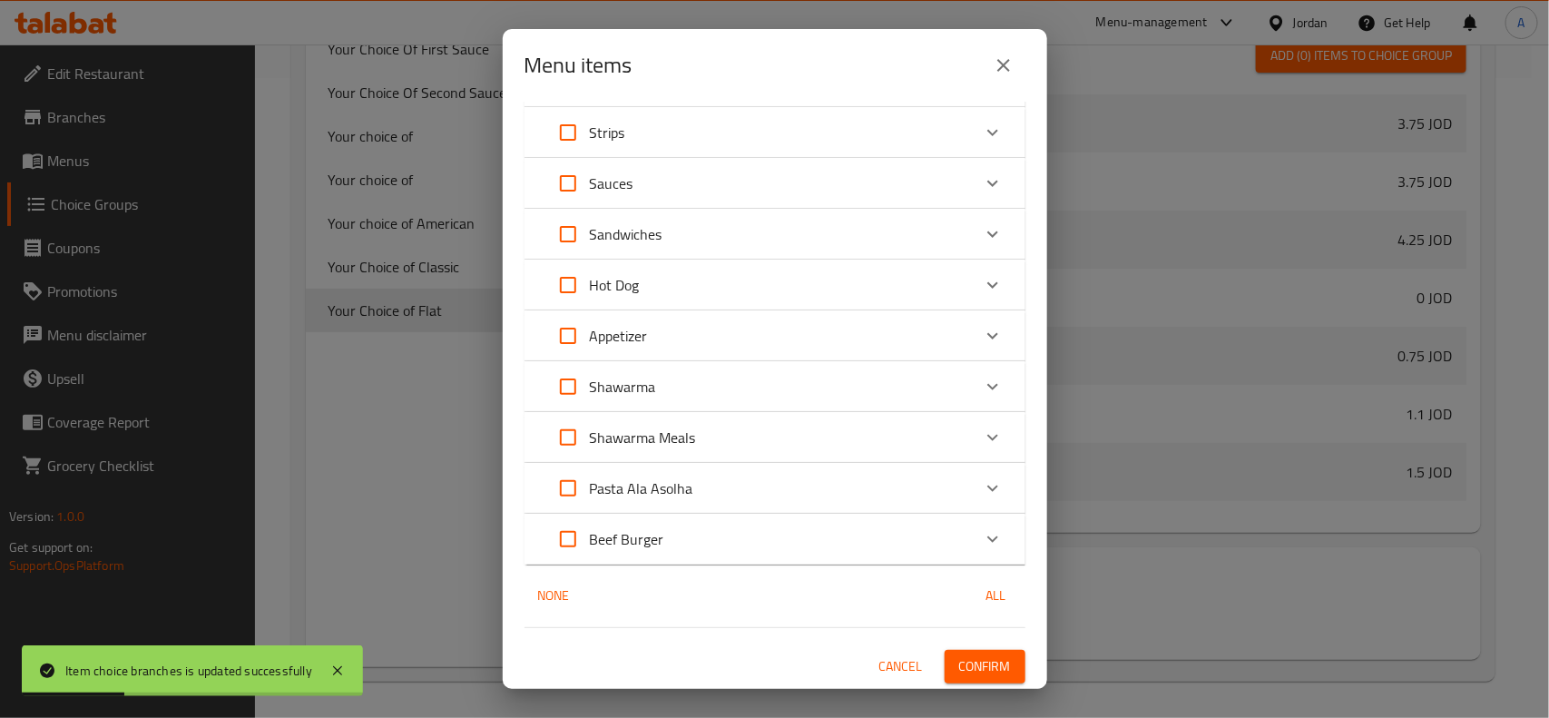
click at [640, 551] on div "Beef Burger" at bounding box center [605, 539] width 118 height 44
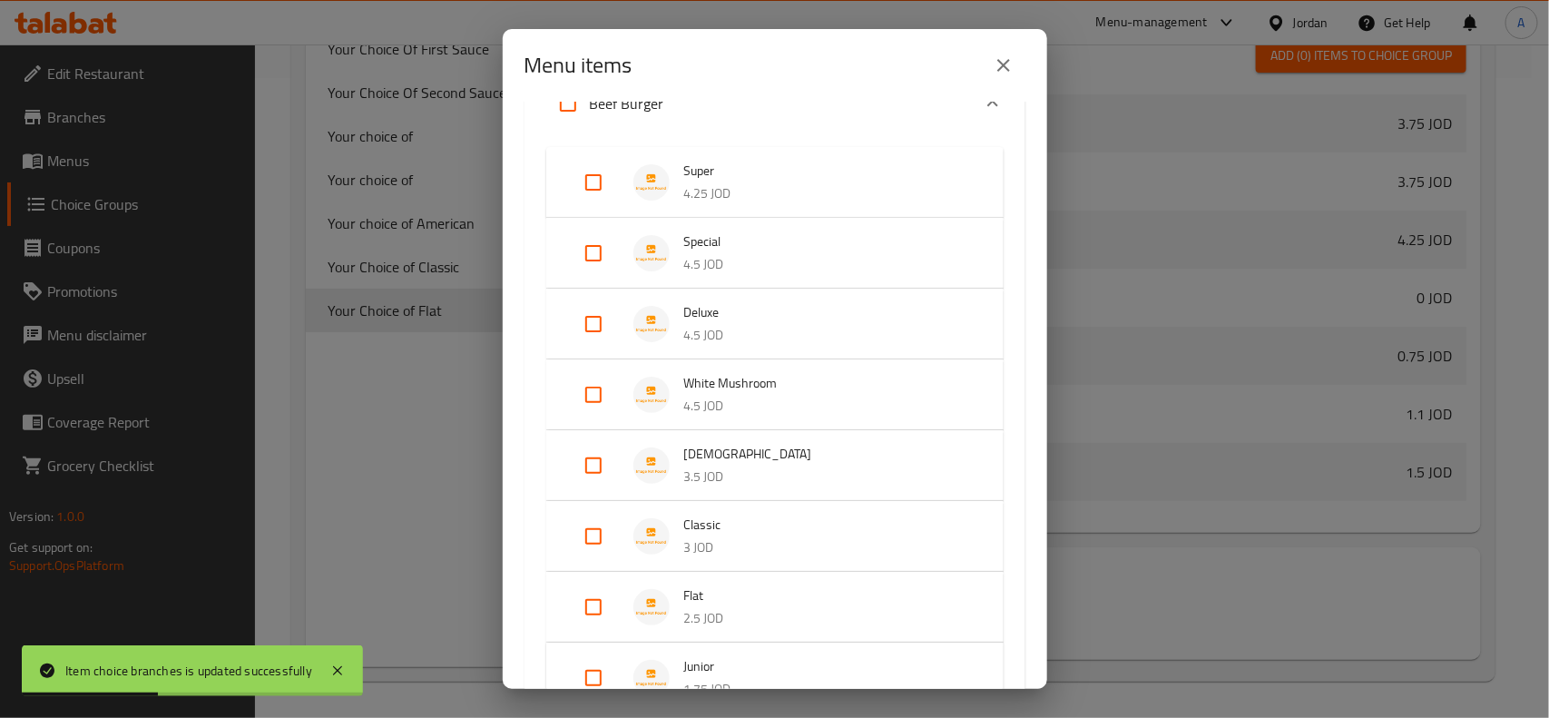
scroll to position [733, 0]
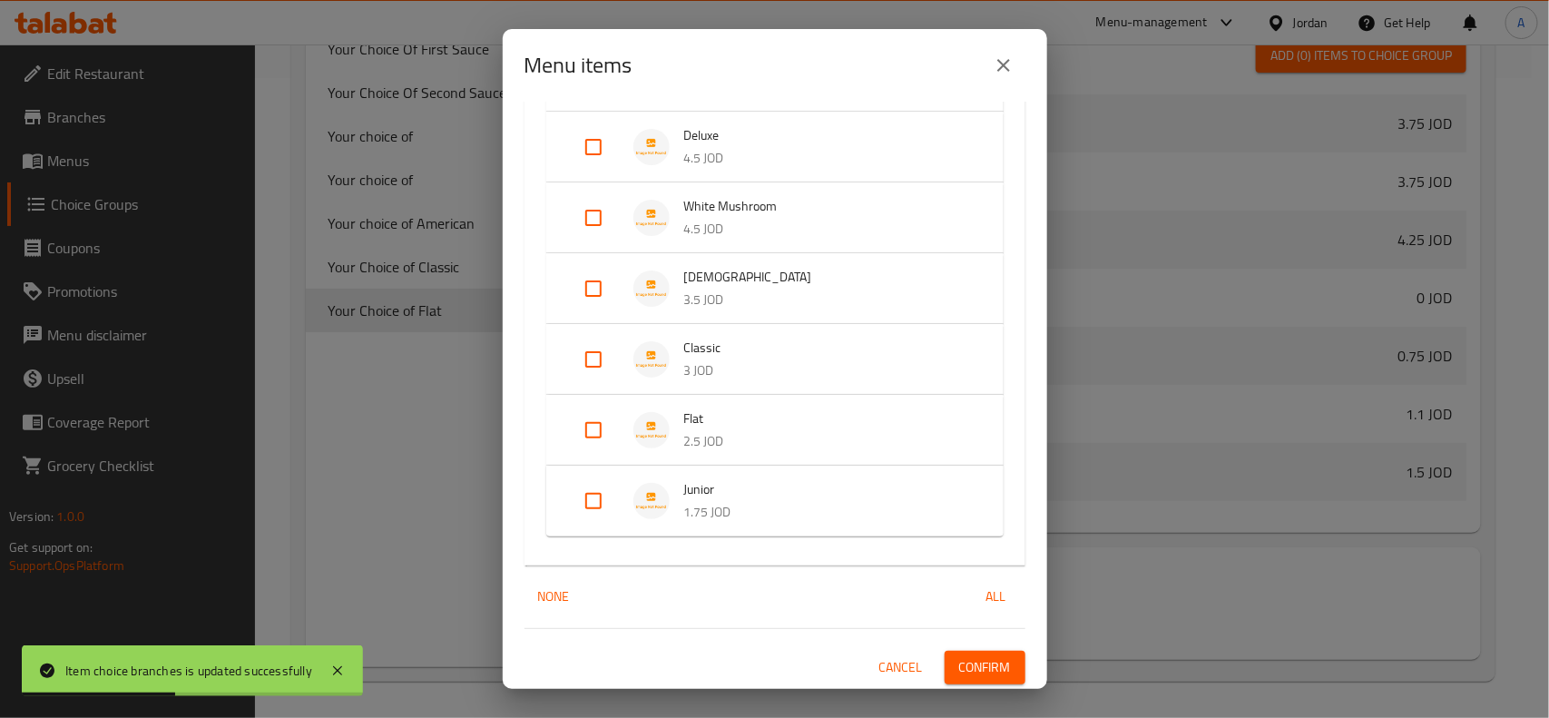
drag, startPoint x: 597, startPoint y: 431, endPoint x: 914, endPoint y: 535, distance: 333.5
click at [604, 437] on input "Expand" at bounding box center [594, 430] width 44 height 44
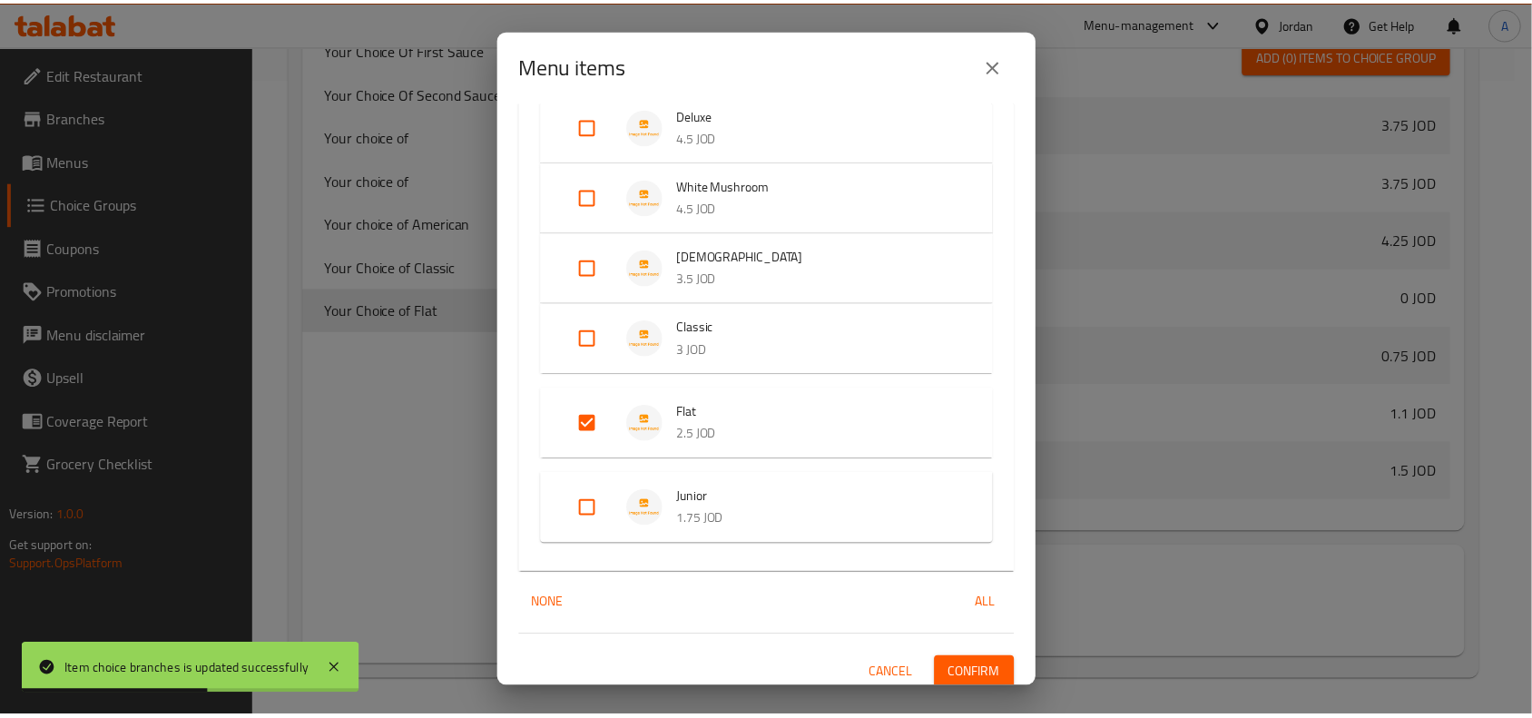
scroll to position [763, 0]
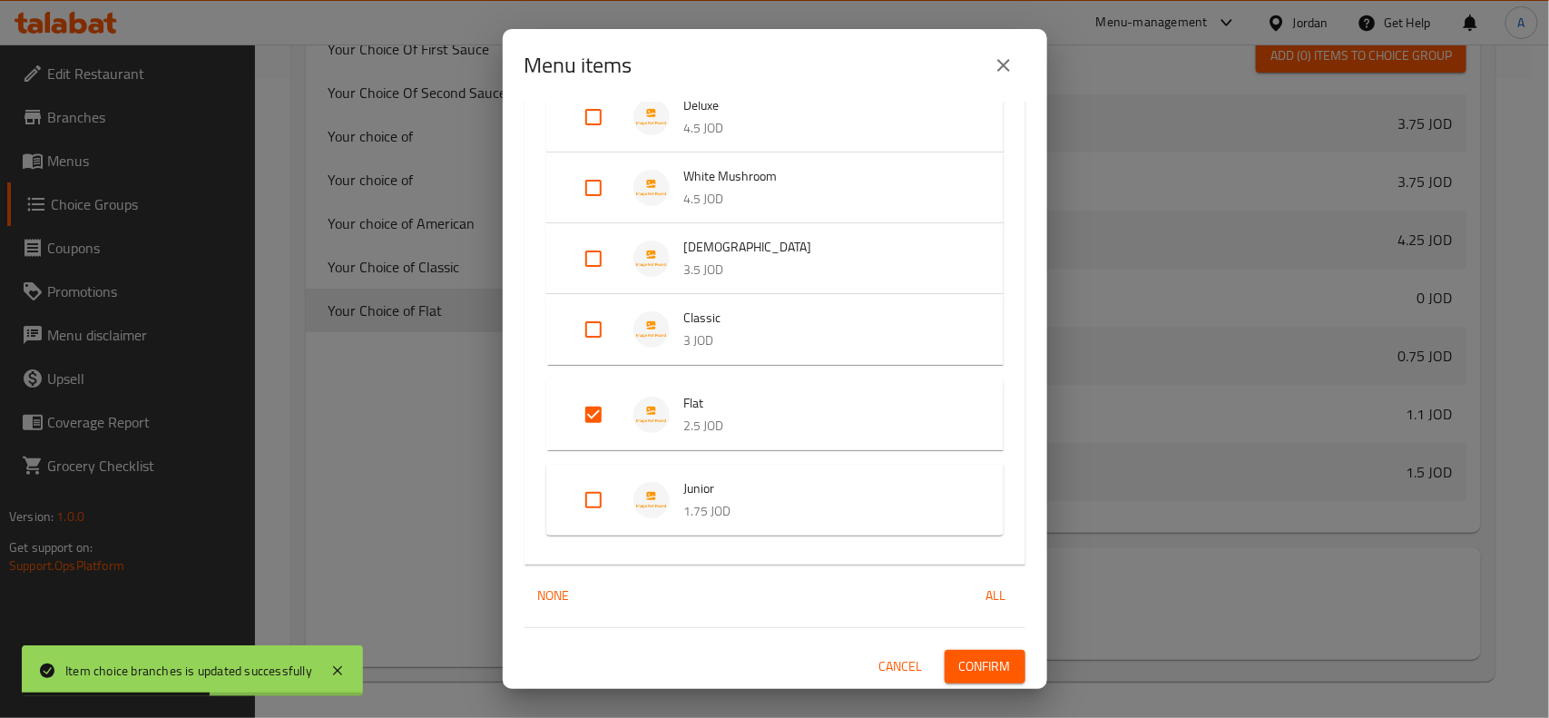
click at [977, 650] on button "Confirm" at bounding box center [985, 667] width 81 height 34
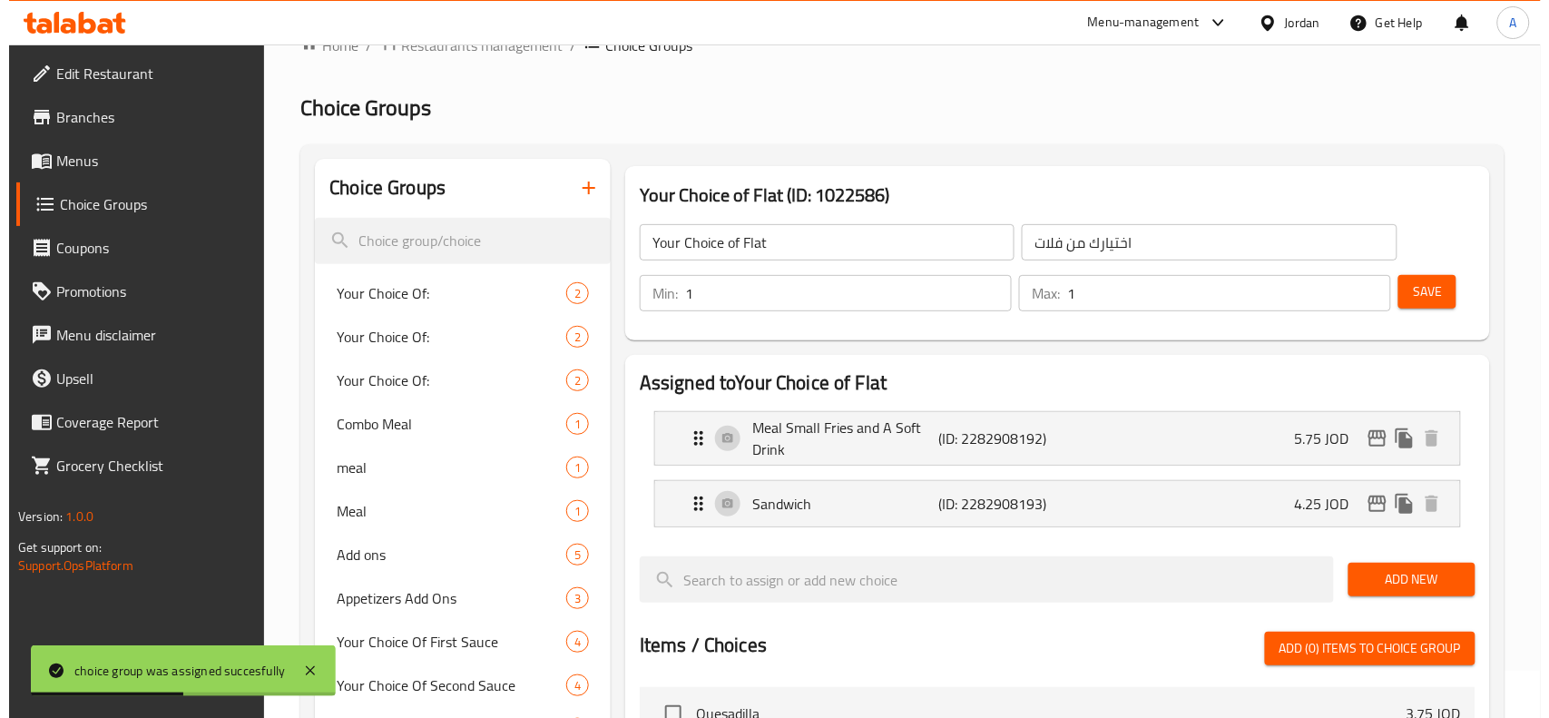
scroll to position [0, 0]
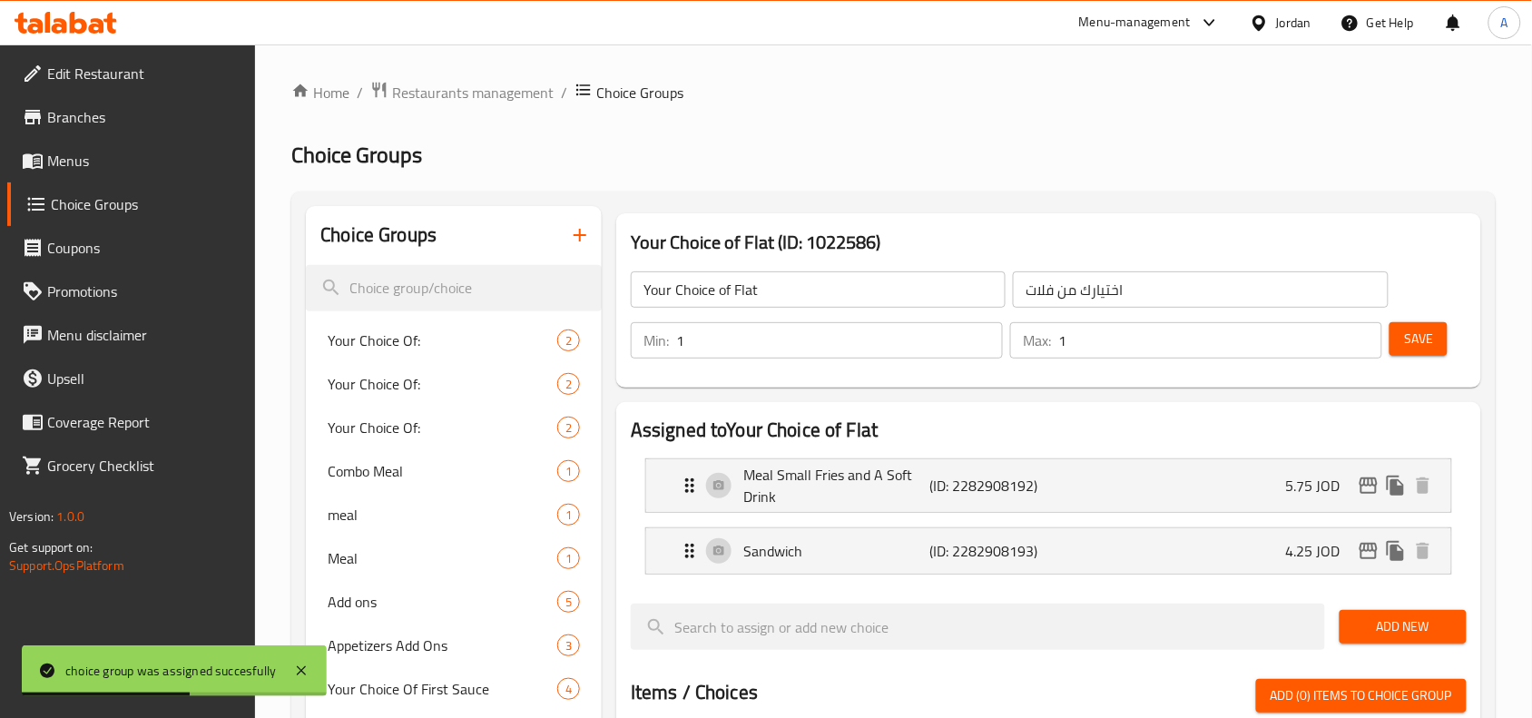
click at [584, 236] on icon "button" at bounding box center [580, 235] width 13 height 13
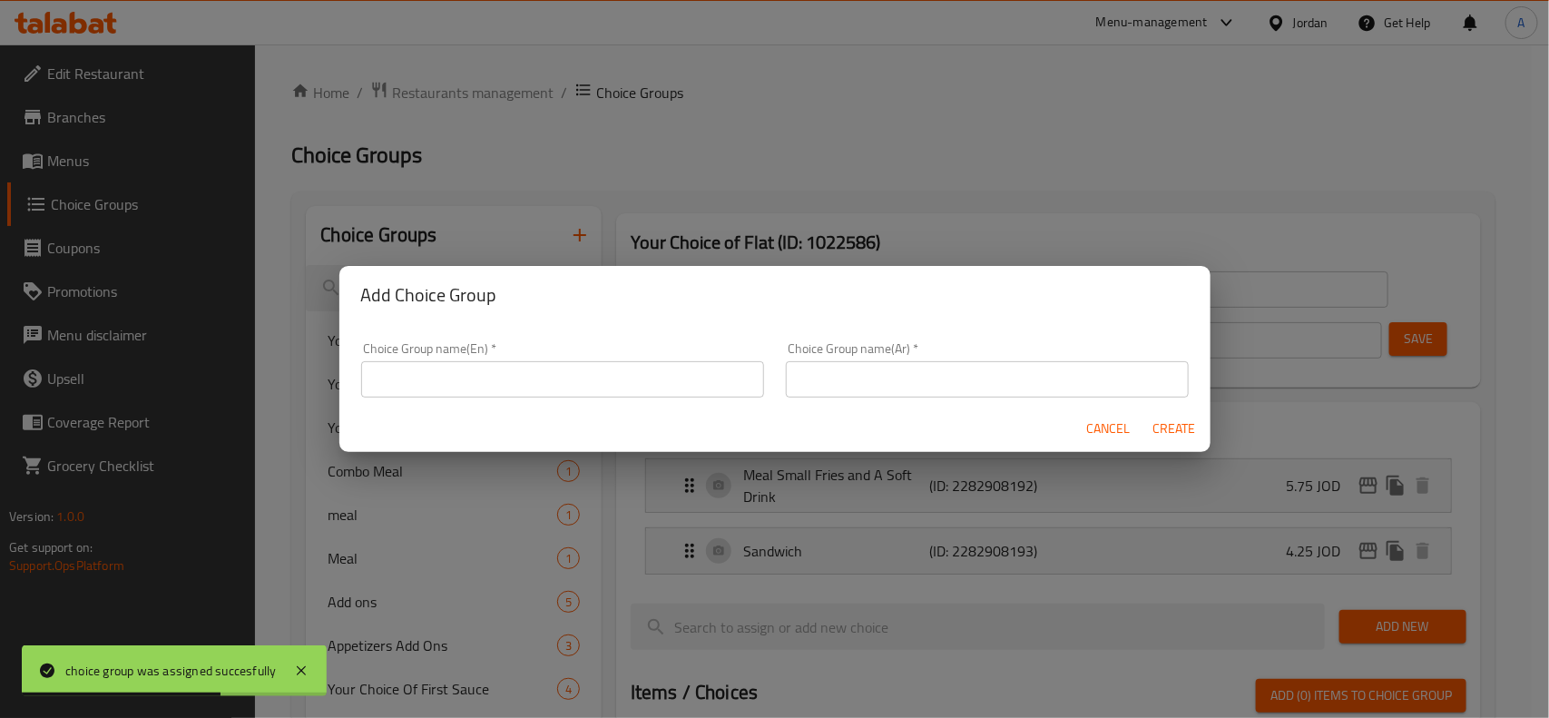
click at [619, 188] on div "Add Choice Group Choice Group name(En)   * Choice Group name(En) * Choice Group…" at bounding box center [774, 359] width 1549 height 718
click at [574, 219] on div "Add Choice Group Choice Group name(En)   * Choice Group name(En) * Choice Group…" at bounding box center [774, 359] width 1549 height 718
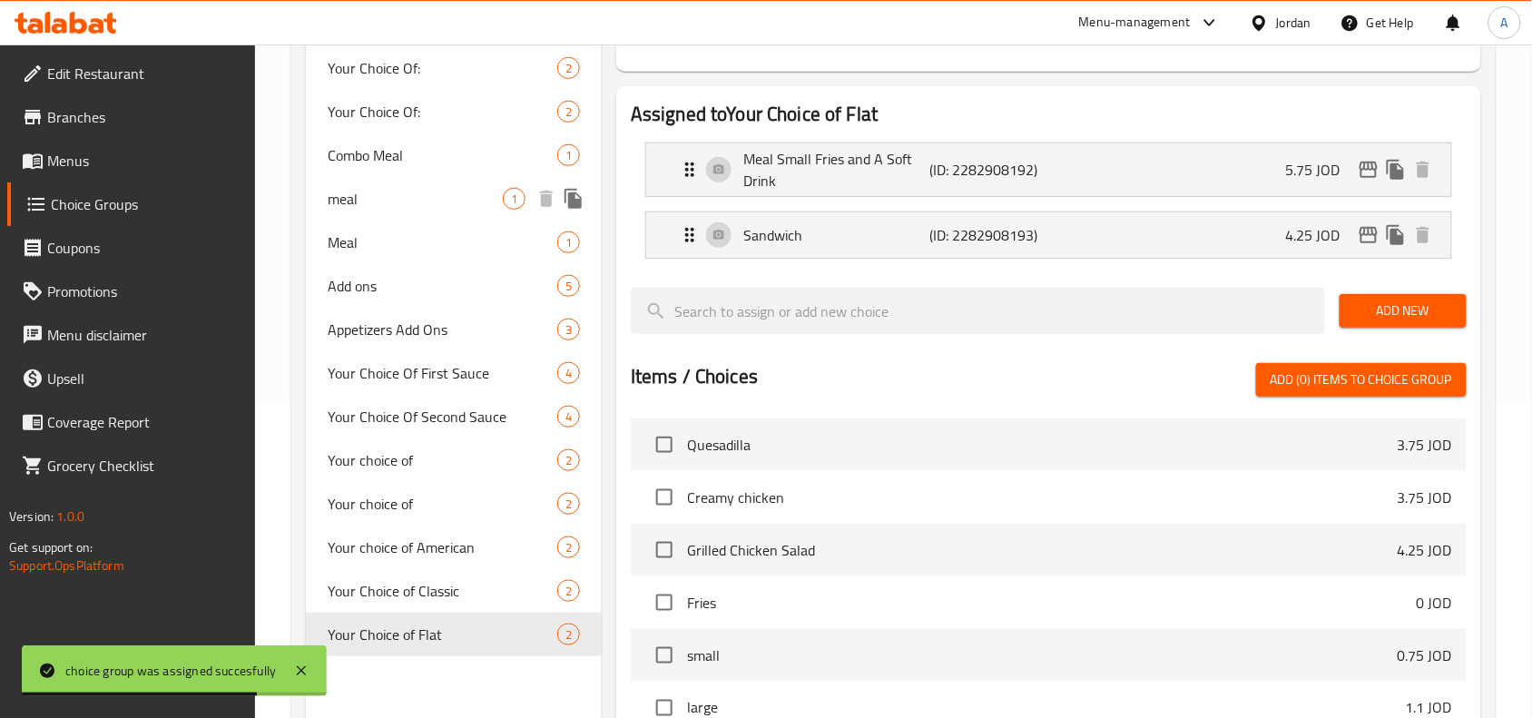
scroll to position [640, 0]
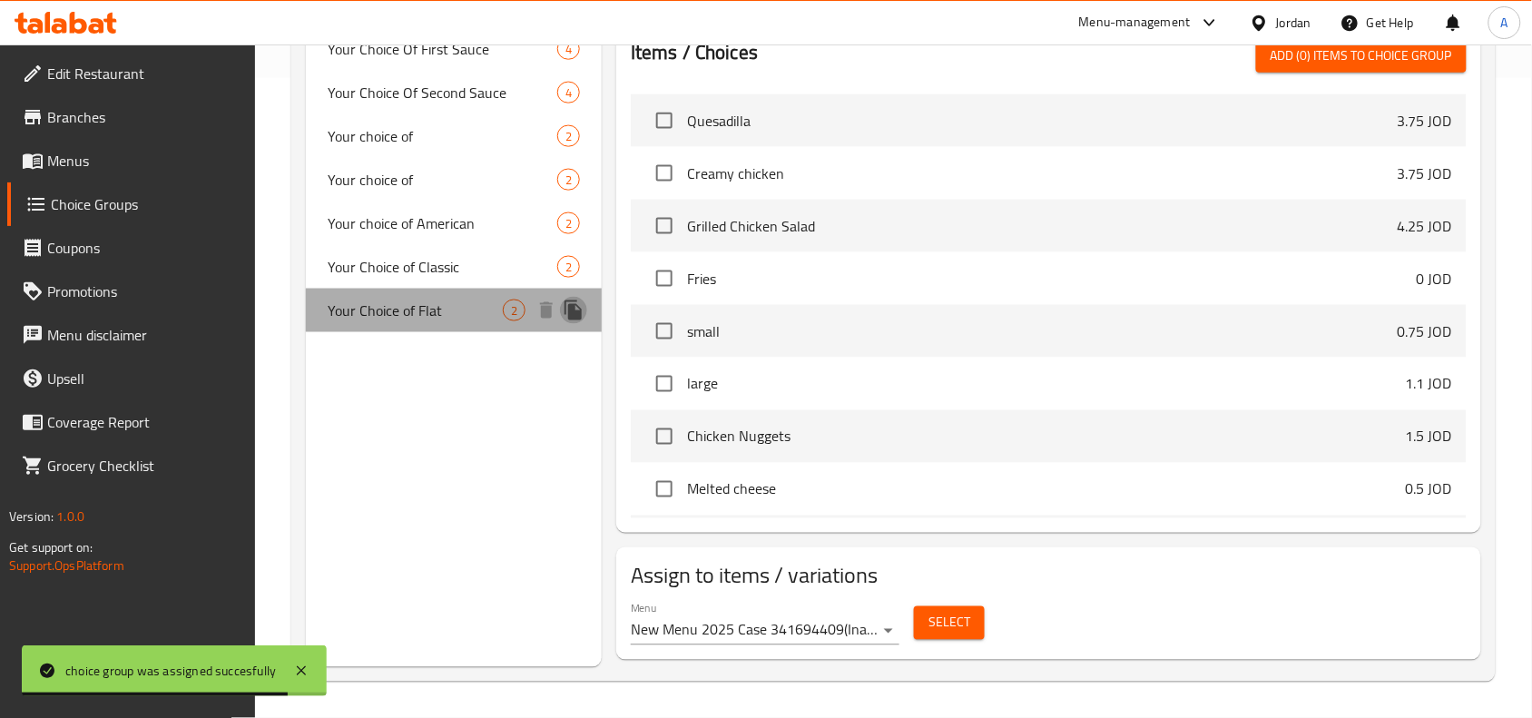
click at [579, 319] on icon "duplicate" at bounding box center [574, 310] width 22 height 22
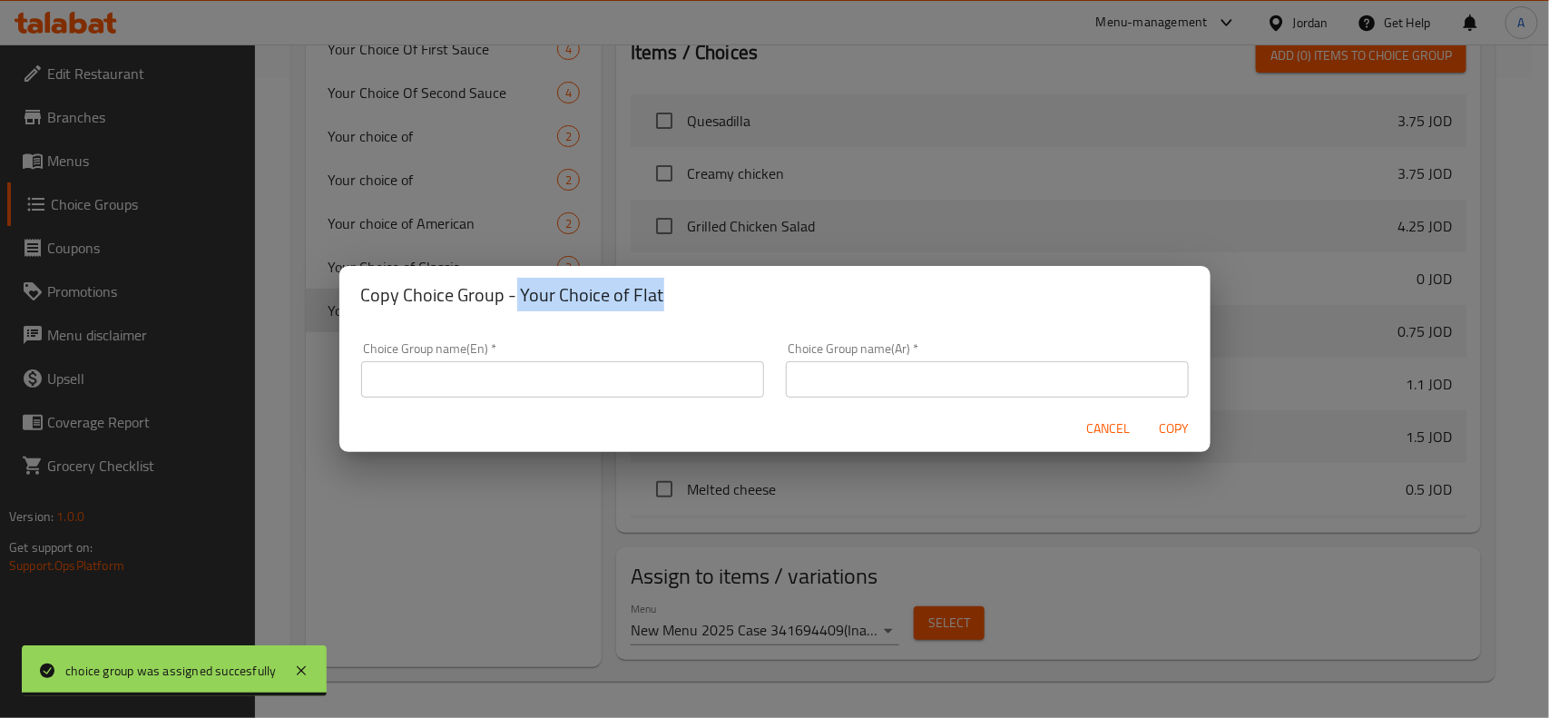
drag, startPoint x: 529, startPoint y: 291, endPoint x: 688, endPoint y: 304, distance: 159.3
click at [688, 304] on h2 "Copy Choice Group - Your Choice of Flat" at bounding box center [775, 294] width 828 height 29
copy h2 "Your Choice of Flat"
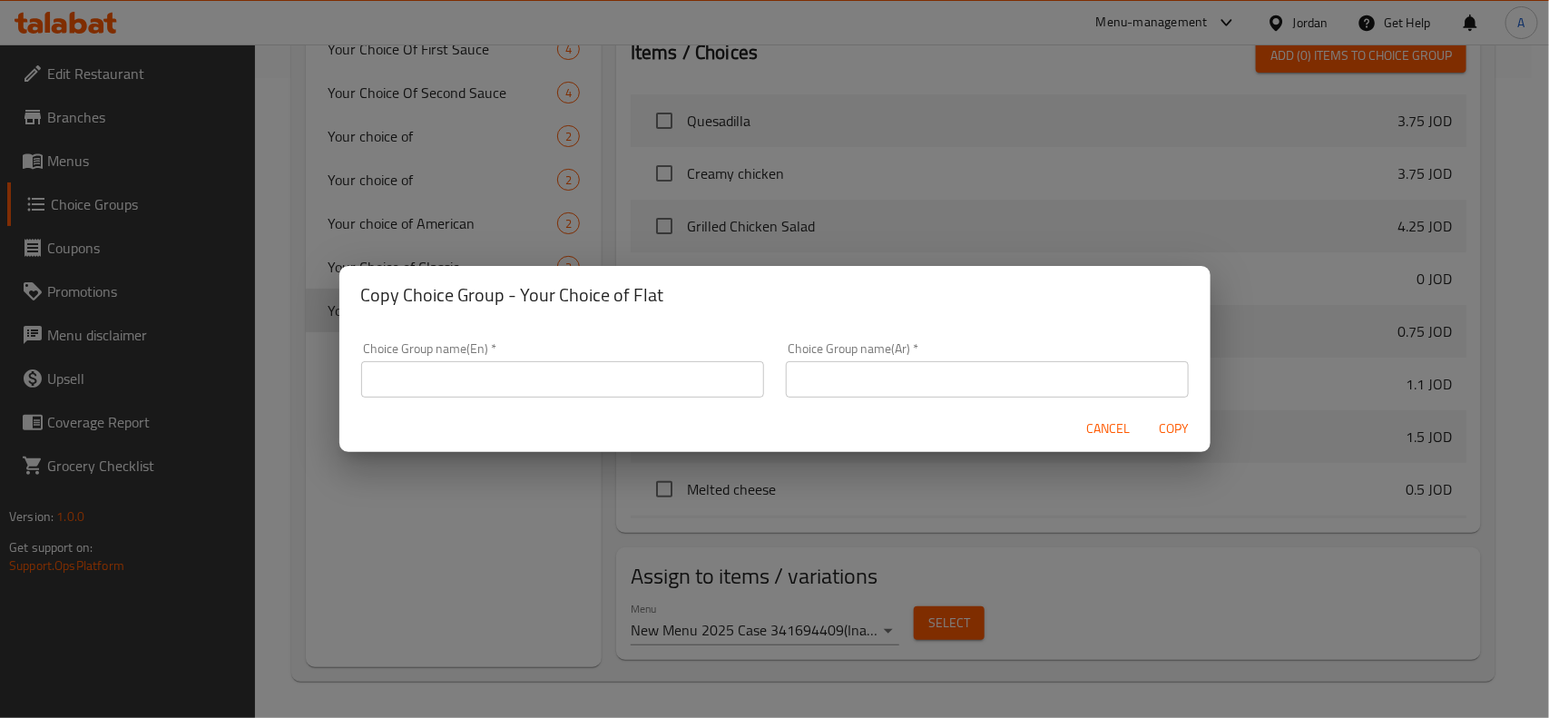
click at [663, 377] on input "text" at bounding box center [562, 379] width 403 height 36
paste input "Your Choice of Flat"
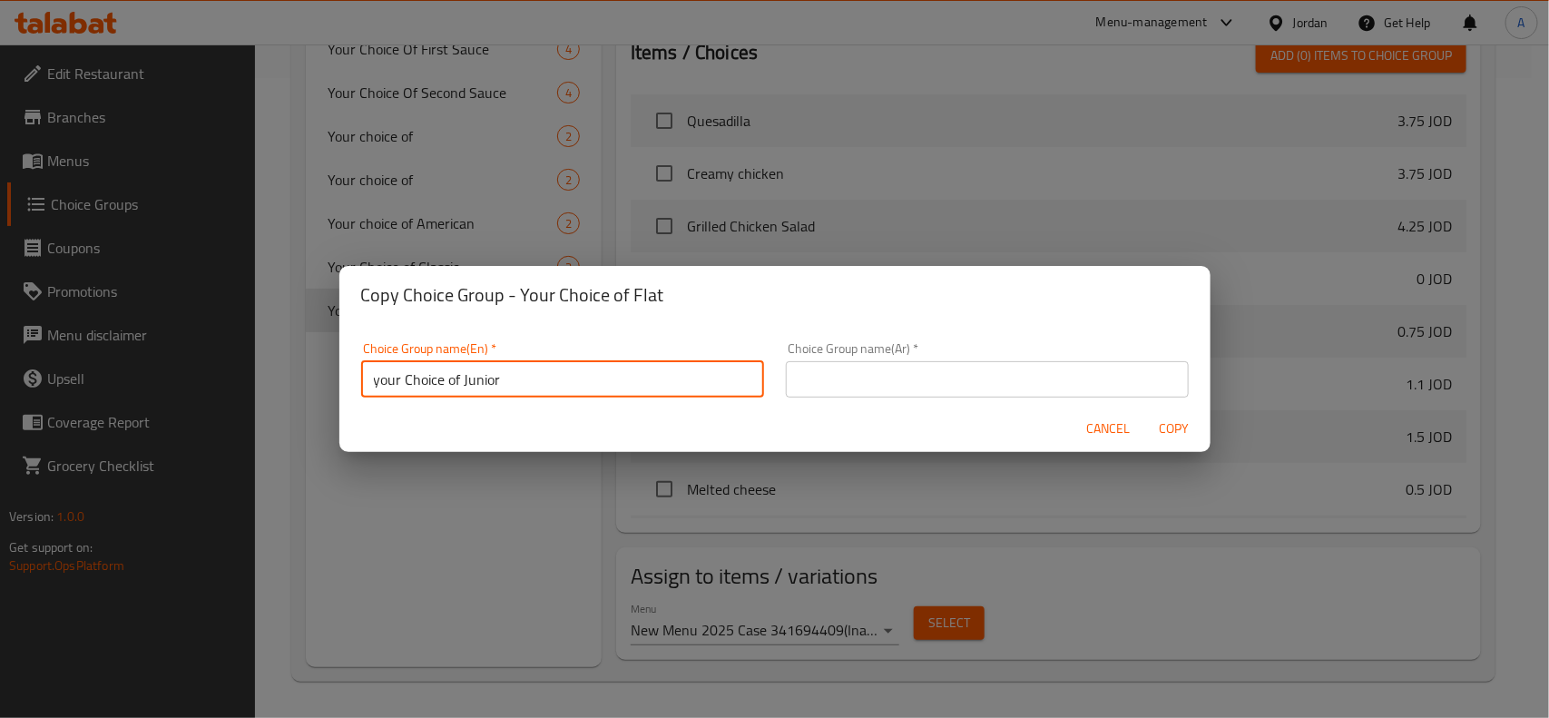
click at [601, 373] on input "your Choice of Junior" at bounding box center [562, 379] width 403 height 36
click at [506, 375] on input "your Choice of Junior" at bounding box center [562, 379] width 403 height 36
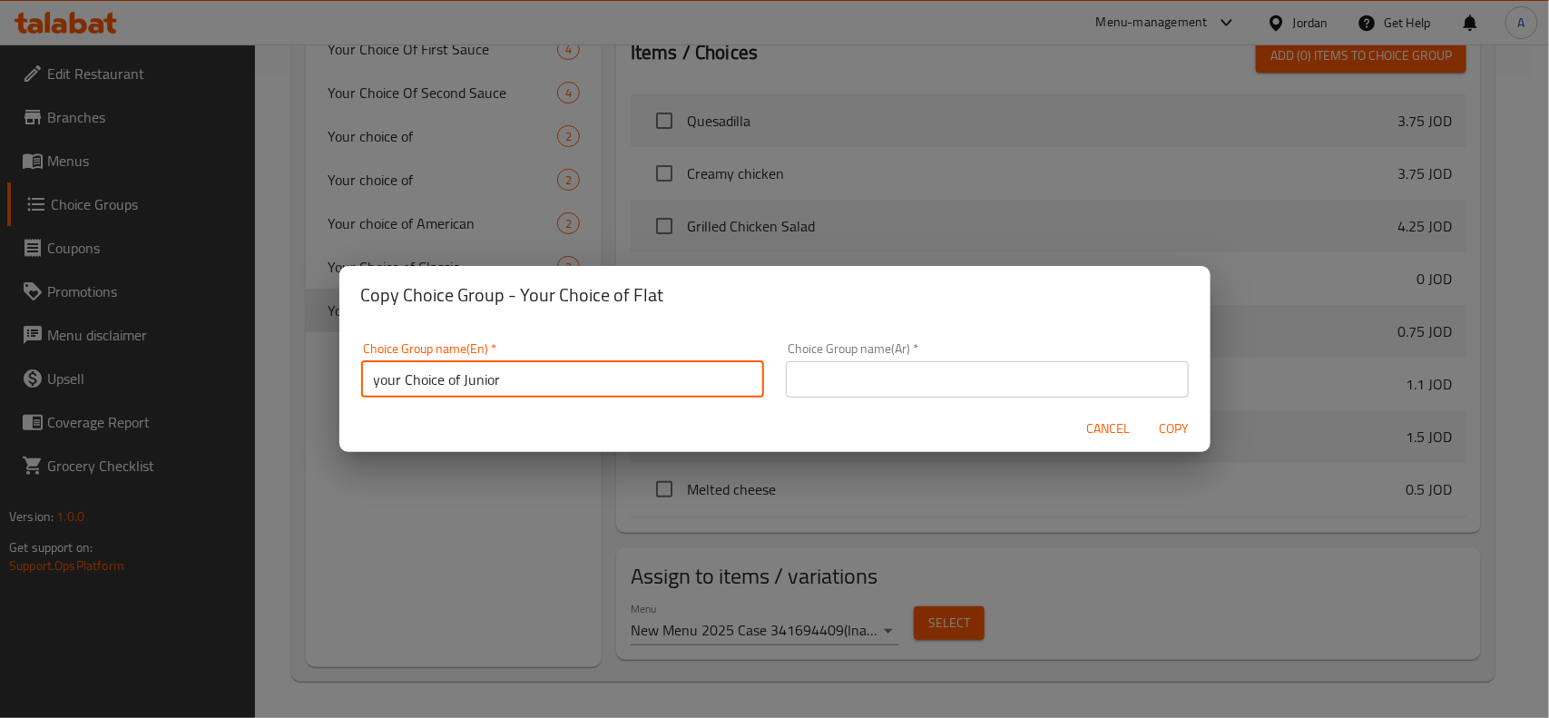
click at [506, 375] on input "your Choice of Junior" at bounding box center [562, 379] width 403 height 36
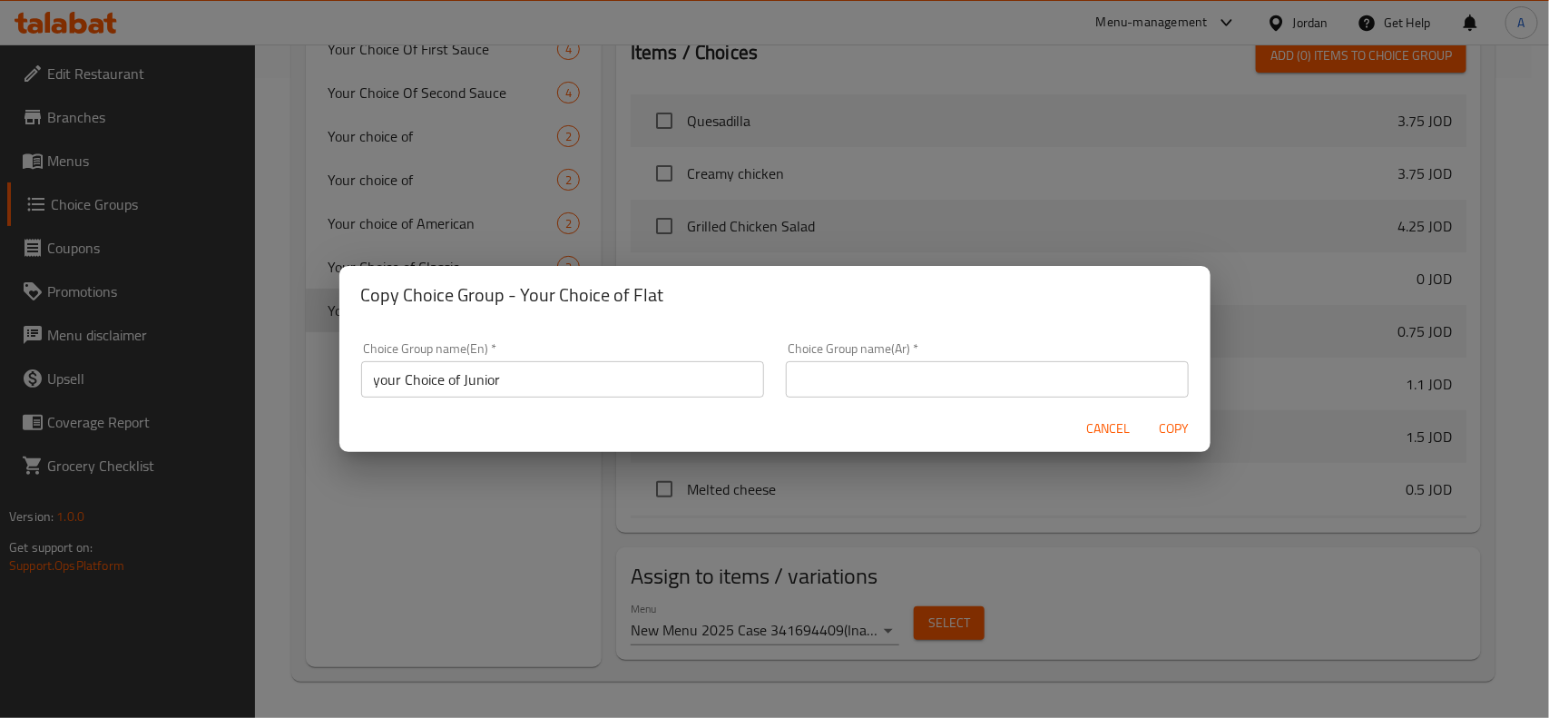
click at [1060, 377] on input "text" at bounding box center [987, 379] width 403 height 36
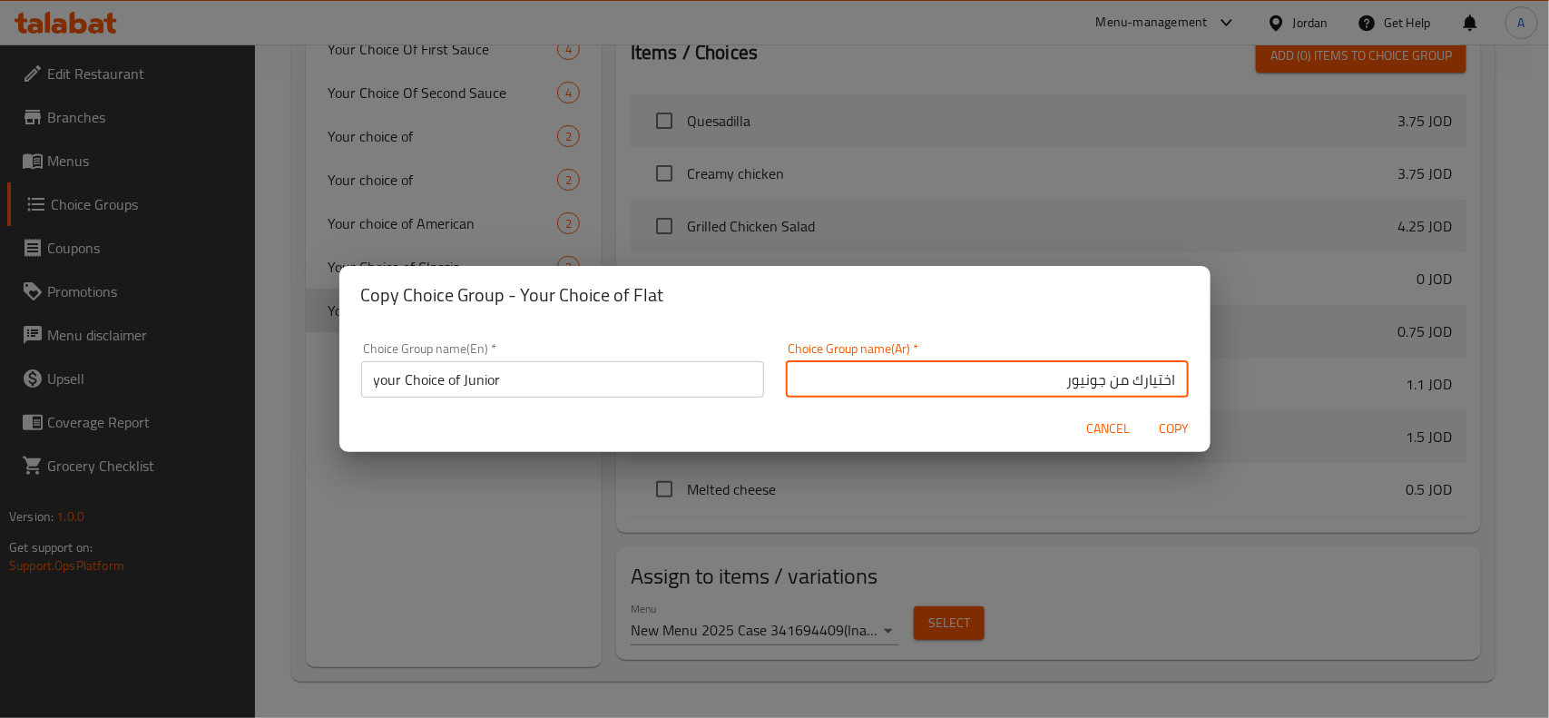
click at [1145, 412] on button "Copy" at bounding box center [1174, 429] width 58 height 34
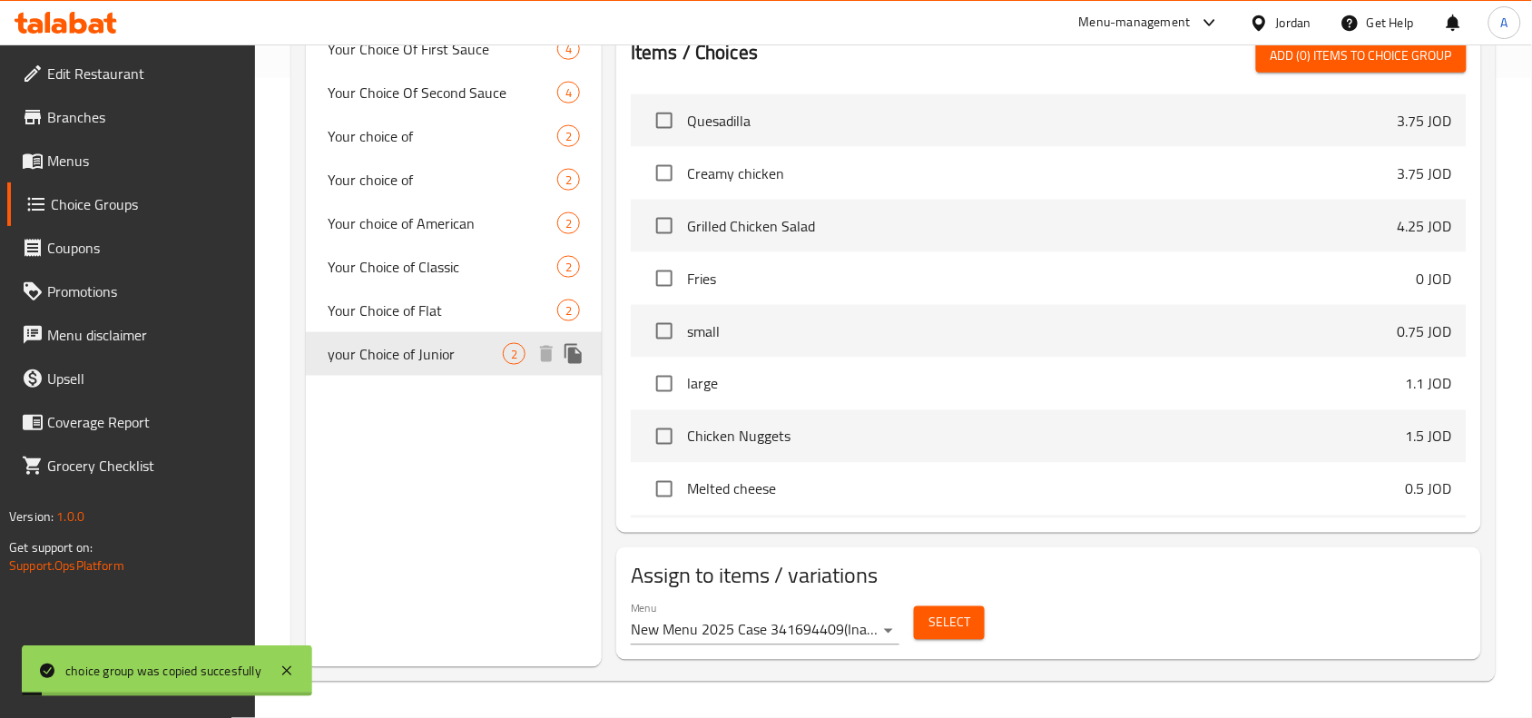
click at [415, 336] on div "your Choice of Junior 2" at bounding box center [454, 354] width 296 height 44
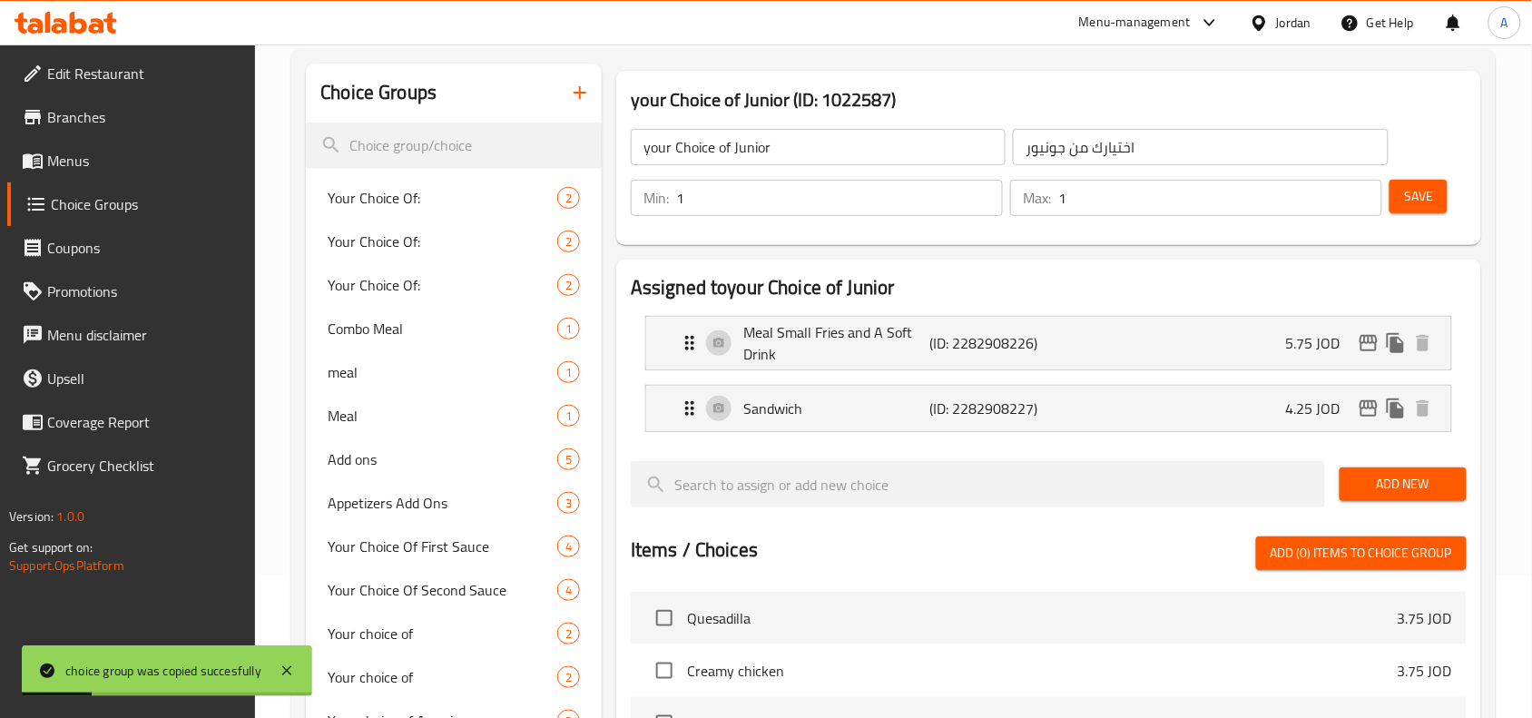
scroll to position [340, 0]
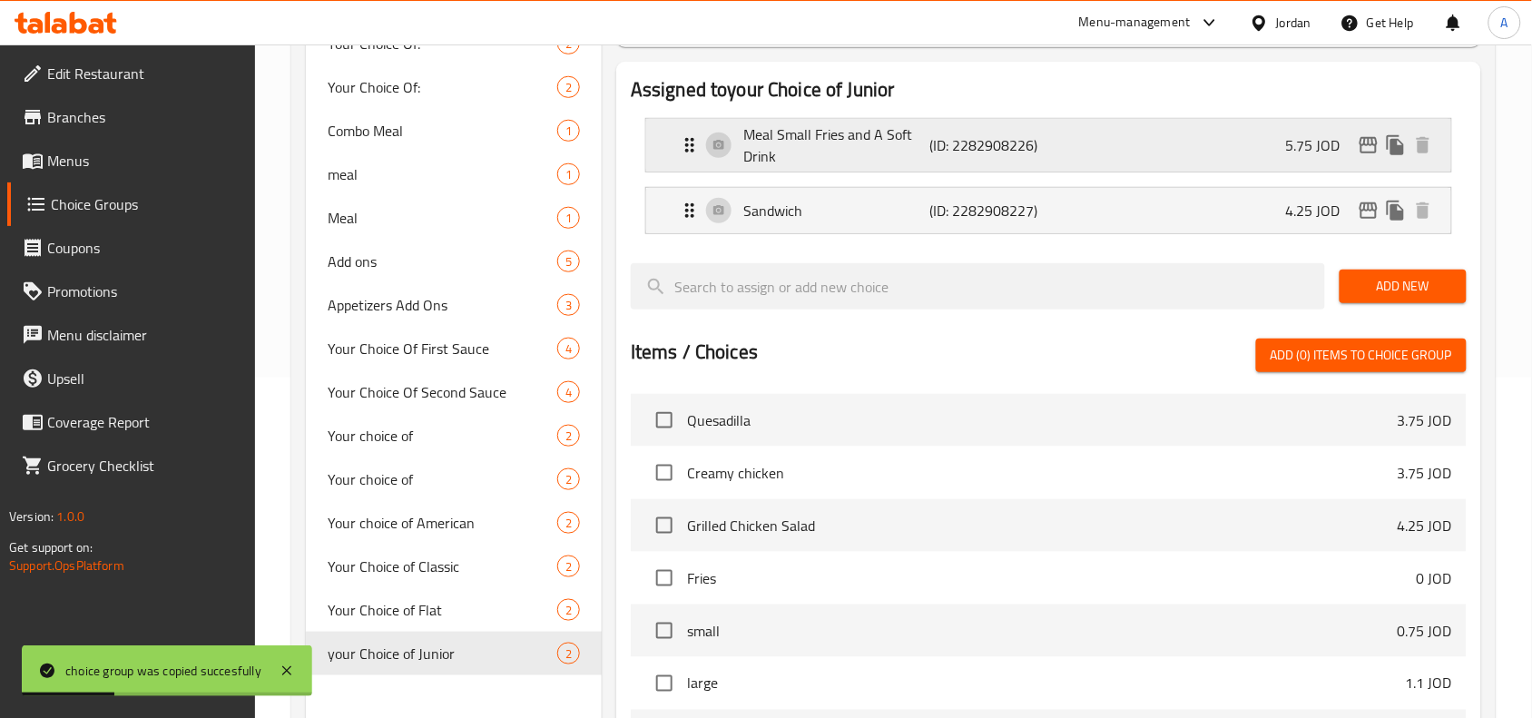
click at [1359, 137] on icon "edit" at bounding box center [1369, 145] width 22 height 22
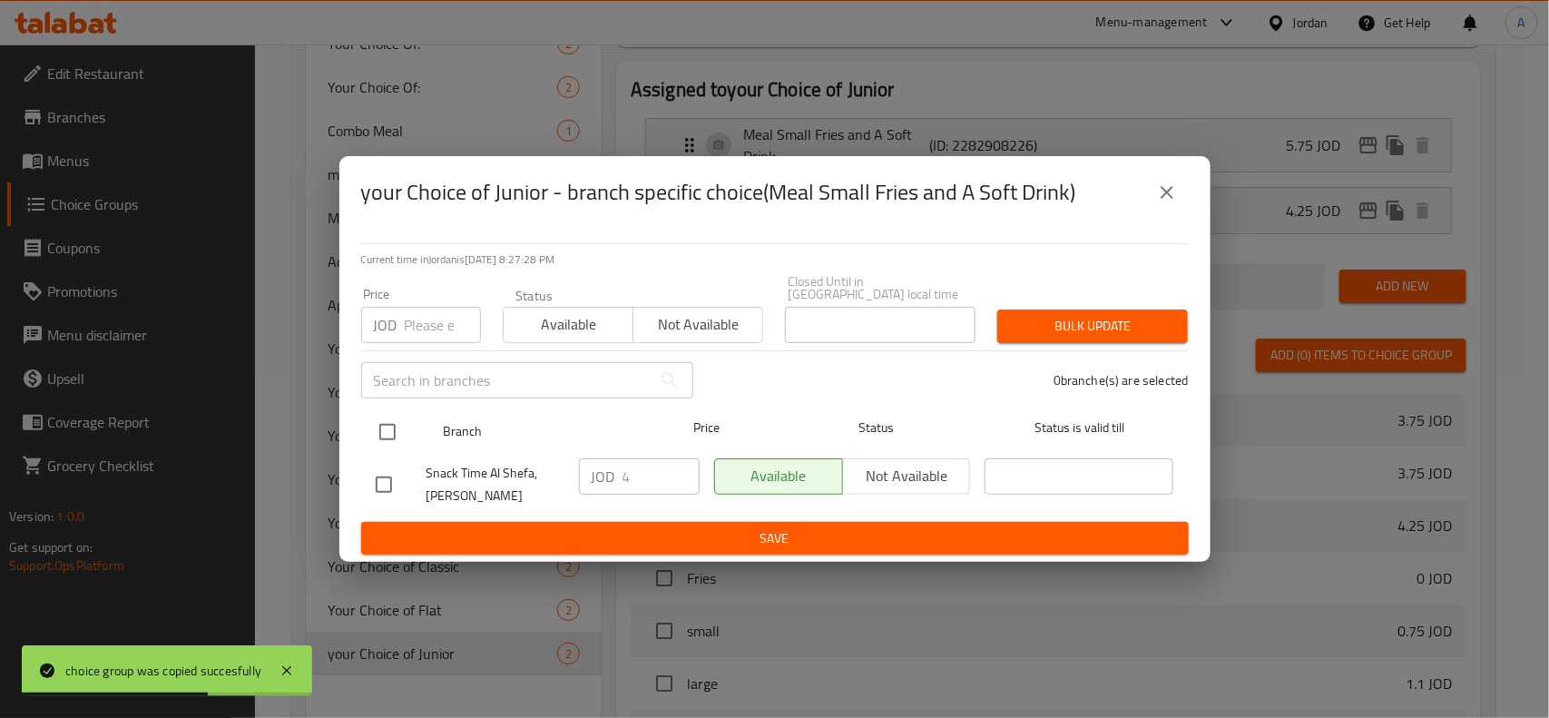
click at [396, 432] on input "checkbox" at bounding box center [387, 432] width 38 height 38
click at [432, 319] on input "number" at bounding box center [443, 325] width 76 height 36
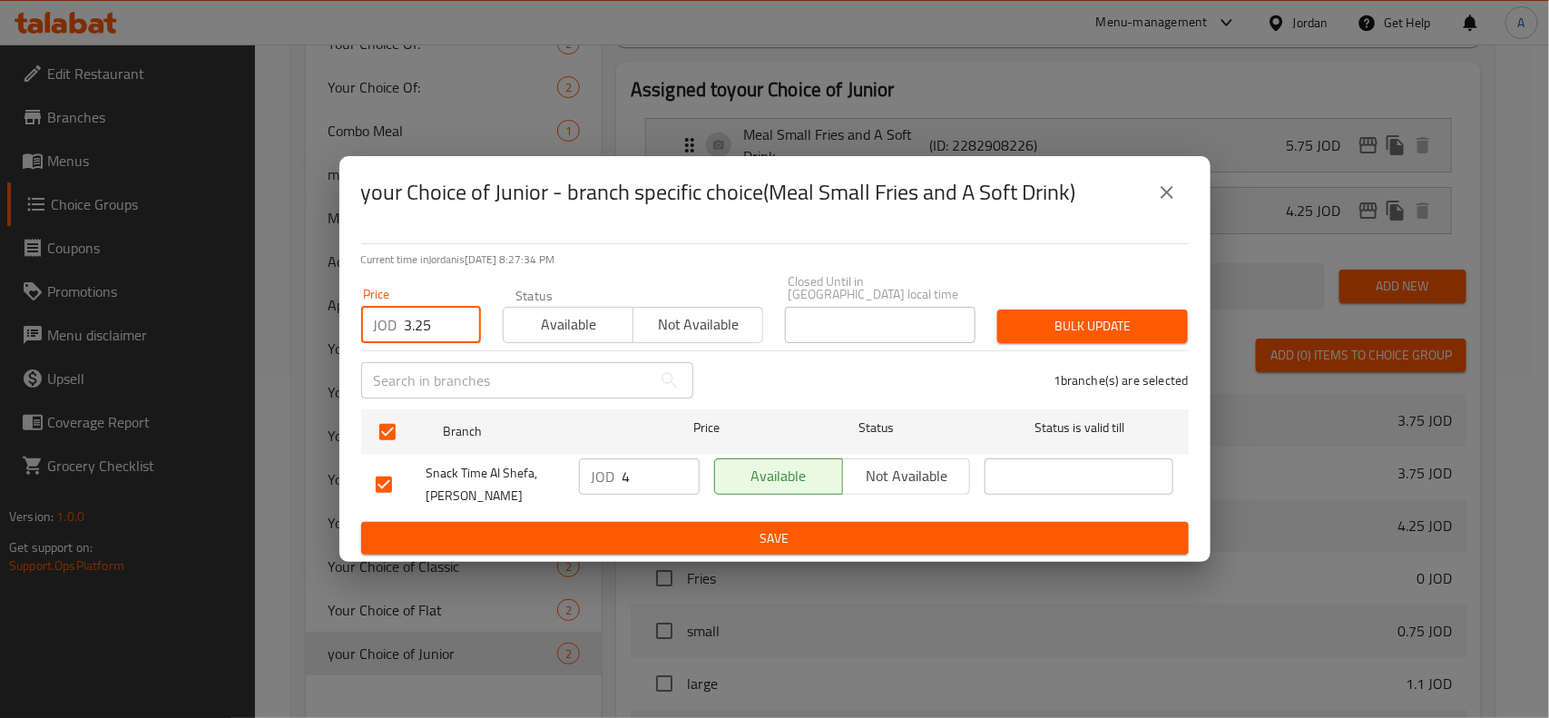
click at [1154, 315] on span "Bulk update" at bounding box center [1093, 326] width 162 height 23
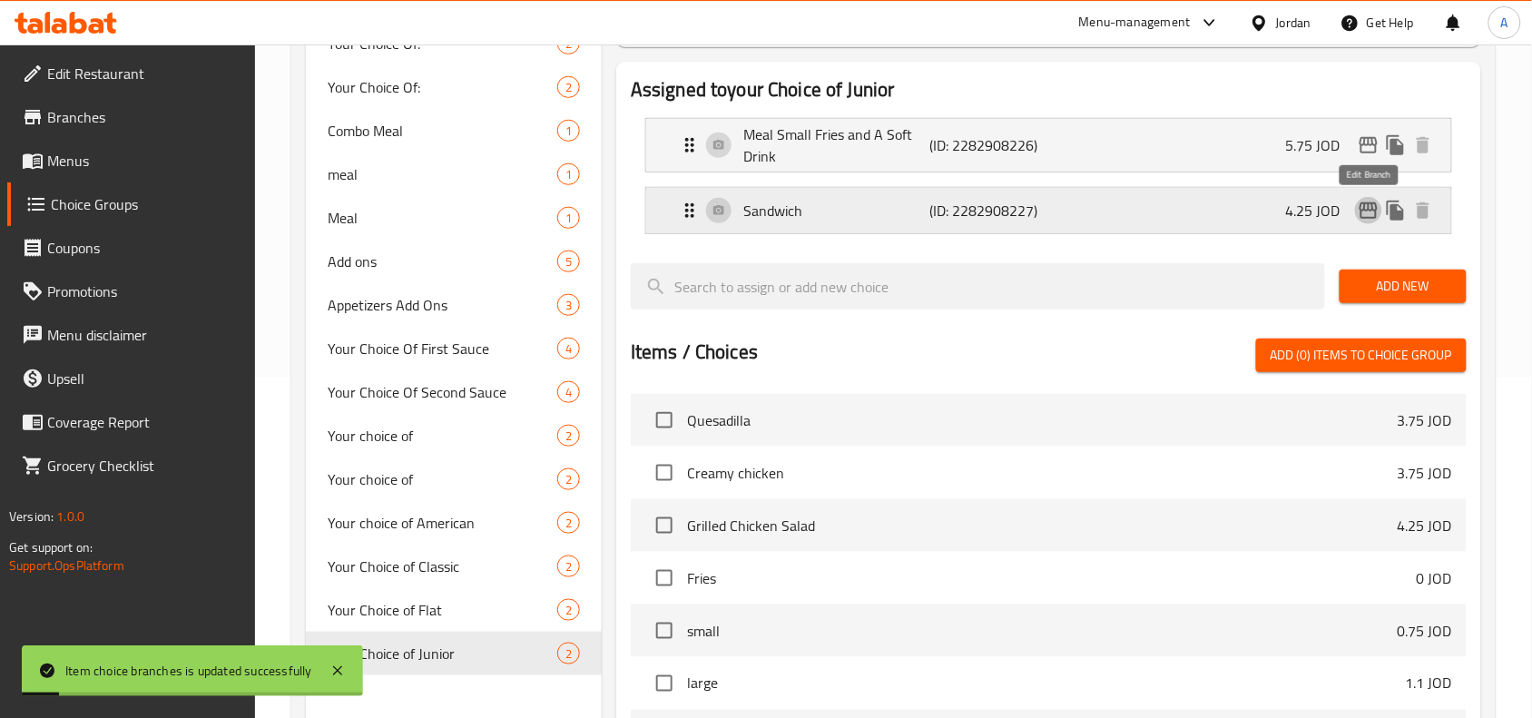
click at [1359, 210] on icon "edit" at bounding box center [1369, 211] width 22 height 22
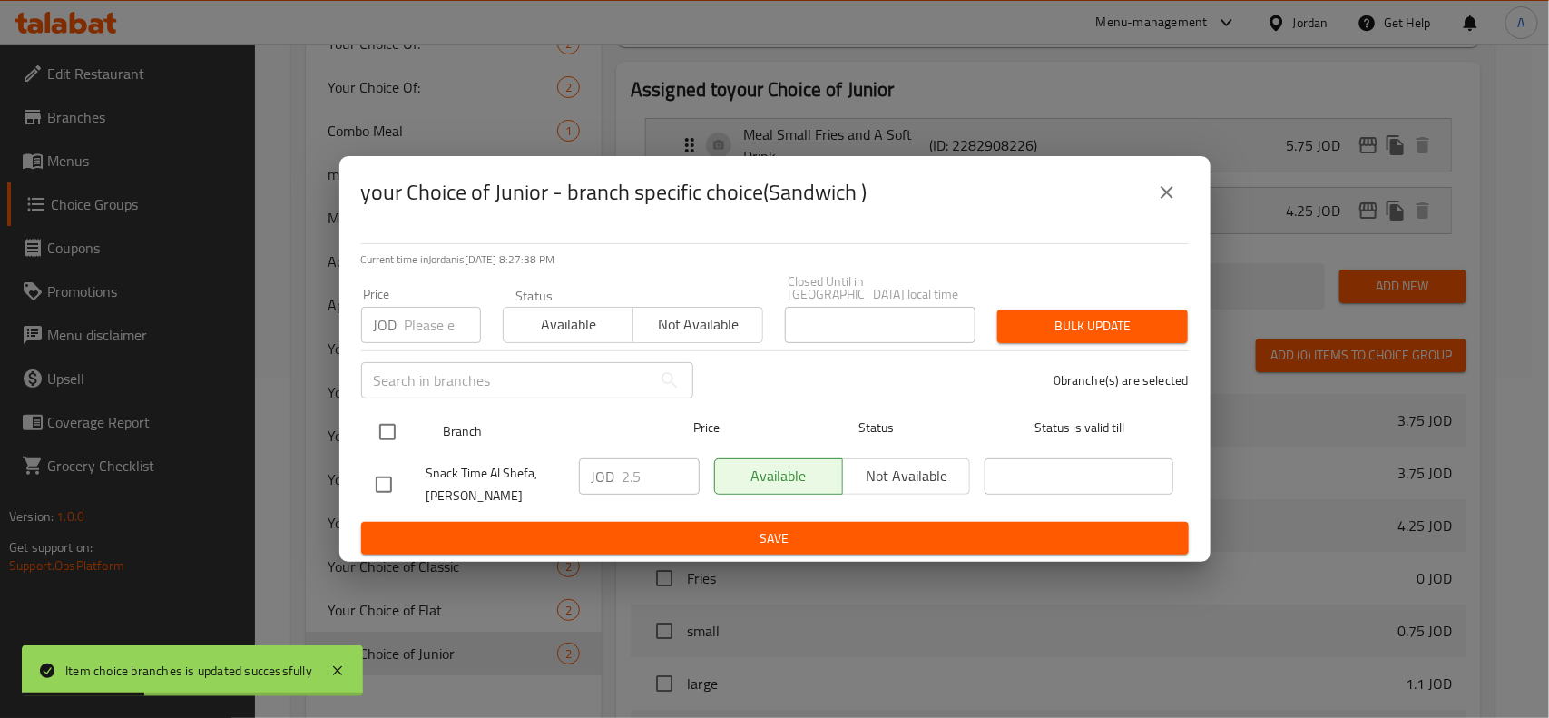
click at [387, 425] on input "checkbox" at bounding box center [387, 432] width 38 height 38
click at [411, 316] on input "number" at bounding box center [443, 325] width 76 height 36
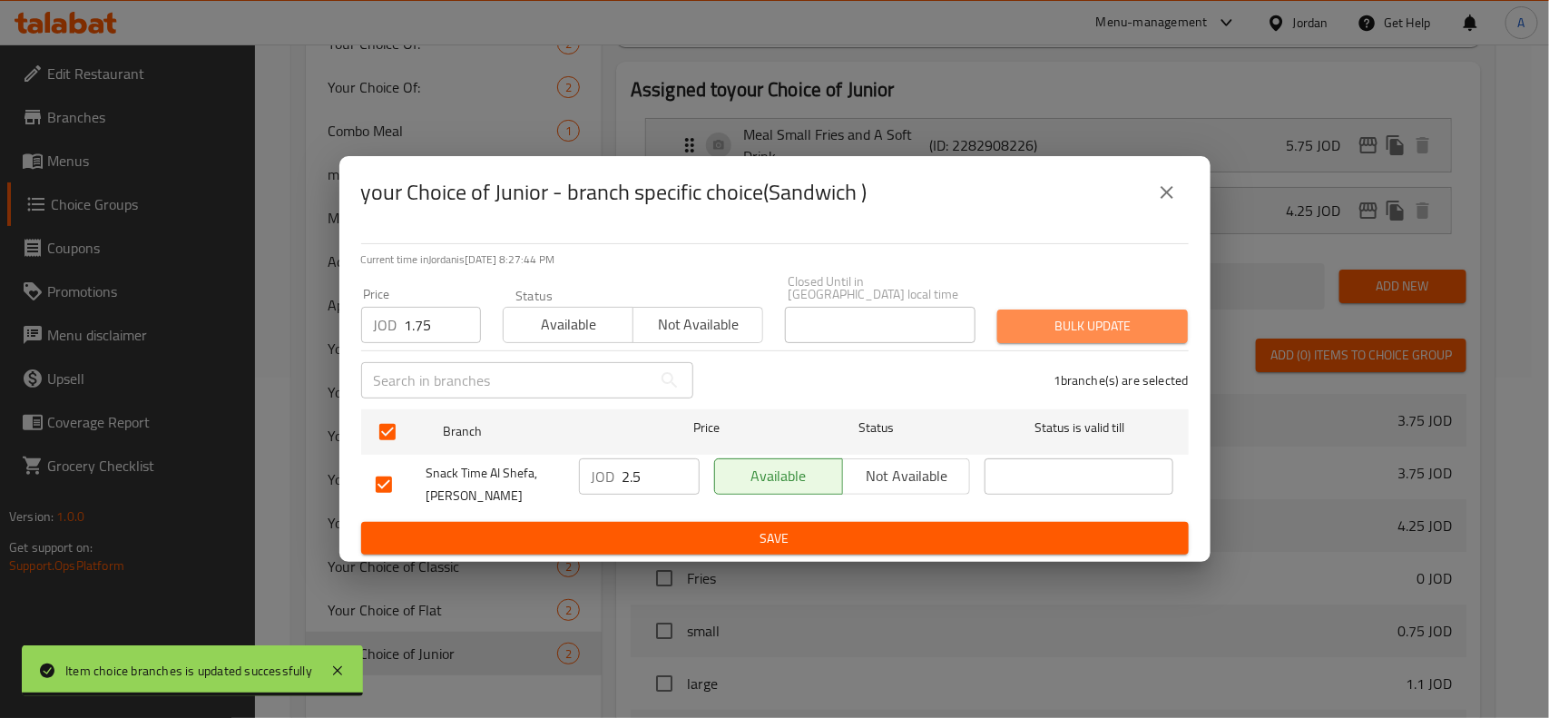
click at [1095, 332] on button "Bulk update" at bounding box center [1092, 326] width 191 height 34
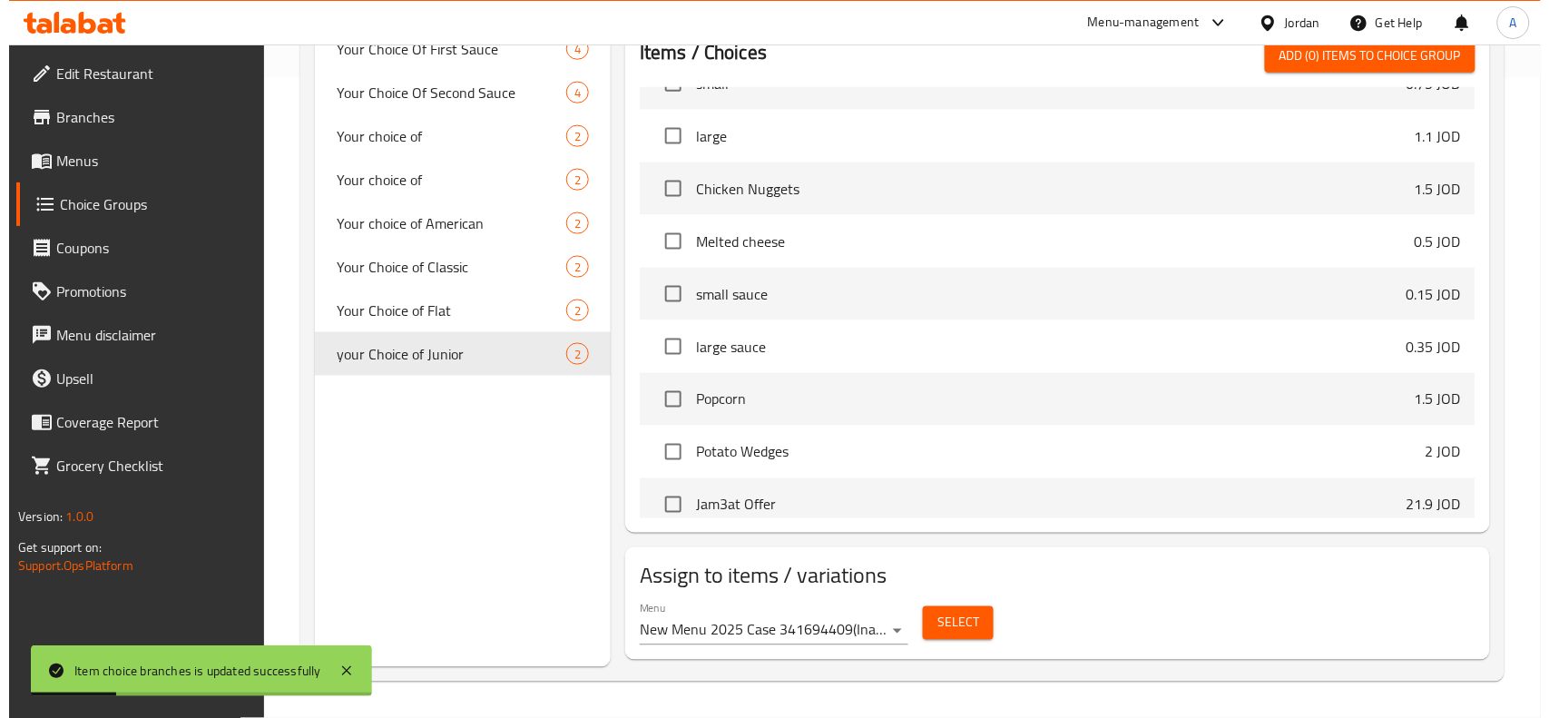
scroll to position [454, 0]
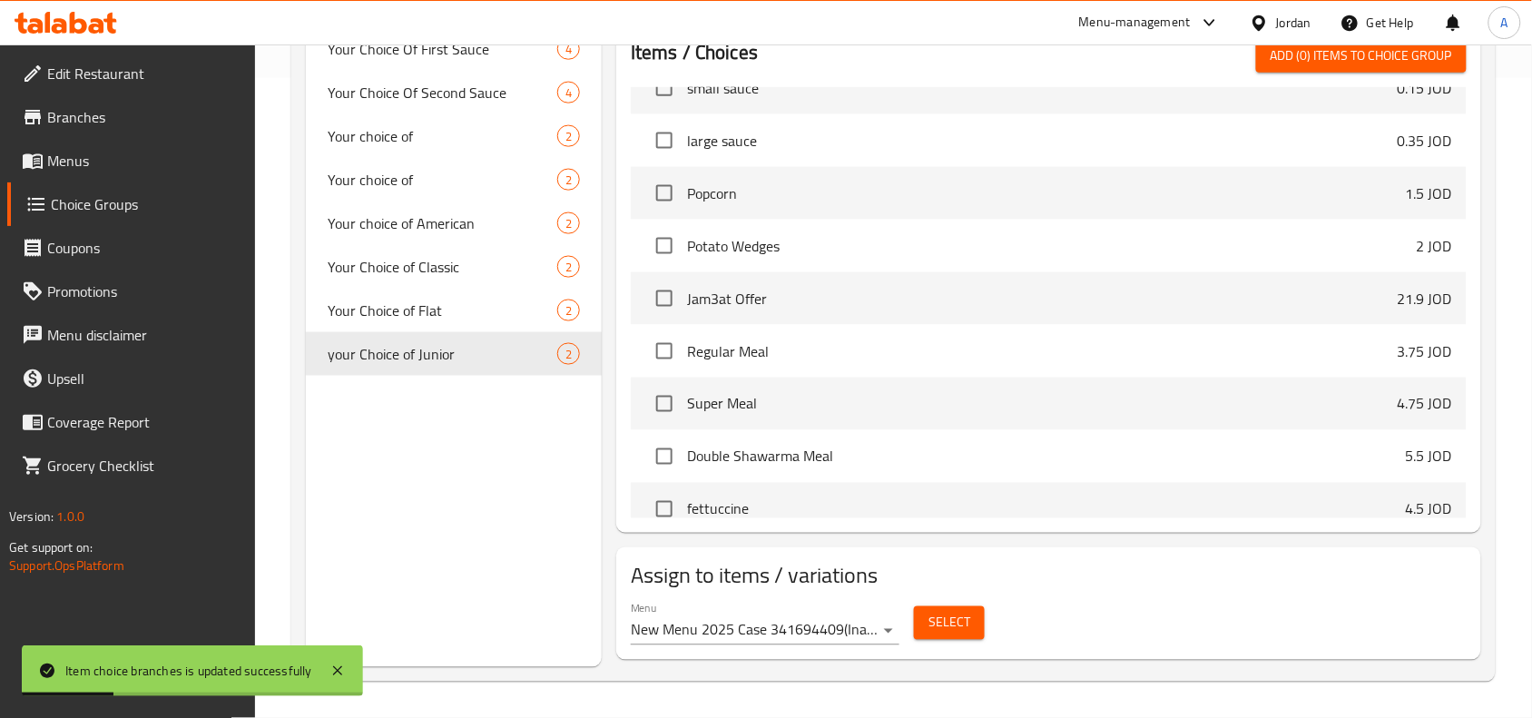
click at [933, 614] on span "Select" at bounding box center [949, 623] width 42 height 23
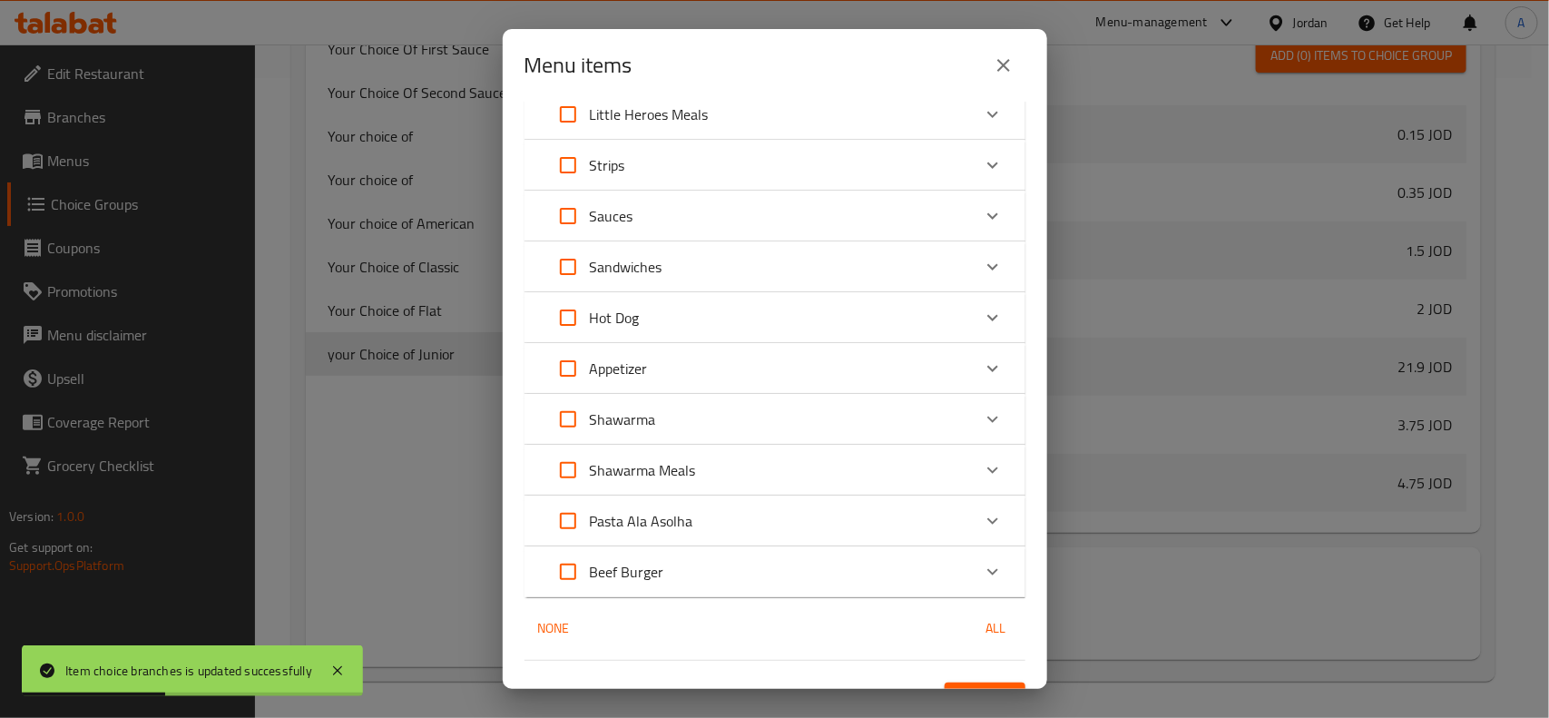
scroll to position [103, 0]
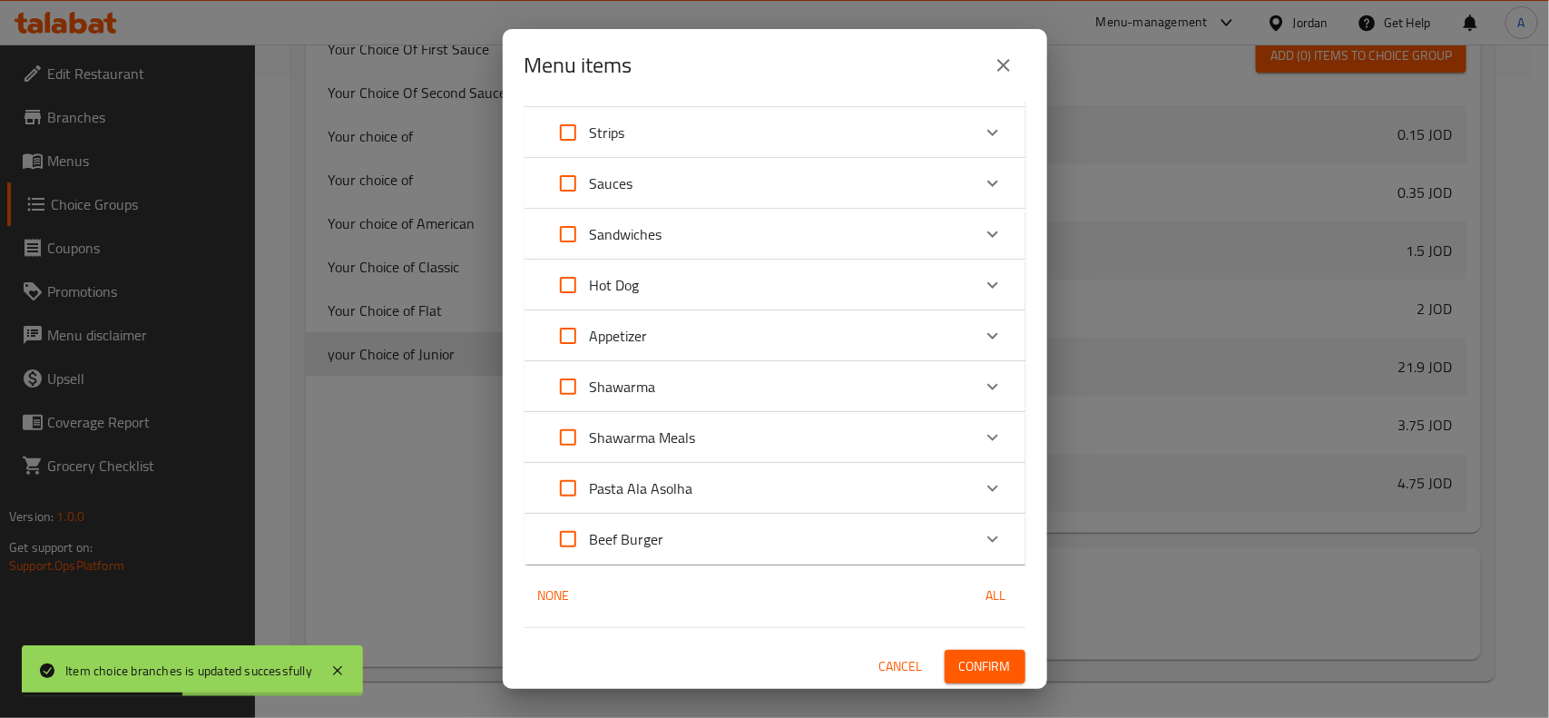
click at [699, 536] on div "Beef Burger" at bounding box center [758, 539] width 425 height 44
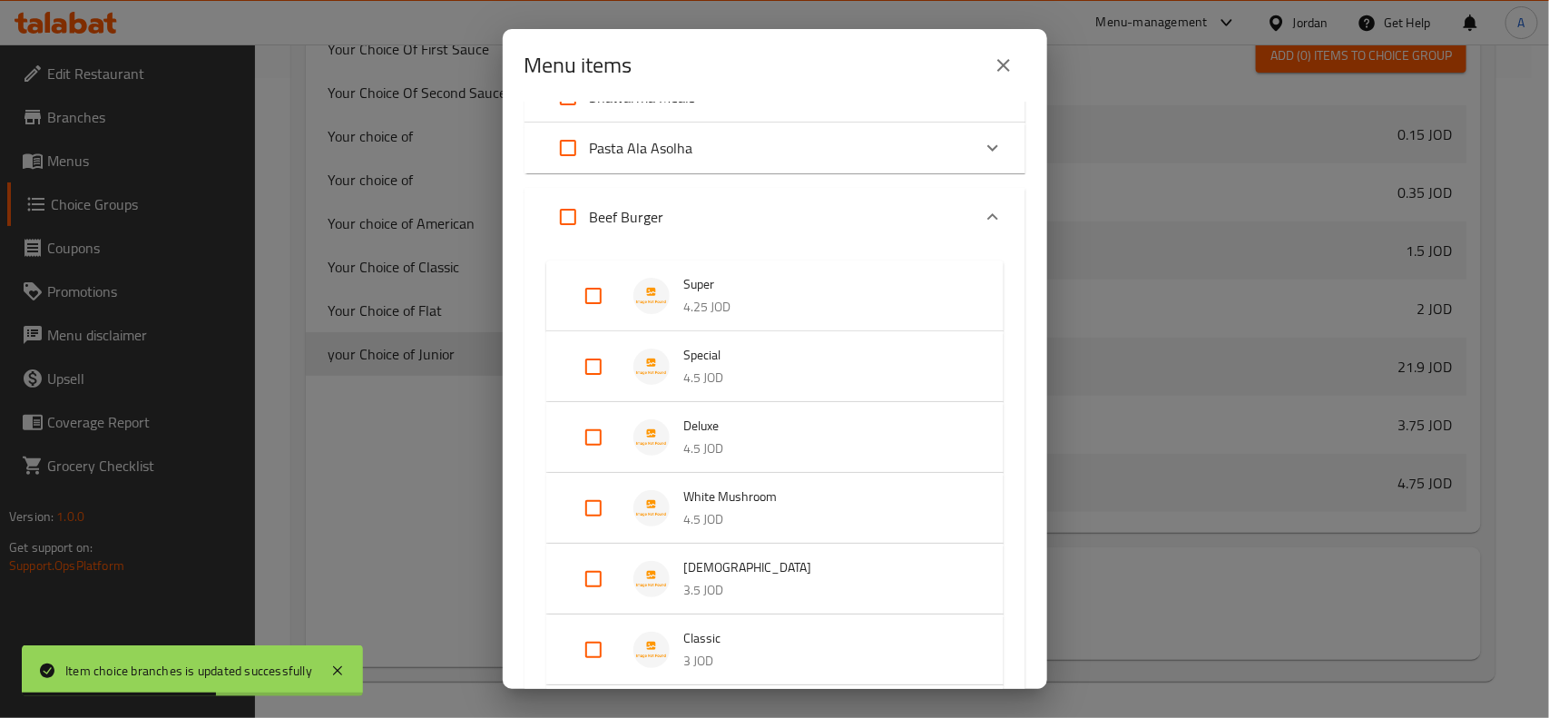
scroll to position [670, 0]
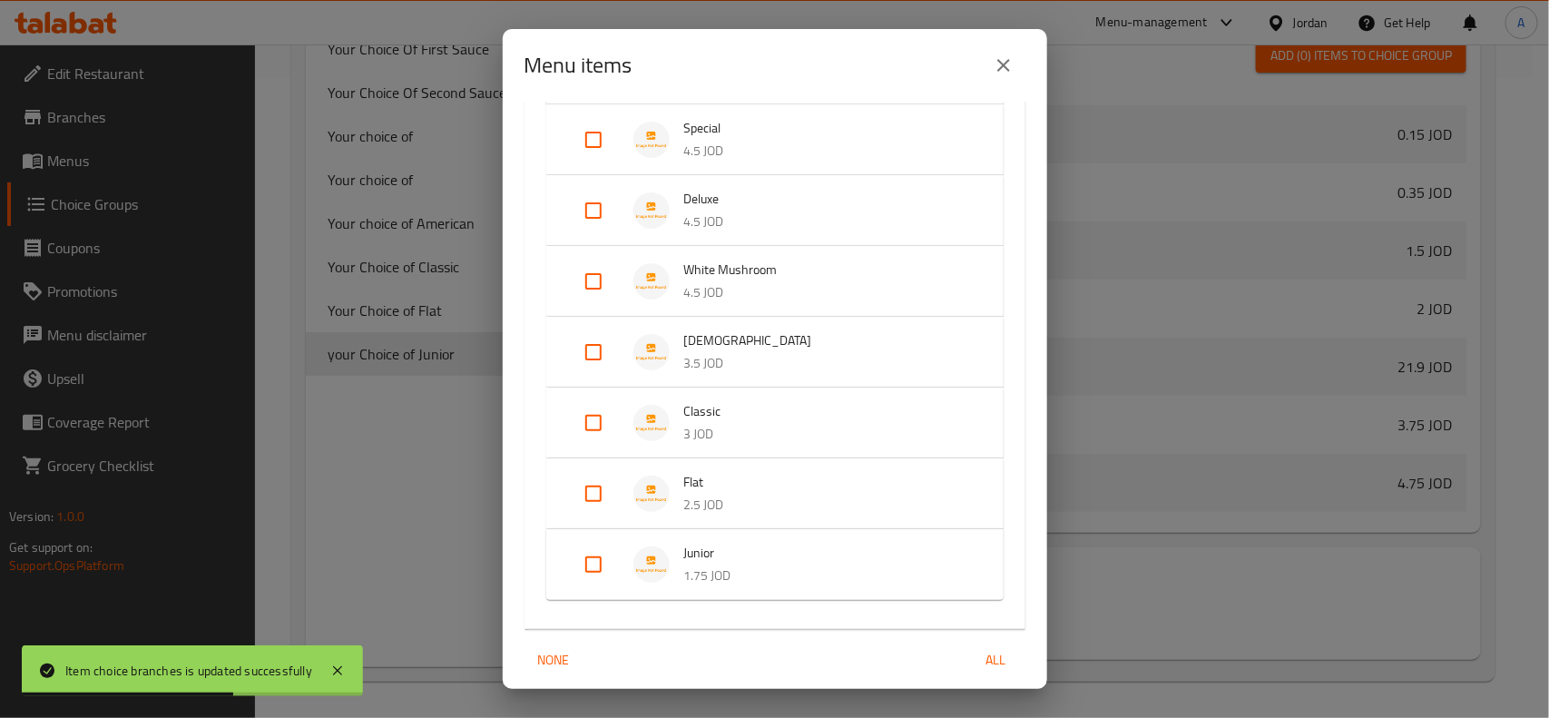
click at [600, 563] on input "Expand" at bounding box center [594, 565] width 44 height 44
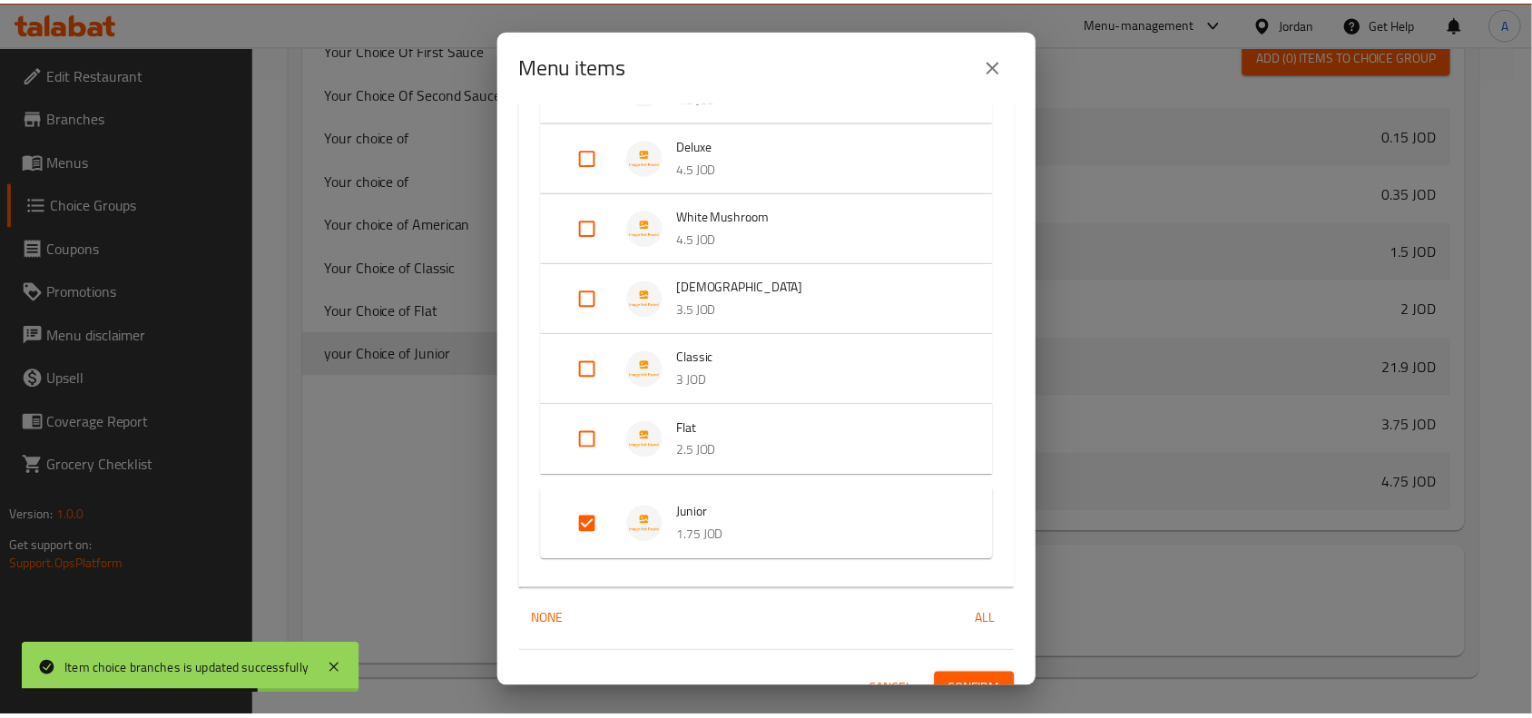
scroll to position [749, 0]
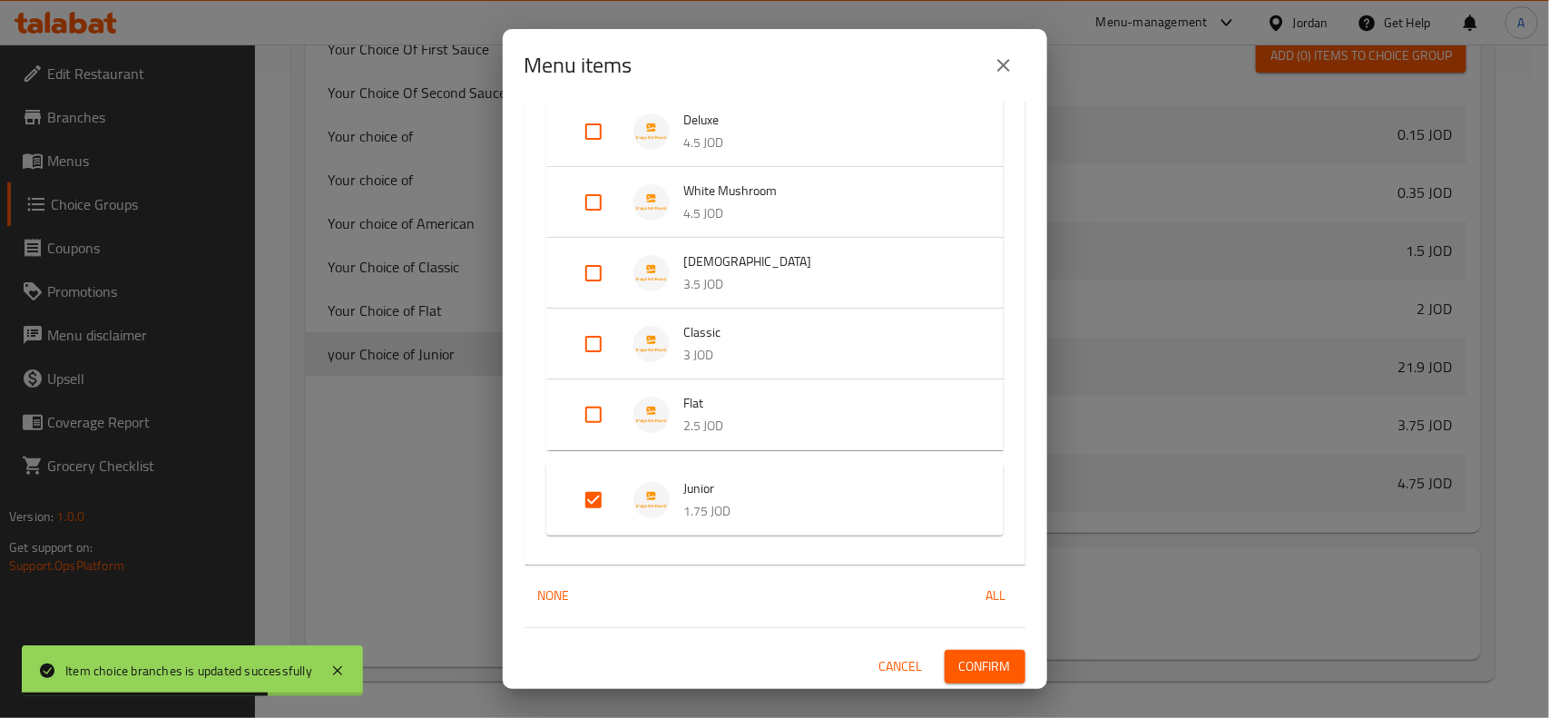
click at [973, 672] on span "Confirm" at bounding box center [985, 666] width 52 height 23
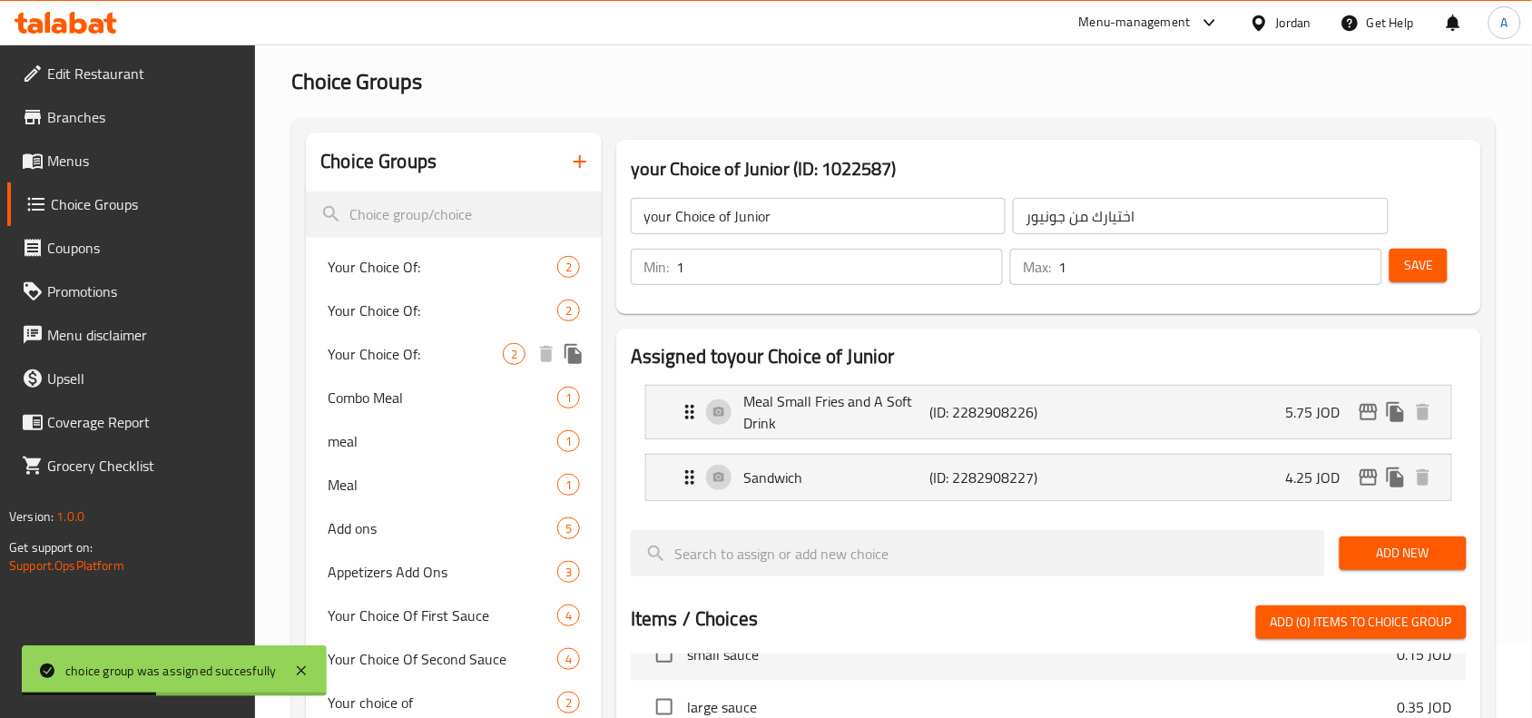
scroll to position [73, 0]
click at [586, 173] on icon "button" at bounding box center [580, 163] width 22 height 22
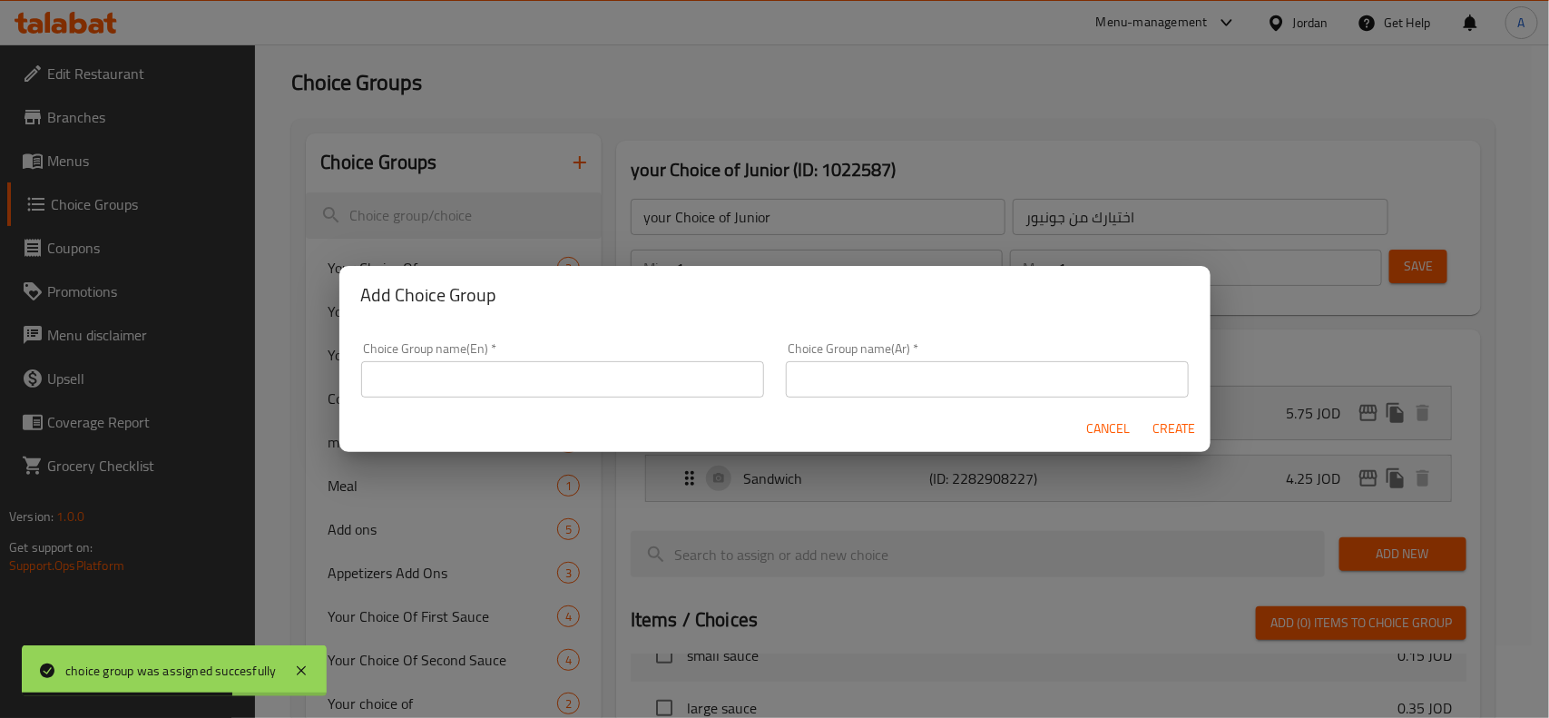
click at [578, 373] on input "text" at bounding box center [562, 379] width 403 height 36
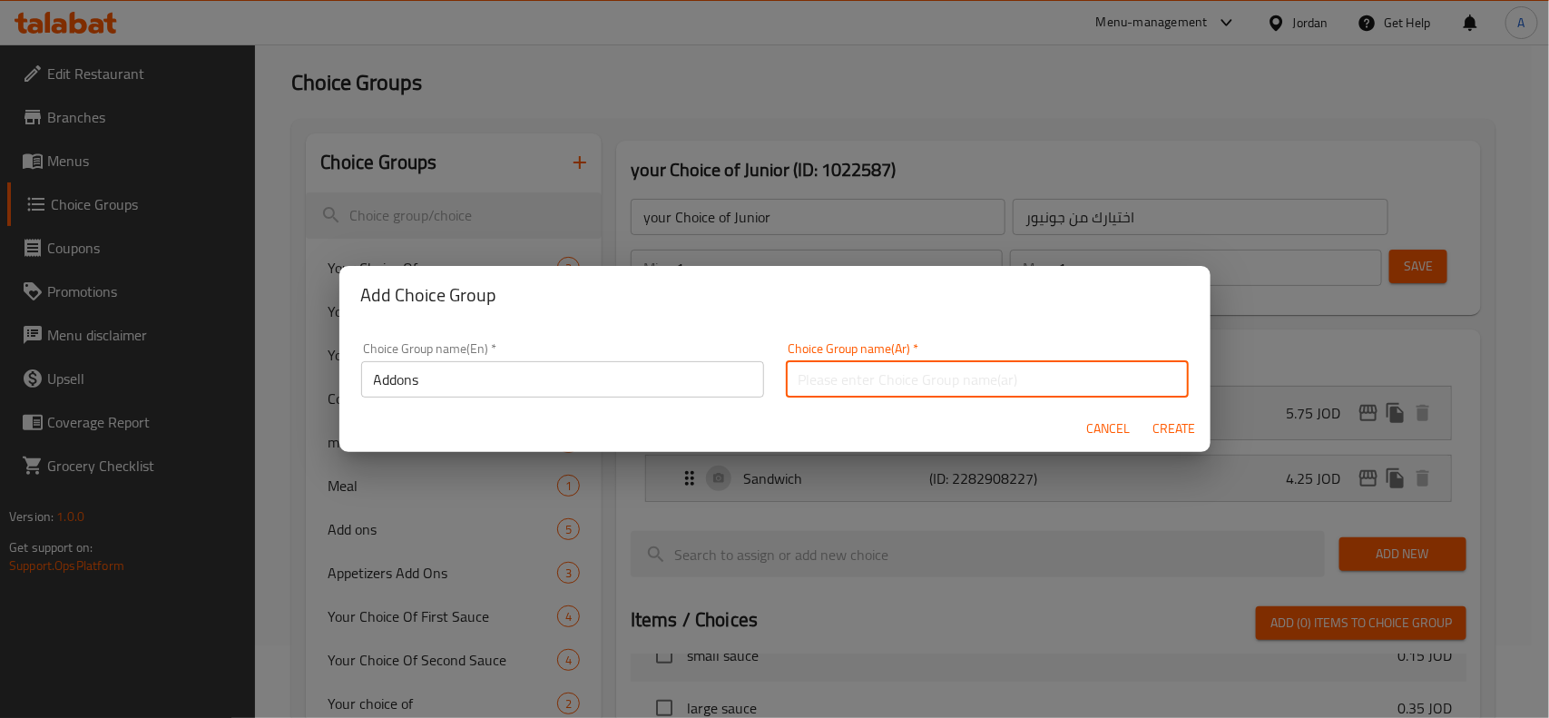
click at [1095, 378] on input "text" at bounding box center [987, 379] width 403 height 36
click at [1164, 434] on span "Create" at bounding box center [1175, 428] width 44 height 23
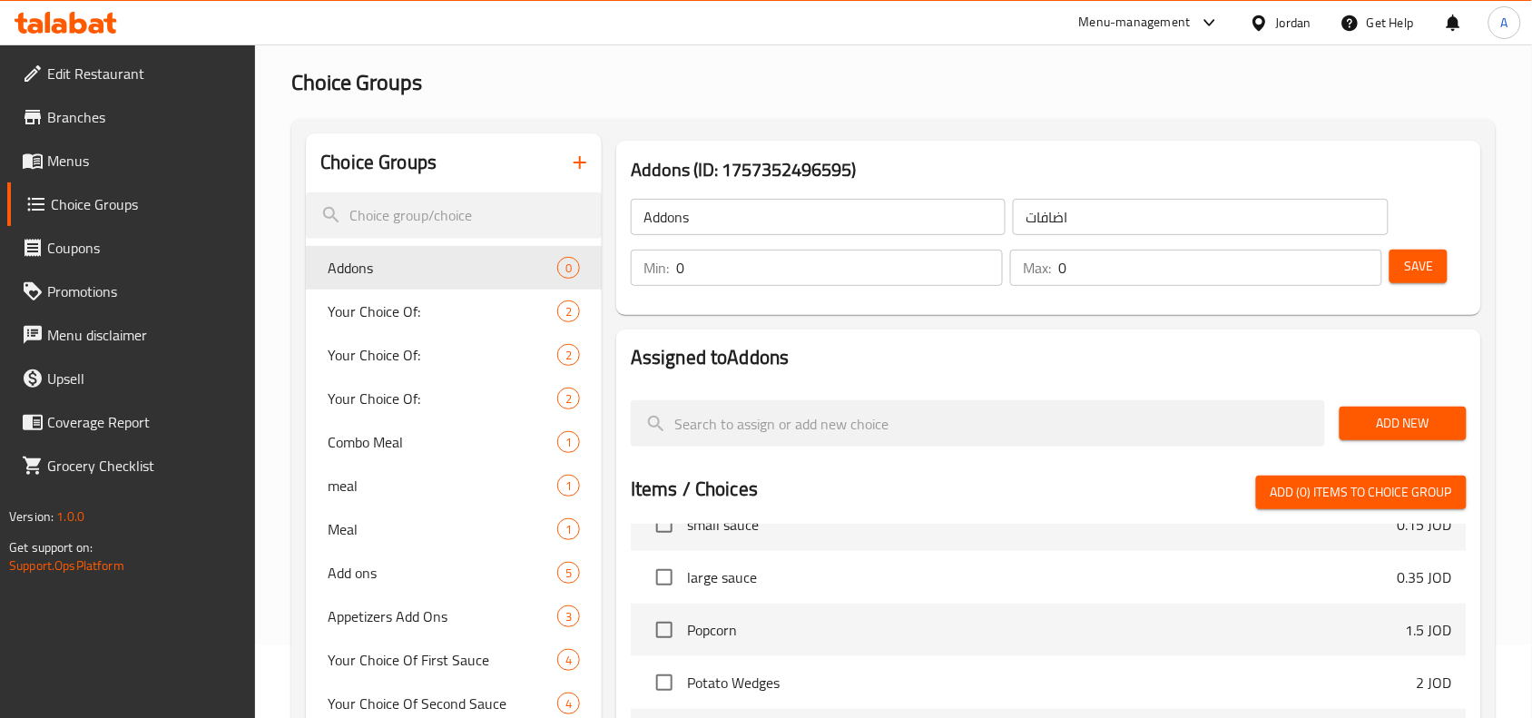
drag, startPoint x: 1199, startPoint y: 265, endPoint x: 396, endPoint y: 302, distance: 804.1
click at [685, 311] on div "Addons (ID: 1757352496595) Addons ​ اضافات ​ Min: 0 ​ Max: 0 ​ Save" at bounding box center [1048, 228] width 865 height 174
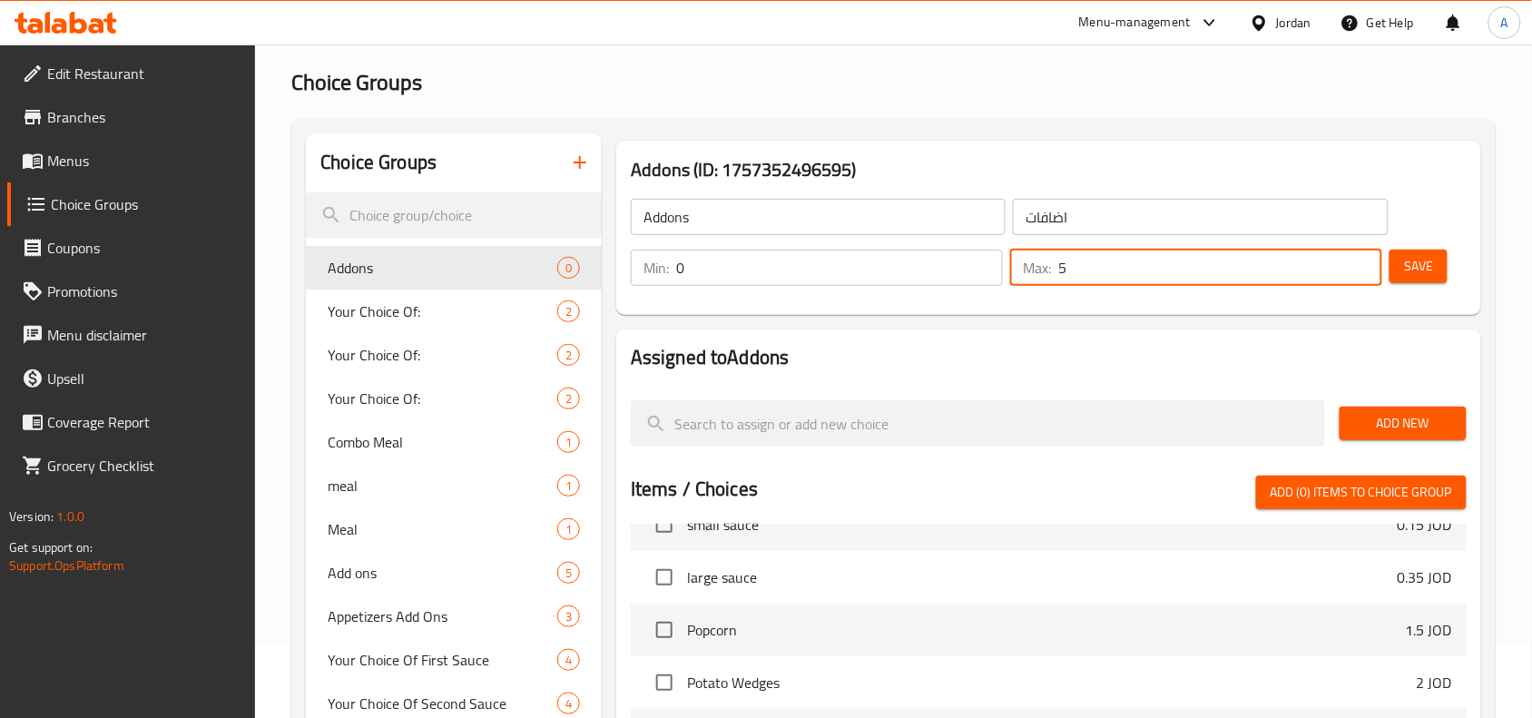
click at [1426, 255] on span "Save" at bounding box center [1418, 266] width 29 height 23
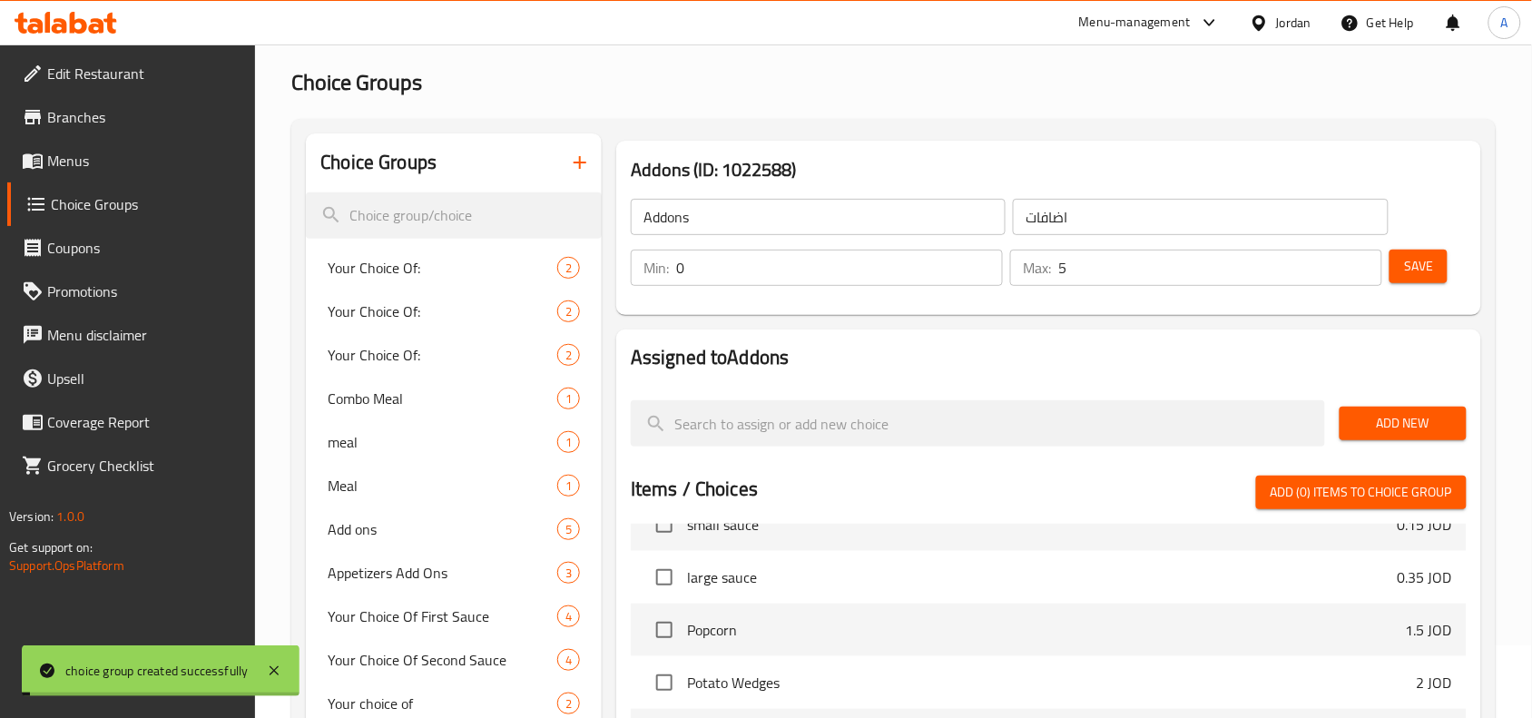
click at [1436, 417] on span "Add New" at bounding box center [1403, 423] width 98 height 23
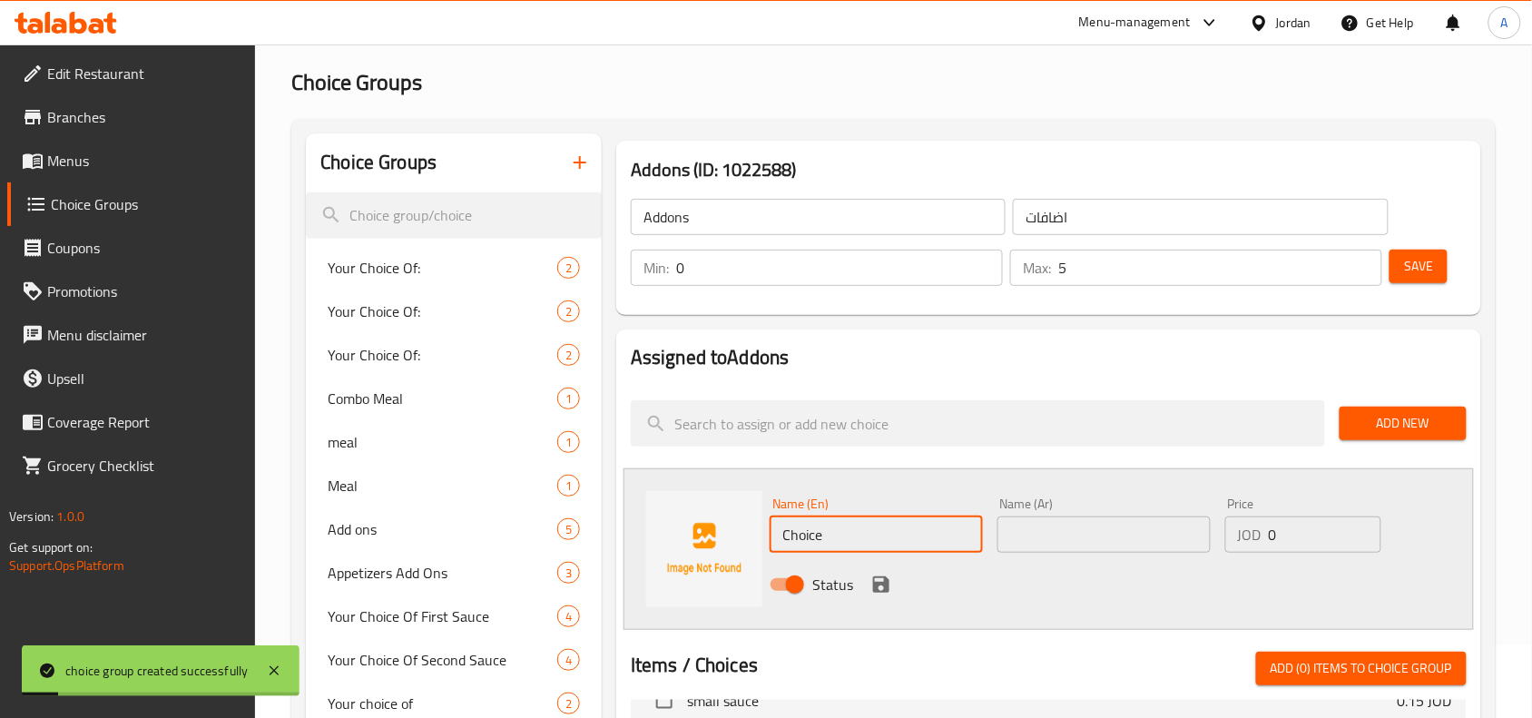
click at [939, 545] on input "Choice" at bounding box center [876, 534] width 213 height 36
click at [1117, 560] on div "Status" at bounding box center [1103, 584] width 682 height 49
click at [1117, 549] on input "text" at bounding box center [1103, 534] width 213 height 36
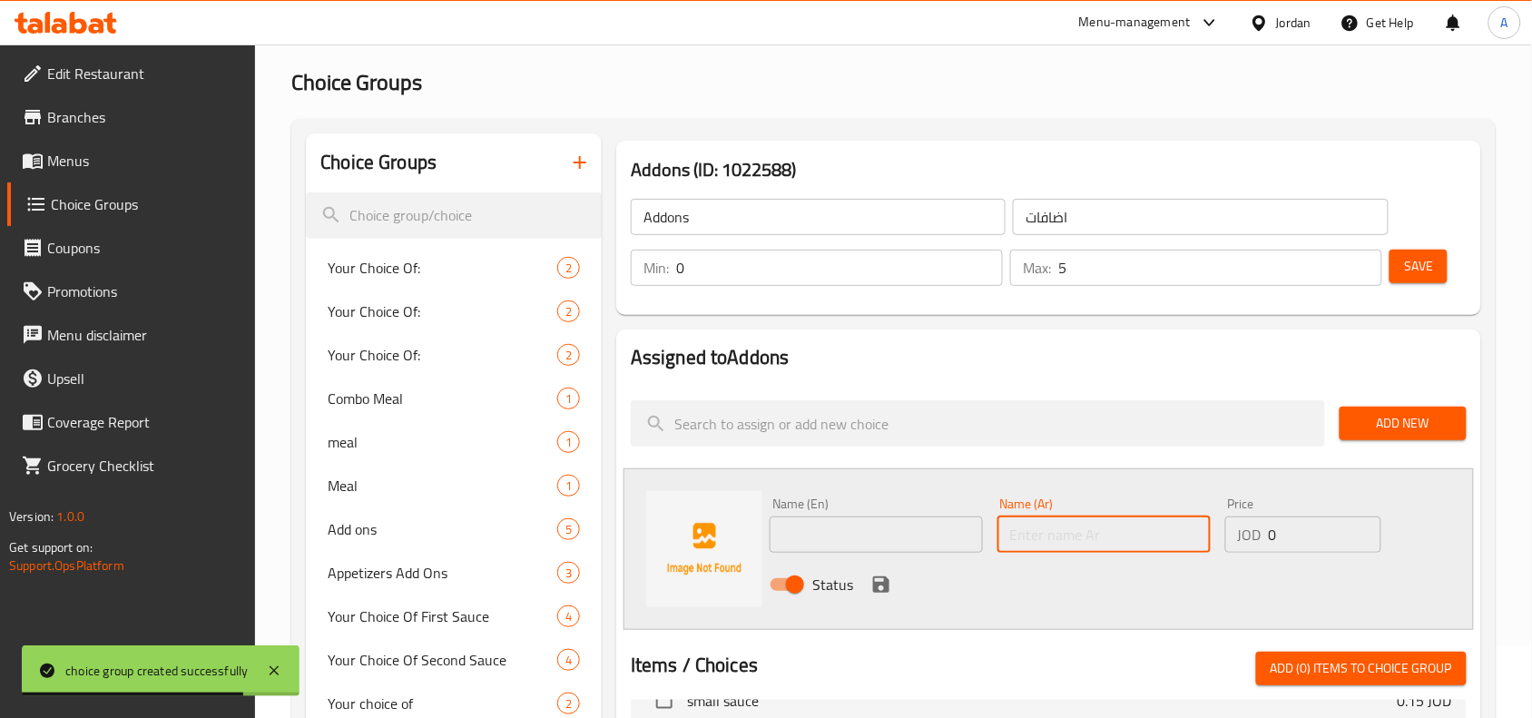
paste input "هلابينو"
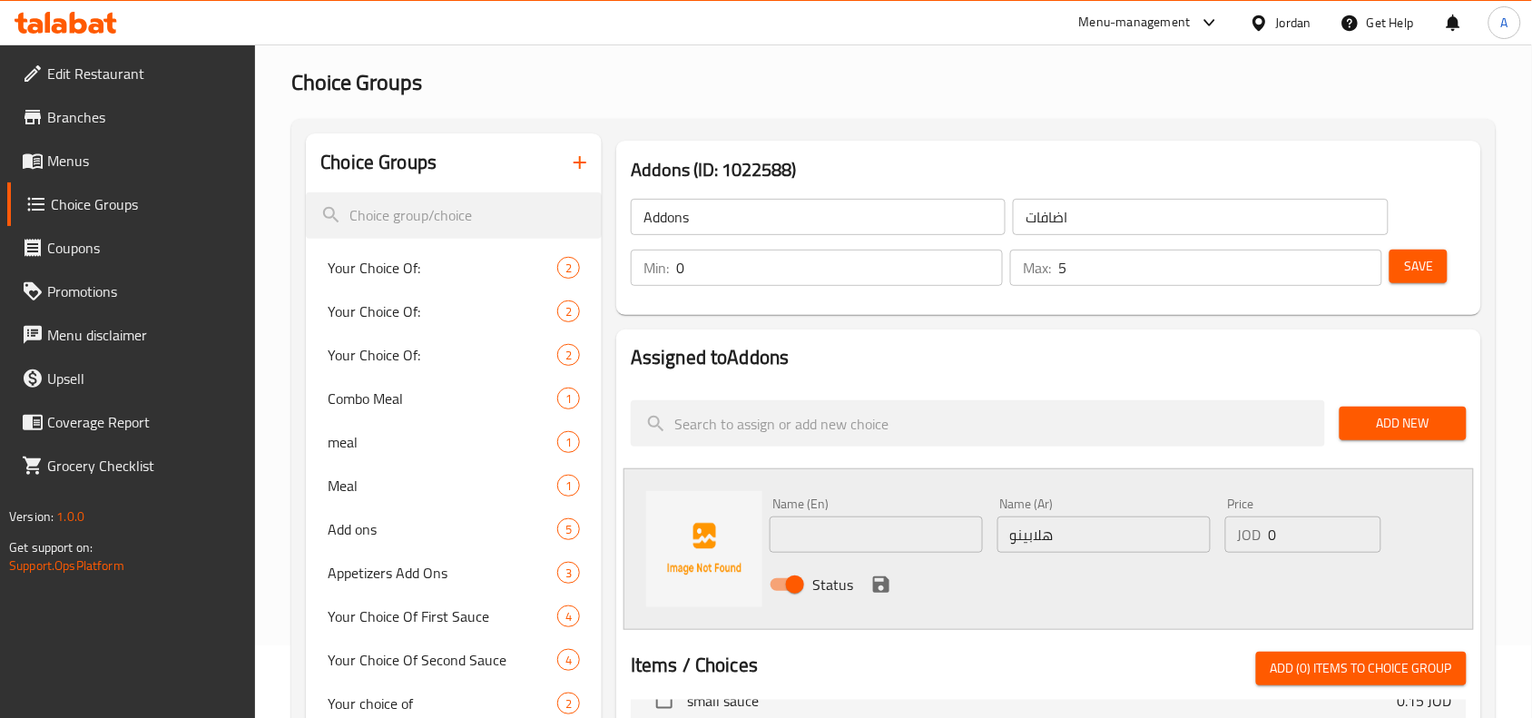
click at [927, 511] on div "Name (En) Name (En)" at bounding box center [876, 524] width 213 height 55
click at [915, 534] on input "text" at bounding box center [876, 534] width 213 height 36
paste input "Jalapeno"
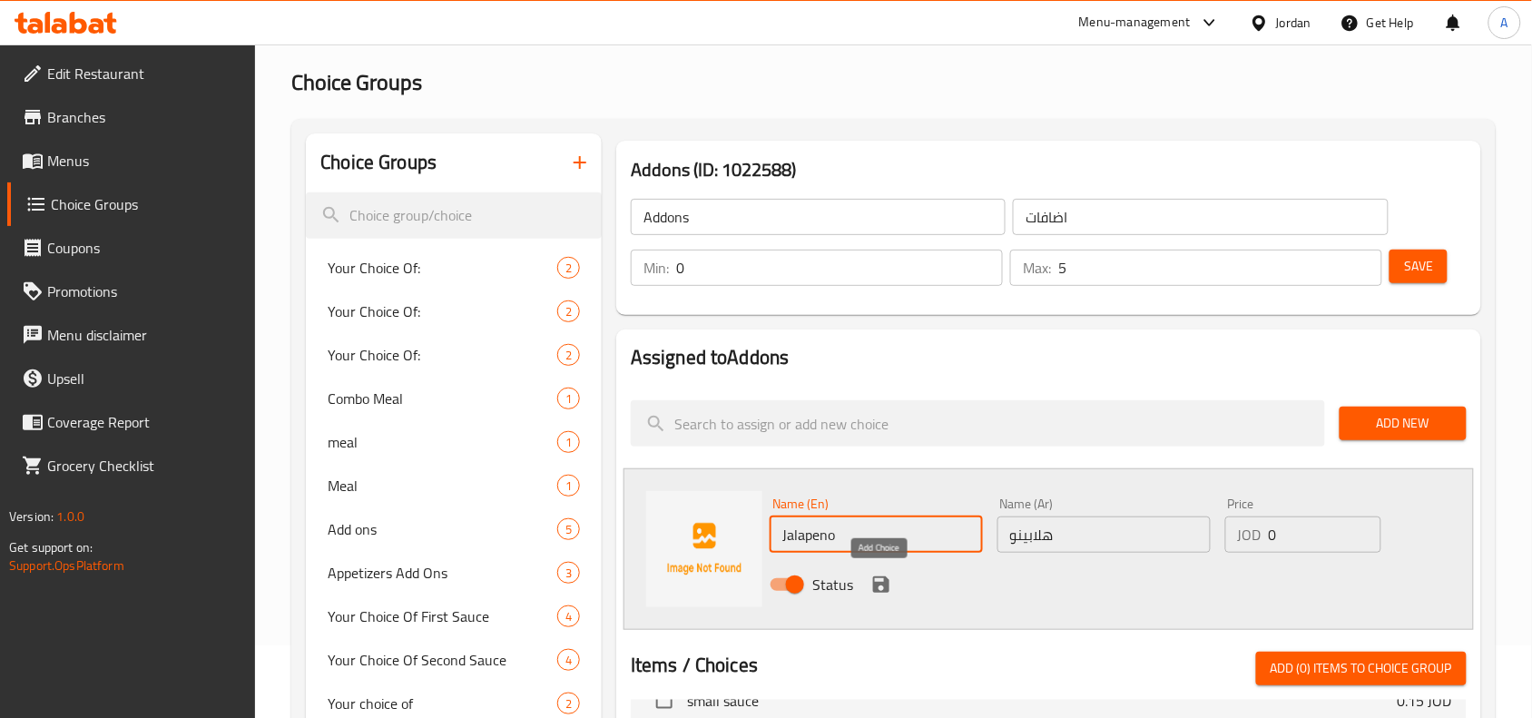
click at [870, 582] on icon "save" at bounding box center [881, 585] width 22 height 22
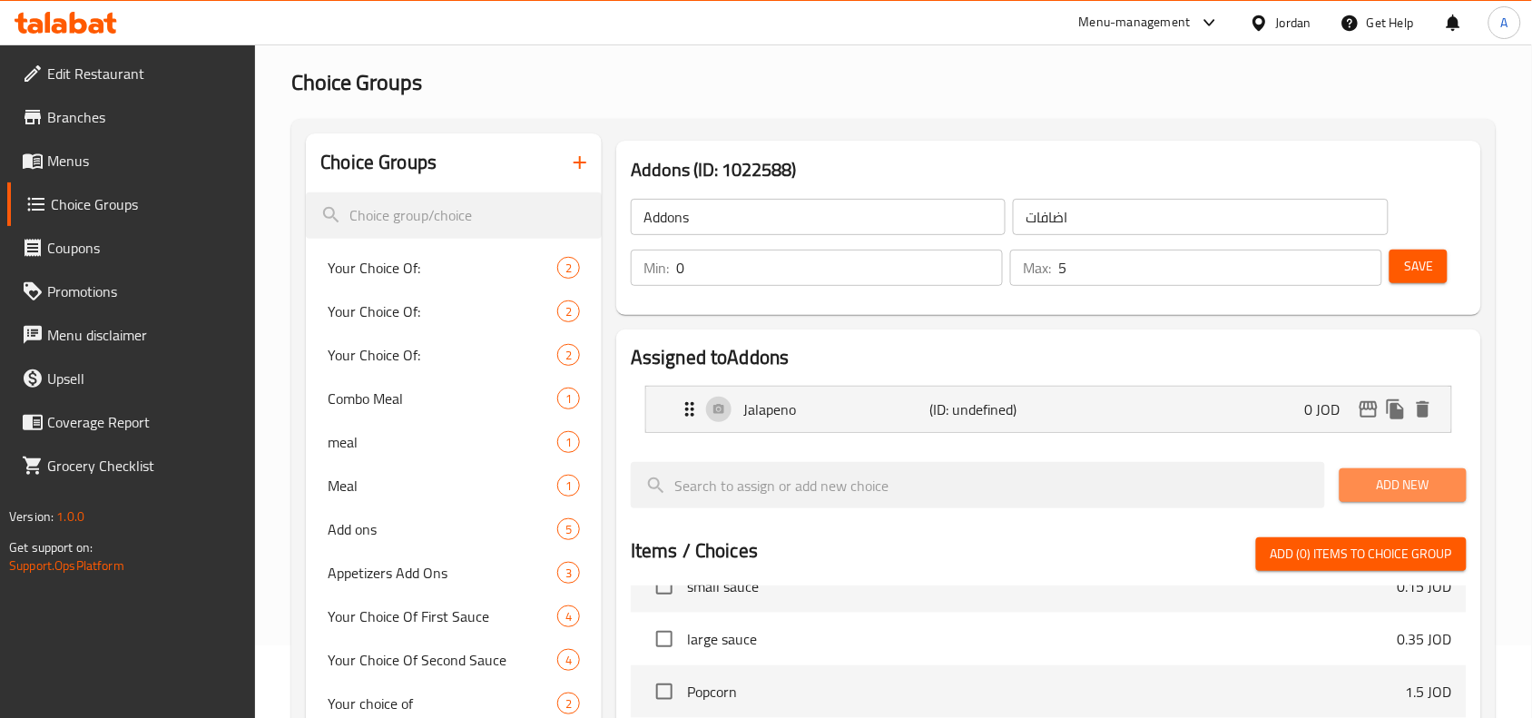
click at [1431, 490] on span "Add New" at bounding box center [1403, 485] width 98 height 23
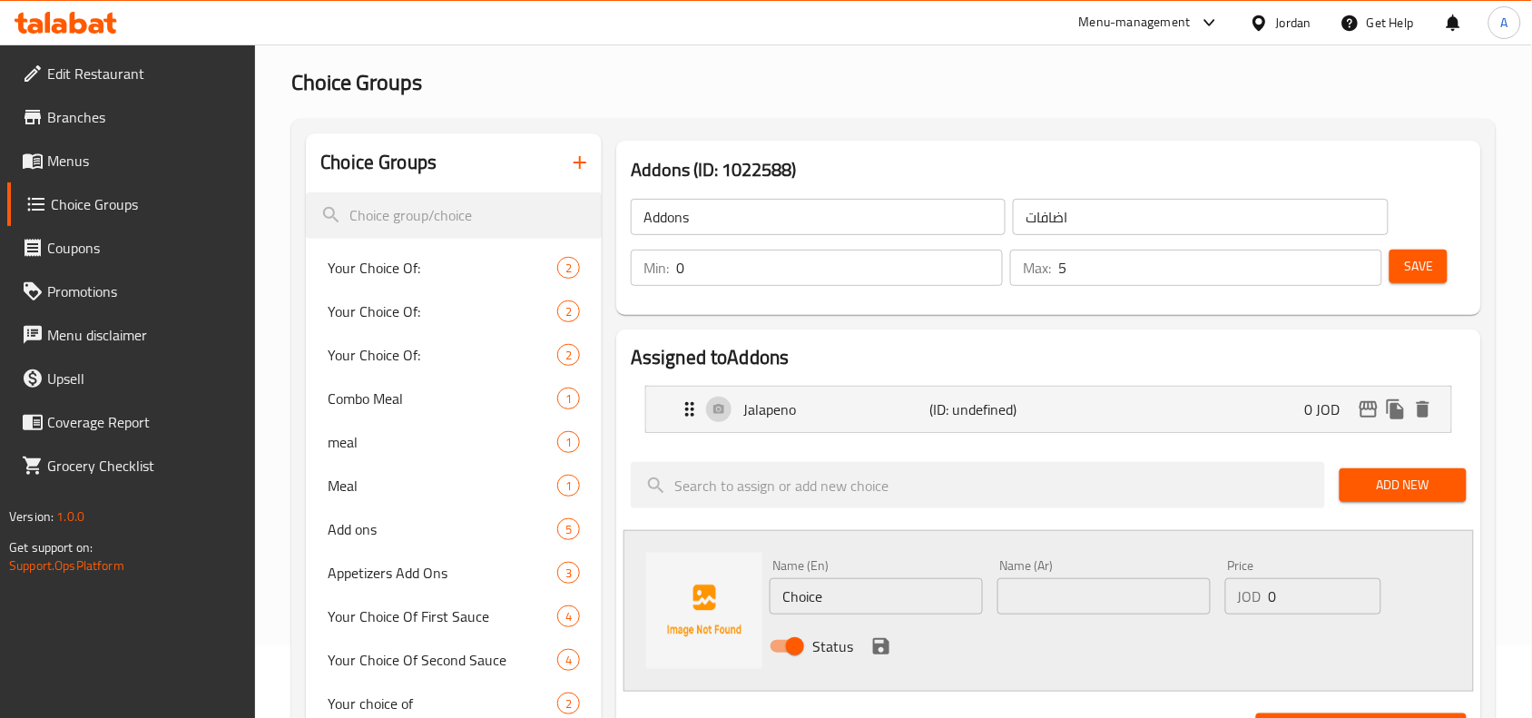
click at [1184, 585] on input "text" at bounding box center [1103, 596] width 213 height 36
paste input "C جبنة شدر ."
click at [1203, 597] on input "C جبنة شدر ." at bounding box center [1103, 596] width 213 height 36
drag, startPoint x: 1191, startPoint y: 595, endPoint x: 1213, endPoint y: 602, distance: 22.7
click at [1212, 602] on div "Name (Ar) C جبنة شدر Name (Ar)" at bounding box center [1104, 587] width 228 height 70
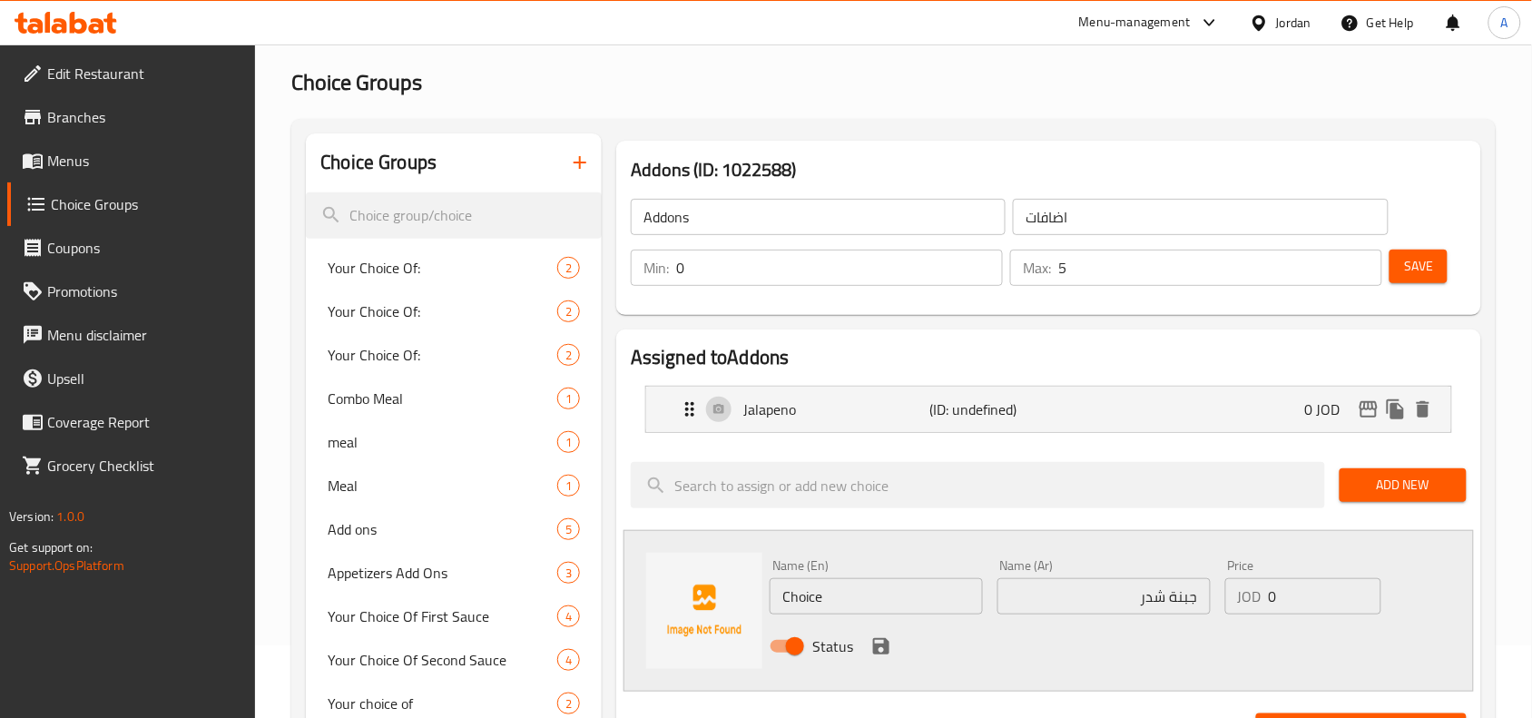
click at [855, 597] on input "Choice" at bounding box center [876, 596] width 213 height 36
paste input "cheddar chees"
click at [1033, 533] on div "Name (En) cheddar cheese Name (En) Name (Ar) جبنة شدر Name (Ar) Price JOD 0 Pri…" at bounding box center [1048, 611] width 850 height 162
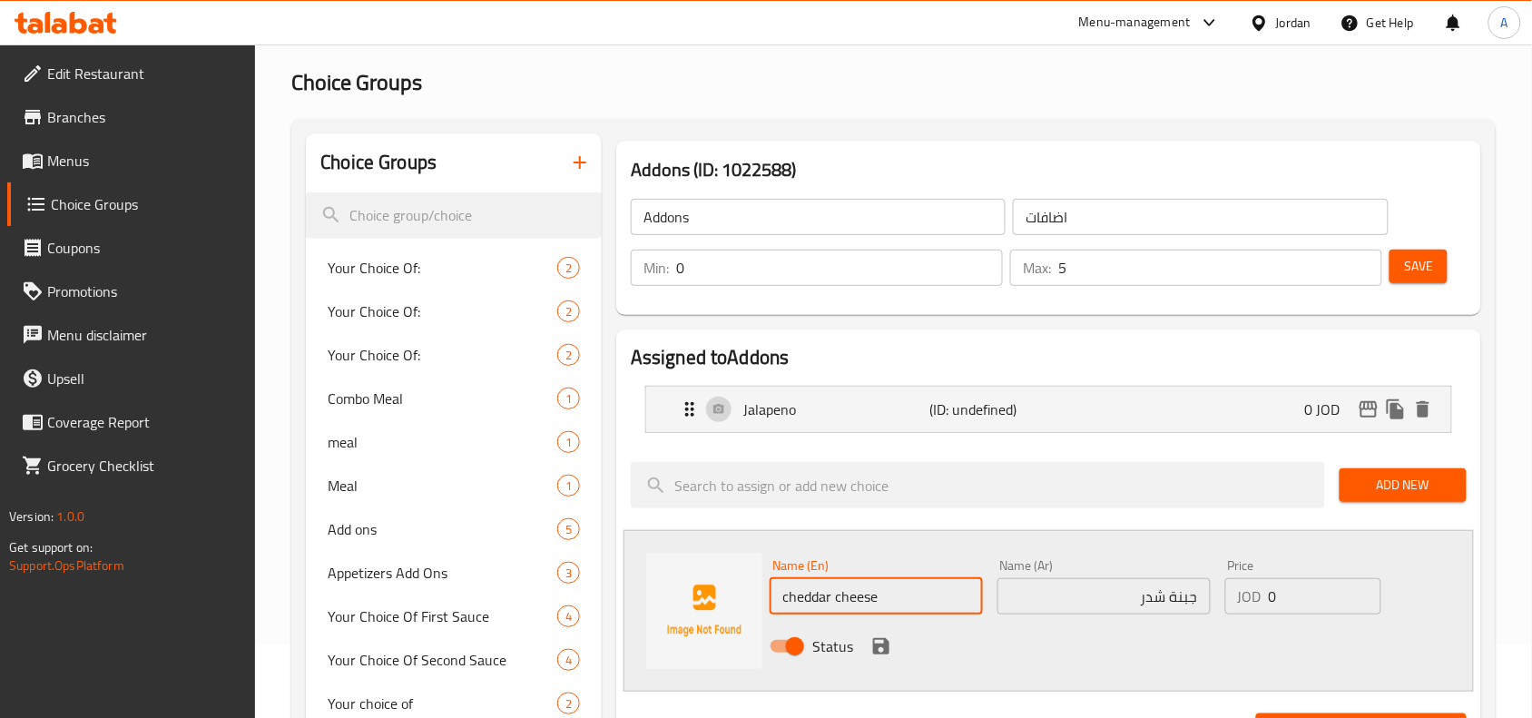
click at [873, 600] on input "cheddar cheese" at bounding box center [876, 596] width 213 height 36
click at [1330, 596] on input "0" at bounding box center [1325, 596] width 113 height 36
click at [895, 652] on div "Status" at bounding box center [1103, 646] width 682 height 49
click at [883, 643] on icon "save" at bounding box center [881, 646] width 16 height 16
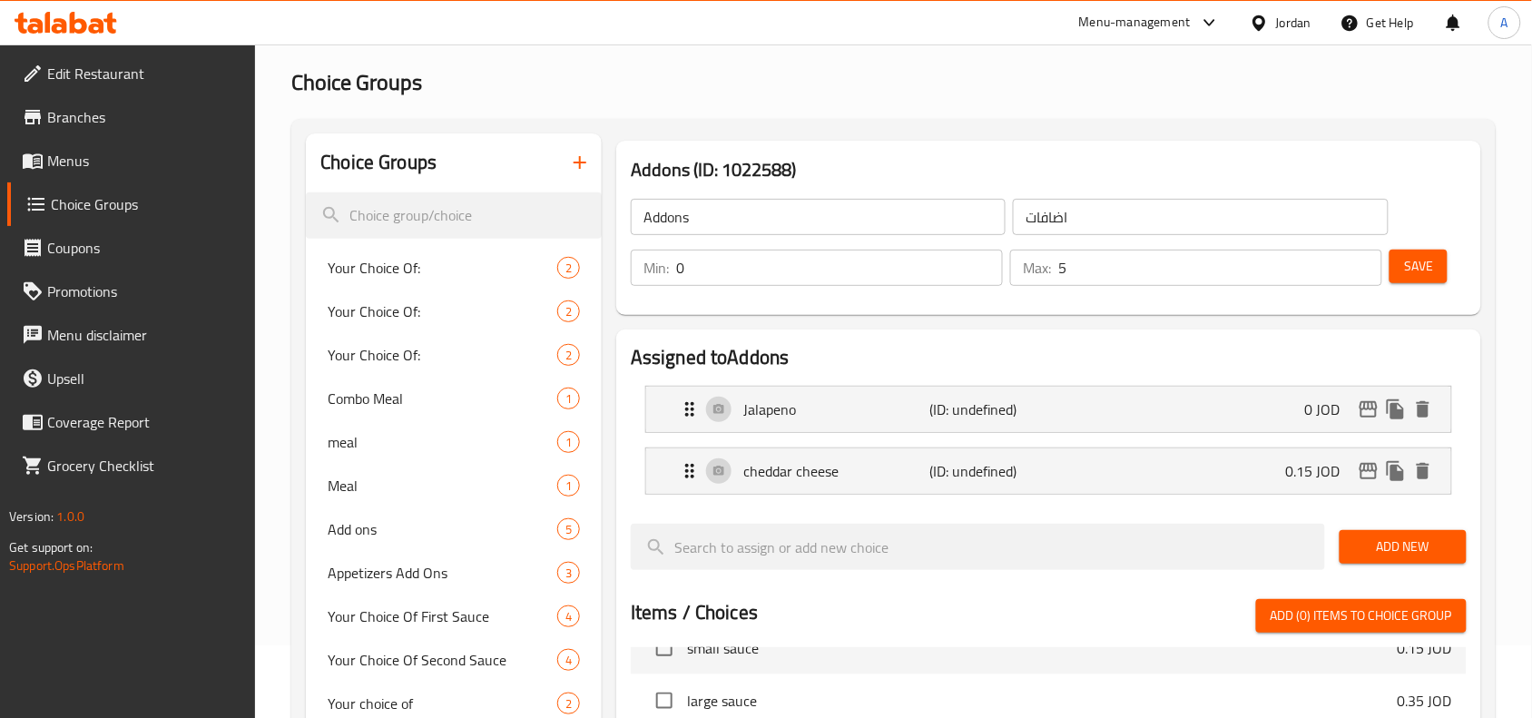
click at [1380, 573] on div "Add New" at bounding box center [1403, 546] width 142 height 61
click at [1382, 555] on span "Add New" at bounding box center [1403, 546] width 98 height 23
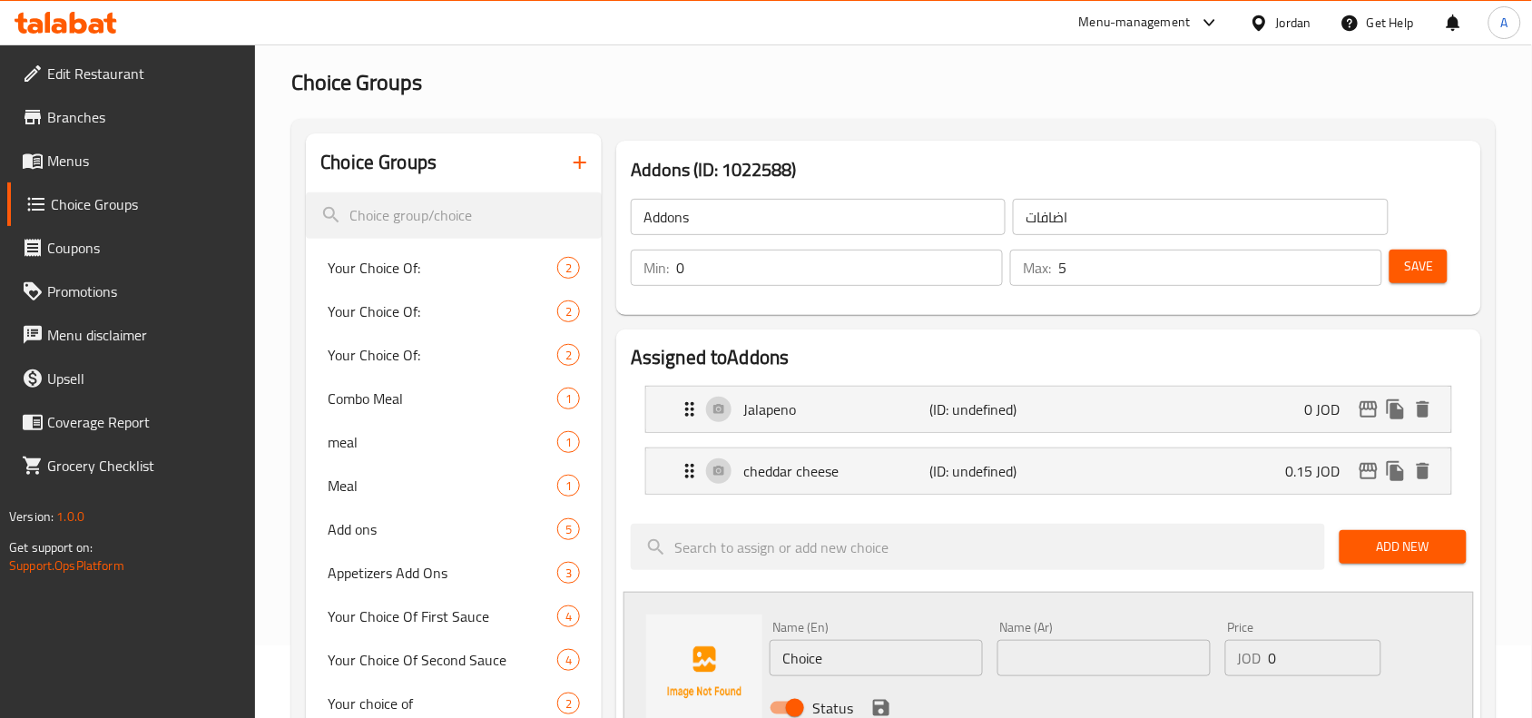
click at [1081, 670] on input "text" at bounding box center [1103, 658] width 213 height 36
paste input "جبنة موزاريلا 5"
drag, startPoint x: 1027, startPoint y: 658, endPoint x: 1001, endPoint y: 676, distance: 32.0
click at [1001, 676] on input "جبنة موزاريلا 5" at bounding box center [1103, 658] width 213 height 36
click at [1005, 670] on input "جبنة موزاريلا 5" at bounding box center [1103, 658] width 213 height 36
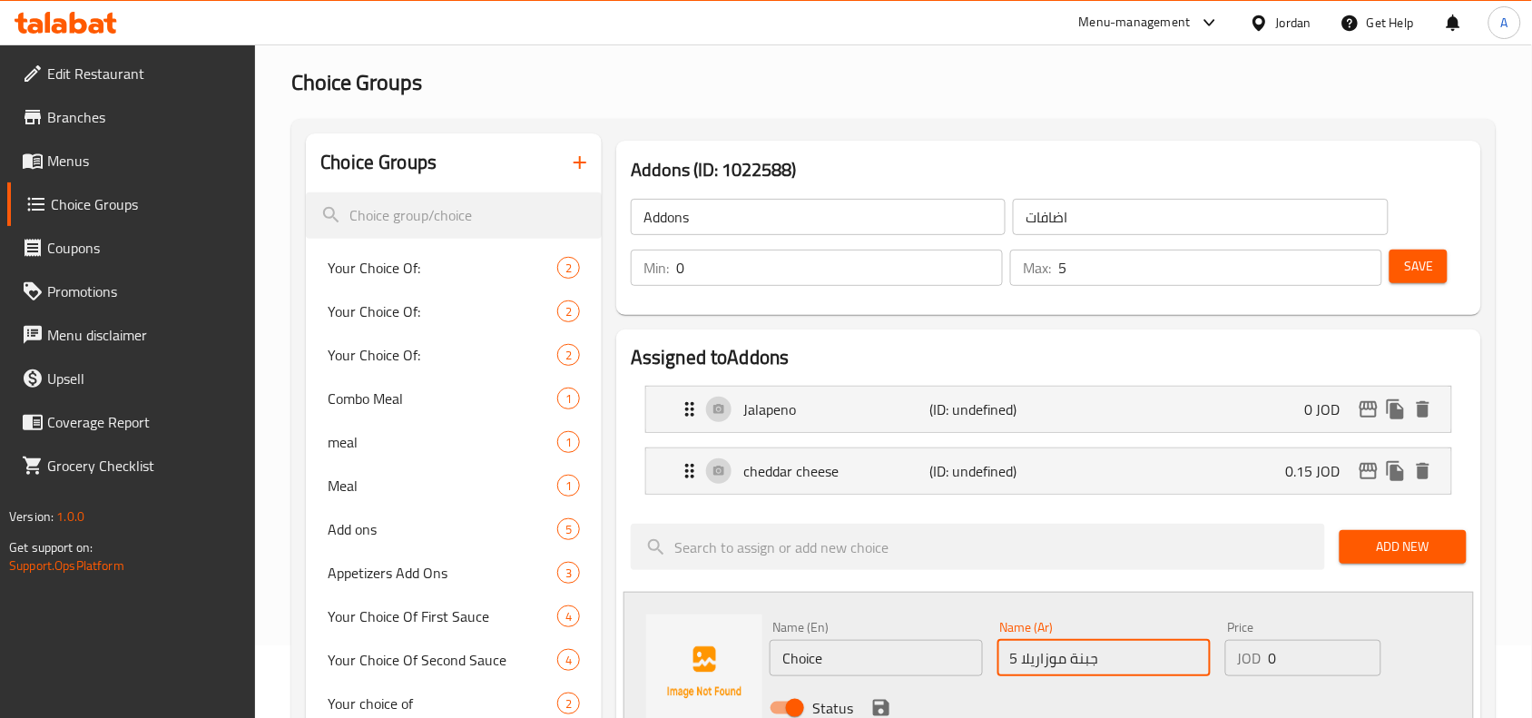
click at [1018, 664] on input "جبنة موزاريلا 5" at bounding box center [1103, 658] width 213 height 36
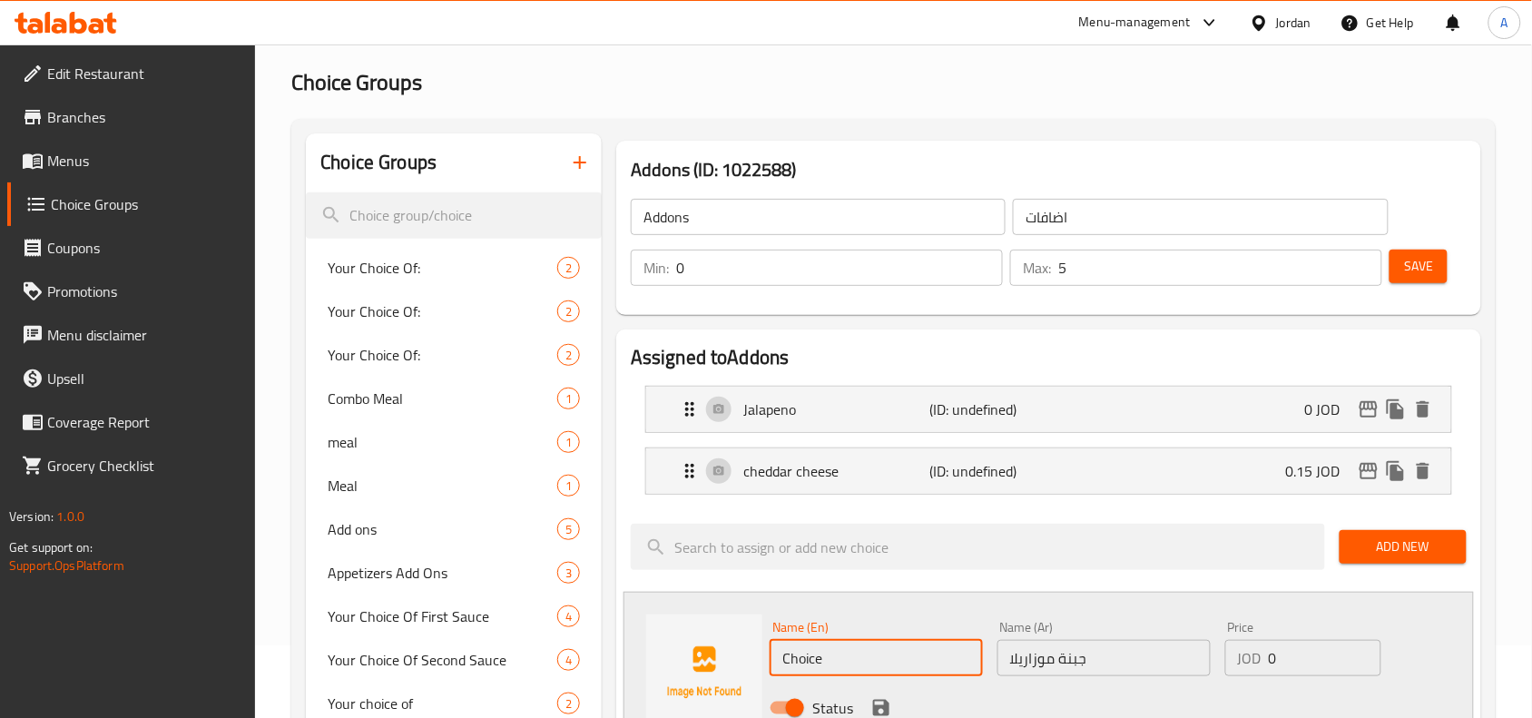
click at [838, 653] on input "Choice" at bounding box center [876, 658] width 213 height 36
paste input "Mozzarella chees"
drag, startPoint x: 1278, startPoint y: 665, endPoint x: 1301, endPoint y: 663, distance: 22.9
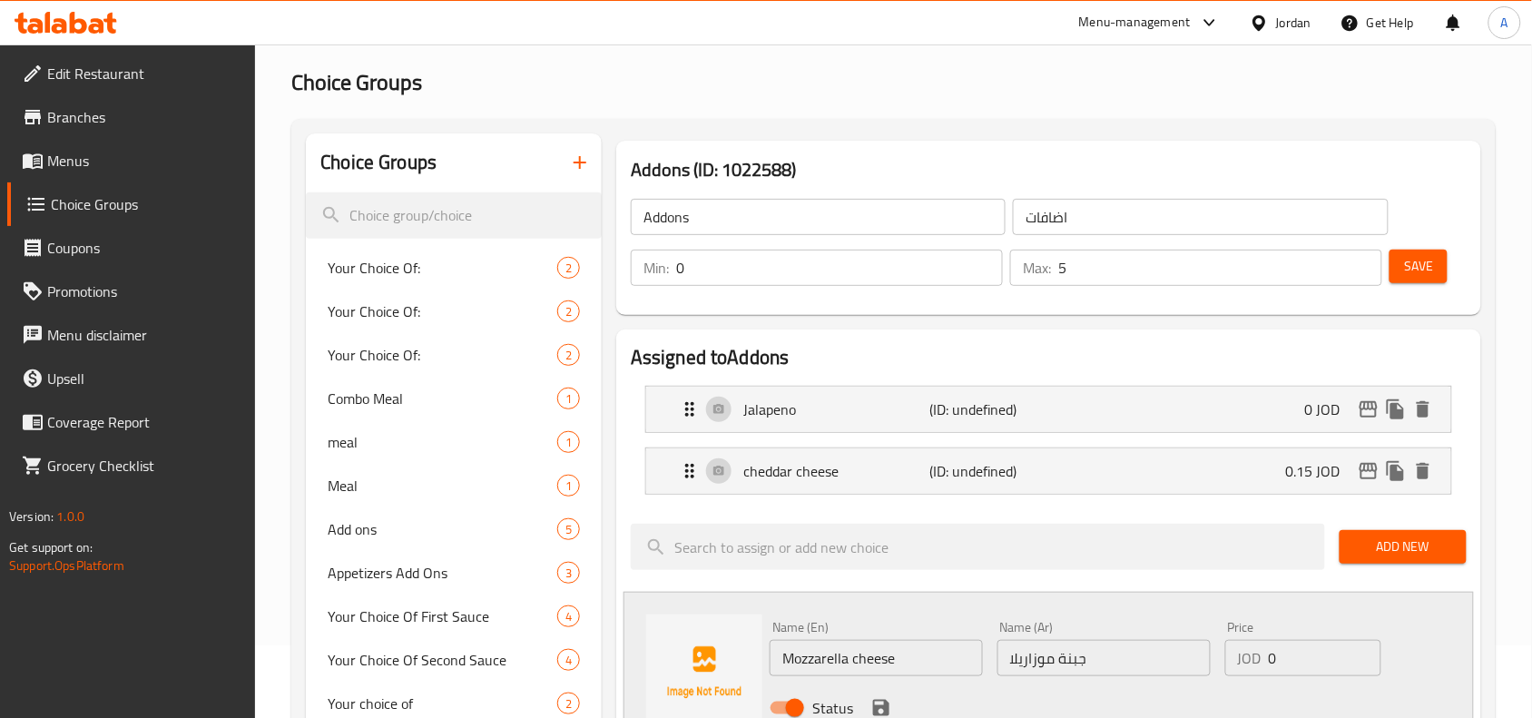
click at [1278, 665] on input "0" at bounding box center [1325, 658] width 113 height 36
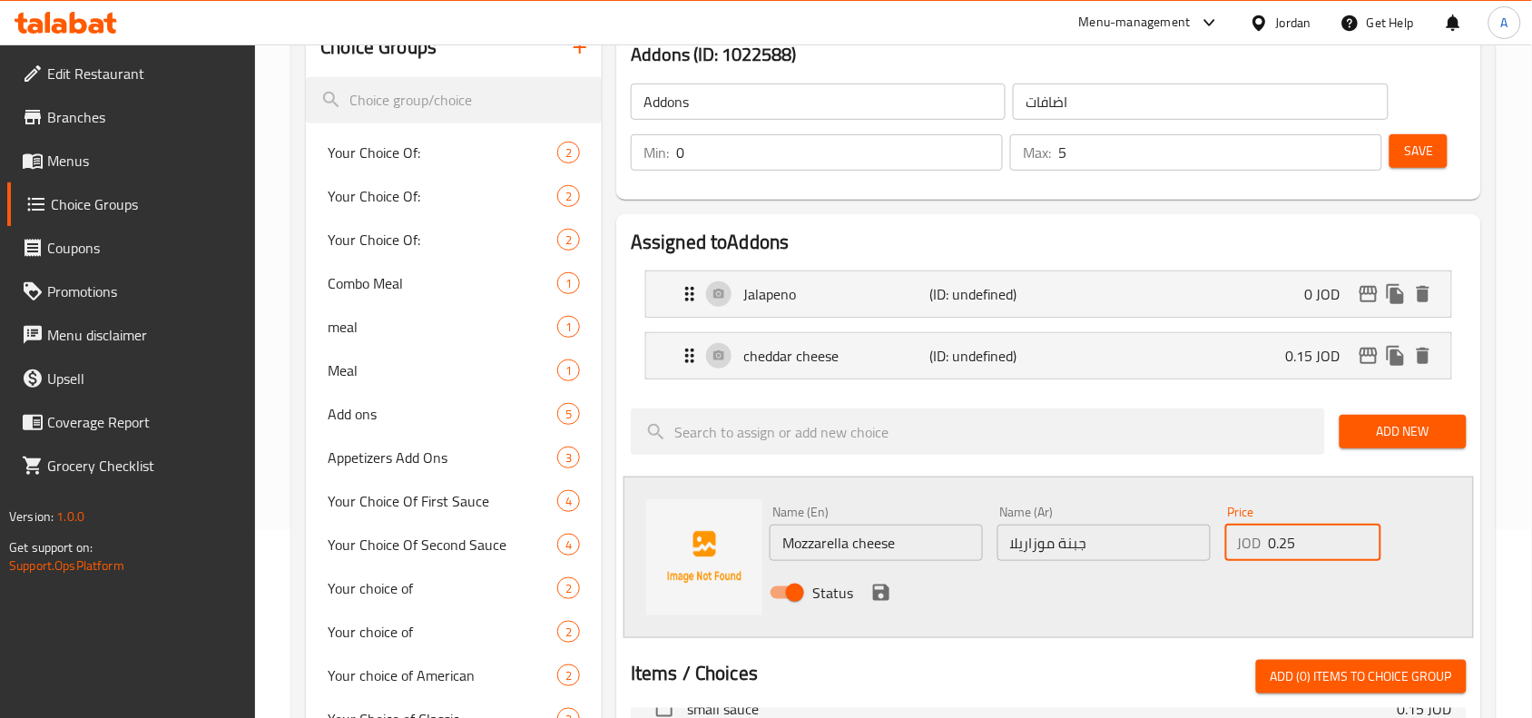
scroll to position [299, 0]
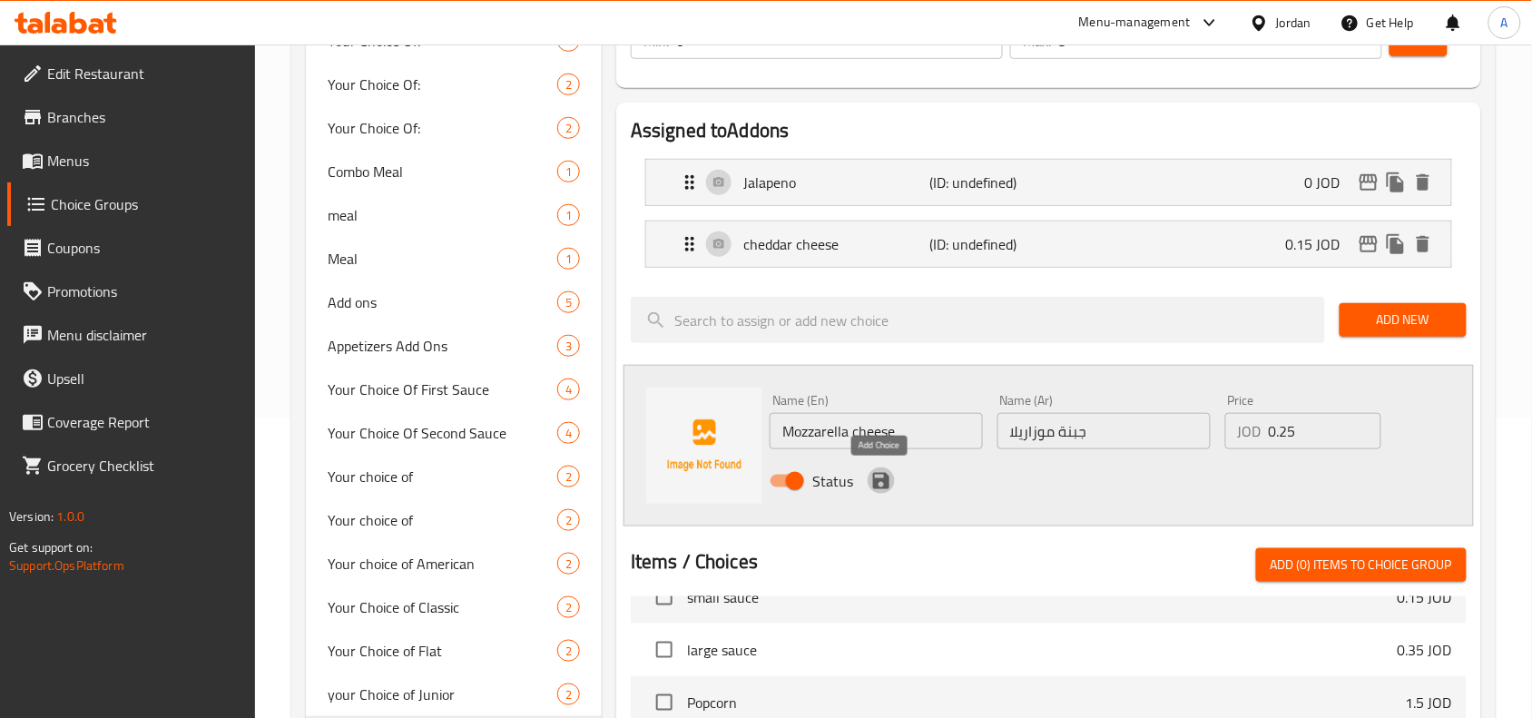
click at [872, 490] on icon "save" at bounding box center [881, 481] width 22 height 22
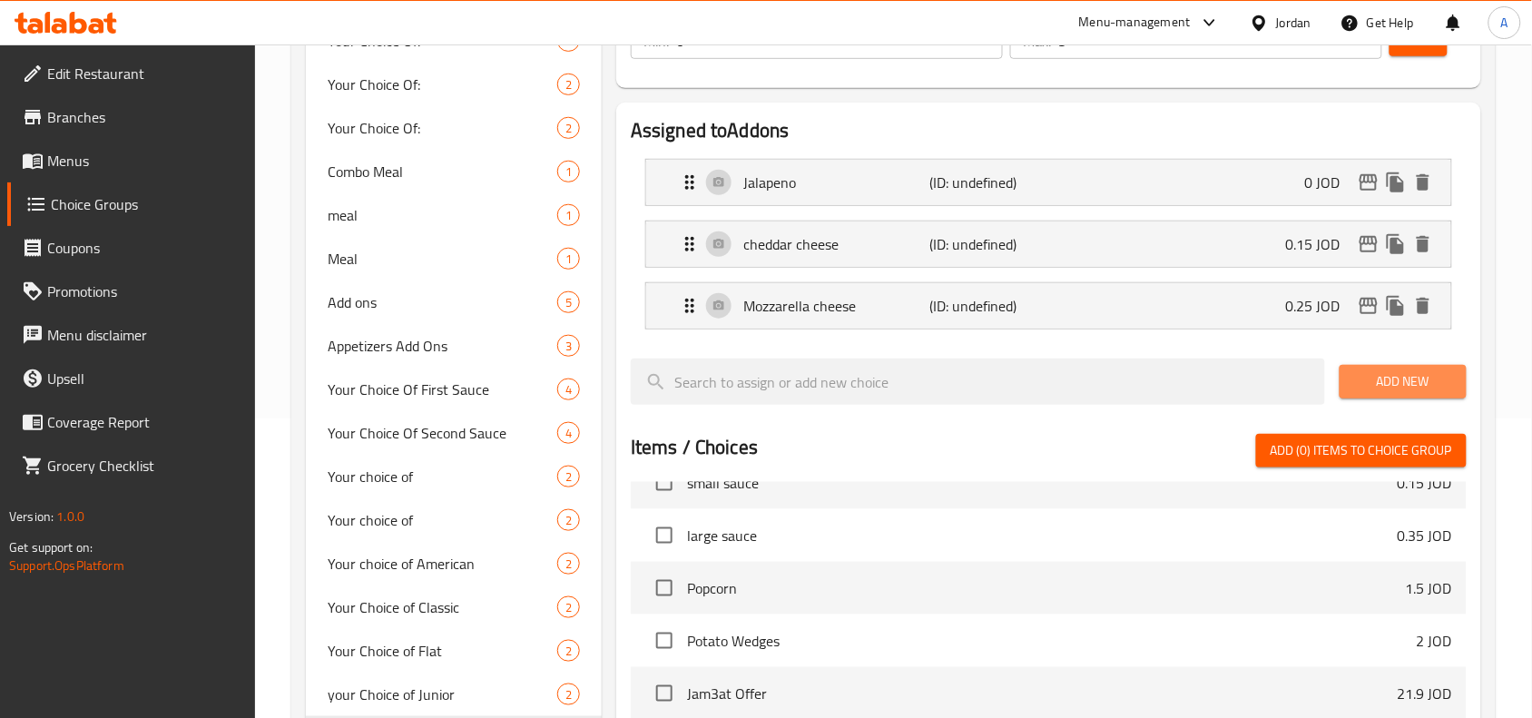
click at [1364, 390] on span "Add New" at bounding box center [1403, 381] width 98 height 23
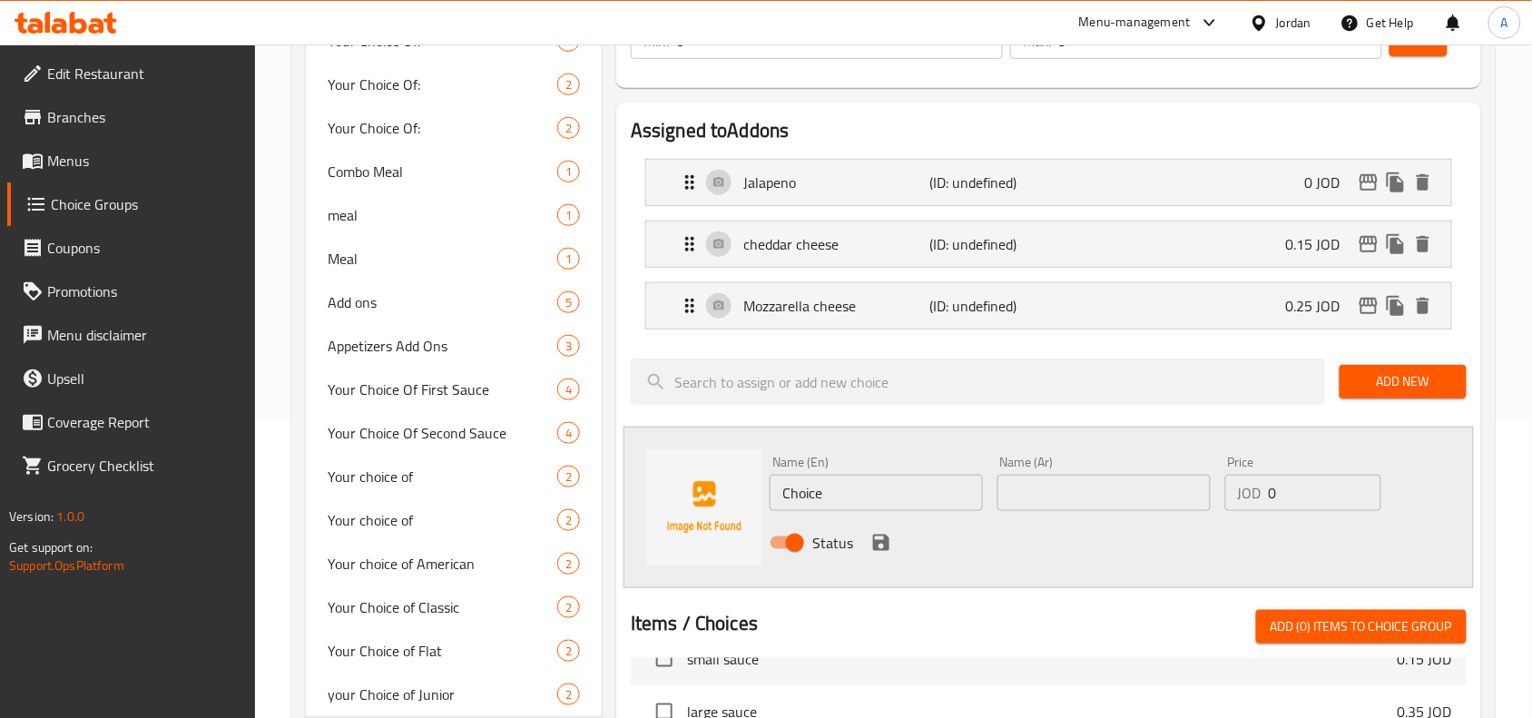
click at [950, 493] on input "Choice" at bounding box center [876, 493] width 213 height 36
drag, startPoint x: 1063, startPoint y: 484, endPoint x: 1173, endPoint y: 588, distance: 152.2
click at [1063, 484] on input "text" at bounding box center [1103, 493] width 213 height 36
click at [1187, 490] on input "text" at bounding box center [1103, 493] width 213 height 36
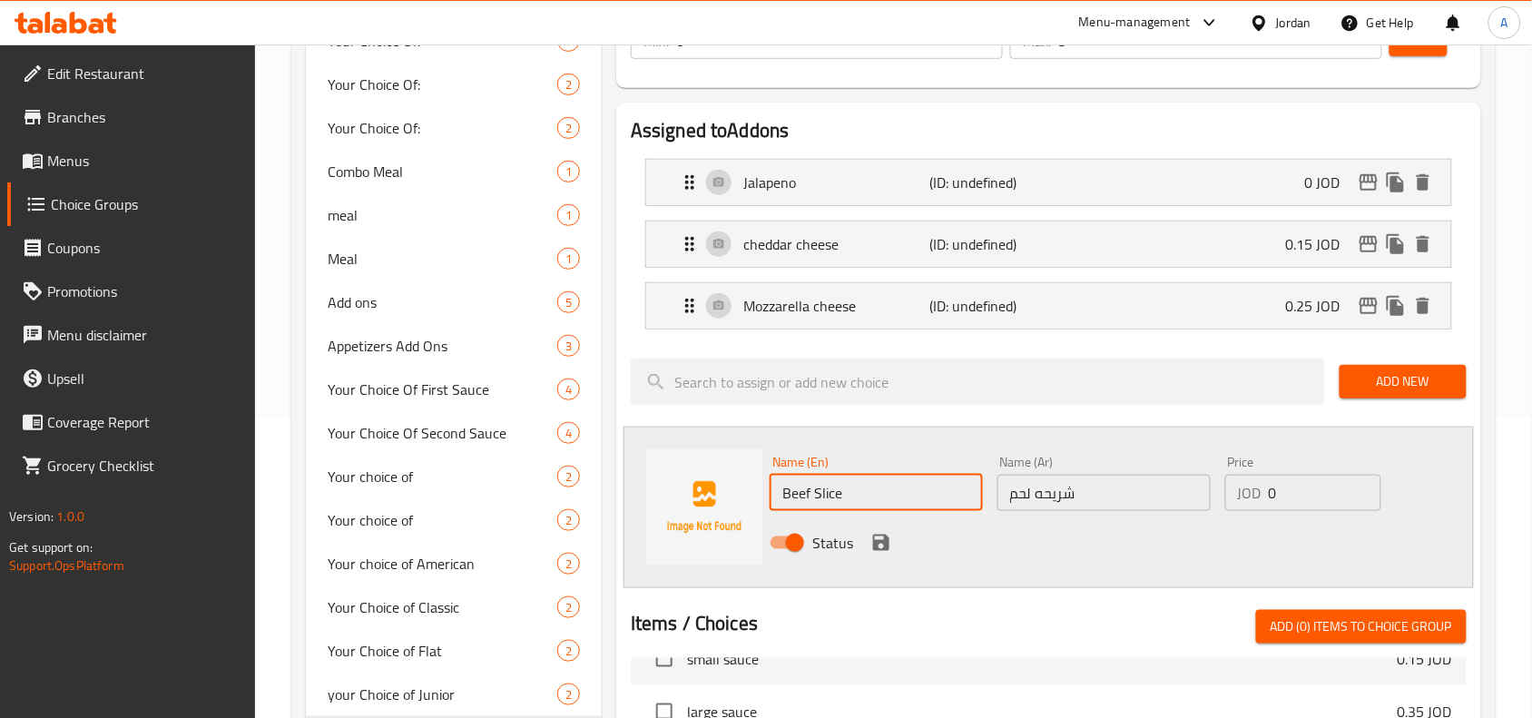
click at [859, 501] on input "Beef Slice" at bounding box center [876, 493] width 213 height 36
click at [1136, 520] on div "Status" at bounding box center [1103, 542] width 682 height 49
click at [1136, 506] on input "شريحه لحم" at bounding box center [1103, 493] width 213 height 36
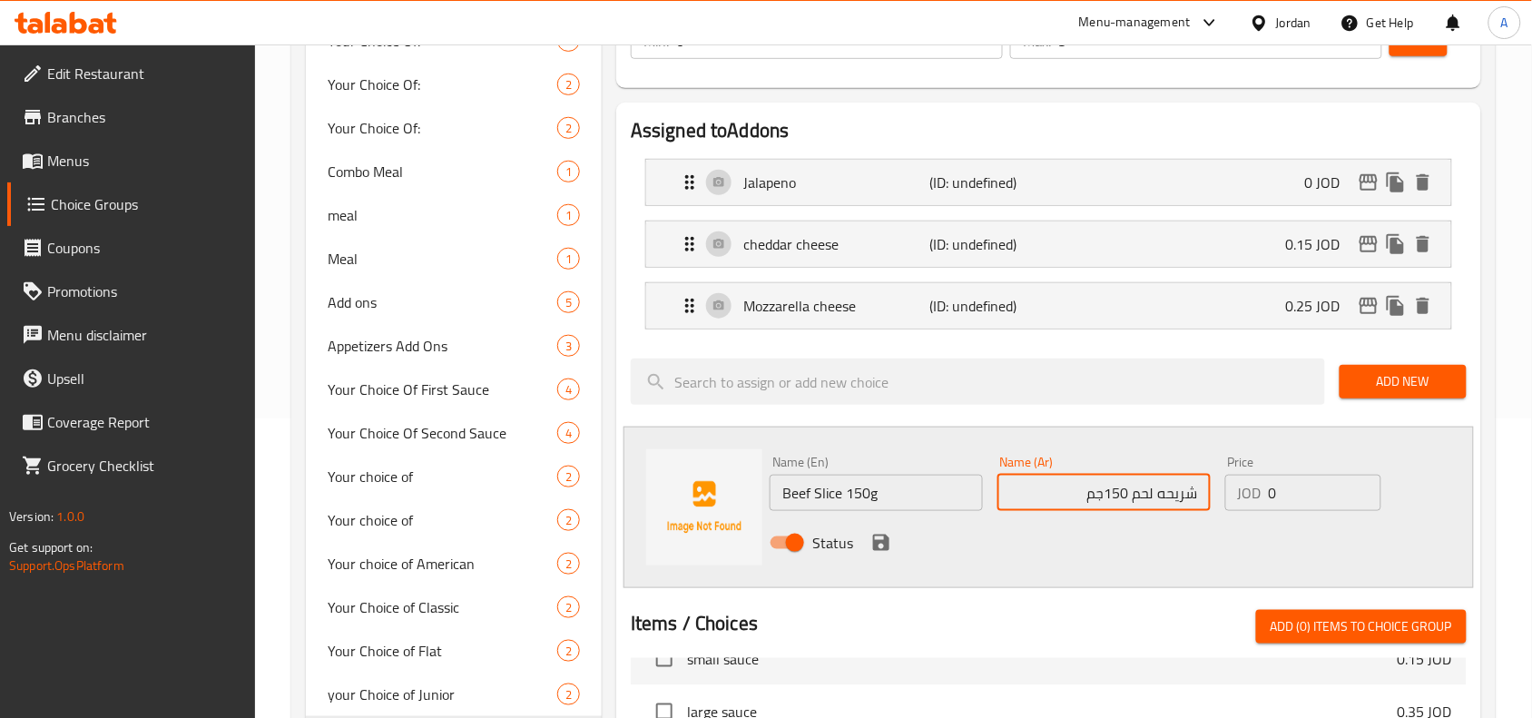
drag, startPoint x: 1281, startPoint y: 487, endPoint x: 1183, endPoint y: 496, distance: 99.3
click at [1177, 488] on div "Name (En) Beef Slice 150g Name (En) Name (Ar) شريحه لحم 150جم Name (Ar) Price J…" at bounding box center [1103, 507] width 682 height 119
click at [879, 554] on icon "save" at bounding box center [881, 543] width 22 height 22
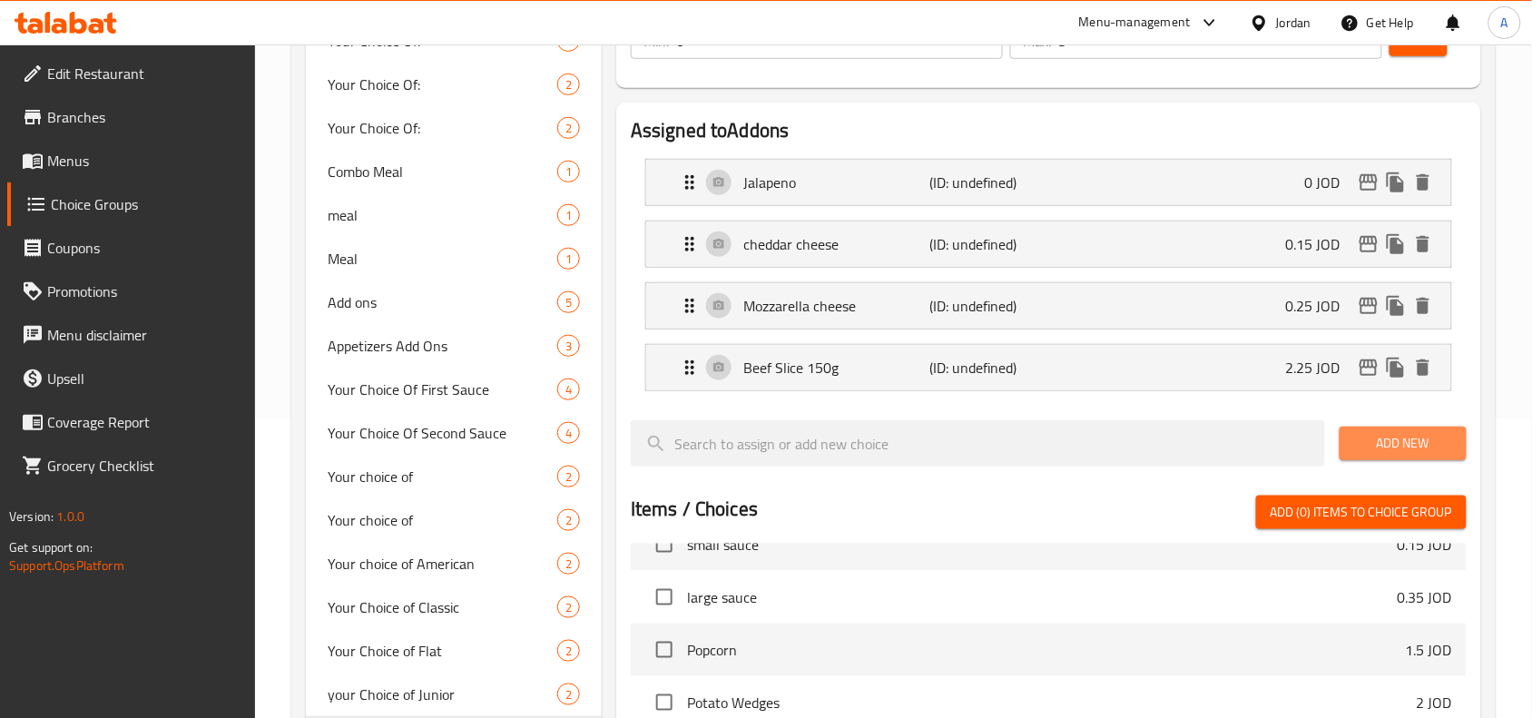
click at [1436, 447] on span "Add New" at bounding box center [1403, 443] width 98 height 23
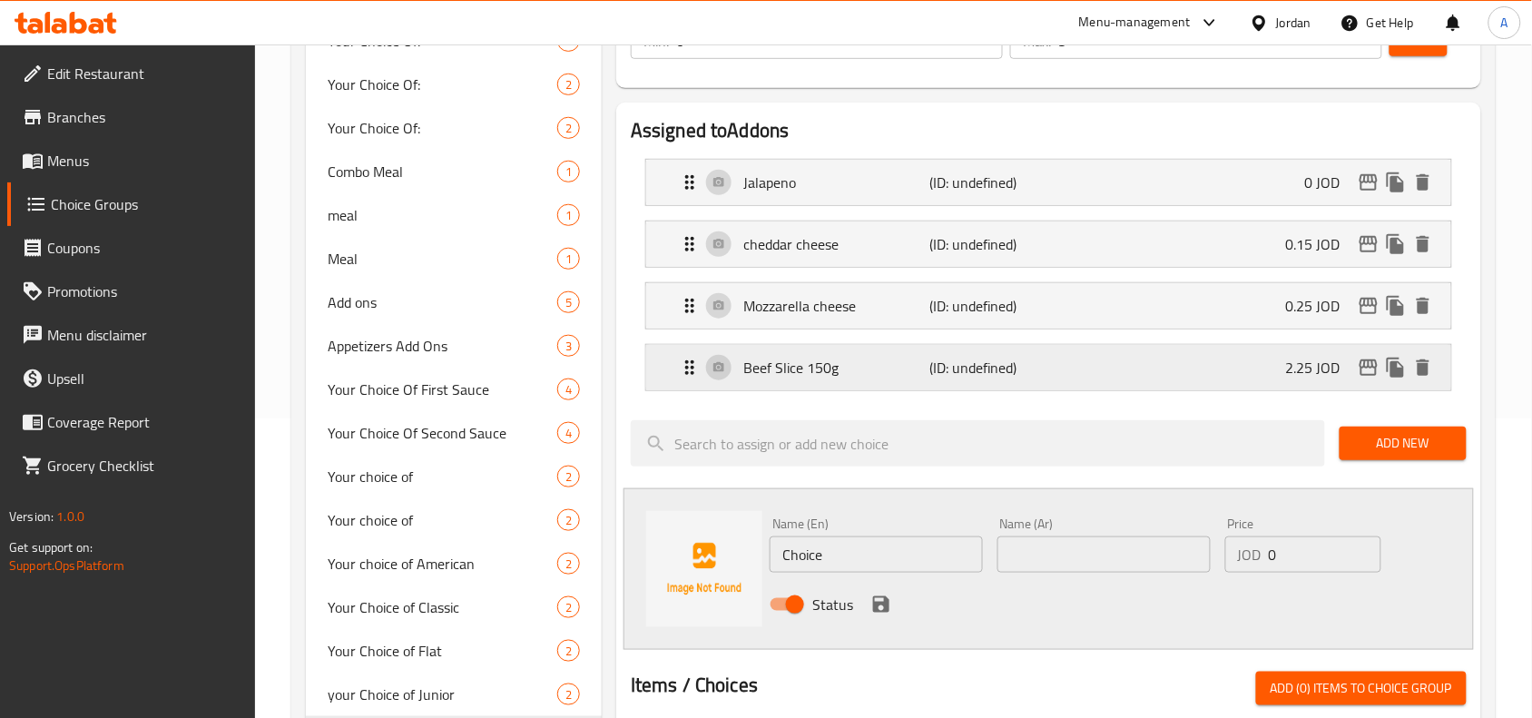
click at [901, 382] on div "Beef Slice 150g (ID: undefined) 2.25 JOD" at bounding box center [1054, 367] width 751 height 45
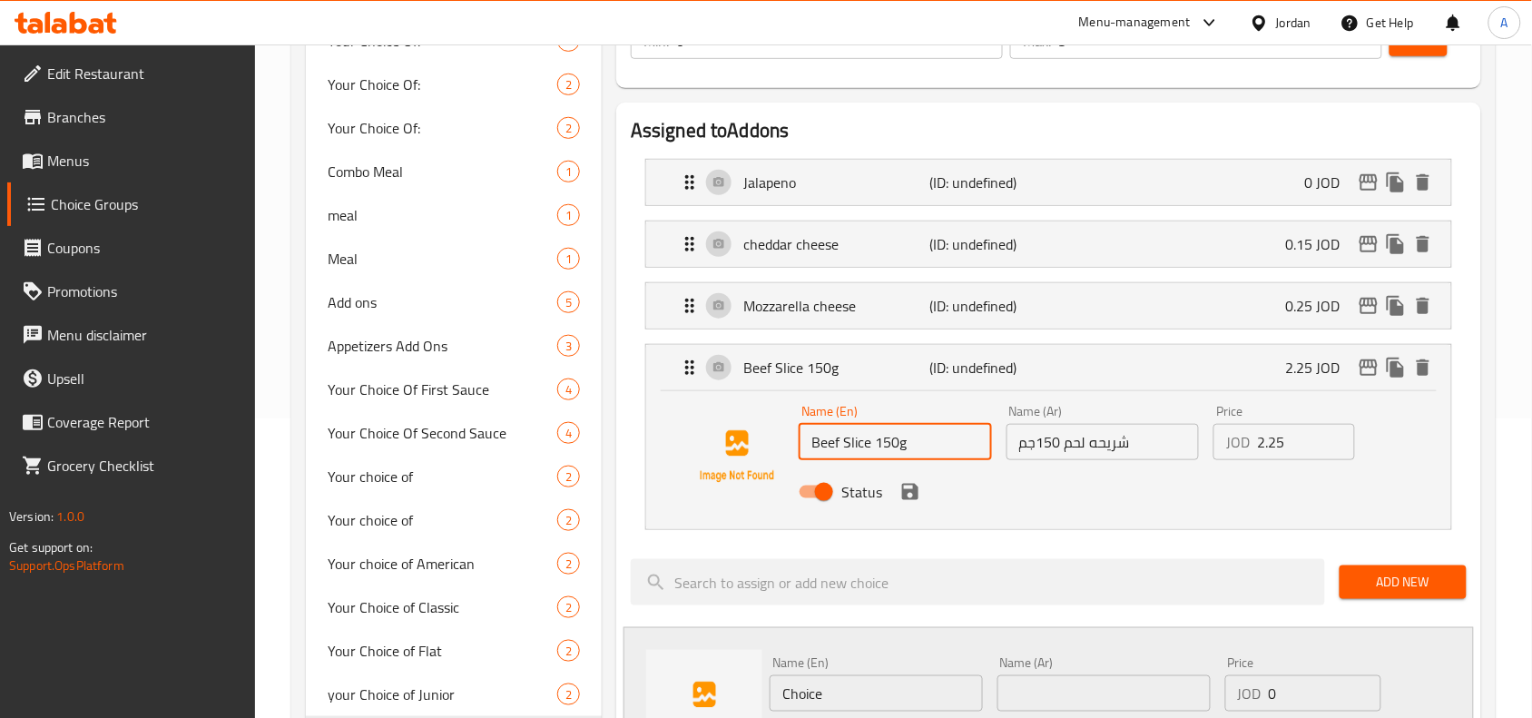
click at [869, 458] on input "Beef Slice 150g" at bounding box center [895, 442] width 193 height 36
click at [923, 703] on input "Choice" at bounding box center [876, 693] width 213 height 36
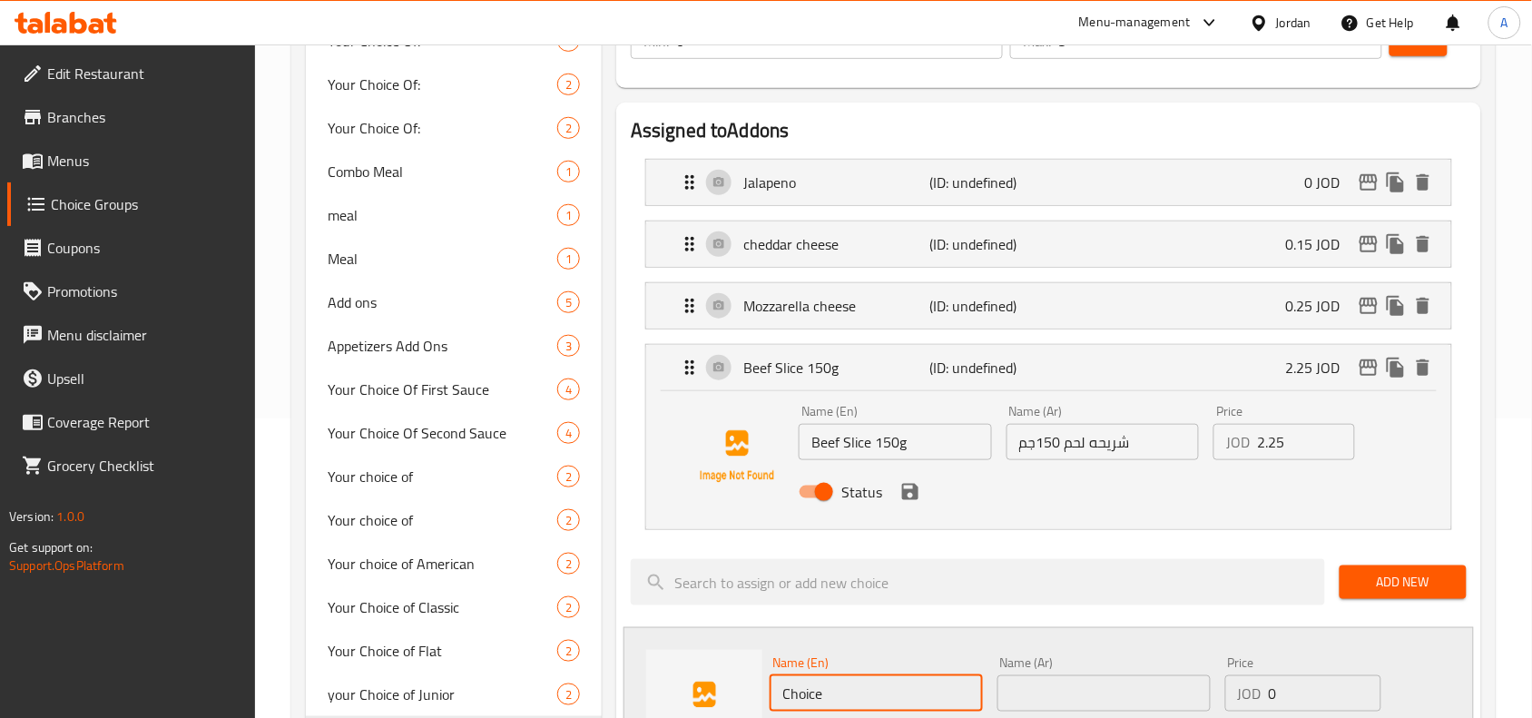
paste input "Beef Slice 150g"
click at [923, 703] on input "ChoiceBeef Slice 150g" at bounding box center [876, 693] width 213 height 36
paste input "text"
click at [1096, 714] on div "Name (Ar) Name (Ar)" at bounding box center [1104, 684] width 228 height 70
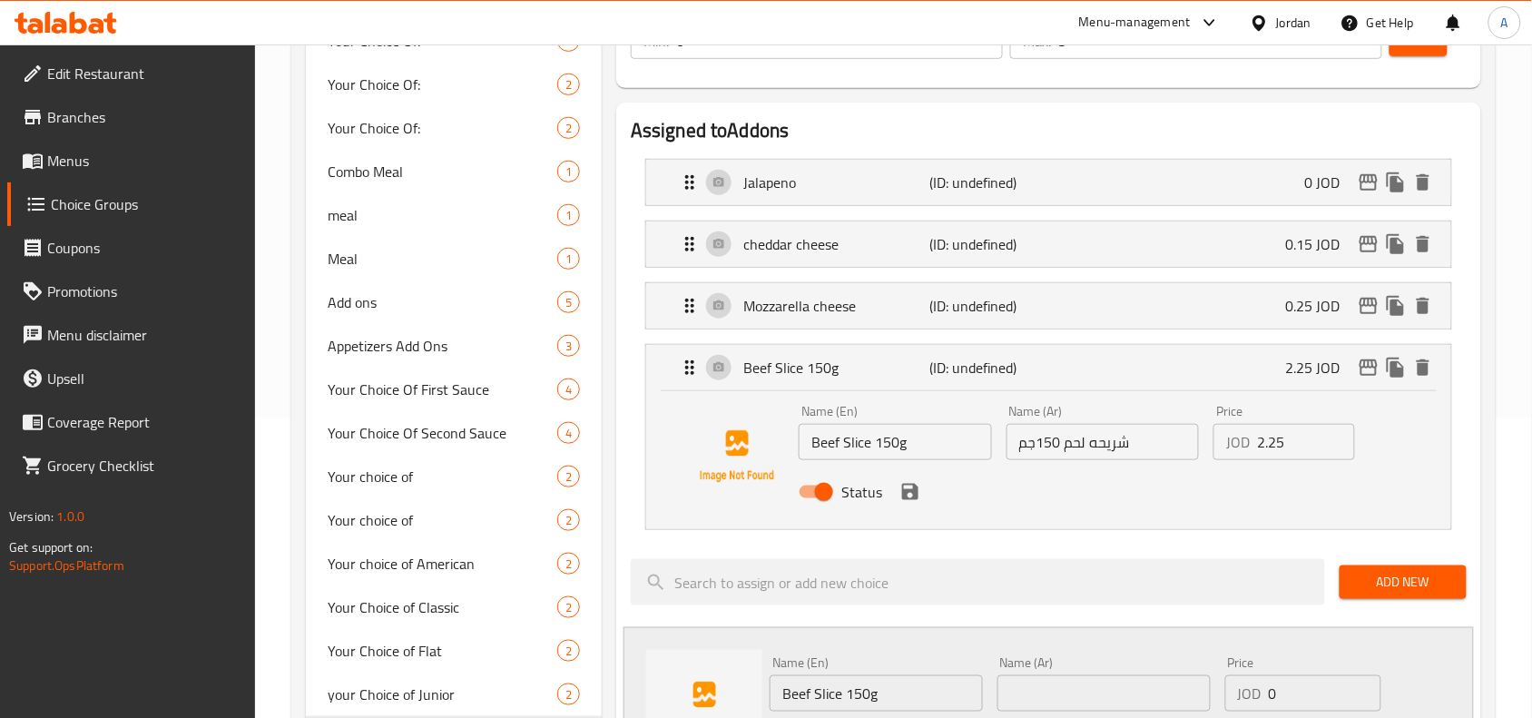
click at [1141, 449] on input "شريحه لحم 150جم" at bounding box center [1102, 442] width 193 height 36
click at [1128, 681] on input "text" at bounding box center [1103, 693] width 213 height 36
paste input "شريحه لحم 150جم"
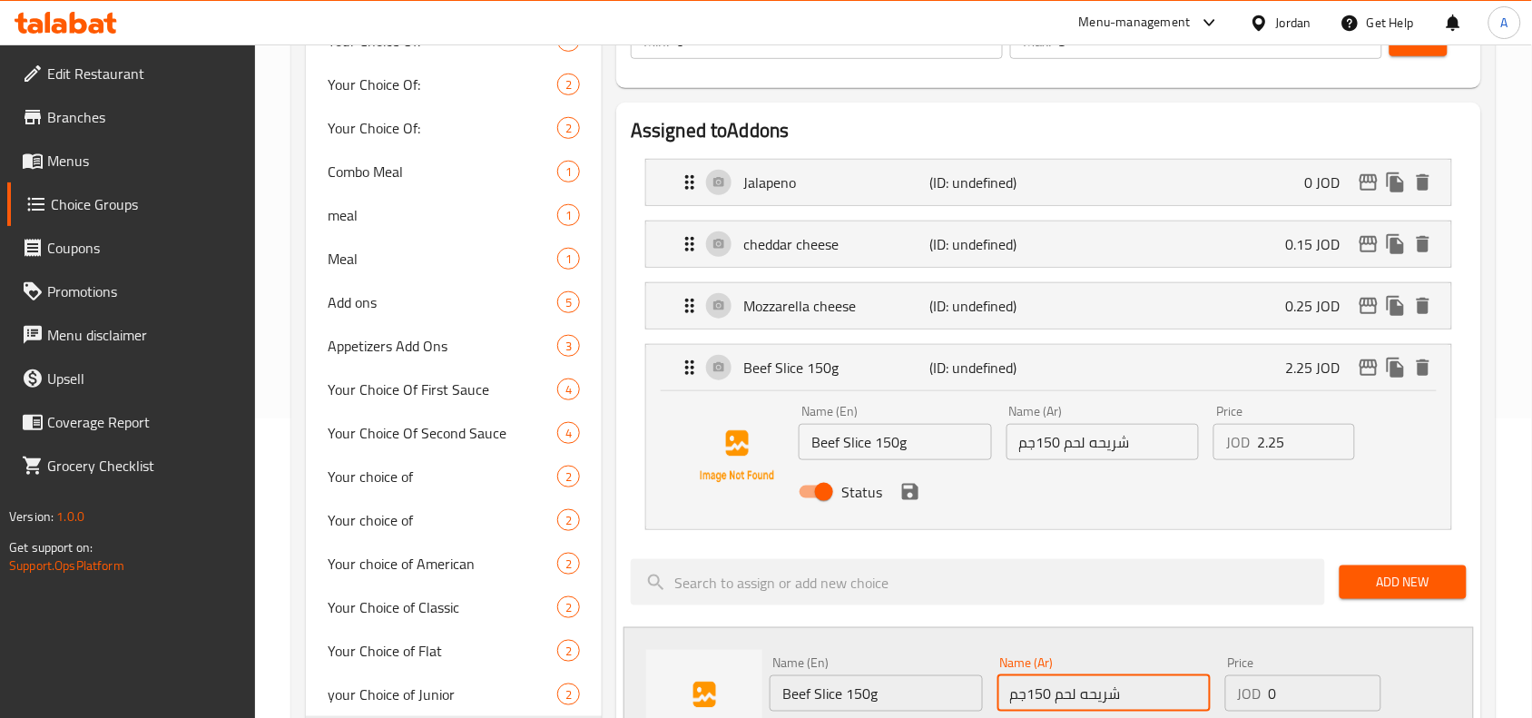
click at [1046, 696] on input "شريحه لحم 150جم" at bounding box center [1103, 693] width 213 height 36
click at [1104, 710] on input "شريحه لحم 150جم" at bounding box center [1103, 693] width 213 height 36
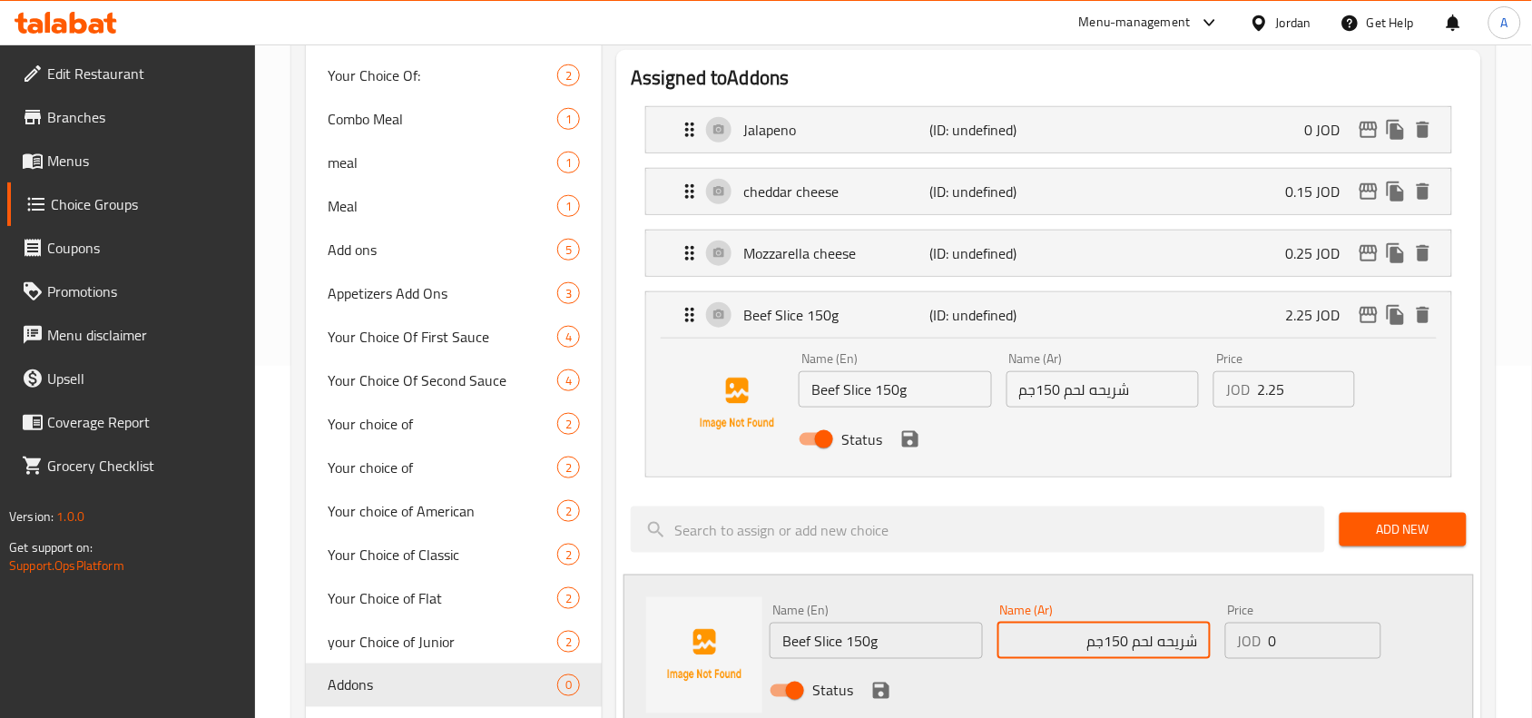
drag, startPoint x: 1105, startPoint y: 701, endPoint x: 1121, endPoint y: 697, distance: 15.8
click at [1121, 697] on div "Name (En) Beef Slice 150g Name (En) Name (Ar) شريحه لحم 150جم Name (Ar) Price J…" at bounding box center [1103, 655] width 682 height 119
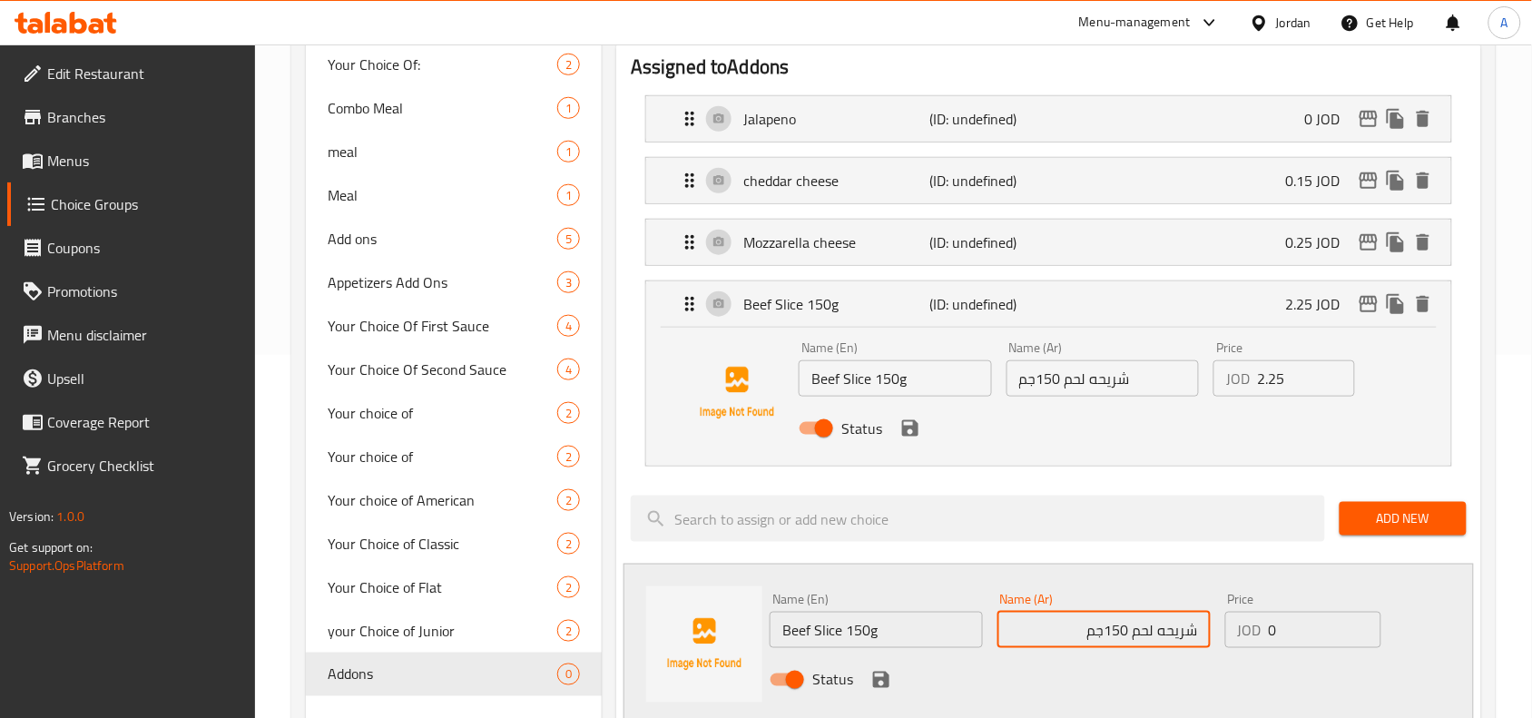
click at [1121, 638] on input "شريحه لحم 150جم" at bounding box center [1103, 630] width 213 height 36
click at [1112, 631] on input "شريحه لحم 150جم" at bounding box center [1103, 630] width 213 height 36
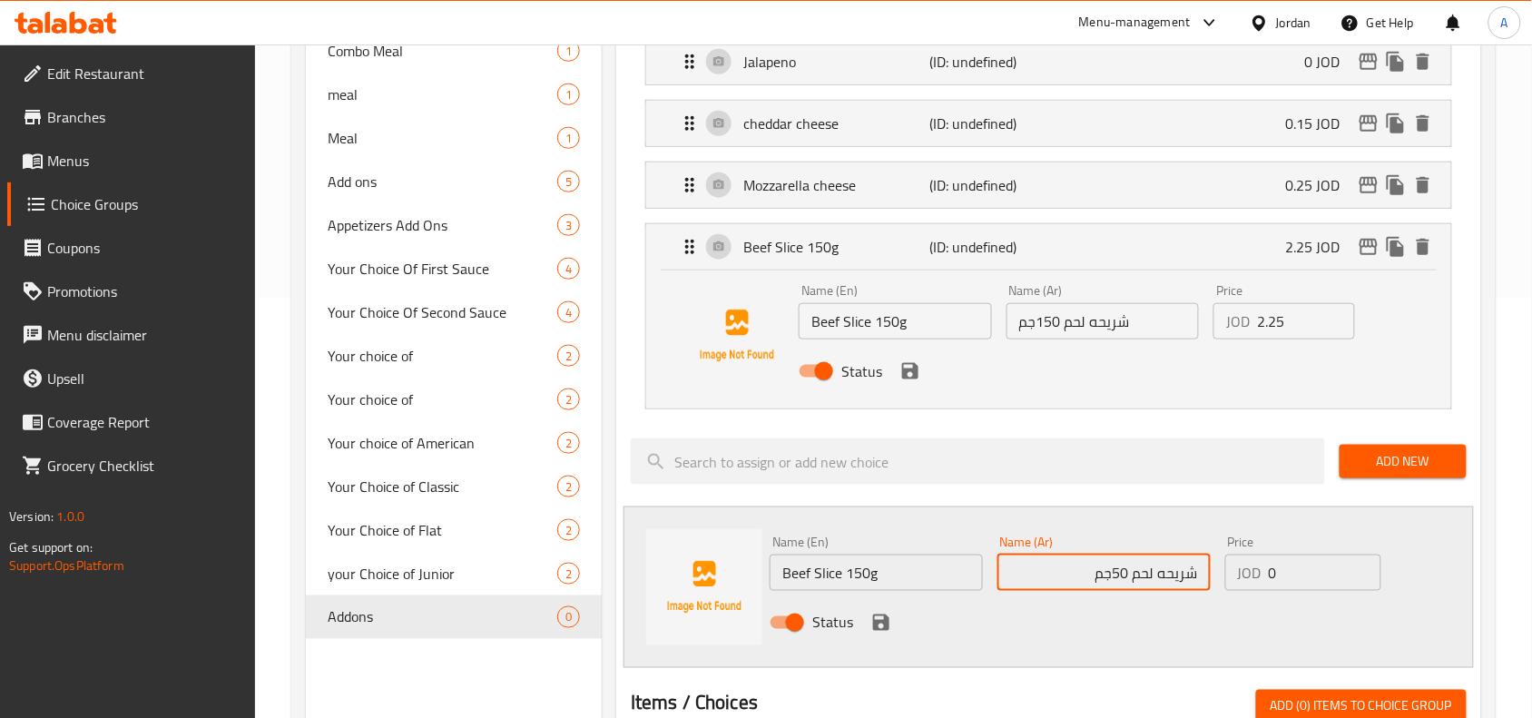
scroll to position [476, 0]
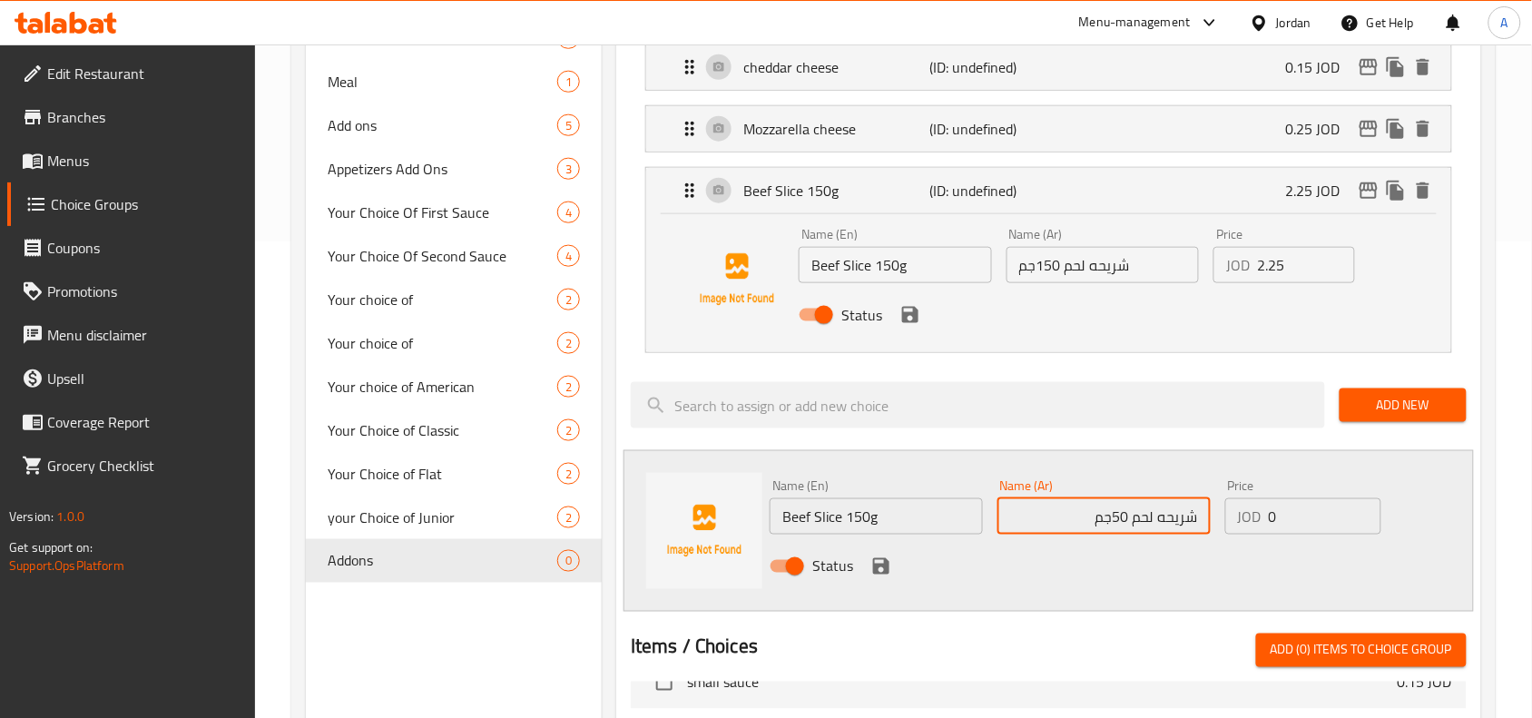
click at [1109, 511] on input "شريحه لحم 50جم" at bounding box center [1103, 516] width 213 height 36
click at [1116, 514] on input "شريحه لحم 50 جم" at bounding box center [1103, 516] width 213 height 36
click at [1125, 519] on input "شريحه لحم 50 جم" at bounding box center [1103, 516] width 213 height 36
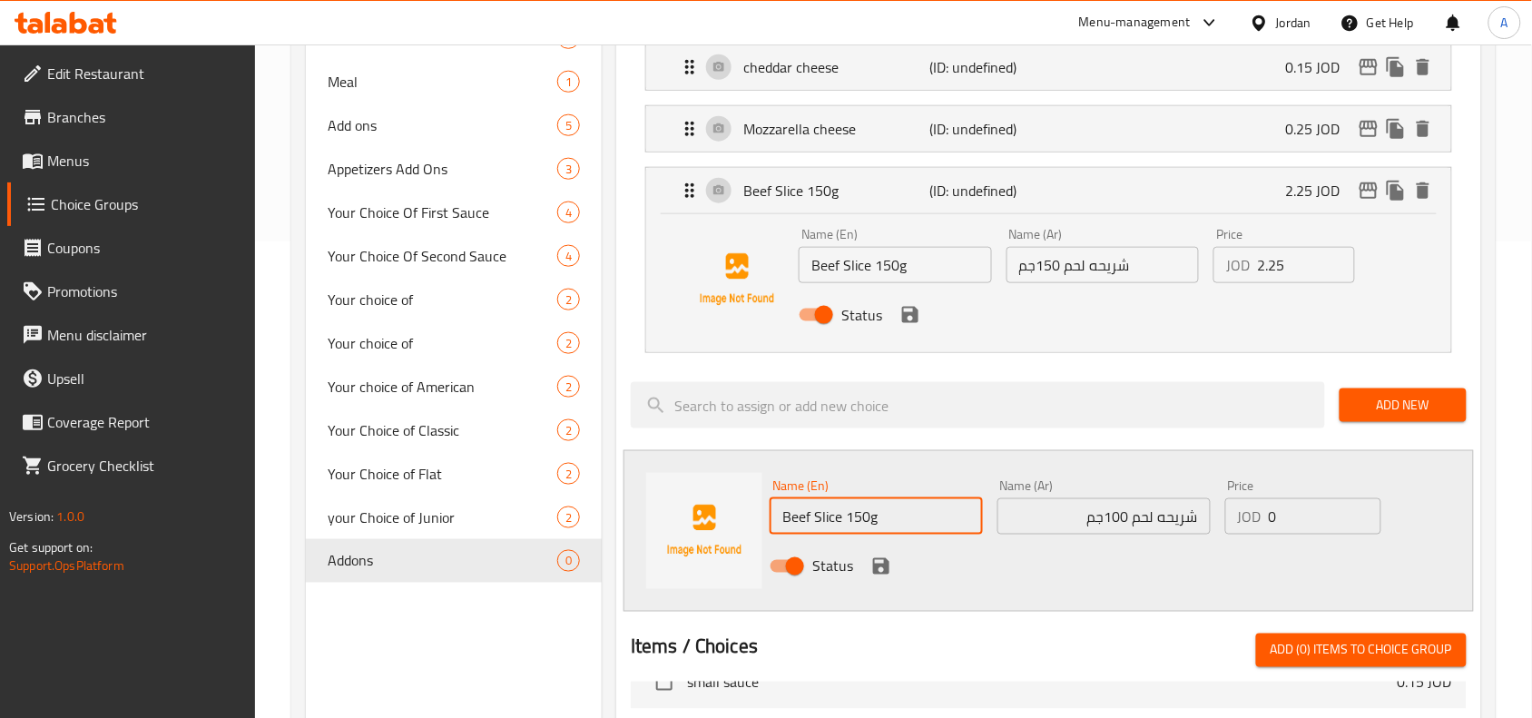
drag, startPoint x: 847, startPoint y: 515, endPoint x: 867, endPoint y: 526, distance: 22.7
click at [867, 526] on input "Beef Slice 150g" at bounding box center [876, 516] width 213 height 36
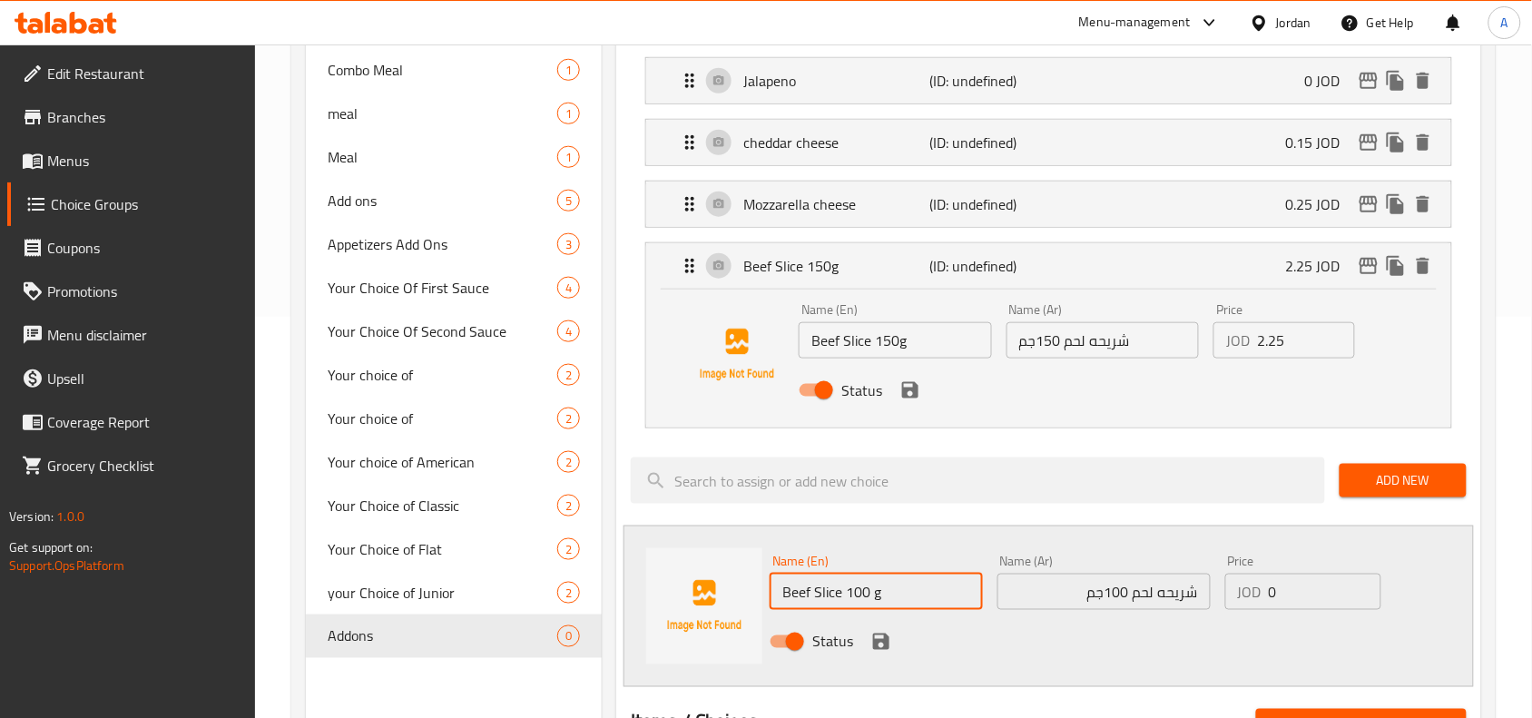
scroll to position [363, 0]
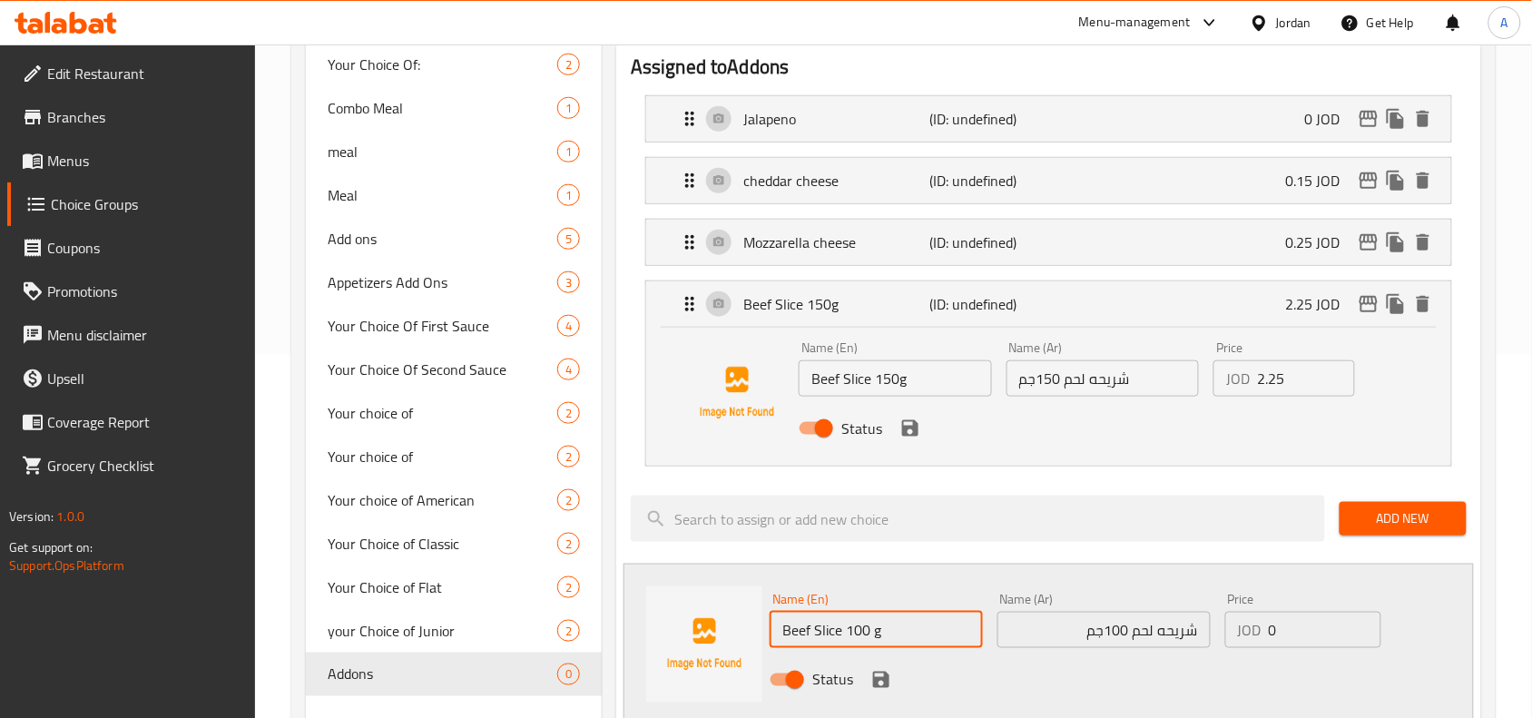
drag, startPoint x: 900, startPoint y: 624, endPoint x: 871, endPoint y: 636, distance: 31.3
click at [871, 636] on input "Beef Slice 100 g" at bounding box center [876, 630] width 213 height 36
click at [868, 635] on input "Beef Slice 100 g" at bounding box center [876, 630] width 213 height 36
click at [876, 635] on input "Beef Slice 100 g" at bounding box center [876, 630] width 213 height 36
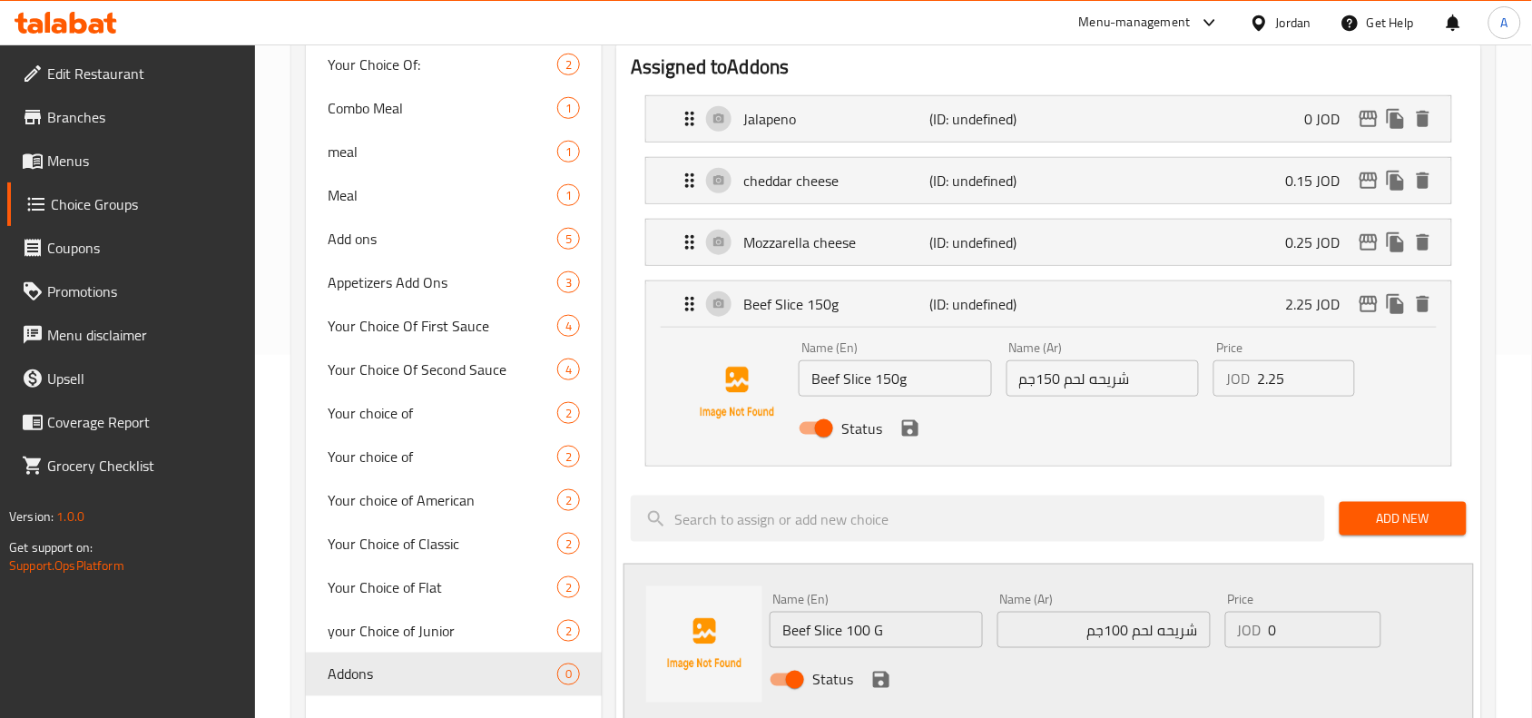
click at [1008, 547] on div at bounding box center [977, 518] width 709 height 61
drag, startPoint x: 1310, startPoint y: 623, endPoint x: 1246, endPoint y: 626, distance: 63.6
click at [1275, 626] on input "0" at bounding box center [1325, 630] width 113 height 36
drag, startPoint x: 1367, startPoint y: 638, endPoint x: 1286, endPoint y: 654, distance: 82.4
click at [1281, 648] on input "0" at bounding box center [1325, 630] width 113 height 36
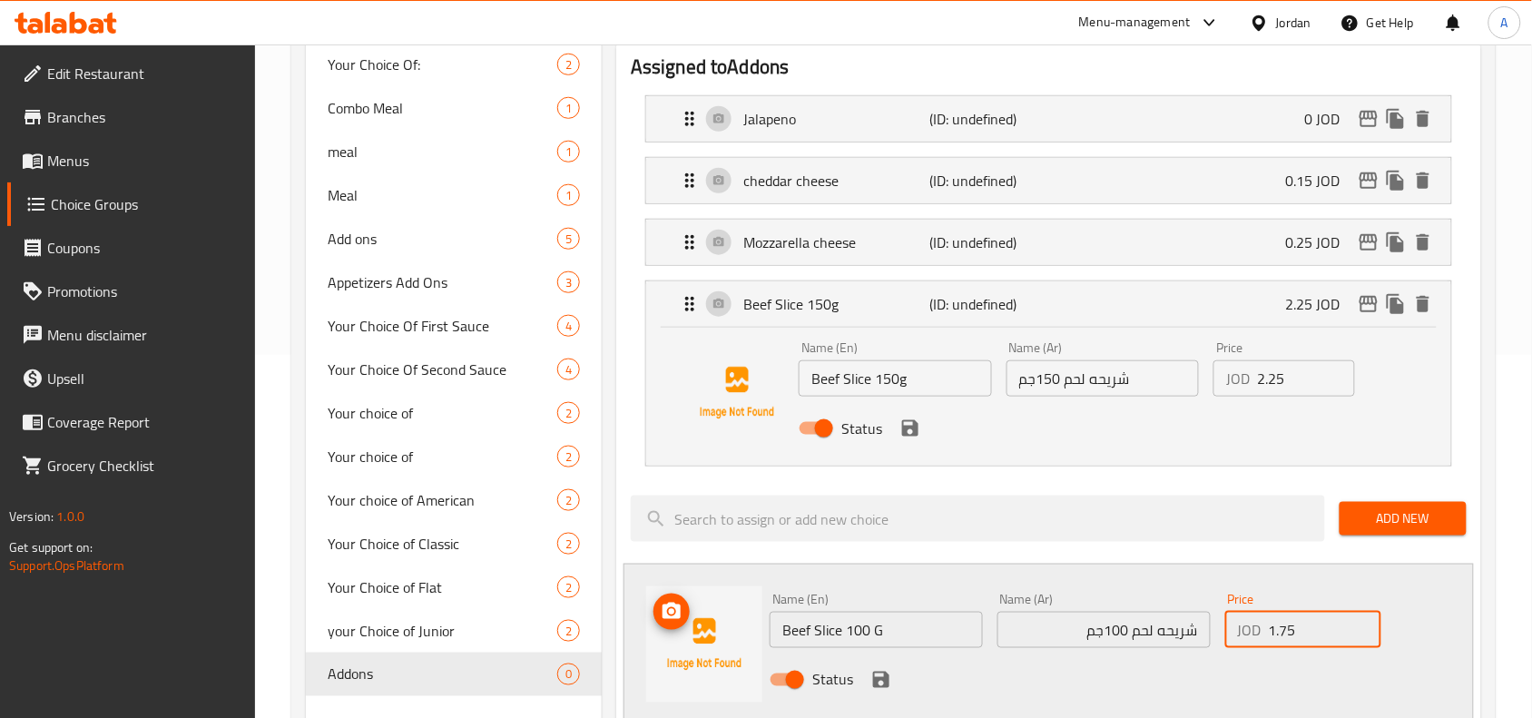
scroll to position [476, 0]
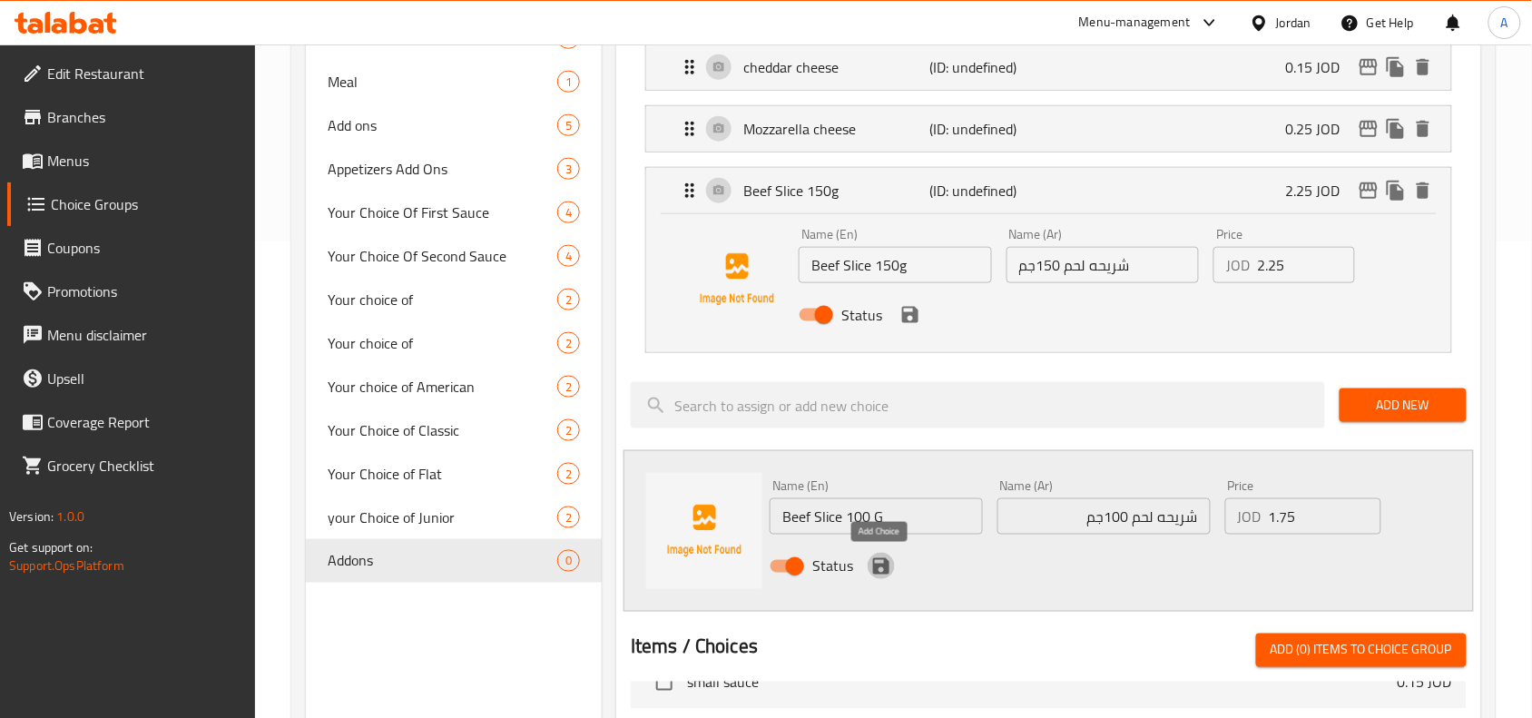
click at [878, 569] on icon "save" at bounding box center [881, 566] width 16 height 16
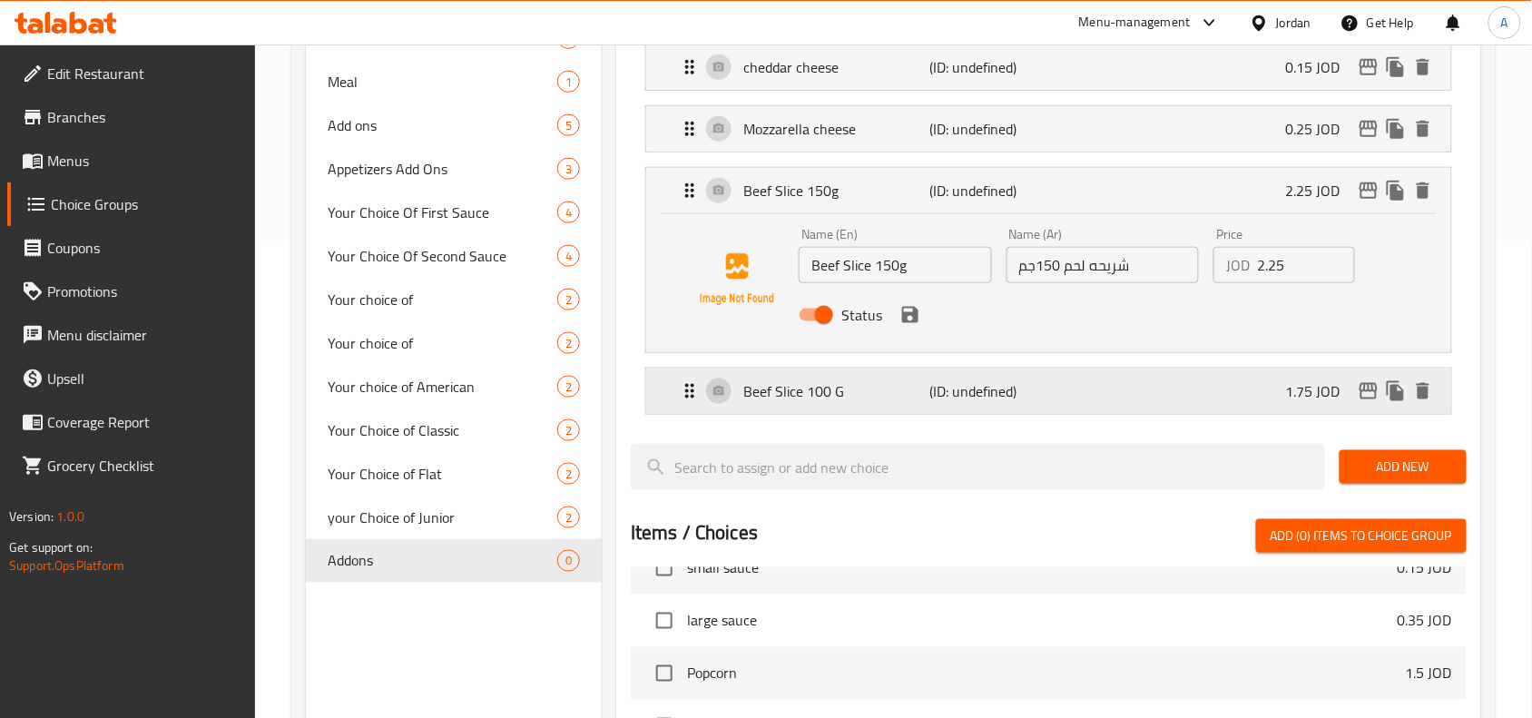
scroll to position [0, 0]
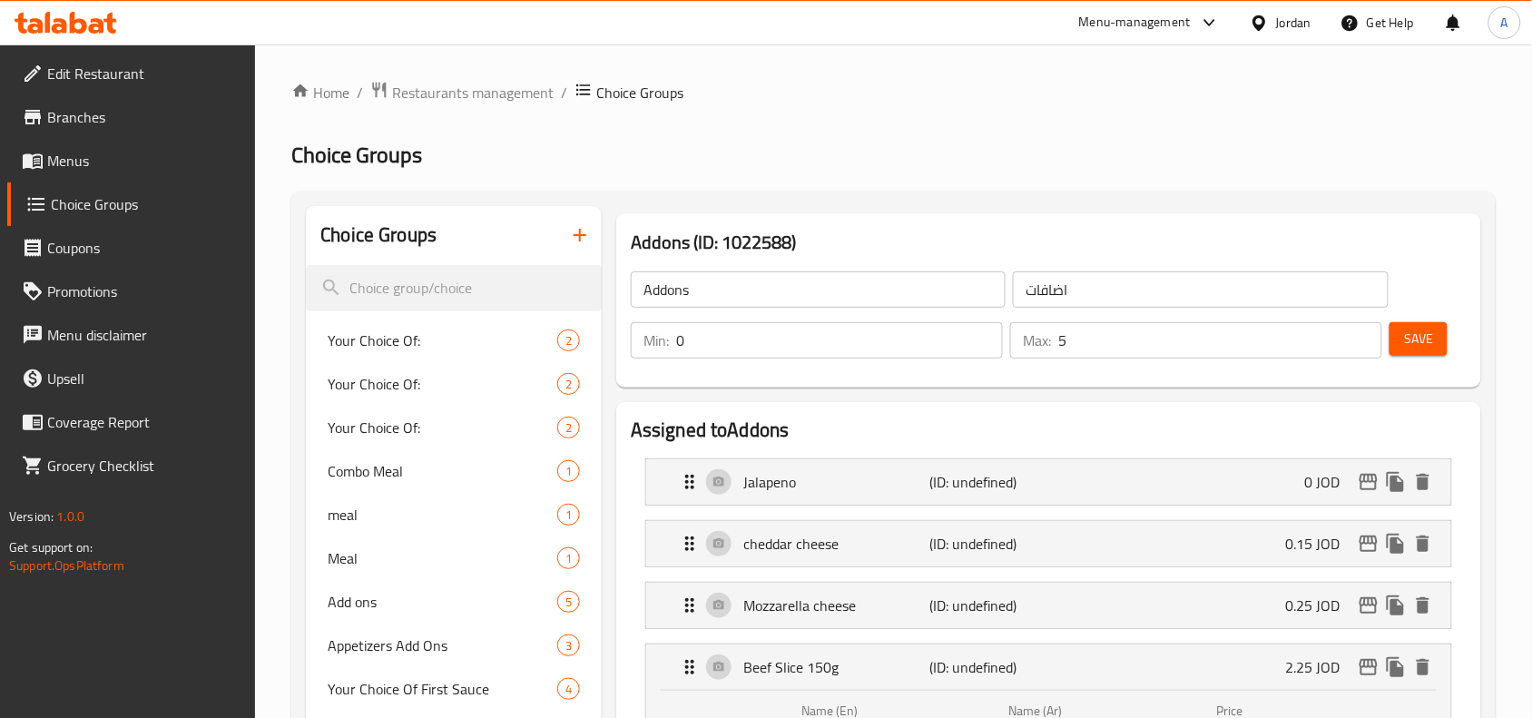
click at [1429, 339] on span "Save" at bounding box center [1418, 339] width 29 height 23
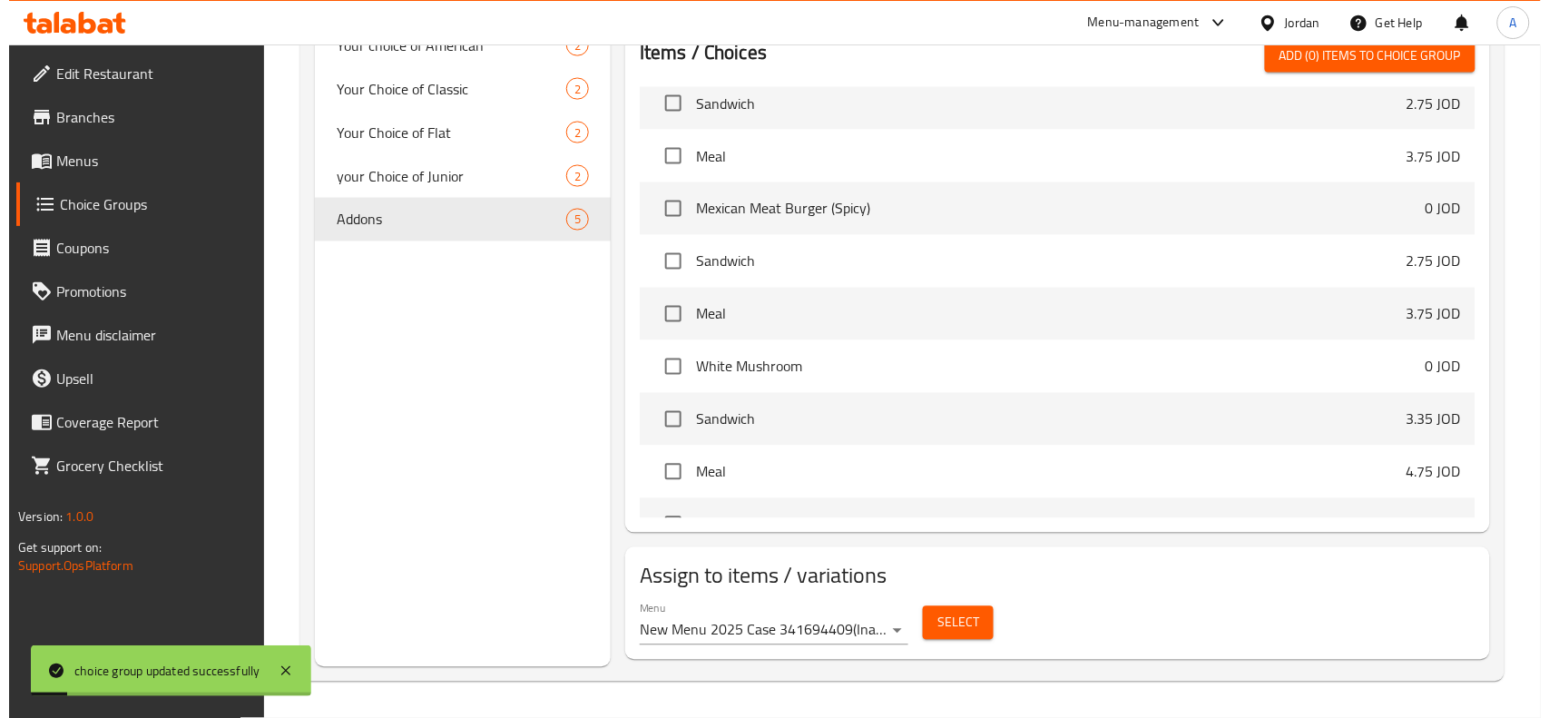
scroll to position [819, 0]
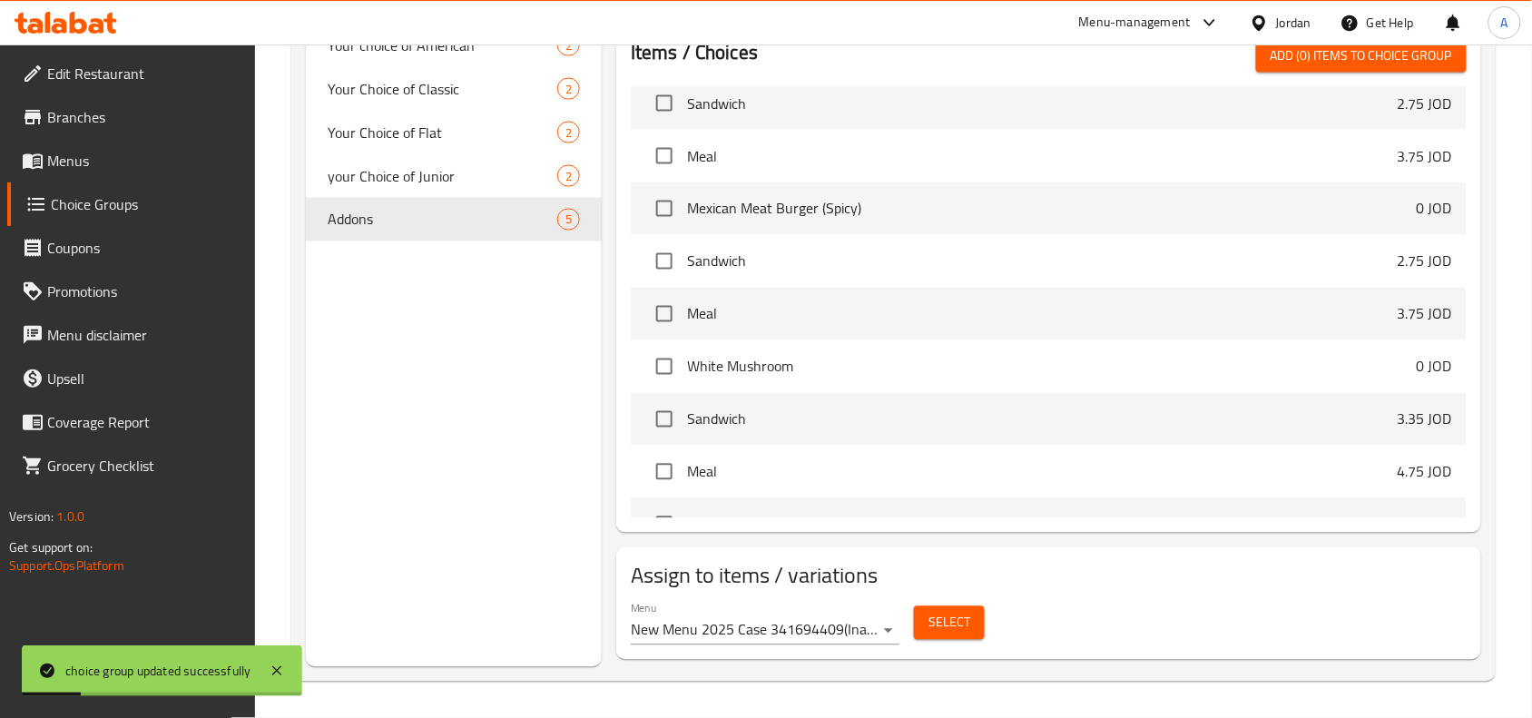
click at [939, 632] on span "Select" at bounding box center [949, 623] width 42 height 23
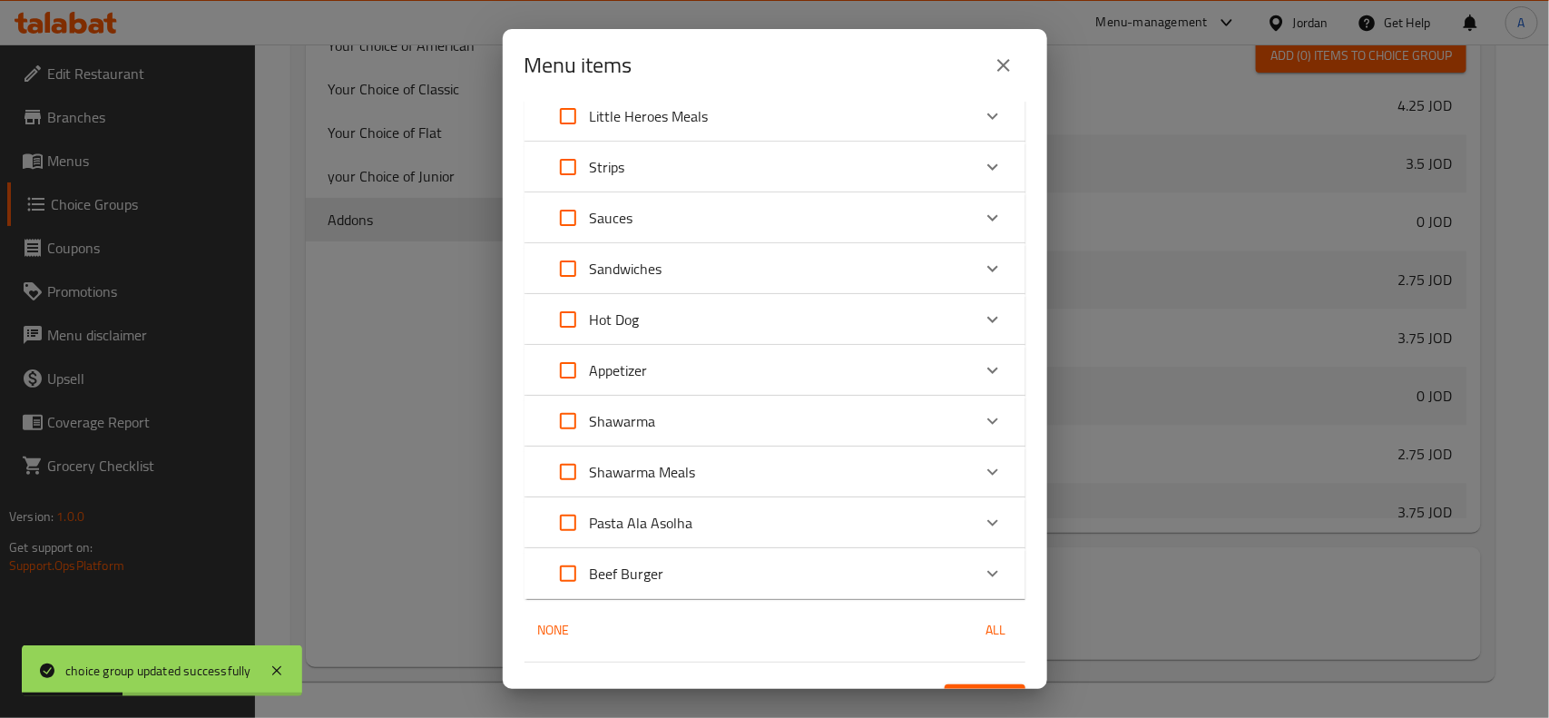
scroll to position [103, 0]
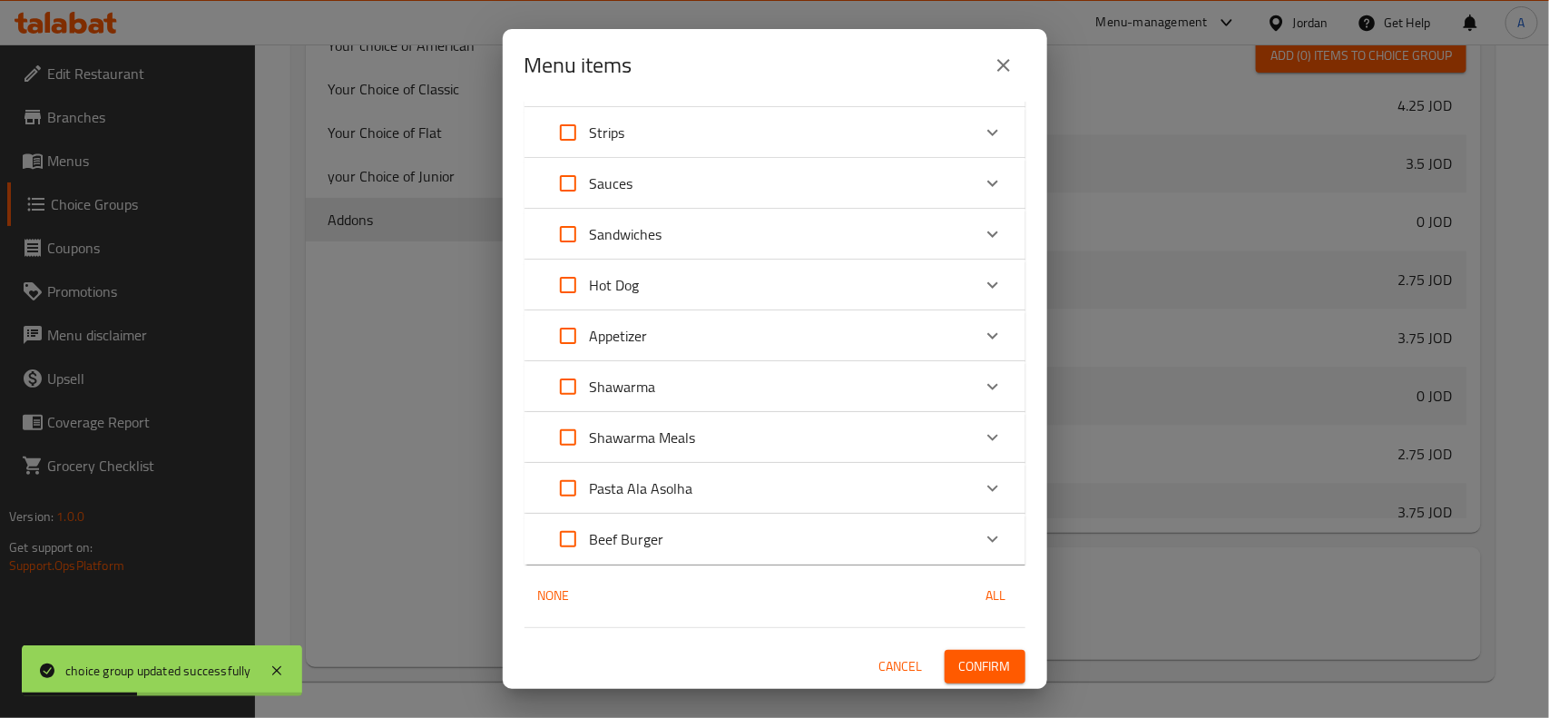
click at [573, 532] on input "Expand" at bounding box center [568, 539] width 44 height 44
click at [869, 543] on div "Beef Burger" at bounding box center [758, 539] width 425 height 44
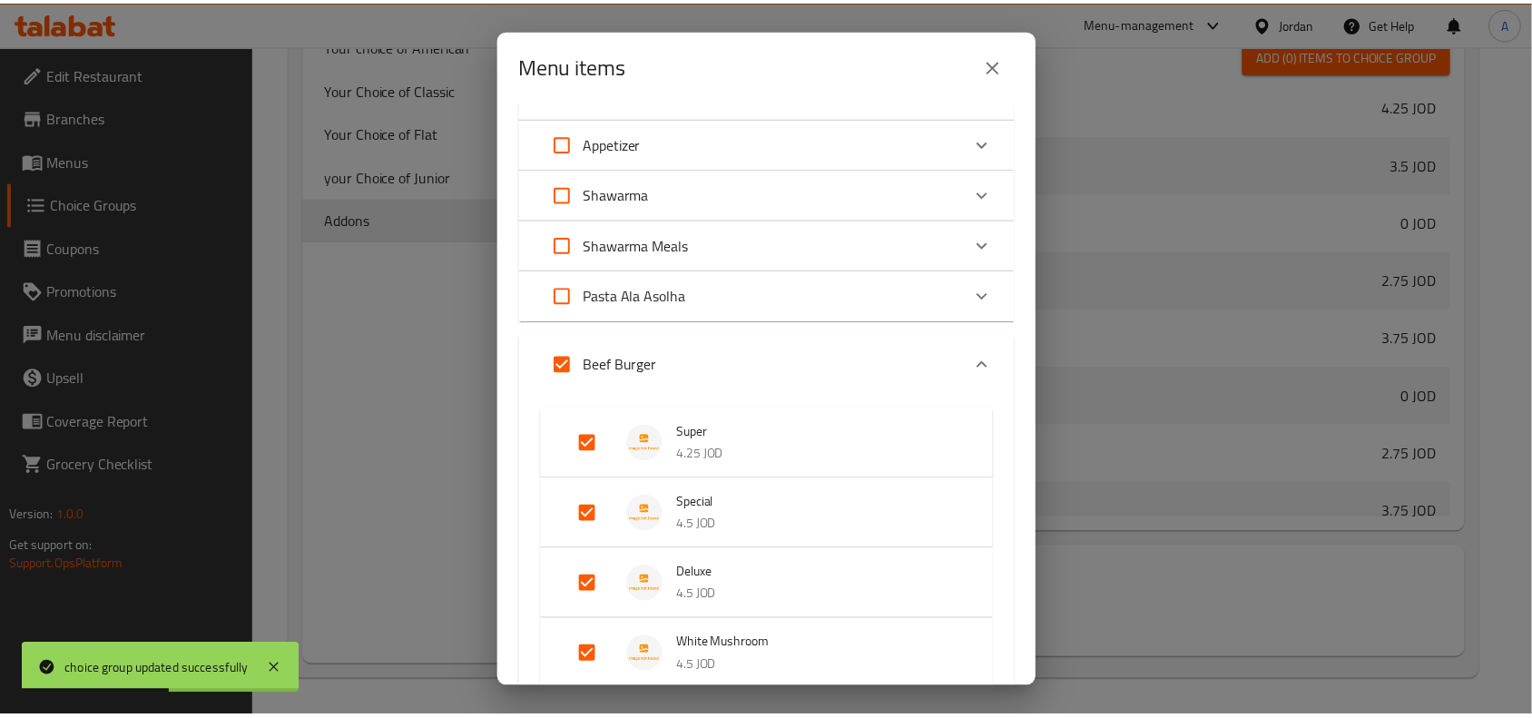
scroll to position [733, 0]
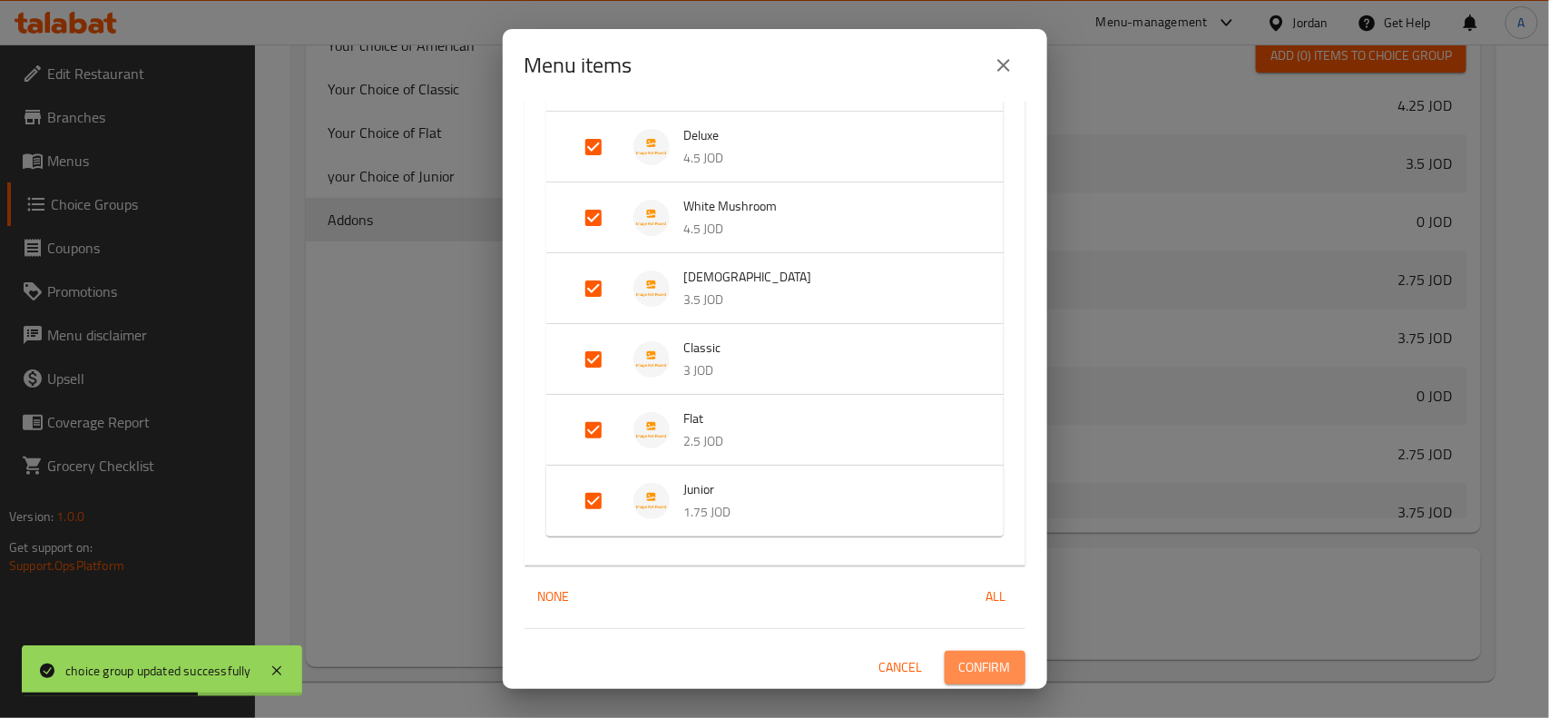
drag, startPoint x: 951, startPoint y: 650, endPoint x: 1517, endPoint y: 650, distance: 566.3
click at [954, 651] on button "Confirm" at bounding box center [985, 668] width 81 height 34
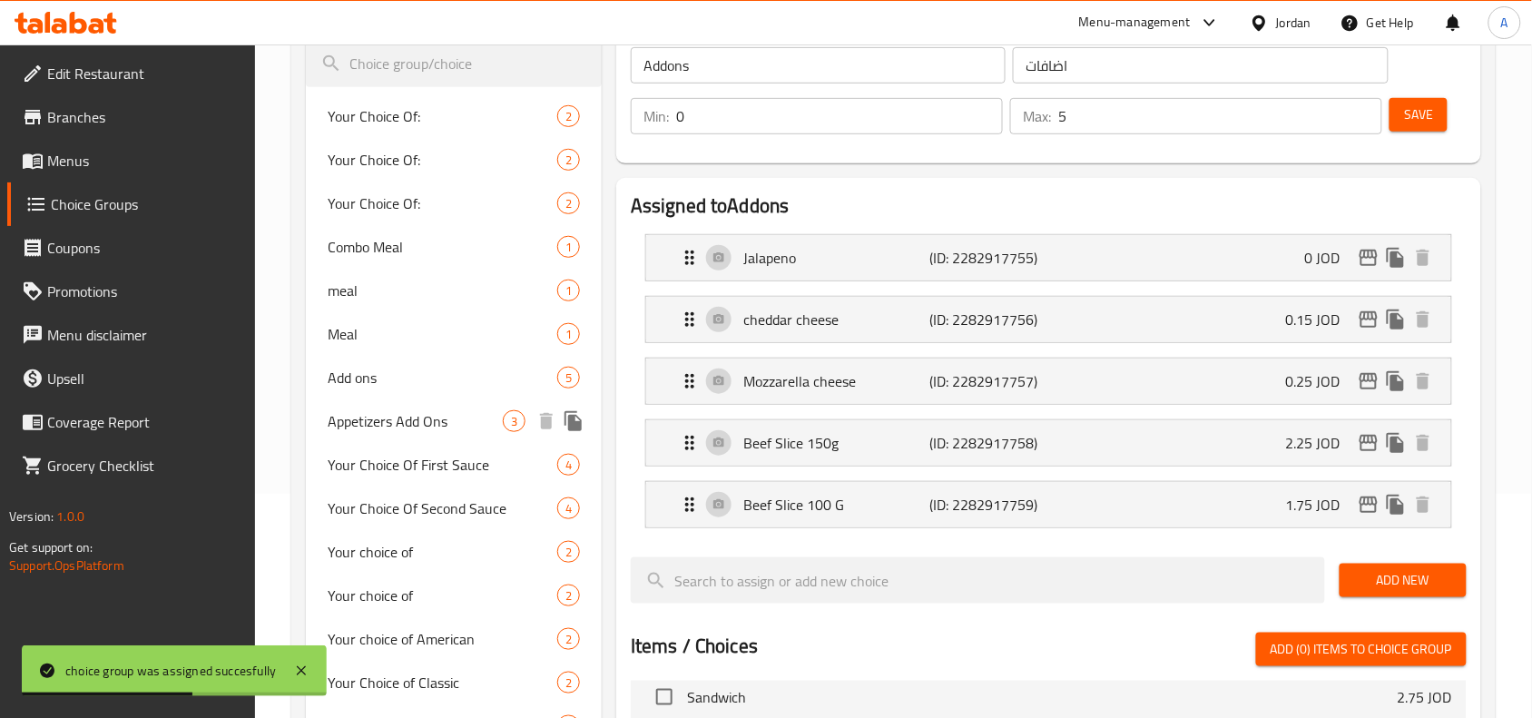
scroll to position [365, 0]
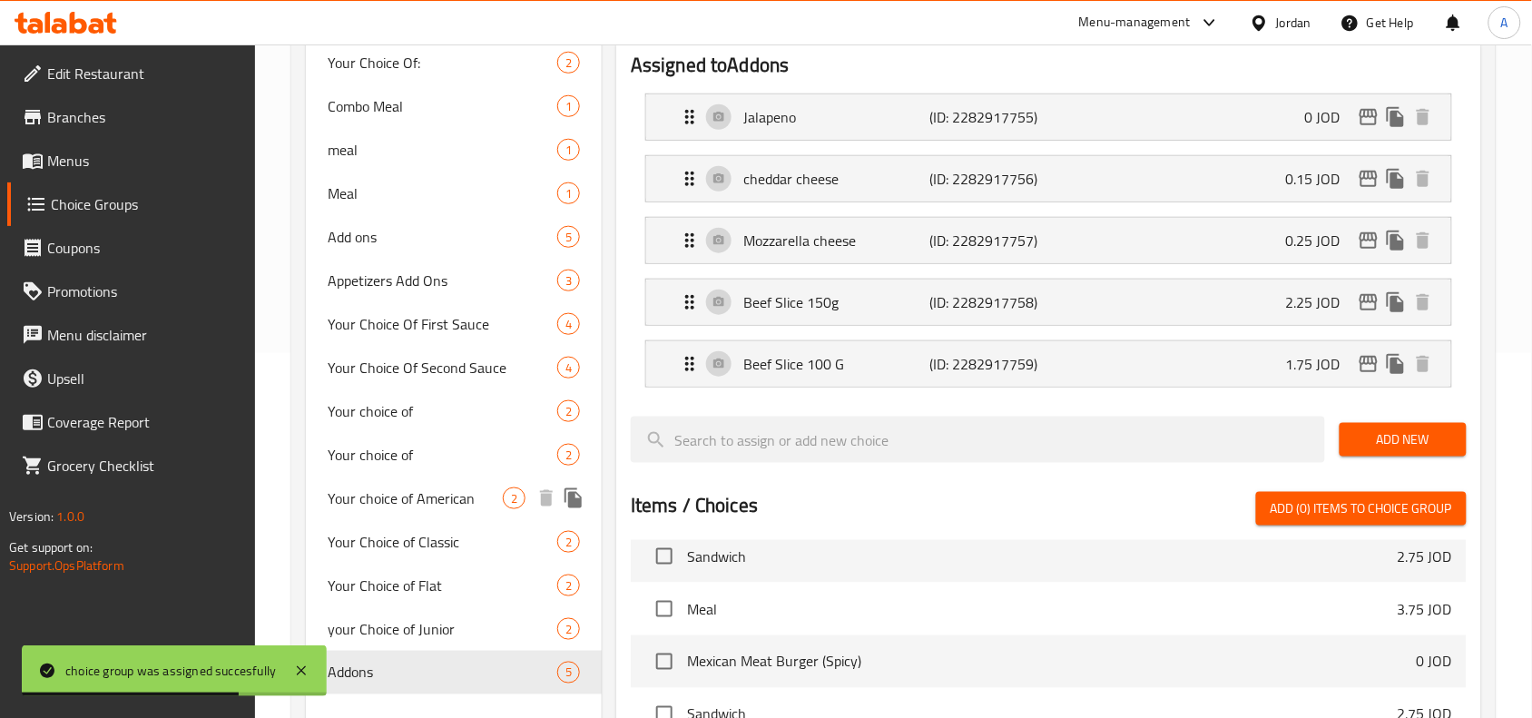
click at [440, 495] on span "Your choice of American" at bounding box center [415, 498] width 175 height 22
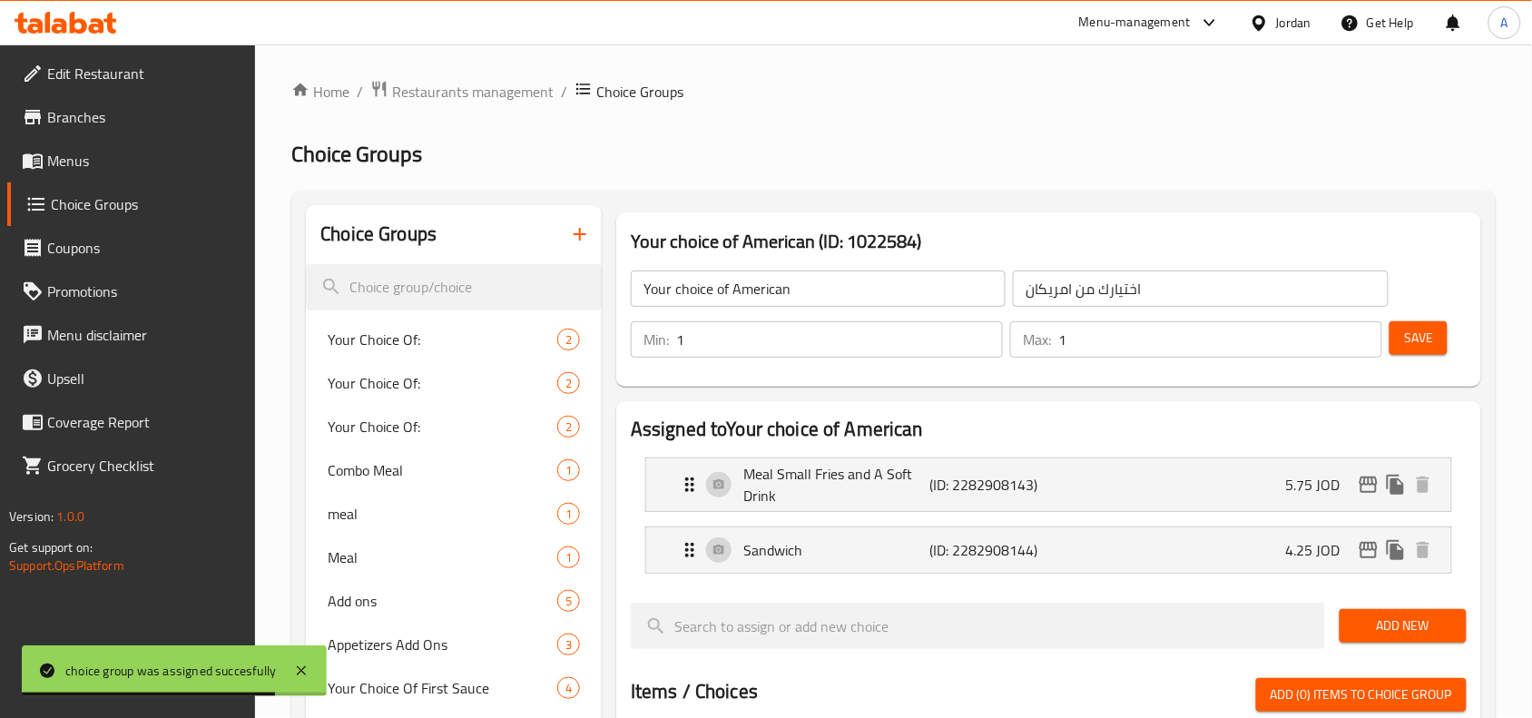
scroll to position [0, 0]
click at [755, 291] on input "Your choice of American" at bounding box center [818, 289] width 375 height 36
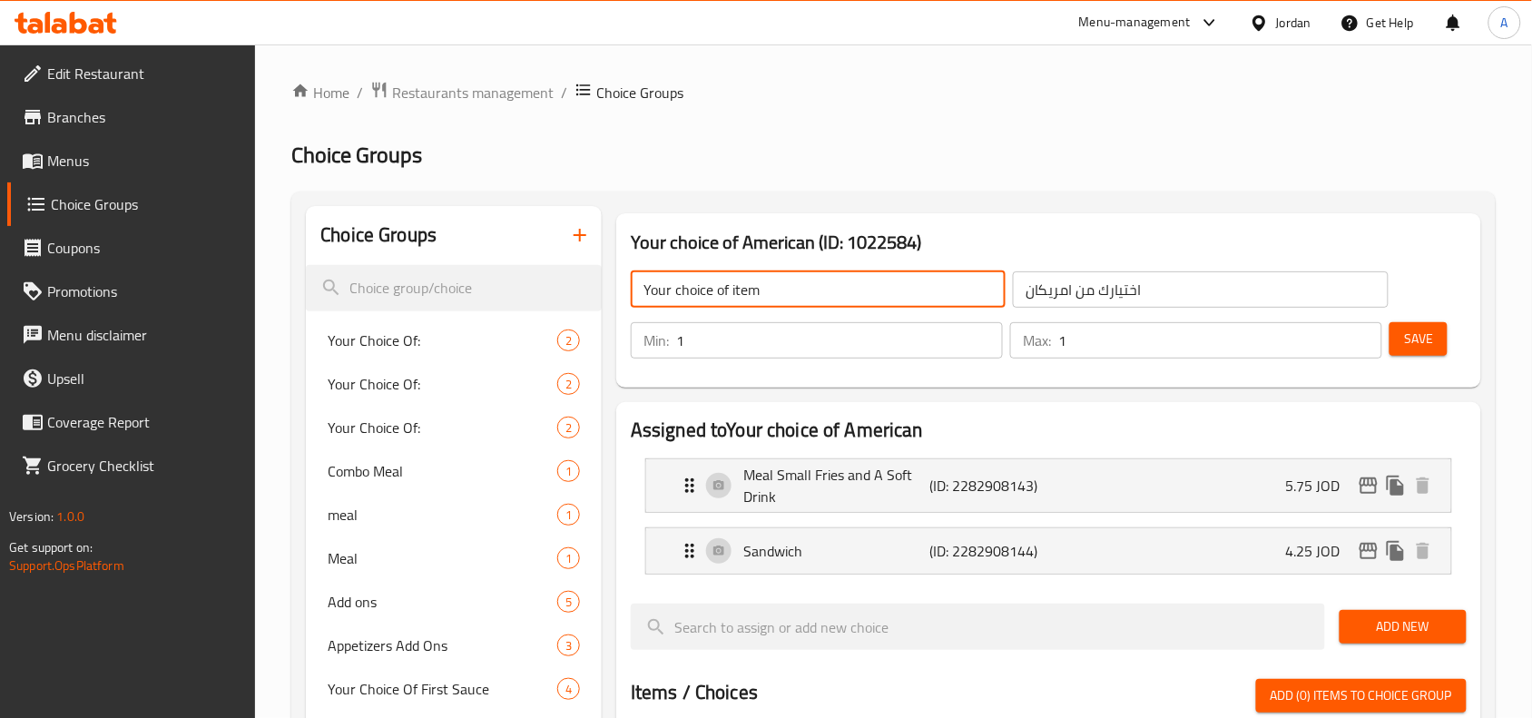
click at [1085, 301] on input "اختيارك من امريكان" at bounding box center [1200, 289] width 375 height 36
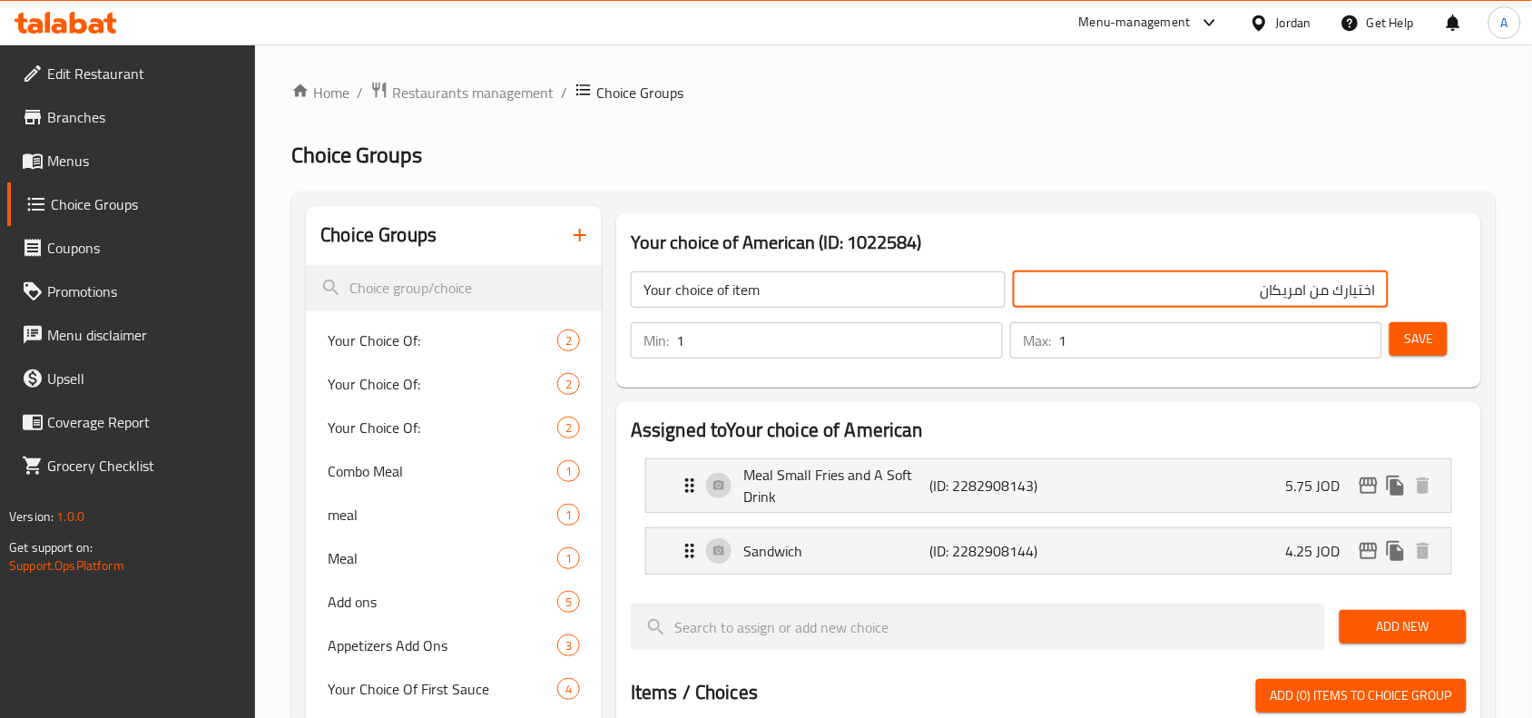
click at [1277, 279] on input "اختيارك من امريكان" at bounding box center [1200, 289] width 375 height 36
click at [1419, 343] on span "Save" at bounding box center [1418, 339] width 29 height 23
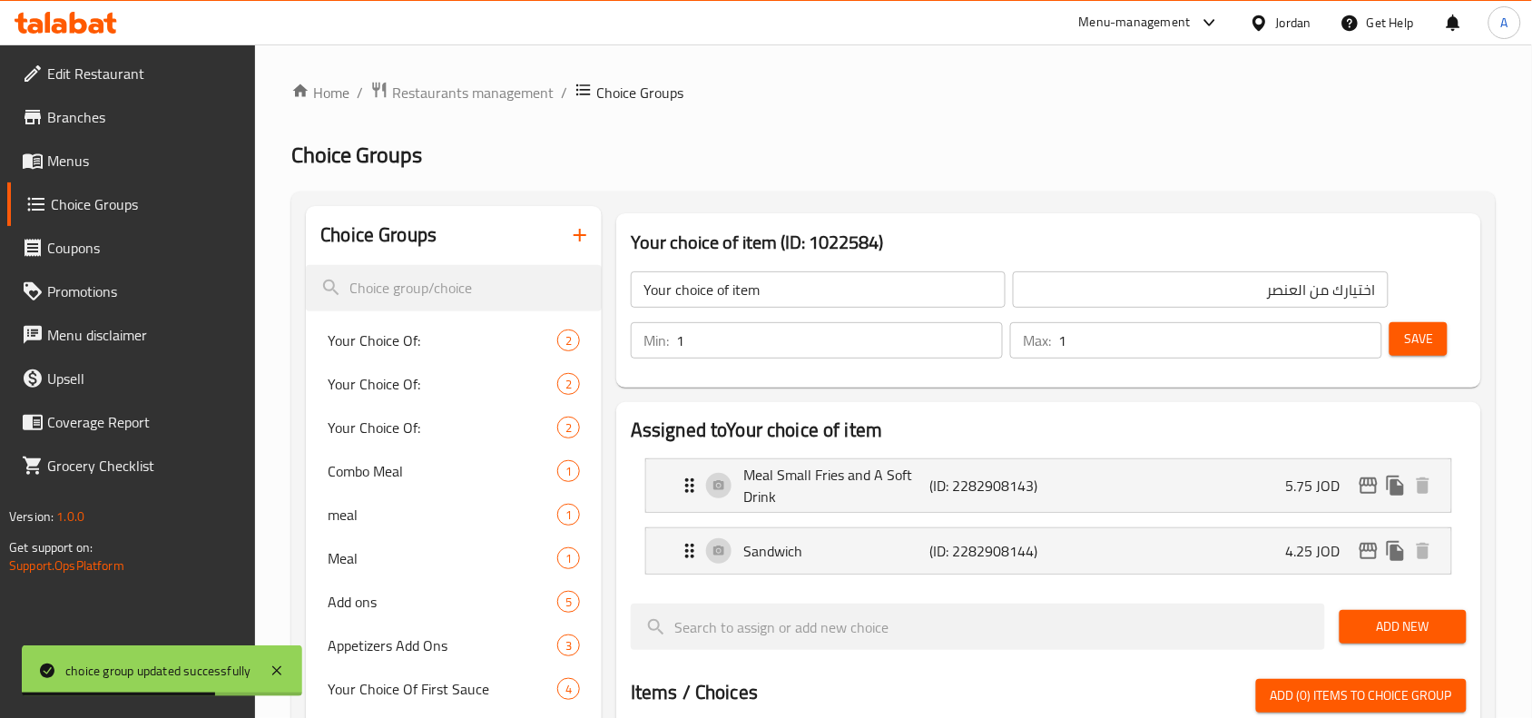
click at [1144, 103] on ol "Home / Restaurants management / Choice Groups" at bounding box center [893, 93] width 1204 height 24
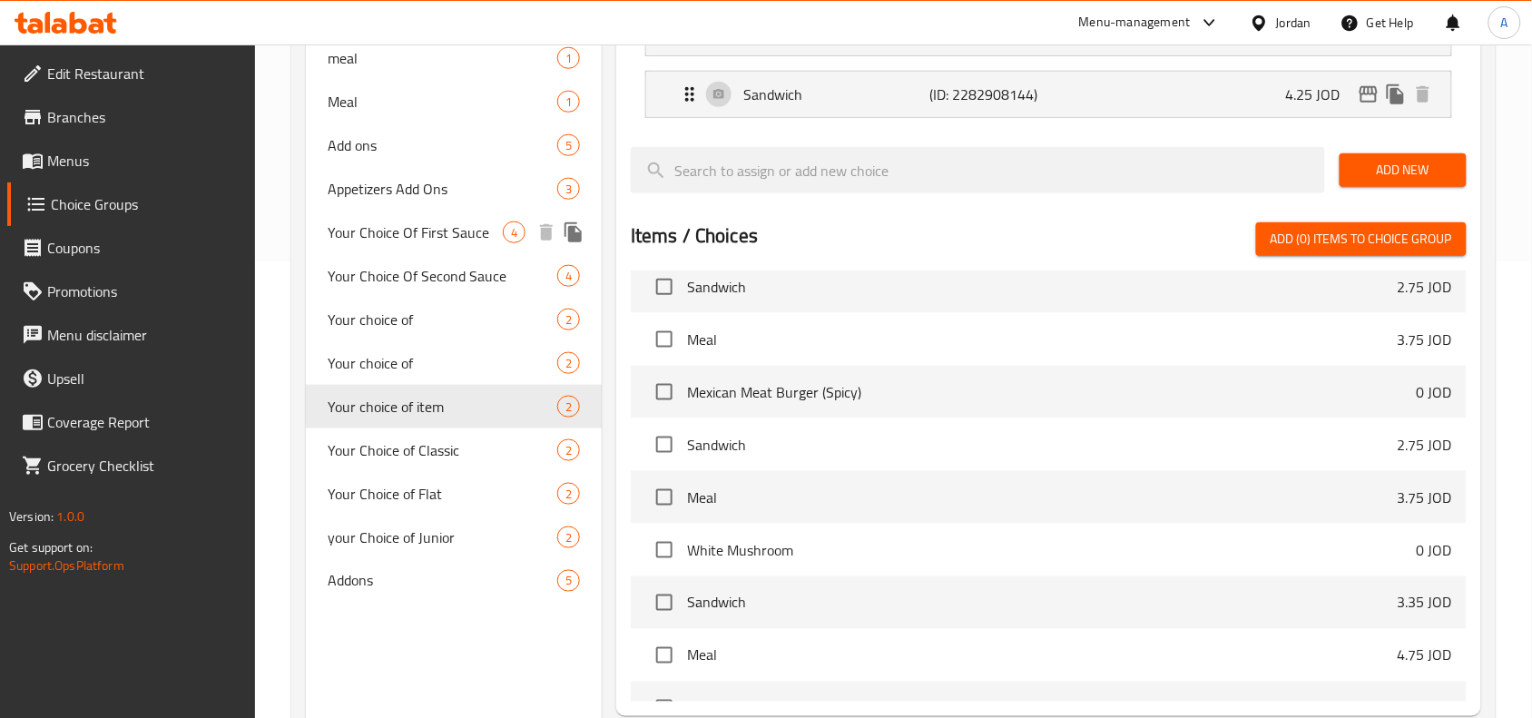
scroll to position [567, 0]
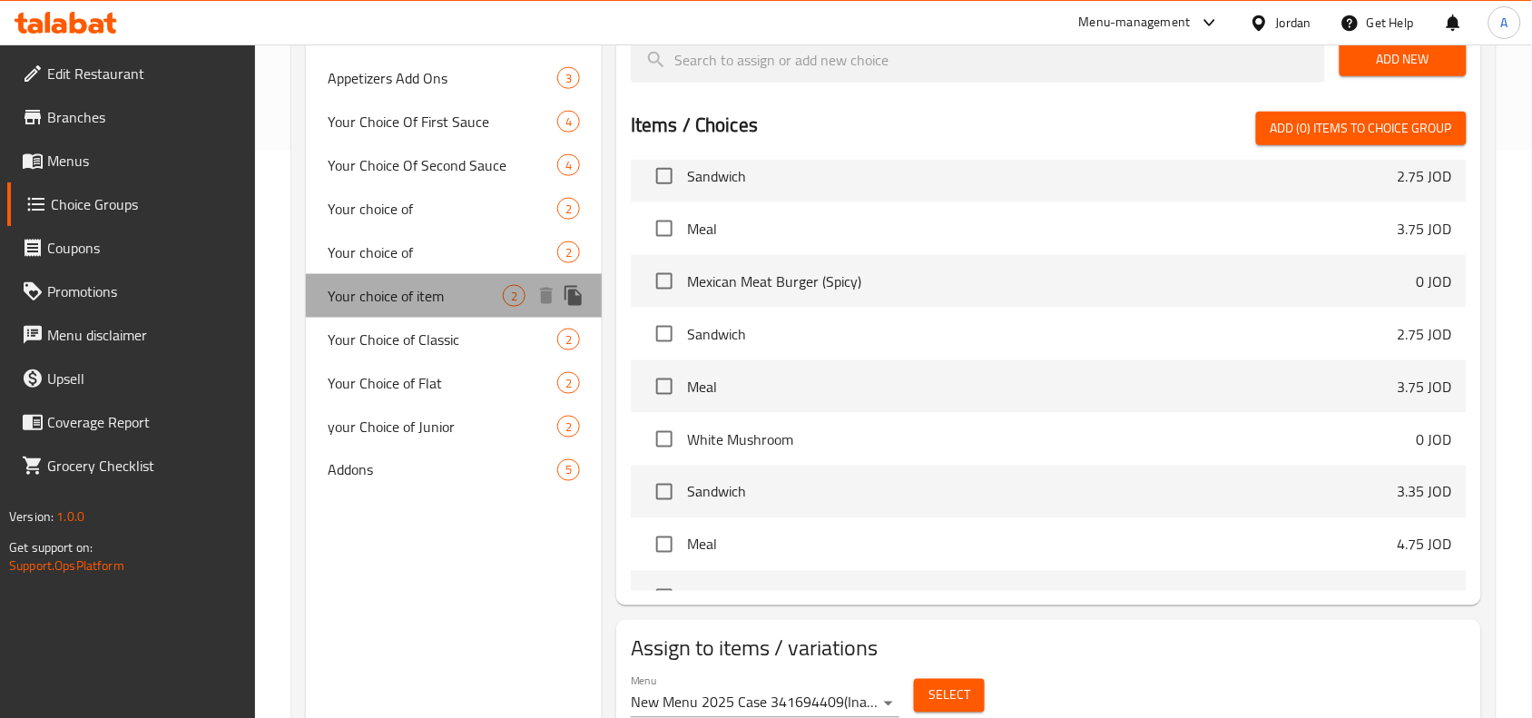
click at [479, 288] on span "Your choice of item" at bounding box center [415, 296] width 175 height 22
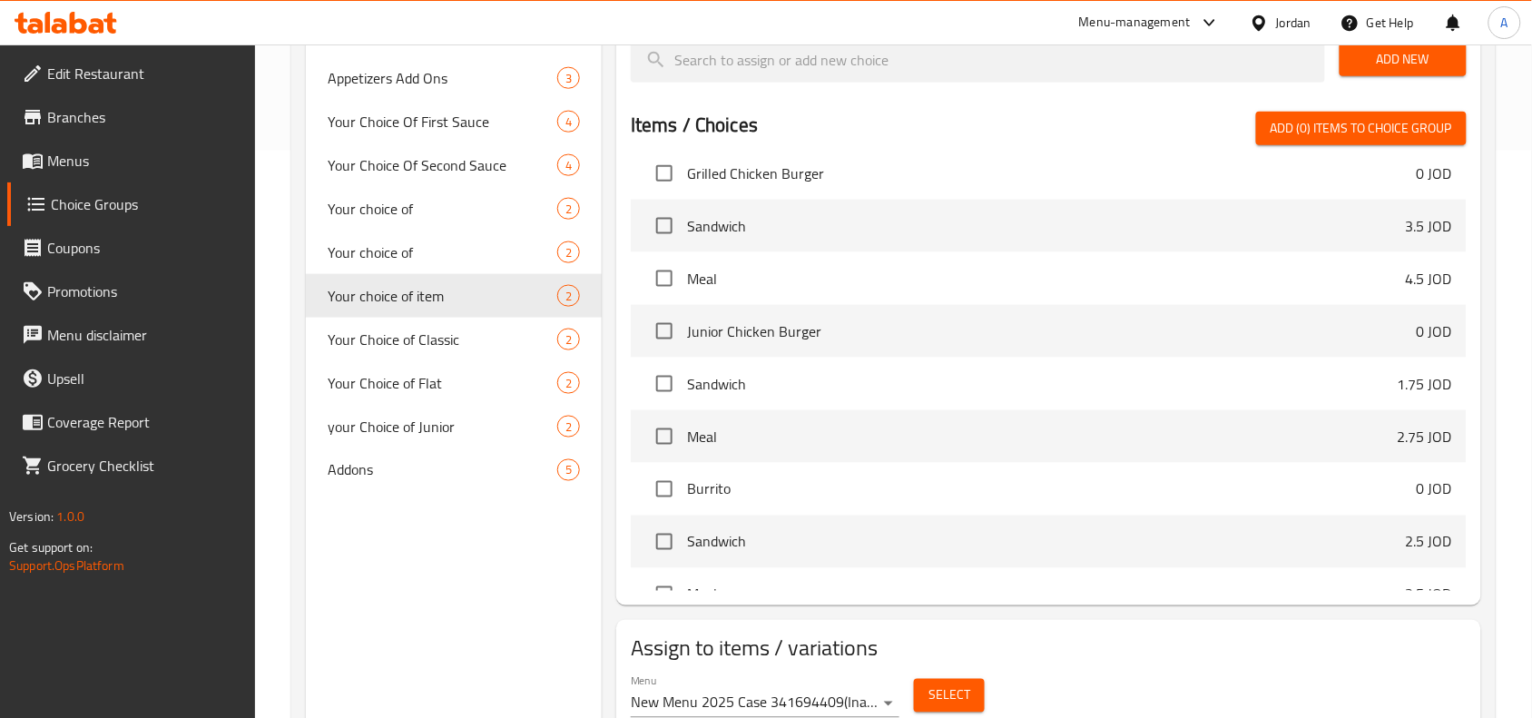
scroll to position [2723, 0]
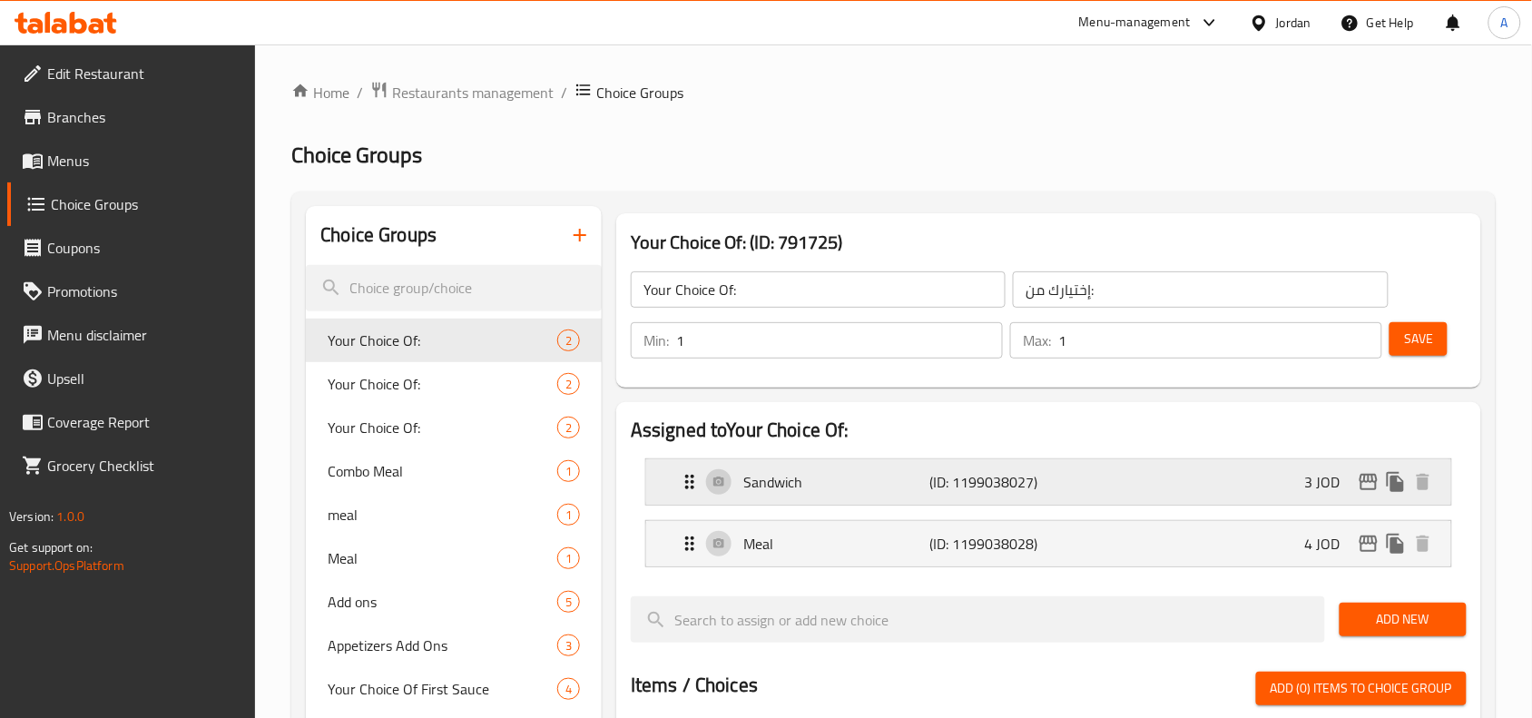
scroll to position [113, 0]
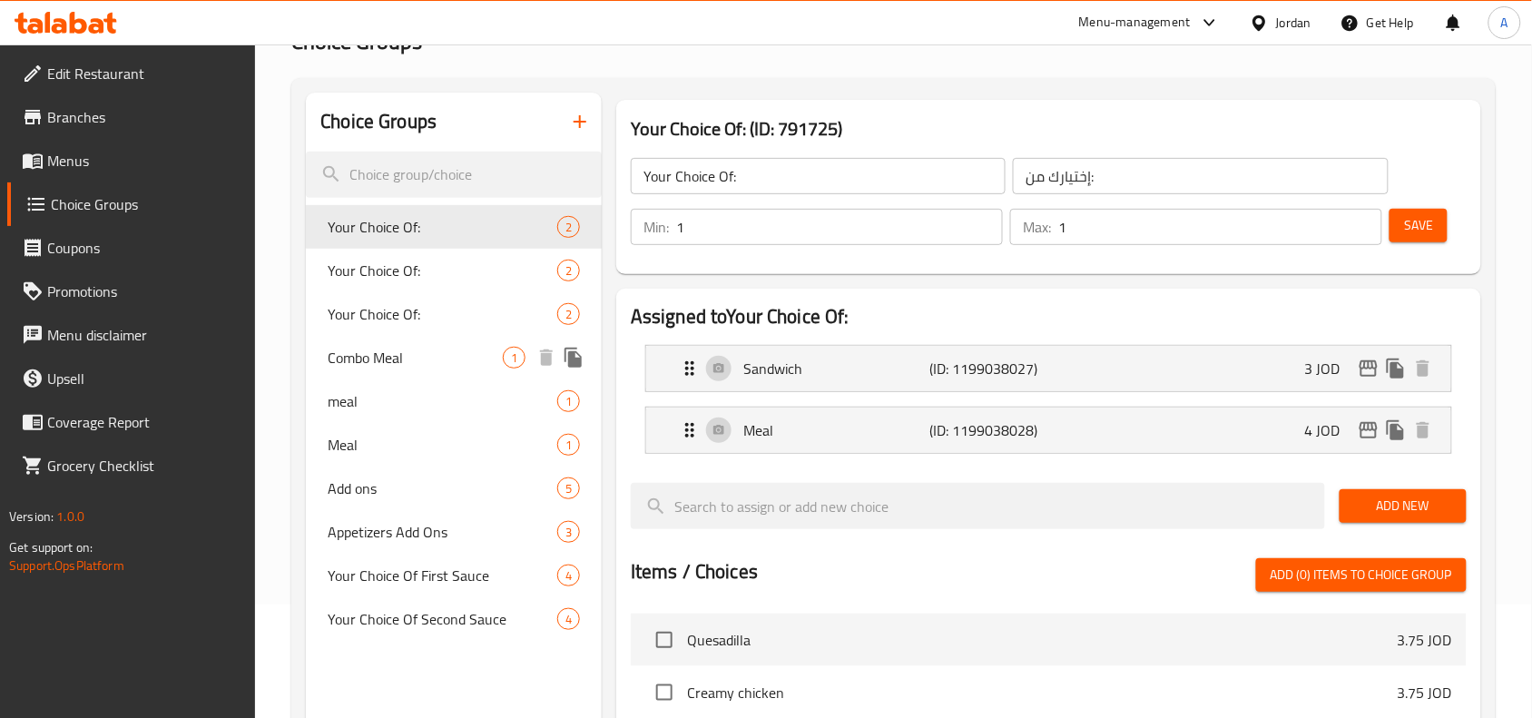
click at [356, 365] on span "Combo Meal" at bounding box center [415, 358] width 175 height 22
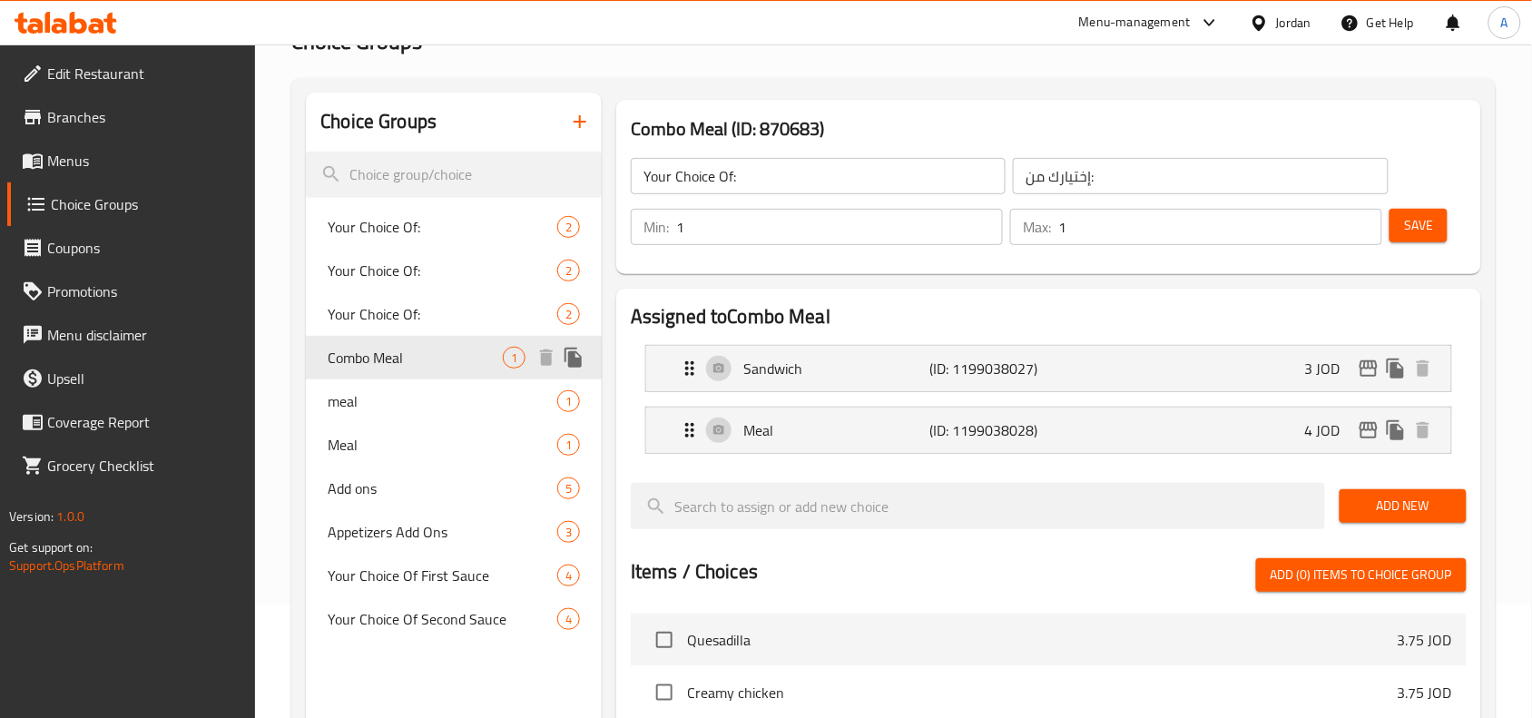
type input "Combo Meal"
type input "وجبة كامبو"
type input "0"
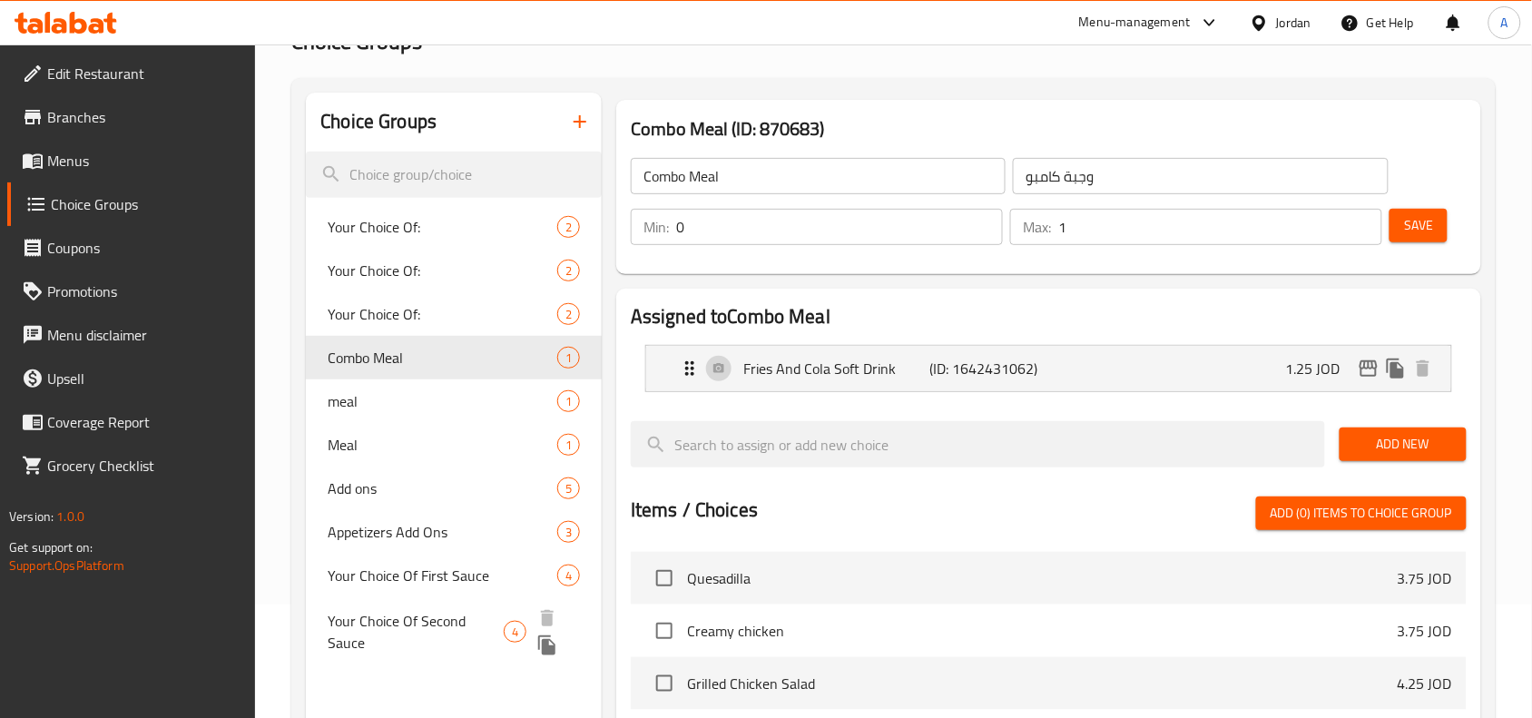
scroll to position [227, 0]
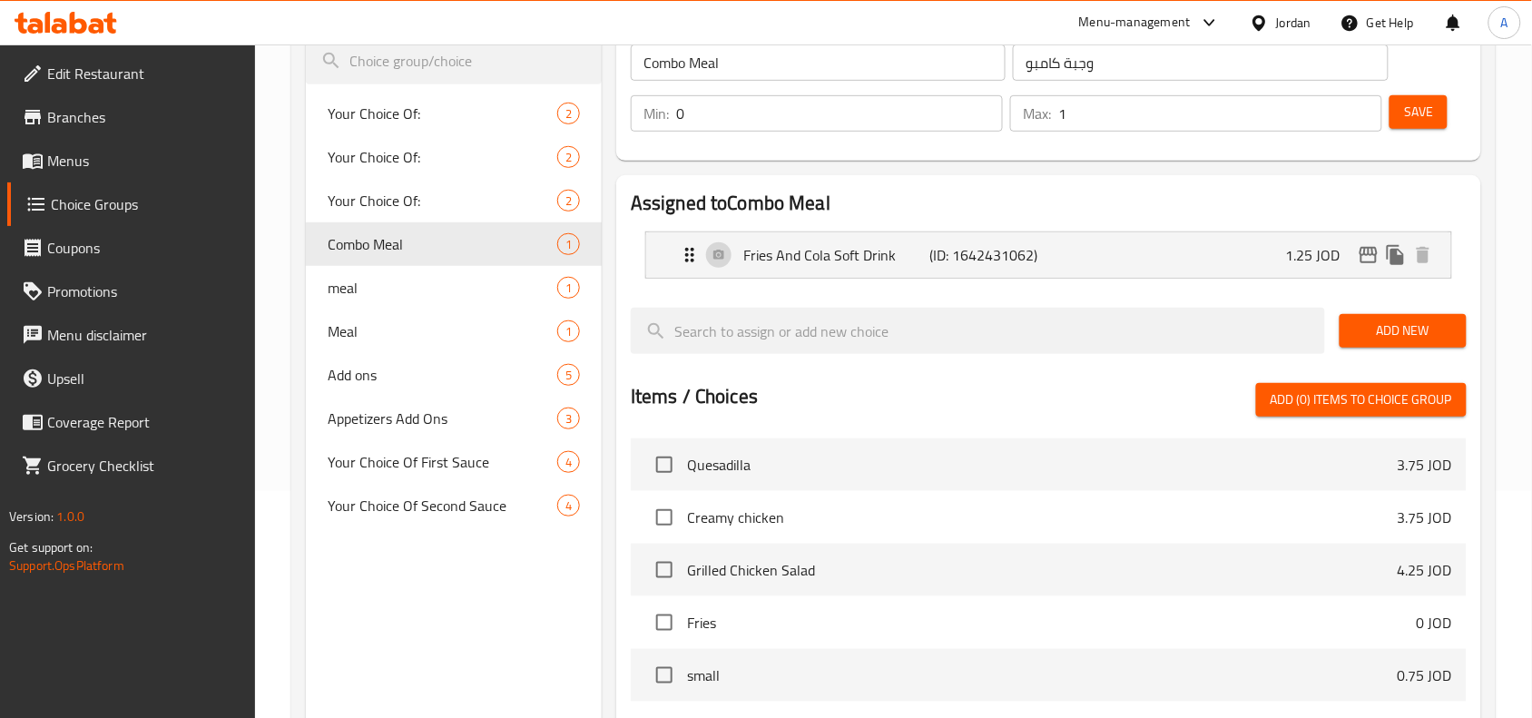
click at [465, 586] on div "Choice Groups Your Choice Of: 2 Your Choice Of: 2 Your Choice Of: 2 Combo Meal …" at bounding box center [454, 495] width 296 height 1032
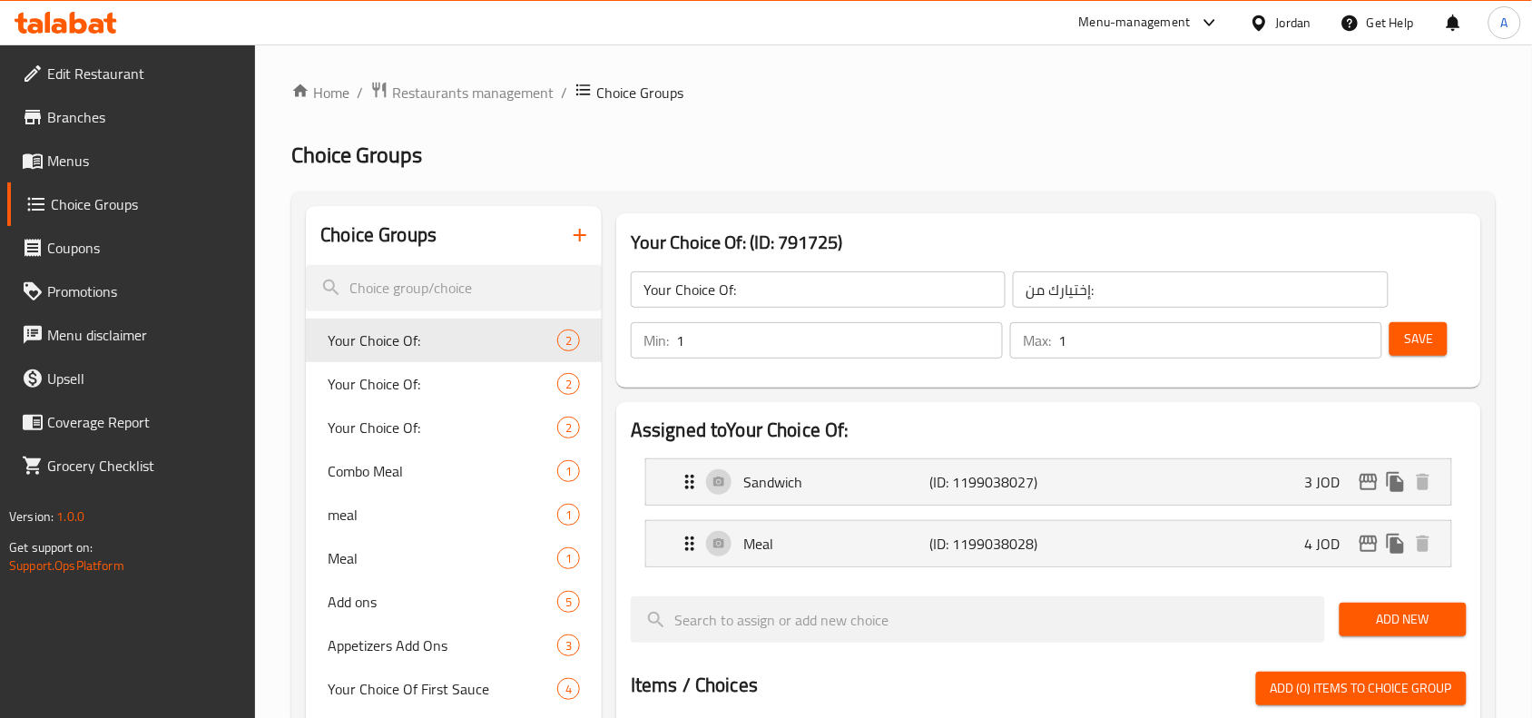
drag, startPoint x: 88, startPoint y: 171, endPoint x: 103, endPoint y: 180, distance: 17.1
click at [88, 171] on span "Menus" at bounding box center [144, 161] width 194 height 22
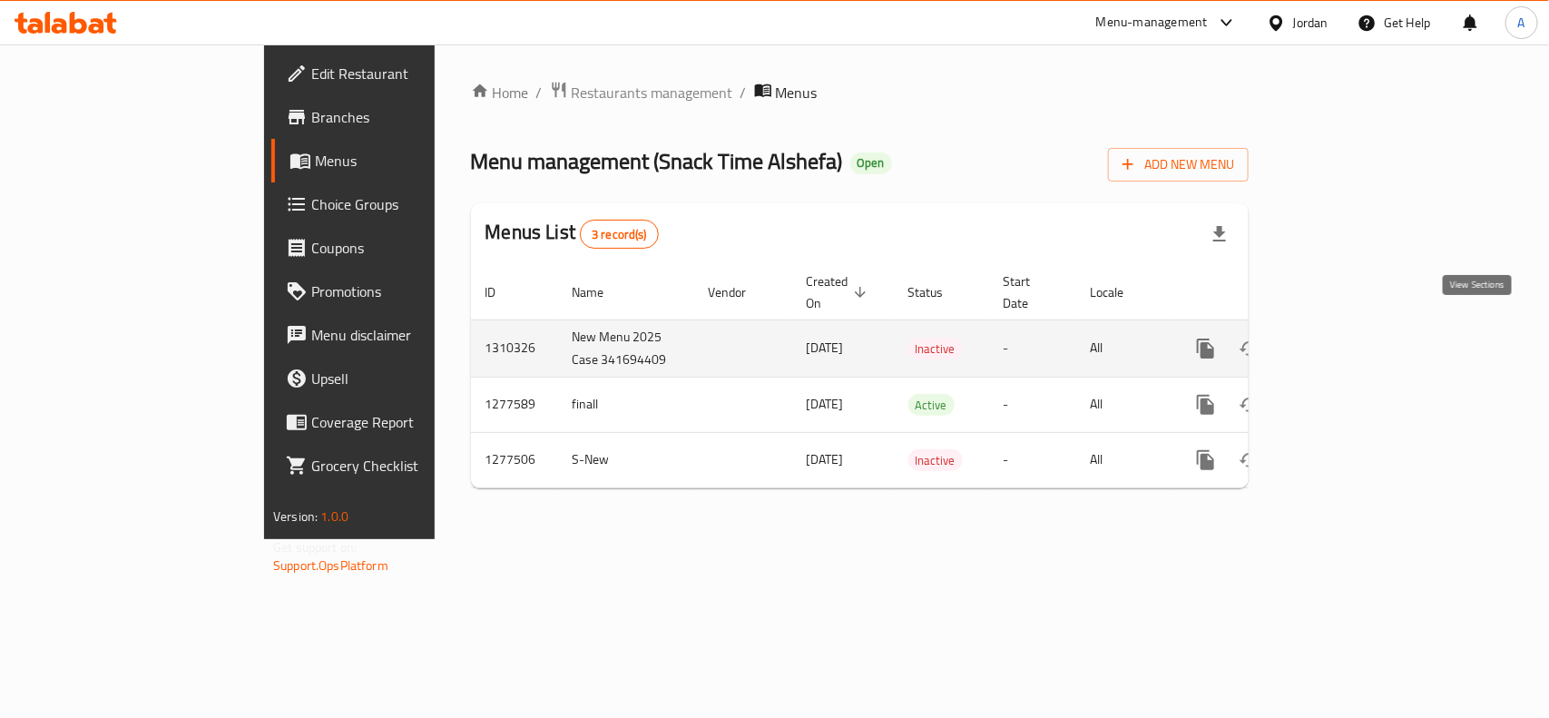
click at [1359, 334] on link "enhanced table" at bounding box center [1337, 349] width 44 height 44
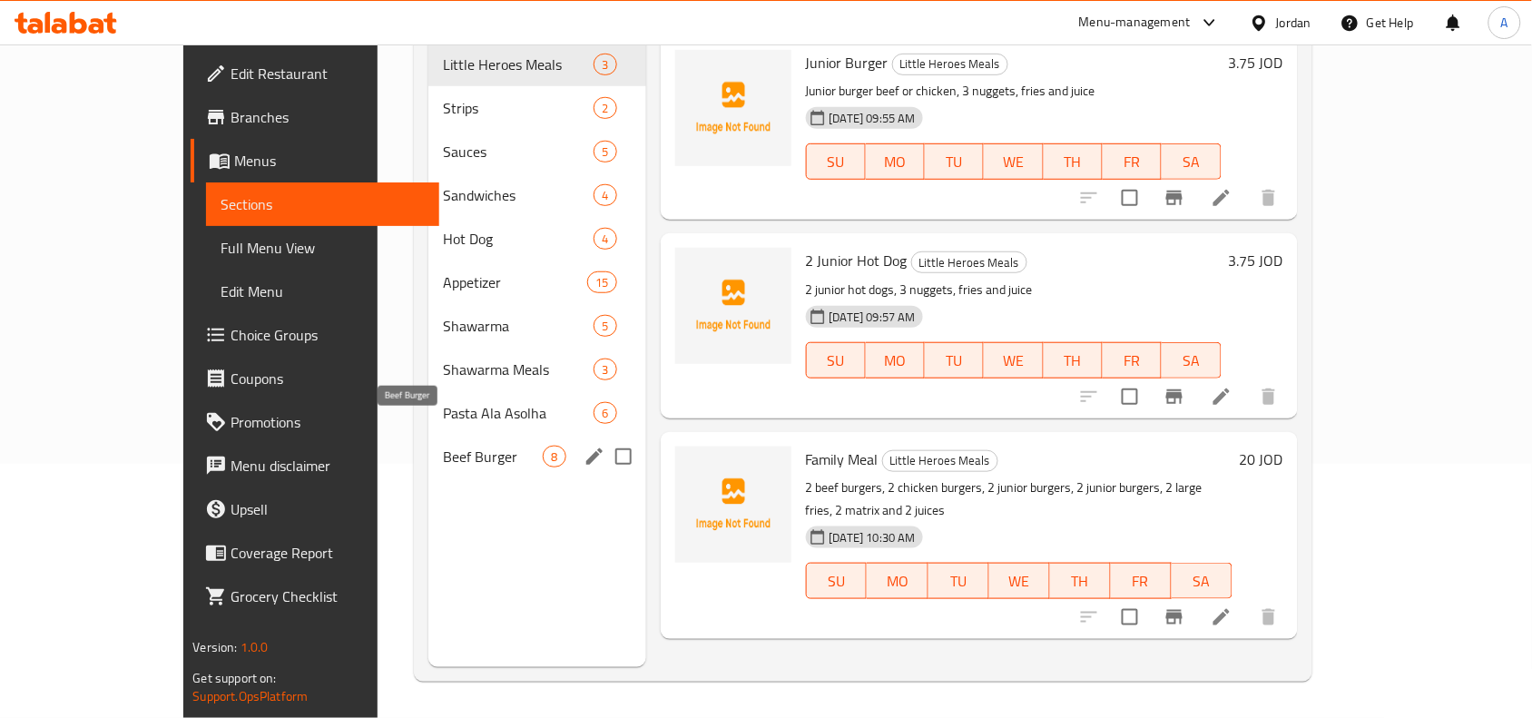
click at [443, 446] on span "Beef Burger" at bounding box center [493, 457] width 100 height 22
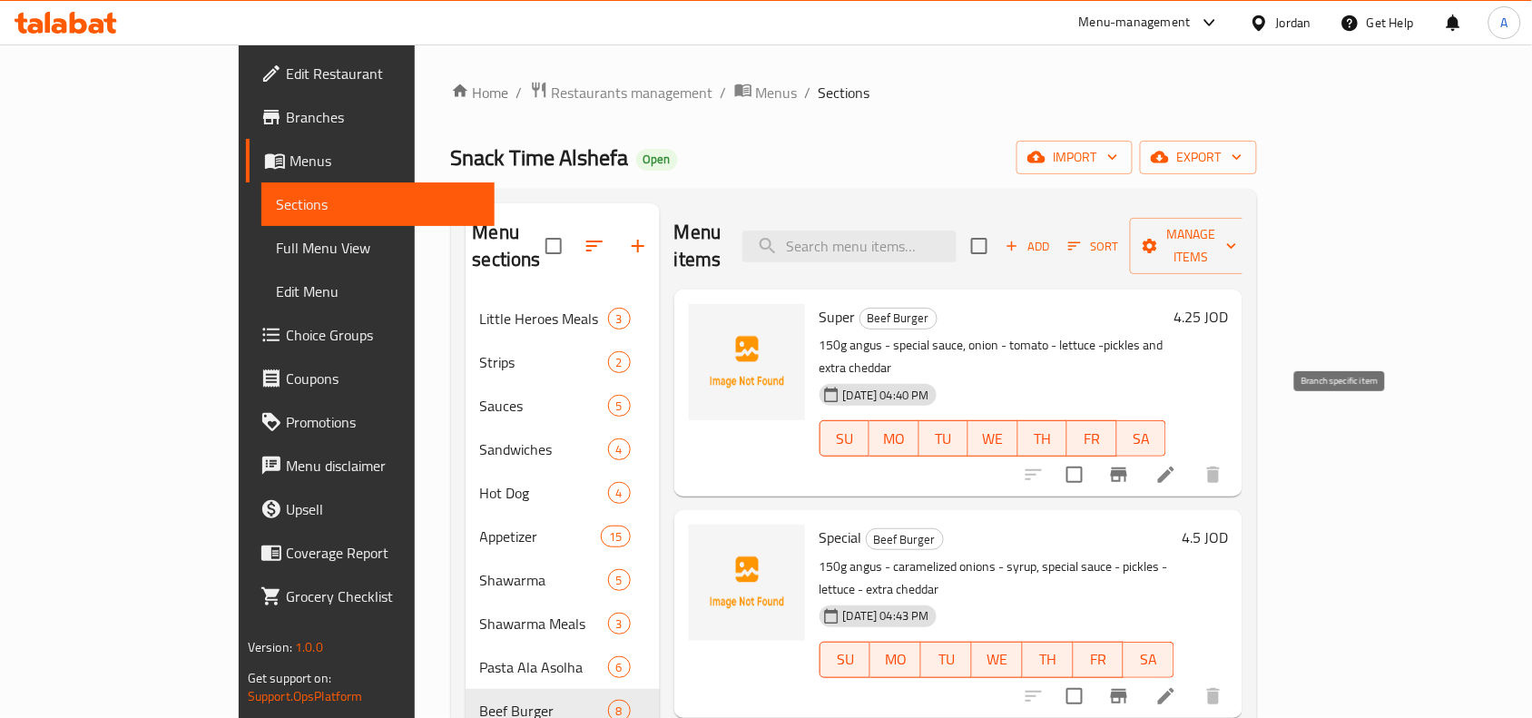
click at [1141, 453] on button "Branch-specific-item" at bounding box center [1119, 475] width 44 height 44
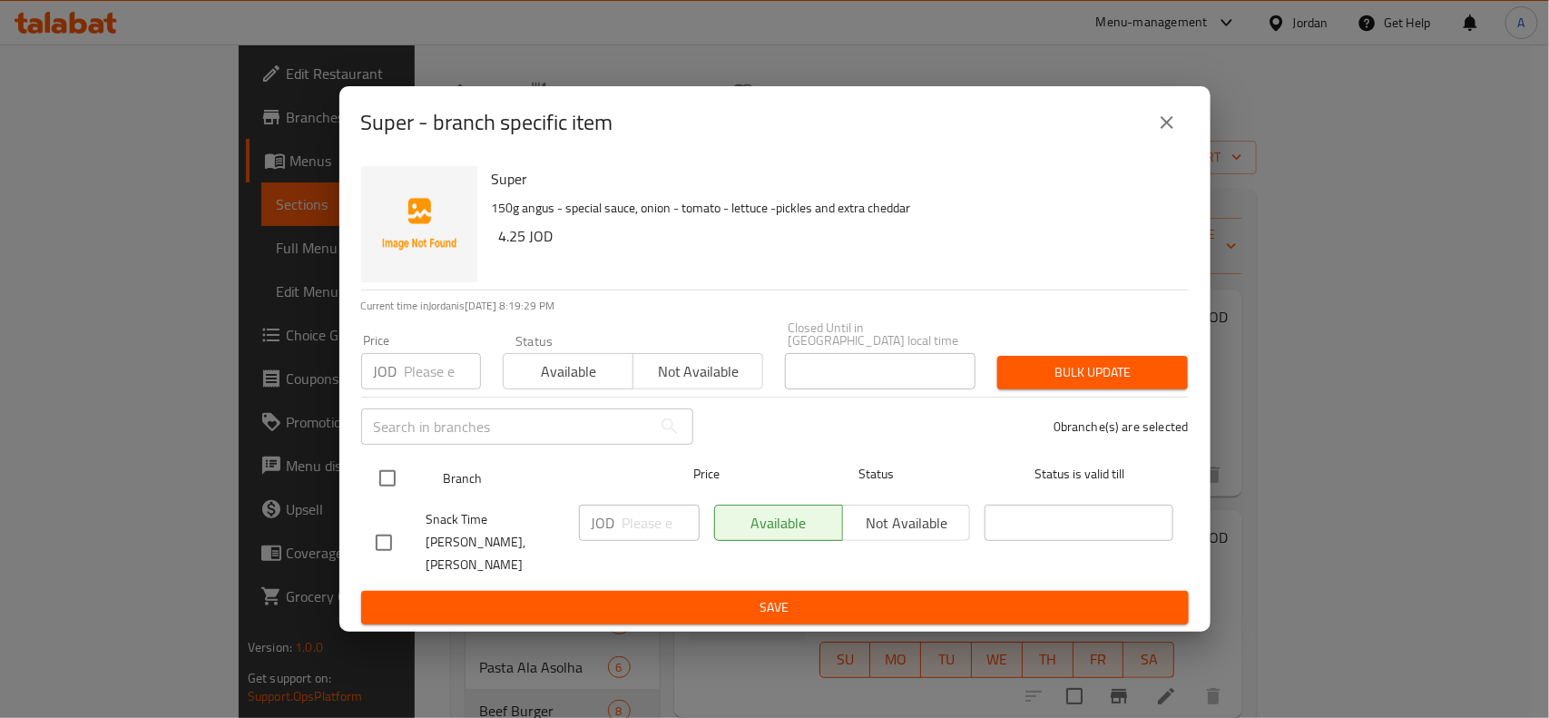
click at [375, 475] on input "checkbox" at bounding box center [387, 478] width 38 height 38
checkbox input "true"
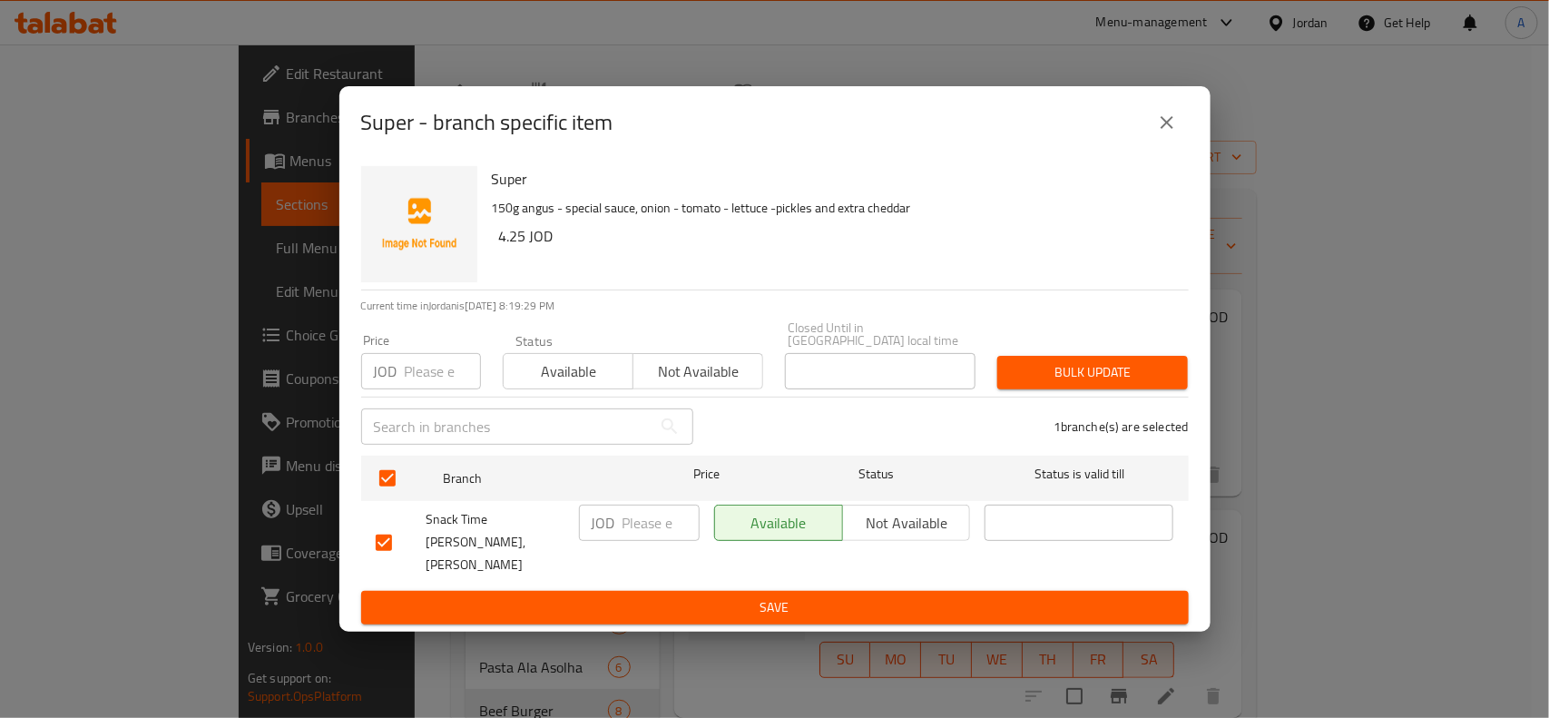
click at [413, 398] on div "Price JOD Price" at bounding box center [421, 361] width 142 height 77
click at [415, 386] on input "number" at bounding box center [443, 371] width 76 height 36
type input "0"
drag, startPoint x: 1137, startPoint y: 351, endPoint x: 1133, endPoint y: 383, distance: 32.1
click at [1137, 368] on div "Bulk update" at bounding box center [1093, 372] width 212 height 55
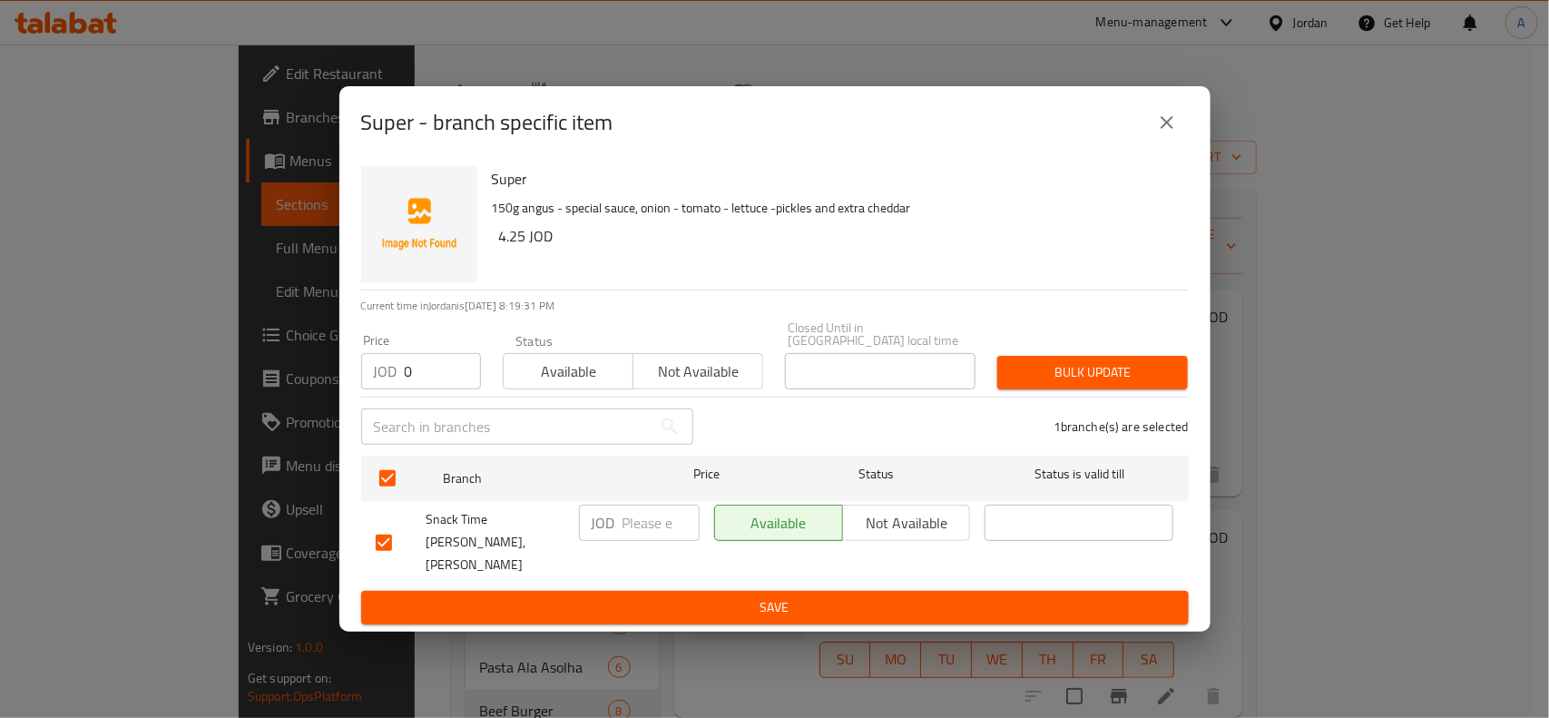
click at [1133, 383] on span "Bulk update" at bounding box center [1093, 372] width 162 height 23
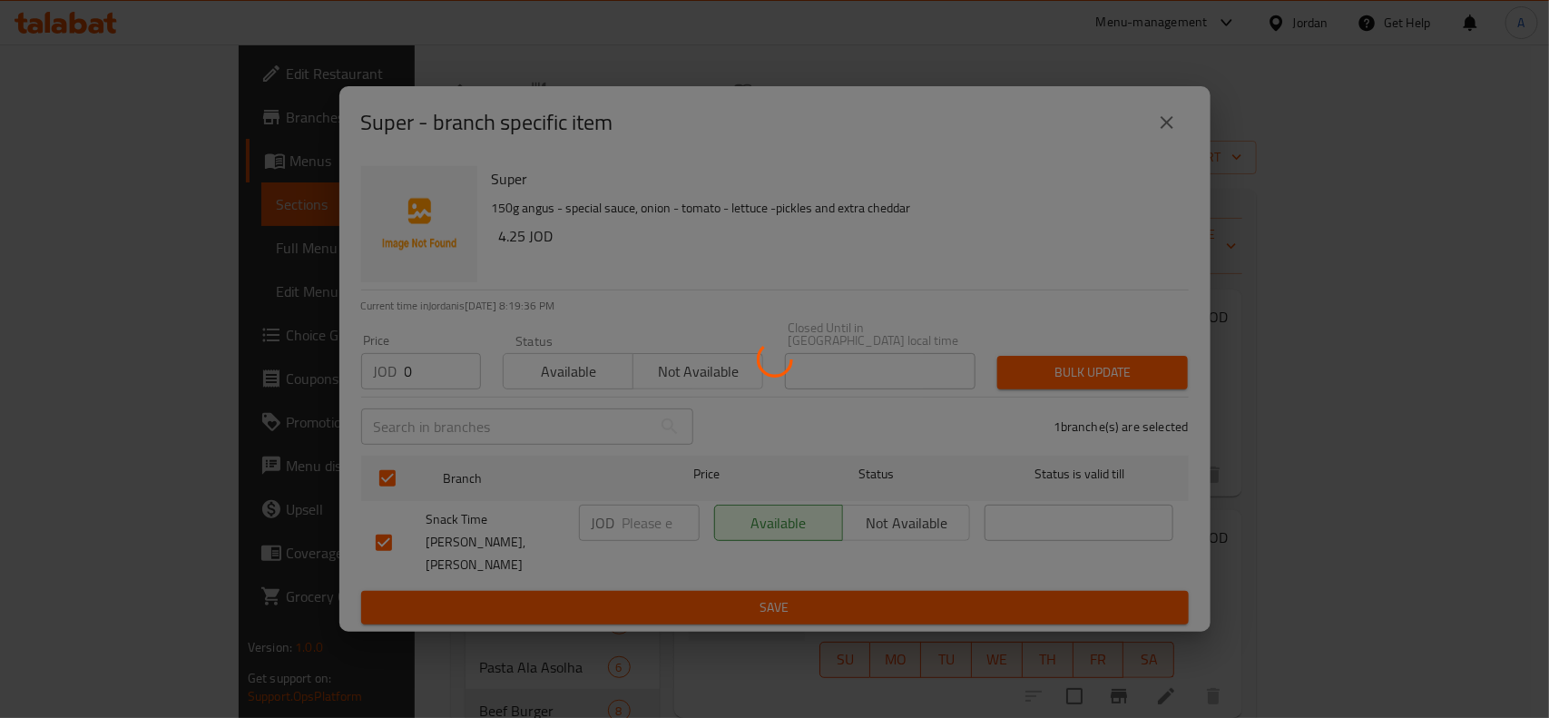
click at [1325, 604] on div at bounding box center [774, 359] width 1549 height 718
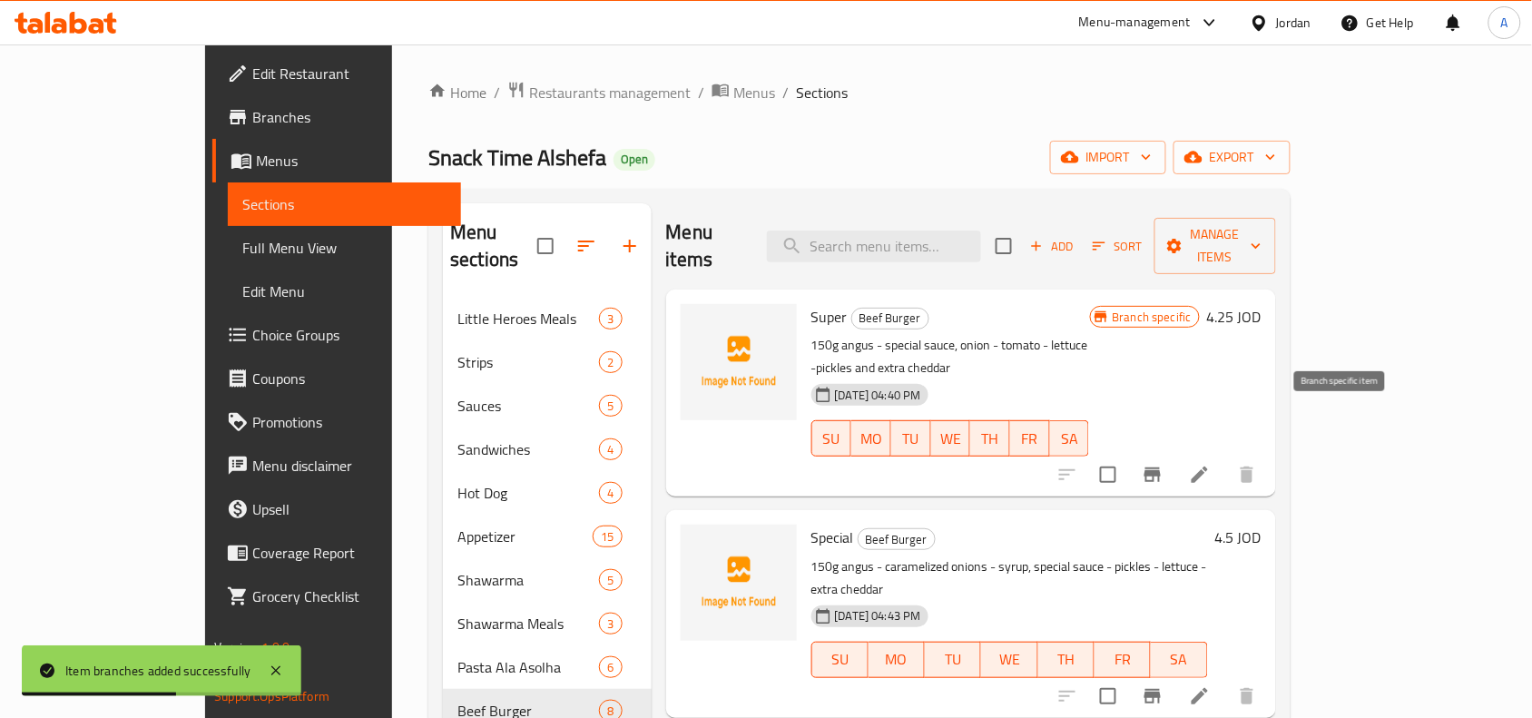
click at [1163, 464] on icon "Branch-specific-item" at bounding box center [1153, 475] width 22 height 22
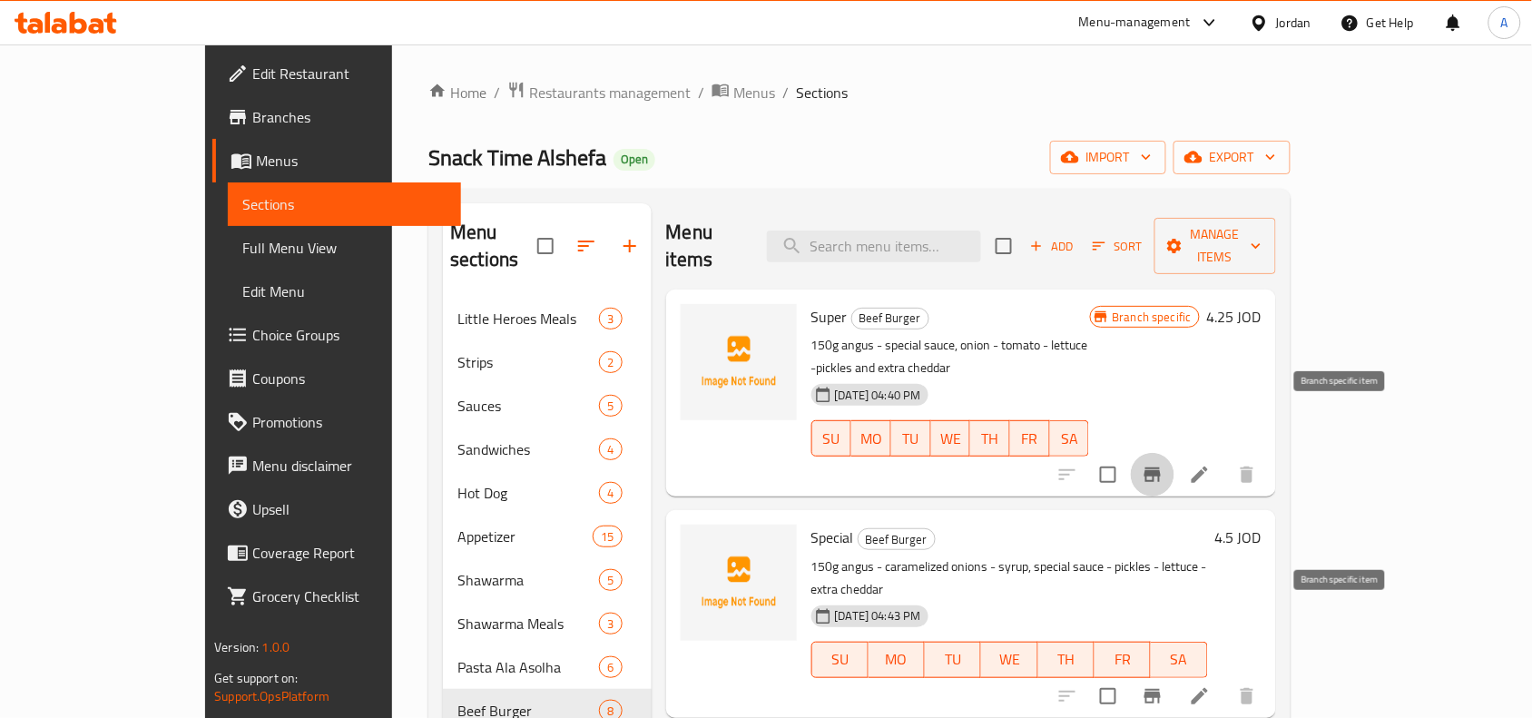
click at [1161, 689] on icon "Branch-specific-item" at bounding box center [1152, 696] width 16 height 15
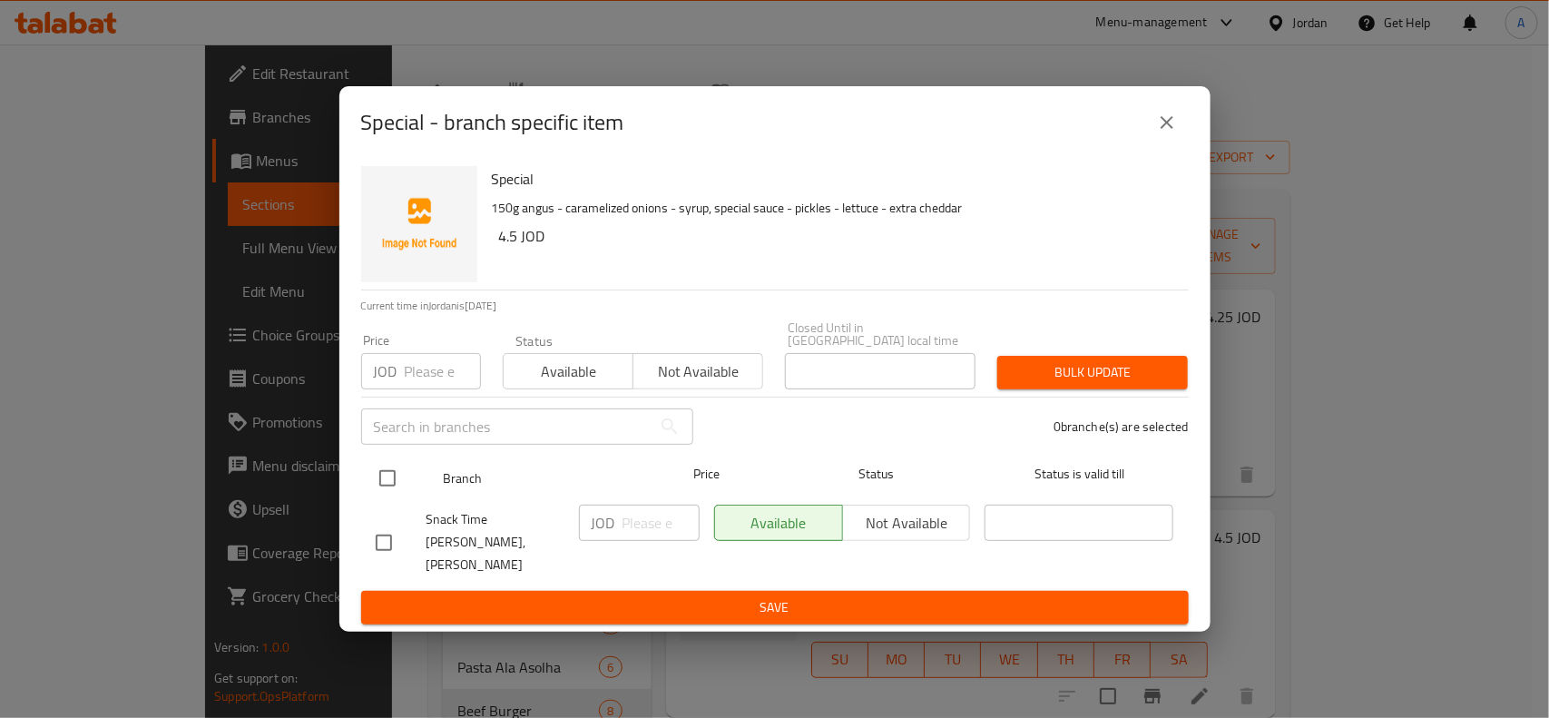
click at [372, 484] on input "checkbox" at bounding box center [387, 478] width 38 height 38
checkbox input "true"
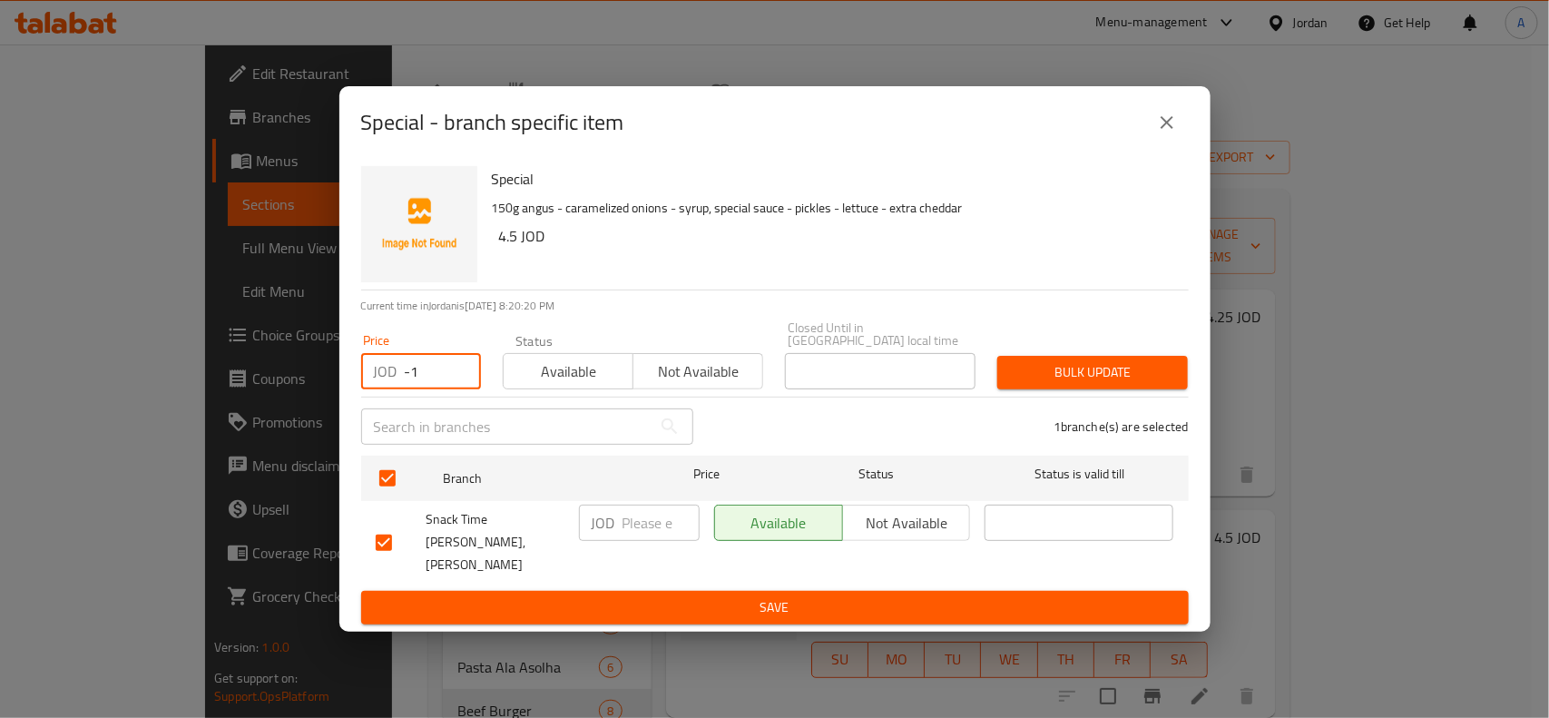
click at [454, 386] on input "-1" at bounding box center [443, 371] width 76 height 36
click at [428, 372] on input "-1" at bounding box center [443, 371] width 76 height 36
type input "0"
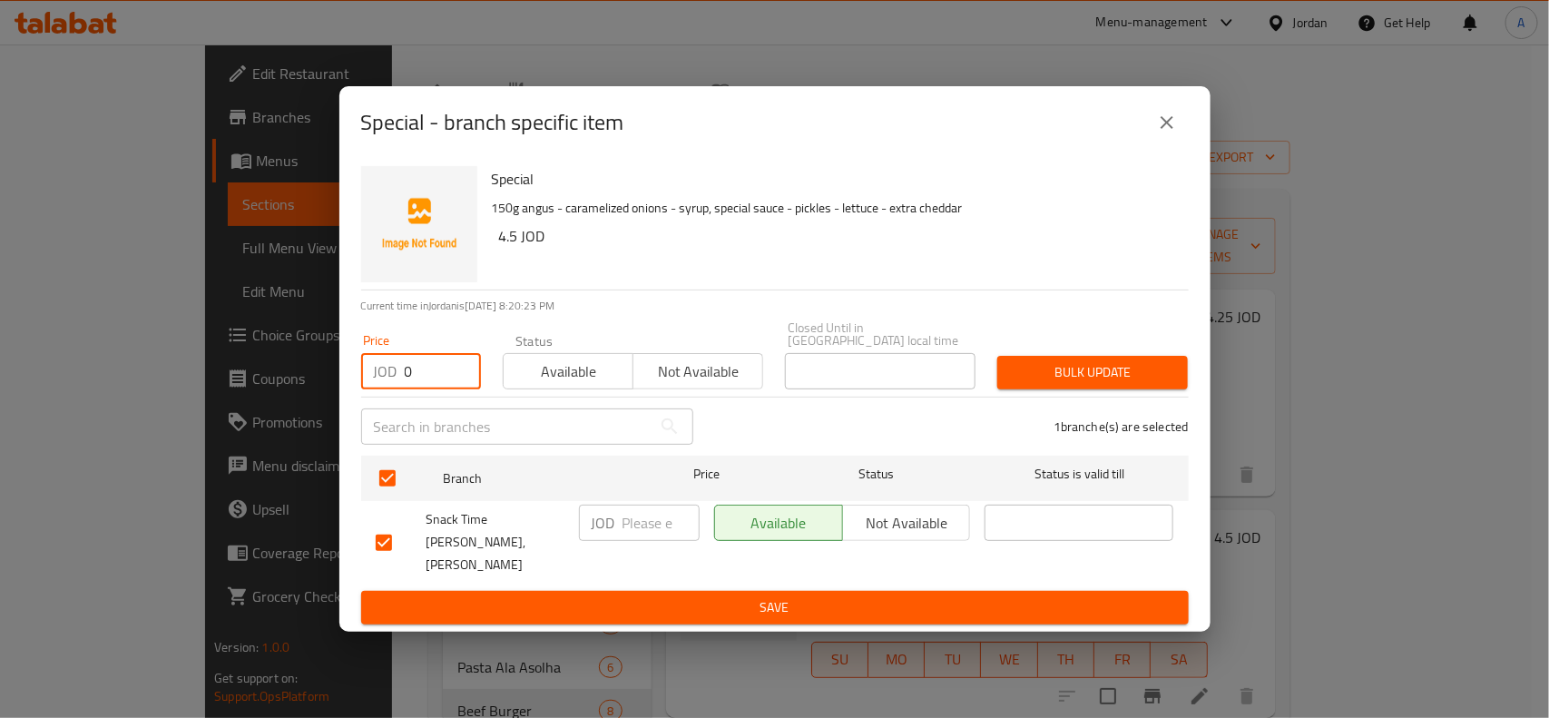
click at [1054, 384] on span "Bulk update" at bounding box center [1093, 372] width 162 height 23
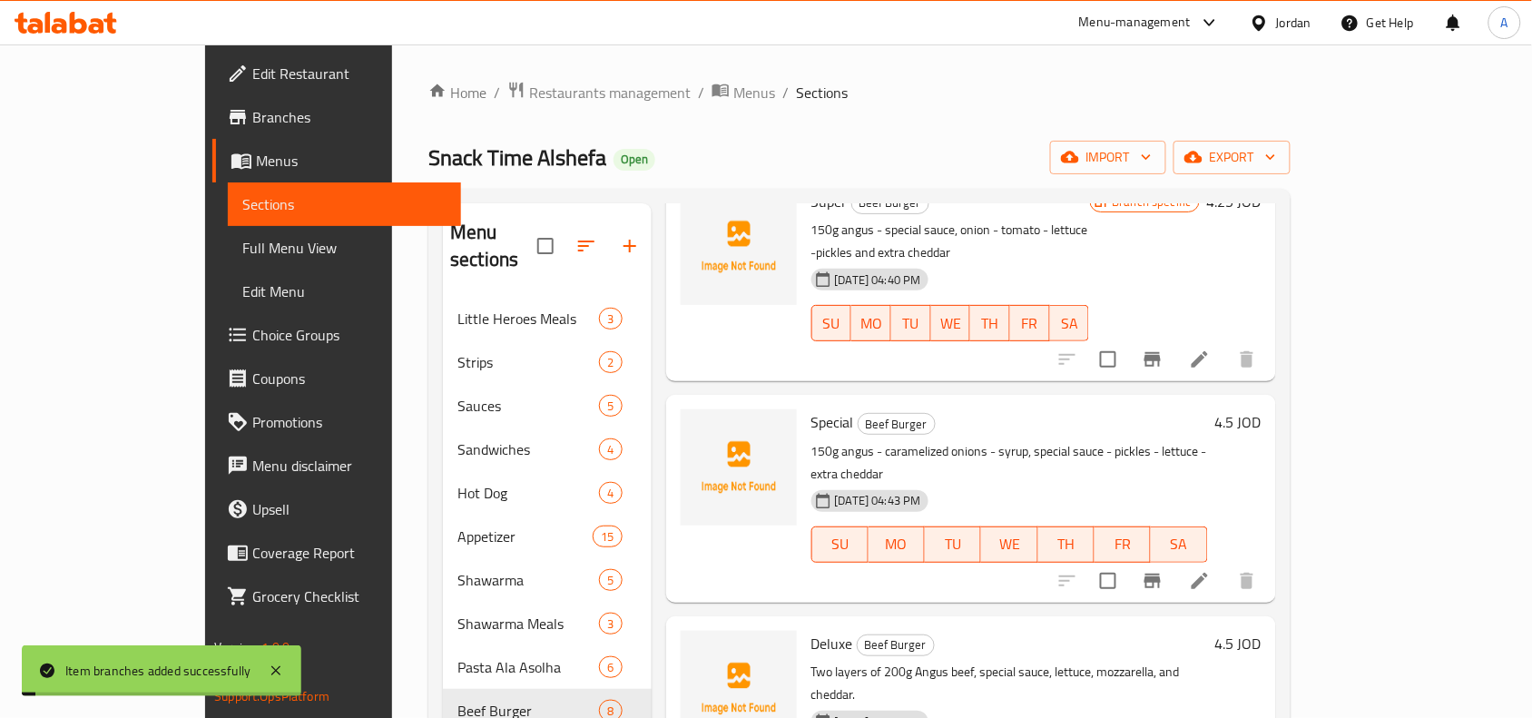
scroll to position [227, 0]
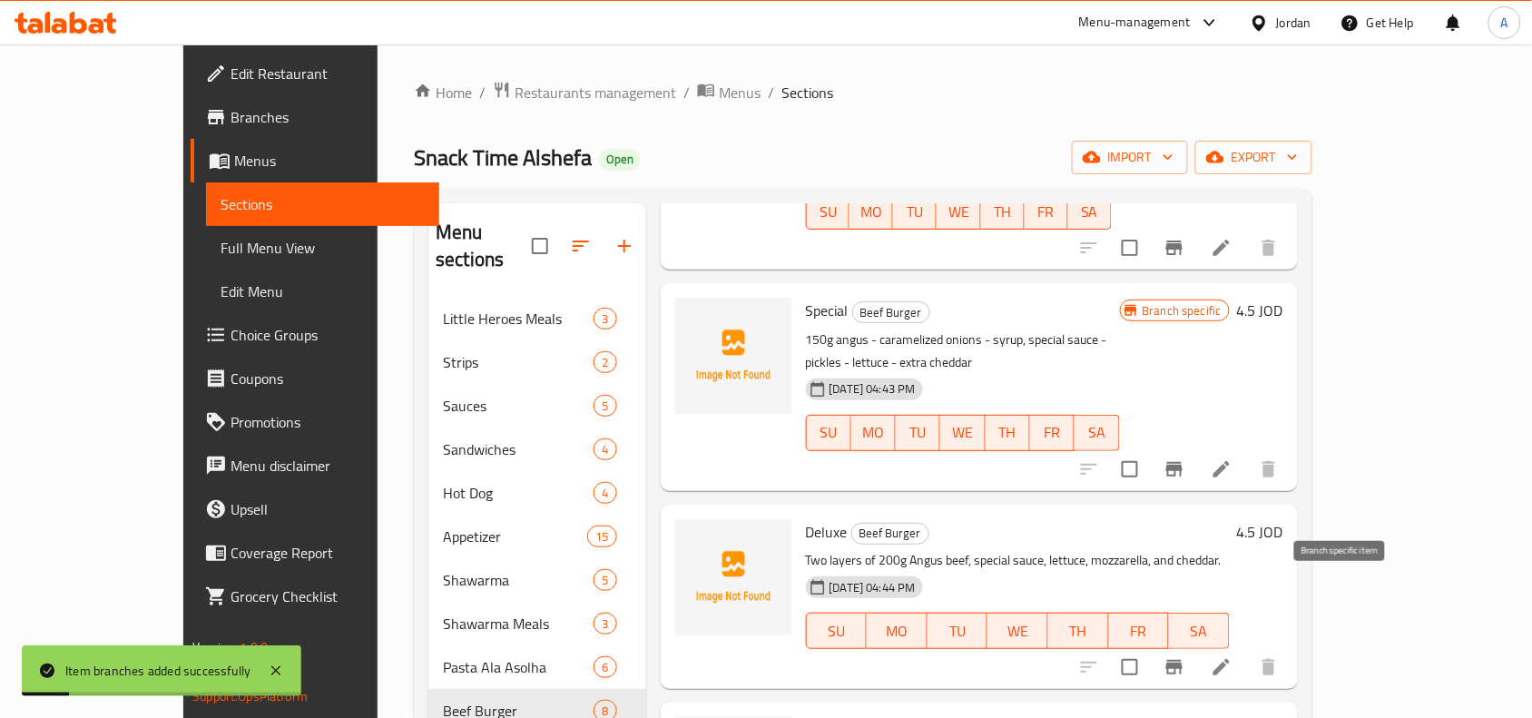
click at [1183, 660] on icon "Branch-specific-item" at bounding box center [1174, 667] width 16 height 15
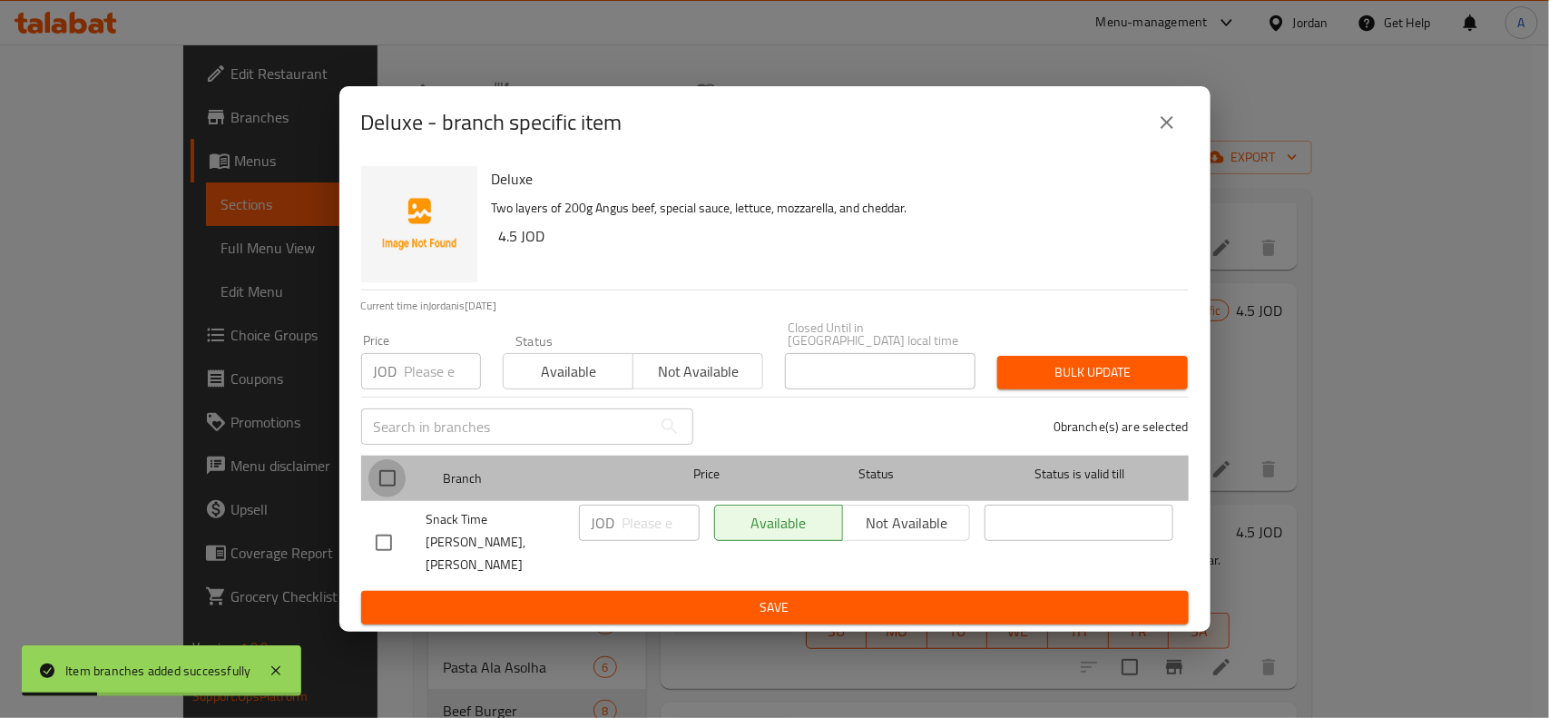
click at [384, 484] on input "checkbox" at bounding box center [387, 478] width 38 height 38
checkbox input "true"
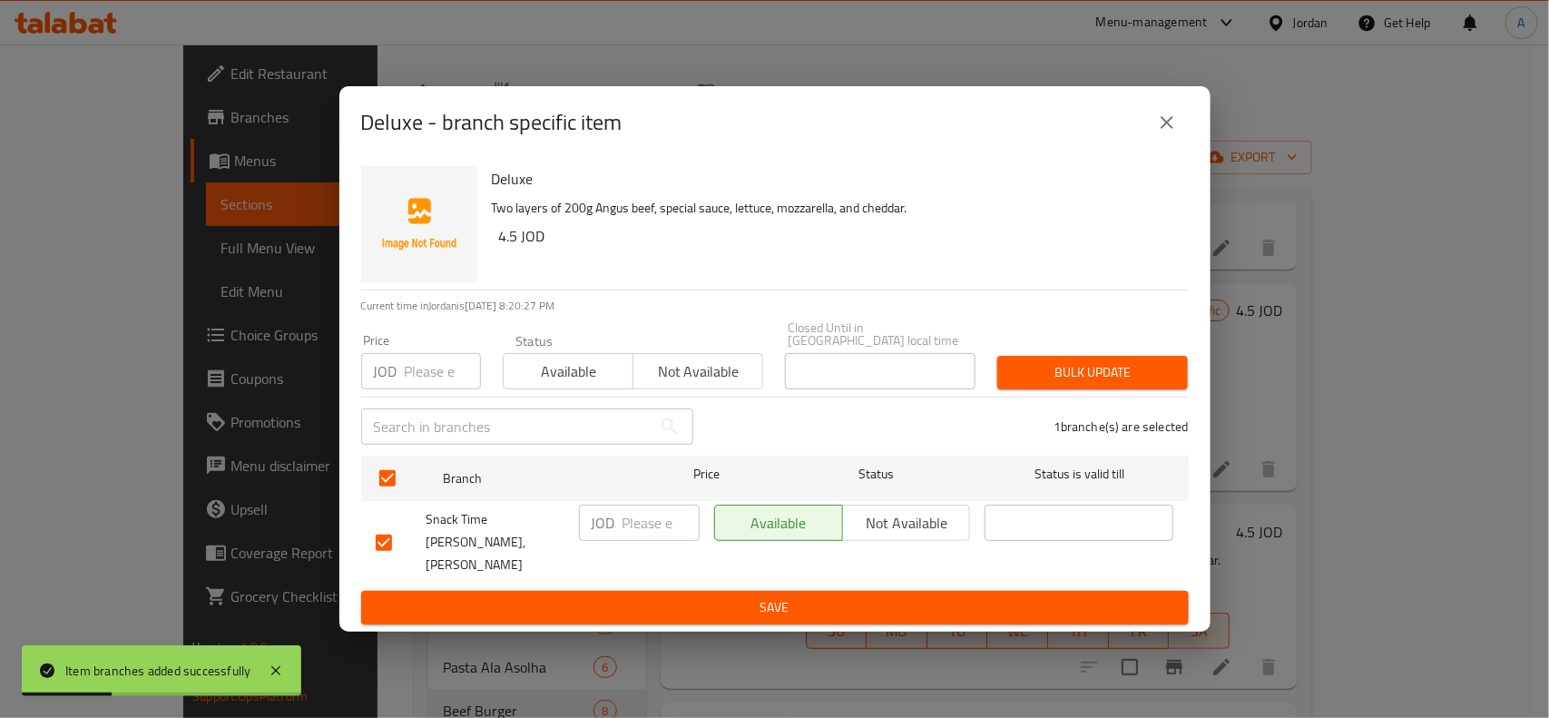
click at [420, 375] on input "number" at bounding box center [443, 371] width 76 height 36
type input "0"
click at [1050, 352] on div "Bulk update" at bounding box center [1093, 372] width 212 height 55
click at [1062, 368] on span "Bulk update" at bounding box center [1093, 372] width 162 height 23
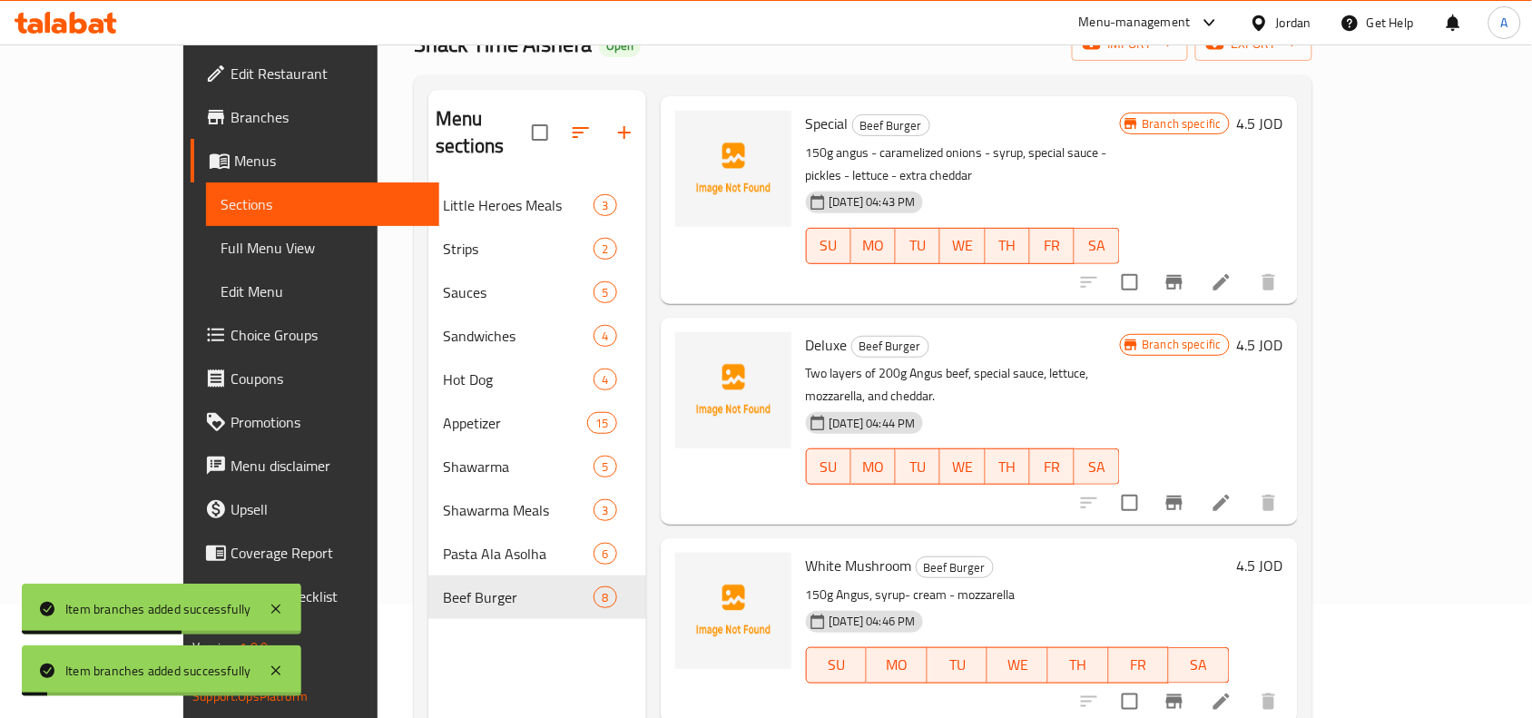
scroll to position [340, 0]
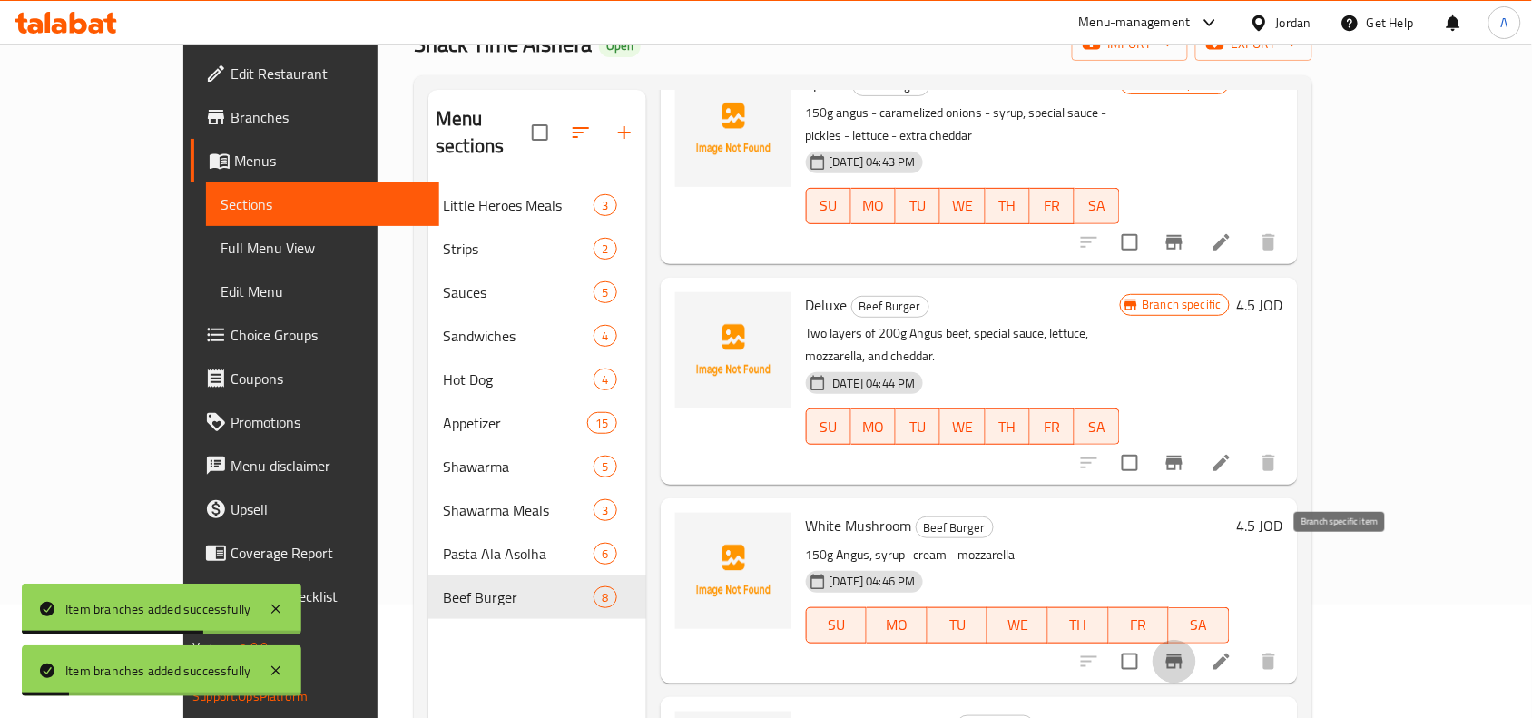
click at [1183, 654] on icon "Branch-specific-item" at bounding box center [1174, 661] width 16 height 15
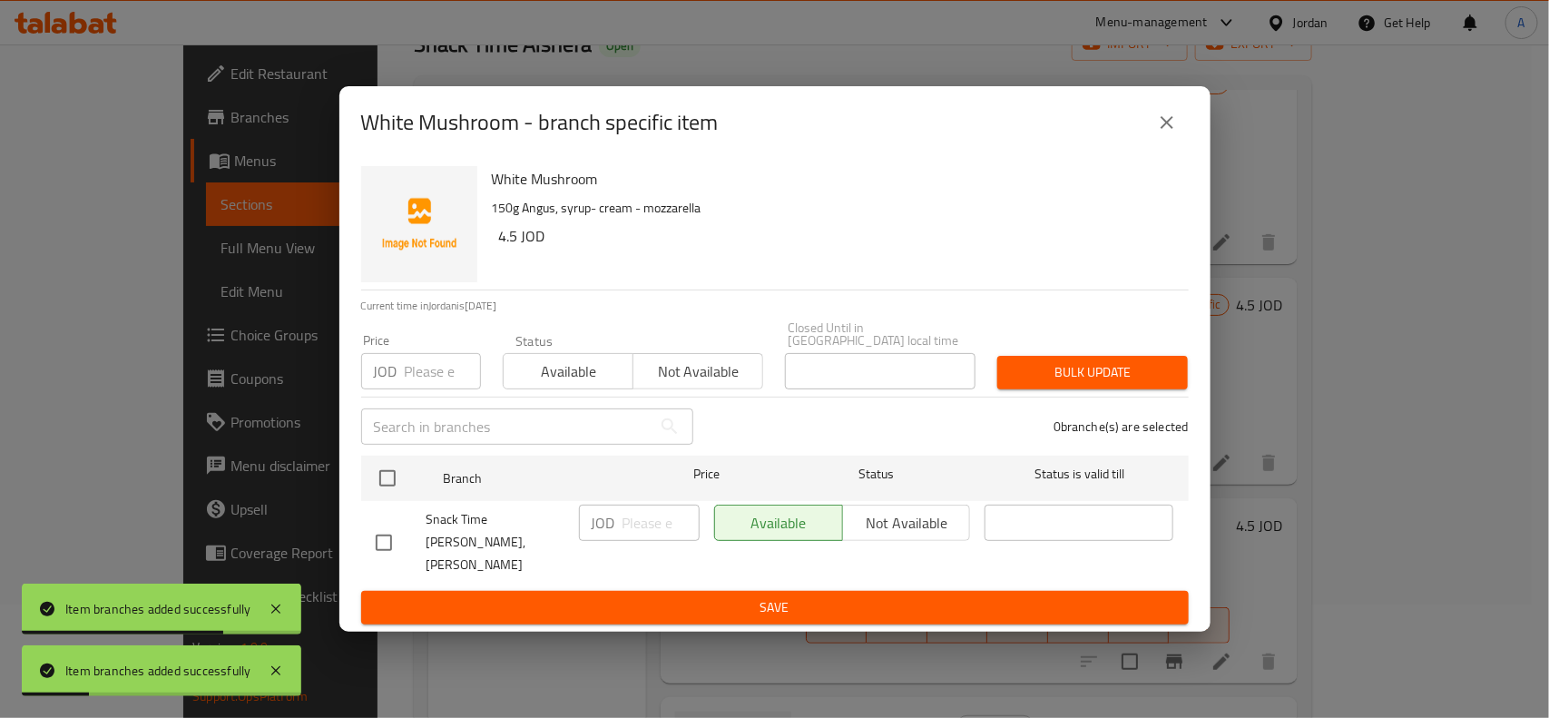
click at [354, 447] on div "​" at bounding box center [527, 427] width 354 height 58
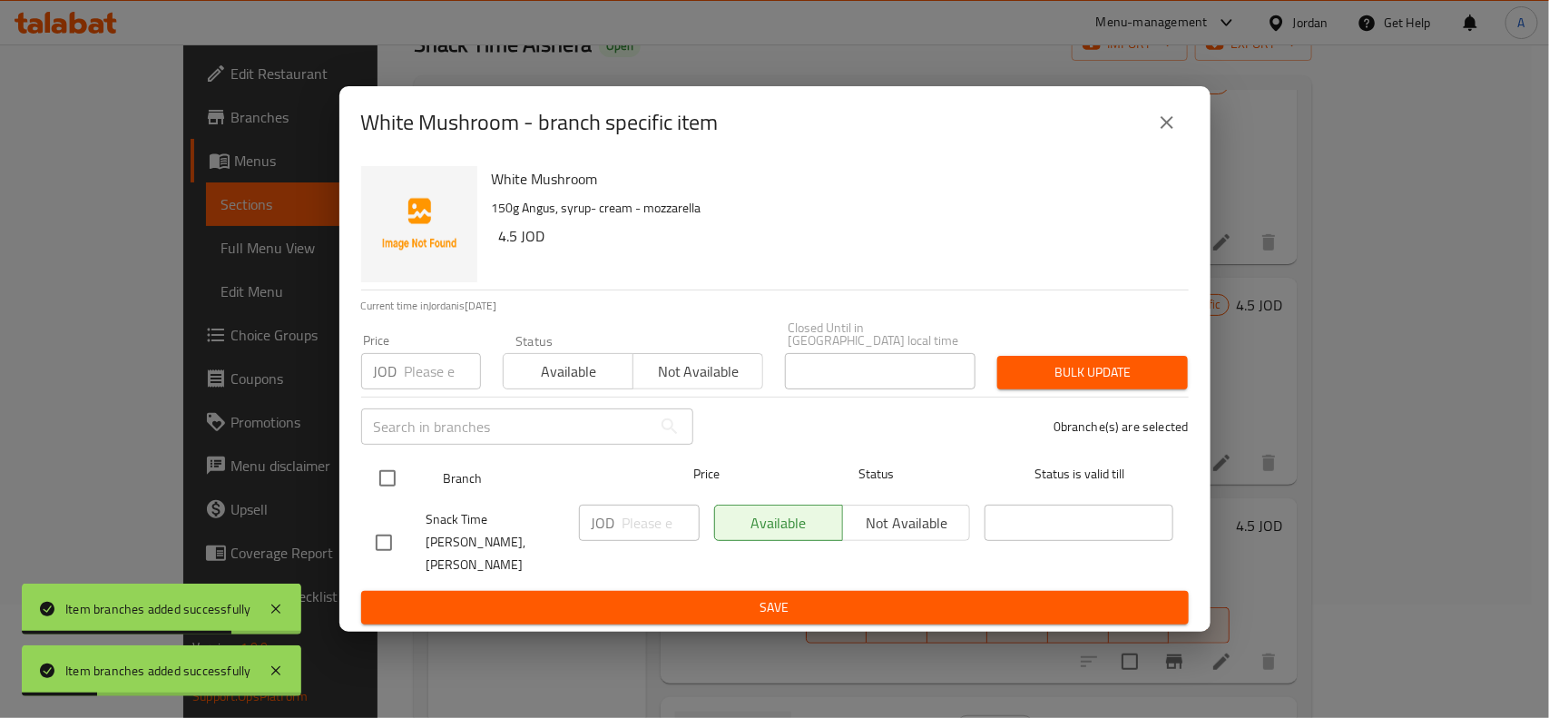
click at [377, 463] on div at bounding box center [402, 478] width 68 height 53
click at [395, 474] on input "checkbox" at bounding box center [387, 478] width 38 height 38
checkbox input "true"
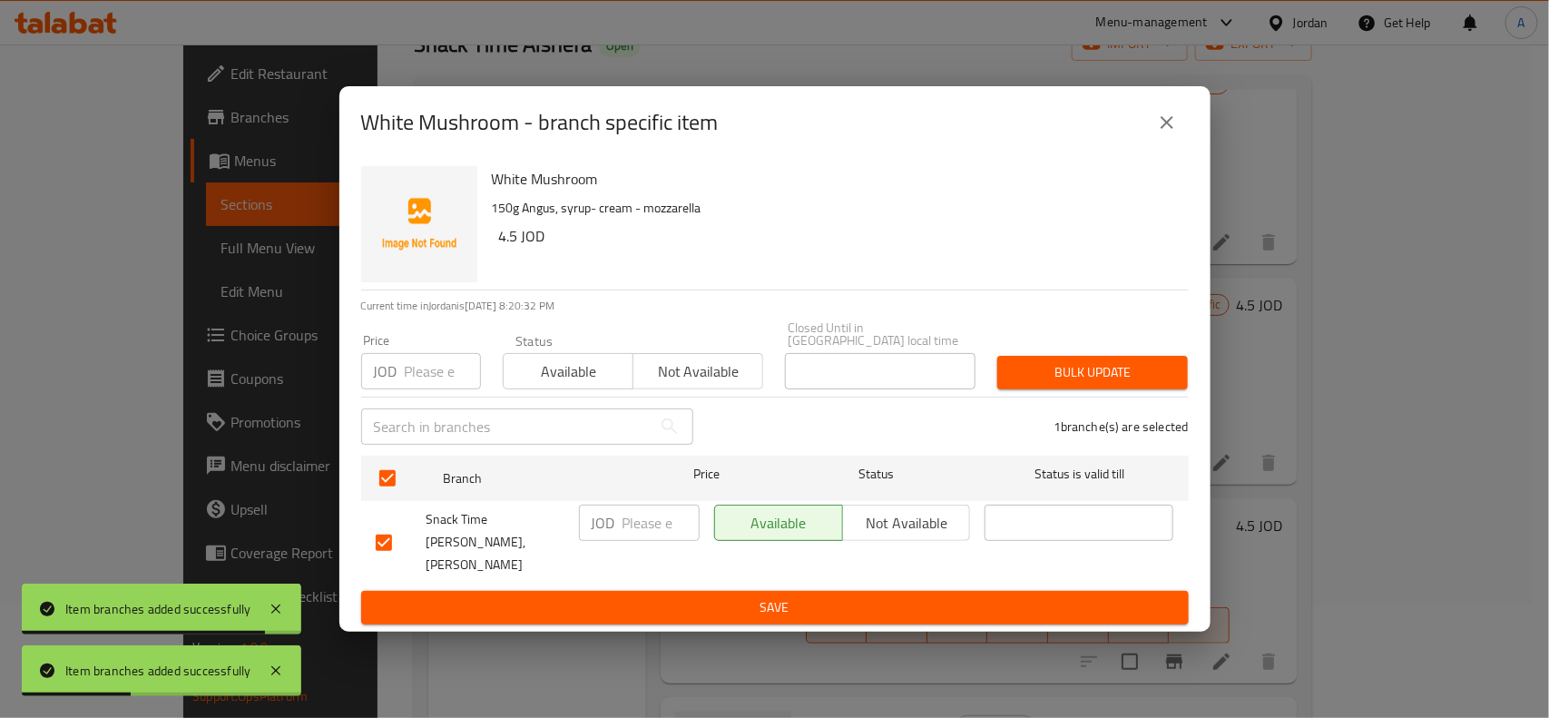
click at [423, 381] on input "number" at bounding box center [443, 371] width 76 height 36
type input "0"
click at [1023, 370] on span "Bulk update" at bounding box center [1093, 372] width 162 height 23
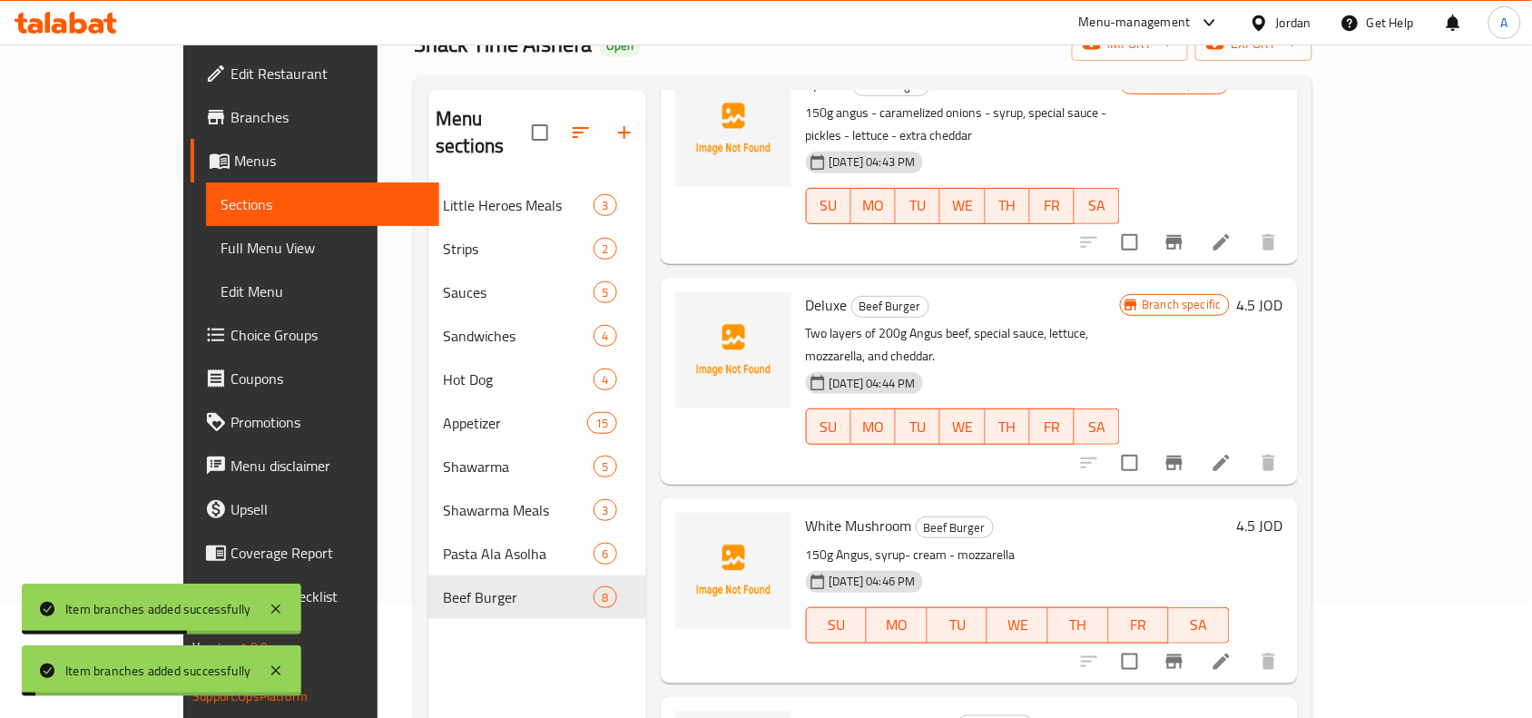
scroll to position [567, 0]
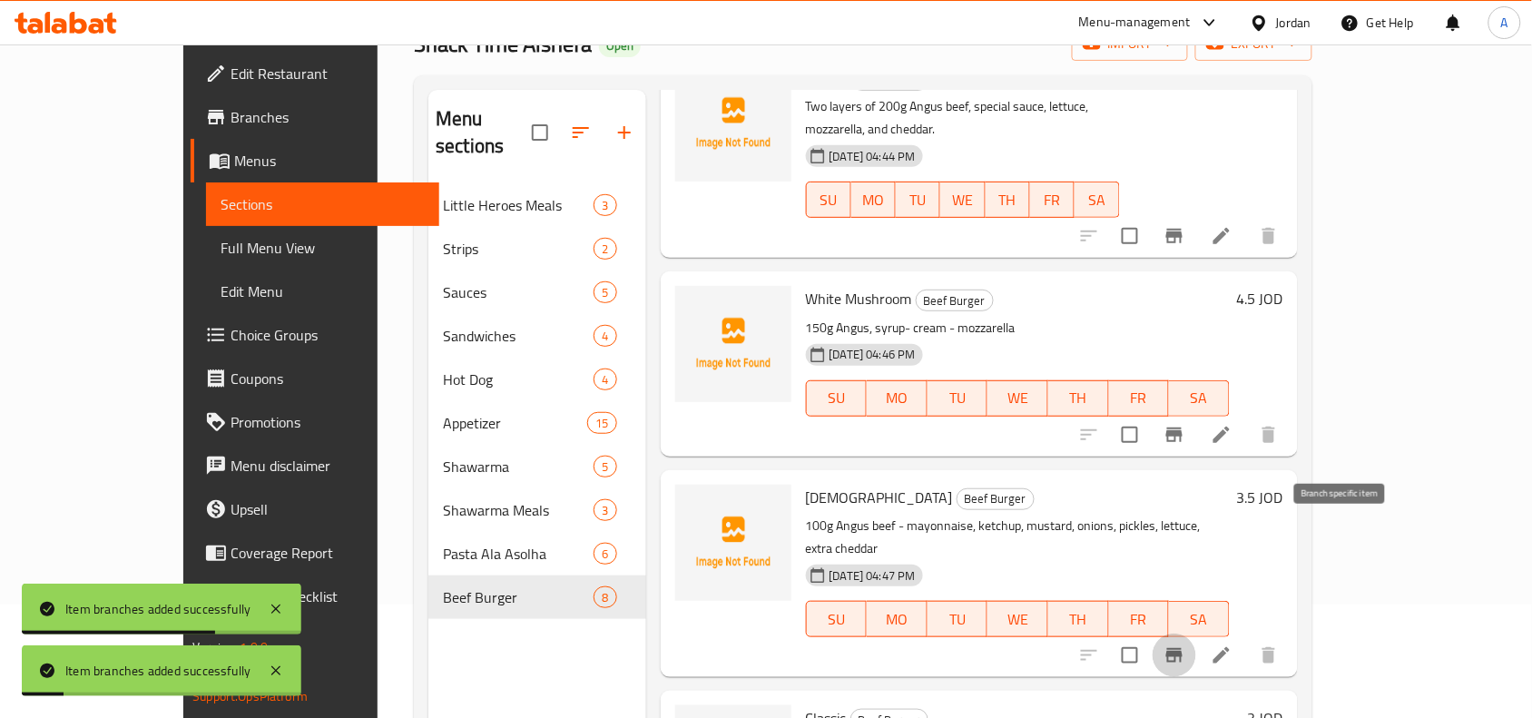
click at [1185, 644] on icon "Branch-specific-item" at bounding box center [1174, 655] width 22 height 22
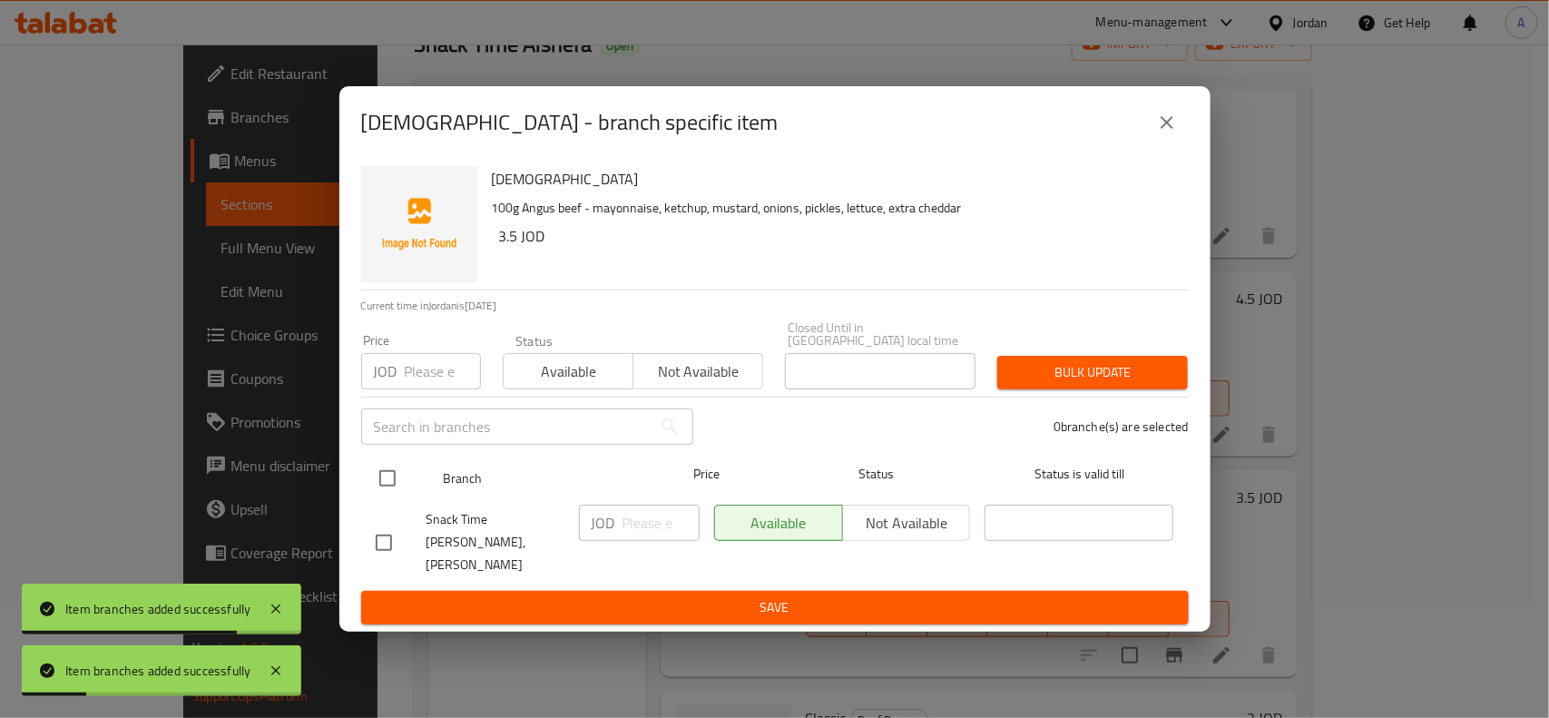
click at [386, 476] on input "checkbox" at bounding box center [387, 478] width 38 height 38
checkbox input "true"
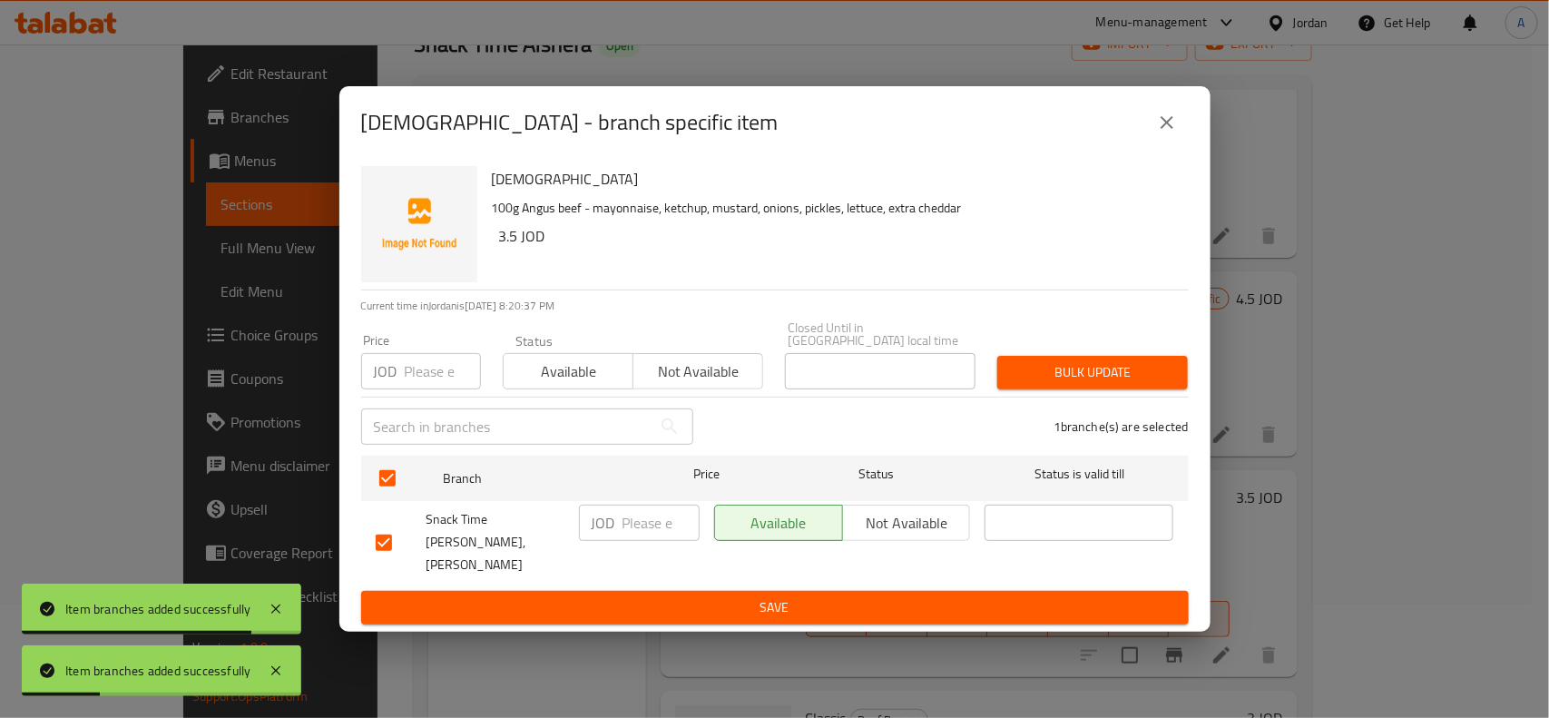
click at [427, 369] on div "Price JOD Price" at bounding box center [421, 361] width 120 height 55
click at [427, 375] on input "number" at bounding box center [443, 371] width 76 height 36
type input "0"
click at [1062, 384] on span "Bulk update" at bounding box center [1093, 372] width 162 height 23
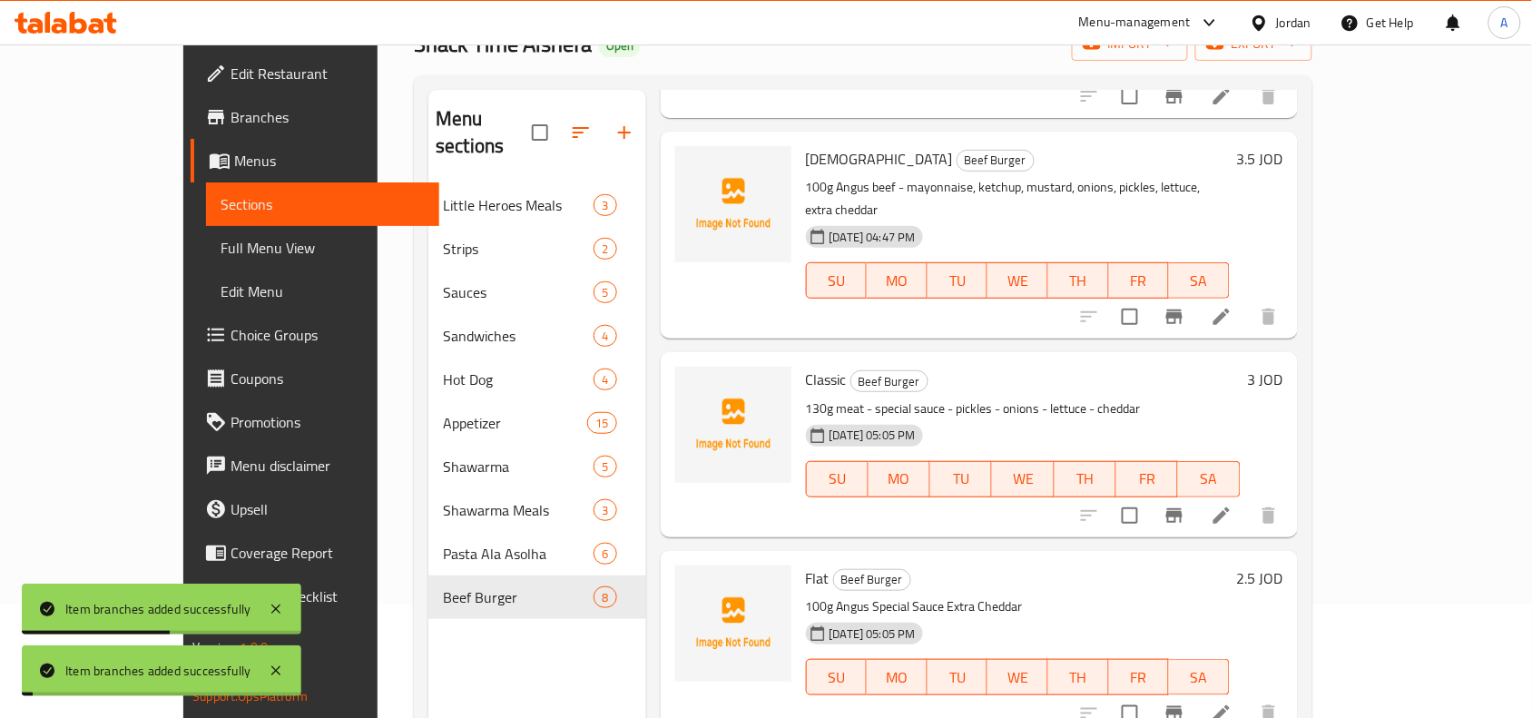
scroll to position [908, 0]
click at [1185, 503] on icon "Branch-specific-item" at bounding box center [1174, 514] width 22 height 22
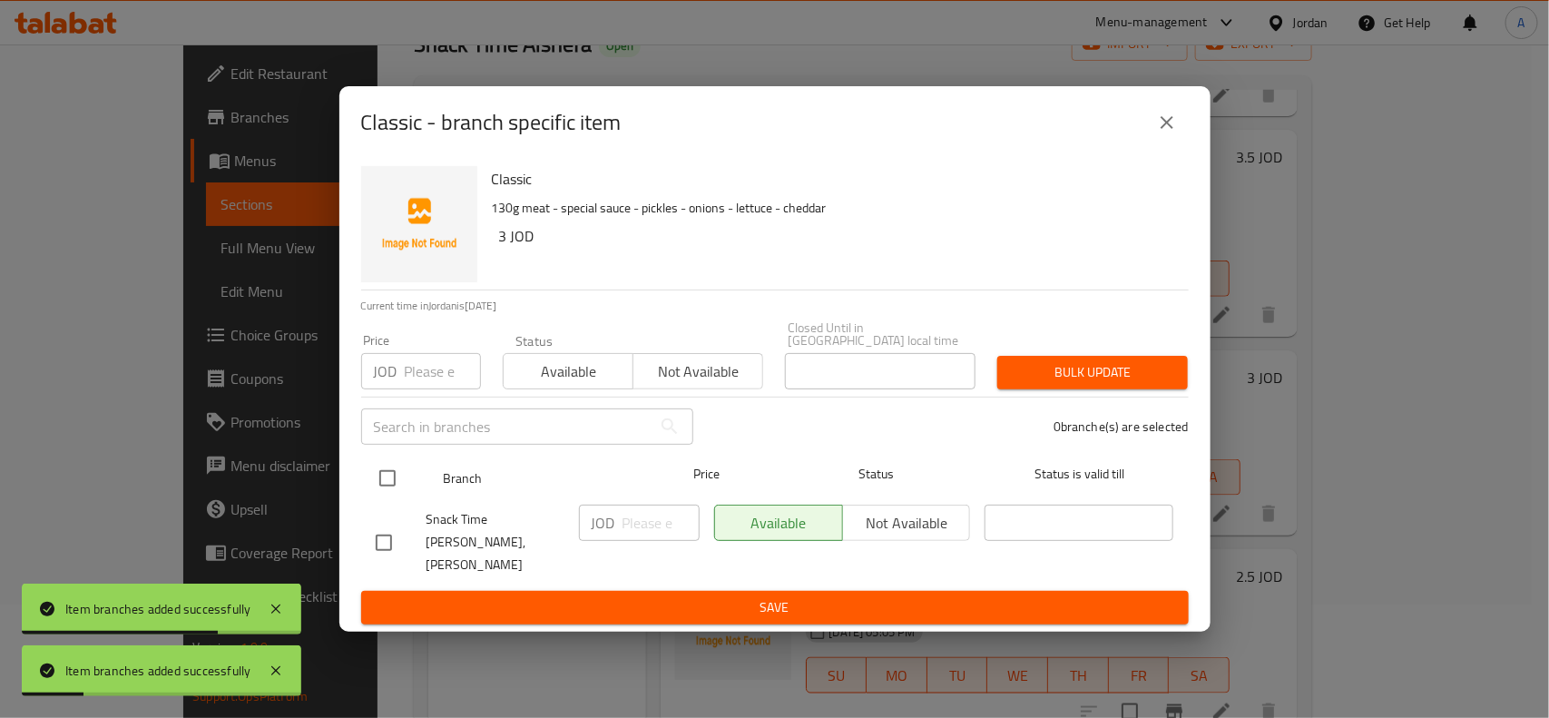
click at [379, 472] on input "checkbox" at bounding box center [387, 478] width 38 height 38
checkbox input "true"
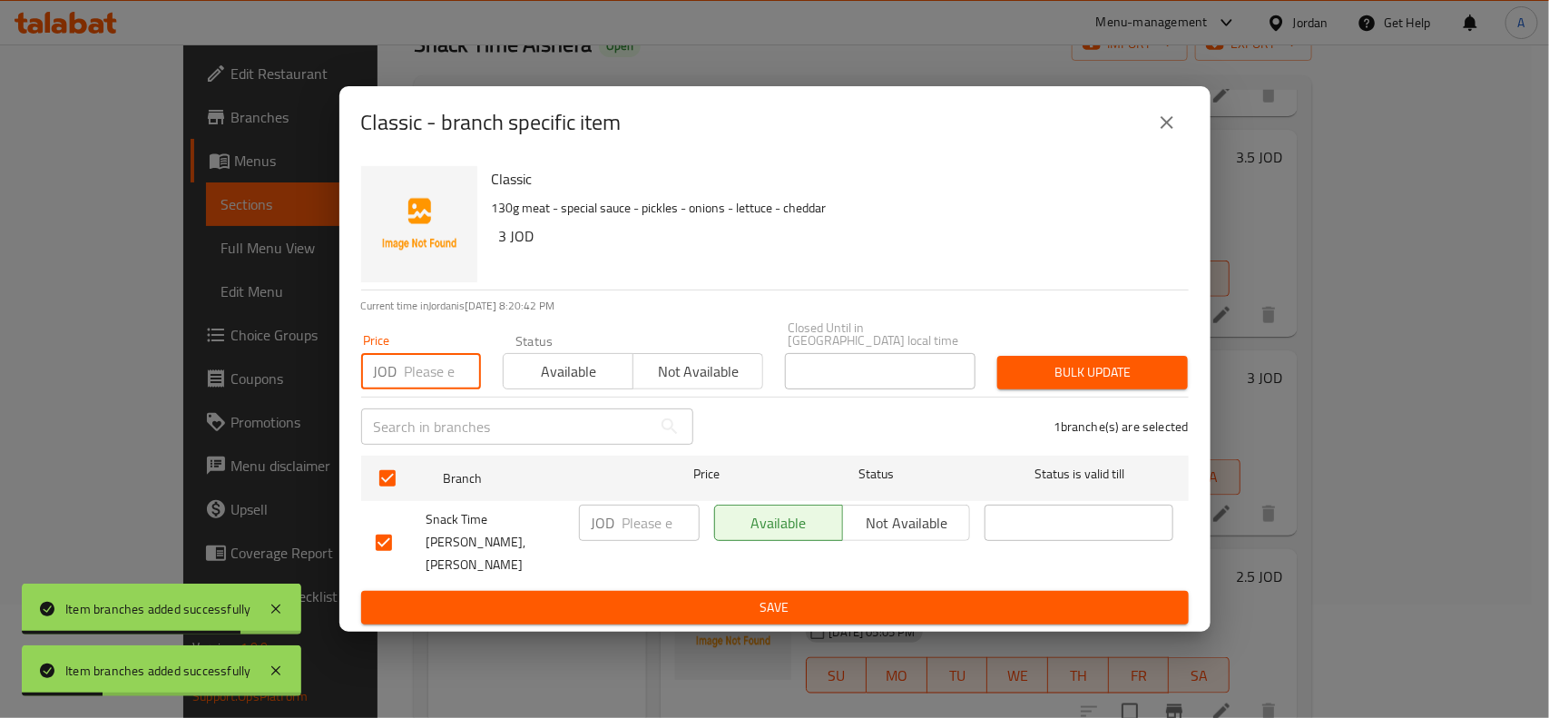
click at [431, 374] on input "number" at bounding box center [443, 371] width 76 height 36
type input "0"
click at [1182, 386] on button "Bulk update" at bounding box center [1092, 373] width 191 height 34
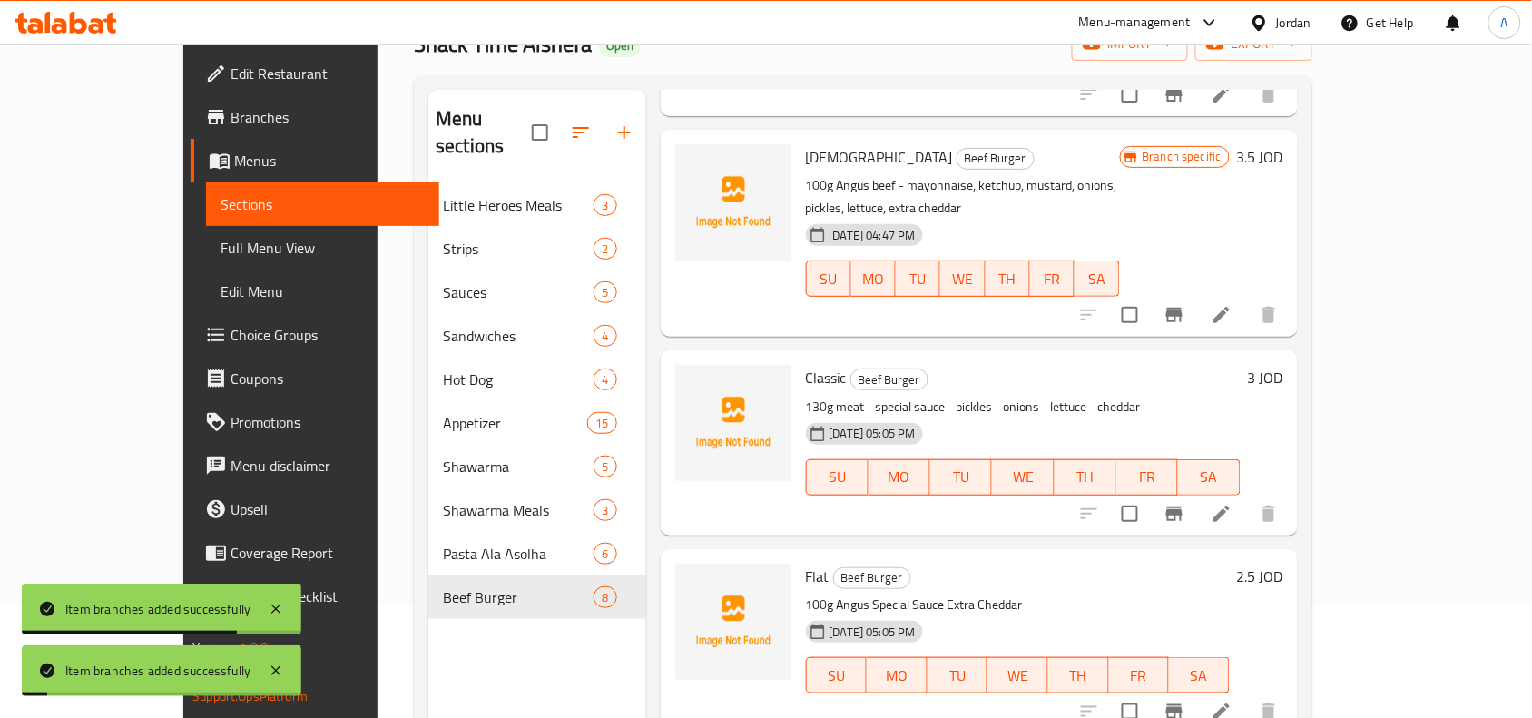
click at [1185, 701] on icon "Branch-specific-item" at bounding box center [1174, 712] width 22 height 22
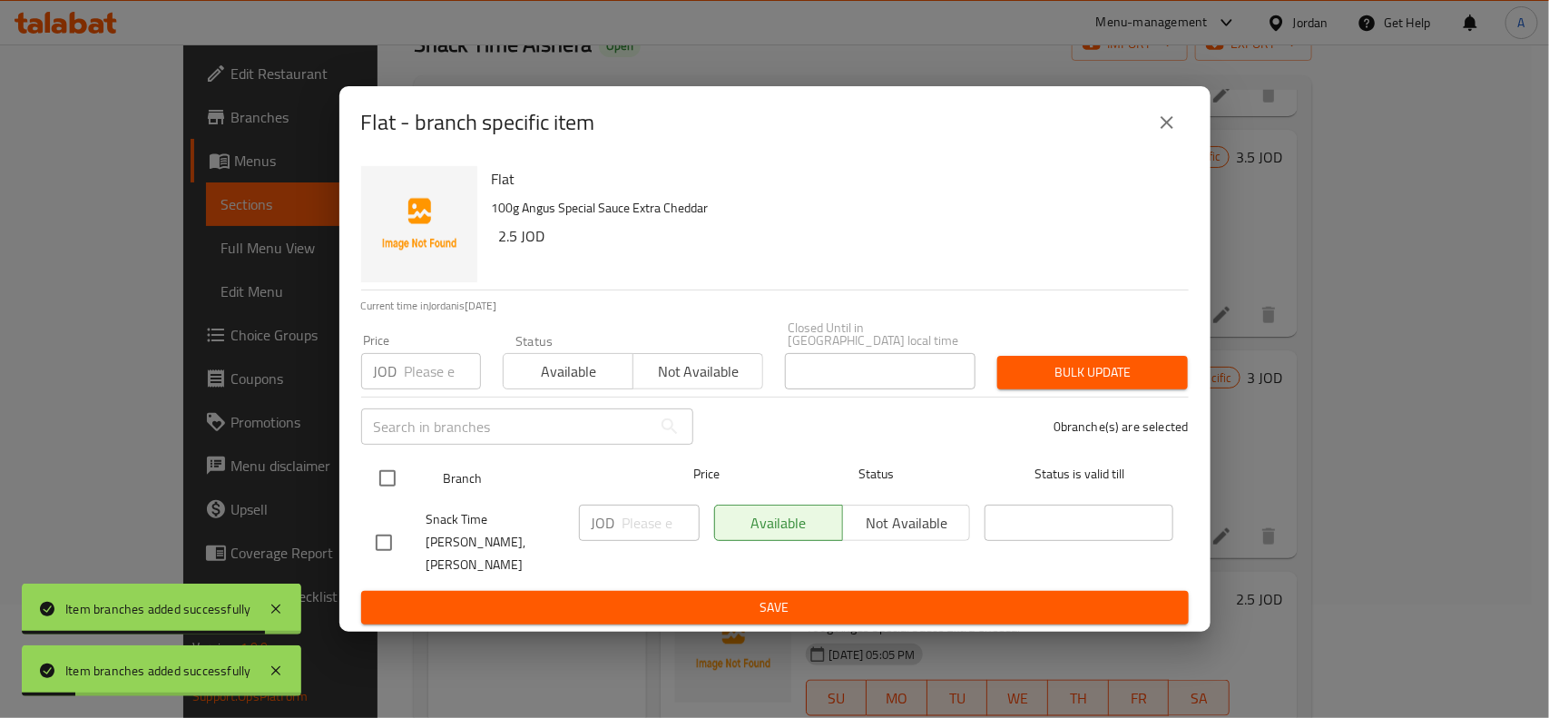
click at [393, 475] on input "checkbox" at bounding box center [387, 478] width 38 height 38
checkbox input "true"
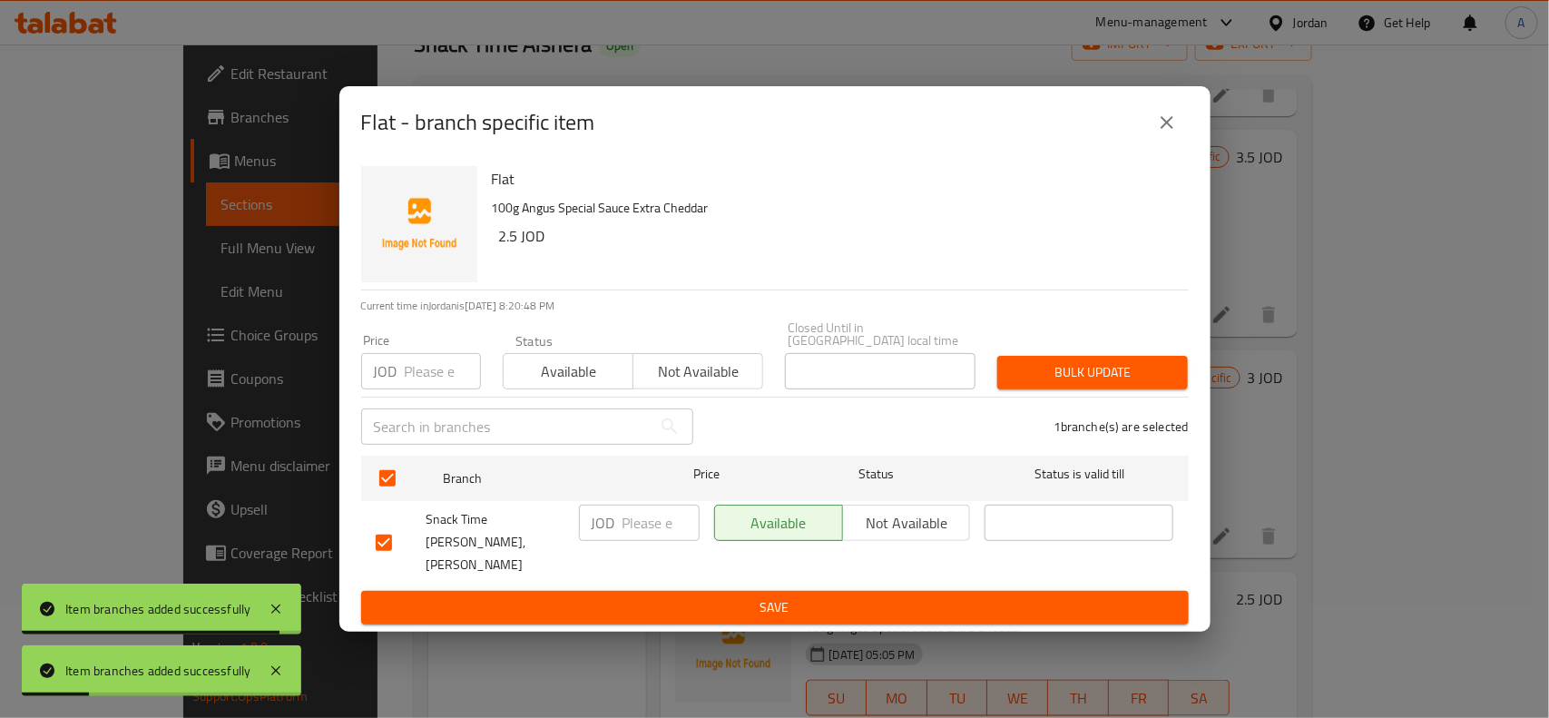
click at [398, 387] on div "JOD Price" at bounding box center [421, 371] width 120 height 36
type input "0"
click at [1122, 384] on span "Bulk update" at bounding box center [1093, 372] width 162 height 23
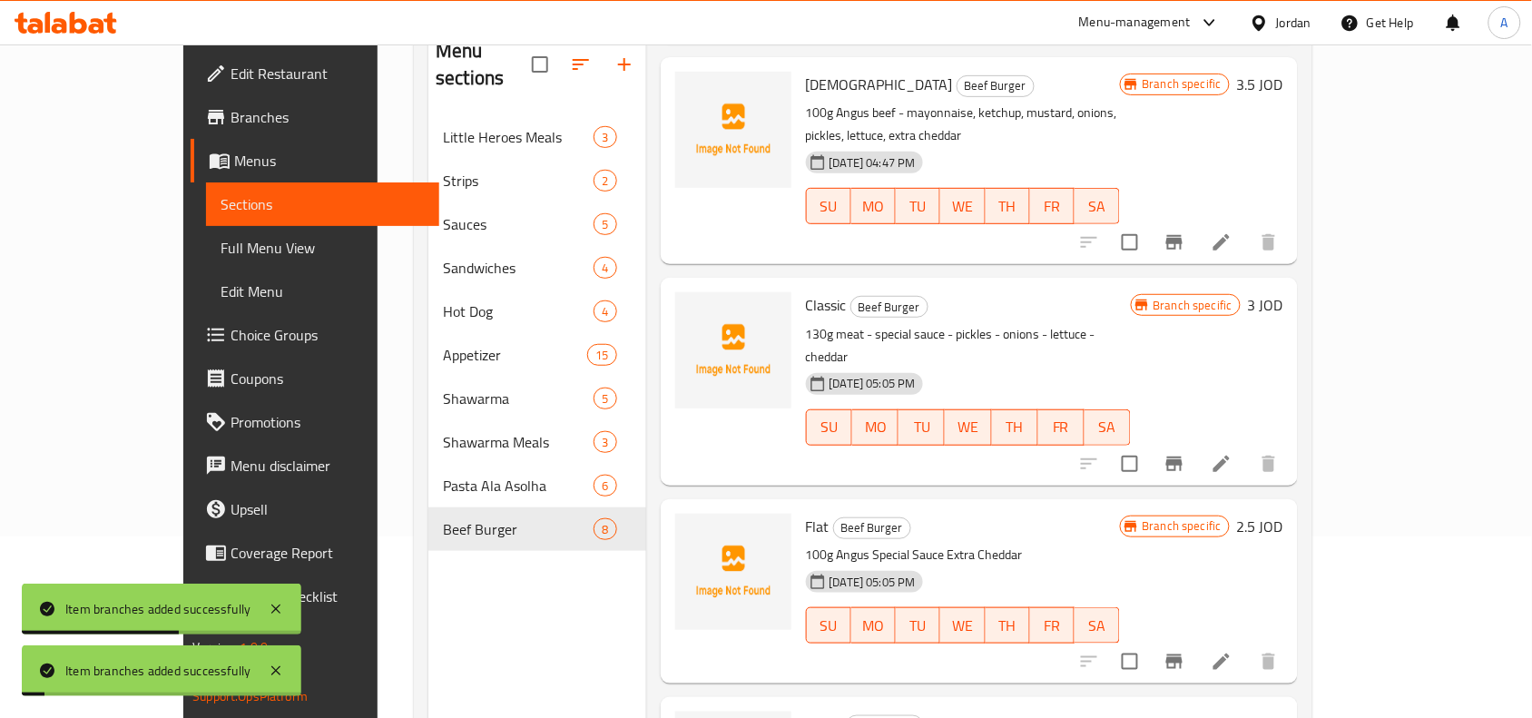
scroll to position [255, 0]
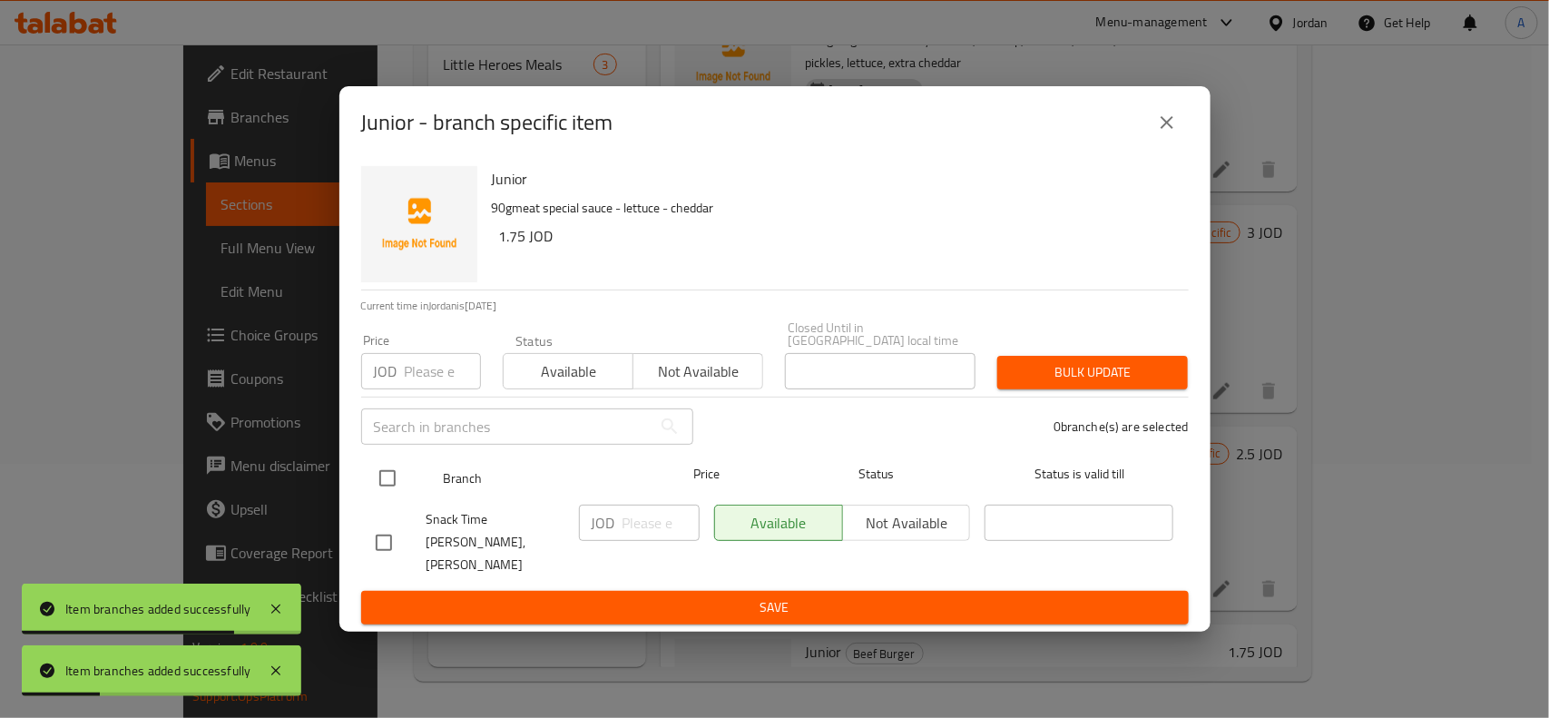
click at [391, 486] on input "checkbox" at bounding box center [387, 478] width 38 height 38
checkbox input "true"
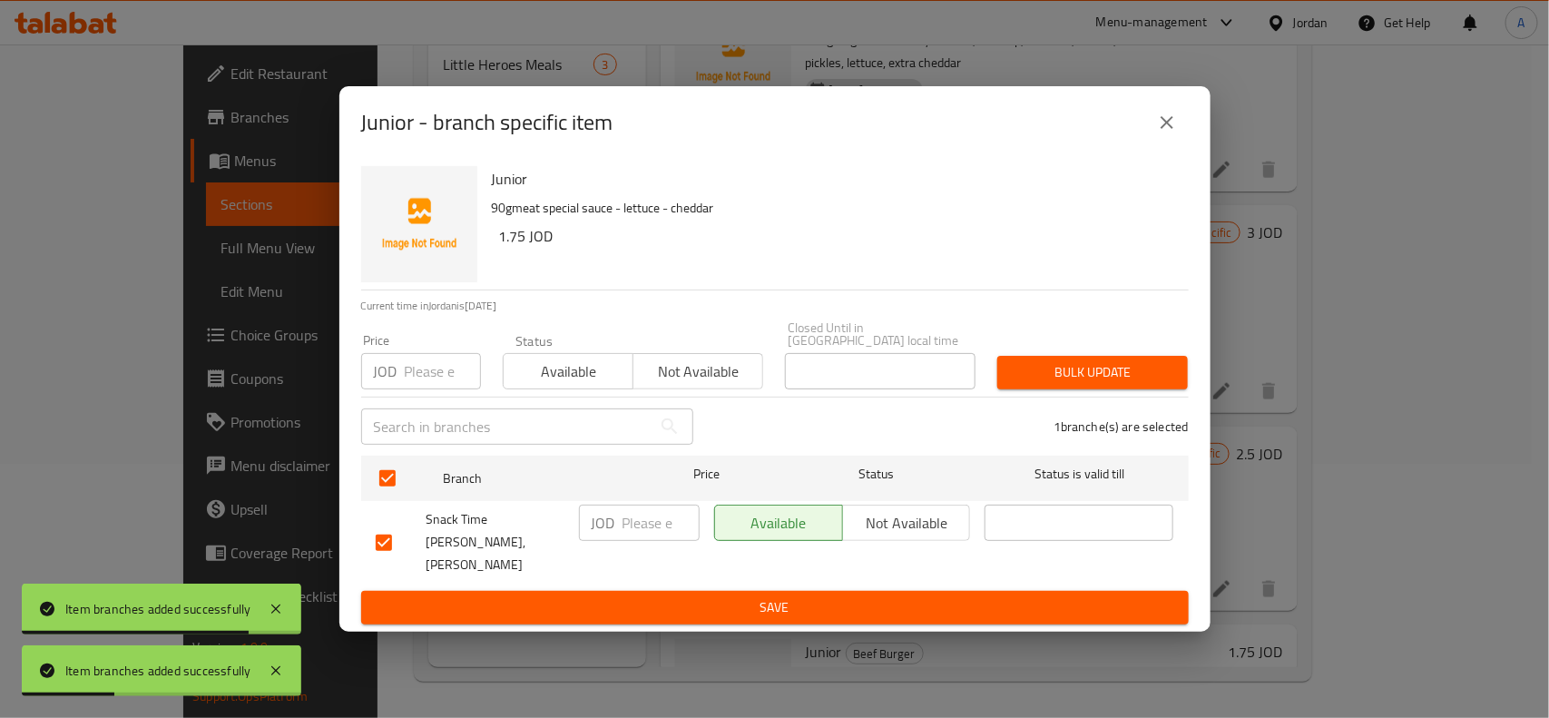
click at [419, 368] on input "number" at bounding box center [443, 371] width 76 height 36
type input "0"
click at [1009, 395] on div "Bulk update" at bounding box center [1093, 372] width 212 height 55
click at [1045, 389] on button "Bulk update" at bounding box center [1092, 373] width 191 height 34
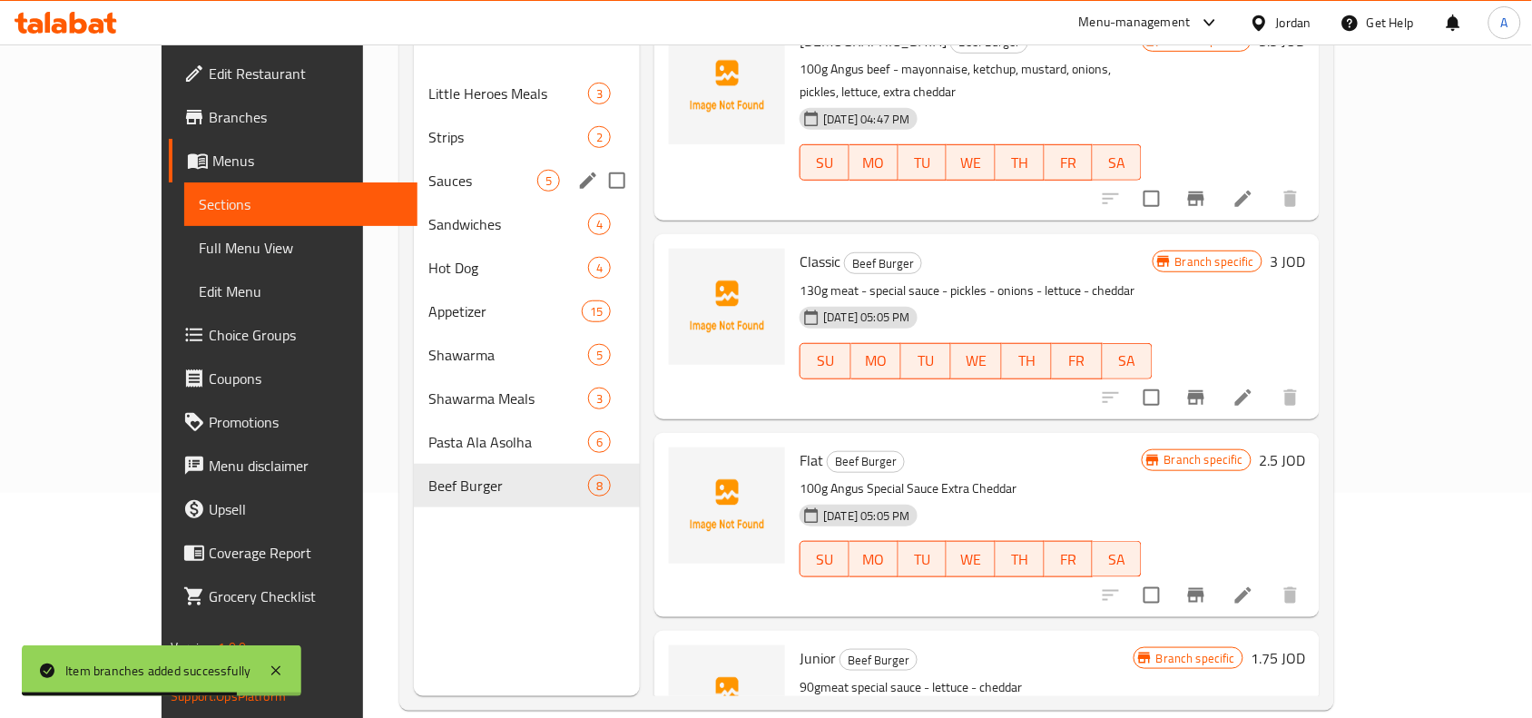
scroll to position [0, 0]
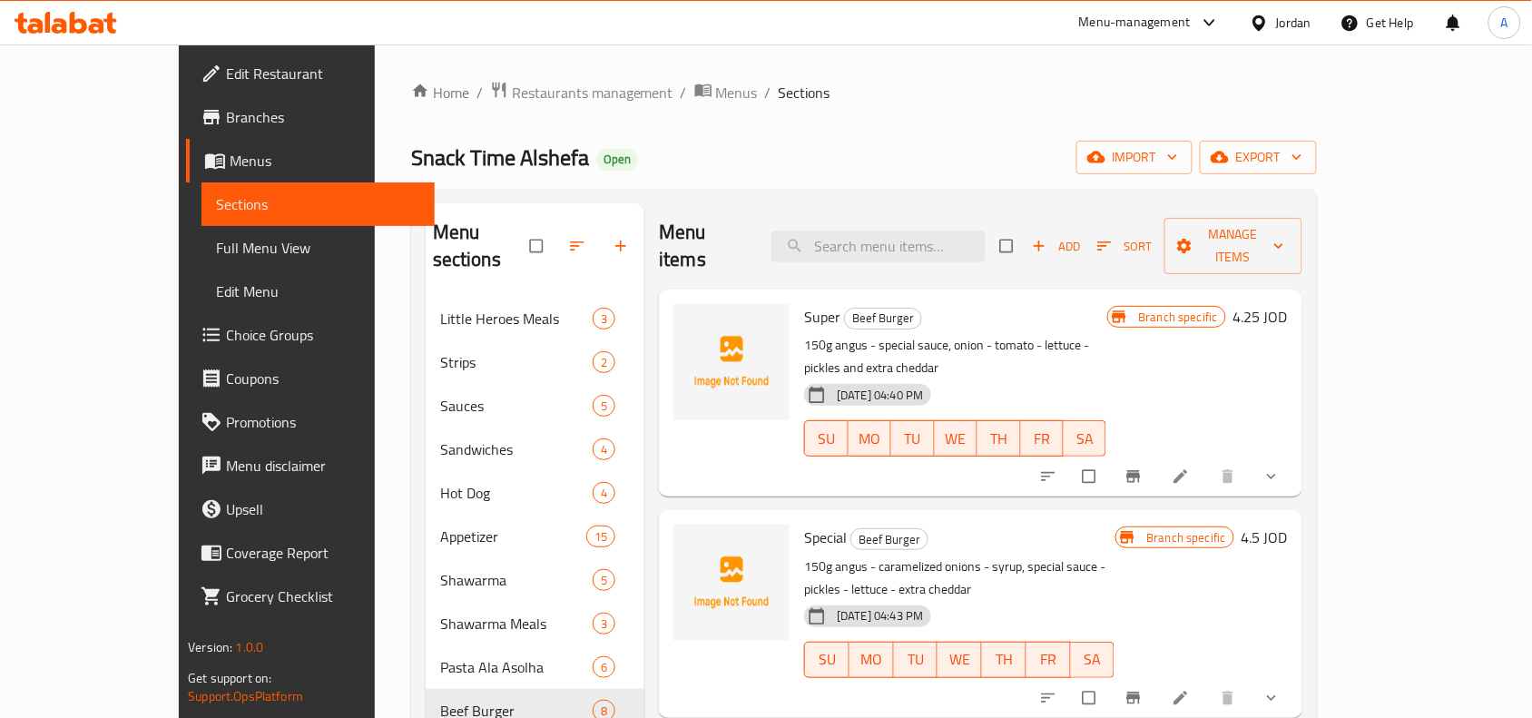
click at [1295, 457] on div at bounding box center [1161, 477] width 267 height 40
click at [1281, 467] on icon "show more" at bounding box center [1271, 476] width 18 height 18
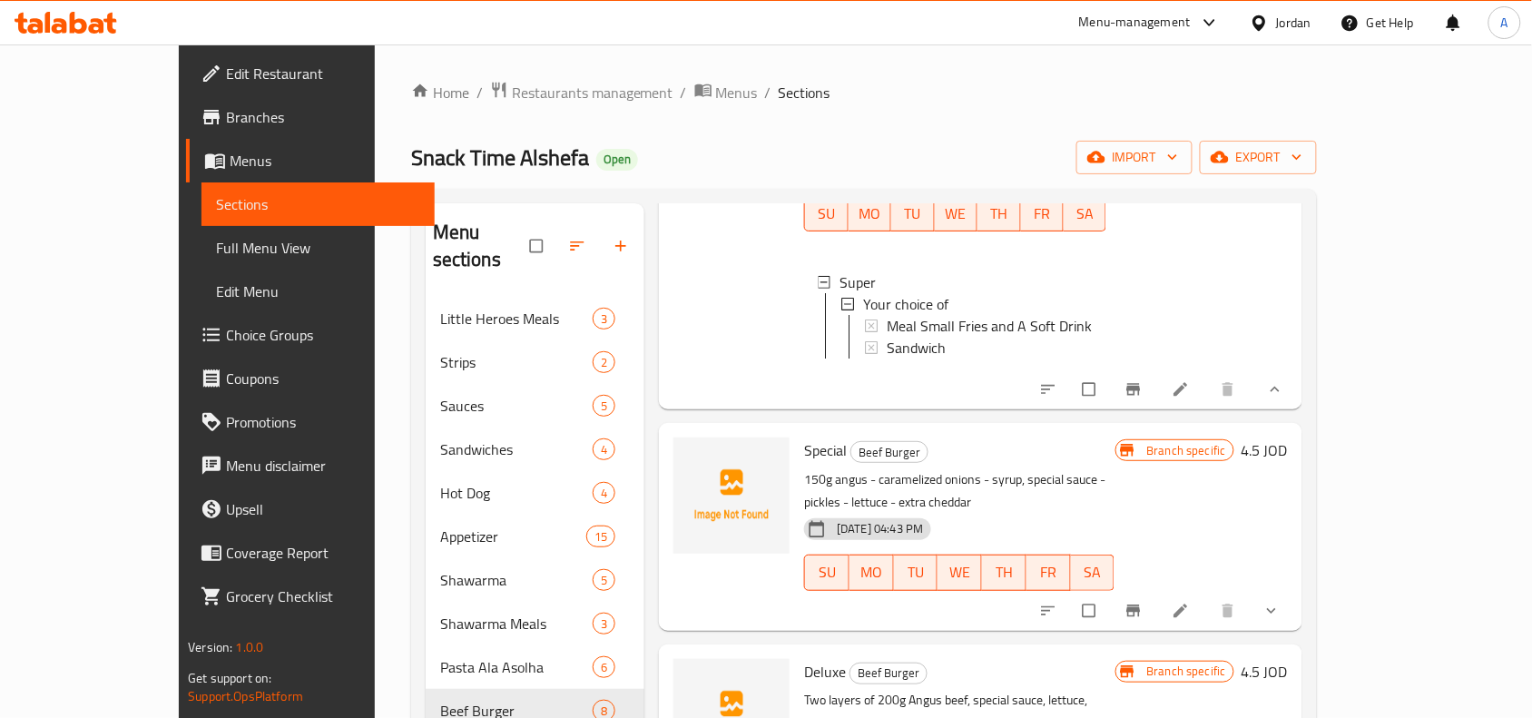
scroll to position [227, 0]
click at [1295, 589] on button "show more" at bounding box center [1274, 609] width 44 height 40
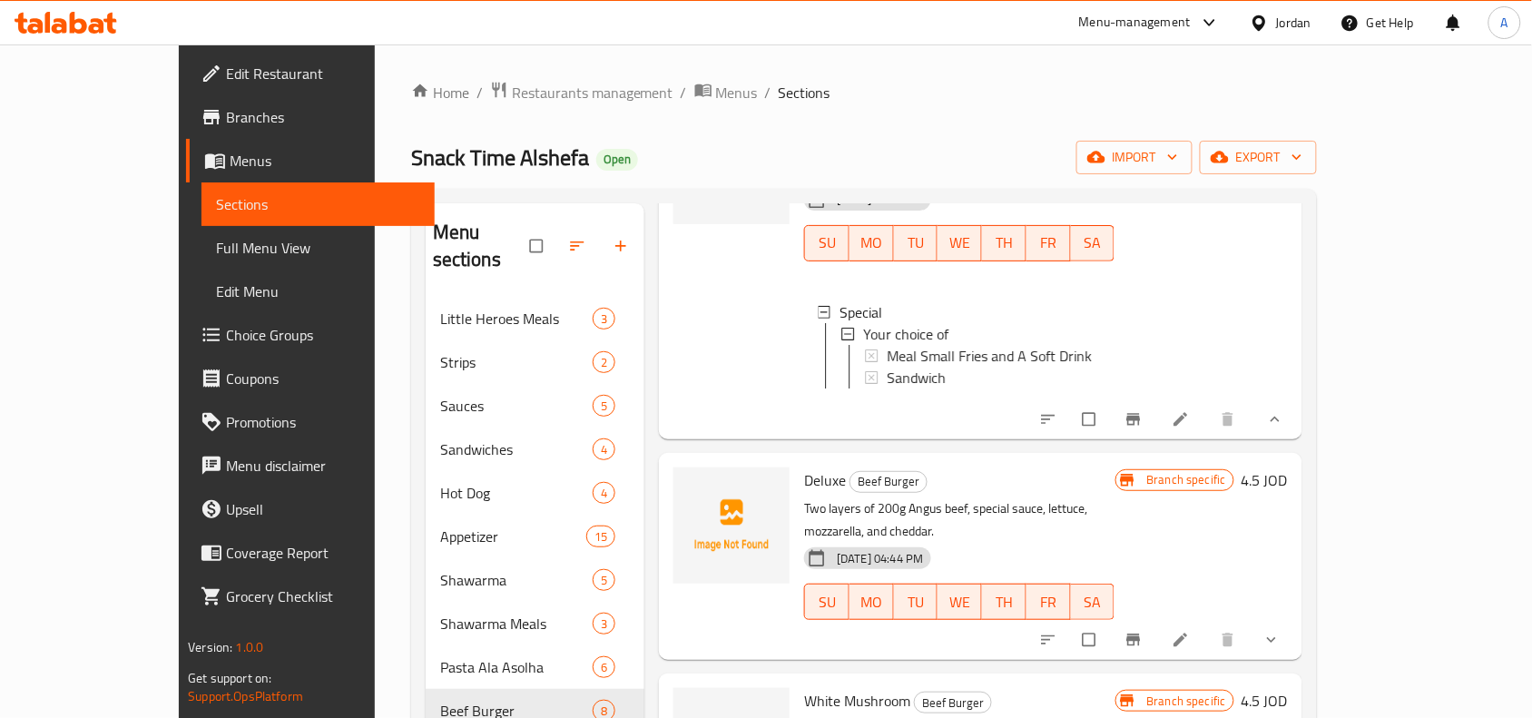
scroll to position [567, 0]
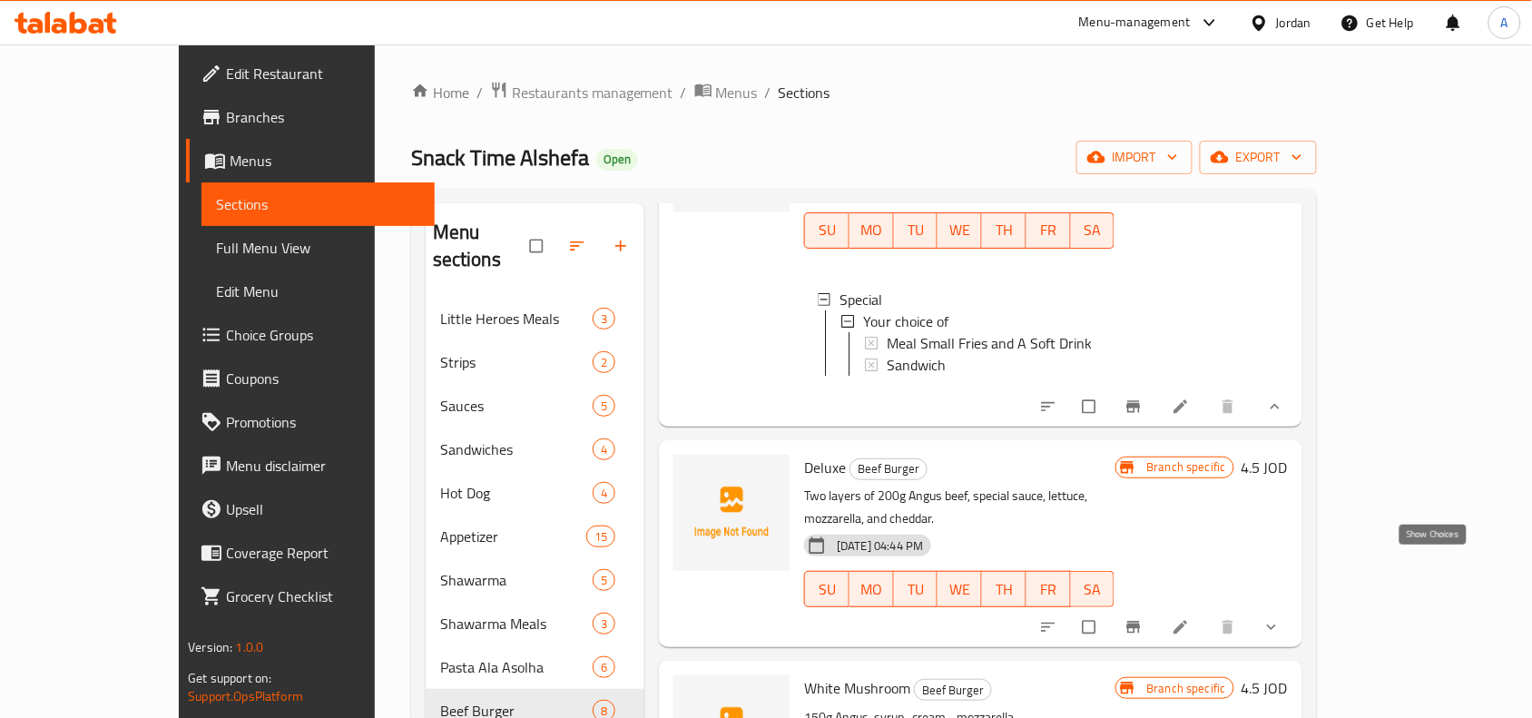
click at [1281, 618] on icon "show more" at bounding box center [1271, 627] width 18 height 18
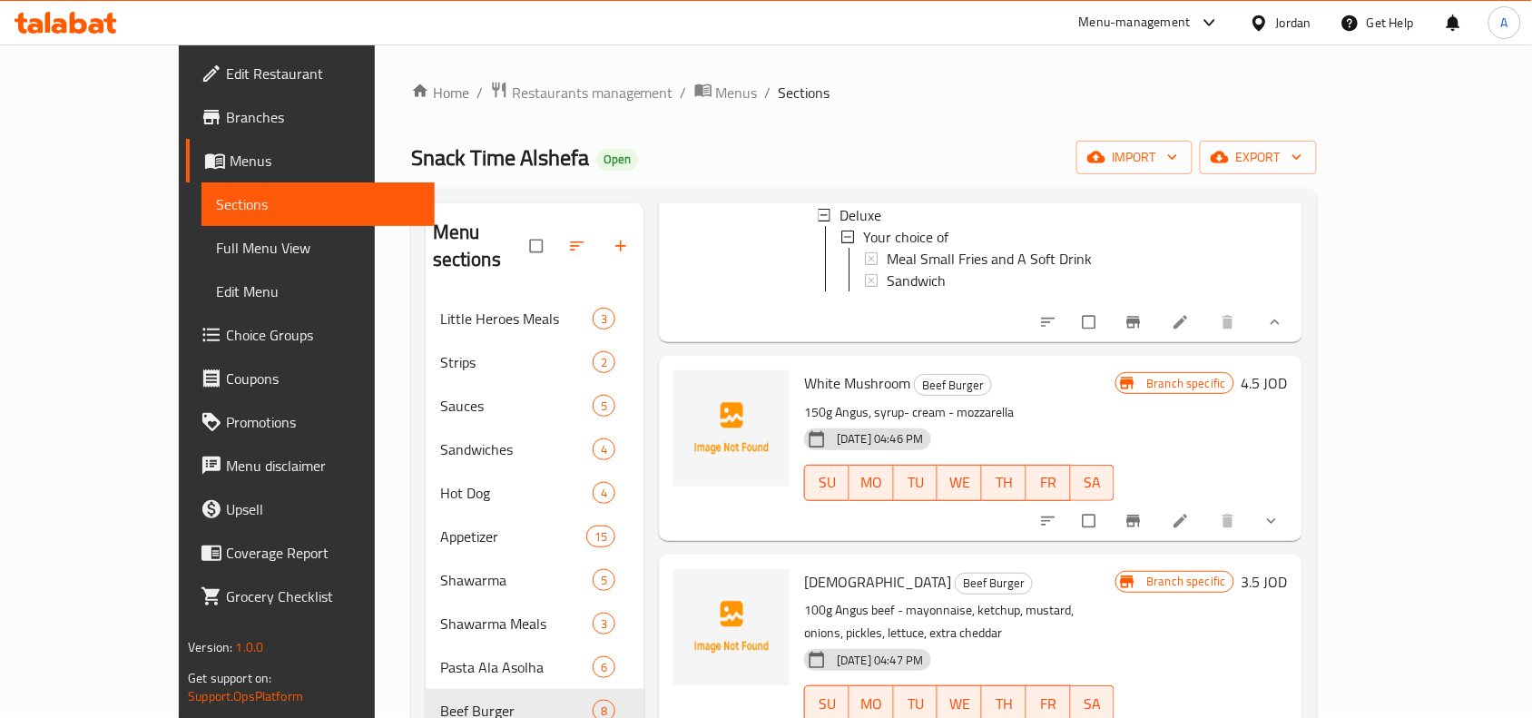
scroll to position [1021, 0]
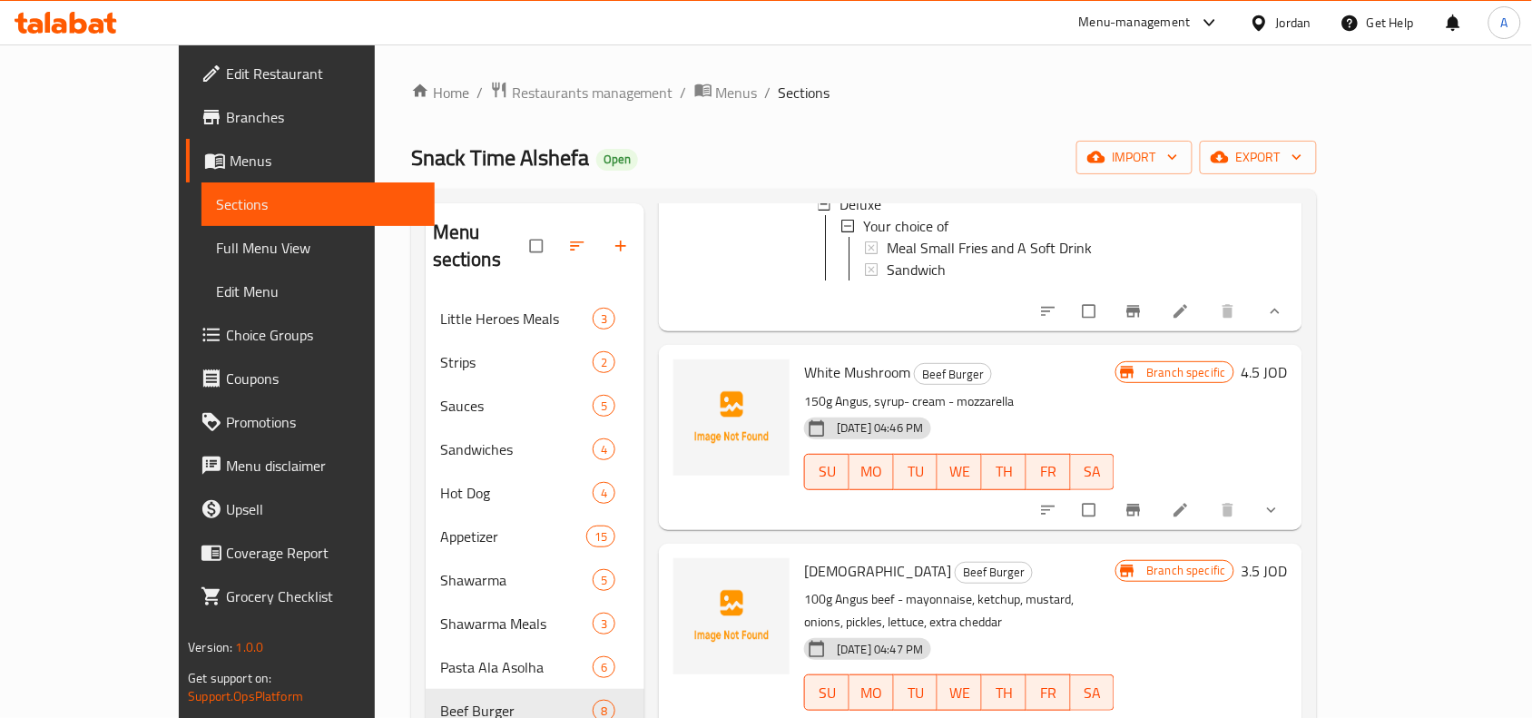
click at [1295, 490] on button "show more" at bounding box center [1274, 510] width 44 height 40
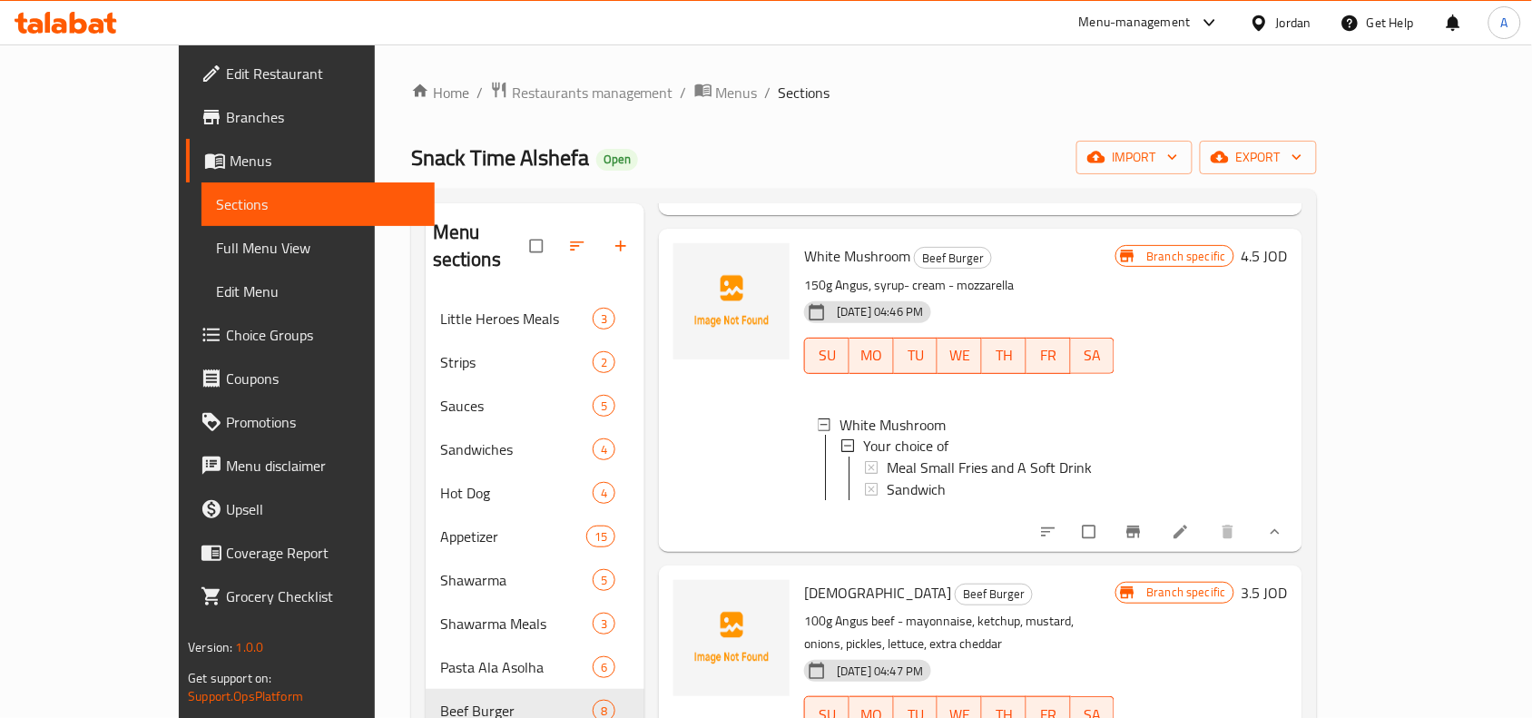
scroll to position [1248, 0]
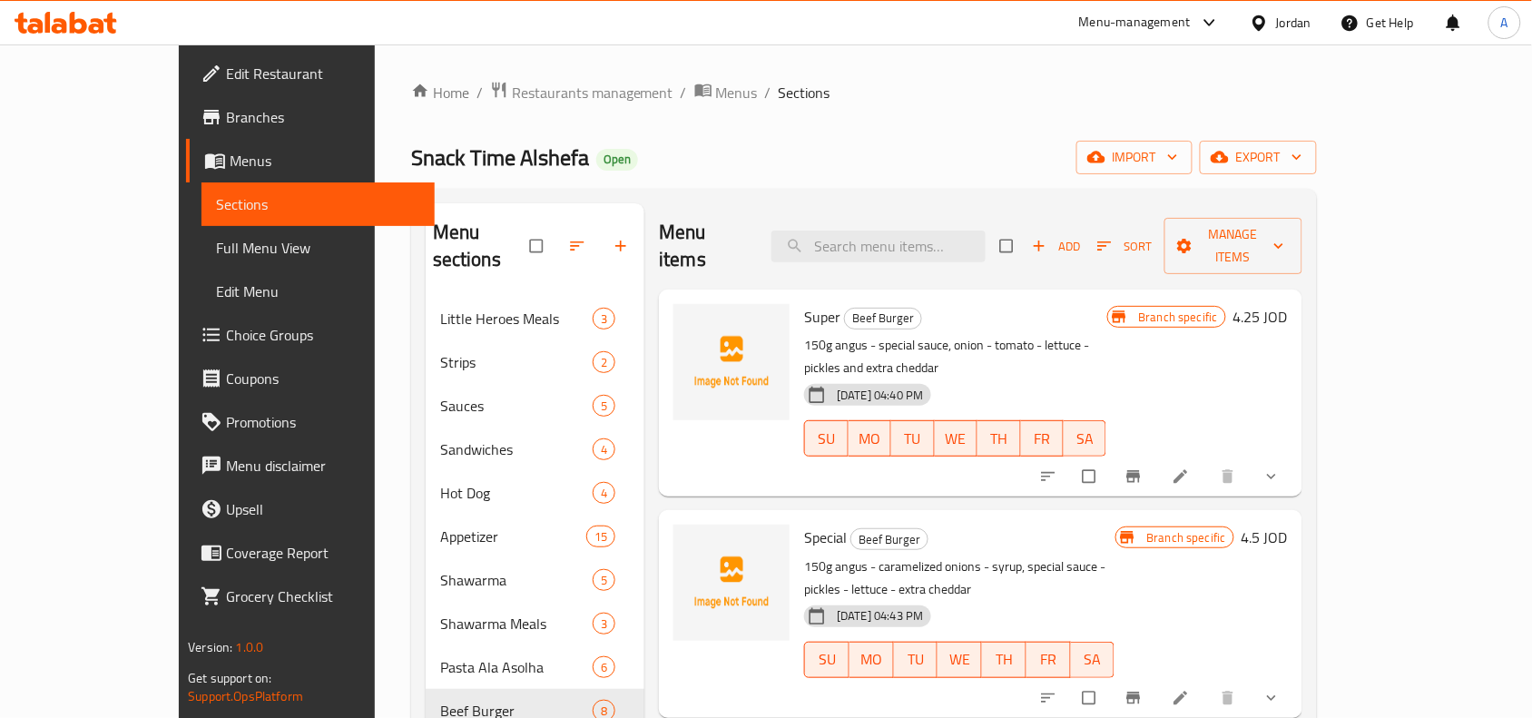
click at [1295, 457] on button "show more" at bounding box center [1274, 477] width 44 height 40
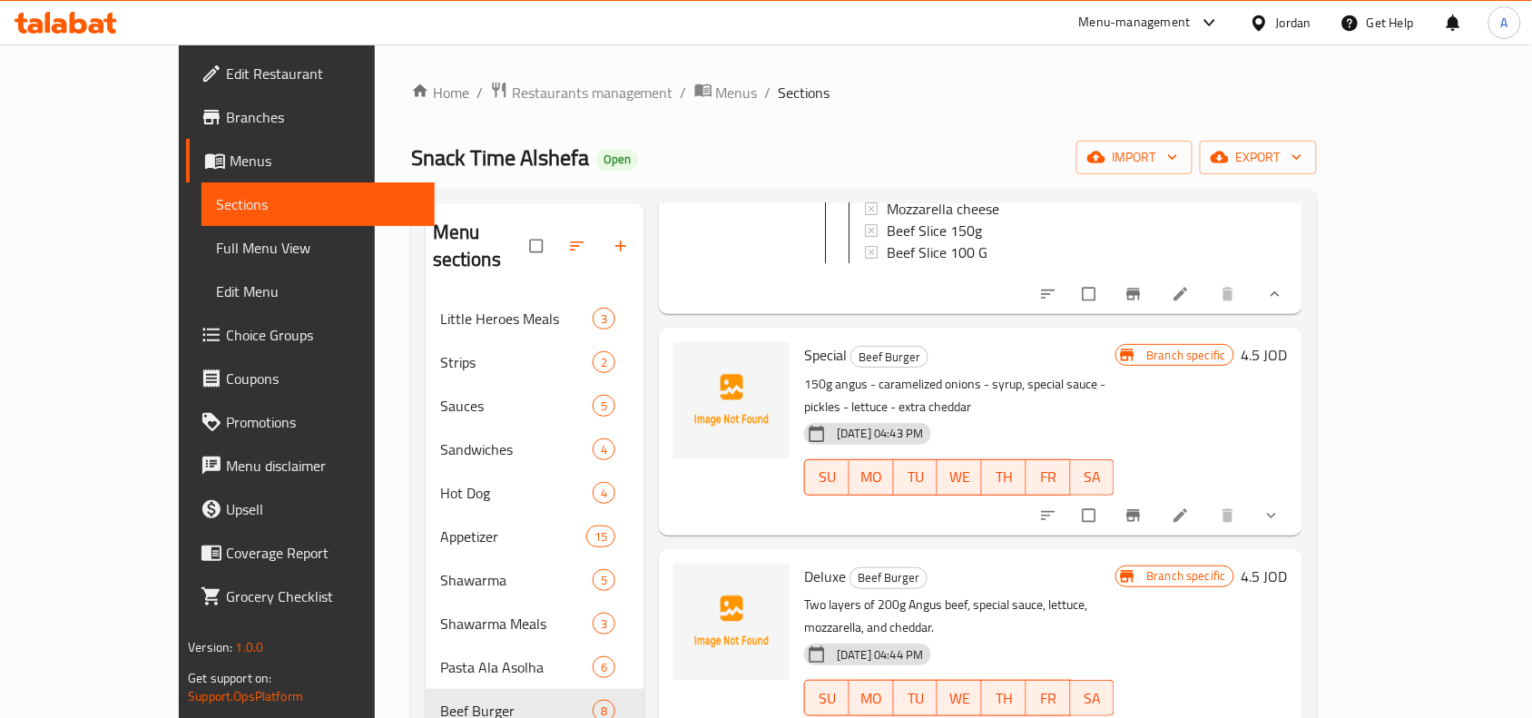
scroll to position [454, 0]
click at [1288, 425] on div "Branch specific 4.5 JOD" at bounding box center [1201, 428] width 172 height 178
click at [1284, 504] on span "show more" at bounding box center [1273, 513] width 22 height 18
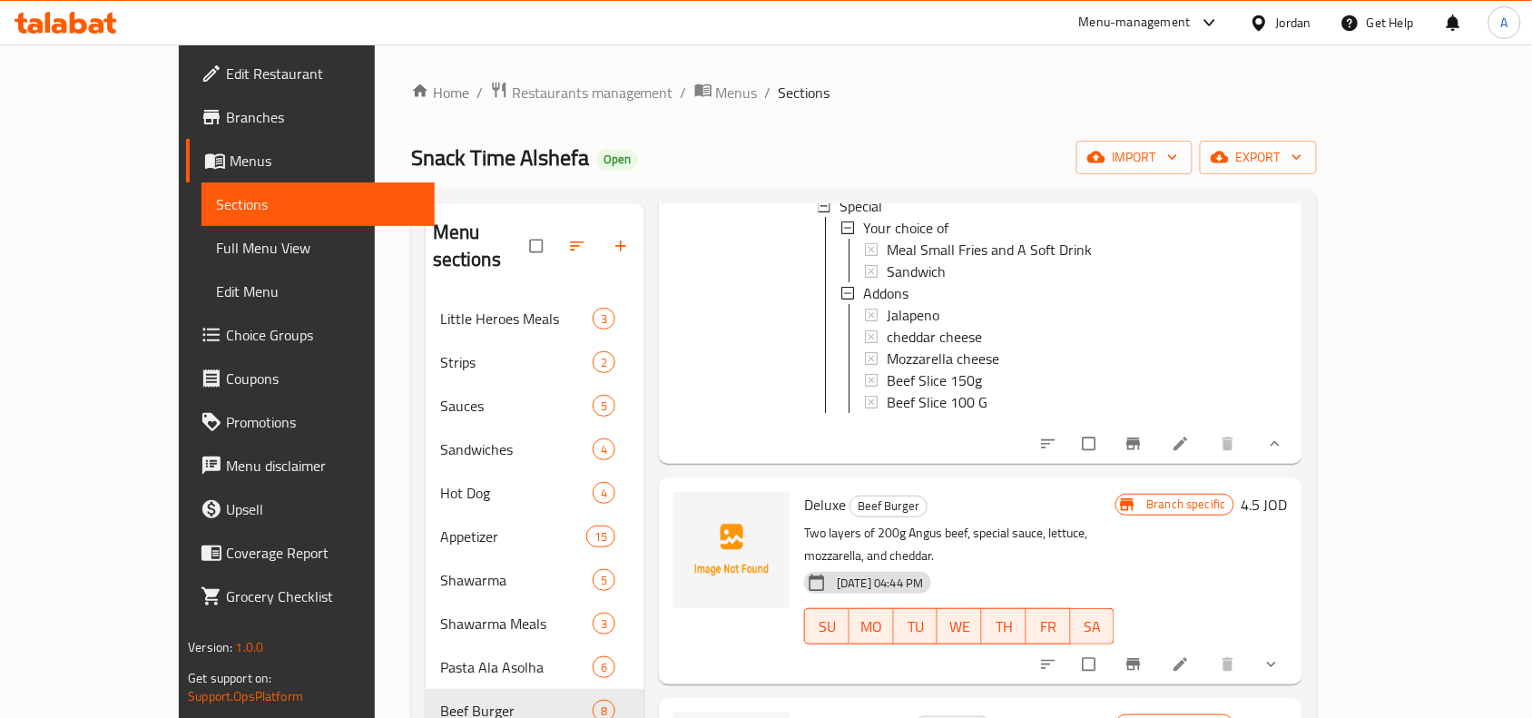
scroll to position [794, 0]
click at [1281, 653] on icon "show more" at bounding box center [1271, 662] width 18 height 18
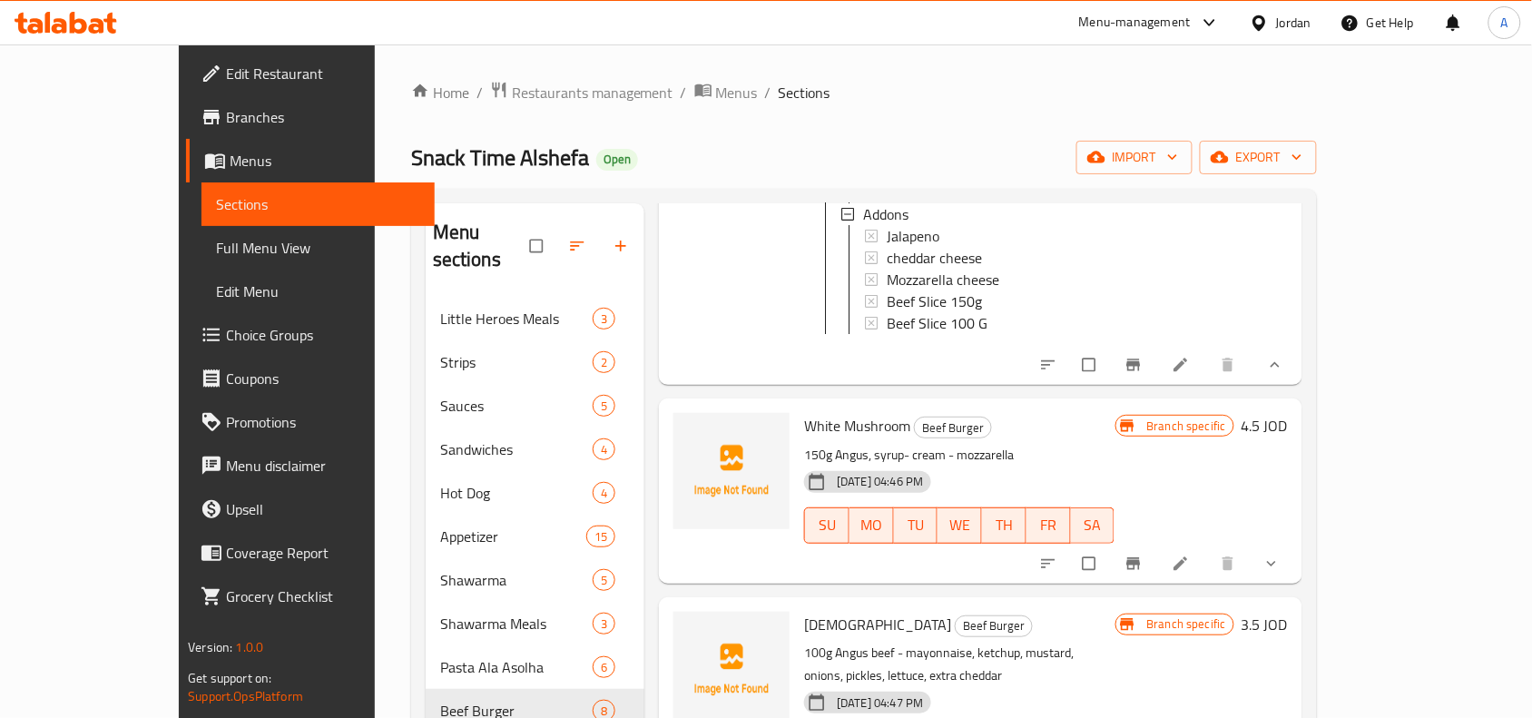
scroll to position [1588, 0]
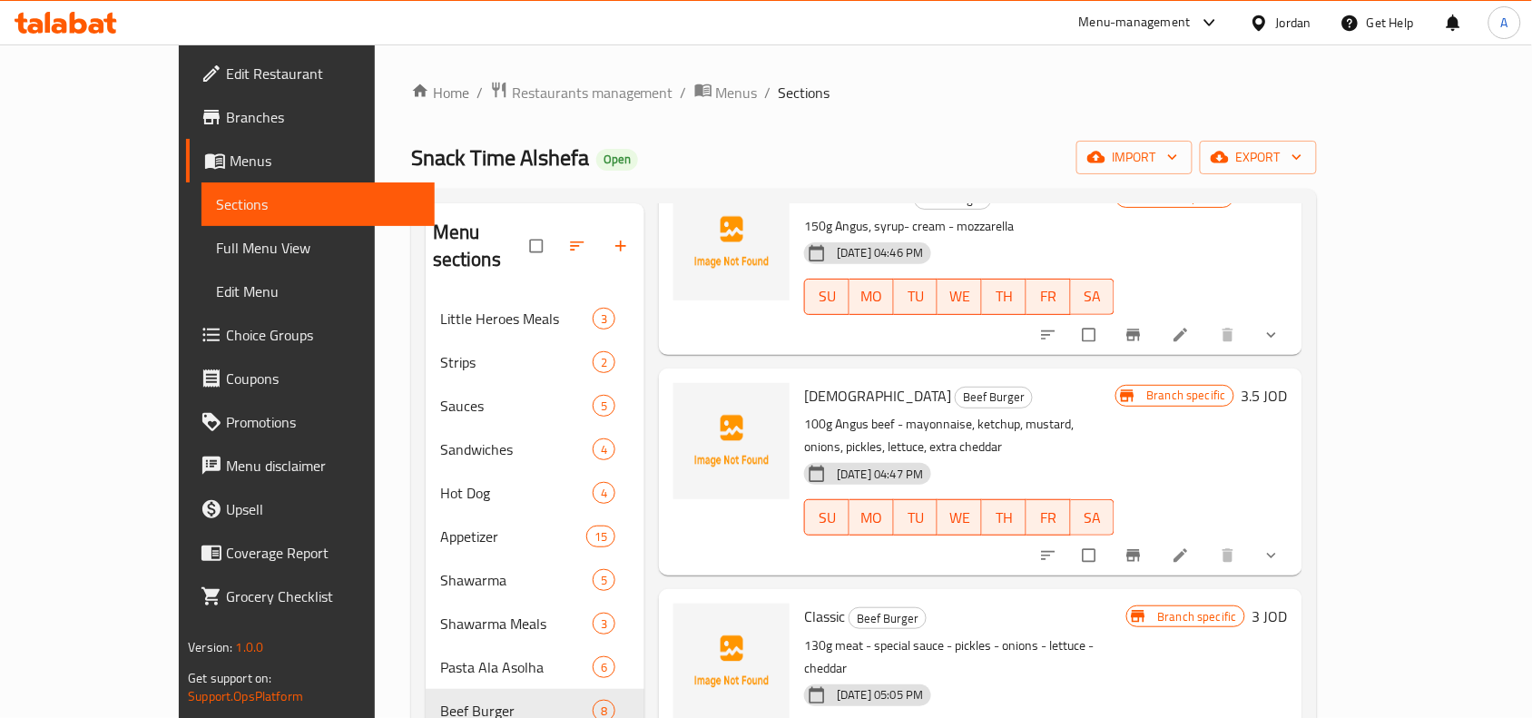
click at [1295, 535] on button "show more" at bounding box center [1274, 555] width 44 height 40
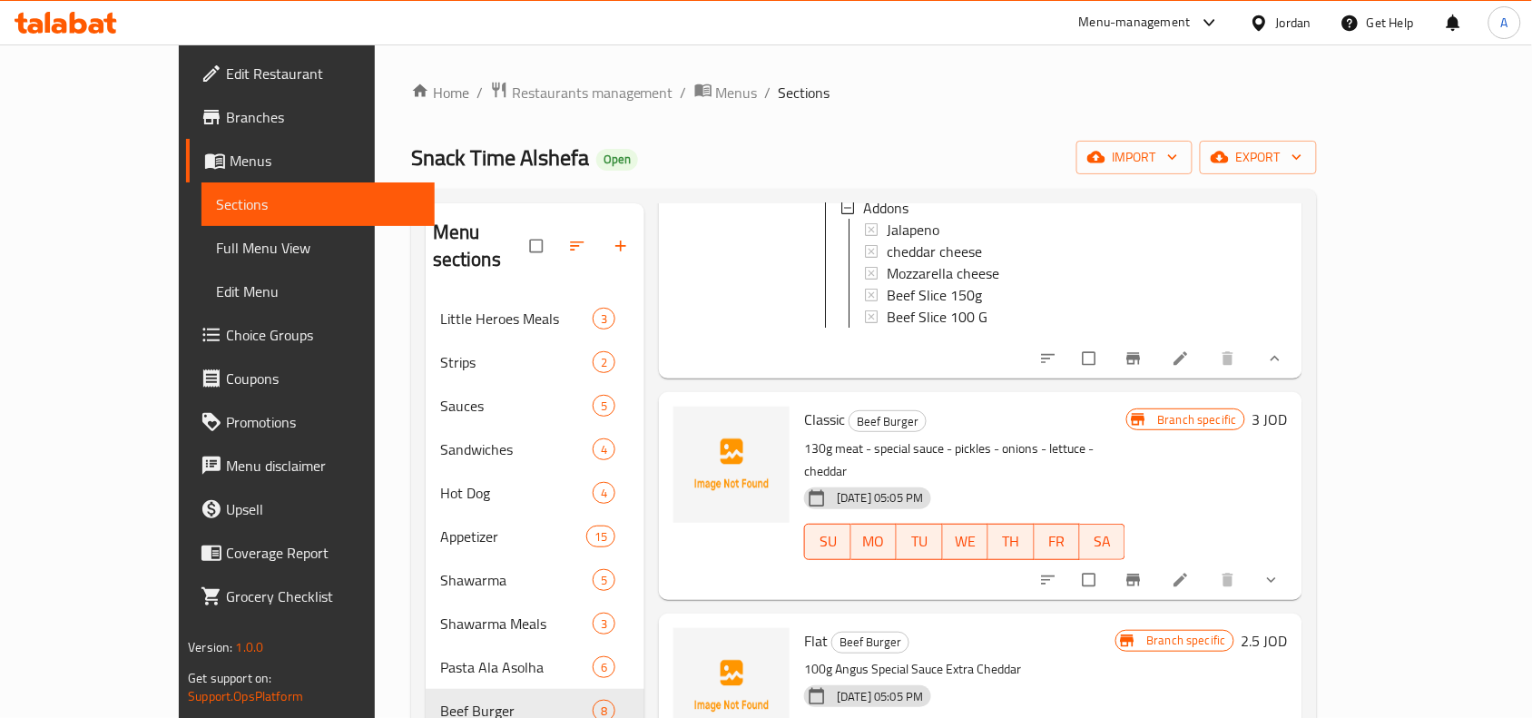
click at [1288, 628] on h6 "2.5 JOD" at bounding box center [1265, 640] width 46 height 25
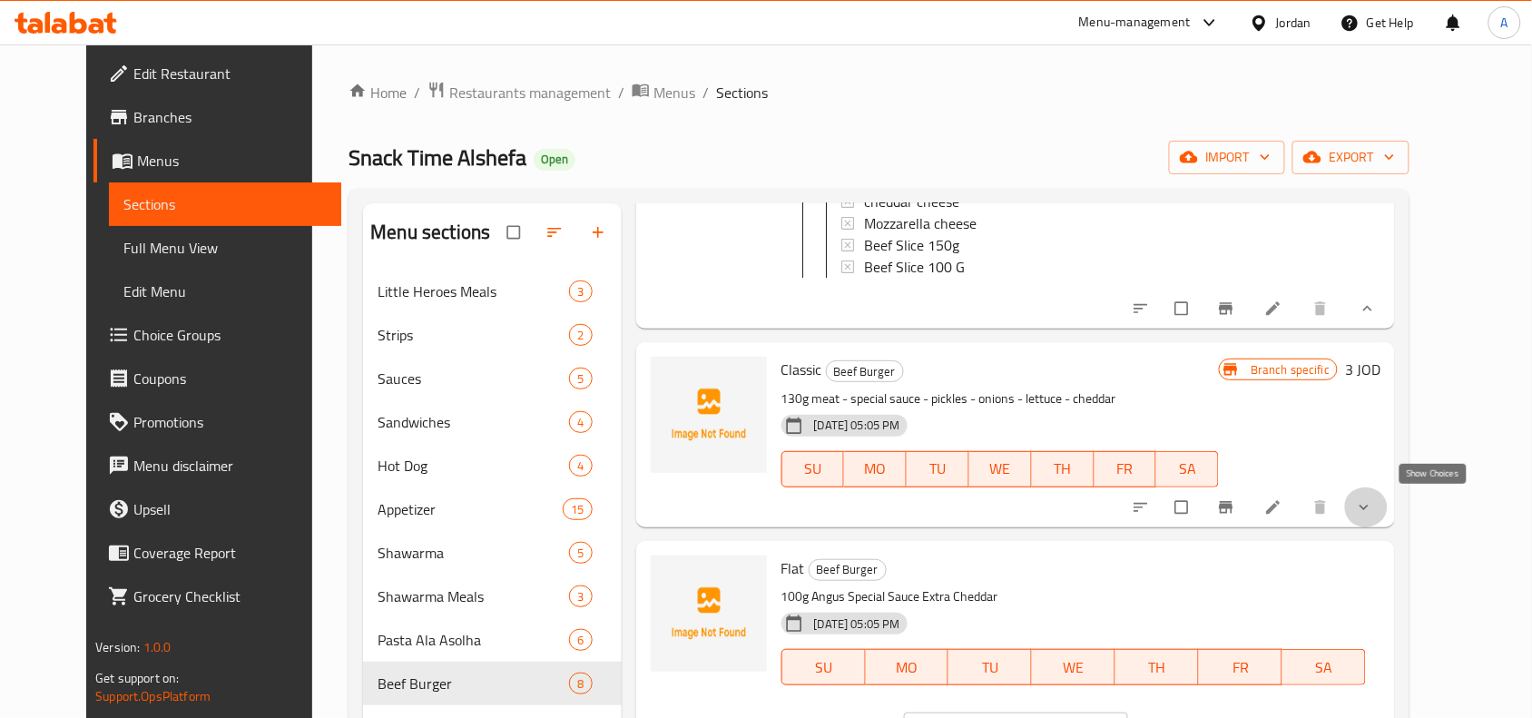
click at [1373, 499] on icon "show more" at bounding box center [1364, 507] width 18 height 18
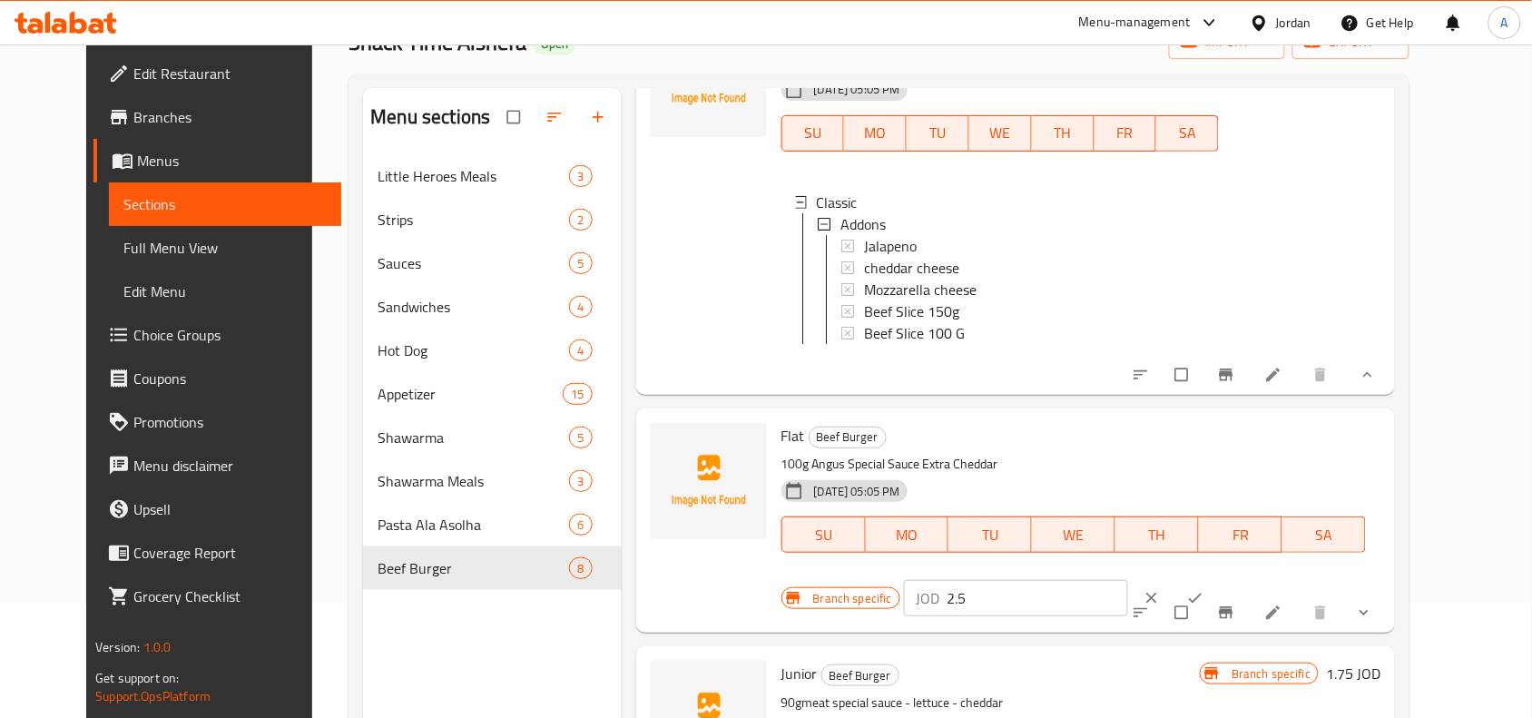
scroll to position [227, 0]
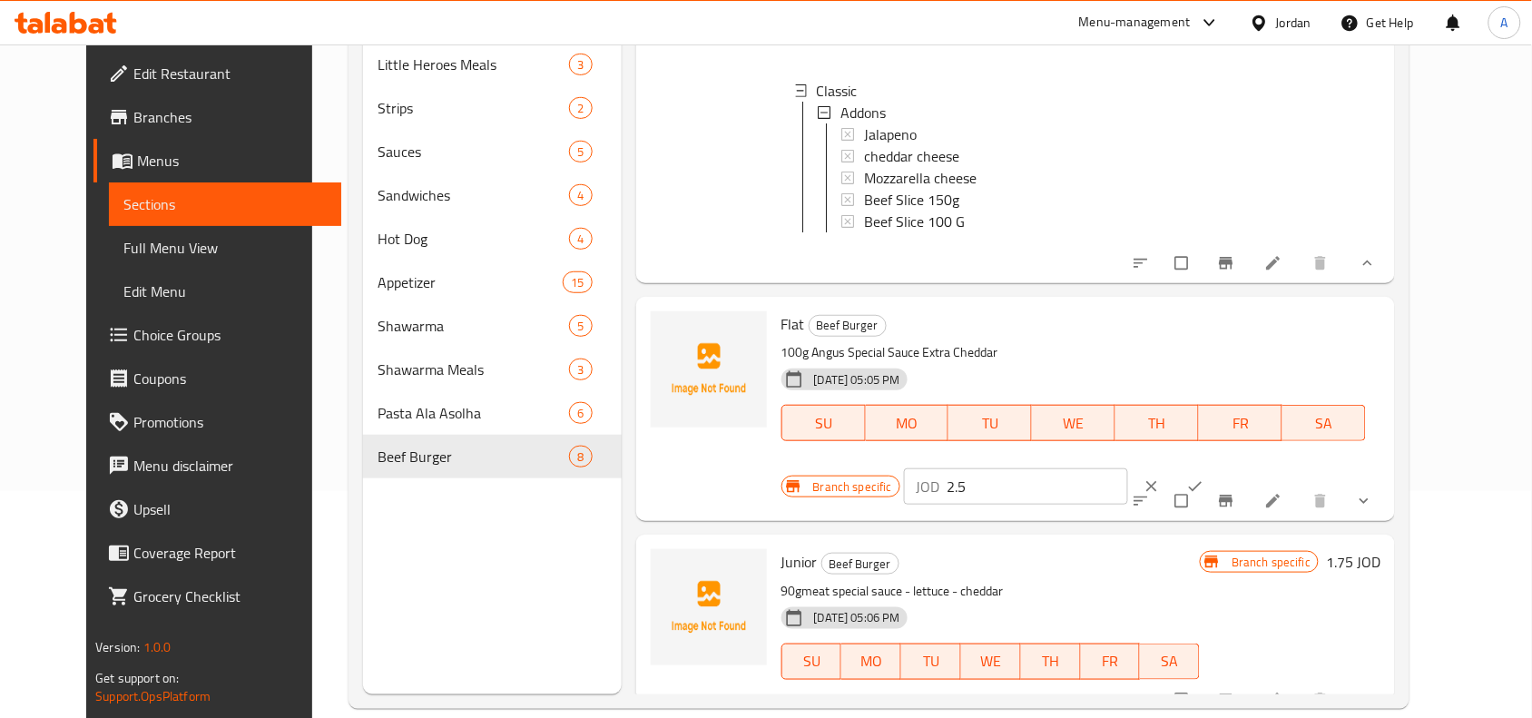
click at [1396, 497] on div "Menu items Add Sort Manage items Super Beef Burger 150g angus - special sauce, …" at bounding box center [1009, 335] width 774 height 718
click at [1388, 491] on button "show more" at bounding box center [1366, 501] width 44 height 40
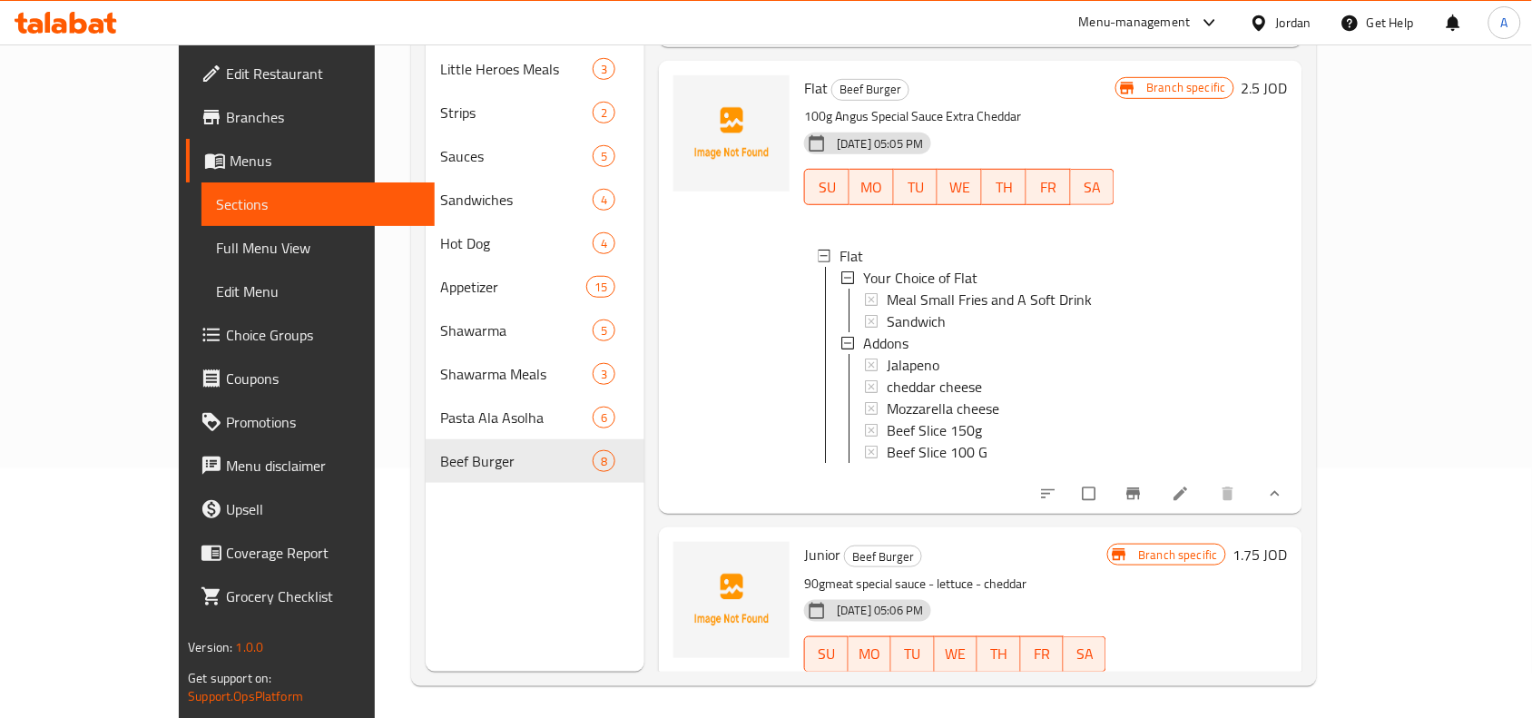
scroll to position [255, 0]
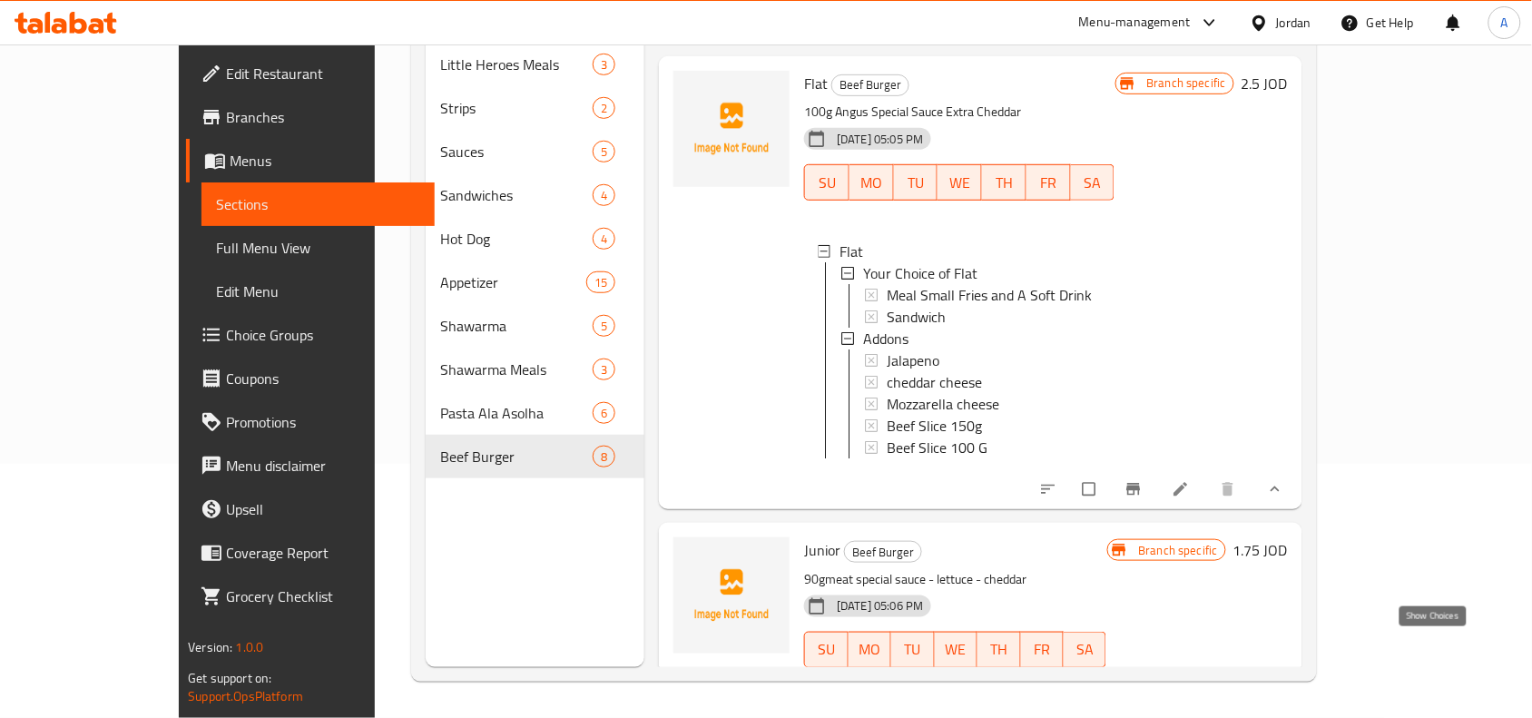
click at [1281, 679] on icon "show more" at bounding box center [1271, 688] width 18 height 18
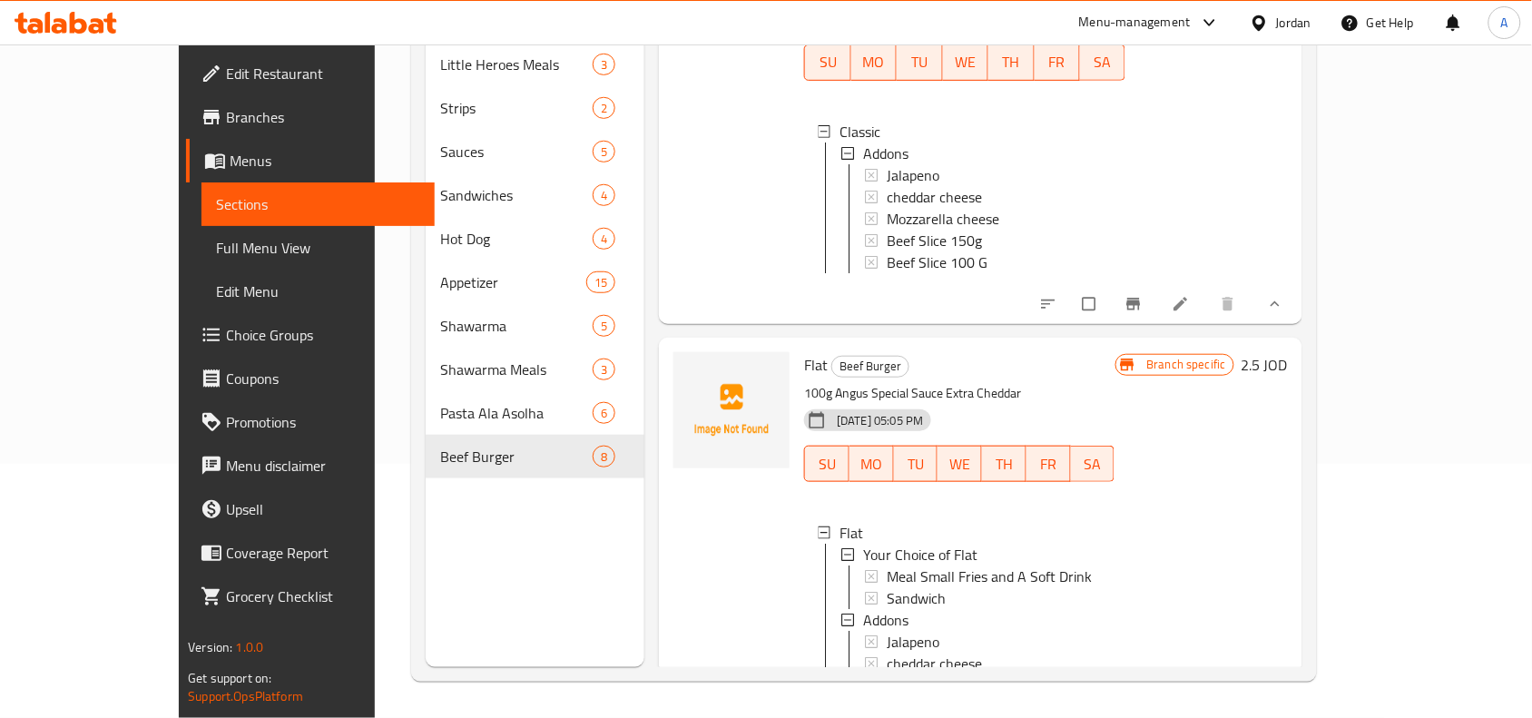
scroll to position [2278, 0]
click at [839, 523] on div "Flat" at bounding box center [969, 534] width 260 height 22
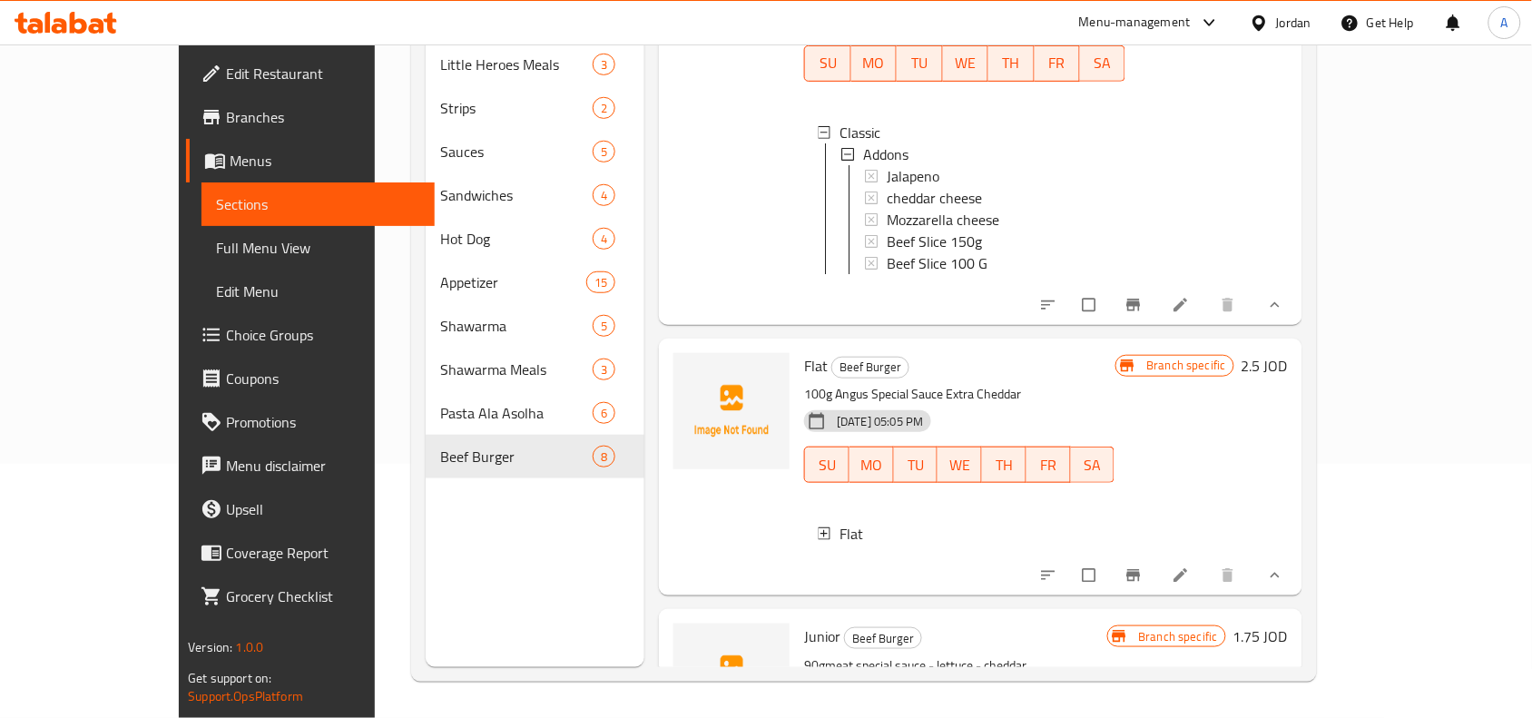
click at [850, 523] on div "Flat" at bounding box center [969, 534] width 260 height 22
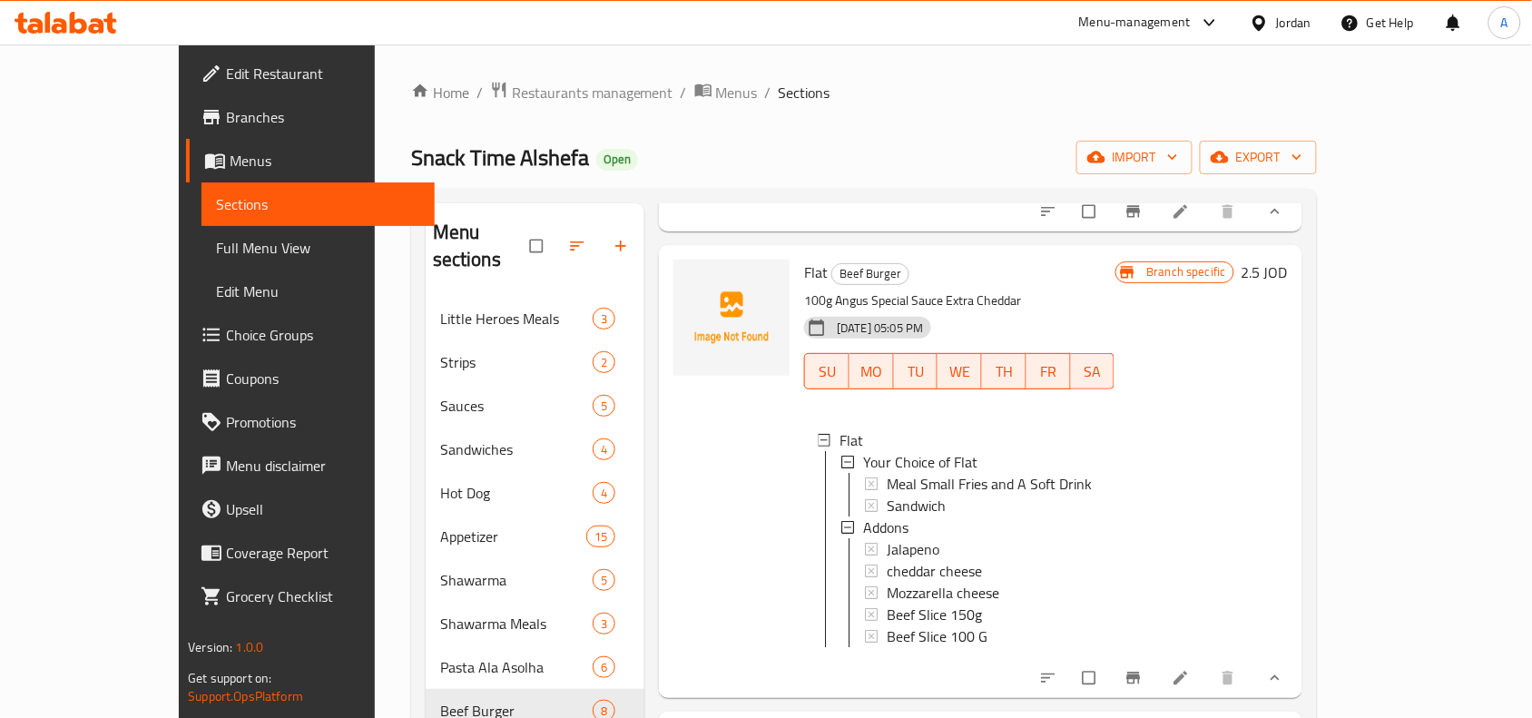
scroll to position [2845, 0]
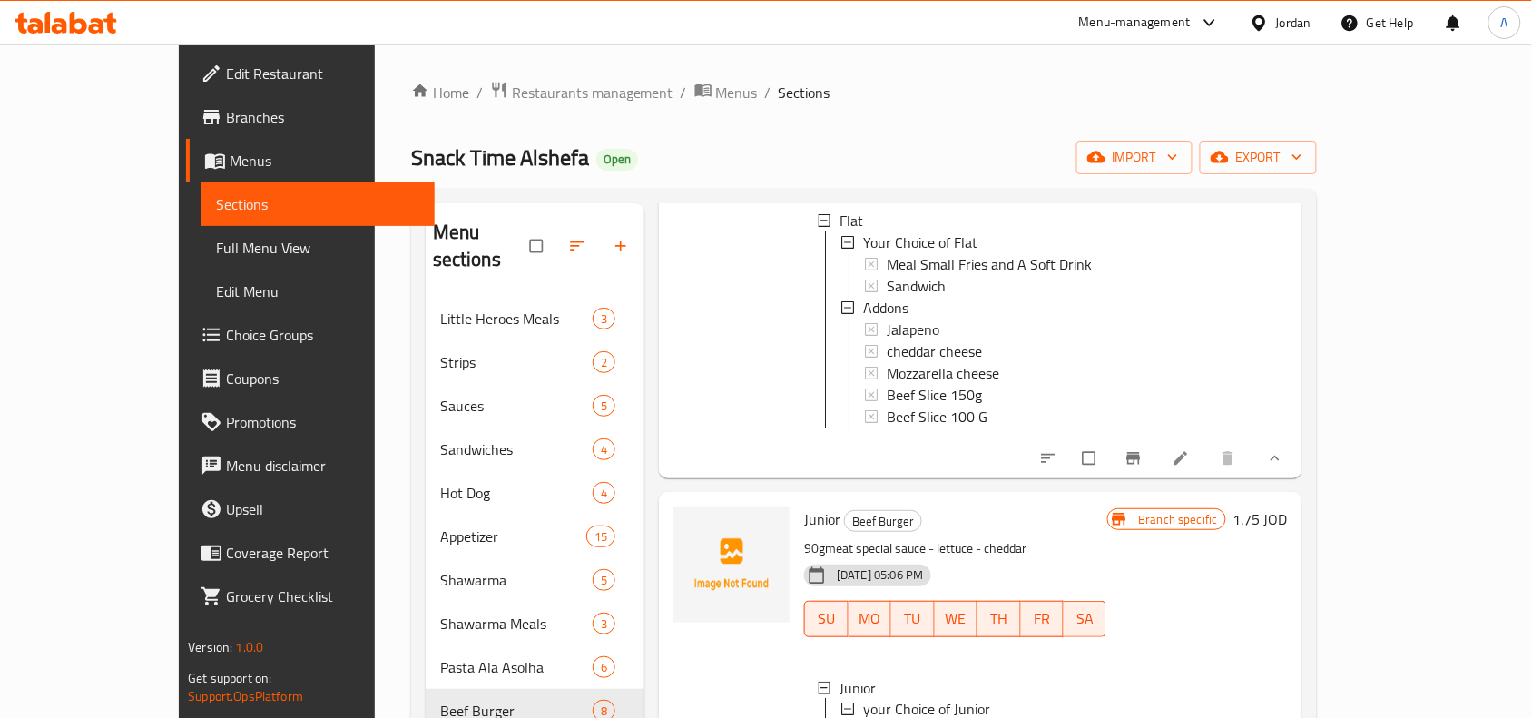
click at [563, 226] on div at bounding box center [587, 246] width 114 height 40
click at [612, 237] on icon "button" at bounding box center [621, 246] width 18 height 18
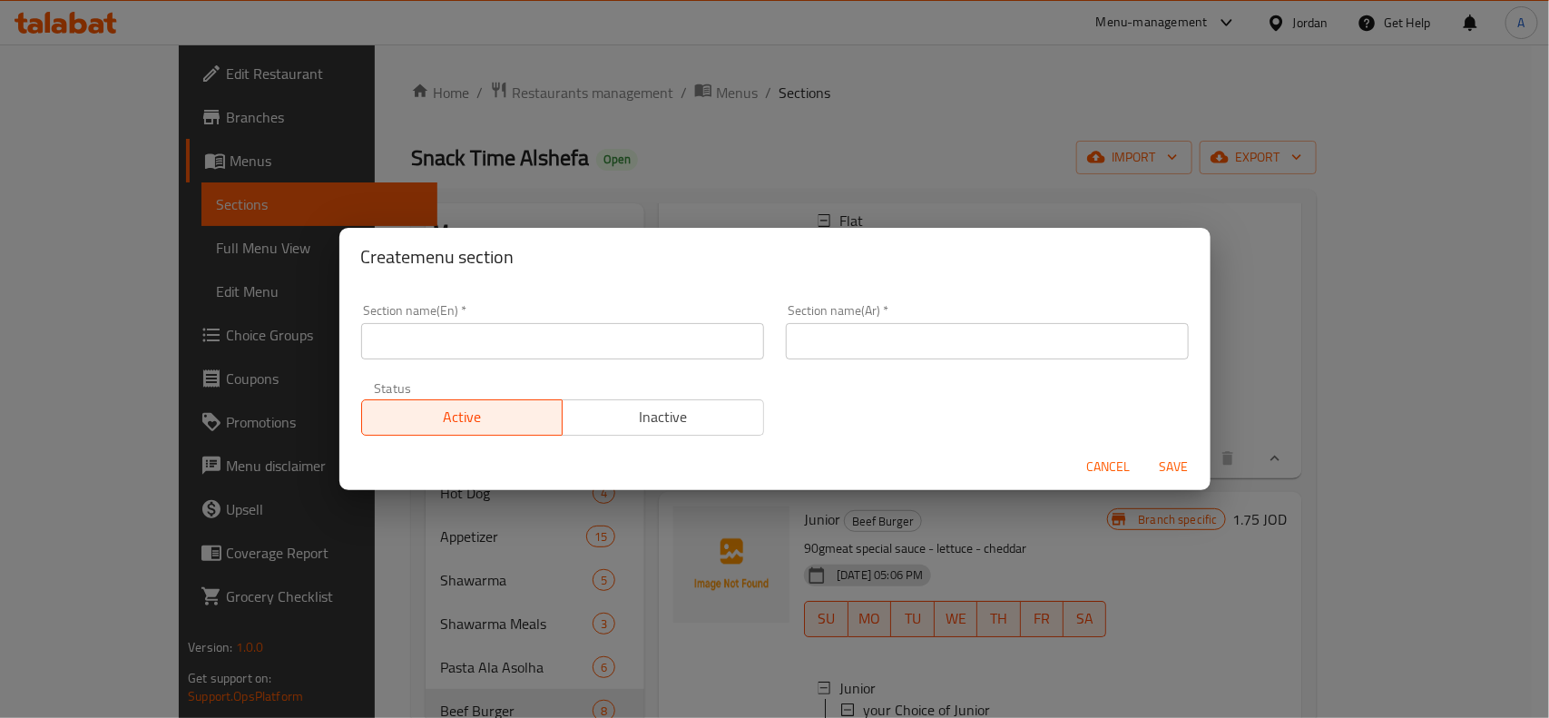
click at [511, 339] on input "text" at bounding box center [562, 341] width 403 height 36
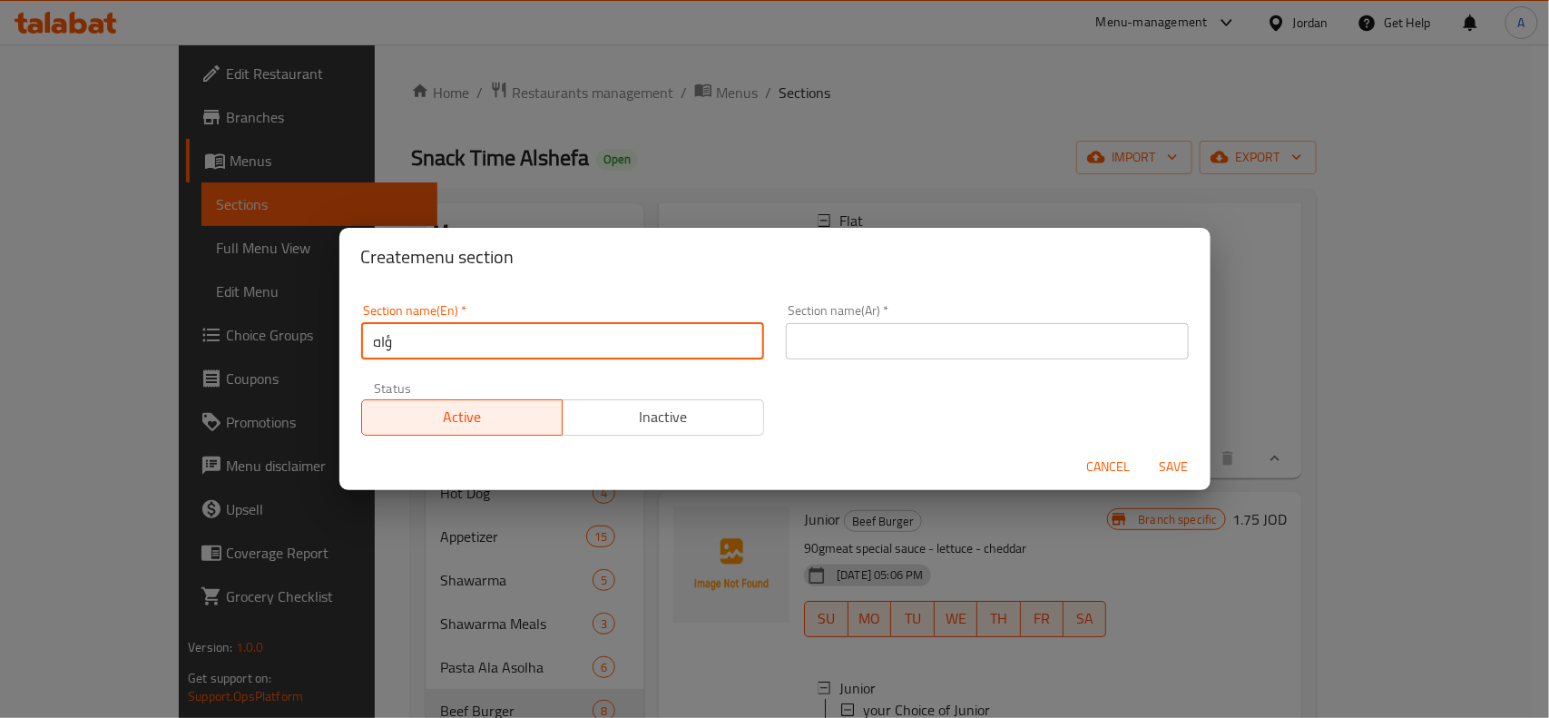
type input "ؤاهؤ"
type input "Chicken Burger"
click at [1039, 369] on div "Section name(Ar)   * Section name(Ar) *" at bounding box center [987, 331] width 425 height 77
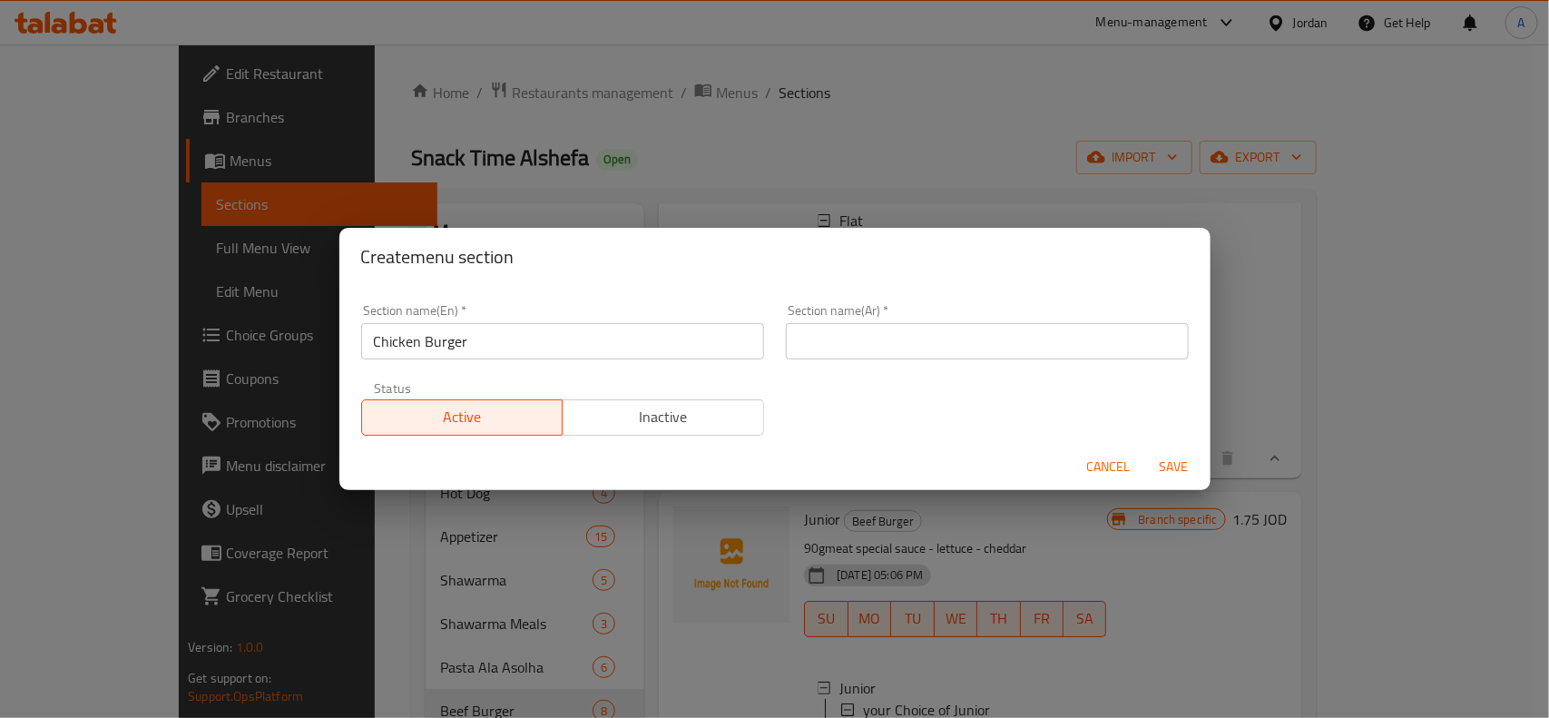
click at [1044, 352] on input "text" at bounding box center [987, 341] width 403 height 36
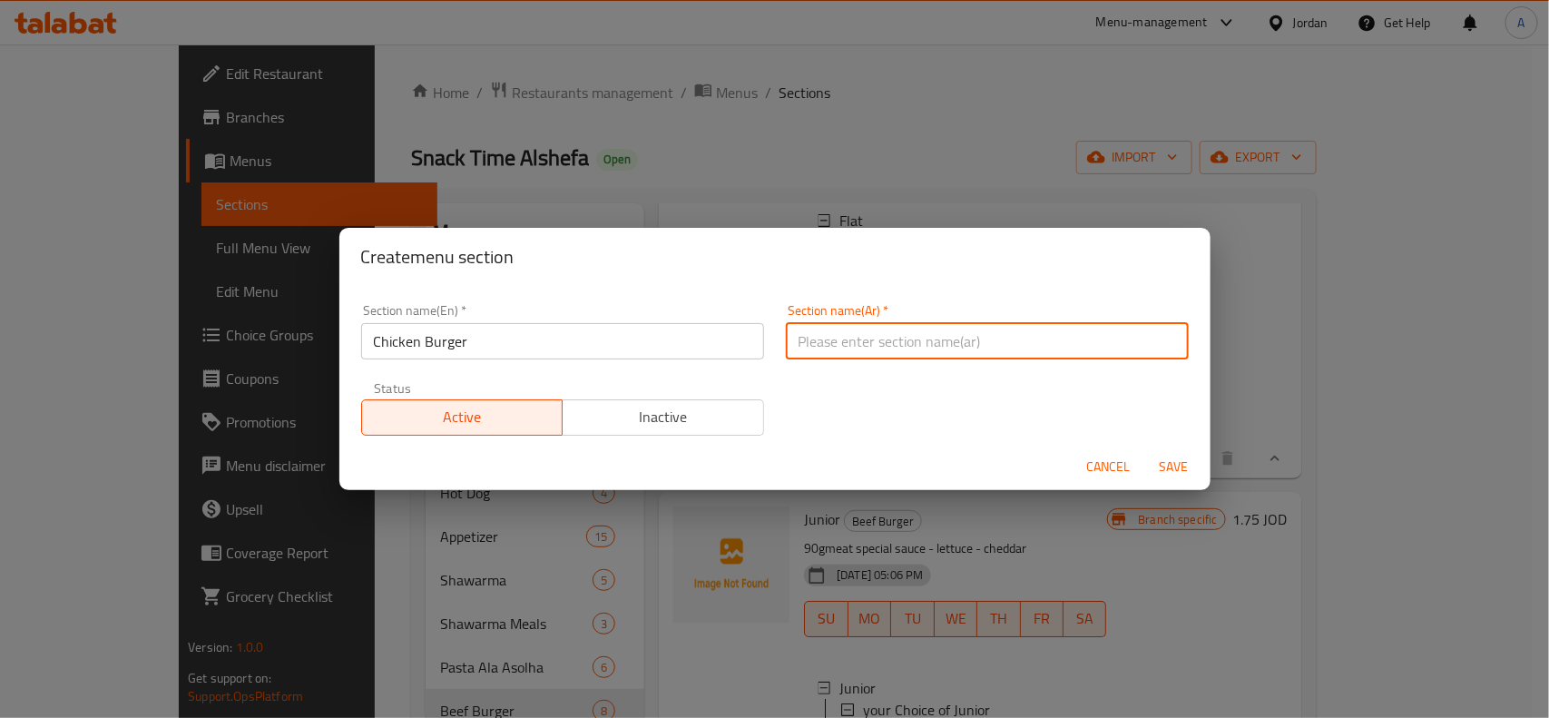
type input "ي"
type input "برجر دجاج"
click at [1145, 450] on button "Save" at bounding box center [1174, 467] width 58 height 34
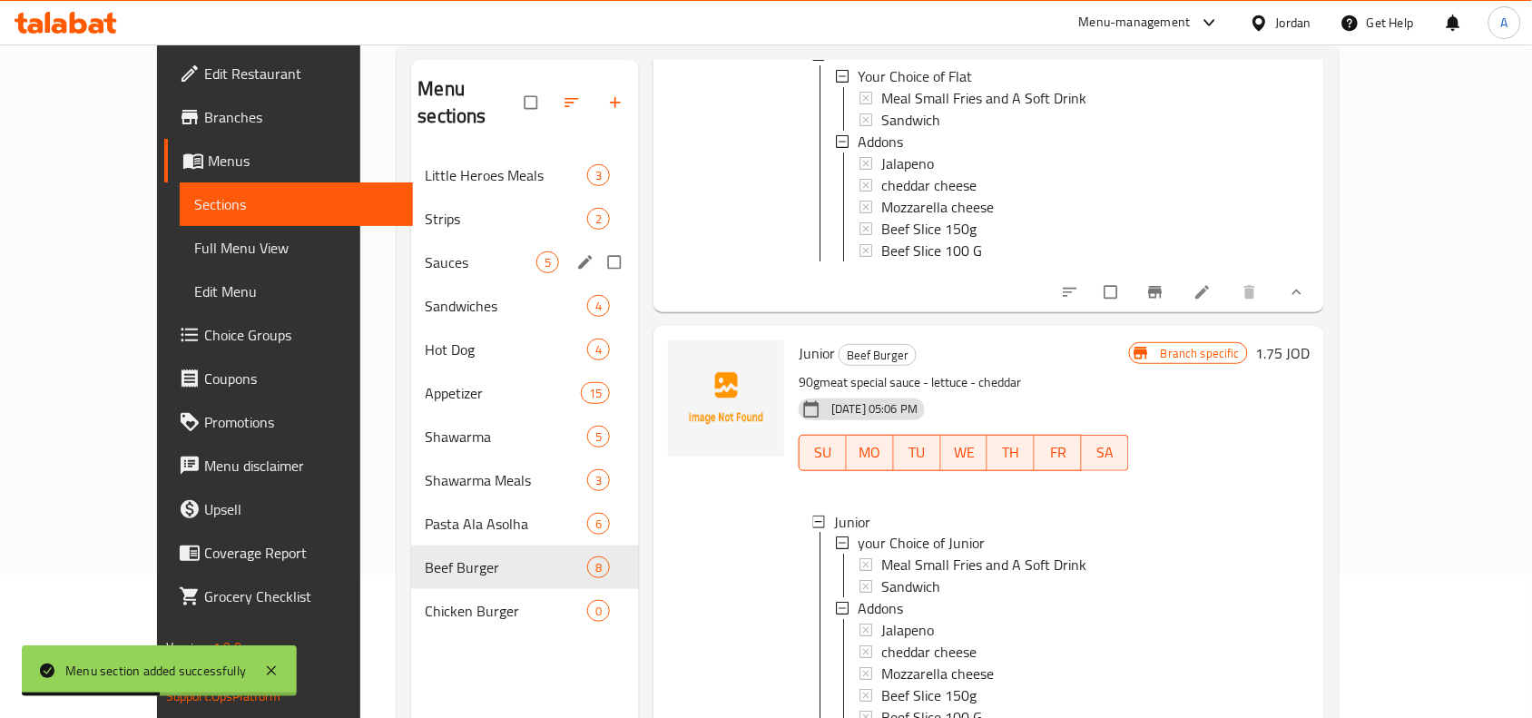
scroll to position [227, 0]
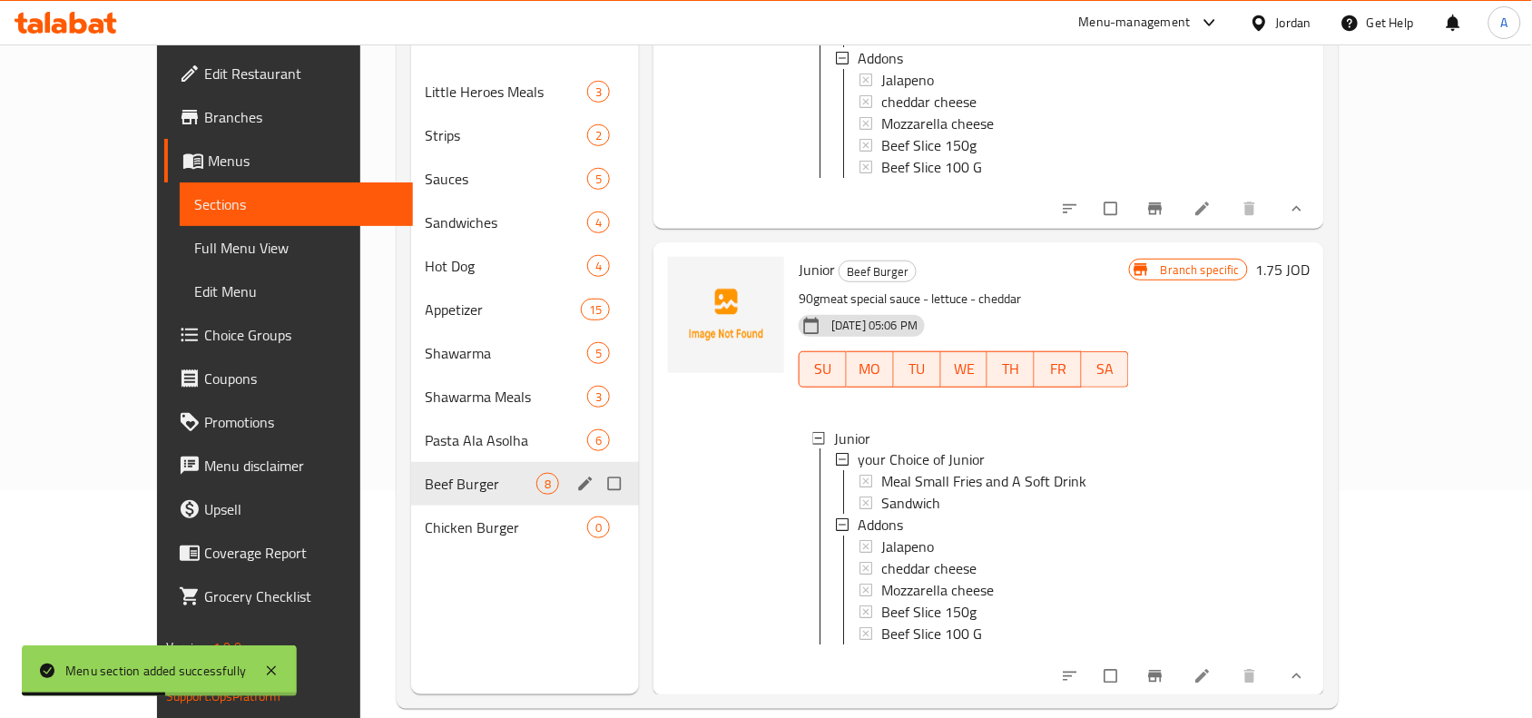
click at [434, 473] on span "Beef Burger" at bounding box center [482, 484] width 112 height 22
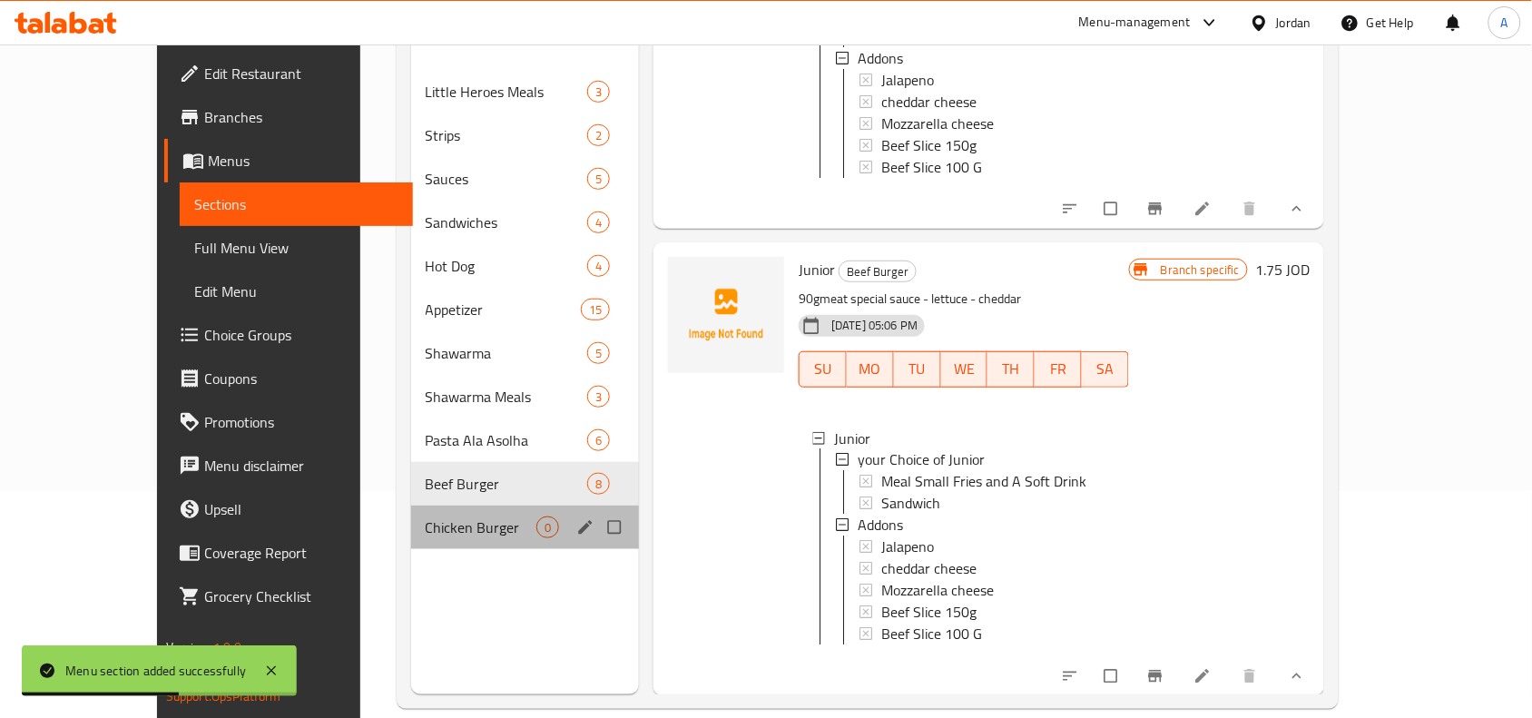
click at [411, 517] on div "Chicken Burger 0" at bounding box center [525, 528] width 229 height 44
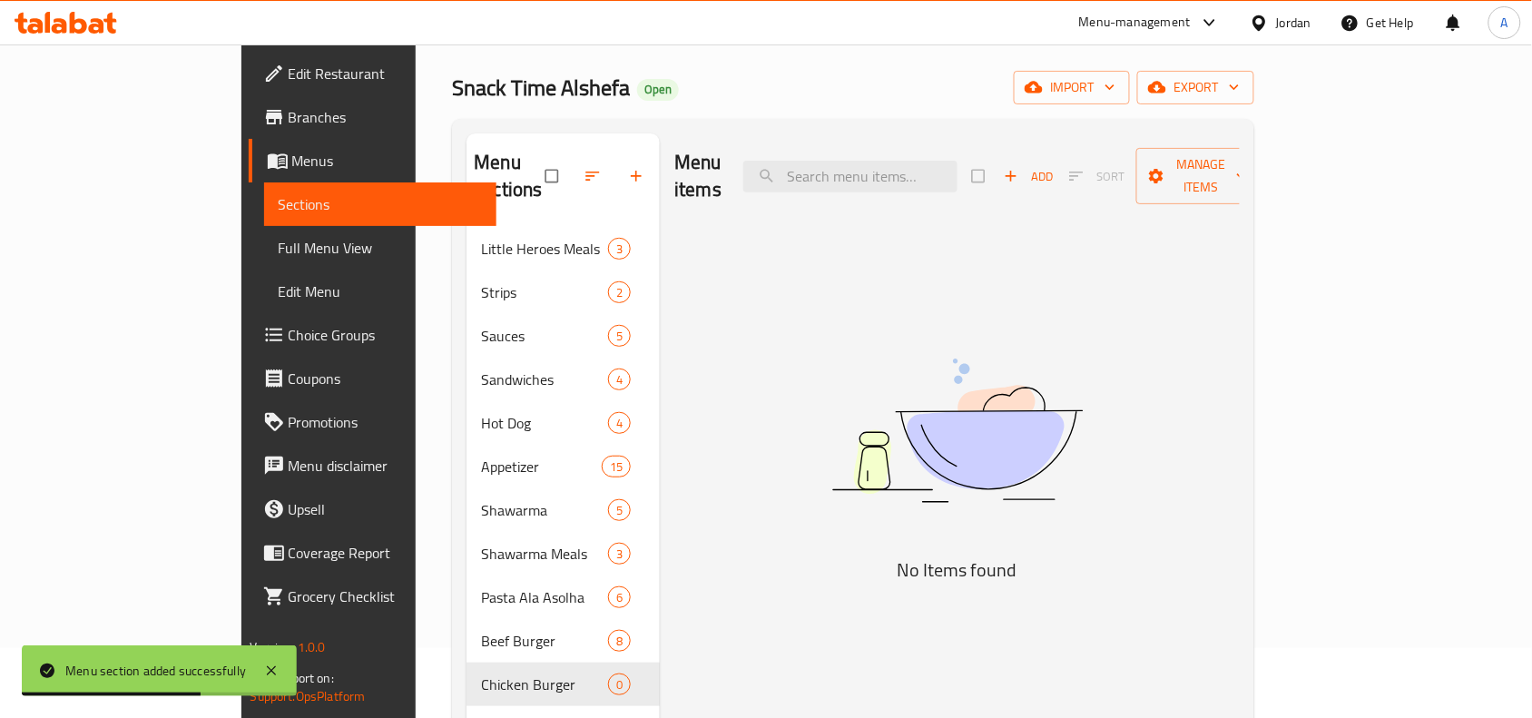
scroll to position [92, 0]
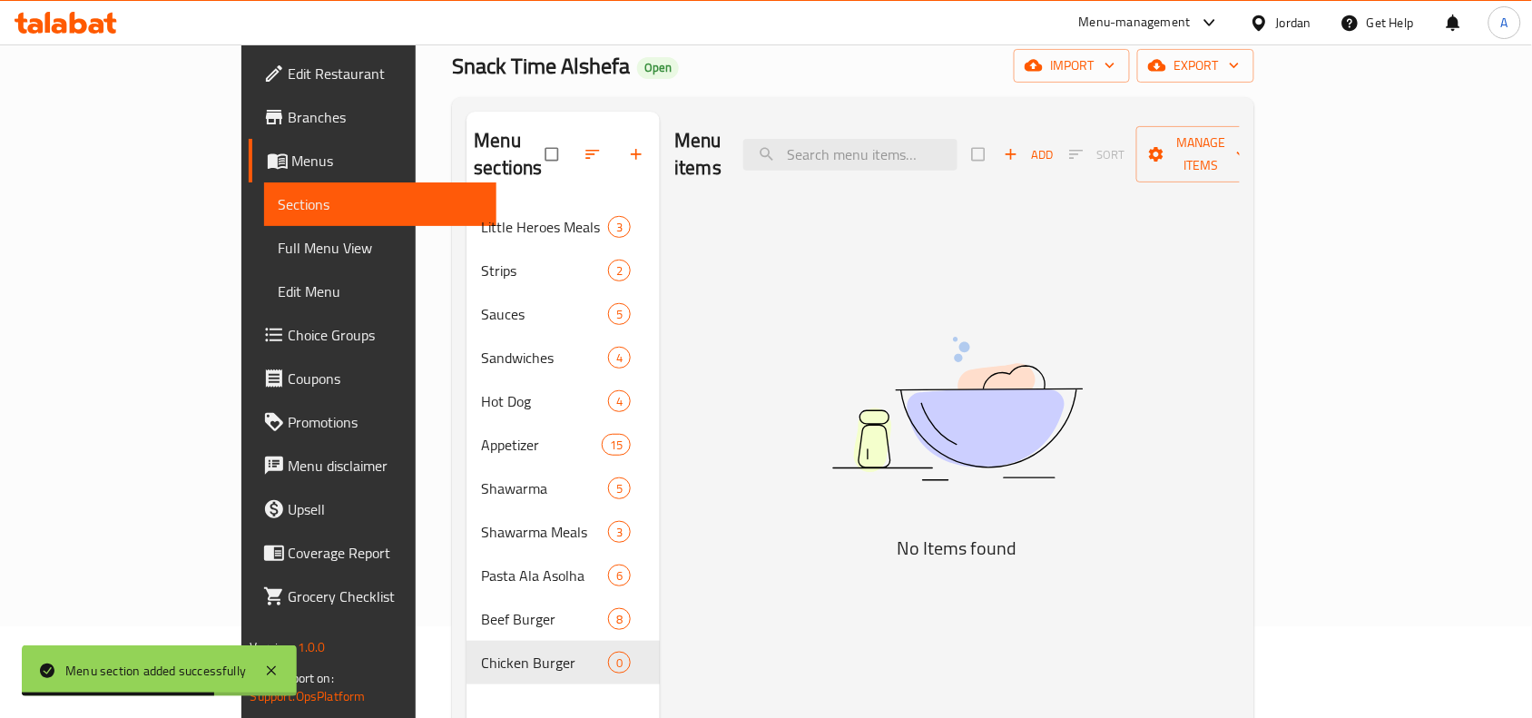
click at [1053, 144] on span "Add" at bounding box center [1028, 154] width 49 height 21
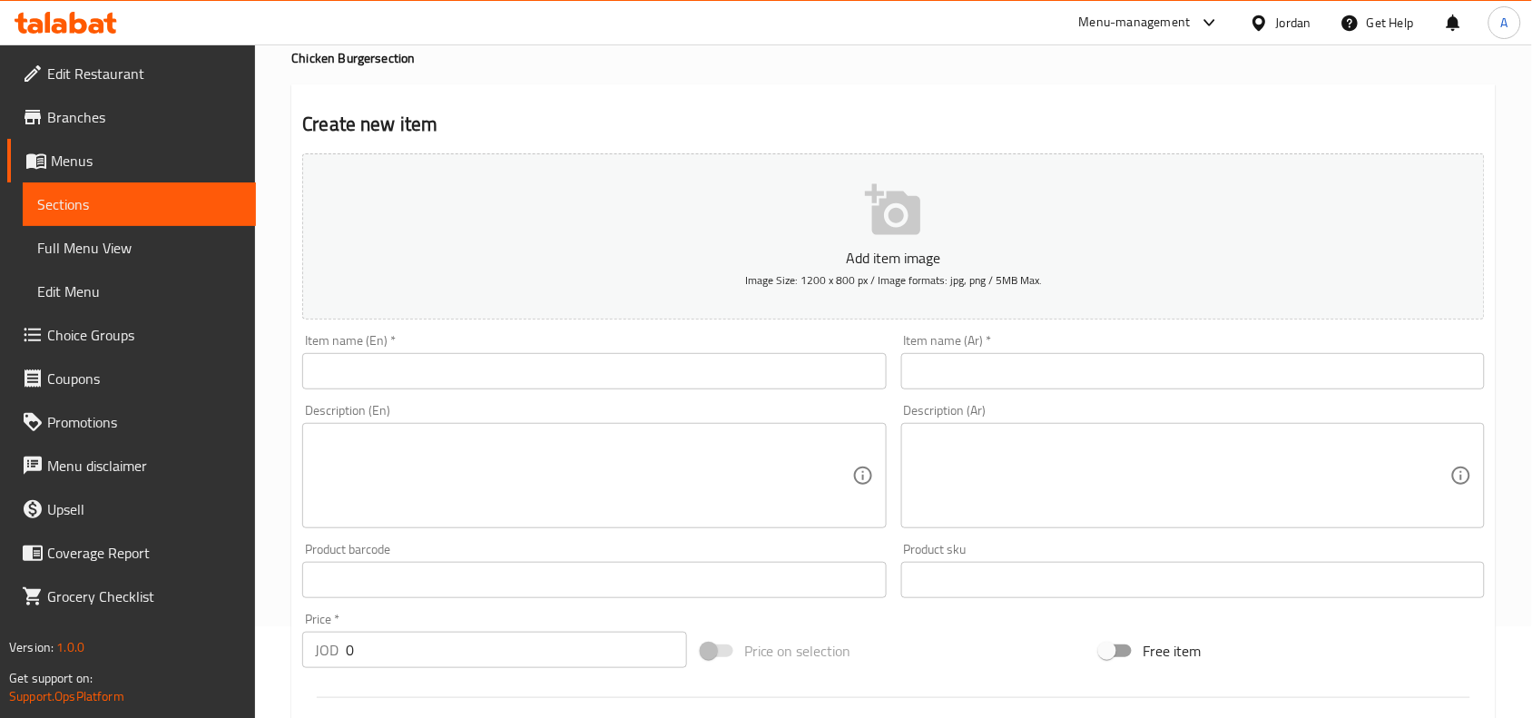
drag, startPoint x: 1413, startPoint y: 377, endPoint x: 1507, endPoint y: 387, distance: 94.9
click at [1413, 377] on input "text" at bounding box center [1193, 371] width 584 height 36
paste input "كرنشي"
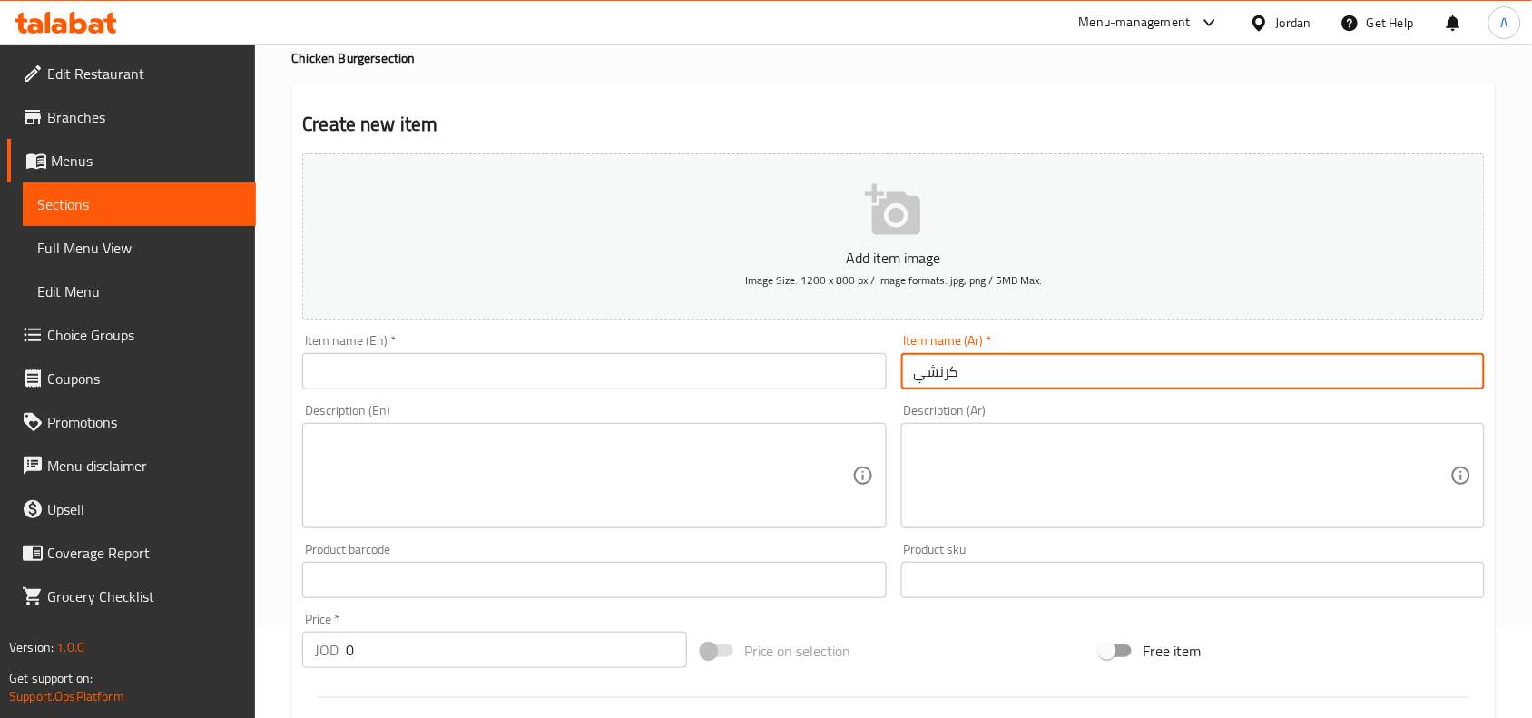
type input "كرنشي"
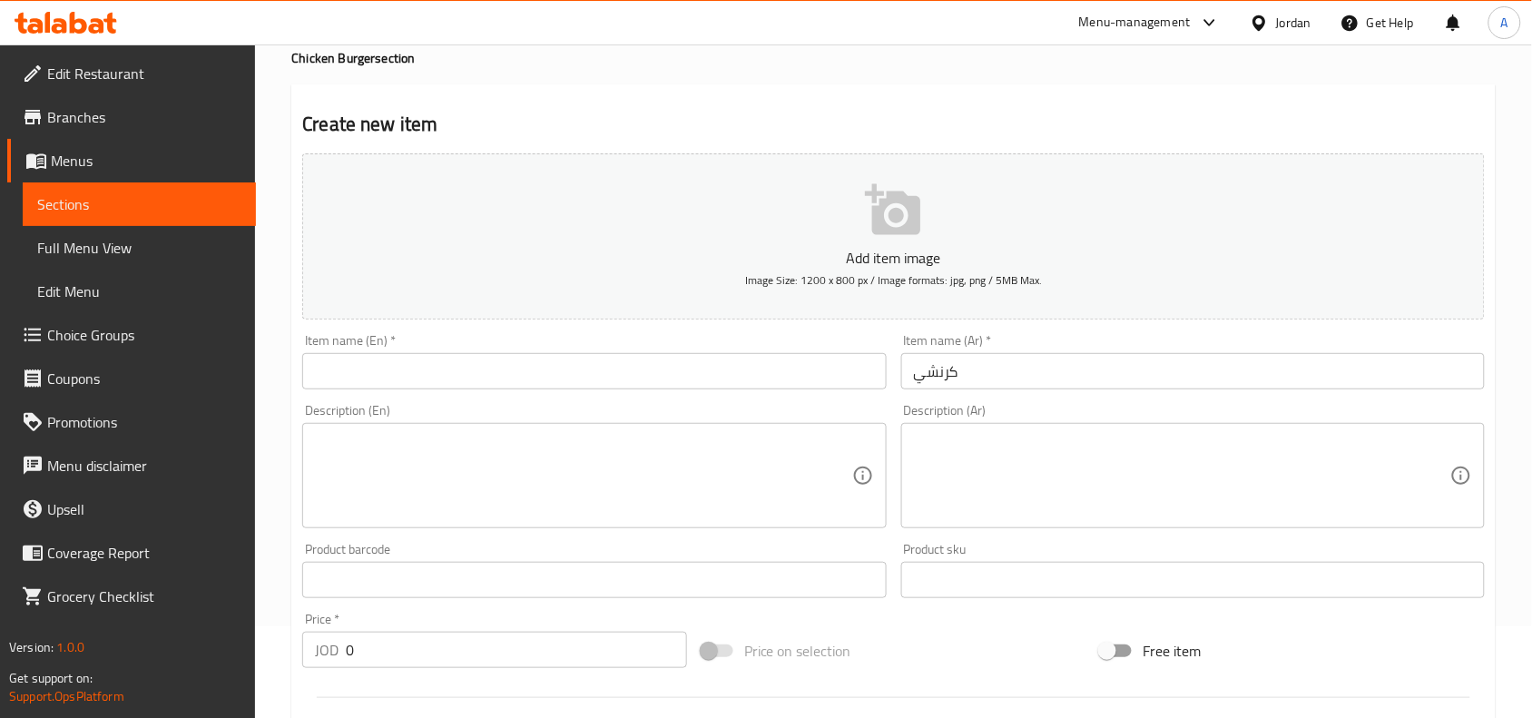
click at [845, 390] on div "Item name (En)   * Item name (En) *" at bounding box center [594, 362] width 598 height 70
drag, startPoint x: 774, startPoint y: 288, endPoint x: 764, endPoint y: 309, distance: 23.1
click at [764, 309] on button "Add item image Image Size: 1200 x 800 px / Image formats: jpg, png / 5MB Max." at bounding box center [893, 236] width 1183 height 166
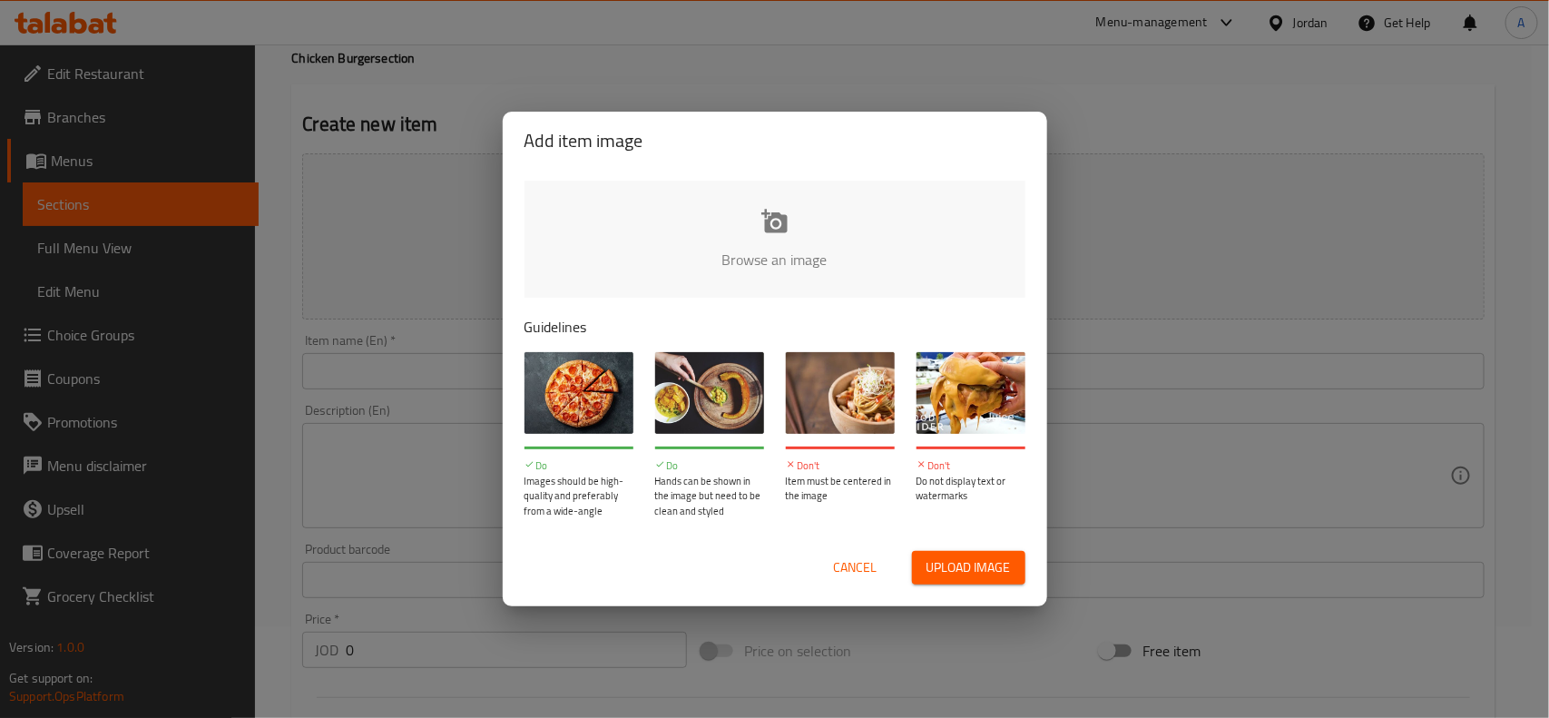
click at [420, 341] on div "Add item image Browse an image Guidelines Do Images should be high-quality and …" at bounding box center [774, 359] width 1549 height 718
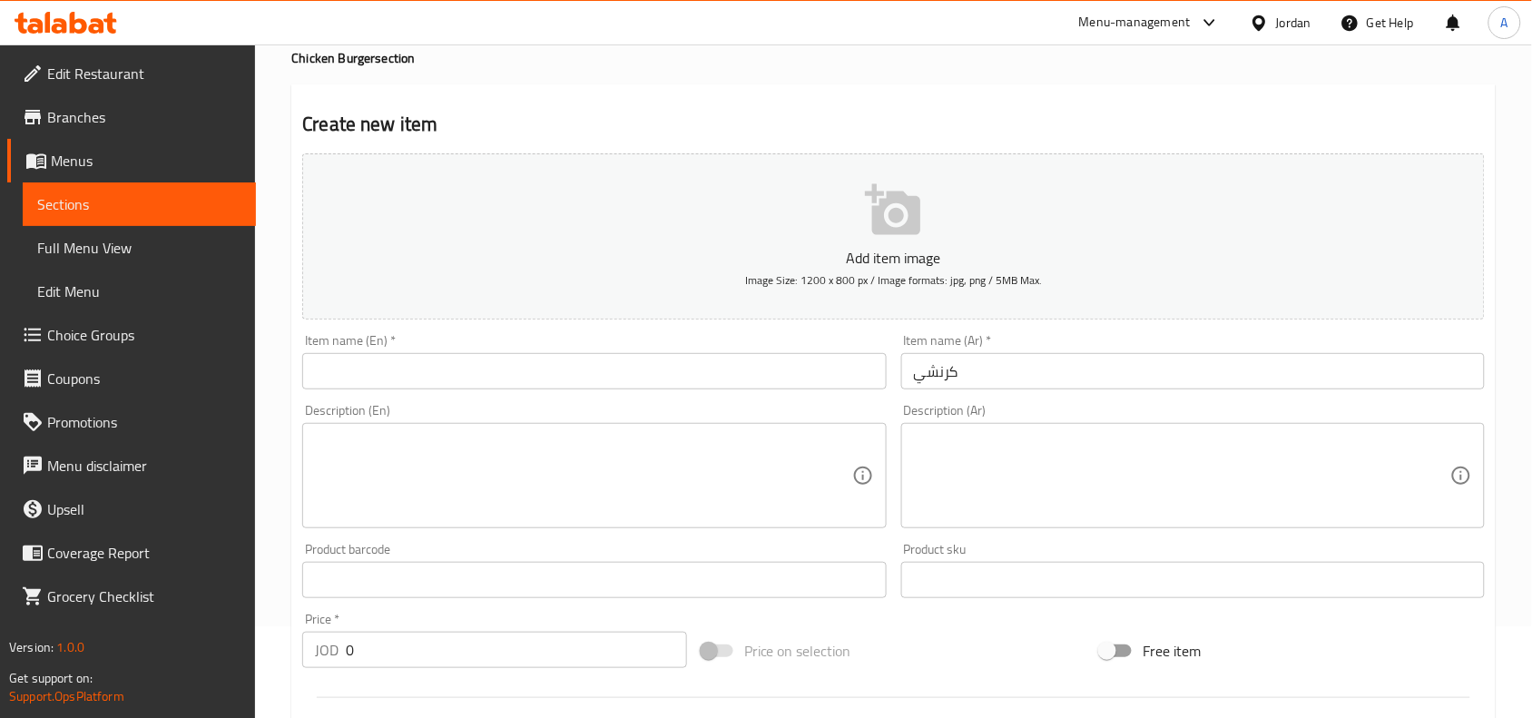
drag, startPoint x: 723, startPoint y: 368, endPoint x: 841, endPoint y: 352, distance: 119.1
click at [723, 368] on input "text" at bounding box center [594, 371] width 584 height 36
paste input "Crunchy"
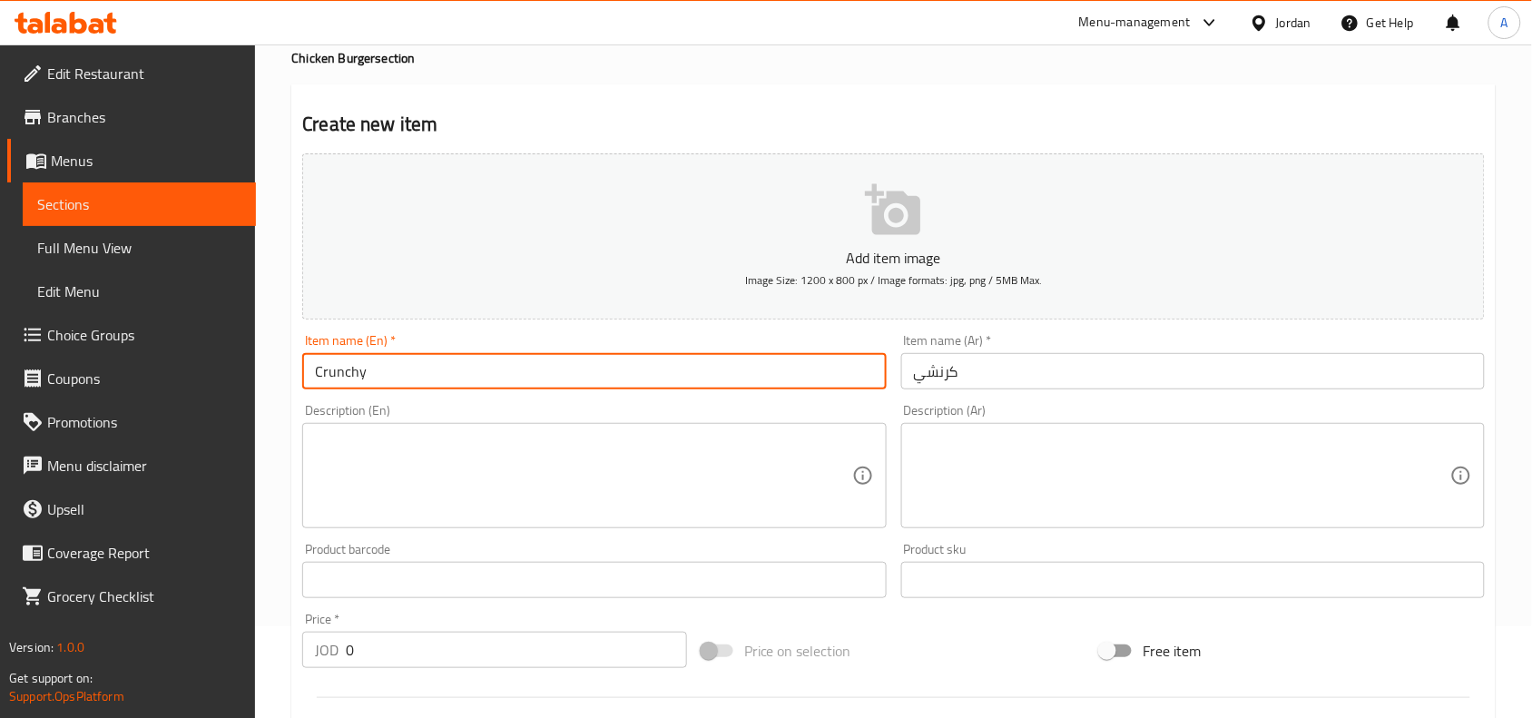
type input "Crunchy"
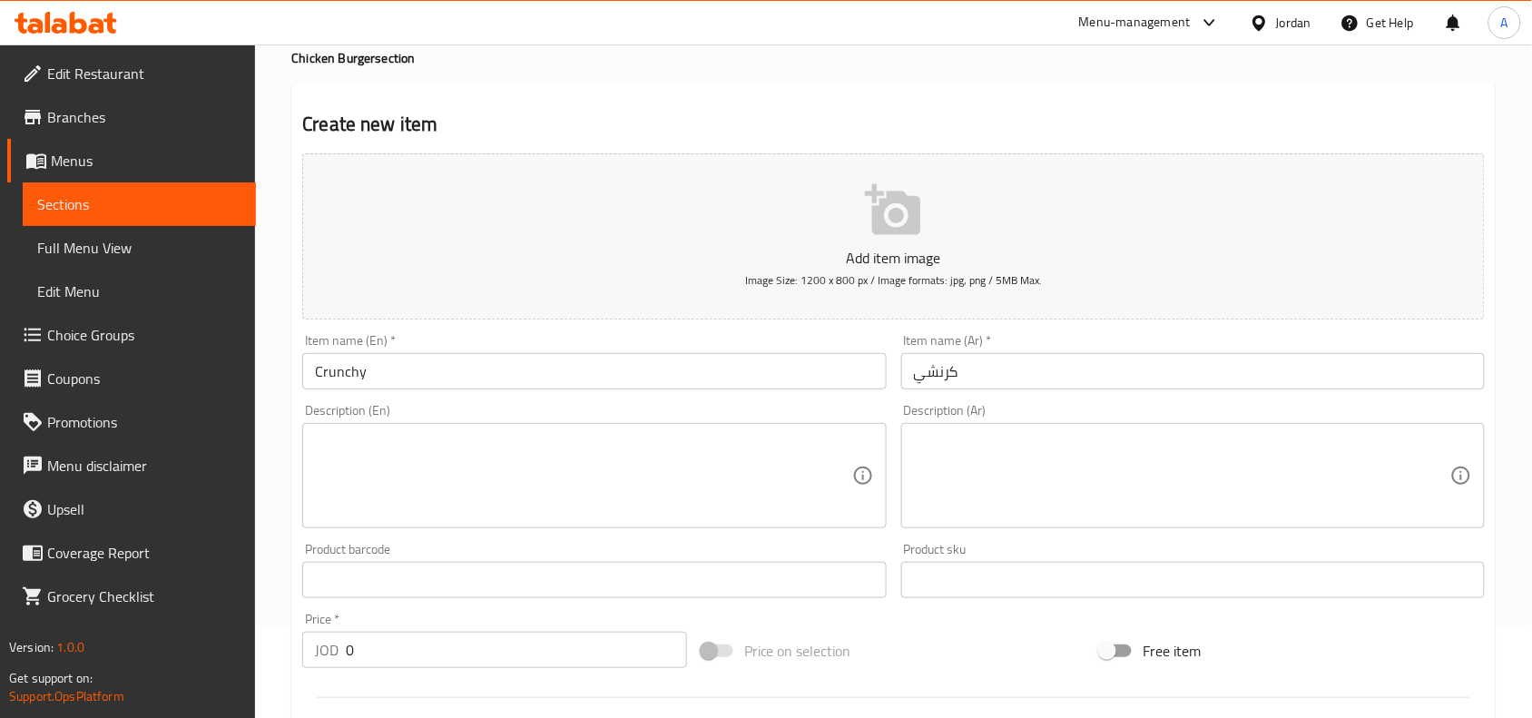
click at [1407, 467] on textarea at bounding box center [1182, 476] width 536 height 86
paste textarea "صدر الدجاج المقلي مايونيز - بندورة - حس - جبنة شدر مايع"
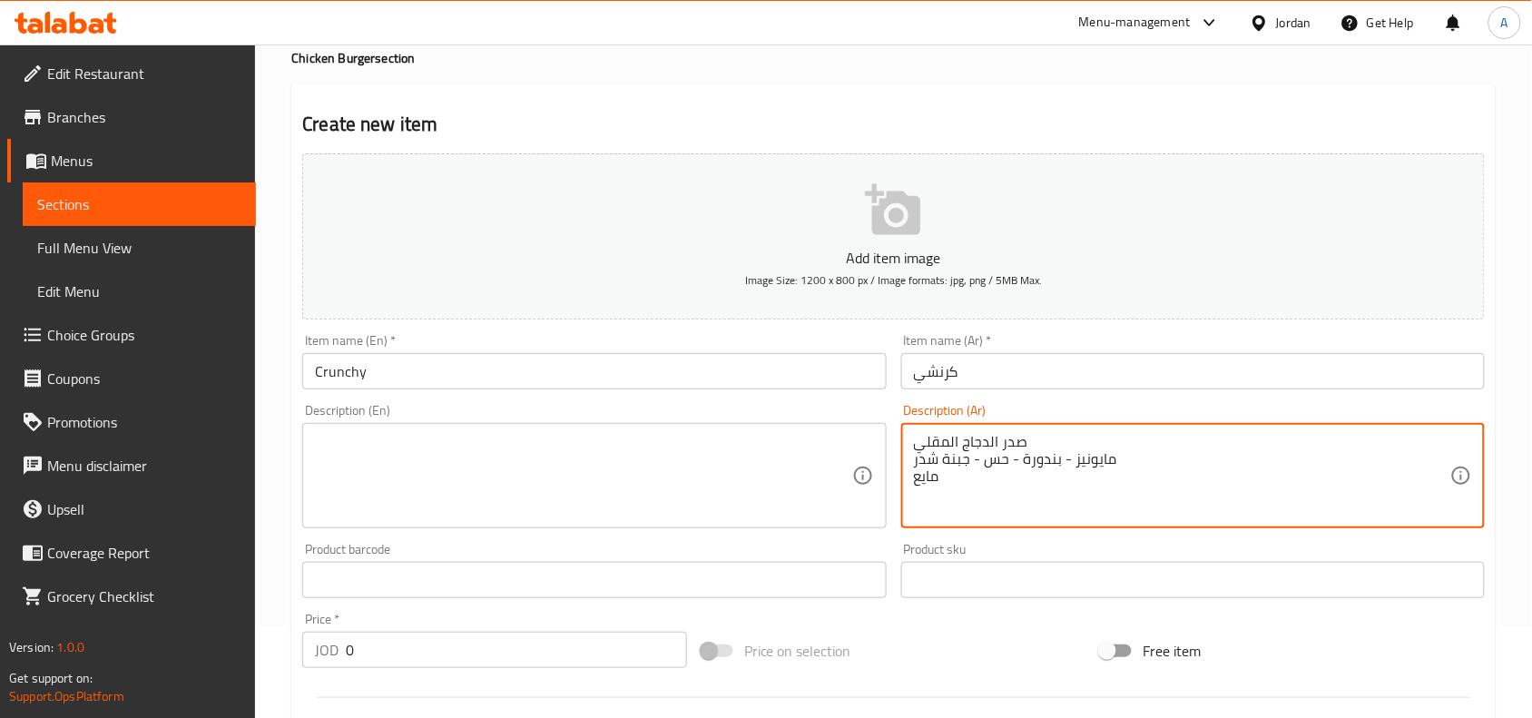
drag, startPoint x: 1407, startPoint y: 467, endPoint x: 1041, endPoint y: 509, distance: 368.1
click at [1041, 509] on textarea "صدر الدجاج المقلي مايونيز - بندورة - حس - جبنة شدر مايع" at bounding box center [1182, 476] width 536 height 86
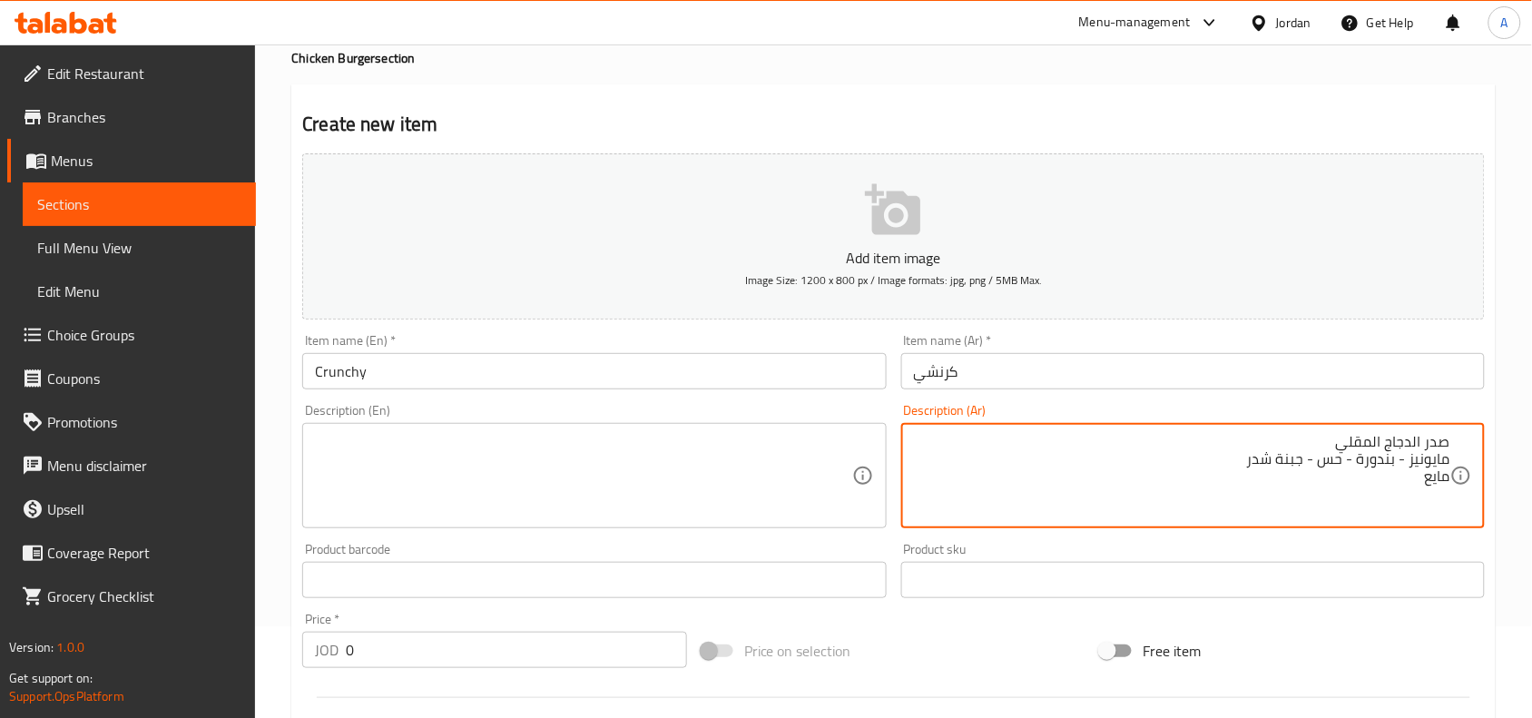
click at [1449, 458] on textarea "صدر الدجاج المقلي مايونيز - بندورة - حس - جبنة شدر مايع" at bounding box center [1182, 476] width 536 height 86
click at [1223, 447] on textarea "صدر الدجاج المقلي، مايونيز - بندورة - حس - جبنة شدر مايع" at bounding box center [1182, 476] width 536 height 86
click at [1216, 438] on textarea "صدر الدجاج المقلي، مايونيز - بندورة - حس - جبنة شدر مايع" at bounding box center [1182, 476] width 536 height 86
click at [1450, 461] on textarea "صدر الدجاج المقلي، مايونيز - بندورة - خس - جبنة شدر مايع" at bounding box center [1182, 476] width 536 height 86
drag, startPoint x: 1416, startPoint y: 469, endPoint x: 1455, endPoint y: 484, distance: 41.6
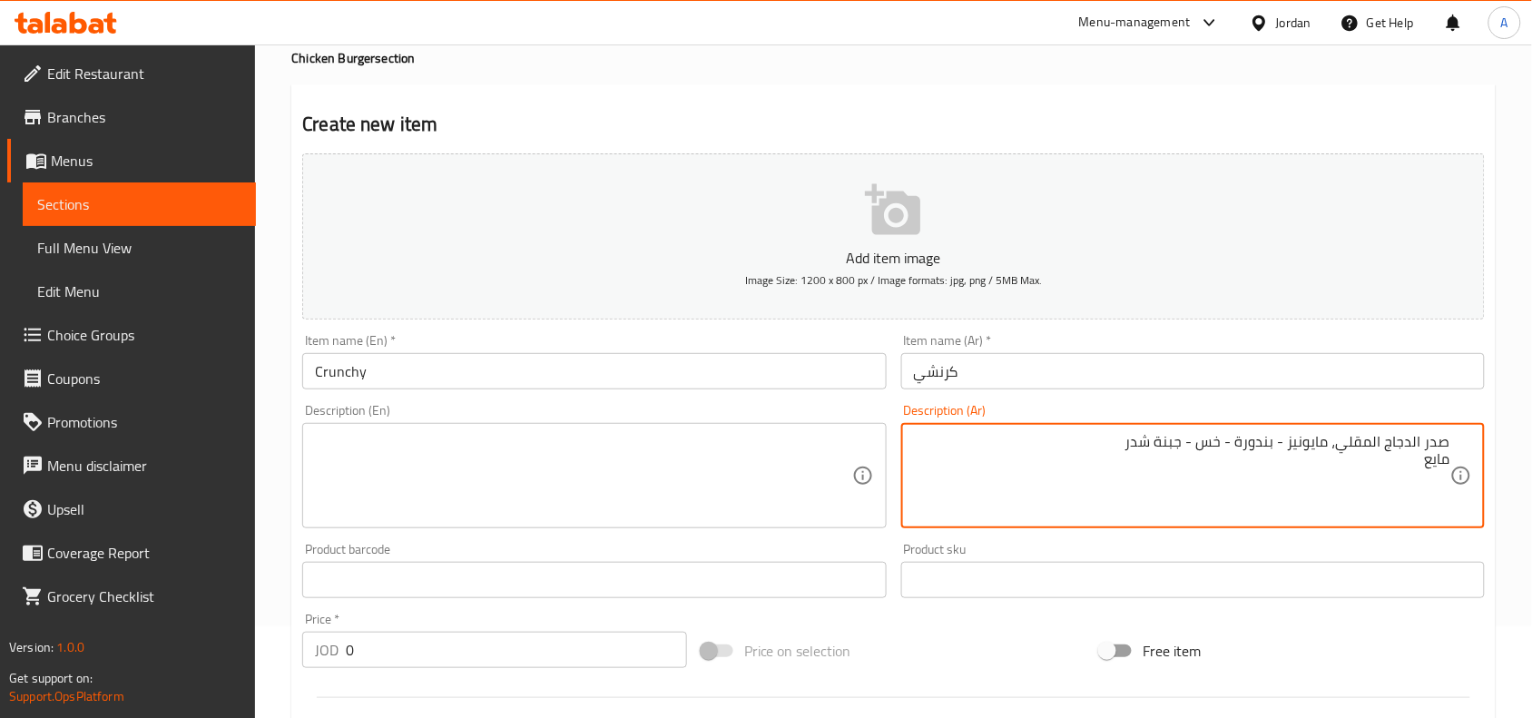
click at [1455, 484] on div "صدر الدجاج المقلي، مايونيز - بندورة - خس - جبنة شدر مايع Description (Ar)" at bounding box center [1193, 475] width 584 height 105
click at [1362, 465] on textarea "صدر الدجاج المقلي، مايونيز - بندورة - خس - جبنة شدر" at bounding box center [1182, 476] width 536 height 86
click at [1359, 467] on textarea "صدر الدجاج المقلي، مايونيز - بندورة - خس - جبنة شدر" at bounding box center [1182, 476] width 536 height 86
click at [1390, 454] on textarea "صدر الدجاج المقلي، مايونيز - بندورة - خس - جبنة شدر" at bounding box center [1182, 476] width 536 height 86
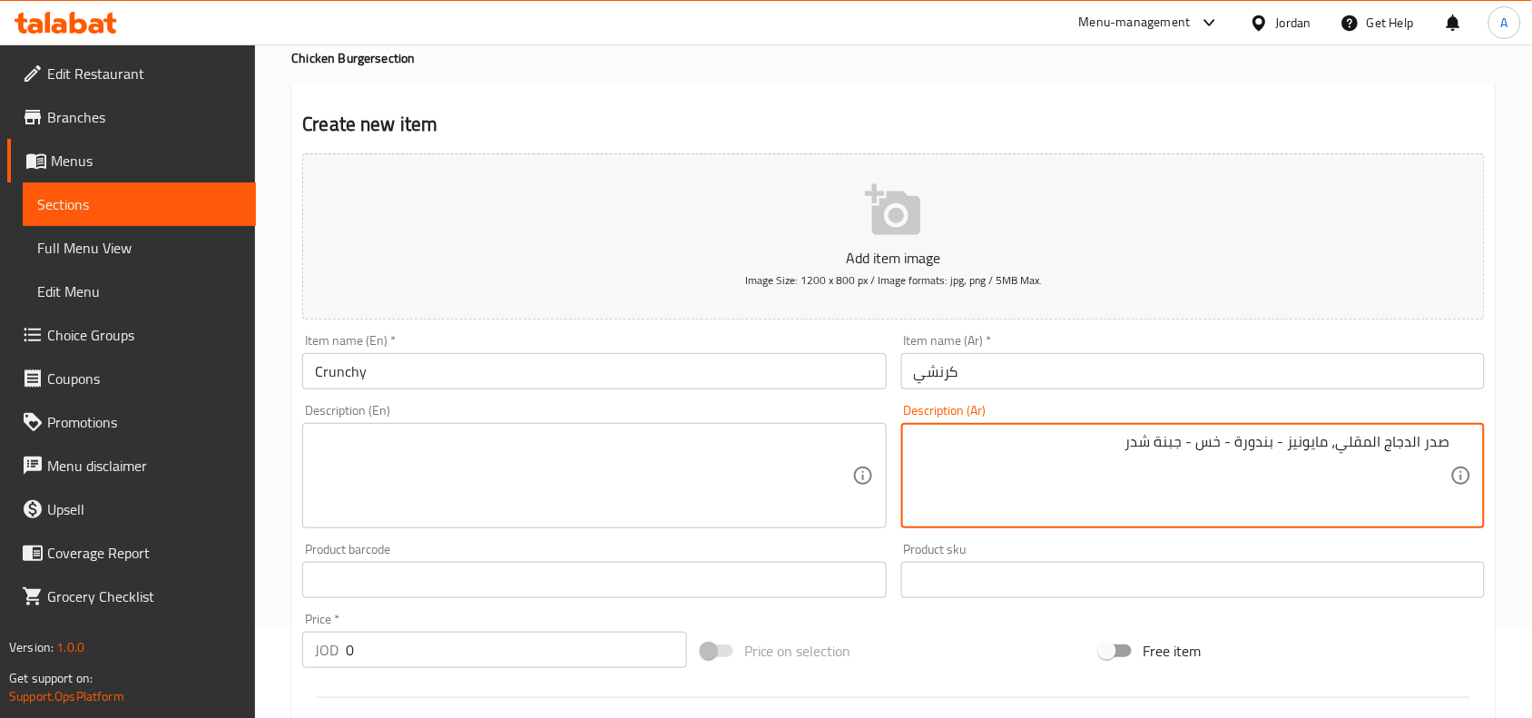
click at [1390, 454] on textarea "صدر الدجاج المقلي، مايونيز - بندورة - خس - جبنة شدر" at bounding box center [1182, 476] width 536 height 86
type textarea "صدر الدجاج المقلي، مايونيز - بندورة - خس - جبنة شدر"
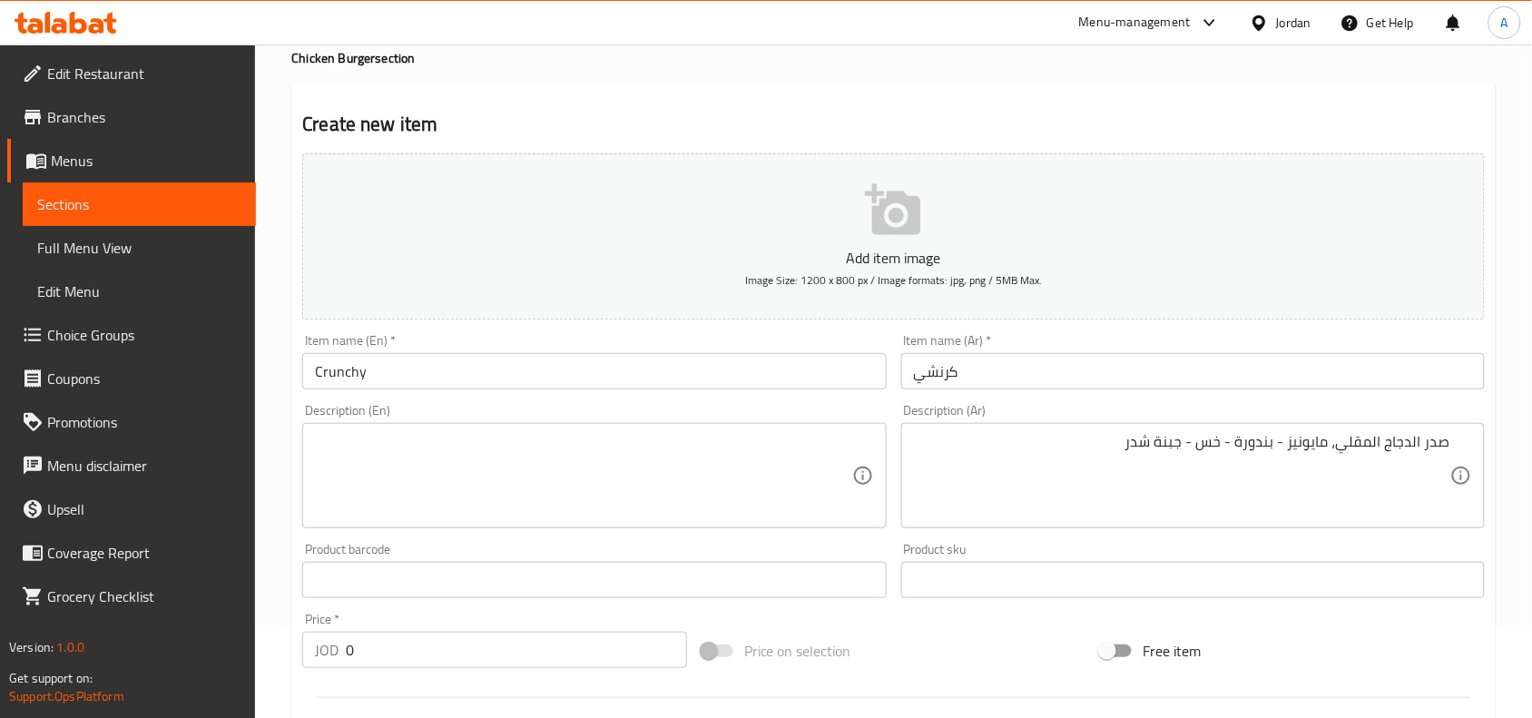
click at [867, 484] on icon at bounding box center [863, 476] width 22 height 22
click at [691, 473] on textarea at bounding box center [583, 476] width 536 height 86
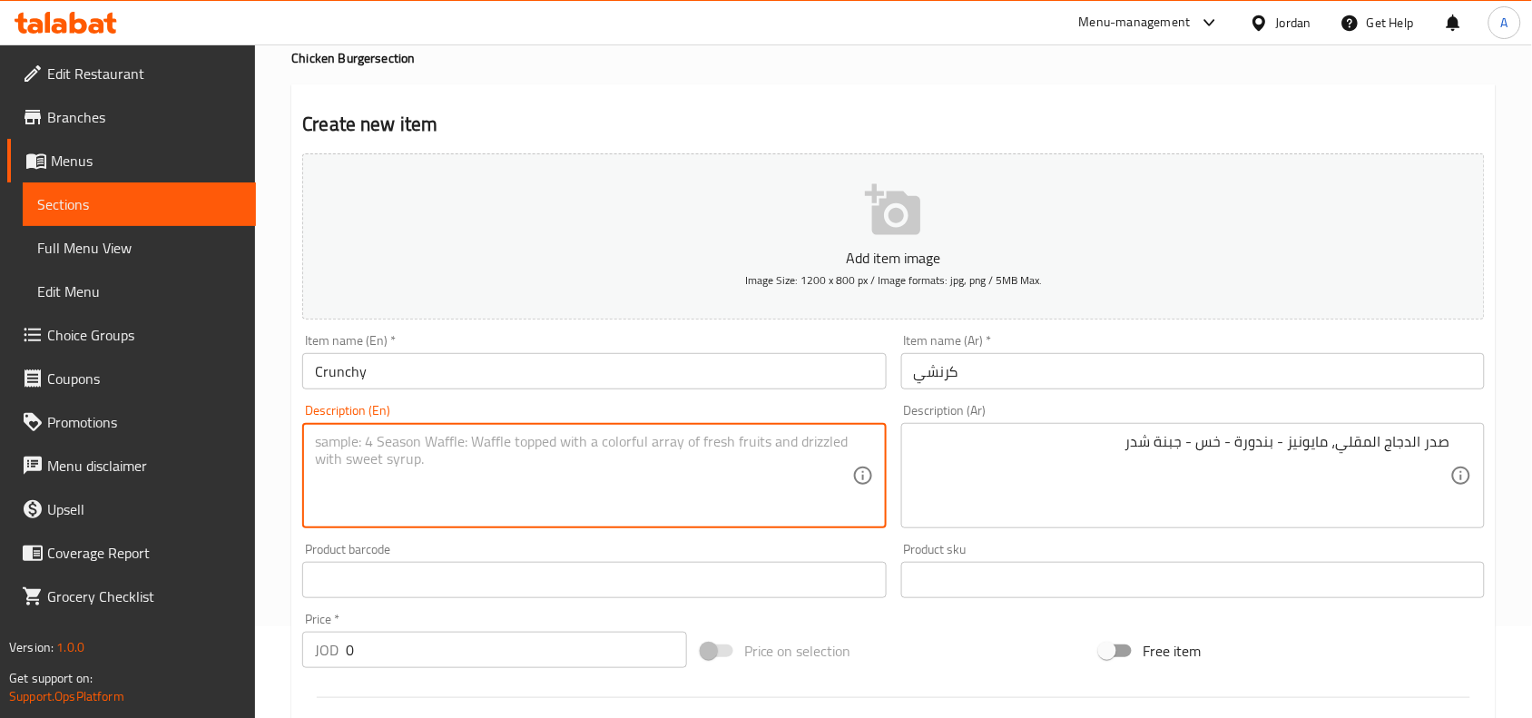
paste textarea "Fried chicken breast, mayonnaise, tomato, lettuce, cheddar cheese"
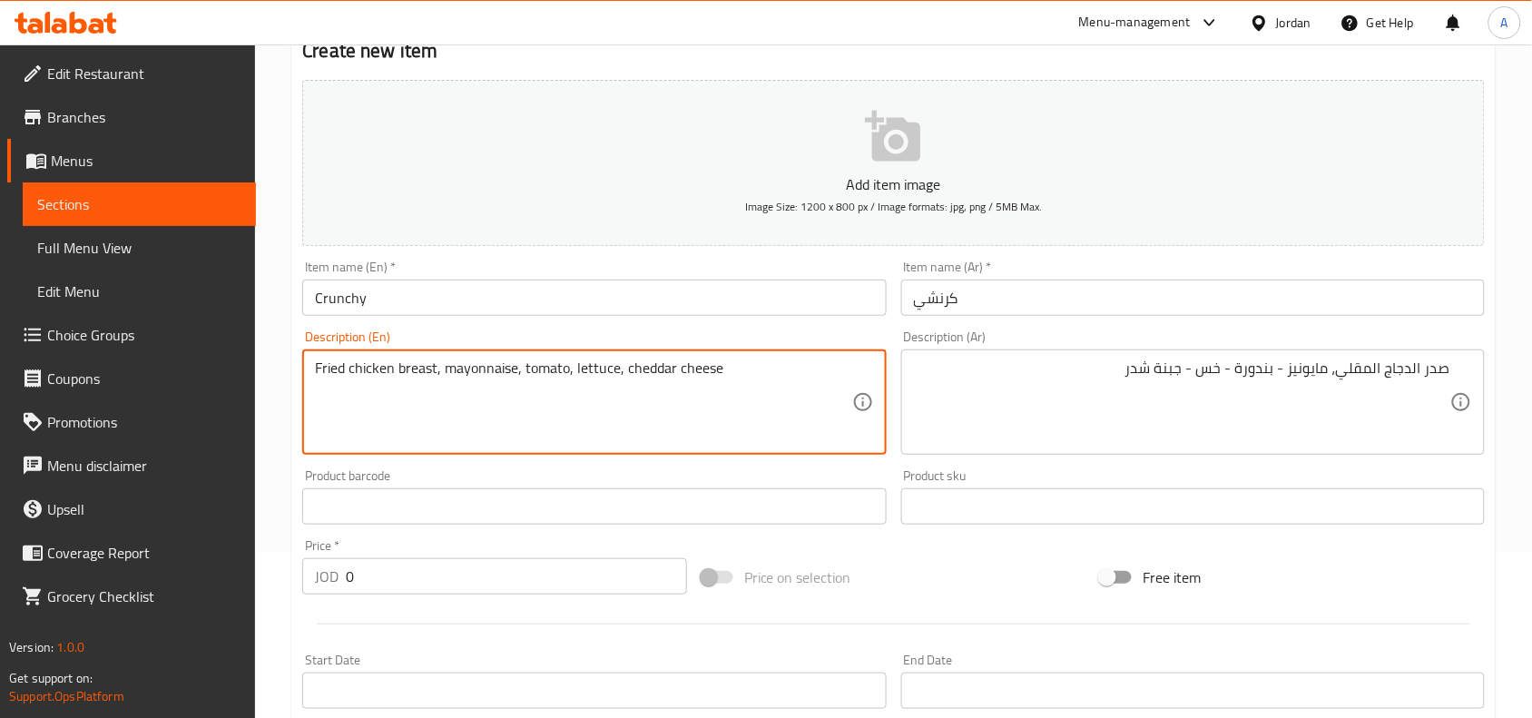
scroll to position [205, 0]
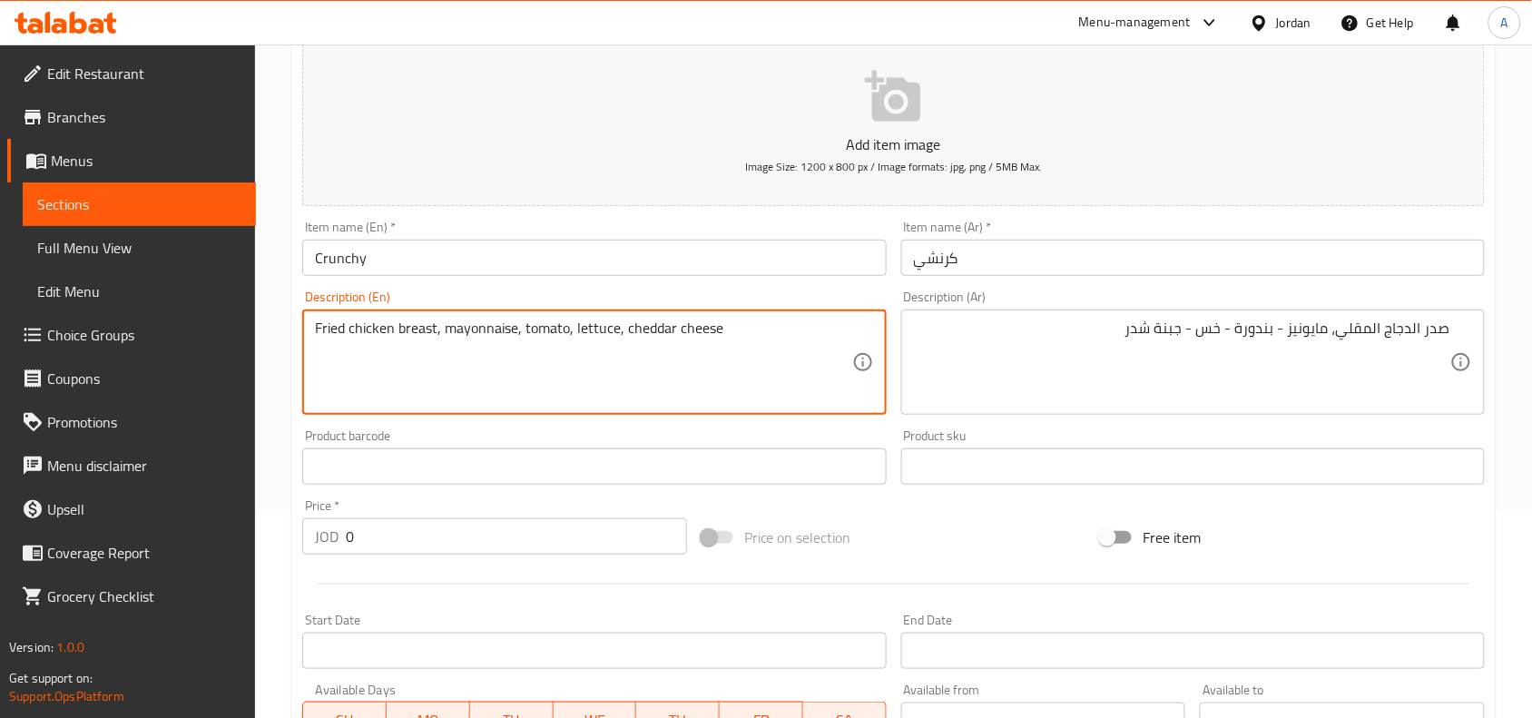
type textarea "Fried chicken breast, mayonnaise, tomato, lettuce, cheddar cheese"
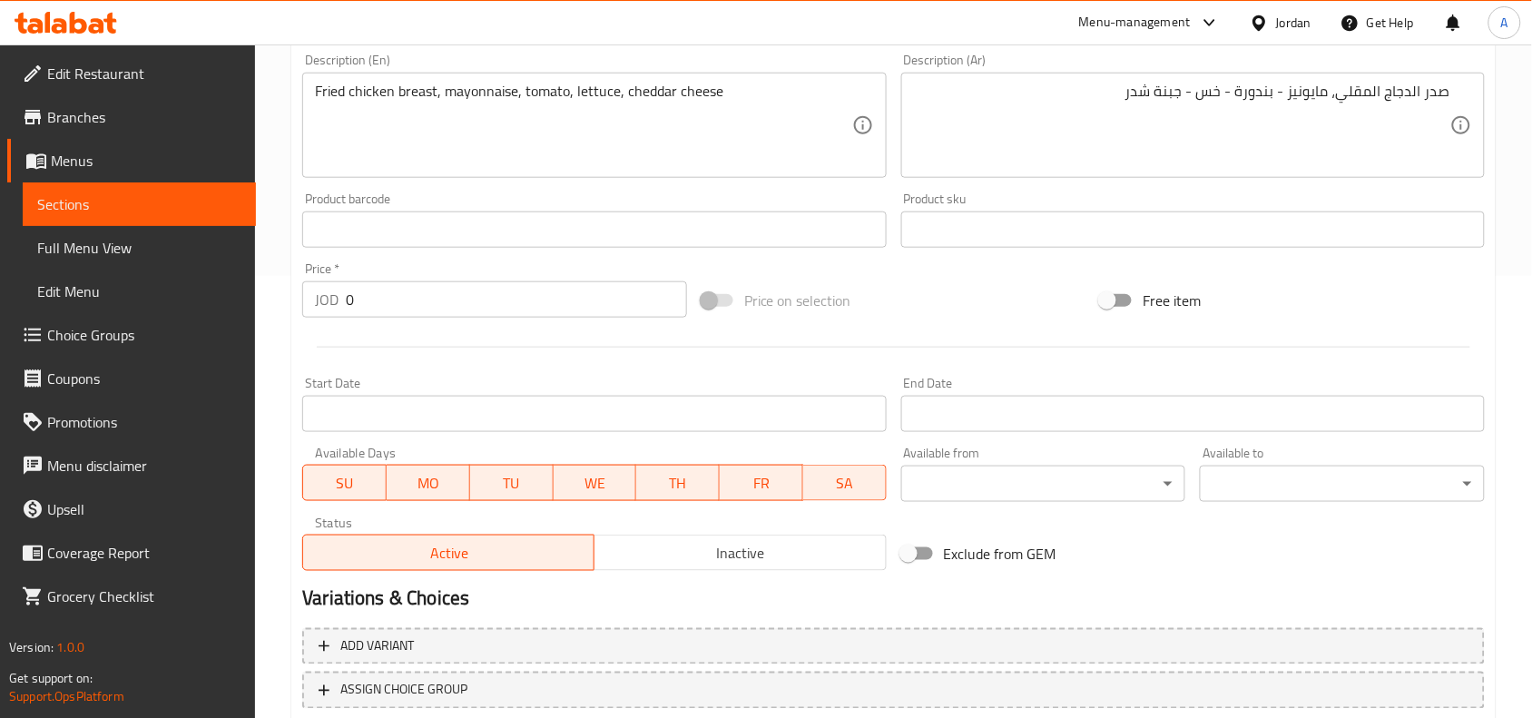
scroll to position [561, 0]
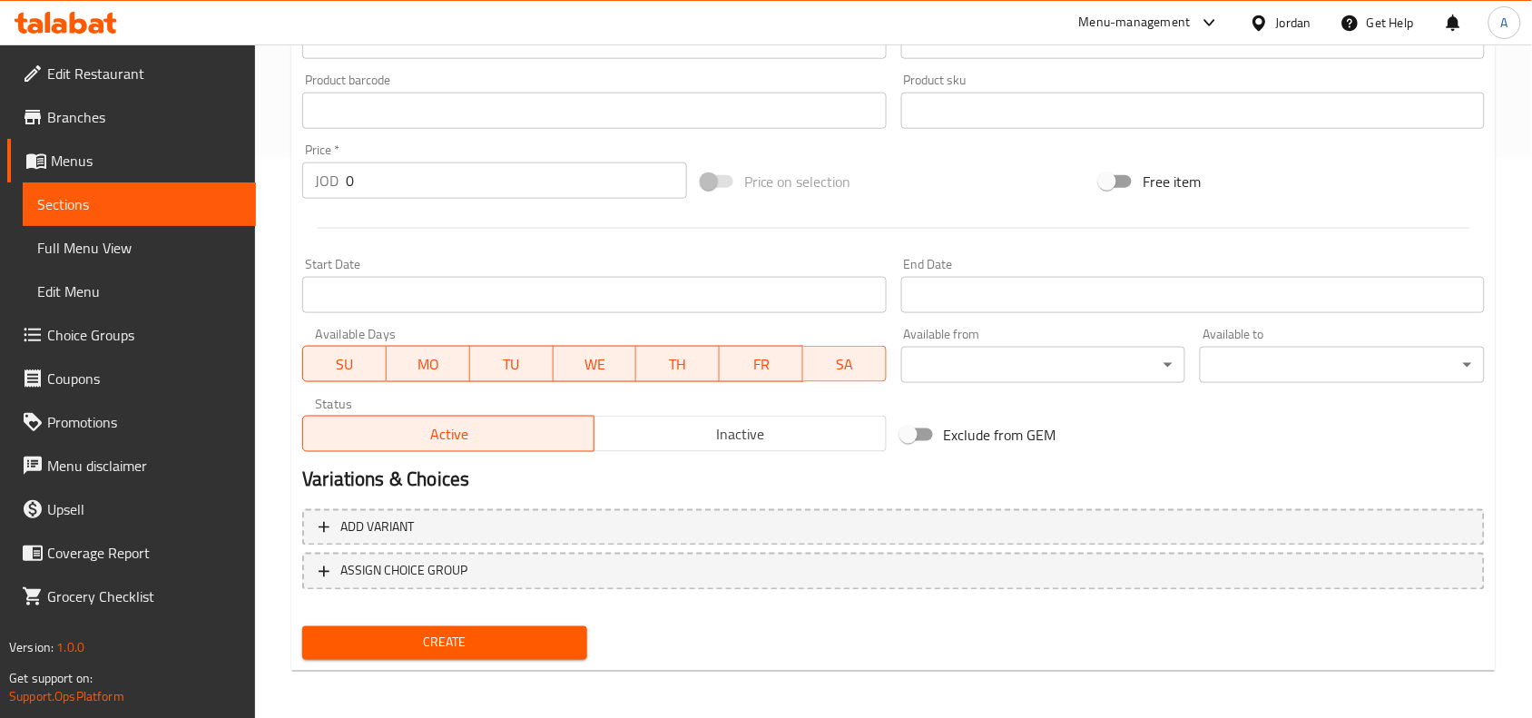
click at [488, 642] on span "Create" at bounding box center [445, 643] width 256 height 23
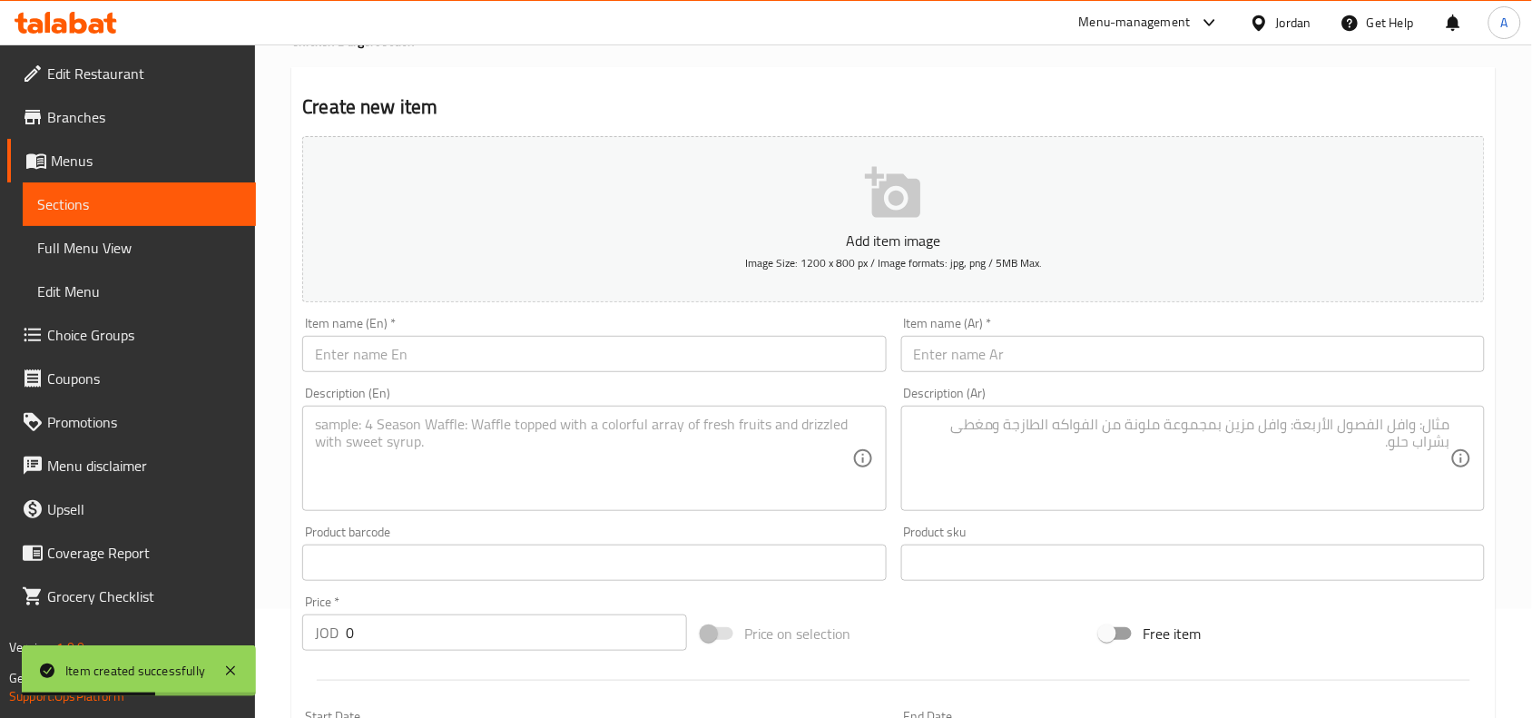
scroll to position [107, 0]
click at [1366, 365] on input "text" at bounding box center [1193, 356] width 584 height 36
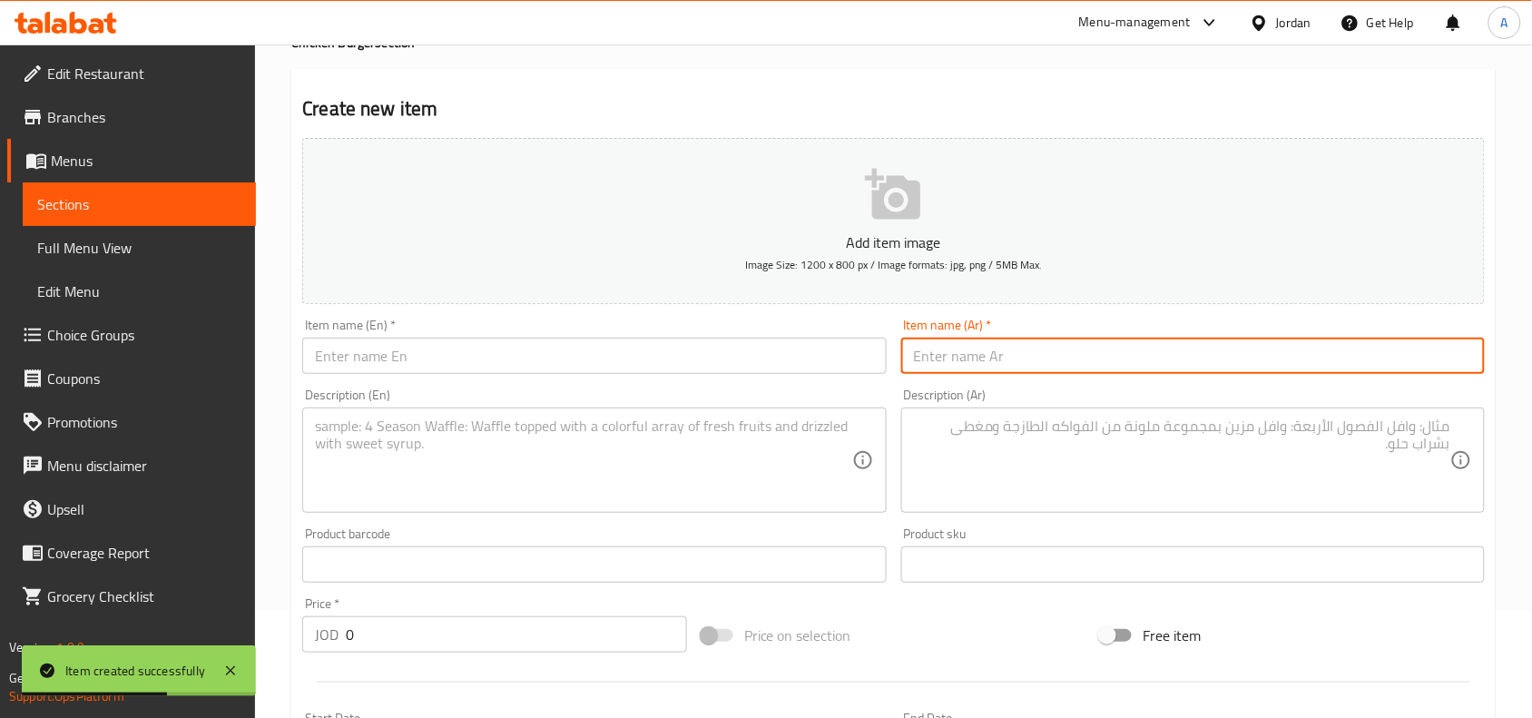
paste input "مشوي"
type input "مشوي"
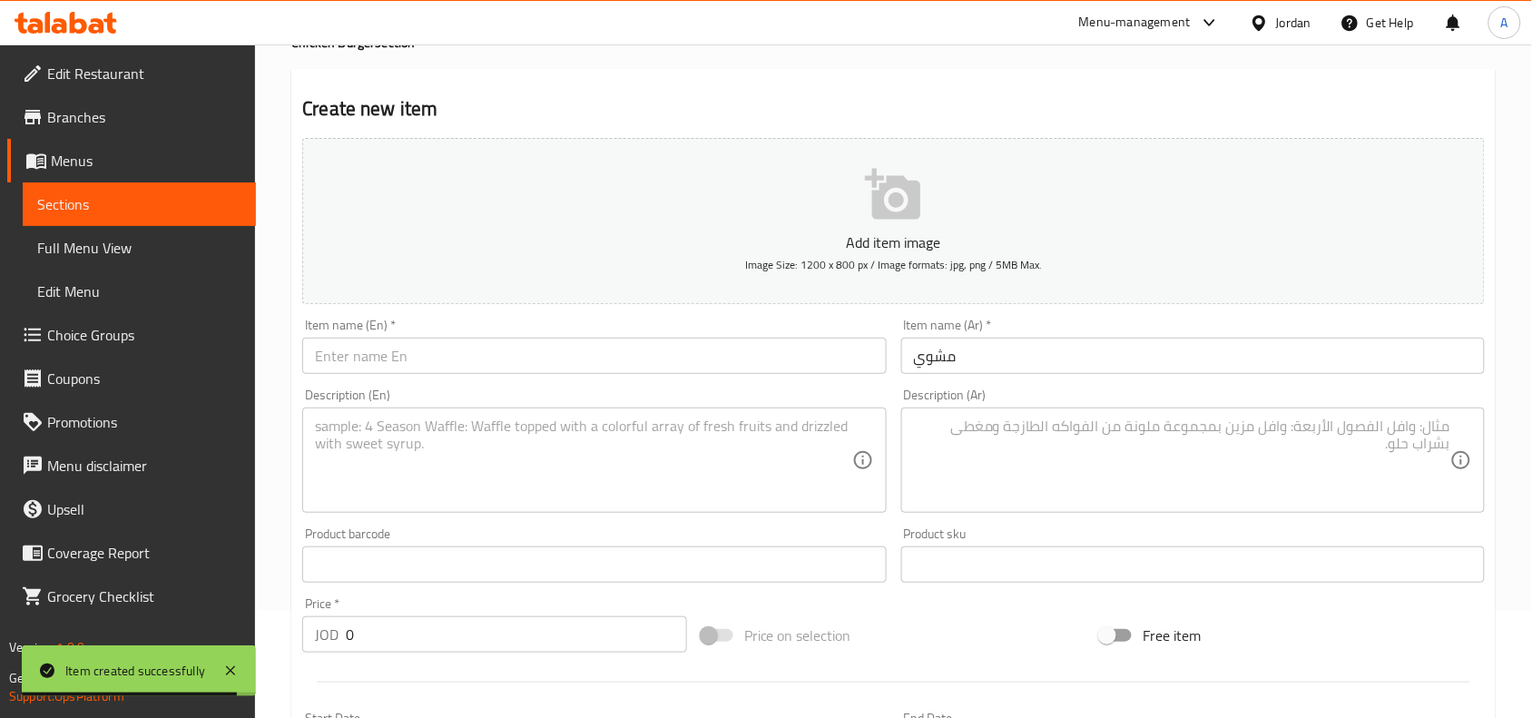
click at [619, 365] on input "text" at bounding box center [594, 356] width 584 height 36
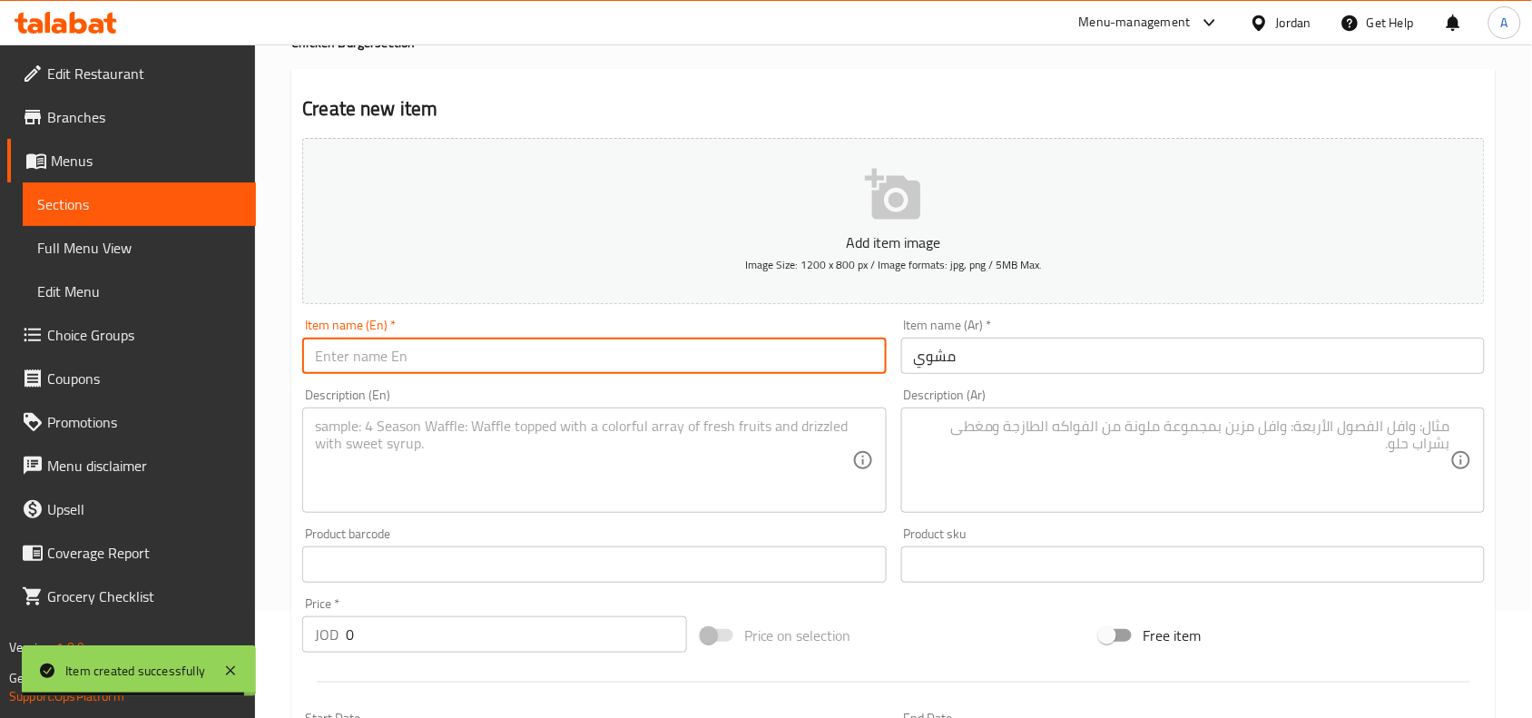
paste input "grilled"
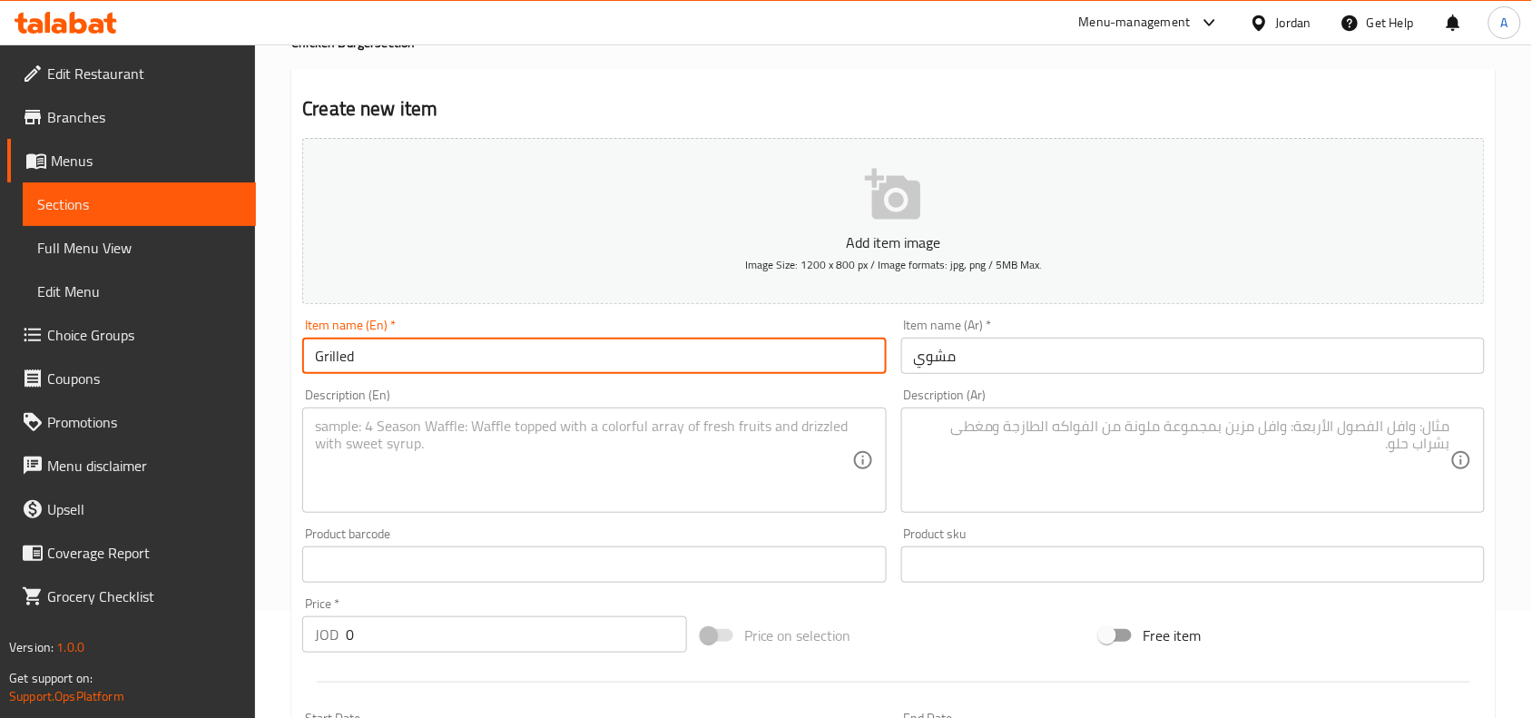
type input "Grilled"
click at [810, 402] on div "Description (En) Description (En)" at bounding box center [594, 450] width 584 height 124
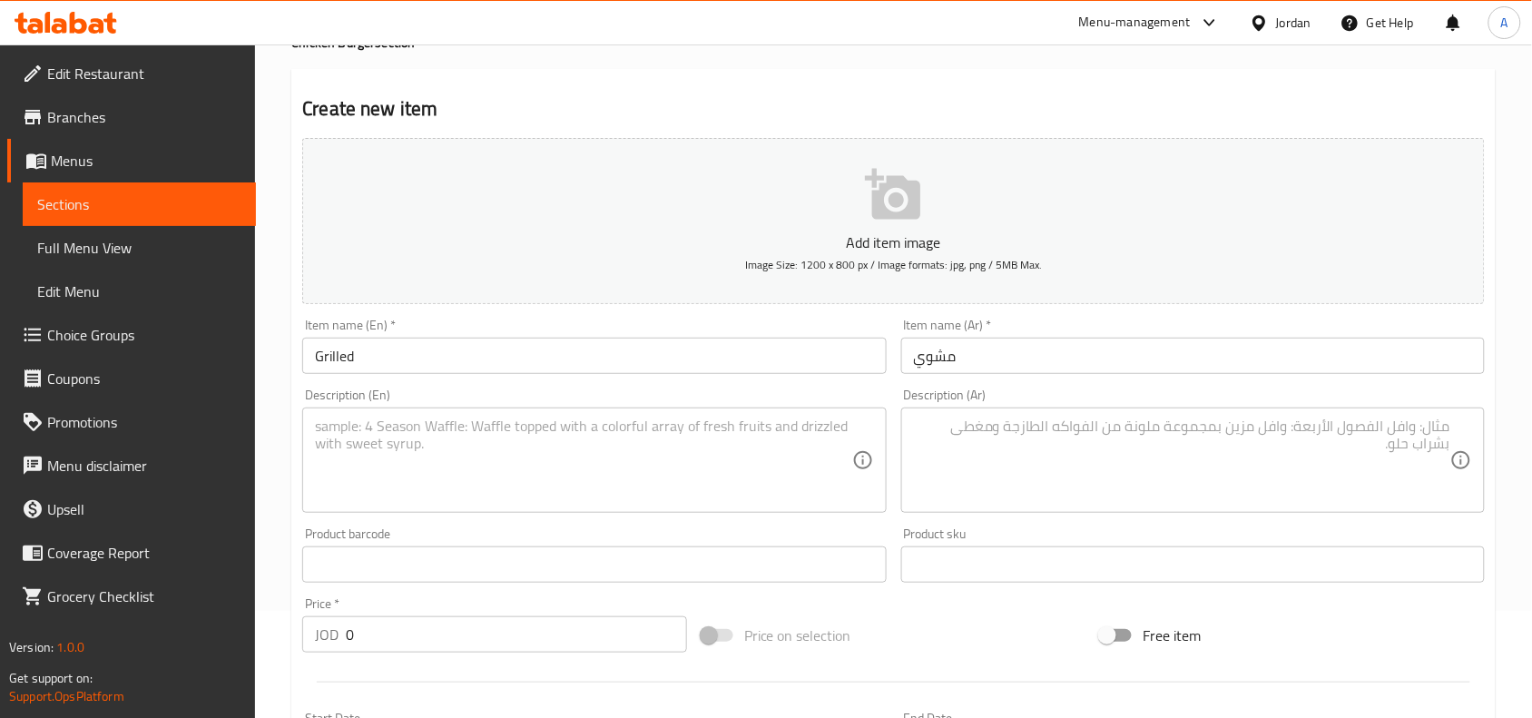
click at [1375, 476] on textarea at bounding box center [1182, 460] width 536 height 86
paste textarea "صدر الدجاج المشوي - خس - جبنة شدر مايونيز - بندورة"
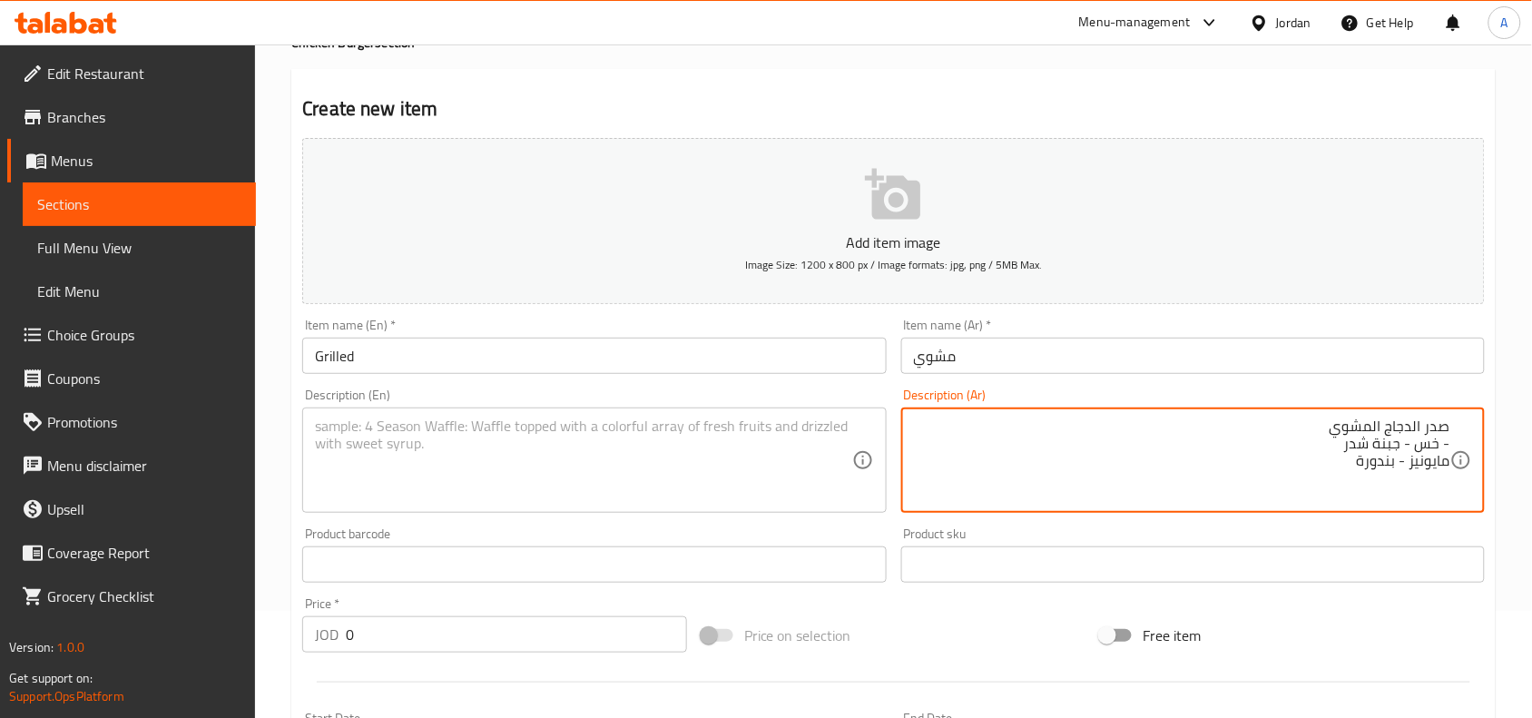
click at [1455, 440] on div "صدر الدجاج المشوي - خس - جبنة شدر مايونيز - بندورة Description (Ar)" at bounding box center [1193, 459] width 584 height 105
click at [1450, 438] on textarea "صدر الدجاج المشوي - خس - جبنة شدر مايونيز - بندورة" at bounding box center [1182, 460] width 536 height 86
click at [1457, 442] on div "صدر الدجاج المشوي - خس - جبنة شدر مايونيز - بندورة Description (Ar)" at bounding box center [1193, 459] width 584 height 105
click at [1454, 445] on div "صدر الدجاج المشوي - خس - جبنة شدر مايونيز - بندورة Description (Ar)" at bounding box center [1193, 459] width 584 height 105
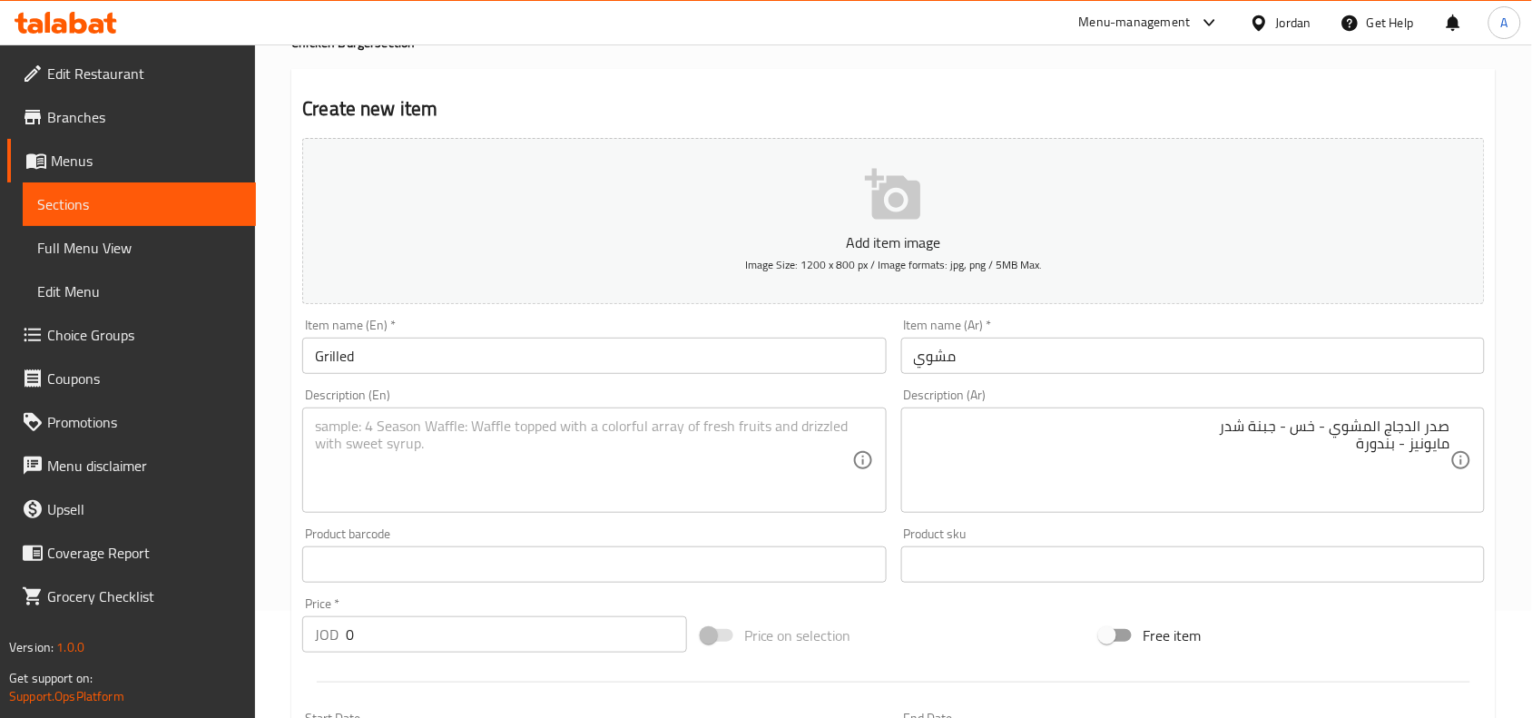
click at [1453, 446] on div "صدر الدجاج المشوي - خس - جبنة شدر مايونيز - بندورة Description (Ar)" at bounding box center [1193, 459] width 584 height 105
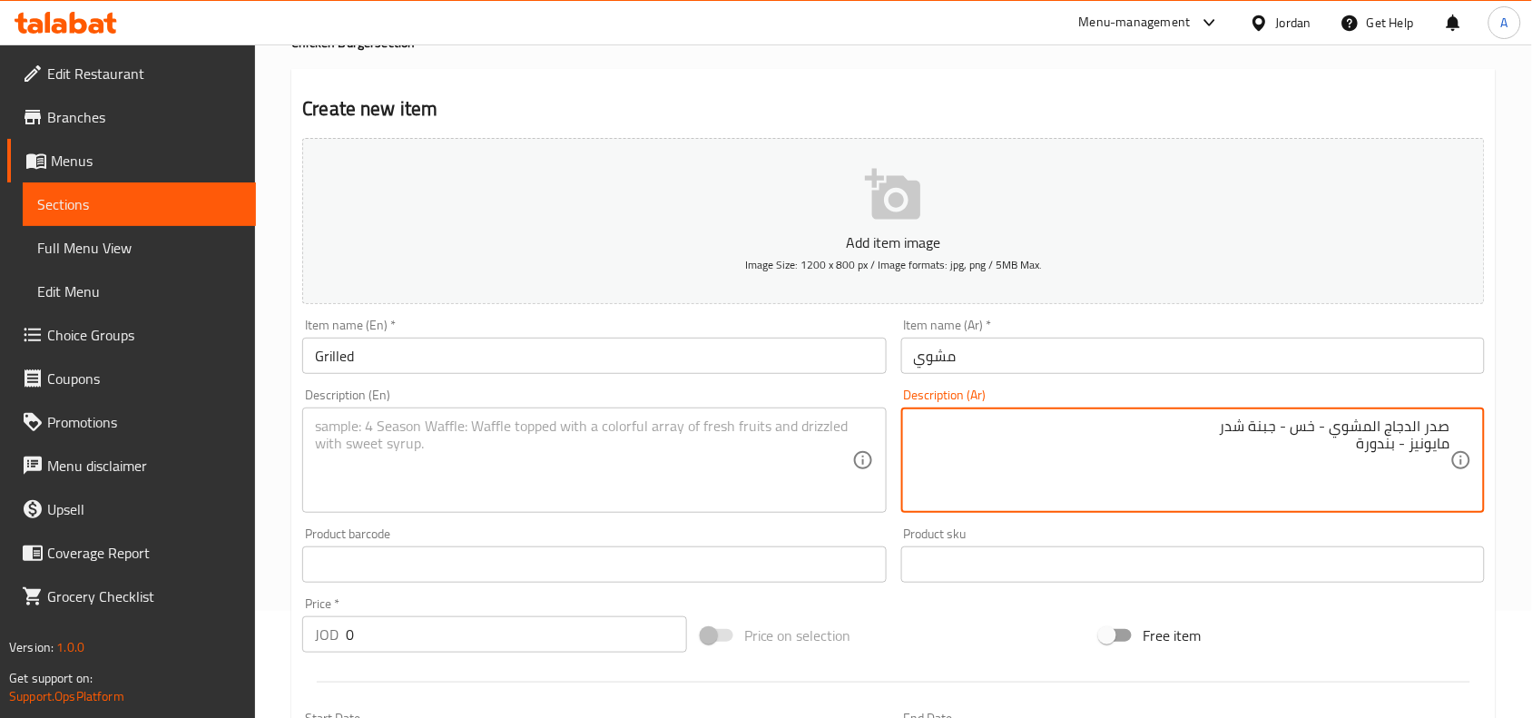
click at [1444, 440] on textarea "صدر الدجاج المشوي - خس - جبنة شدر مايونيز - بندورة" at bounding box center [1182, 460] width 536 height 86
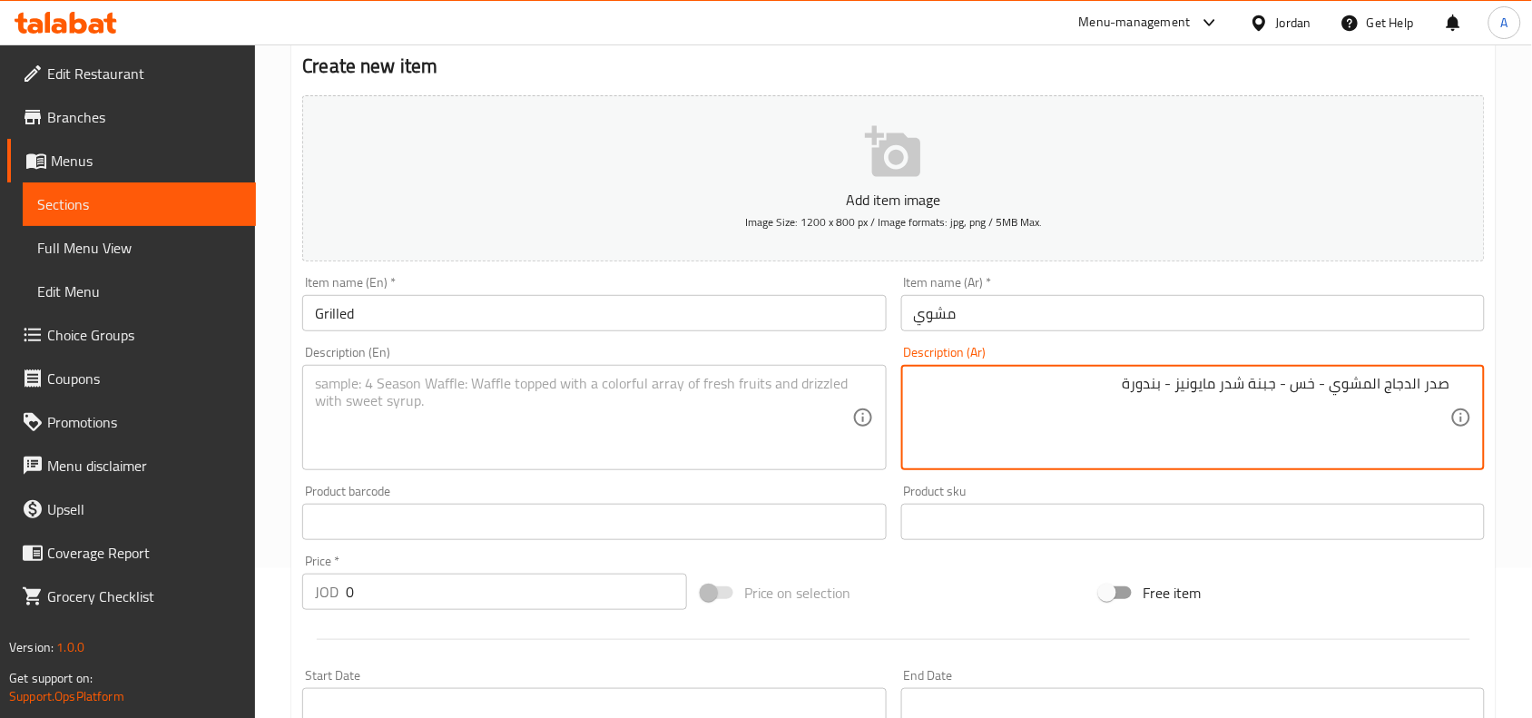
scroll to position [221, 0]
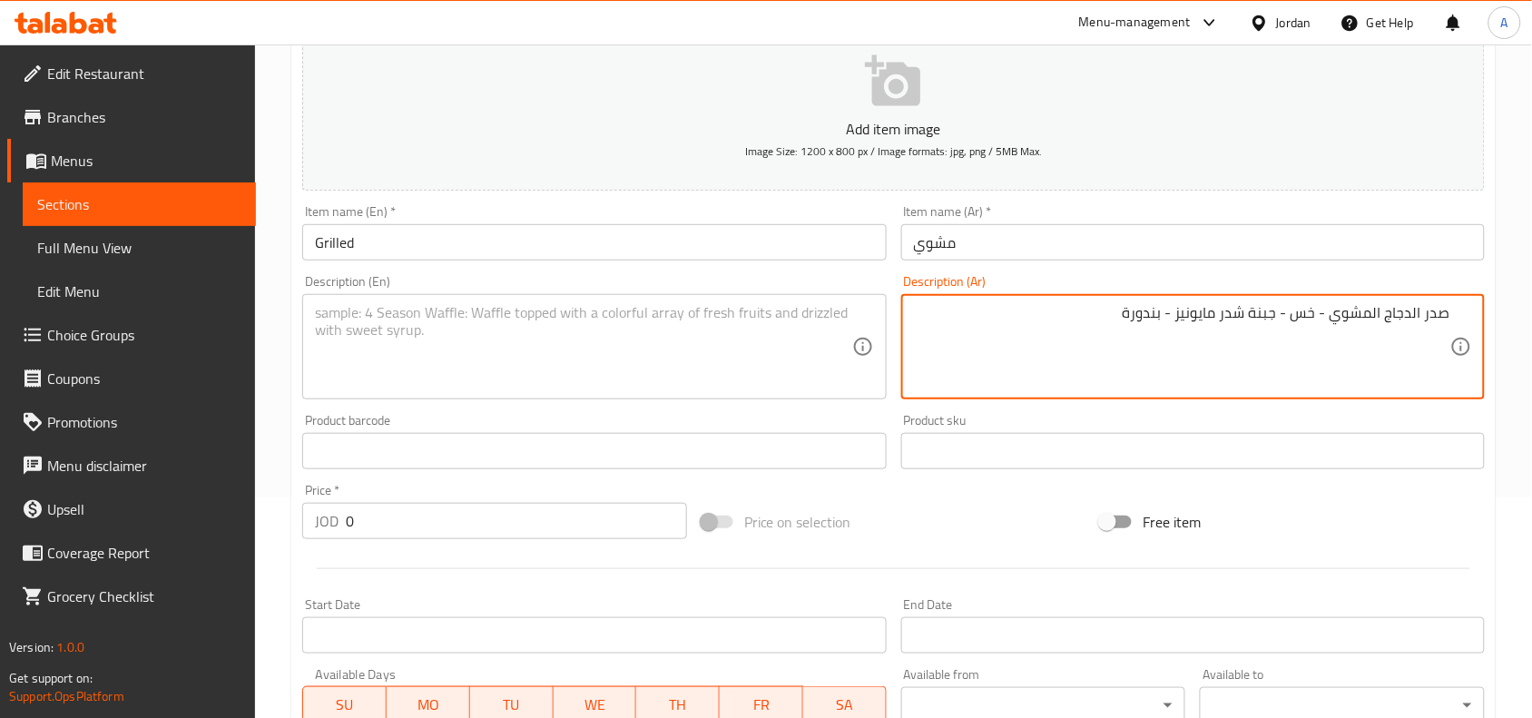
click at [1125, 343] on textarea "صدر الدجاج المشوي - خس - جبنة شدر مايونيز - بندورة" at bounding box center [1182, 347] width 536 height 86
click at [1232, 310] on textarea "صدر الدجاج المشوي - خس - جبنة شدر مايونيز - بندورة" at bounding box center [1182, 347] width 536 height 86
type textarea "صدر الدجاج المشوي - خس - جبنة شدر مايونيز - بندورة"
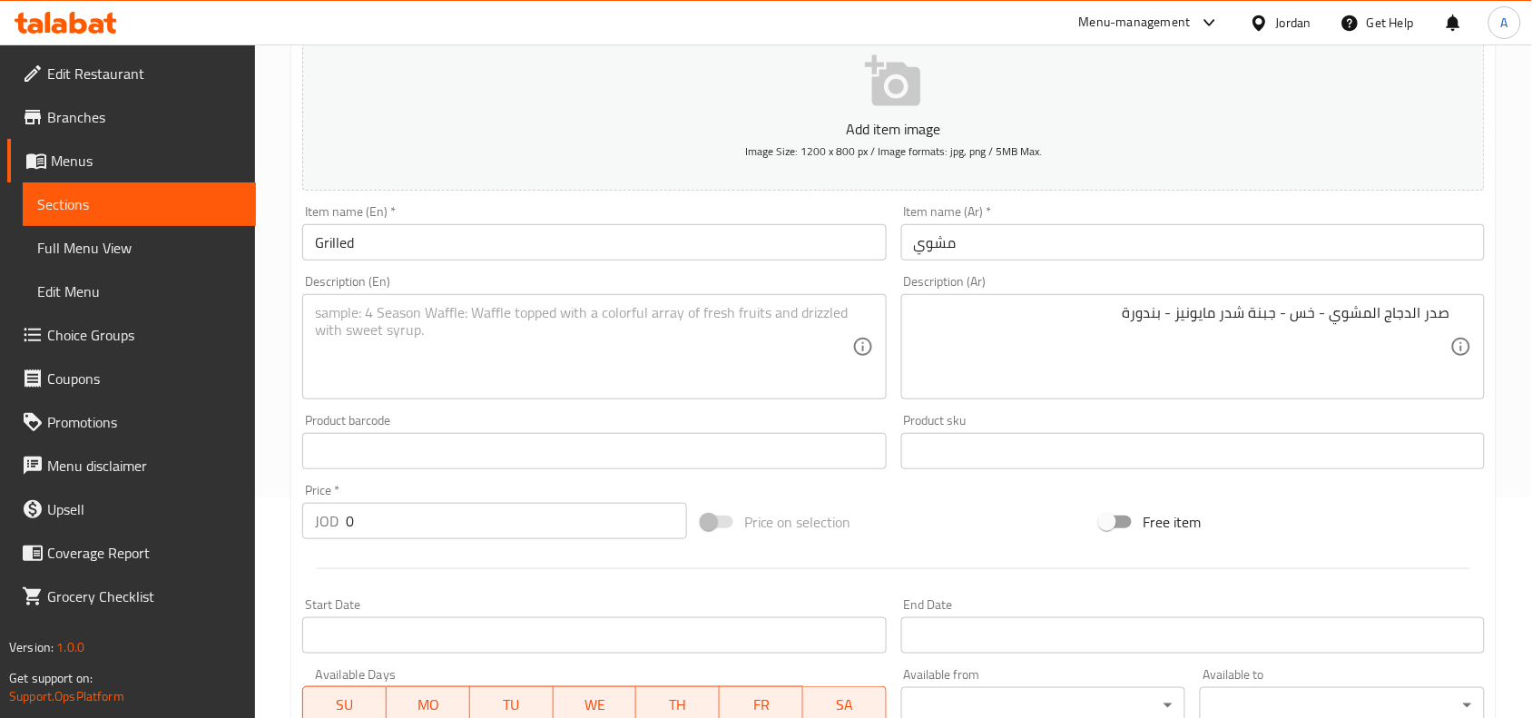
drag, startPoint x: 483, startPoint y: 334, endPoint x: 877, endPoint y: 328, distance: 393.9
click at [483, 334] on textarea at bounding box center [583, 347] width 536 height 86
paste textarea "Grilled chicken breast - lettuce - cheddar cheese - mayonnaise - tomato"
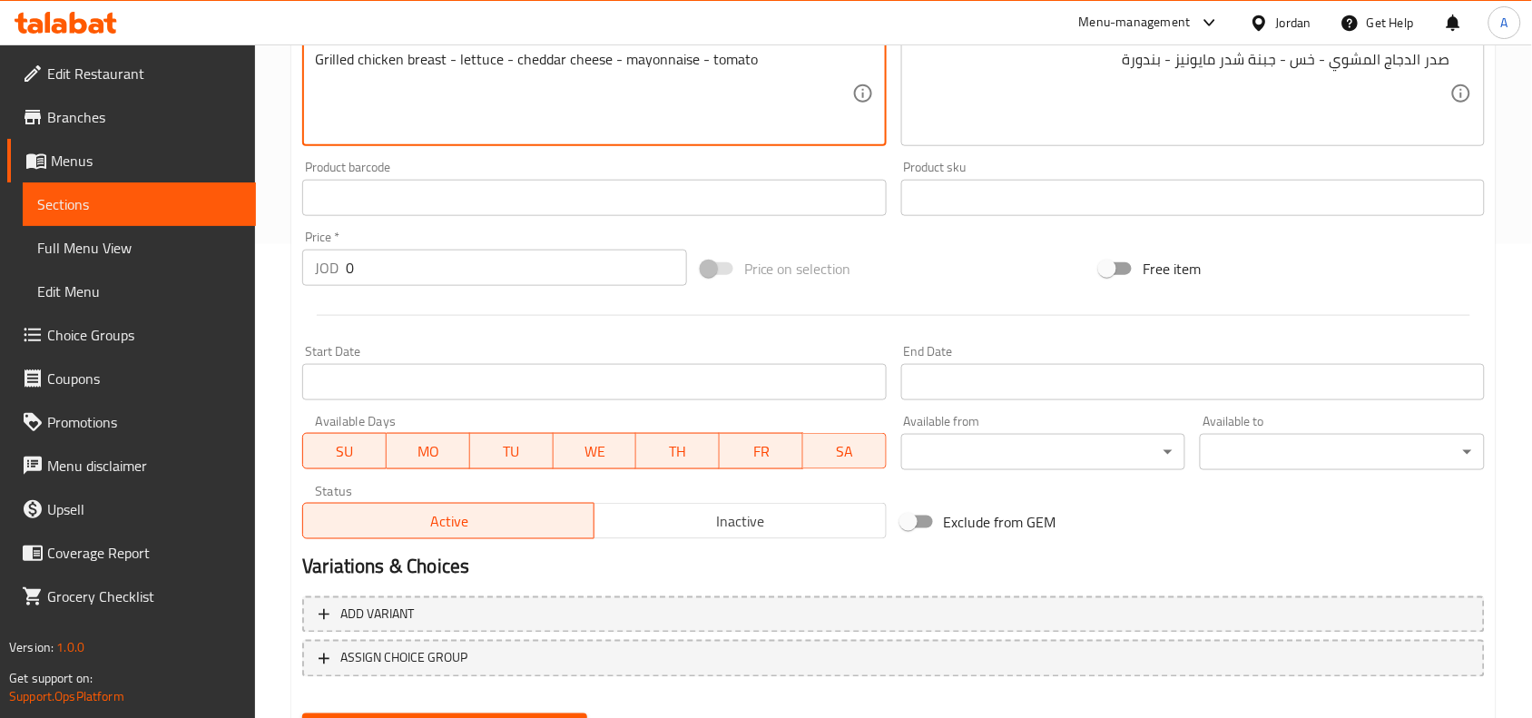
scroll to position [561, 0]
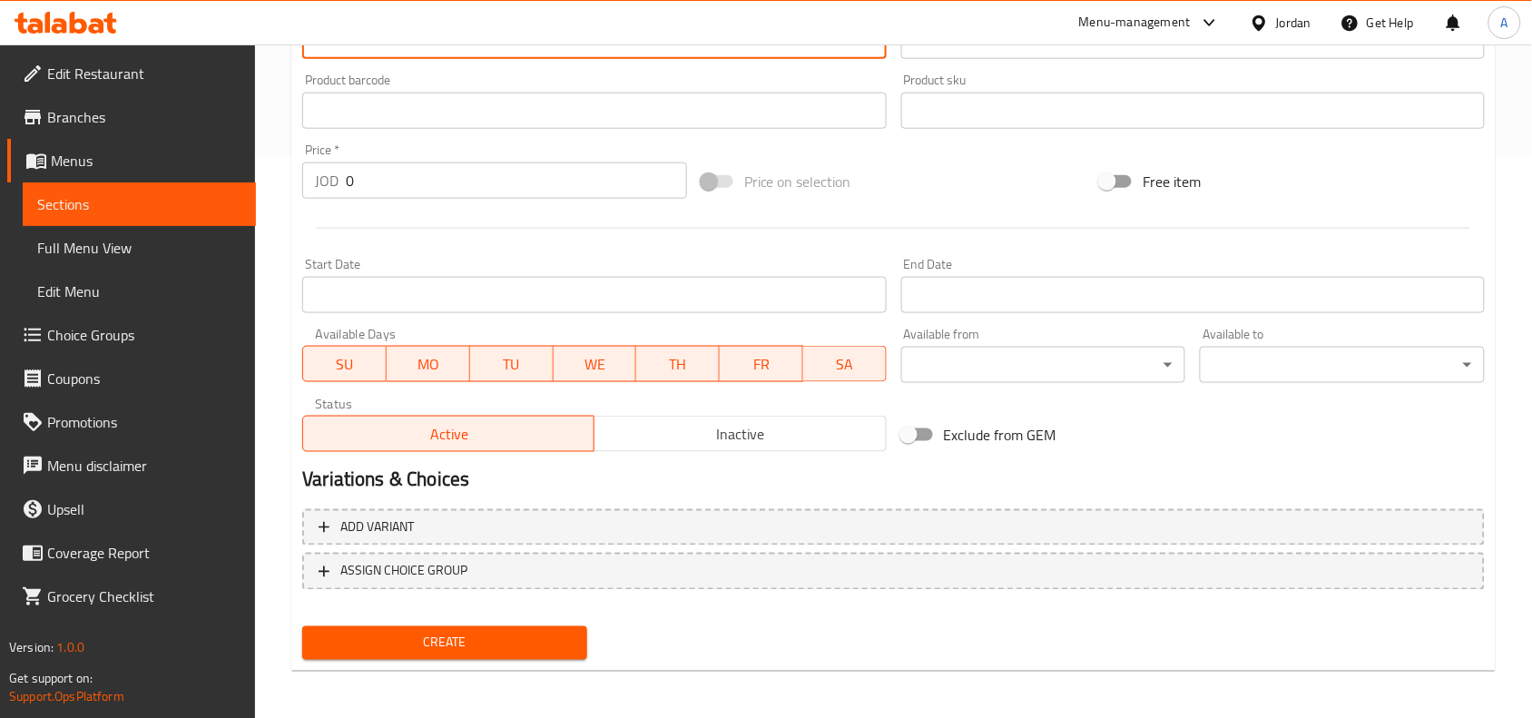
type textarea "Grilled chicken breast - lettuce - cheddar cheese - mayonnaise - tomato"
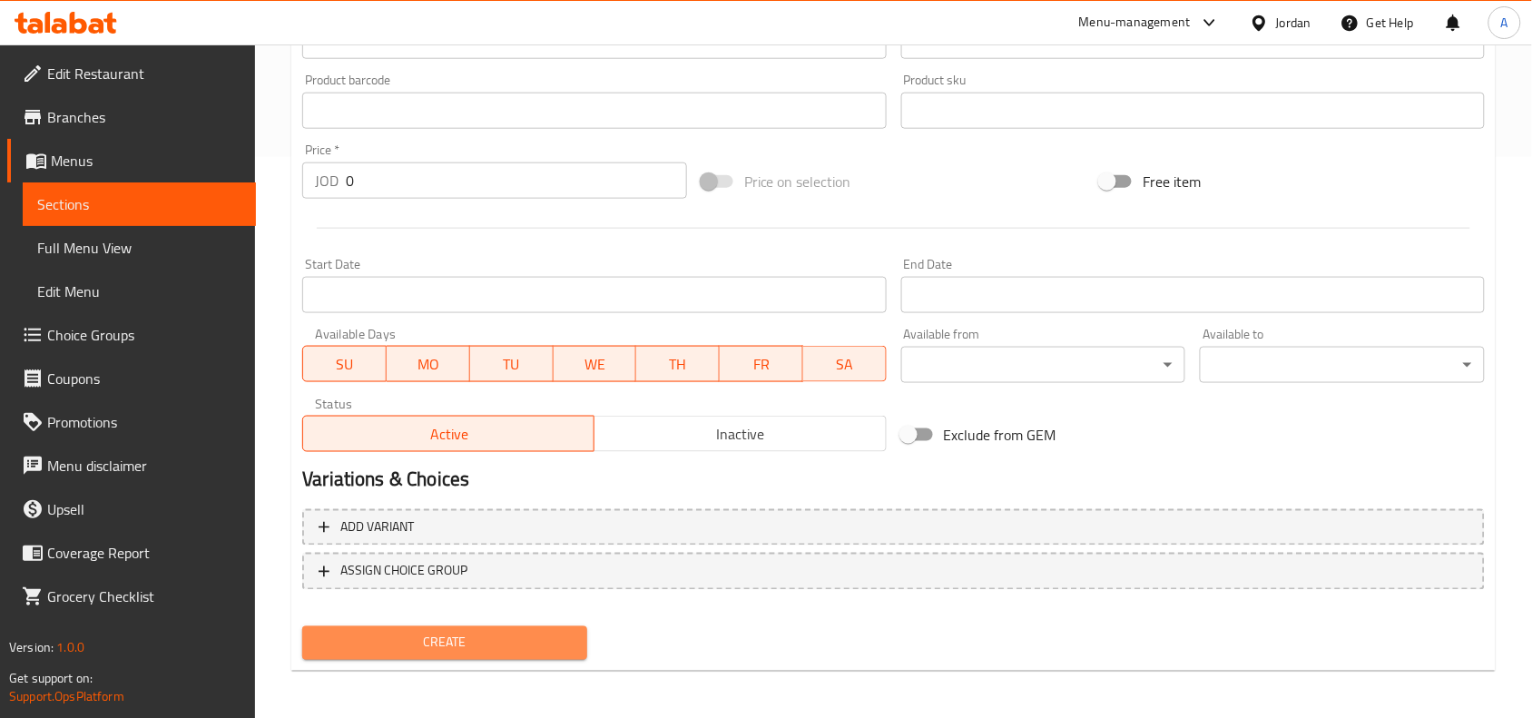
click at [393, 647] on span "Create" at bounding box center [445, 643] width 256 height 23
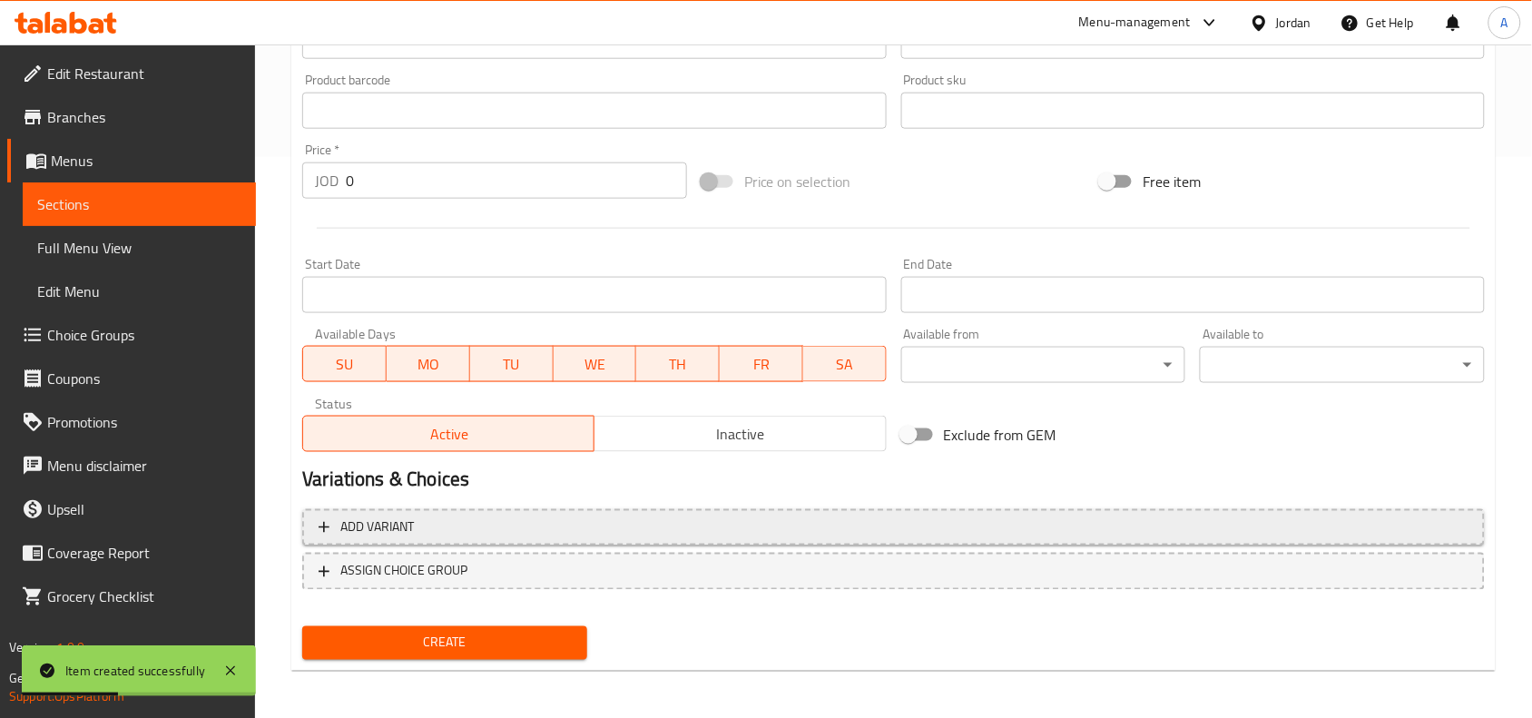
scroll to position [0, 0]
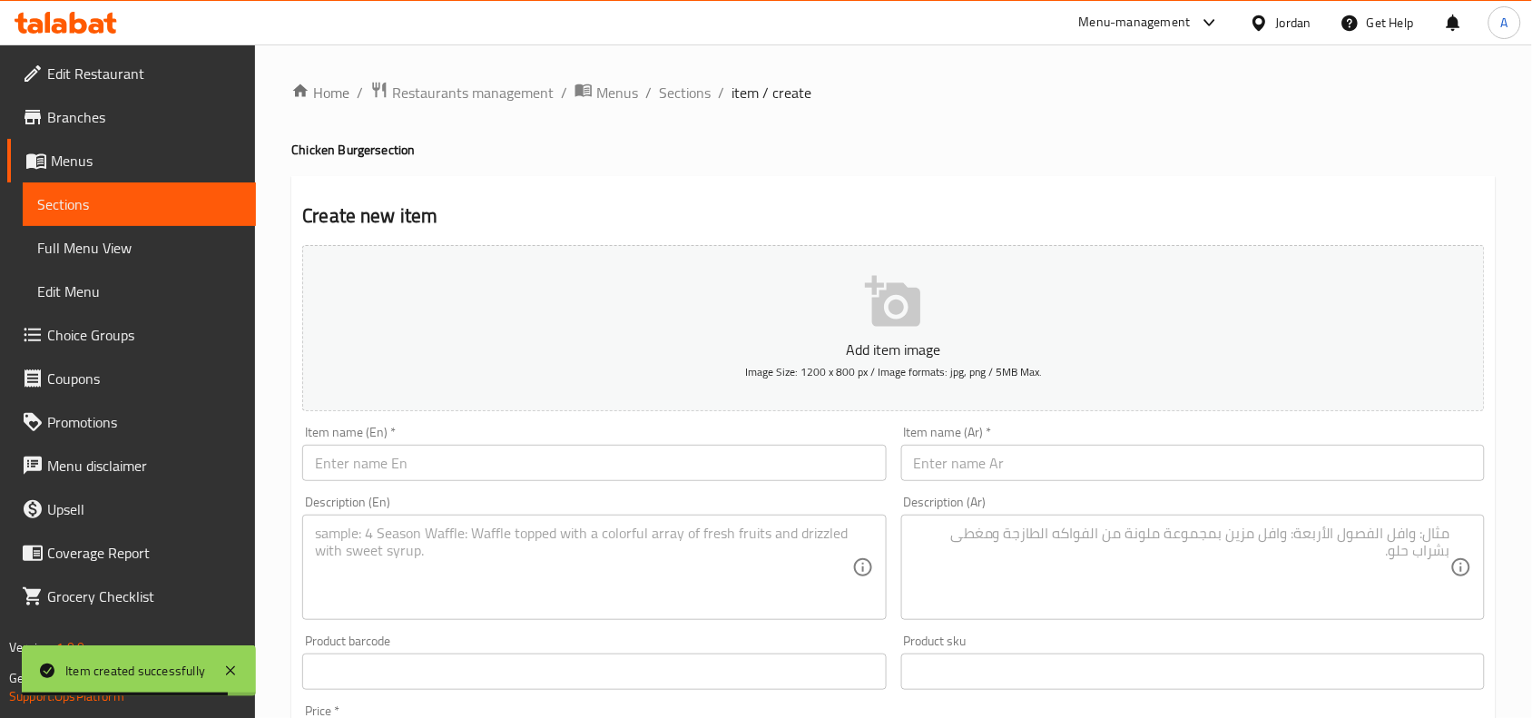
click at [1427, 454] on input "text" at bounding box center [1193, 463] width 584 height 36
paste input "[PERSON_NAME]"
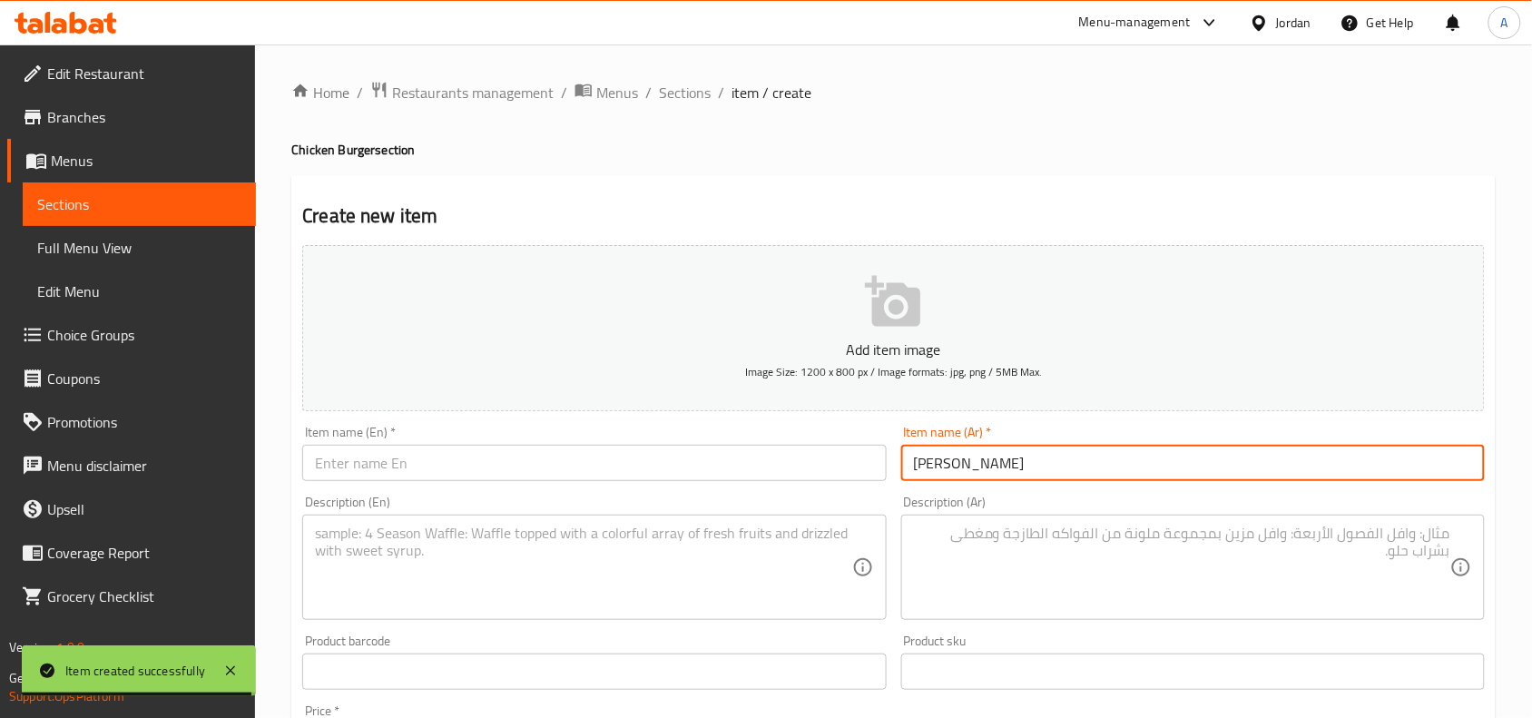
type input "[PERSON_NAME]"
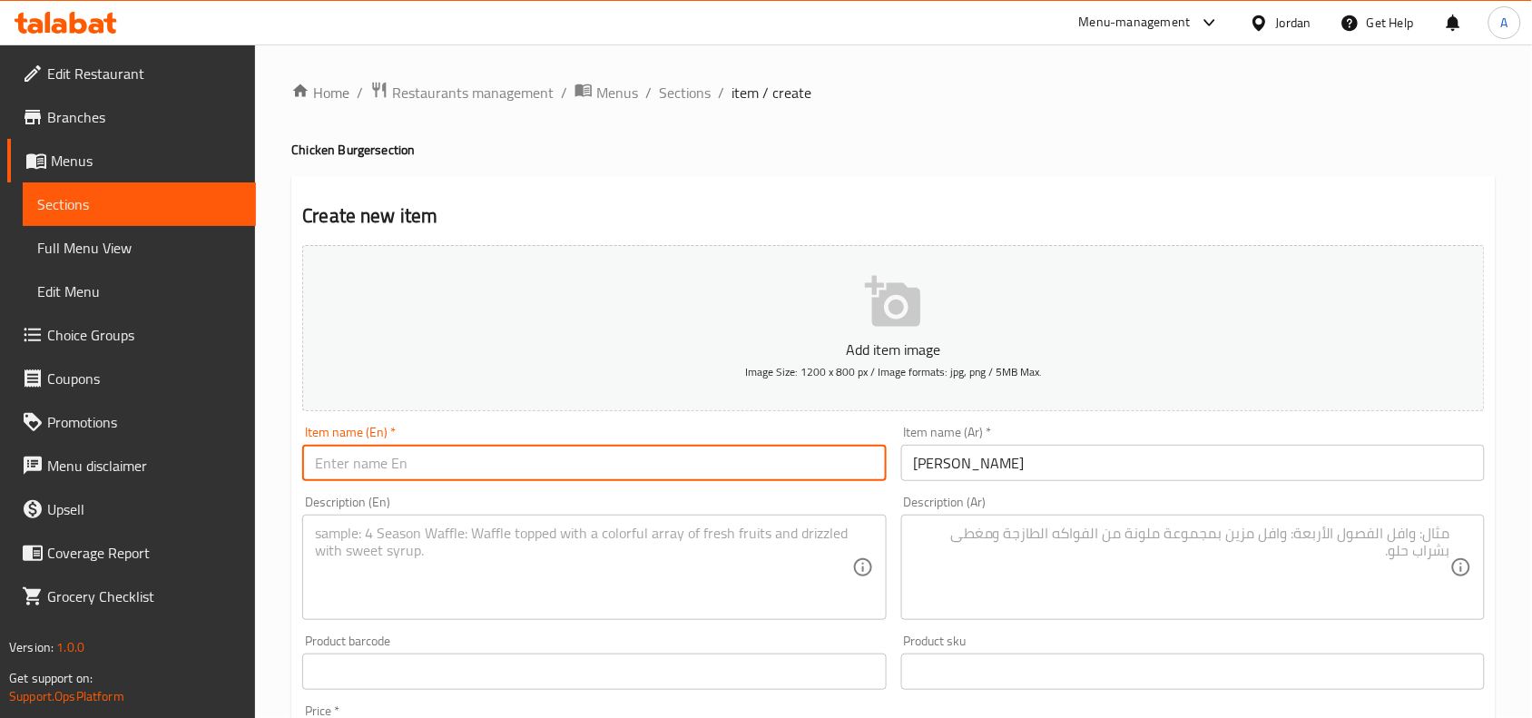
click at [706, 456] on input "text" at bounding box center [594, 463] width 584 height 36
paste input "Junior Special"
type input "Junior Special"
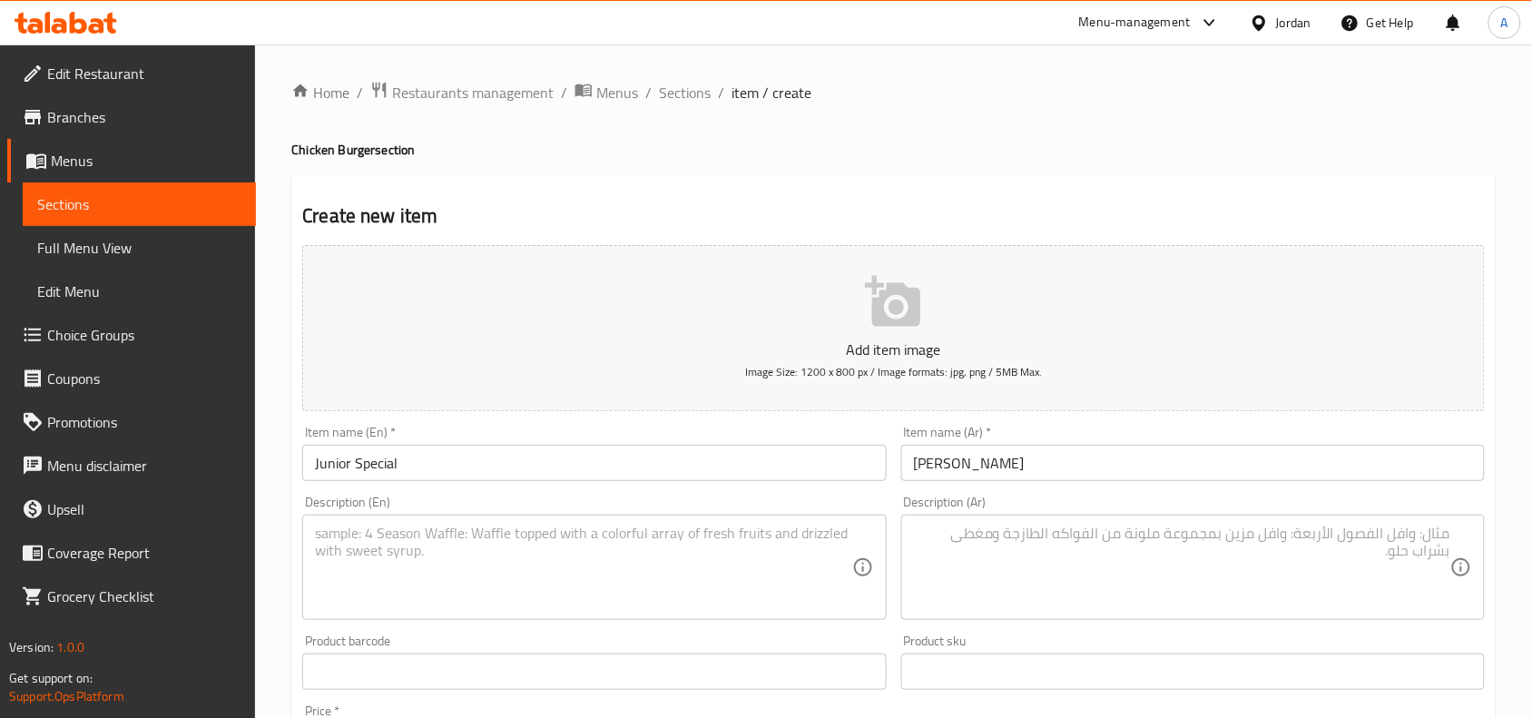
click at [1368, 552] on textarea at bounding box center [1182, 568] width 536 height 86
click at [1363, 555] on textarea at bounding box center [1182, 568] width 536 height 86
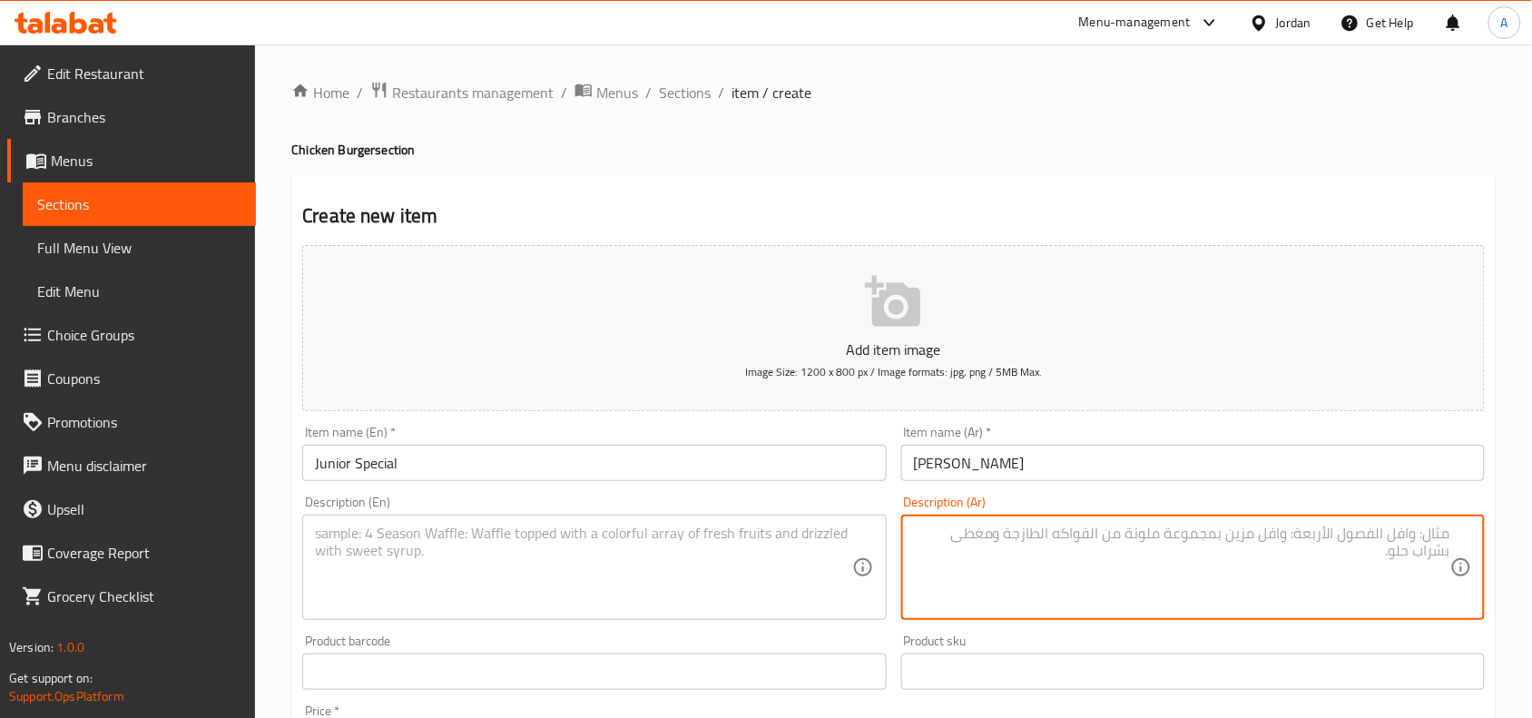
paste textarea "سكالوب مقلي - مايونيز - بندورة - حس - جبنة شدر"
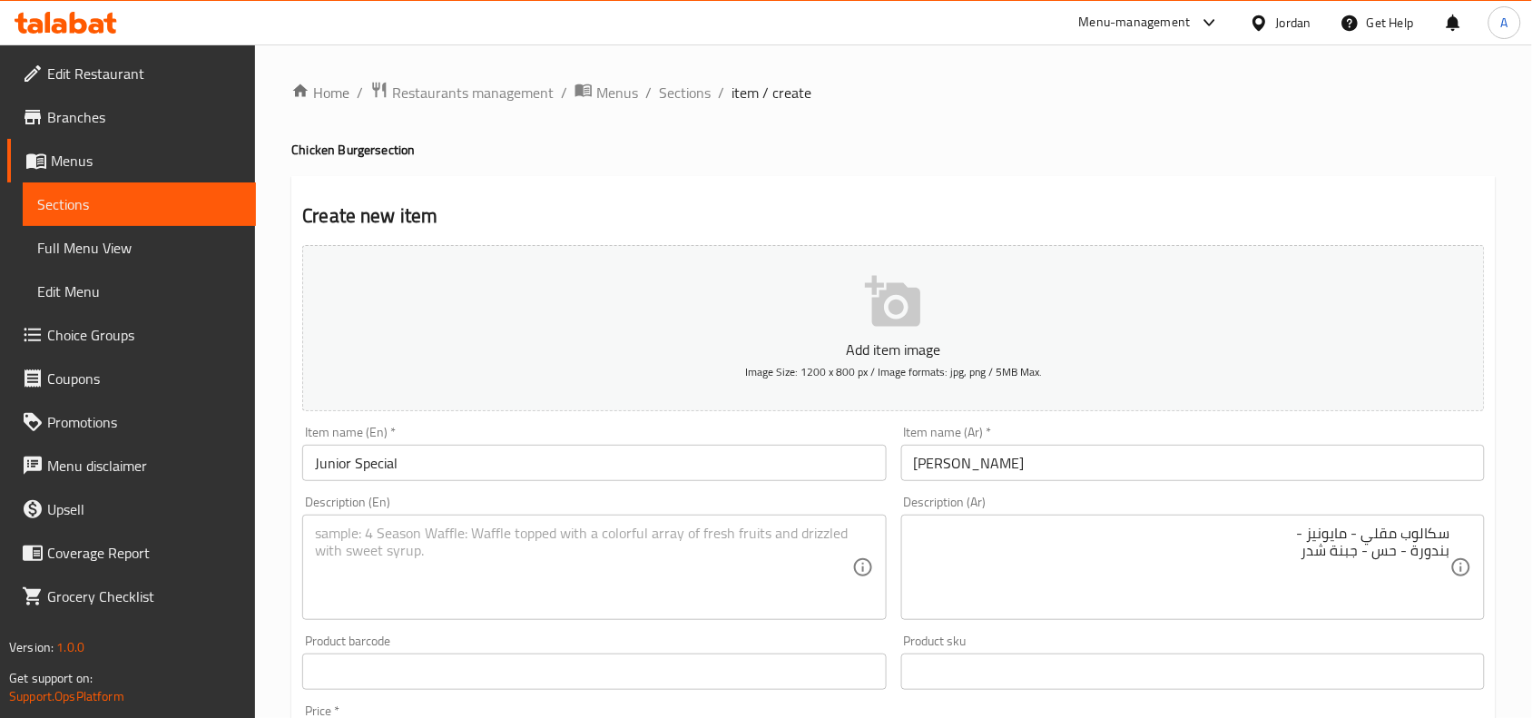
click at [1458, 550] on div "سكالوب مقلي - مايونيز - بندورة - حس - جبنة شدر Description (Ar)" at bounding box center [1193, 567] width 584 height 105
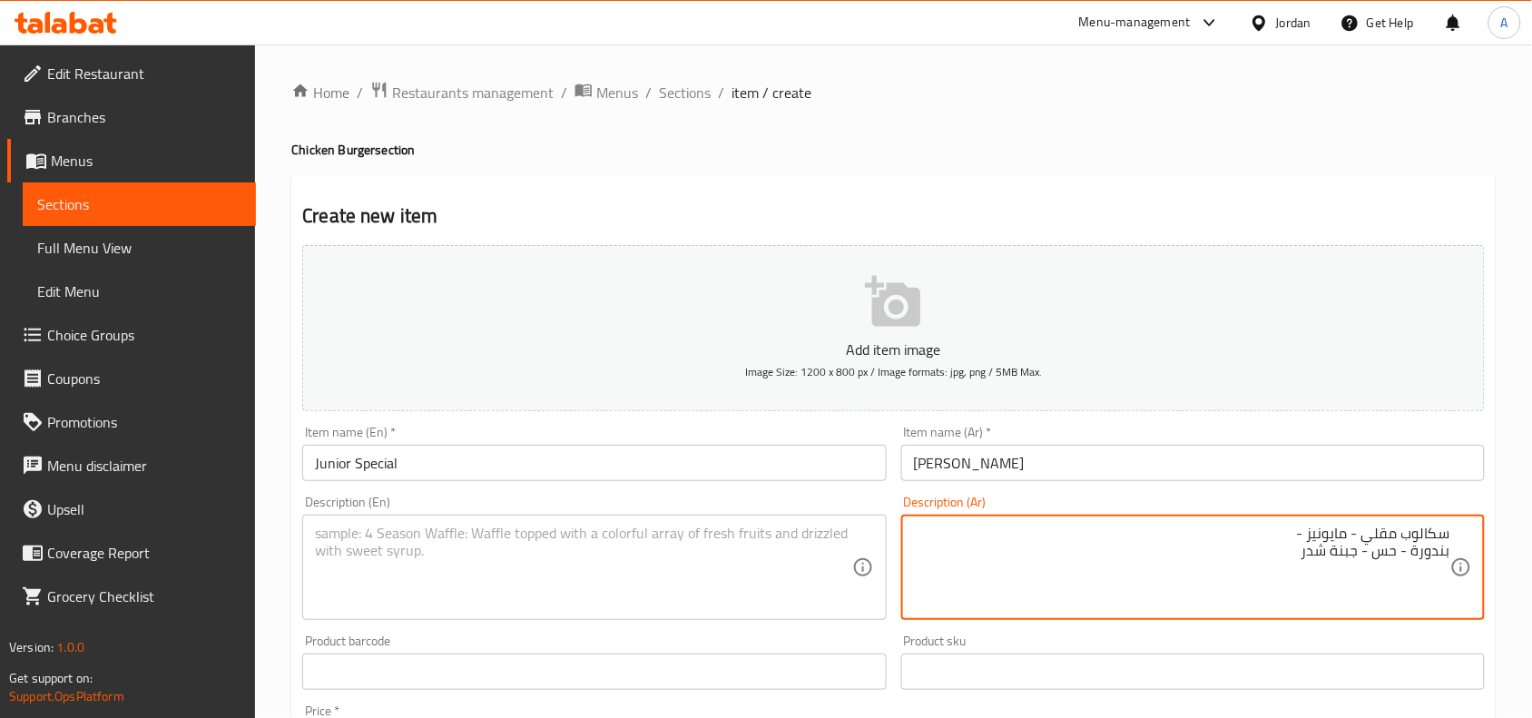
click at [1445, 555] on textarea "سكالوب مقلي - مايونيز - بندورة - حس - جبنة شدر" at bounding box center [1182, 568] width 536 height 86
click at [1448, 558] on textarea "سكالوب مقلي - مايونيز - بندورة - حس - جبنة شدر" at bounding box center [1182, 568] width 536 height 86
type textarea "سكالوب مقلي - مايونيز - بندورة - حس - جبنة شدر"
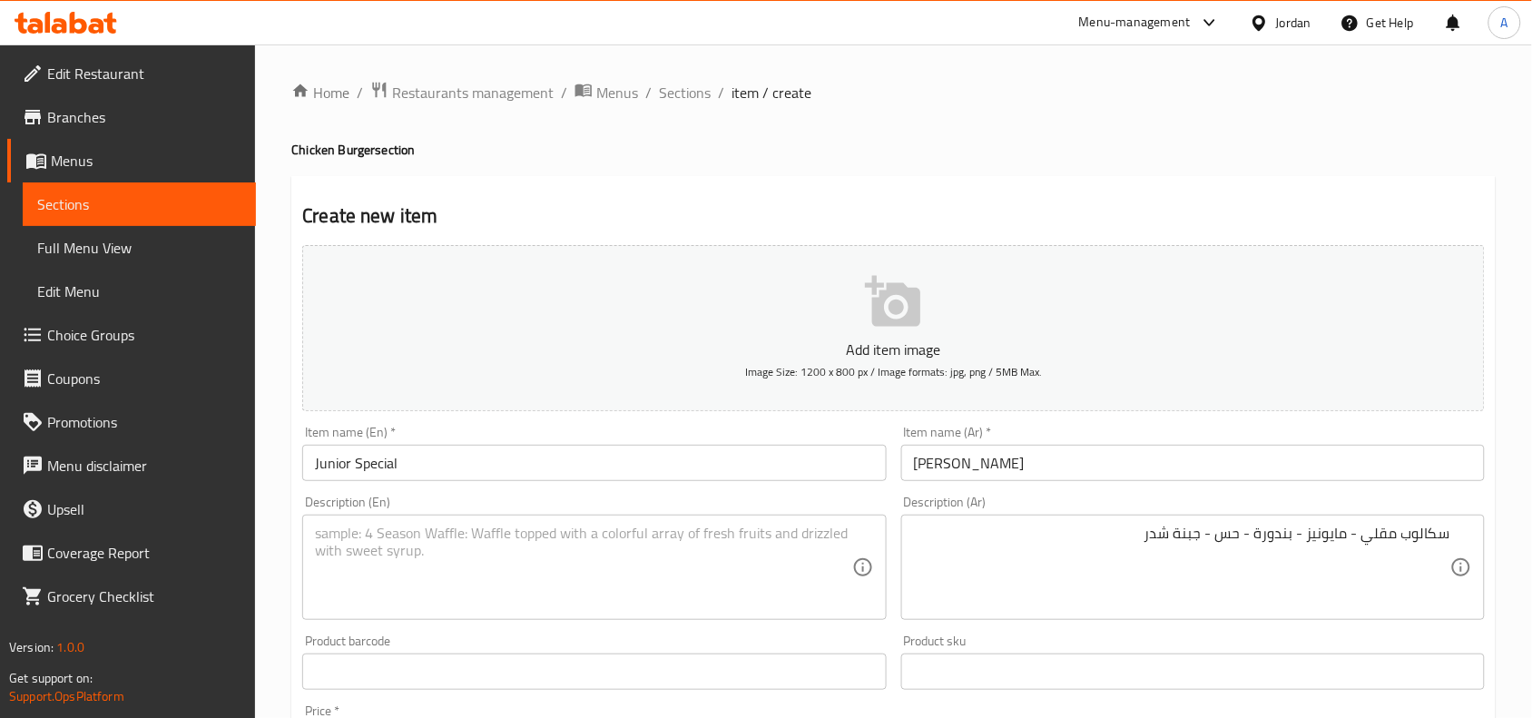
click at [535, 549] on textarea at bounding box center [583, 568] width 536 height 86
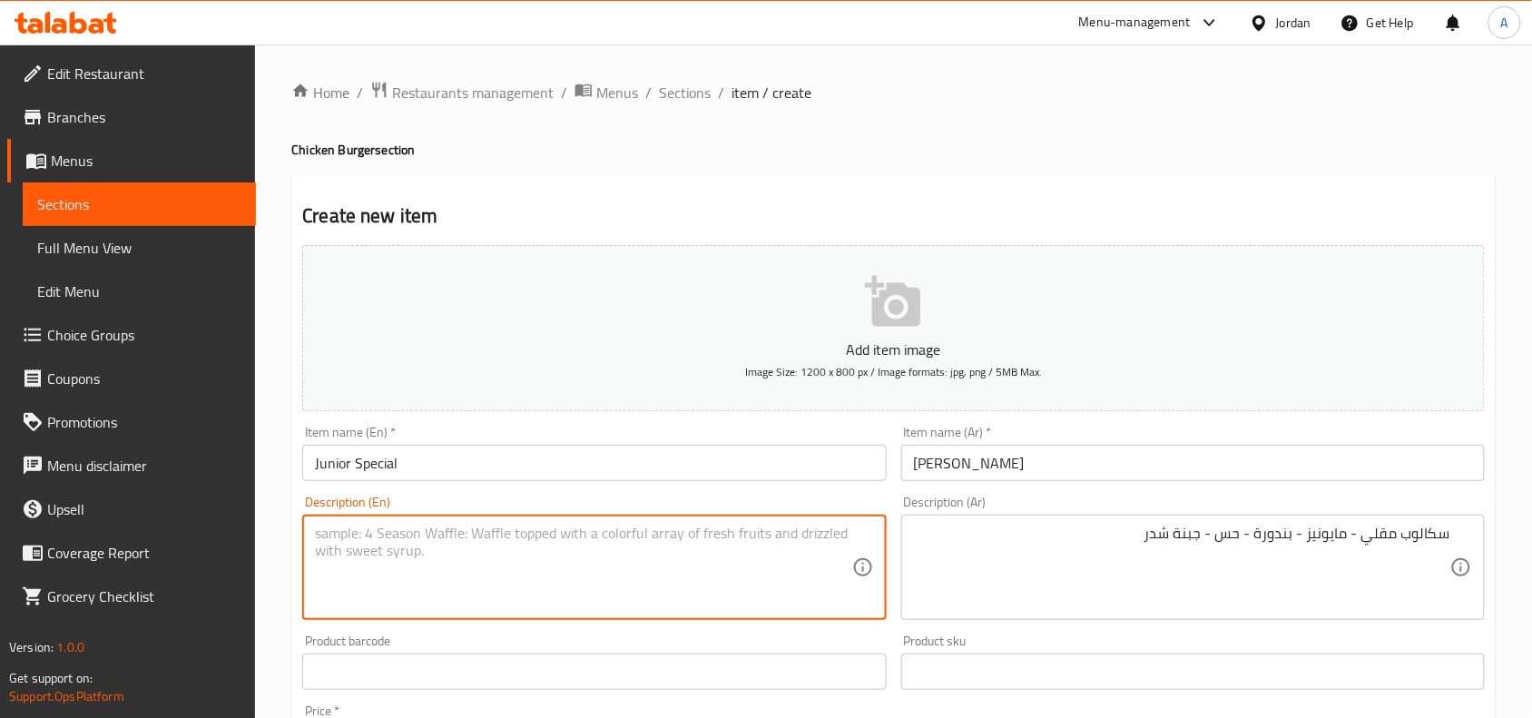
paste textarea "Fried scallop - mayonnaise - tomato - ham - cheddar cheese"
type textarea "Fried scallop - mayonnaise - tomato - ham - cheddar cheese"
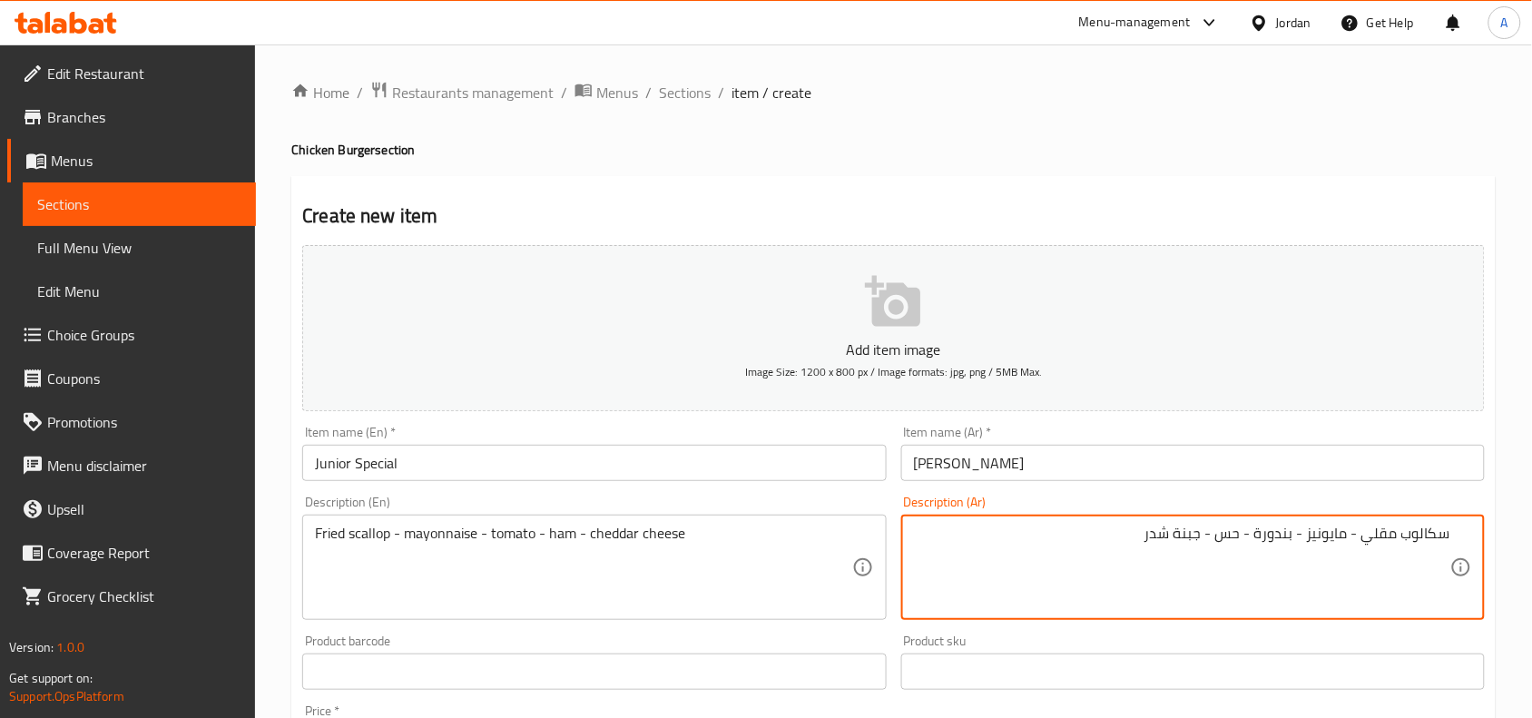
click at [1235, 535] on textarea "سكالوب مقلي - مايونيز - بندورة - حس - جبنة شدر" at bounding box center [1182, 568] width 536 height 86
click at [1236, 529] on textarea "سكالوب مقلي - مايونيز - بندورة - خس - جبنة شدر" at bounding box center [1182, 568] width 536 height 86
type textarea "سكالوب مقلي - مايونيز - بندورة - خس - جبنة شدر"
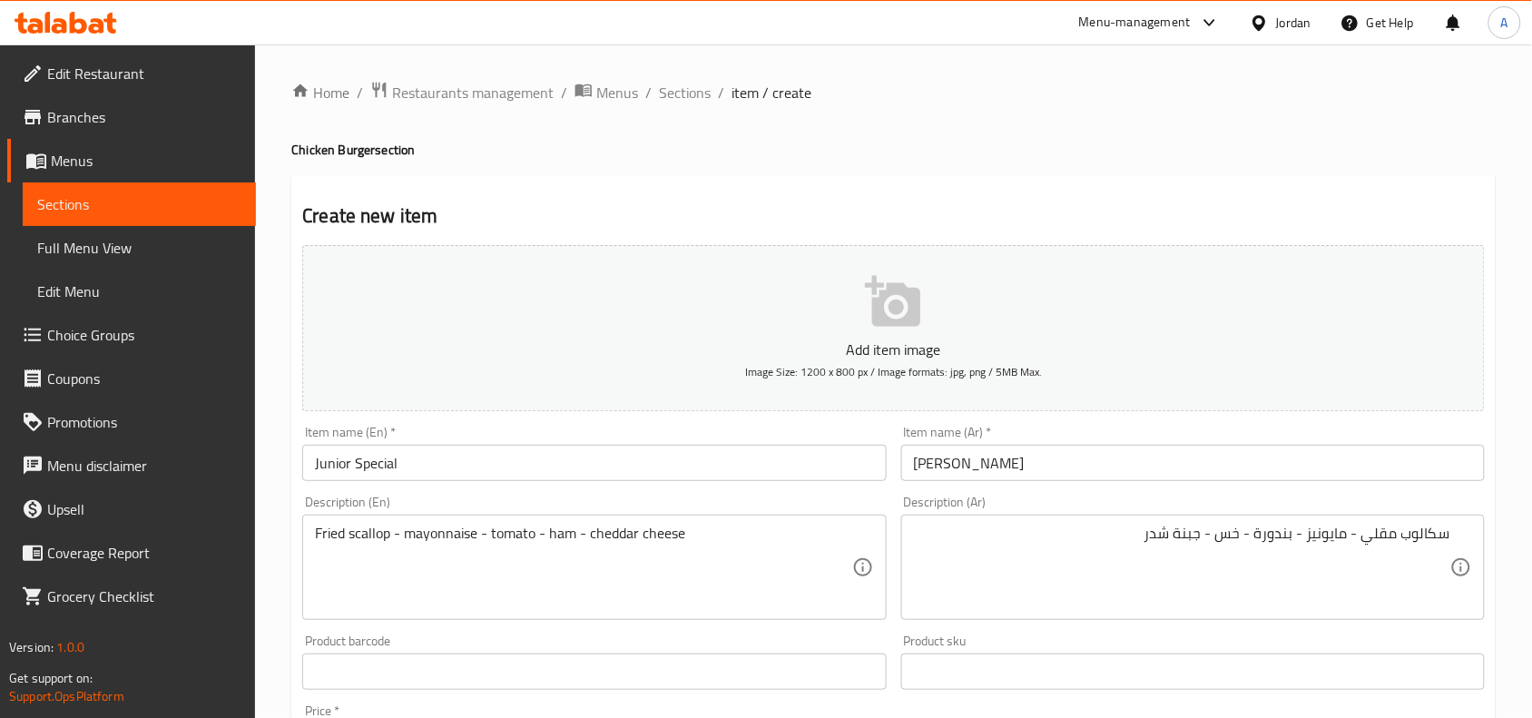
drag, startPoint x: 547, startPoint y: 538, endPoint x: 561, endPoint y: 534, distance: 14.3
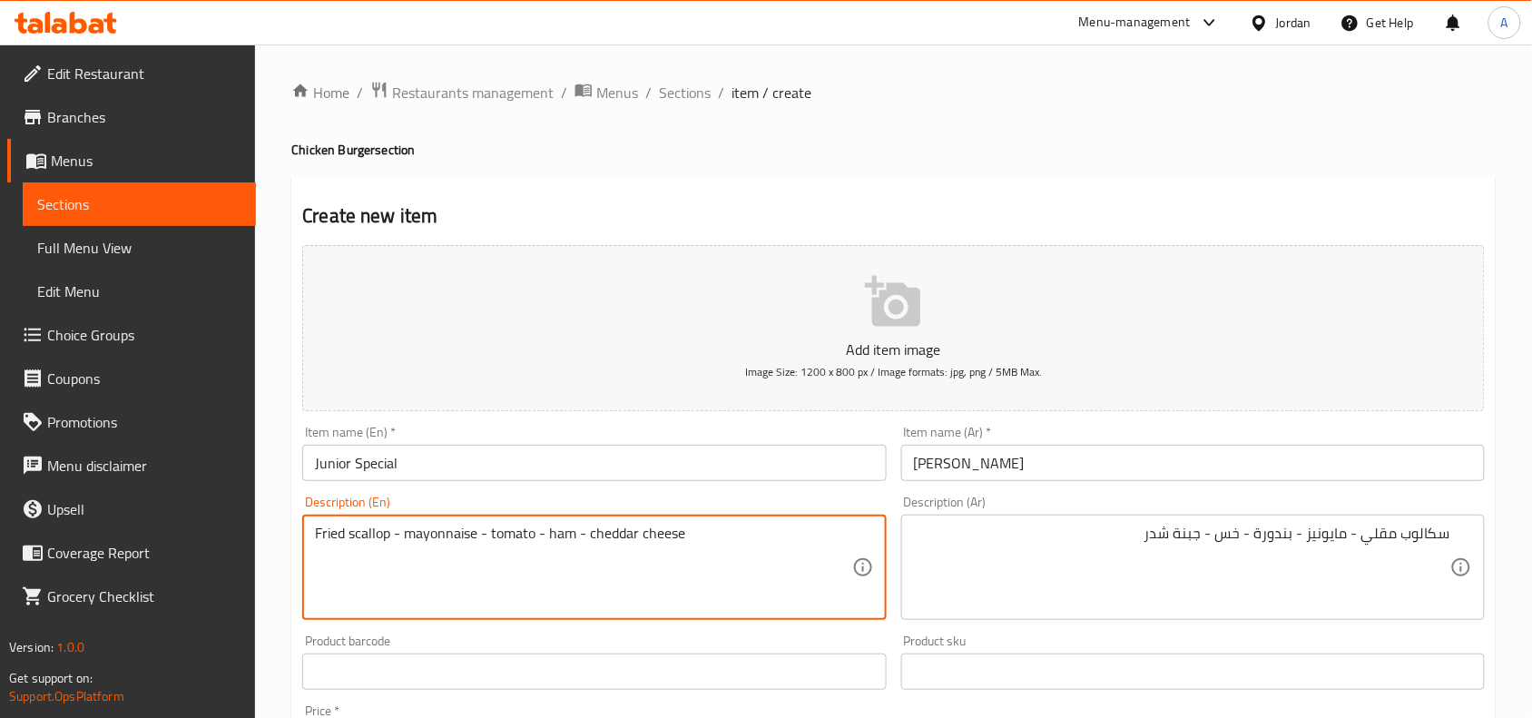
click at [561, 534] on textarea "Fried scallop - mayonnaise - tomato - ham - cheddar cheese" at bounding box center [583, 568] width 536 height 86
paste textarea "lettuce"
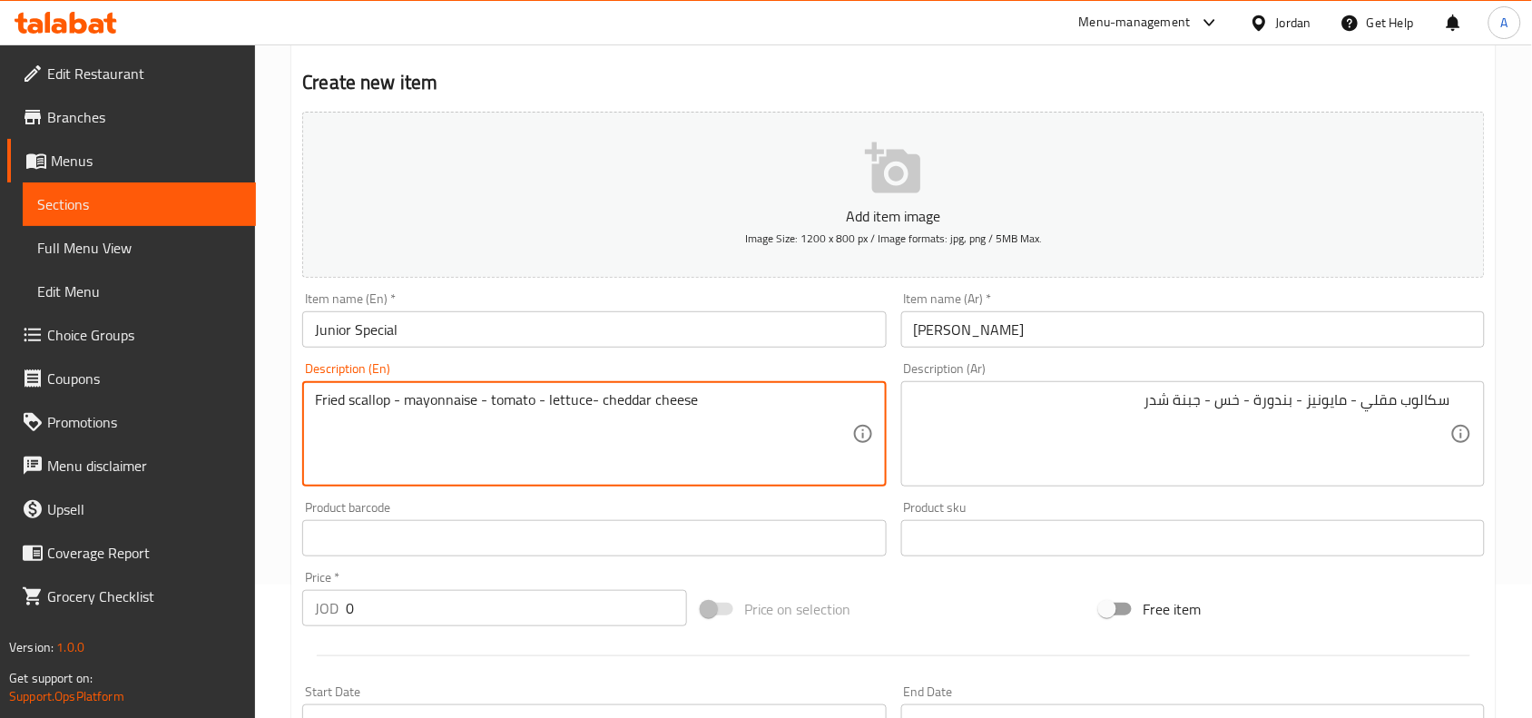
scroll to position [340, 0]
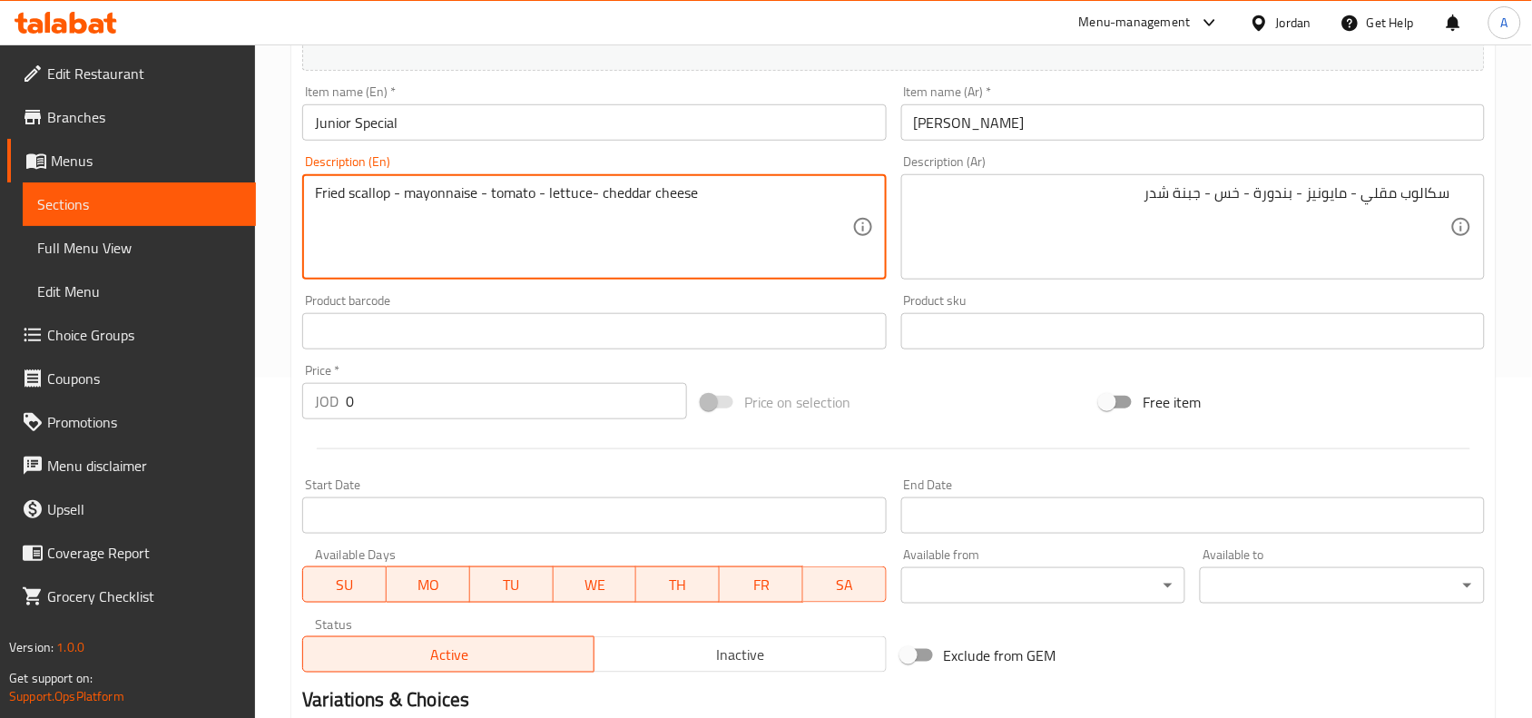
type textarea "Fried scallop - mayonnaise - tomato - lettuce- cheddar cheese"
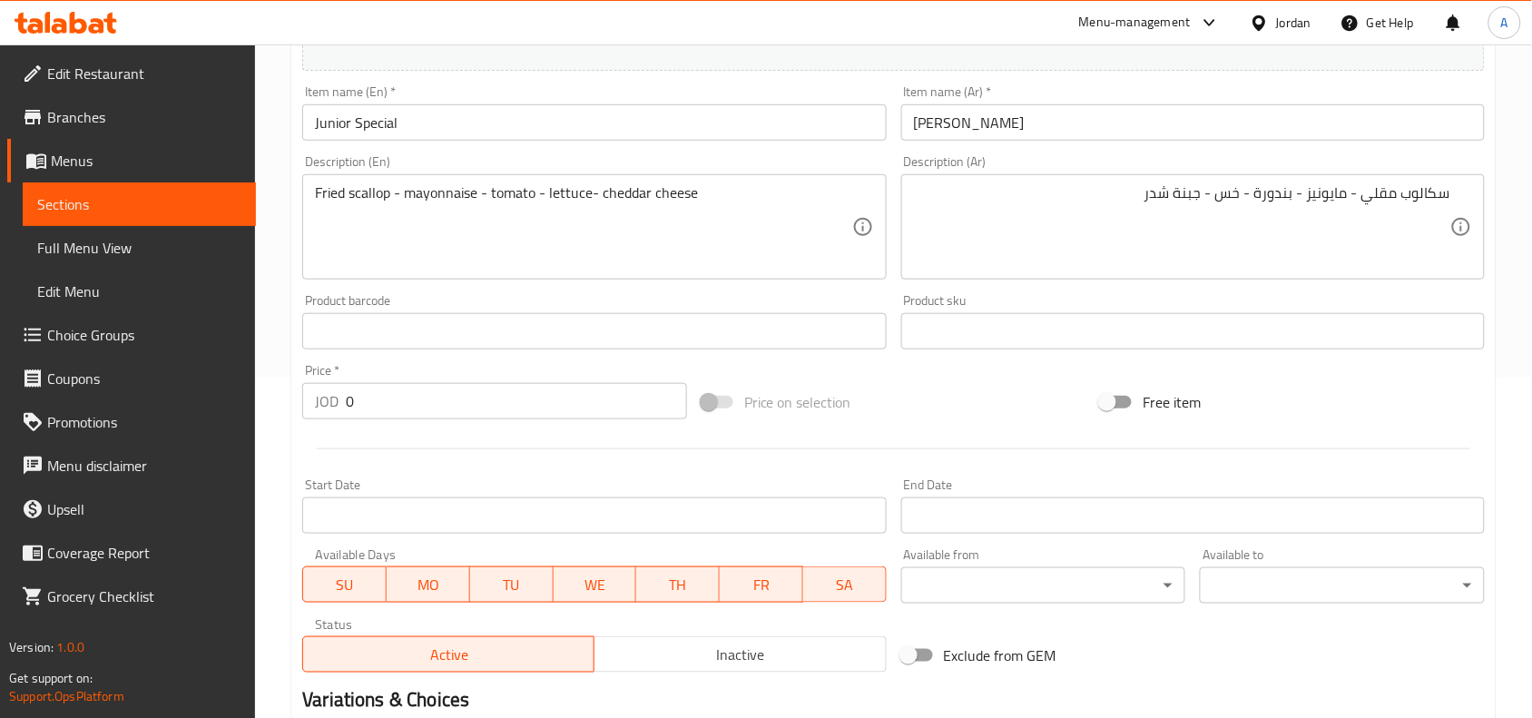
scroll to position [561, 0]
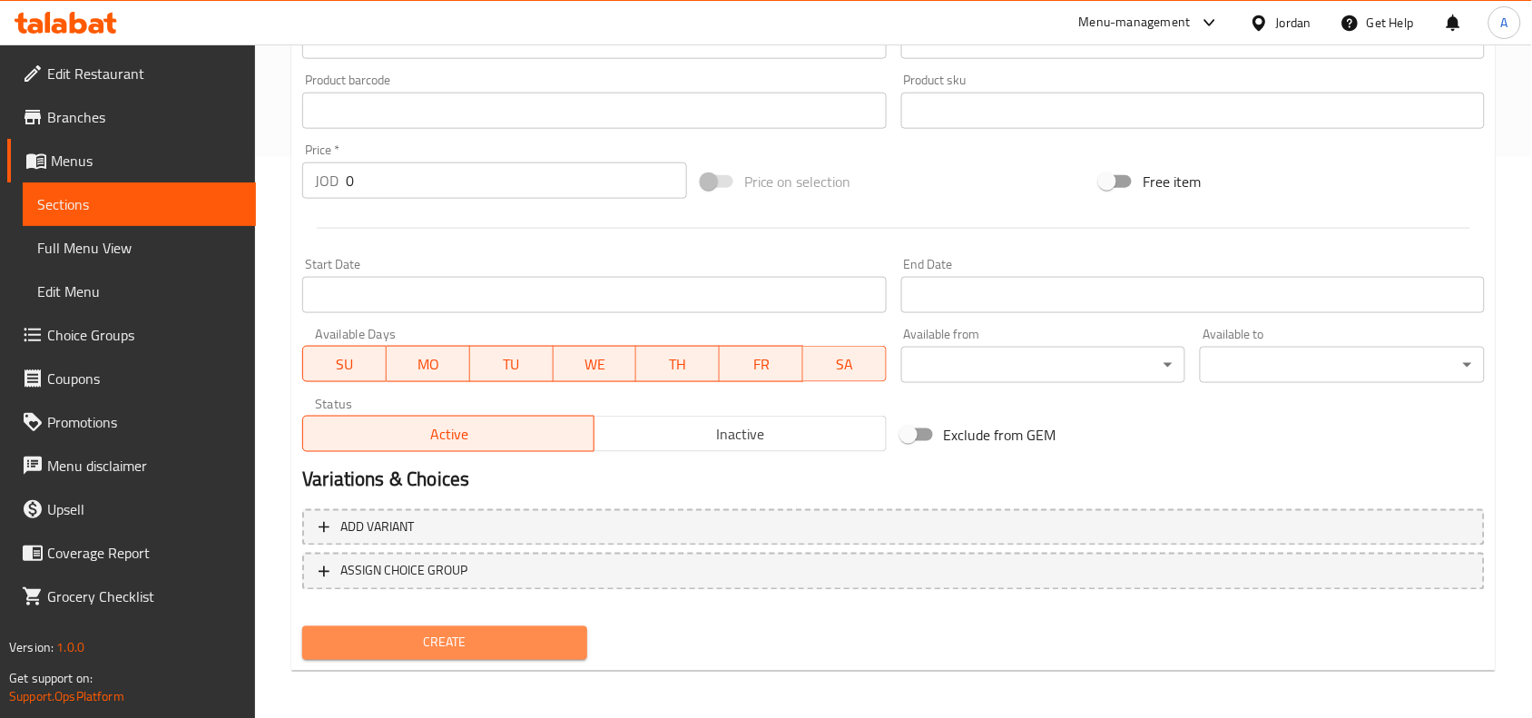
drag, startPoint x: 392, startPoint y: 637, endPoint x: 1004, endPoint y: 594, distance: 613.2
click at [393, 637] on span "Create" at bounding box center [445, 643] width 256 height 23
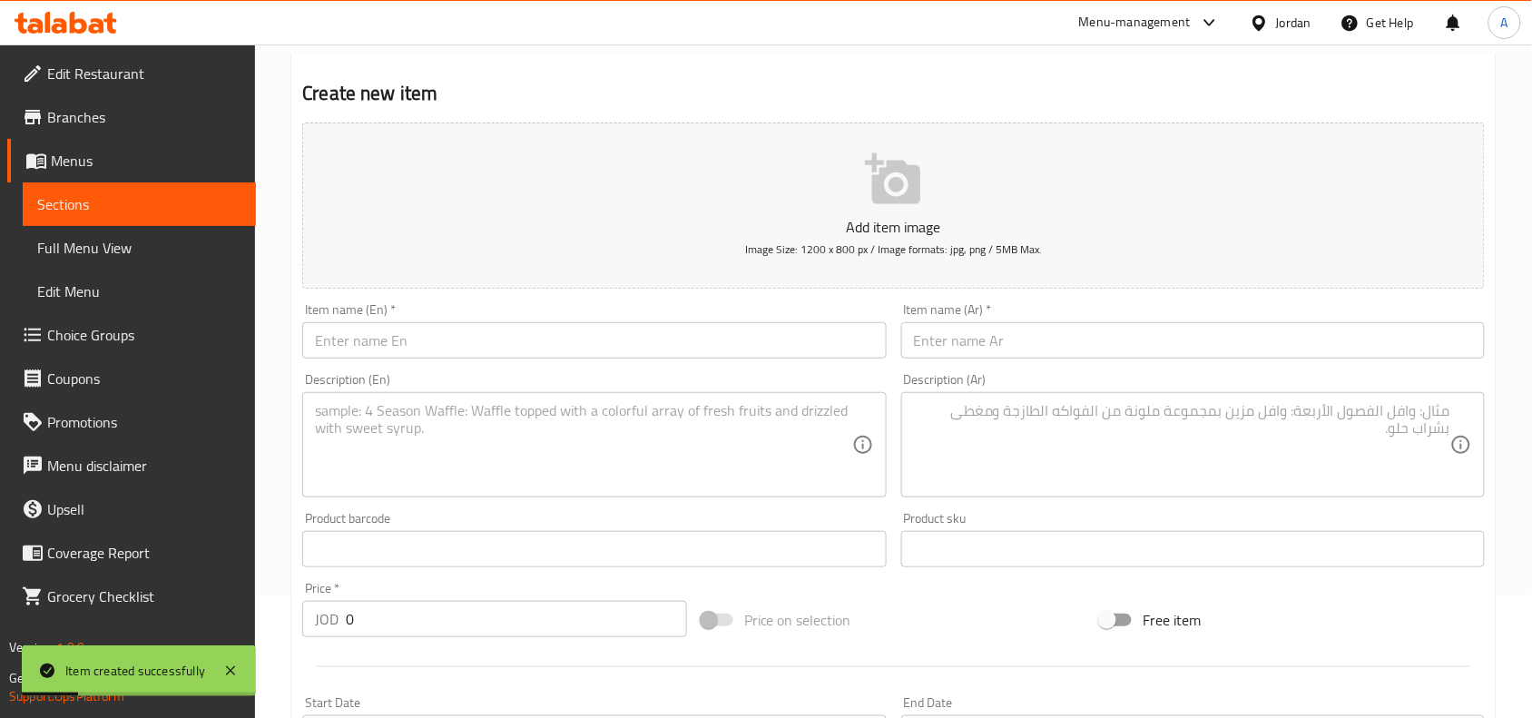
scroll to position [0, 0]
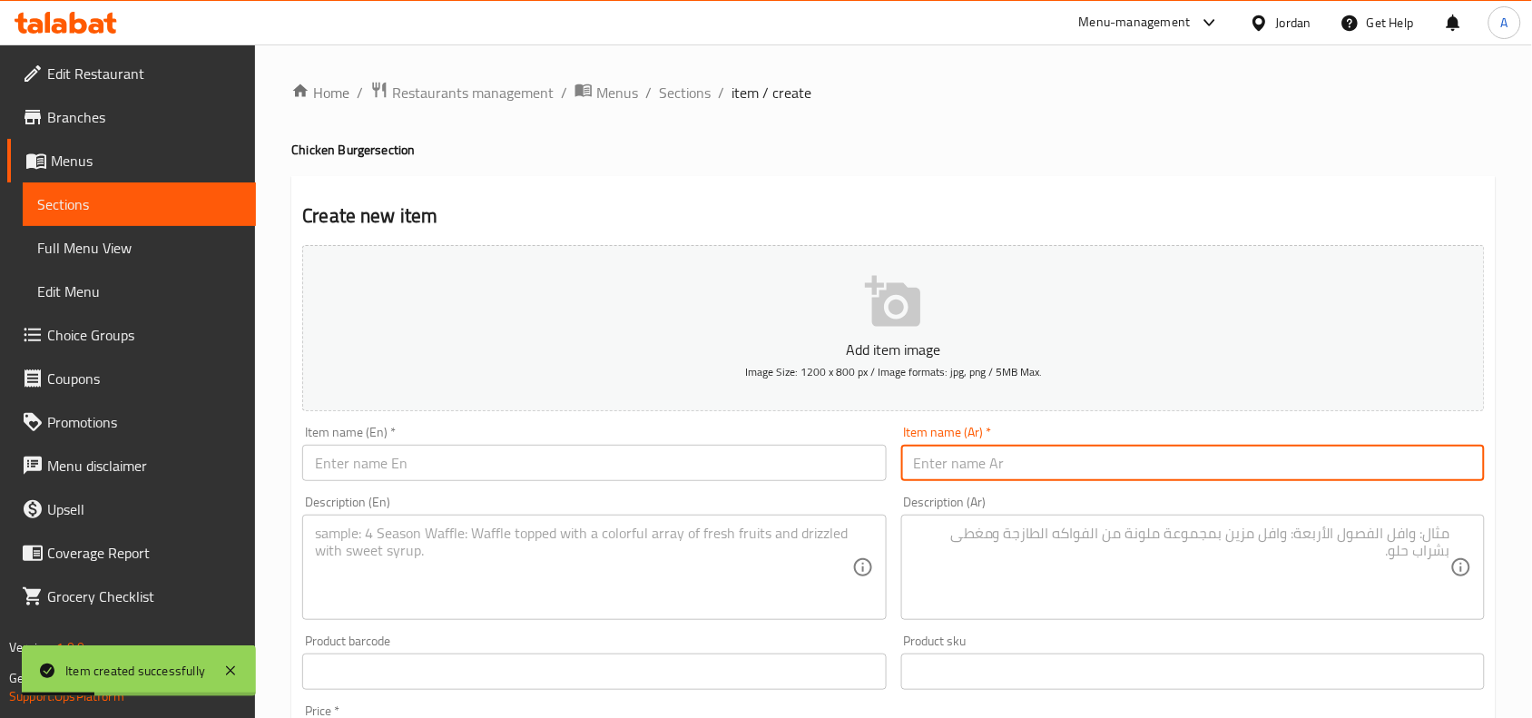
drag, startPoint x: 1314, startPoint y: 460, endPoint x: 1361, endPoint y: 452, distance: 47.9
click at [1314, 460] on input "text" at bounding box center [1193, 463] width 584 height 36
paste input "جونيور"
type input "جونيور"
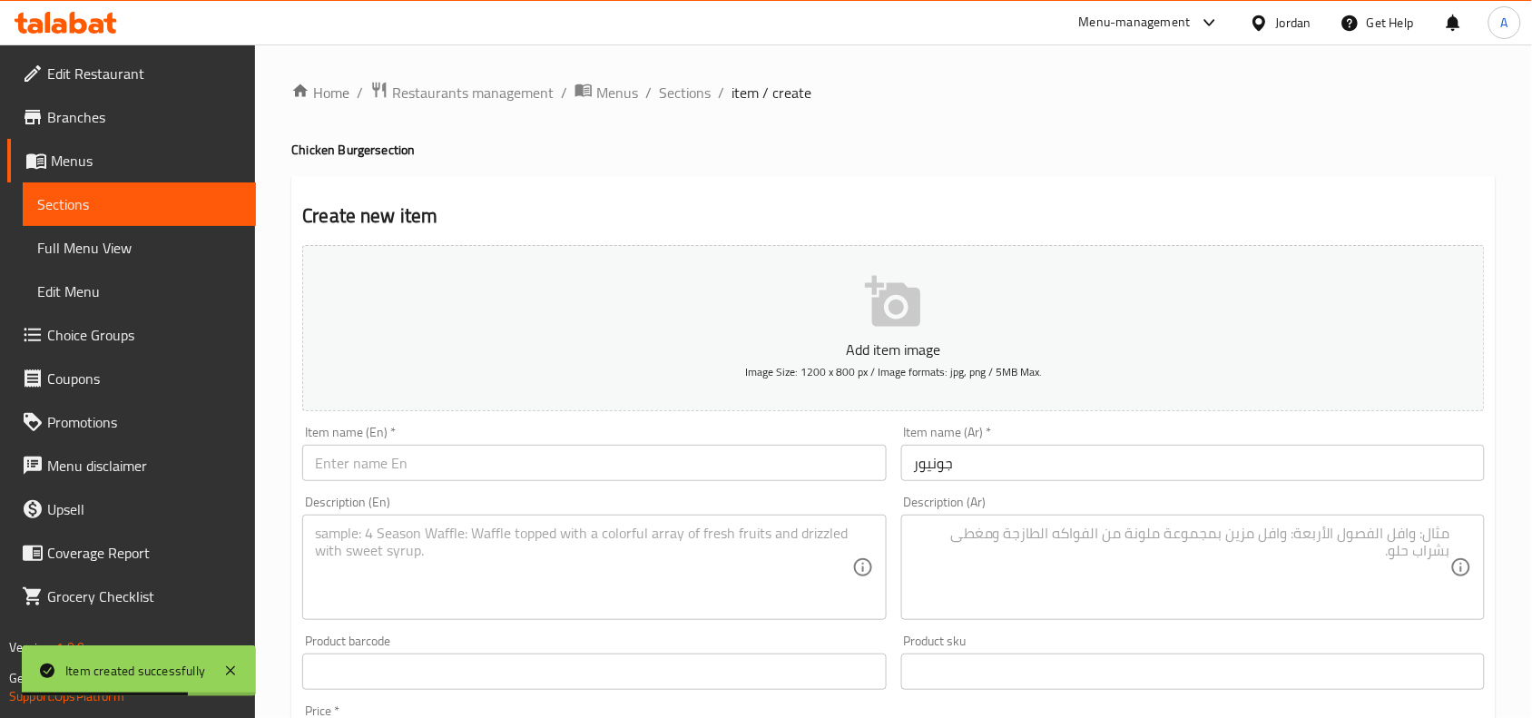
click at [641, 476] on input "text" at bounding box center [594, 463] width 584 height 36
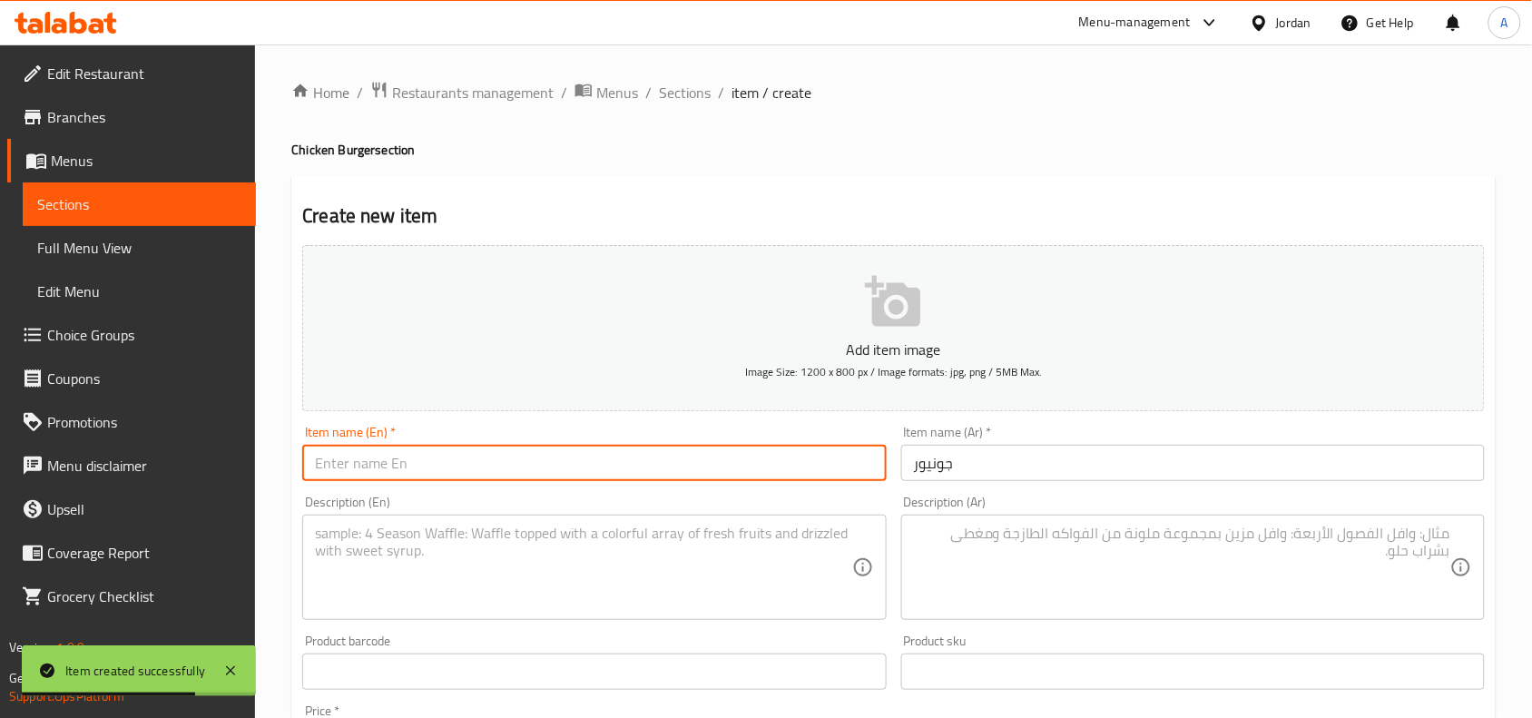
click at [641, 476] on input "text" at bounding box center [594, 463] width 584 height 36
paste input "Junior"
type input "Junior"
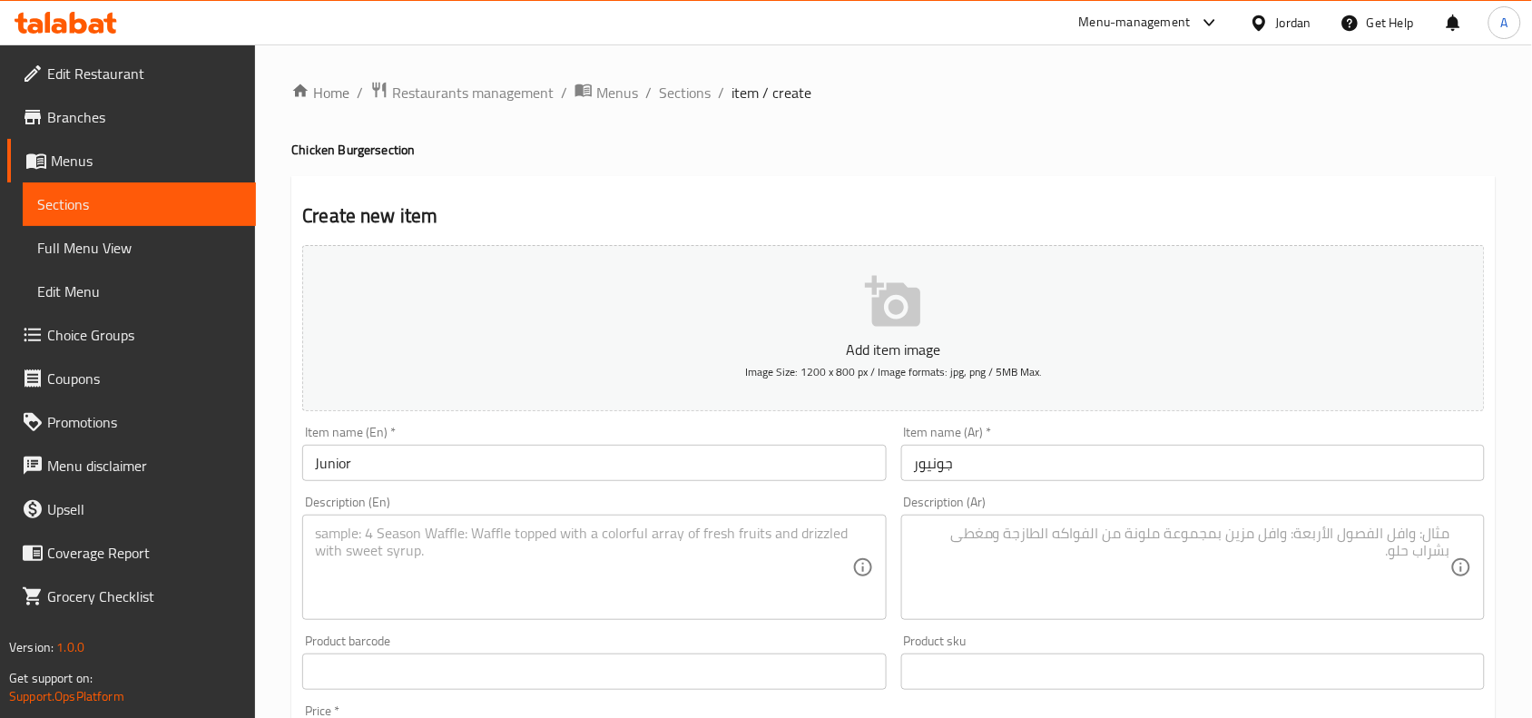
click at [1393, 591] on textarea at bounding box center [1182, 568] width 536 height 86
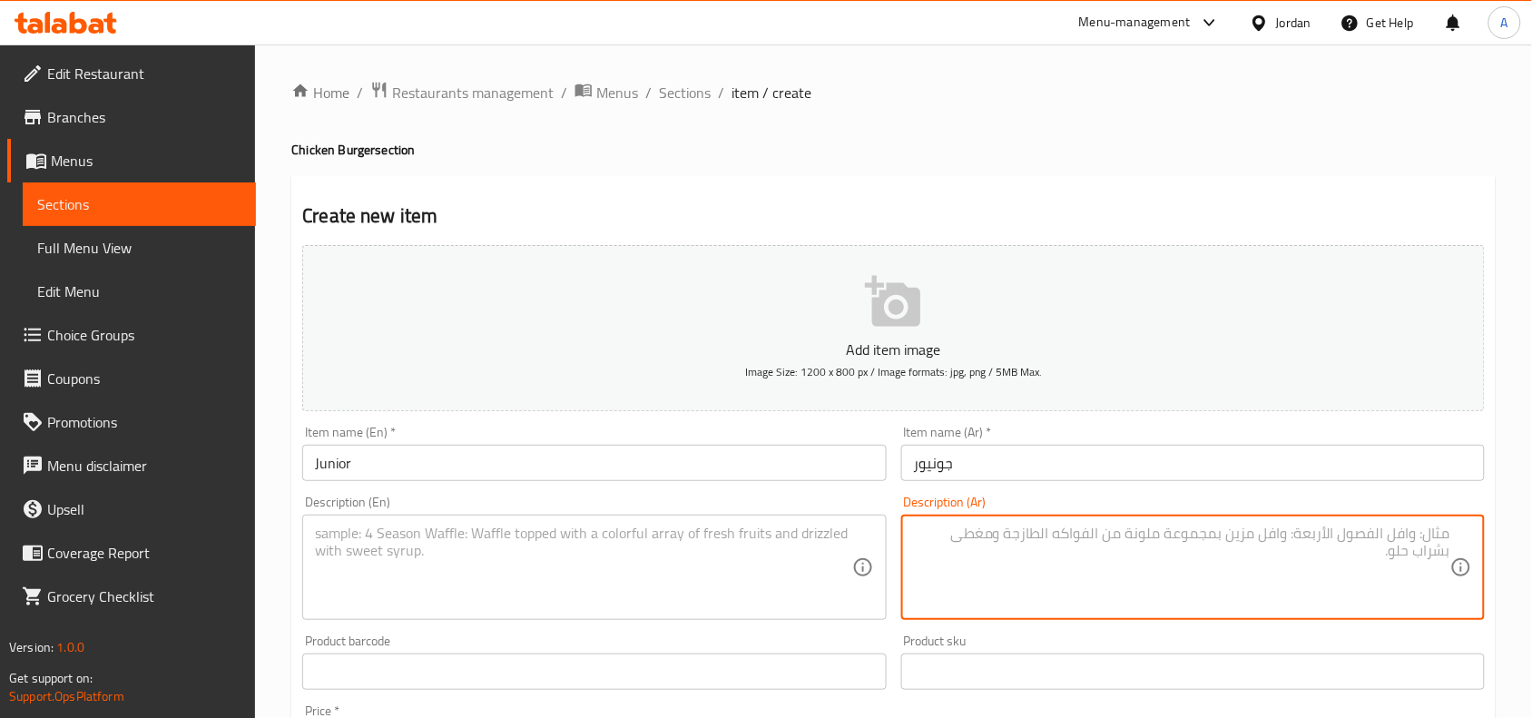
click at [1417, 564] on textarea at bounding box center [1182, 568] width 536 height 86
paste textarea "برغر دجاج مقلي صغير مايونيز - كس - جبنة شدر"
drag, startPoint x: 1257, startPoint y: 528, endPoint x: 1267, endPoint y: 534, distance: 11.4
click at [1267, 534] on textarea "برغر دجاج مقلي صغير مايونيز - كس - جبنة شدر" at bounding box center [1182, 568] width 536 height 86
type textarea "برغر دجاج مقلي صغير مايونيز -خس - جبنة شدر"
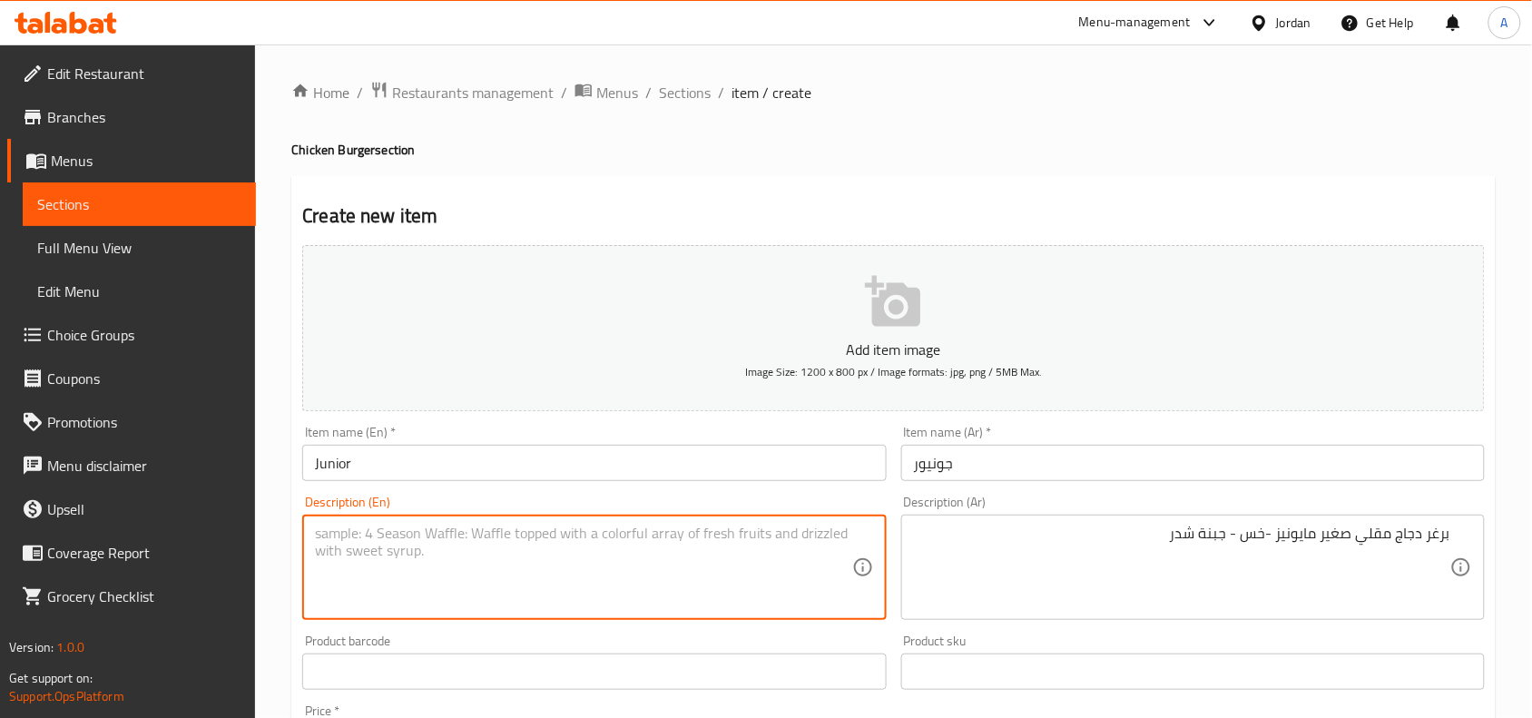
paste textarea "Small fried chicken burger, mayonnaise, lettuce, and cheddar cheese"
type textarea "Small fried chicken burger, mayonnaise, lettuce, and cheddar cheese"
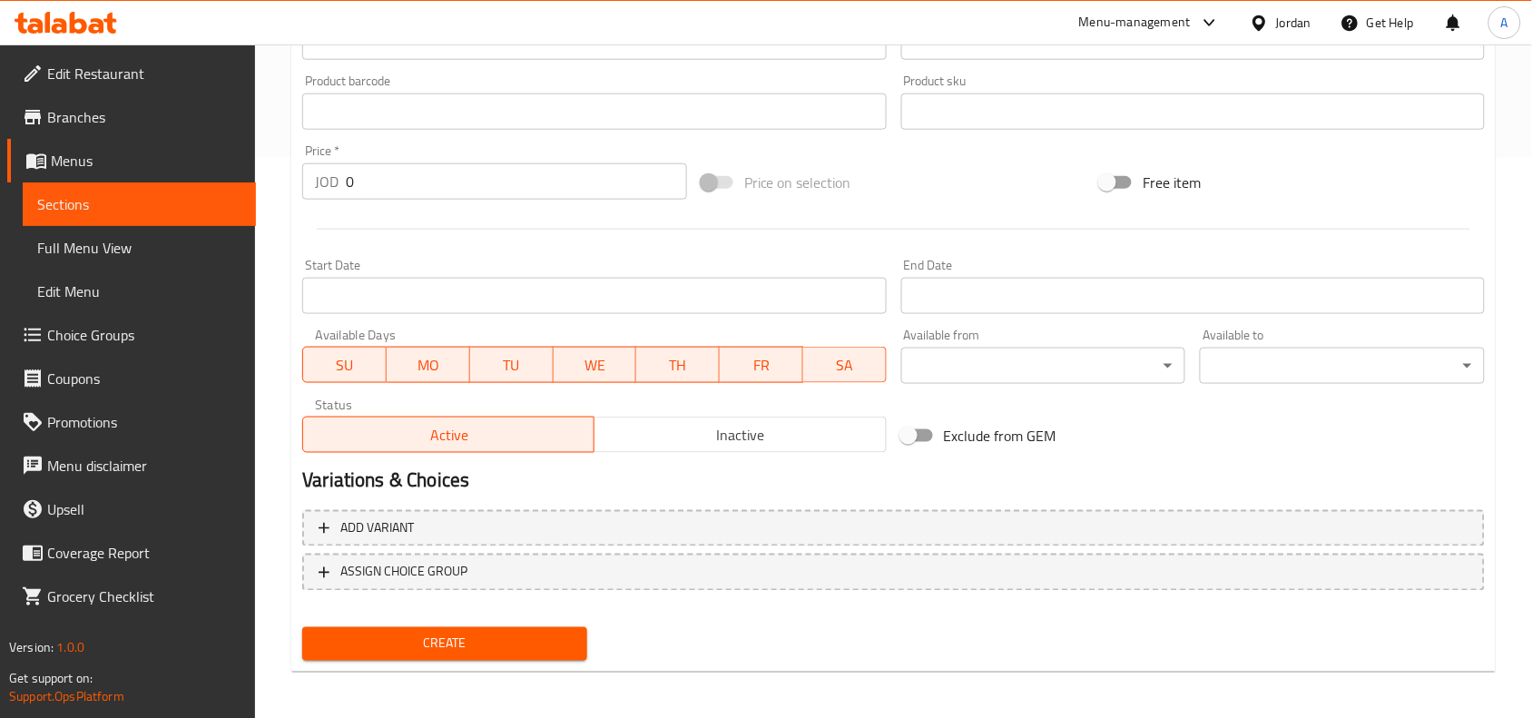
scroll to position [561, 0]
click at [379, 655] on button "Create" at bounding box center [444, 643] width 285 height 34
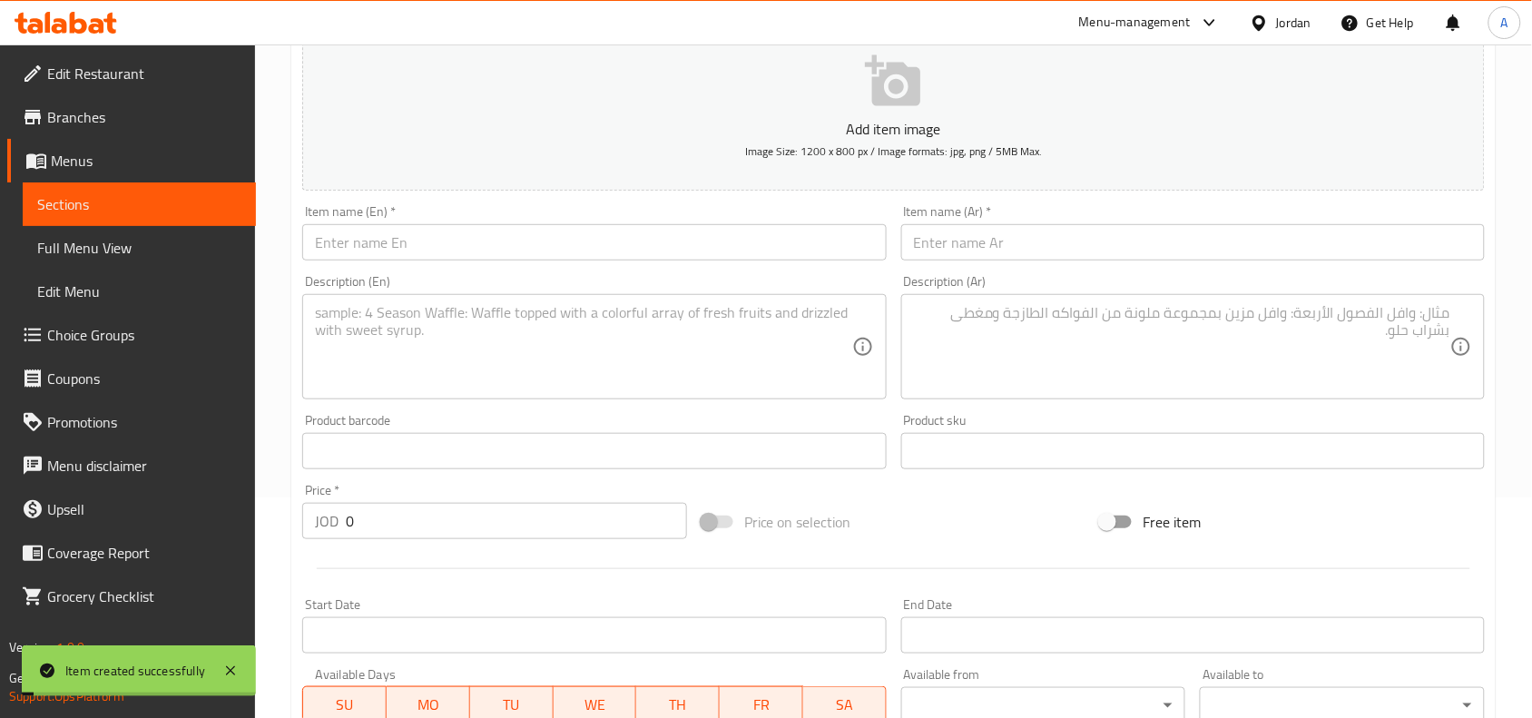
scroll to position [0, 0]
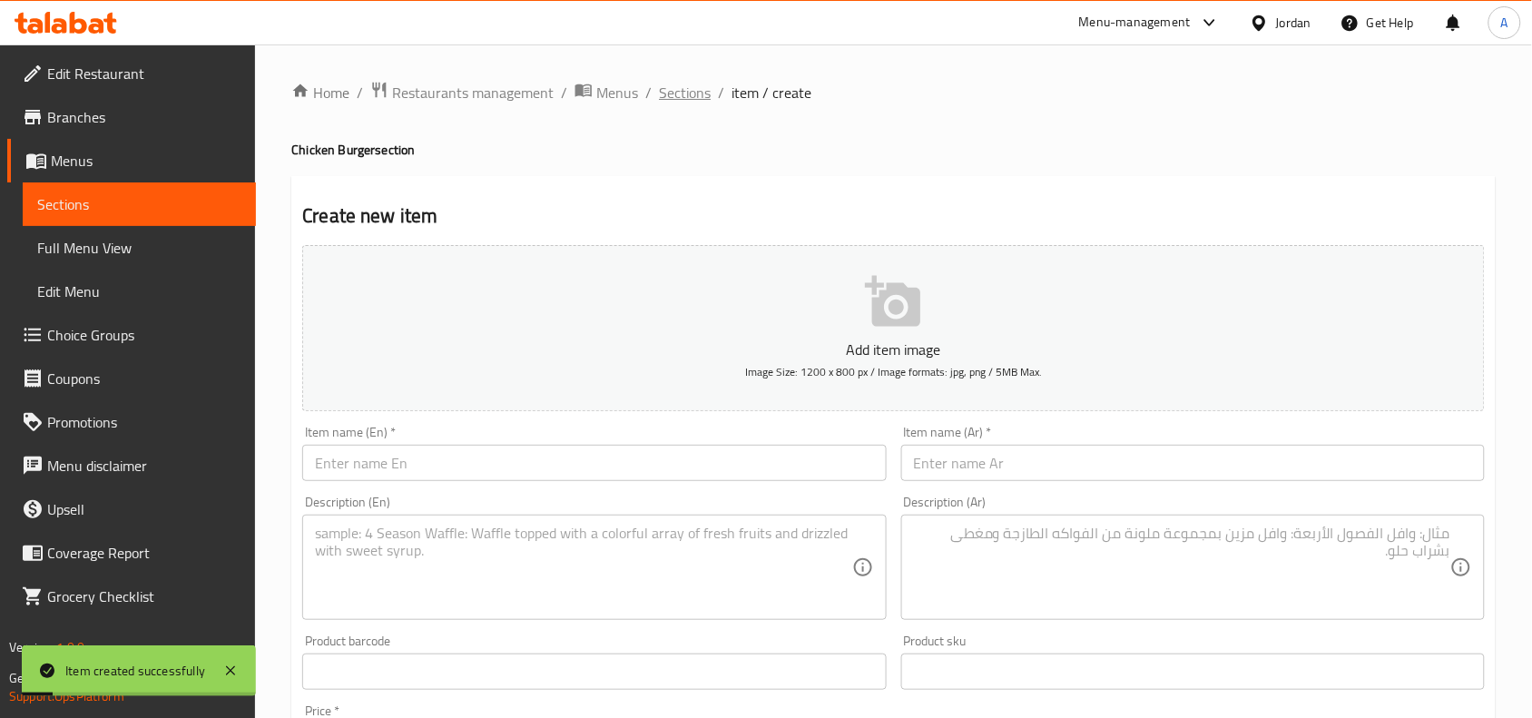
click at [659, 97] on span "Sections" at bounding box center [685, 93] width 52 height 22
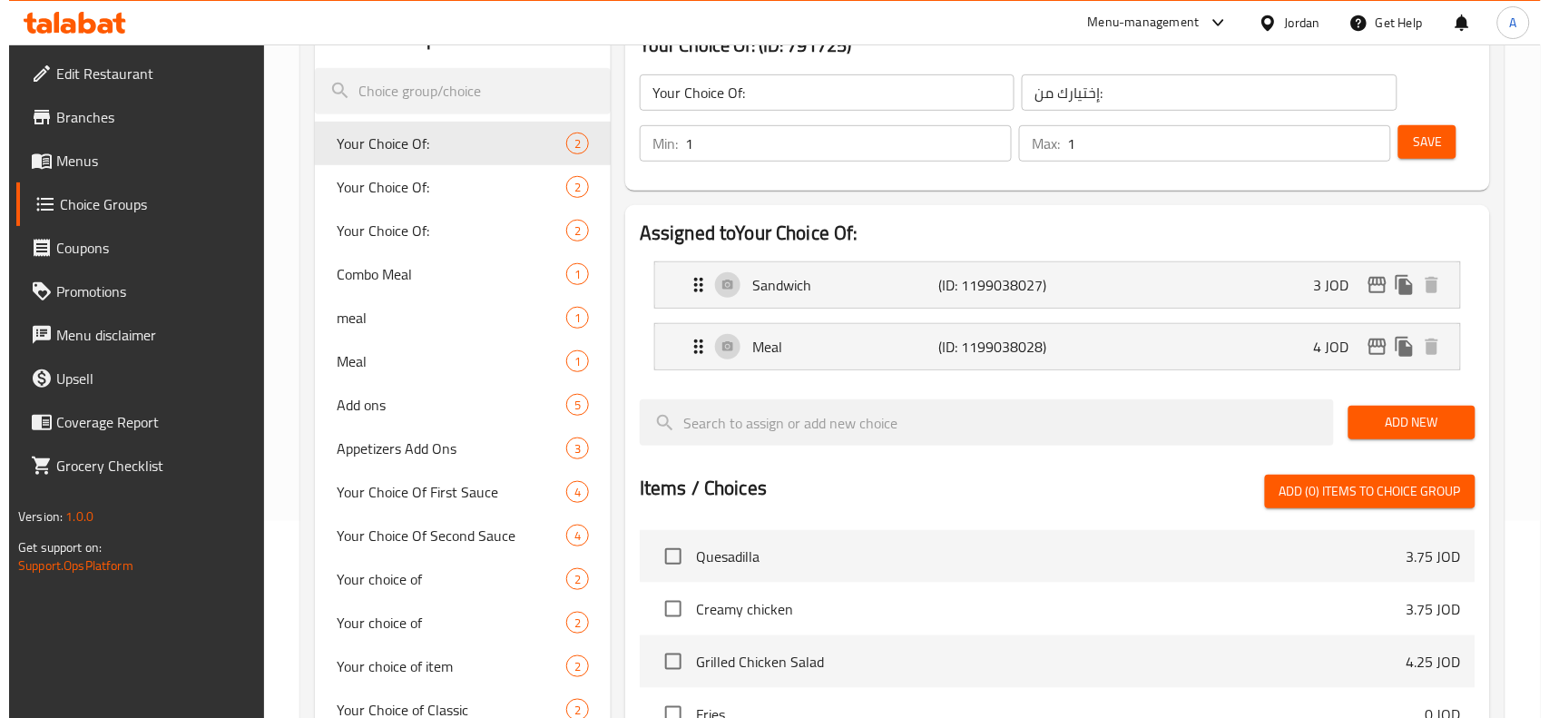
scroll to position [633, 0]
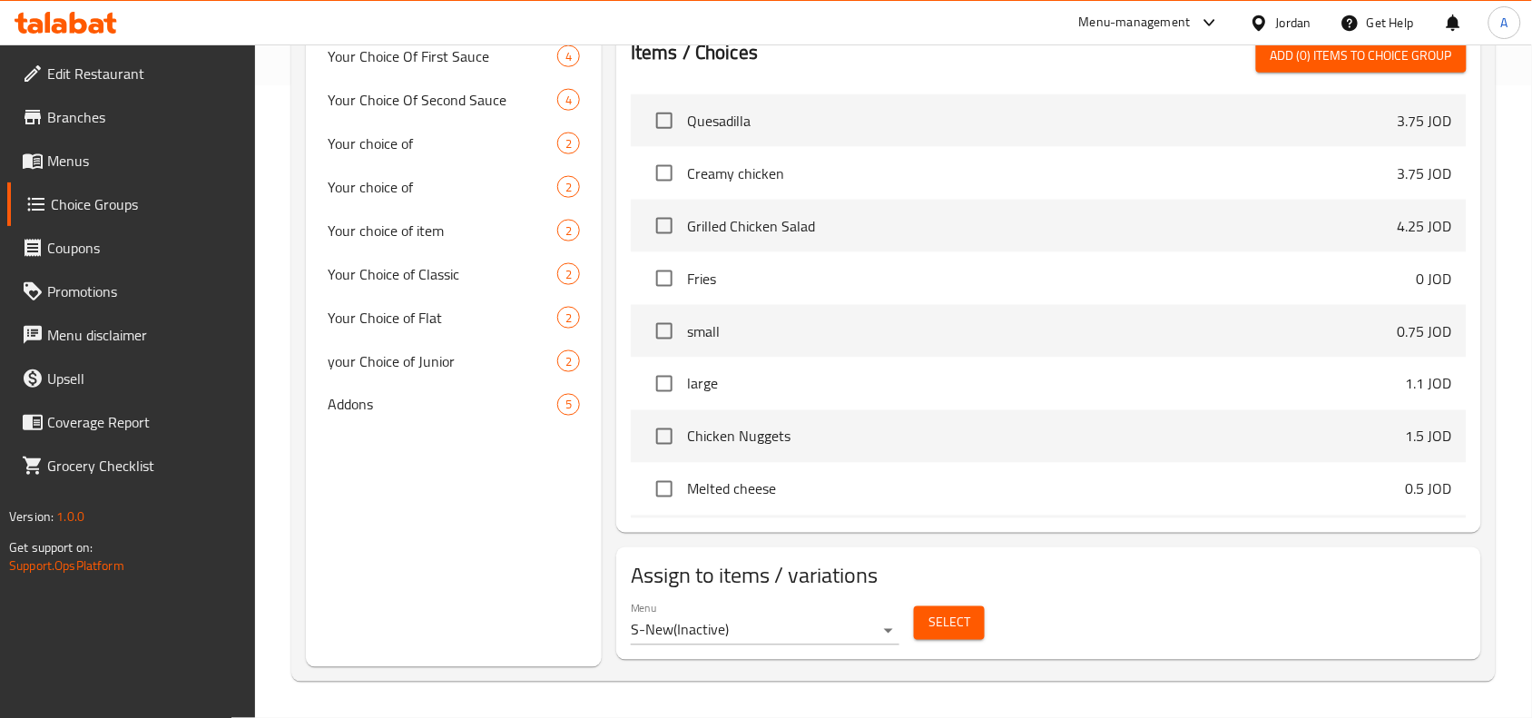
click at [926, 622] on button "Select" at bounding box center [949, 623] width 71 height 34
click at [903, 622] on div "Menu S-New ( Inactive )" at bounding box center [764, 623] width 283 height 58
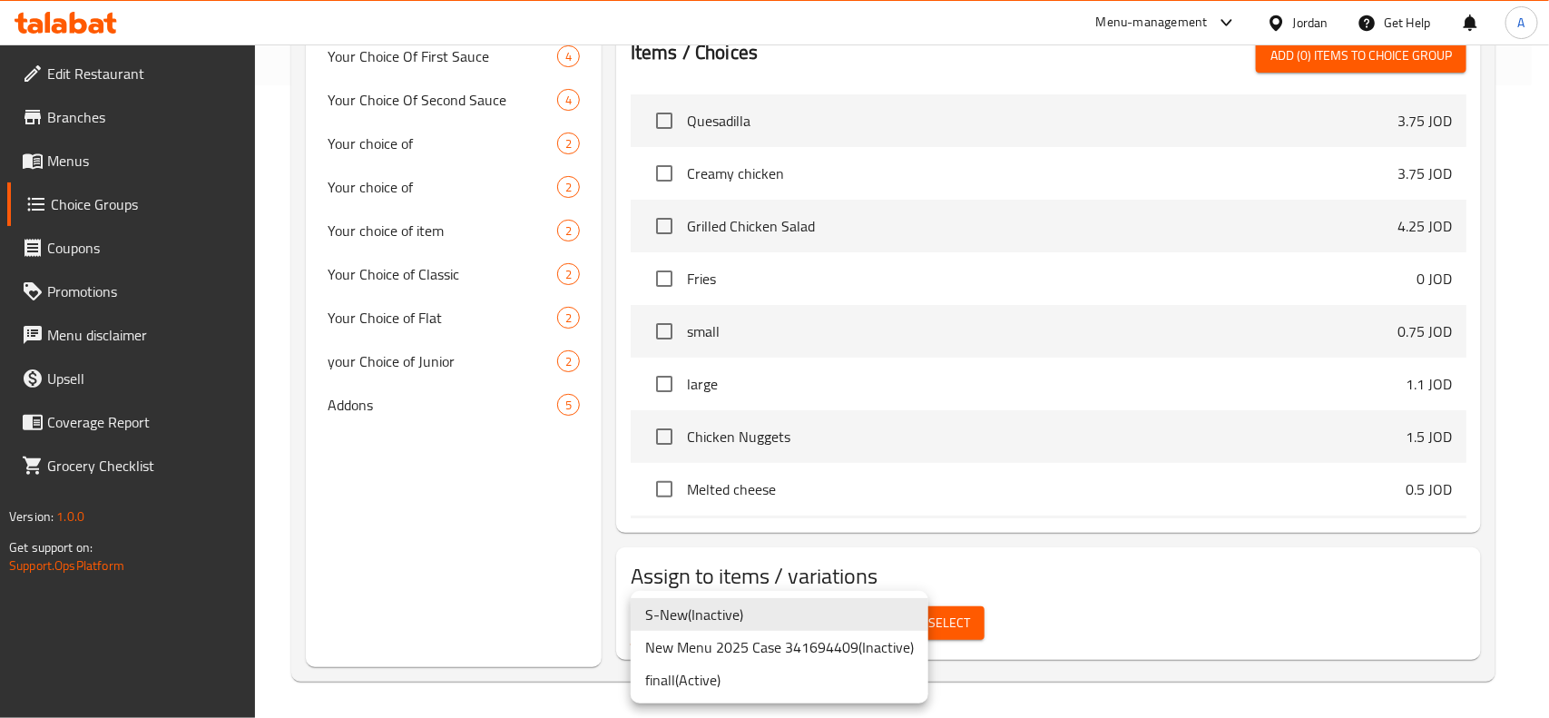
drag, startPoint x: 758, startPoint y: 664, endPoint x: 742, endPoint y: 643, distance: 26.7
click at [742, 643] on ul "S-New ( Inactive ) New Menu 2025 Case 341694409 ( Inactive ) finall ( Active )" at bounding box center [780, 647] width 298 height 113
click at [742, 642] on li "New Menu 2025 Case 341694409 ( Inactive )" at bounding box center [780, 647] width 298 height 33
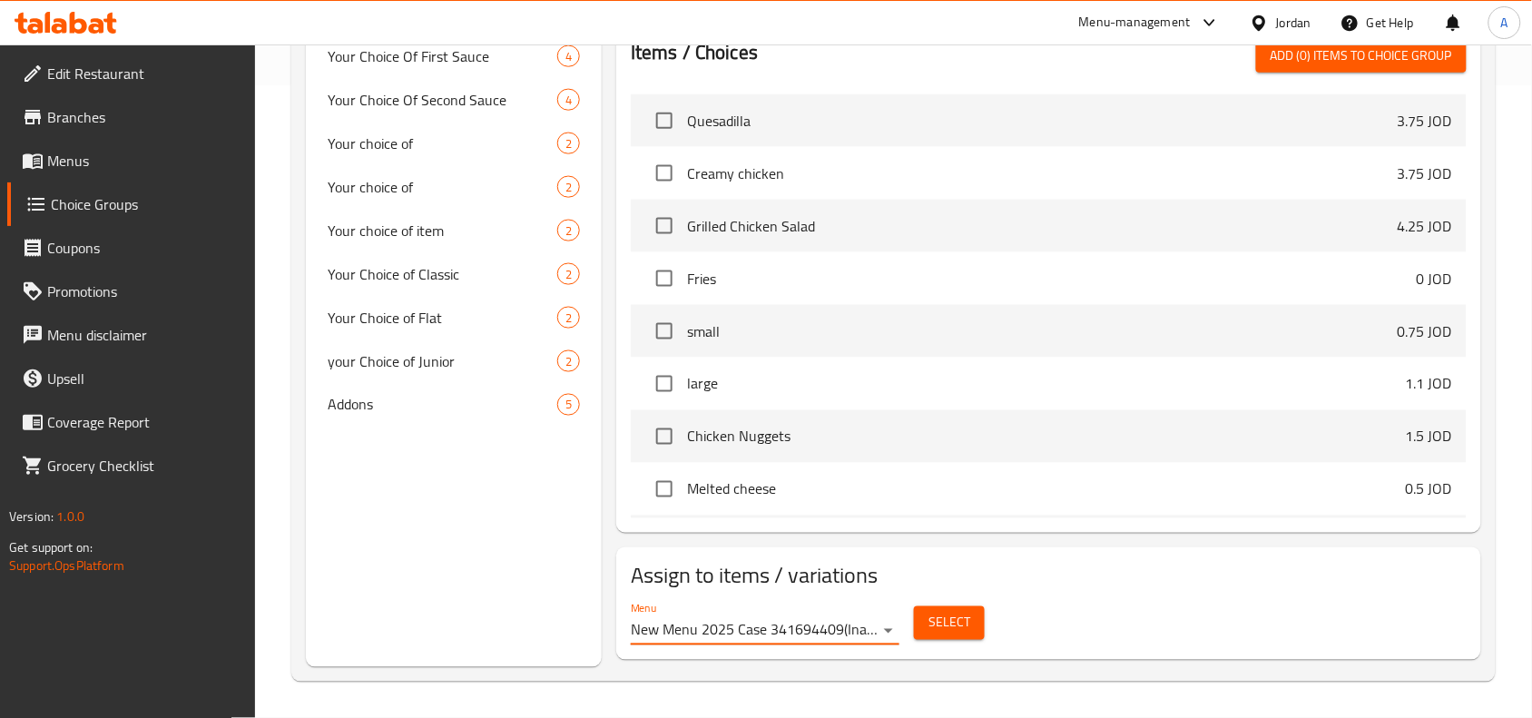
click at [976, 644] on div "Select" at bounding box center [949, 623] width 85 height 48
click at [976, 637] on button "Select" at bounding box center [949, 623] width 71 height 34
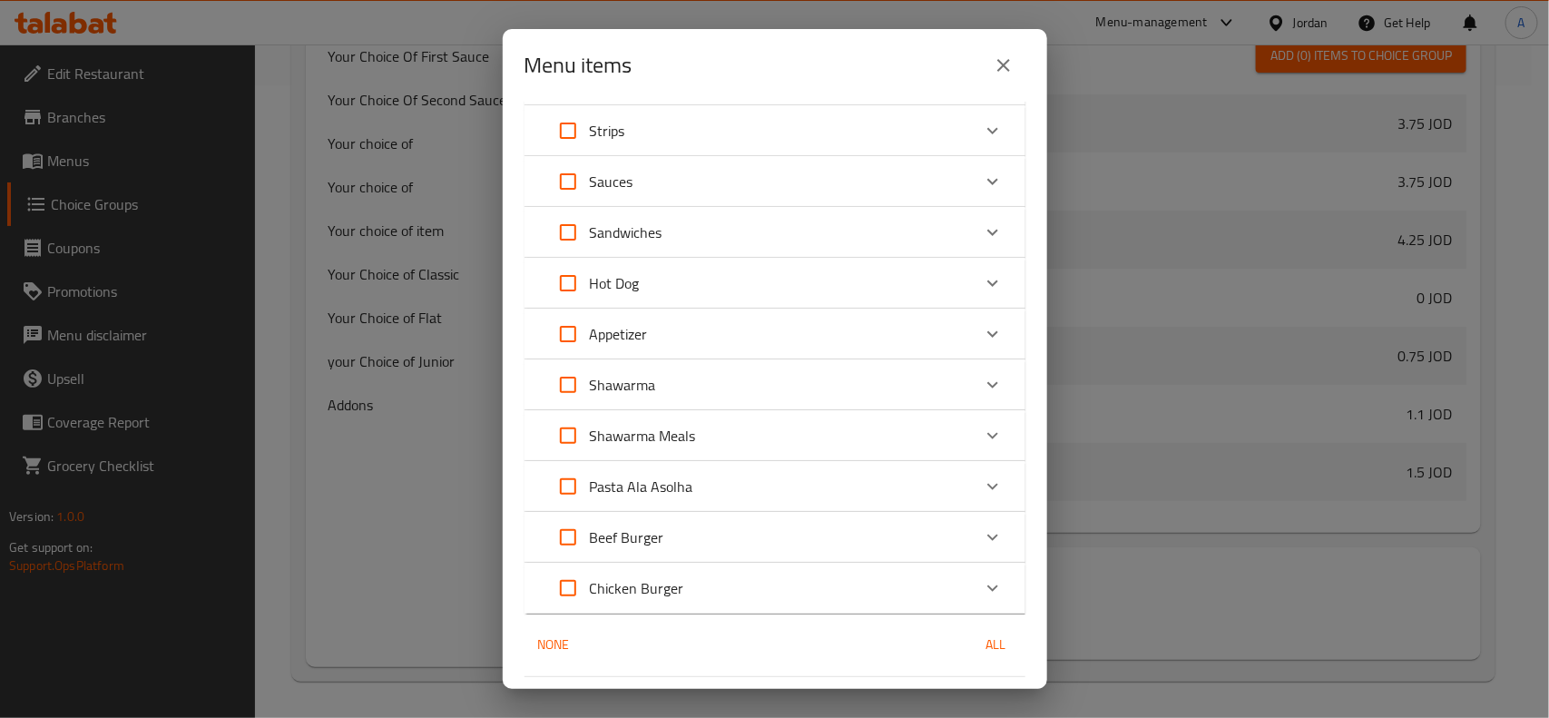
scroll to position [154, 0]
click at [817, 536] on div "Chicken Burger" at bounding box center [758, 538] width 425 height 44
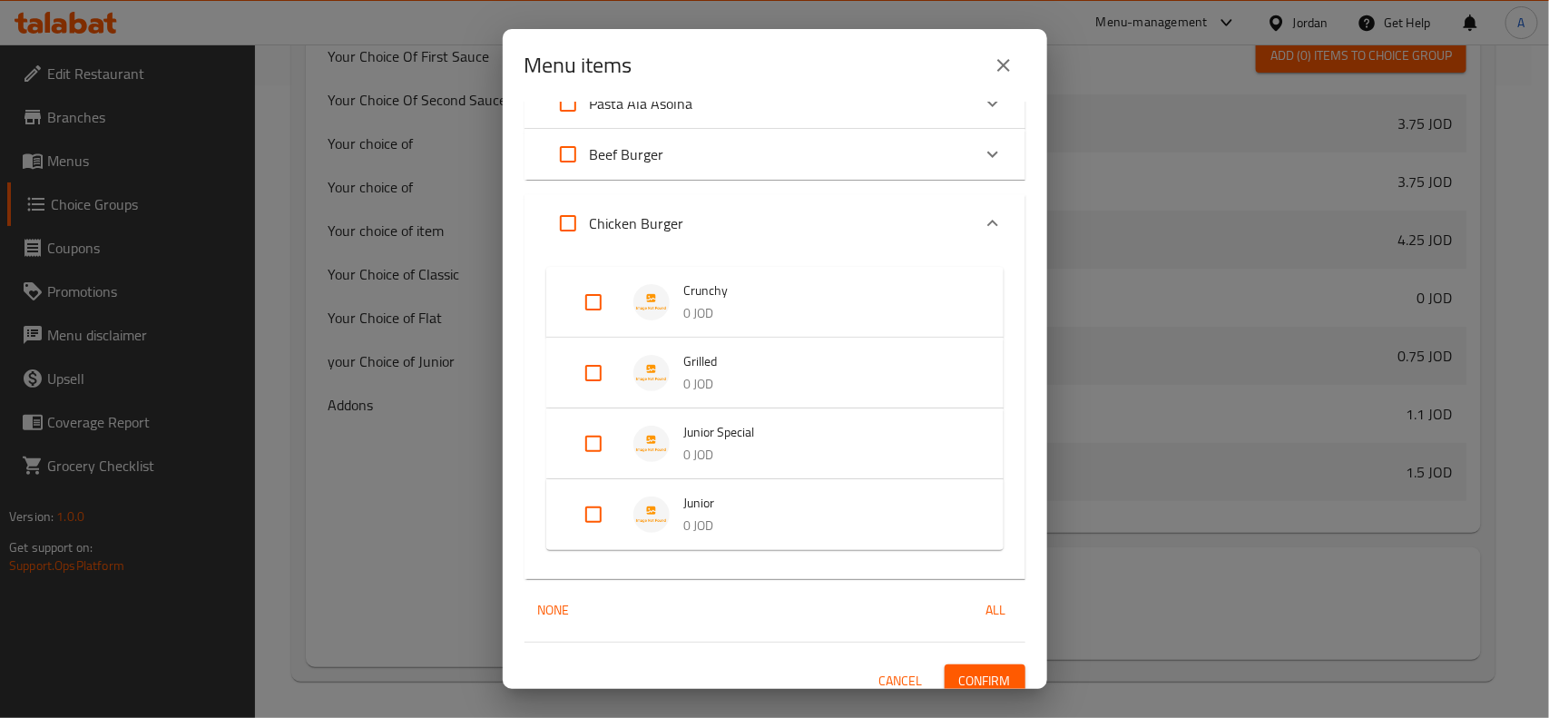
scroll to position [495, 0]
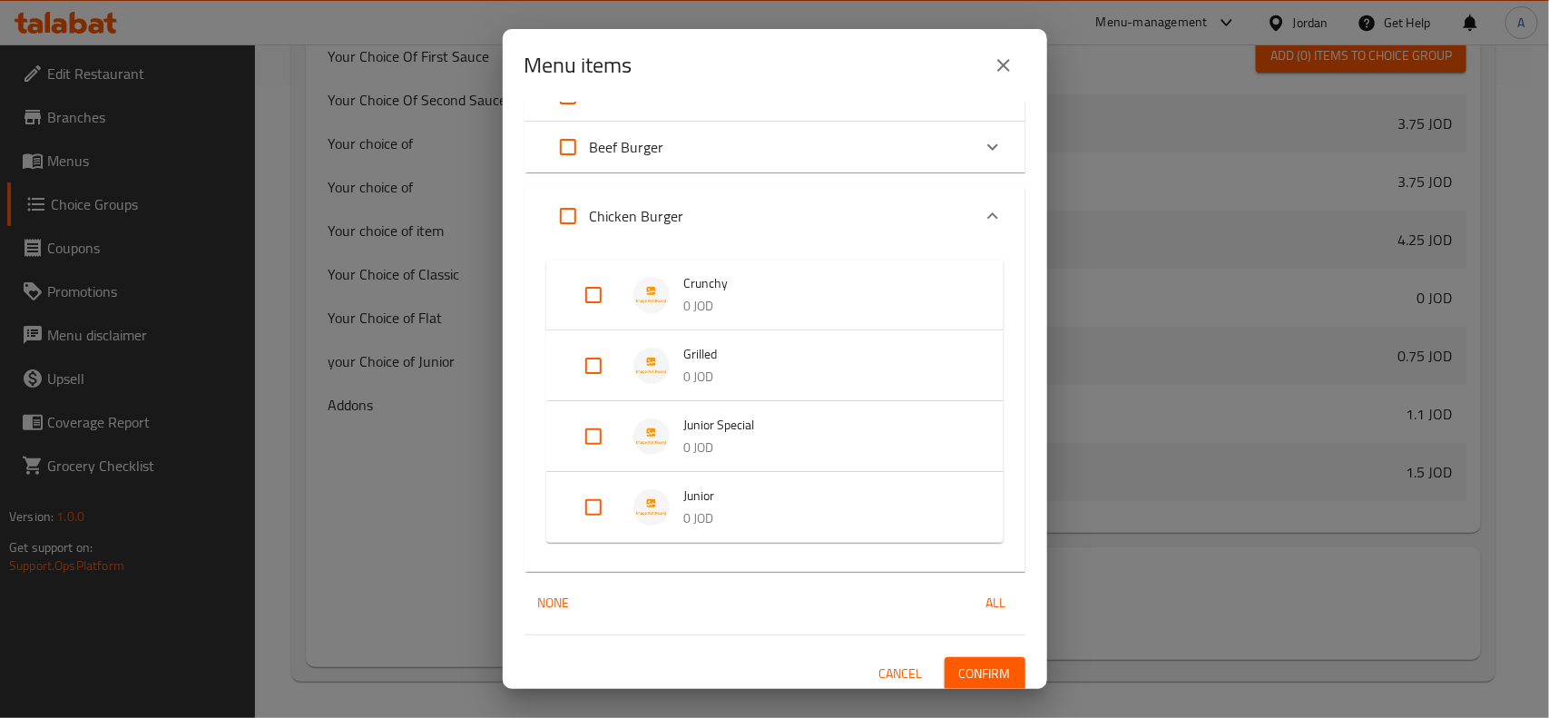
click at [600, 293] on input "Expand" at bounding box center [594, 295] width 44 height 44
checkbox input "true"
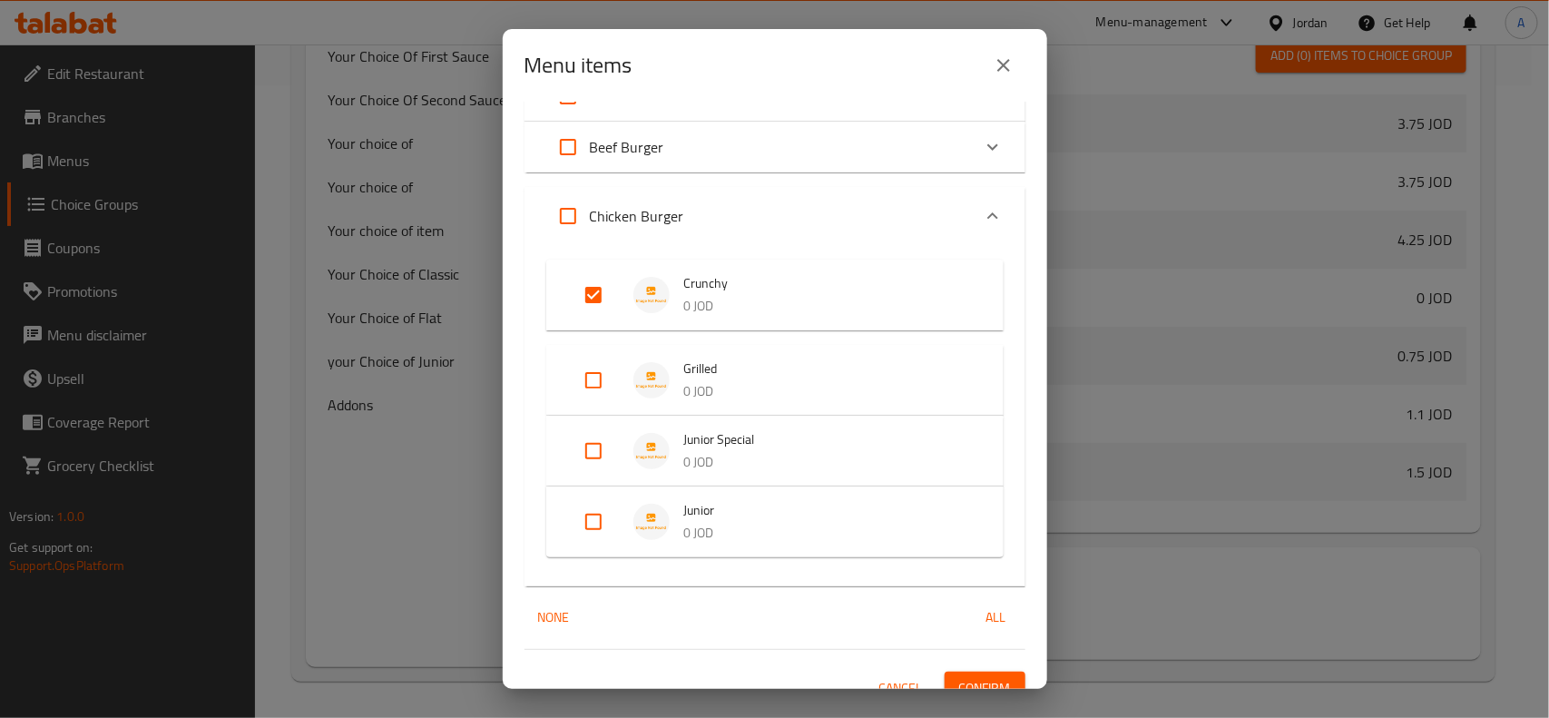
click at [991, 668] on div "1 / 59 items selected ​ Little Heroes Meals Junior Burger 3.75 JOD 2 Junior Hot…" at bounding box center [775, 395] width 545 height 587
click at [997, 681] on button "Confirm" at bounding box center [985, 689] width 81 height 34
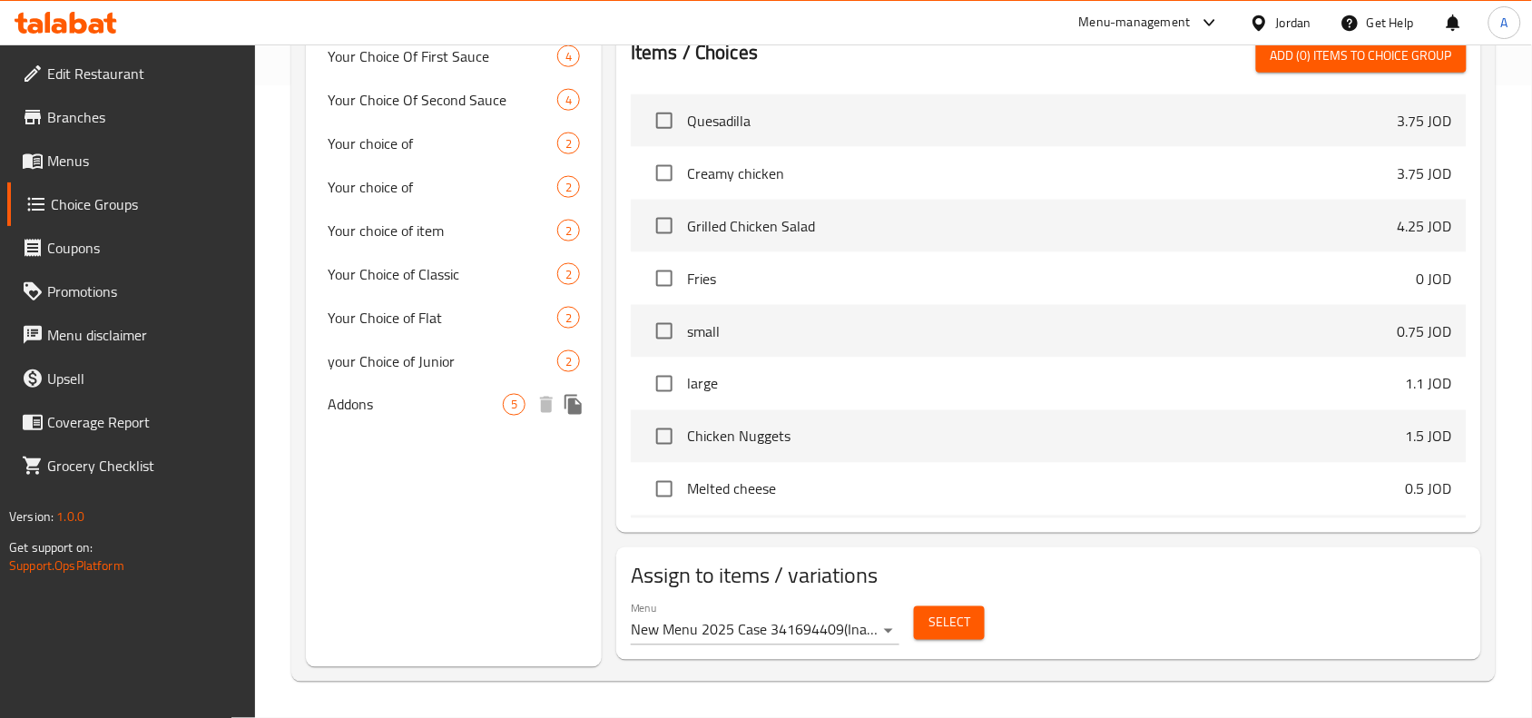
click at [454, 387] on div "Addons 5" at bounding box center [454, 405] width 296 height 44
type input "Addons"
type input "اضافات"
type input "0"
type input "5"
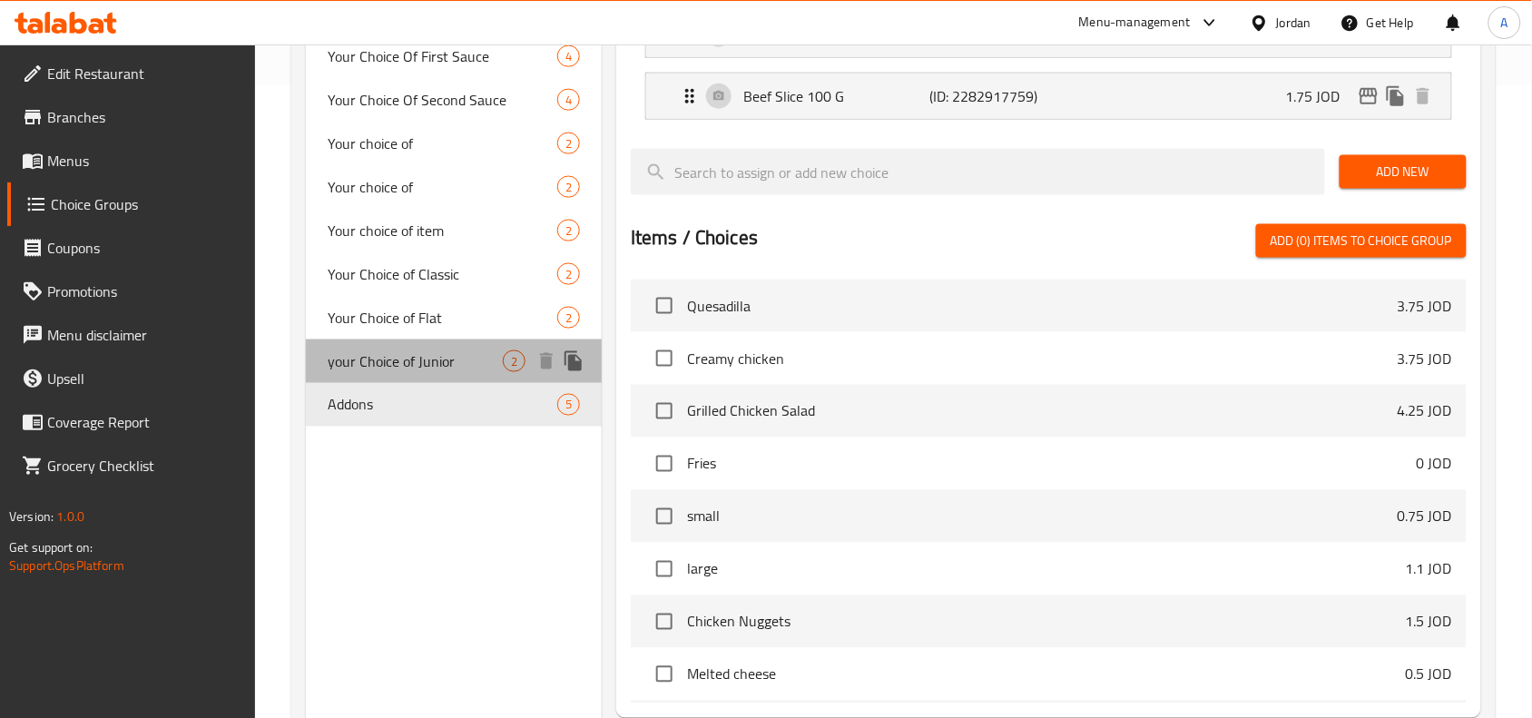
click at [460, 358] on span "your Choice of Junior" at bounding box center [415, 361] width 175 height 22
type input "your Choice of Junior"
type input "اختيارك من جونيور"
type input "1"
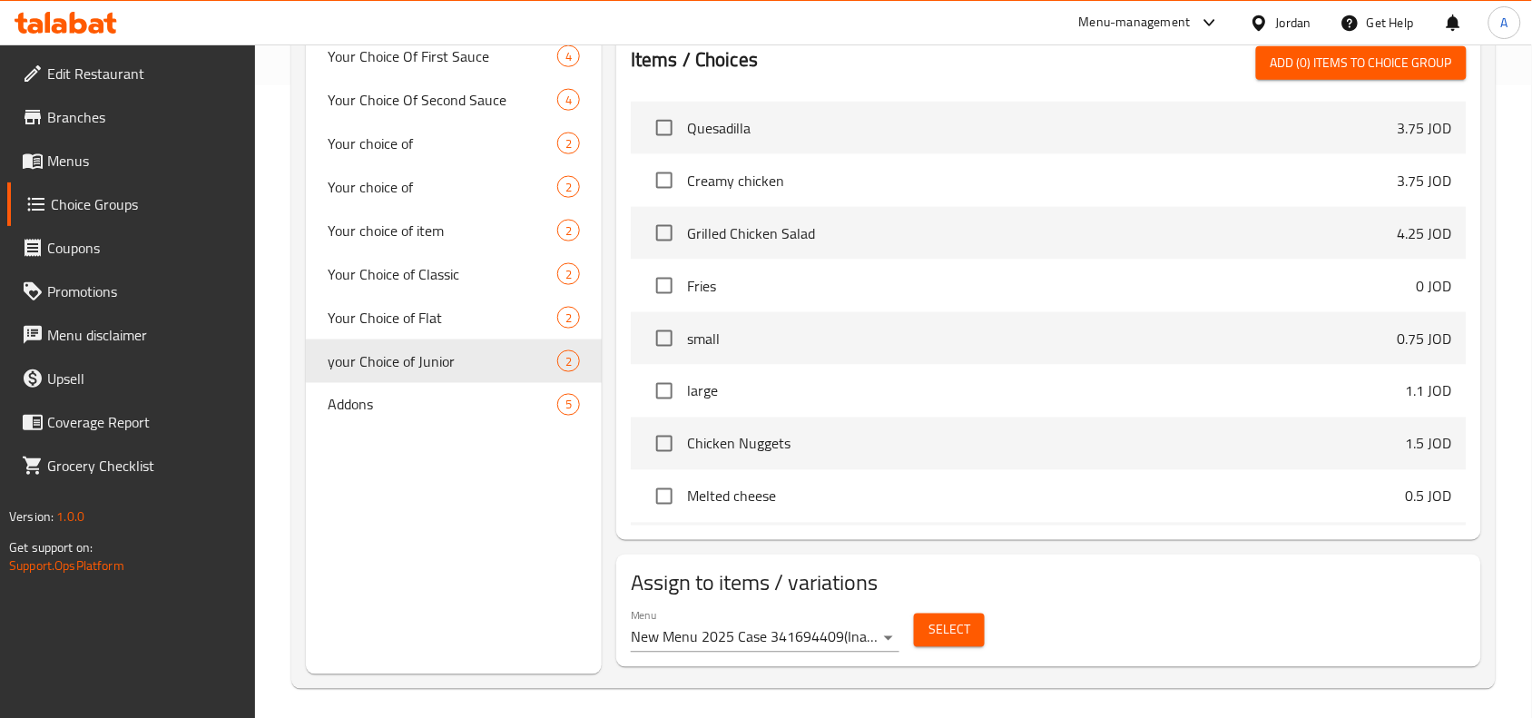
click at [914, 628] on button "Select" at bounding box center [949, 631] width 71 height 34
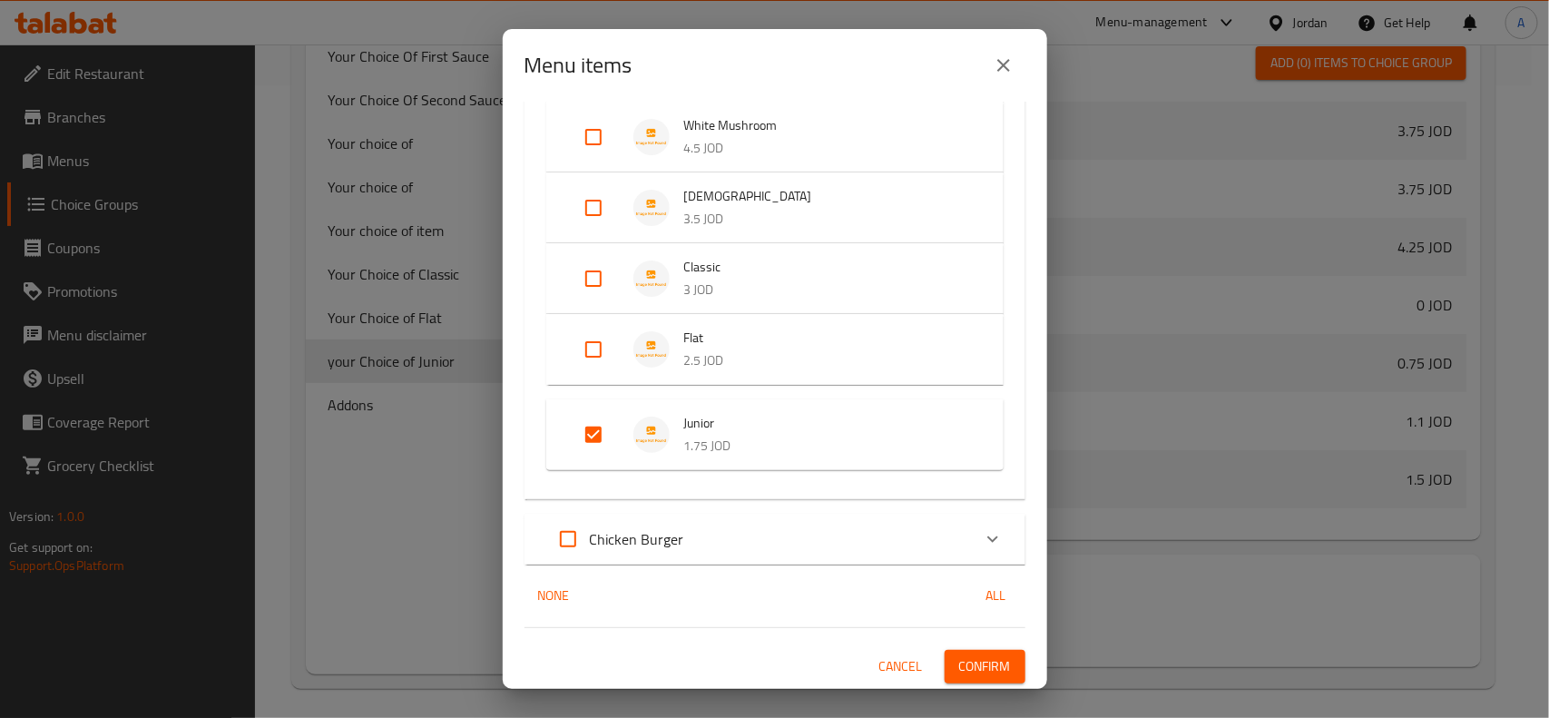
click at [737, 505] on div "1 / 59 items selected ​ Little Heroes Meals Junior Burger 3.75 JOD 2 Junior Hot…" at bounding box center [775, 395] width 545 height 587
click at [817, 546] on div "Chicken Burger" at bounding box center [758, 539] width 425 height 44
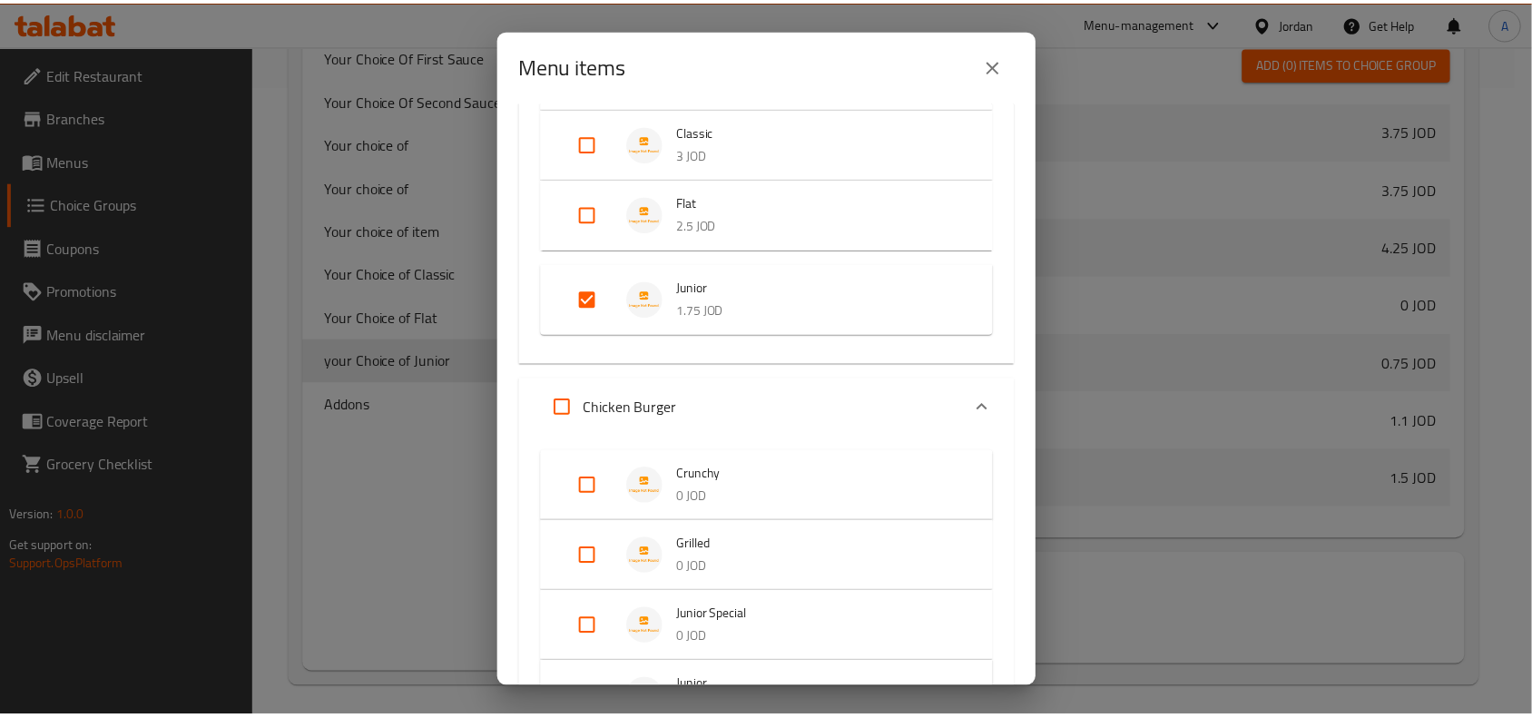
scroll to position [1148, 0]
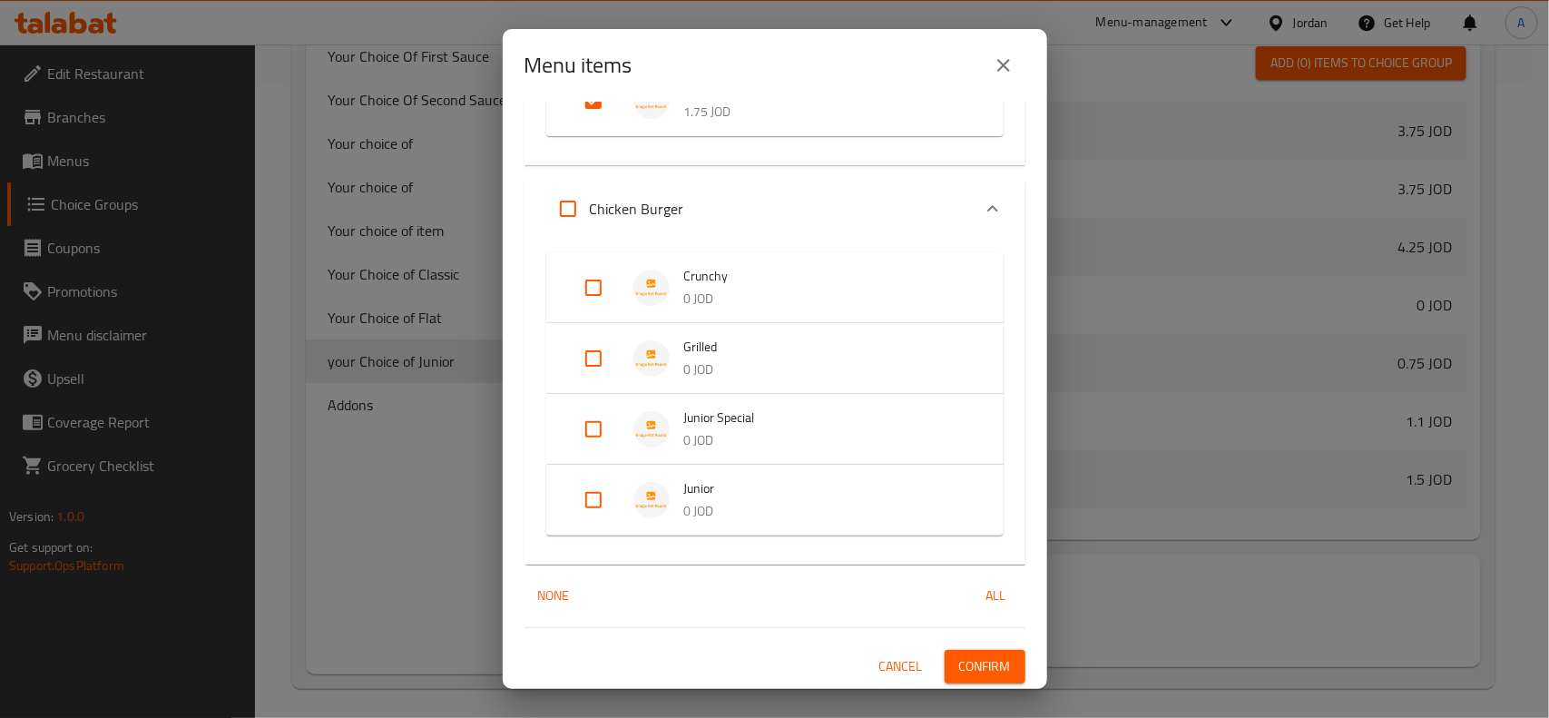
click at [604, 515] on input "Expand" at bounding box center [594, 500] width 44 height 44
checkbox input "true"
click at [945, 674] on button "Confirm" at bounding box center [985, 681] width 81 height 34
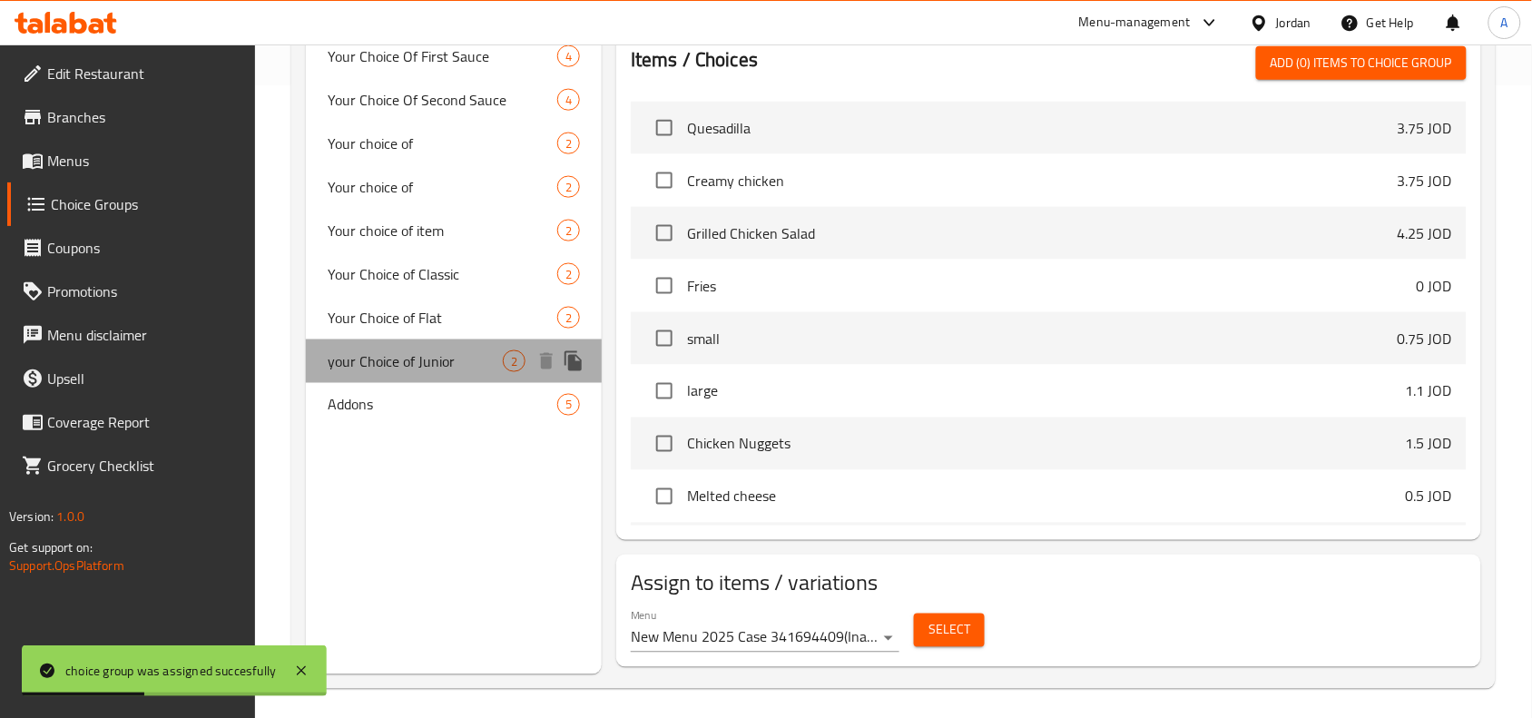
click at [447, 370] on span "your Choice of Junior" at bounding box center [415, 361] width 175 height 22
click at [578, 364] on icon "duplicate" at bounding box center [573, 361] width 17 height 20
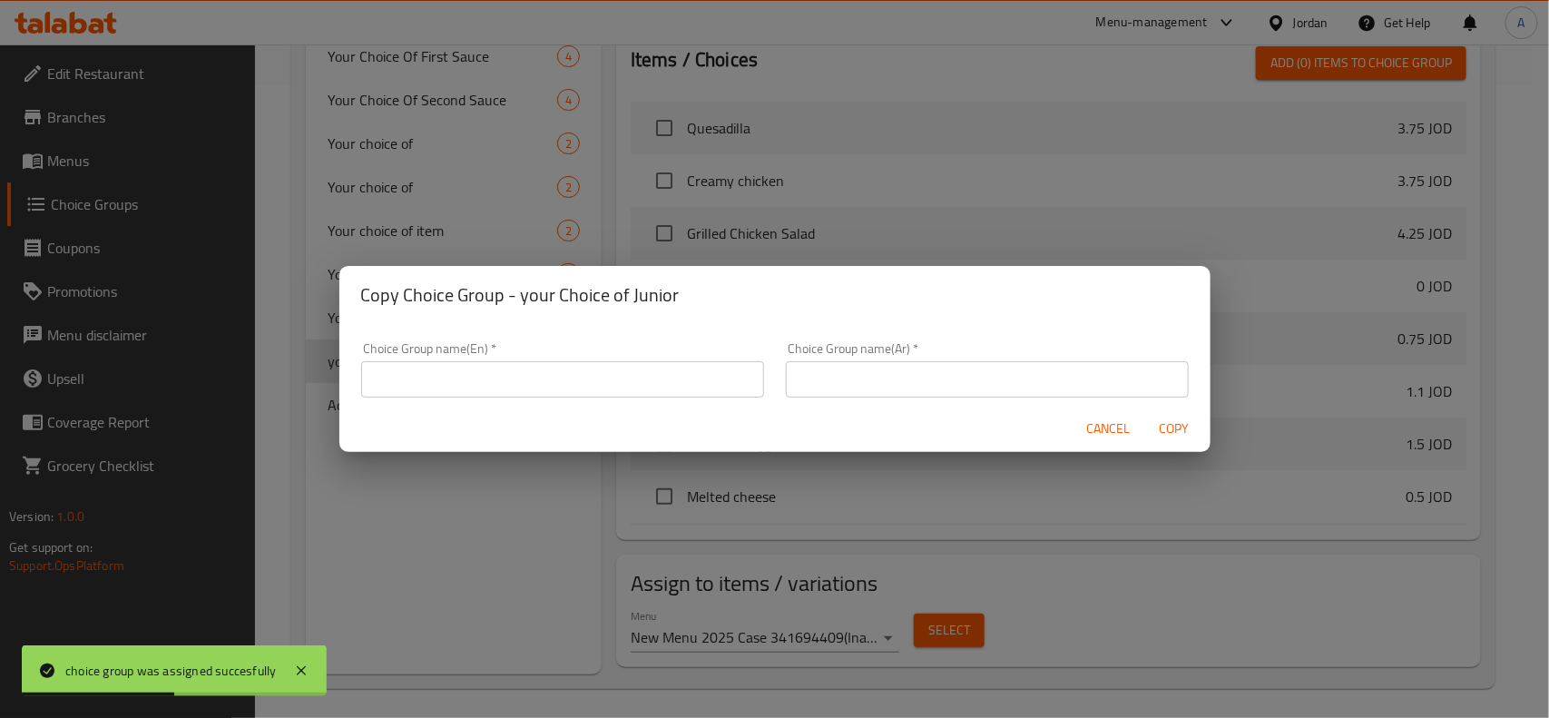
click at [676, 390] on input "text" at bounding box center [562, 379] width 403 height 36
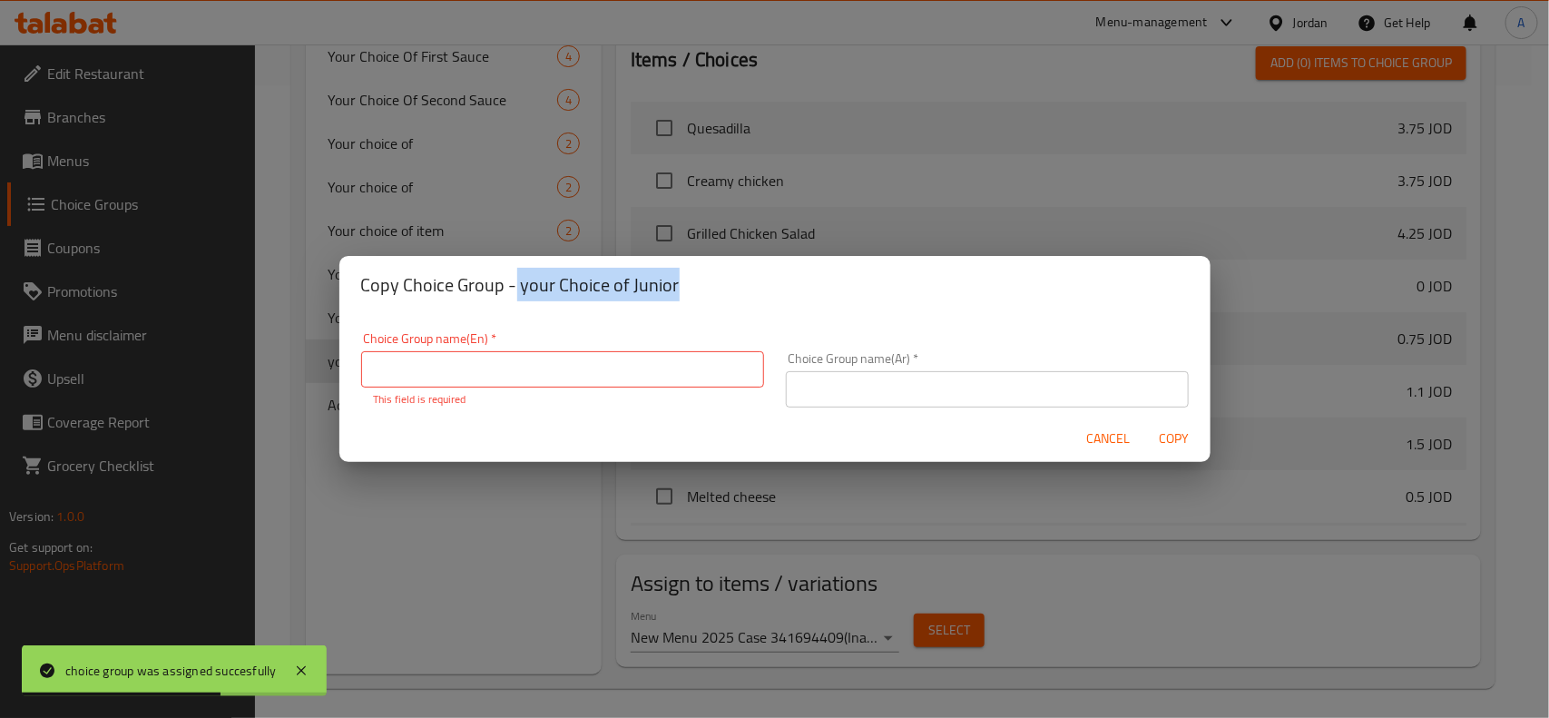
drag, startPoint x: 511, startPoint y: 291, endPoint x: 705, endPoint y: 279, distance: 194.6
click at [705, 279] on h2 "Copy Choice Group - your Choice of Junior" at bounding box center [775, 284] width 828 height 29
copy h2 "your Choice of Junior"
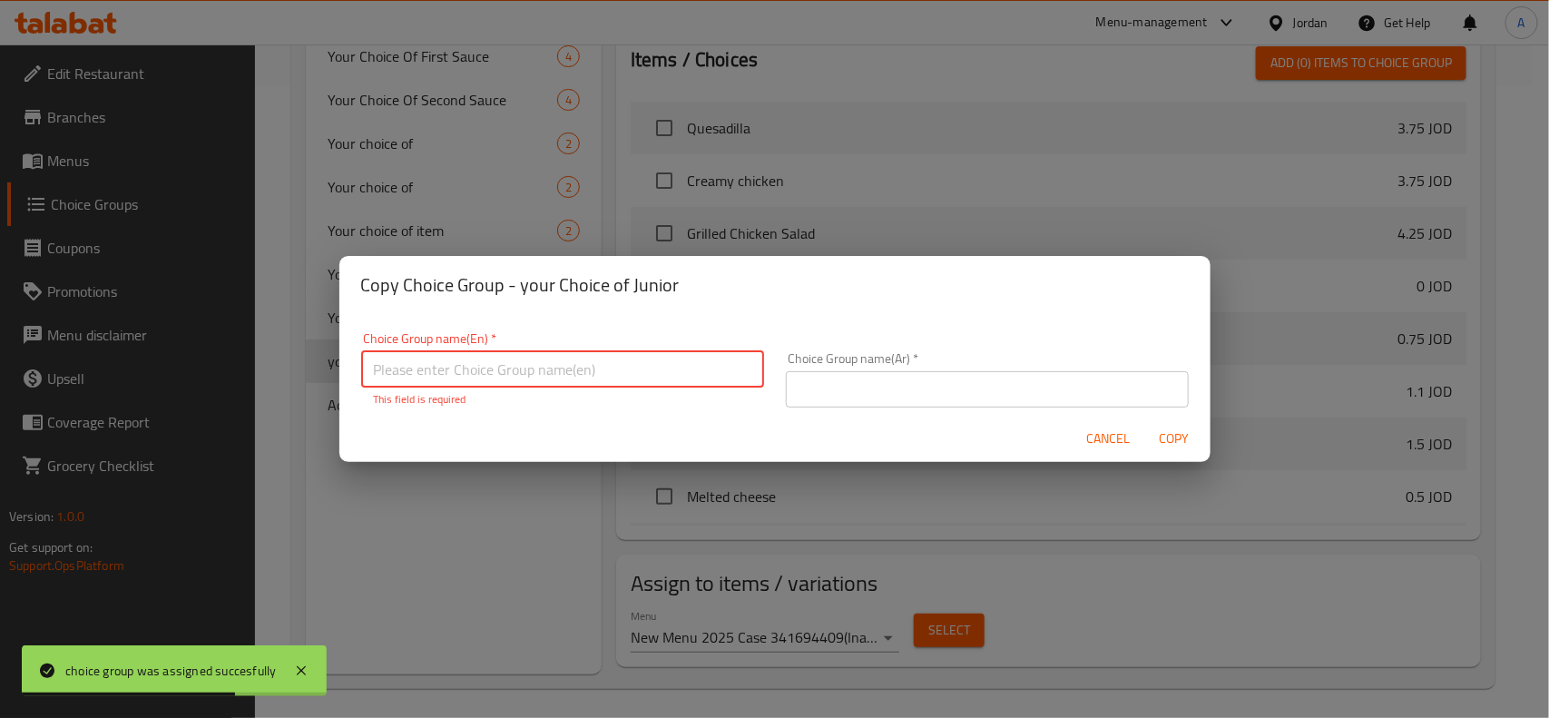
click at [655, 372] on input "text" at bounding box center [562, 369] width 403 height 36
paste input "your Choice of Junior"
click at [586, 373] on input "your Choice of Junior" at bounding box center [562, 369] width 403 height 36
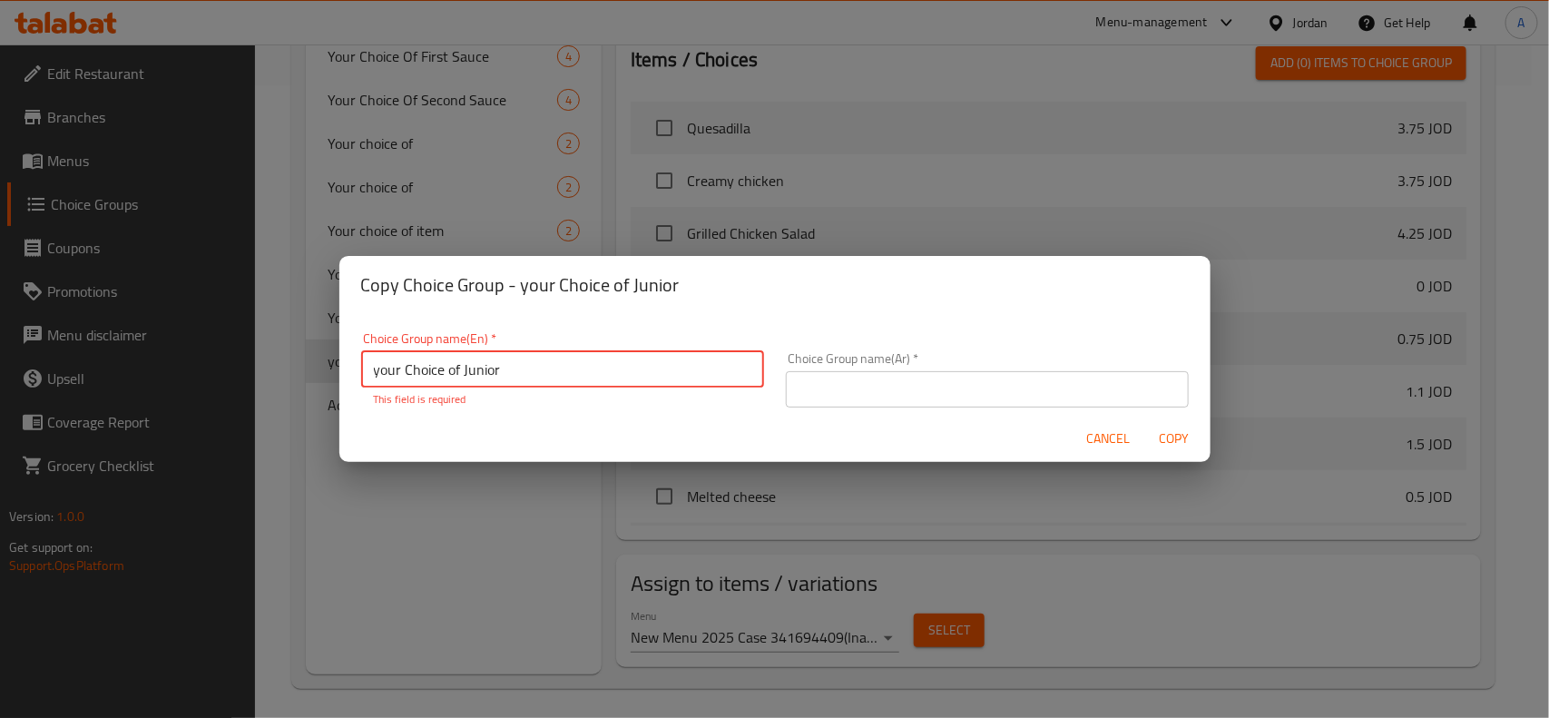
click at [586, 373] on input "your Choice of Junior" at bounding box center [562, 369] width 403 height 36
click at [368, 361] on input "your Choice of Junior" at bounding box center [562, 369] width 403 height 36
click at [388, 372] on input "your Choice of Junior" at bounding box center [562, 369] width 403 height 36
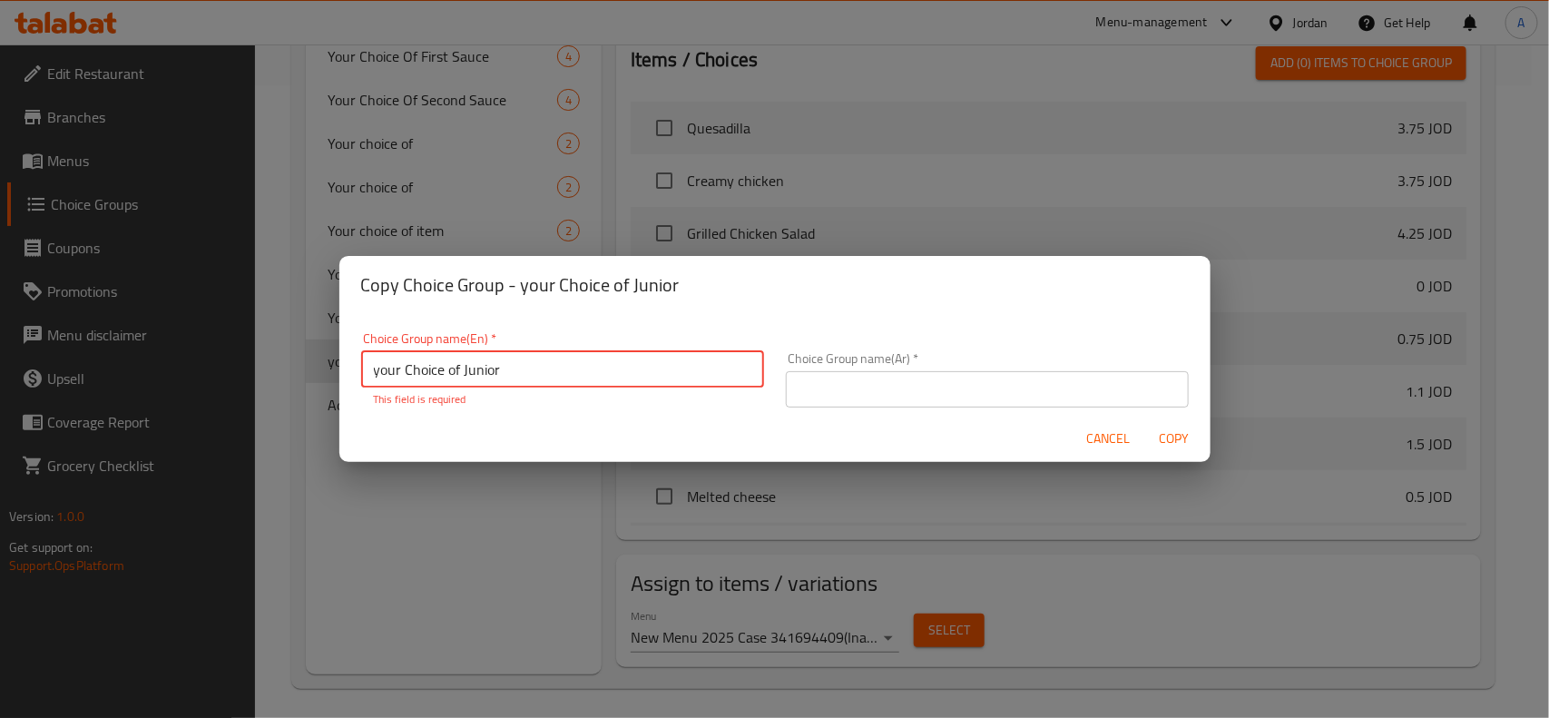
click at [388, 372] on input "your Choice of Junior" at bounding box center [562, 369] width 403 height 36
click at [466, 372] on input "Your Choice of Junior" at bounding box center [562, 369] width 403 height 36
type input "Your Choice of Special Junior"
click at [1105, 368] on div "Choice Group name(Ar)   * Choice Group name(Ar) *" at bounding box center [987, 379] width 403 height 55
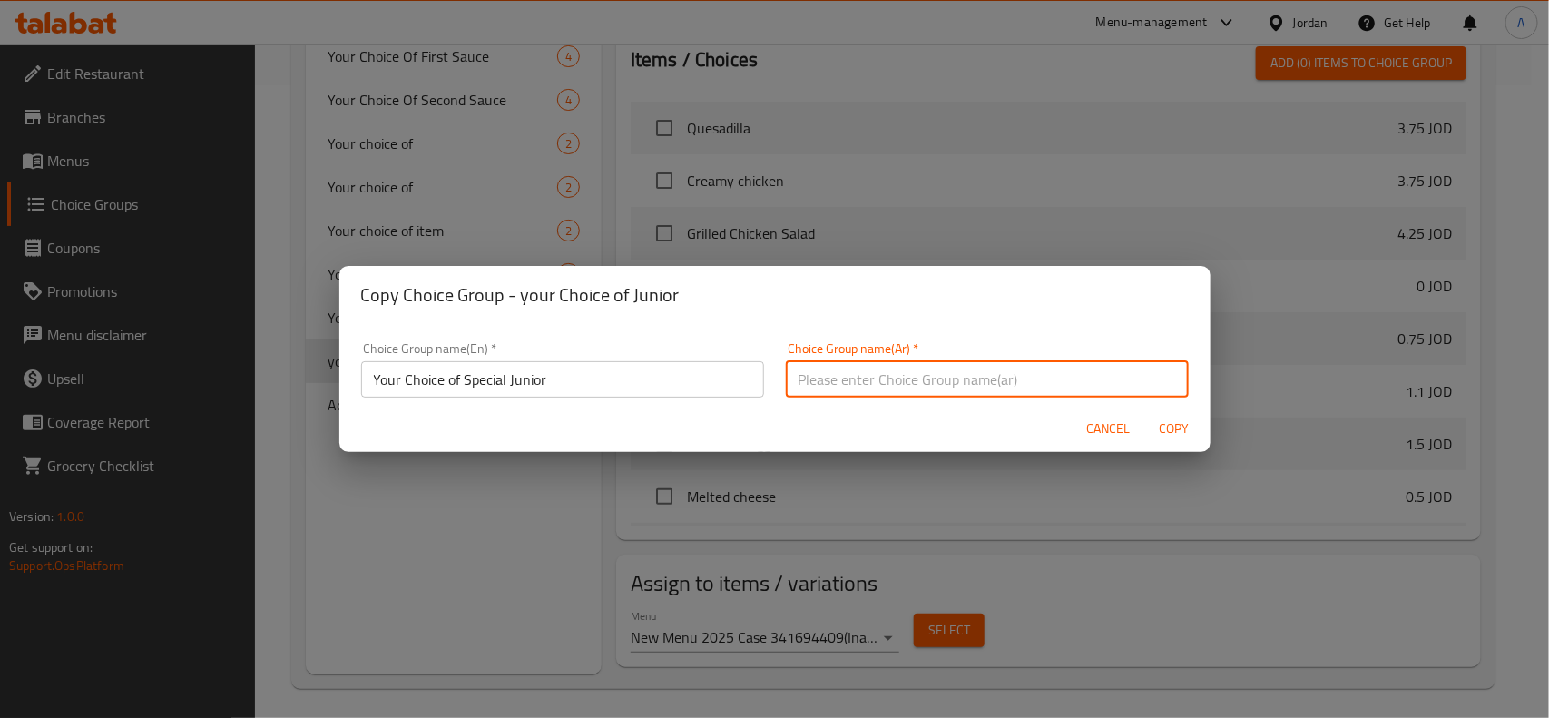
click at [1105, 377] on input "text" at bounding box center [987, 379] width 403 height 36
type input "اختيارك من جونيور سبشل"
click at [1145, 412] on button "Copy" at bounding box center [1174, 429] width 58 height 34
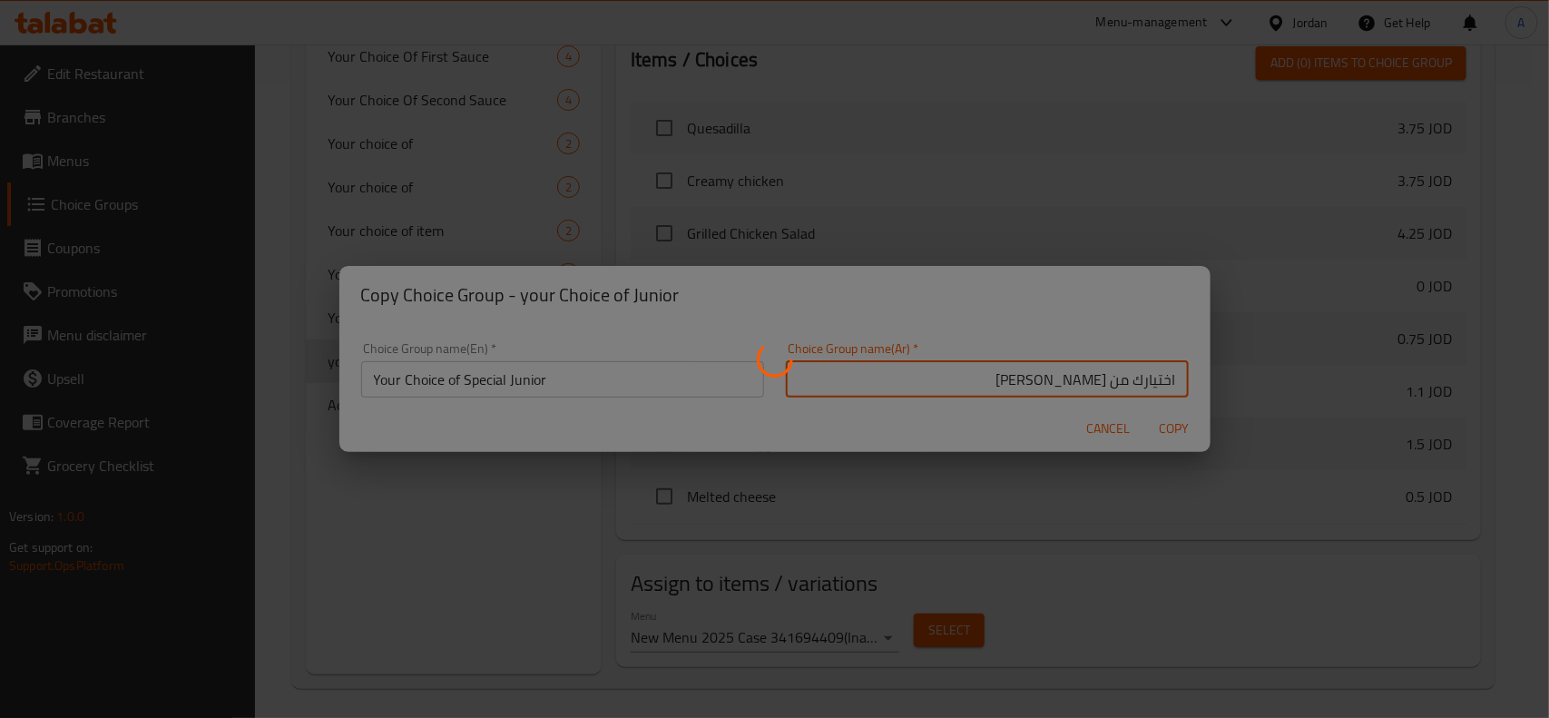
type input "Your Choice of Special Junior"
type input "اختيارك من جونيور سبشل"
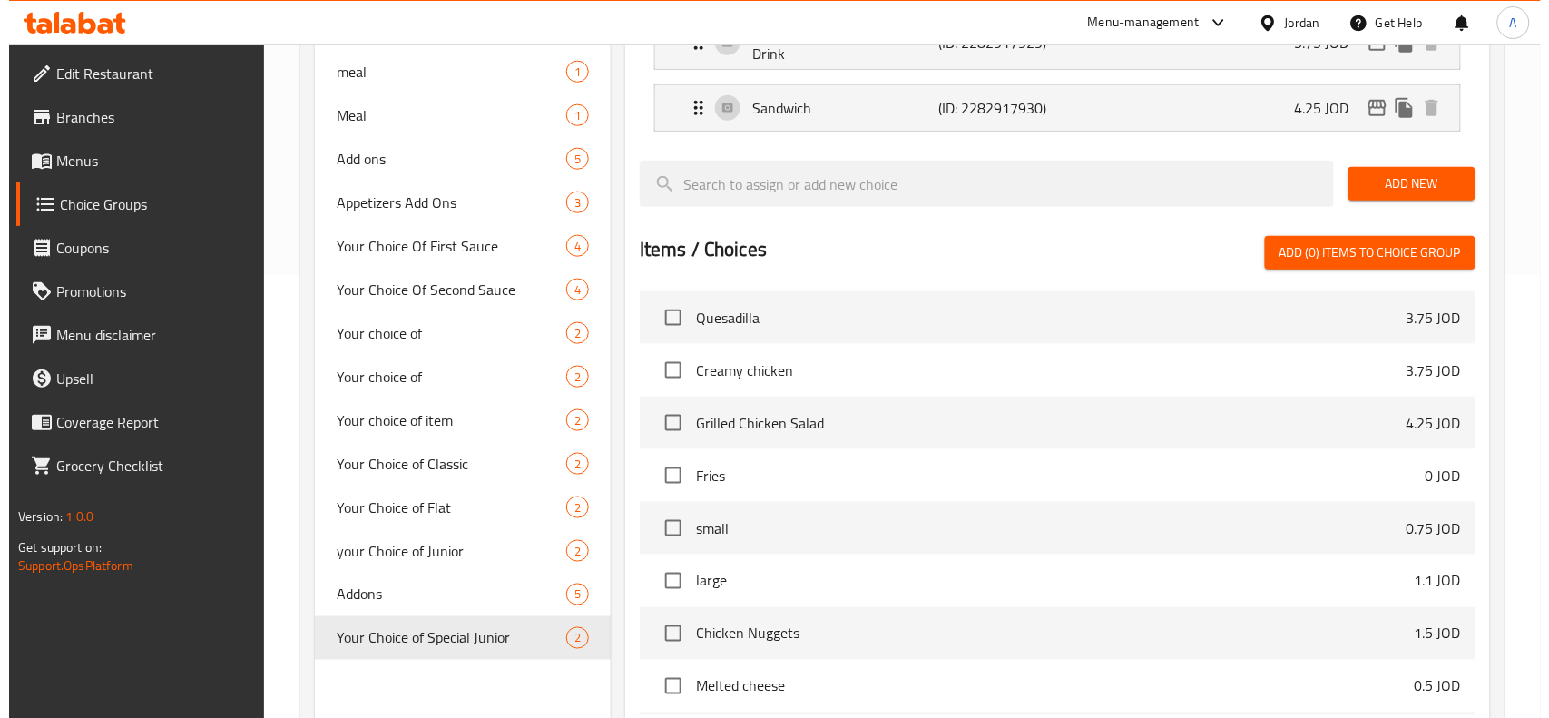
scroll to position [0, 0]
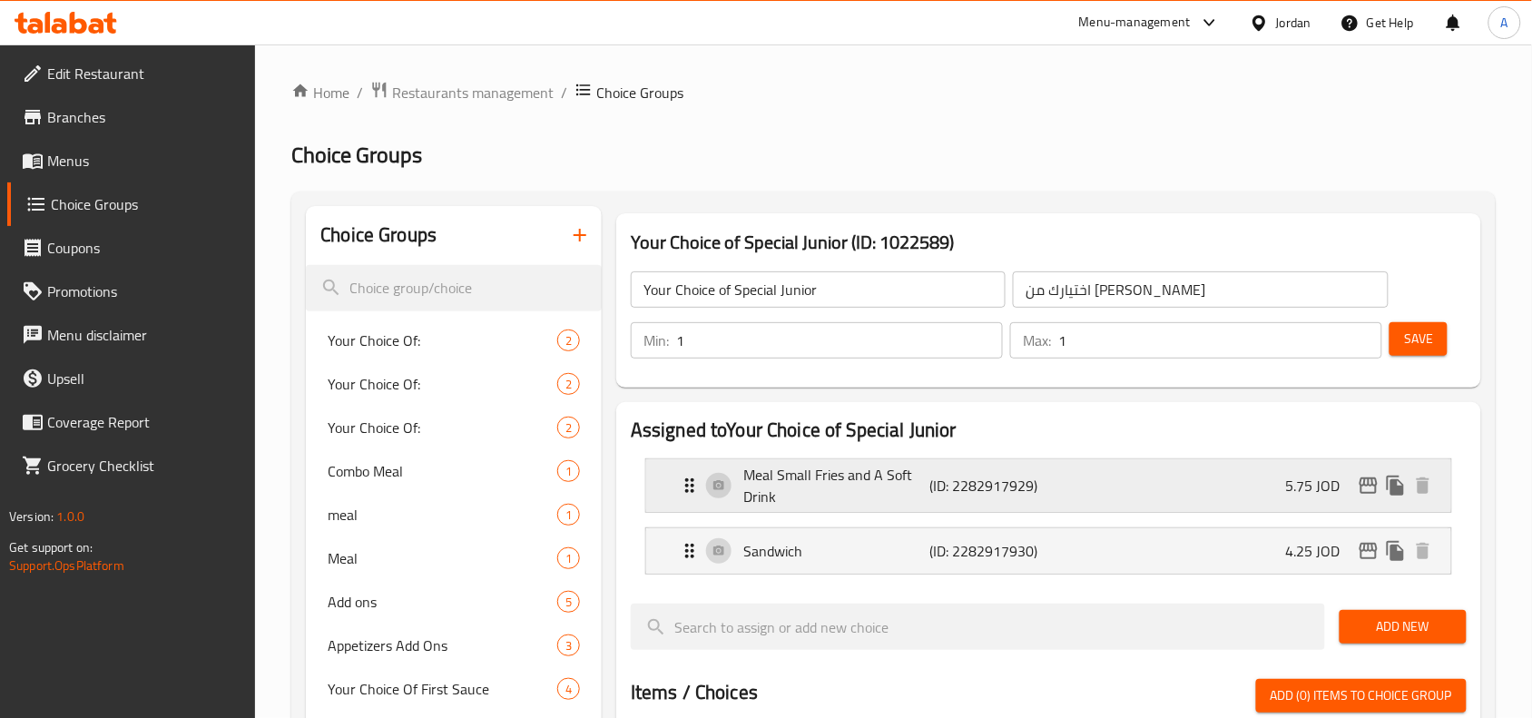
click at [1359, 483] on icon "edit" at bounding box center [1369, 486] width 22 height 22
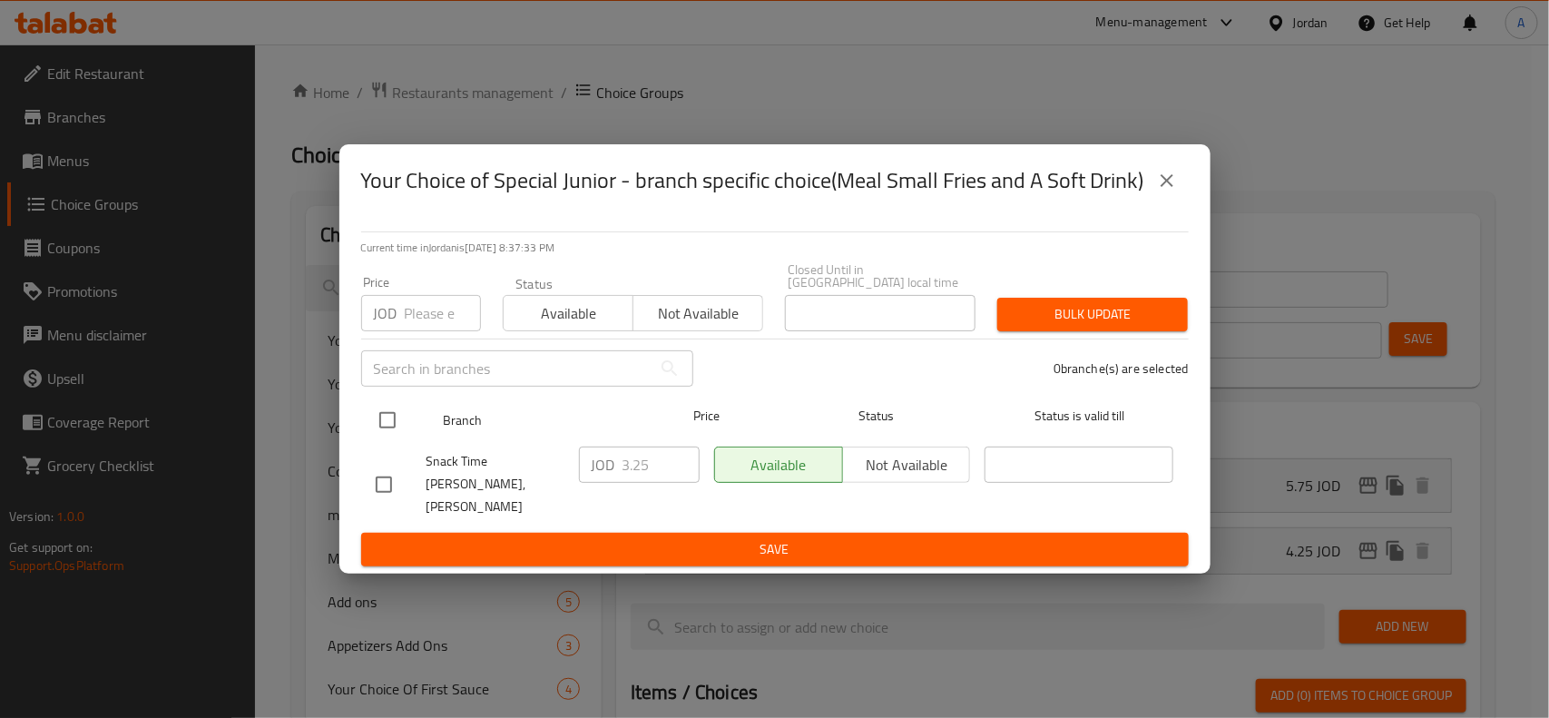
click at [370, 427] on input "checkbox" at bounding box center [387, 420] width 38 height 38
checkbox input "true"
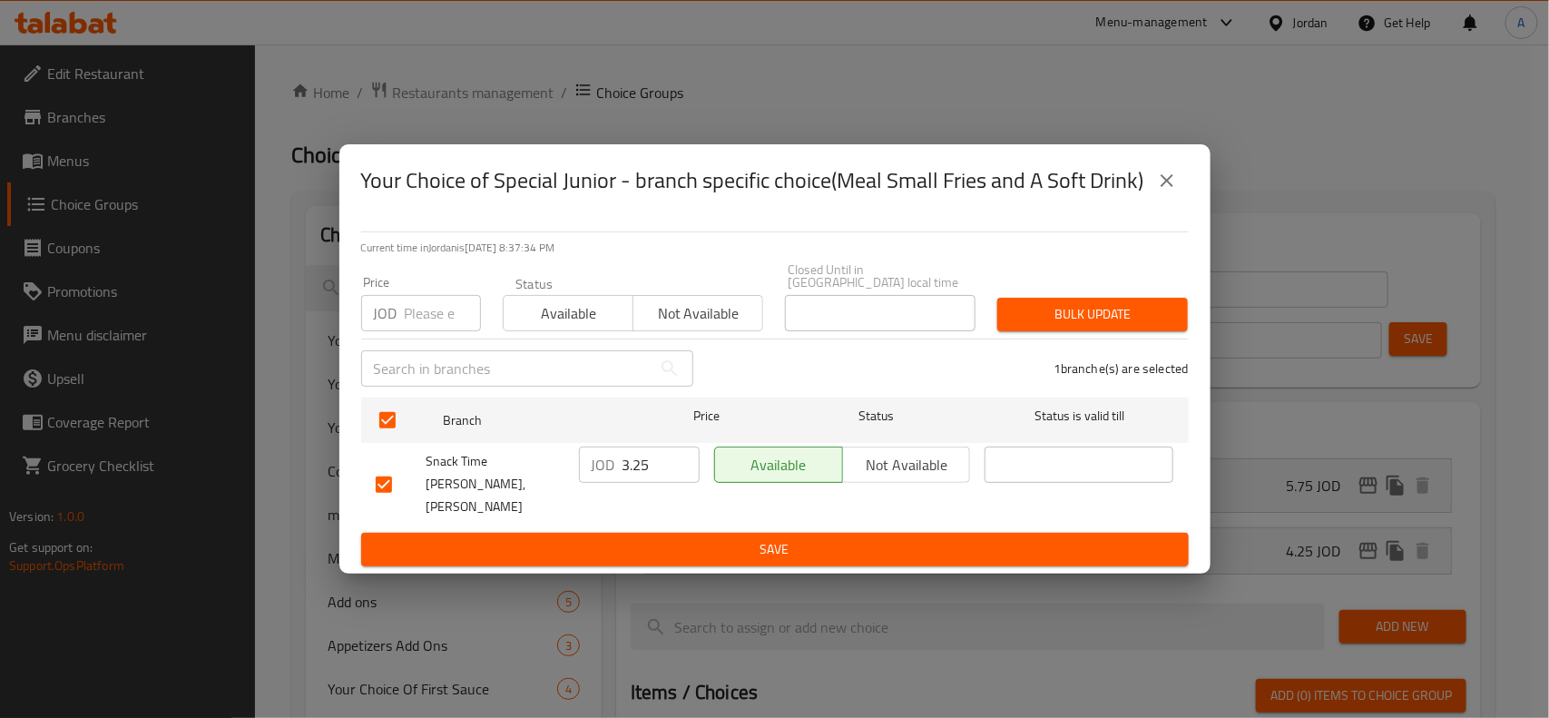
click at [423, 329] on input "number" at bounding box center [443, 313] width 76 height 36
type input "3.75"
click at [1053, 320] on span "Bulk update" at bounding box center [1093, 314] width 162 height 23
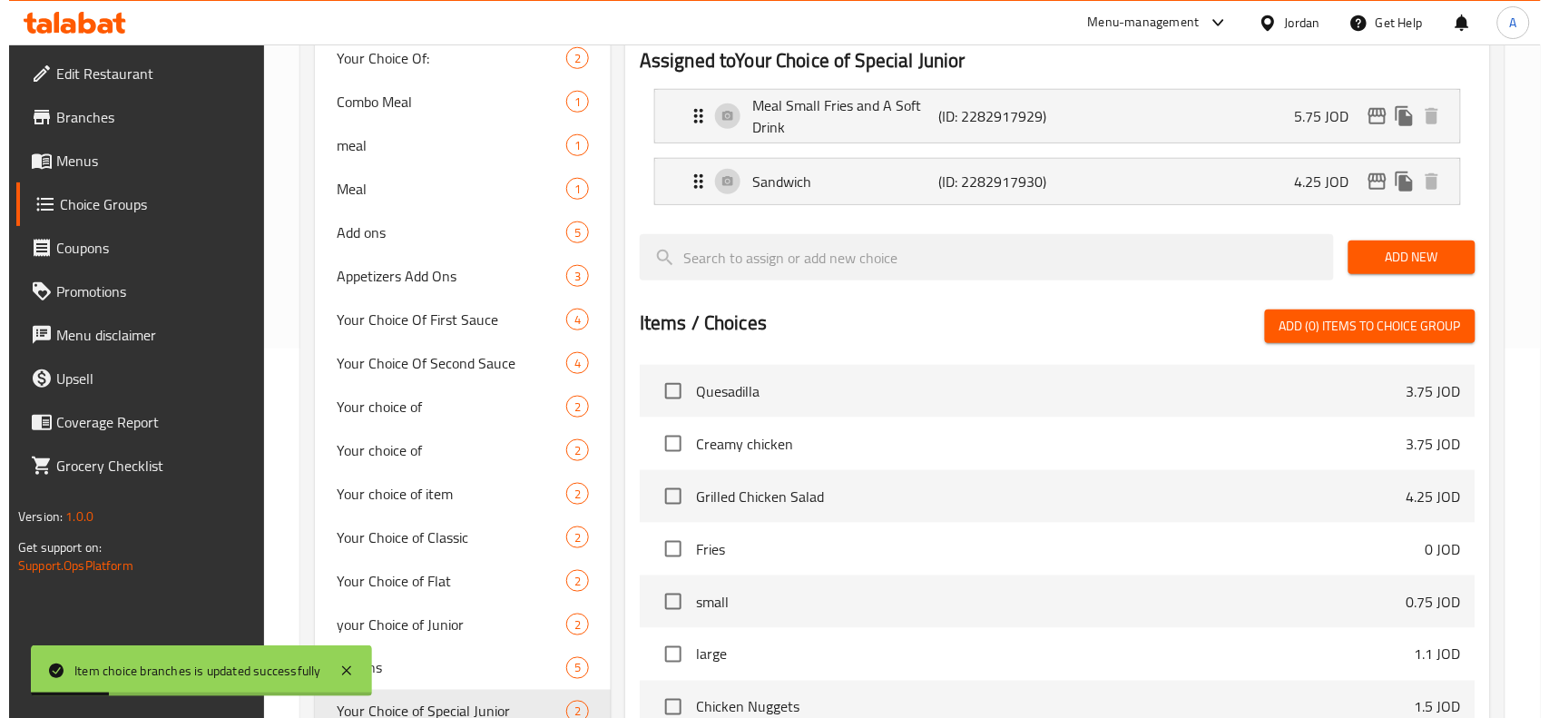
scroll to position [73, 0]
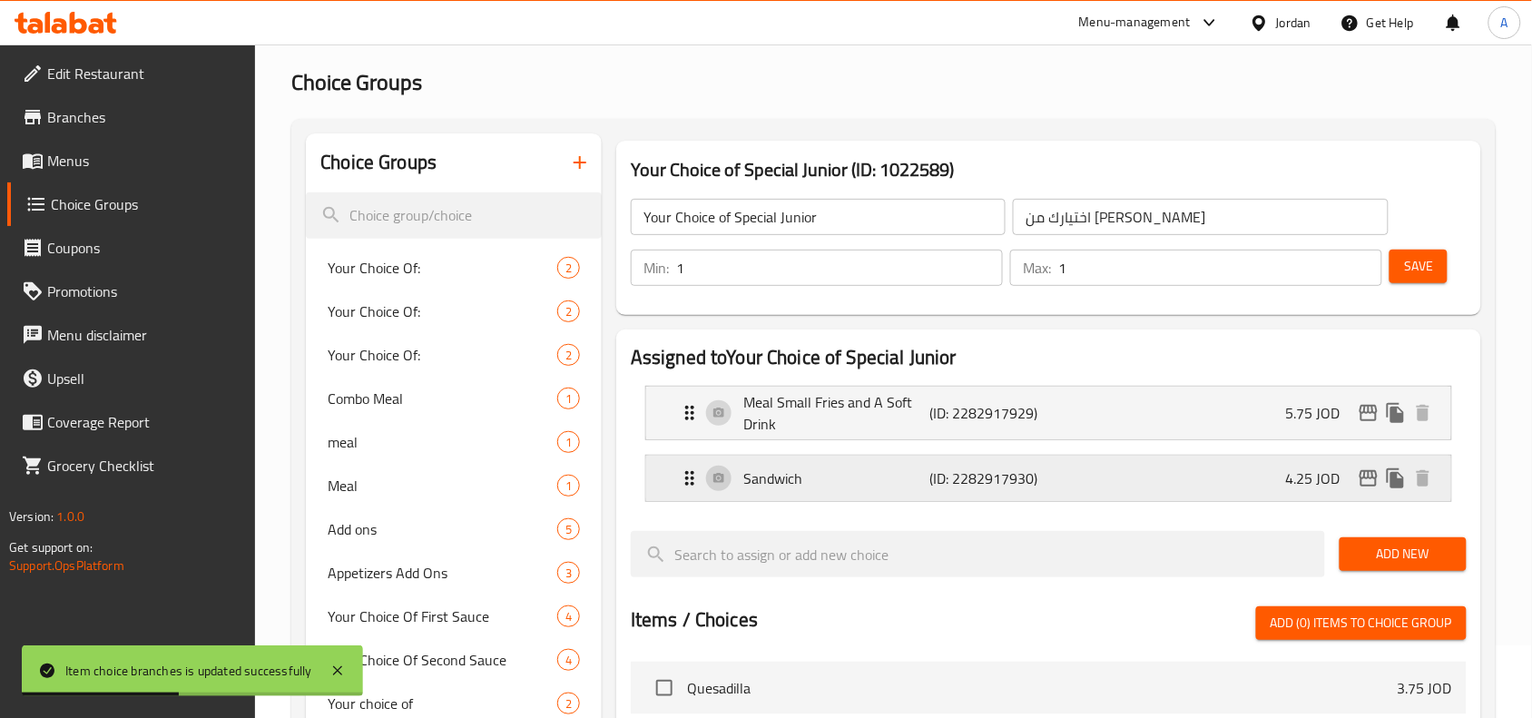
click at [1361, 474] on icon "edit" at bounding box center [1369, 478] width 18 height 16
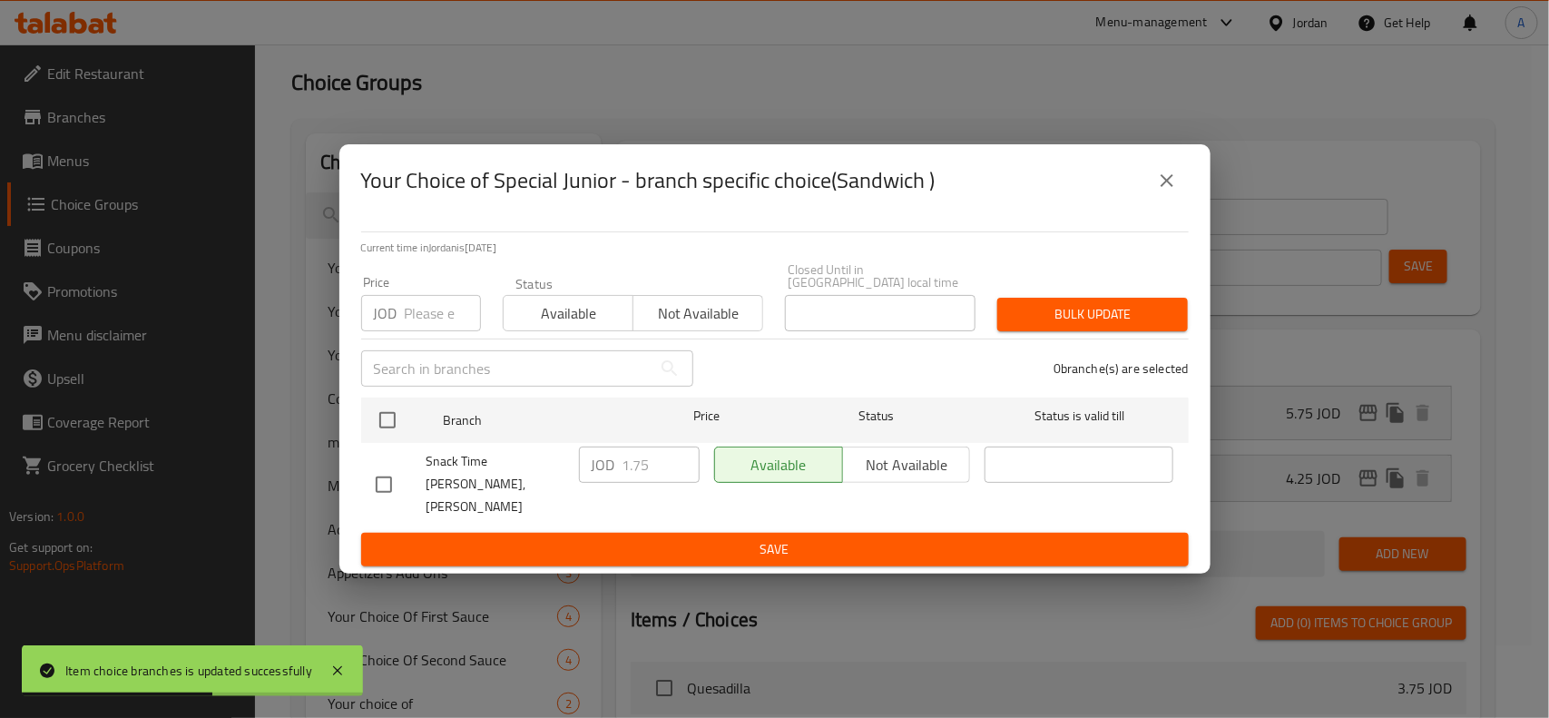
click at [381, 457] on div "Snack Time Al Shefa, [PERSON_NAME]" at bounding box center [469, 484] width 203 height 90
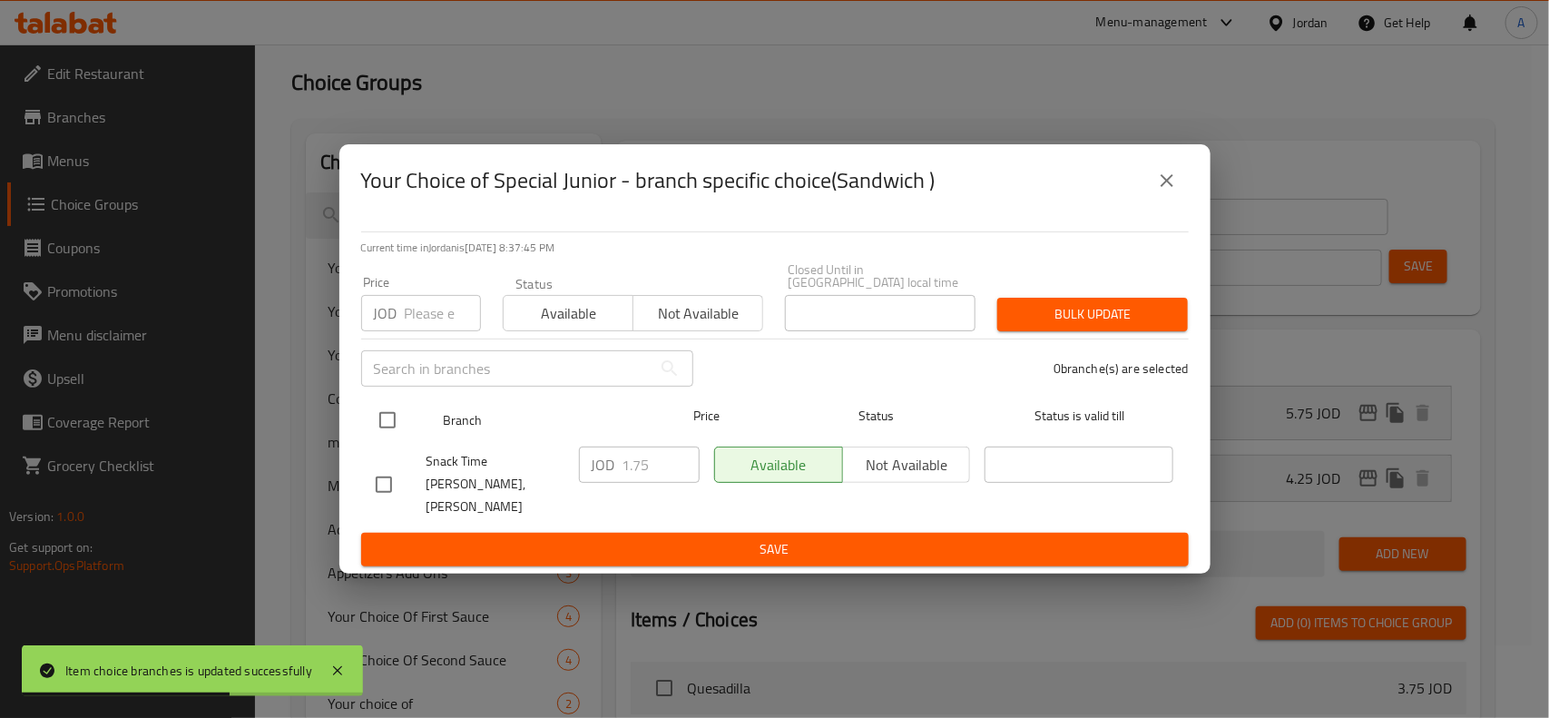
click at [383, 438] on input "checkbox" at bounding box center [387, 420] width 38 height 38
checkbox input "true"
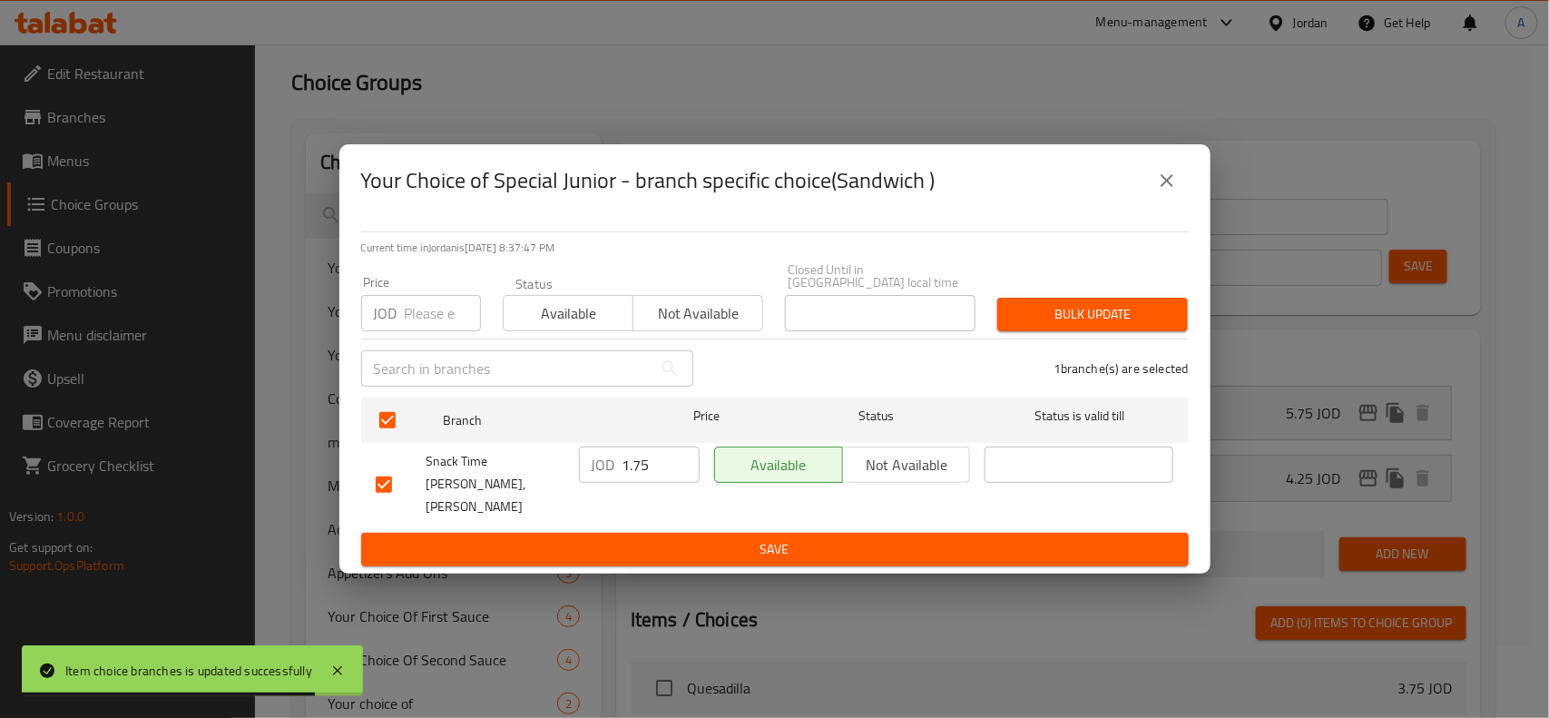
click at [410, 319] on input "number" at bounding box center [443, 313] width 76 height 36
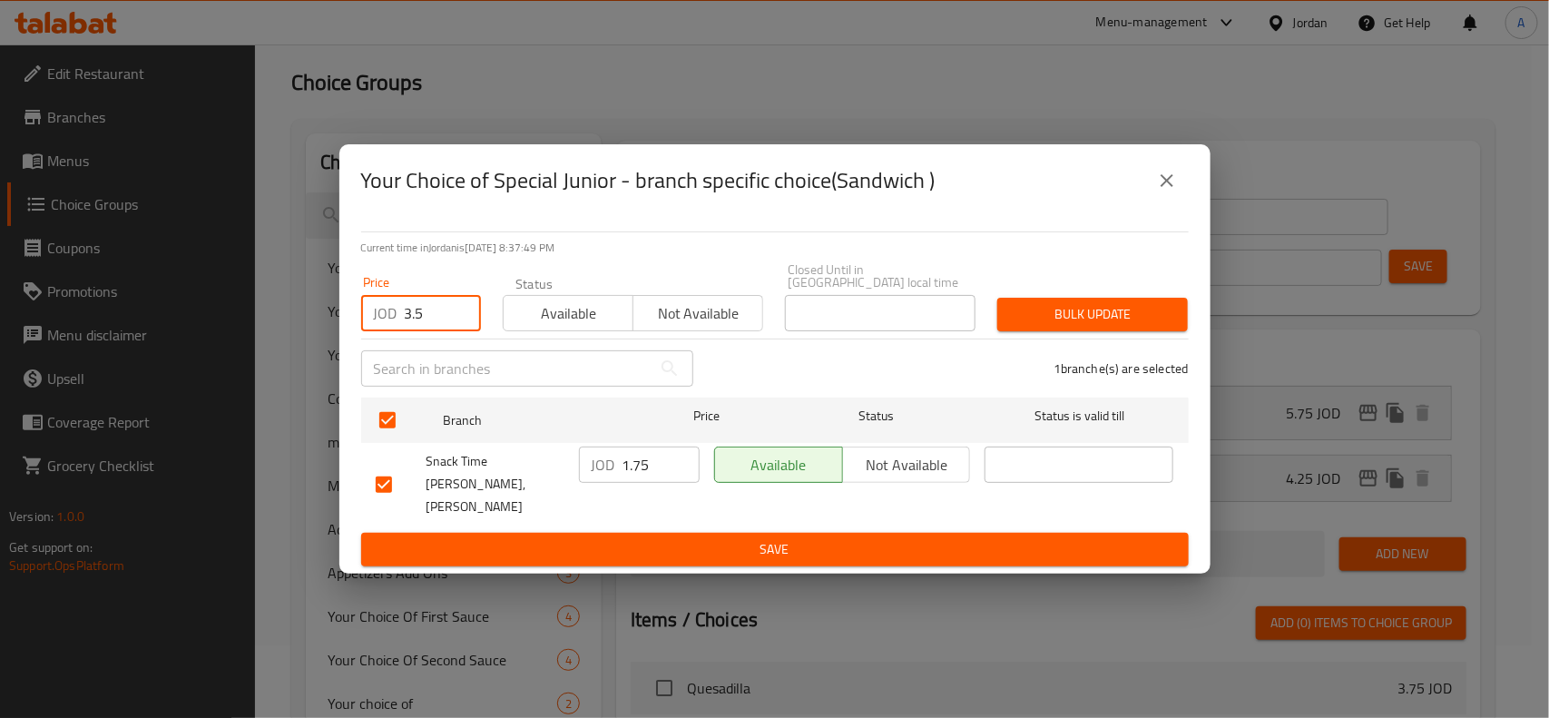
type input "3.50"
type input "2.25"
click at [1157, 326] on span "Bulk update" at bounding box center [1093, 314] width 162 height 23
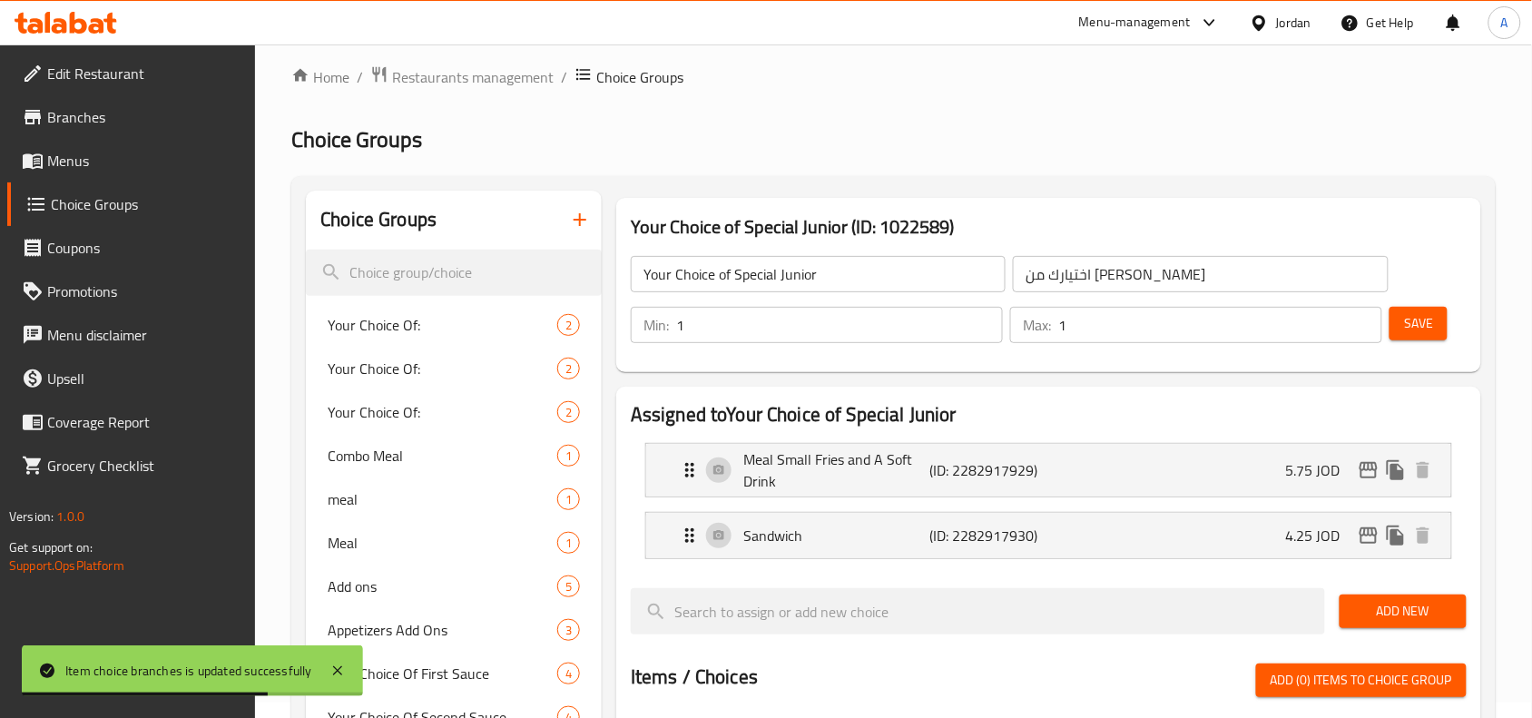
scroll to position [0, 0]
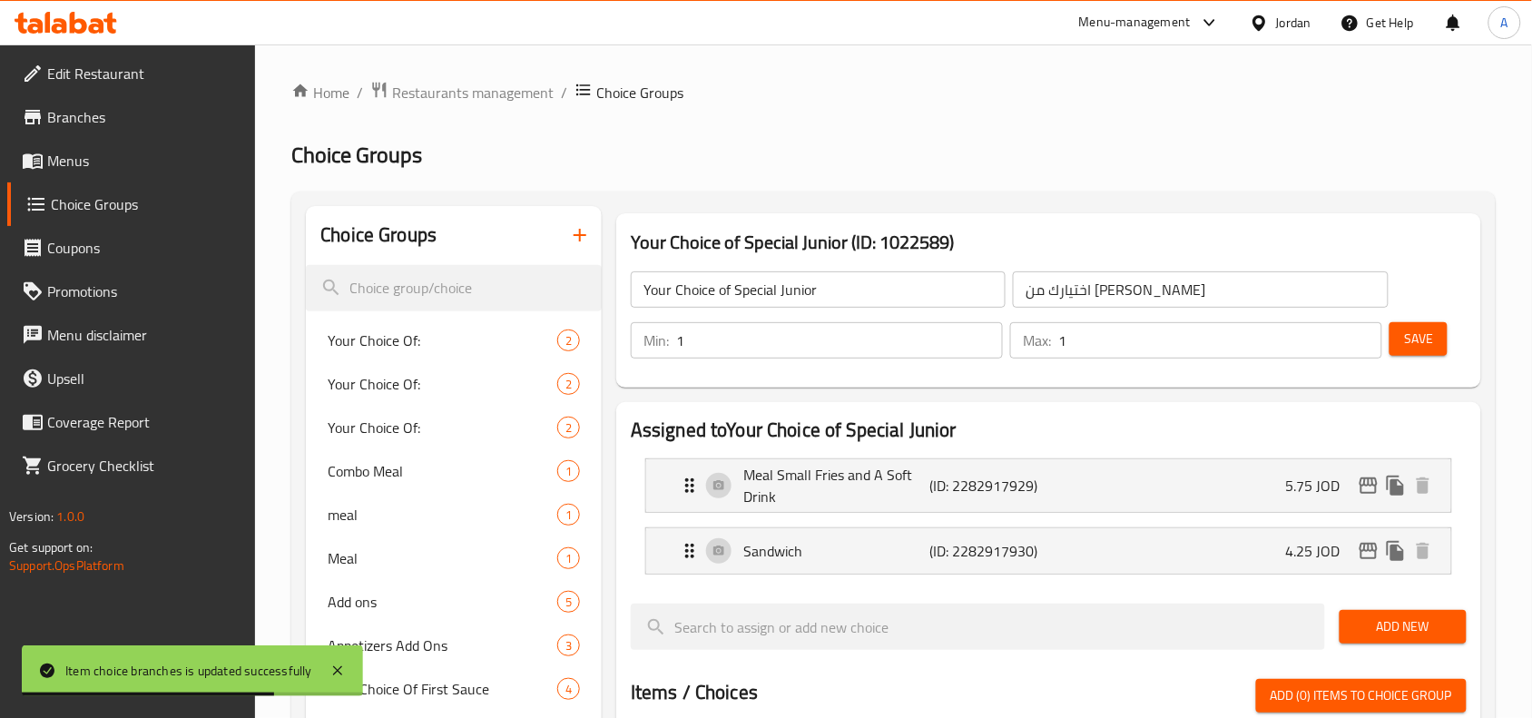
click at [610, 224] on div "Your Choice of Special Junior (ID: 1022589) Your Choice of Special Junior ​ اخت…" at bounding box center [1048, 300] width 879 height 189
click at [581, 234] on icon "button" at bounding box center [580, 235] width 13 height 13
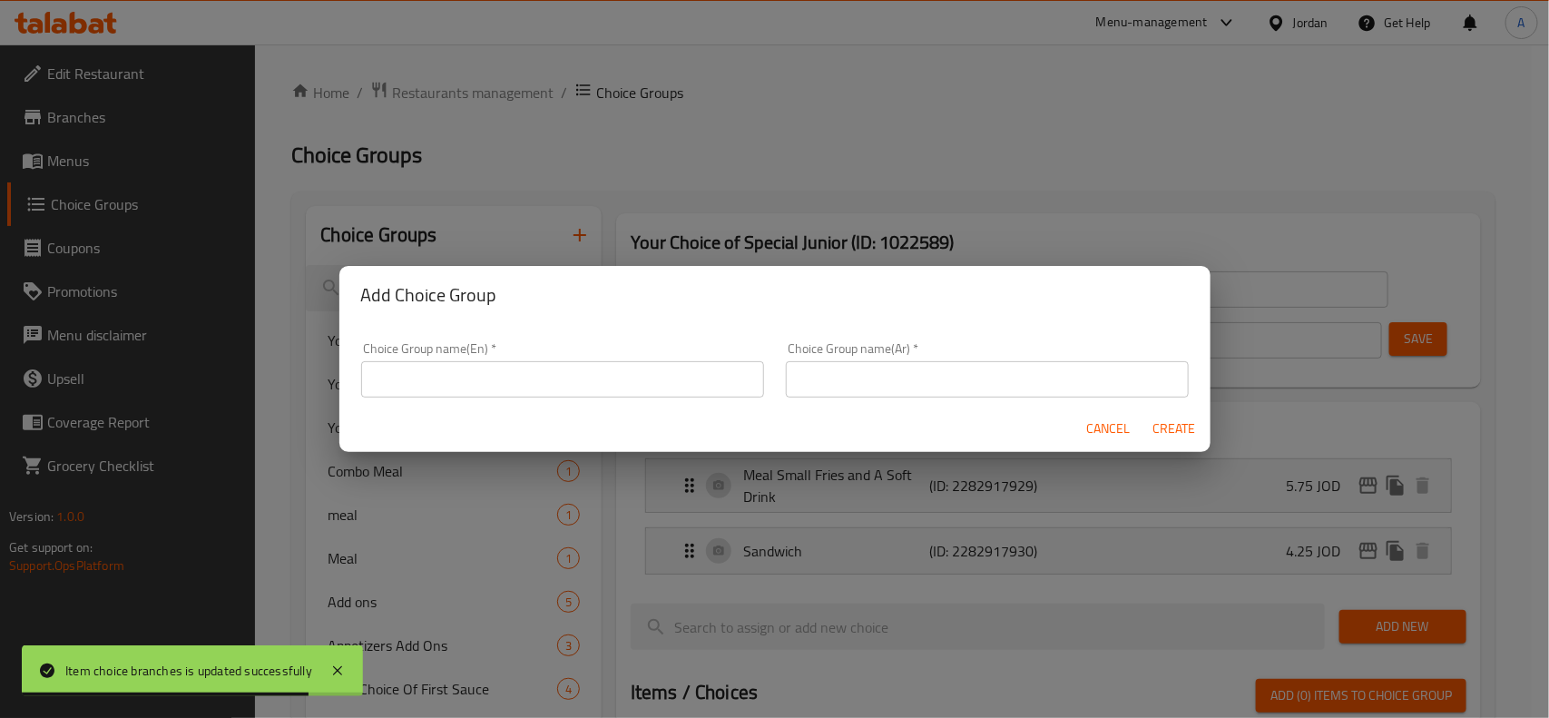
click at [945, 189] on div "Add Choice Group Choice Group name(En)   * Choice Group name(En) * Choice Group…" at bounding box center [774, 359] width 1549 height 718
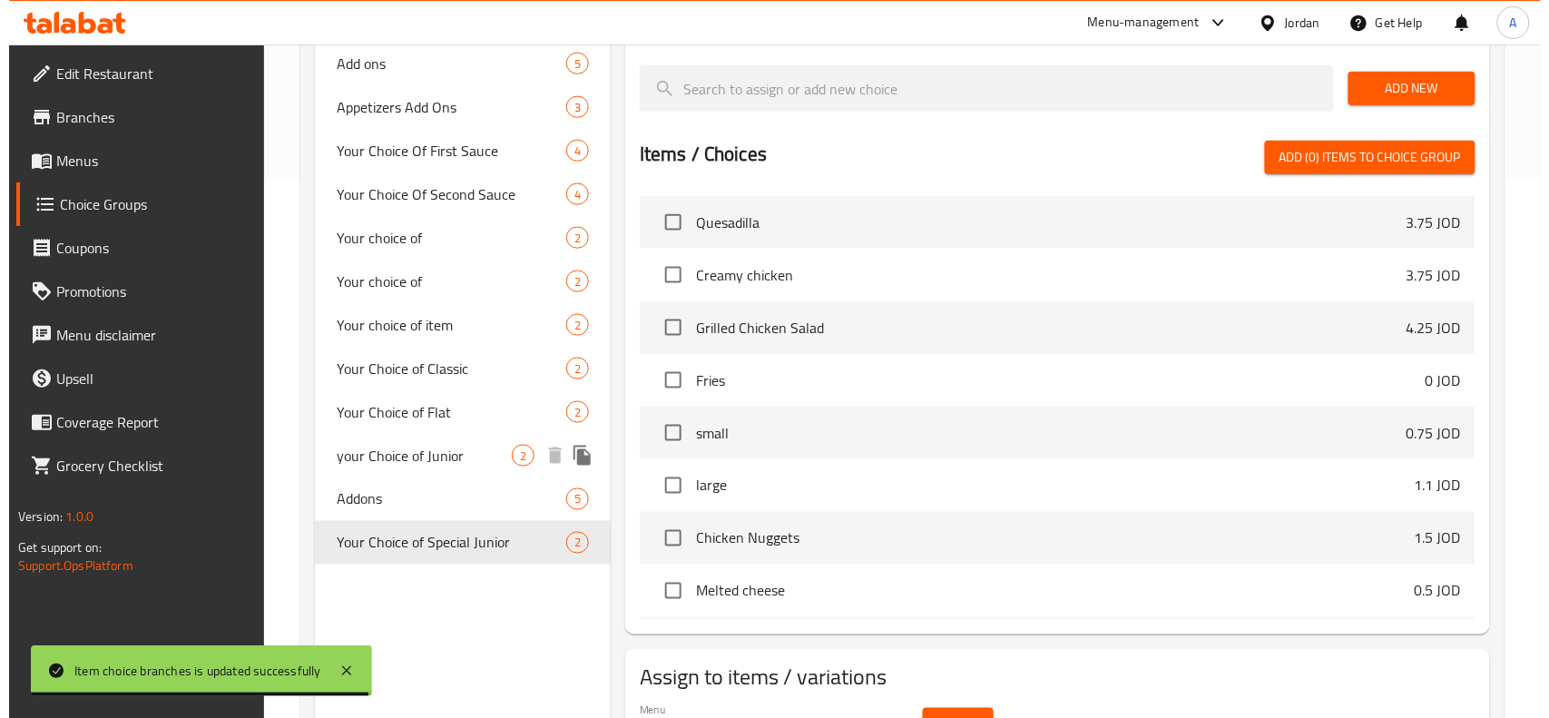
scroll to position [640, 0]
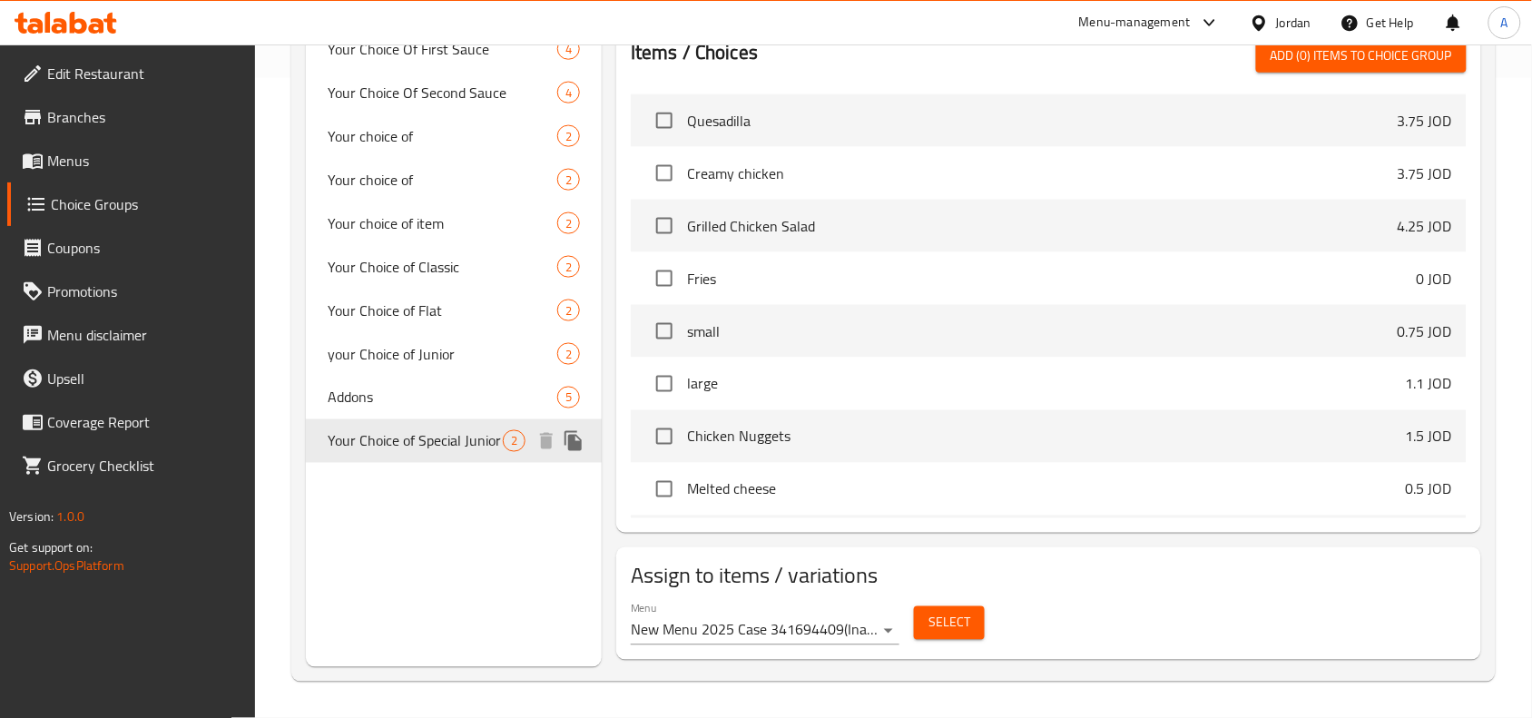
click at [565, 447] on icon "duplicate" at bounding box center [574, 441] width 22 height 22
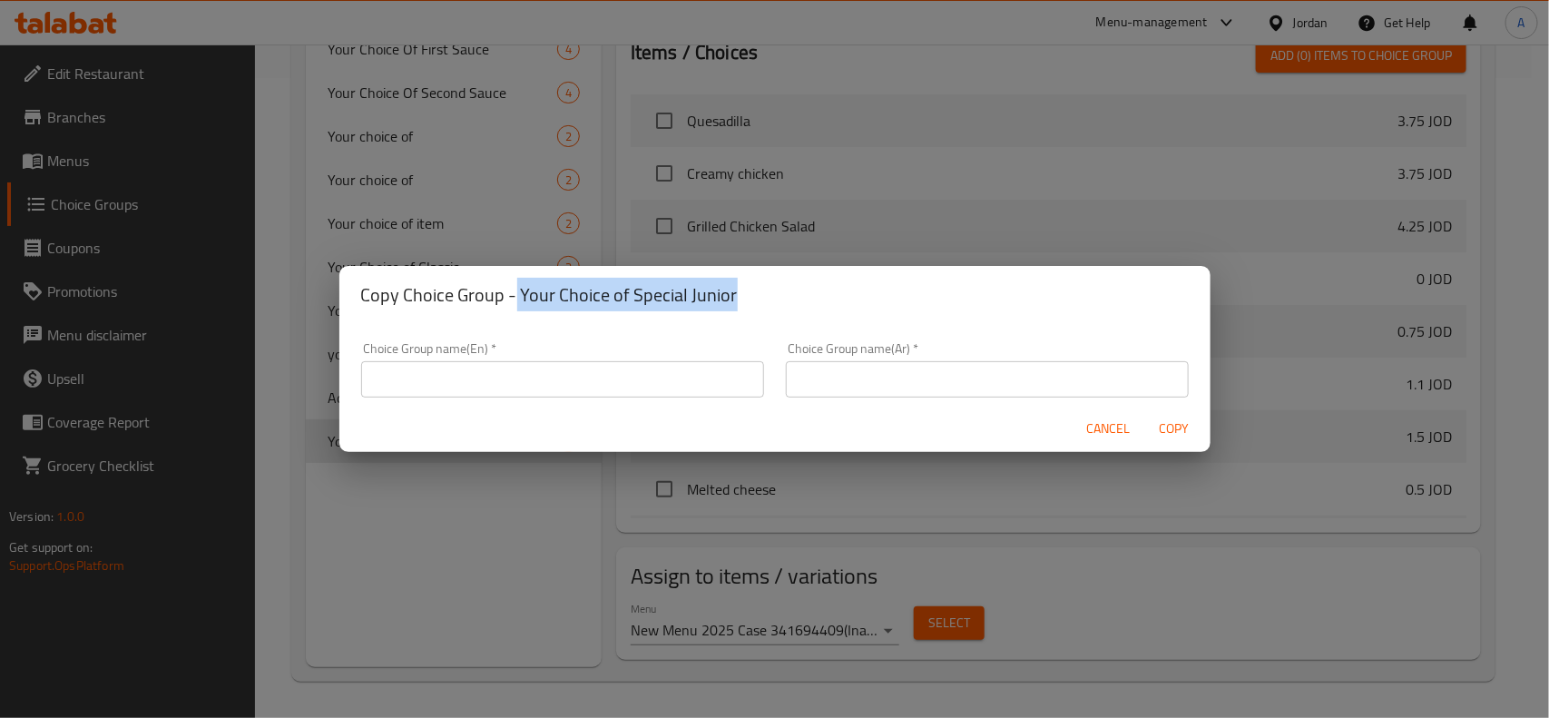
click at [778, 300] on h2 "Copy Choice Group - Your Choice of Special Junior" at bounding box center [775, 294] width 828 height 29
copy h2 "Your Choice of Special Junior"
drag, startPoint x: 658, startPoint y: 387, endPoint x: 736, endPoint y: 372, distance: 79.4
click at [658, 387] on input "text" at bounding box center [562, 379] width 403 height 36
paste input "Your Choice of Special Junior"
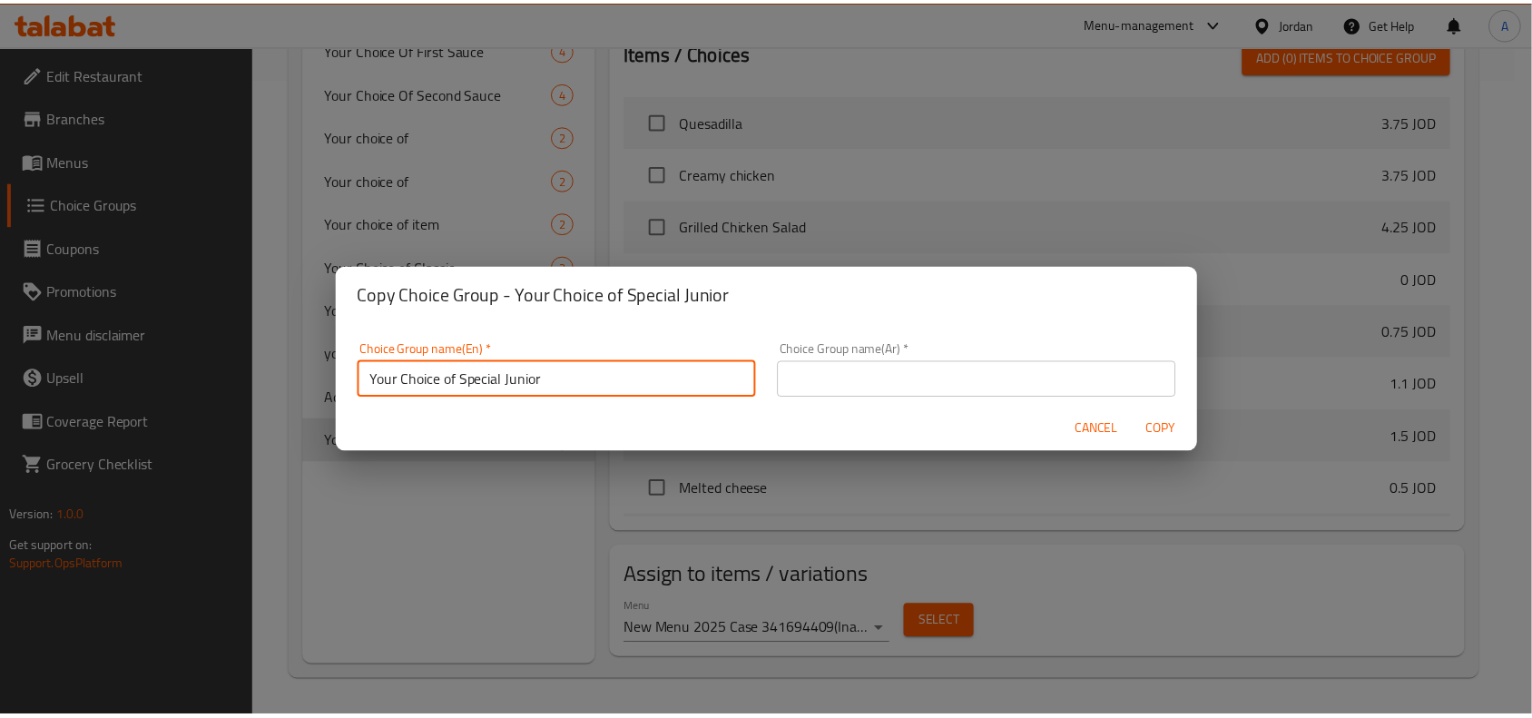
scroll to position [5, 0]
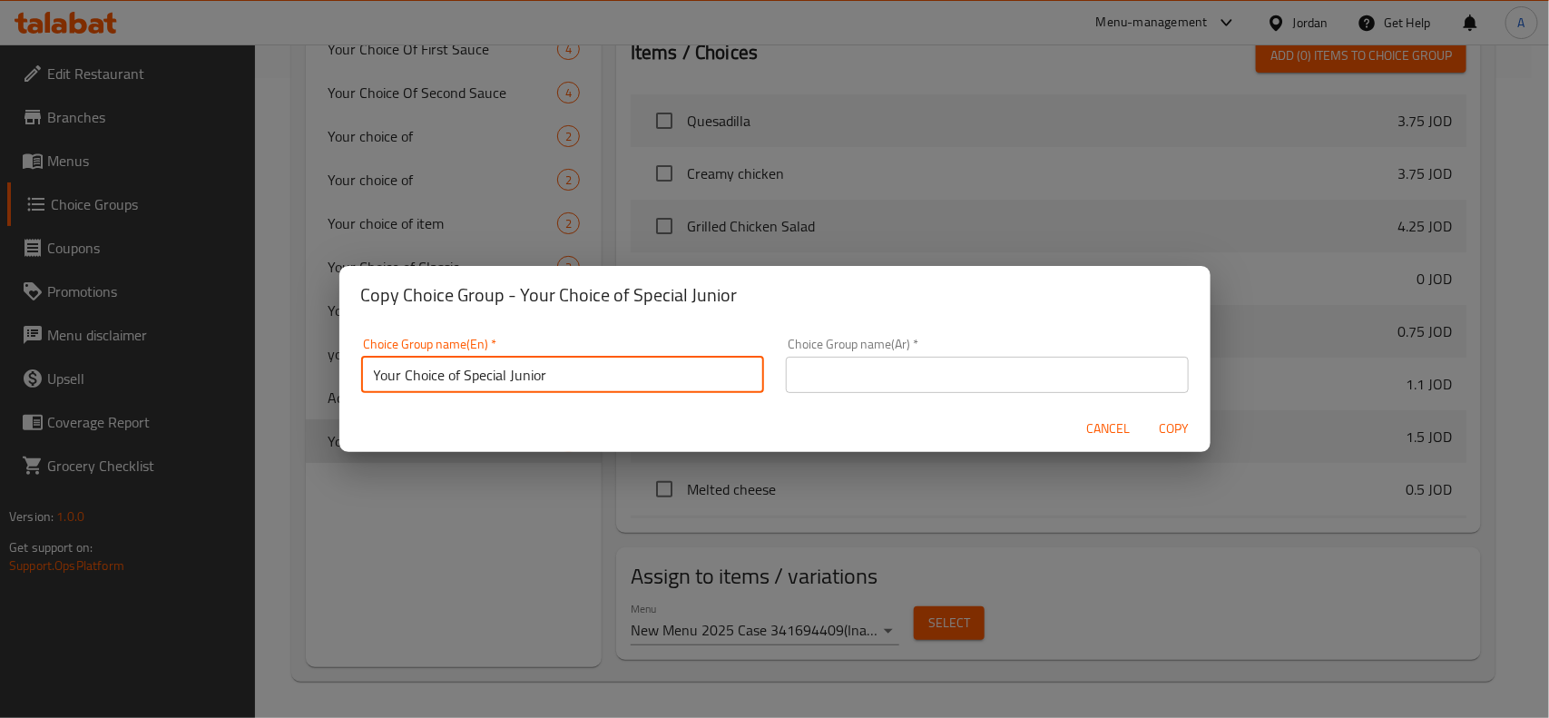
drag, startPoint x: 469, startPoint y: 378, endPoint x: 840, endPoint y: 382, distance: 371.2
click at [840, 383] on div "Choice Group name(En)   * Your Choice of Special Junior Choice Group name(En) *…" at bounding box center [774, 365] width 849 height 77
type input "Your Choice of Grilled"
click at [995, 365] on input "text" at bounding box center [987, 375] width 403 height 36
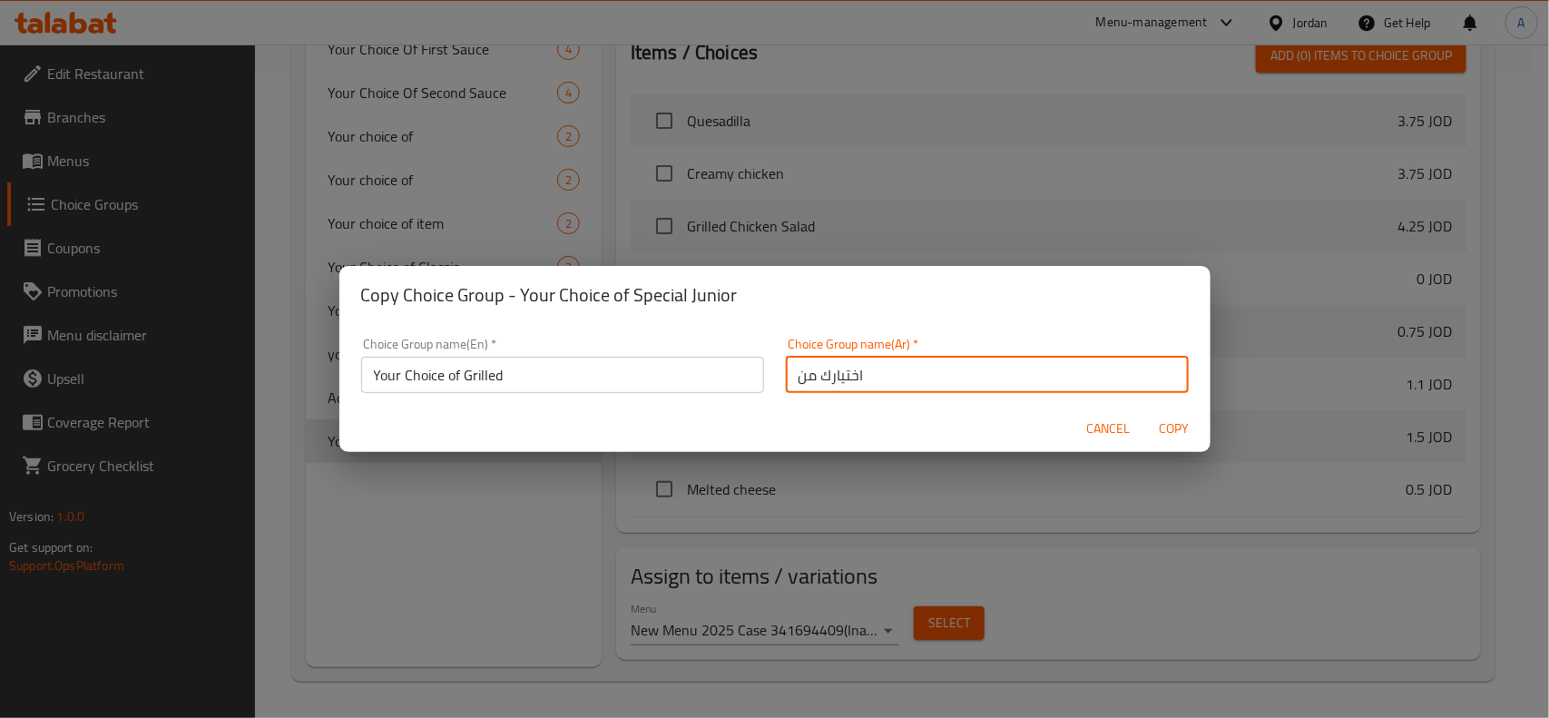
click at [1008, 364] on input "اختيارك من" at bounding box center [987, 375] width 403 height 36
click at [953, 366] on input "اختيارك من" at bounding box center [987, 375] width 403 height 36
type input "اختيارك من مشوي"
click at [1145, 412] on button "Copy" at bounding box center [1174, 429] width 58 height 34
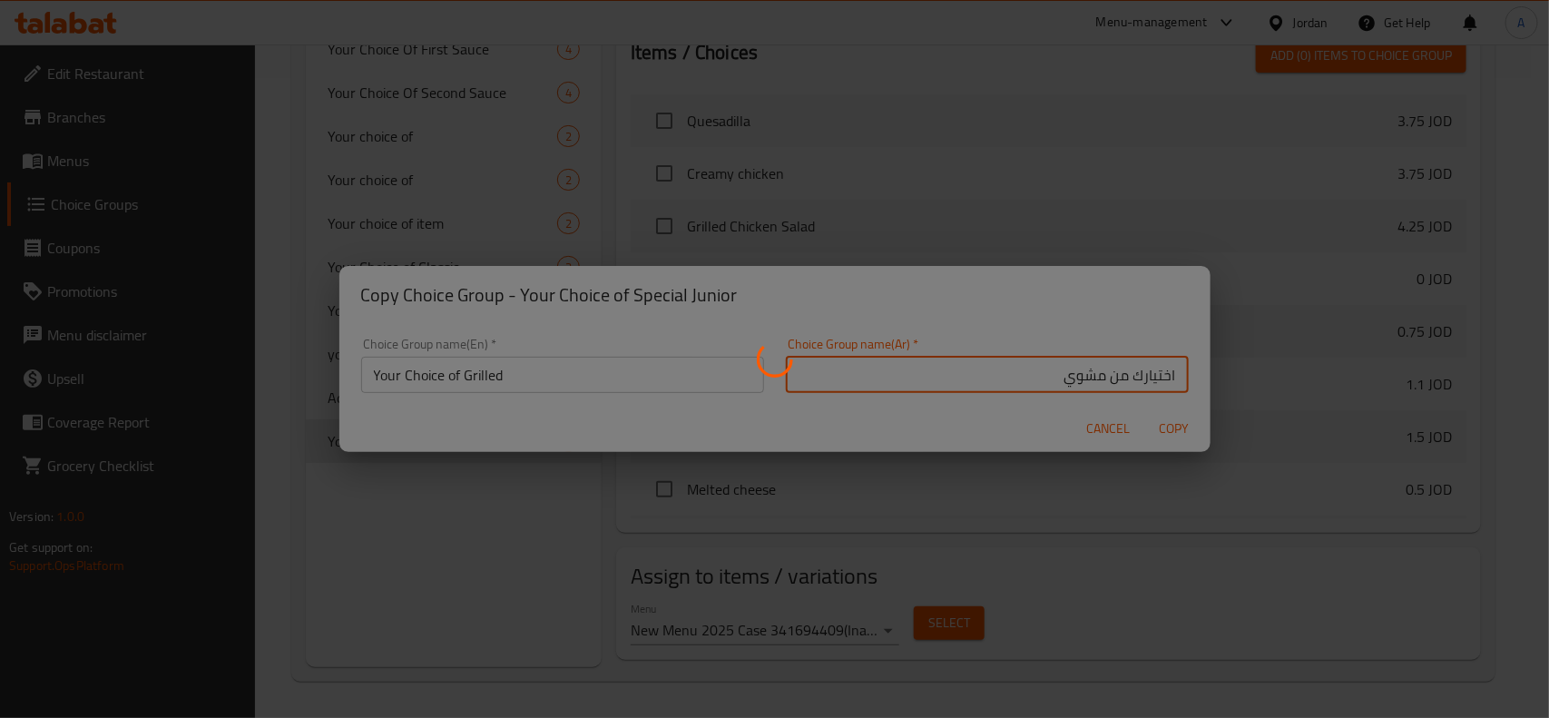
type input "Your Choice of Grilled"
type input "اختيارك من مشوي"
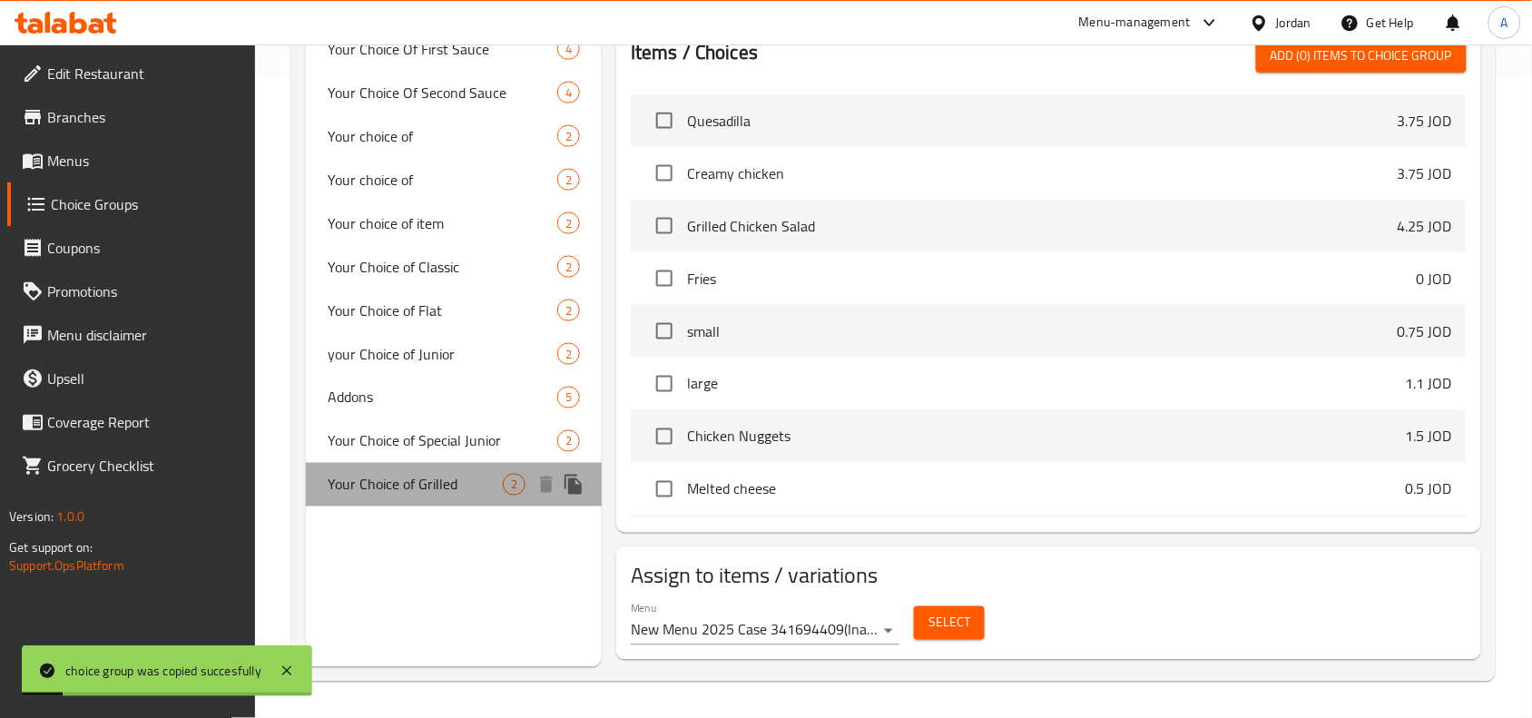
drag, startPoint x: 410, startPoint y: 486, endPoint x: 1538, endPoint y: 465, distance: 1128.3
click at [420, 486] on span "Your Choice of Grilled" at bounding box center [415, 485] width 175 height 22
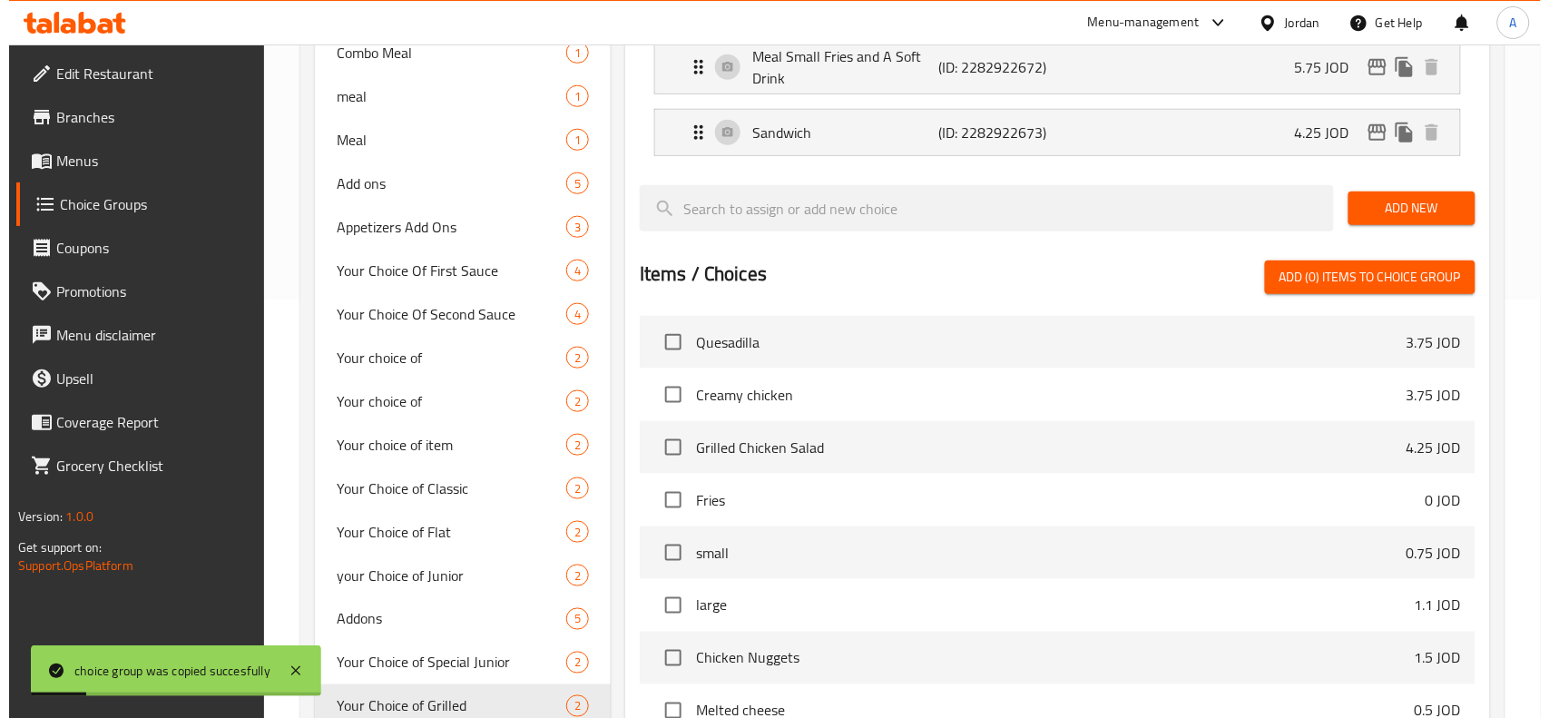
scroll to position [0, 0]
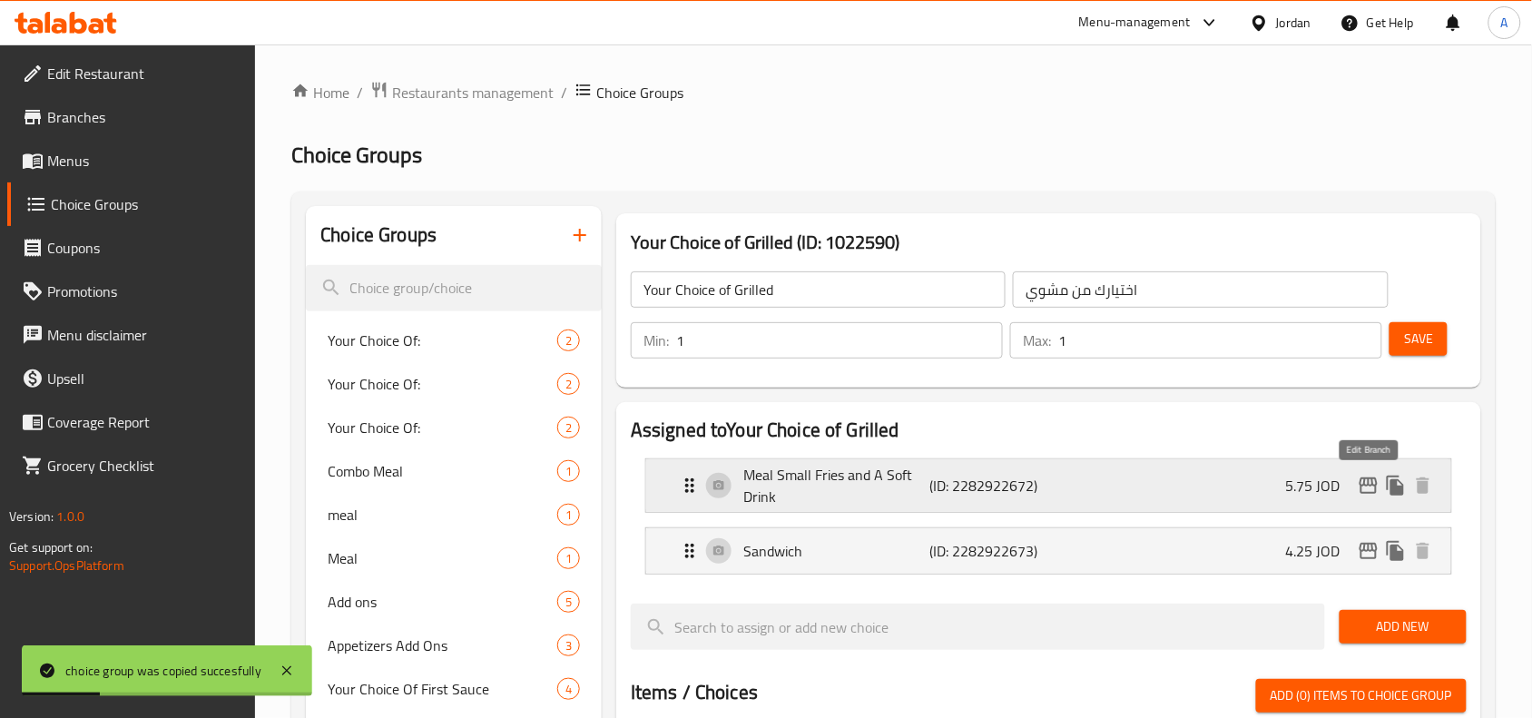
click at [1367, 486] on icon "edit" at bounding box center [1369, 485] width 18 height 16
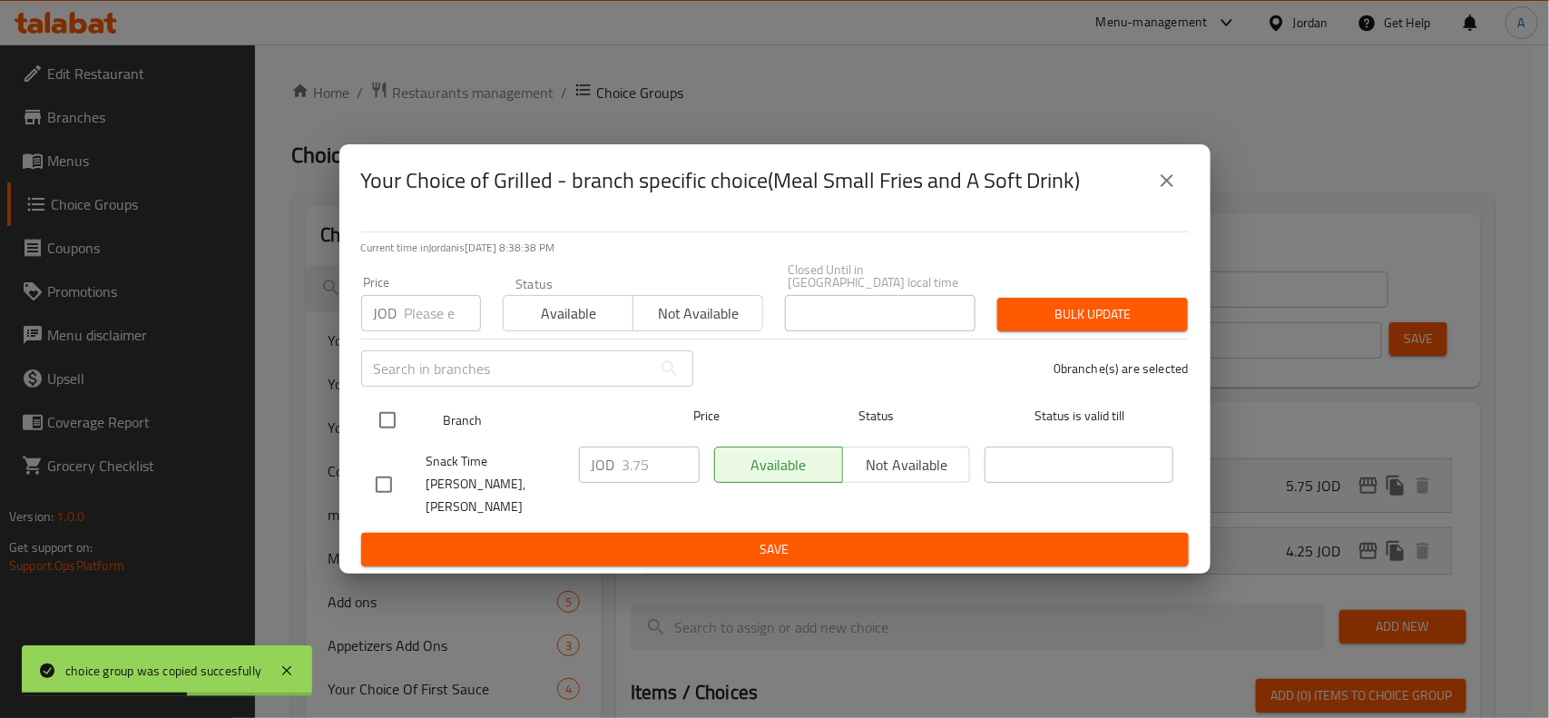
click at [382, 438] on input "checkbox" at bounding box center [387, 420] width 38 height 38
checkbox input "true"
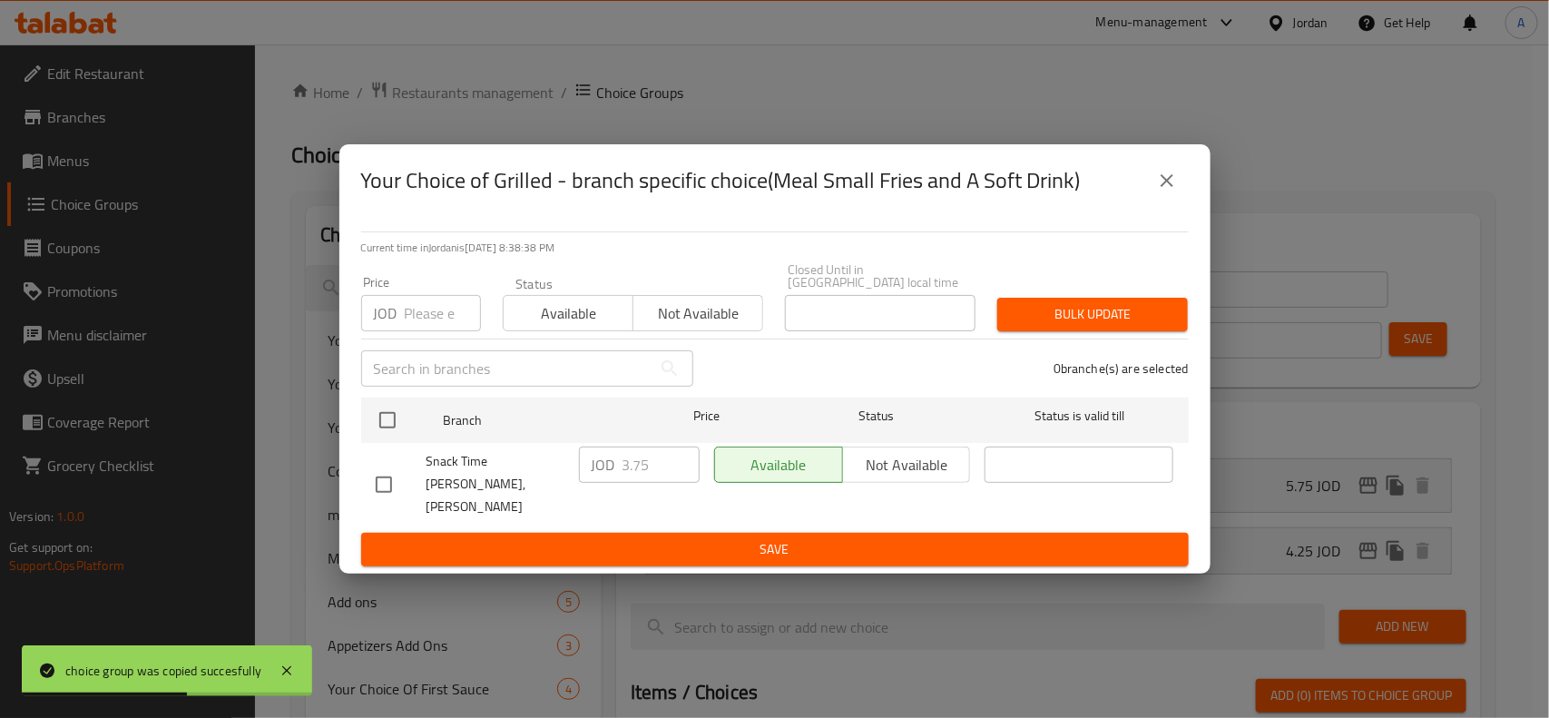
checkbox input "true"
click at [423, 307] on input "number" at bounding box center [443, 313] width 76 height 36
click at [638, 469] on input "3.75" at bounding box center [661, 465] width 77 height 36
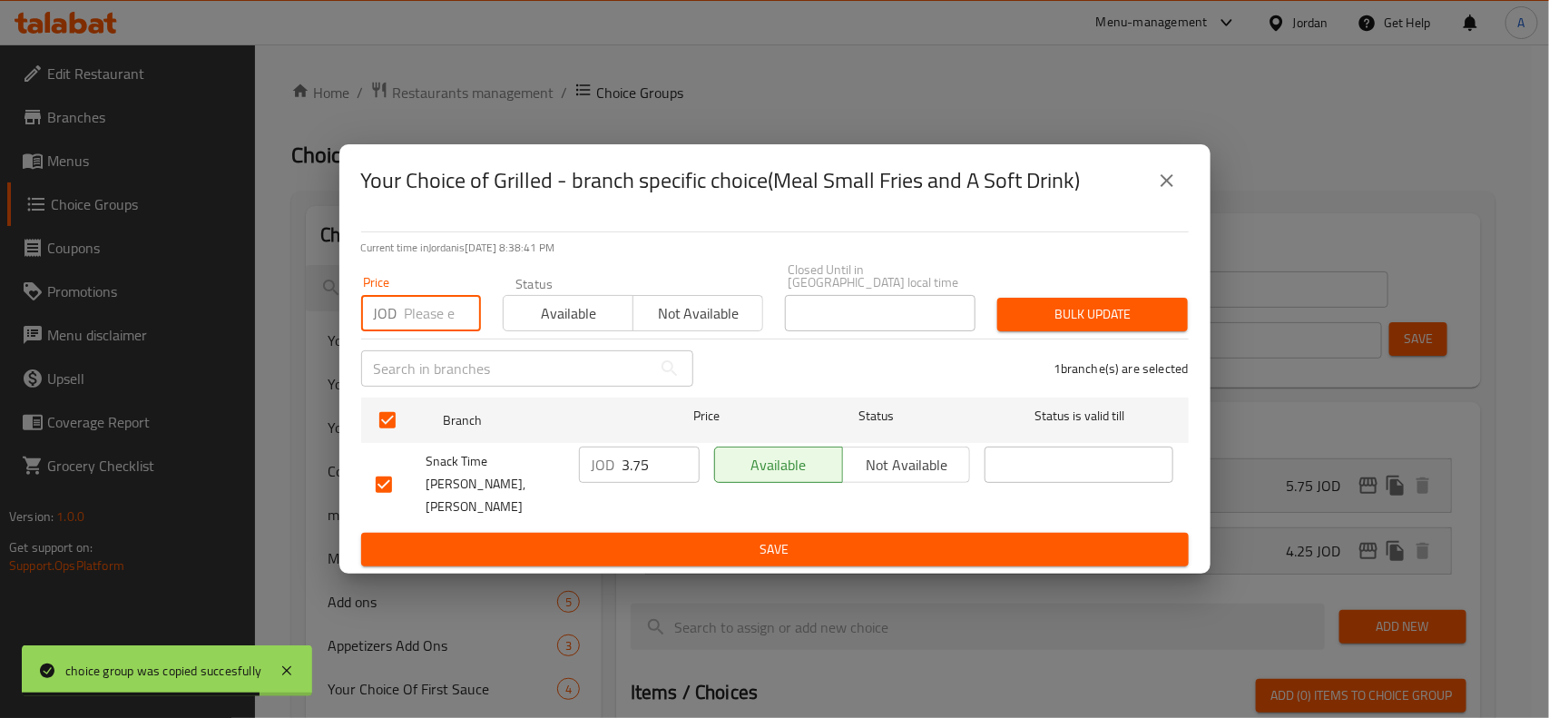
click at [427, 328] on input "number" at bounding box center [443, 313] width 76 height 36
paste input "3.75"
click at [427, 328] on input "3.75" at bounding box center [443, 313] width 76 height 36
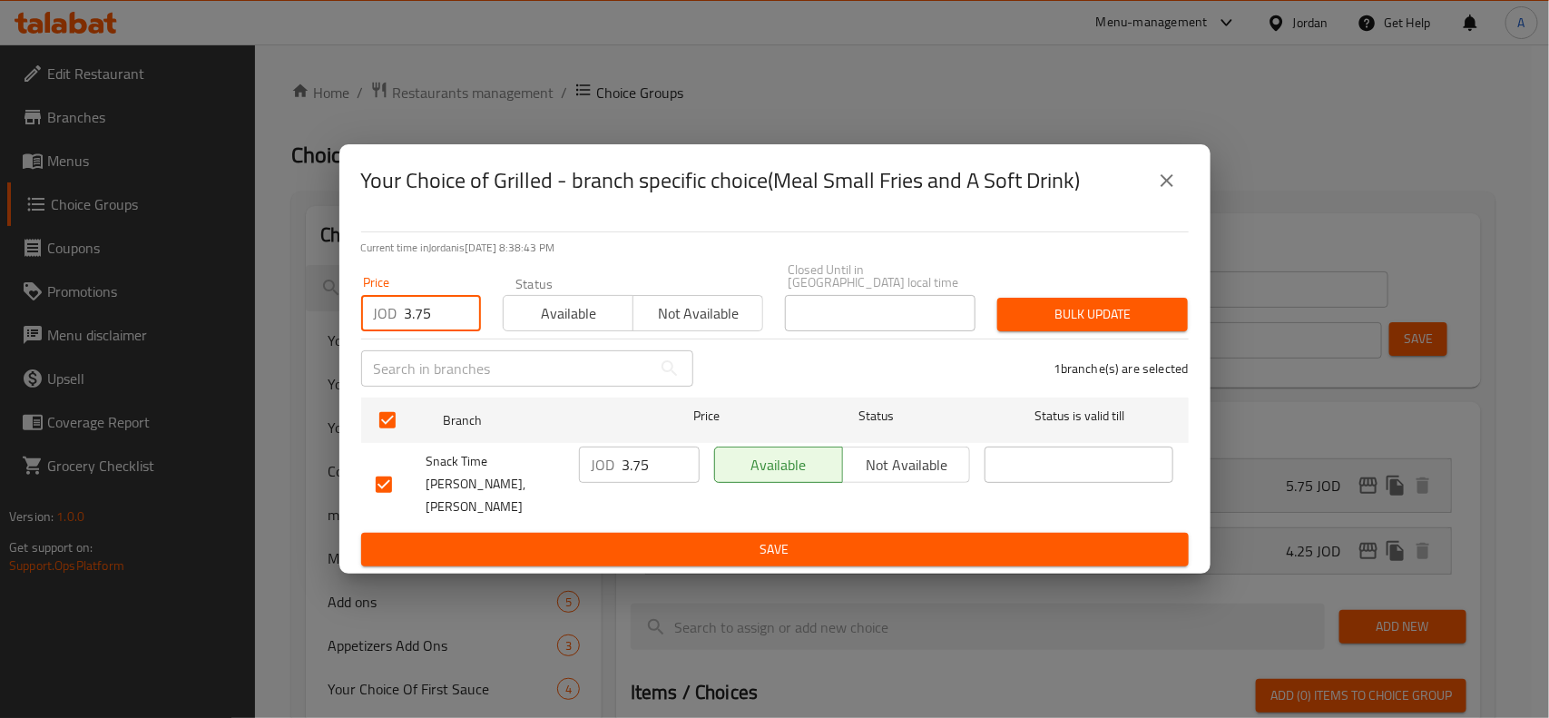
click at [424, 324] on input "3.75" at bounding box center [443, 313] width 76 height 36
type input "5"
click at [1112, 298] on div "Bulk update" at bounding box center [1093, 314] width 212 height 55
click at [1166, 316] on span "Bulk update" at bounding box center [1093, 314] width 162 height 23
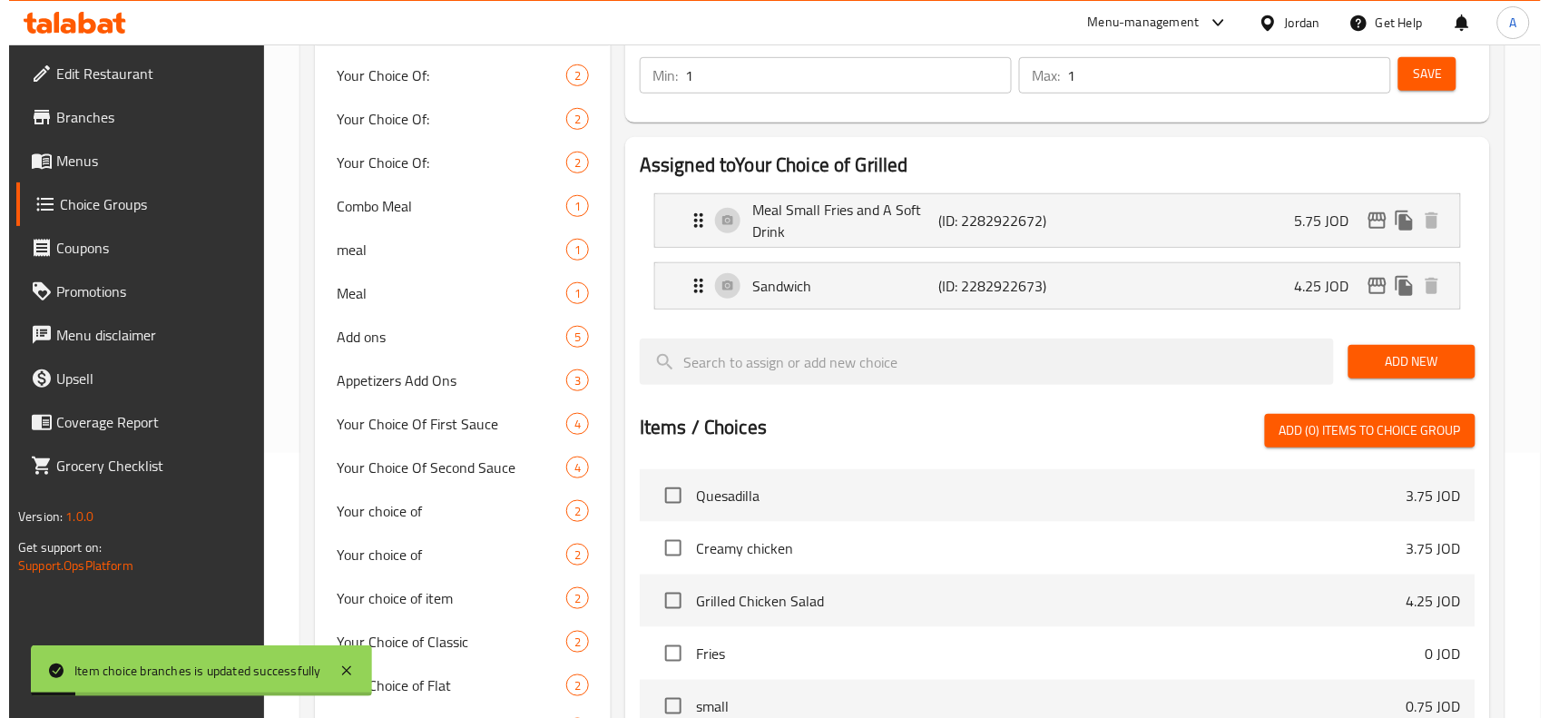
scroll to position [186, 0]
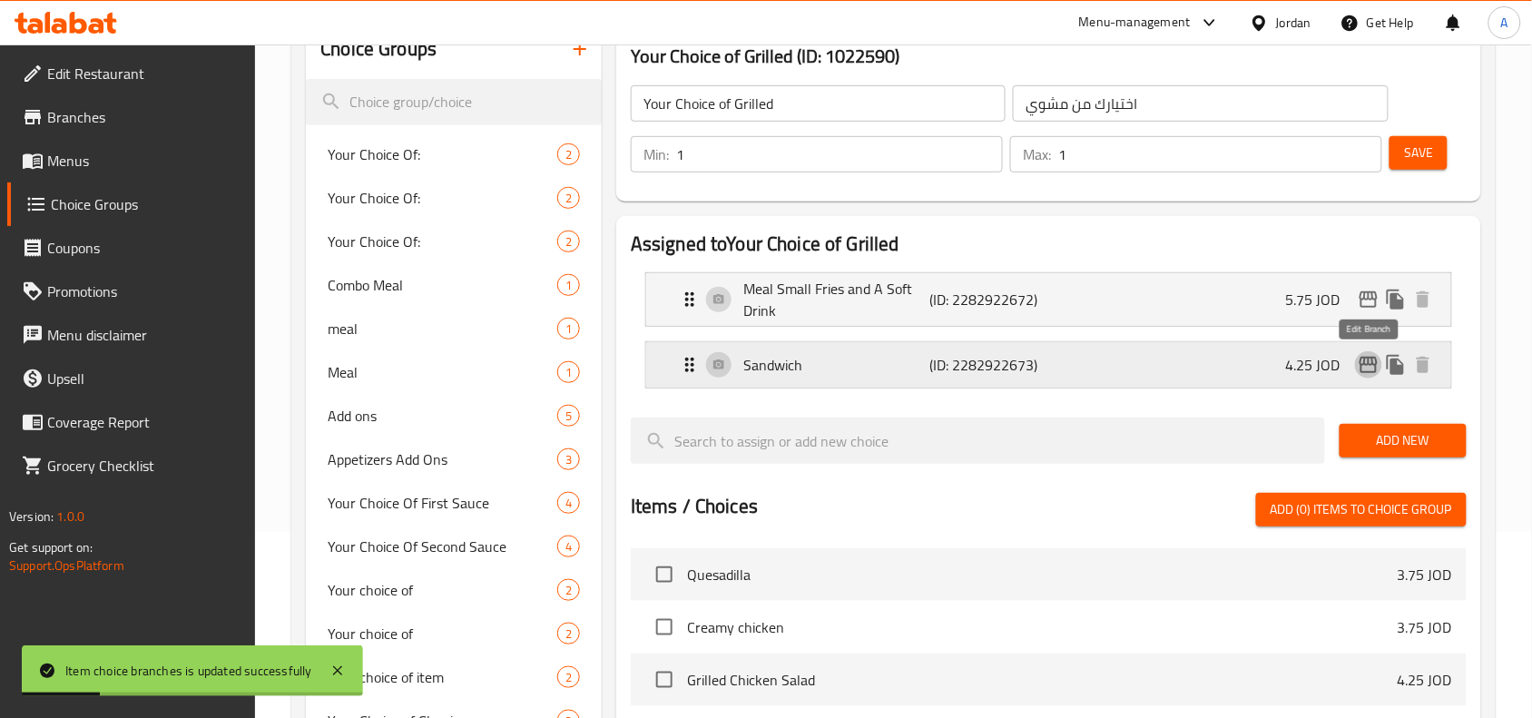
click at [1373, 364] on icon "edit" at bounding box center [1369, 365] width 18 height 16
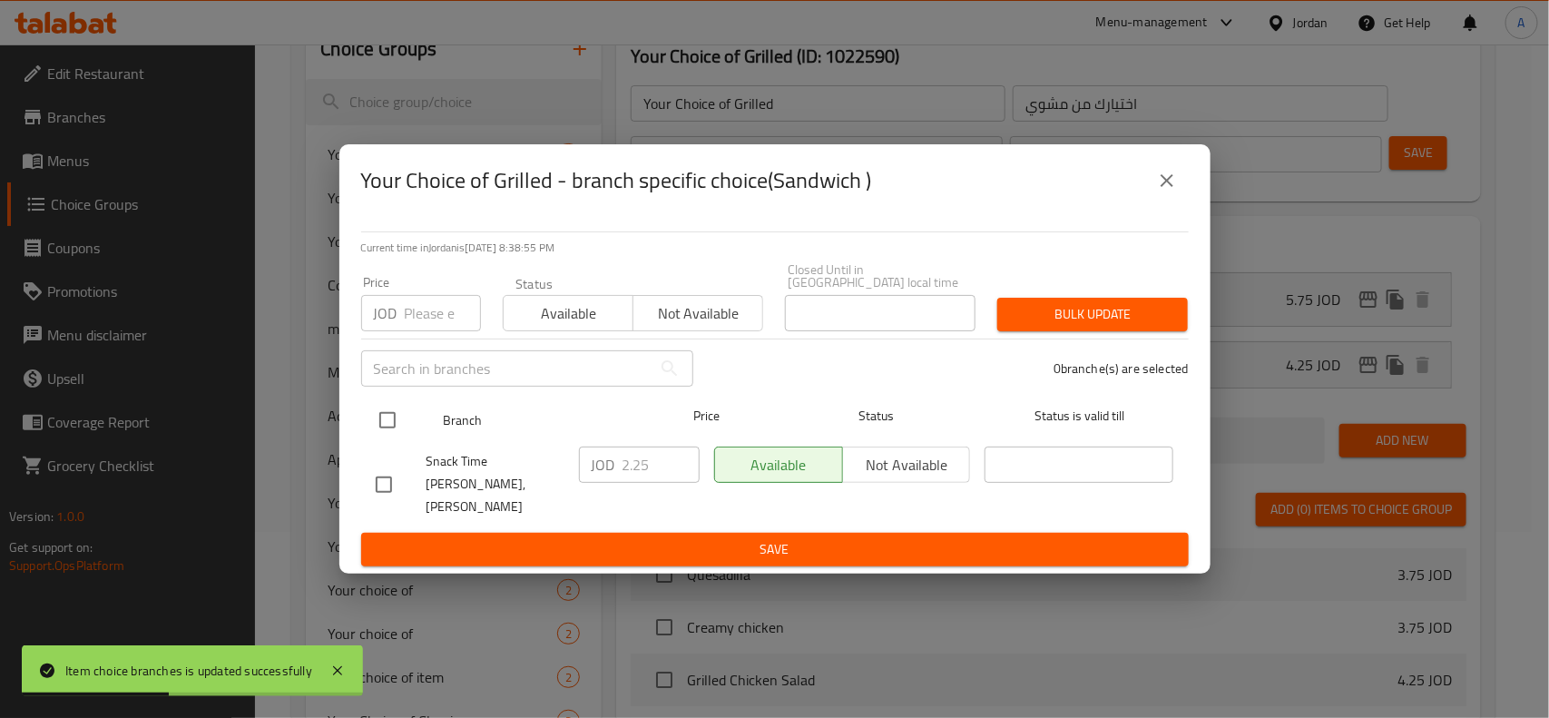
drag, startPoint x: 387, startPoint y: 410, endPoint x: 386, endPoint y: 434, distance: 23.6
click at [387, 424] on div "Current time in Jordan is 08 Sep 2025 8:38:55 PM Price JOD Price Status Availab…" at bounding box center [774, 395] width 871 height 357
click at [384, 438] on input "checkbox" at bounding box center [387, 420] width 38 height 38
checkbox input "true"
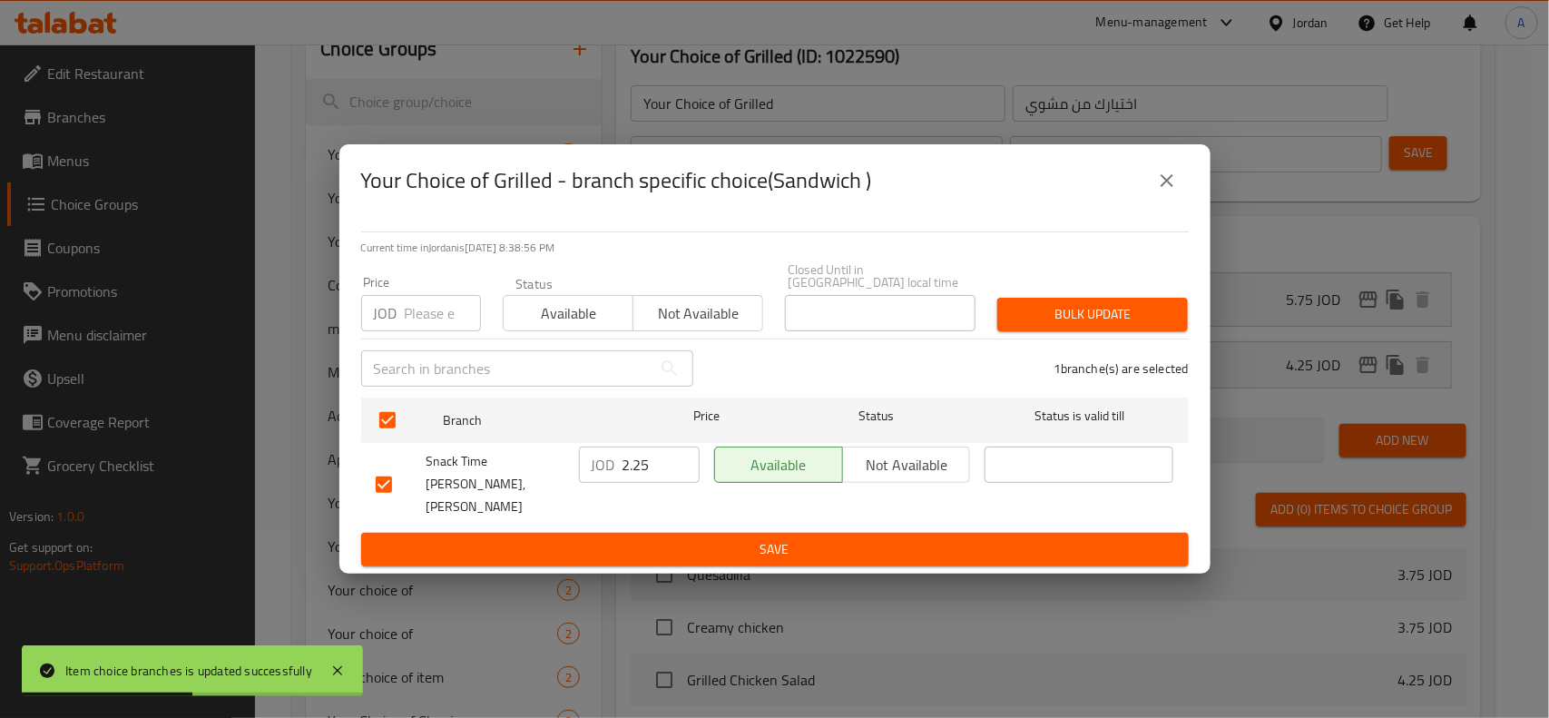
click at [399, 349] on div "​" at bounding box center [527, 368] width 354 height 58
click at [400, 316] on div "JOD Price" at bounding box center [421, 313] width 120 height 36
paste input "3.75"
drag, startPoint x: 416, startPoint y: 329, endPoint x: 433, endPoint y: 337, distance: 19.1
click at [433, 337] on div "Price JOD 3.75 Price" at bounding box center [421, 303] width 142 height 77
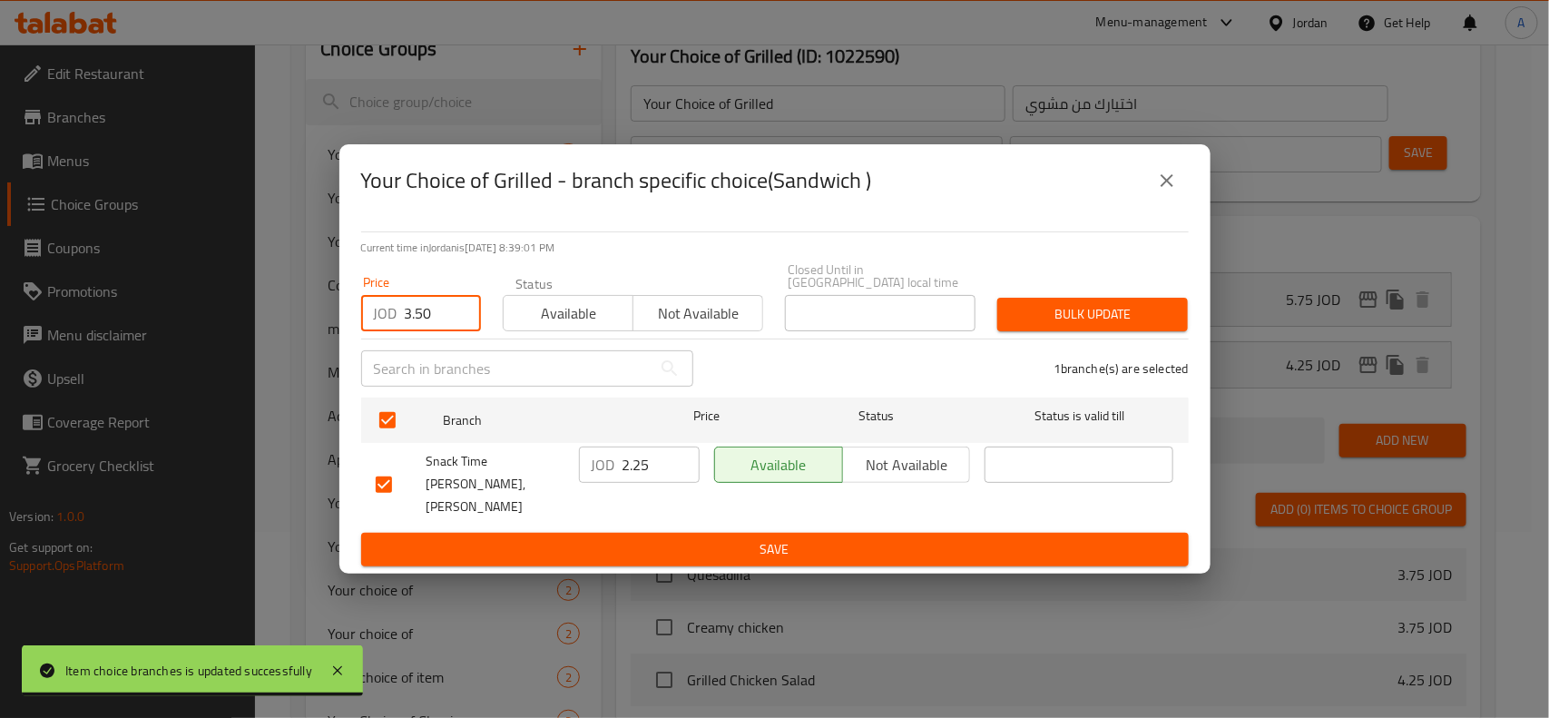
type input "3.50"
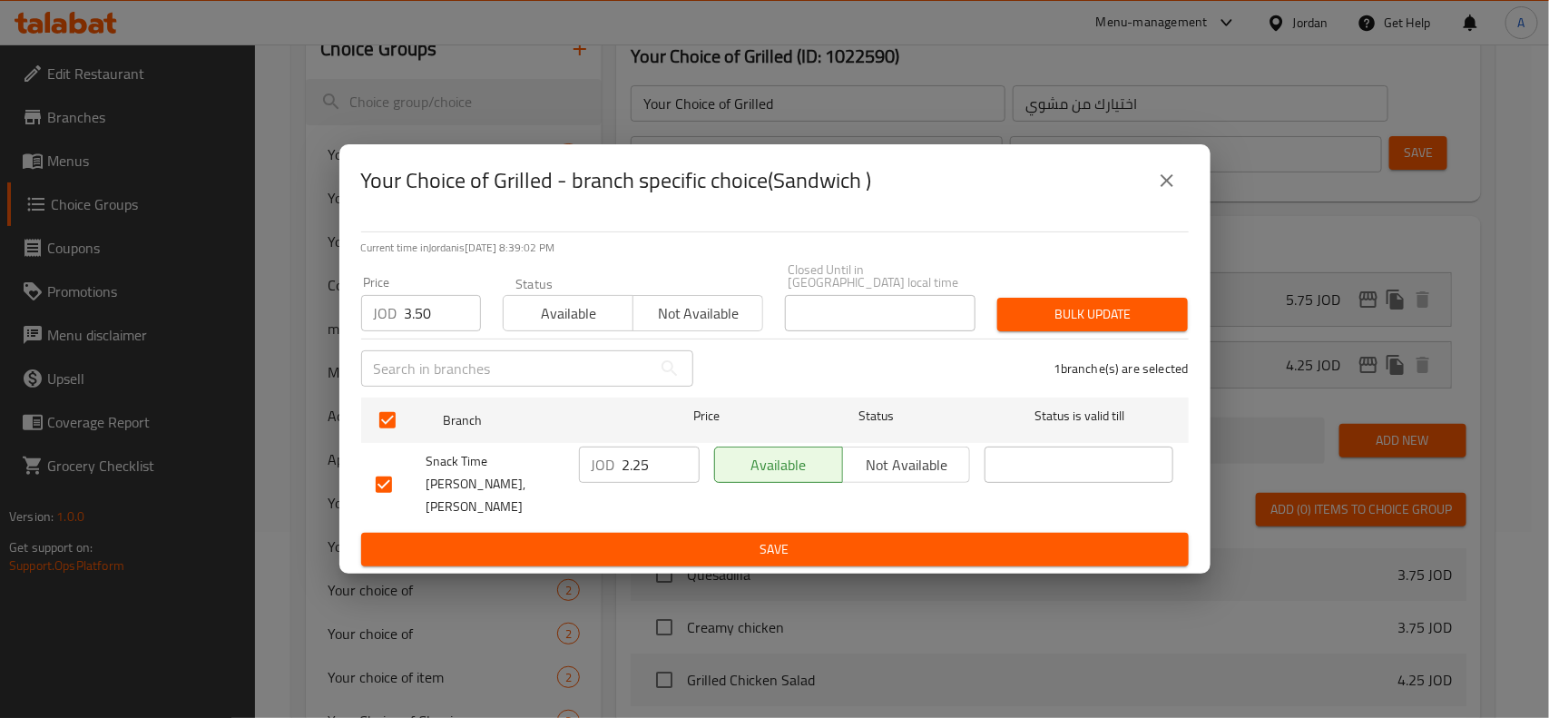
click at [1173, 326] on span "Bulk update" at bounding box center [1093, 314] width 162 height 23
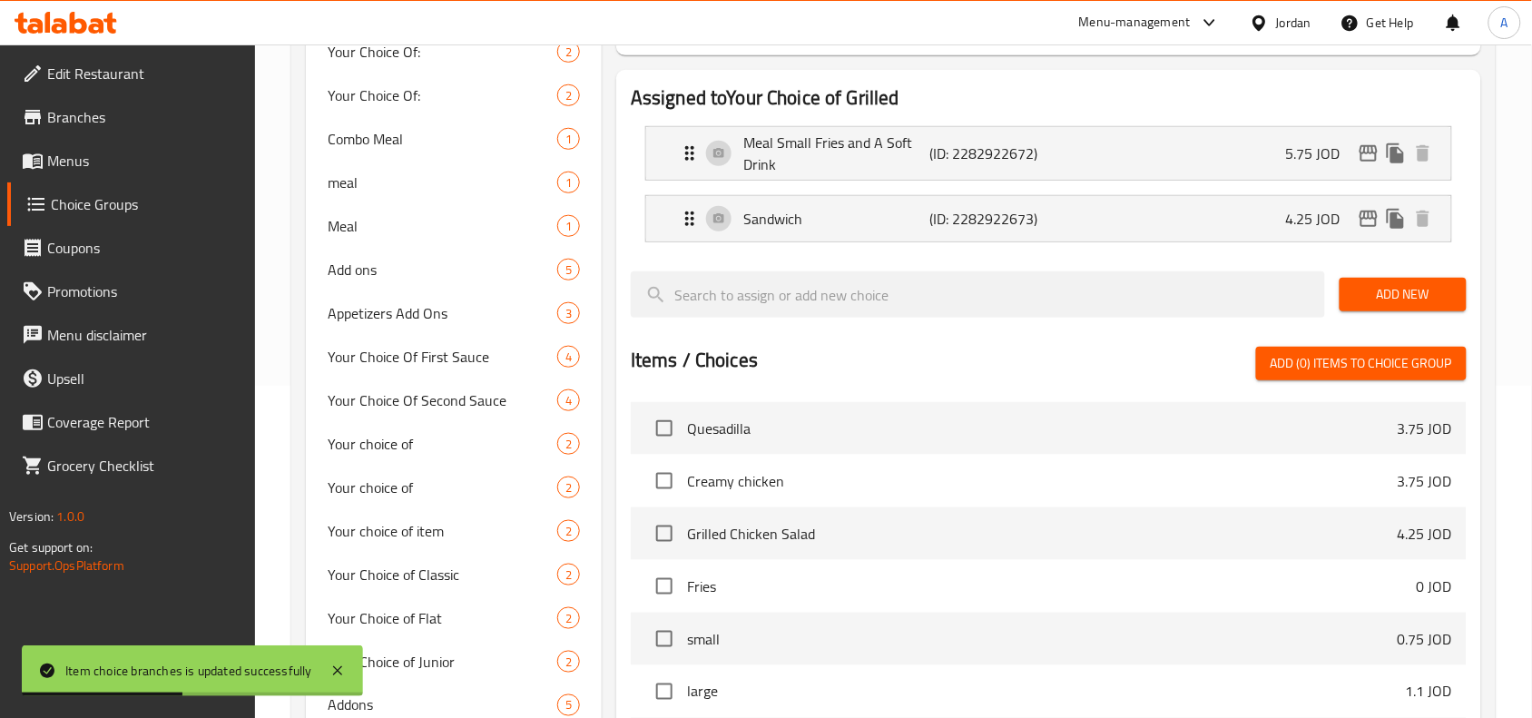
scroll to position [0, 0]
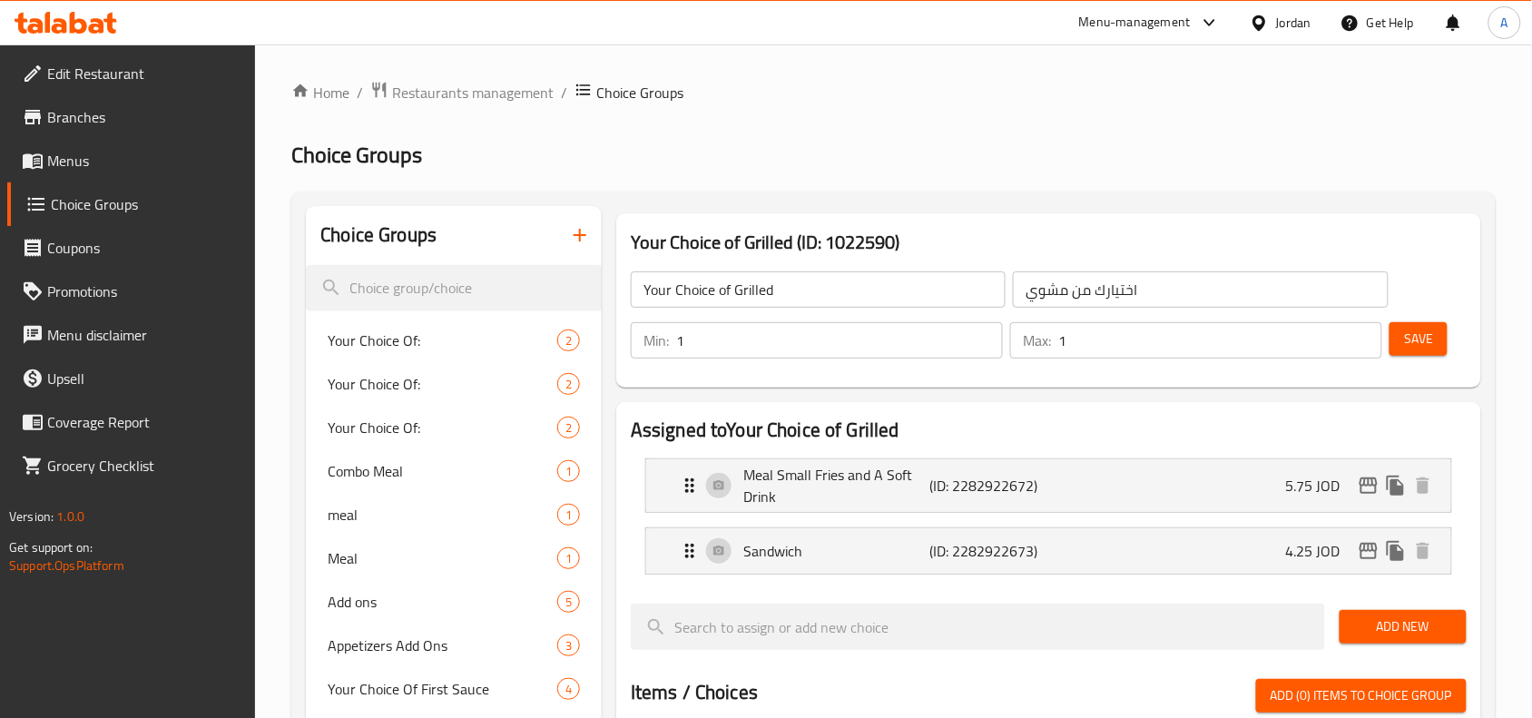
drag, startPoint x: 142, startPoint y: 204, endPoint x: 196, endPoint y: 201, distance: 54.5
click at [142, 204] on span "Choice Groups" at bounding box center [146, 204] width 191 height 22
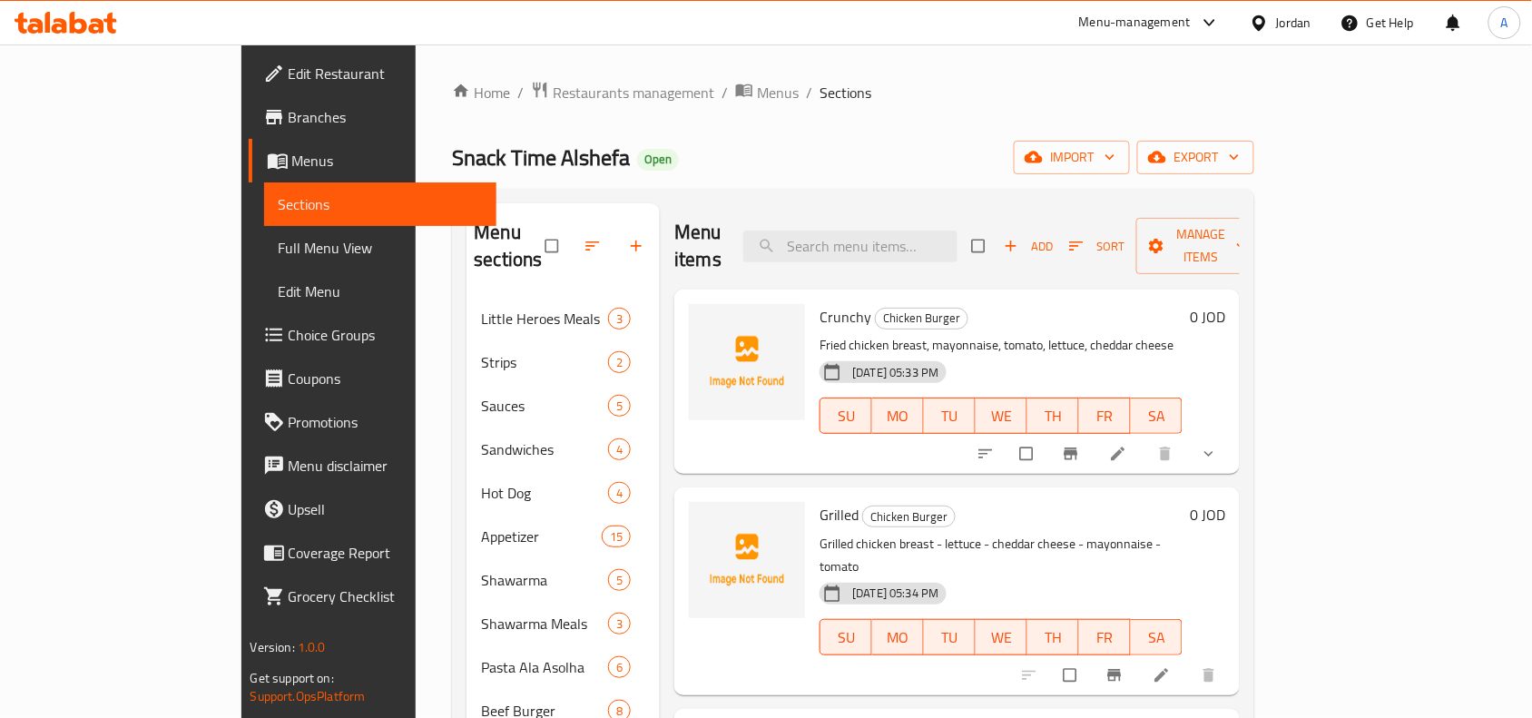
click at [279, 259] on span "Full Menu View" at bounding box center [381, 248] width 204 height 22
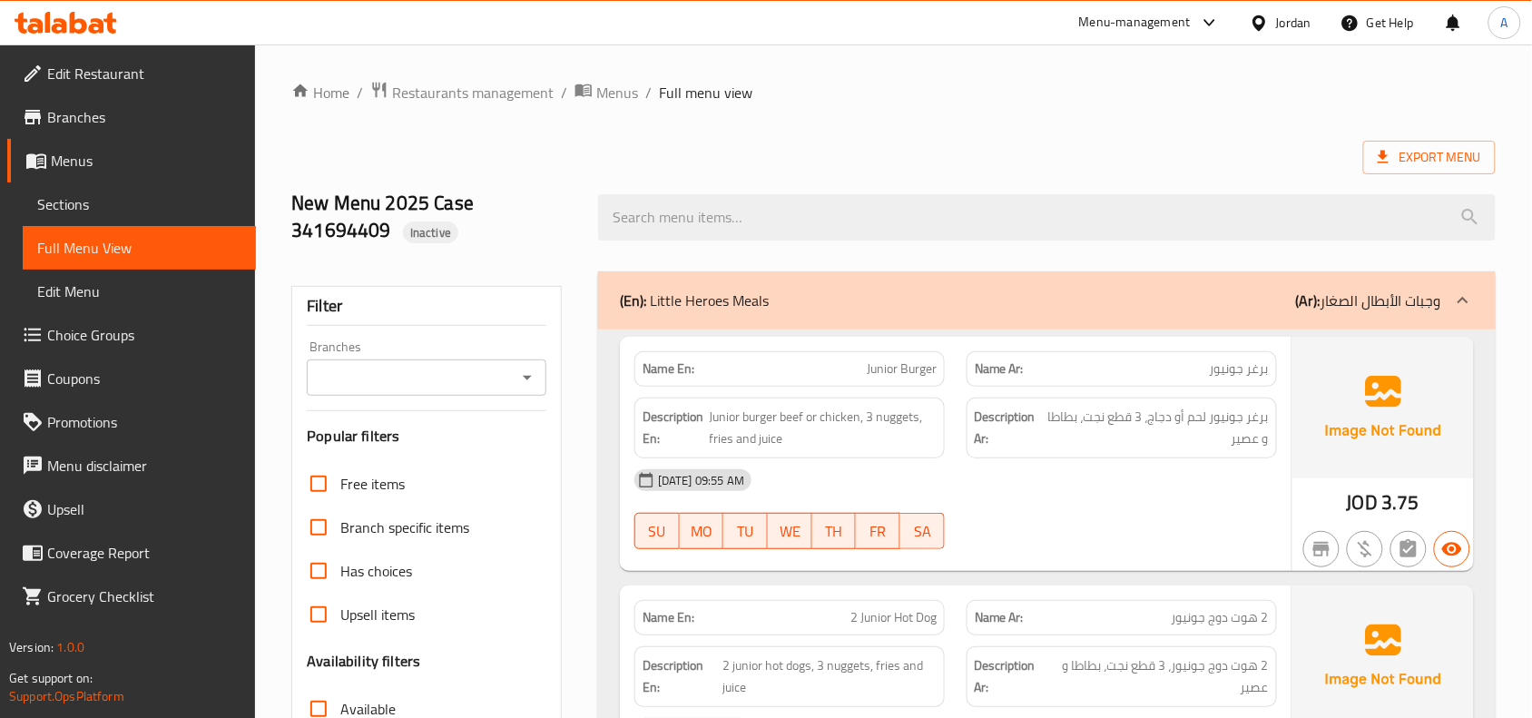
click at [486, 391] on div "Branches" at bounding box center [427, 377] width 240 height 36
click at [479, 377] on input "Branches" at bounding box center [411, 377] width 199 height 25
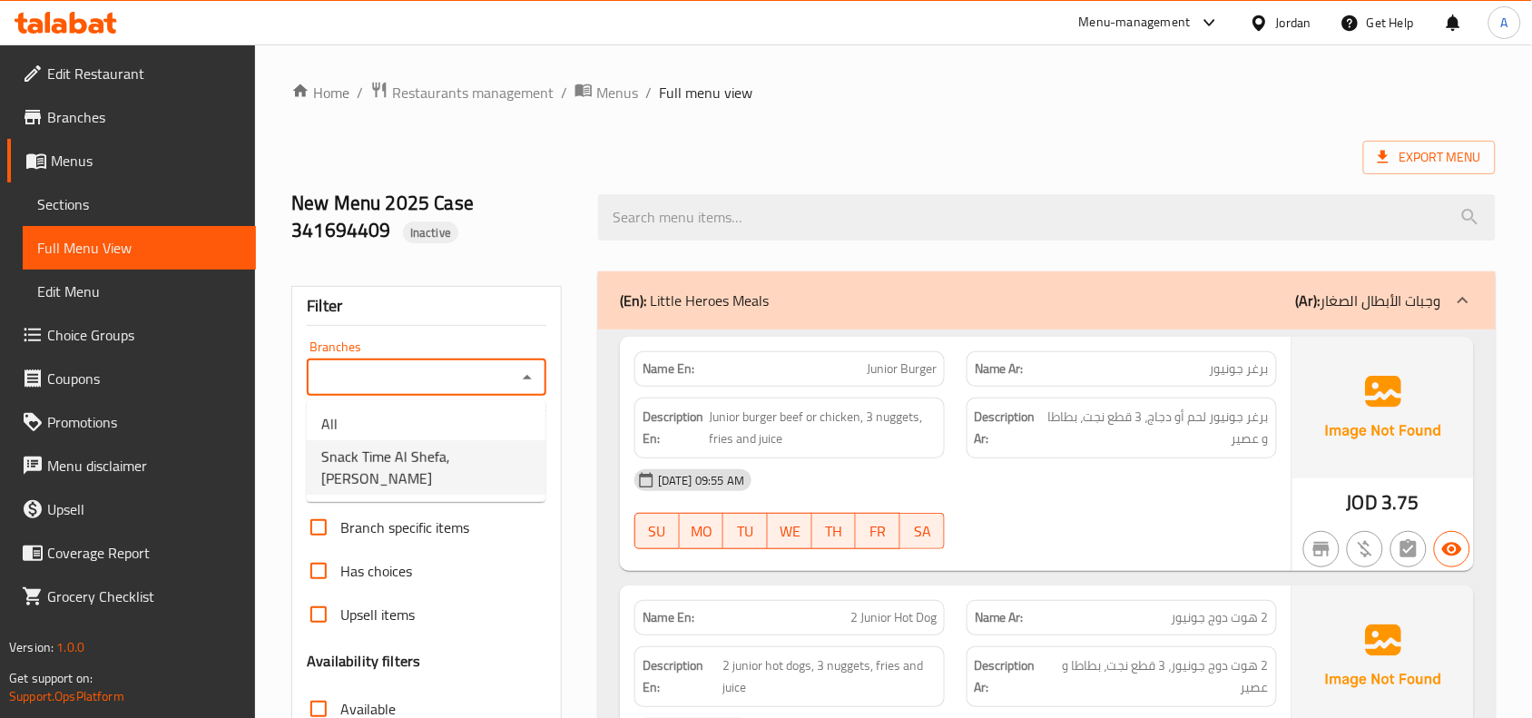
click at [456, 464] on span "Snack Time Al Shefa, [PERSON_NAME]" at bounding box center [426, 468] width 210 height 44
type input "Snack Time Al Shefa, [PERSON_NAME]"
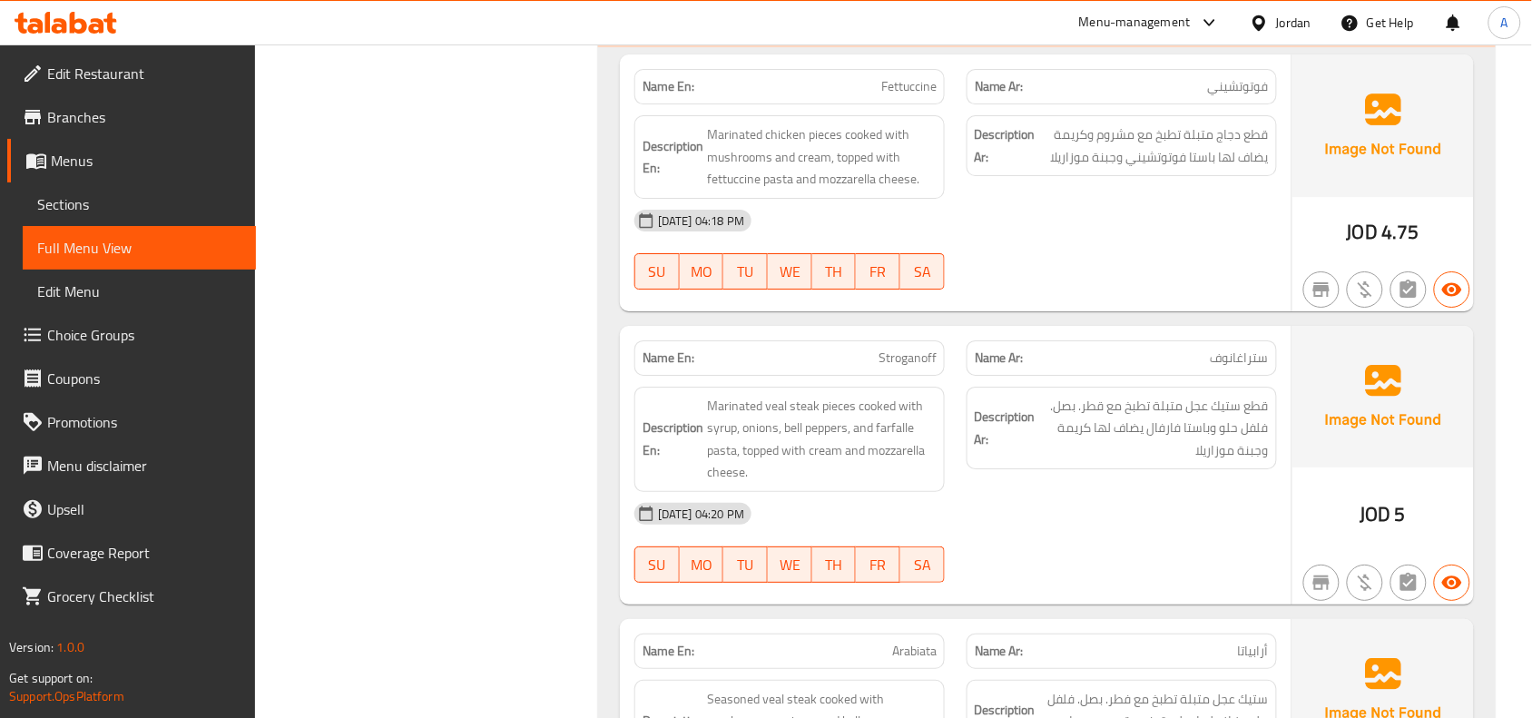
scroll to position [14110, 0]
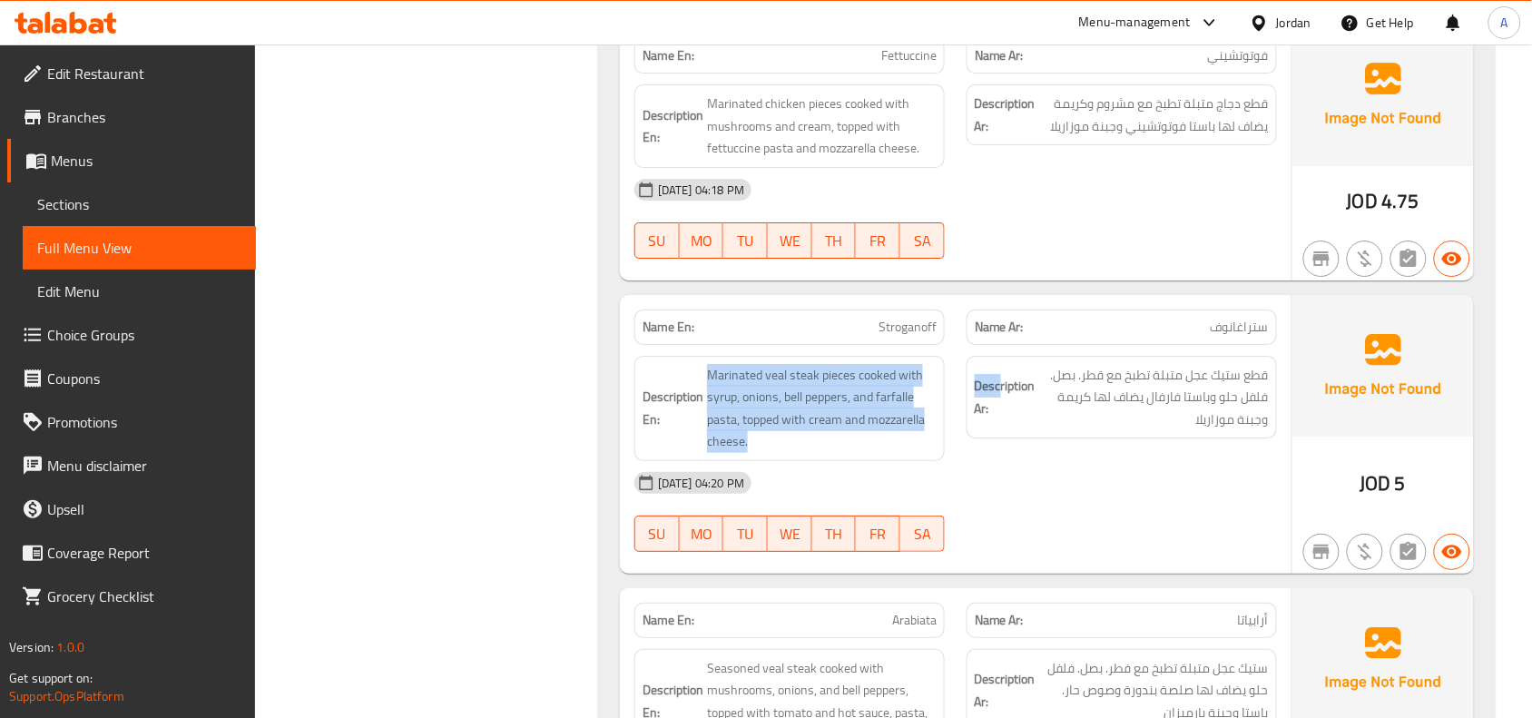
drag, startPoint x: 695, startPoint y: 405, endPoint x: 999, endPoint y: 415, distance: 304.2
click at [999, 415] on div "Description En: Marinated veal steak pieces cooked with syrup, onions, bell pep…" at bounding box center [955, 408] width 664 height 127
click at [899, 441] on span "Marinated veal steak pieces cooked with syrup, onions, bell peppers, and farfal…" at bounding box center [822, 408] width 230 height 89
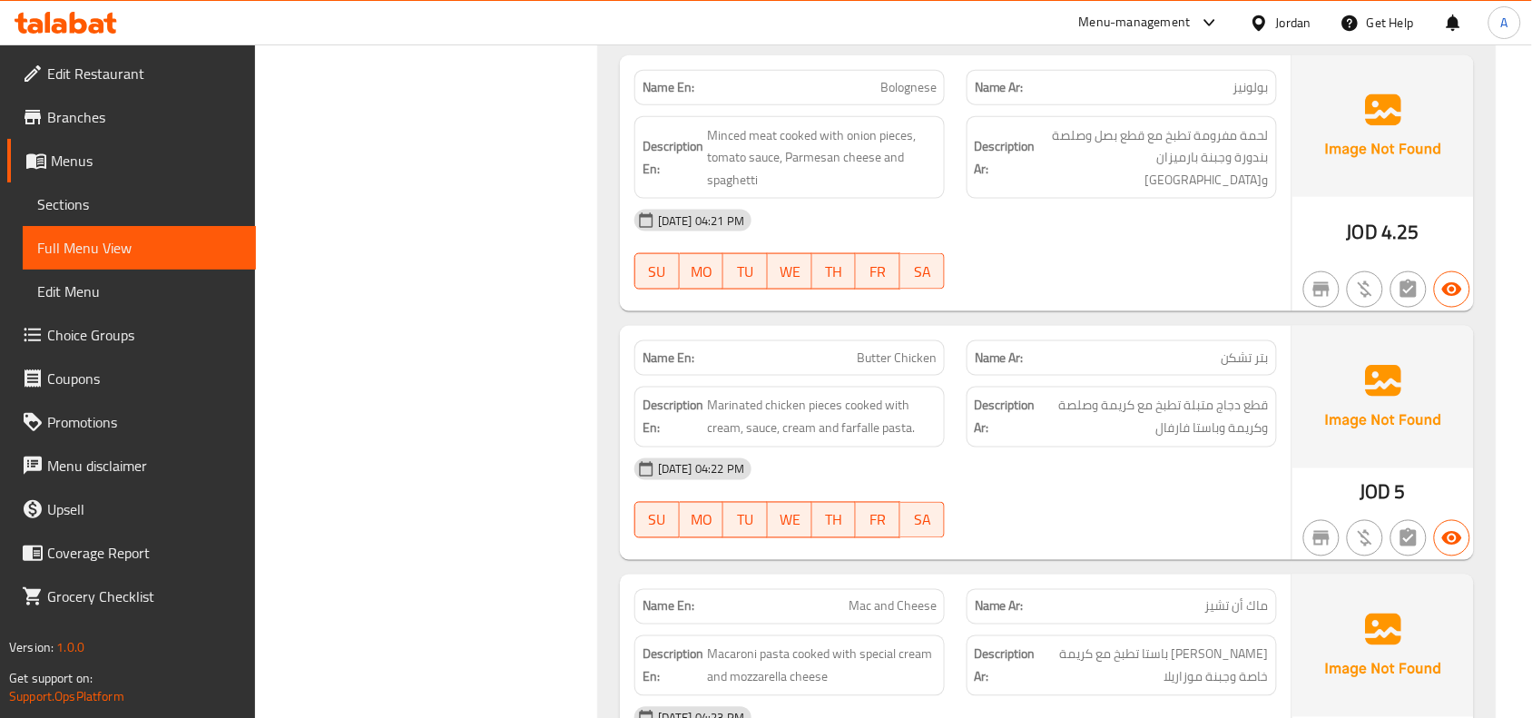
scroll to position [14904, 0]
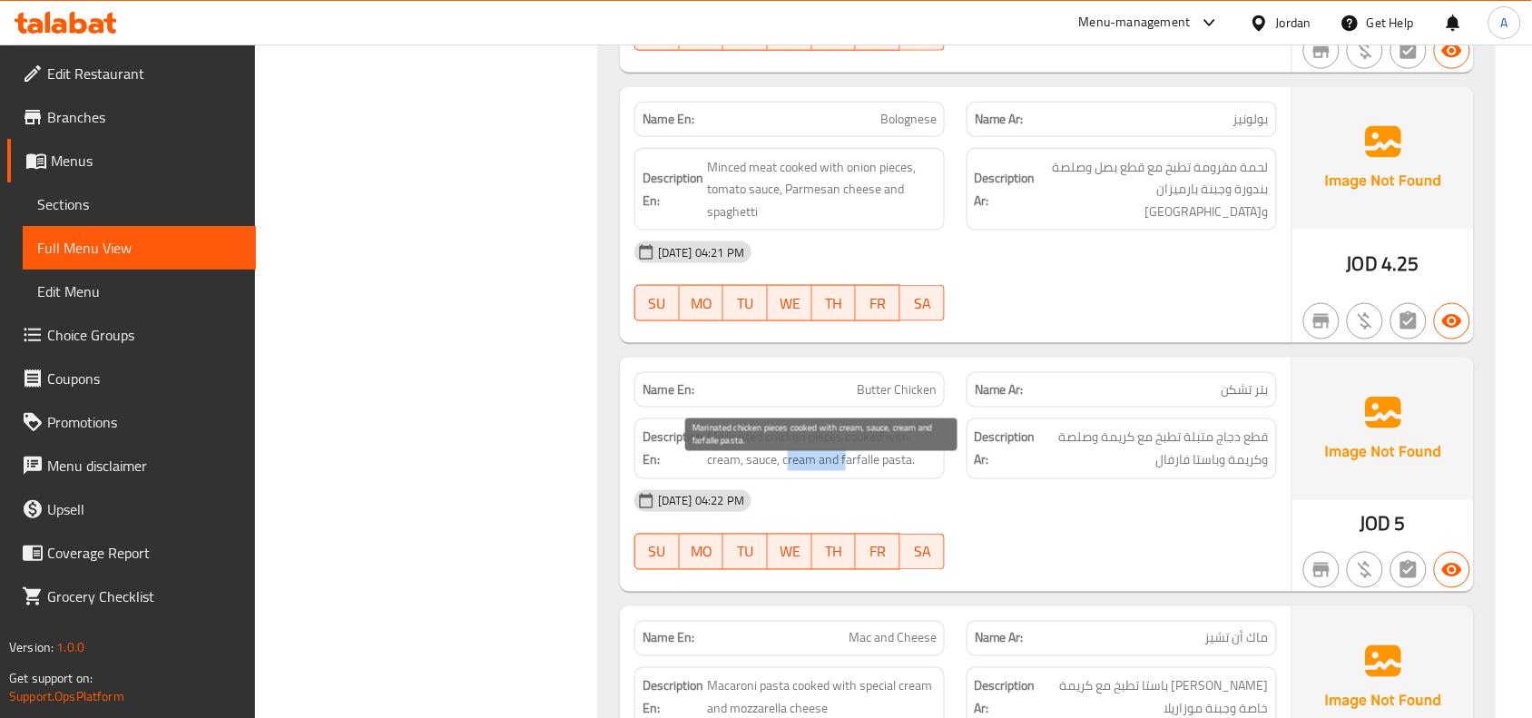
drag, startPoint x: 790, startPoint y: 499, endPoint x: 845, endPoint y: 506, distance: 54.8
click at [845, 471] on span "Marinated chicken pieces cooked with cream, sauce, cream and farfalle pasta." at bounding box center [822, 449] width 230 height 44
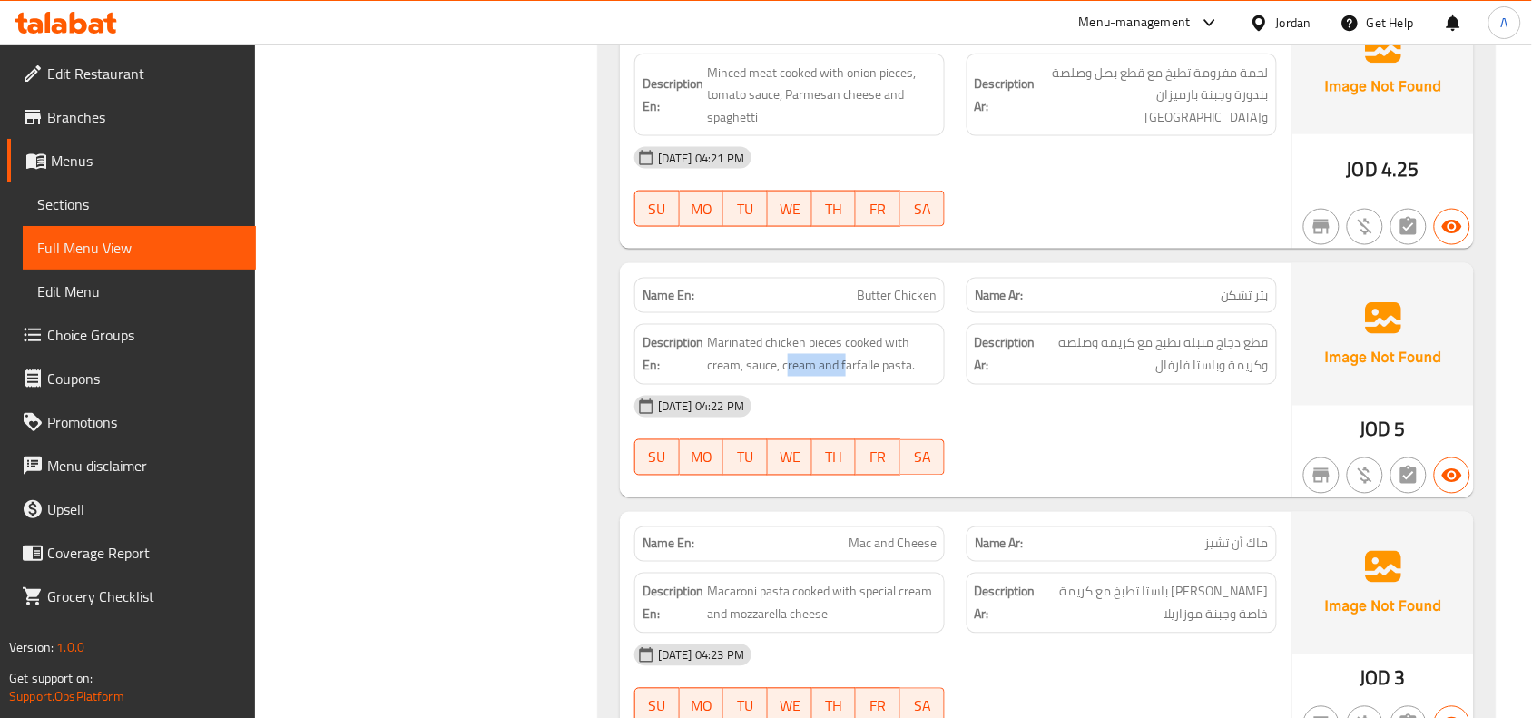
scroll to position [15131, 0]
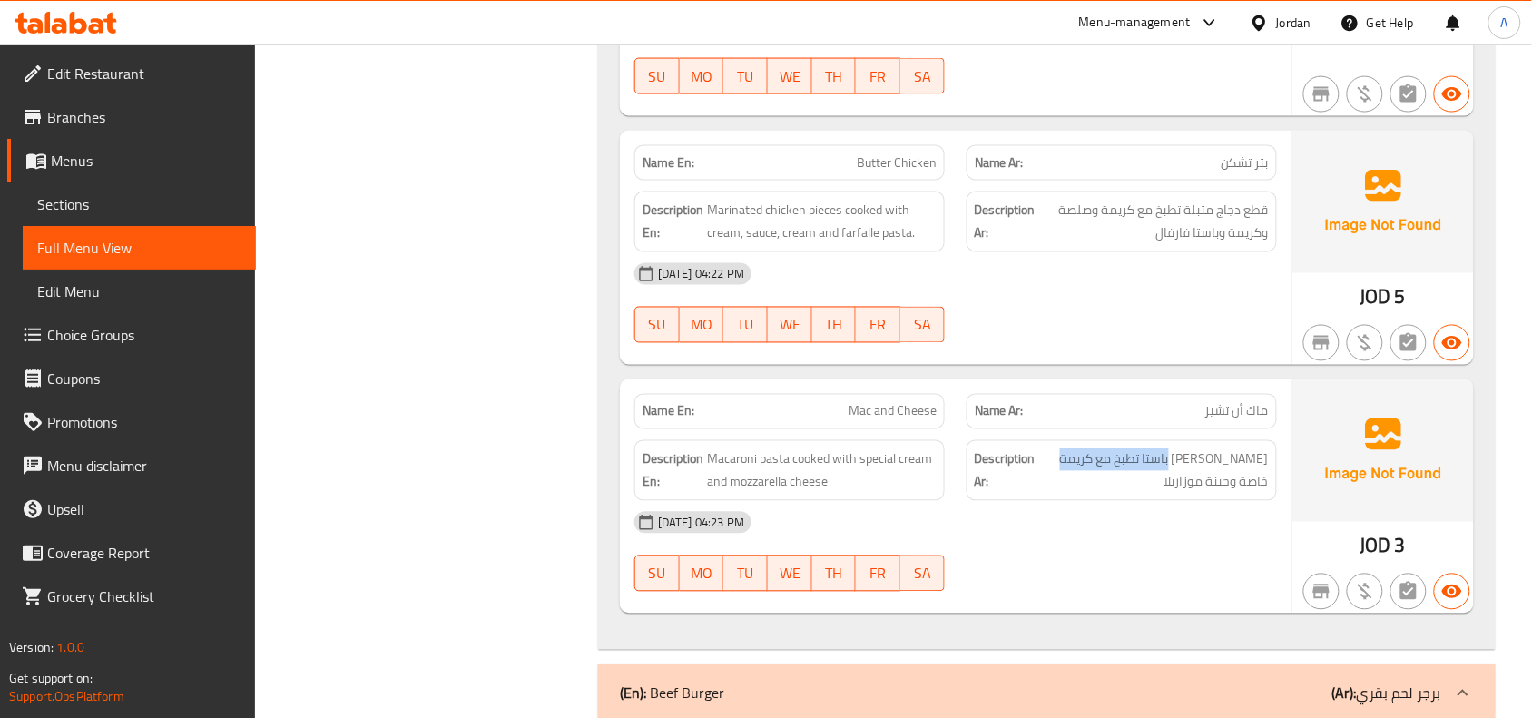
drag, startPoint x: 1191, startPoint y: 501, endPoint x: 1273, endPoint y: 520, distance: 84.8
click at [1276, 501] on div "Description Ar: [PERSON_NAME] باستا تطبخ مع كريمة خاصة وجبنة موزاريلا" at bounding box center [1122, 470] width 310 height 61
click at [1234, 493] on span "[PERSON_NAME] باستا تطبخ مع كريمة خاصة وجبنة موزاريلا" at bounding box center [1154, 470] width 230 height 44
drag, startPoint x: 760, startPoint y: 505, endPoint x: 815, endPoint y: 506, distance: 55.4
click at [815, 493] on span "Macaroni pasta cooked with special cream and mozzarella cheese" at bounding box center [822, 470] width 230 height 44
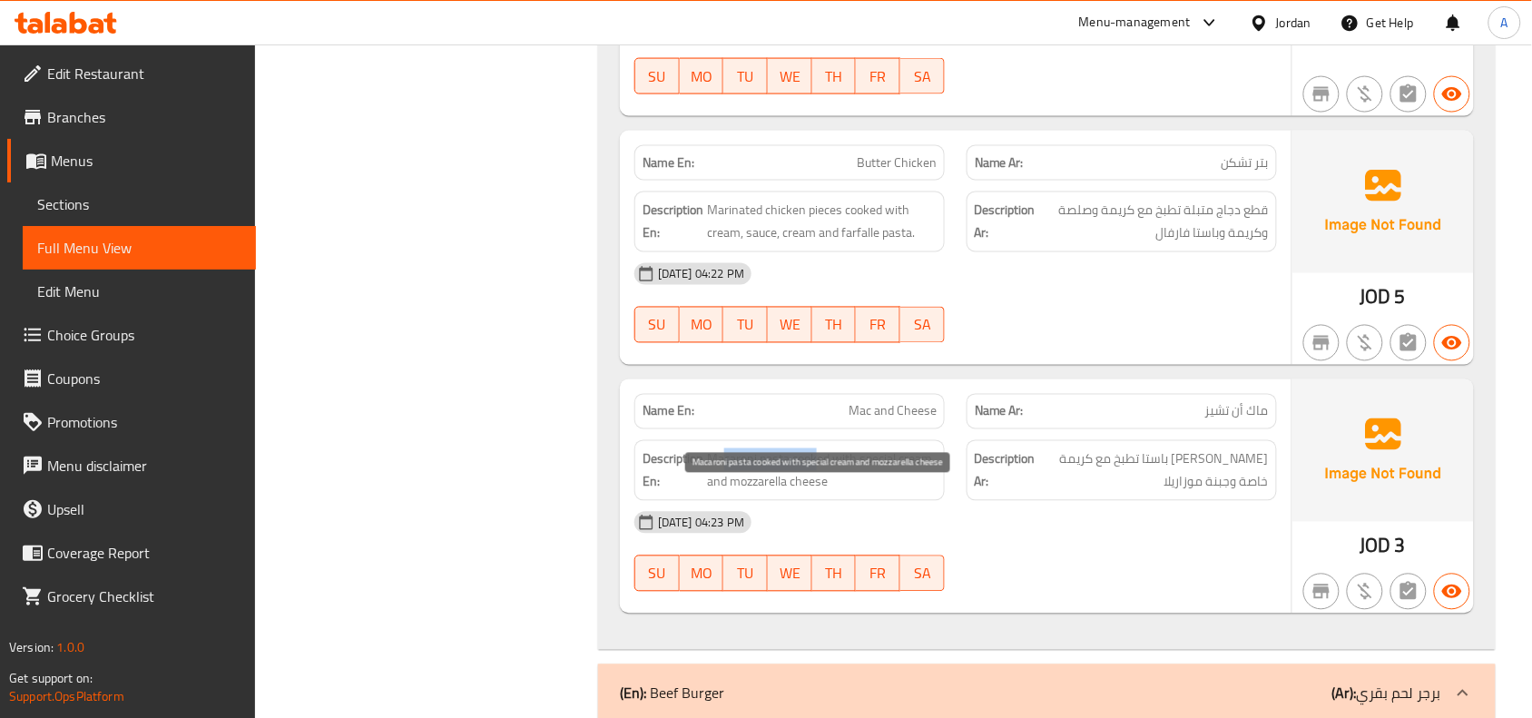
click at [815, 493] on span "Macaroni pasta cooked with special cream and mozzarella cheese" at bounding box center [822, 470] width 230 height 44
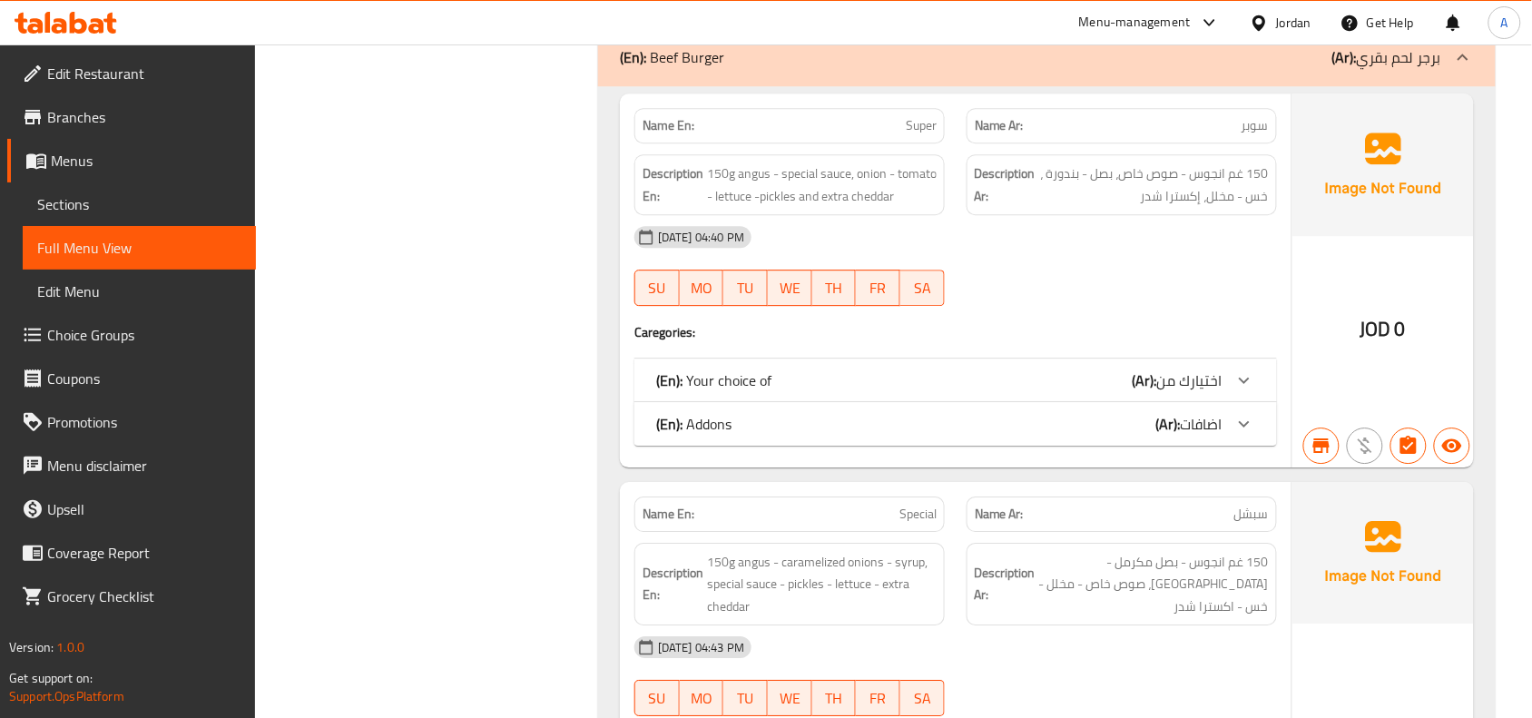
scroll to position [15812, 0]
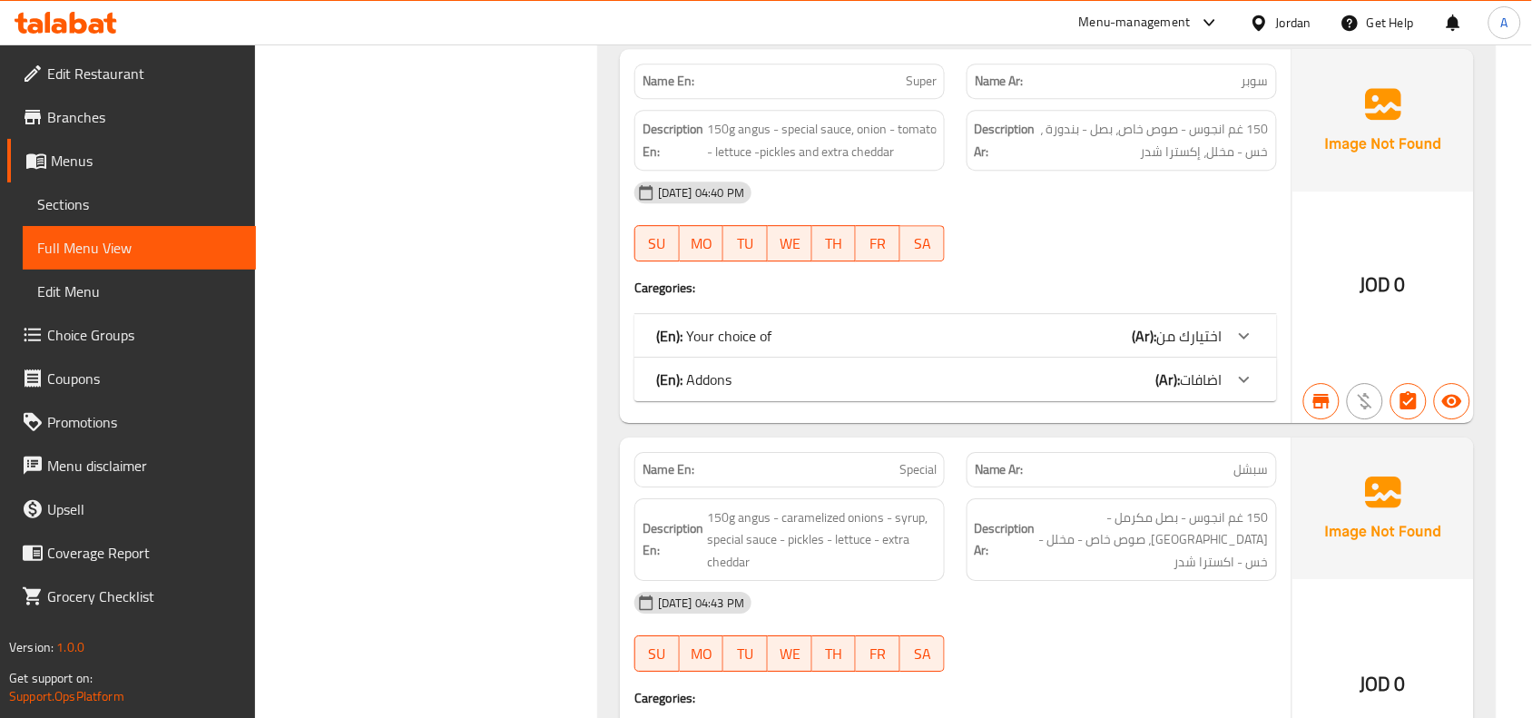
click at [1225, 364] on div "Name En: Super Name Ar: سوبر Description En: 150g angus - special sauce, onion …" at bounding box center [956, 235] width 672 height 373
click at [1223, 358] on div "(En): Your choice of (Ar): اختيارك من" at bounding box center [955, 336] width 643 height 44
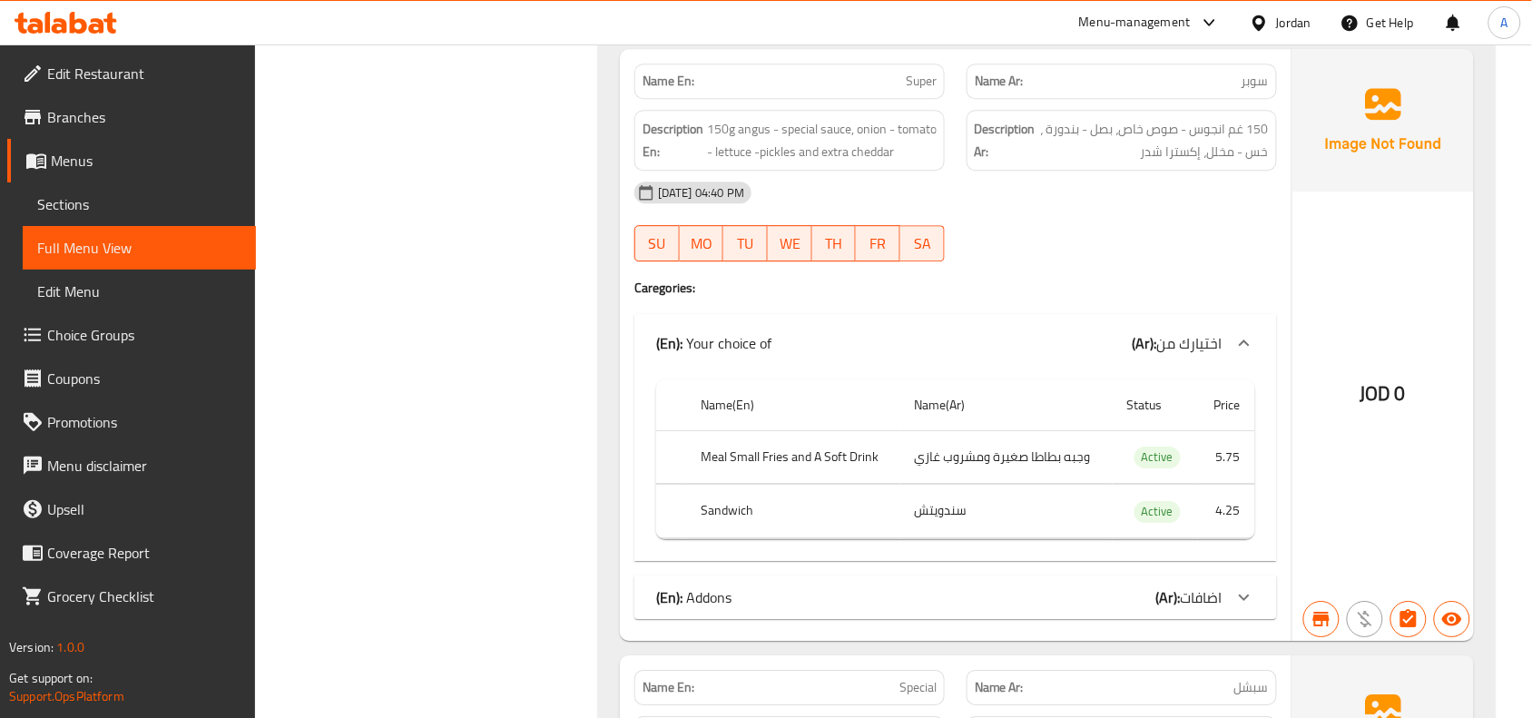
scroll to position [15925, 0]
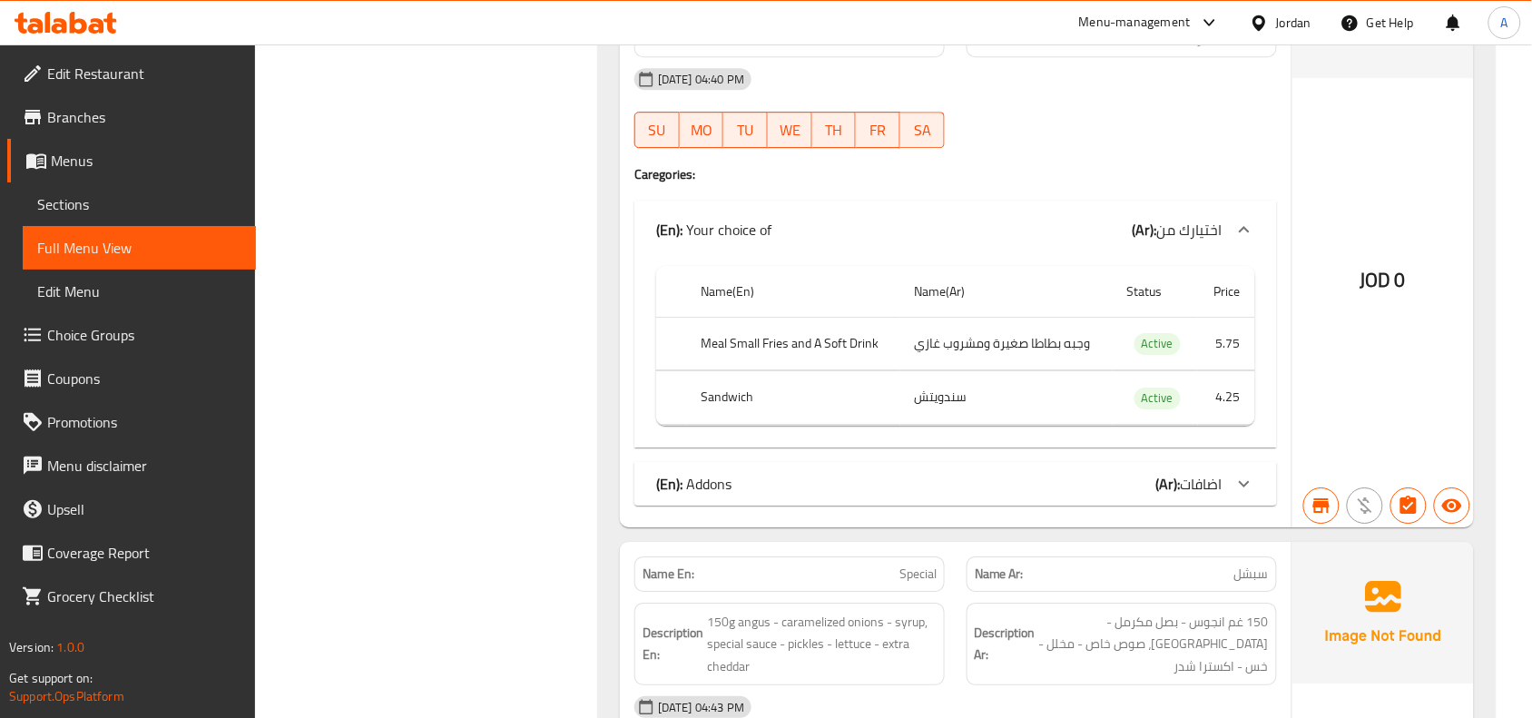
click at [1201, 506] on div "(En): Addons (Ar): اضافات" at bounding box center [955, 484] width 643 height 44
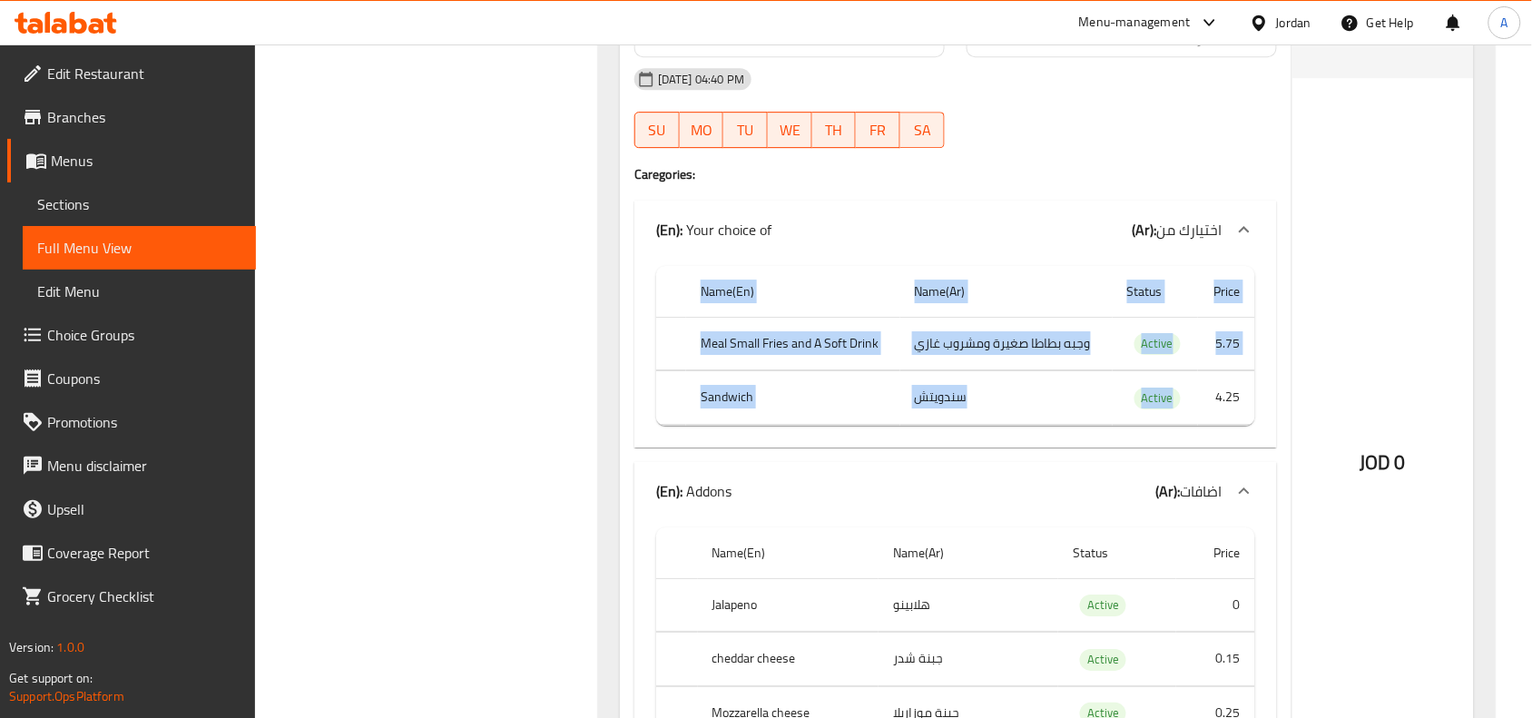
drag, startPoint x: 1221, startPoint y: 470, endPoint x: 1269, endPoint y: 456, distance: 50.2
click at [1269, 447] on div "Name(En) Name(Ar) Status Price Meal Small Fries and A Soft Drink وجبه بطاطا صغي…" at bounding box center [955, 353] width 643 height 189
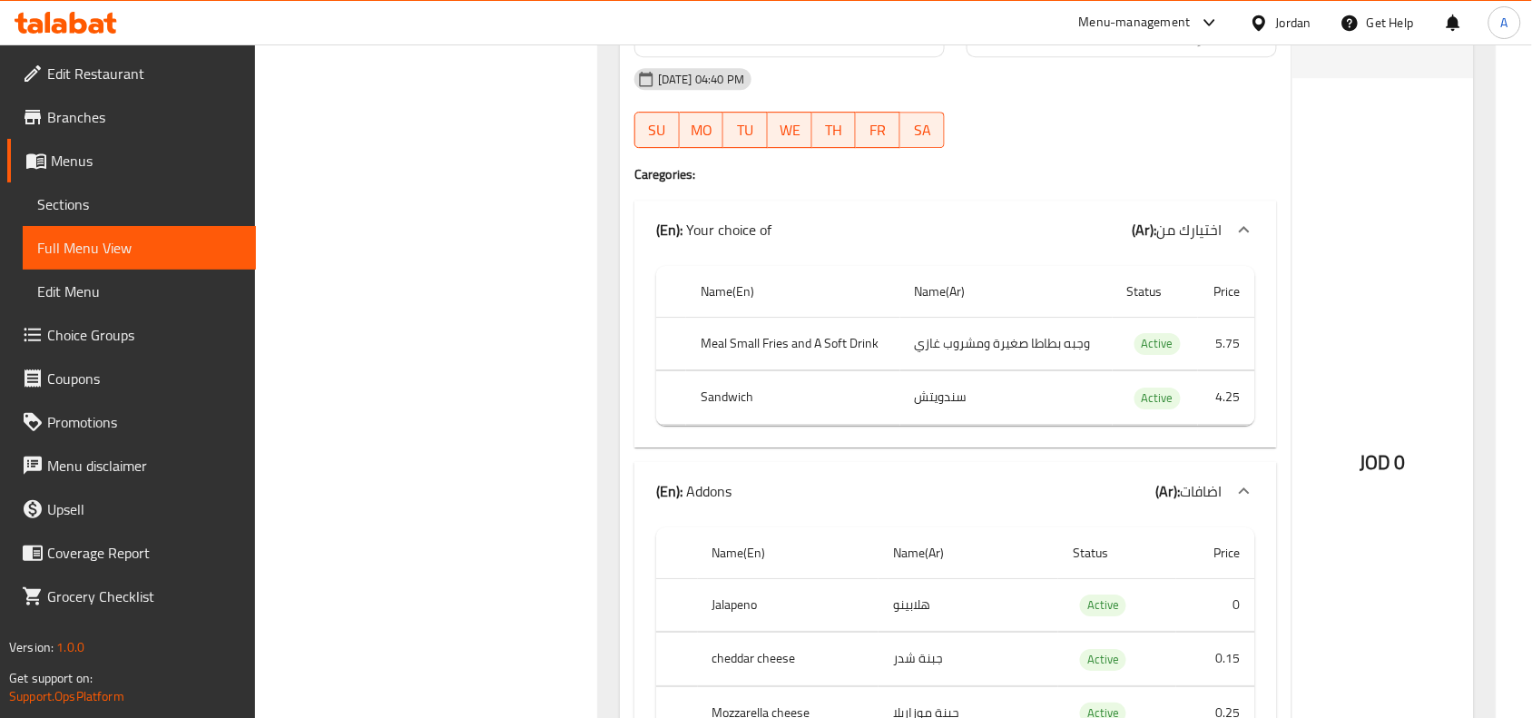
click at [1379, 477] on div "JOD 0" at bounding box center [1383, 414] width 182 height 957
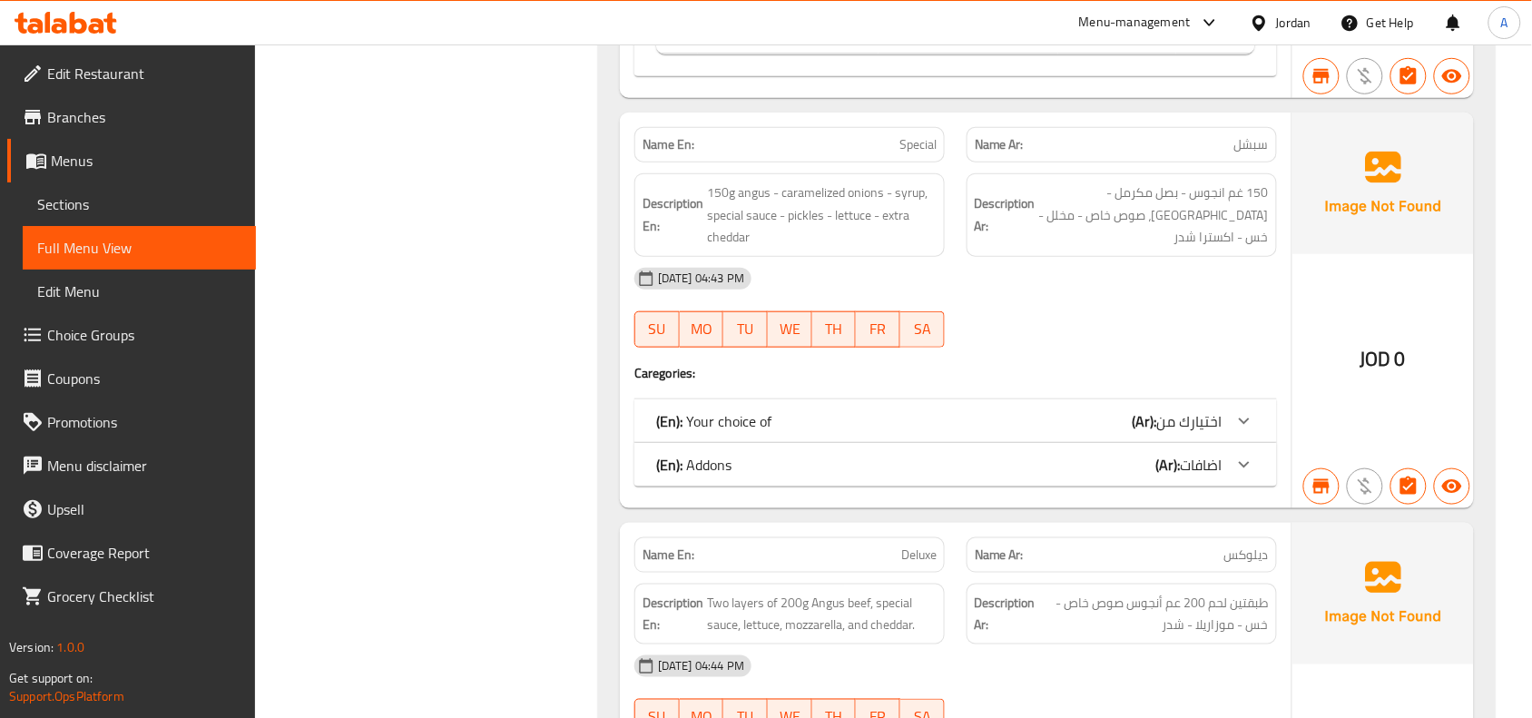
scroll to position [16606, 0]
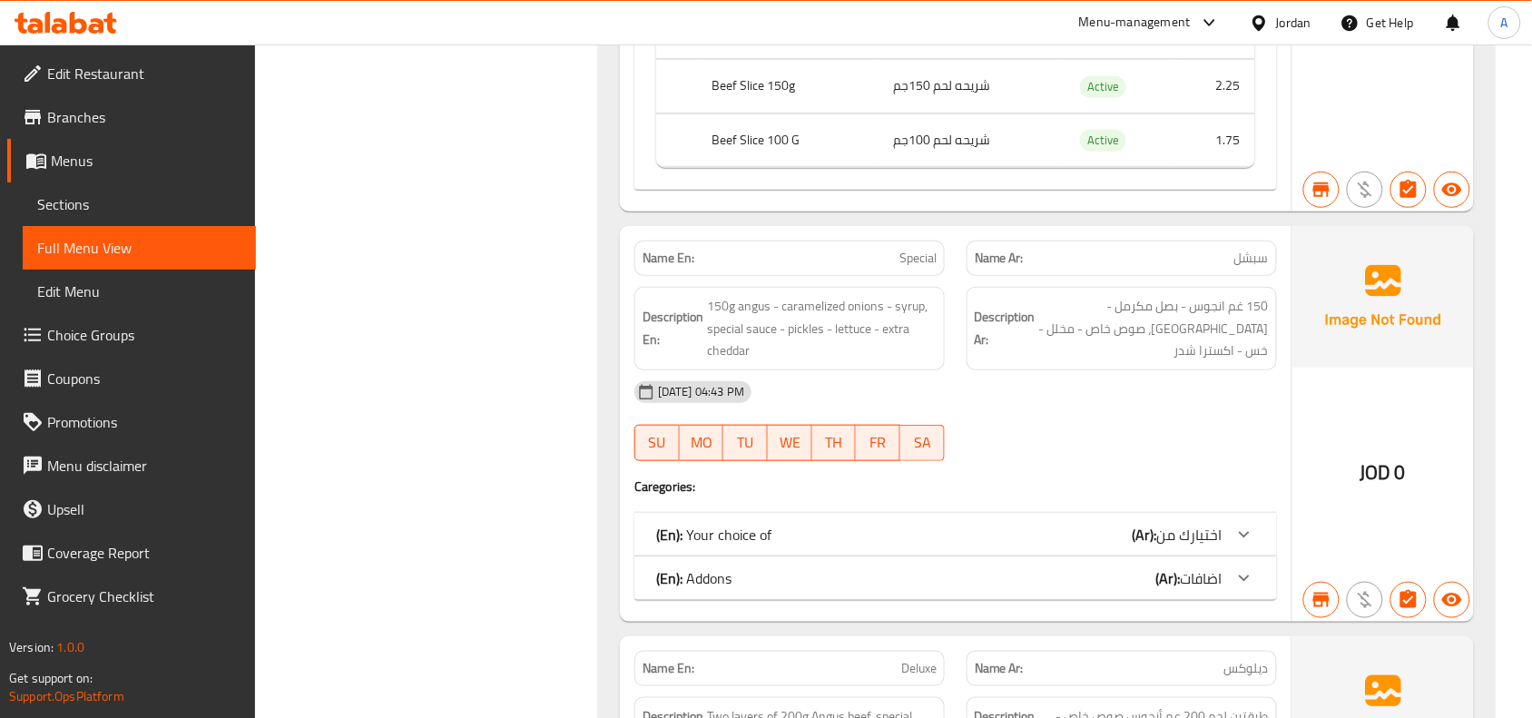
click at [1163, 548] on span "اختيارك من" at bounding box center [1189, 534] width 65 height 27
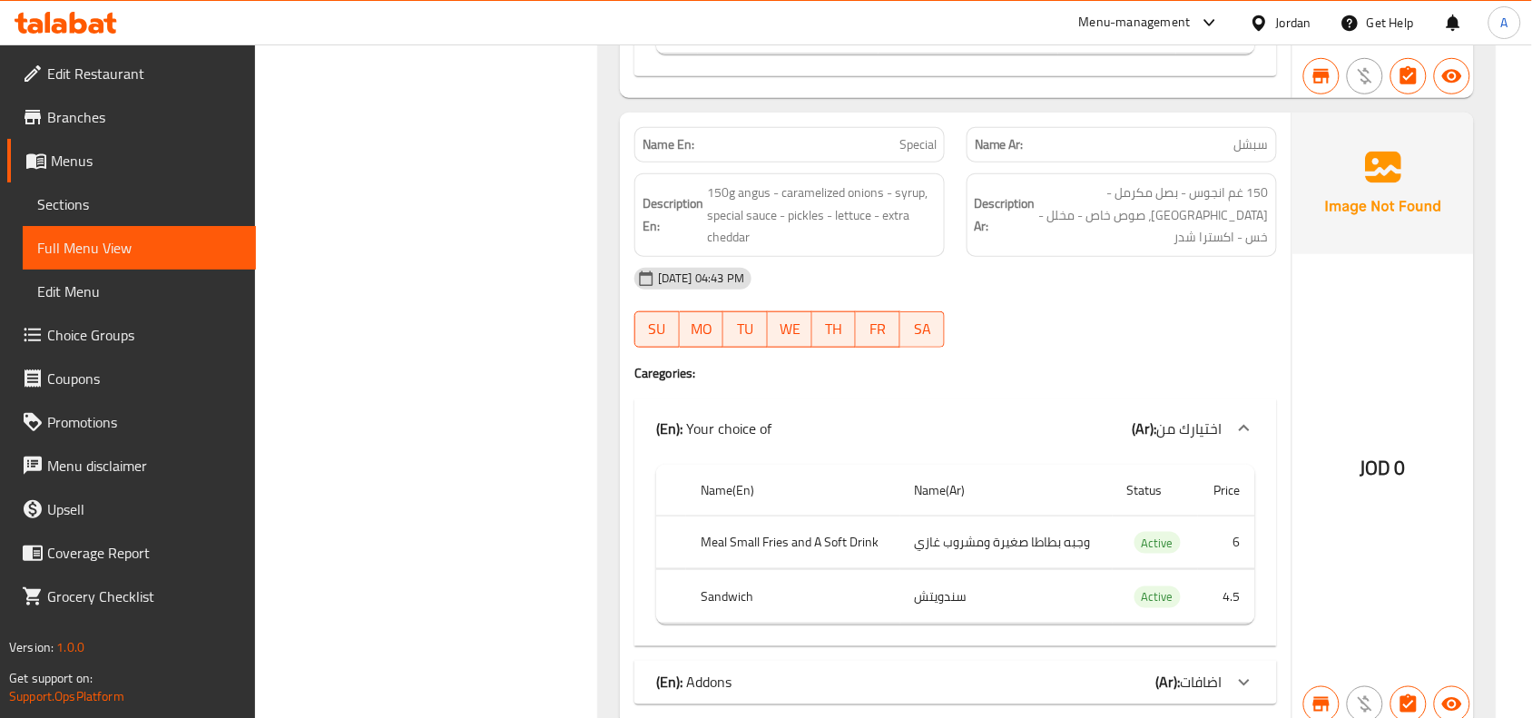
scroll to position [16946, 0]
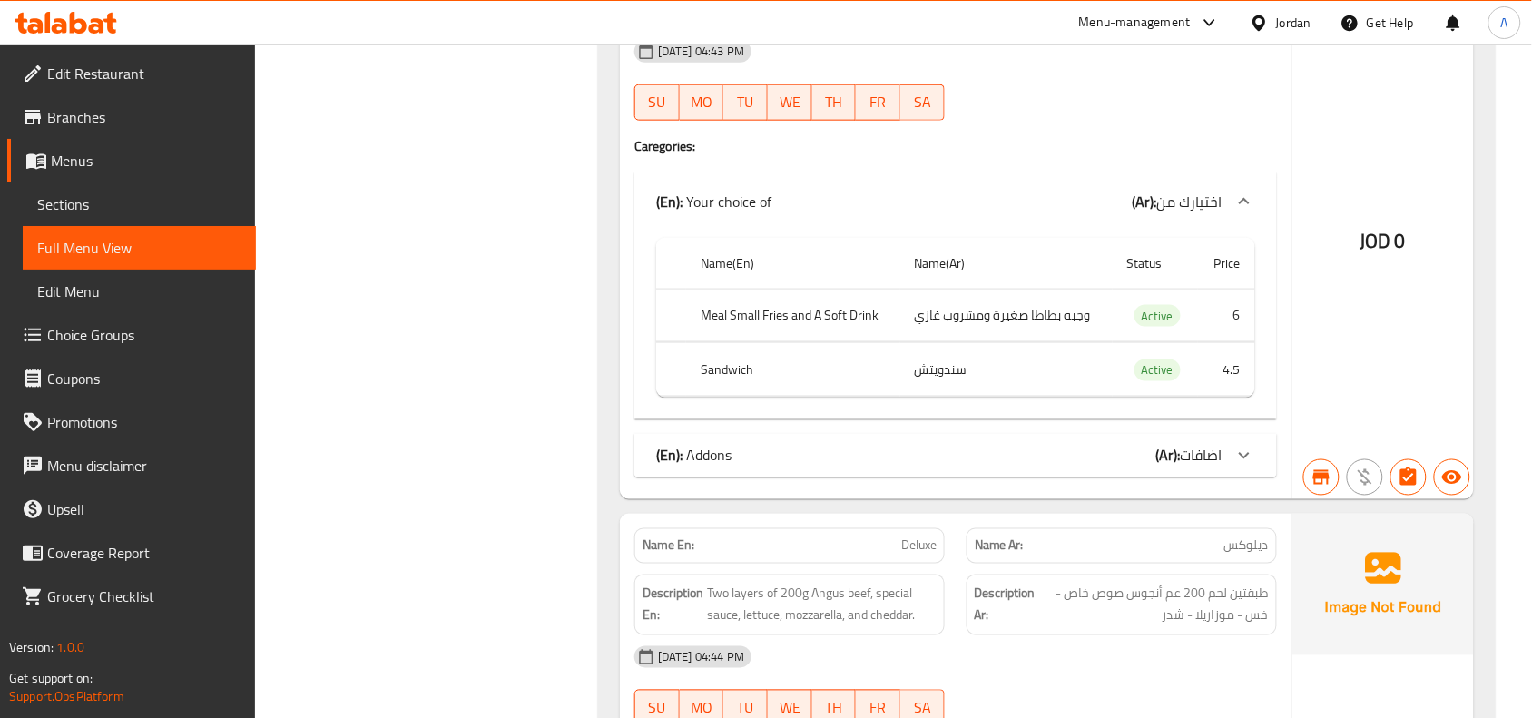
click at [1209, 469] on span "اضافات" at bounding box center [1202, 455] width 42 height 27
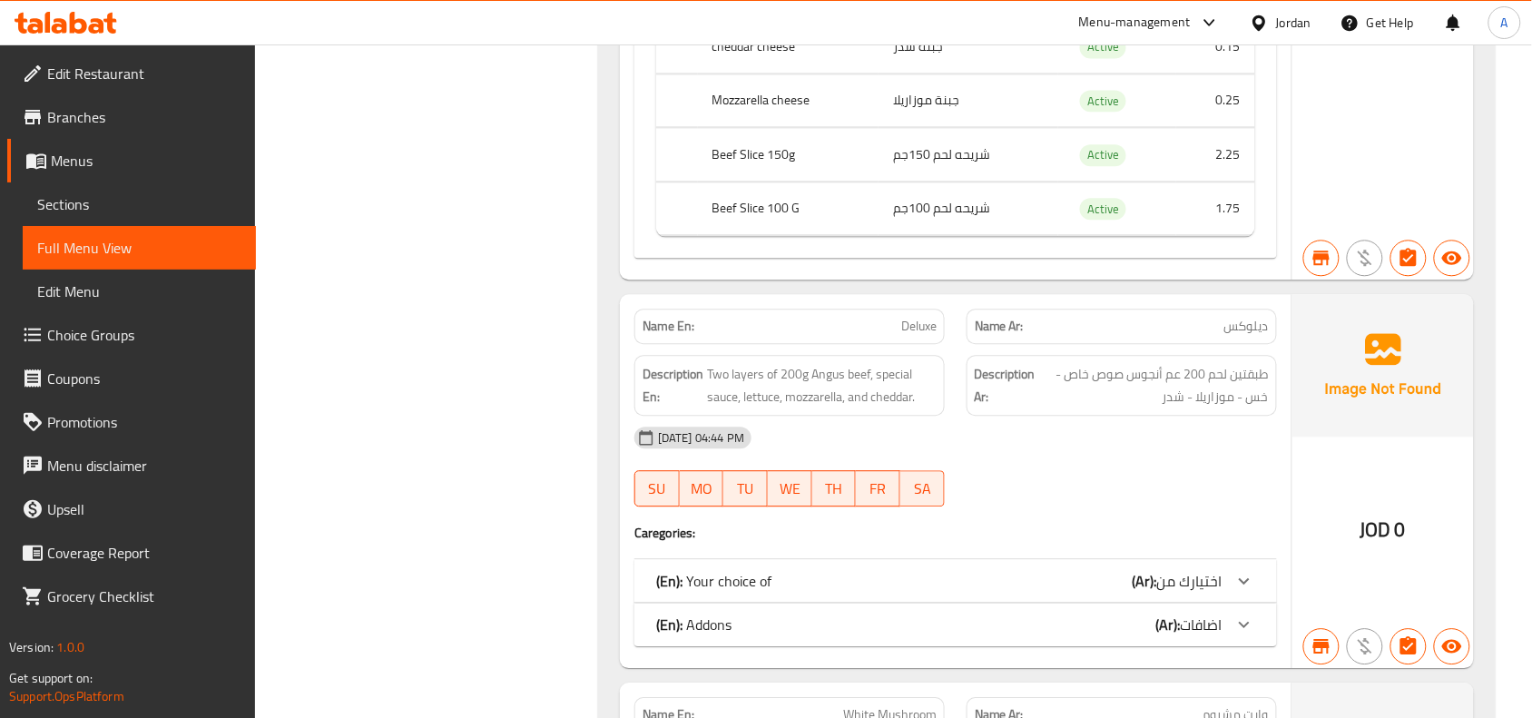
scroll to position [17627, 0]
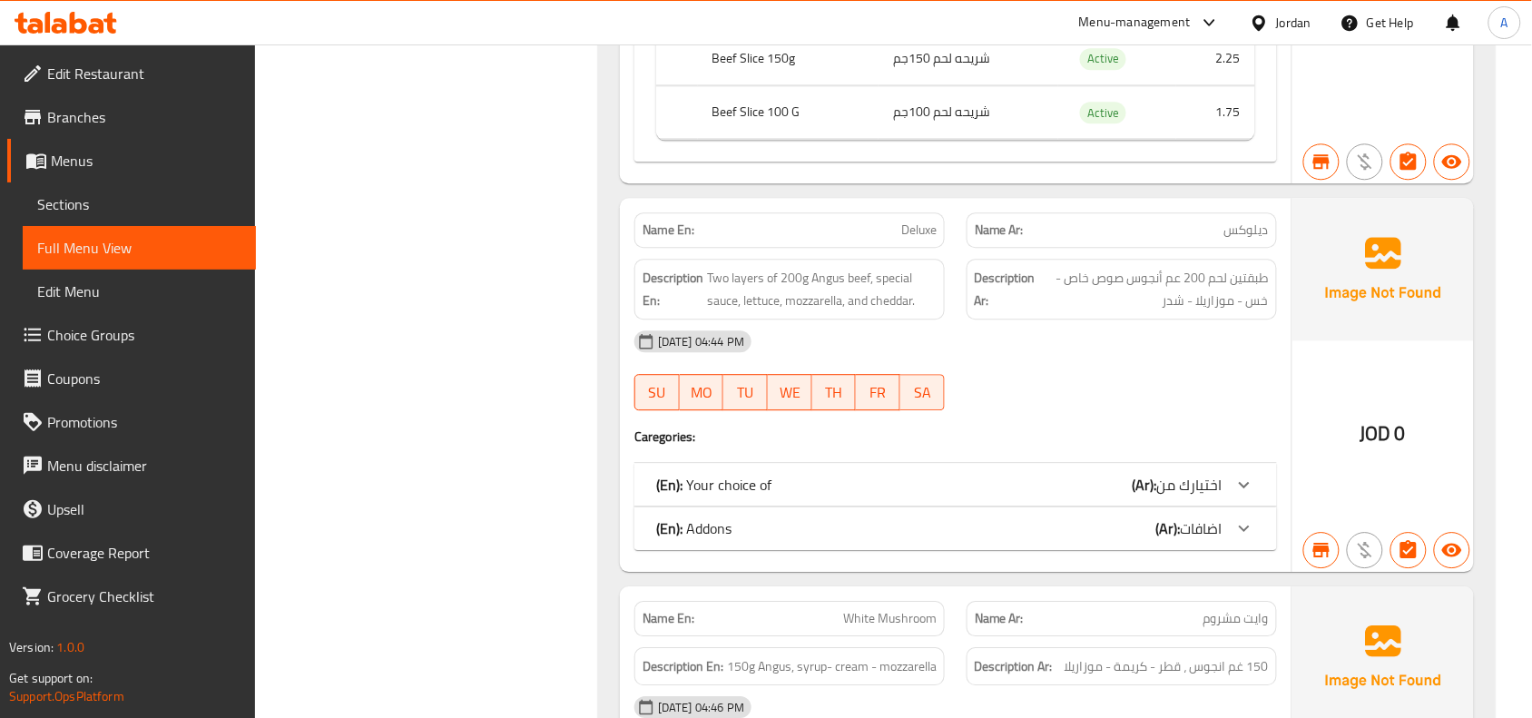
click at [1240, 496] on icon at bounding box center [1244, 485] width 22 height 22
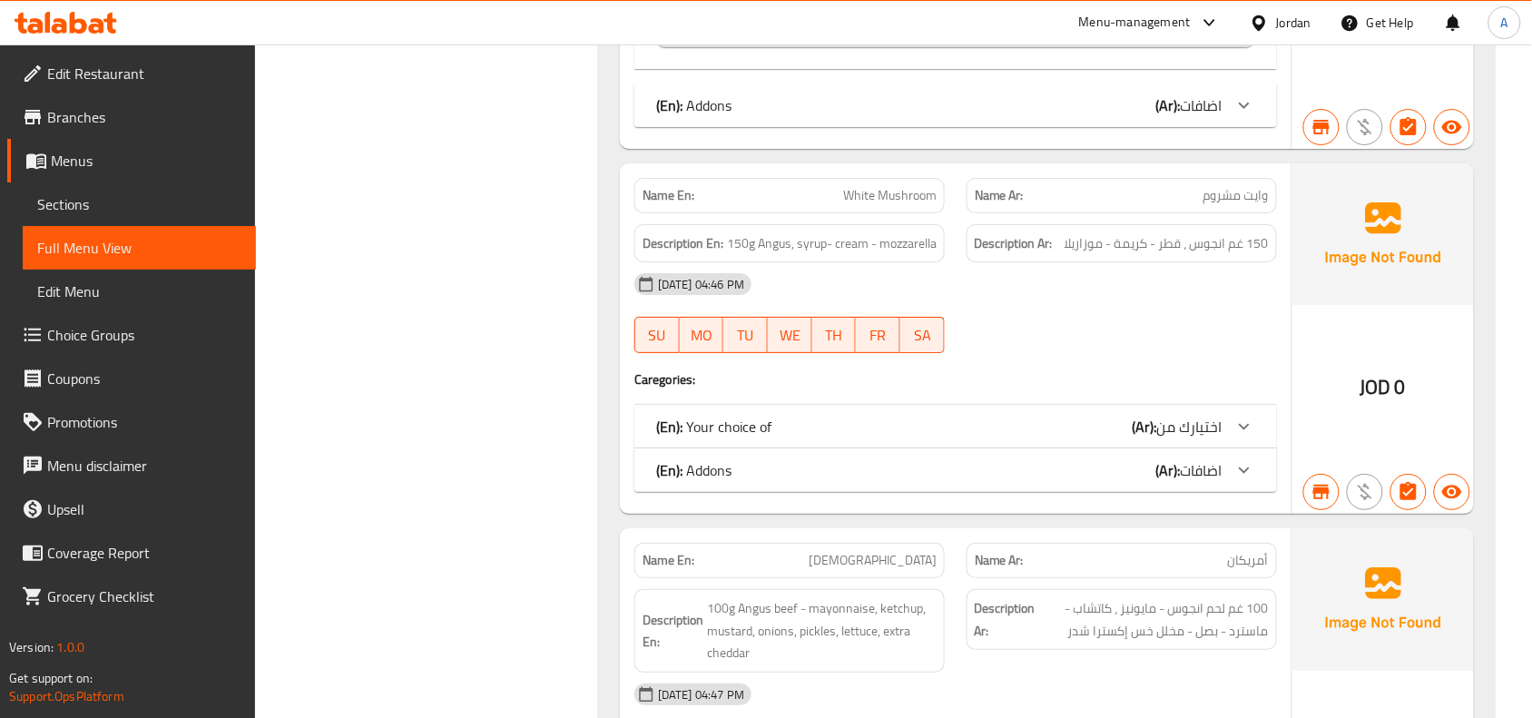
scroll to position [18307, 0]
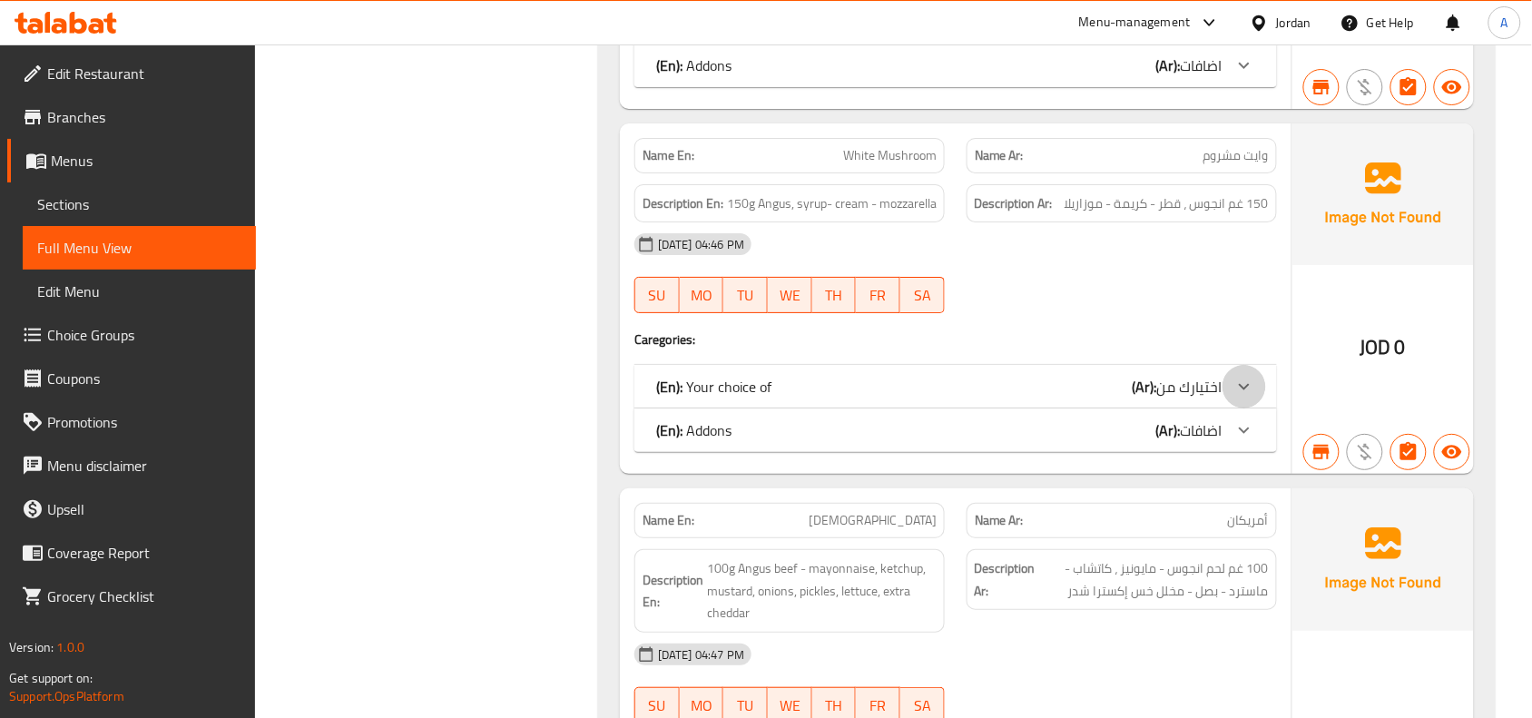
click at [1239, 398] on icon at bounding box center [1244, 387] width 22 height 22
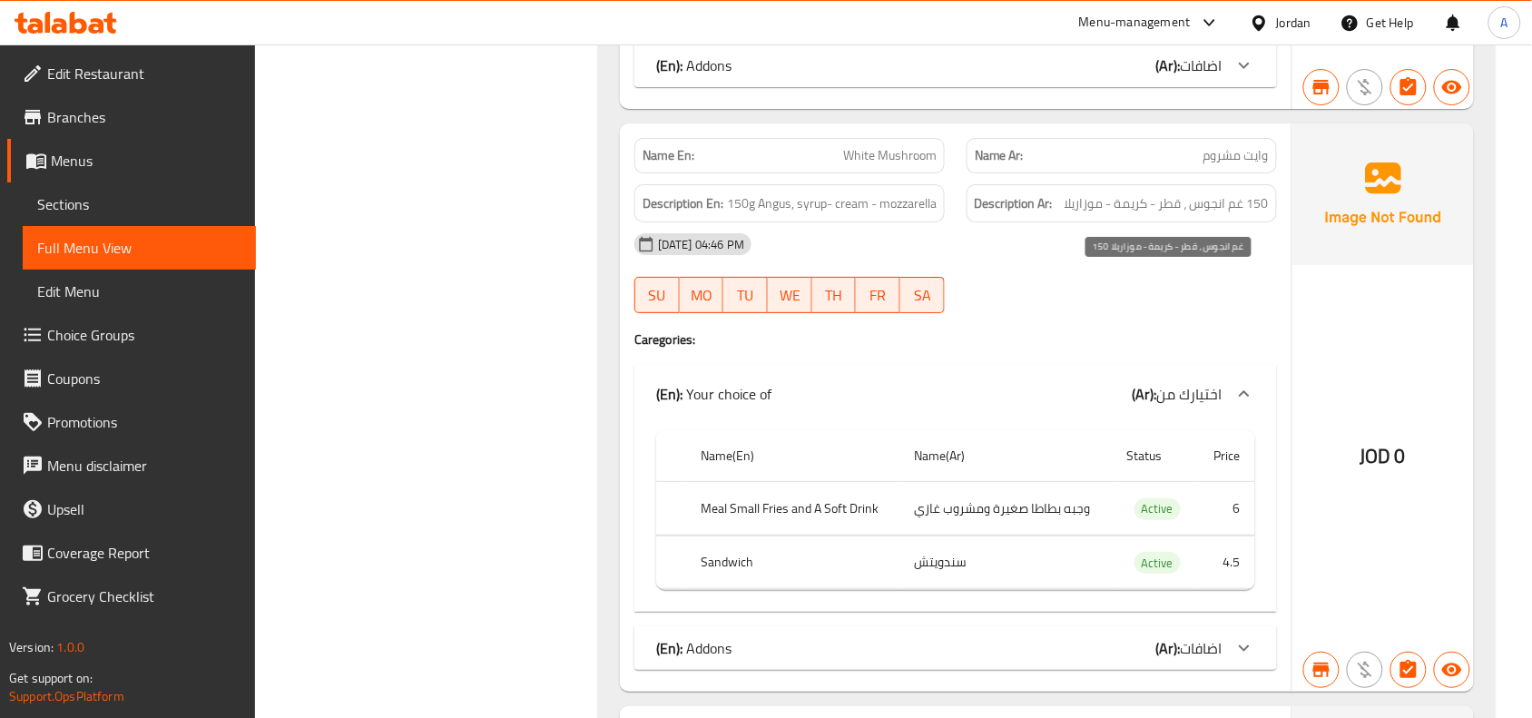
click at [1175, 215] on span "150 غم انجوس ، قطر - كريمة - موزاريلا" at bounding box center [1167, 203] width 204 height 23
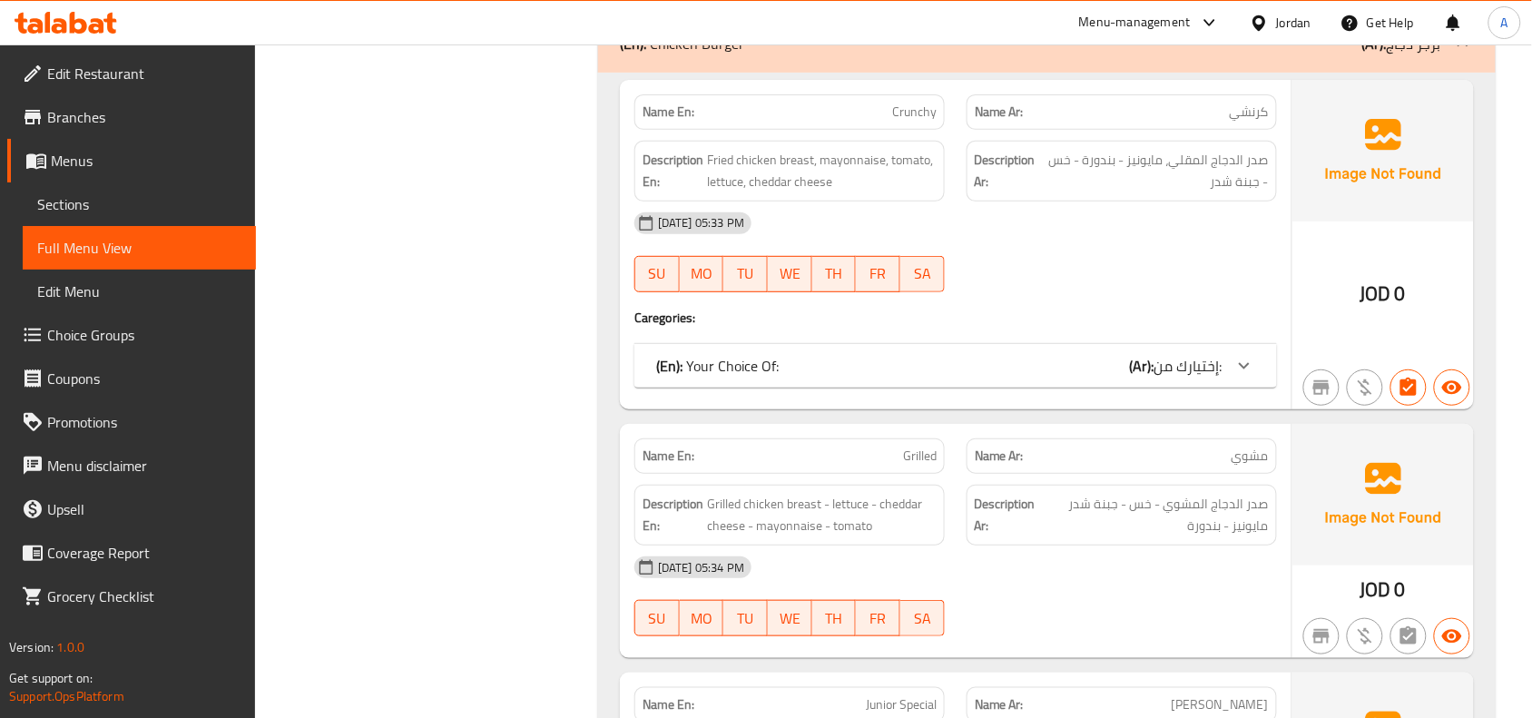
scroll to position [20576, 0]
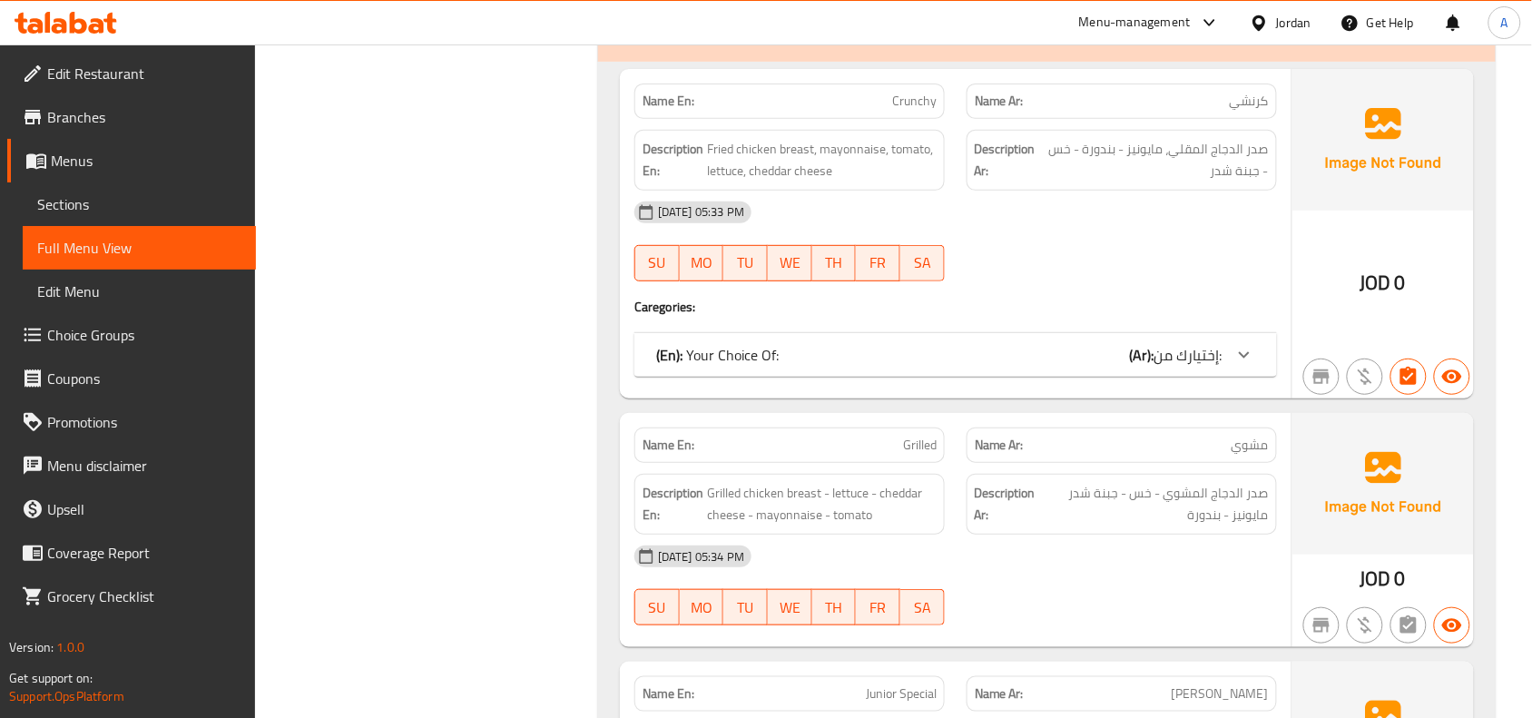
click at [1260, 377] on div at bounding box center [1244, 355] width 44 height 44
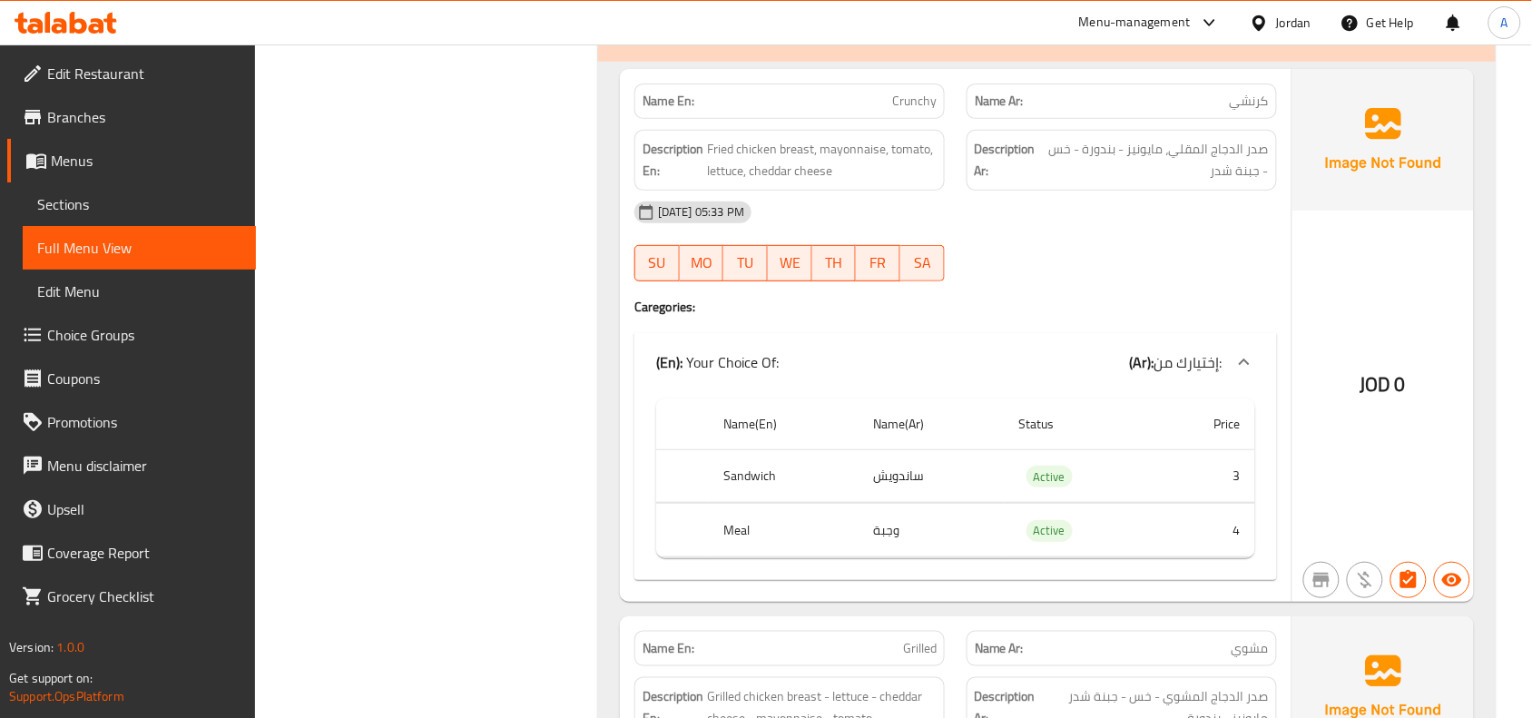
scroll to position [20690, 0]
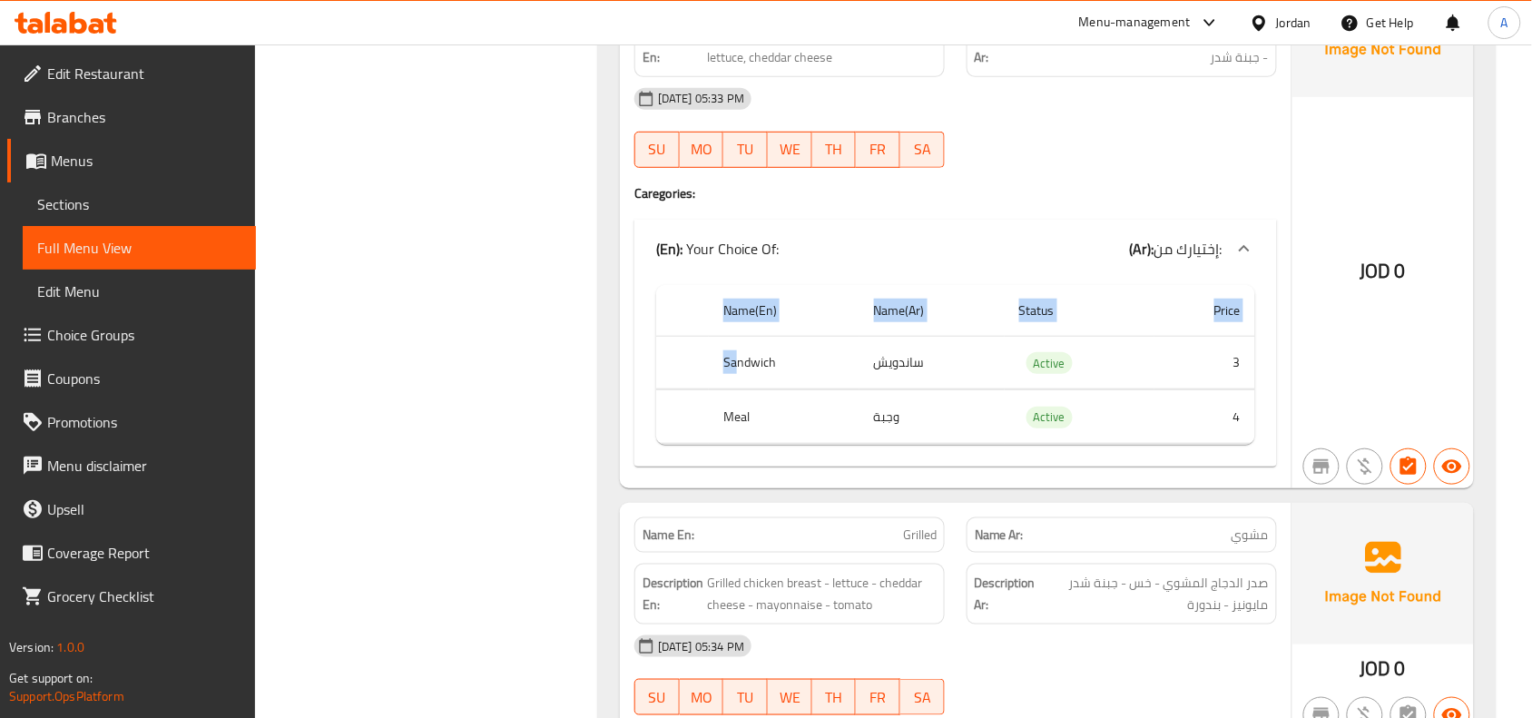
drag, startPoint x: 736, startPoint y: 470, endPoint x: 1266, endPoint y: 484, distance: 530.2
click at [1266, 466] on div "Name(En) Name(Ar) Status Price Sandwich ساندويش Active 3 Meal وجبة Active 4" at bounding box center [955, 372] width 643 height 189
click at [1257, 466] on div "Name(En) Name(Ar) Status Price Sandwich ساندويش Active 3 Meal وجبة Active 4" at bounding box center [955, 372] width 643 height 189
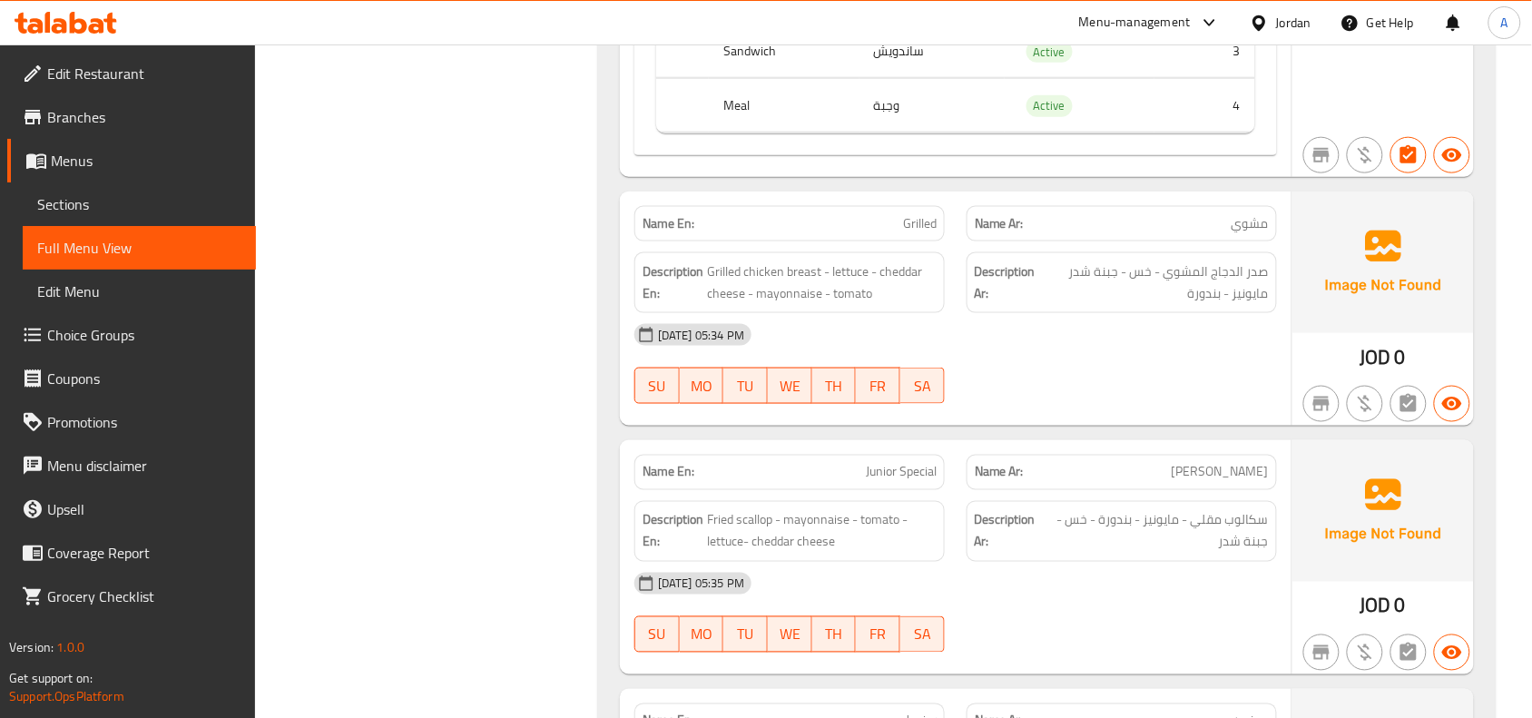
scroll to position [21035, 0]
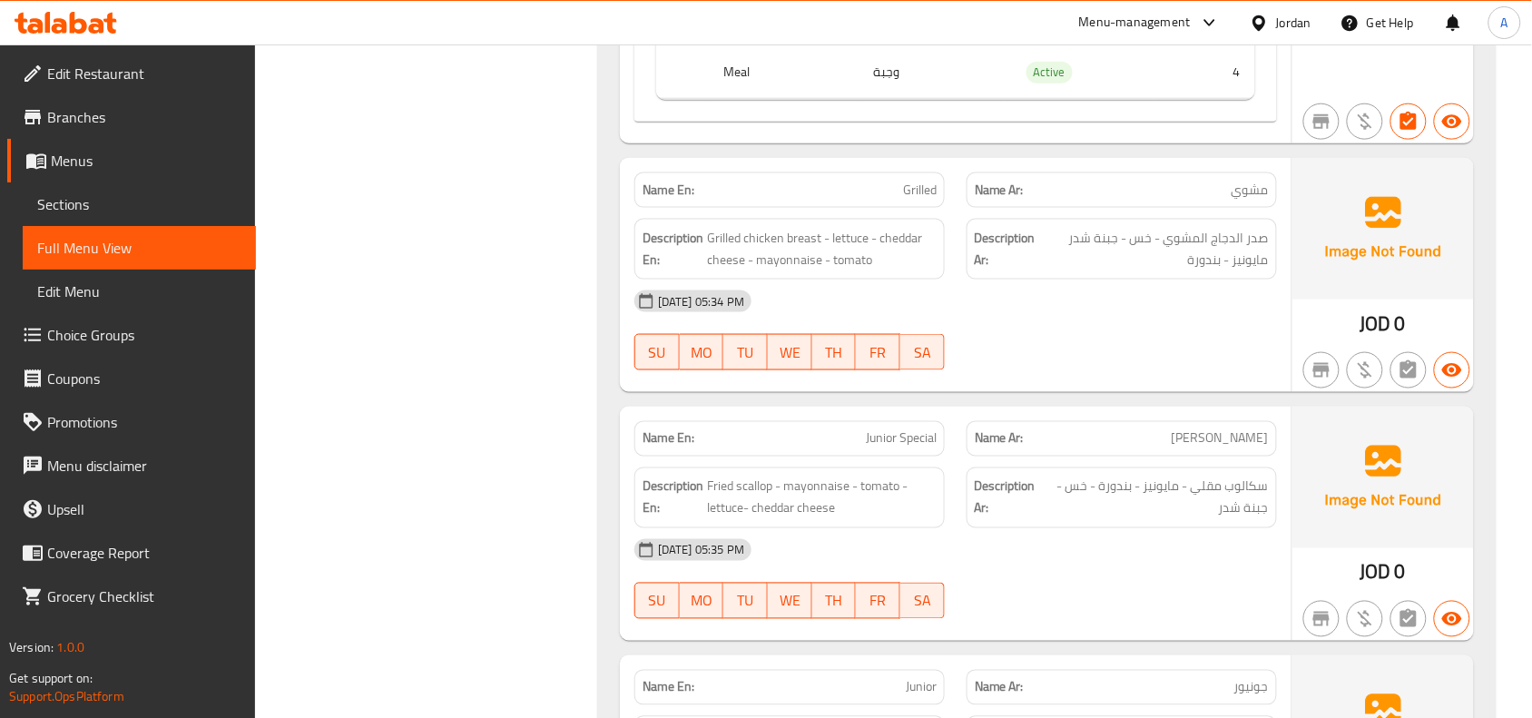
click at [1185, 381] on div "08-09-2025 05:34 PM SU MO TU WE TH FR SA" at bounding box center [955, 331] width 664 height 102
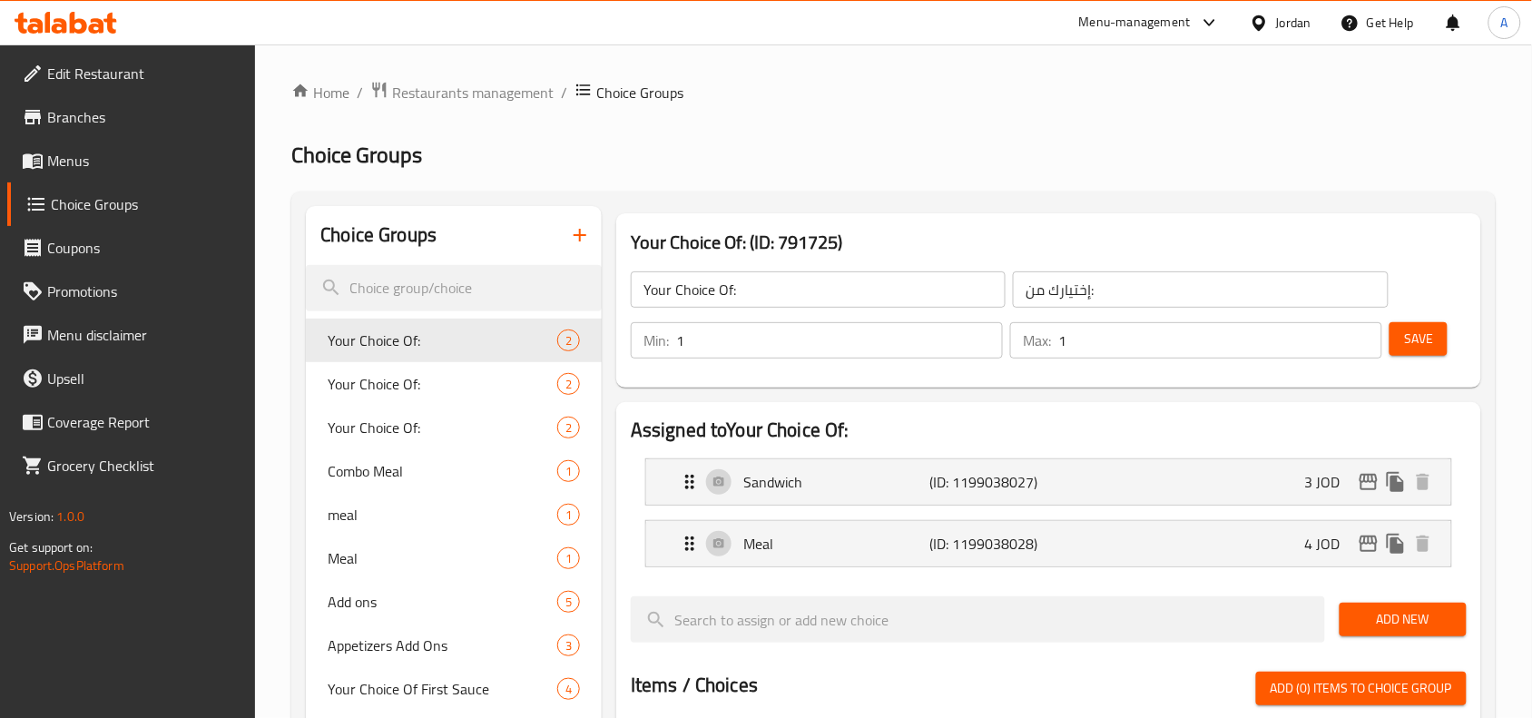
click at [129, 165] on span "Menus" at bounding box center [144, 161] width 194 height 22
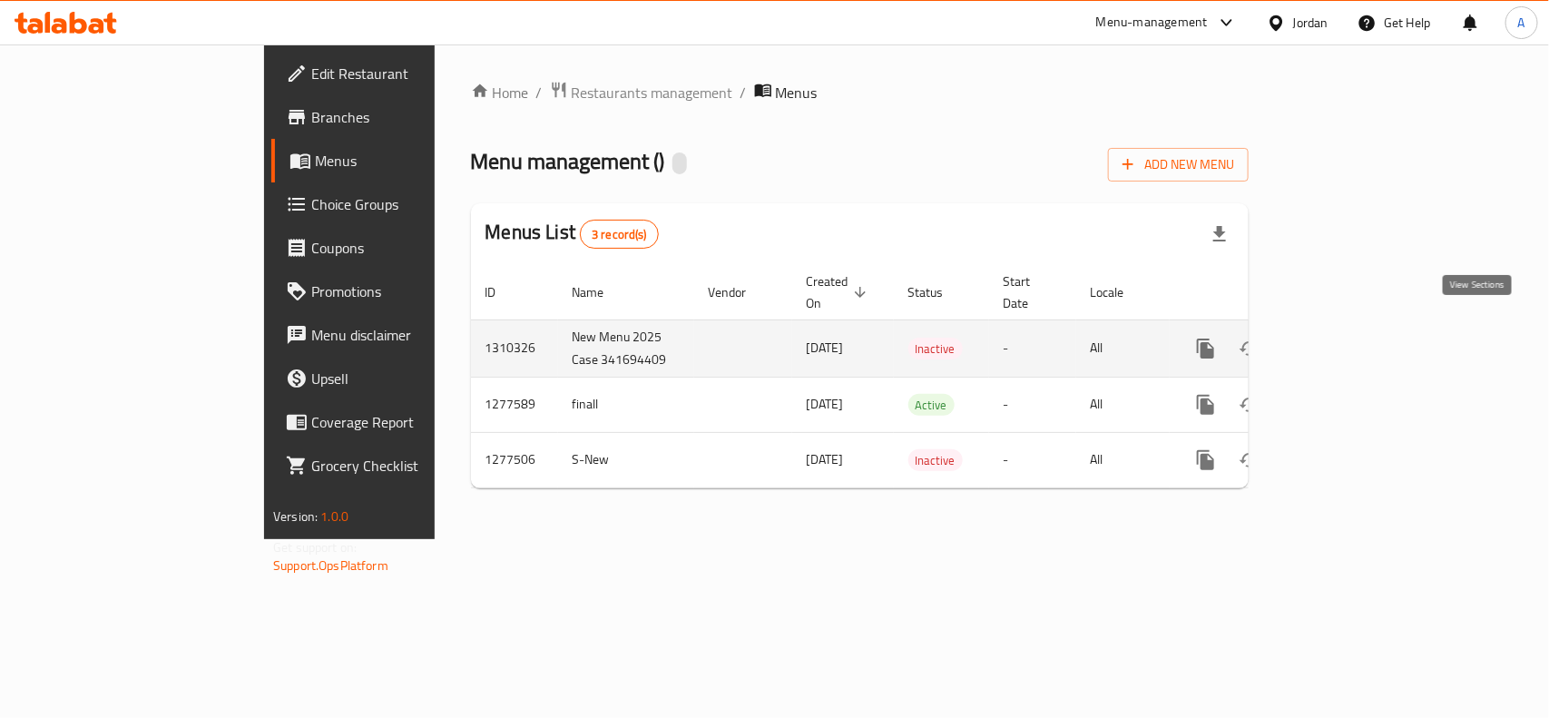
click at [1348, 338] on icon "enhanced table" at bounding box center [1337, 349] width 22 height 22
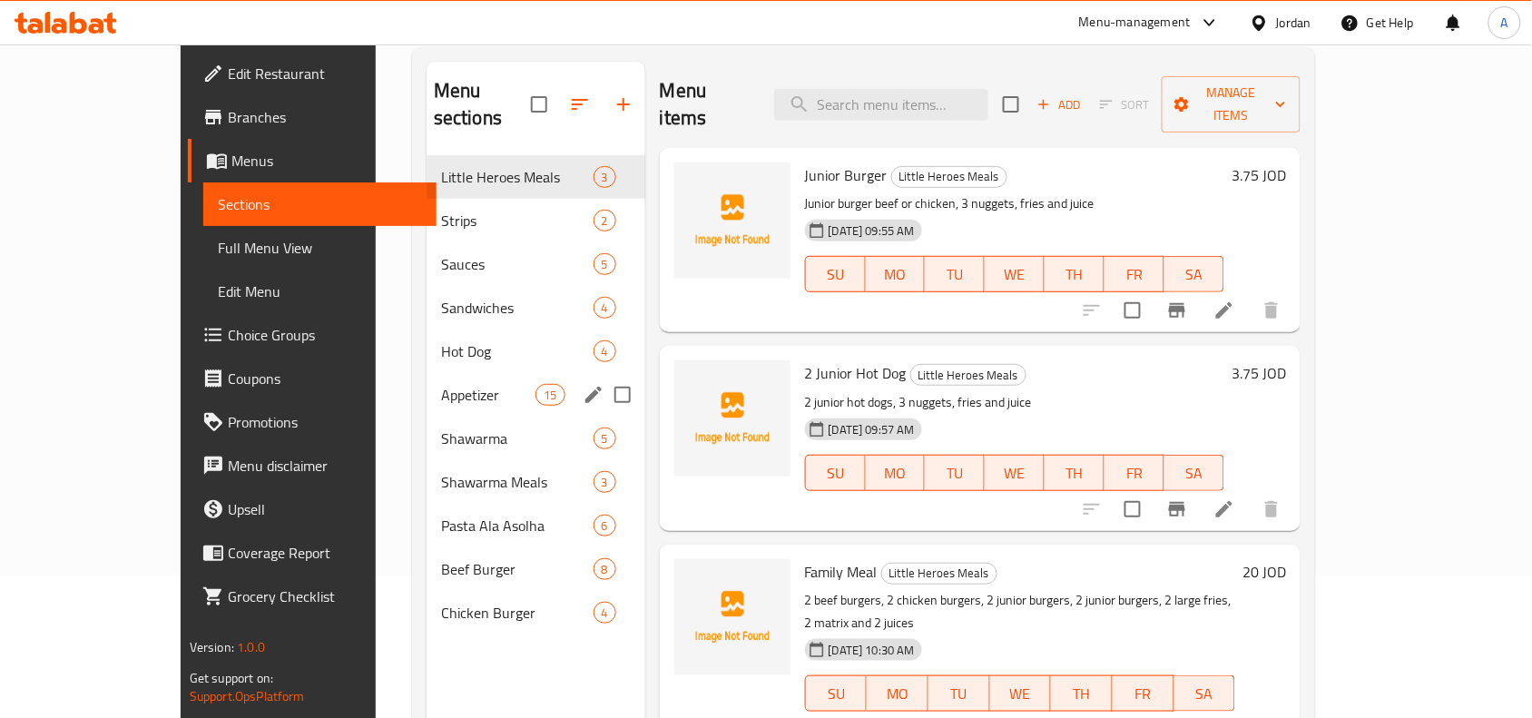
scroll to position [255, 0]
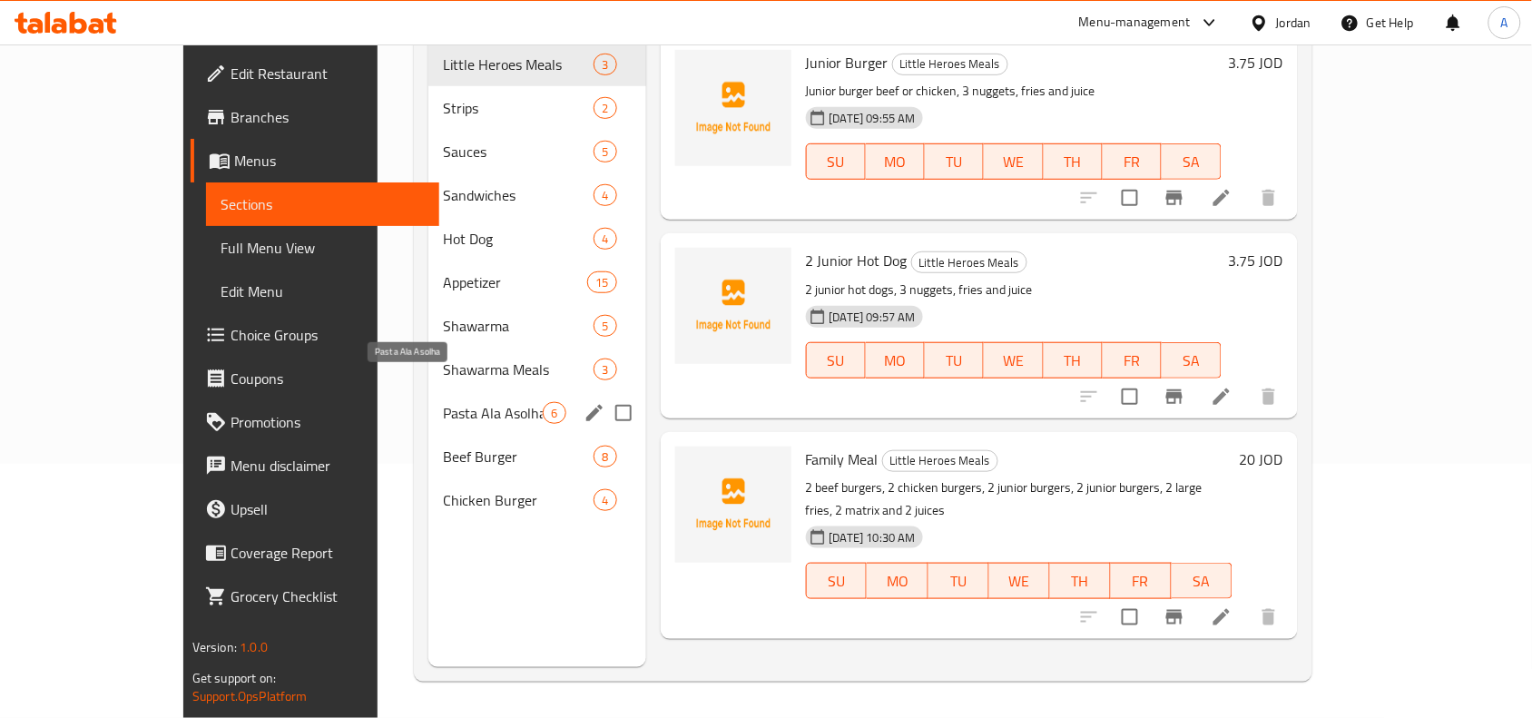
click at [443, 402] on span "Pasta Ala Asolha" at bounding box center [493, 413] width 100 height 22
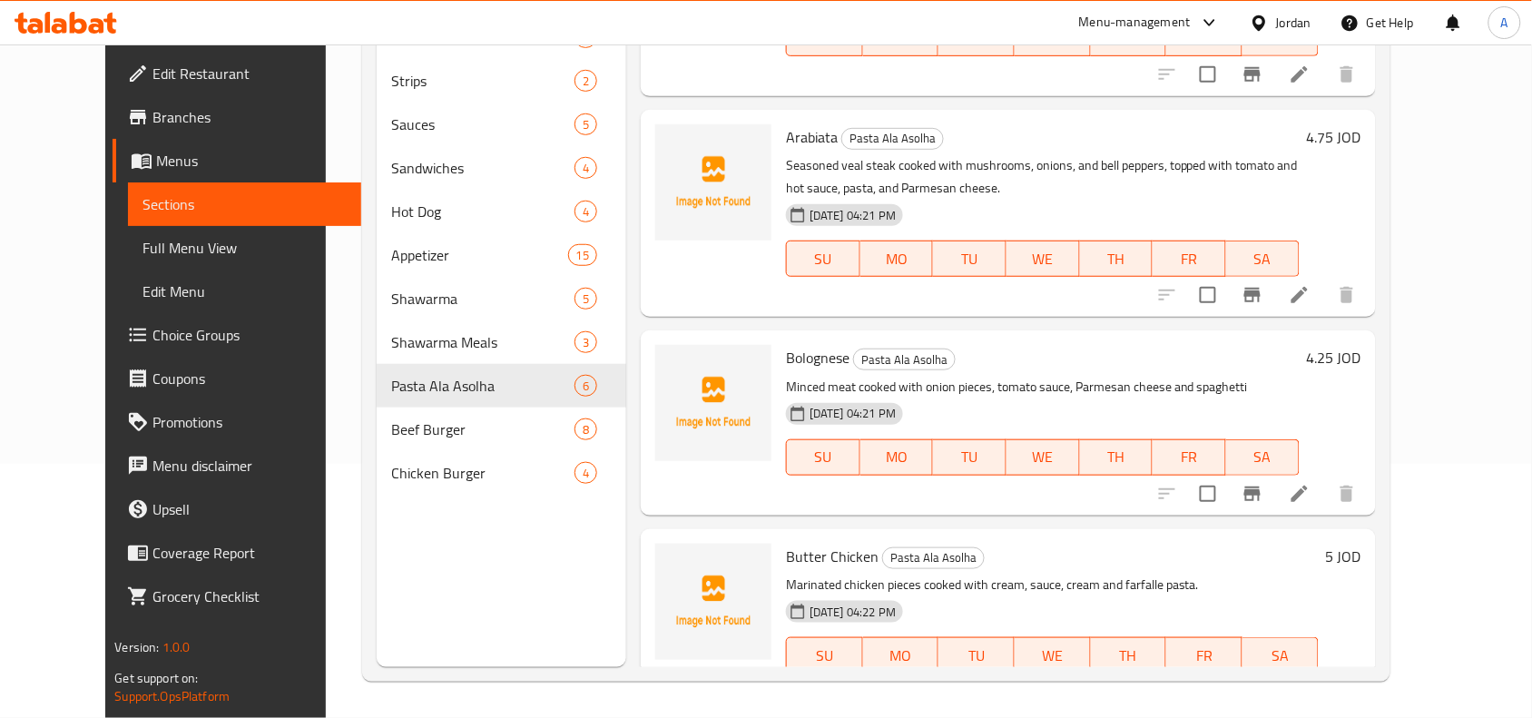
scroll to position [561, 0]
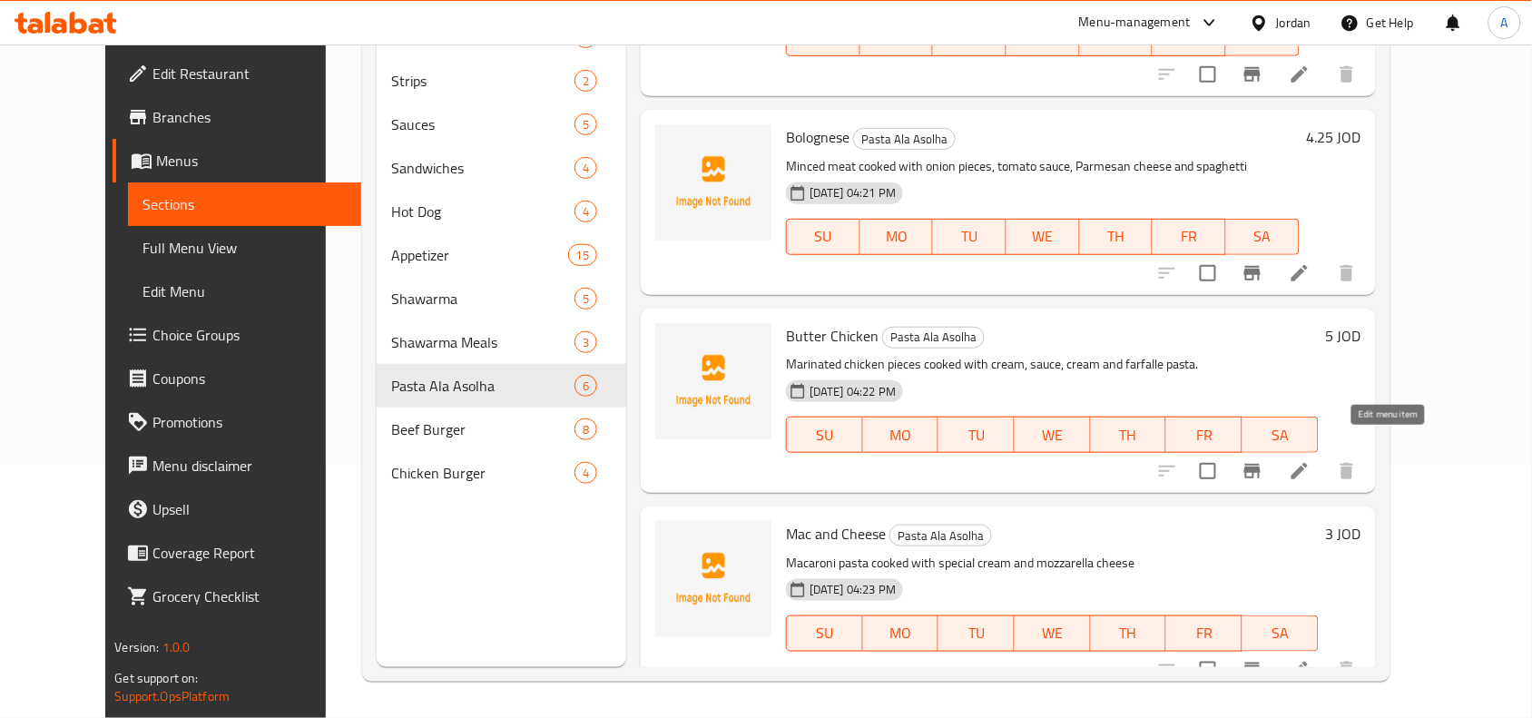
click at [1311, 460] on icon at bounding box center [1300, 471] width 22 height 22
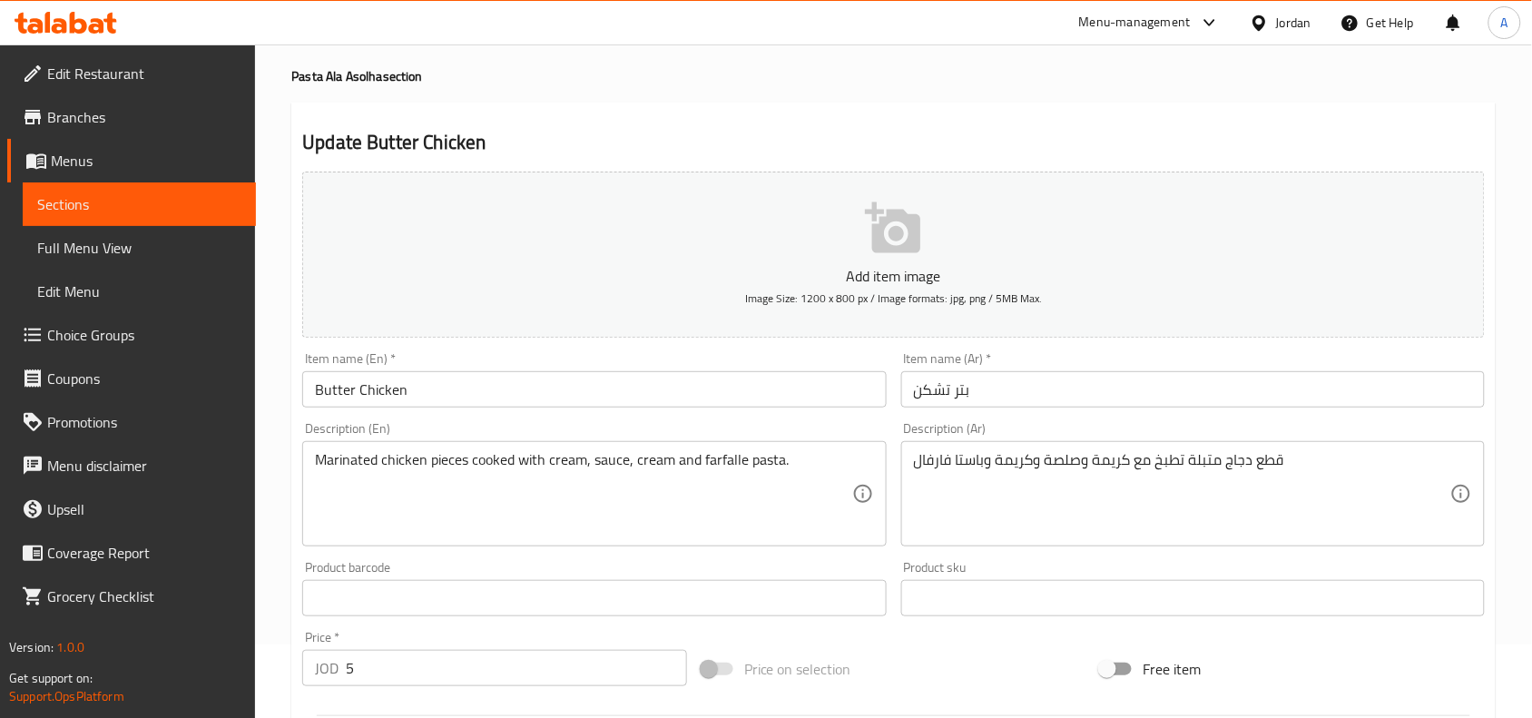
scroll to position [113, 0]
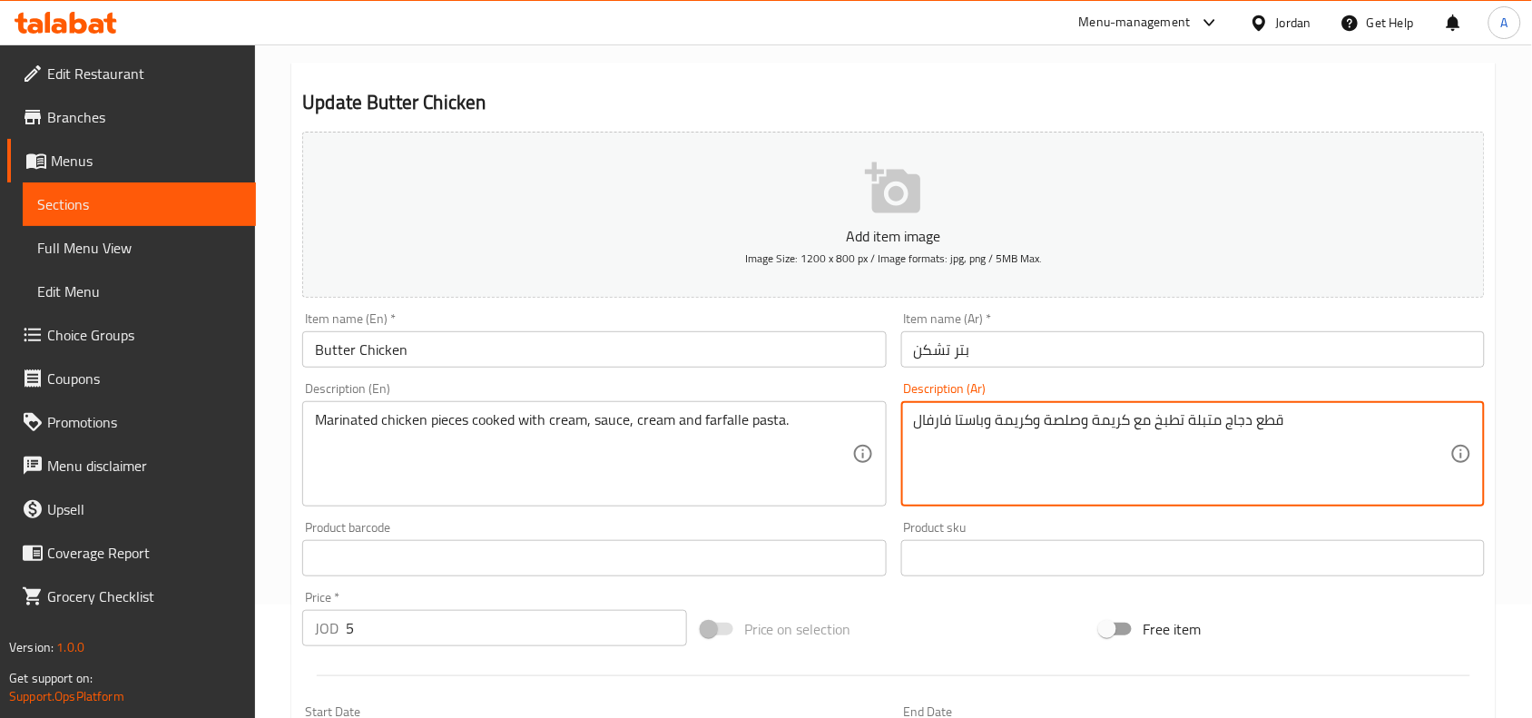
click at [1018, 432] on textarea "قطع دجاج متبلة تطبخ مع كريمة وصلصة وكريمة وباستا فارفال" at bounding box center [1182, 454] width 536 height 86
type textarea "قطع دجاج متبلة تطبخ مع كريمة وصلصة وباستا فارفال"
click at [645, 422] on textarea "Marinated chicken pieces cooked with cream, sauce, cream and farfalle pasta." at bounding box center [583, 454] width 536 height 86
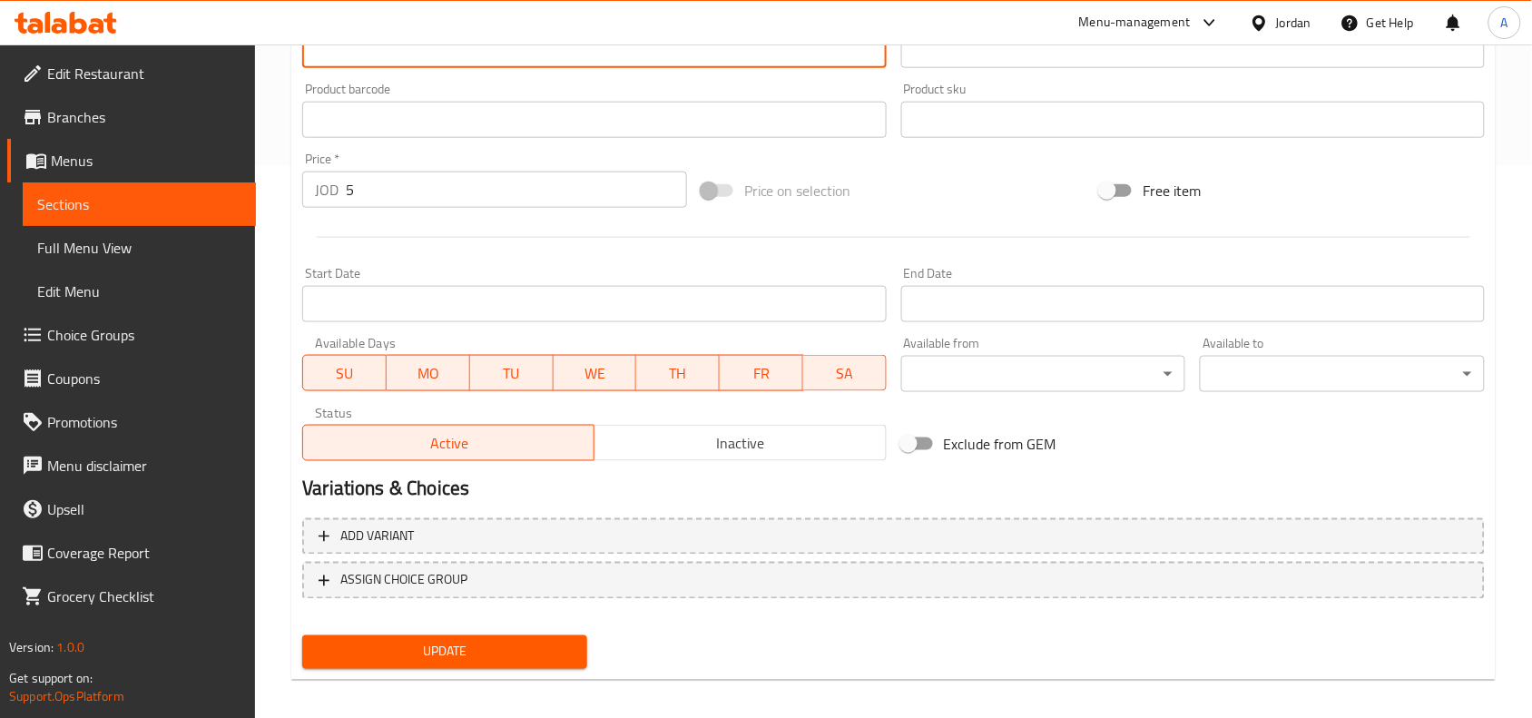
scroll to position [561, 0]
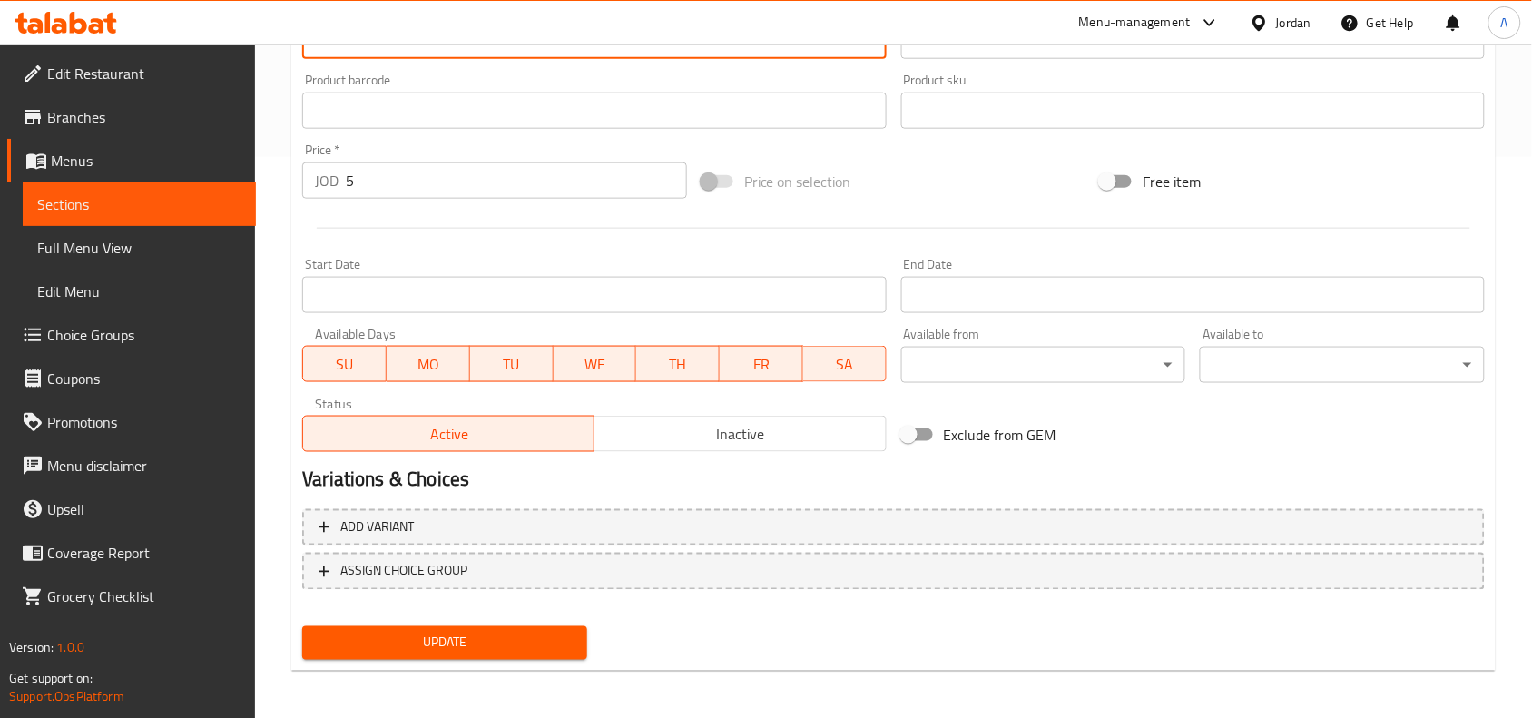
type textarea "Marinated chicken pieces cooked with cream, sauce, and farfalle pasta."
click at [486, 652] on button "Update" at bounding box center [444, 643] width 285 height 34
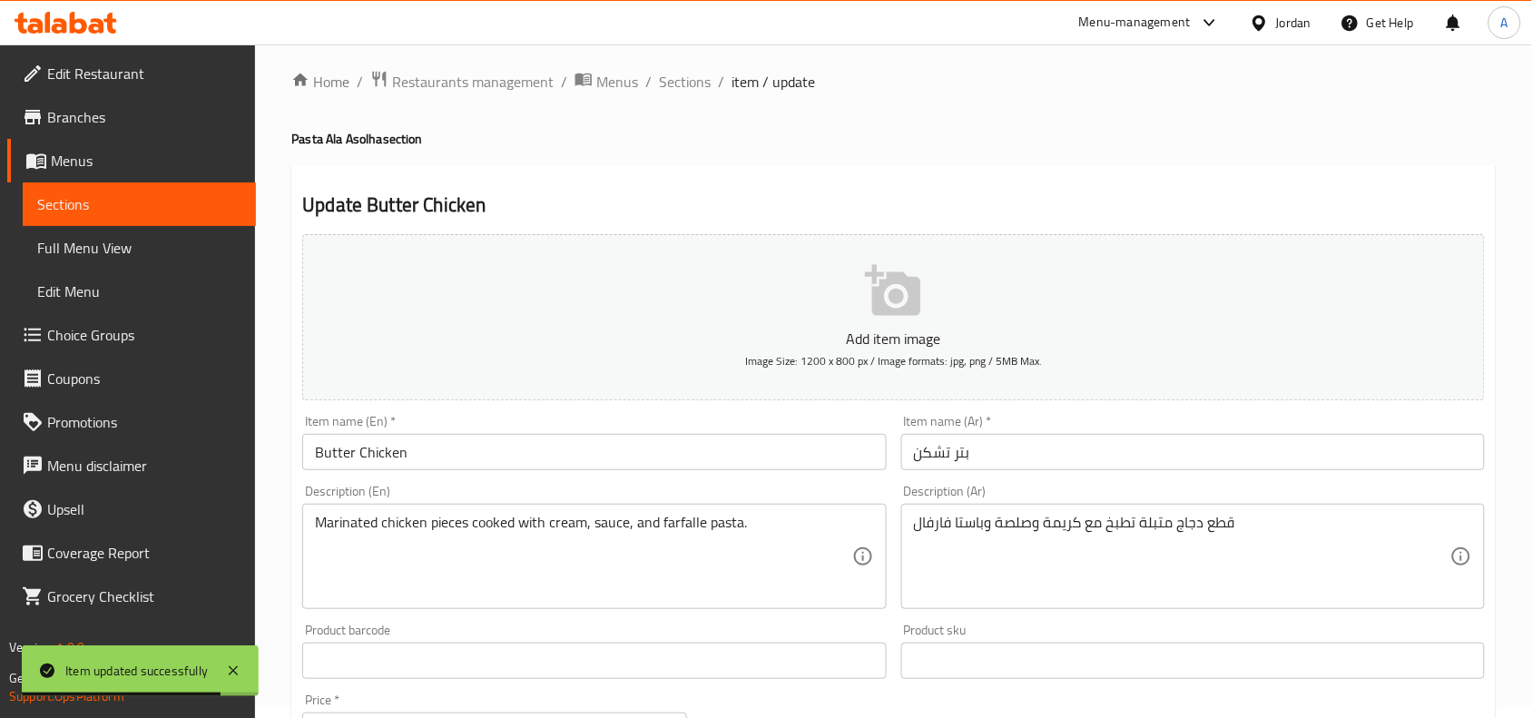
scroll to position [0, 0]
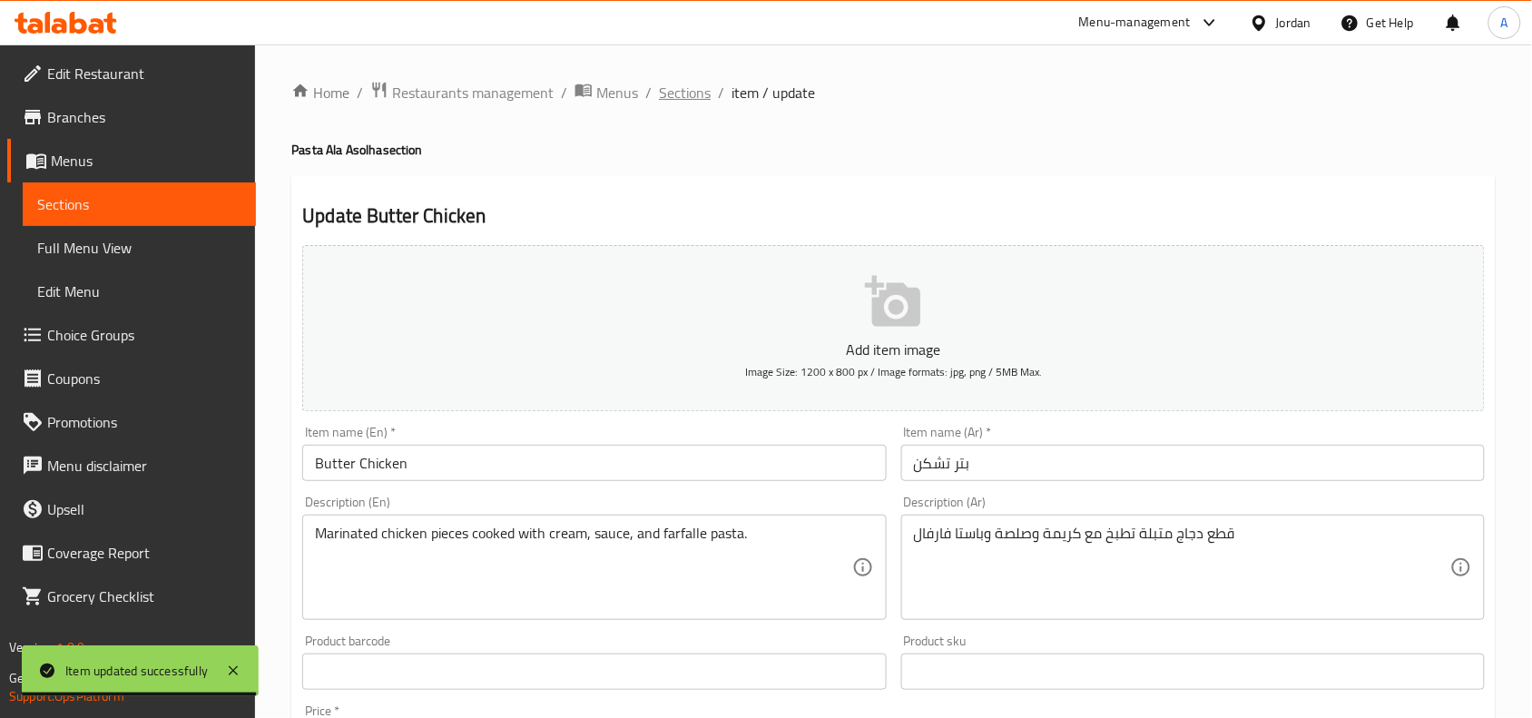
click at [694, 88] on span "Sections" at bounding box center [685, 93] width 52 height 22
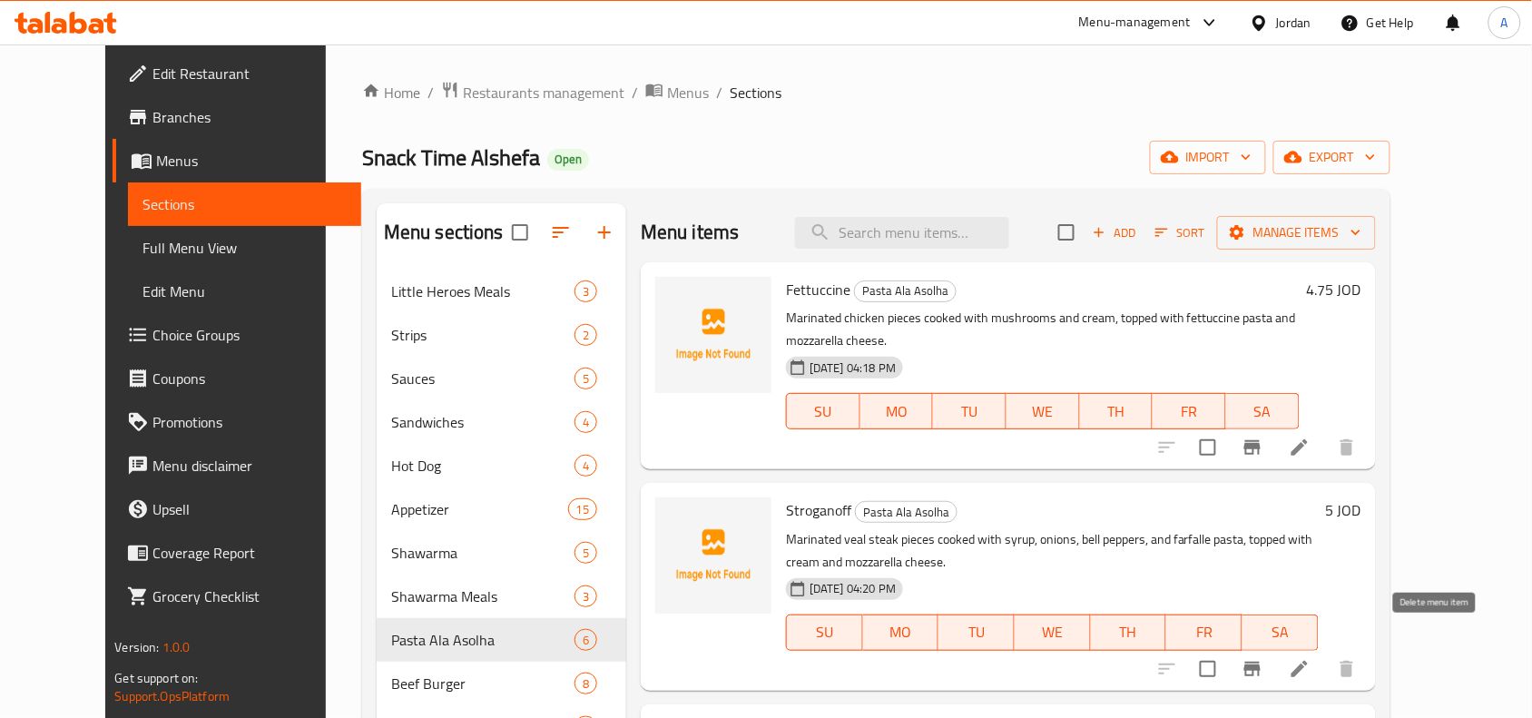
click at [1325, 653] on li at bounding box center [1299, 669] width 51 height 33
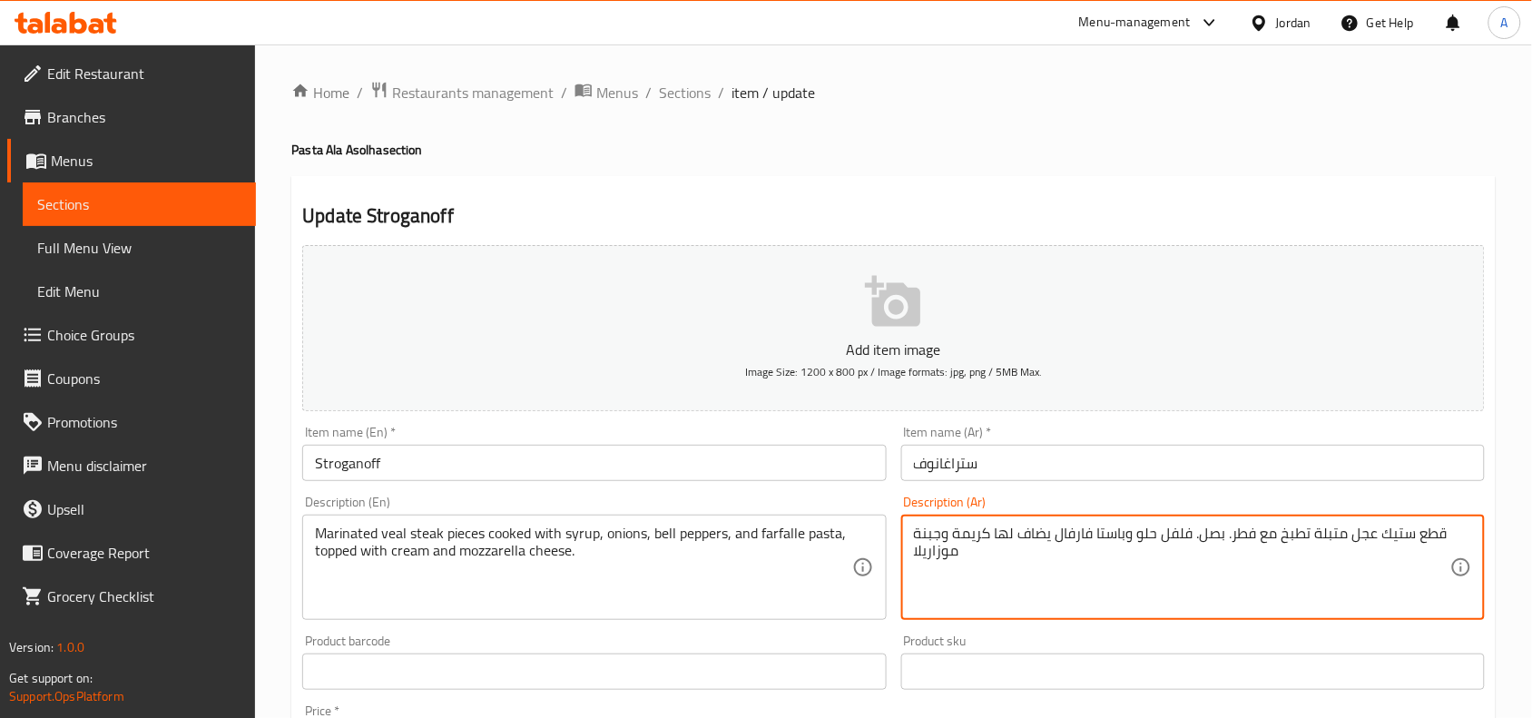
click at [1227, 543] on textarea "قطع ستيك عجل متبلة تطبخ مع فطر. بصل. فلفل حلو وباستا فارفال يضاف لها كريمة وجبن…" at bounding box center [1182, 568] width 536 height 86
click at [1243, 536] on textarea "قطع ستيك عجل متبلة تطبخ مع فطر. بصل. فلفل حلو وباستا فارفال يضاف لها كريمة وجبن…" at bounding box center [1182, 568] width 536 height 86
type textarea "قطع ستيك عجل متبلة تطبخ مع فطر. بصل. فلفل حلو وباستا فارفال يضاف لها كريمة وجبن…"
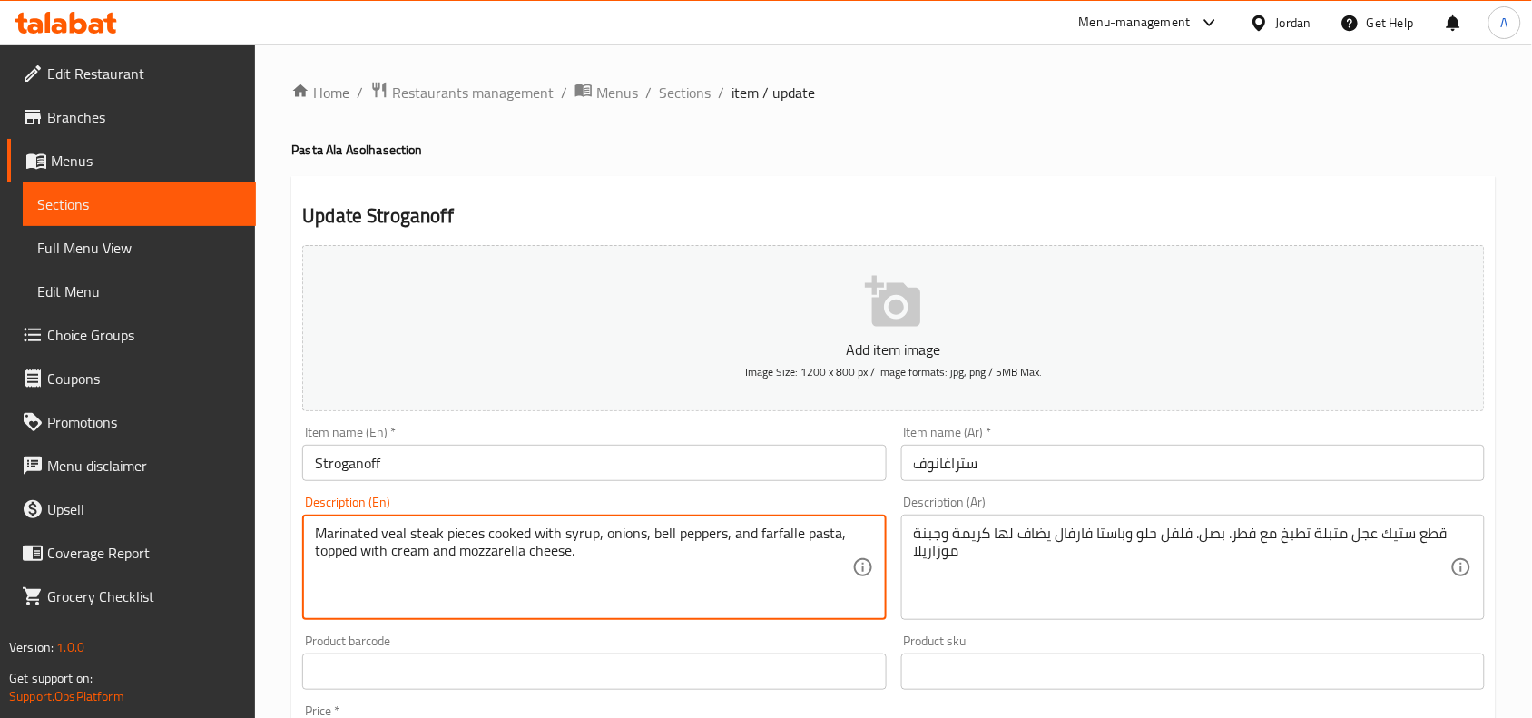
click at [578, 533] on textarea "Marinated veal steak pieces cooked with syrup, onions, bell peppers, and farfal…" at bounding box center [583, 568] width 536 height 86
paste textarea "mushroom"
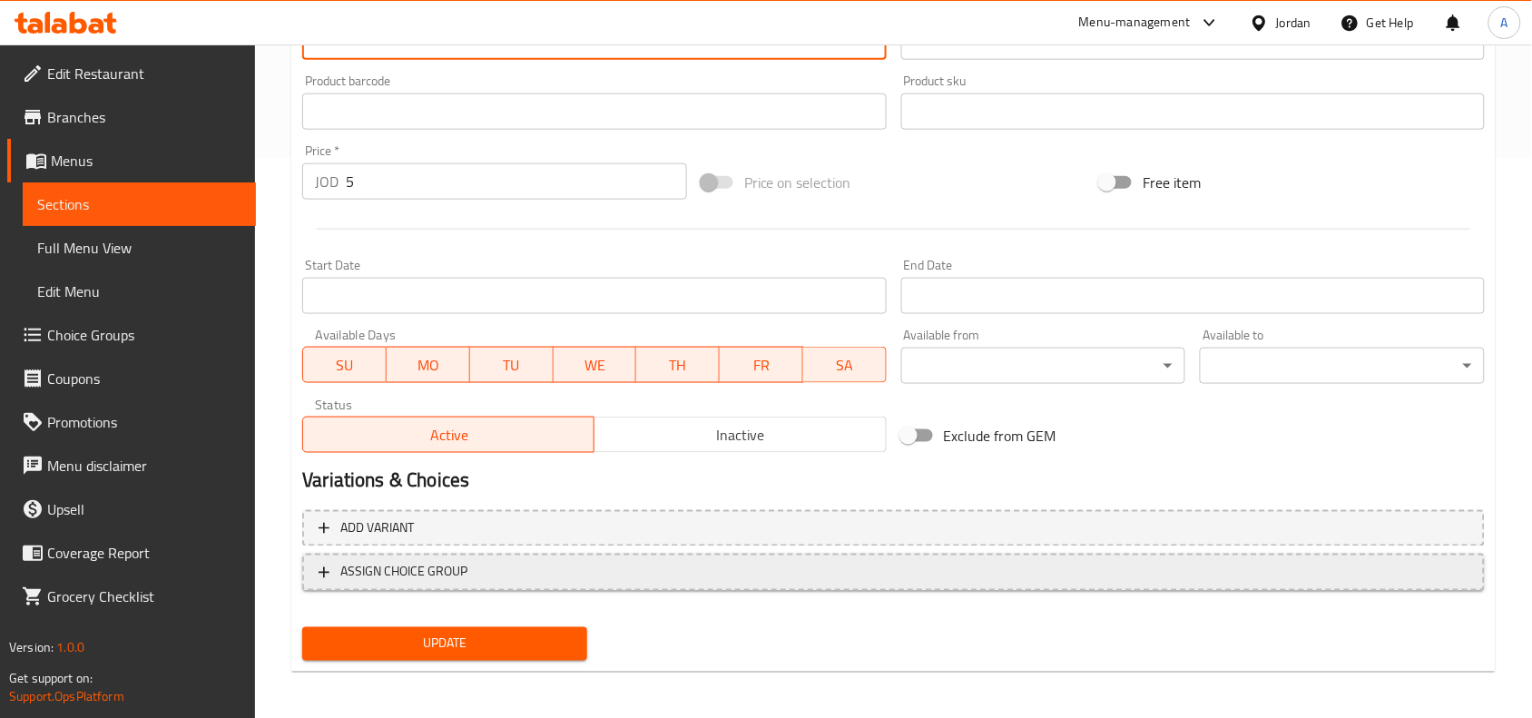
scroll to position [561, 0]
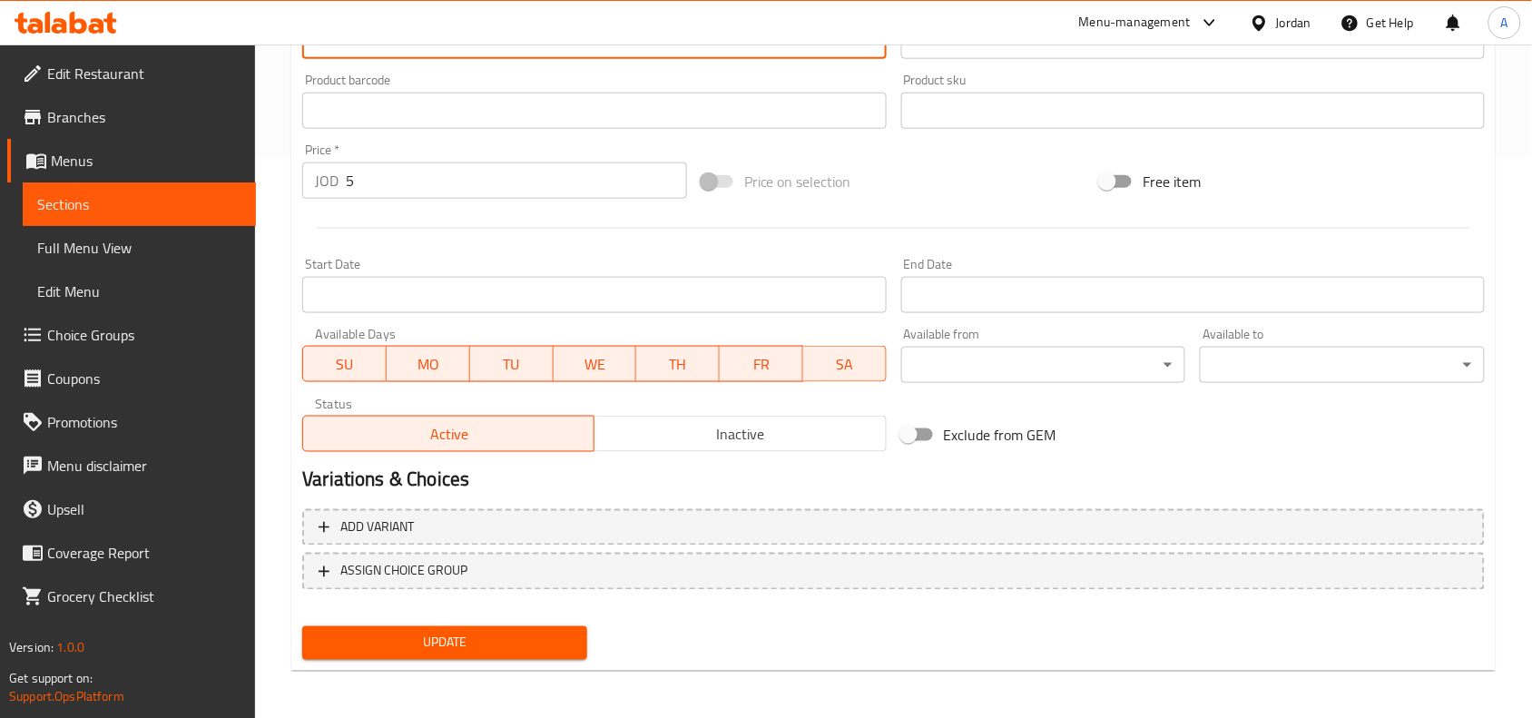
type textarea "Marinated veal steak pieces cooked with mushroom, onions, bell peppers, and far…"
click at [569, 626] on button "Update" at bounding box center [444, 643] width 285 height 34
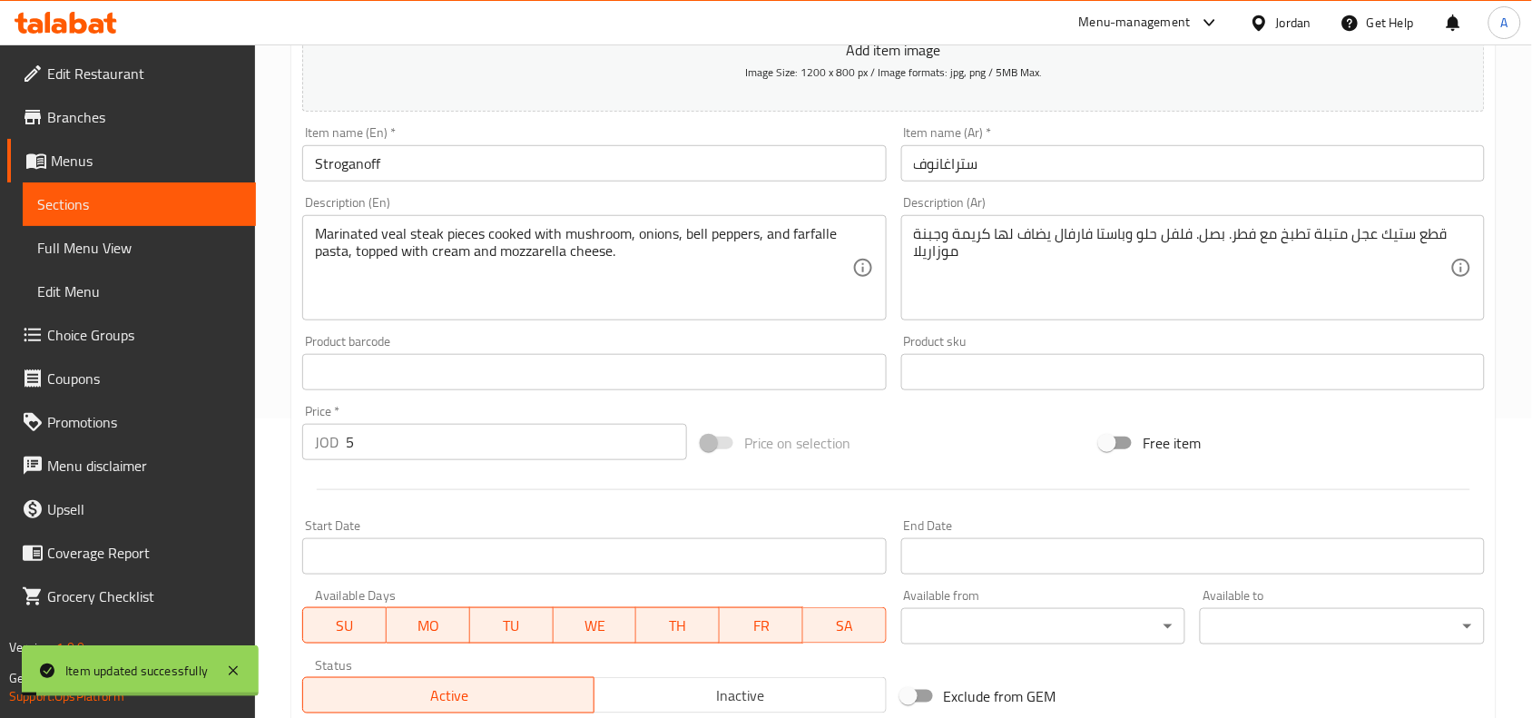
scroll to position [0, 0]
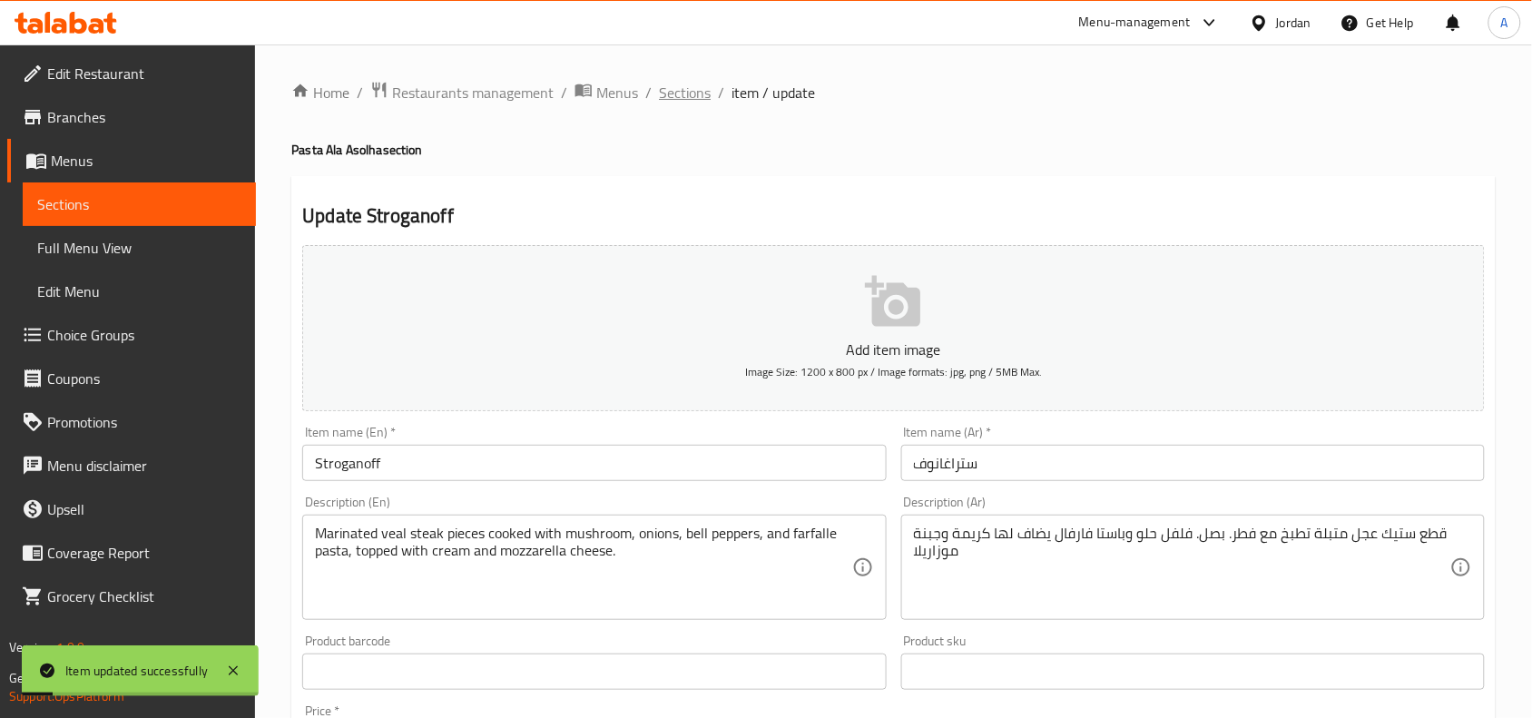
click at [705, 92] on span "Sections" at bounding box center [685, 93] width 52 height 22
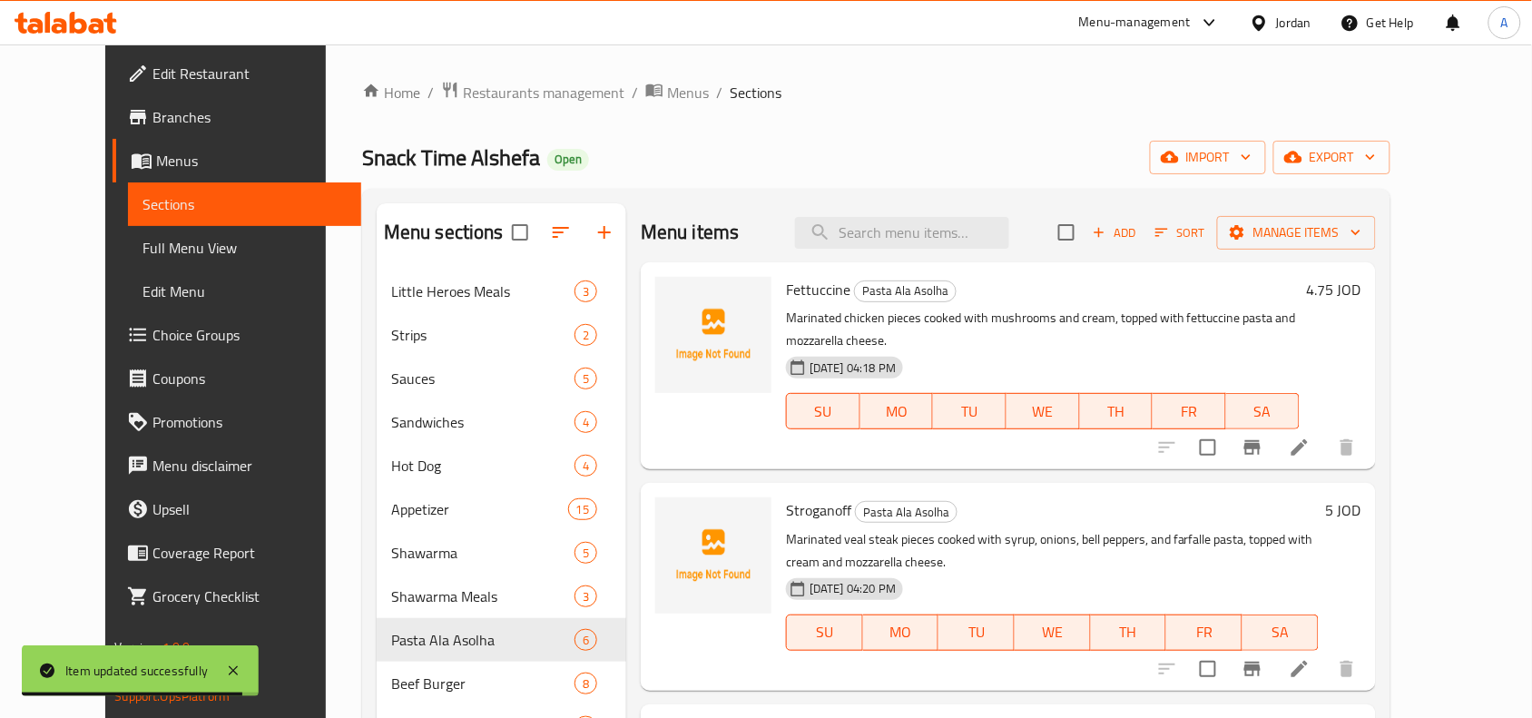
click at [1311, 658] on icon at bounding box center [1300, 669] width 22 height 22
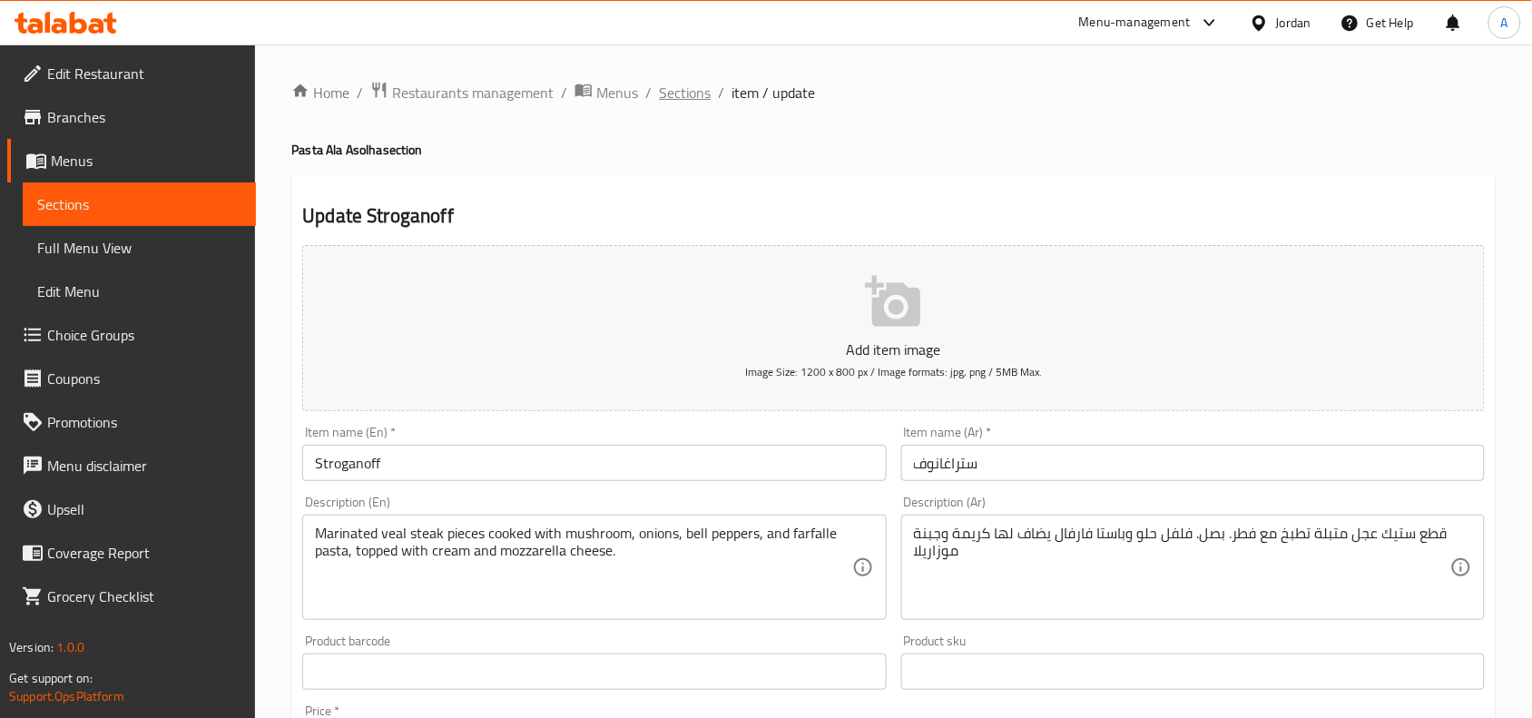
click at [661, 89] on span "Sections" at bounding box center [685, 93] width 52 height 22
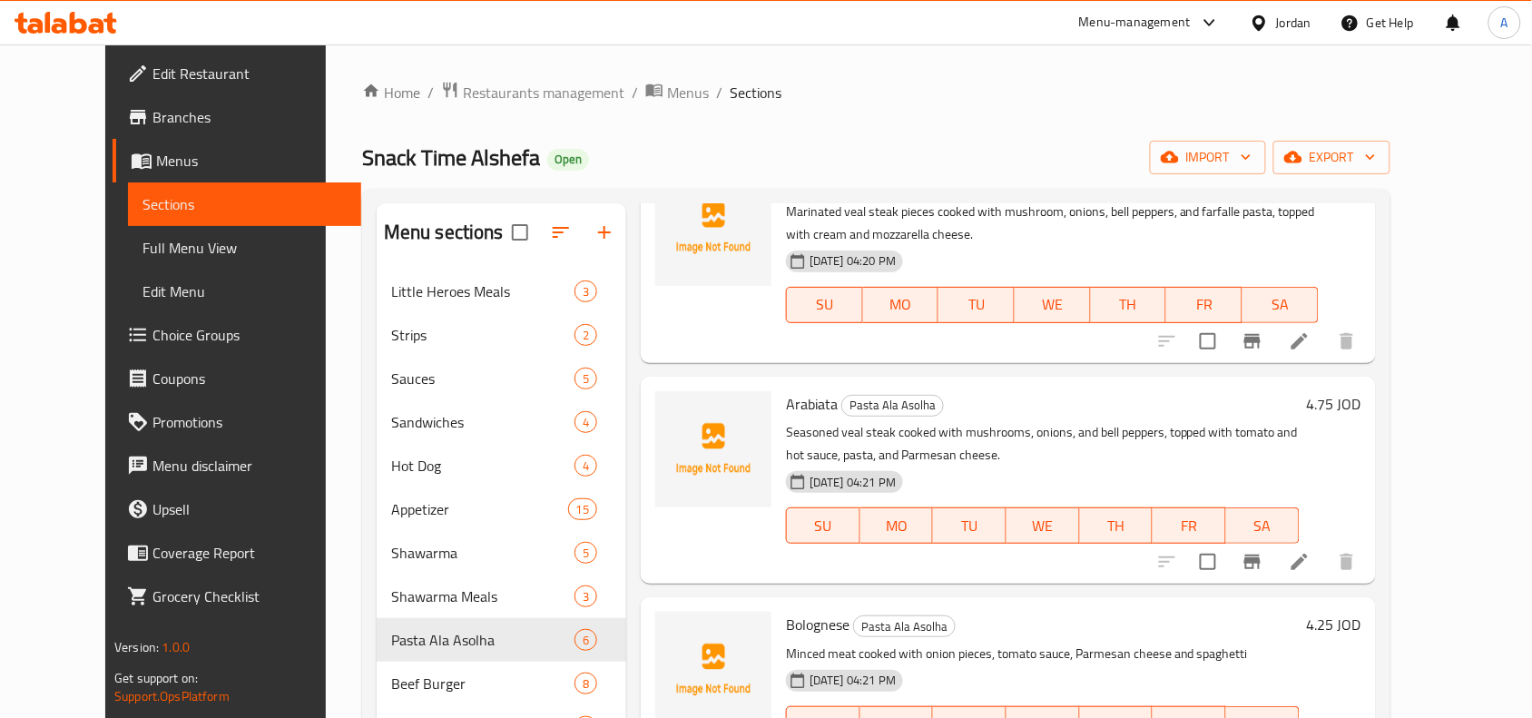
scroll to position [340, 0]
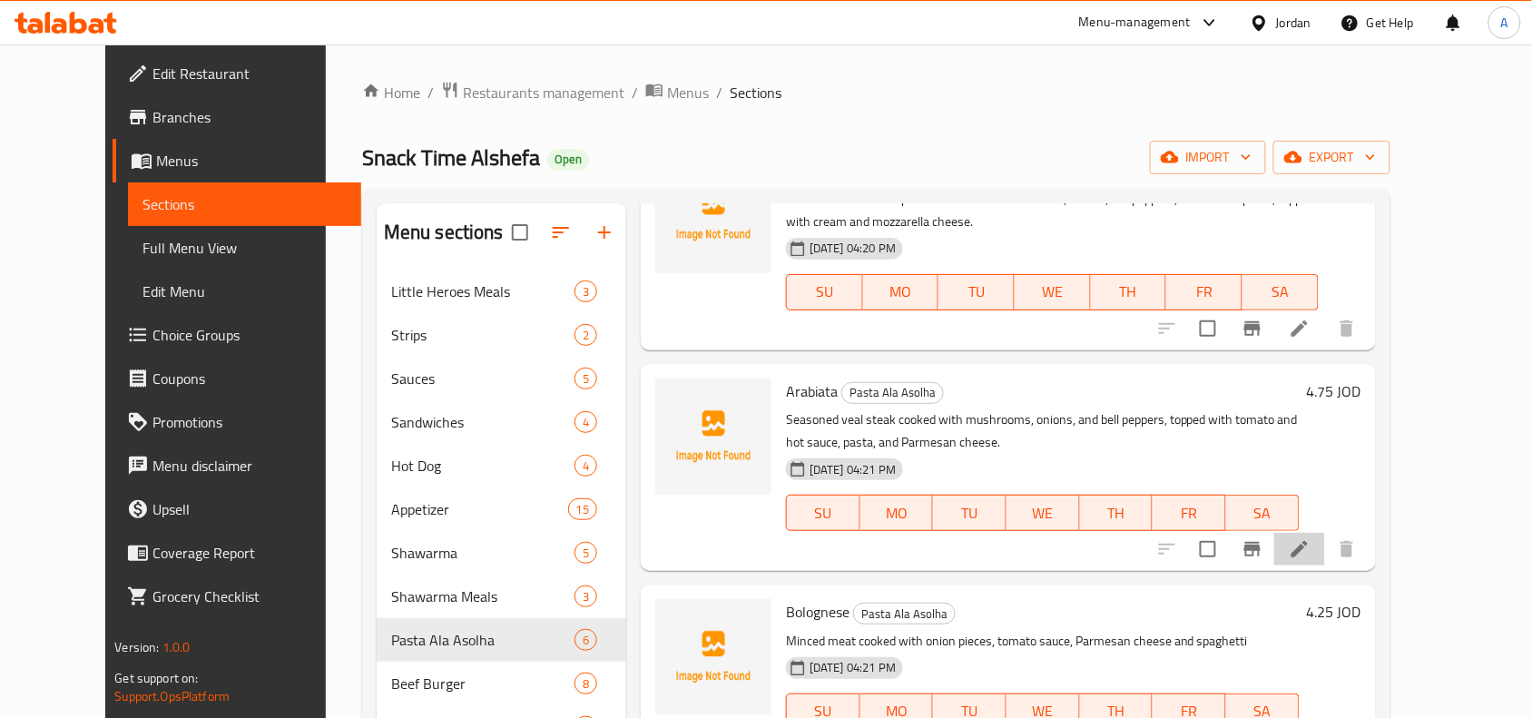
click at [1325, 540] on li at bounding box center [1299, 549] width 51 height 33
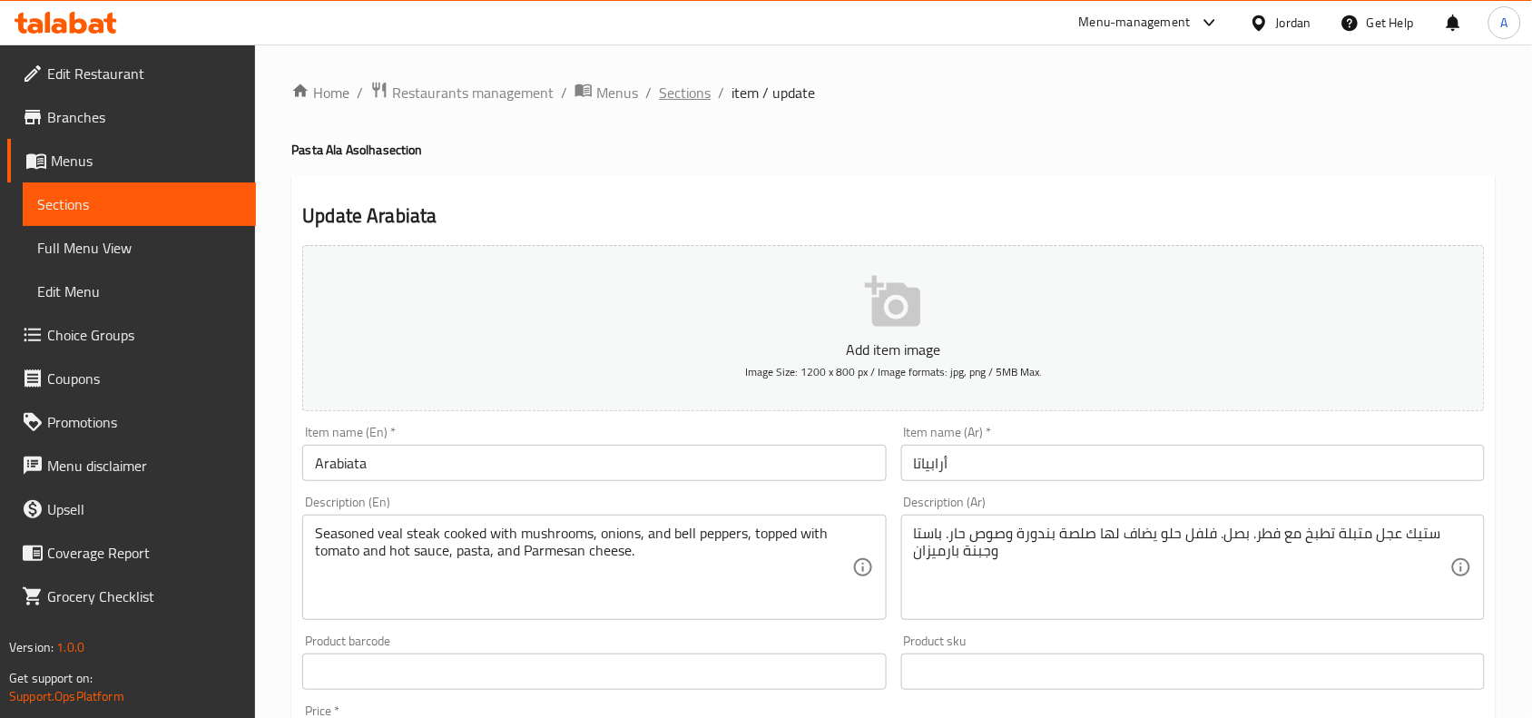
click at [704, 89] on span "Sections" at bounding box center [685, 93] width 52 height 22
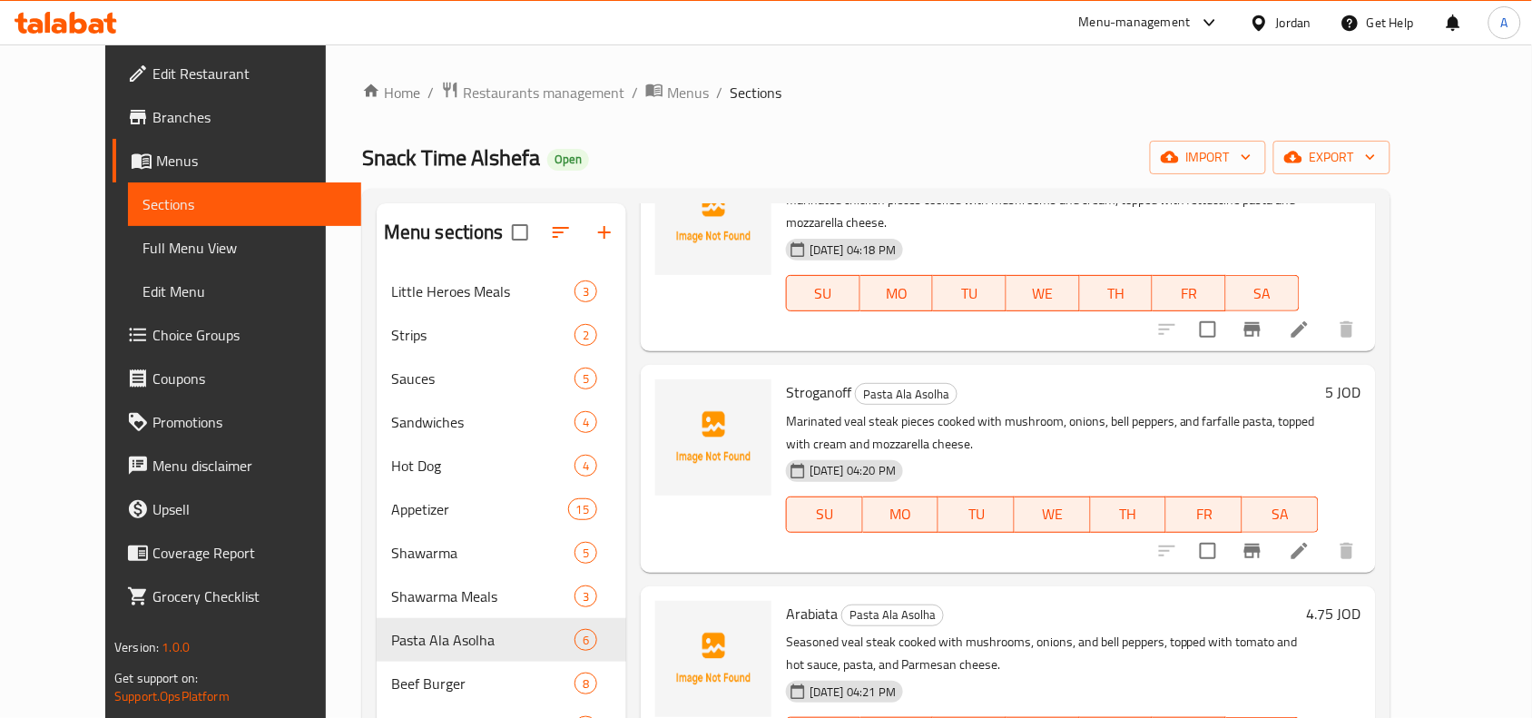
scroll to position [227, 0]
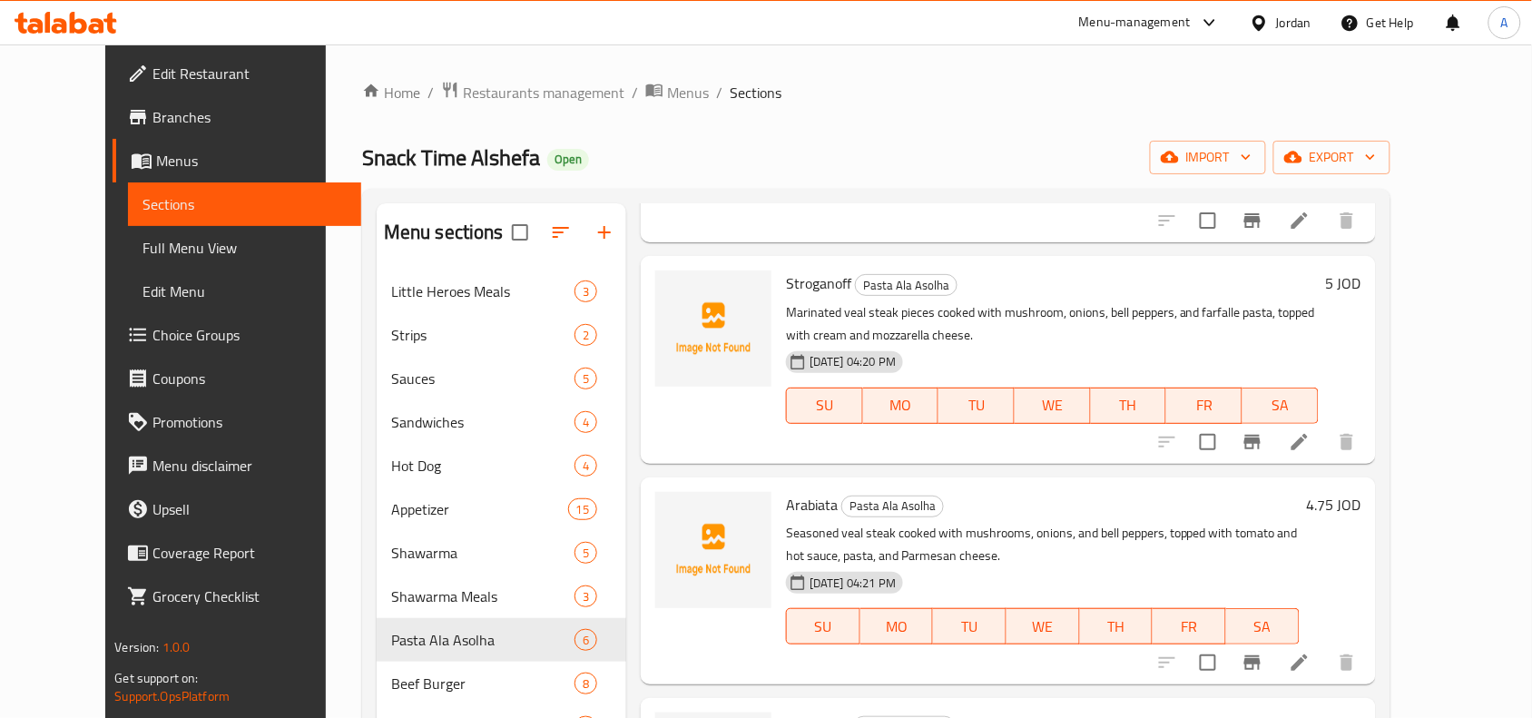
click at [1311, 652] on icon at bounding box center [1300, 663] width 22 height 22
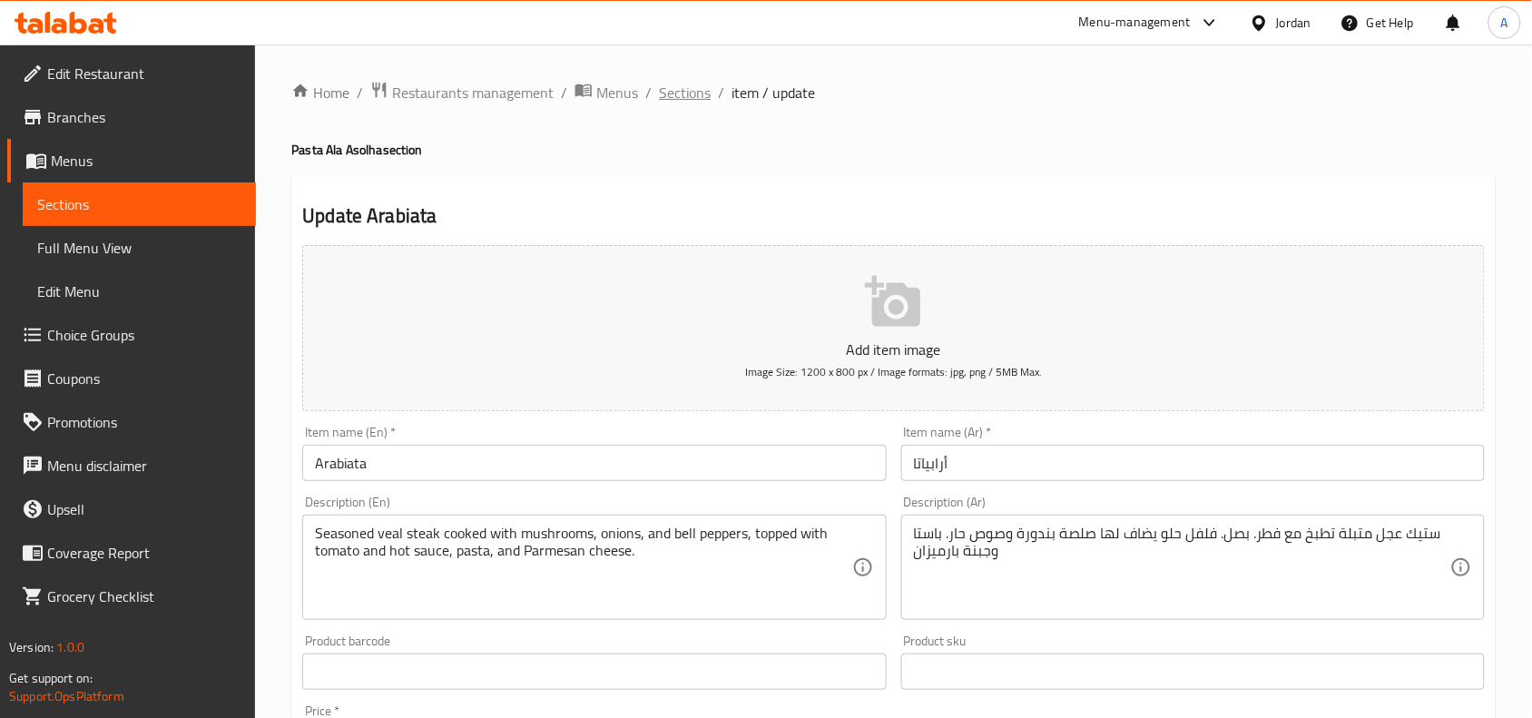
click at [676, 100] on span "Sections" at bounding box center [685, 93] width 52 height 22
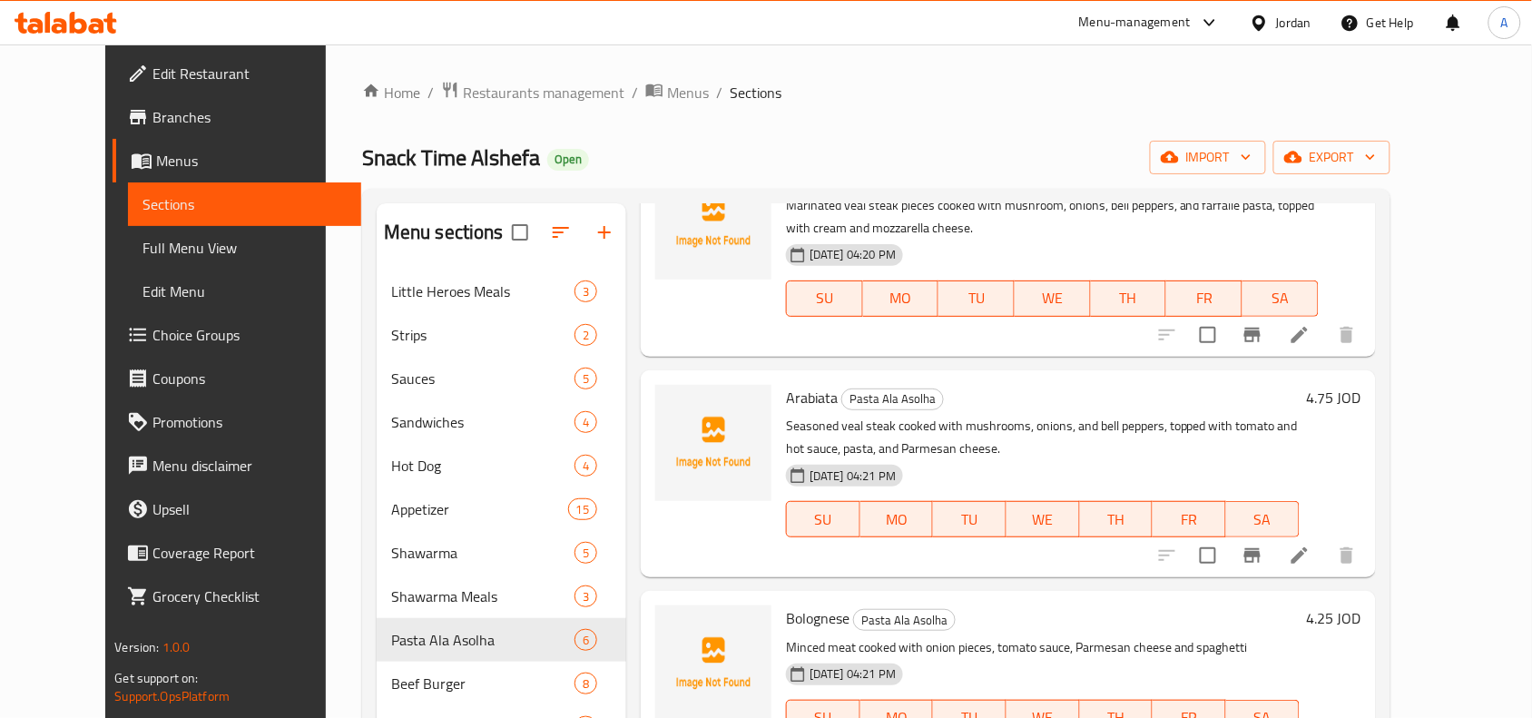
scroll to position [561, 0]
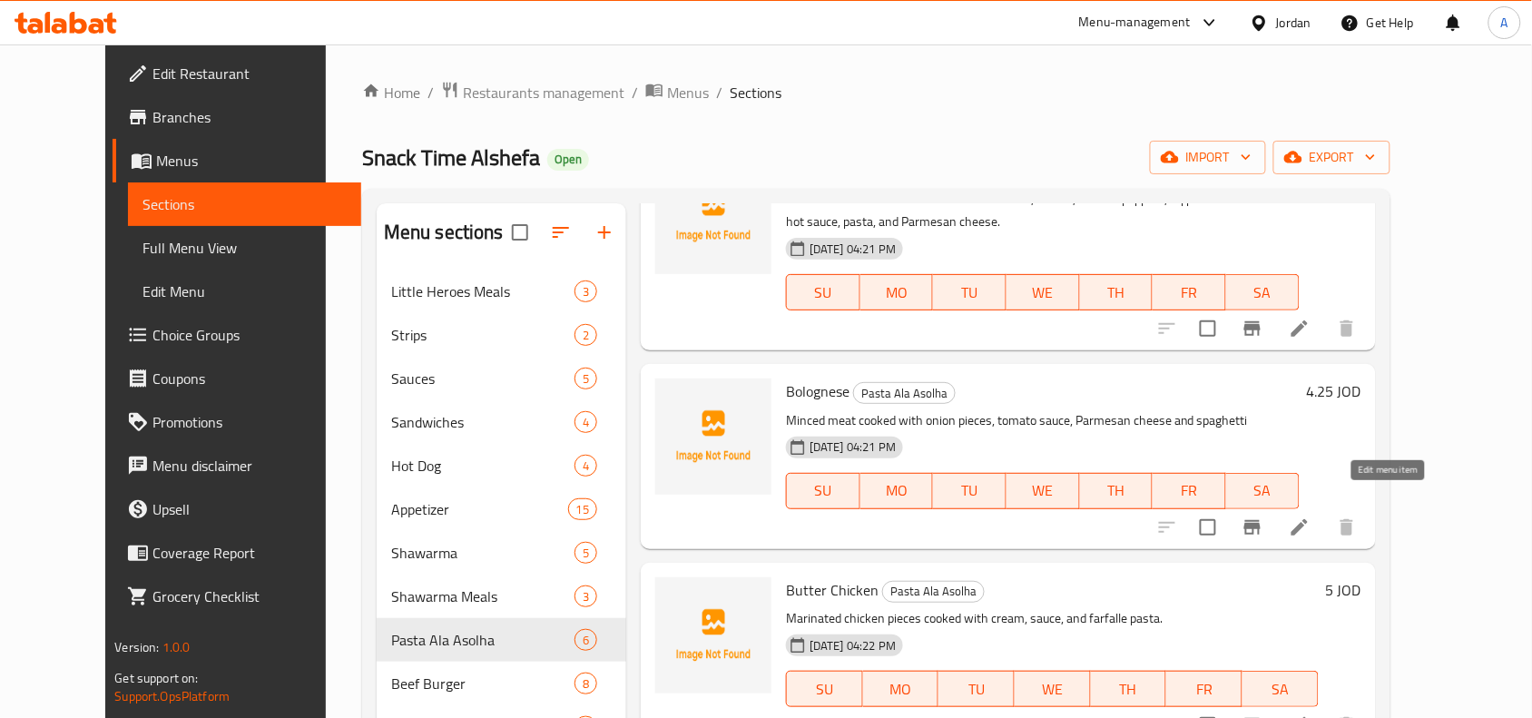
click at [1308, 519] on icon at bounding box center [1299, 527] width 16 height 16
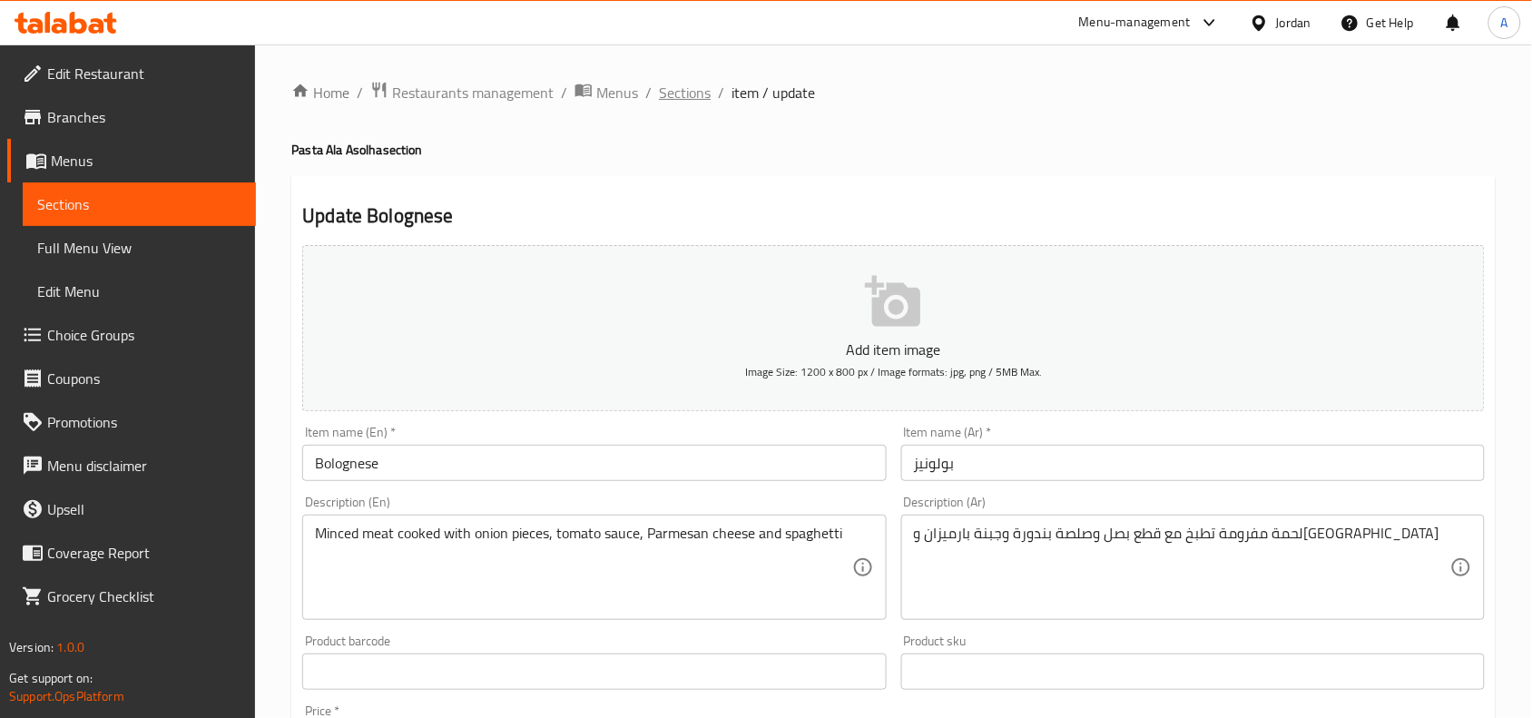
click at [699, 100] on span "Sections" at bounding box center [685, 93] width 52 height 22
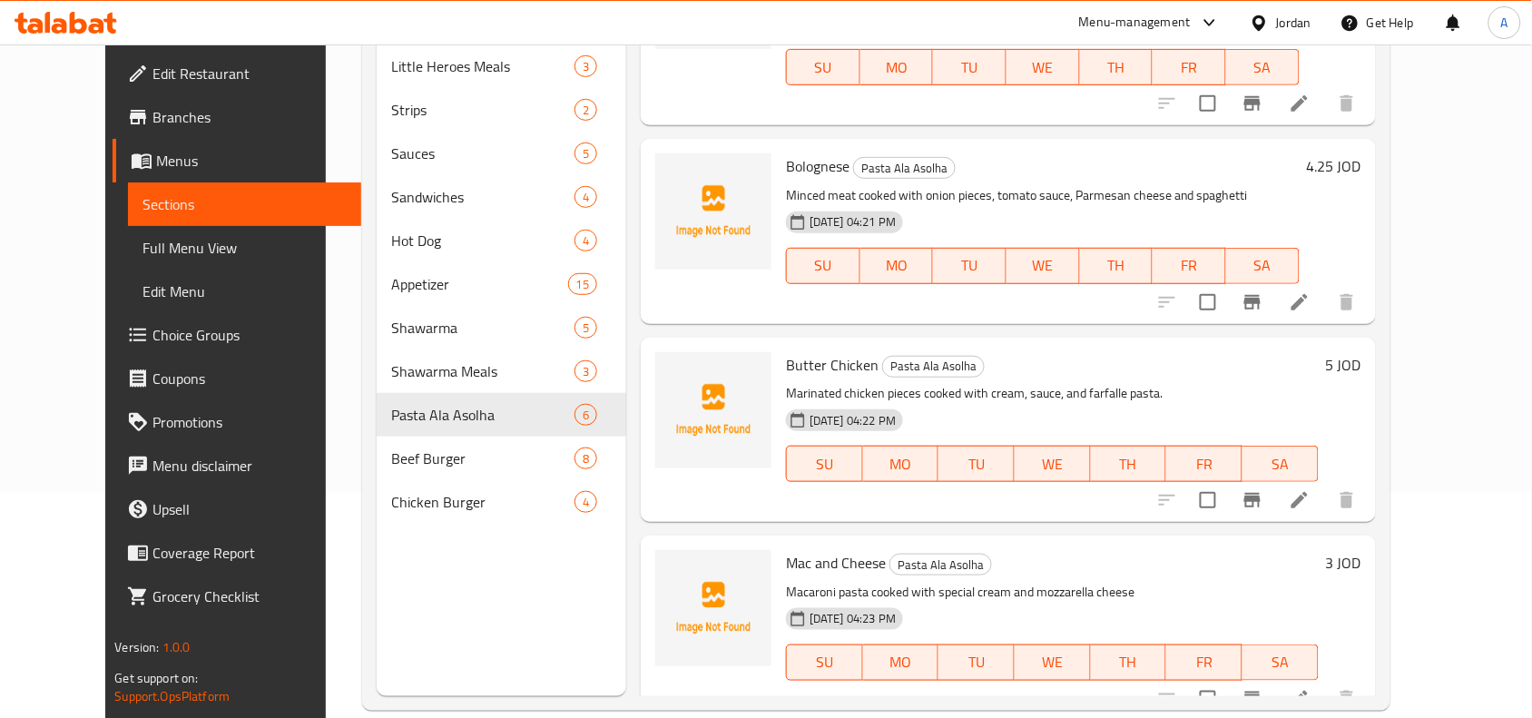
scroll to position [227, 0]
click at [1311, 487] on icon at bounding box center [1300, 498] width 22 height 22
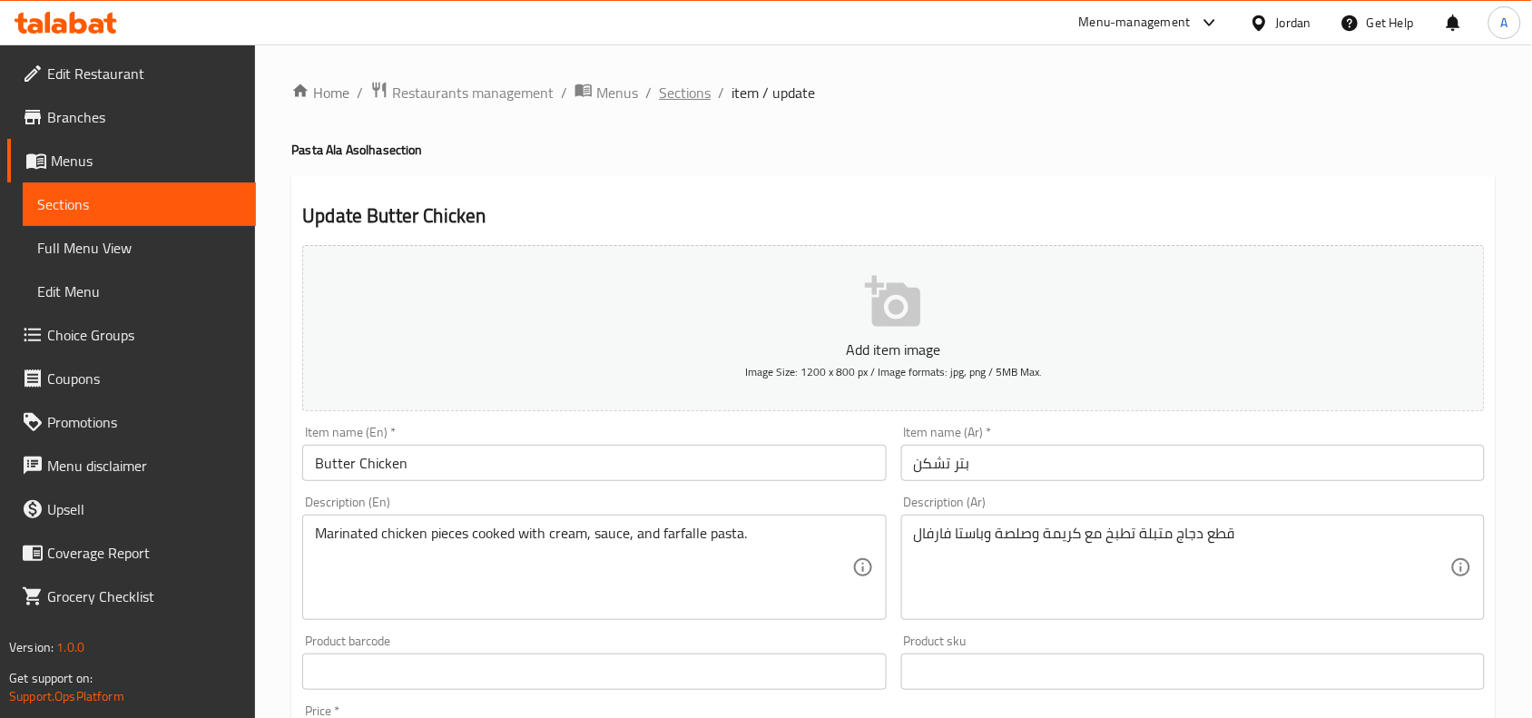
click at [694, 93] on span "Sections" at bounding box center [685, 93] width 52 height 22
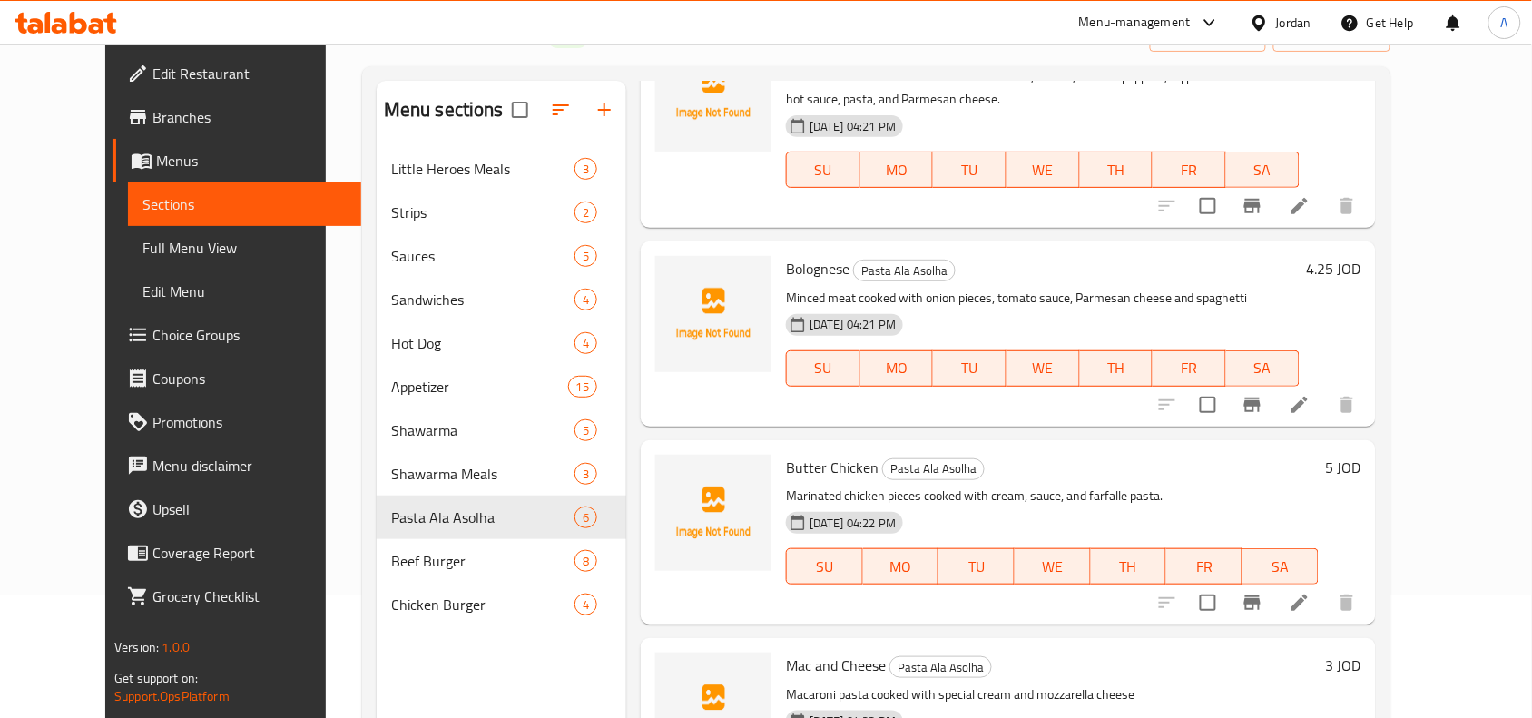
scroll to position [255, 0]
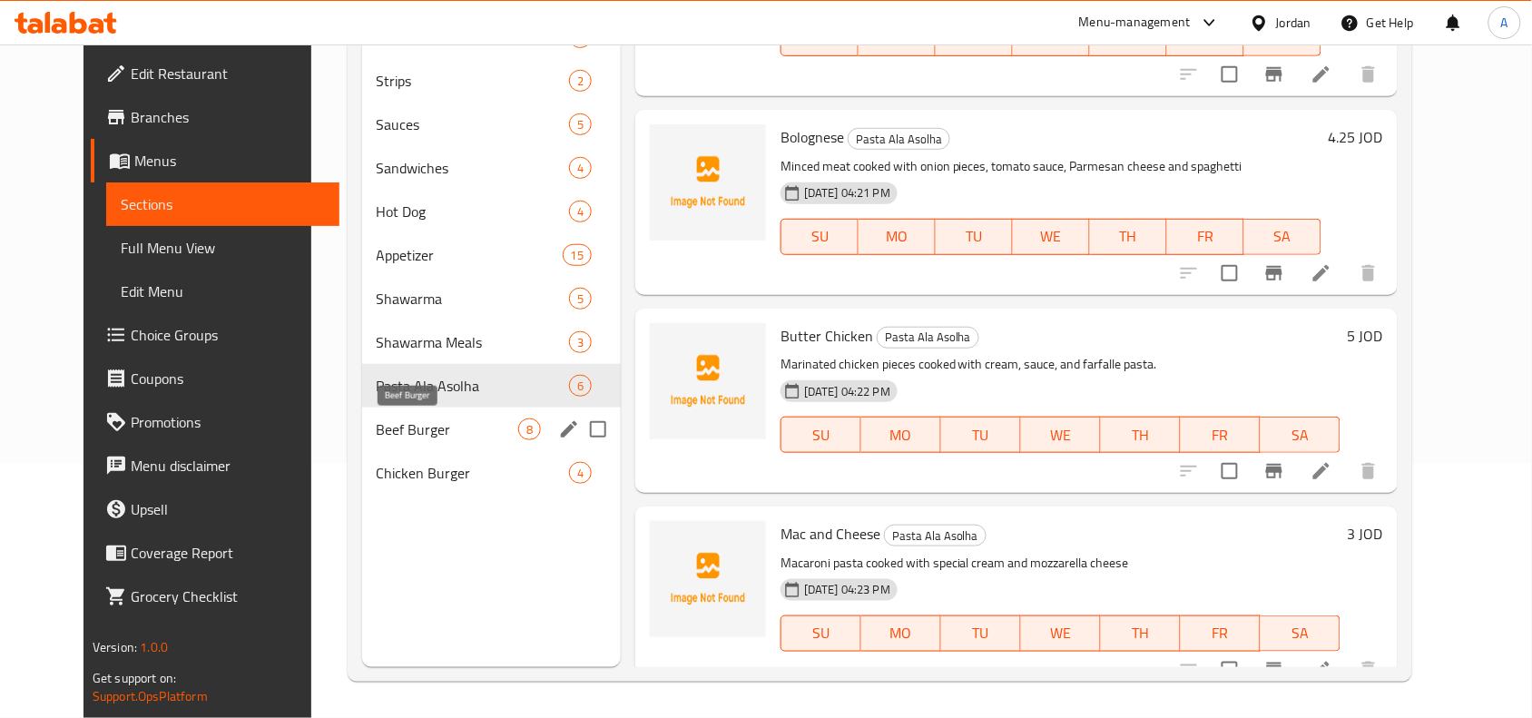
click at [460, 427] on span "Beef Burger" at bounding box center [448, 429] width 142 height 22
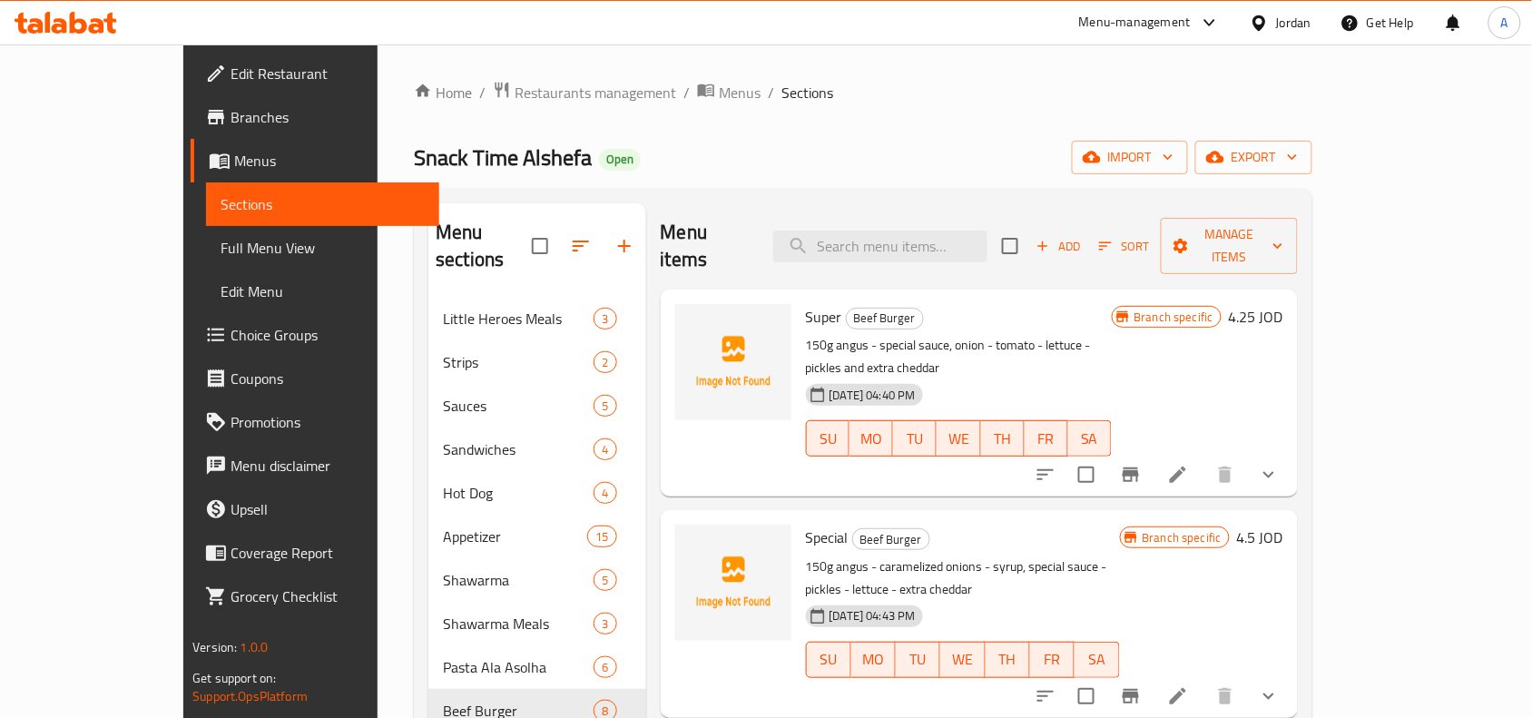
click at [1203, 458] on li at bounding box center [1178, 474] width 51 height 33
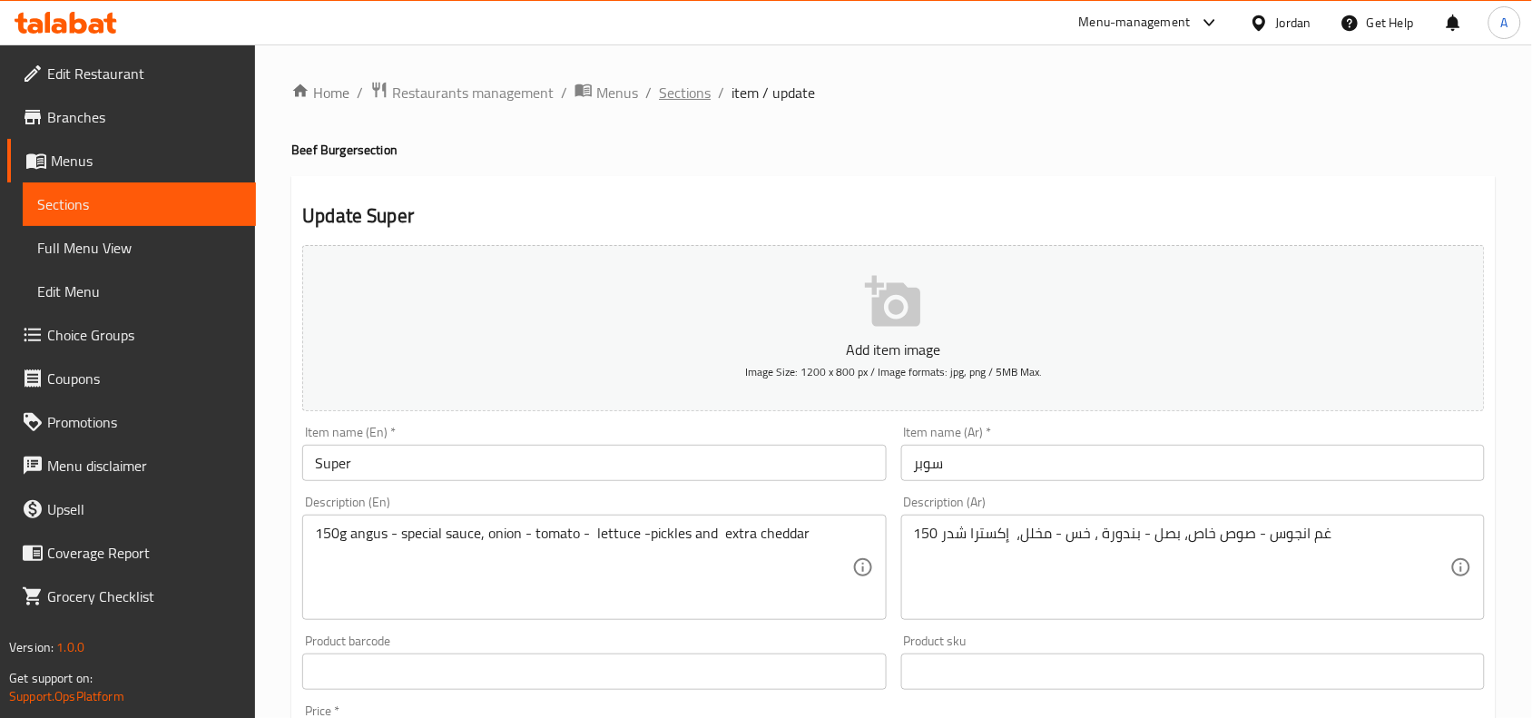
click at [688, 88] on span "Sections" at bounding box center [685, 93] width 52 height 22
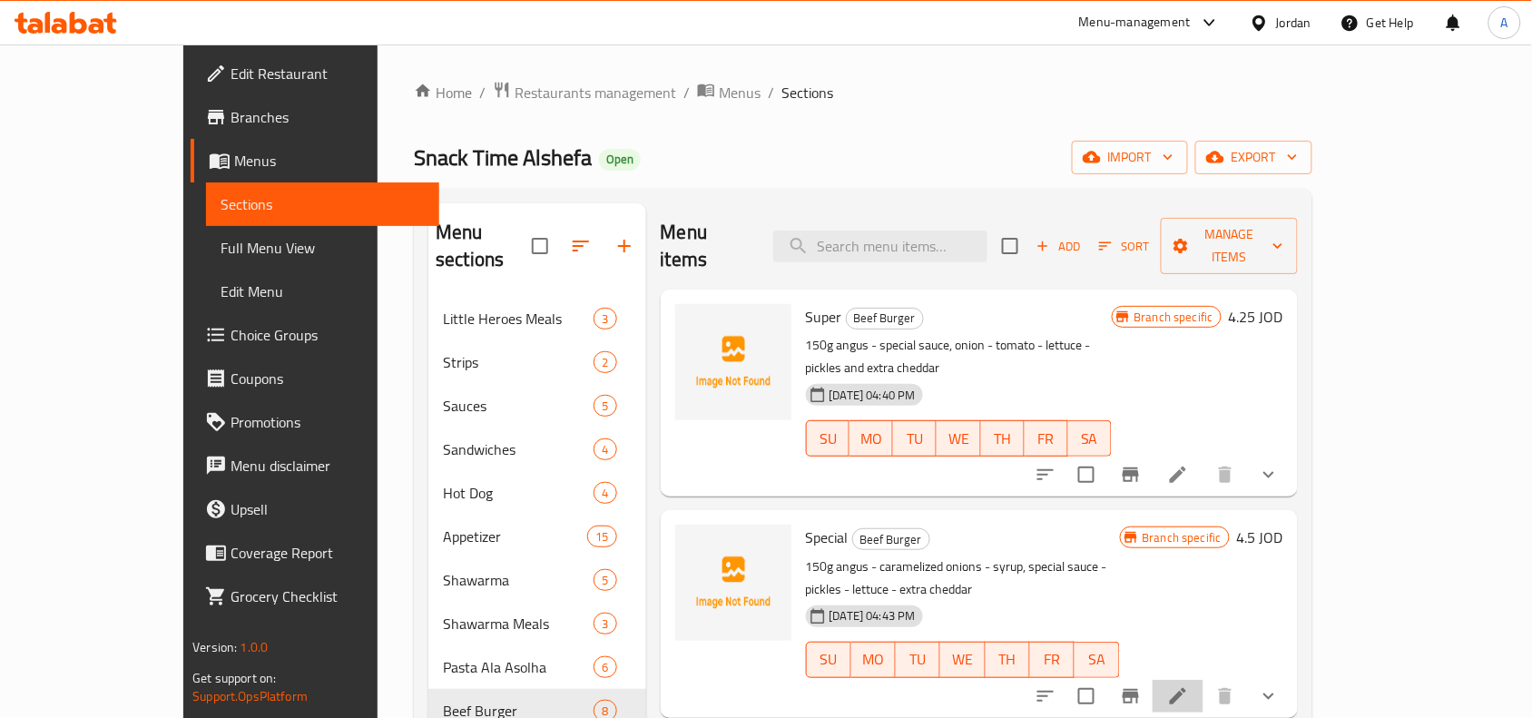
click at [1203, 680] on li at bounding box center [1178, 696] width 51 height 33
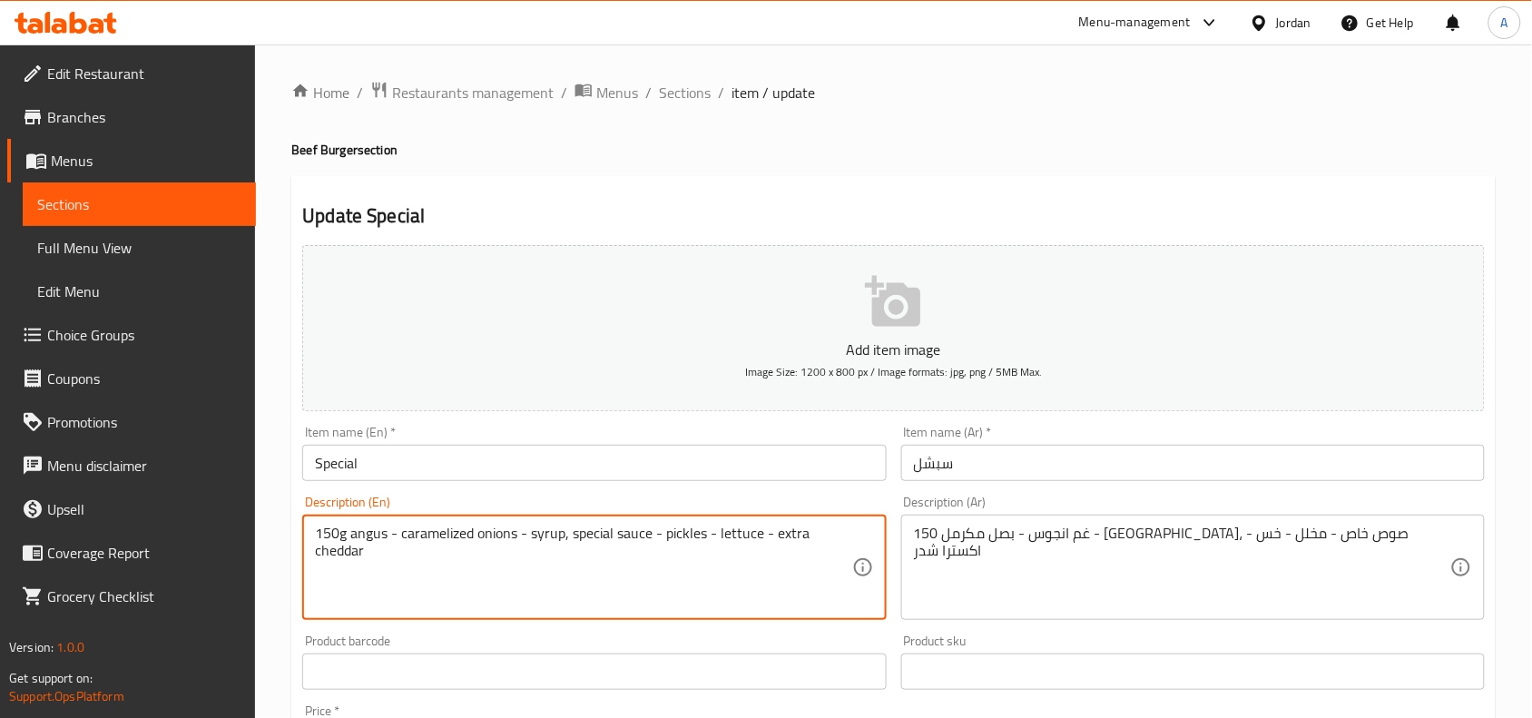
click at [549, 531] on textarea "150g angus - caramelized onions - syrup, special sauce - pickles - lettuce - ex…" at bounding box center [583, 568] width 536 height 86
paste textarea "mushroom"
type textarea "150g angus - caramelized onions - mushroom, special sauce - pickles - lettuce -…"
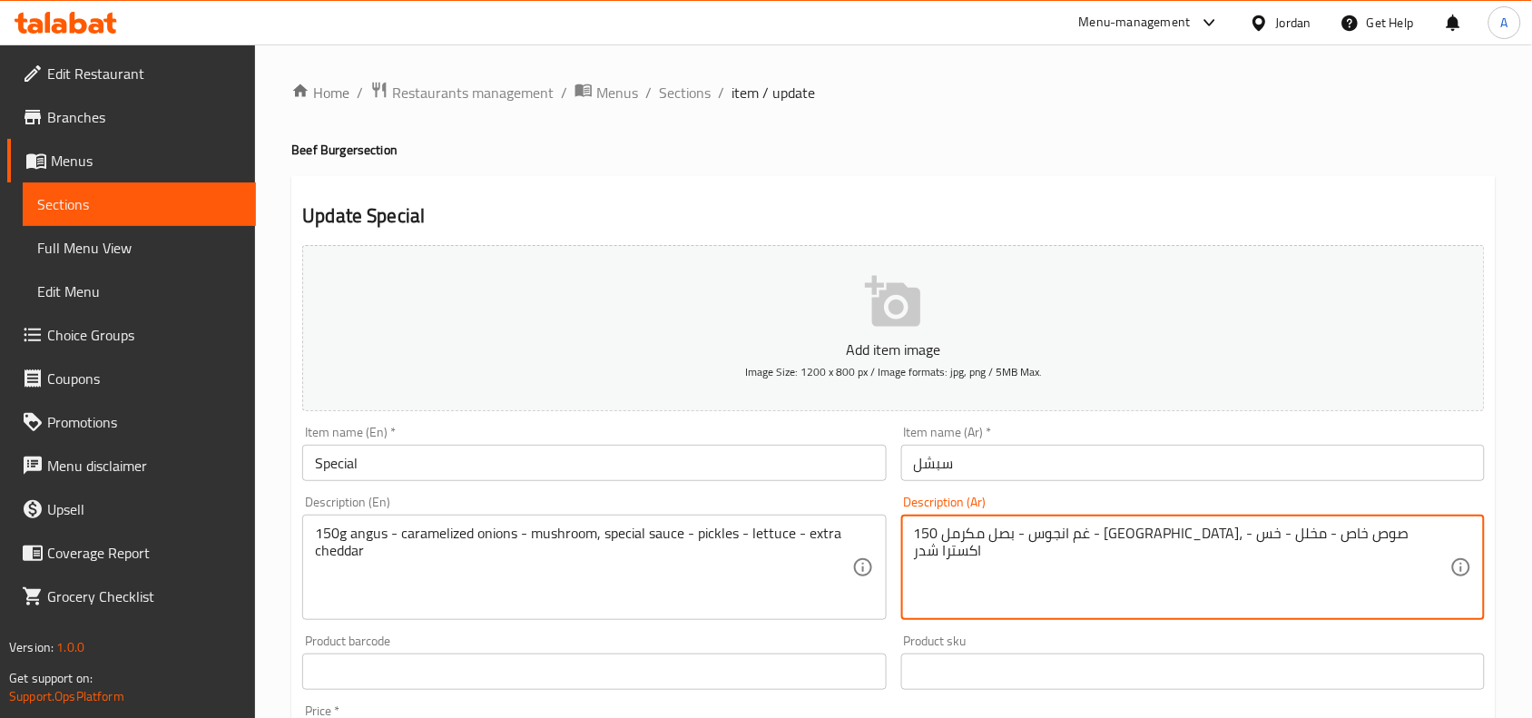
click at [1196, 540] on textarea "150 غم انجوس - بصل مكرمل - قطر، صوص خاص - مخلل - خس - اكسترا شدر" at bounding box center [1182, 568] width 536 height 86
paste textarea
type textarea "150 غم انجوس - بصل مكرمل - فطر، صوص خاص - مخلل - خس - اكسترا شدر"
click at [1185, 478] on input "سبشل" at bounding box center [1193, 463] width 584 height 36
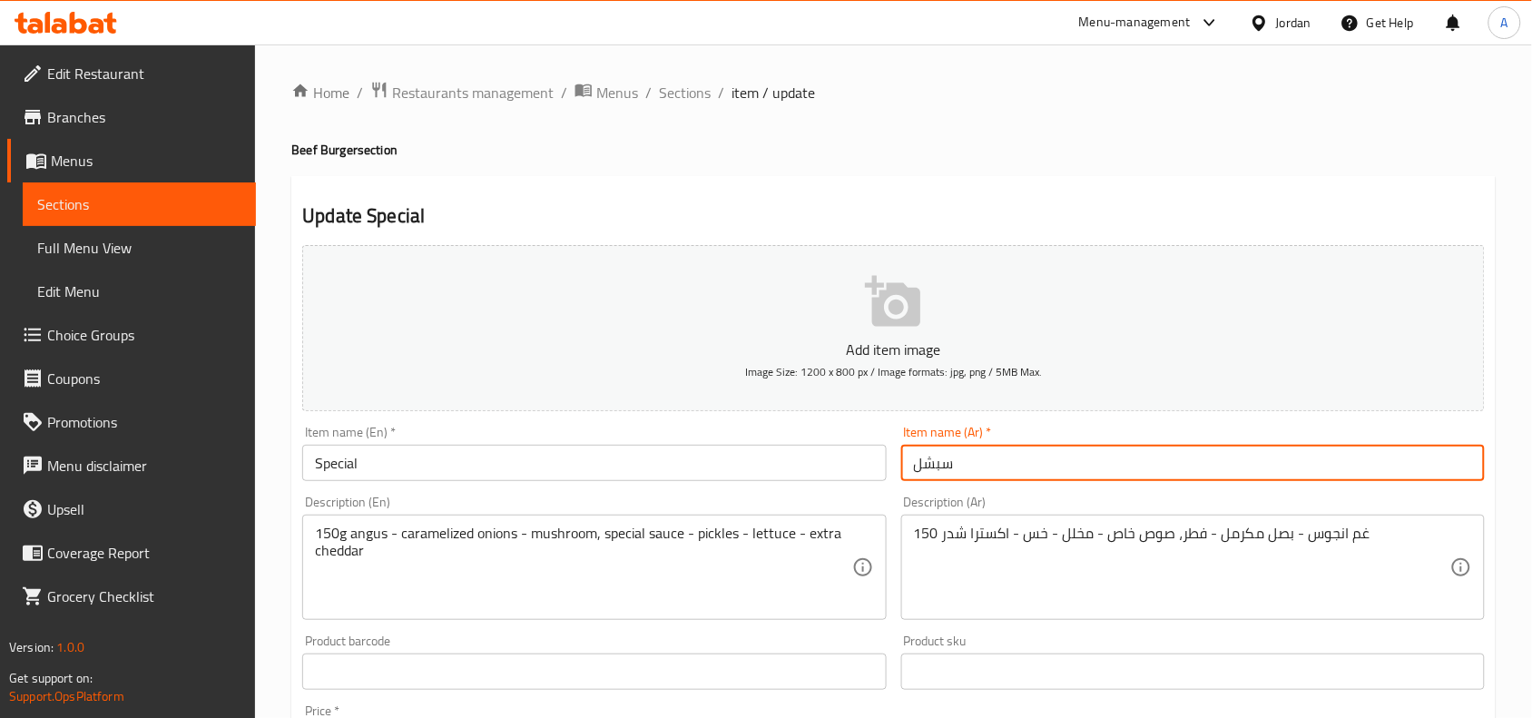
click at [697, 92] on span "Sections" at bounding box center [685, 93] width 52 height 22
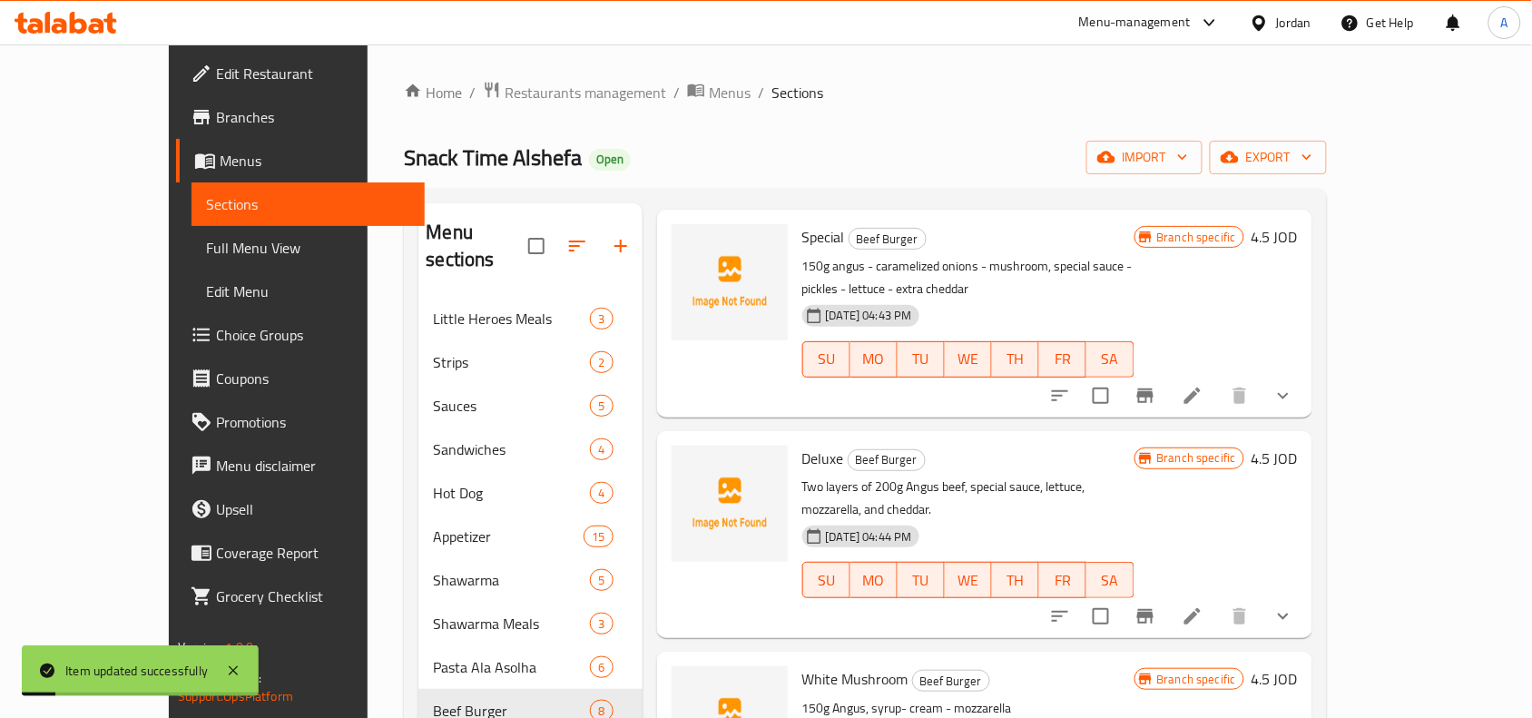
scroll to position [340, 0]
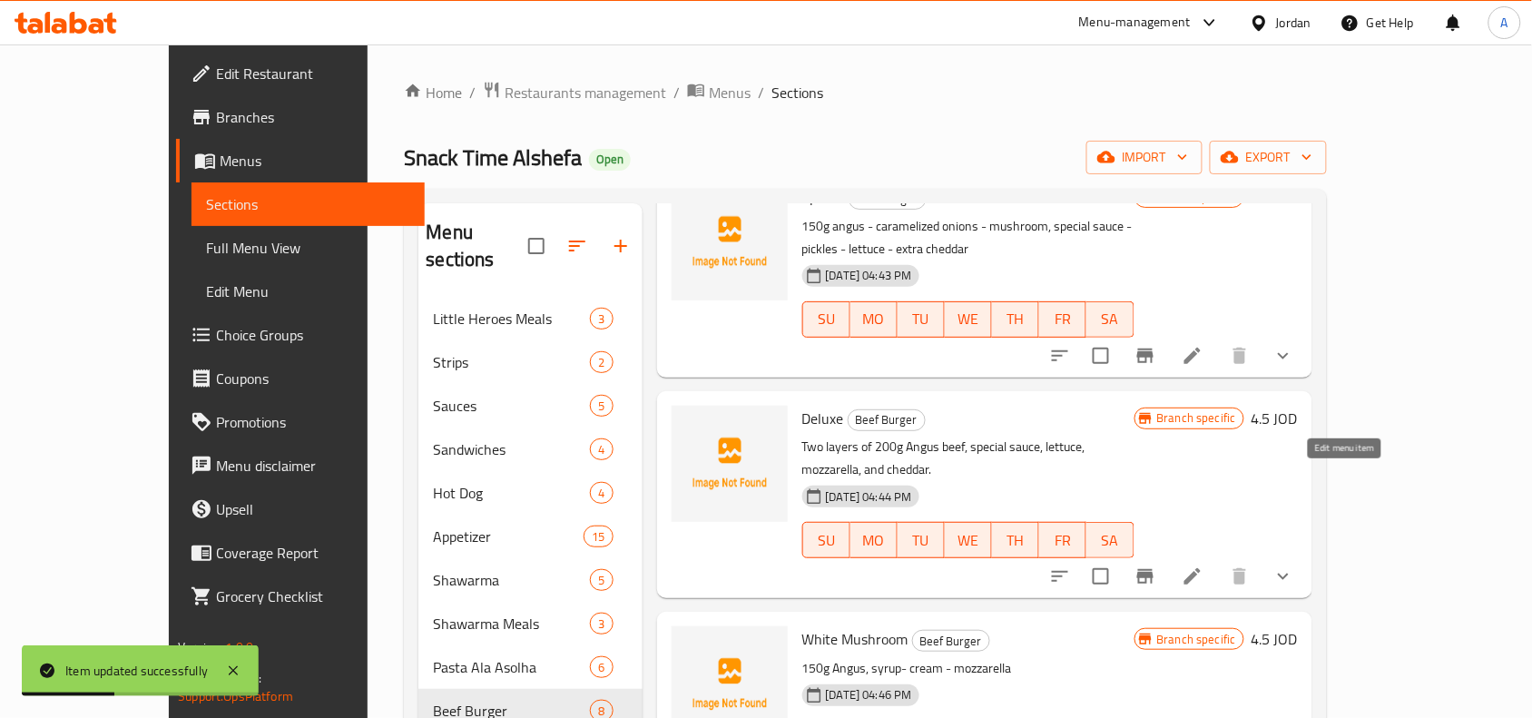
click at [1201, 568] on icon at bounding box center [1192, 576] width 16 height 16
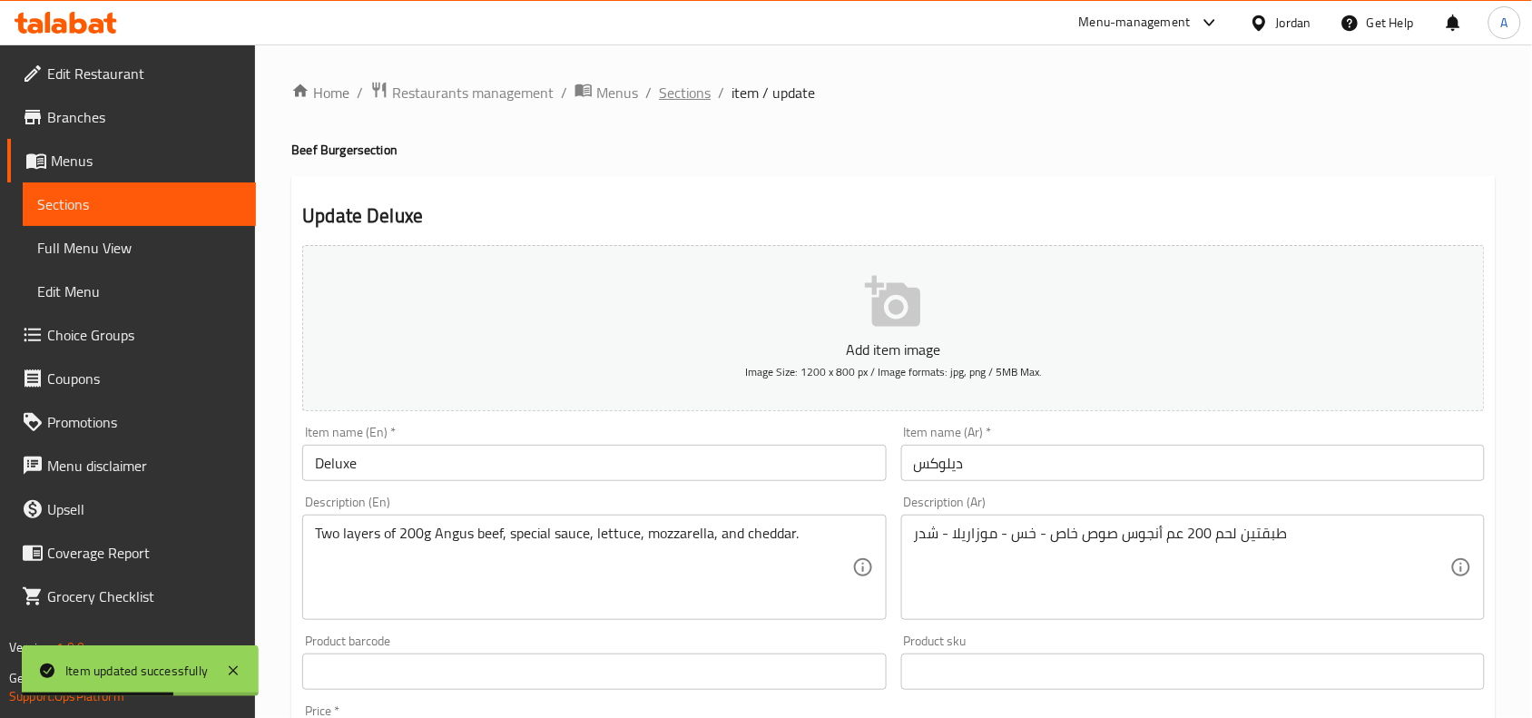
click at [682, 103] on span "Sections" at bounding box center [685, 93] width 52 height 22
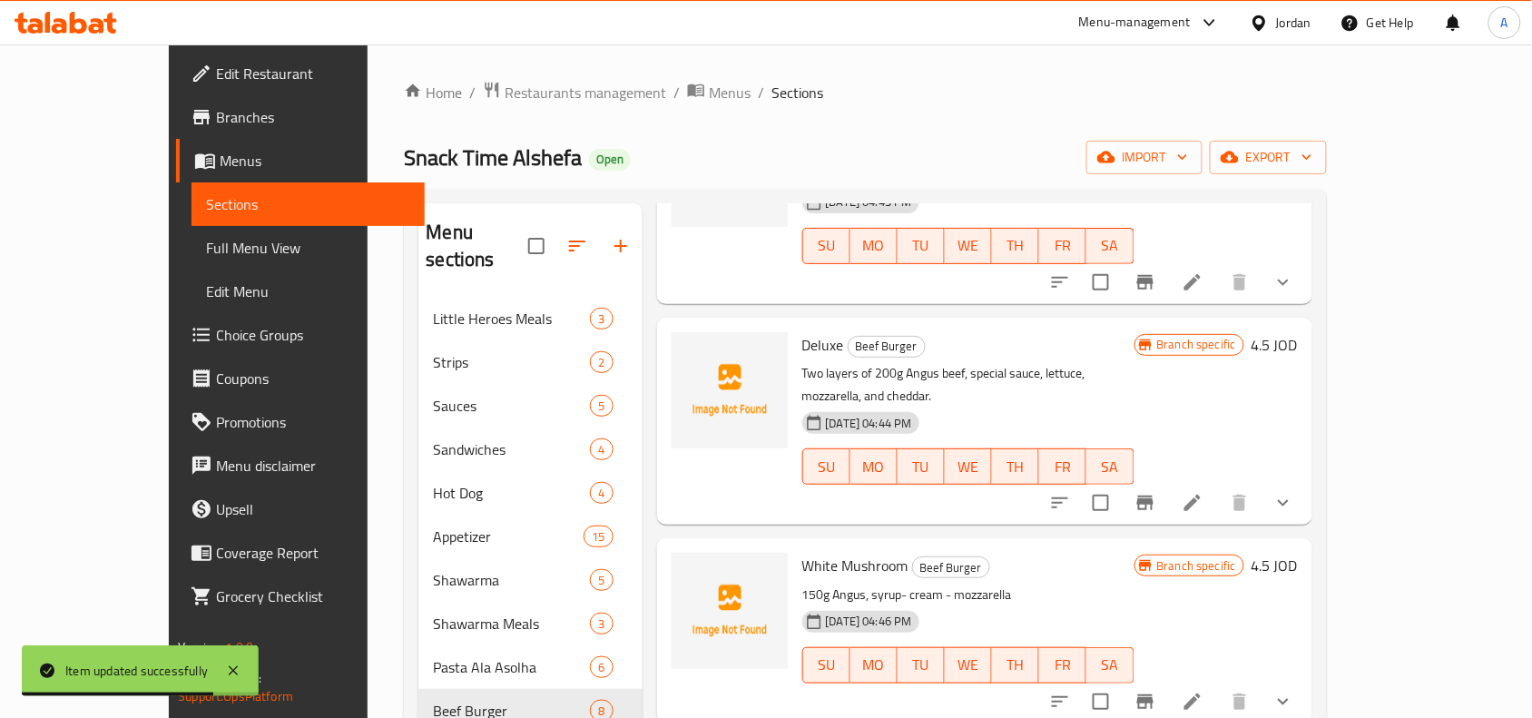
scroll to position [454, 0]
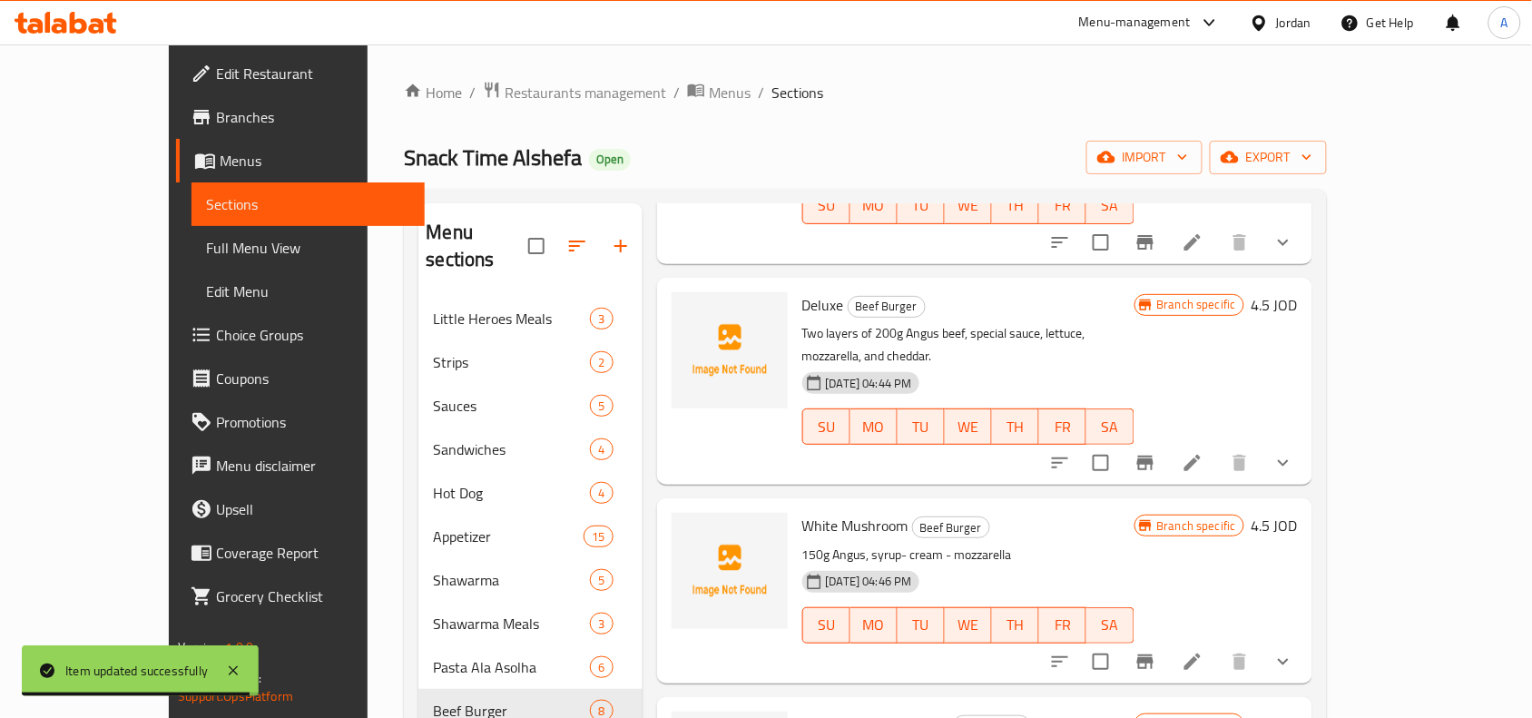
click at [1218, 645] on li at bounding box center [1192, 661] width 51 height 33
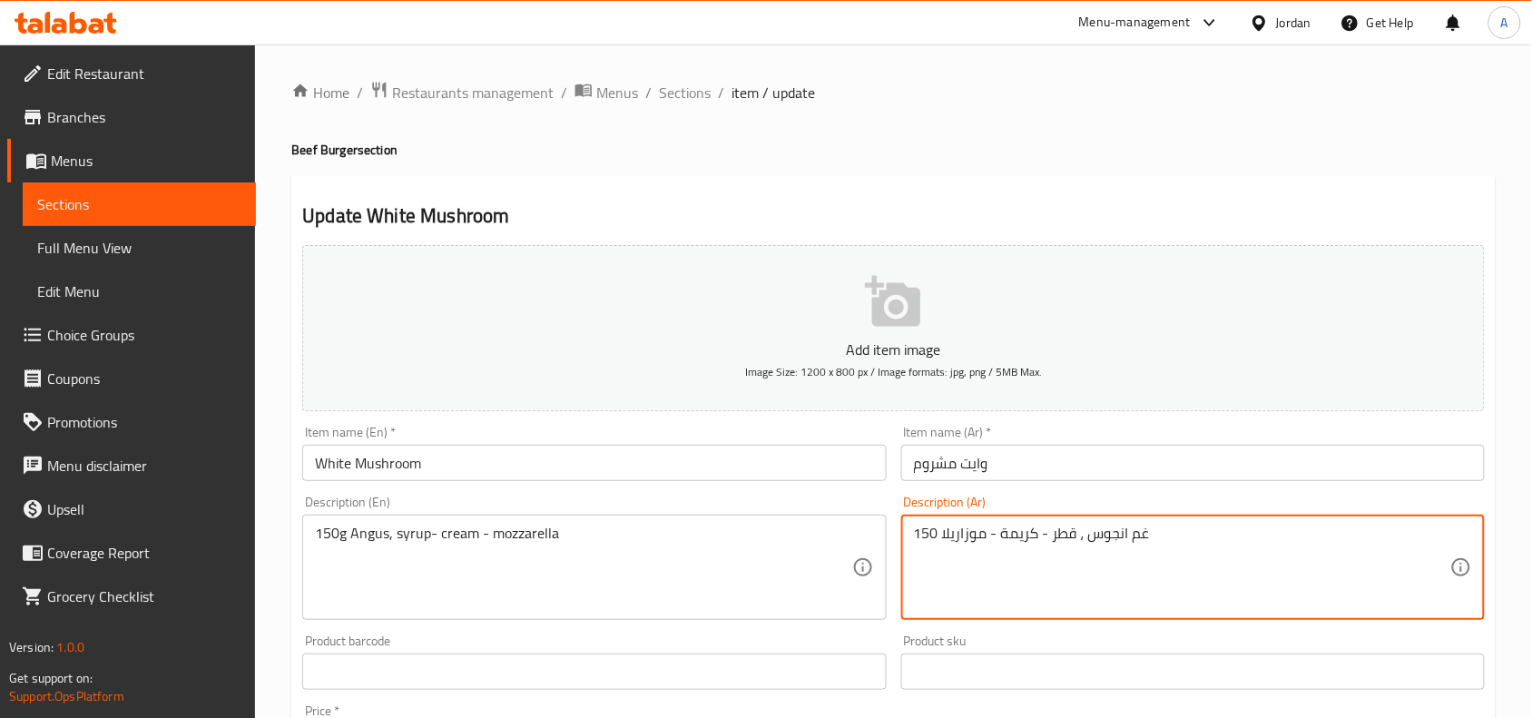
click at [1068, 540] on textarea "150 غم انجوس ، قطر - كريمة - موزاريلا" at bounding box center [1182, 568] width 536 height 86
paste textarea "طر"
type textarea "150 غم انجوس ، فطر- كريمة - موزاريلا"
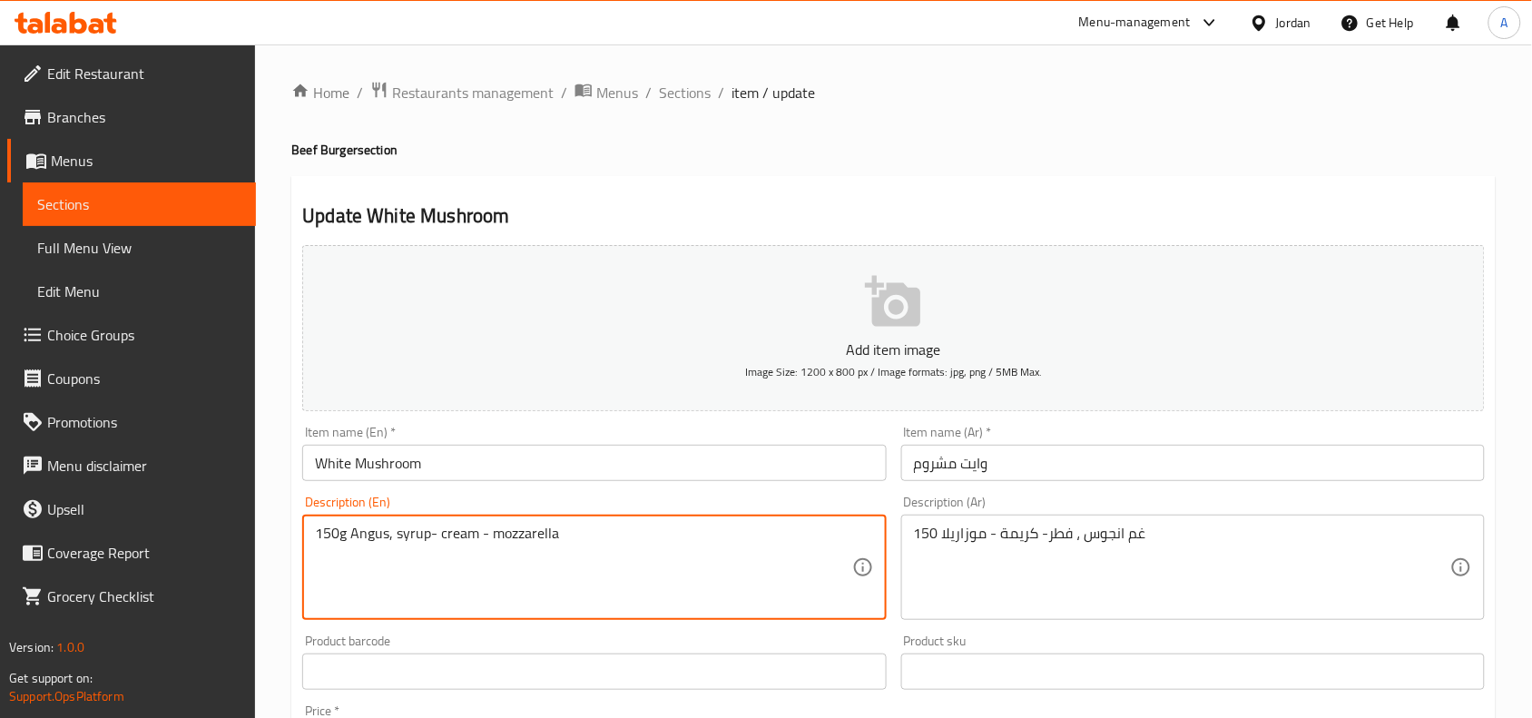
click at [417, 536] on textarea "150g Angus, syrup- cream - mozzarella" at bounding box center [583, 568] width 536 height 86
paste textarea "mushroom"
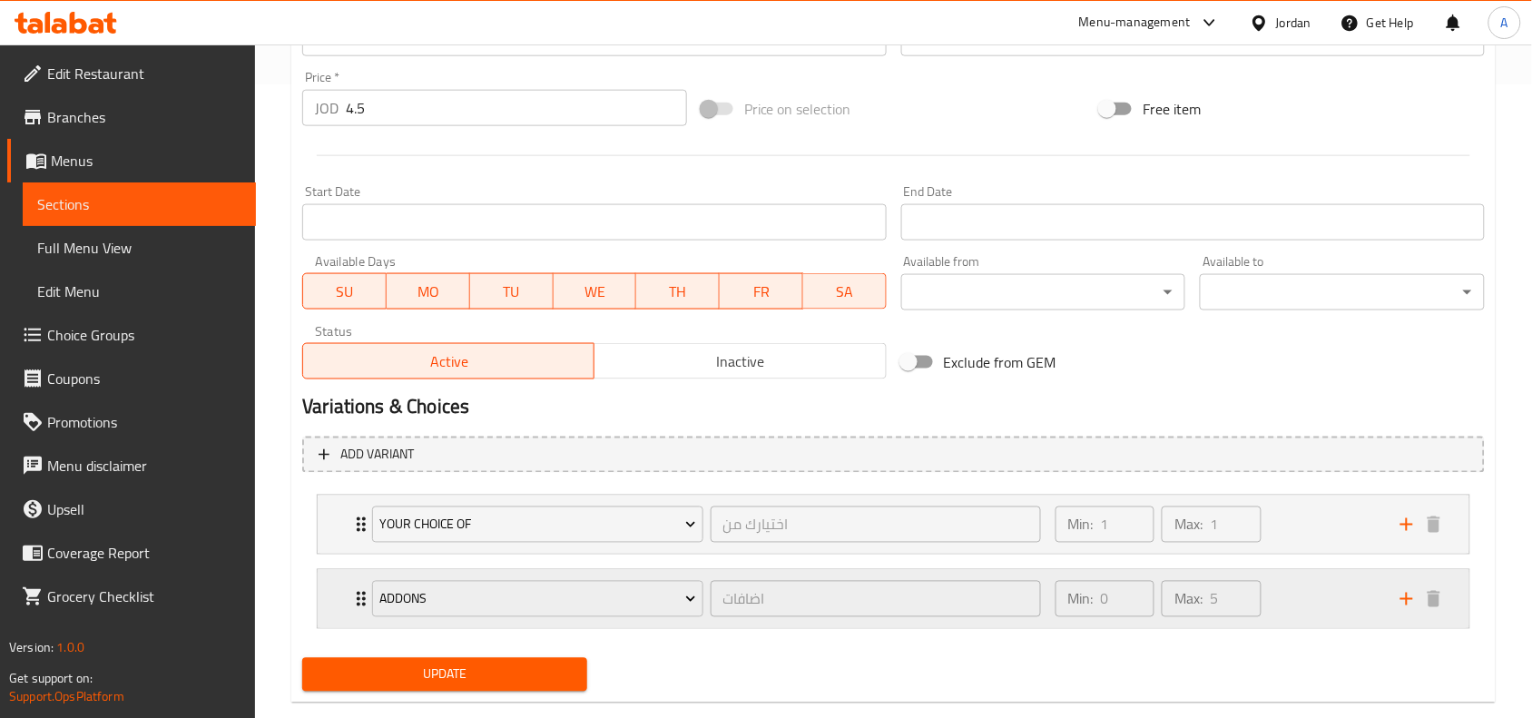
scroll to position [669, 0]
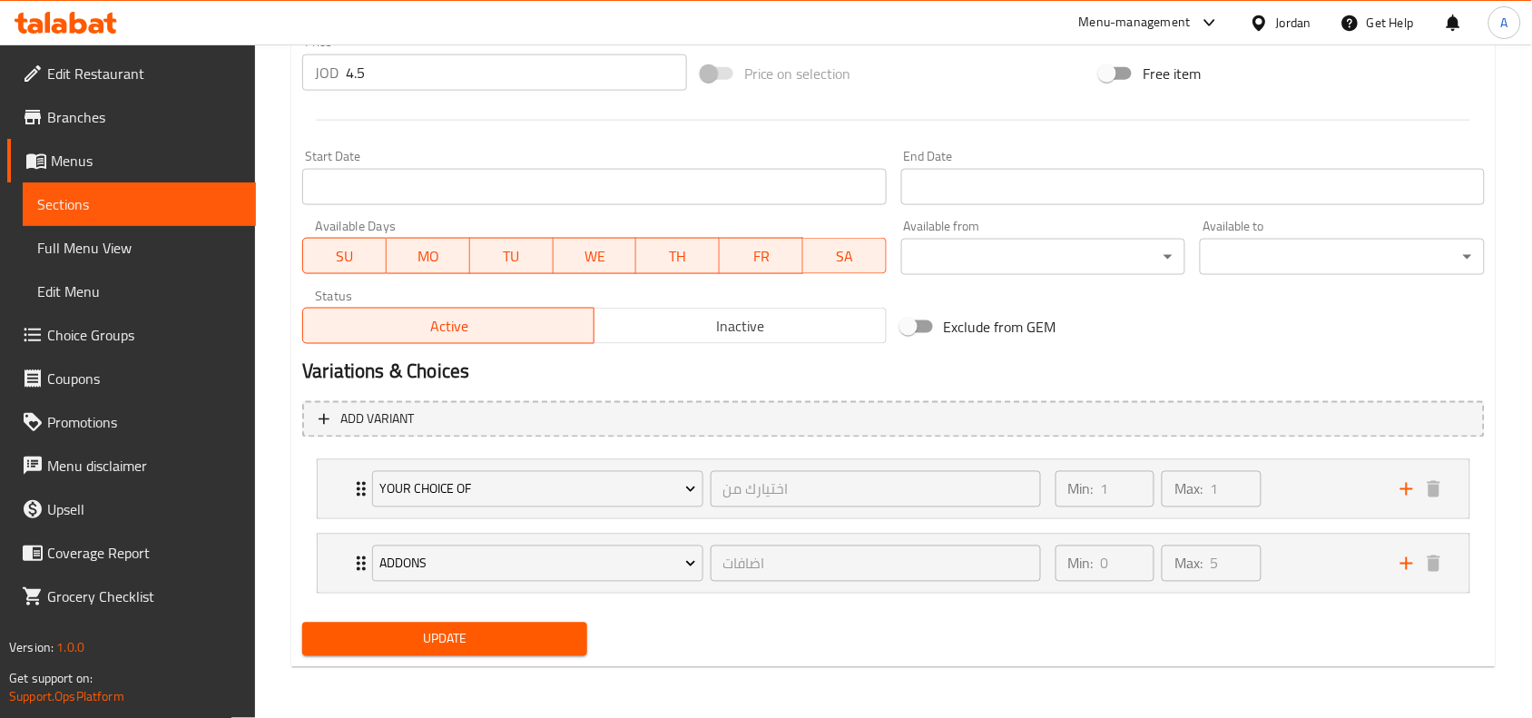
type textarea "150g Angus, mushroom- cream - mozzarella"
click at [551, 640] on span "Update" at bounding box center [445, 639] width 256 height 23
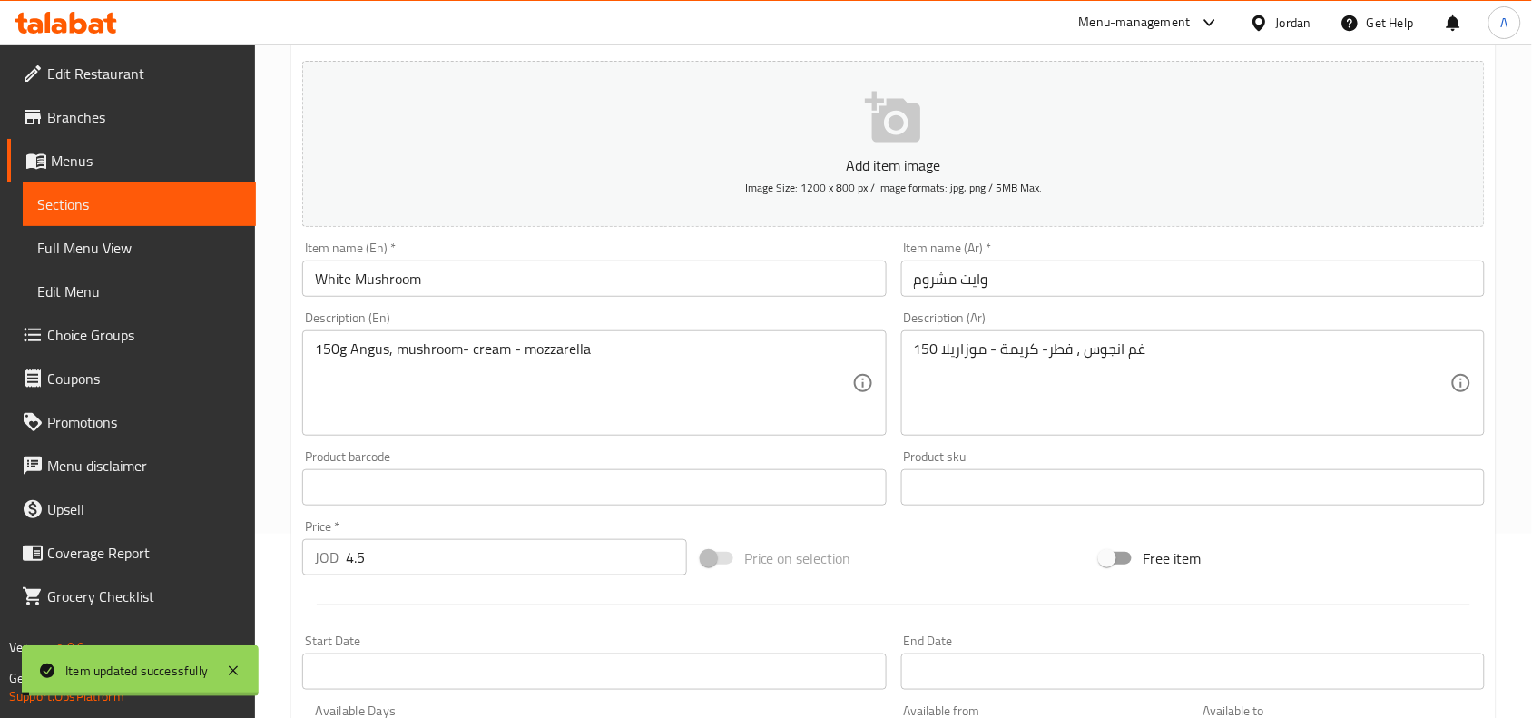
scroll to position [0, 0]
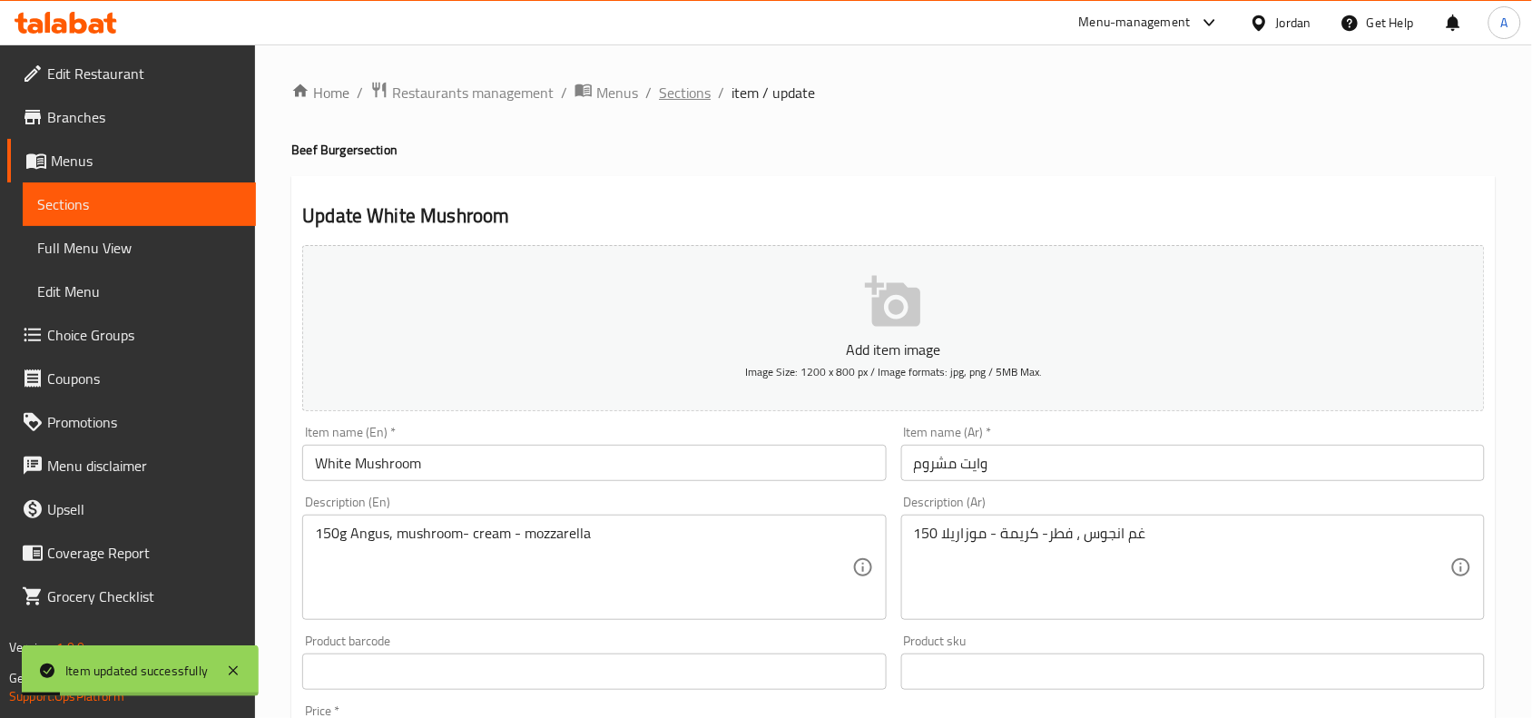
click at [664, 95] on span "Sections" at bounding box center [685, 93] width 52 height 22
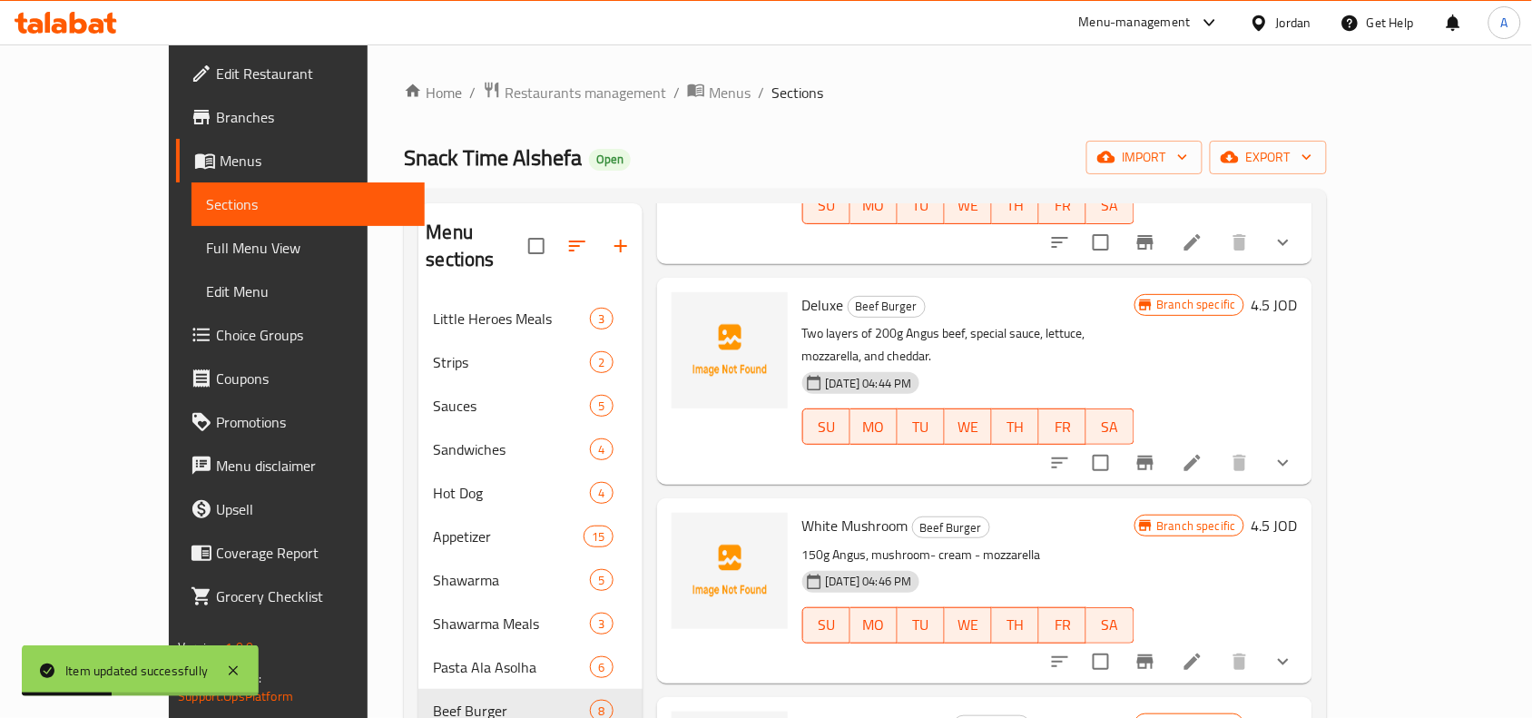
scroll to position [681, 0]
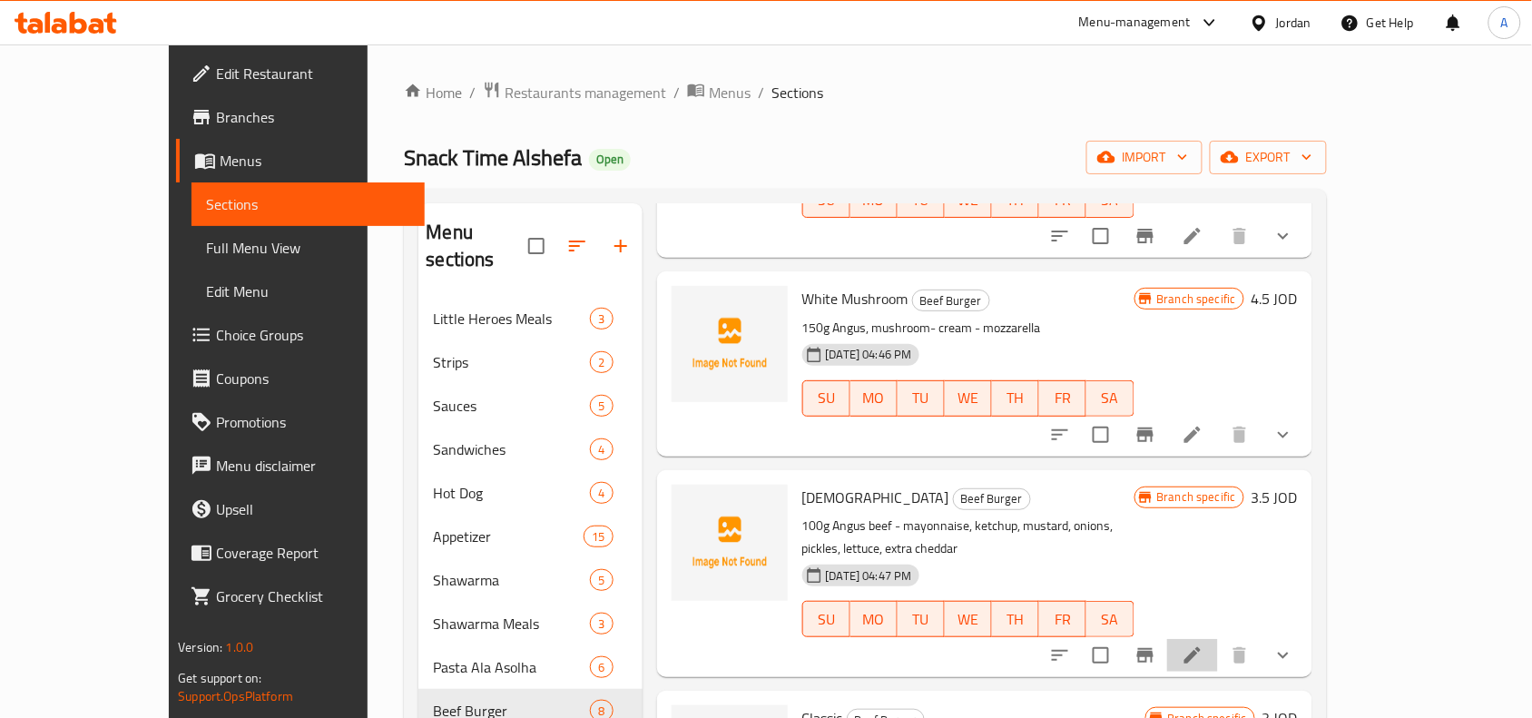
click at [1218, 639] on li at bounding box center [1192, 655] width 51 height 33
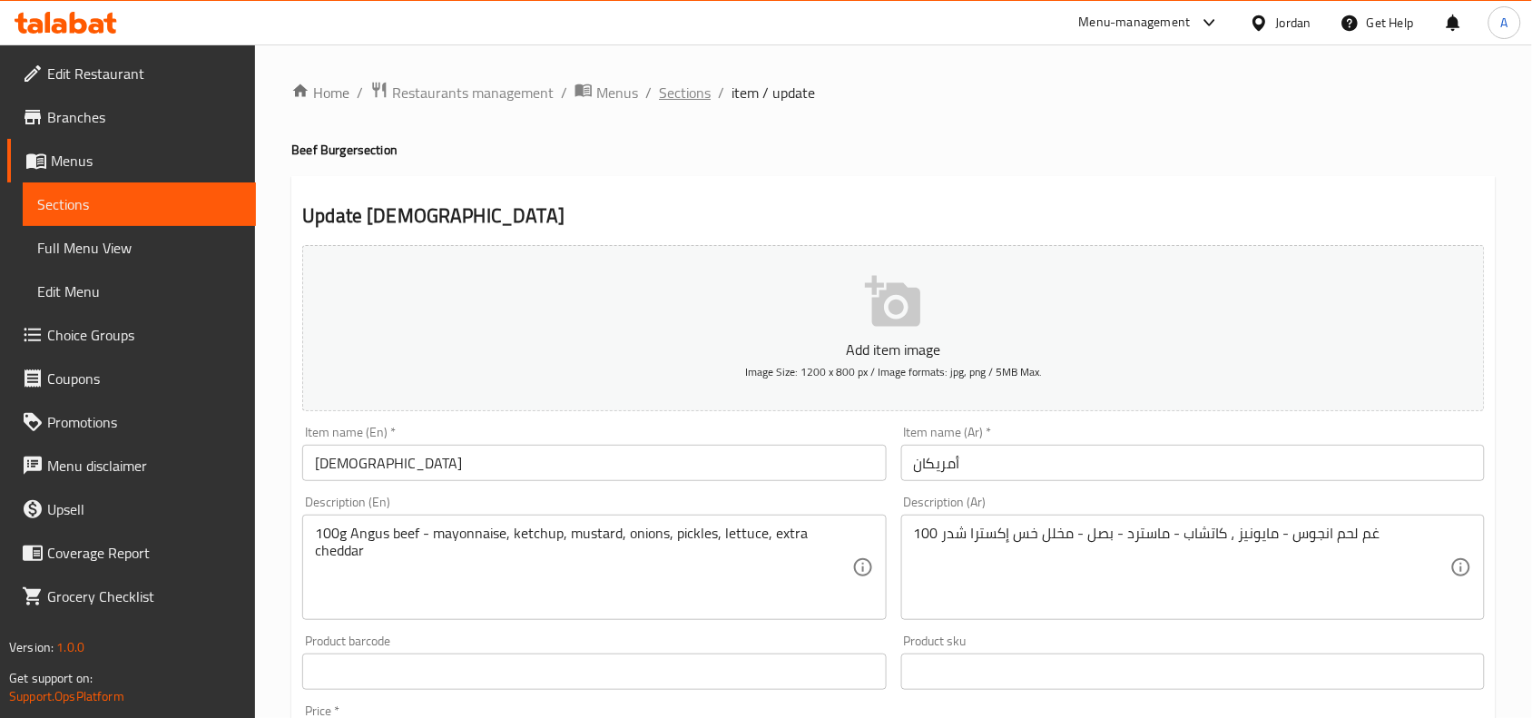
click at [676, 93] on span "Sections" at bounding box center [685, 93] width 52 height 22
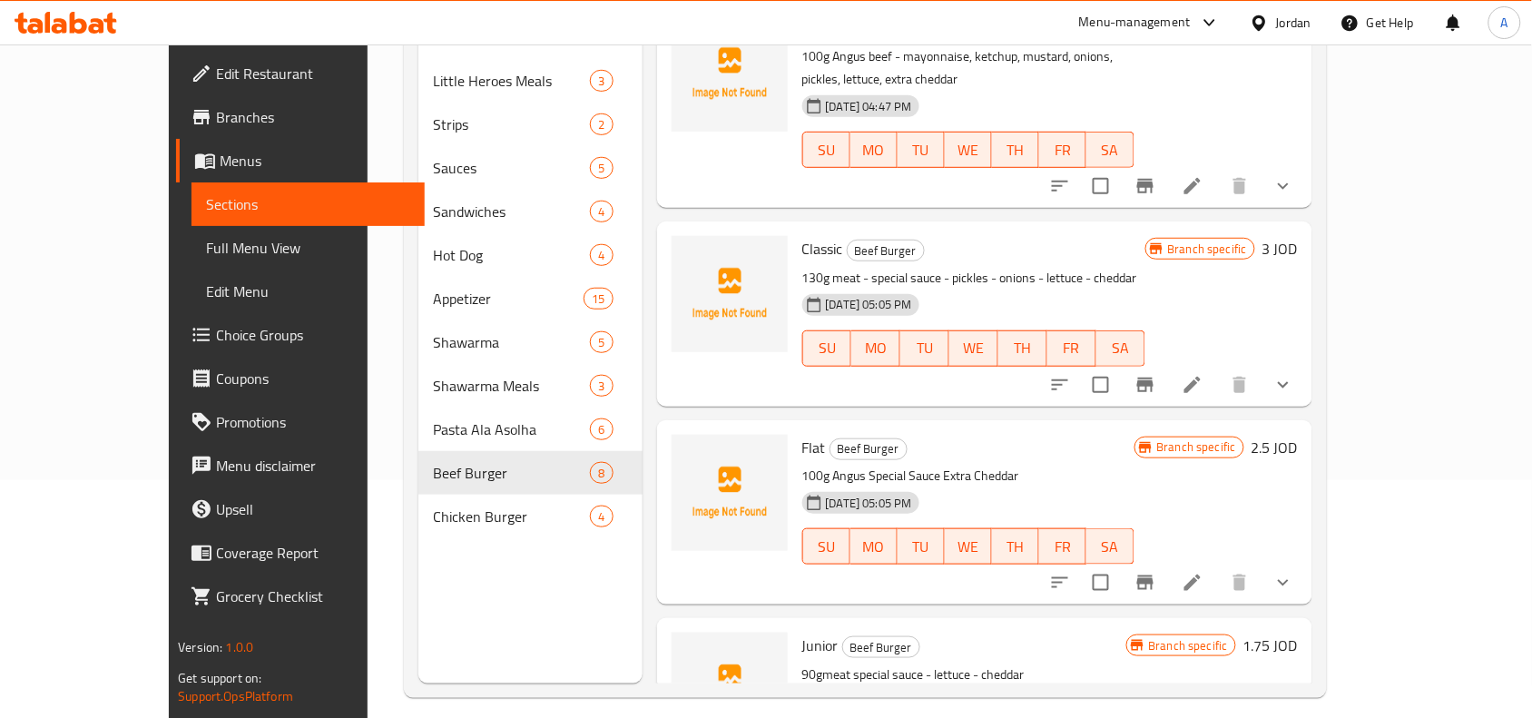
scroll to position [255, 0]
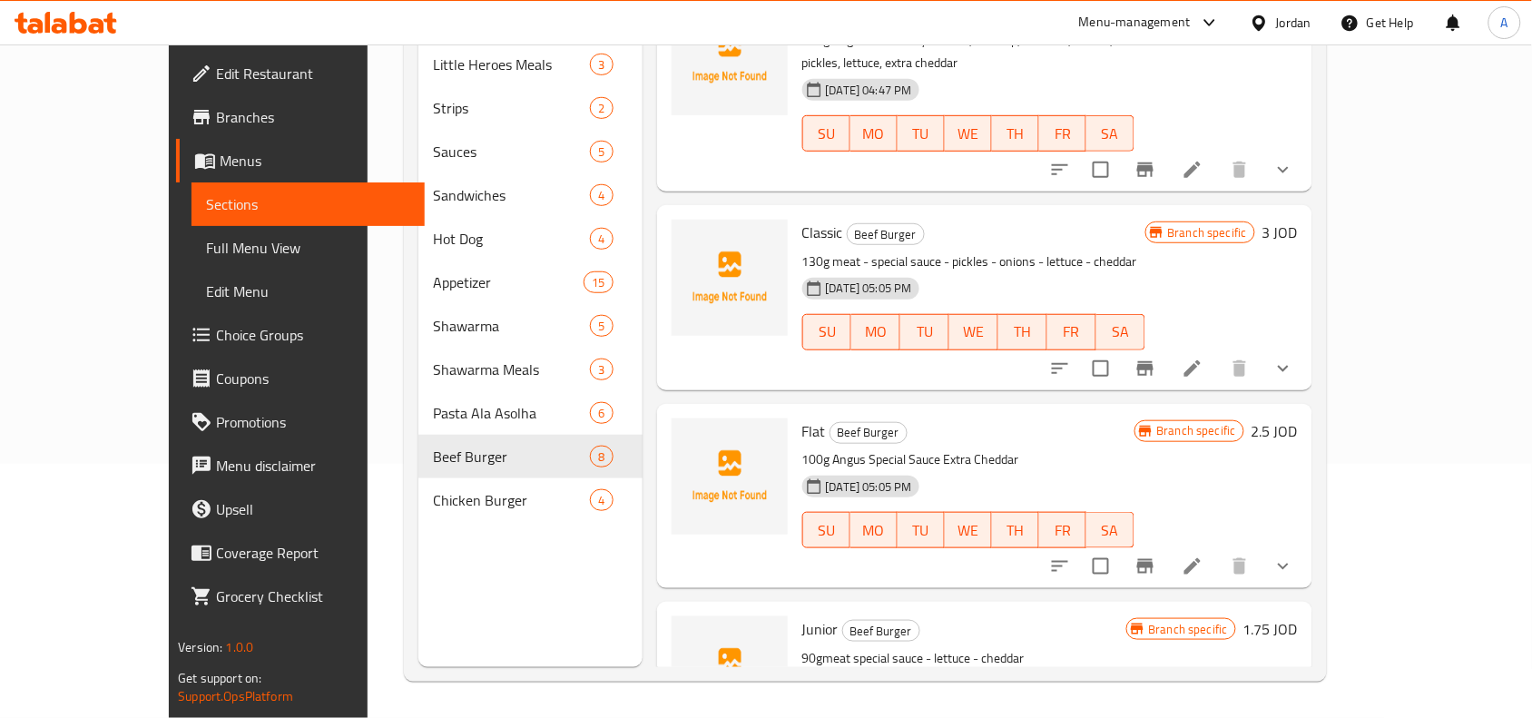
click at [452, 487] on div "Chicken Burger 4" at bounding box center [529, 500] width 223 height 44
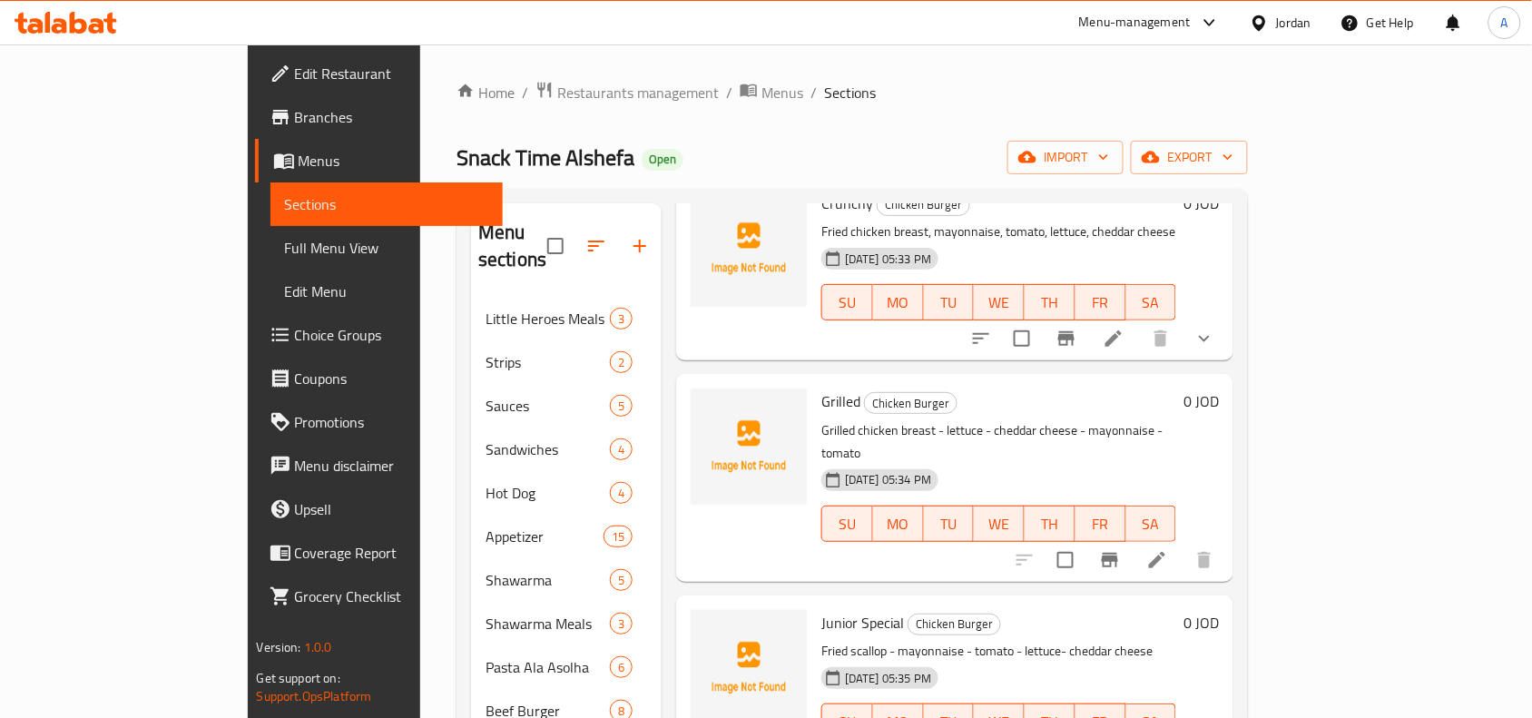
scroll to position [120, 0]
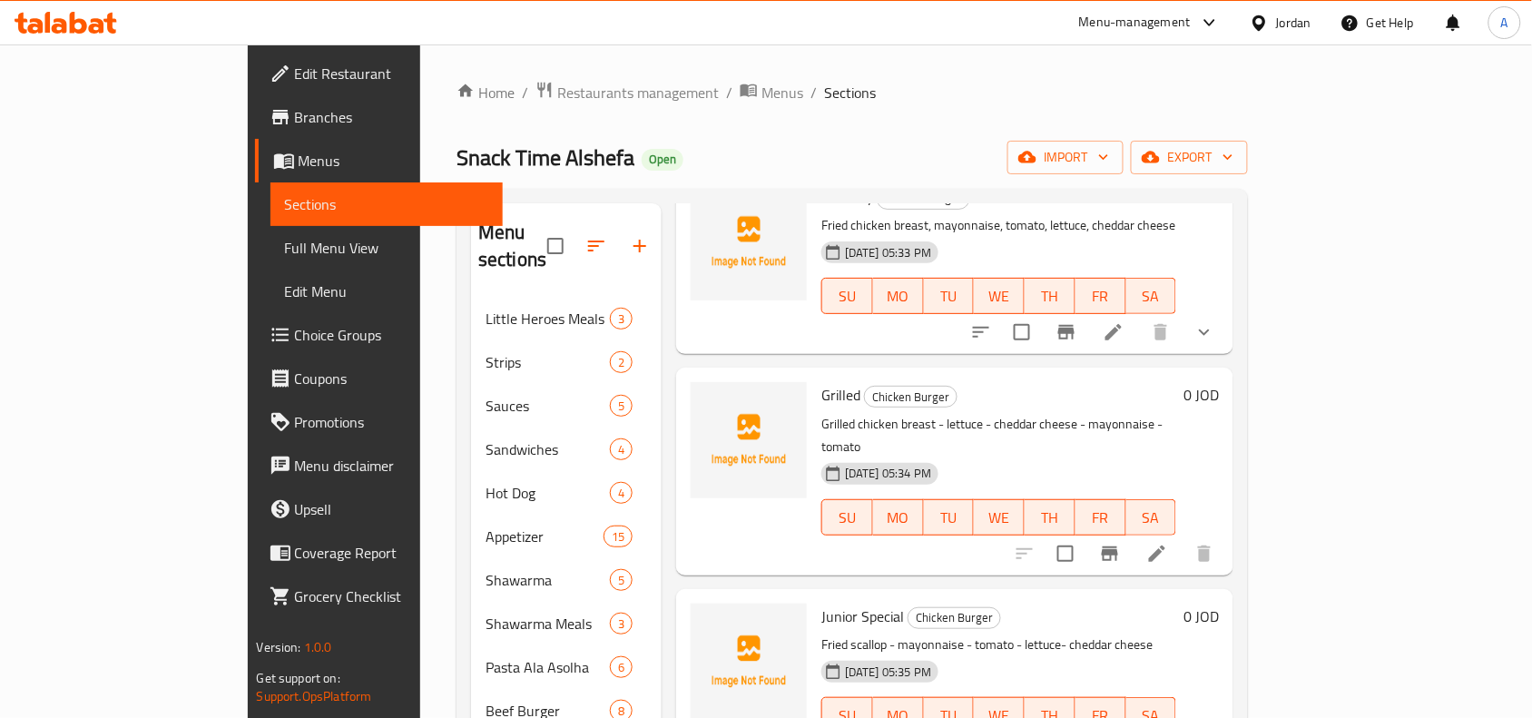
click at [1176, 633] on p "Fried scallop - mayonnaise - tomato - lettuce- cheddar cheese" at bounding box center [998, 644] width 355 height 23
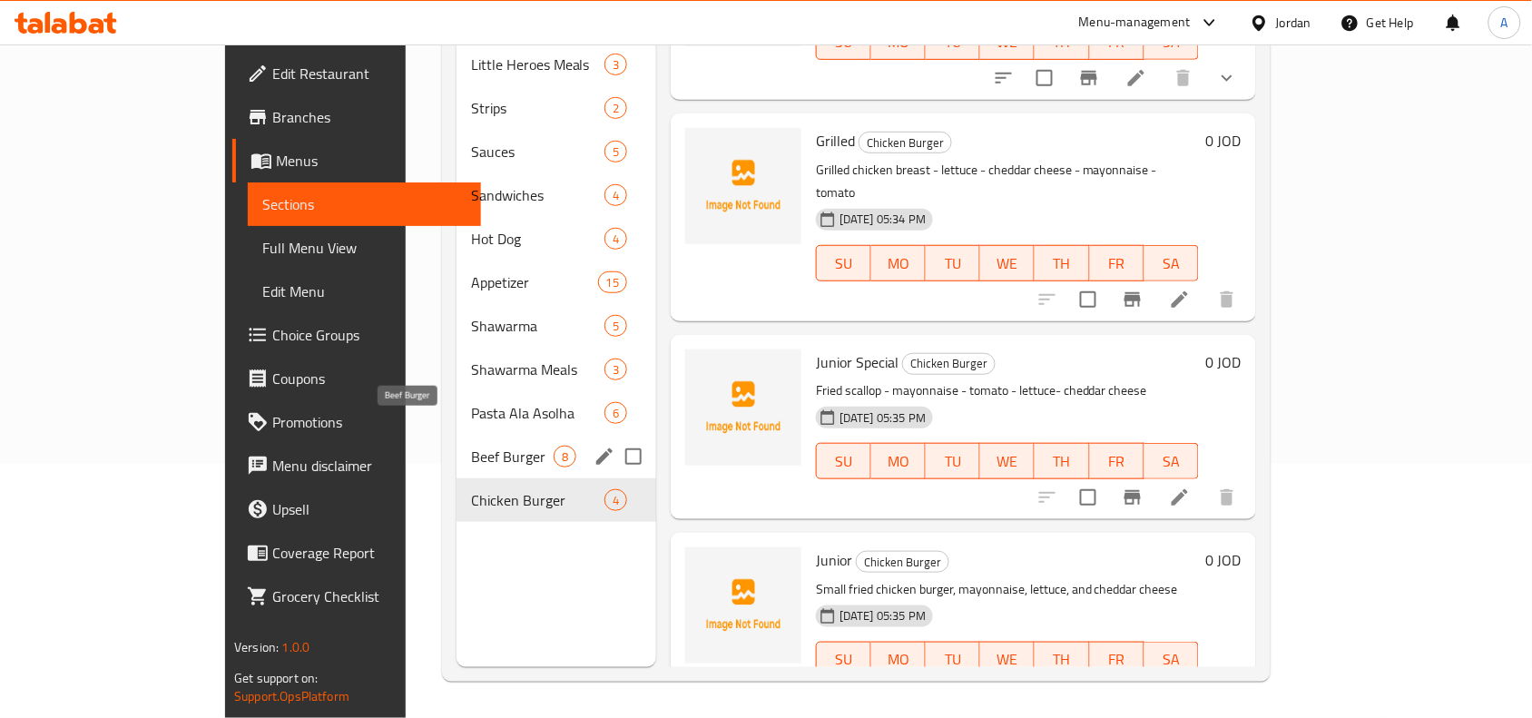
scroll to position [255, 0]
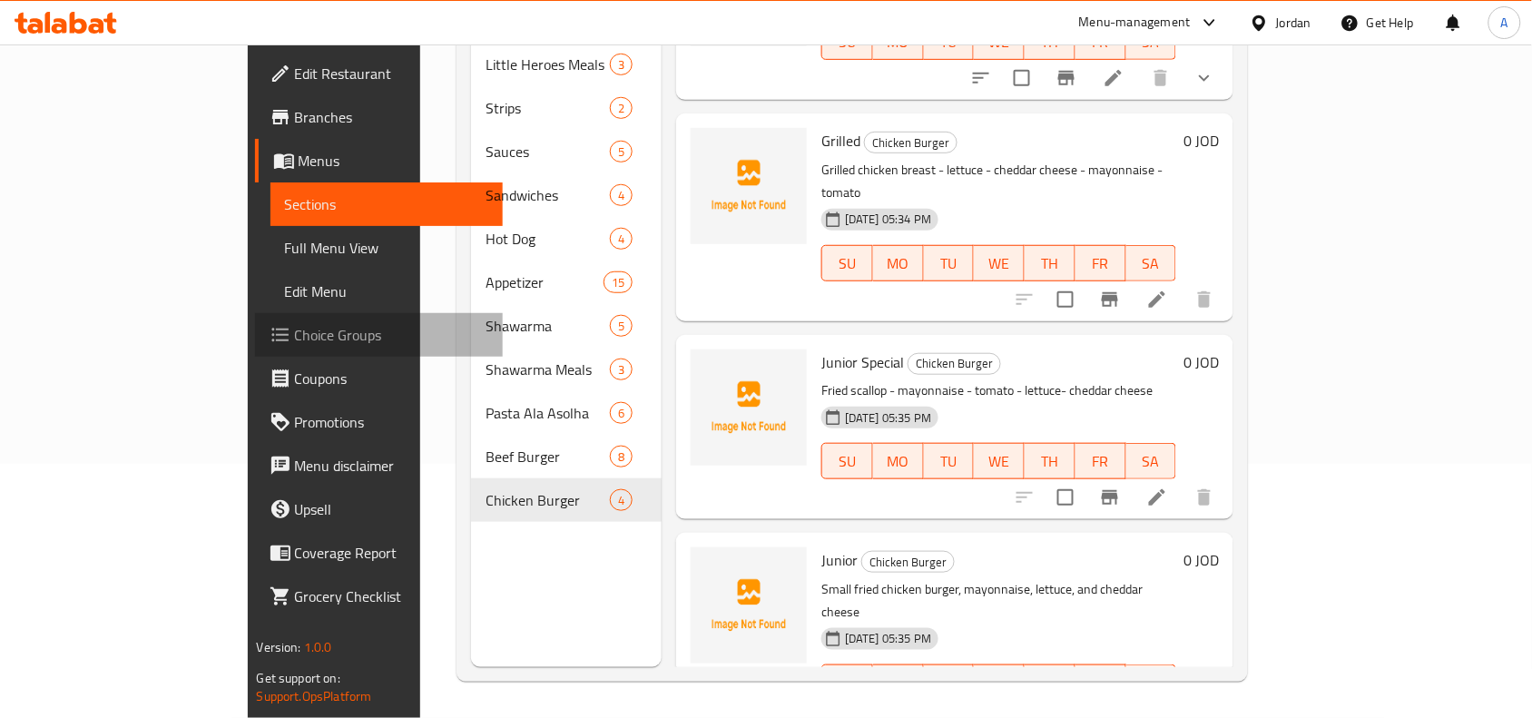
click at [295, 324] on span "Choice Groups" at bounding box center [392, 335] width 194 height 22
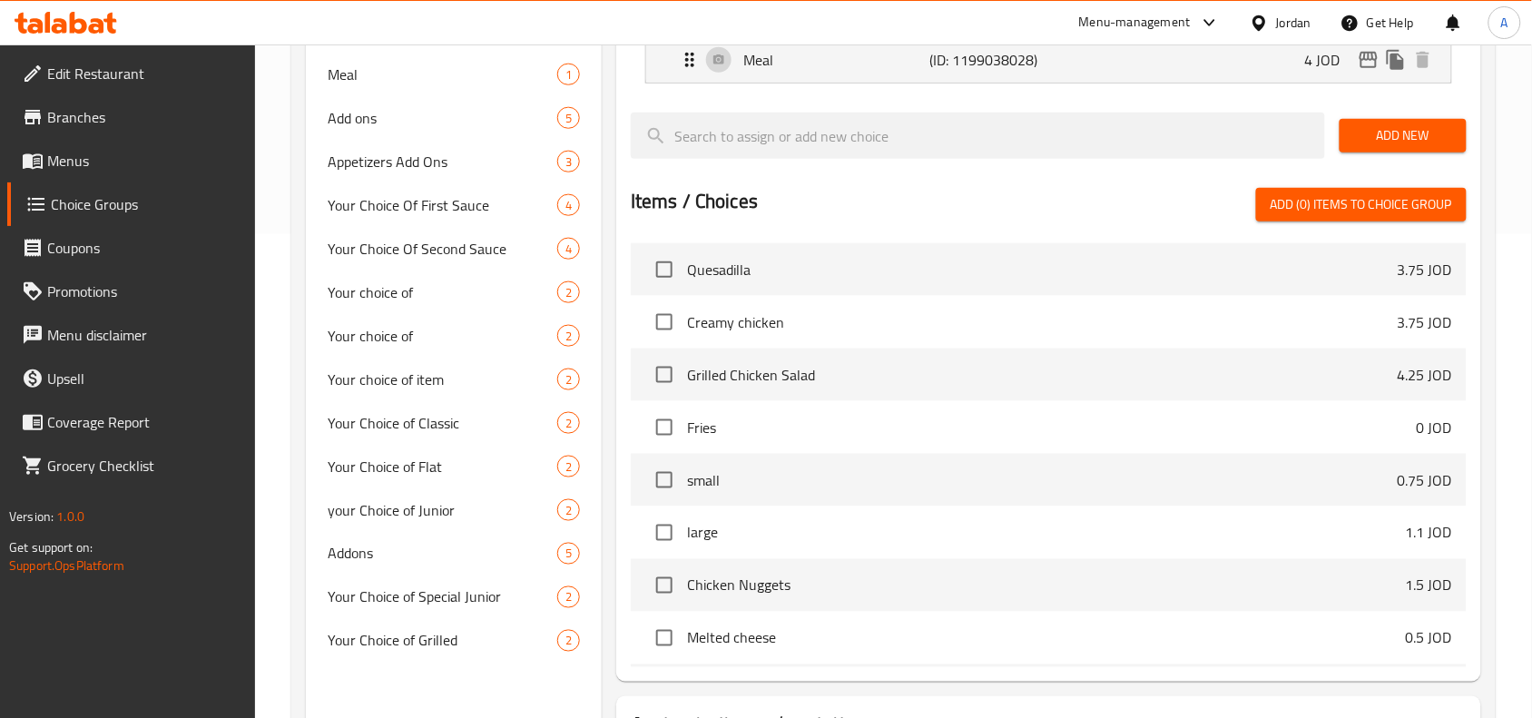
scroll to position [486, 0]
click at [440, 390] on div "Your choice of item 2" at bounding box center [454, 378] width 296 height 44
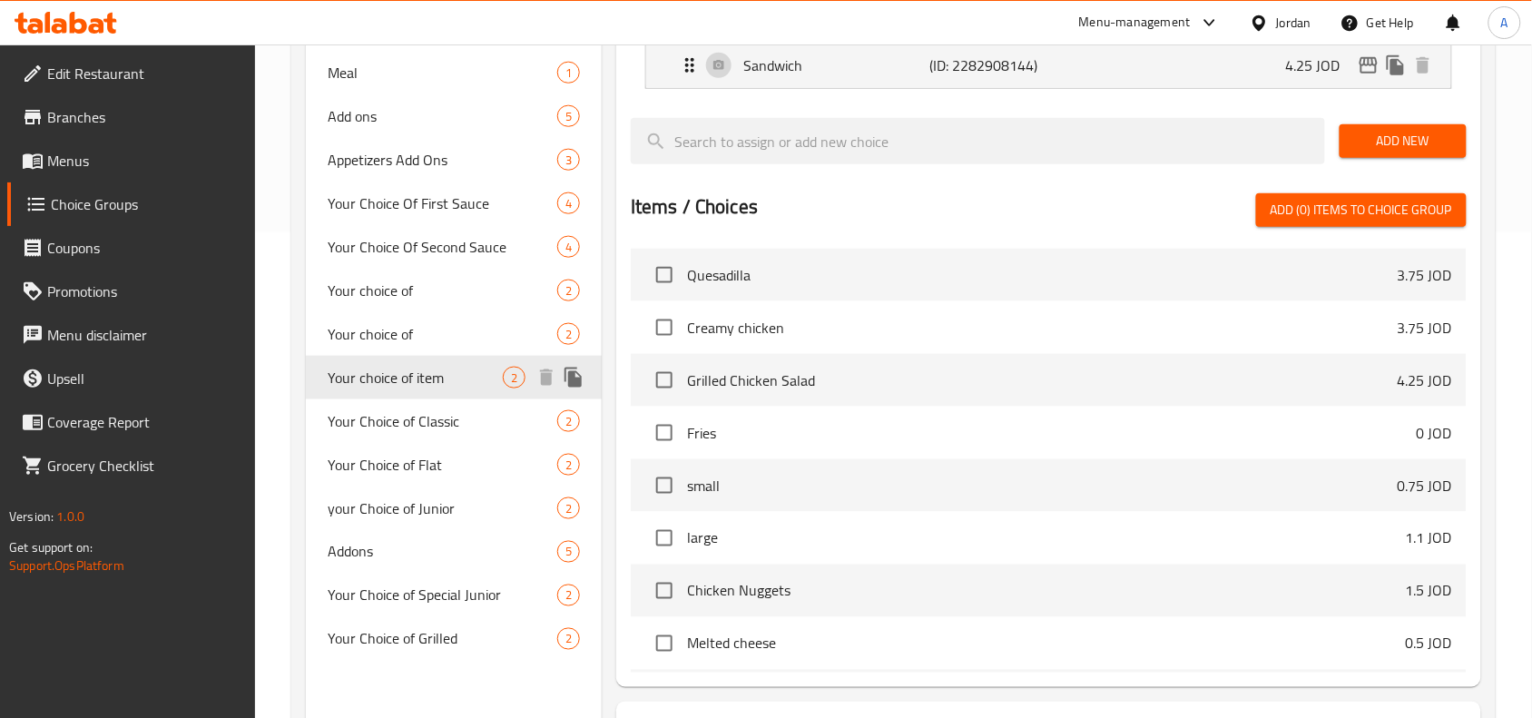
type input "Your choice of item"
type input "اختيارك من العنصر"
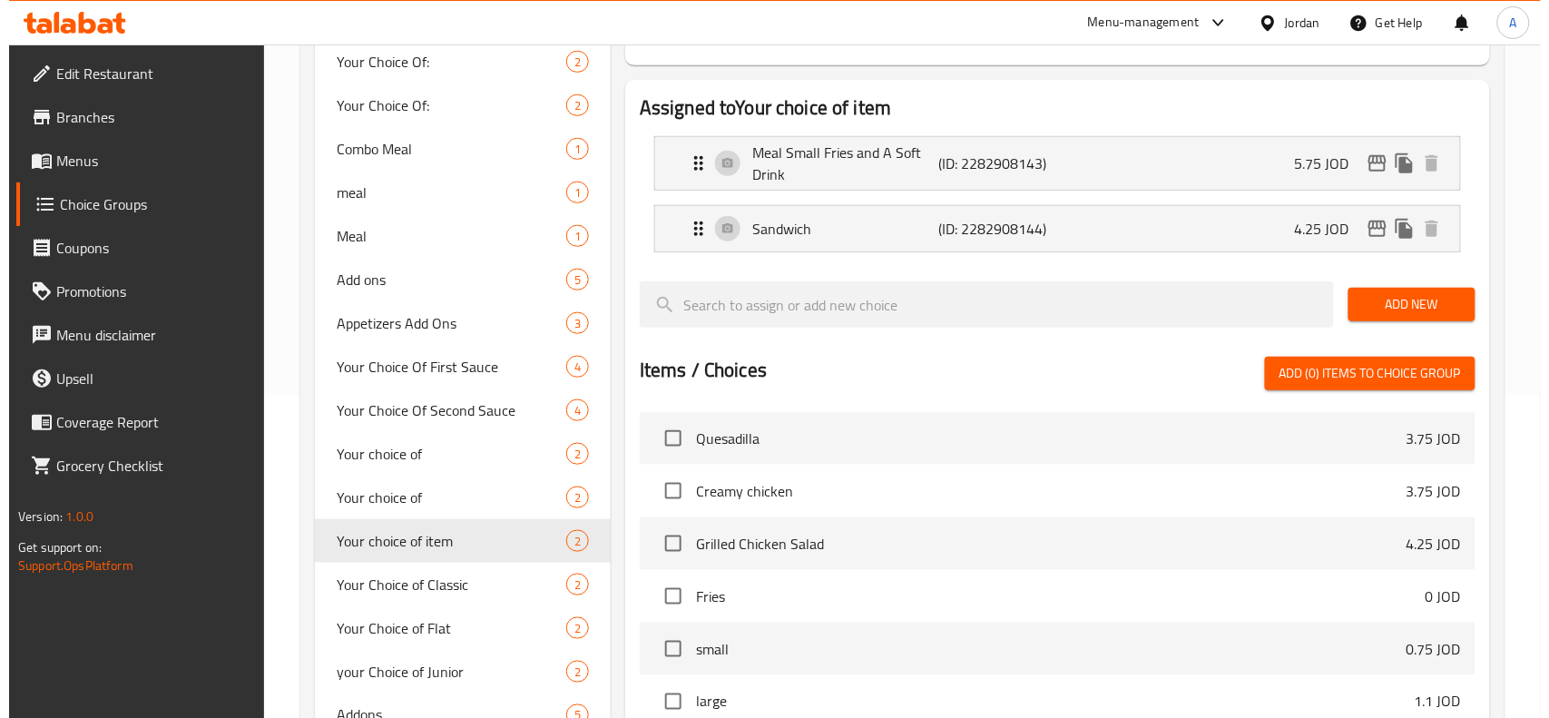
scroll to position [32, 0]
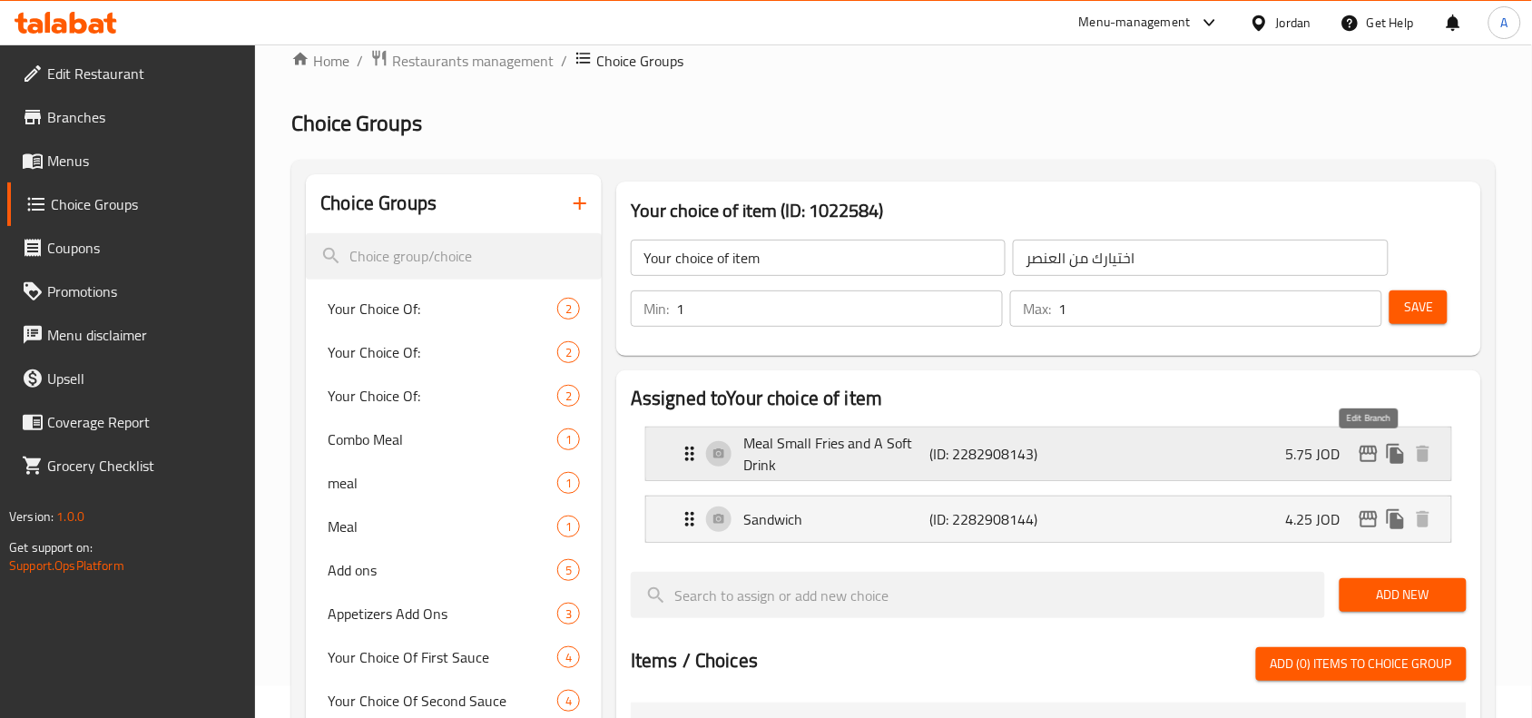
click at [1364, 458] on icon "edit" at bounding box center [1369, 454] width 22 height 22
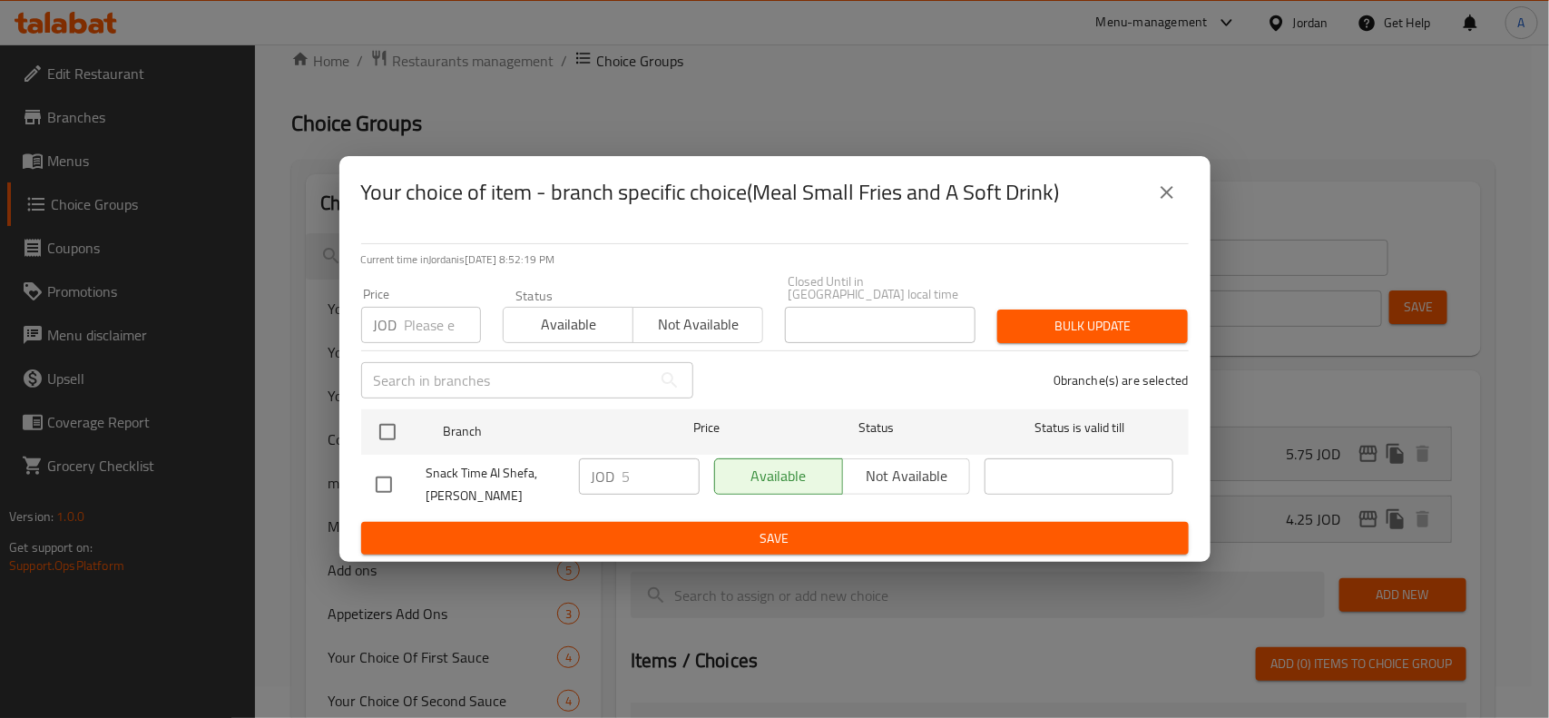
click at [1184, 201] on button "close" at bounding box center [1167, 193] width 44 height 44
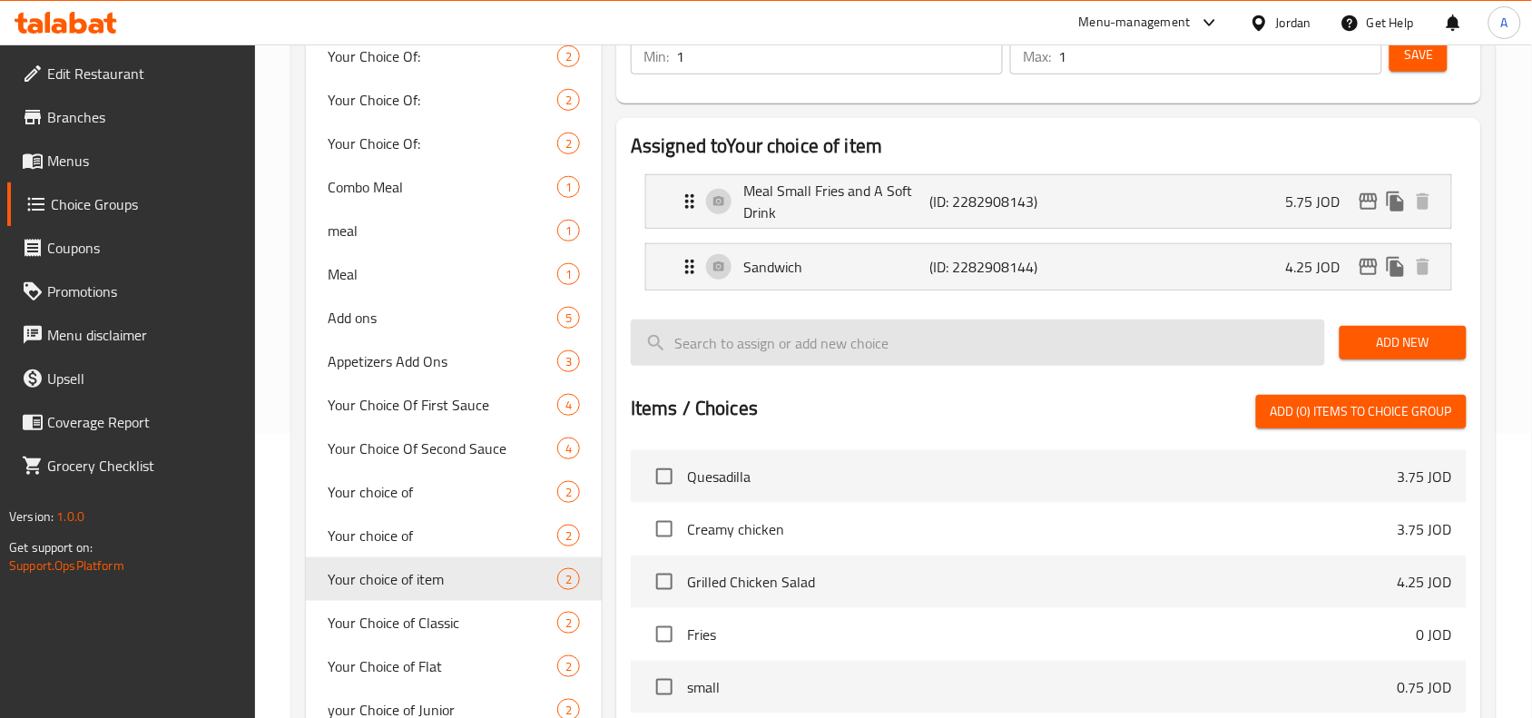
scroll to position [277, 0]
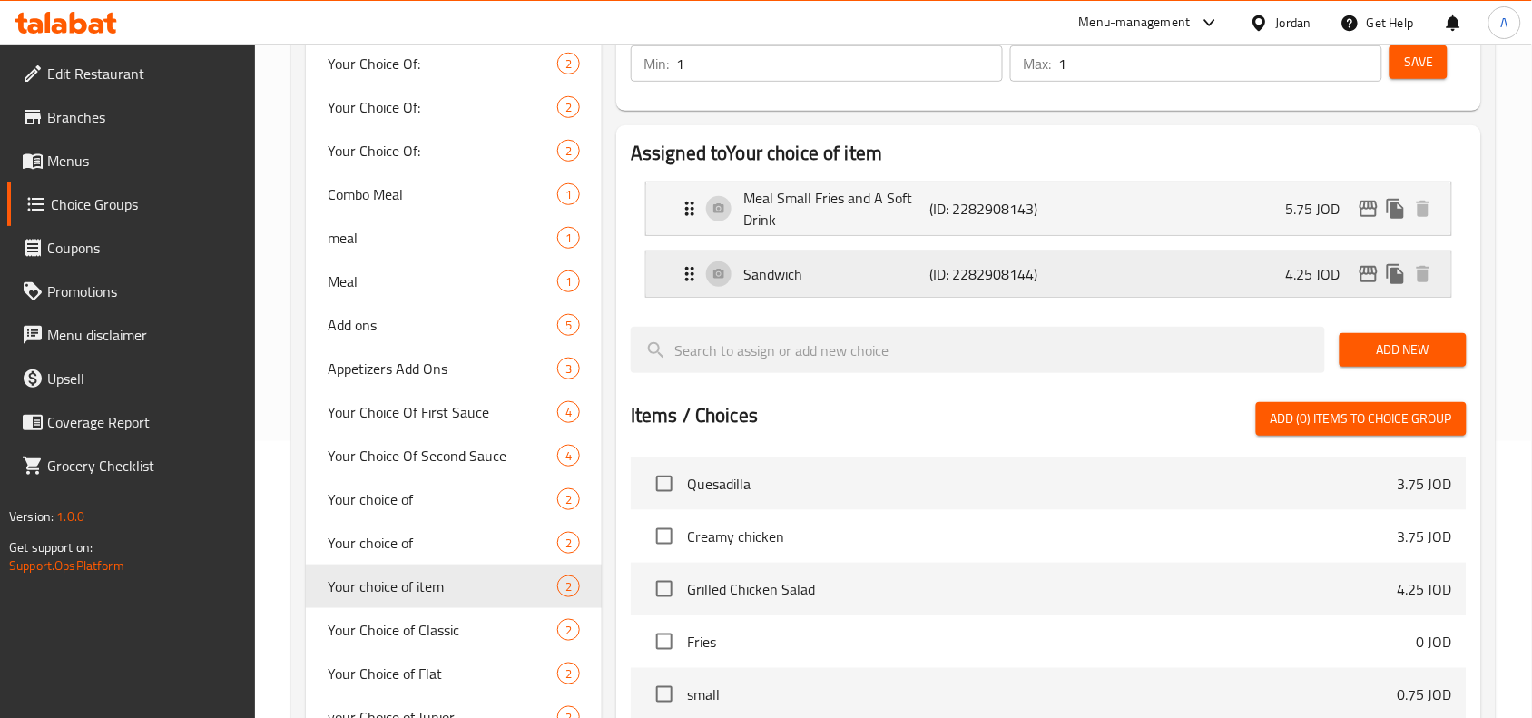
click at [1363, 283] on icon "edit" at bounding box center [1369, 274] width 22 height 22
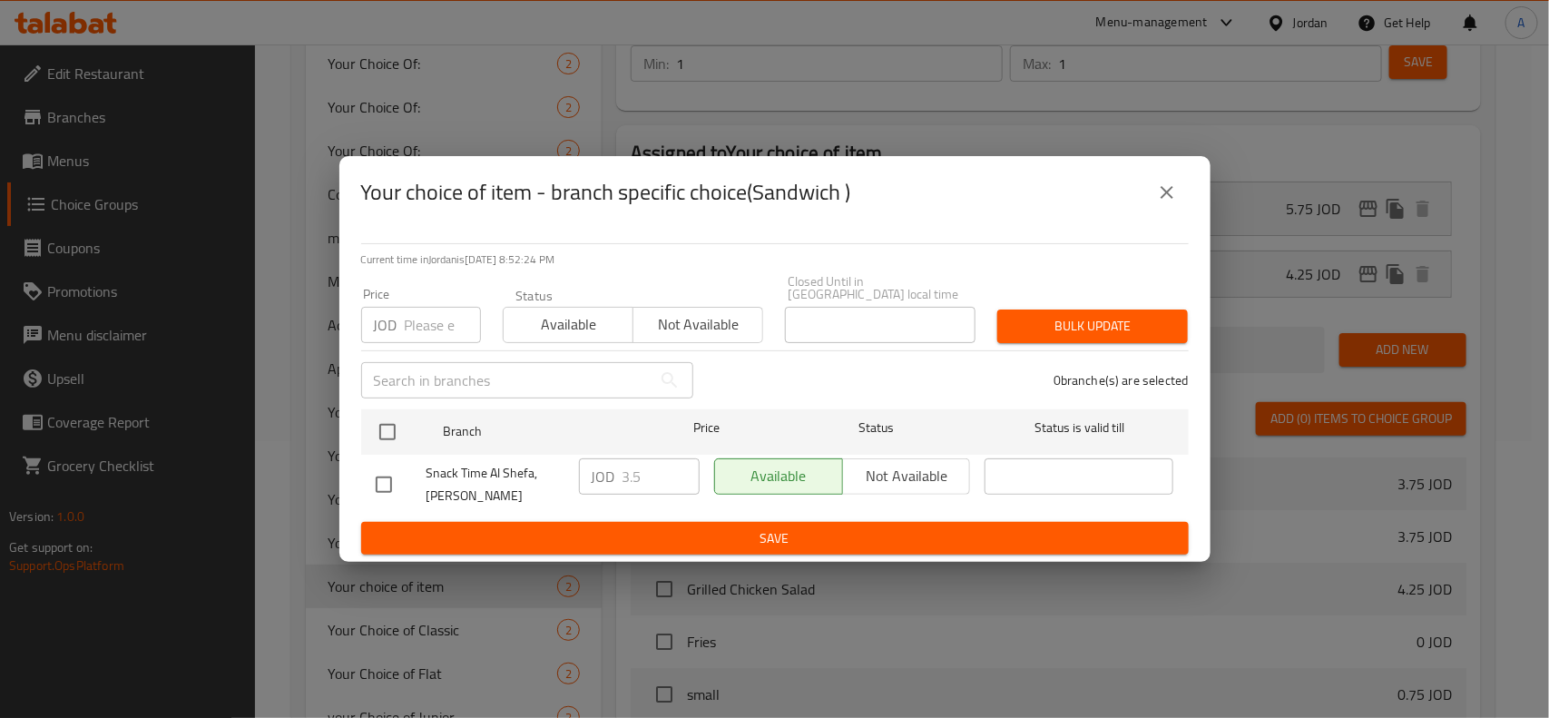
click at [1175, 200] on icon "close" at bounding box center [1167, 193] width 22 height 22
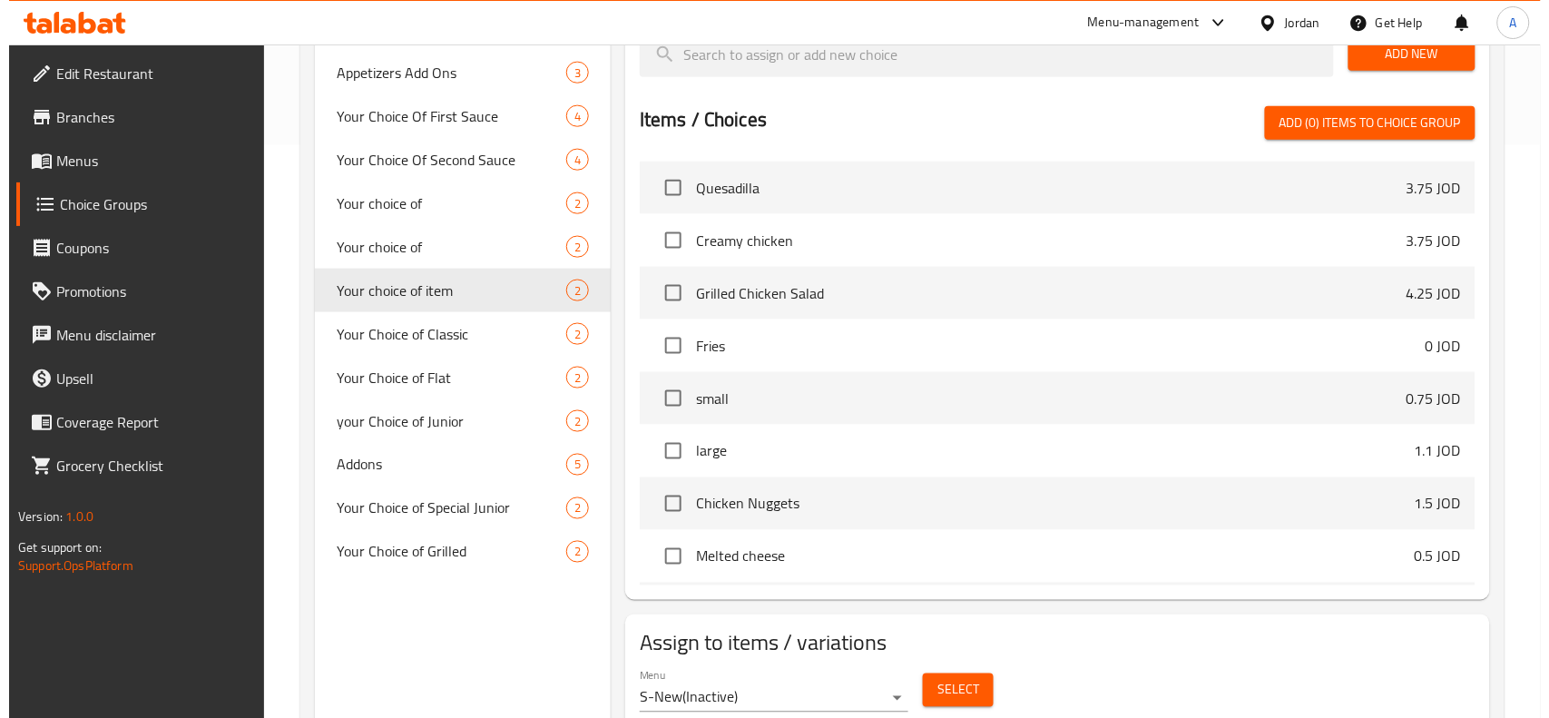
scroll to position [640, 0]
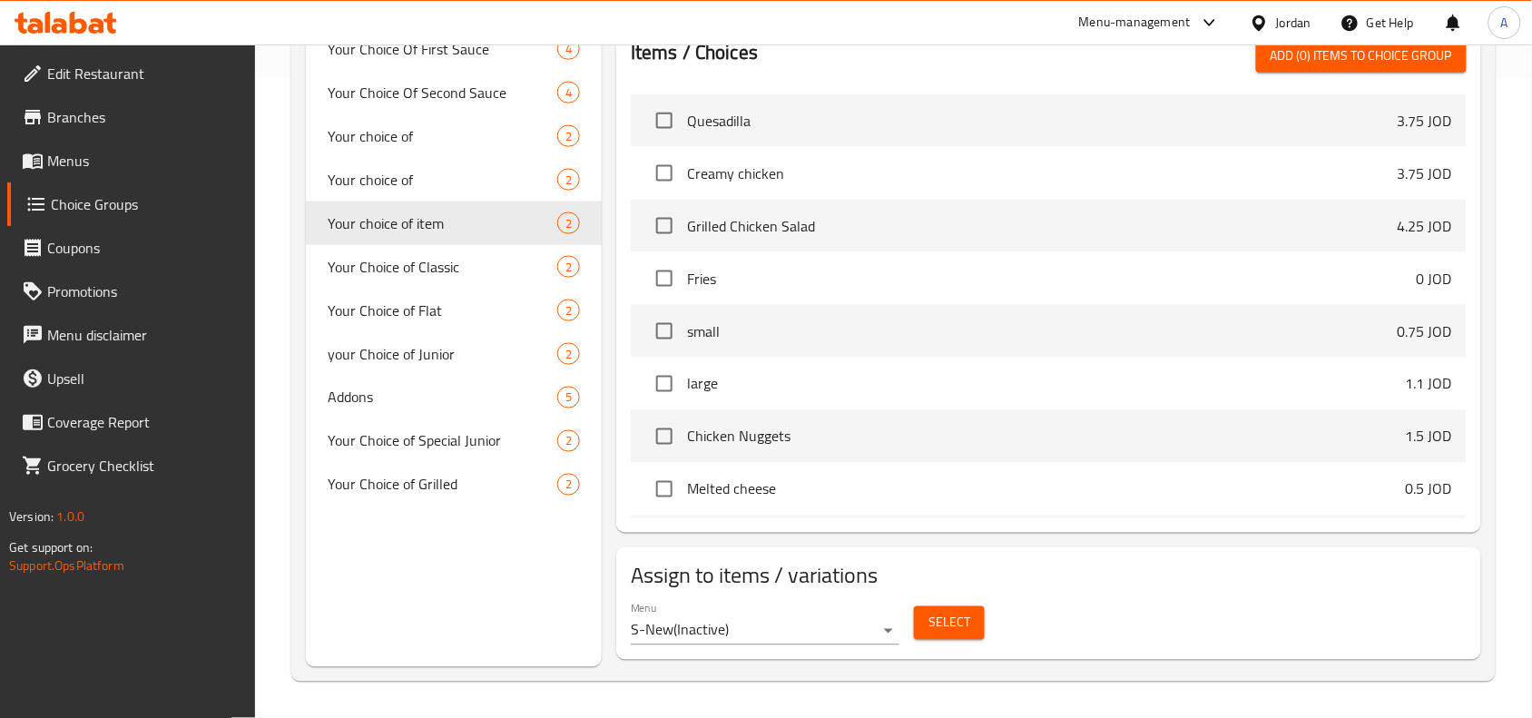
click at [919, 637] on button "Select" at bounding box center [949, 623] width 71 height 34
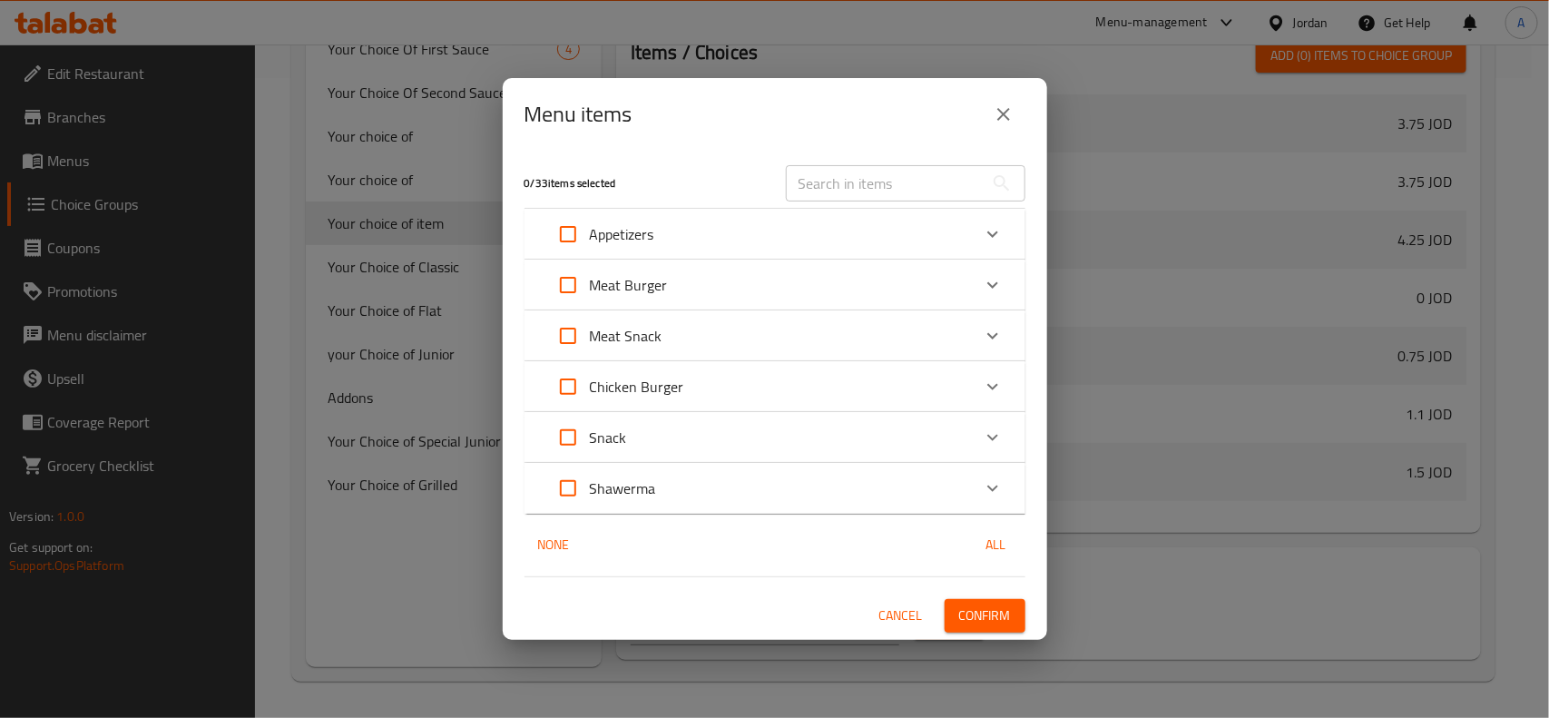
click at [1012, 121] on icon "close" at bounding box center [1004, 114] width 22 height 22
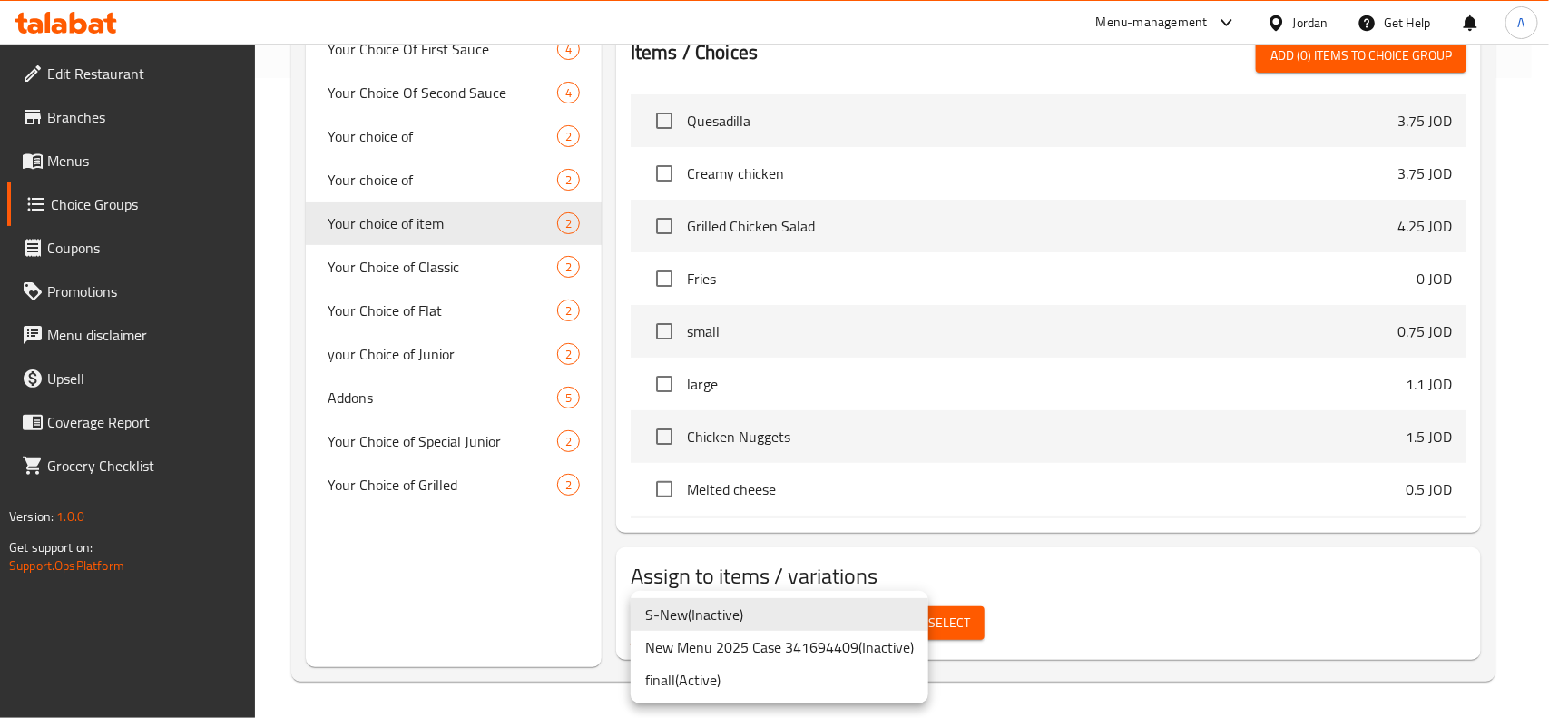
click at [795, 652] on li "New Menu 2025 Case 341694409 ( Inactive )" at bounding box center [780, 647] width 298 height 33
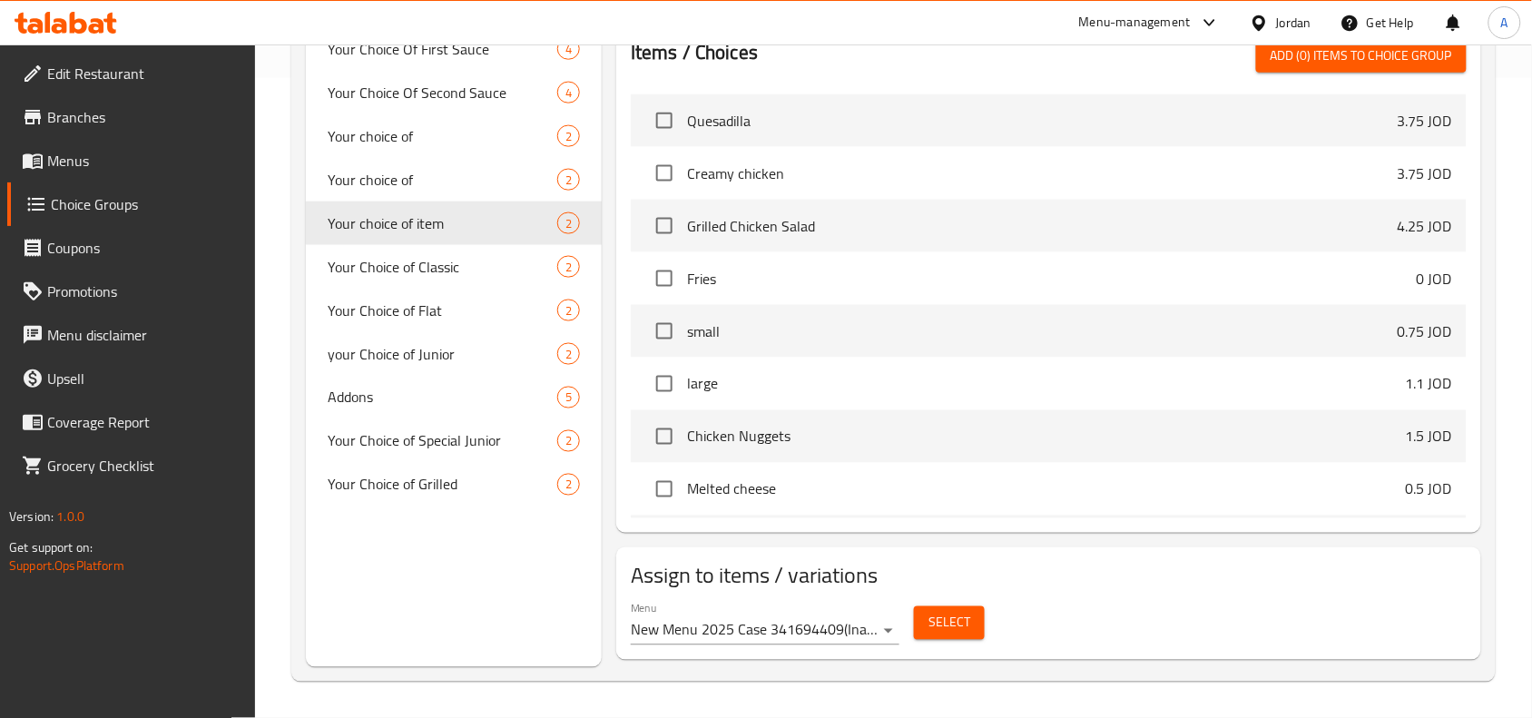
drag, startPoint x: 906, startPoint y: 629, endPoint x: 980, endPoint y: 626, distance: 74.5
click at [910, 629] on div "Select" at bounding box center [949, 623] width 85 height 48
click at [980, 626] on button "Select" at bounding box center [949, 623] width 71 height 34
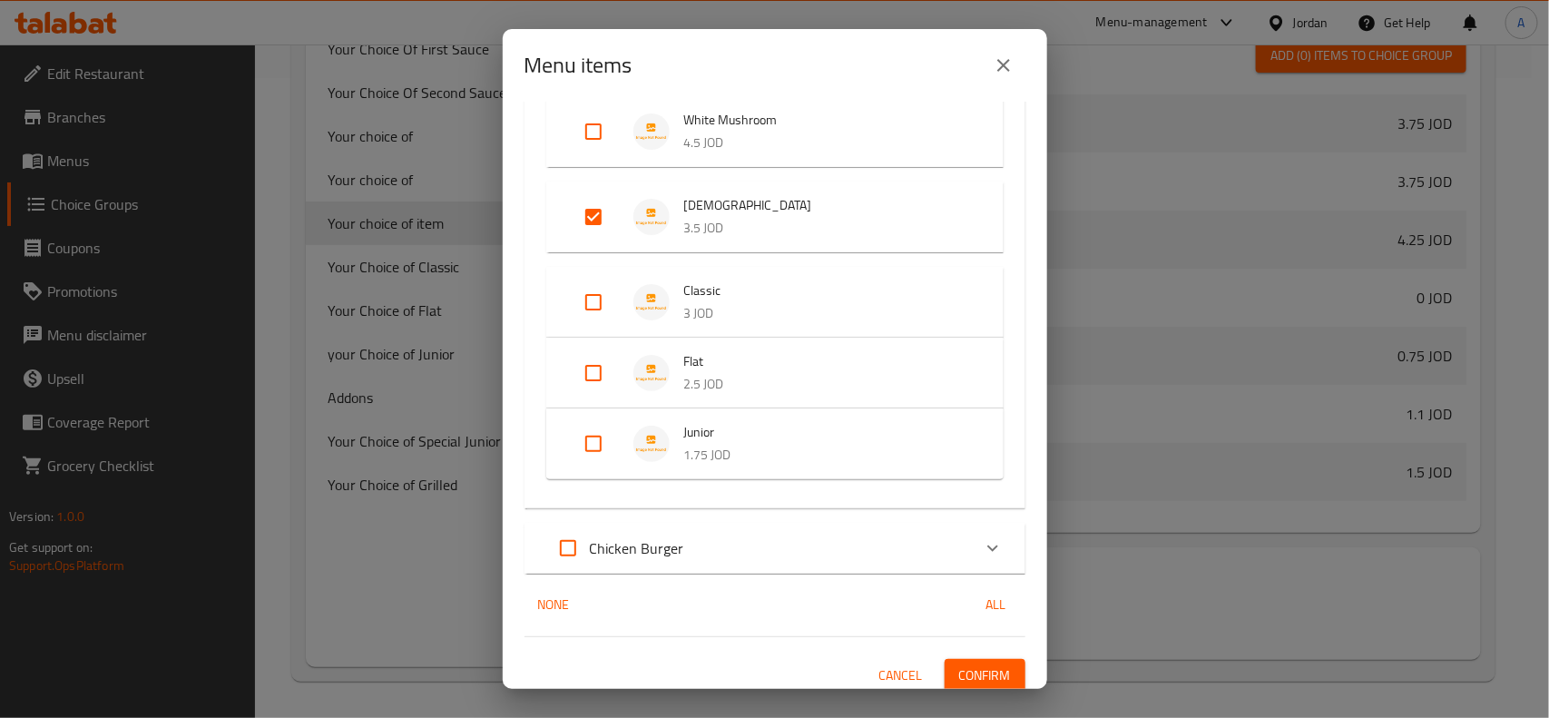
scroll to position [829, 0]
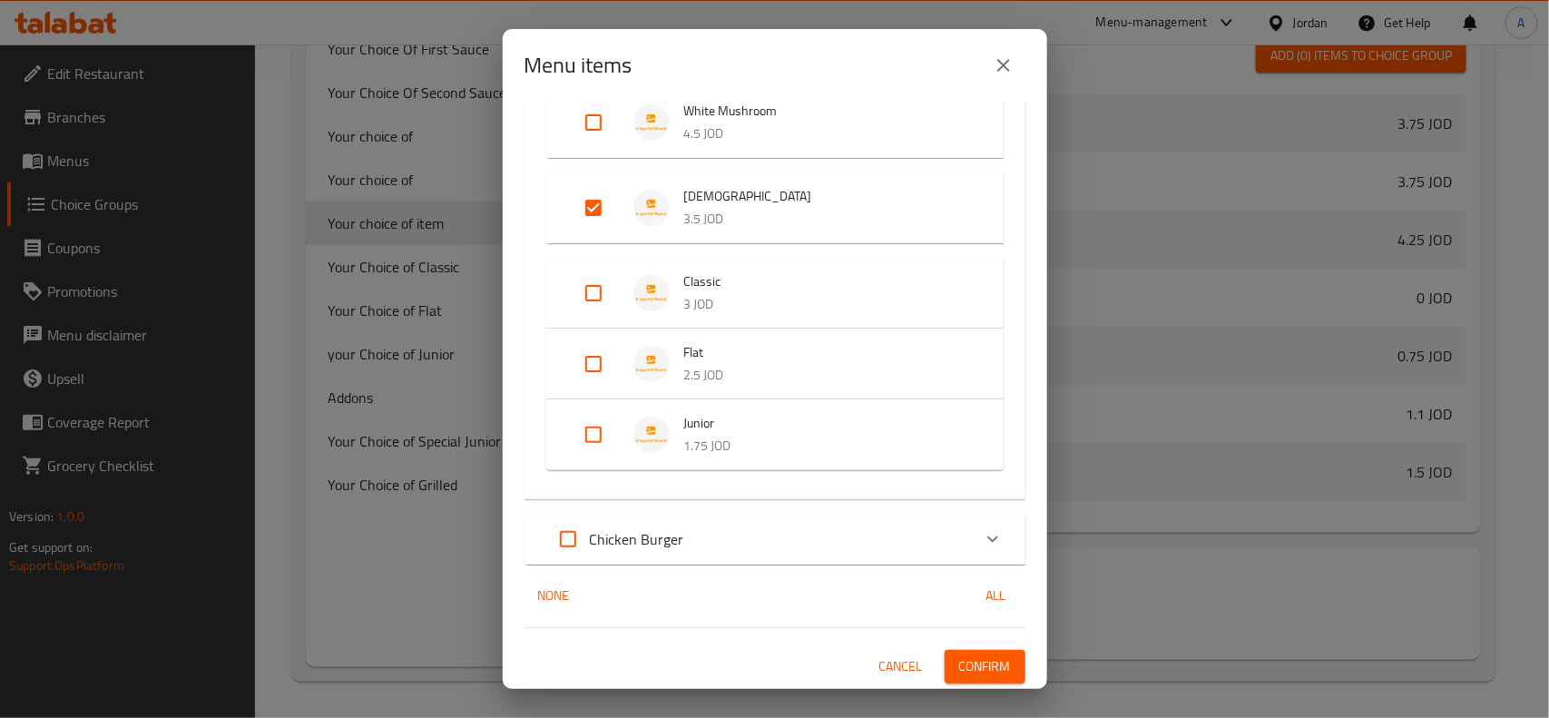
click at [731, 543] on div "Chicken Burger" at bounding box center [758, 539] width 425 height 44
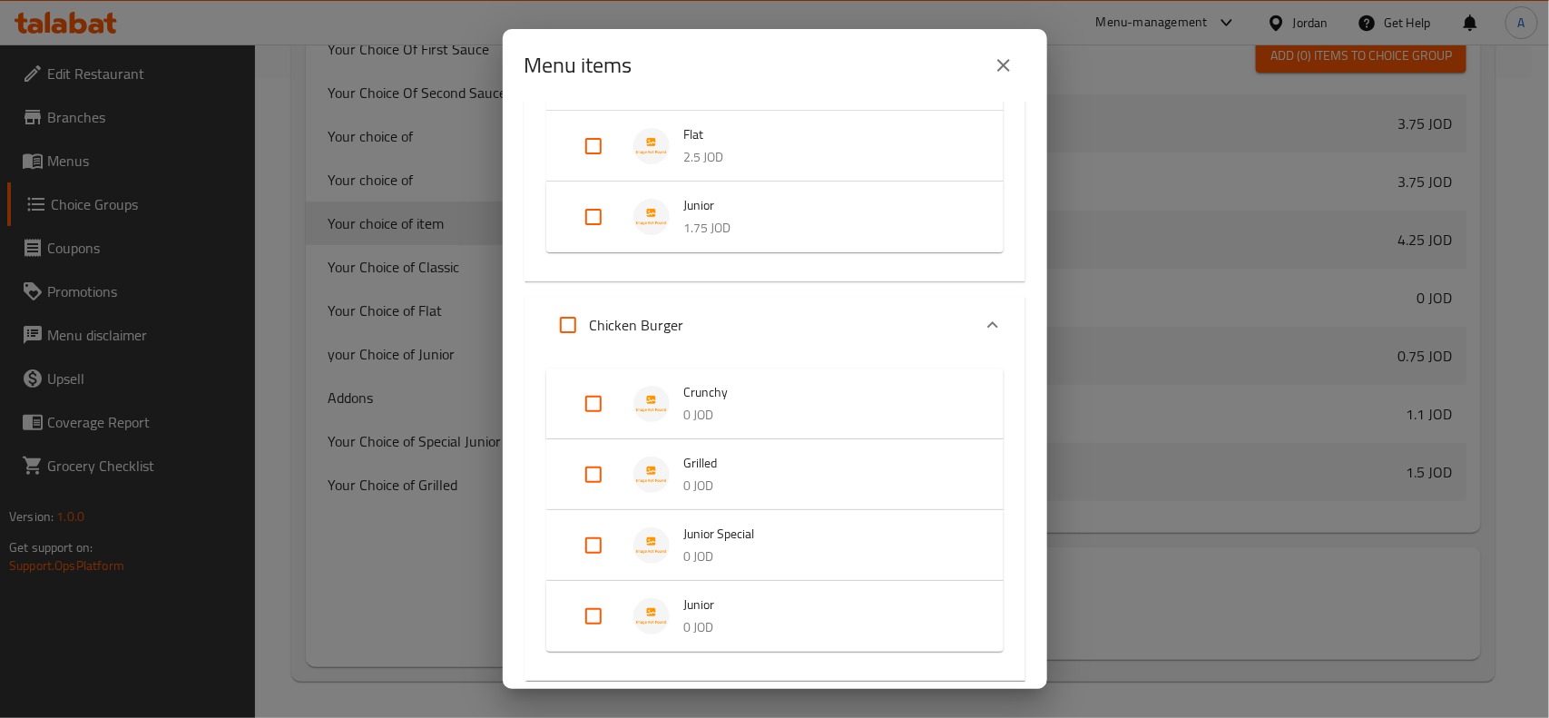
scroll to position [1055, 0]
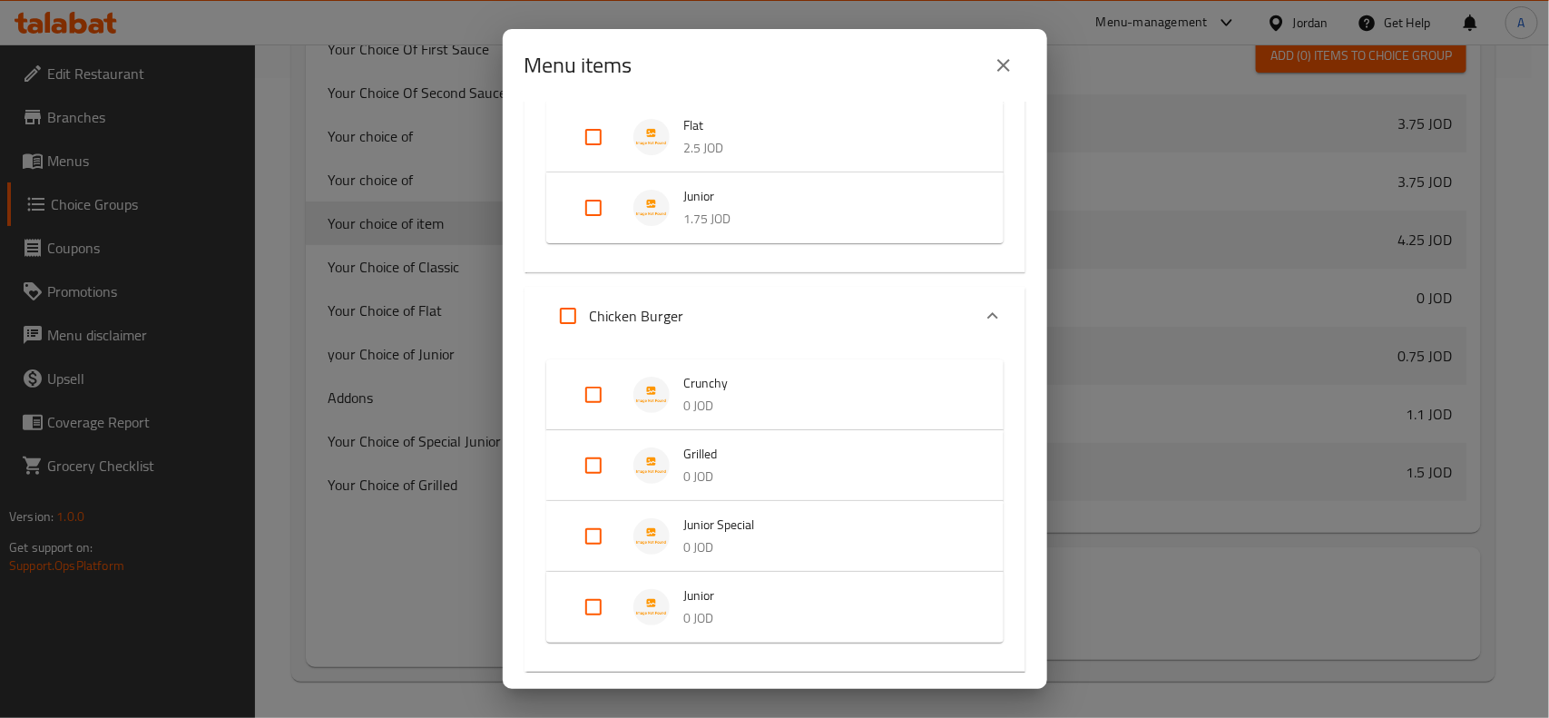
click at [595, 398] on input "Expand" at bounding box center [594, 395] width 44 height 44
checkbox input "true"
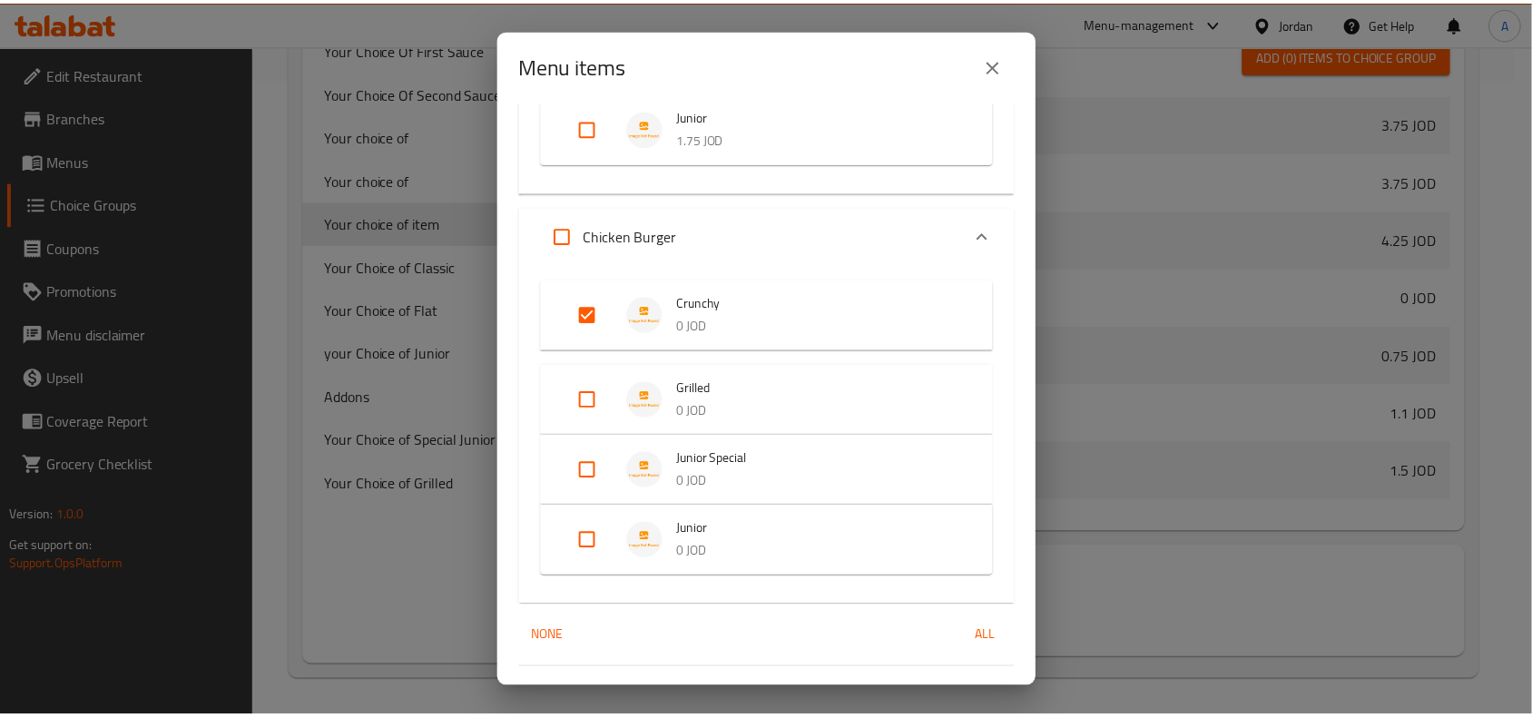
scroll to position [1176, 0]
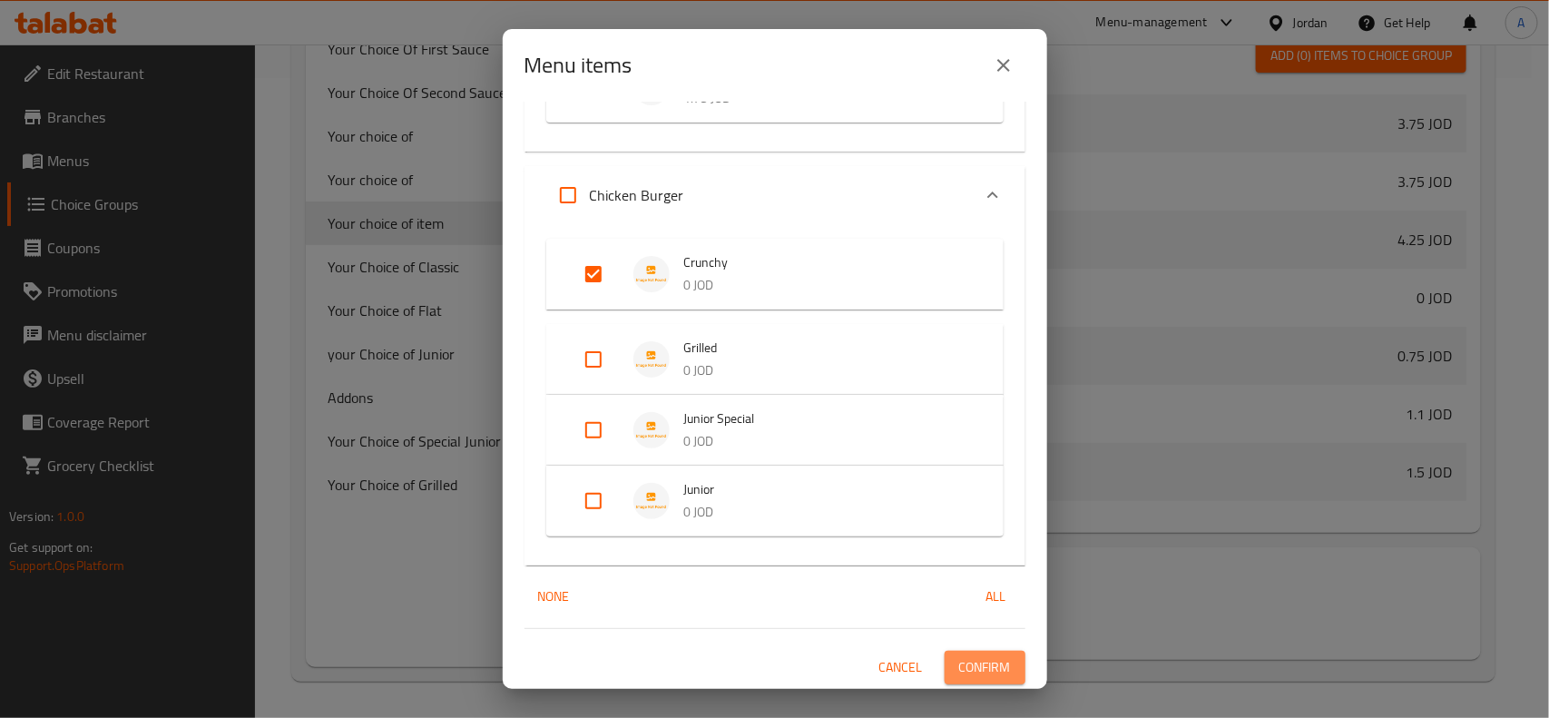
click at [994, 656] on span "Confirm" at bounding box center [985, 667] width 52 height 23
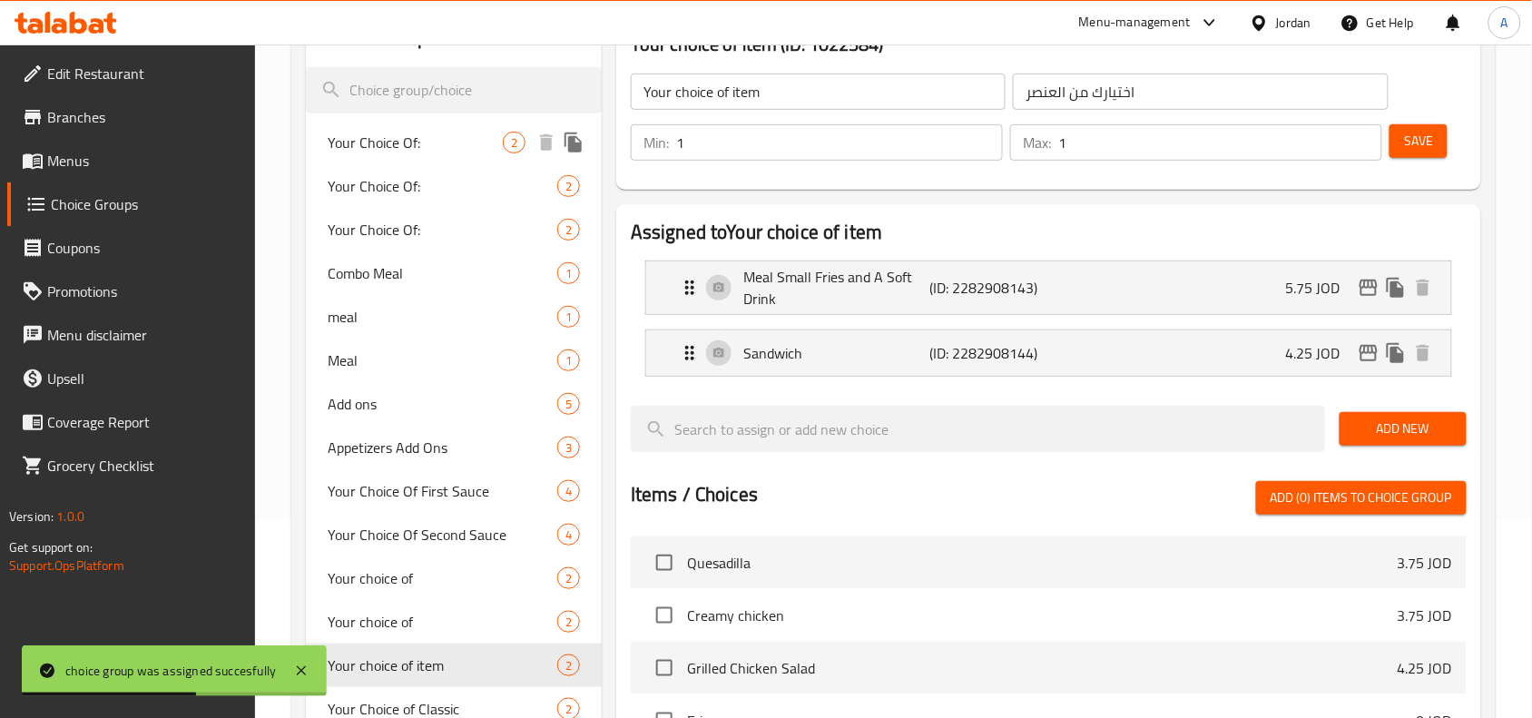
scroll to position [0, 0]
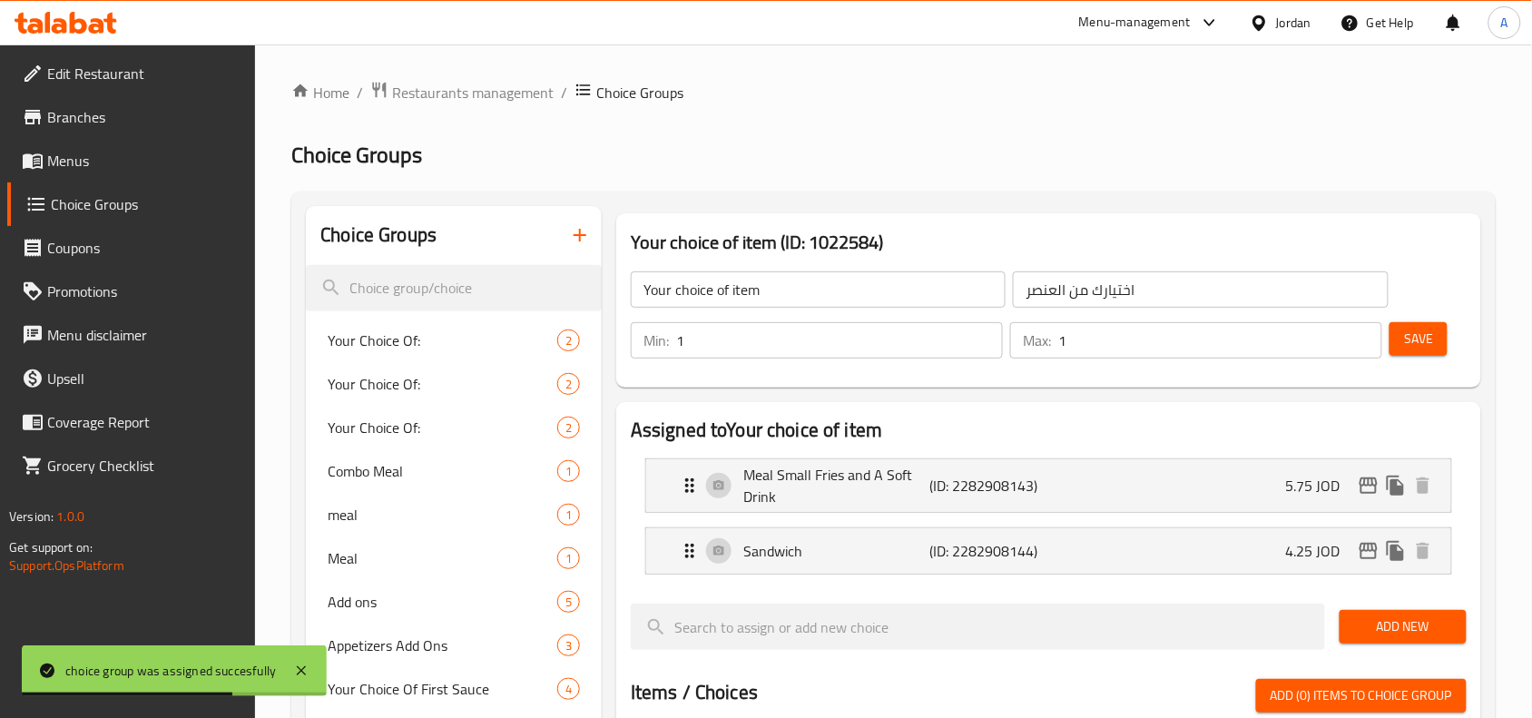
click at [91, 152] on span "Menus" at bounding box center [144, 161] width 194 height 22
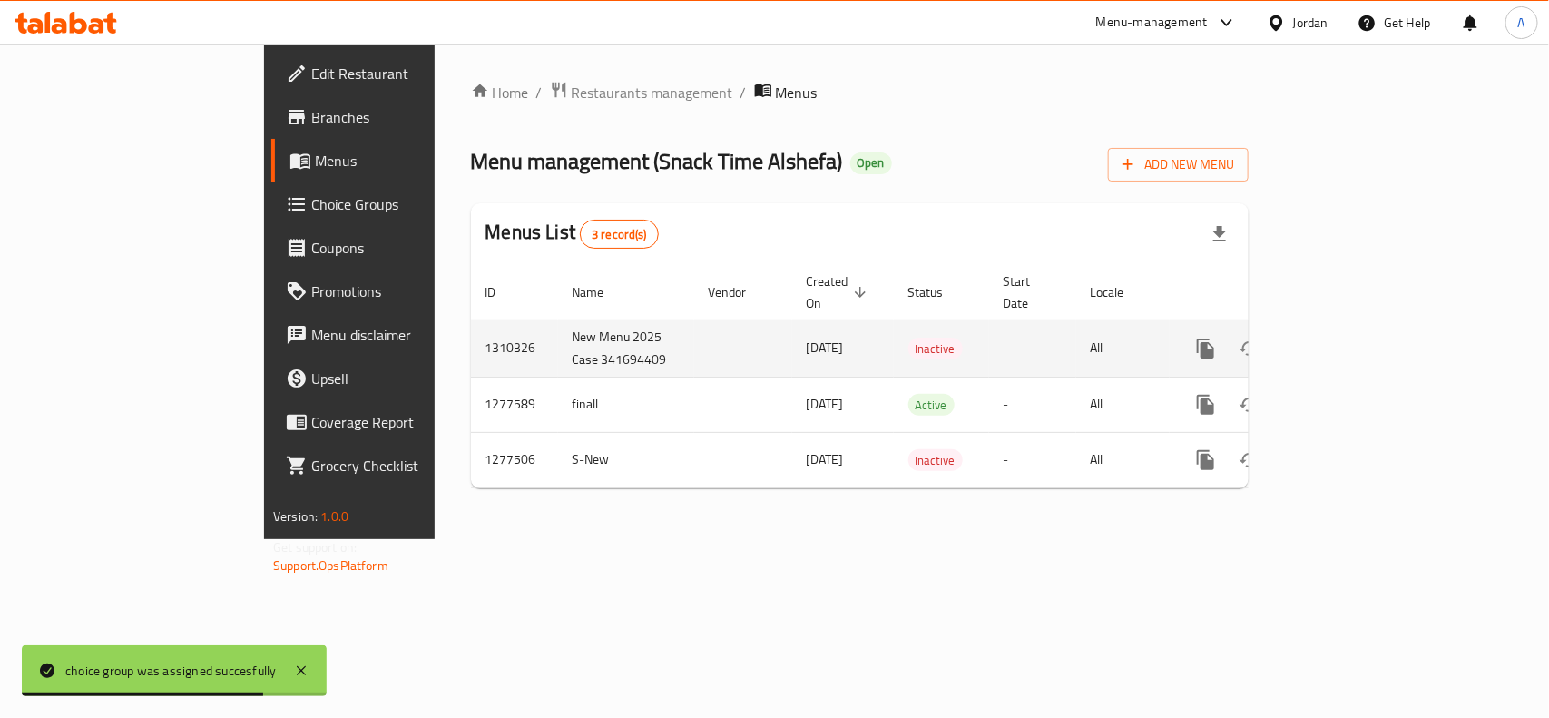
click at [1348, 338] on icon "enhanced table" at bounding box center [1337, 349] width 22 height 22
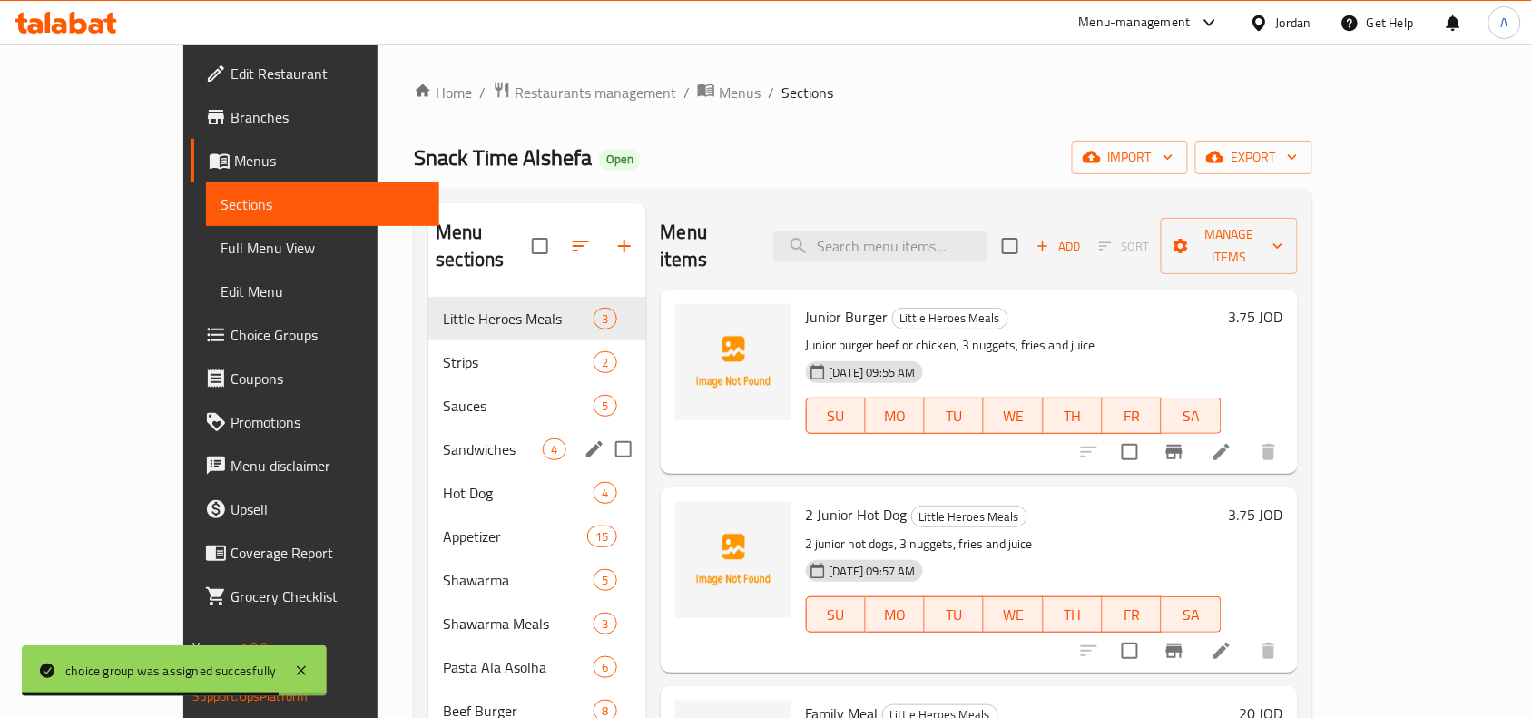
scroll to position [255, 0]
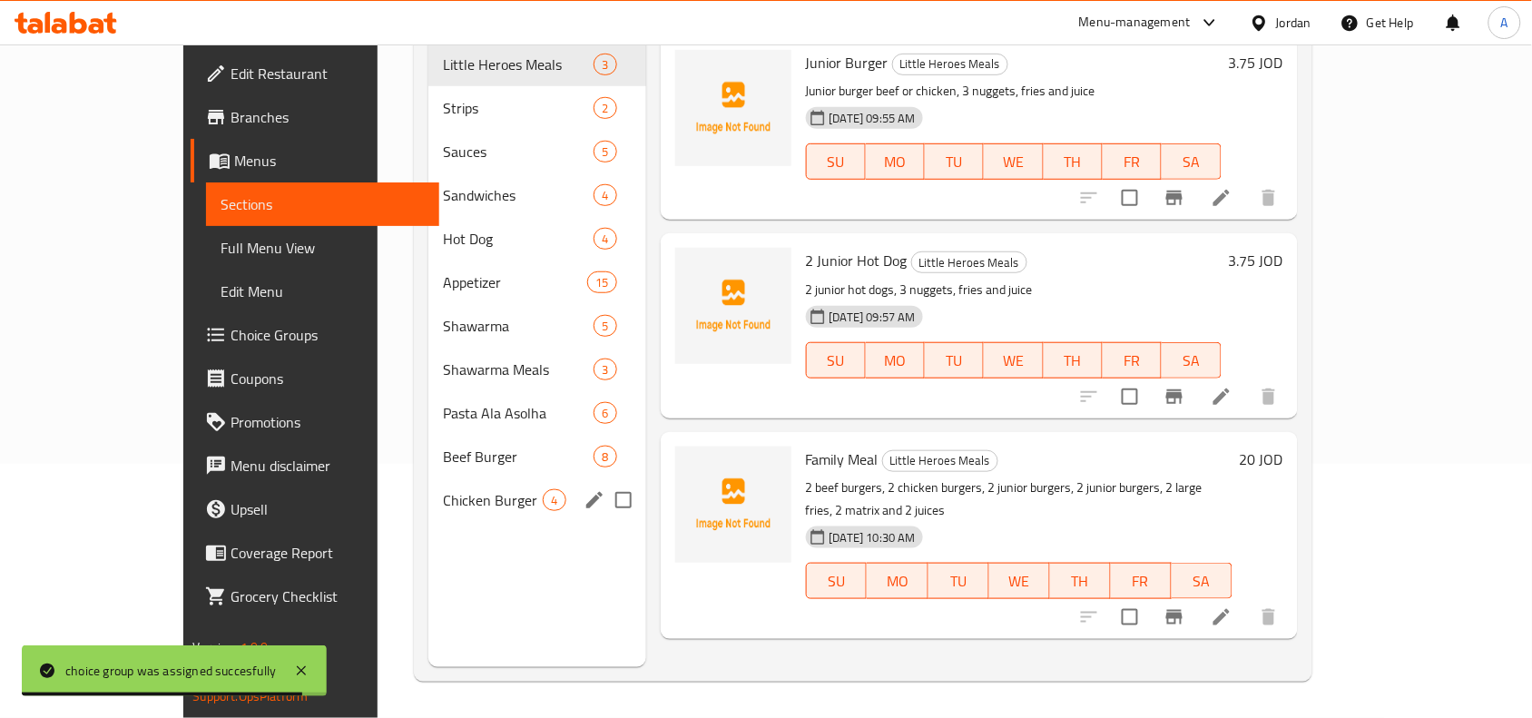
click at [443, 489] on span "Chicken Burger" at bounding box center [493, 500] width 100 height 22
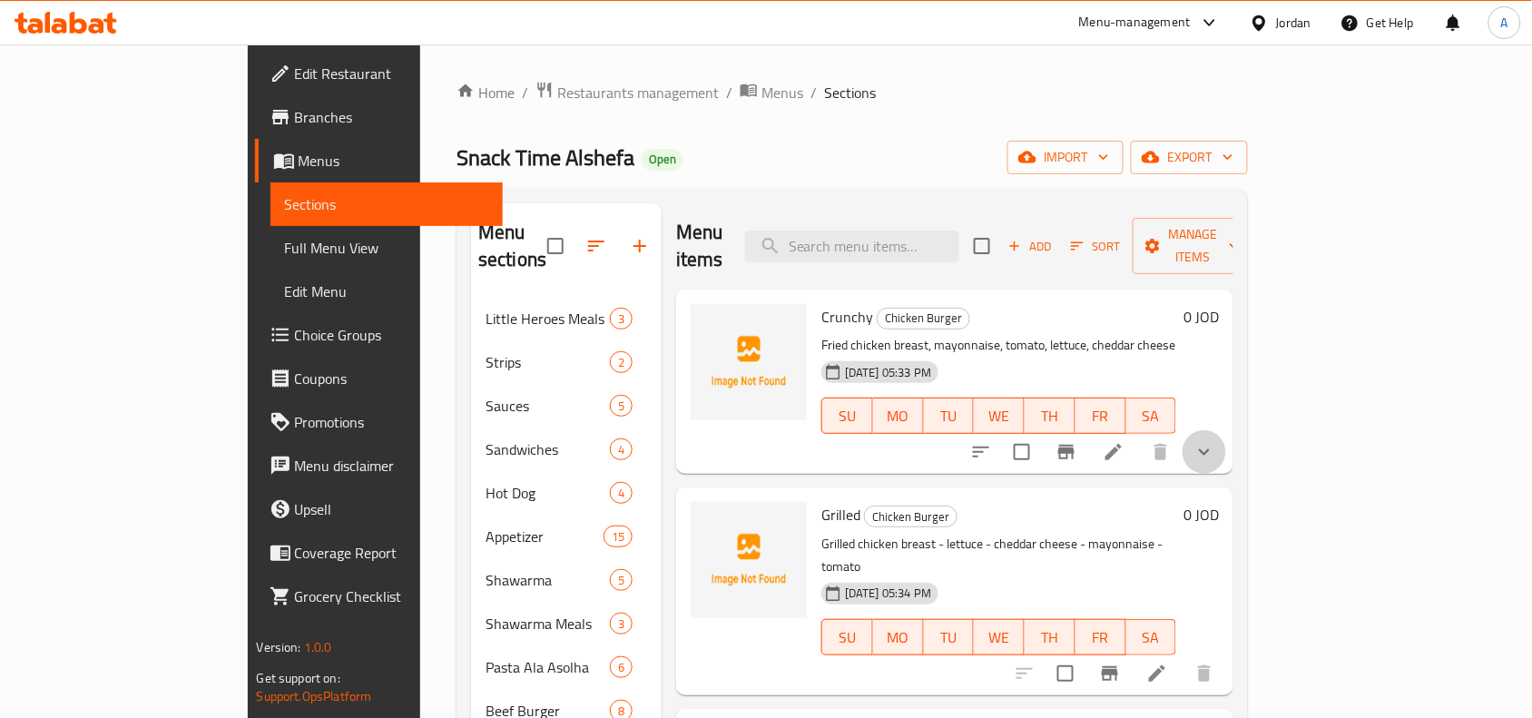
click at [1226, 437] on button "show more" at bounding box center [1205, 452] width 44 height 44
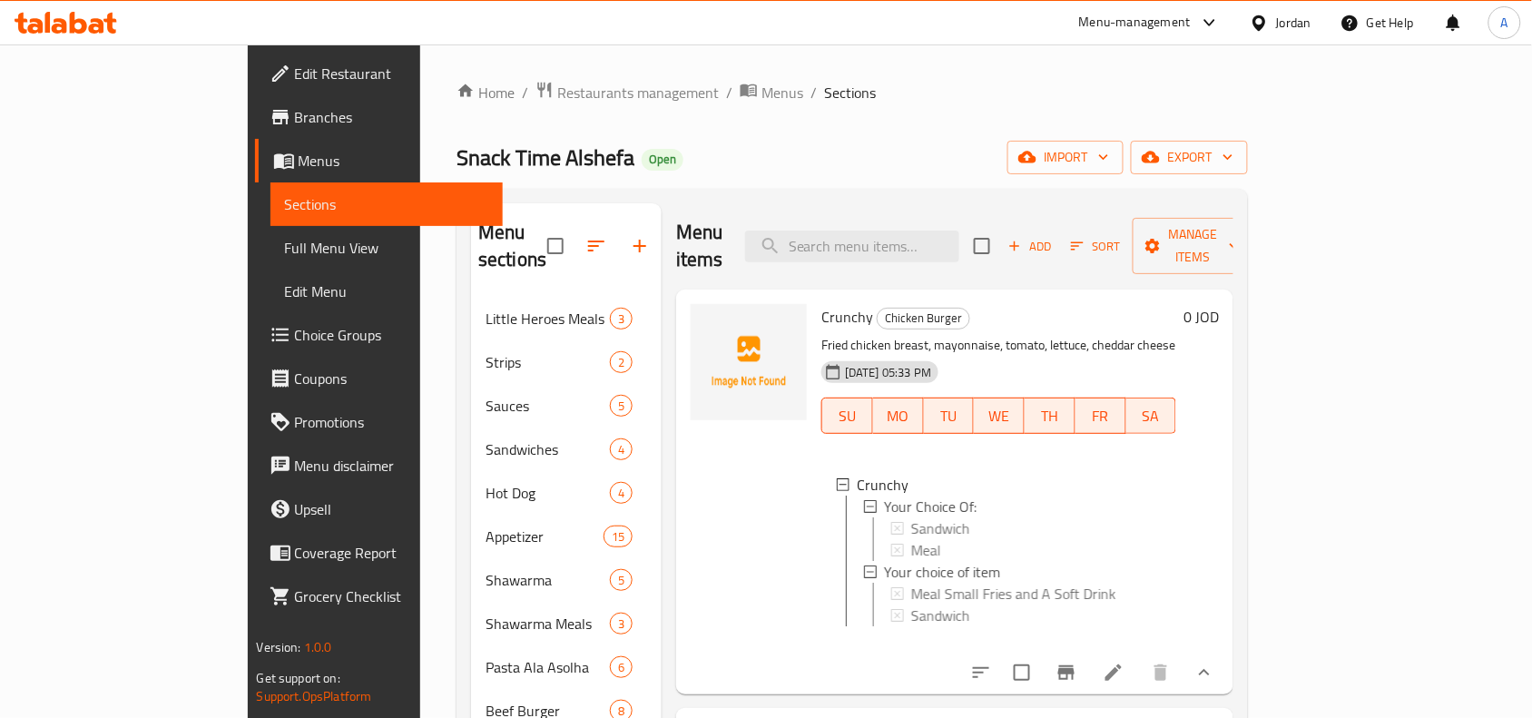
scroll to position [227, 0]
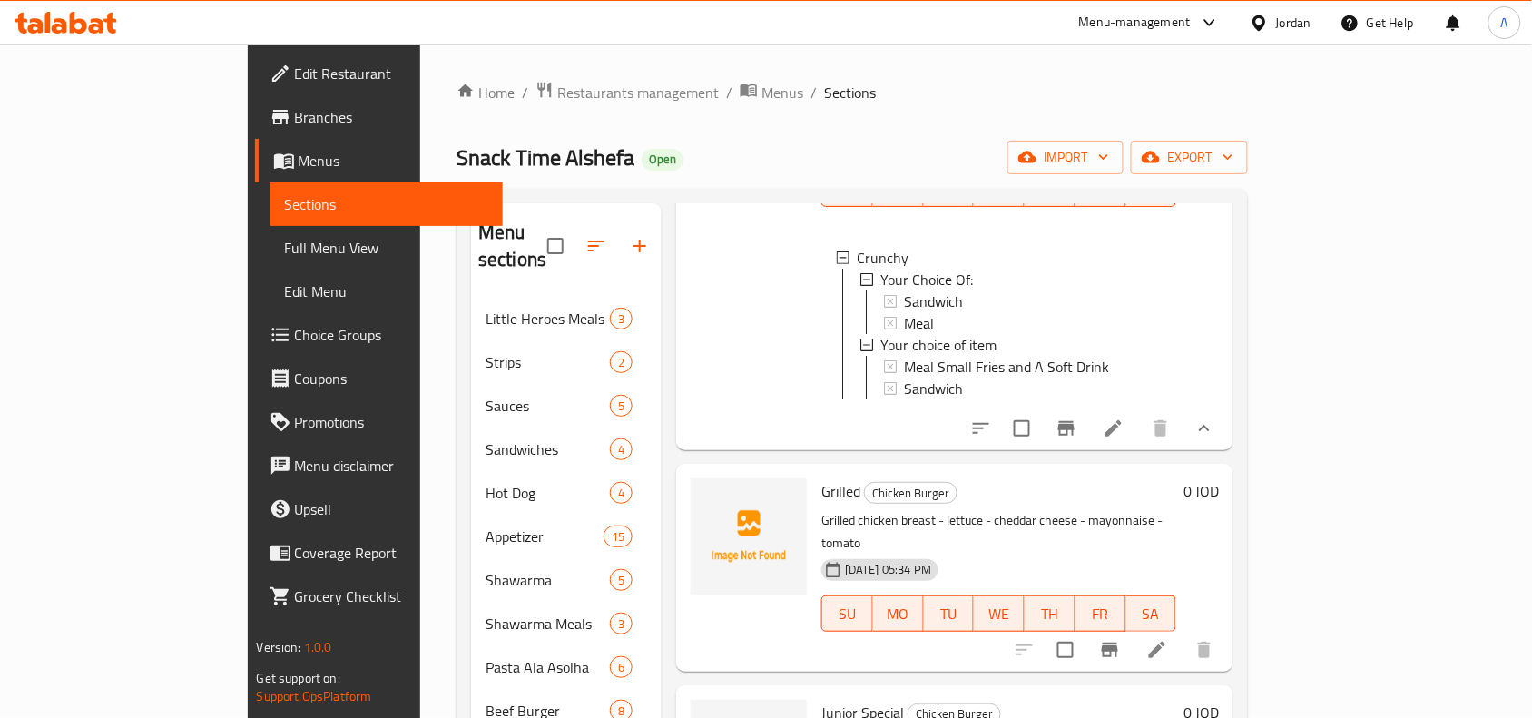
click at [1124, 417] on icon at bounding box center [1114, 428] width 22 height 22
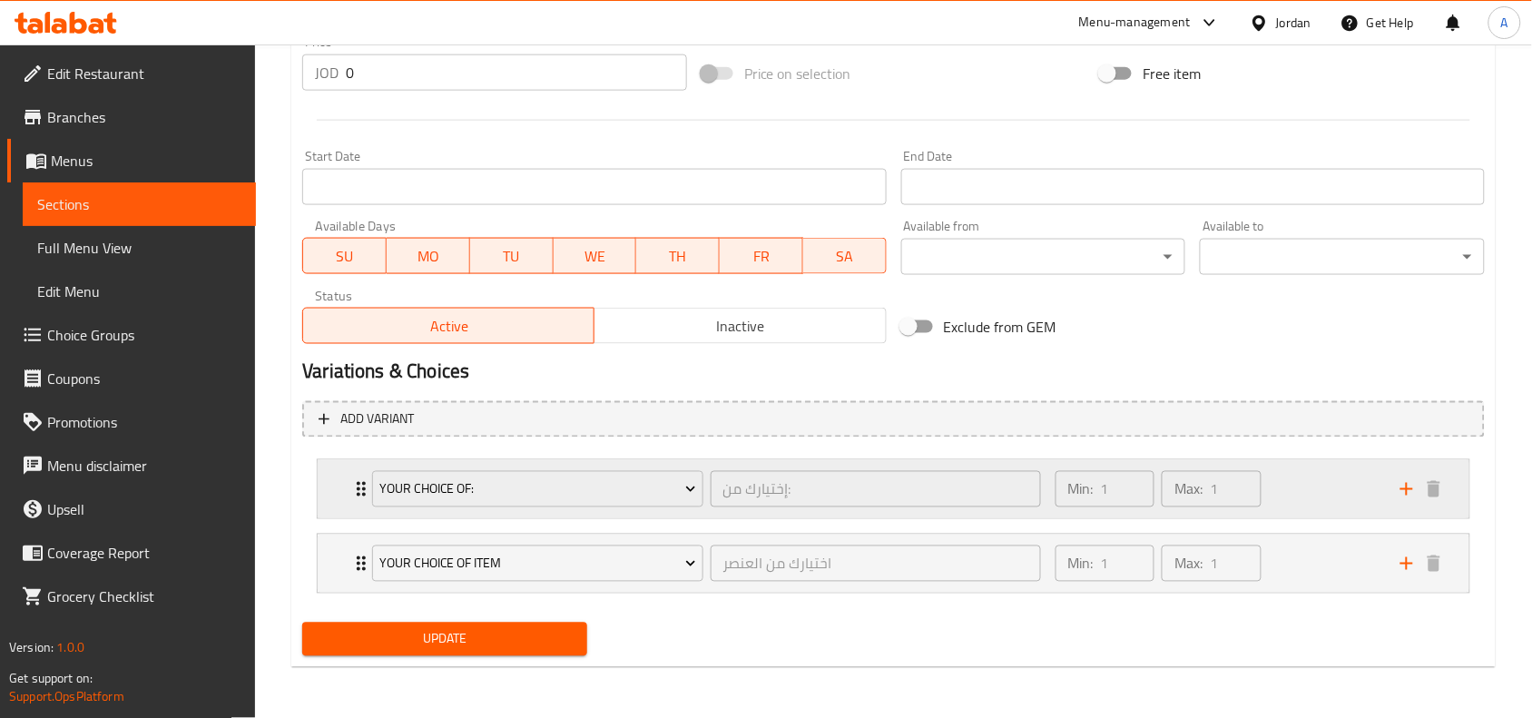
click at [1316, 499] on div "Min: 1 ​ Max: 1 ​" at bounding box center [1217, 489] width 345 height 58
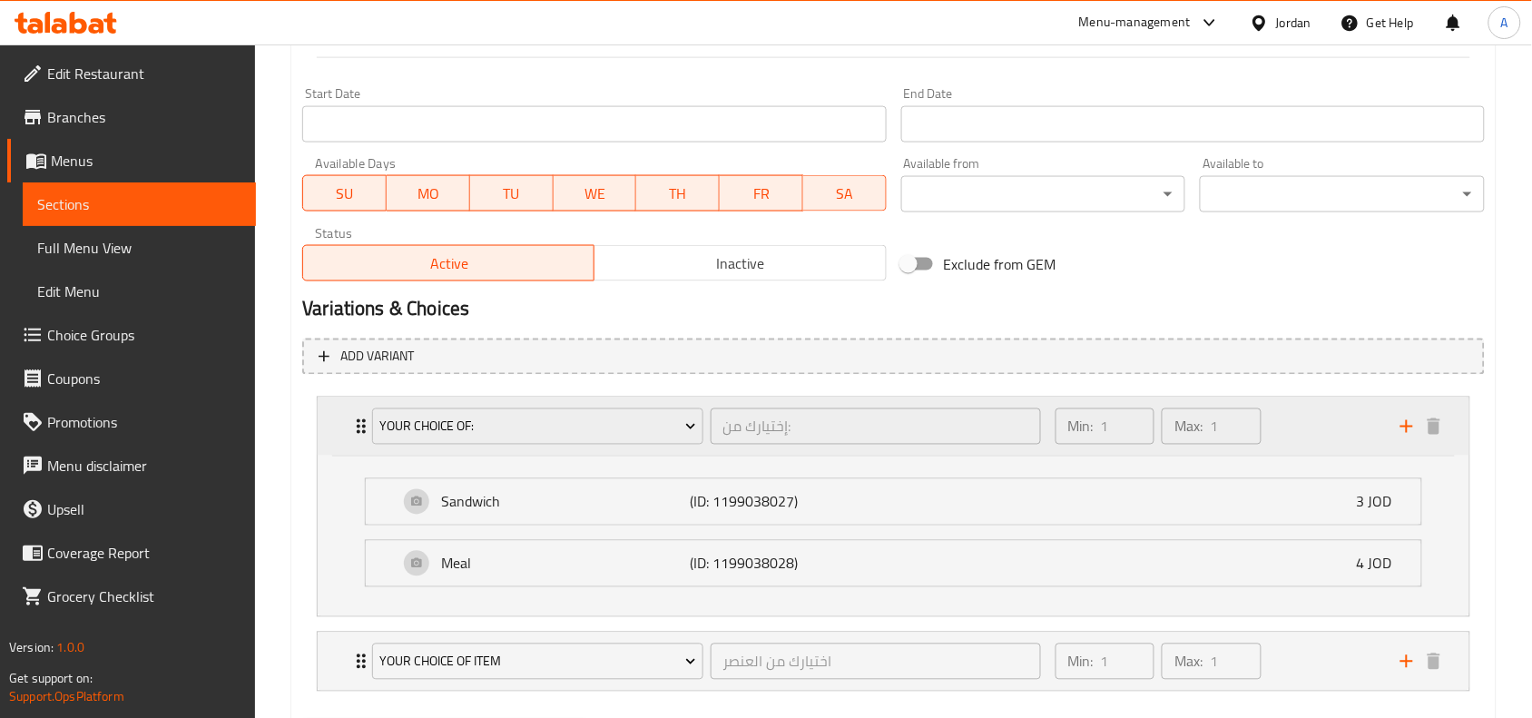
scroll to position [782, 0]
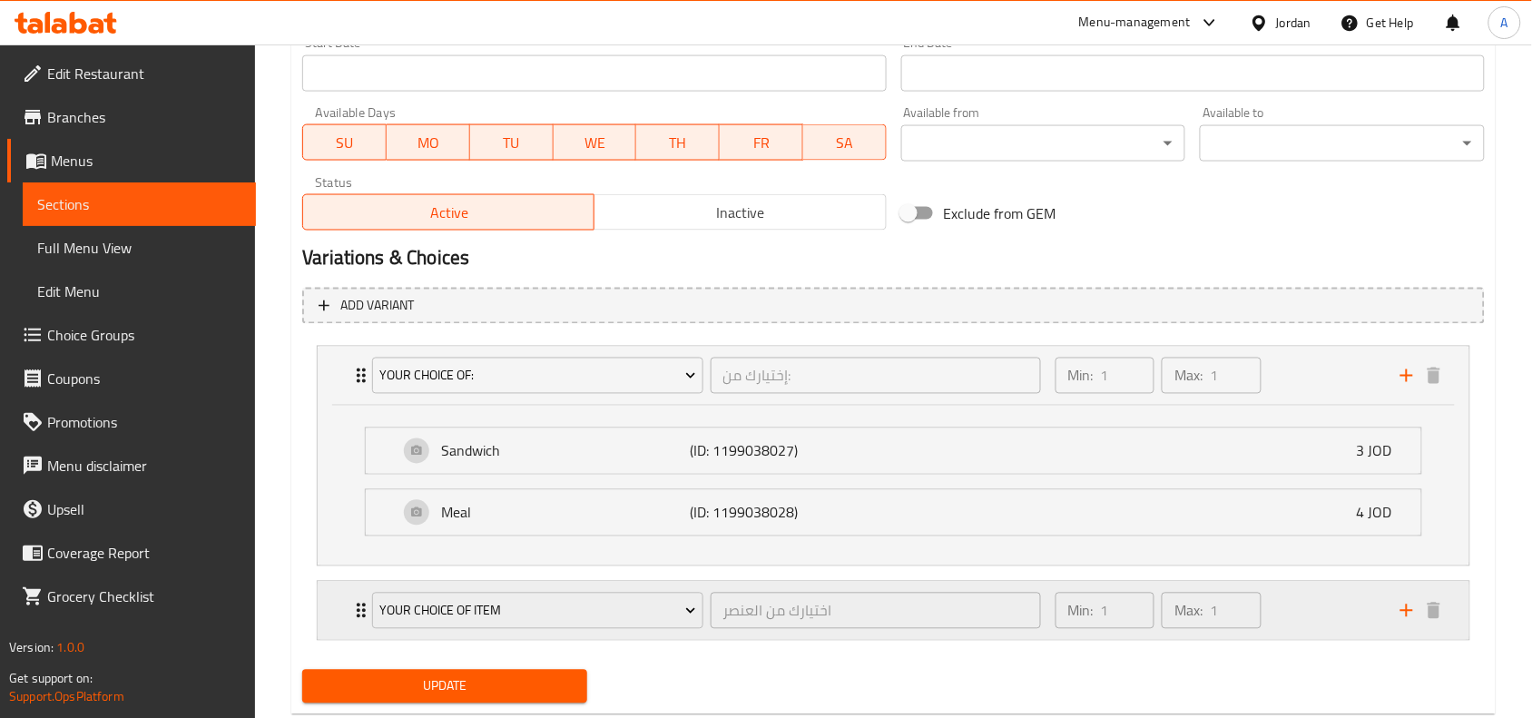
click at [1308, 608] on div "Min: 1 ​ Max: 1 ​" at bounding box center [1217, 611] width 345 height 58
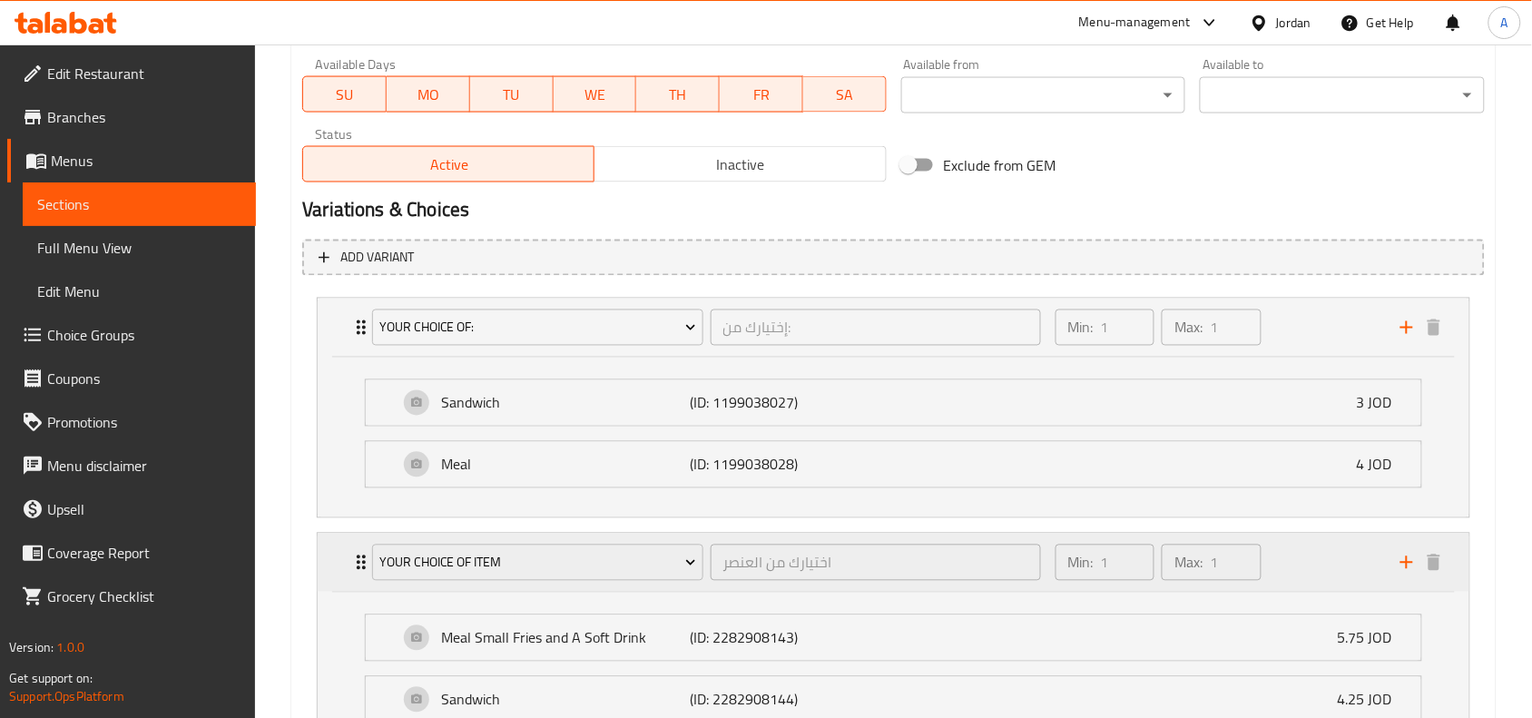
scroll to position [944, 0]
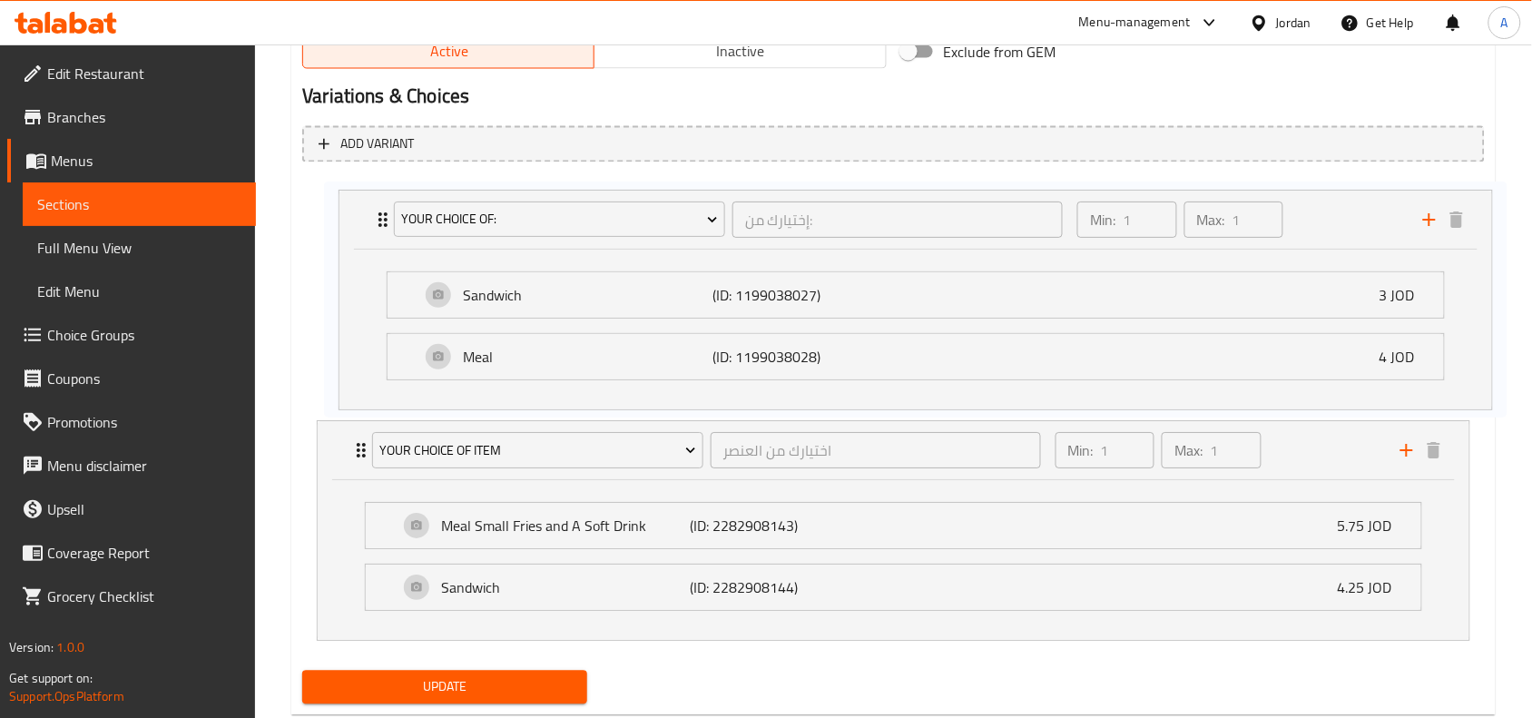
drag, startPoint x: 1303, startPoint y: 211, endPoint x: 1325, endPoint y: 220, distance: 23.6
click at [1325, 220] on div "Your Choice Of: إختيارك من: ​ Min: 1 ​ Max: 1 ​ Sandwich (ID: 1199038027) 3 JOD…" at bounding box center [893, 413] width 1183 height 472
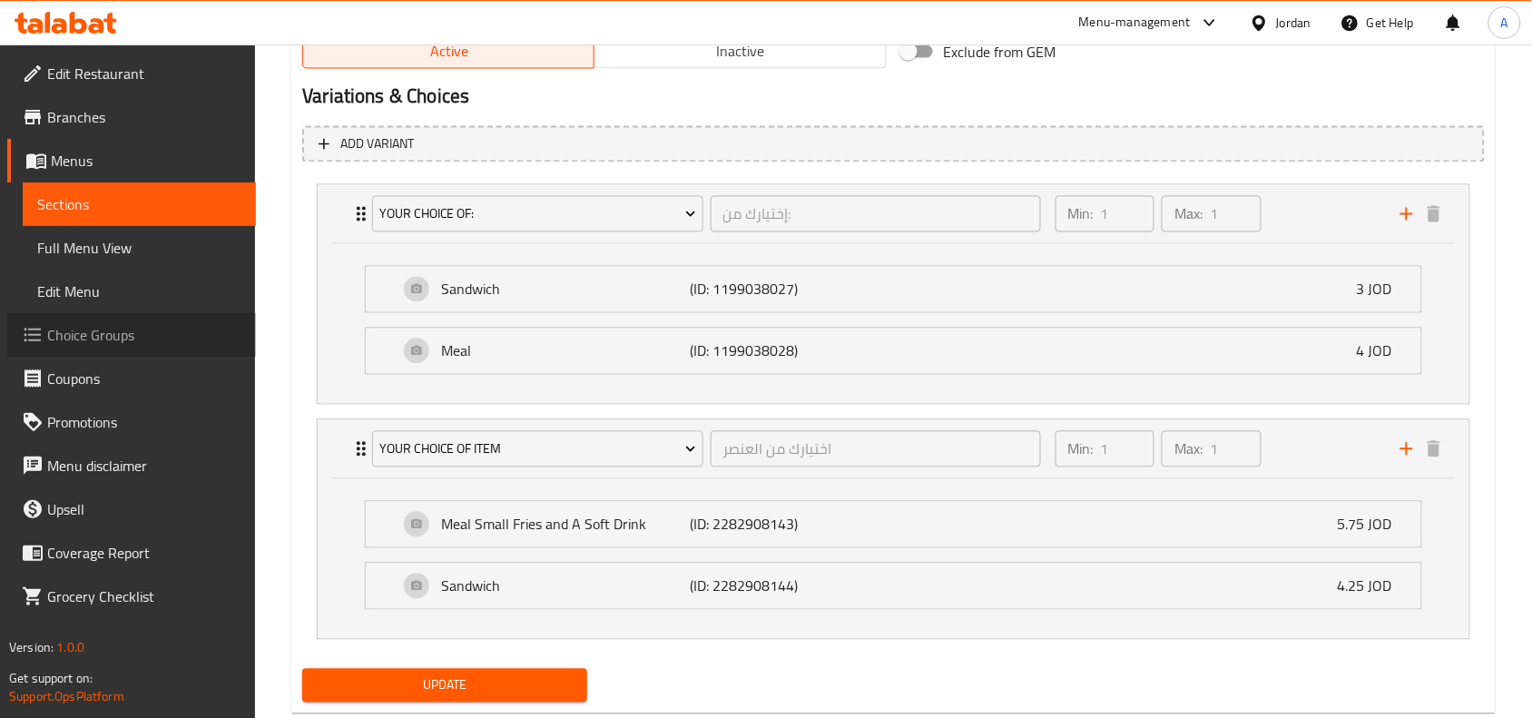
click at [110, 333] on span "Choice Groups" at bounding box center [144, 335] width 194 height 22
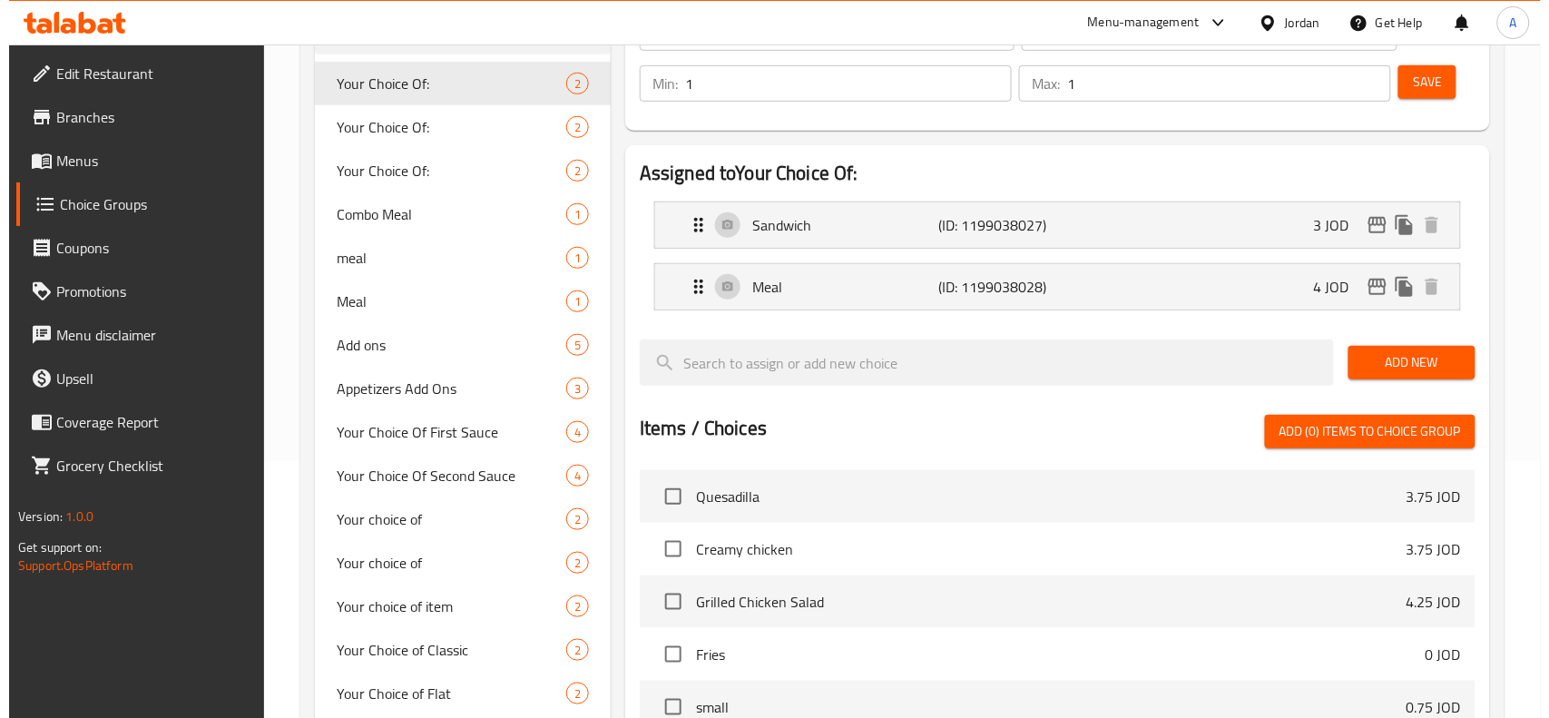
scroll to position [633, 0]
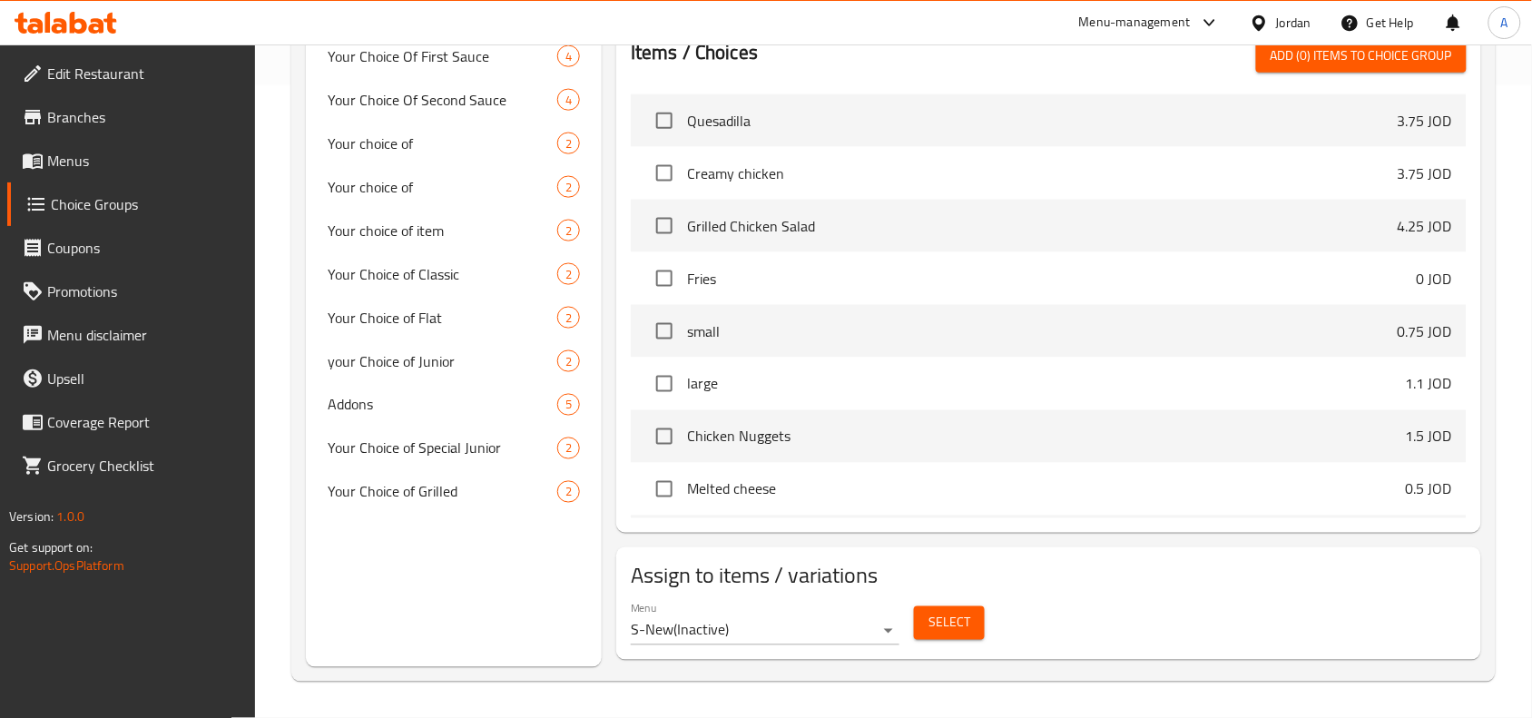
click at [931, 612] on span "Select" at bounding box center [949, 623] width 42 height 23
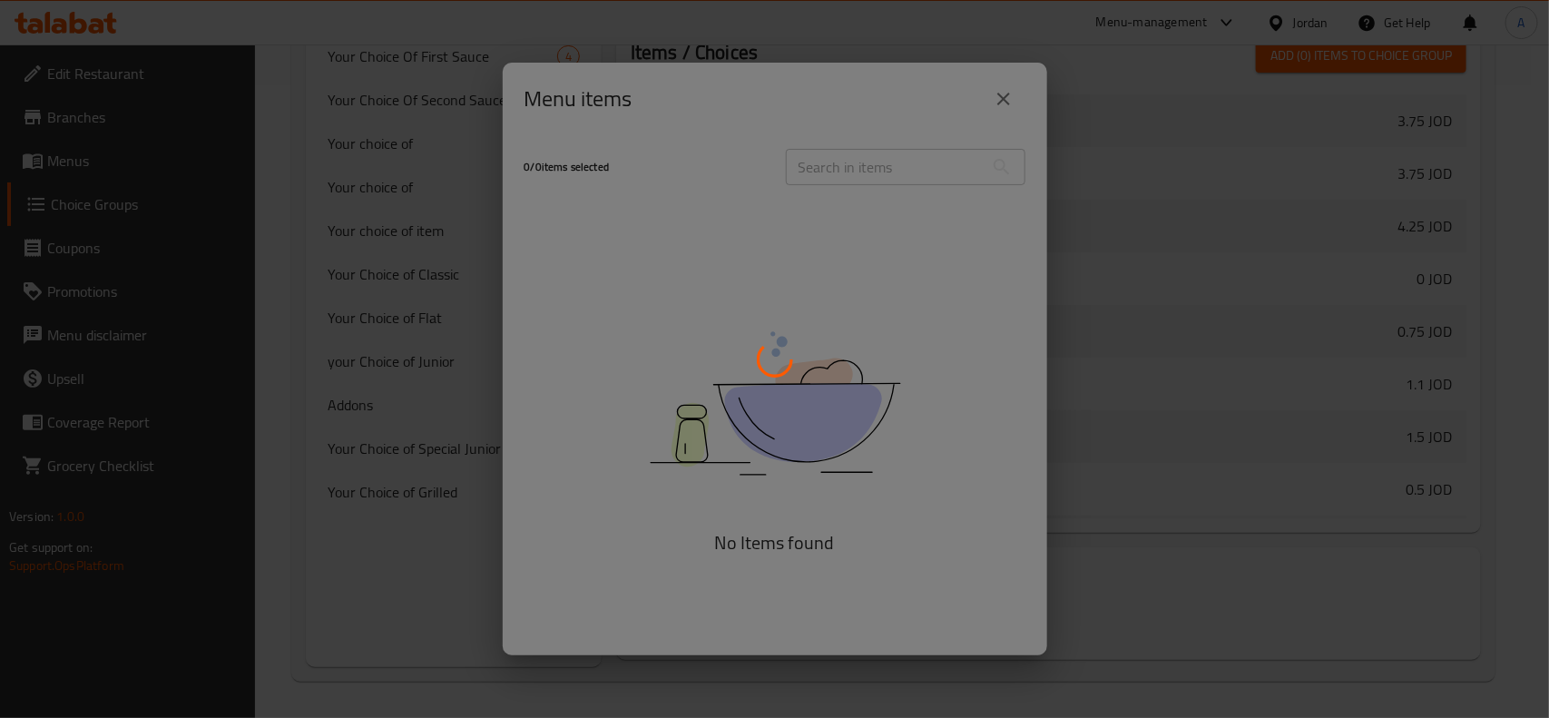
click at [1276, 577] on div at bounding box center [774, 359] width 1549 height 718
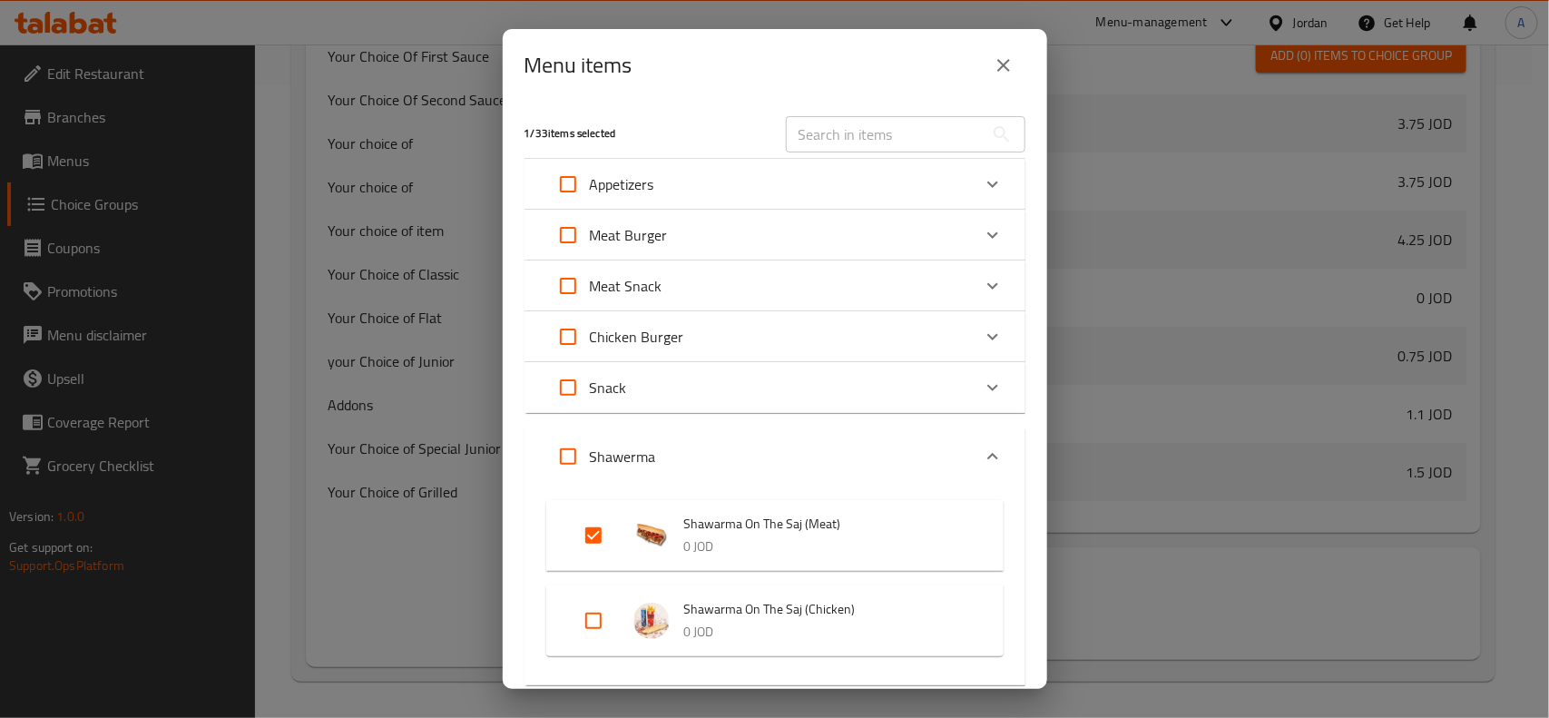
click at [1030, 78] on div "Menu items" at bounding box center [775, 65] width 545 height 73
click at [1004, 64] on icon "close" at bounding box center [1004, 65] width 22 height 22
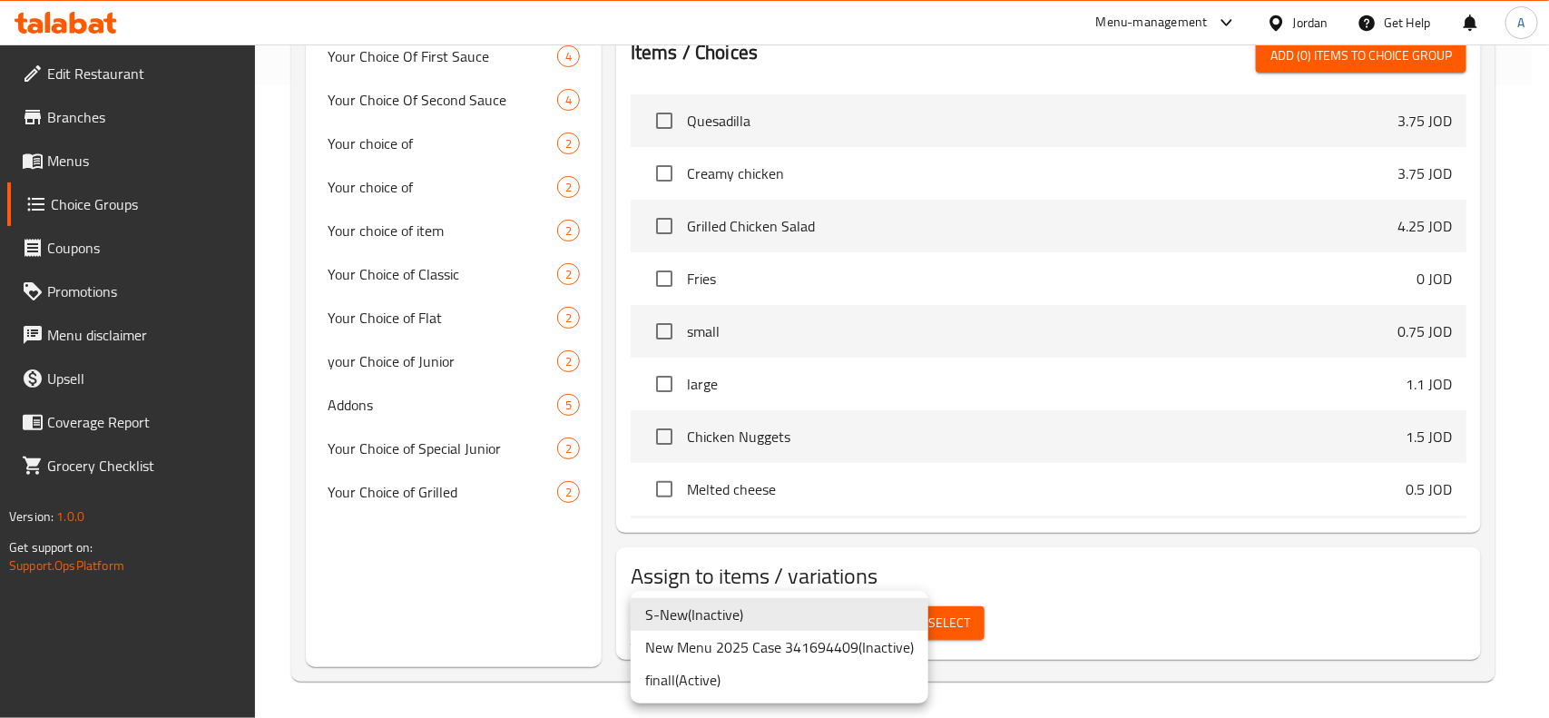
drag, startPoint x: 755, startPoint y: 653, endPoint x: 914, endPoint y: 635, distance: 159.9
click at [756, 653] on li "New Menu 2025 Case 341694409 ( Inactive )" at bounding box center [780, 647] width 298 height 33
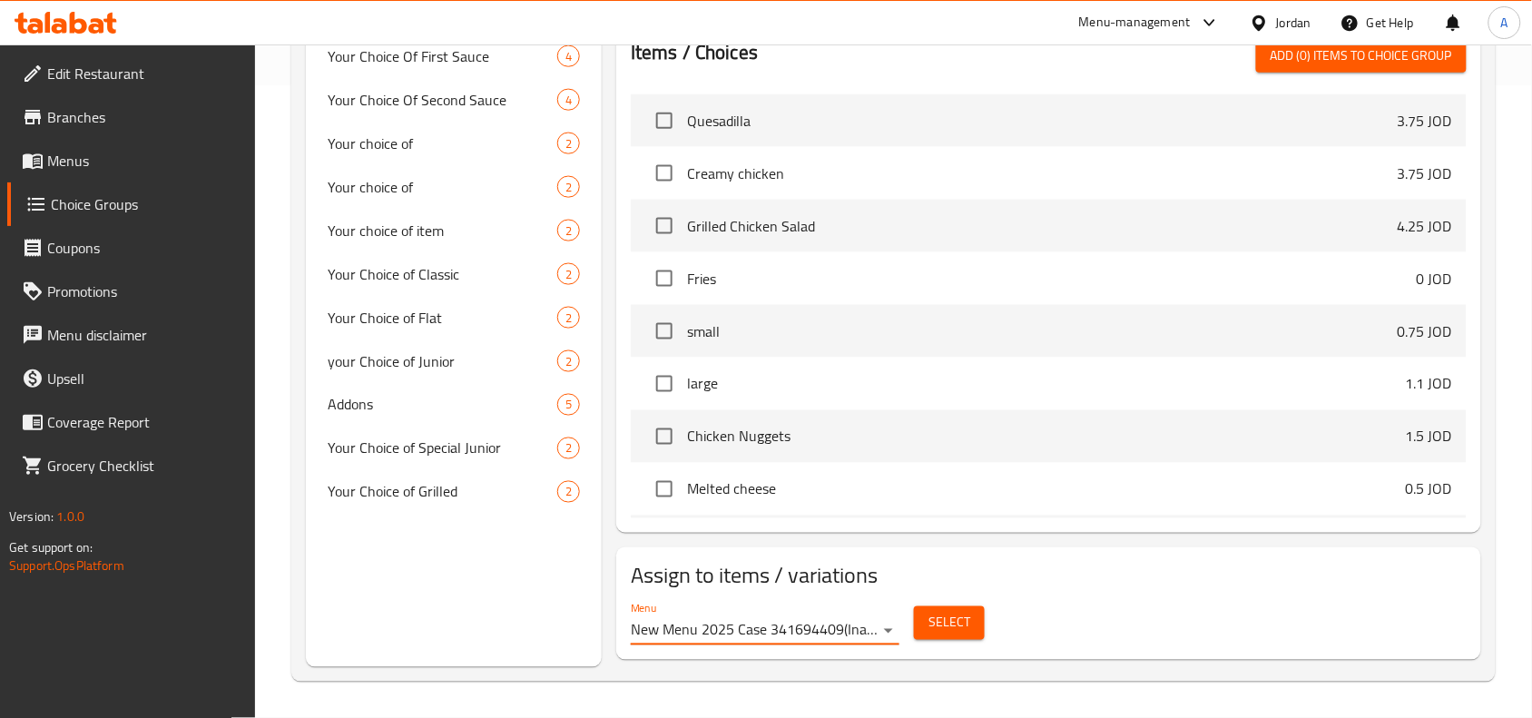
click at [946, 632] on span "Select" at bounding box center [949, 623] width 42 height 23
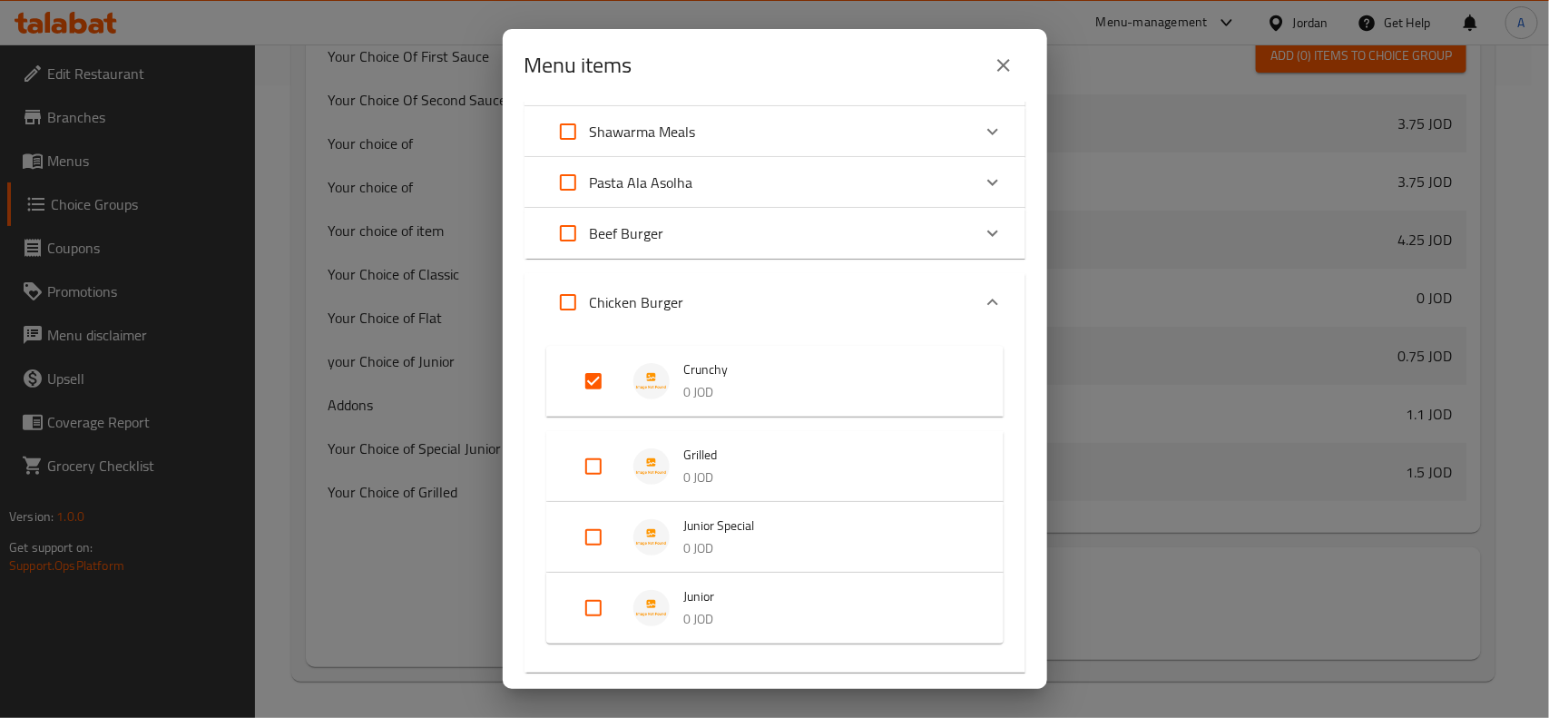
scroll to position [517, 0]
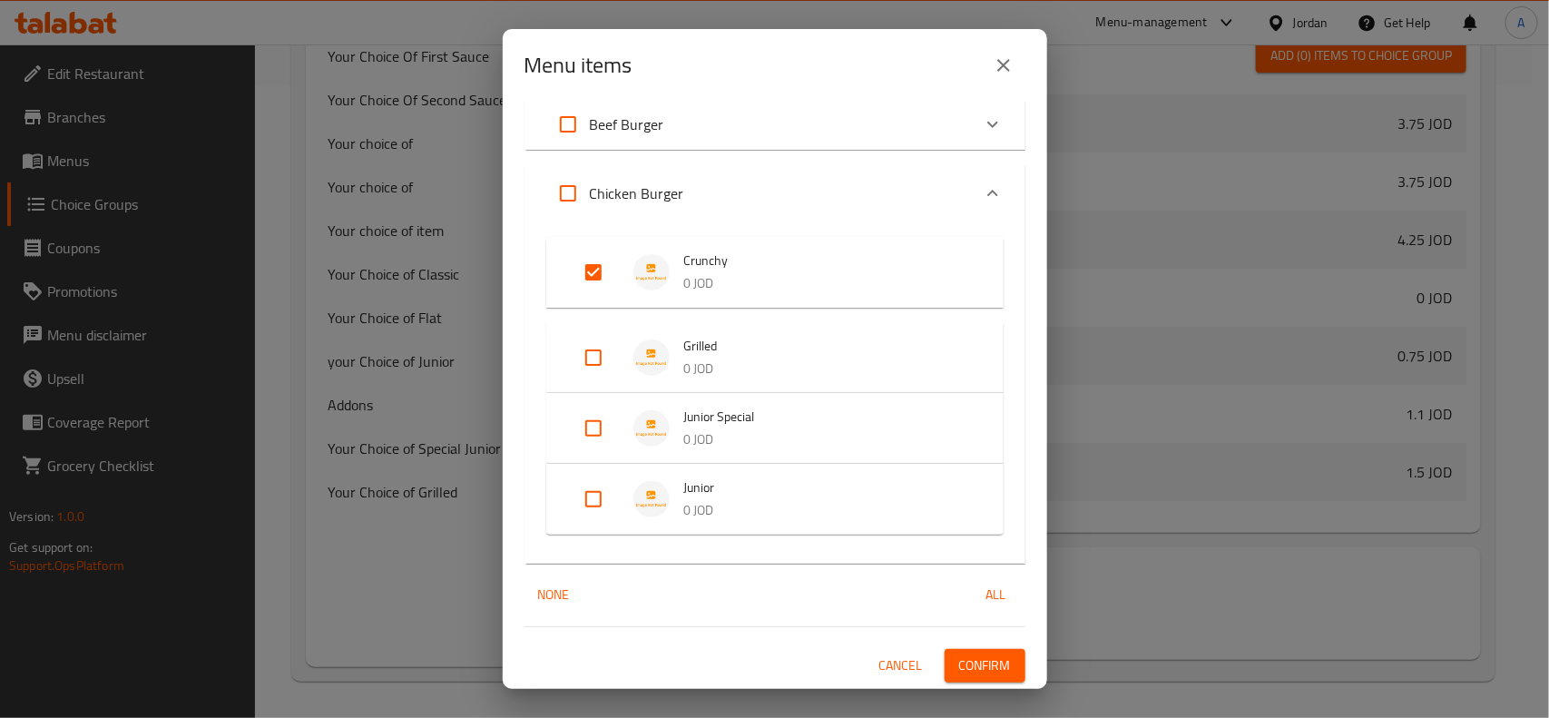
click at [583, 270] on input "Expand" at bounding box center [594, 272] width 44 height 44
checkbox input "false"
click at [991, 674] on span "Confirm" at bounding box center [985, 666] width 52 height 23
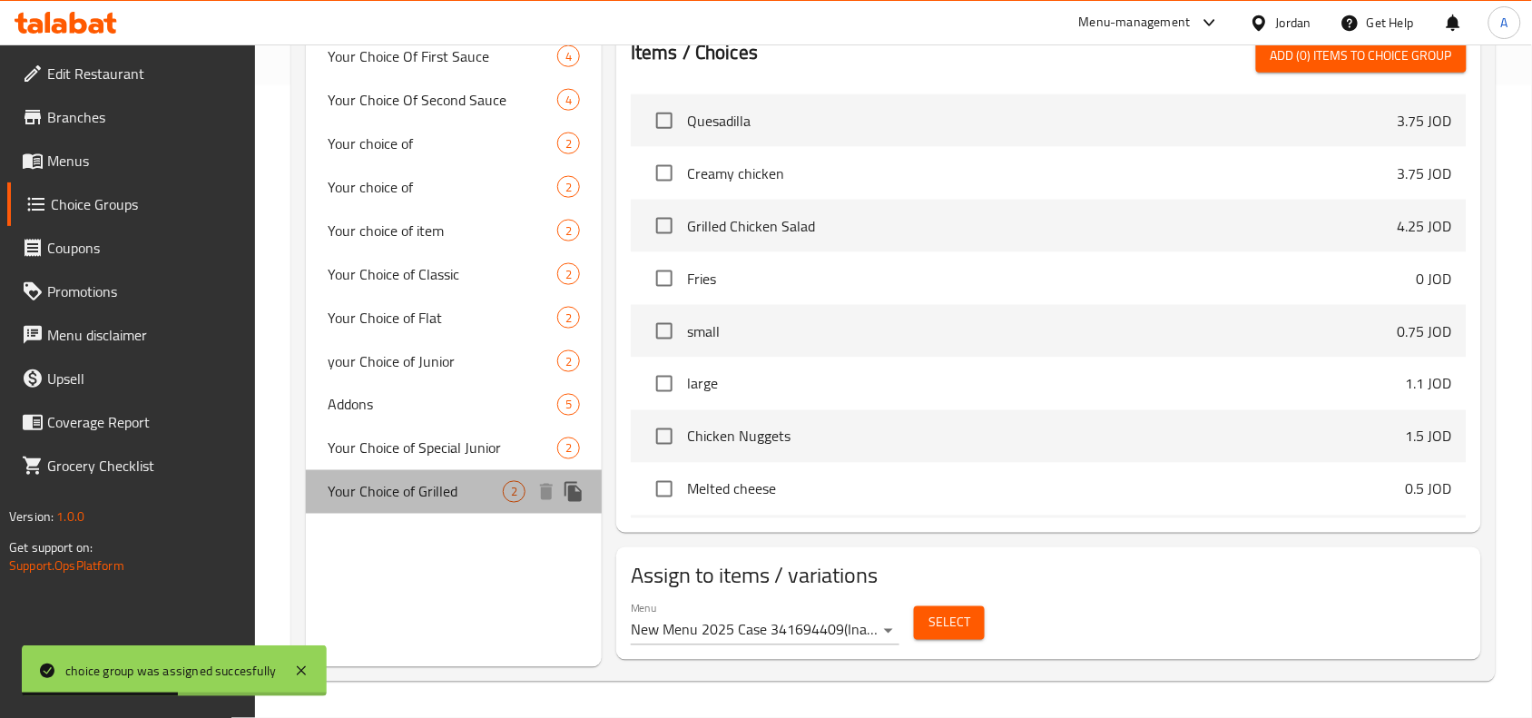
click at [433, 505] on div "Your Choice of Grilled 2" at bounding box center [454, 492] width 296 height 44
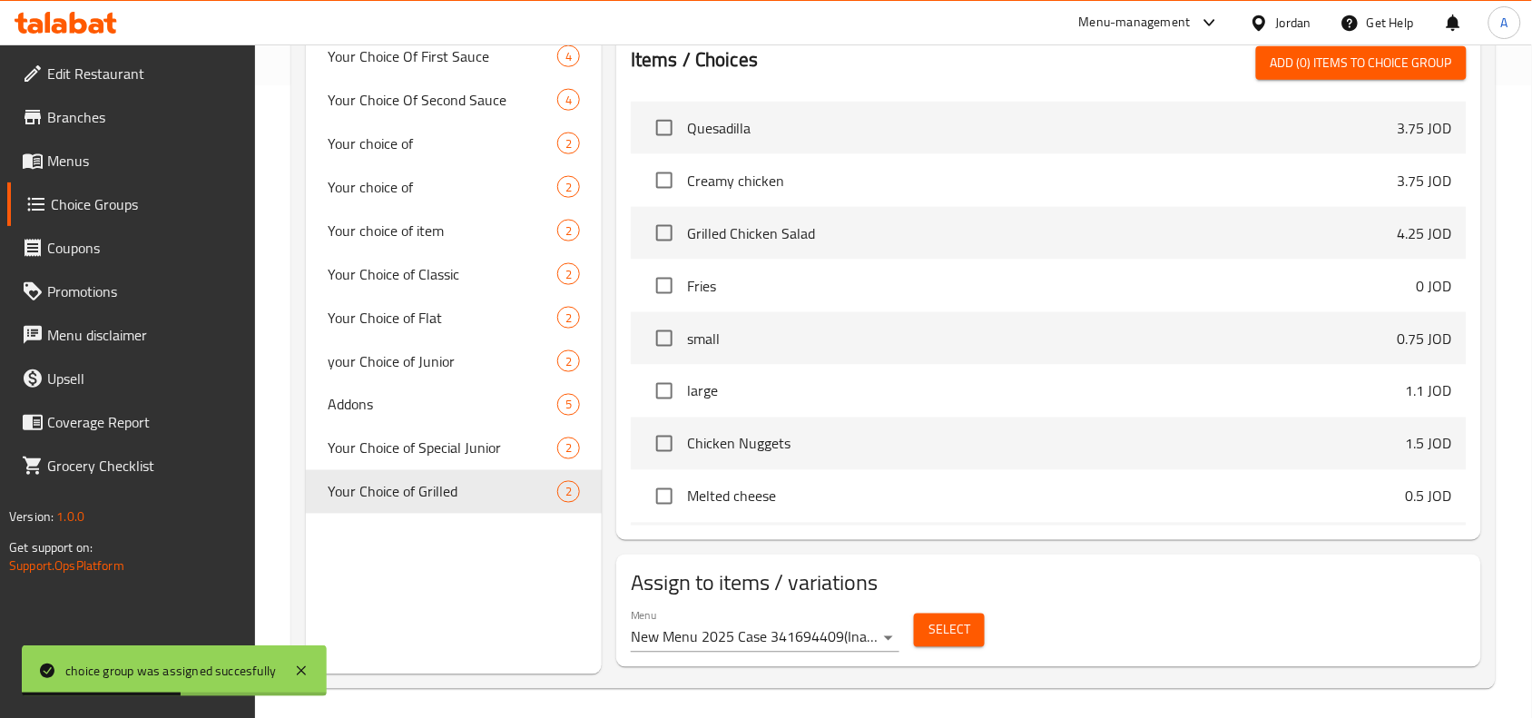
type input "Your Choice of Grilled"
type input "اختيارك من مشوي"
click at [973, 646] on button "Select" at bounding box center [949, 631] width 71 height 34
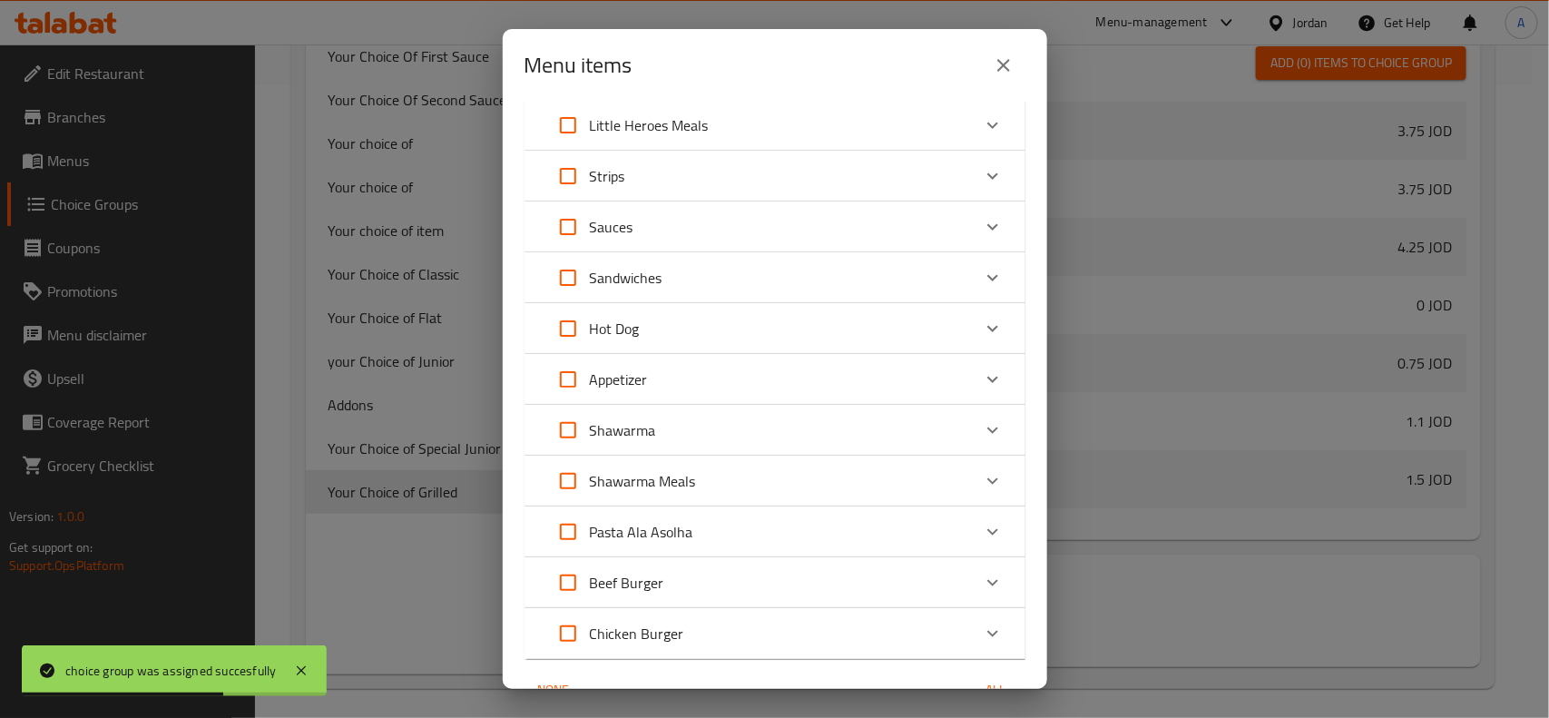
scroll to position [154, 0]
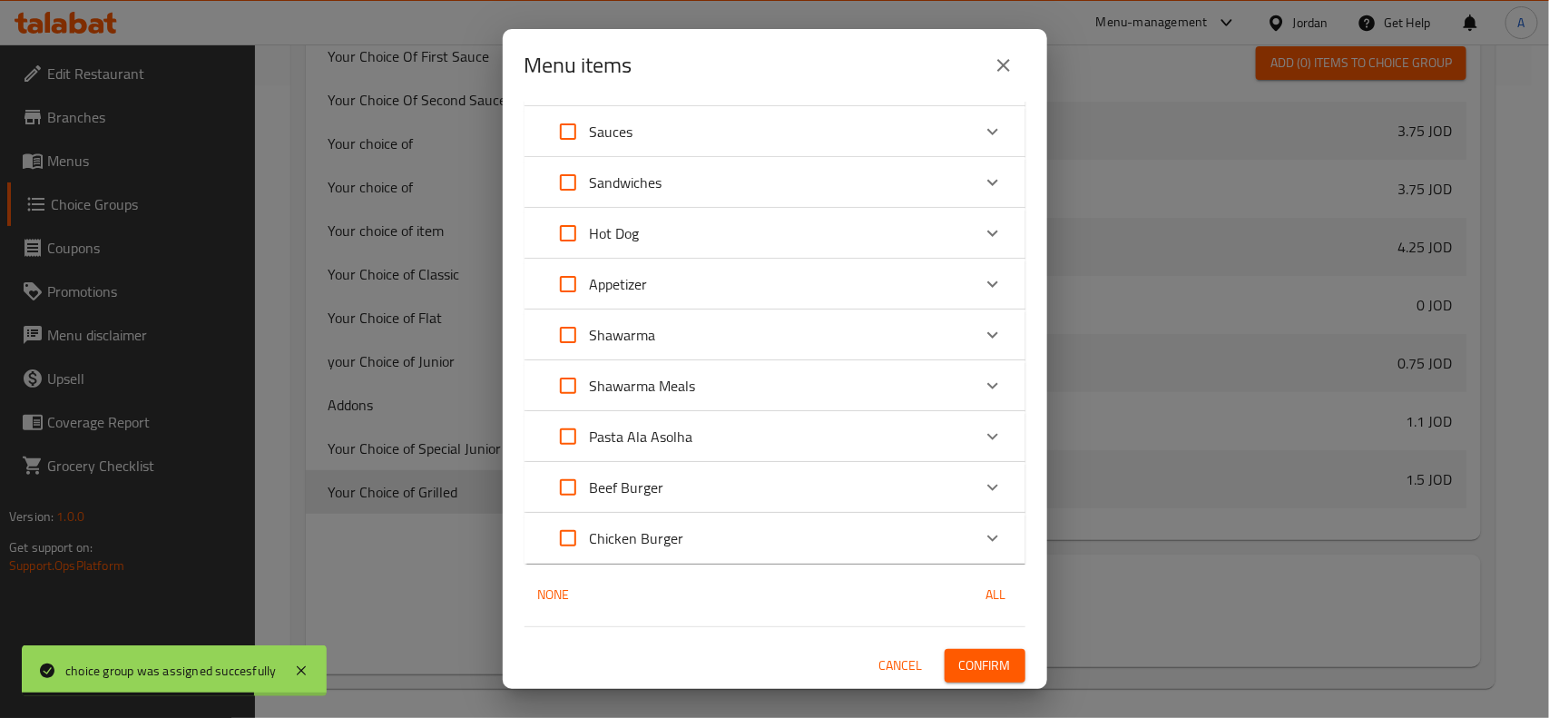
click at [727, 559] on div "Chicken Burger" at bounding box center [758, 538] width 425 height 44
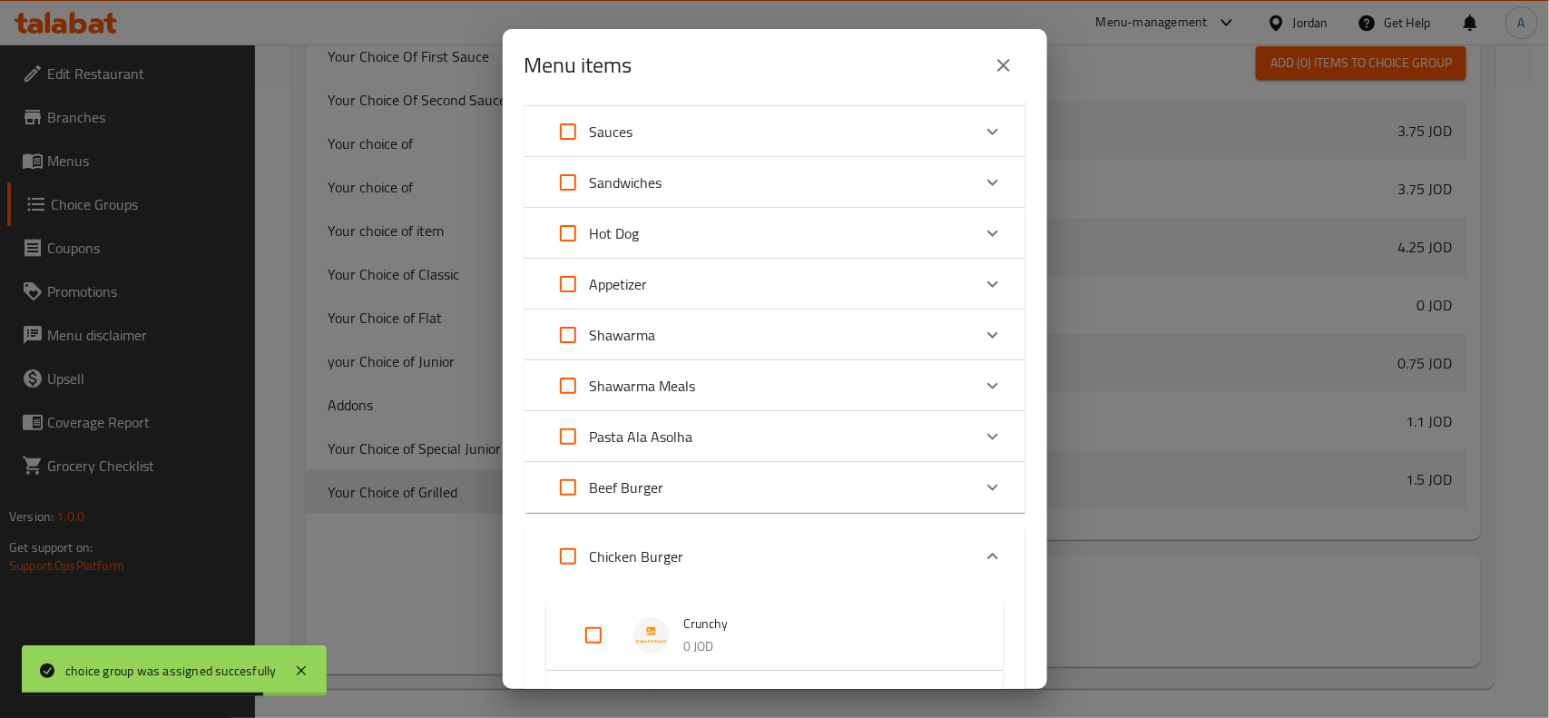
scroll to position [492, 0]
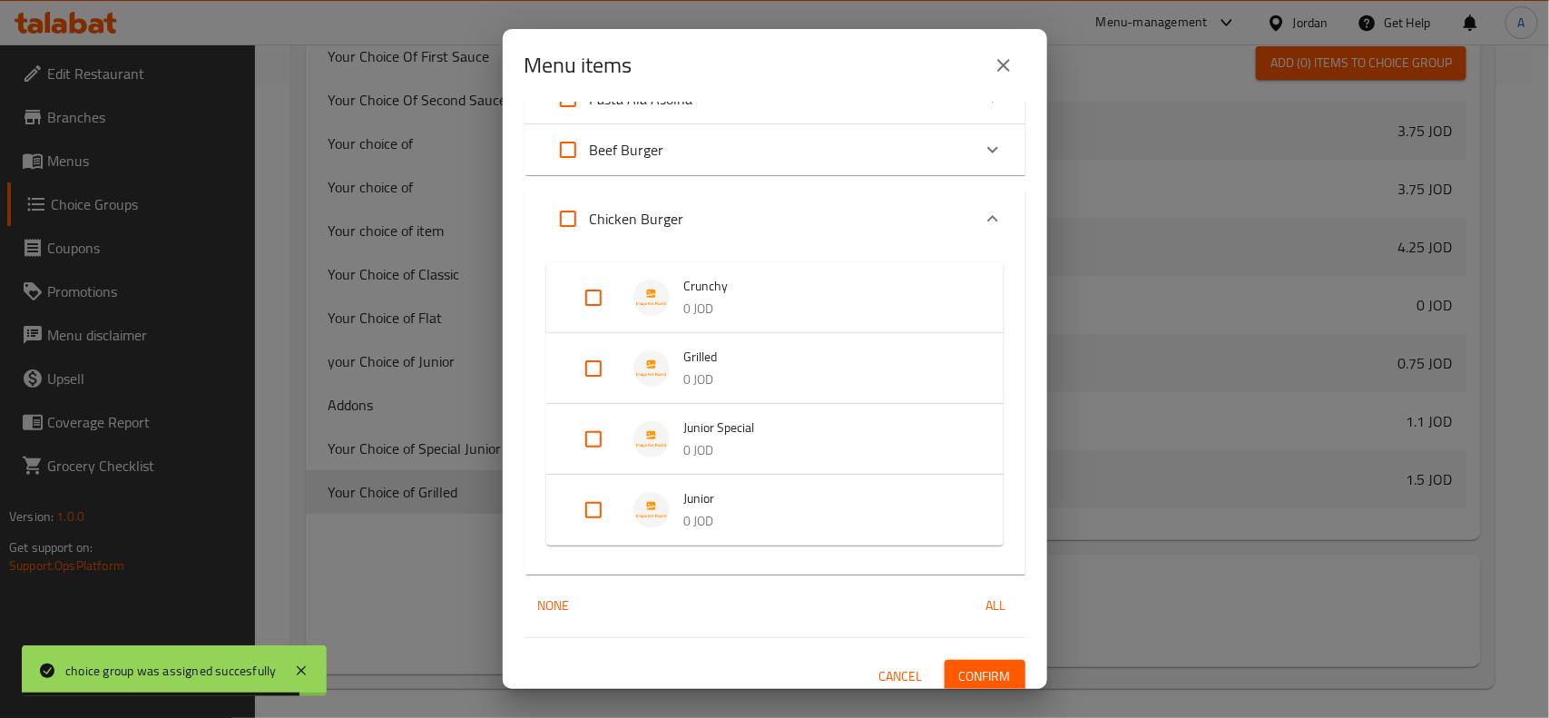
click at [614, 378] on input "Expand" at bounding box center [594, 369] width 44 height 44
checkbox input "true"
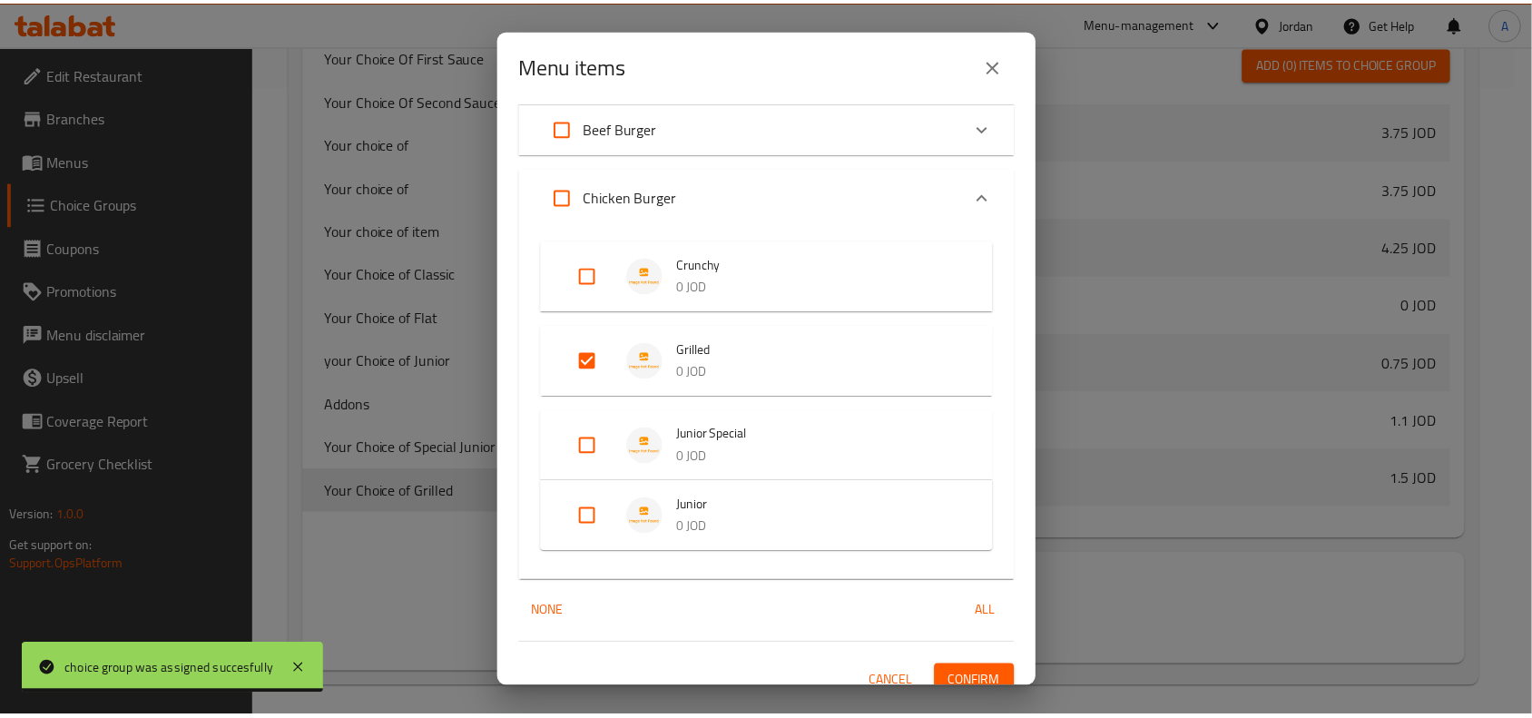
scroll to position [532, 0]
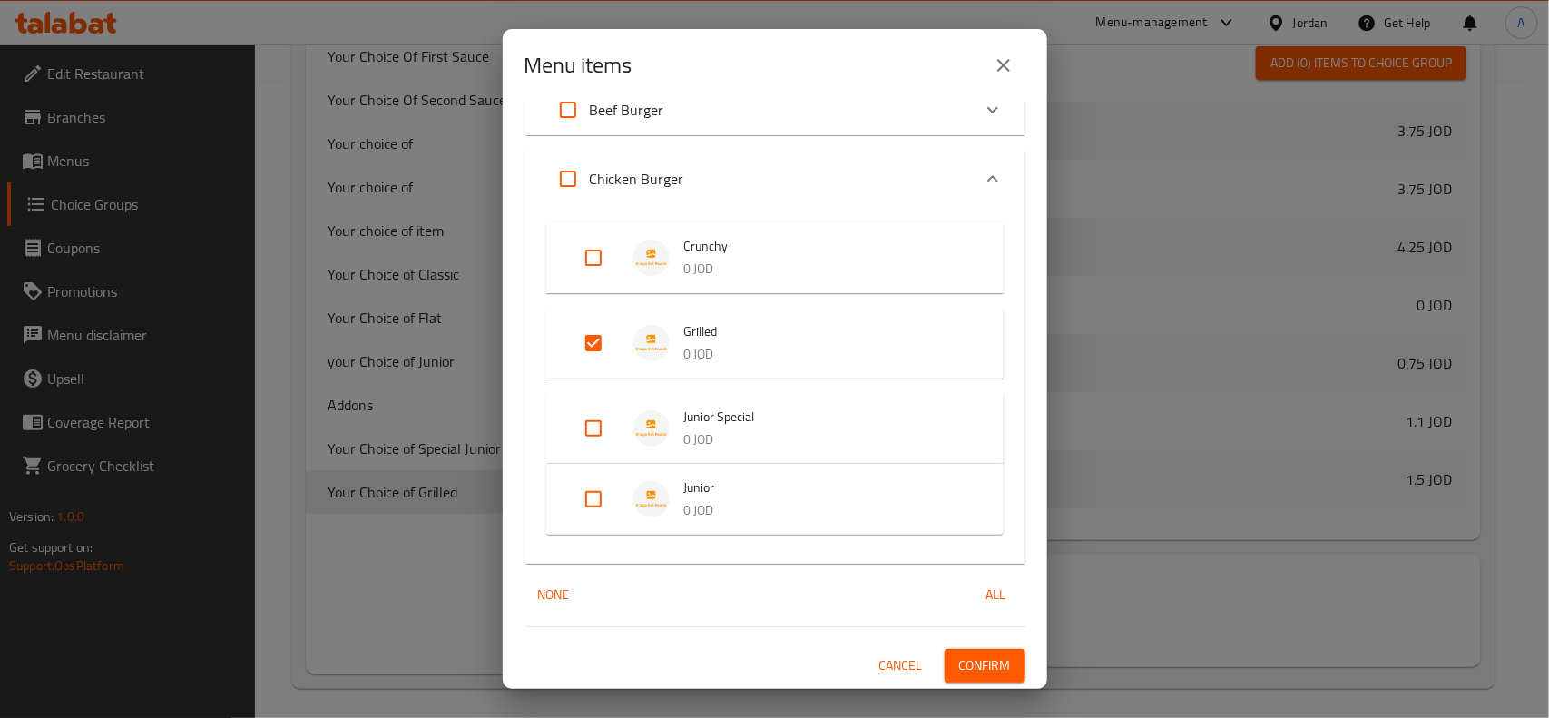
click at [976, 651] on button "Confirm" at bounding box center [985, 666] width 81 height 34
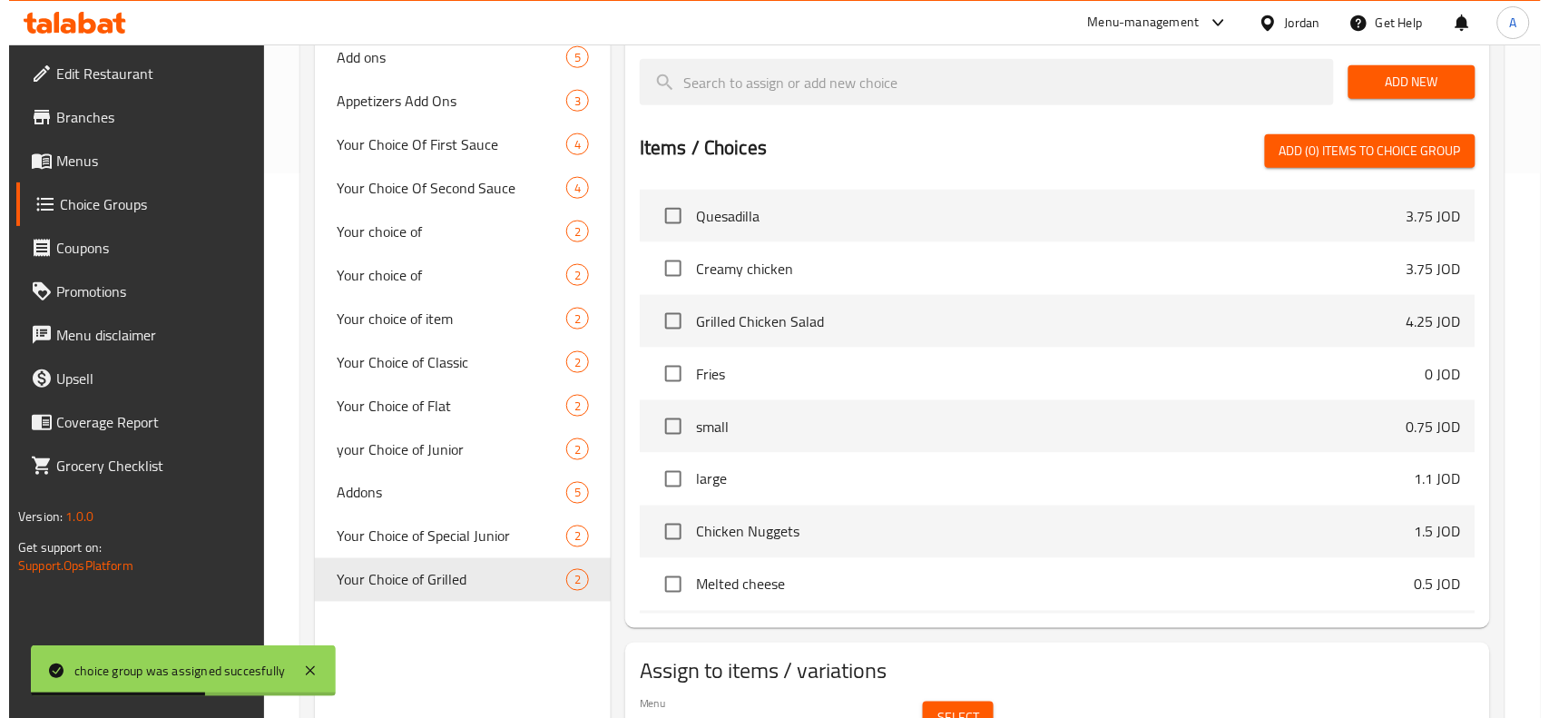
scroll to position [640, 0]
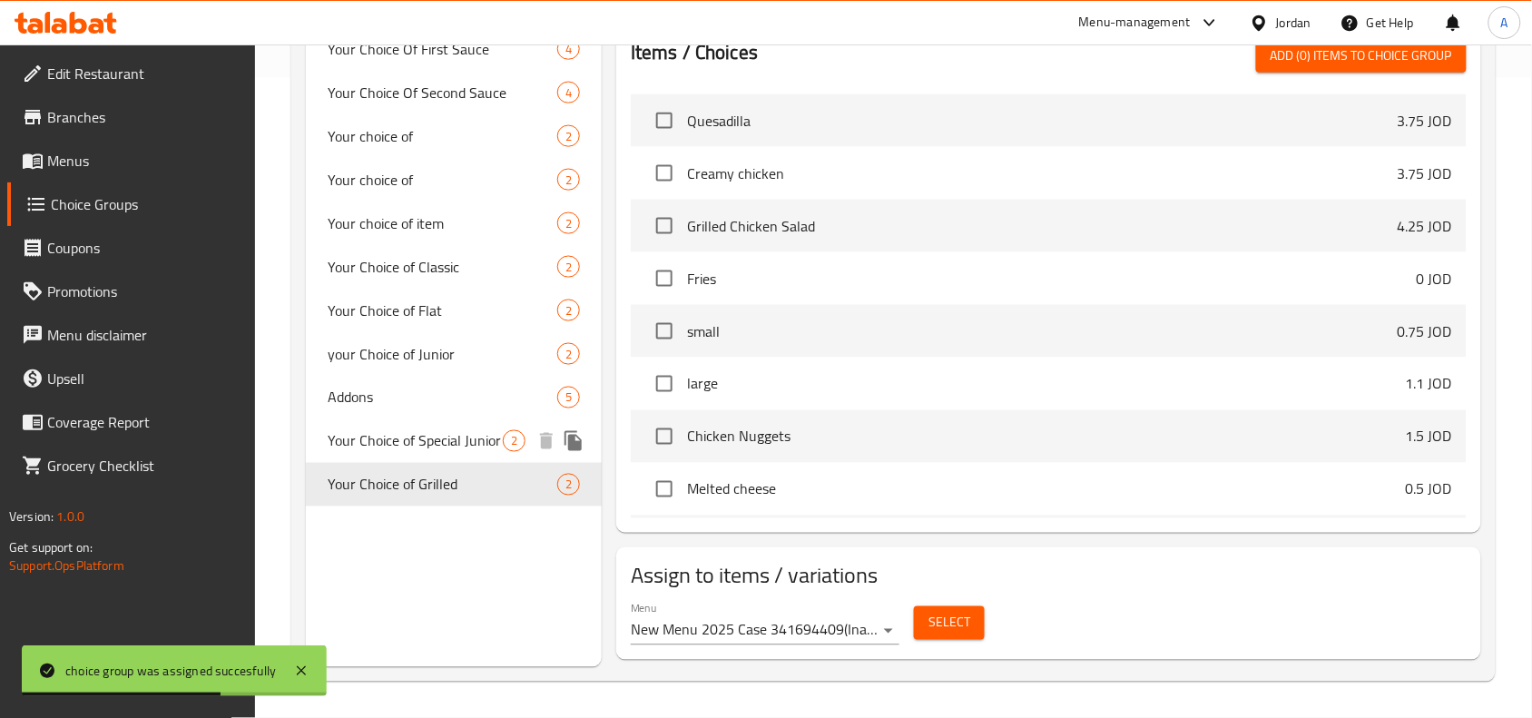
click at [504, 433] on span "2" at bounding box center [514, 441] width 21 height 17
type input "Your Choice of Special Junior"
type input "اختيارك من [PERSON_NAME]"
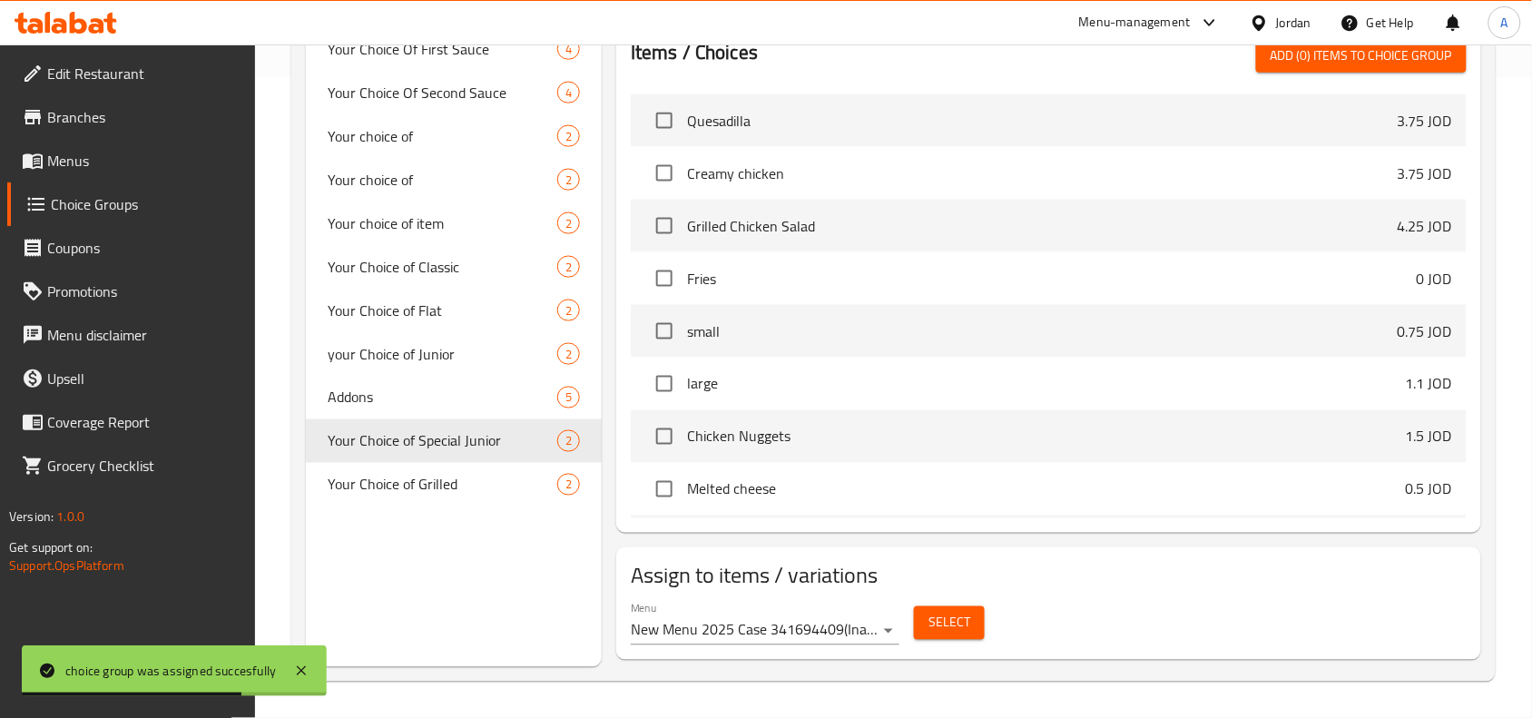
click at [957, 649] on div "Menu New Menu 2025 Case 341694409 ( Inactive ) Select" at bounding box center [1048, 623] width 850 height 58
click at [963, 619] on span "Select" at bounding box center [949, 623] width 42 height 23
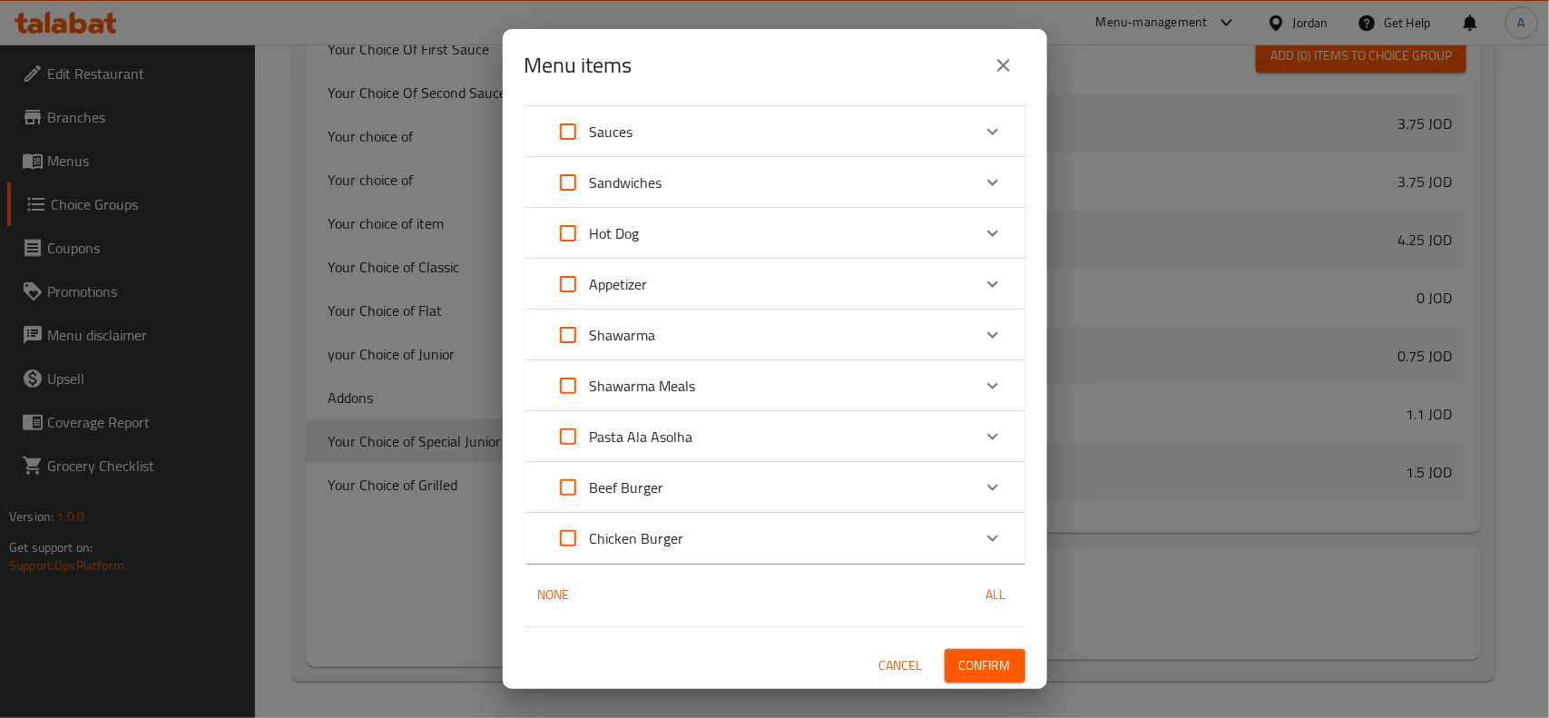
click at [632, 532] on p "Chicken Burger" at bounding box center [637, 538] width 94 height 22
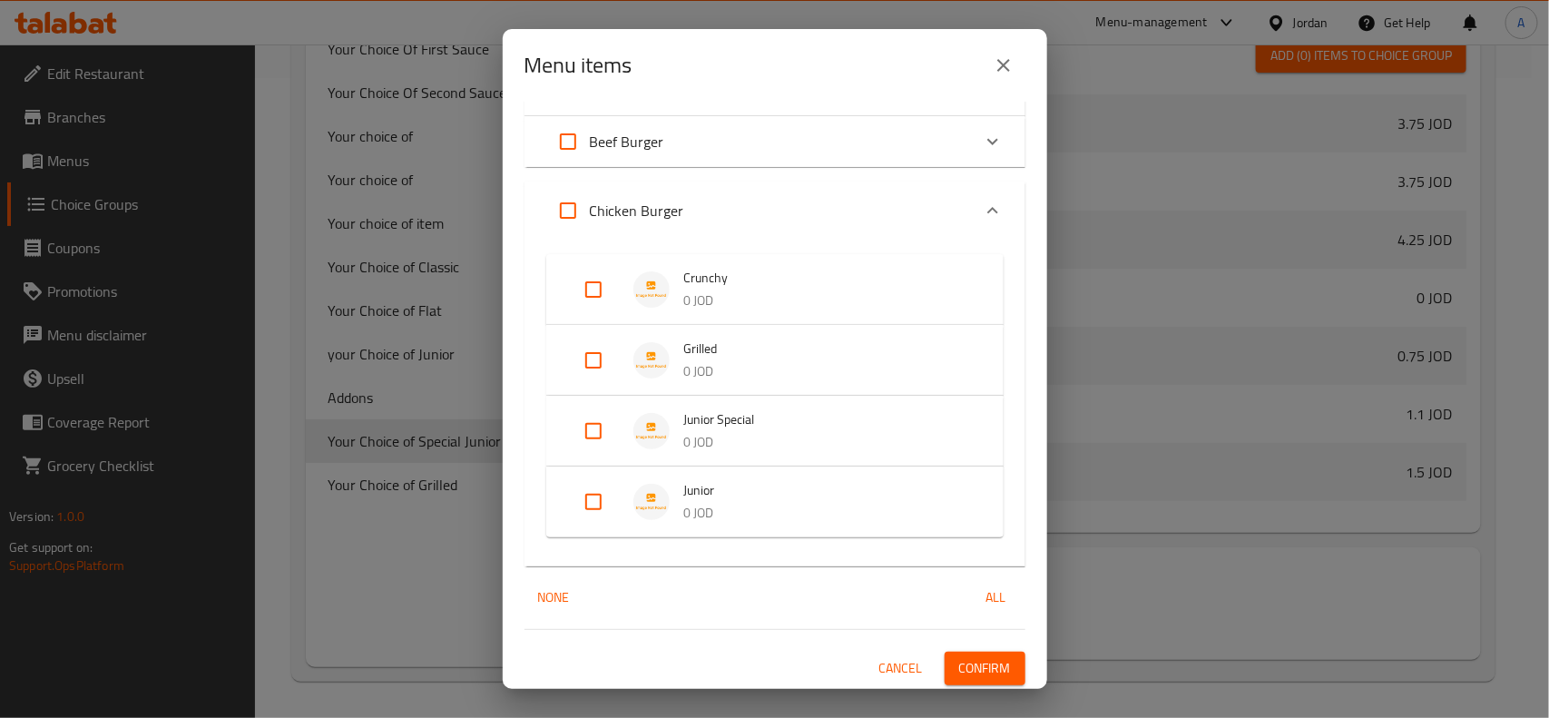
scroll to position [502, 0]
click at [609, 428] on input "Expand" at bounding box center [594, 429] width 44 height 44
checkbox input "true"
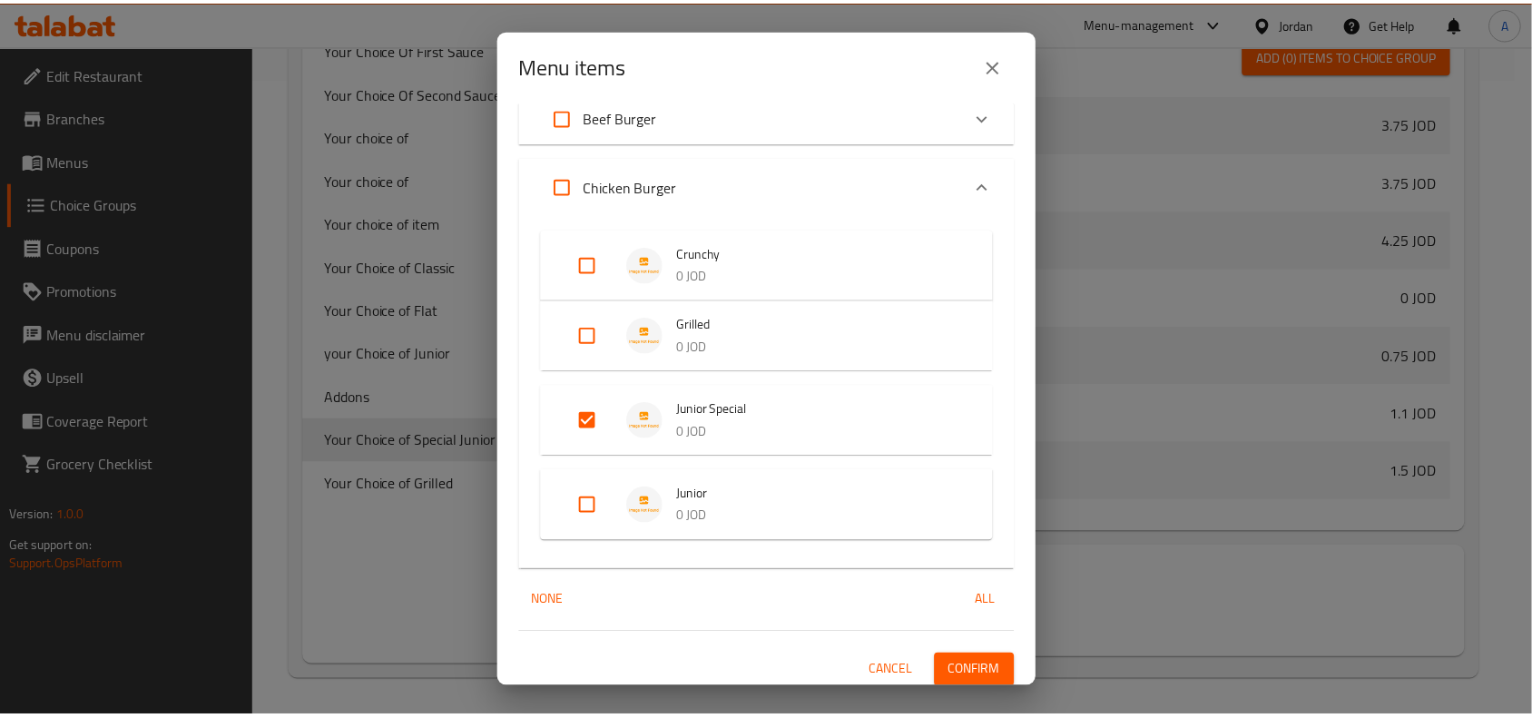
scroll to position [532, 0]
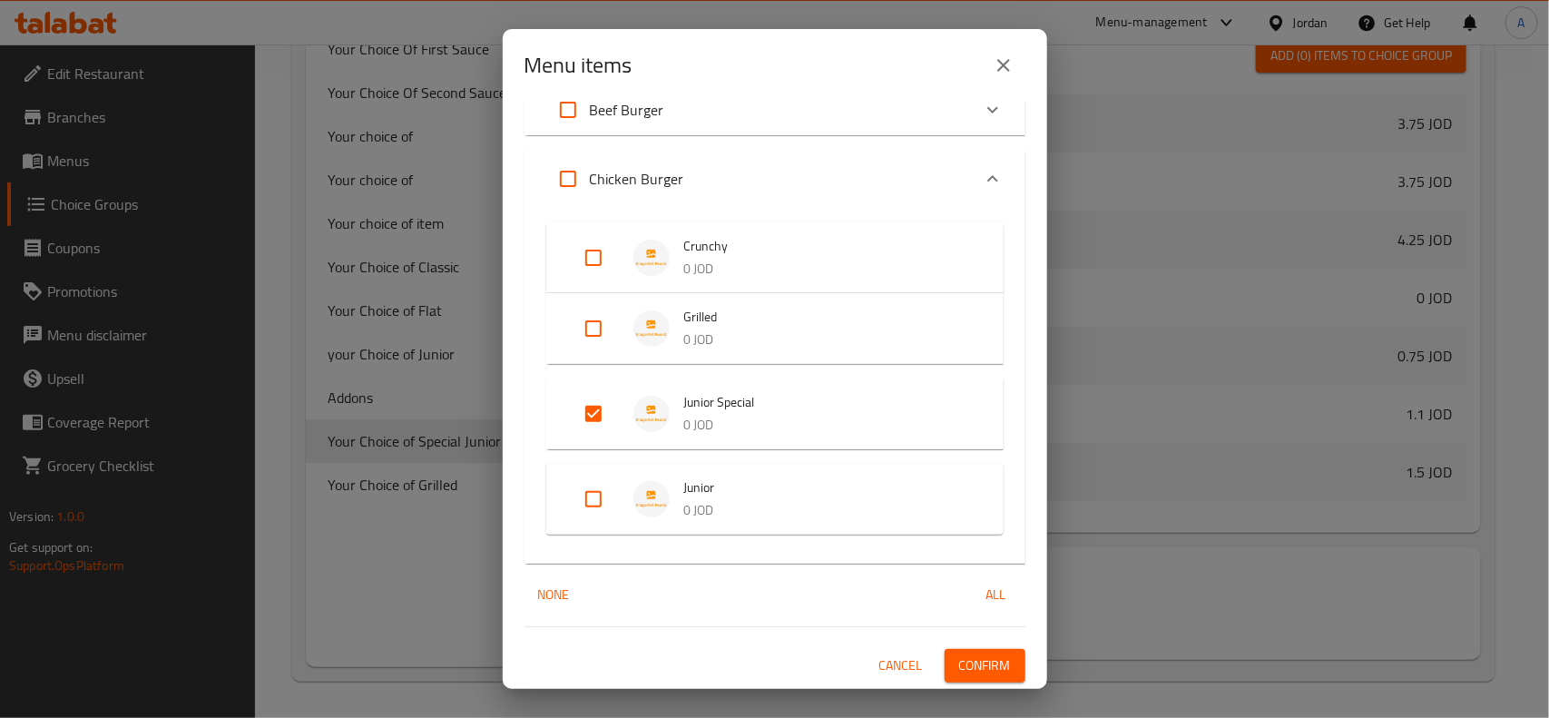
click at [968, 660] on span "Confirm" at bounding box center [985, 665] width 52 height 23
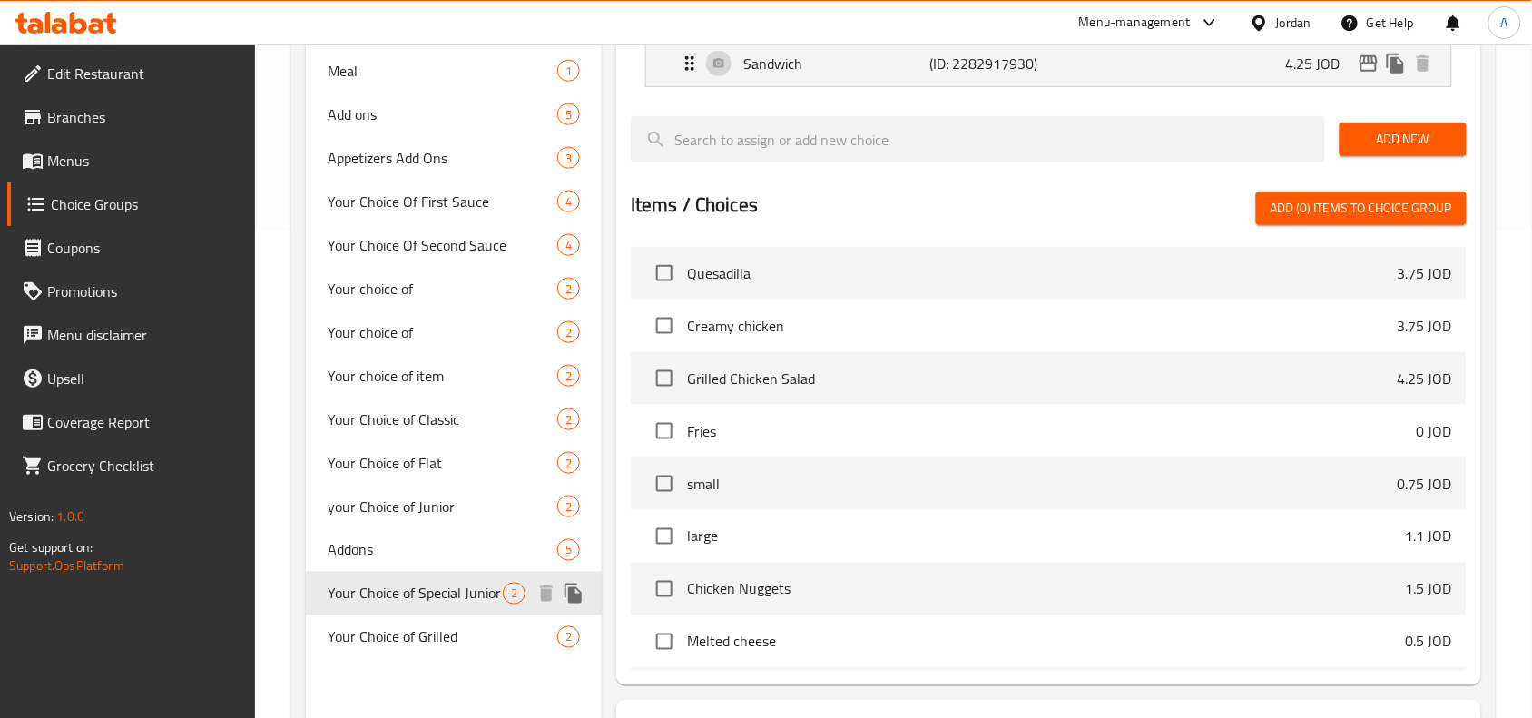
scroll to position [526, 0]
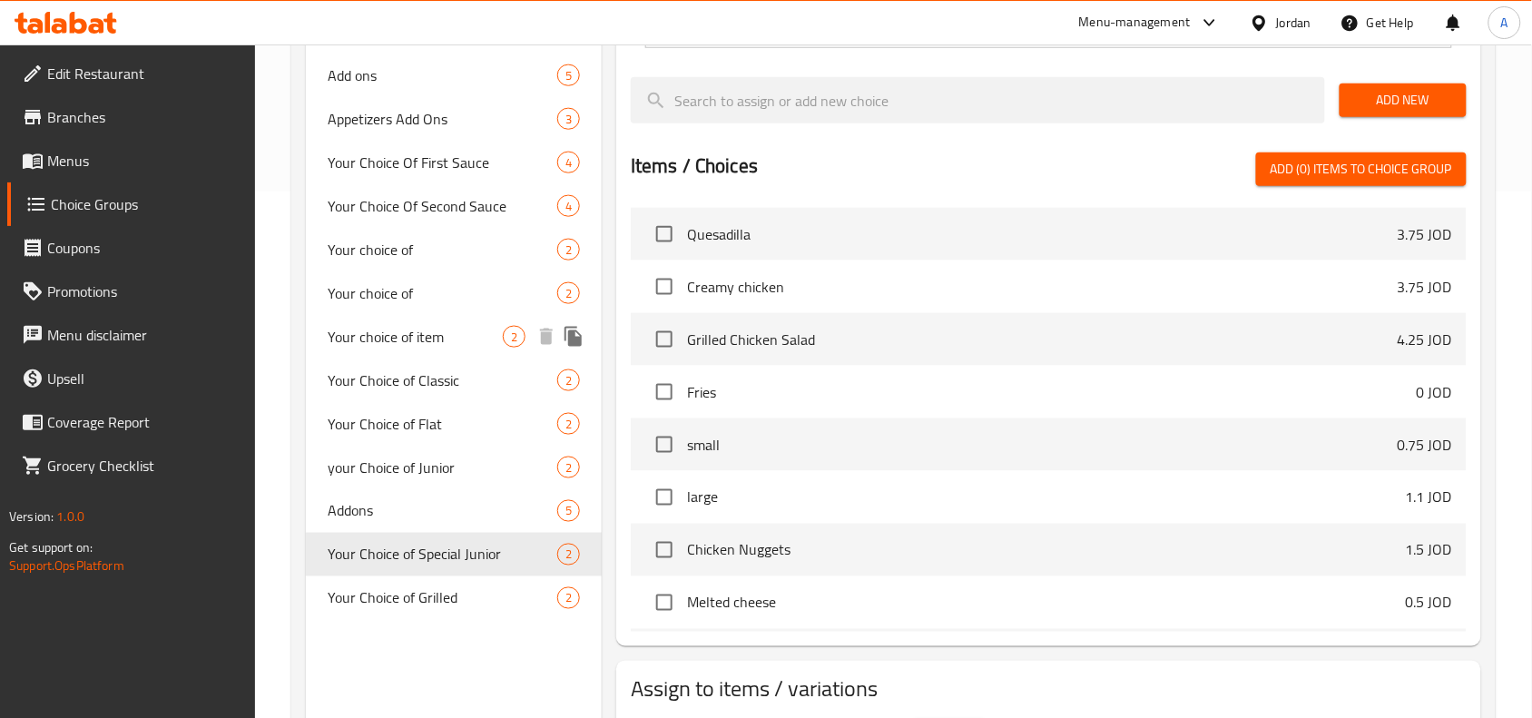
click at [478, 339] on span "Your choice of item" at bounding box center [415, 337] width 175 height 22
type input "Your choice of item"
type input "اختيارك من العنصر"
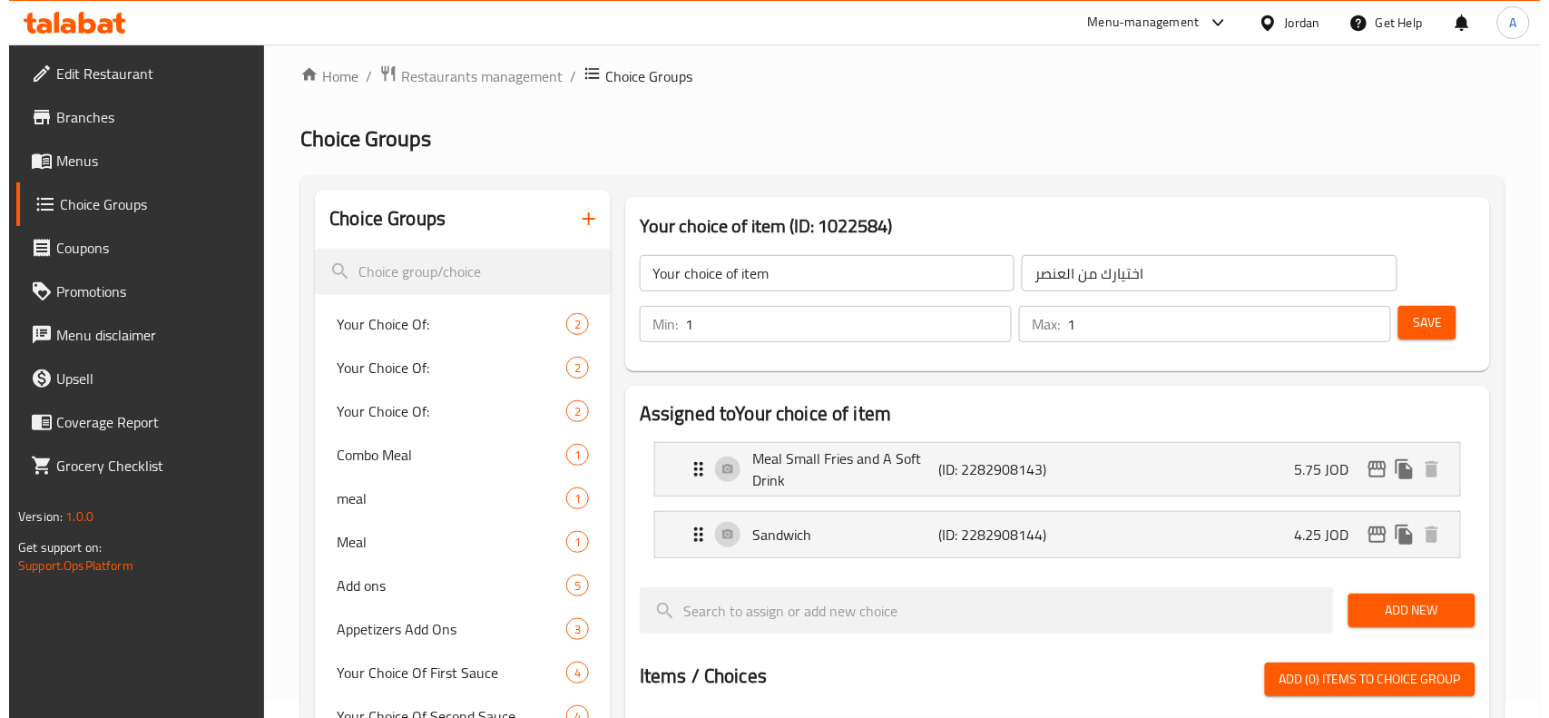
scroll to position [0, 0]
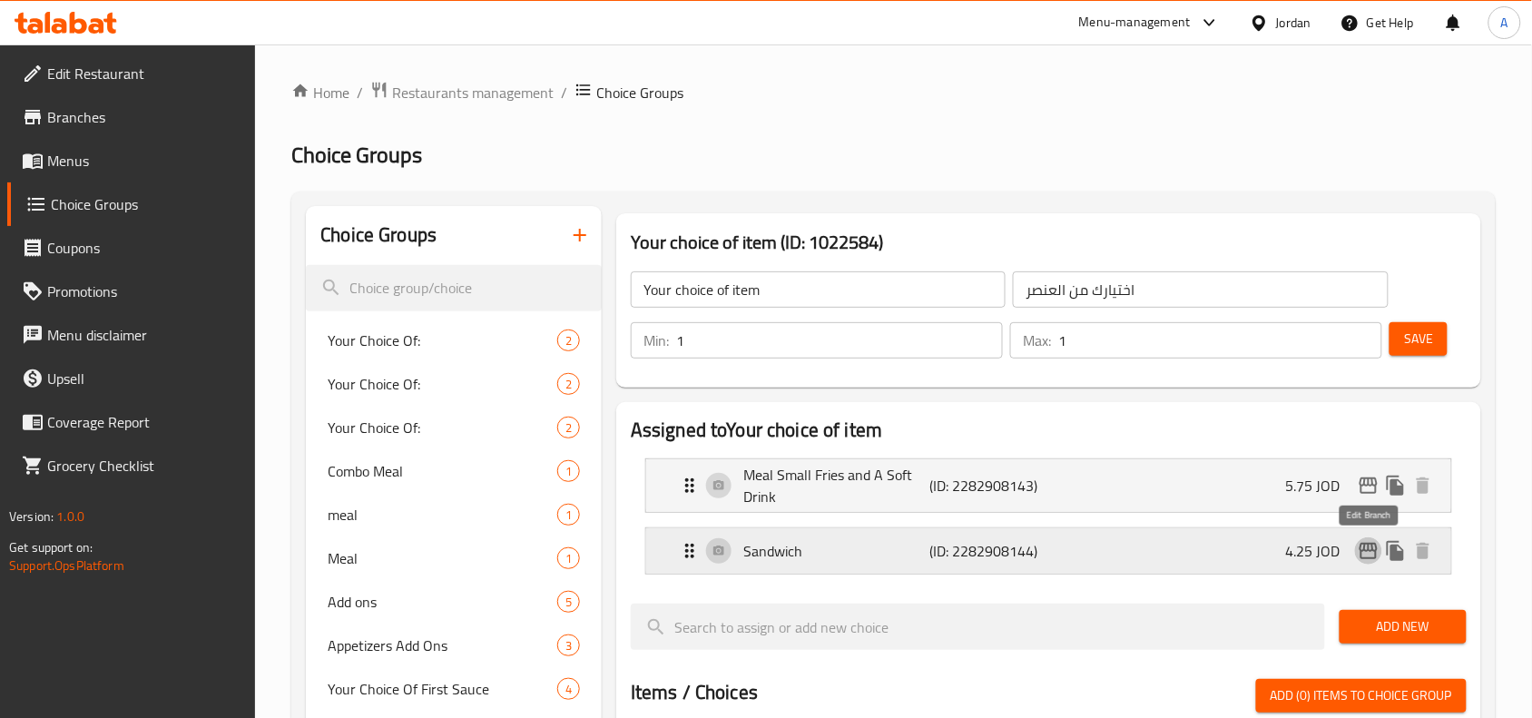
click at [1366, 541] on icon "edit" at bounding box center [1369, 551] width 22 height 22
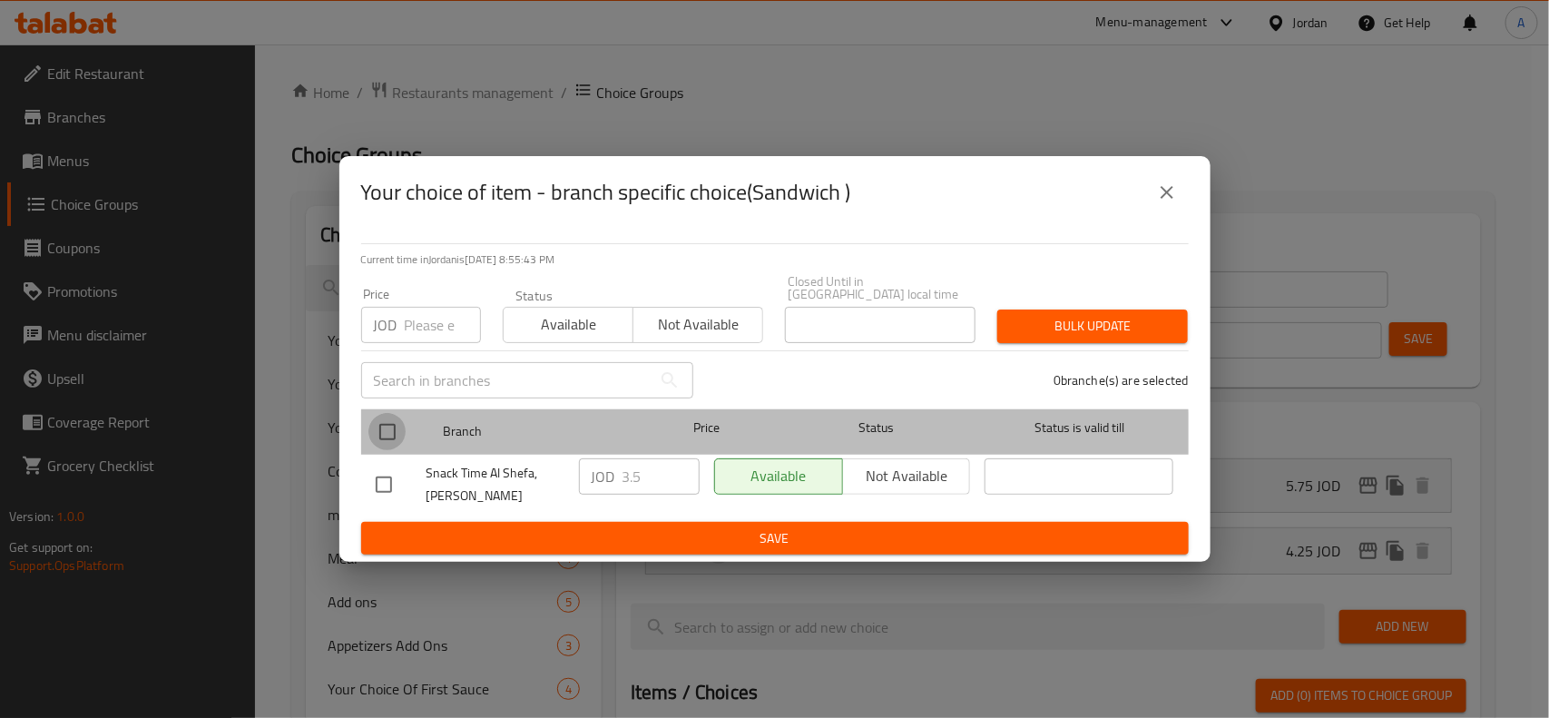
click at [372, 437] on input "checkbox" at bounding box center [387, 432] width 38 height 38
checkbox input "true"
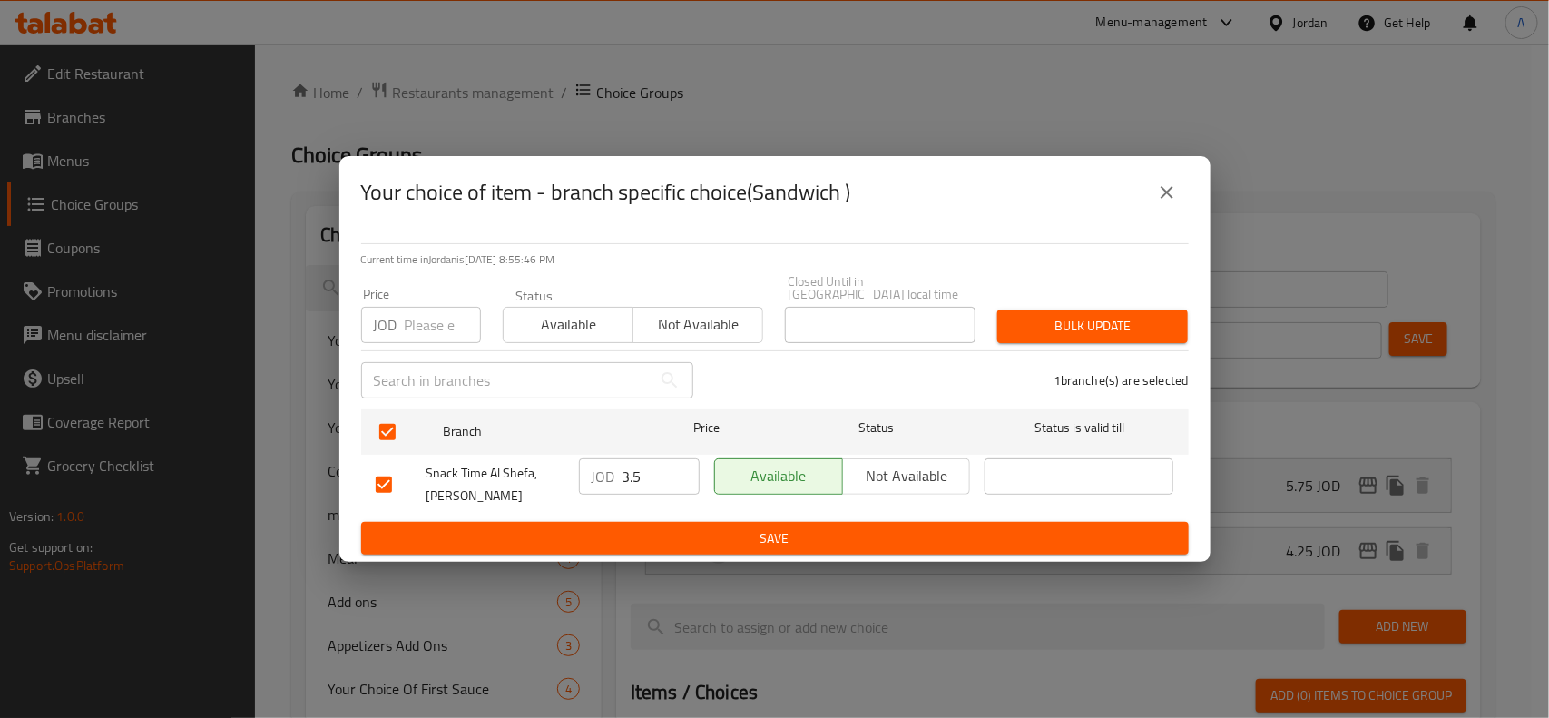
click at [638, 469] on input "3.5" at bounding box center [661, 476] width 77 height 36
click at [400, 322] on div "JOD Price" at bounding box center [421, 325] width 120 height 36
paste input "3.5"
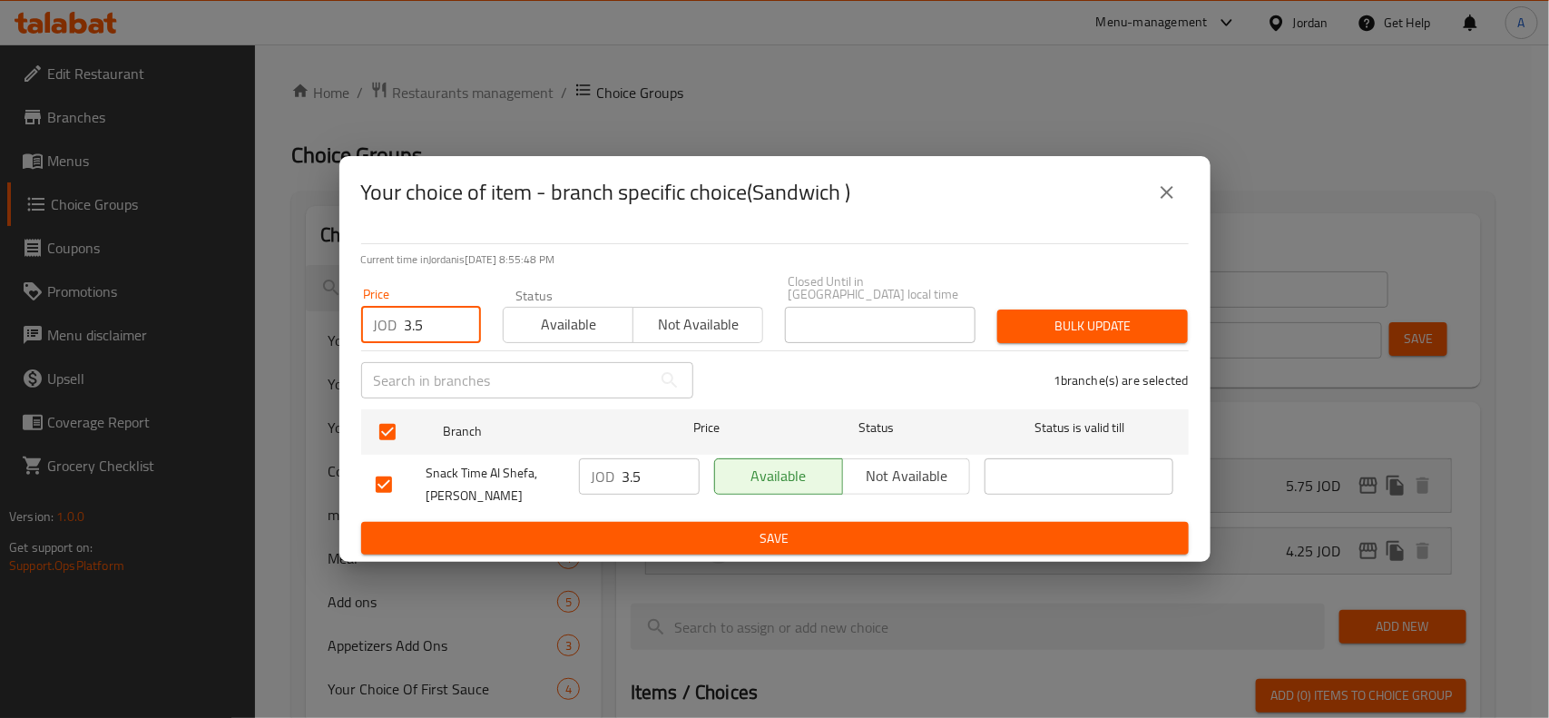
type input "3.5"
click at [1033, 315] on span "Bulk update" at bounding box center [1093, 326] width 162 height 23
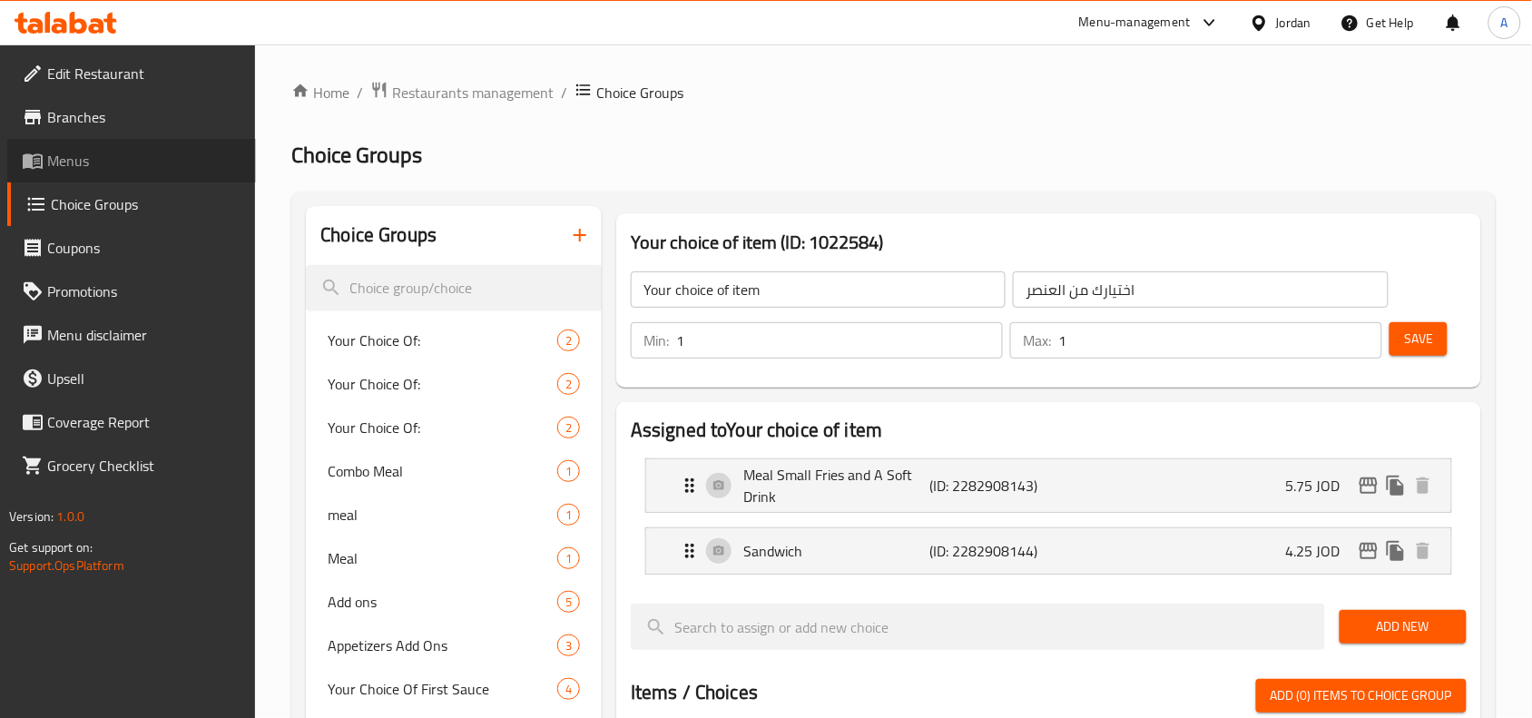
click at [120, 139] on link "Menus" at bounding box center [131, 161] width 249 height 44
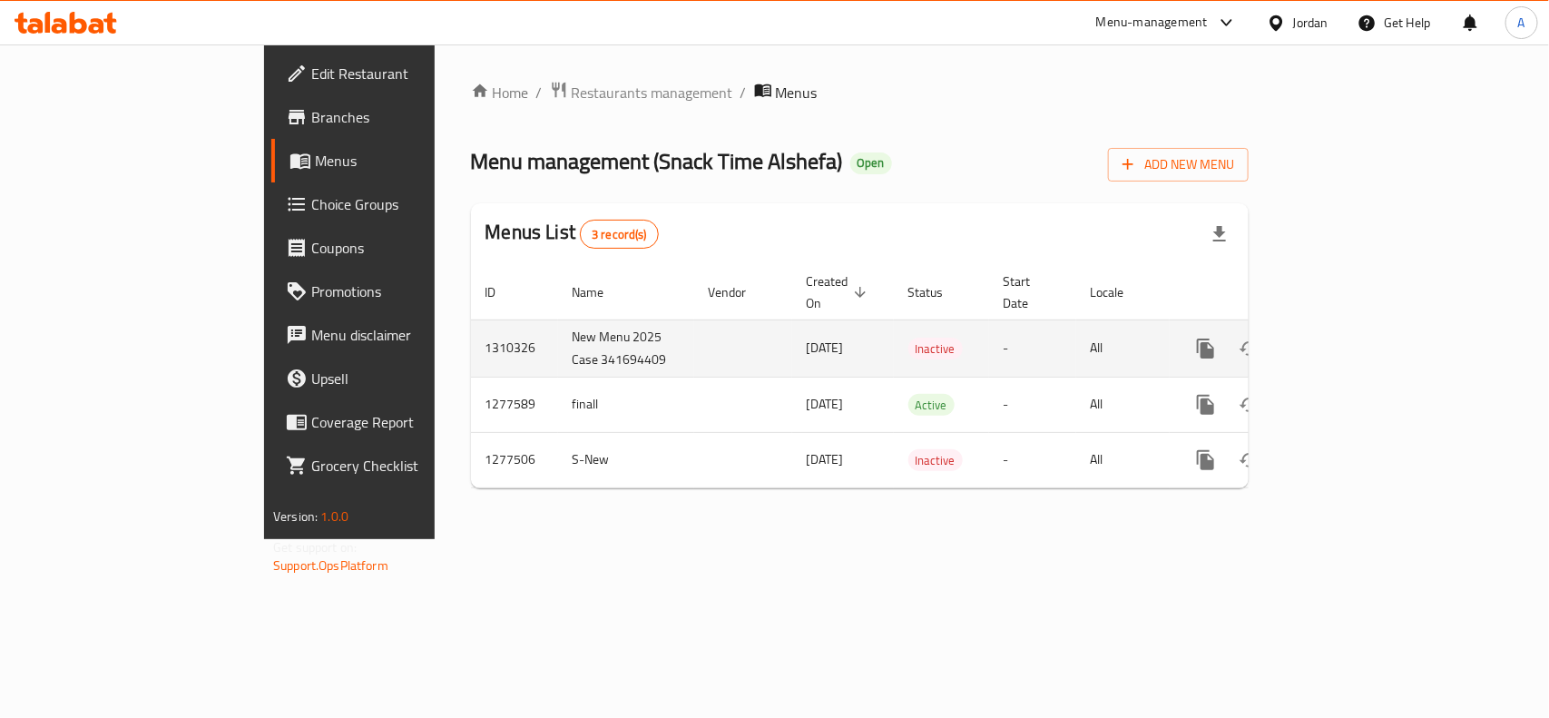
click at [1348, 338] on icon "enhanced table" at bounding box center [1337, 349] width 22 height 22
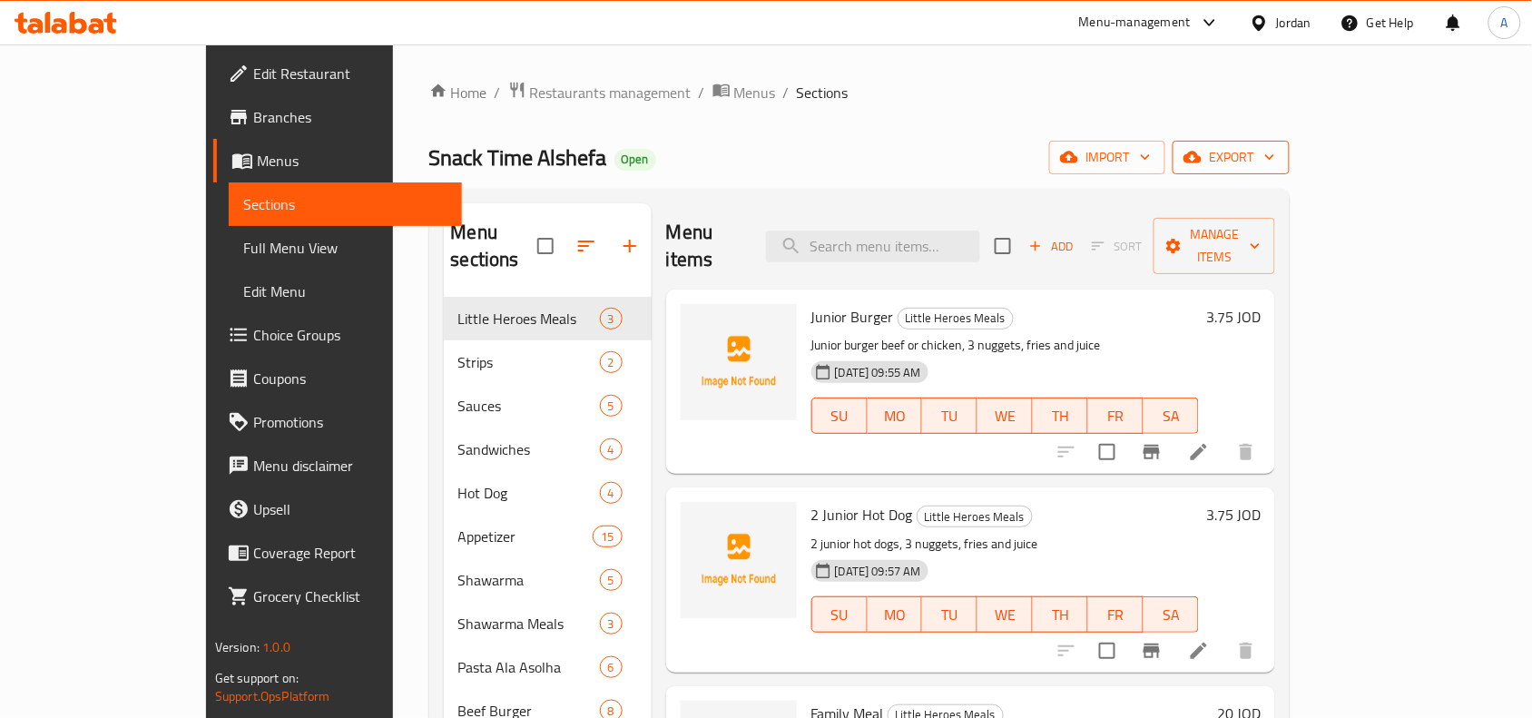
click at [1275, 163] on span "export" at bounding box center [1231, 157] width 88 height 23
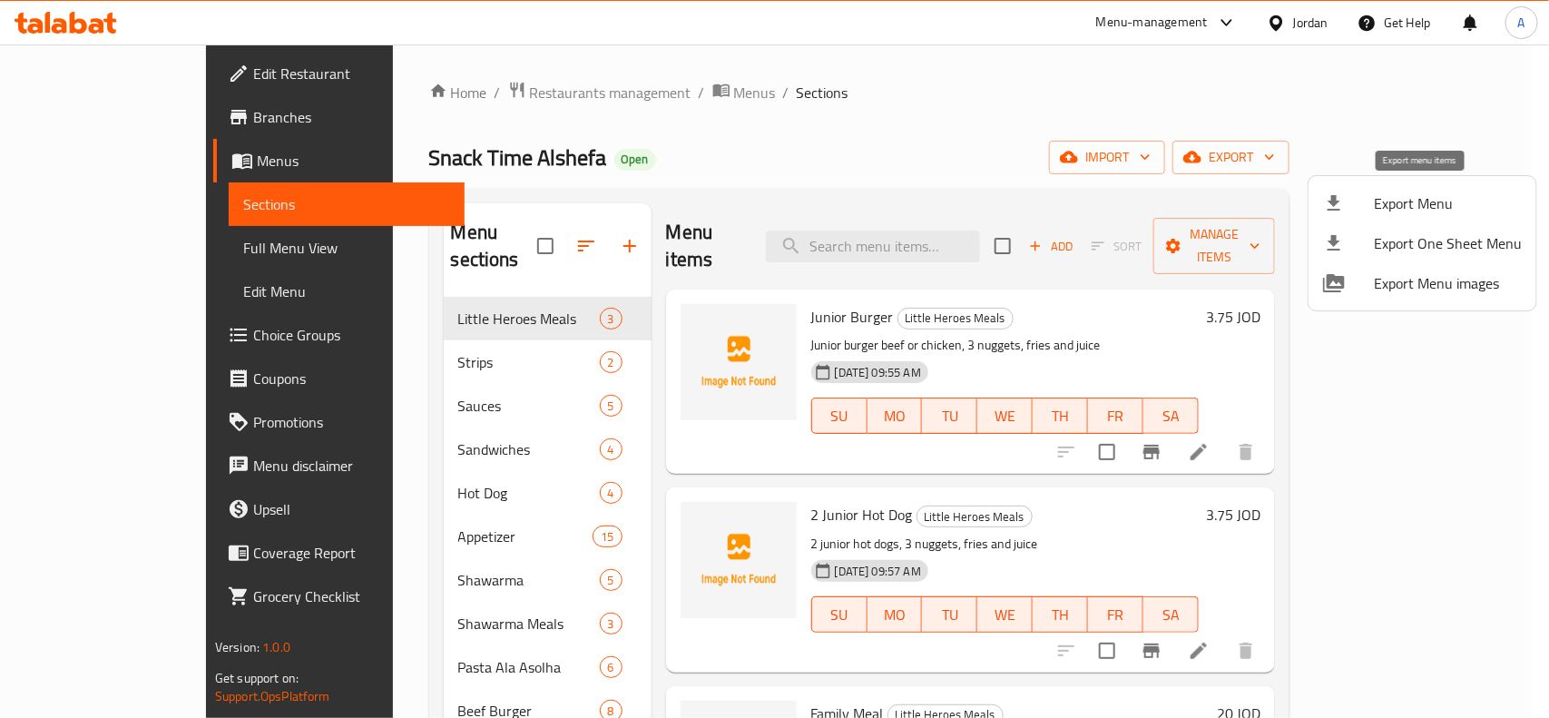
click at [1340, 216] on li "Export Menu" at bounding box center [1423, 203] width 228 height 40
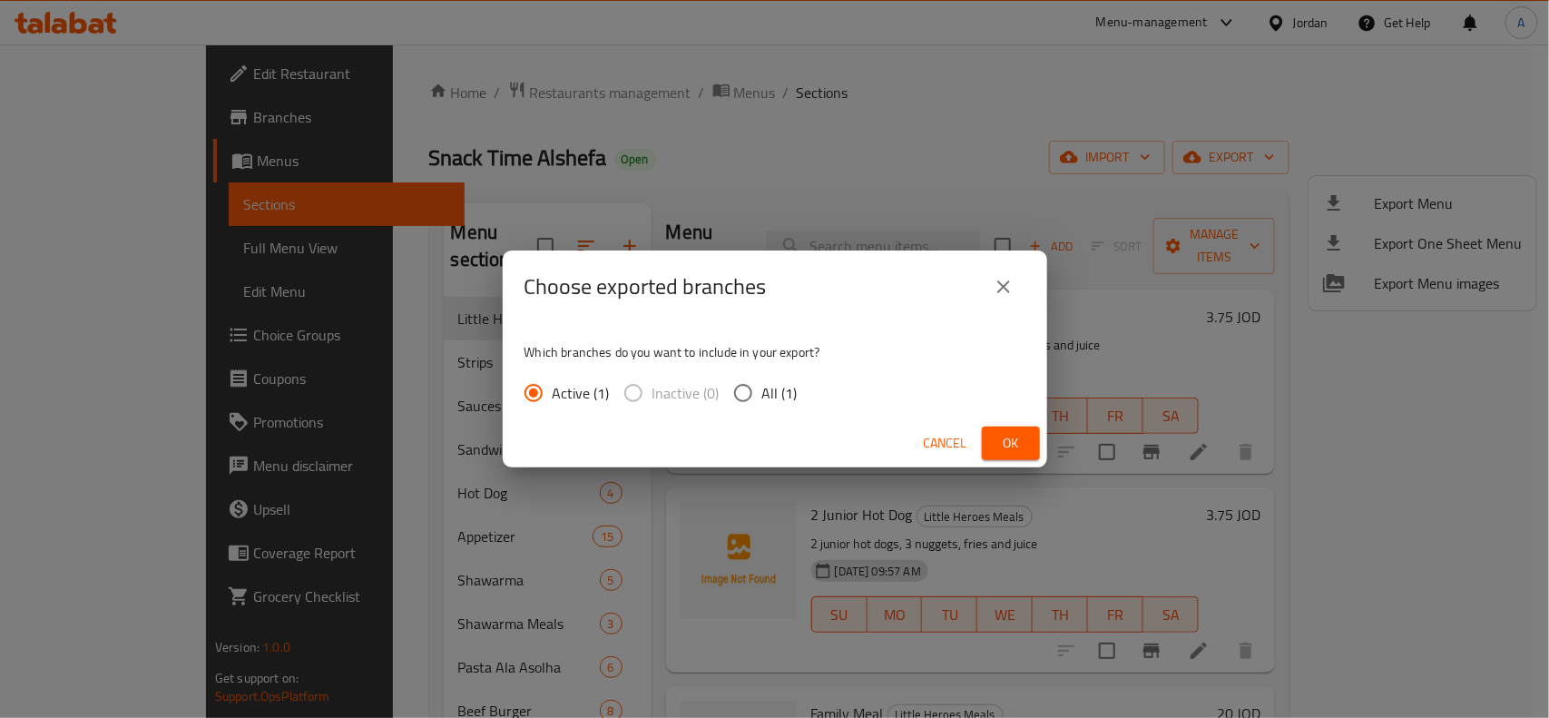
click at [724, 388] on input "All (1)" at bounding box center [743, 393] width 38 height 38
radio input "true"
click at [997, 437] on span "Ok" at bounding box center [1011, 443] width 29 height 23
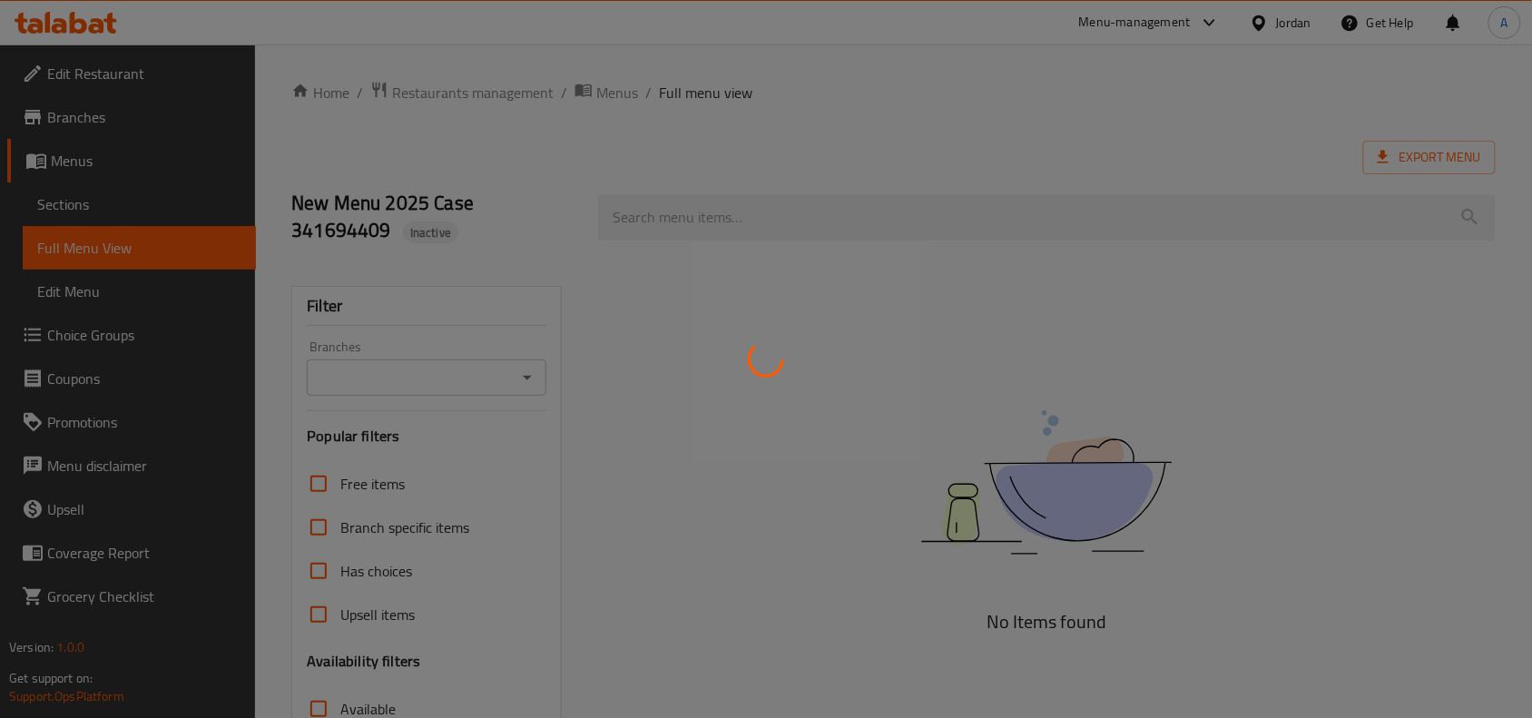
click at [467, 351] on div at bounding box center [766, 359] width 1532 height 718
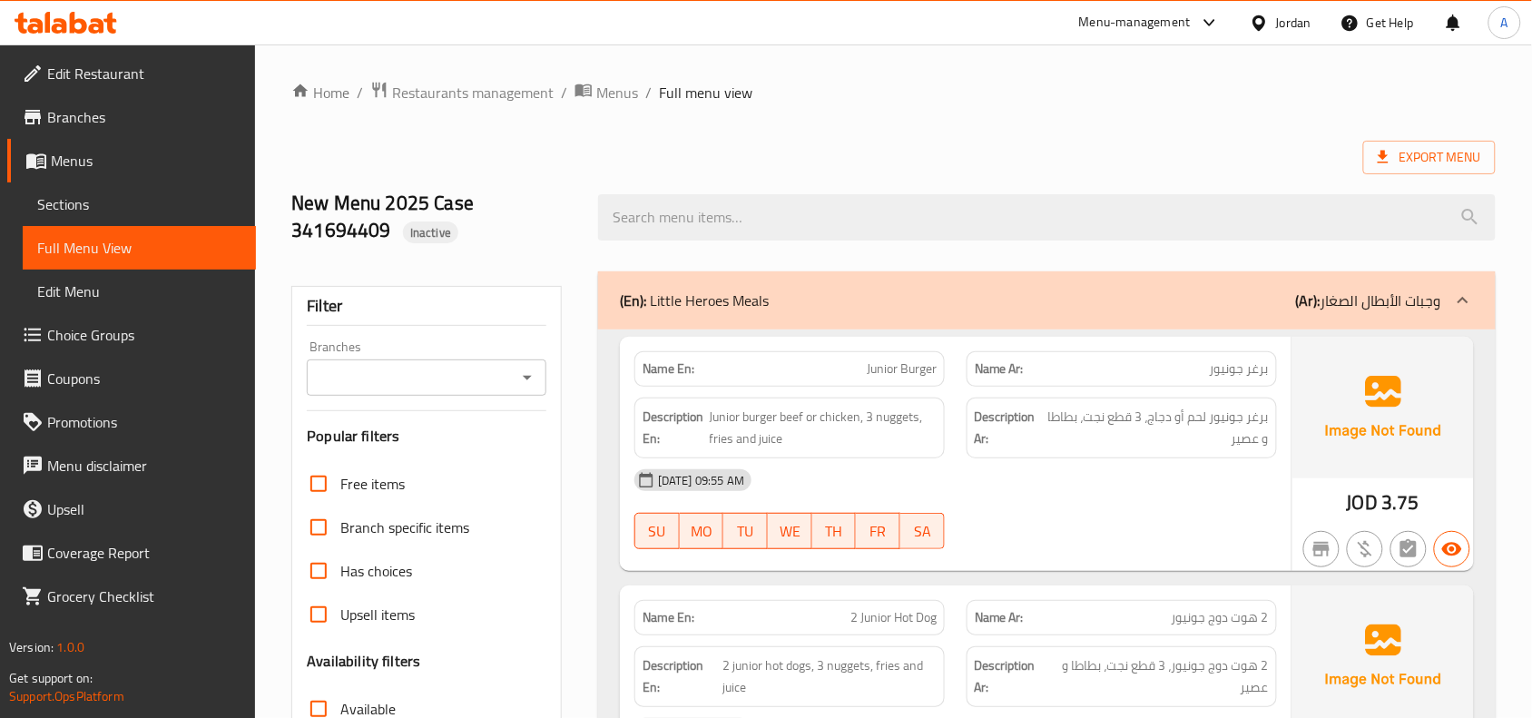
click at [464, 384] on input "Branches" at bounding box center [411, 377] width 199 height 25
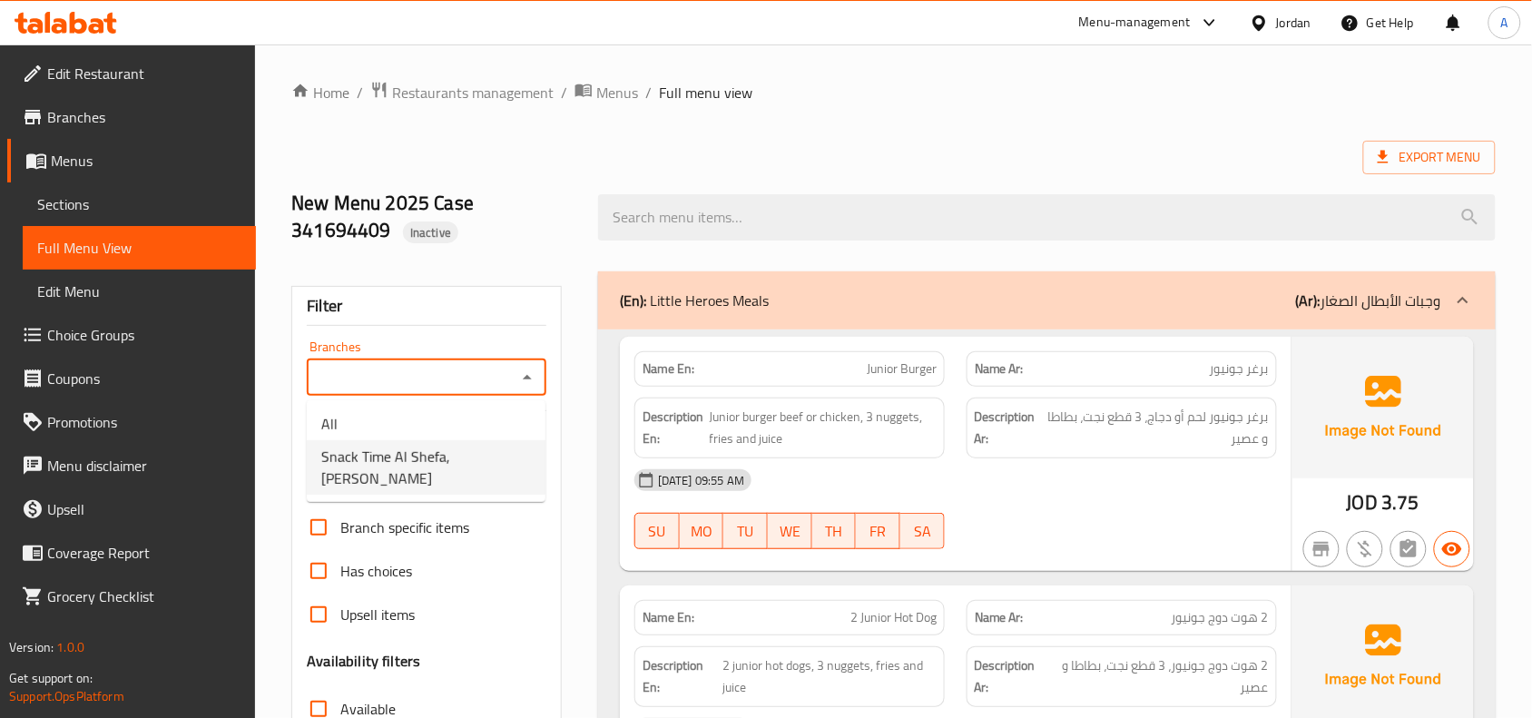
click at [525, 478] on span "Snack Time Al Shefa, Shafa Badran" at bounding box center [426, 468] width 210 height 44
type input "Snack Time Al Shefa, Shafa Badran"
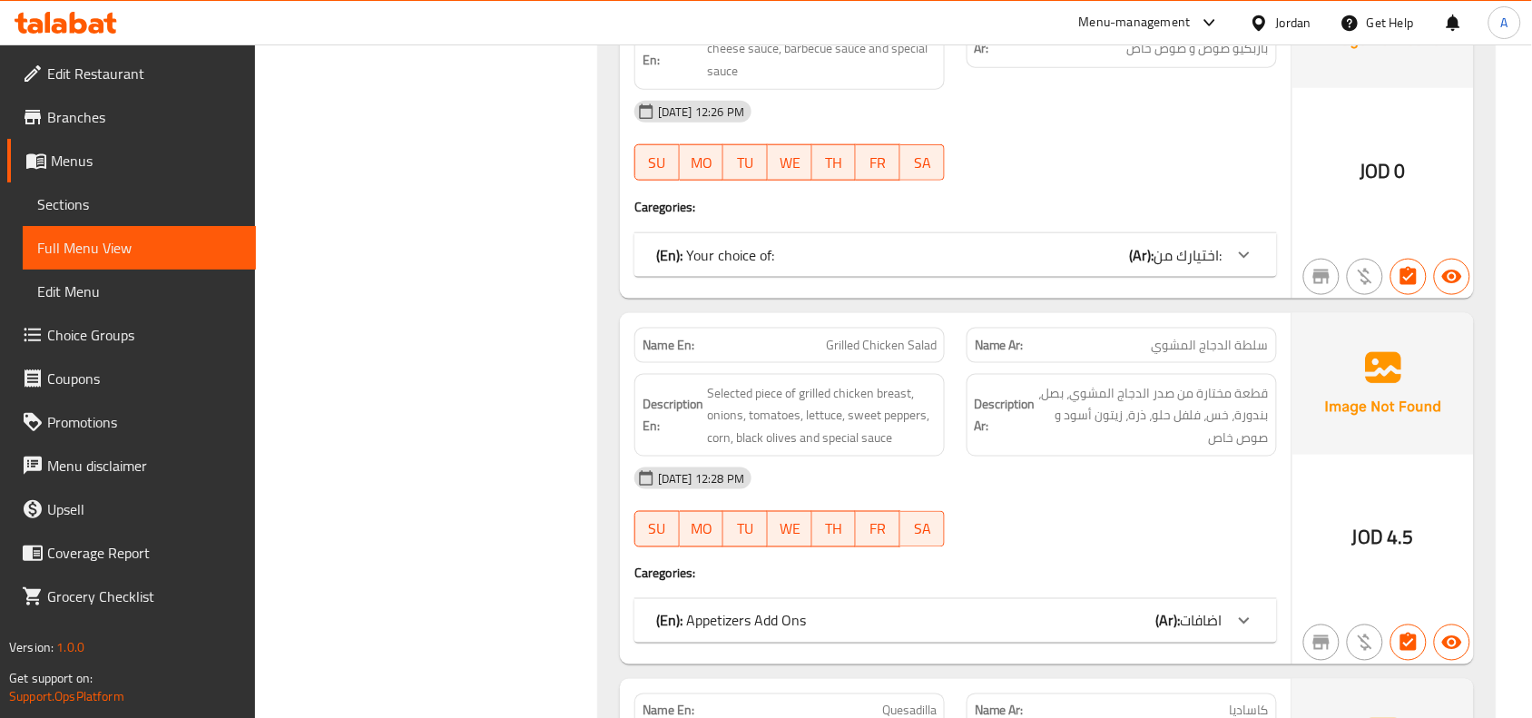
scroll to position [19198, 0]
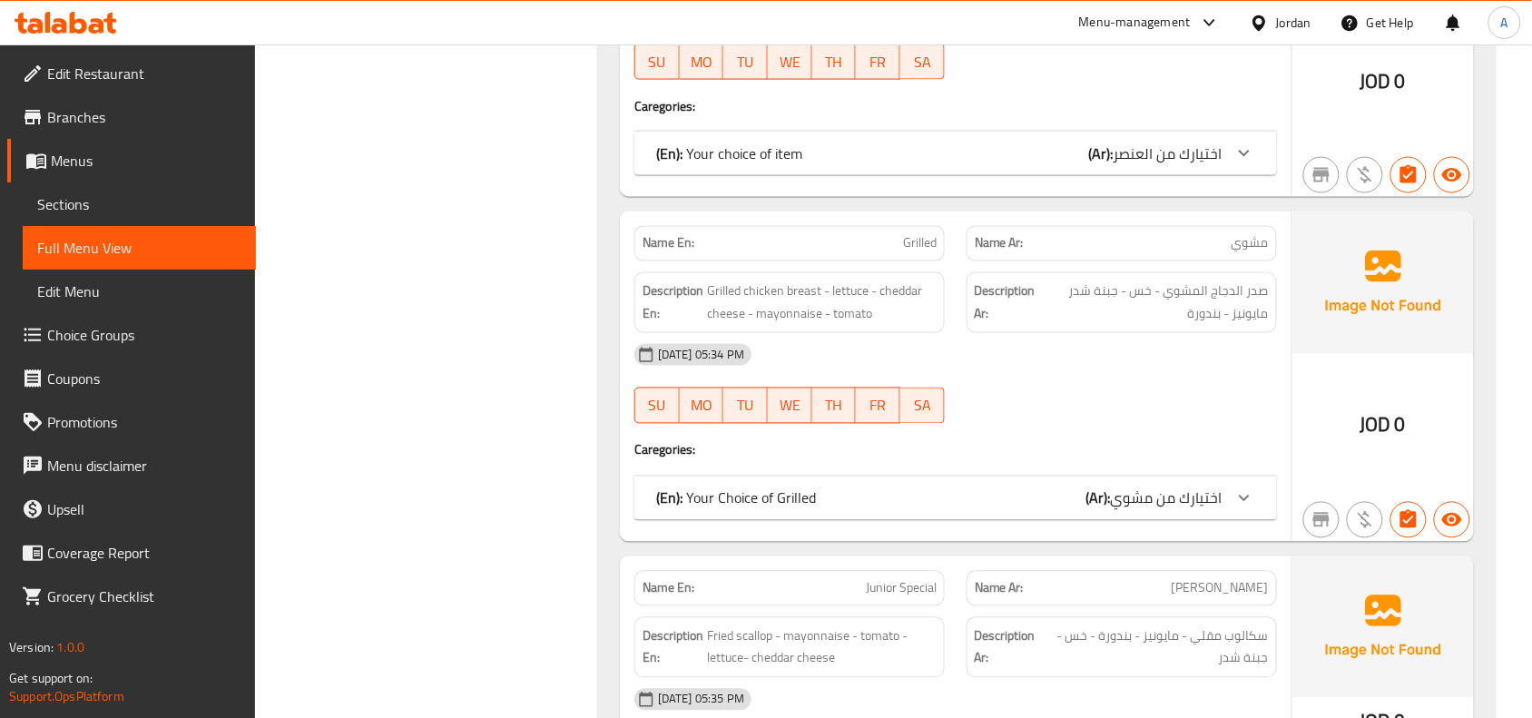
click at [1036, 520] on div "(En): Your Choice of Grilled (Ar): اختيارك من مشوي" at bounding box center [955, 498] width 643 height 44
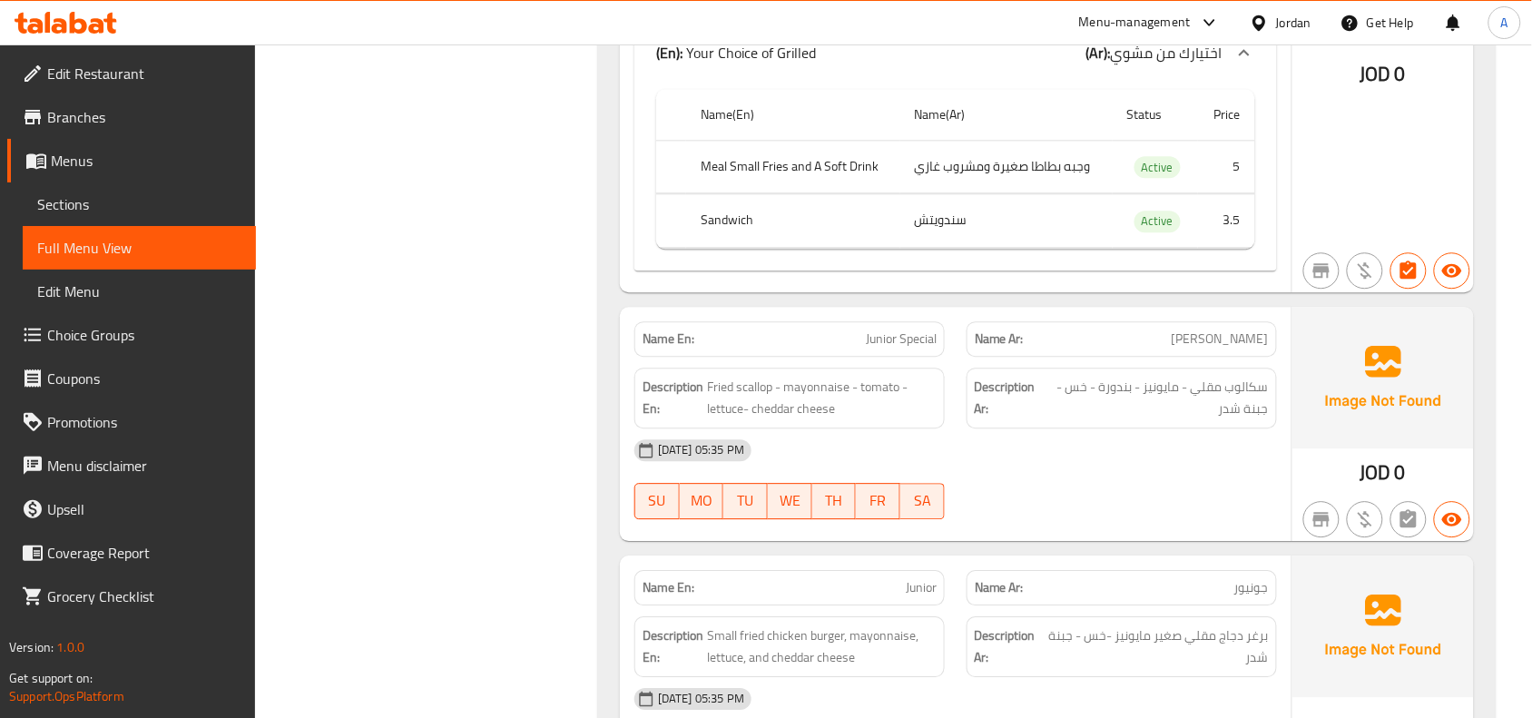
scroll to position [19651, 0]
click at [1153, 348] on p "Name Ar: جونيور سبشل" at bounding box center [1122, 338] width 294 height 19
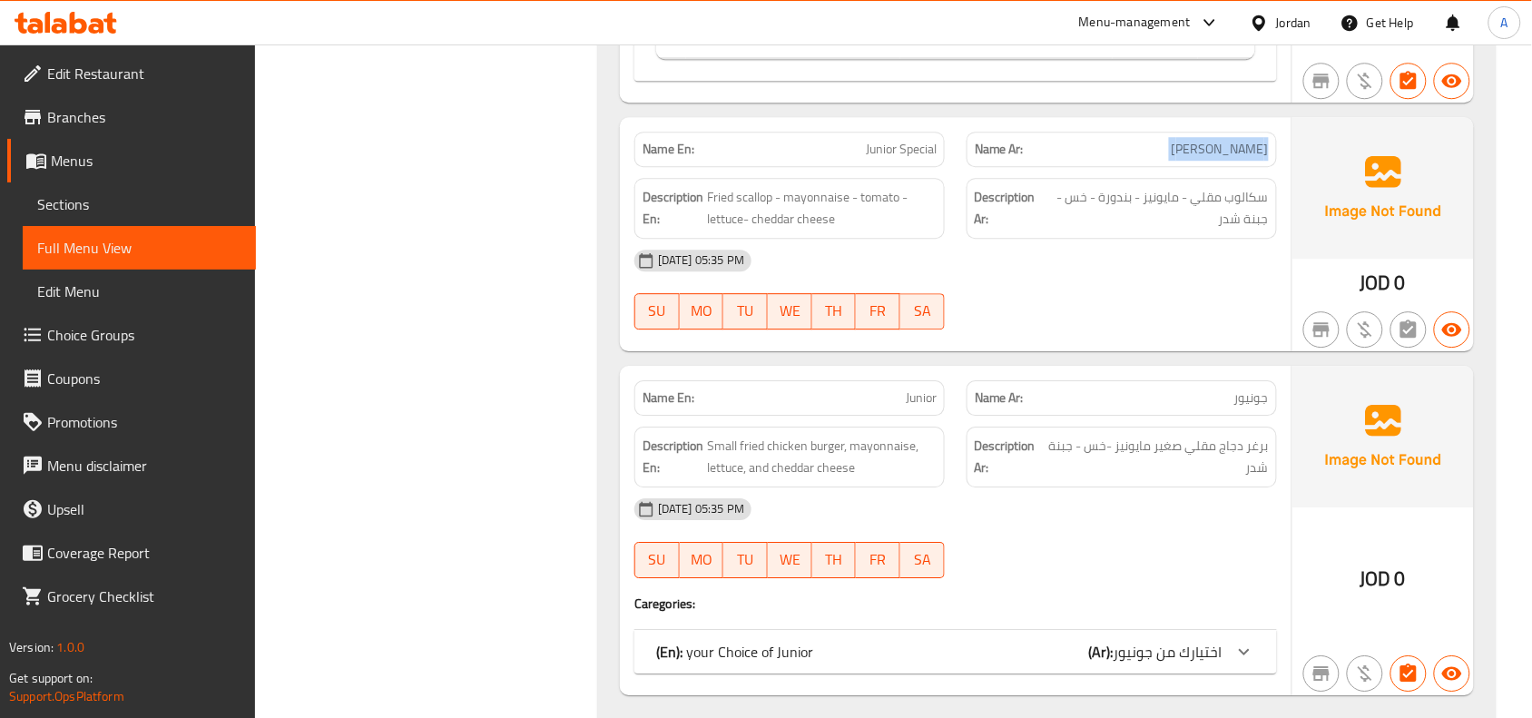
scroll to position [19960, 0]
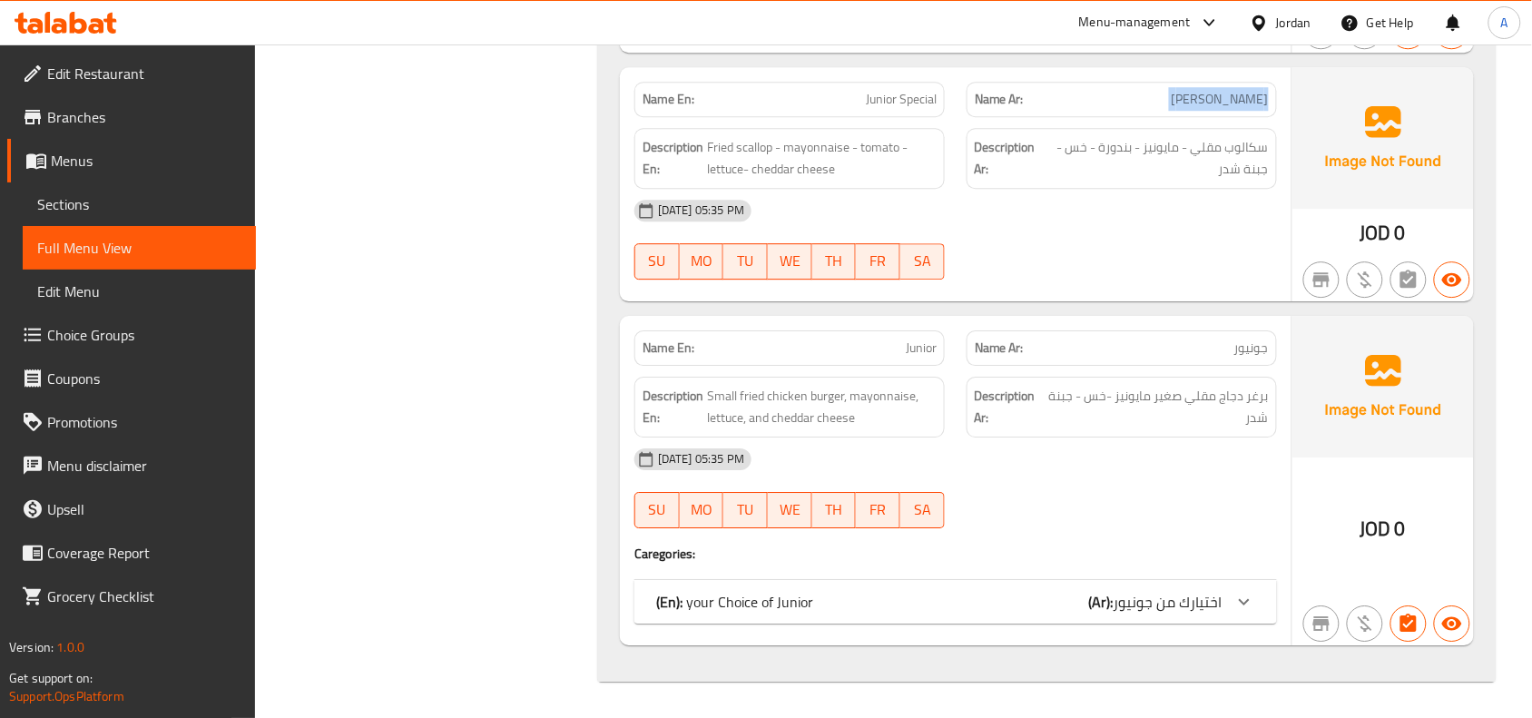
click at [1191, 617] on div "(En): your Choice of Junior (Ar): اختيارك من جونيور" at bounding box center [955, 602] width 643 height 44
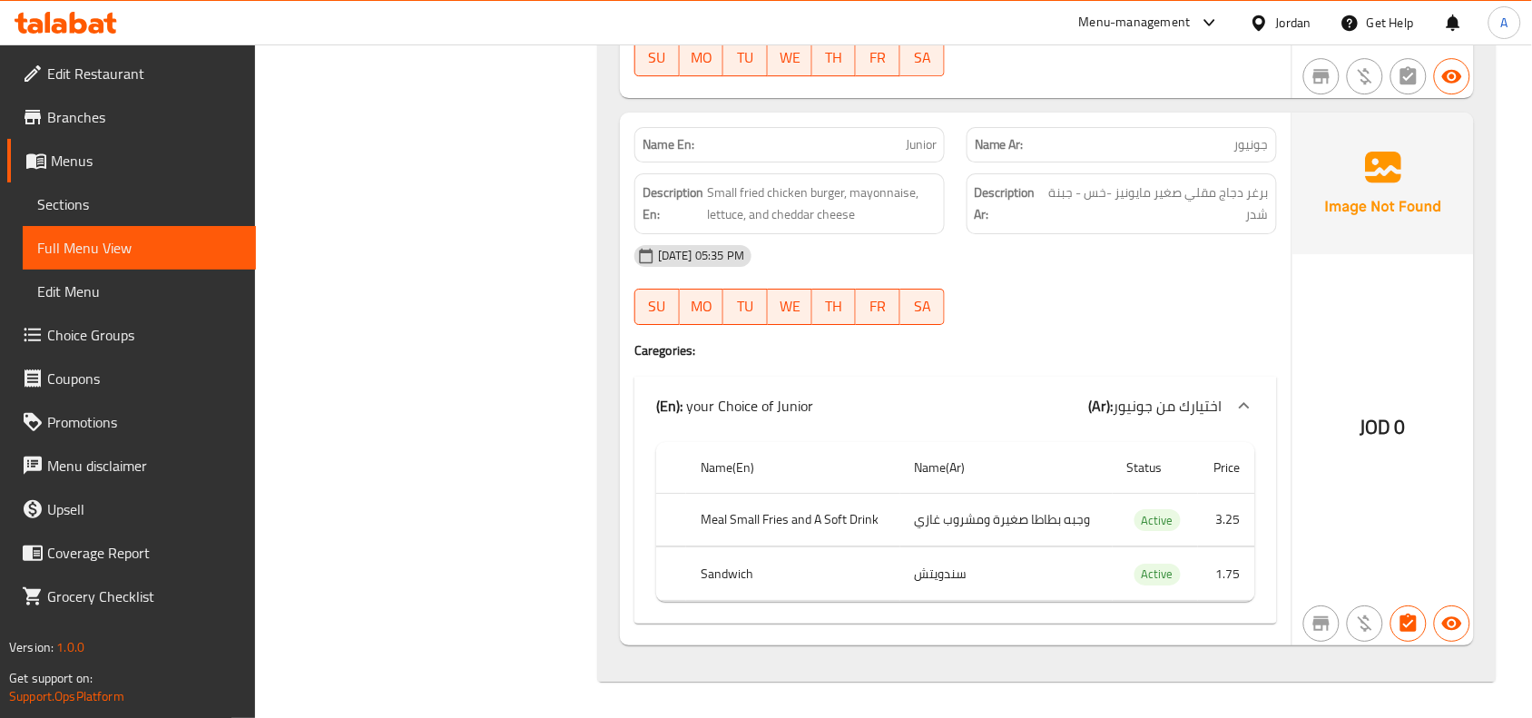
scroll to position [20154, 0]
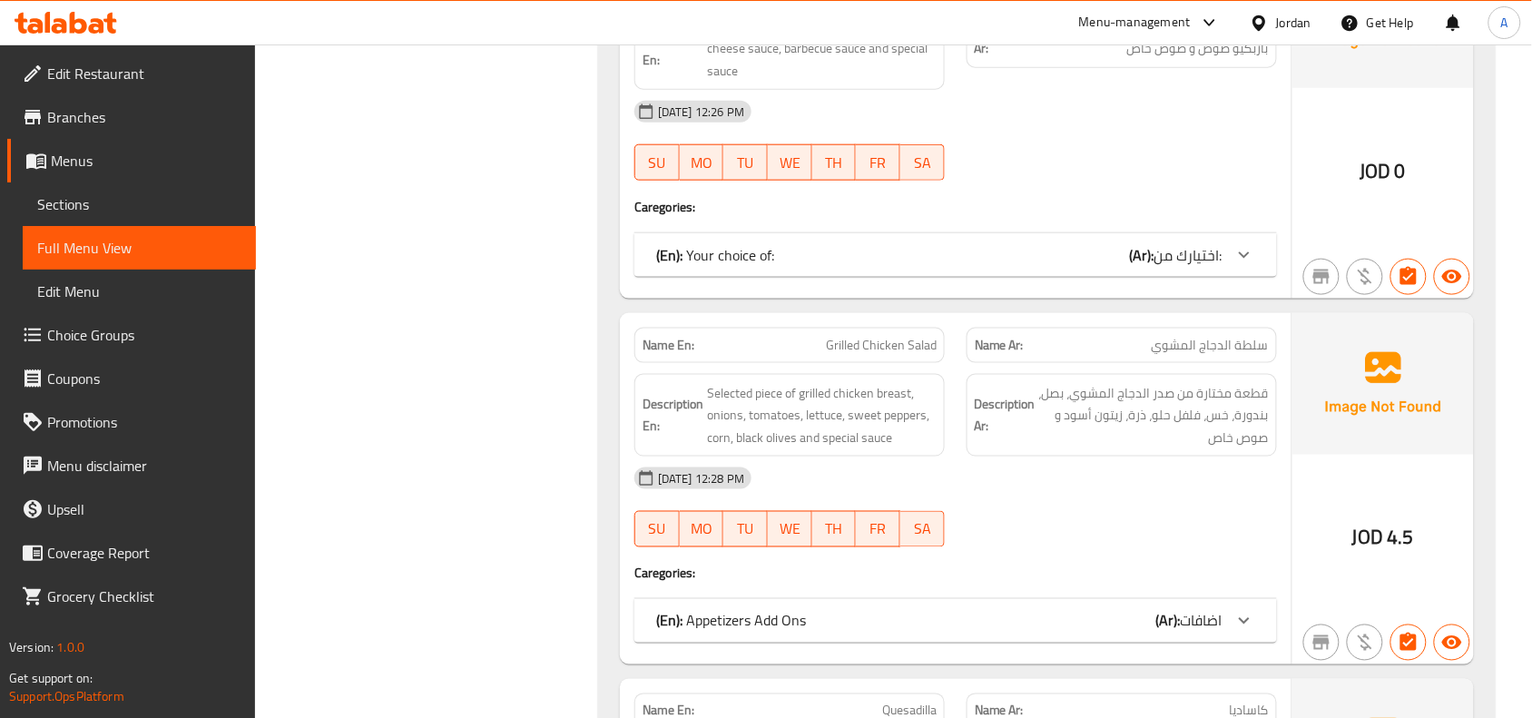
scroll to position [19148, 0]
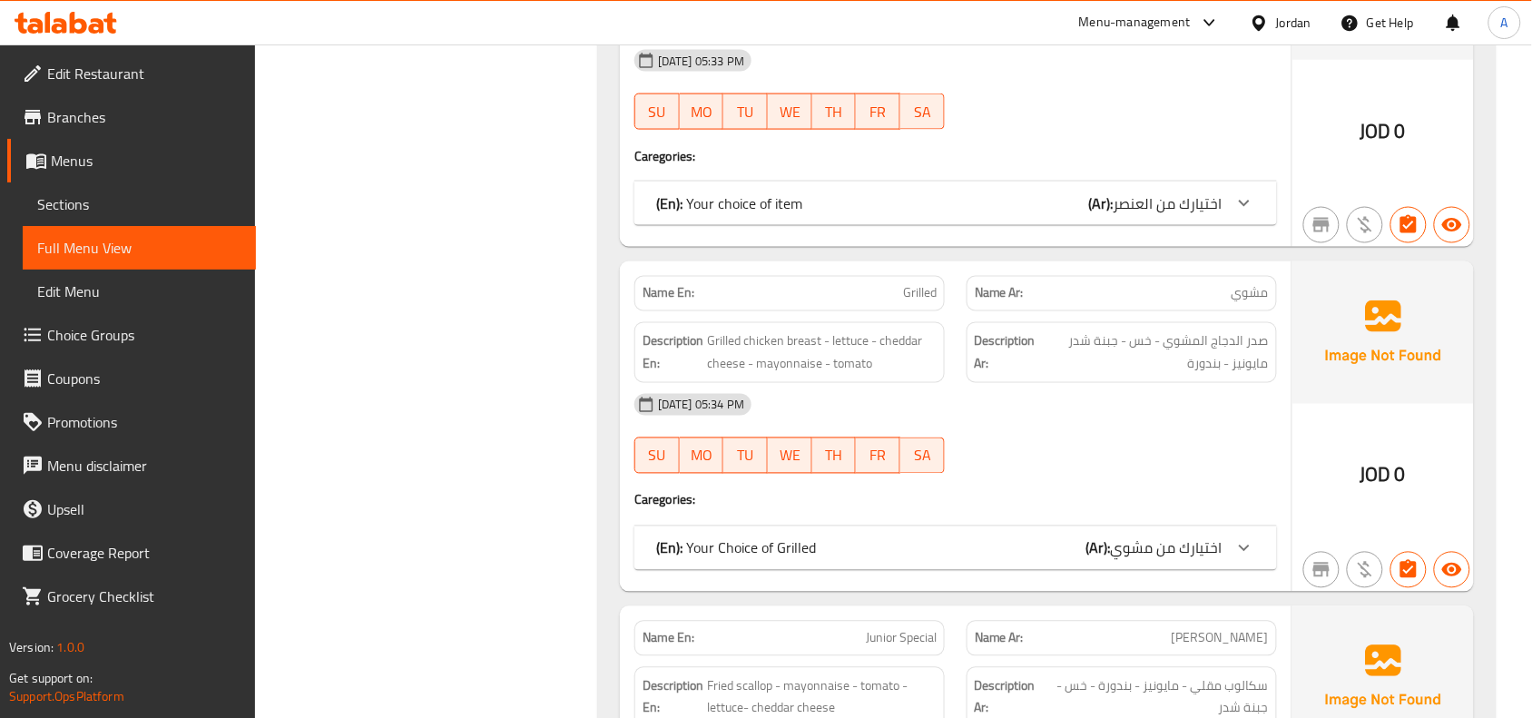
click at [1201, 225] on div "(En): Your choice of item (Ar): اختيارك من العنصر" at bounding box center [955, 204] width 643 height 44
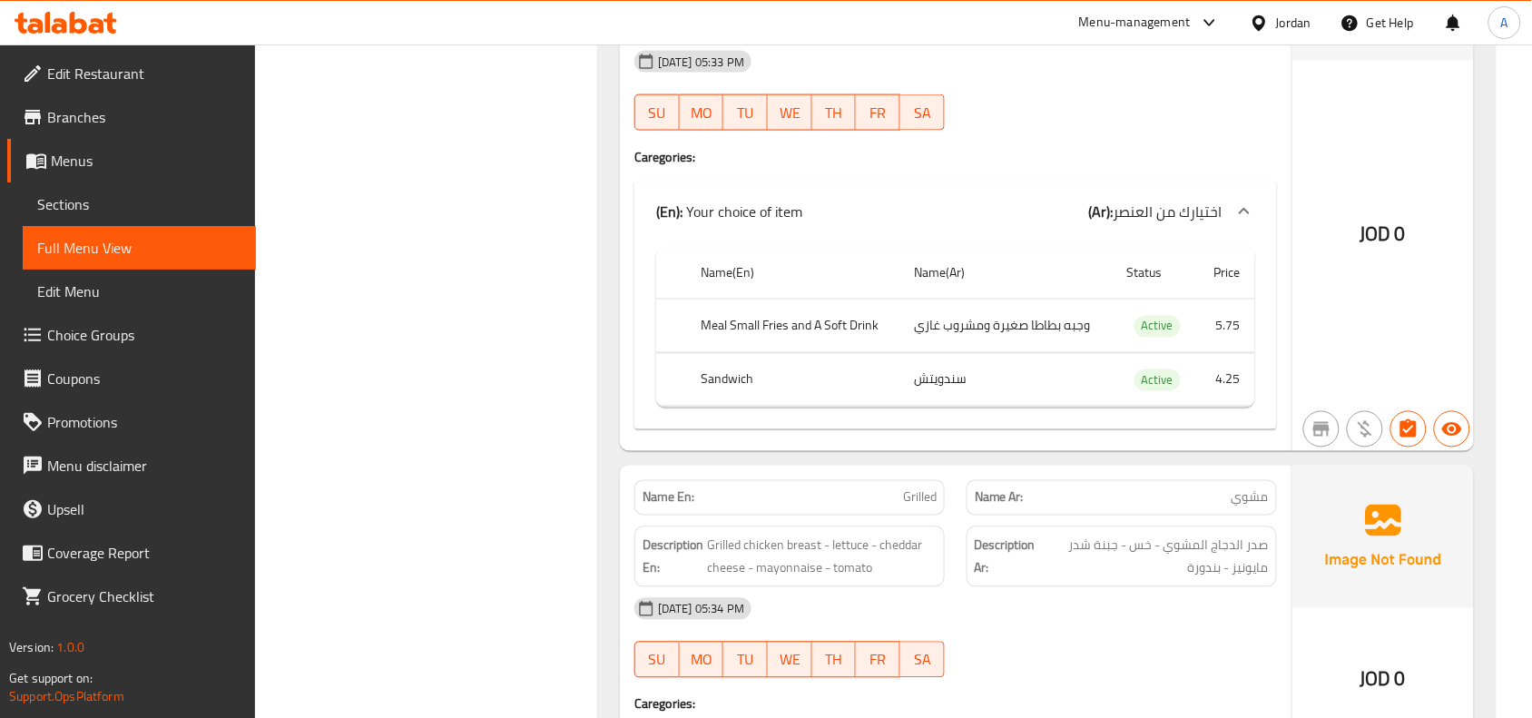
scroll to position [19127, 0]
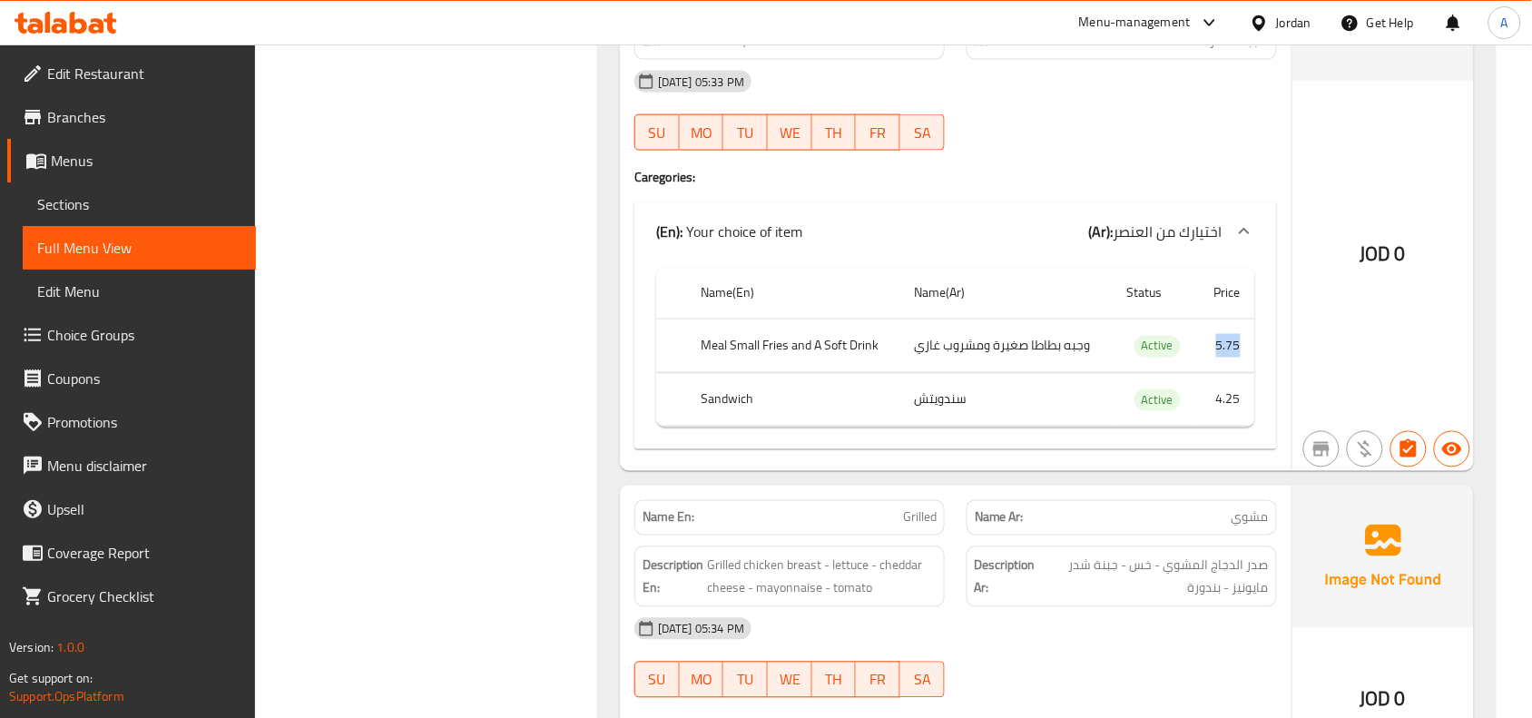
drag, startPoint x: 1208, startPoint y: 414, endPoint x: 1243, endPoint y: 411, distance: 35.5
click at [1243, 373] on td "5.75" at bounding box center [1226, 346] width 57 height 54
drag, startPoint x: 1225, startPoint y: 470, endPoint x: 1242, endPoint y: 470, distance: 16.3
click at [1242, 427] on td "4.25" at bounding box center [1226, 400] width 57 height 54
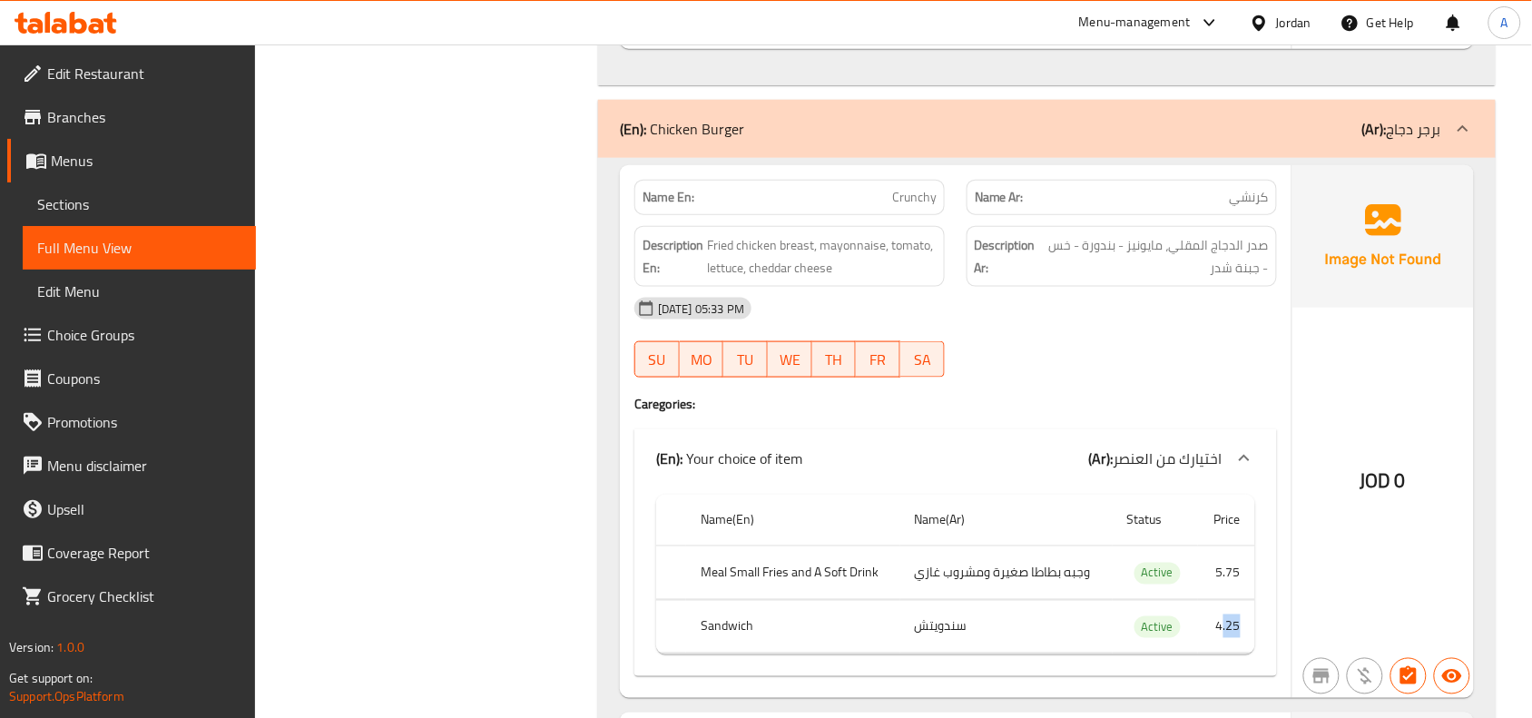
scroll to position [19013, 0]
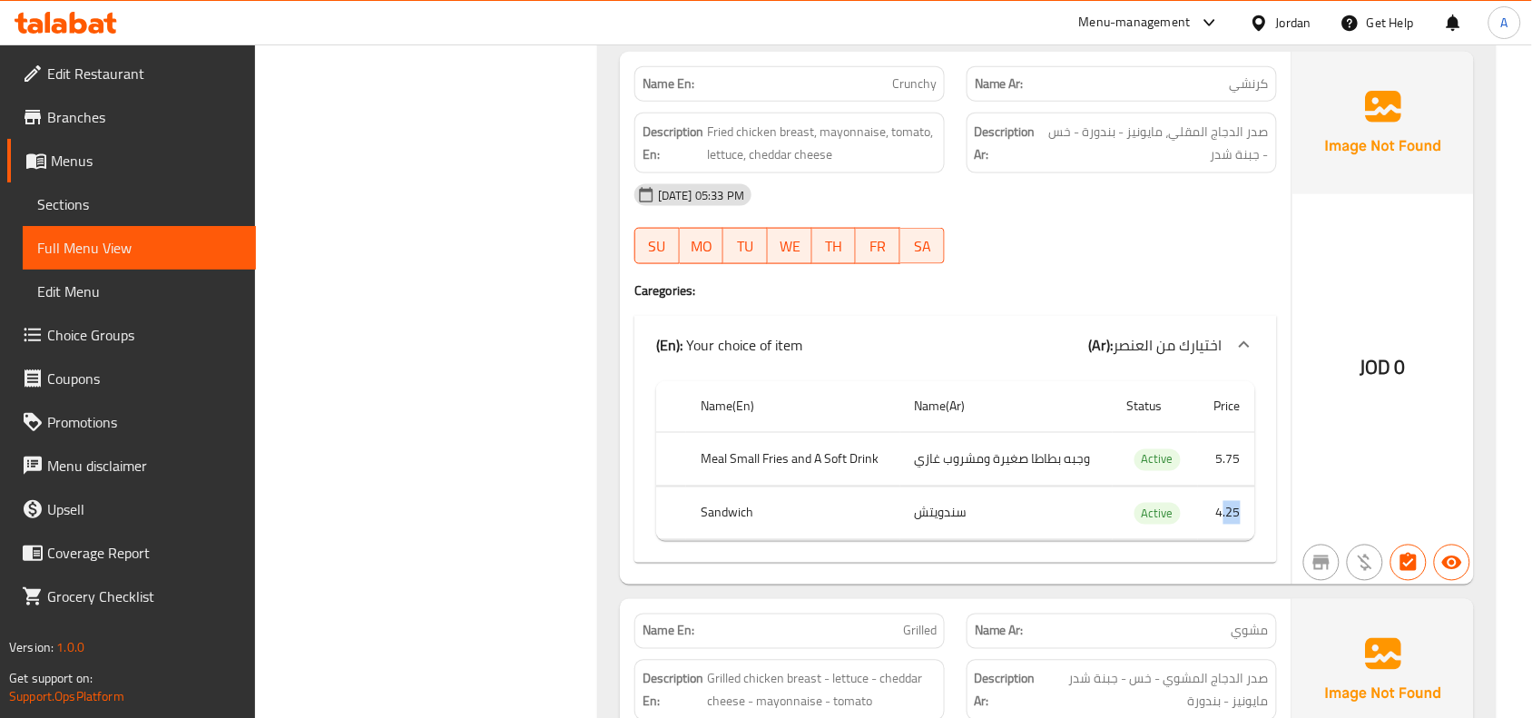
click at [1232, 540] on td "4.25" at bounding box center [1226, 513] width 57 height 54
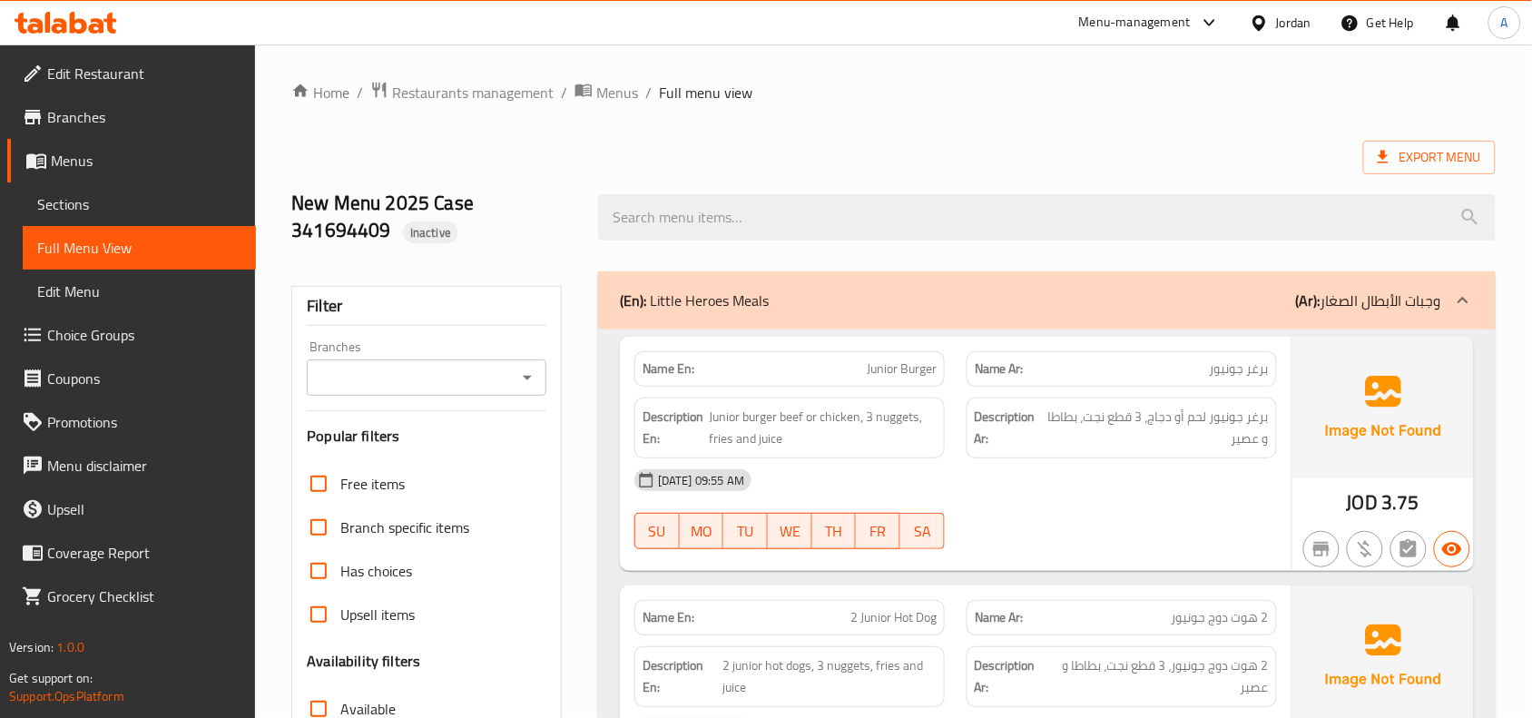
click at [496, 370] on input "Branches" at bounding box center [411, 377] width 199 height 25
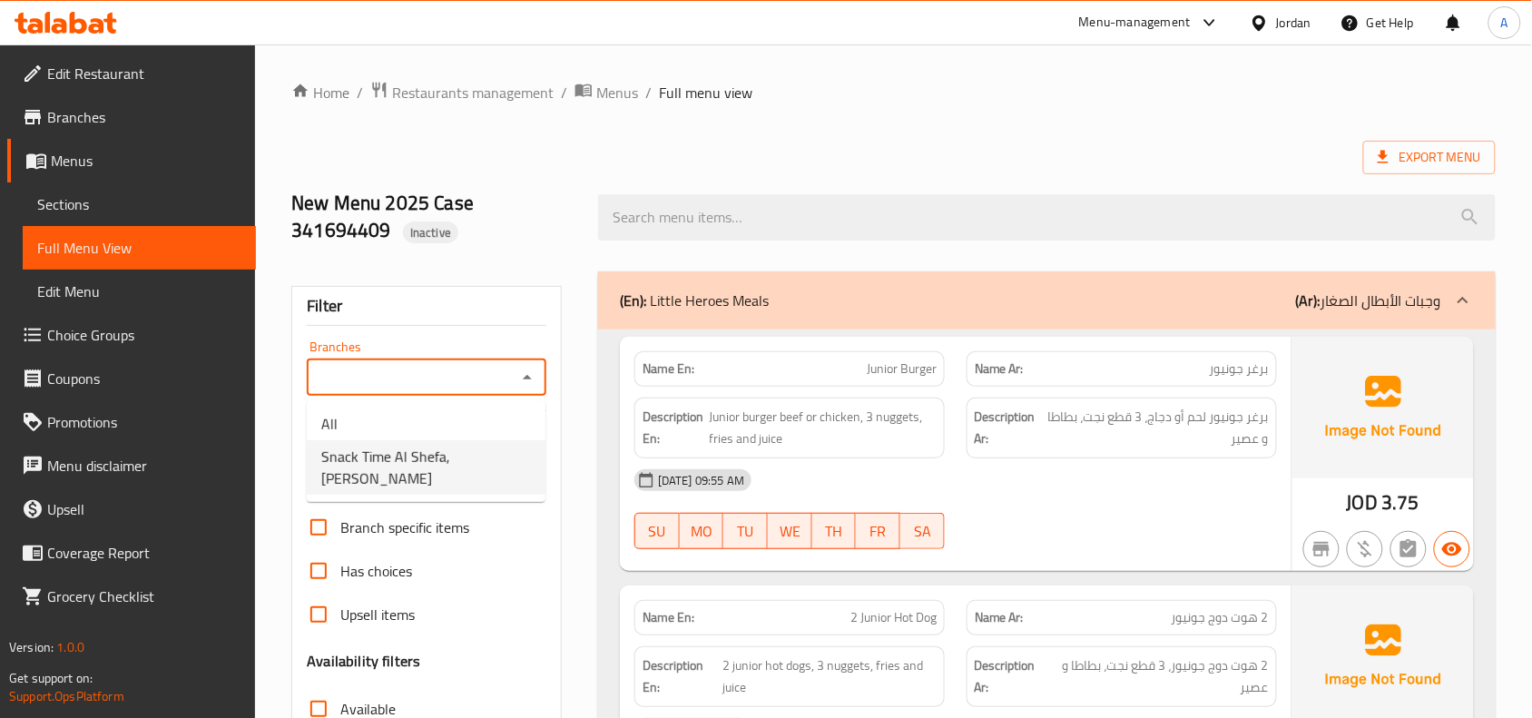
click at [502, 483] on span "Snack Time Al Shefa, [PERSON_NAME]" at bounding box center [426, 468] width 210 height 44
type input "Snack Time Al Shefa, [PERSON_NAME]"
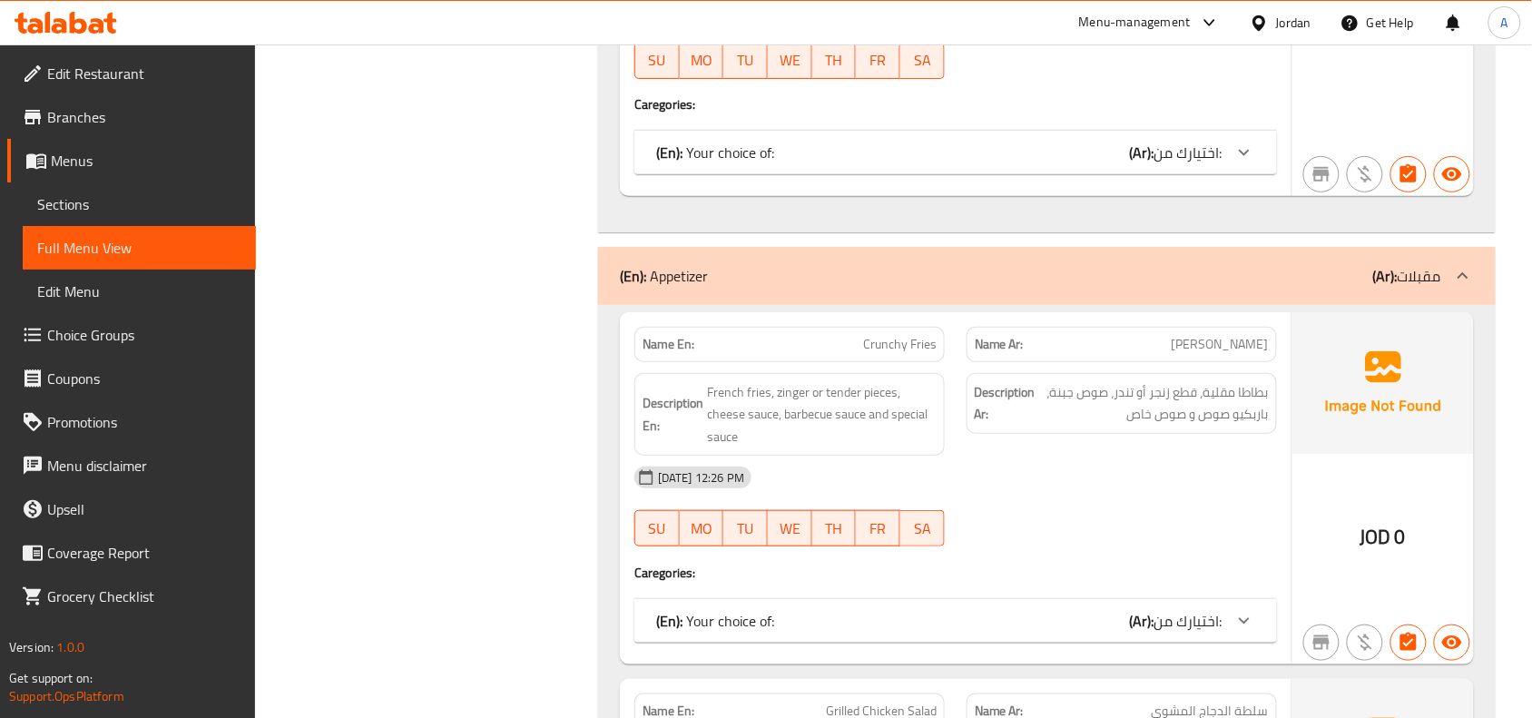
scroll to position [18803, 0]
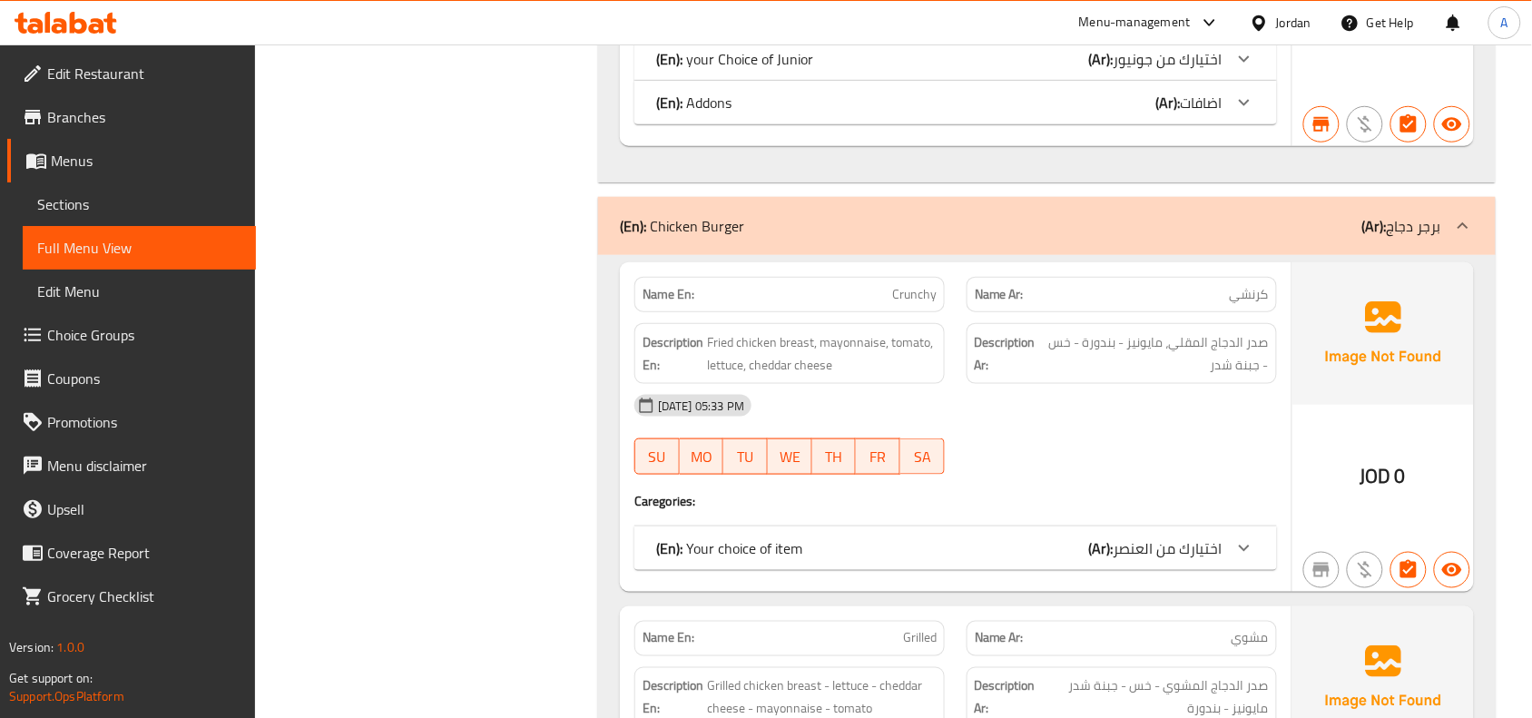
click at [1222, 570] on div "(En): Your choice of item (Ar): اختيارك من العنصر" at bounding box center [955, 548] width 643 height 44
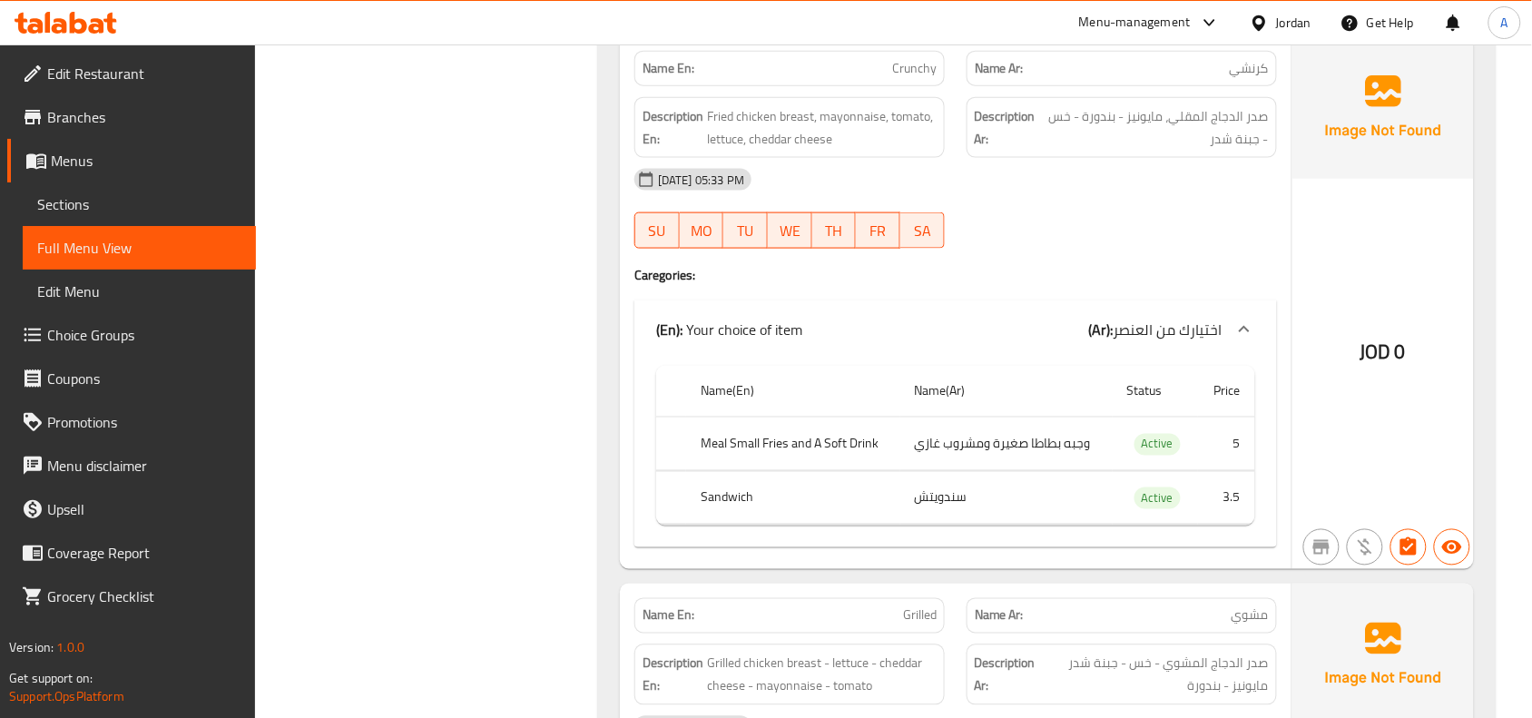
scroll to position [19030, 0]
click at [1230, 524] on td "3.5" at bounding box center [1226, 497] width 57 height 54
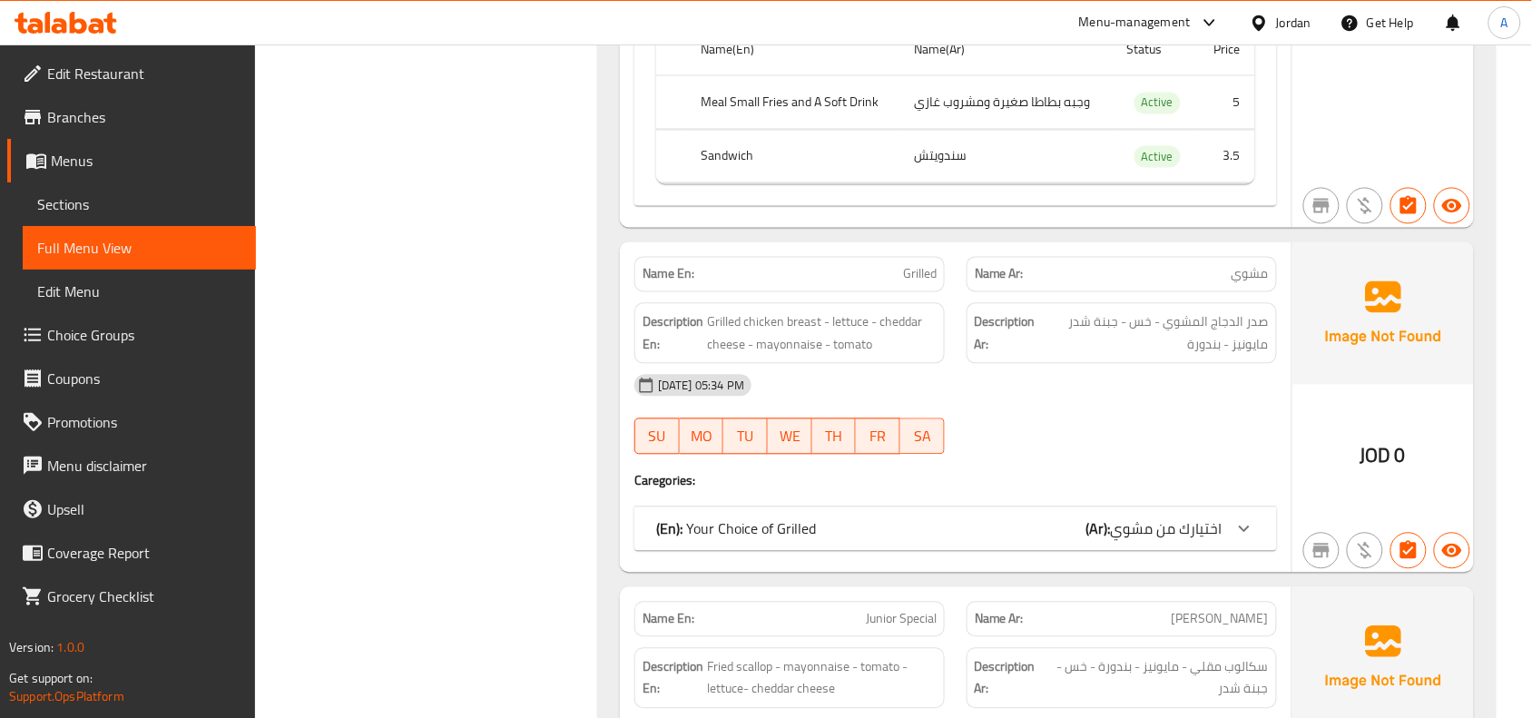
click at [1159, 551] on div "(En): Your Choice of Grilled (Ar): اختيارك من مشوي Name(En) Name(Ar) Status Pri…" at bounding box center [955, 529] width 643 height 44
click at [1153, 543] on span "اختيارك من مشوي" at bounding box center [1167, 528] width 112 height 27
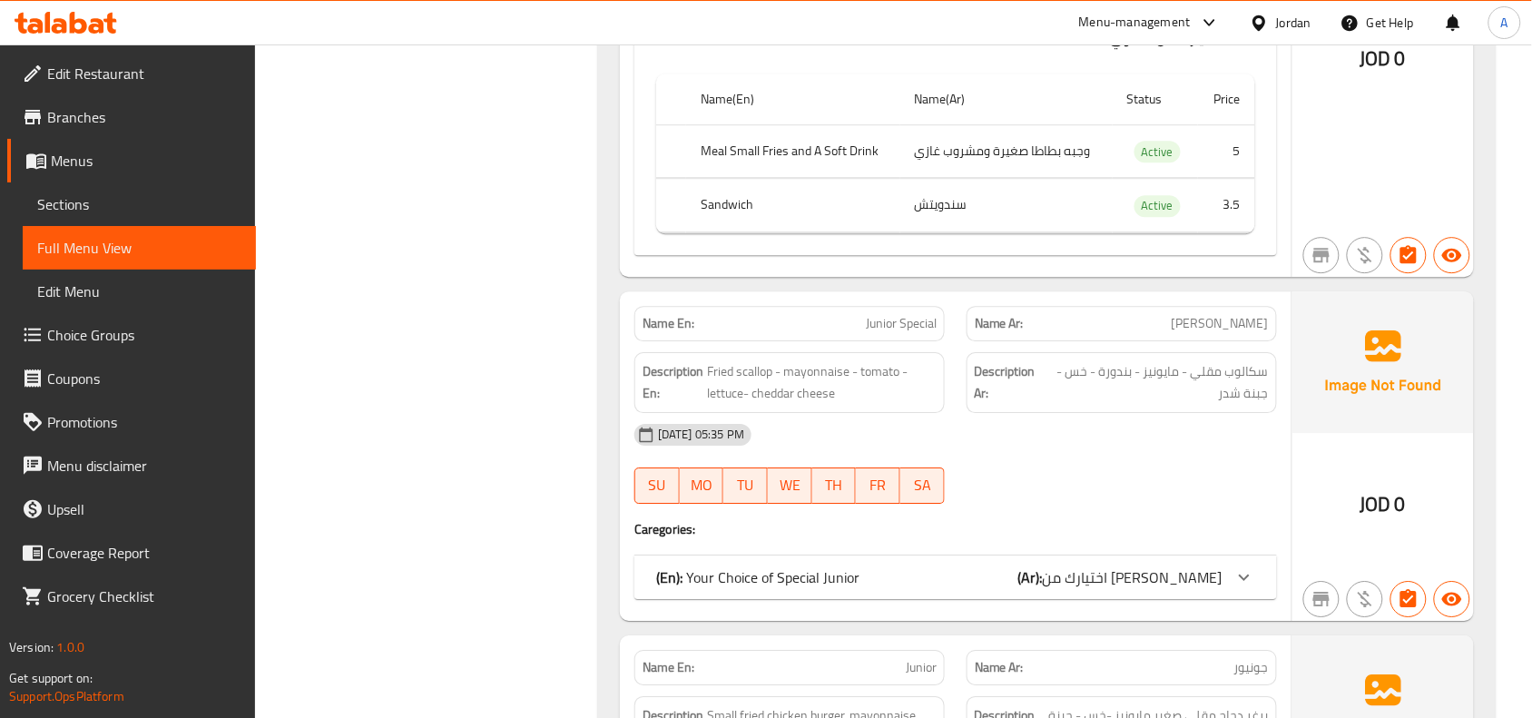
scroll to position [20051, 0]
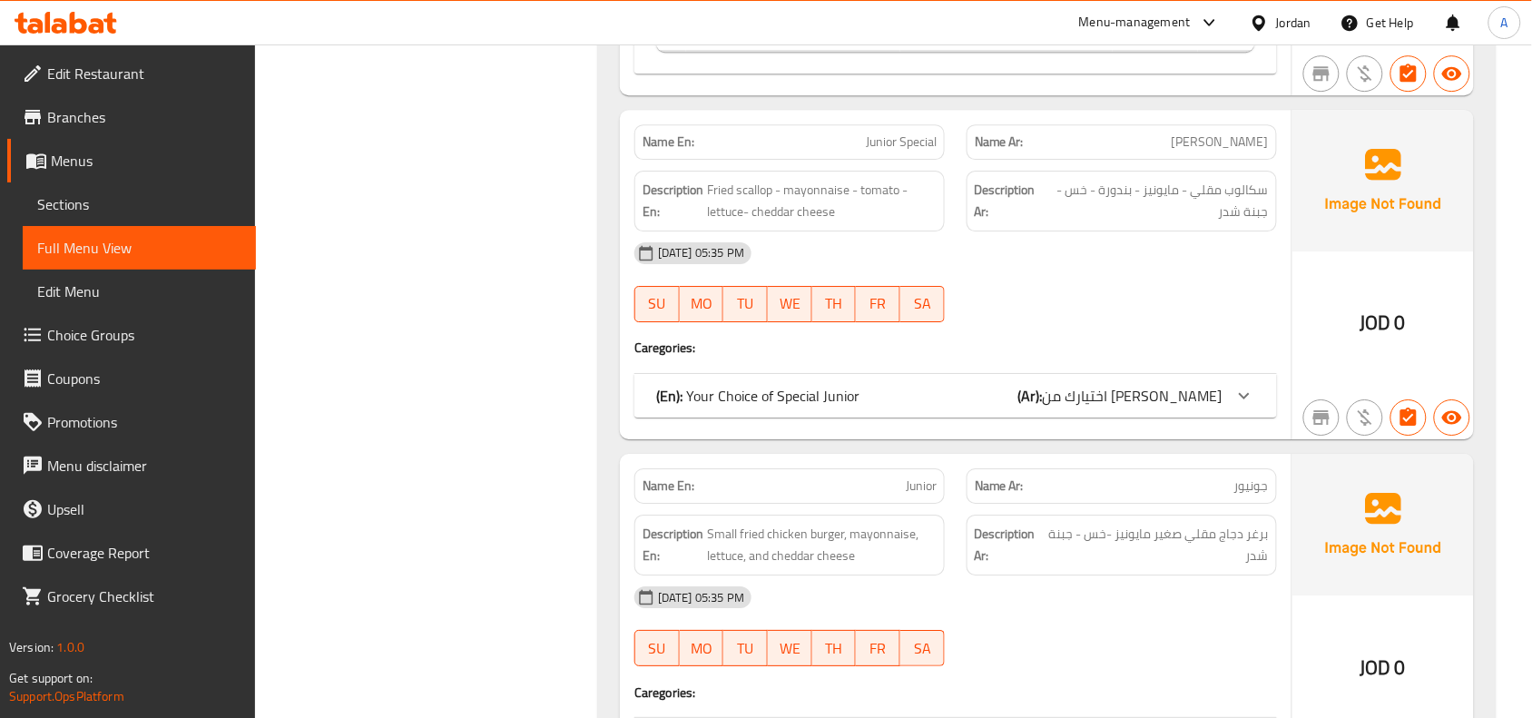
click at [1177, 409] on span "اختيارك من [PERSON_NAME]" at bounding box center [1133, 395] width 180 height 27
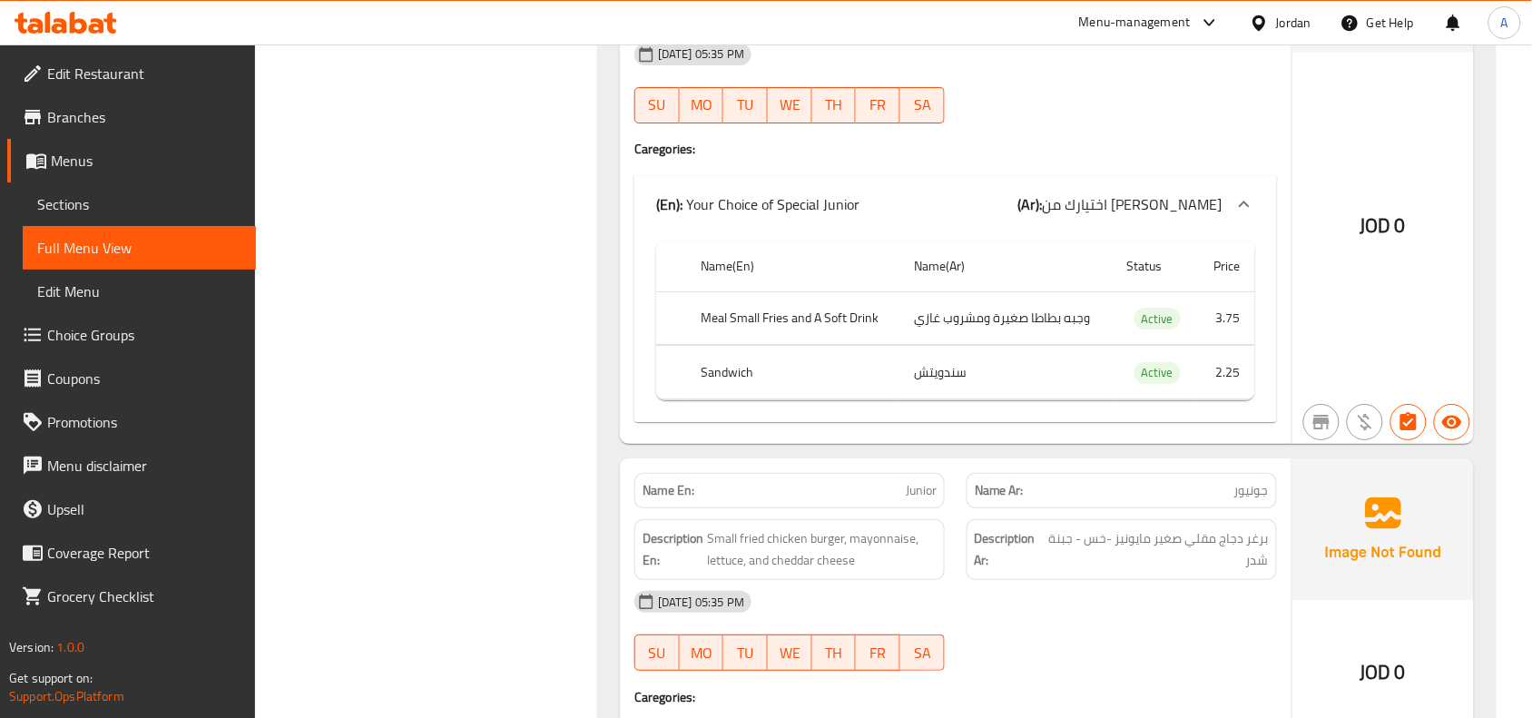
scroll to position [20391, 0]
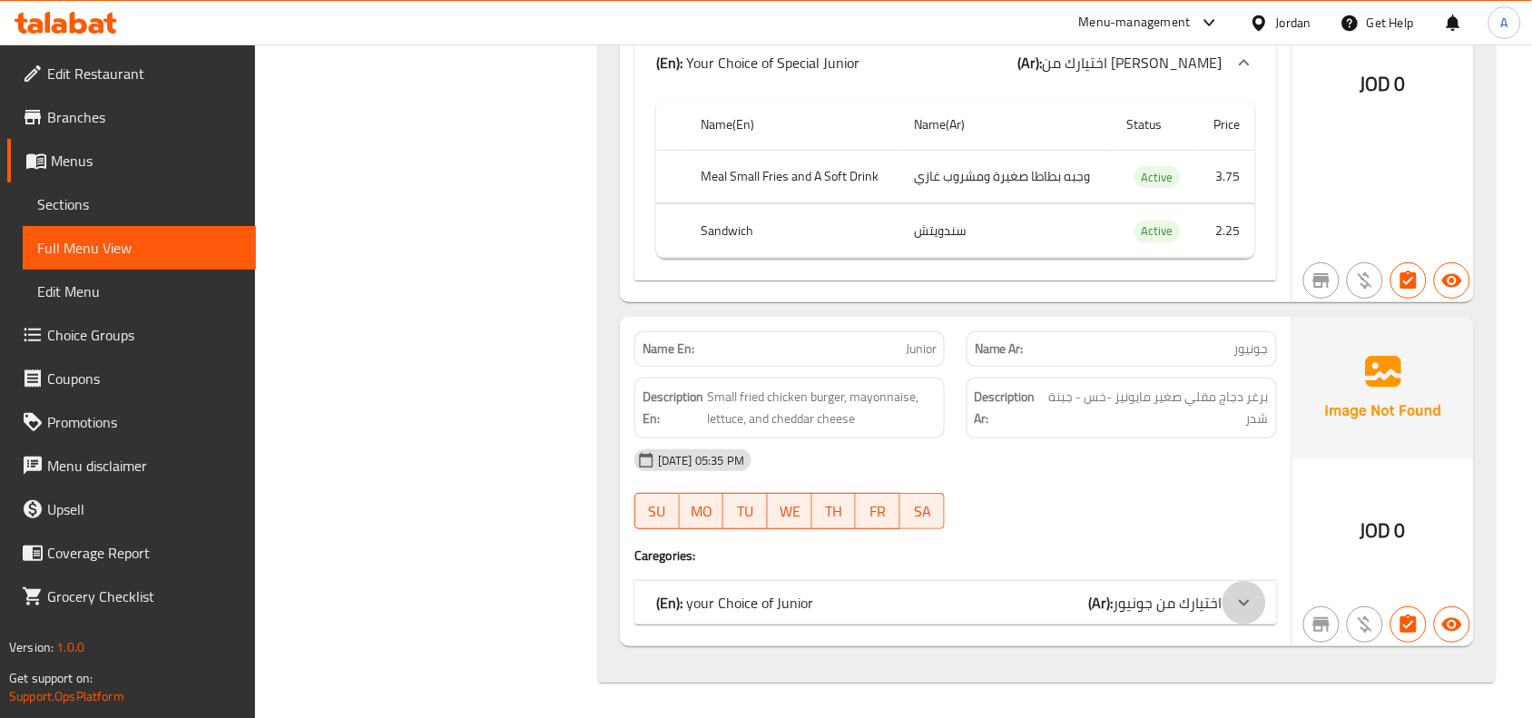
click at [1257, 624] on div at bounding box center [1244, 603] width 44 height 44
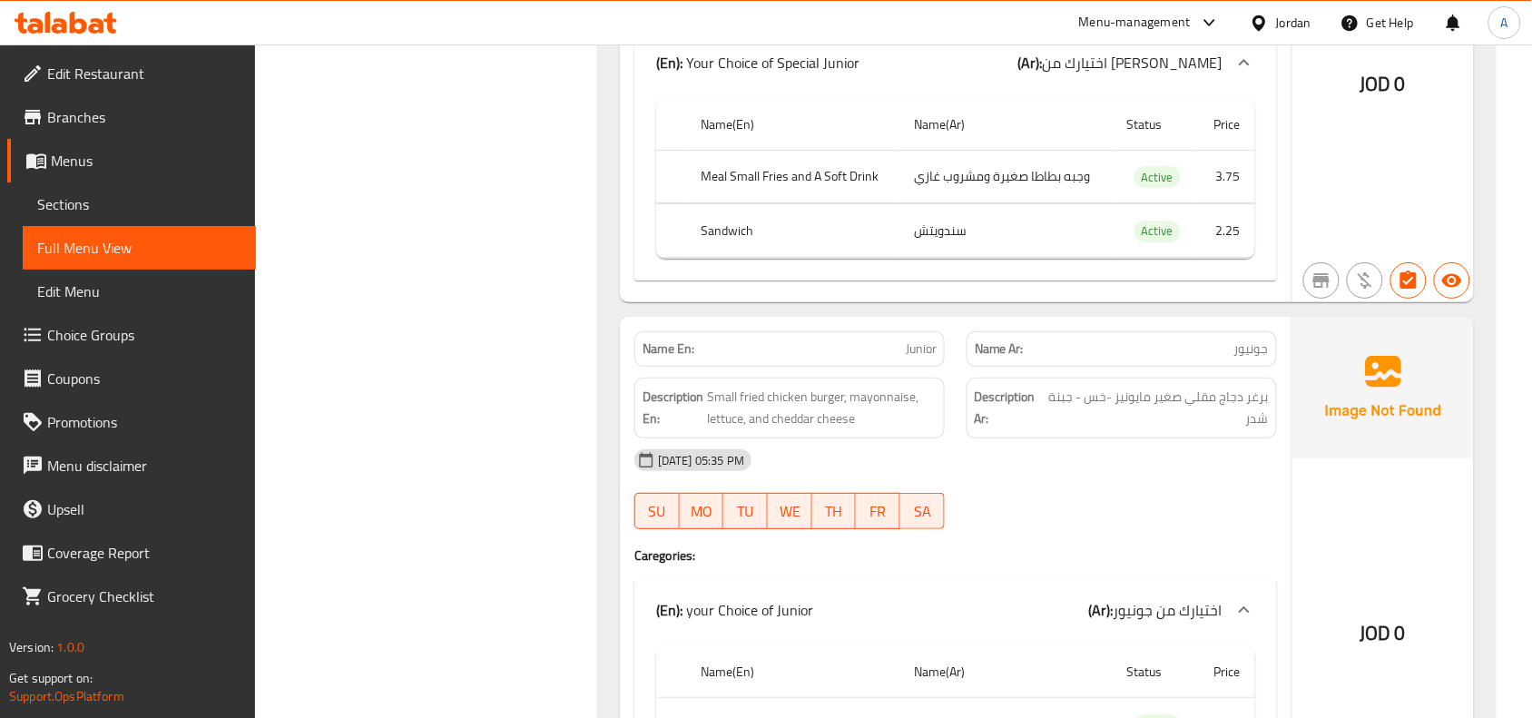
scroll to position [20618, 0]
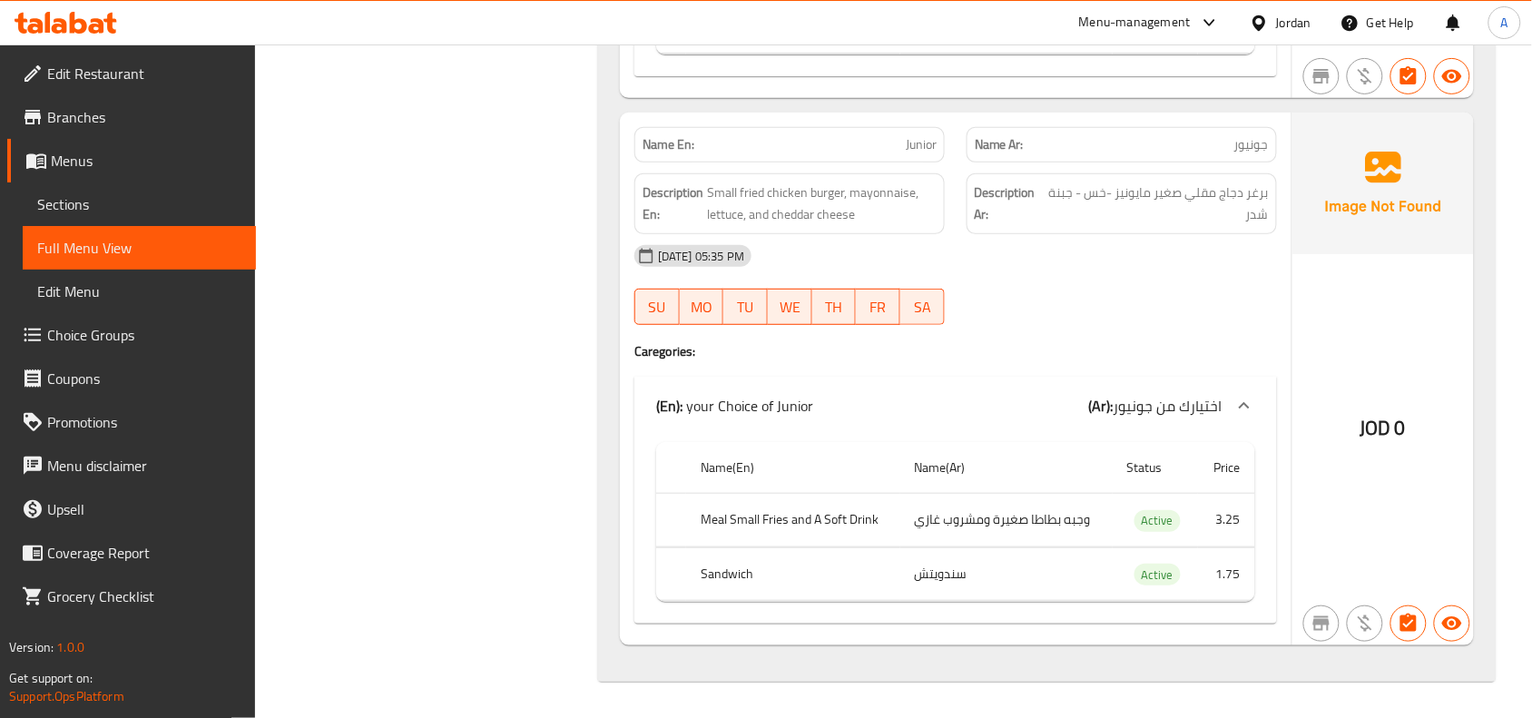
click at [1228, 547] on td "3.25" at bounding box center [1226, 521] width 57 height 54
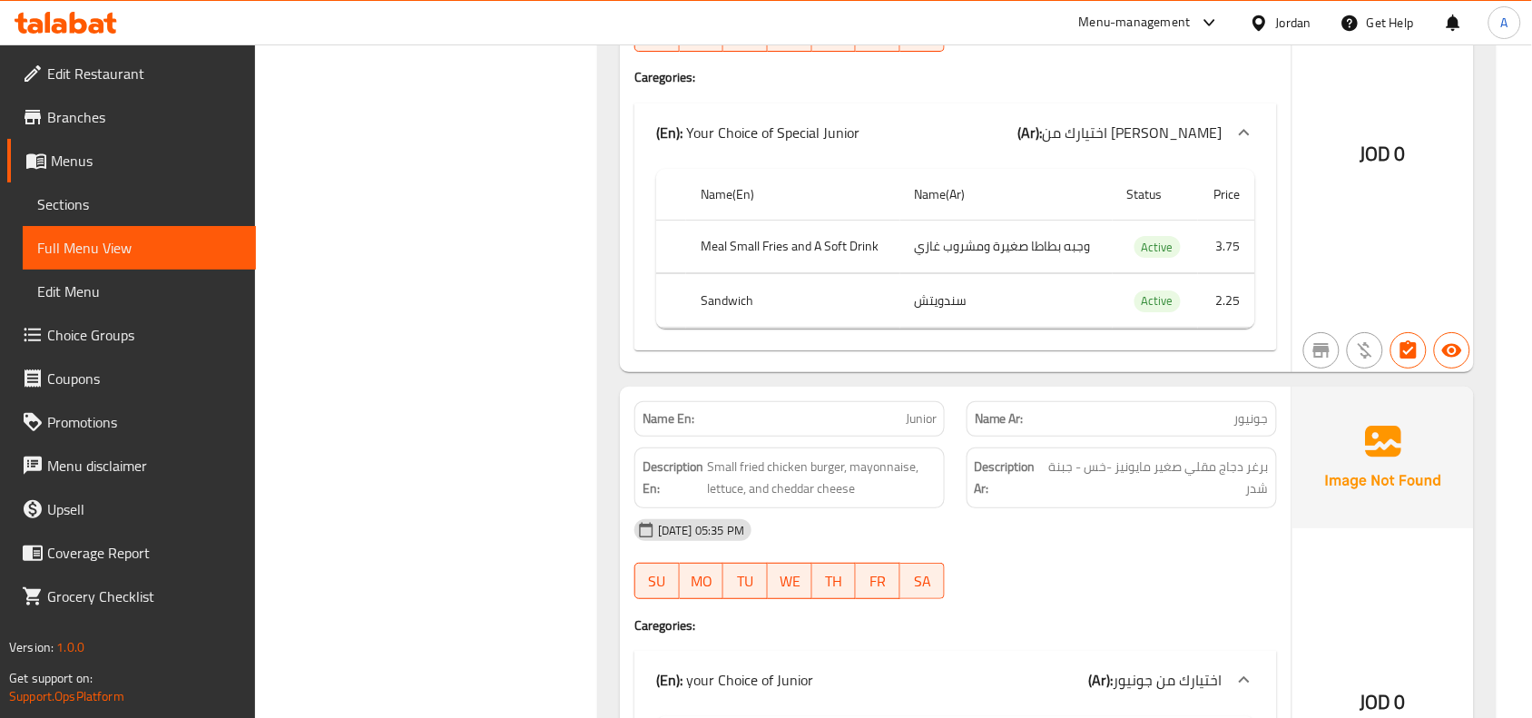
scroll to position [19946, 0]
